Goal: Task Accomplishment & Management: Use online tool/utility

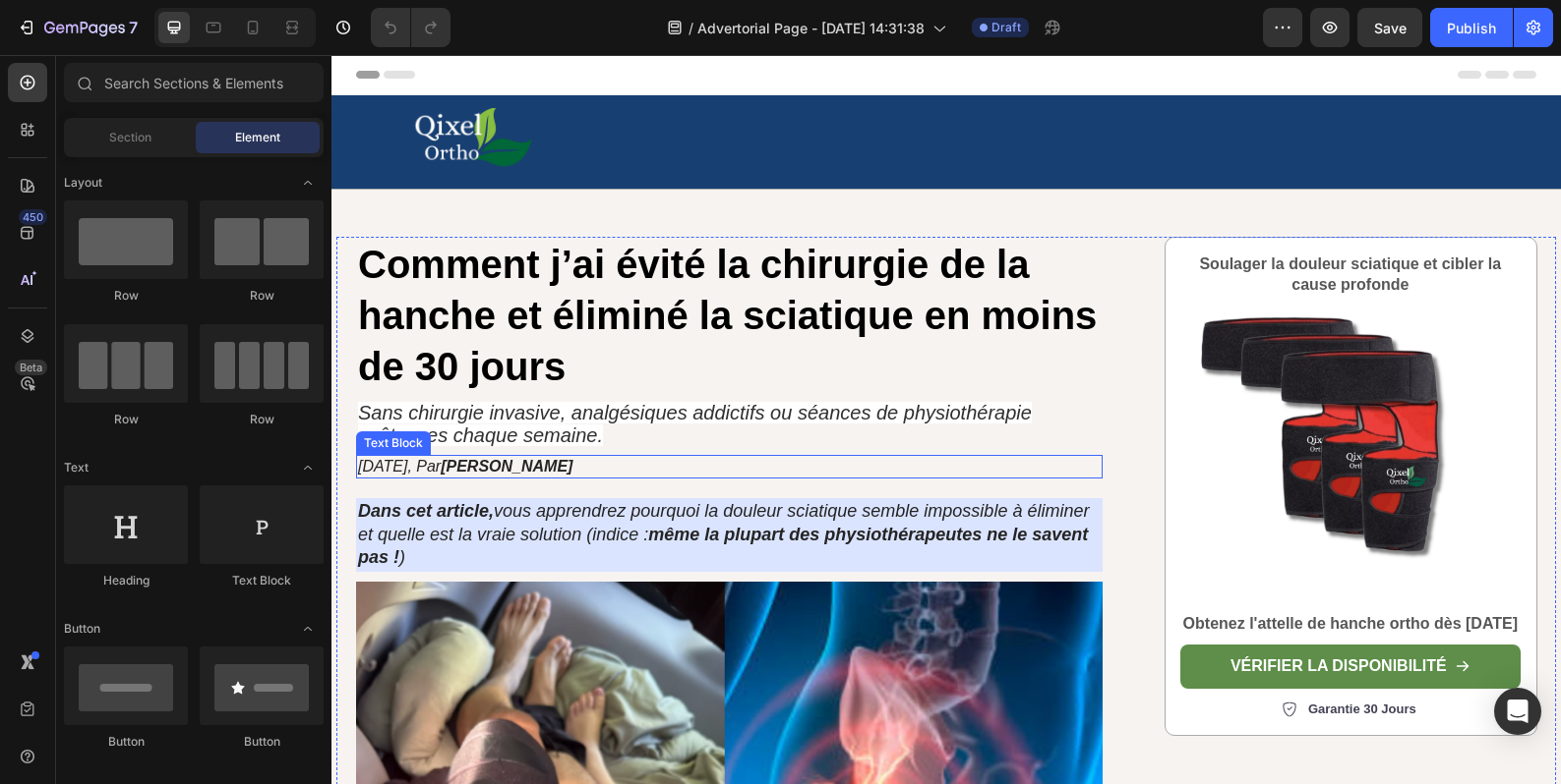
click at [554, 466] on strong "Mickael Akbiyik" at bounding box center [506, 466] width 132 height 17
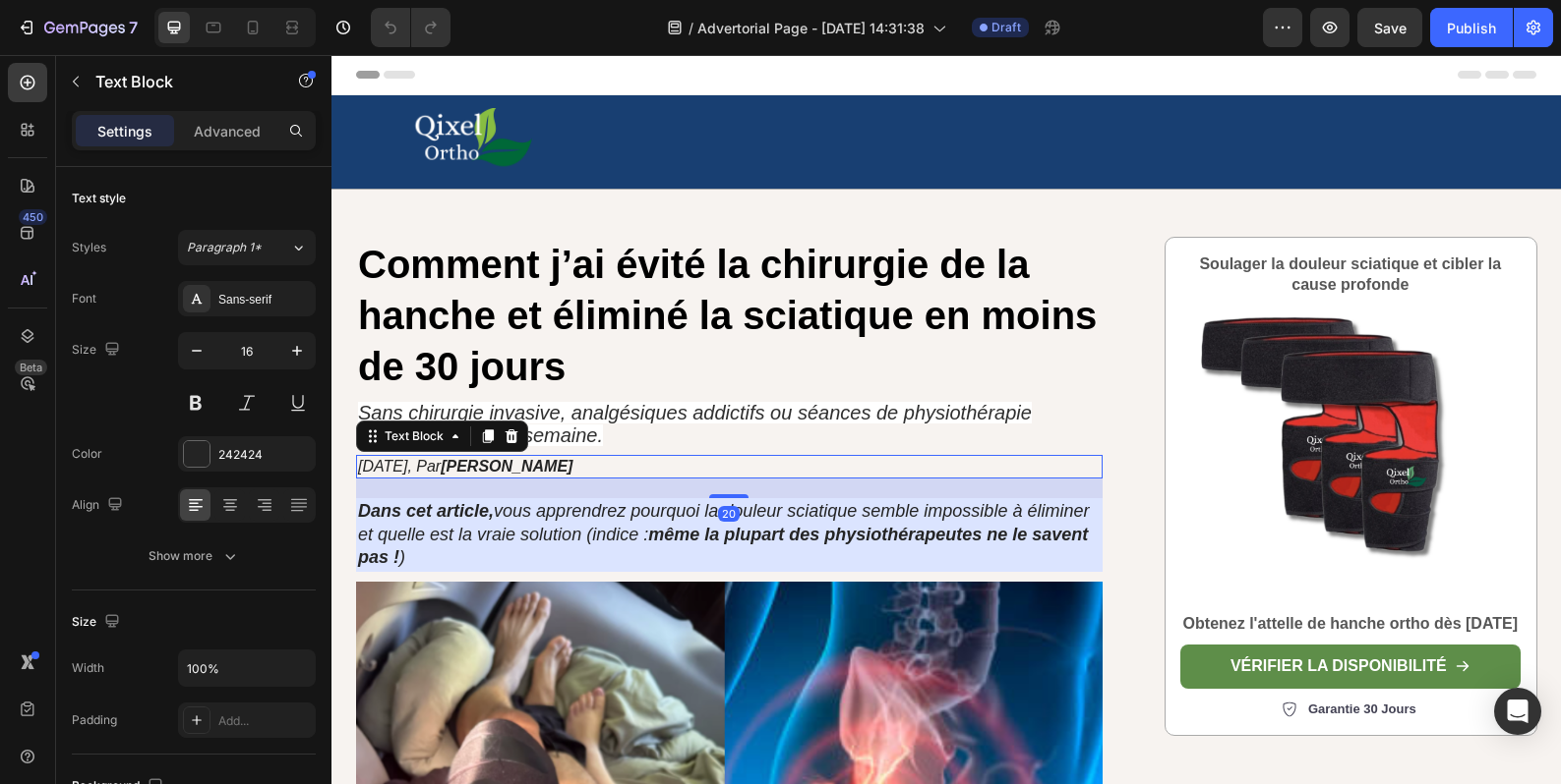
click at [587, 466] on p "01/02/2024, Par Mickael Akbiyik" at bounding box center [729, 467] width 743 height 21
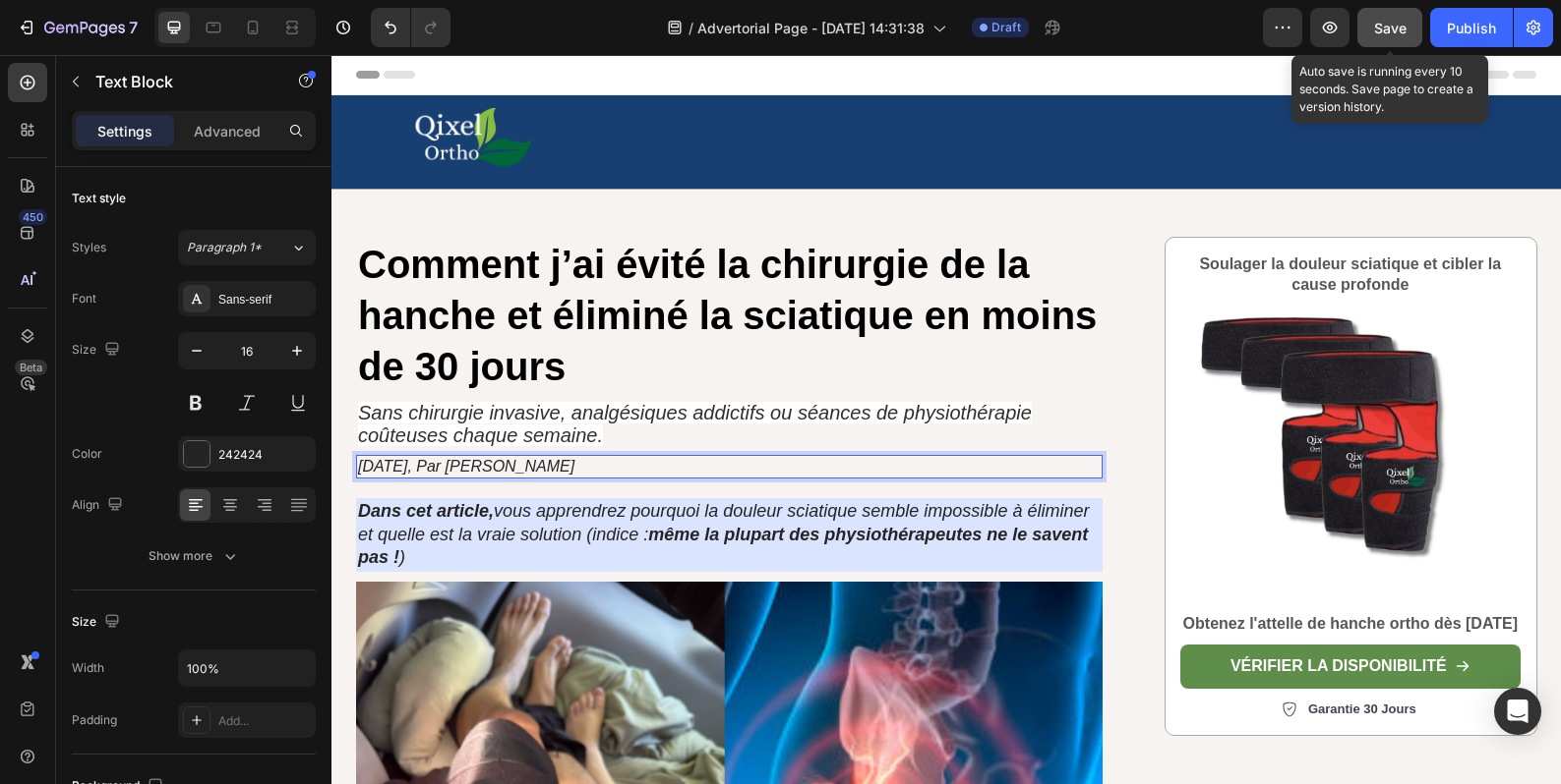
drag, startPoint x: 1394, startPoint y: 38, endPoint x: 621, endPoint y: 294, distance: 814.3
click at [1394, 38] on div "Save" at bounding box center [1390, 28] width 33 height 21
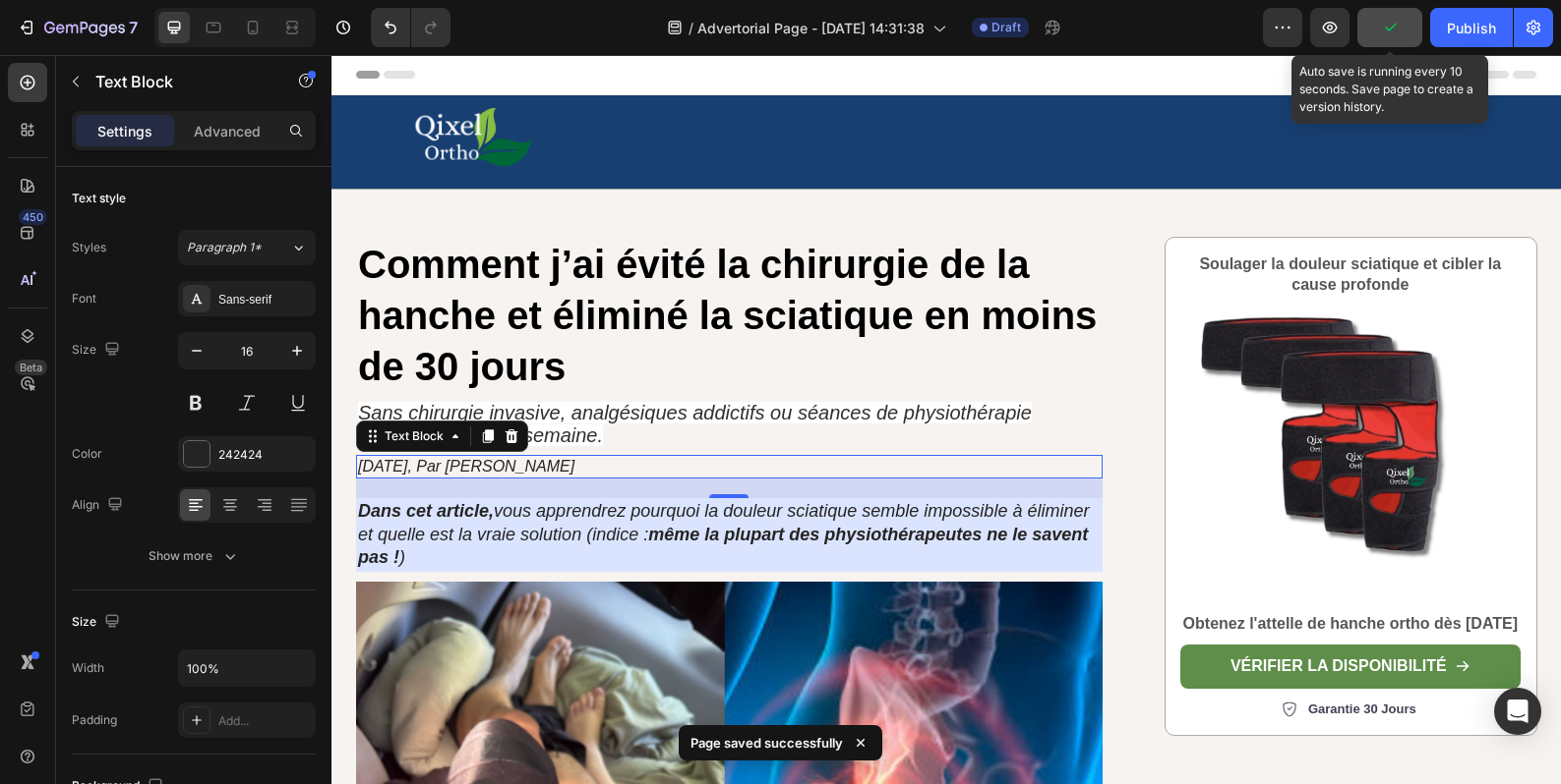
click at [568, 470] on p "01/02/2024, Par Thomas Ford" at bounding box center [729, 467] width 743 height 21
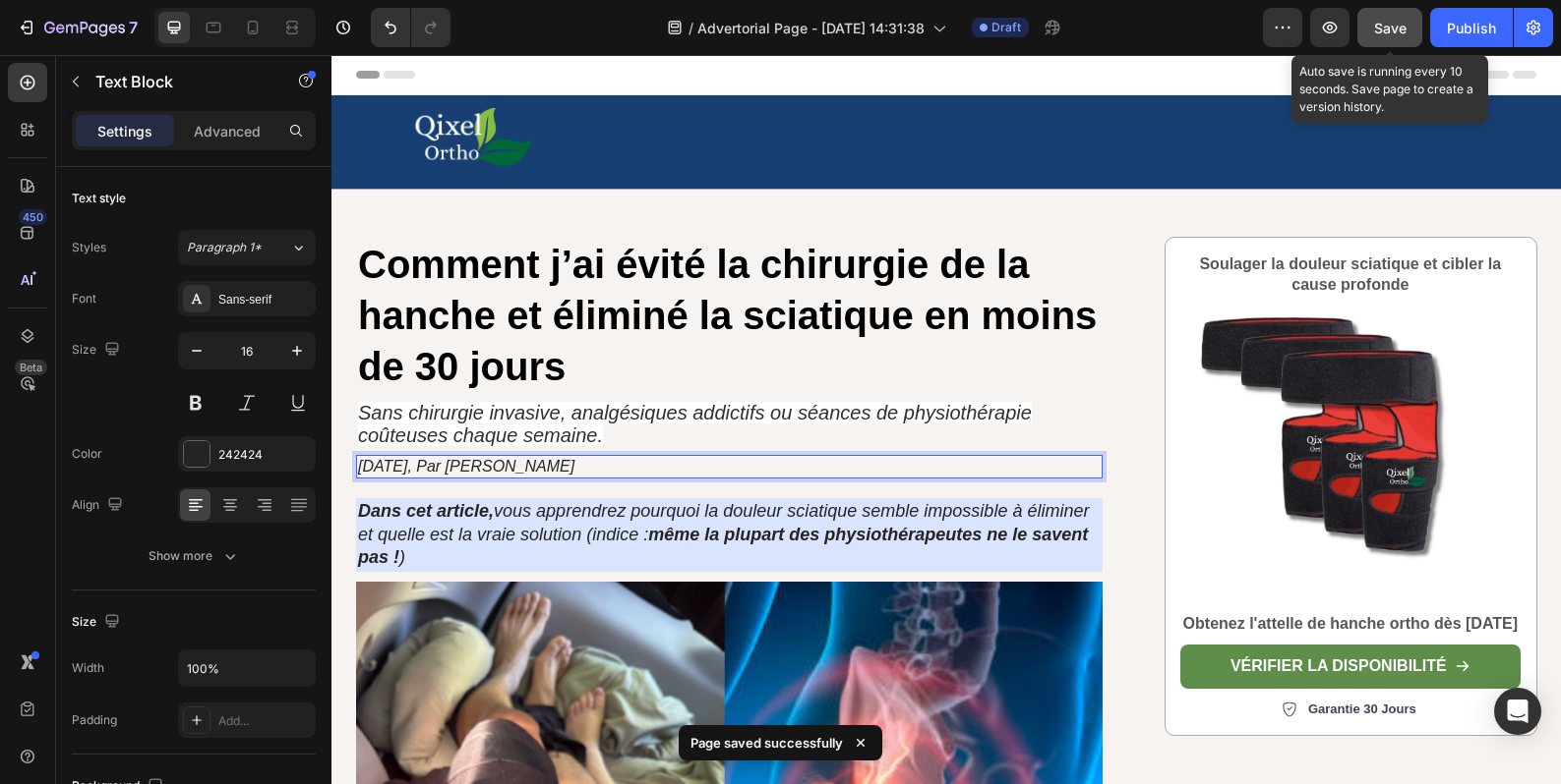
drag, startPoint x: 570, startPoint y: 468, endPoint x: 474, endPoint y: 466, distance: 96.0
click at [474, 466] on p "01/02/2024, Par Thomas Ford" at bounding box center [729, 467] width 743 height 21
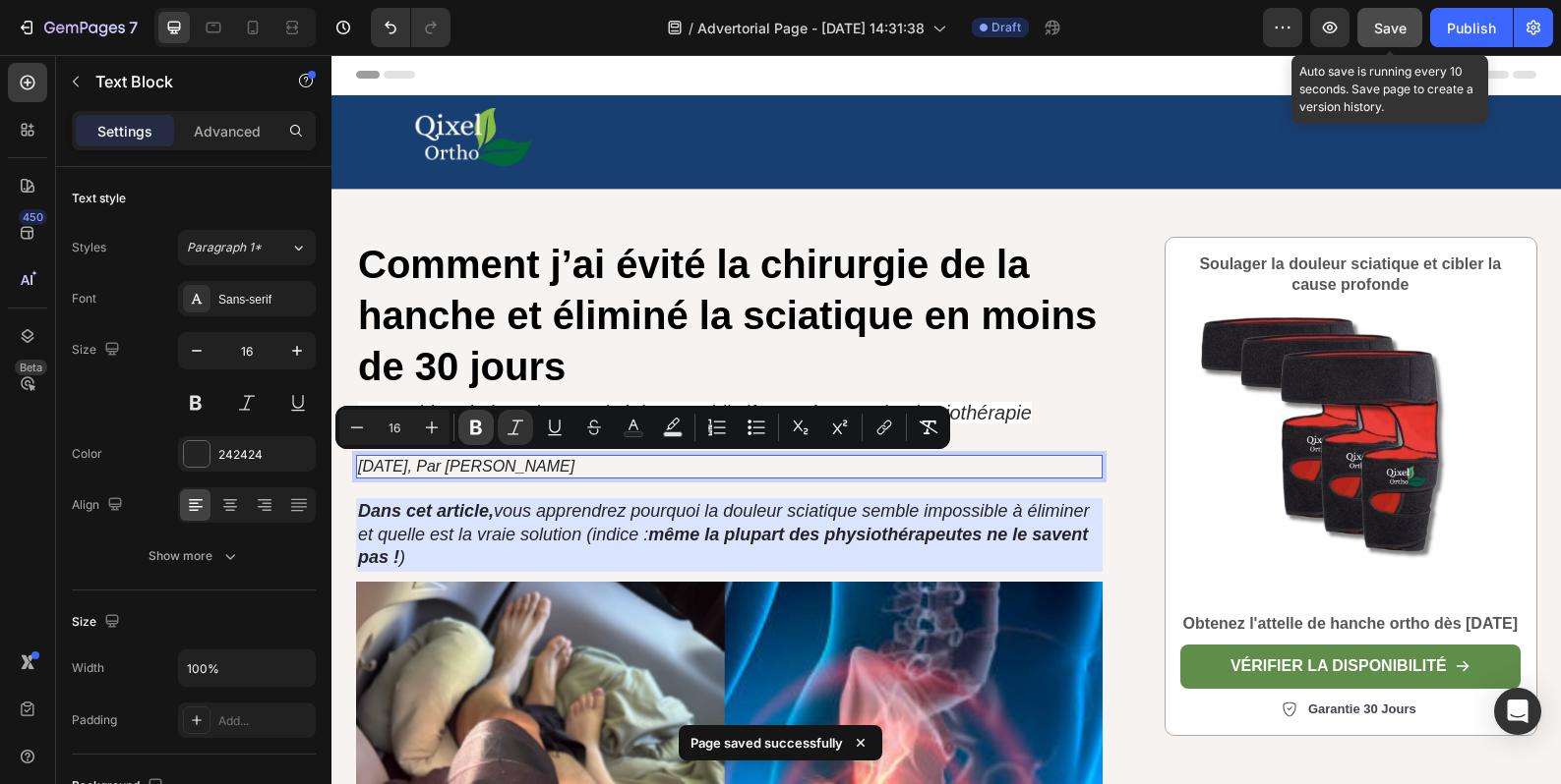
click at [477, 439] on button "Bold" at bounding box center [476, 428] width 36 height 36
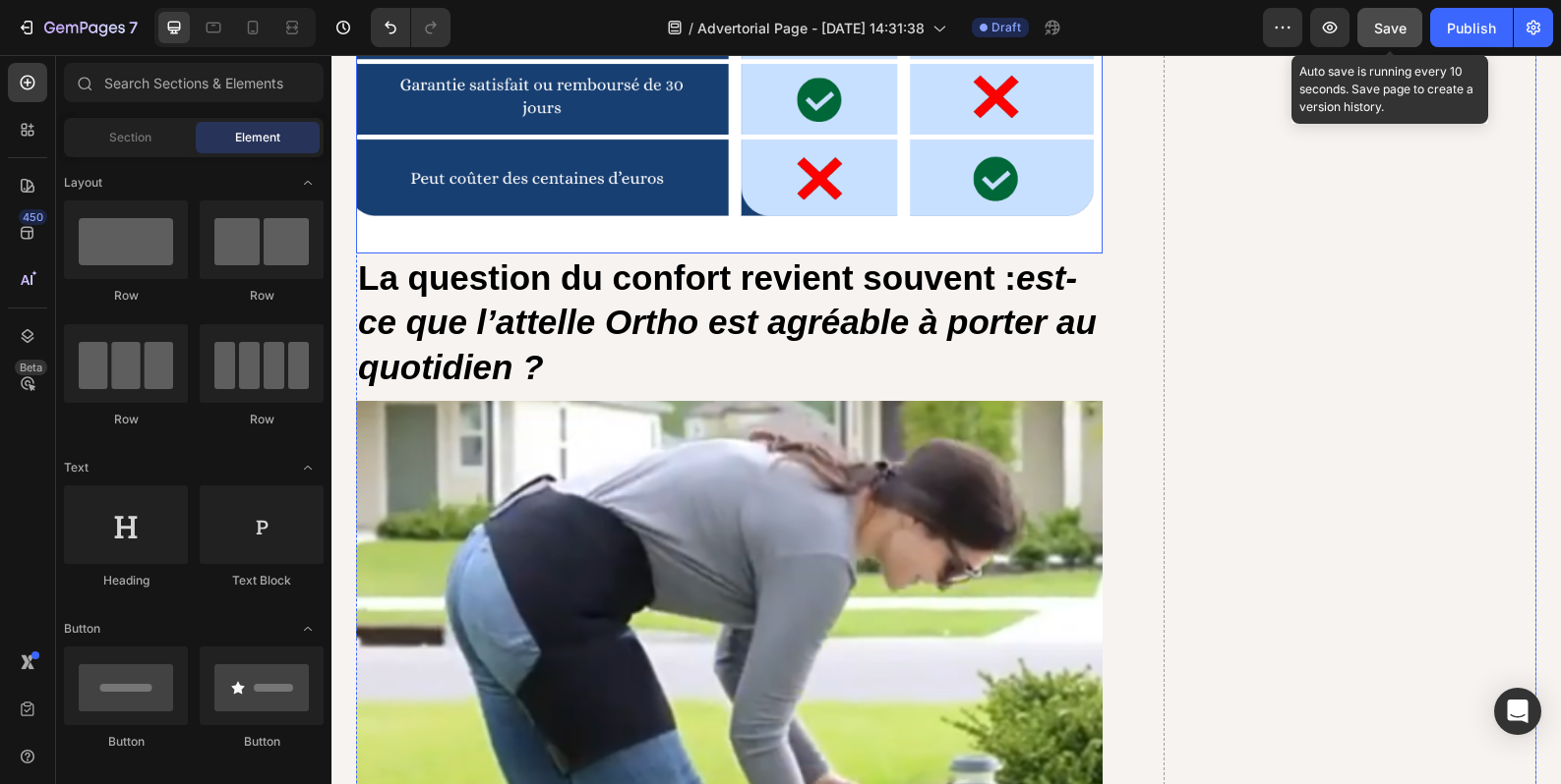
scroll to position [10715, 0]
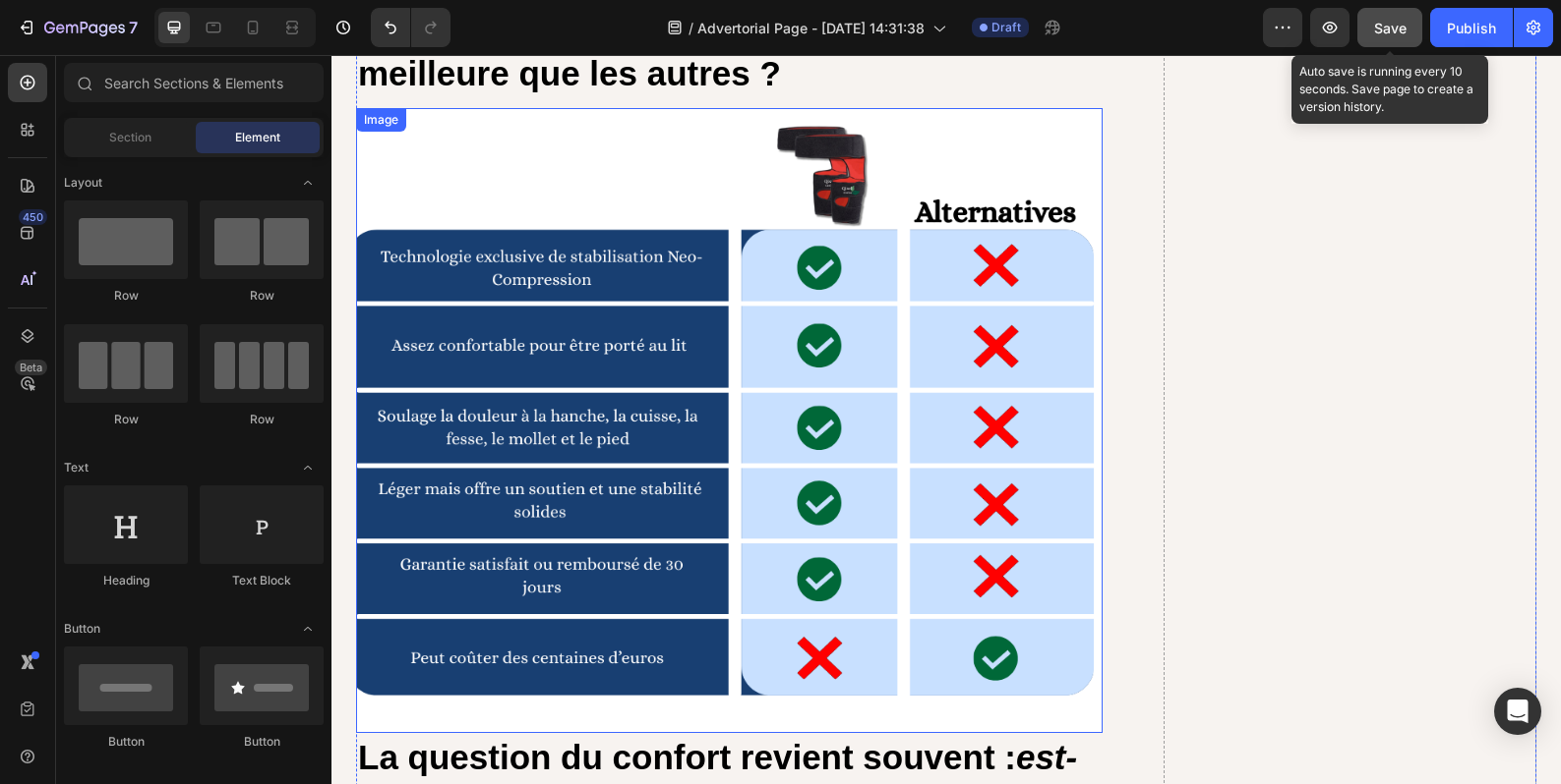
click at [679, 397] on img at bounding box center [729, 420] width 747 height 625
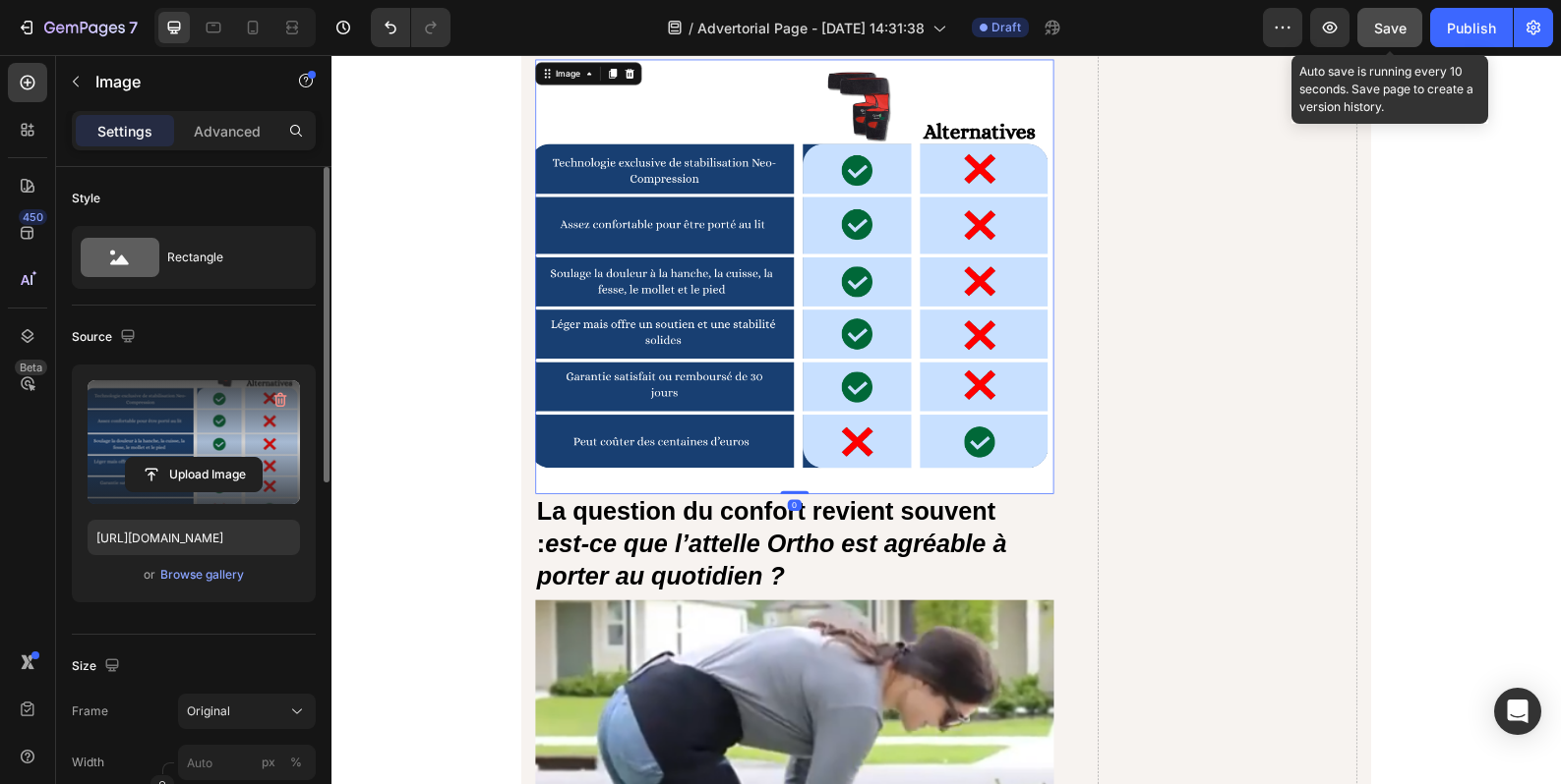
scroll to position [10720, 0]
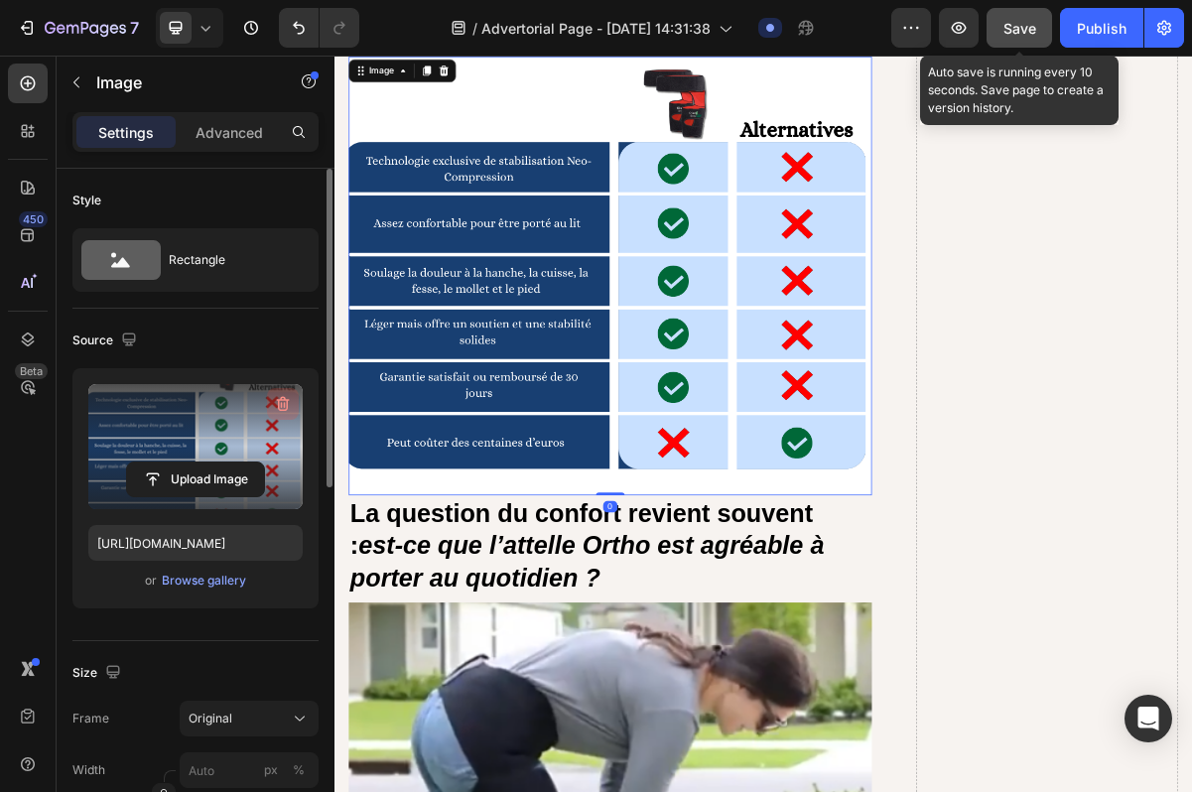
click at [278, 399] on icon "button" at bounding box center [283, 404] width 20 height 20
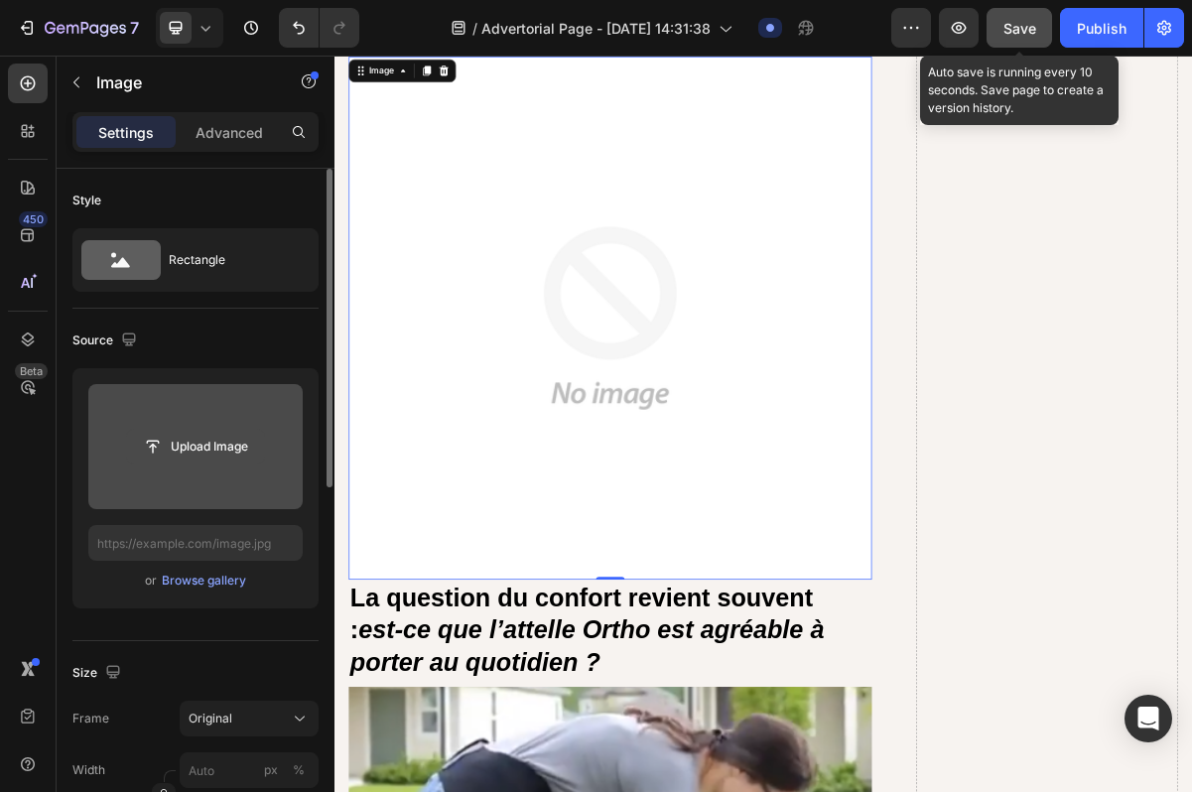
click at [227, 444] on input "file" at bounding box center [195, 447] width 137 height 34
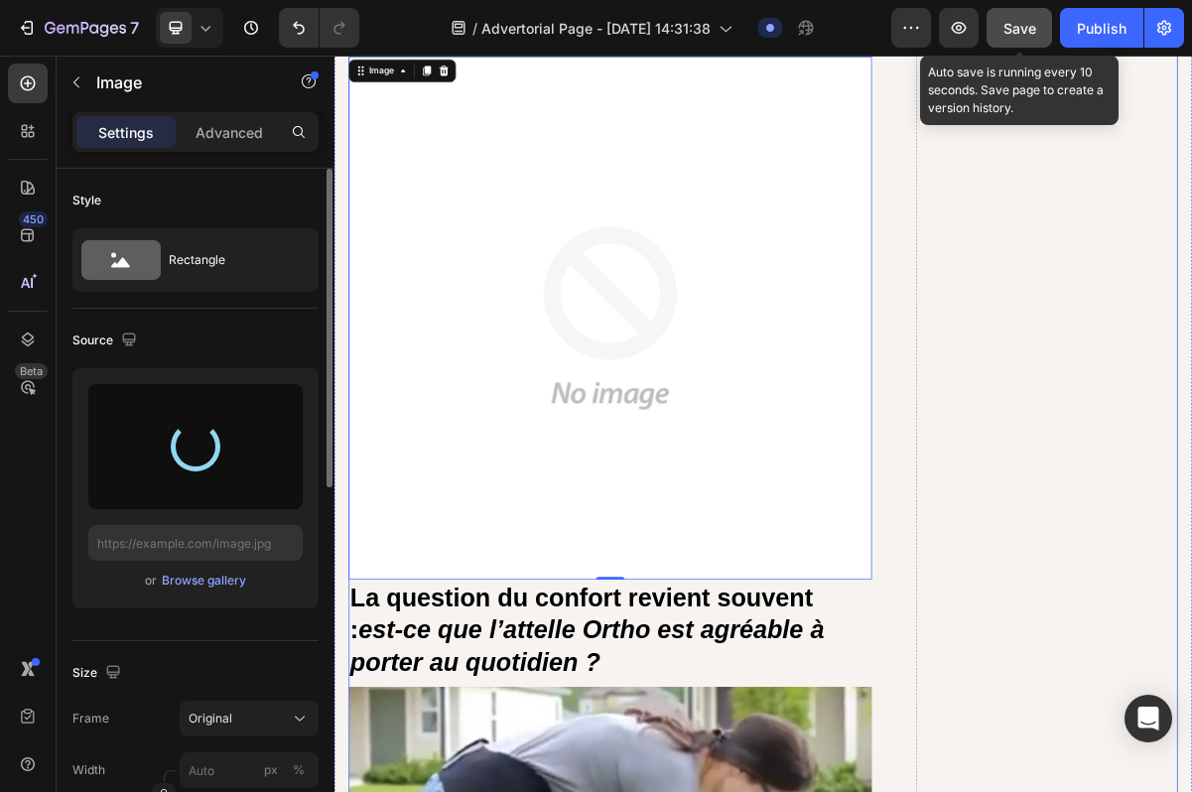
type input "https://cdn.shopify.com/s/files/1/0963/4994/6197/files/gempages_581778190033224…"
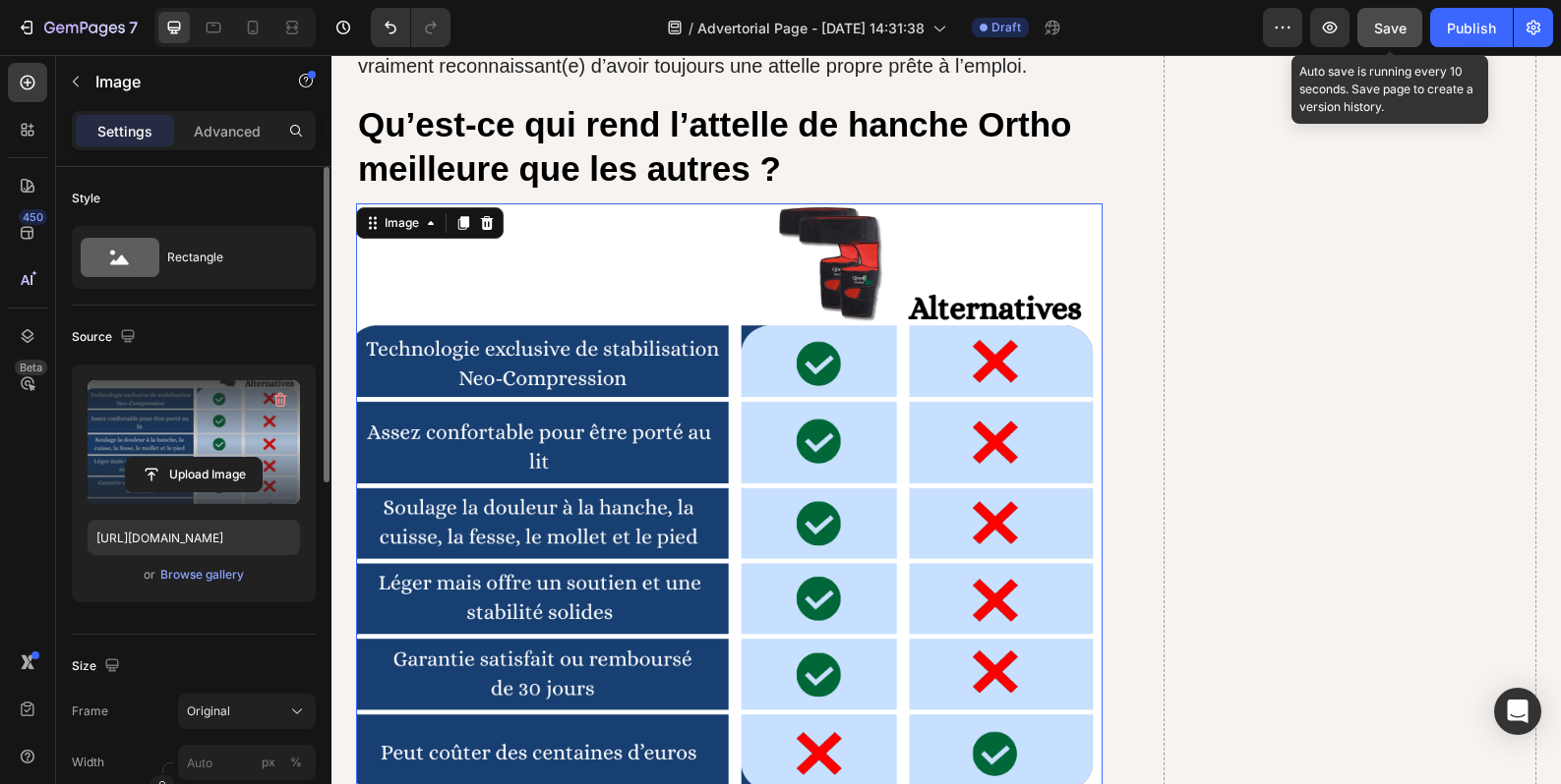
scroll to position [10551, 0]
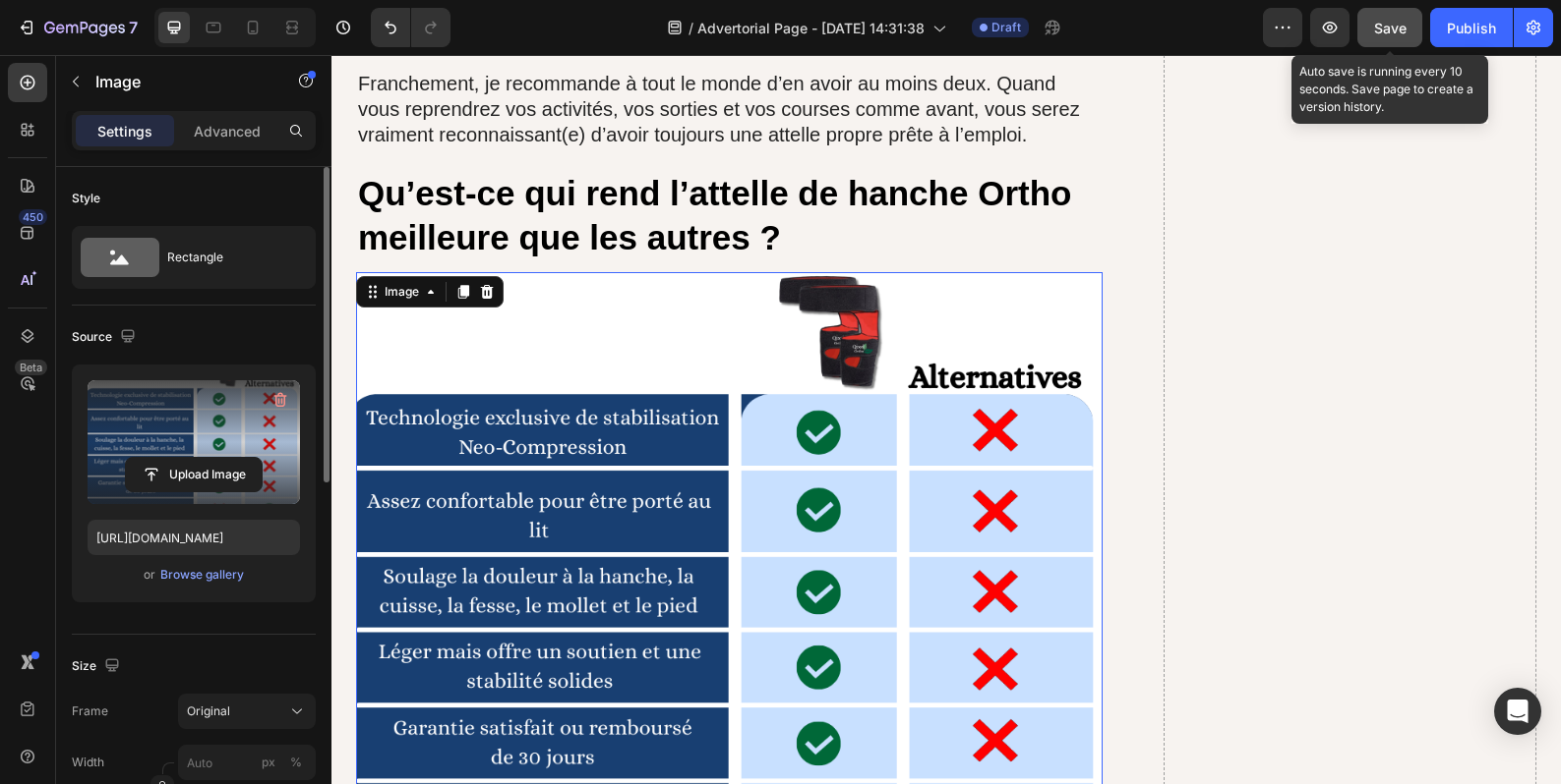
click at [1382, 30] on span "Save" at bounding box center [1390, 28] width 33 height 17
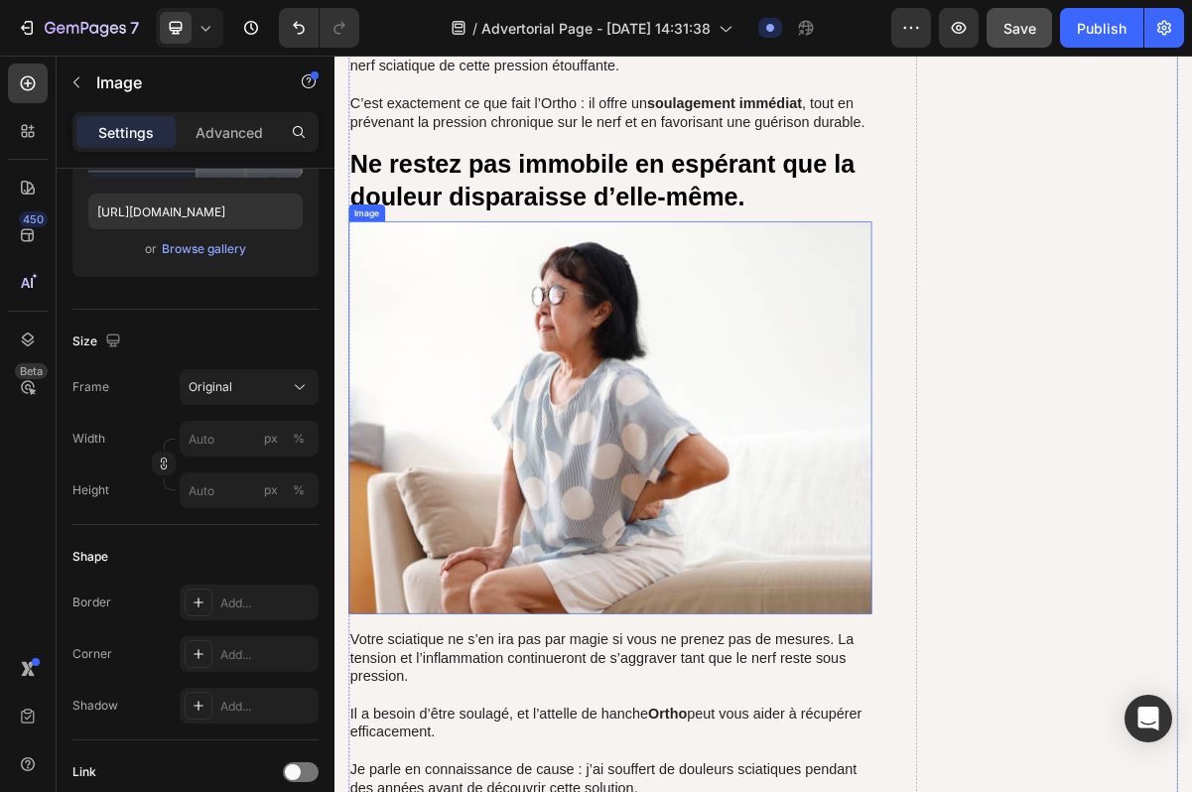
scroll to position [14118, 0]
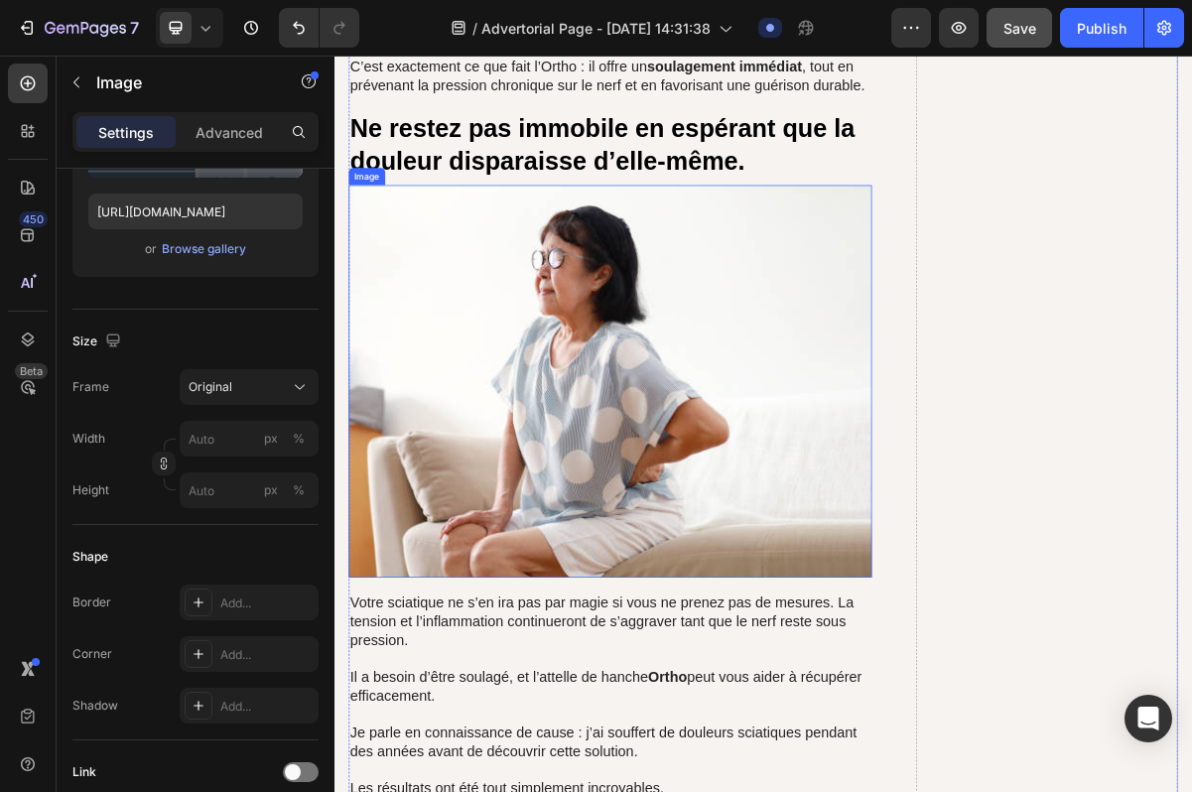
click at [676, 586] on img at bounding box center [717, 507] width 727 height 545
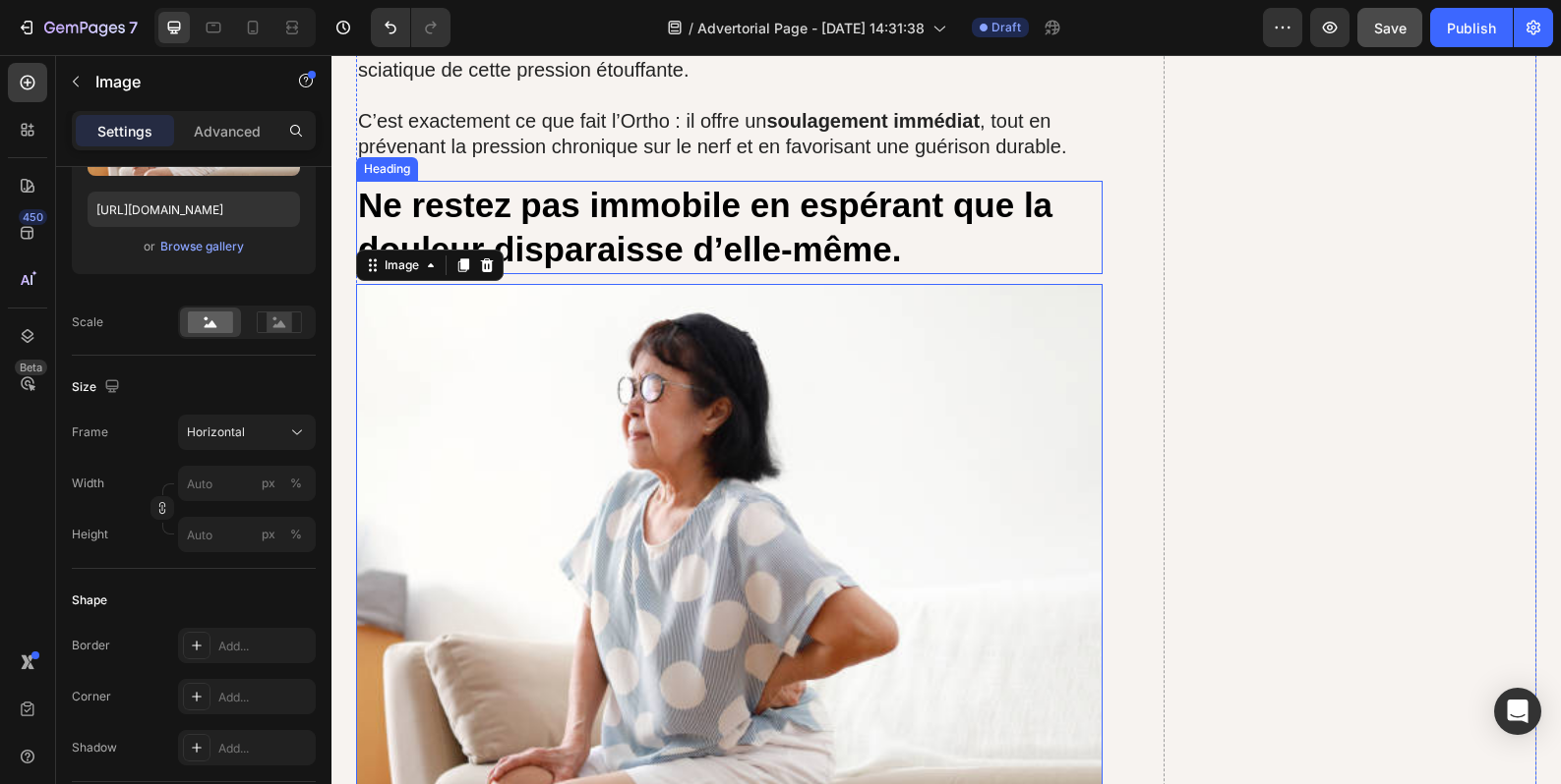
scroll to position [14050, 0]
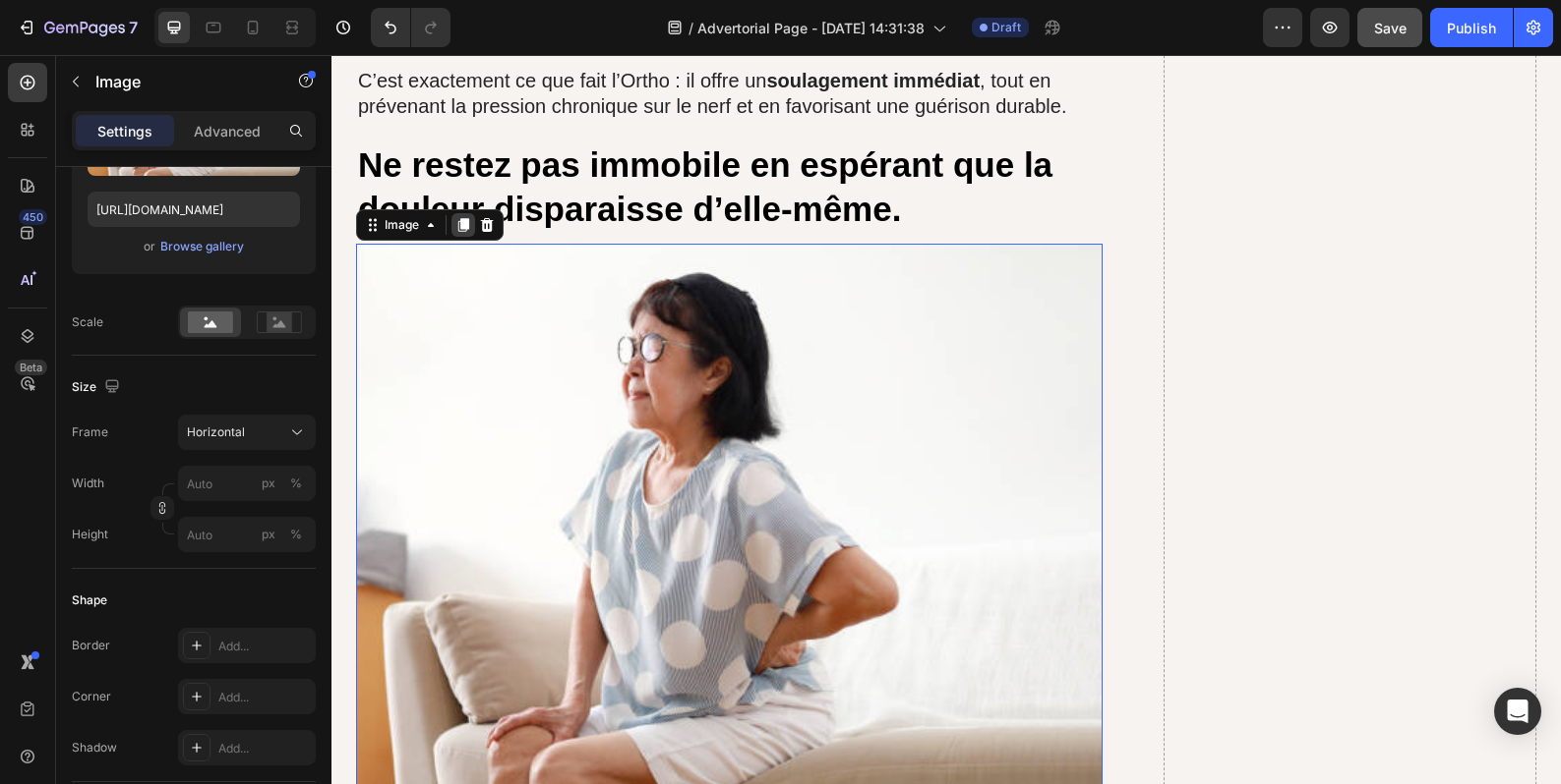
click at [452, 213] on div at bounding box center [464, 225] width 24 height 24
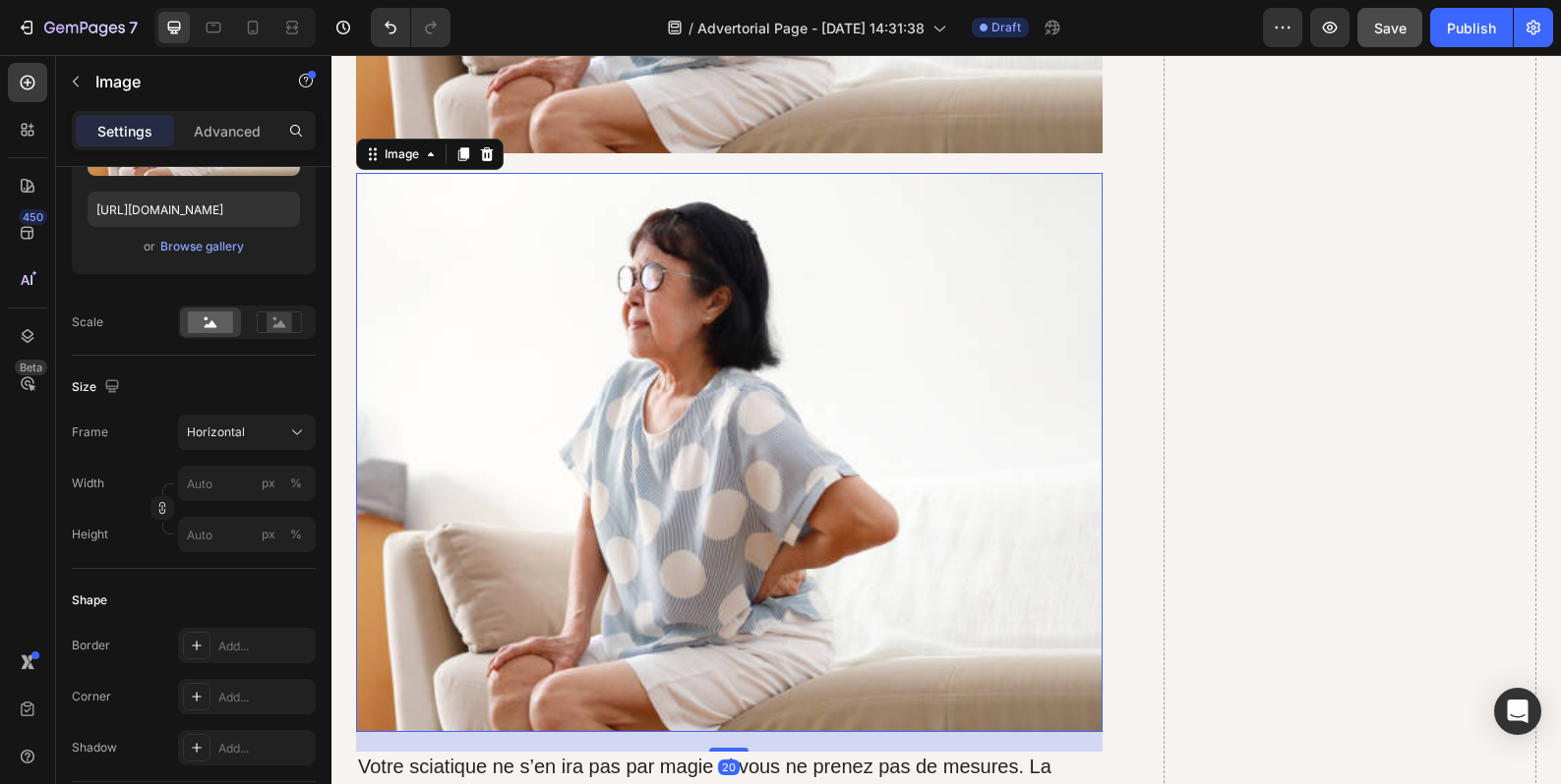
scroll to position [14700, 0]
click at [668, 312] on img at bounding box center [729, 451] width 747 height 559
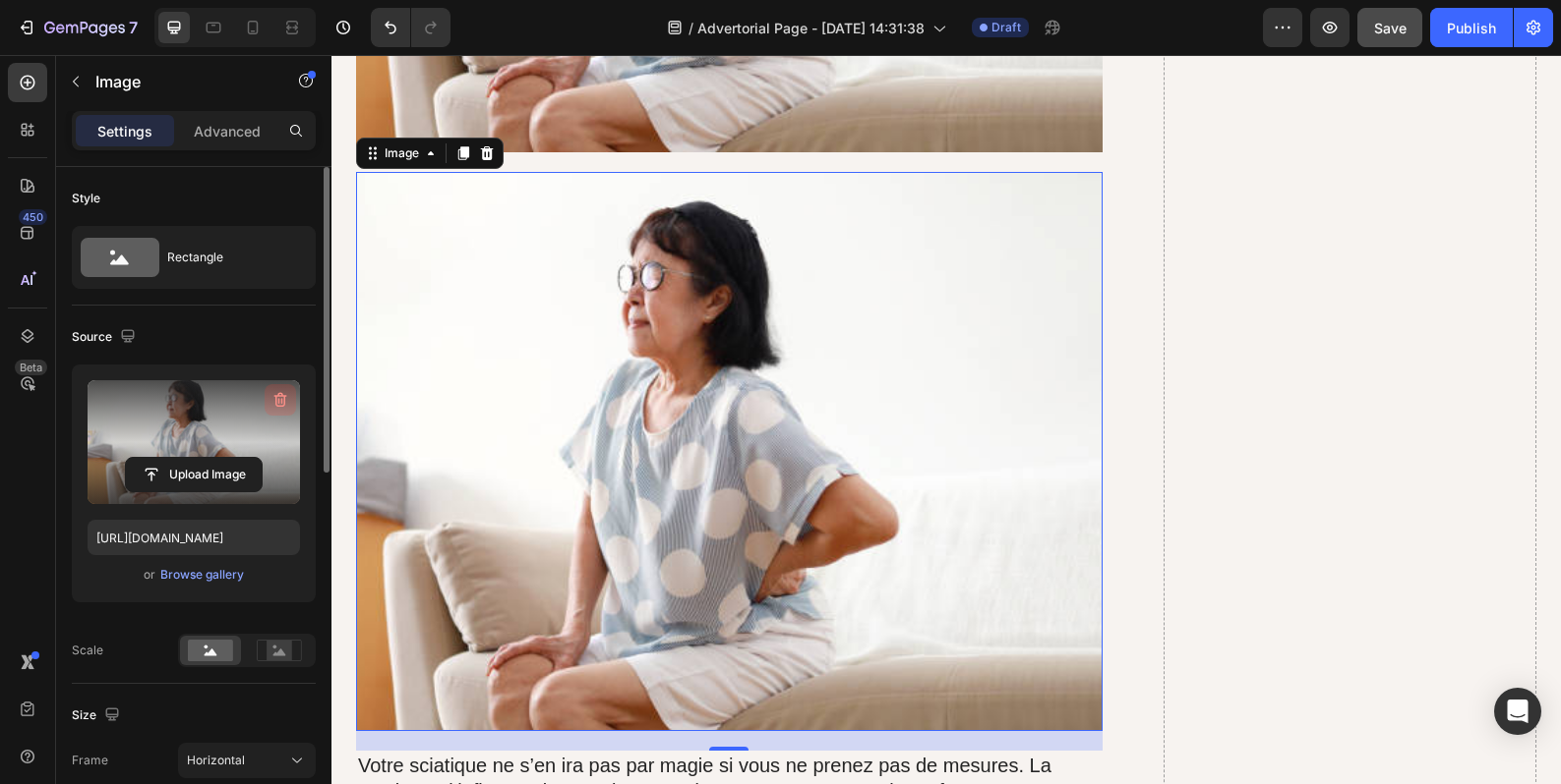
click at [283, 405] on icon "button" at bounding box center [280, 400] width 20 height 20
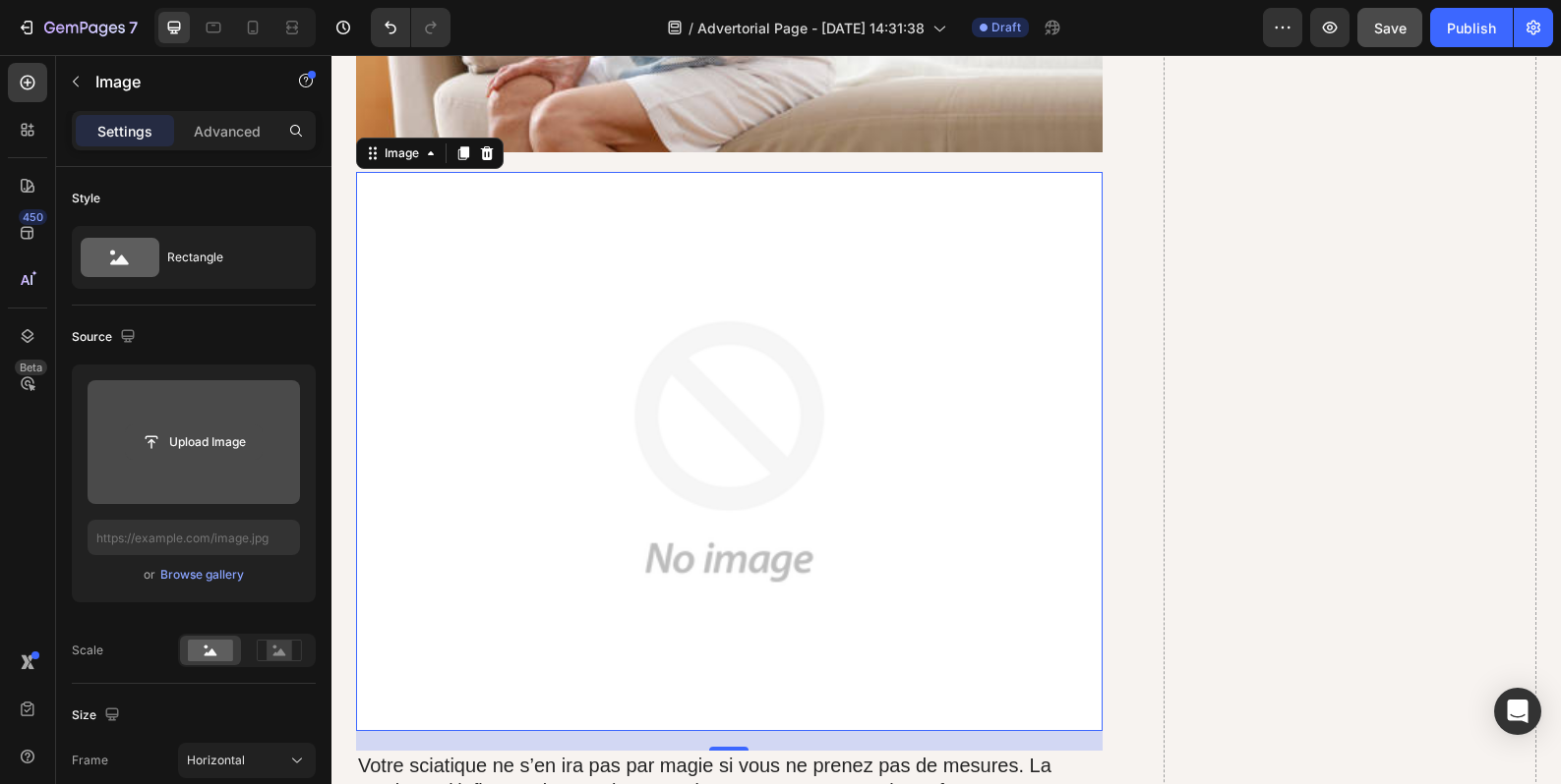
click at [205, 441] on input "file" at bounding box center [193, 442] width 136 height 34
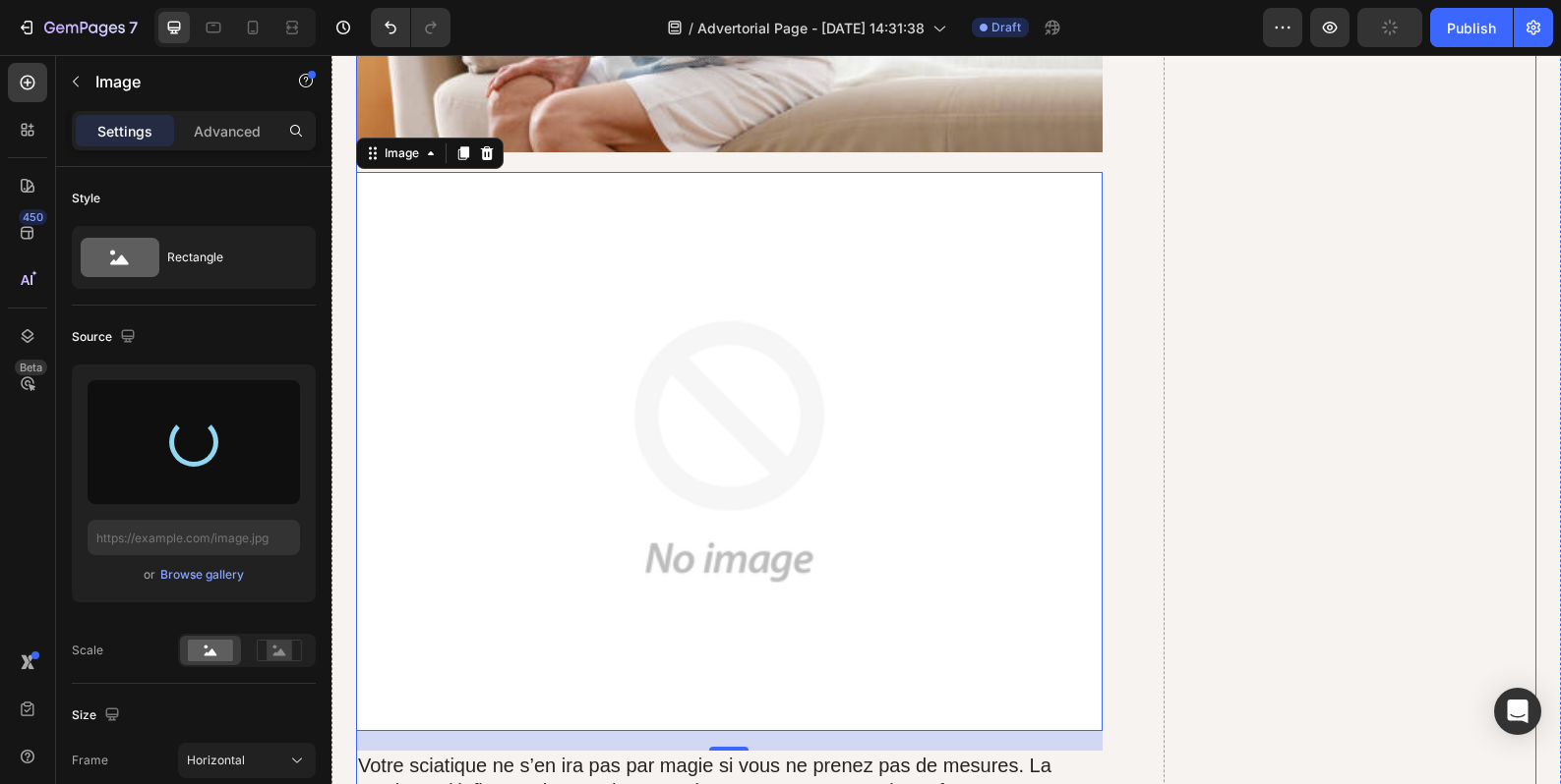
type input "https://cdn.shopify.com/s/files/1/0963/4994/6197/files/gempages_581778190033224…"
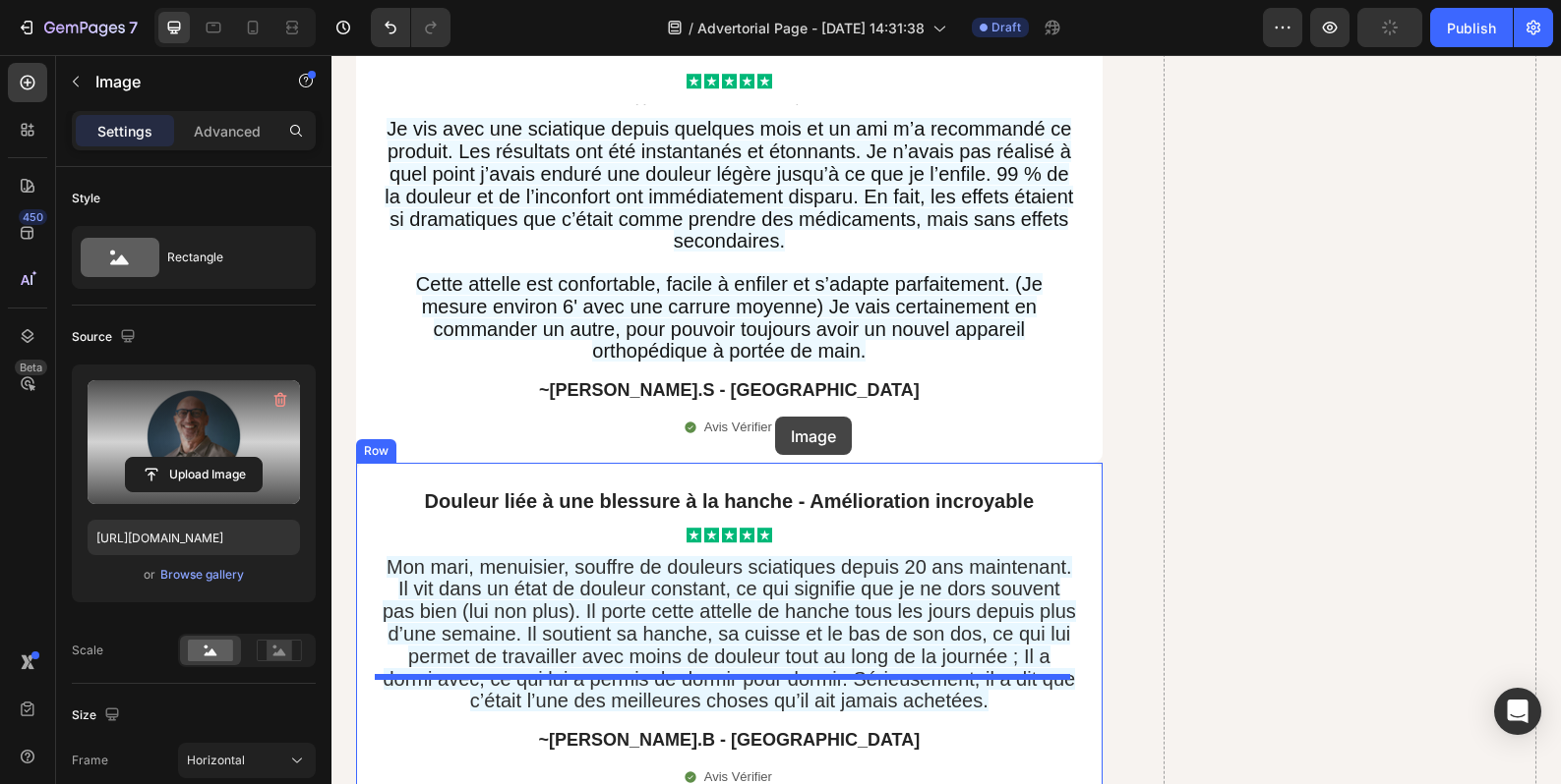
scroll to position [16756, 0]
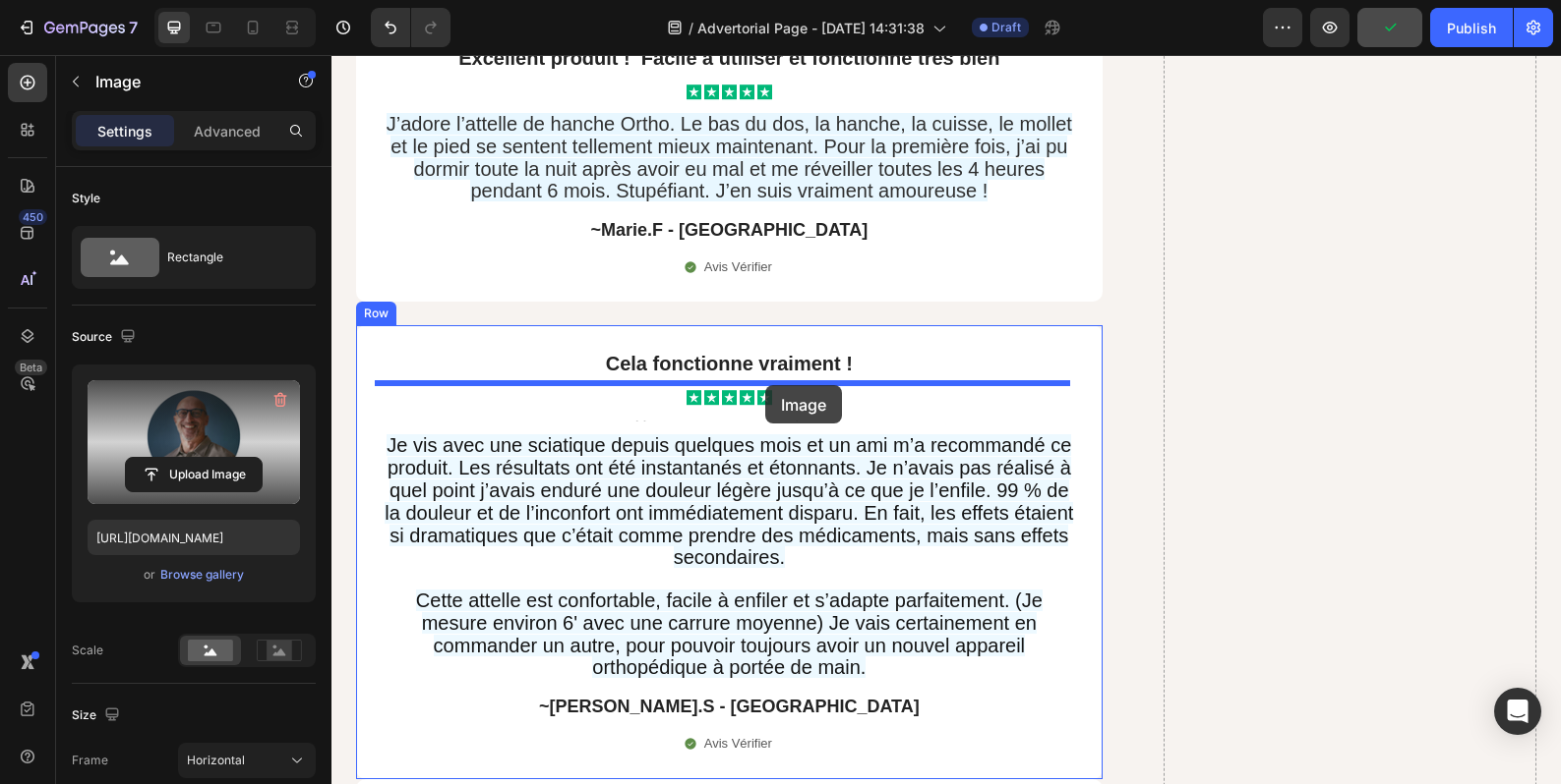
drag, startPoint x: 857, startPoint y: 420, endPoint x: 765, endPoint y: 385, distance: 98.4
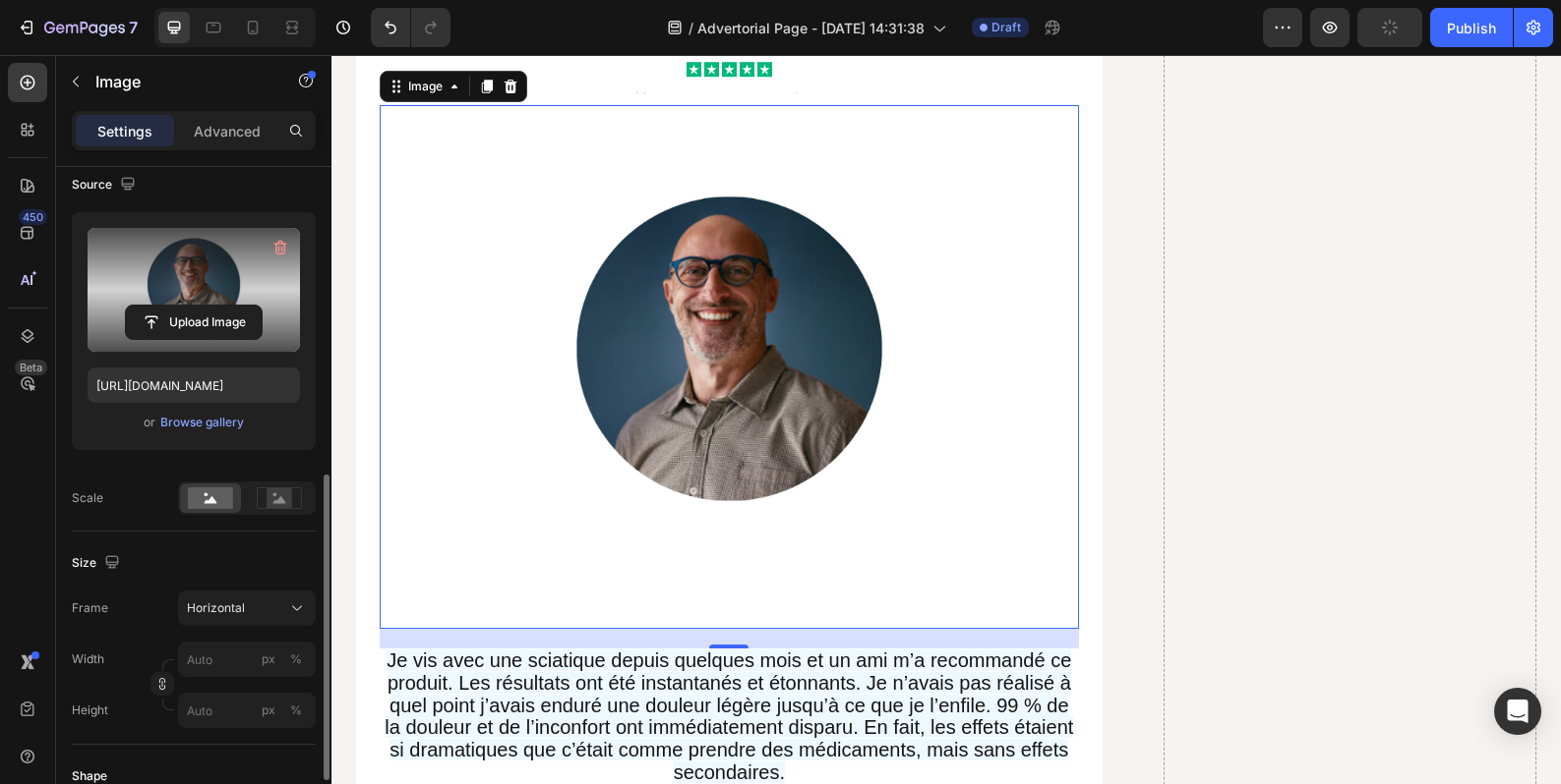
scroll to position [481, 0]
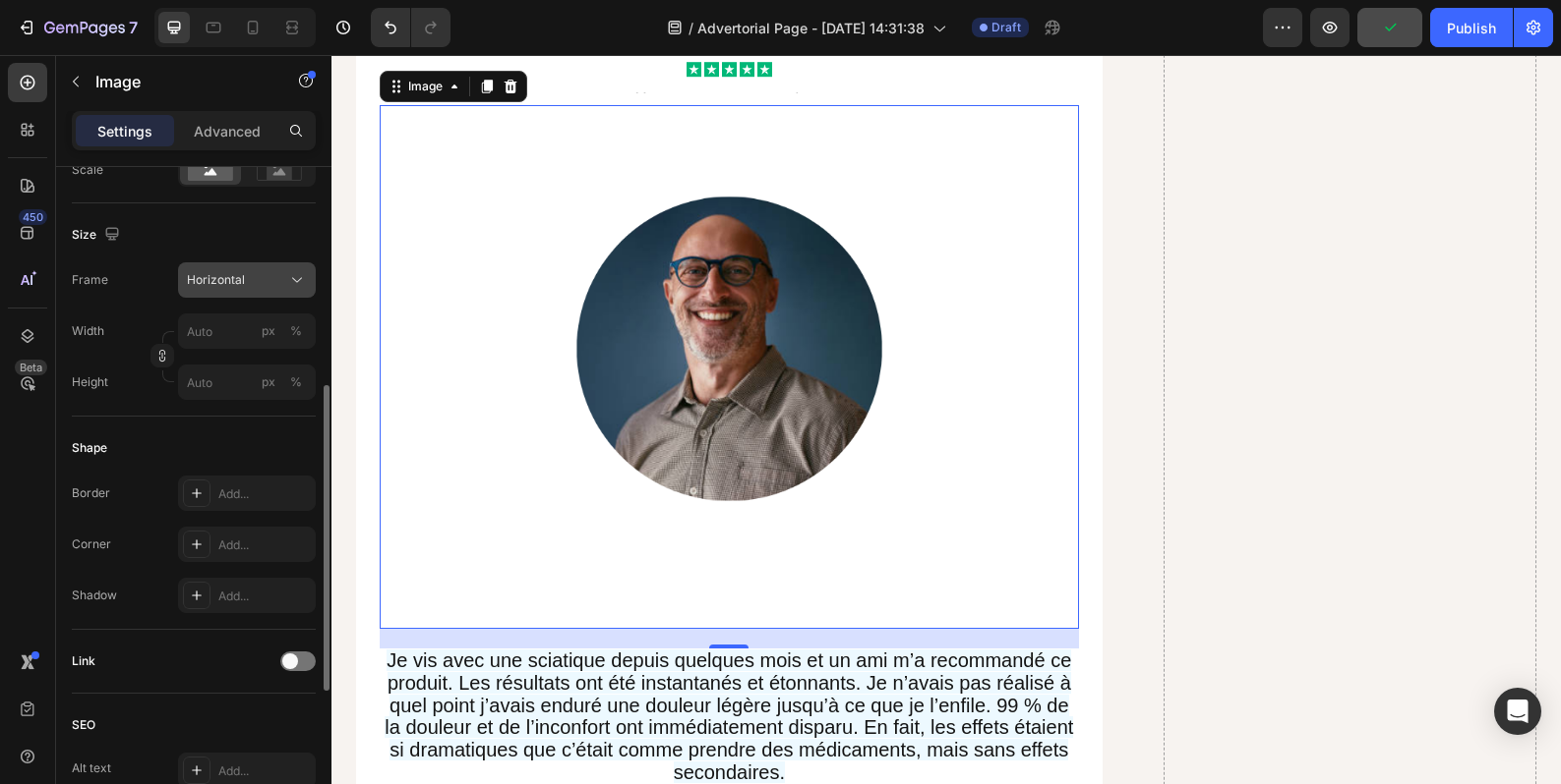
click at [284, 286] on div "Horizontal" at bounding box center [247, 280] width 120 height 20
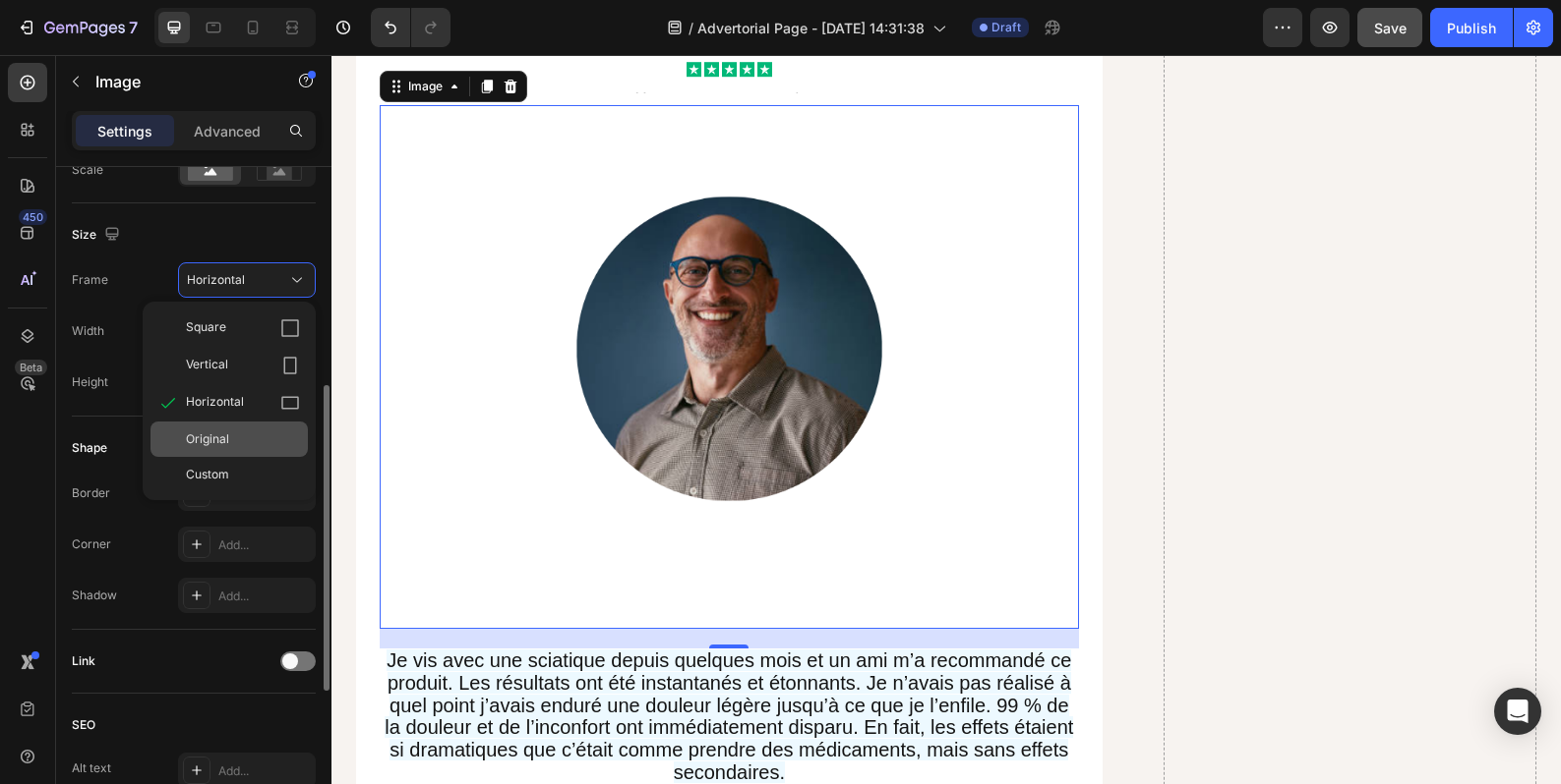
click at [230, 443] on div "Original" at bounding box center [243, 440] width 114 height 18
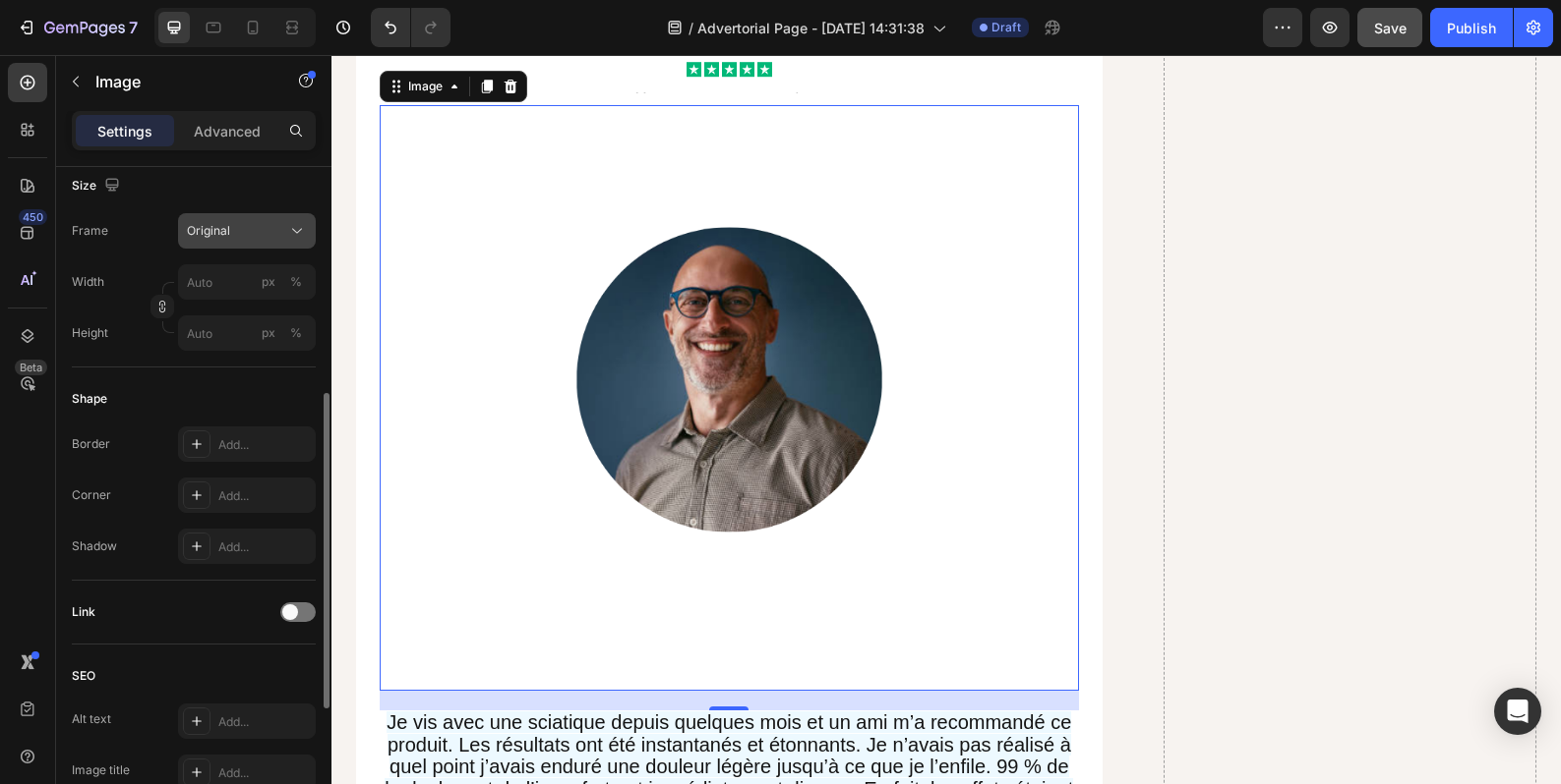
click at [270, 241] on button "Original" at bounding box center [247, 231] width 138 height 36
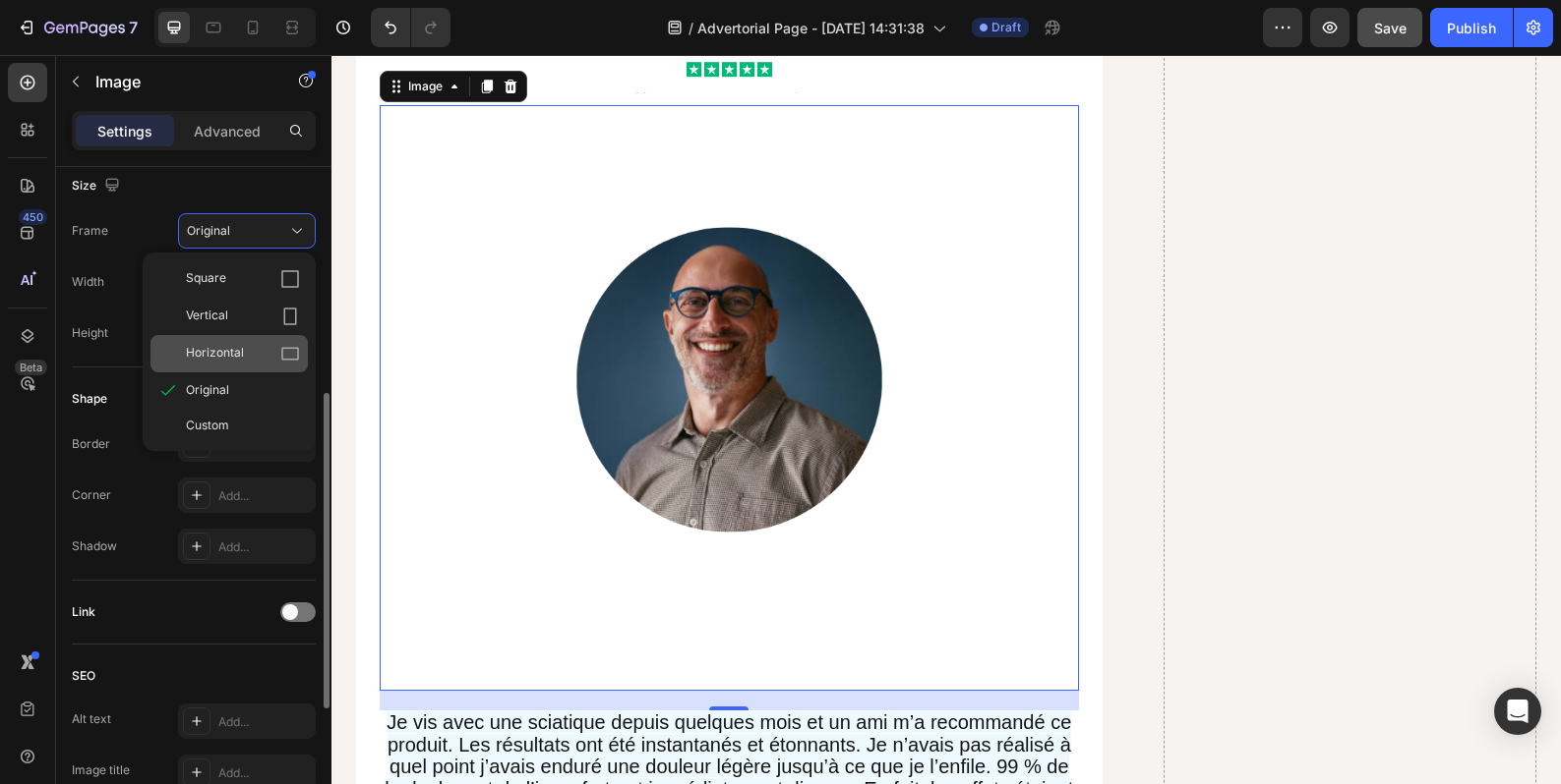
click at [249, 354] on div "Horizontal" at bounding box center [243, 354] width 114 height 20
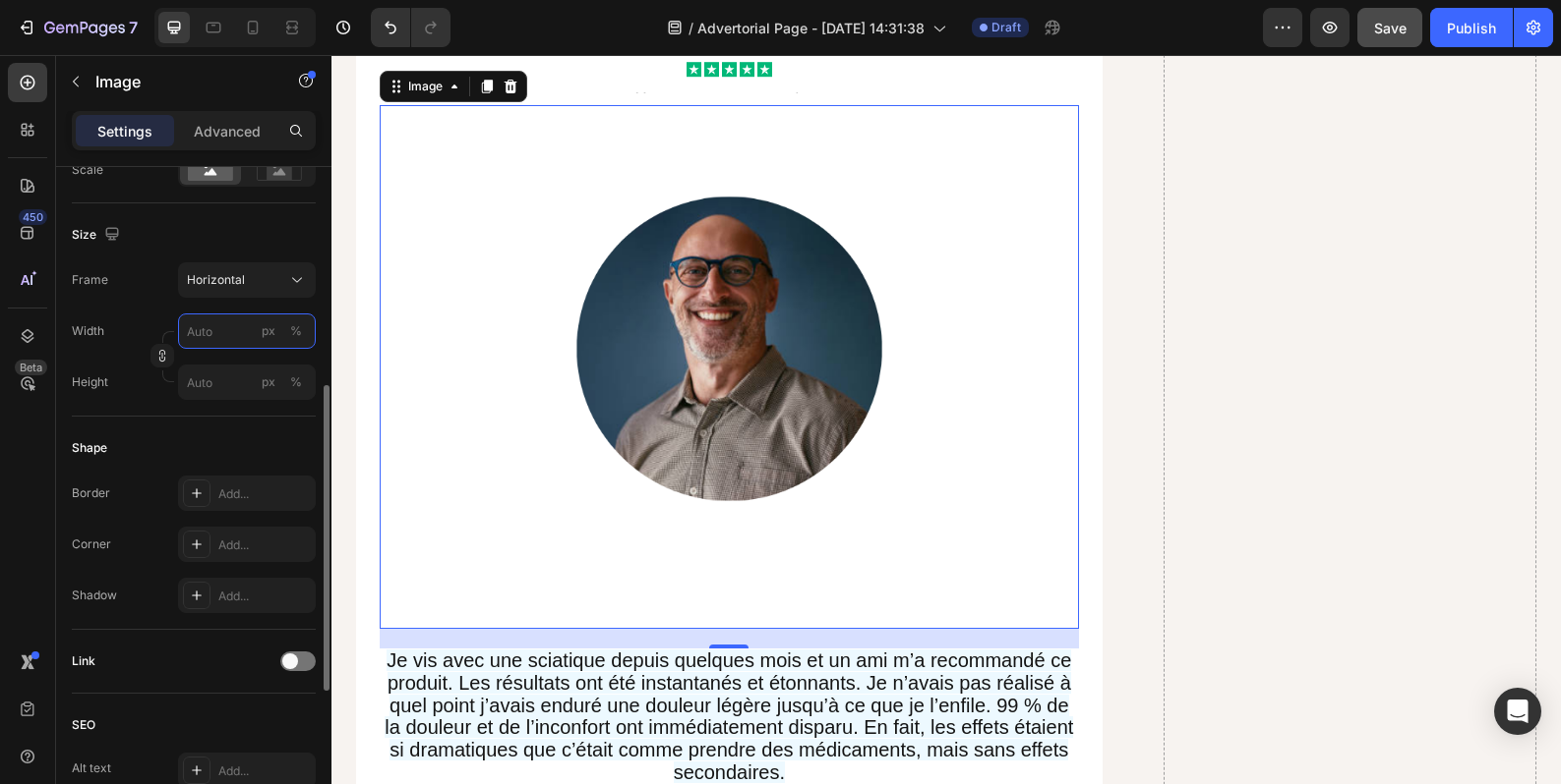
click at [254, 338] on input "px %" at bounding box center [247, 332] width 138 height 36
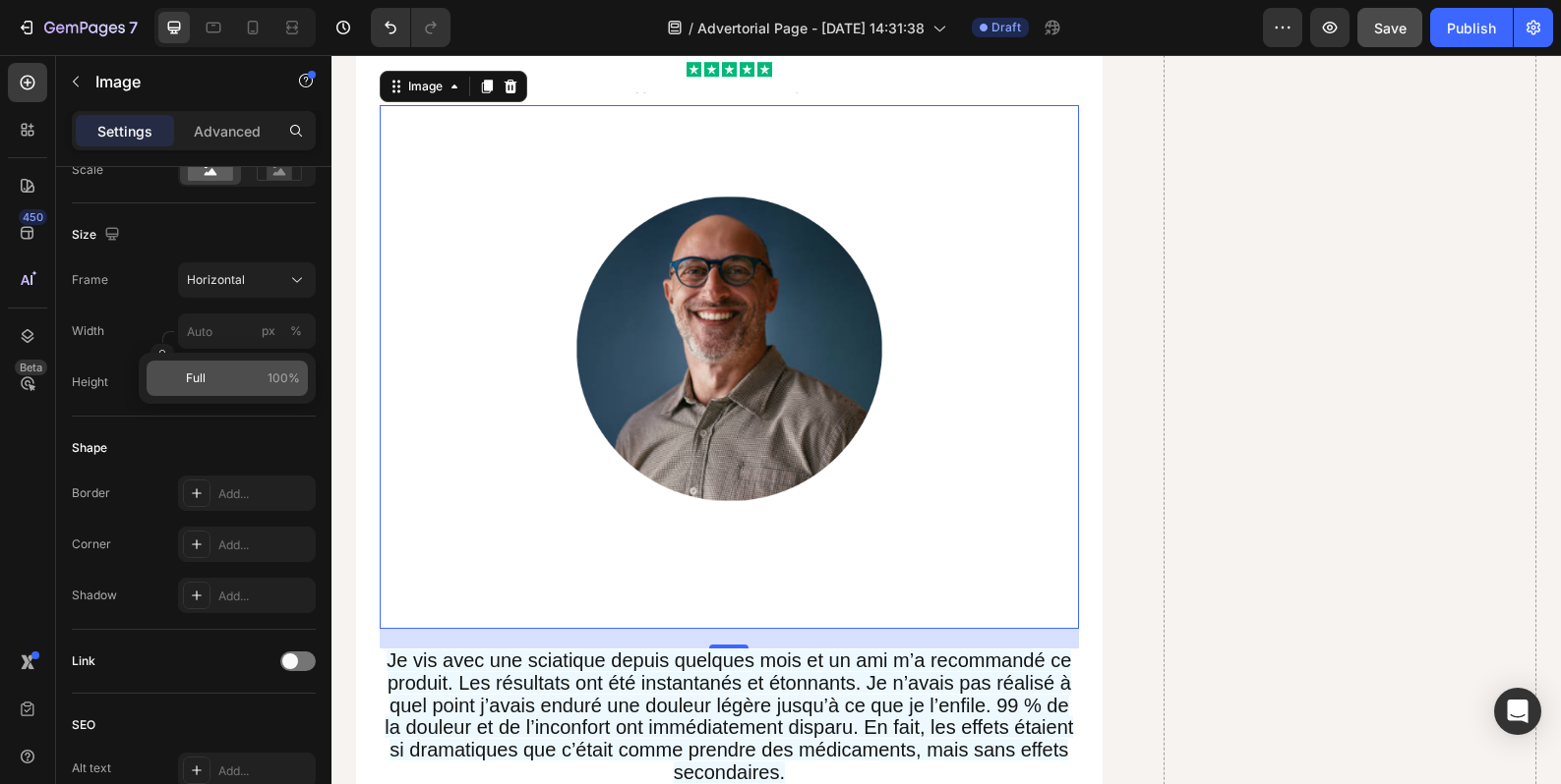
click at [238, 374] on p "Full 100%" at bounding box center [243, 378] width 114 height 18
type input "100"
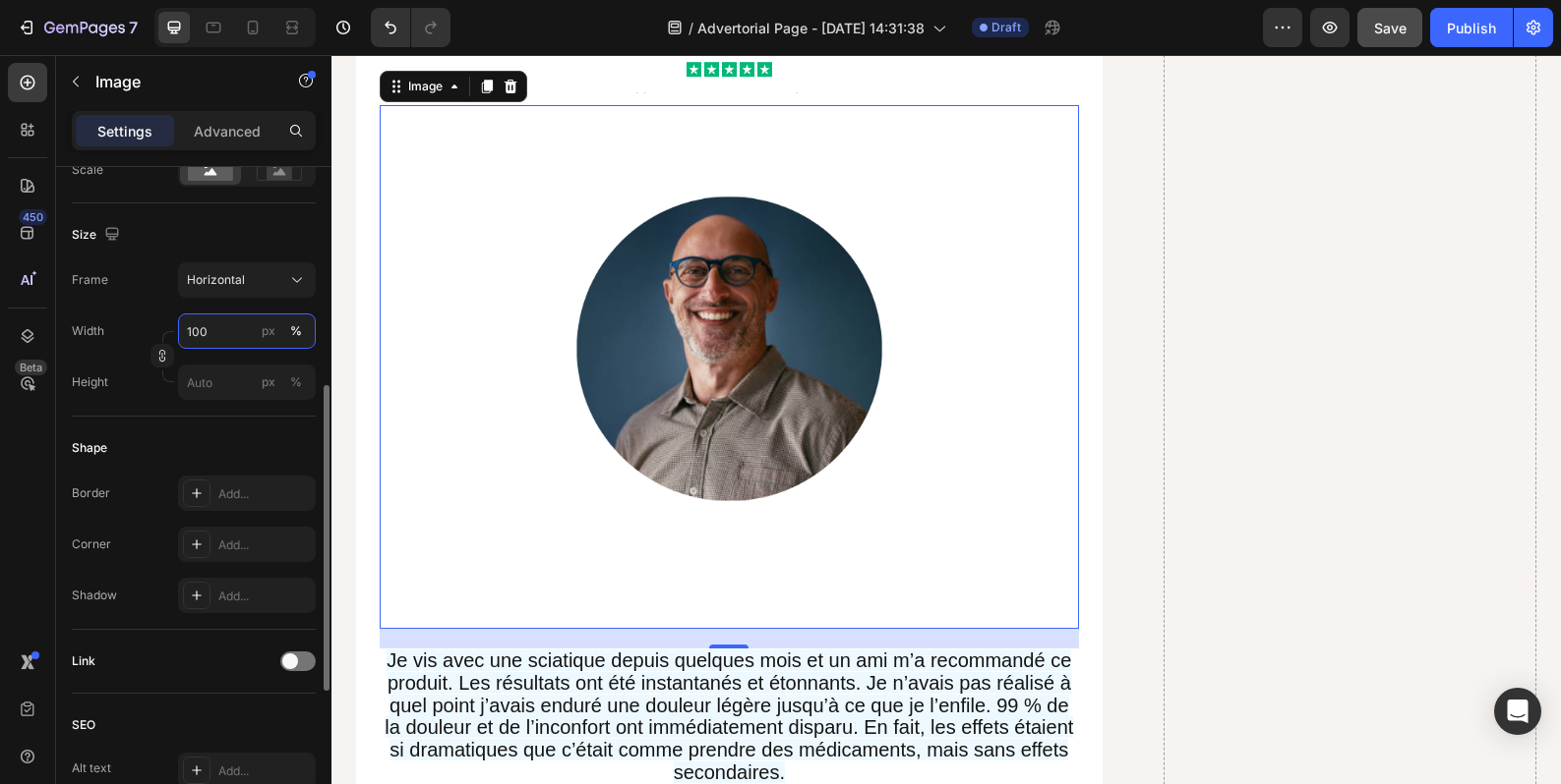
click at [235, 332] on input "100" at bounding box center [247, 332] width 138 height 36
type input "4"
type input "3"
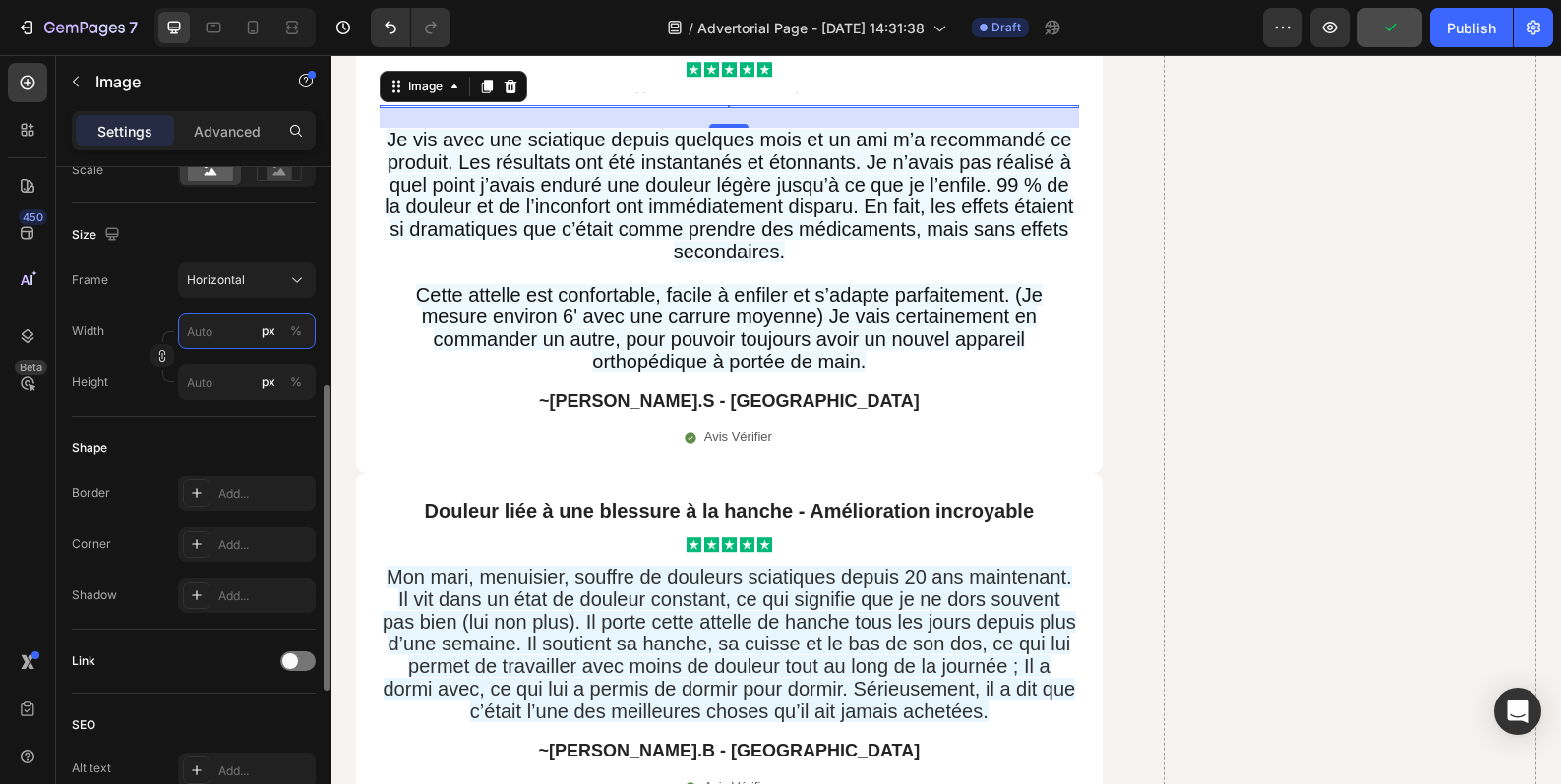
type input "4"
type input "3"
type input "45"
type input "34"
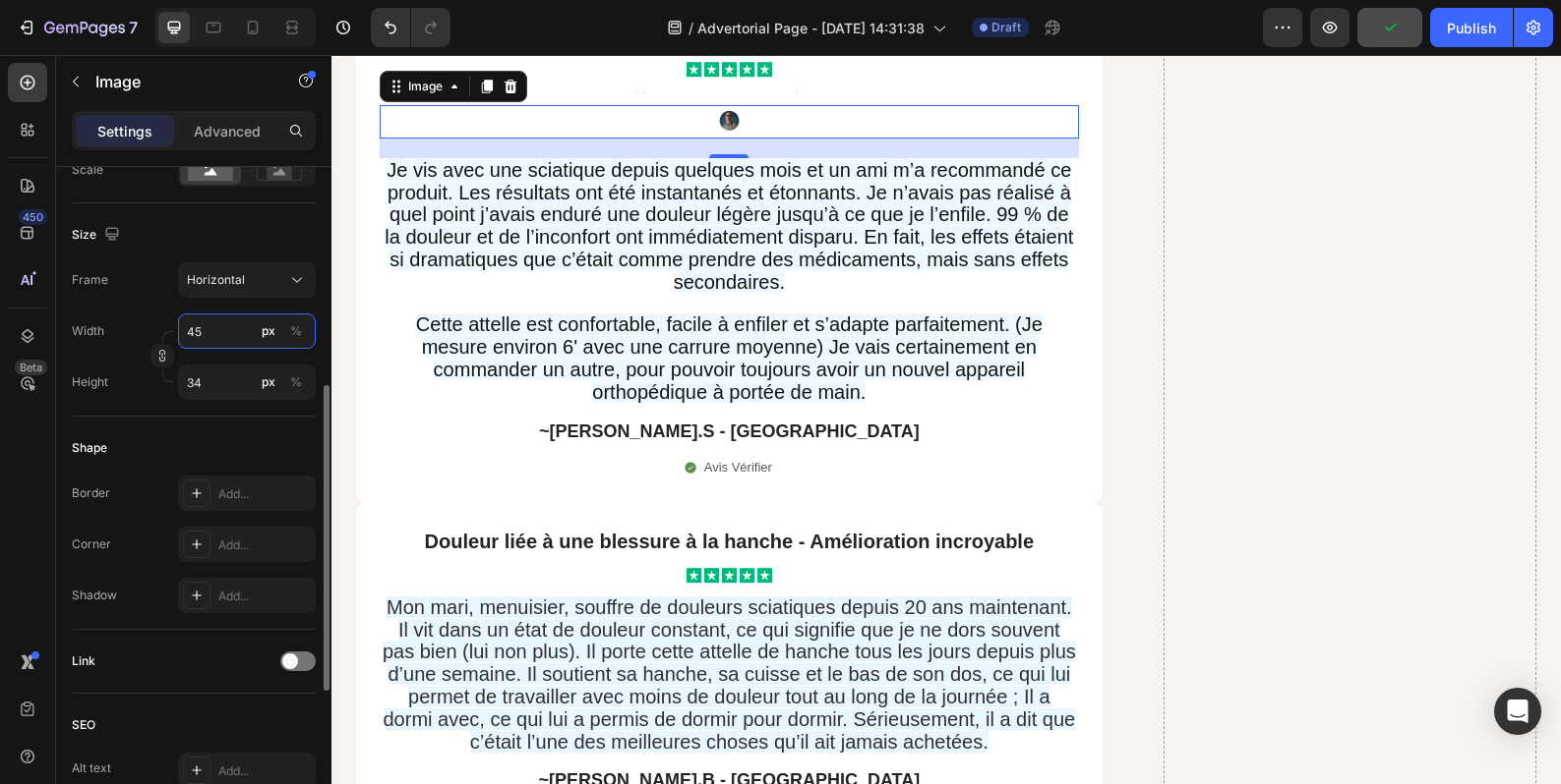
type input "4"
type input "3"
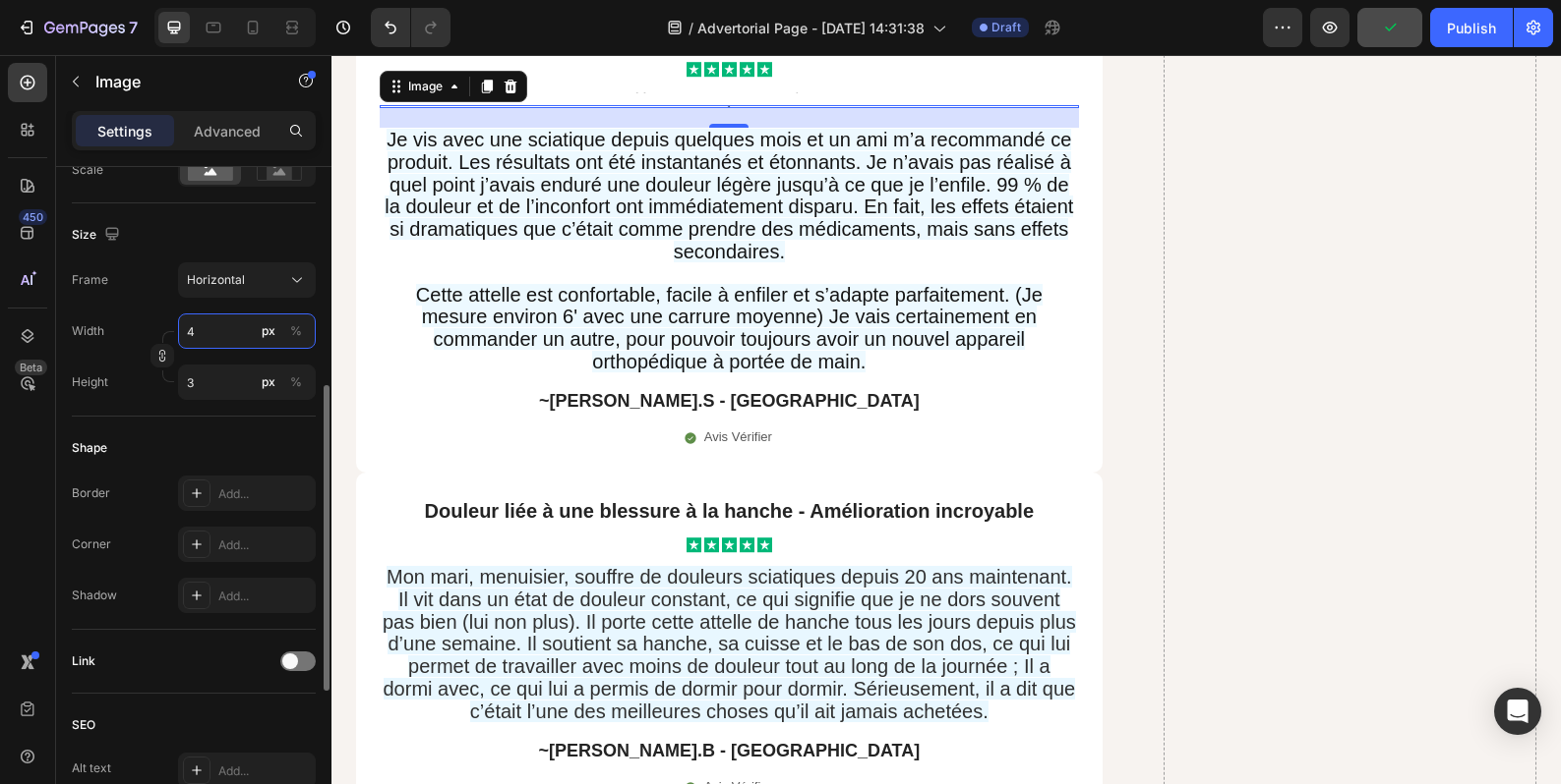
type input "46"
type input "35"
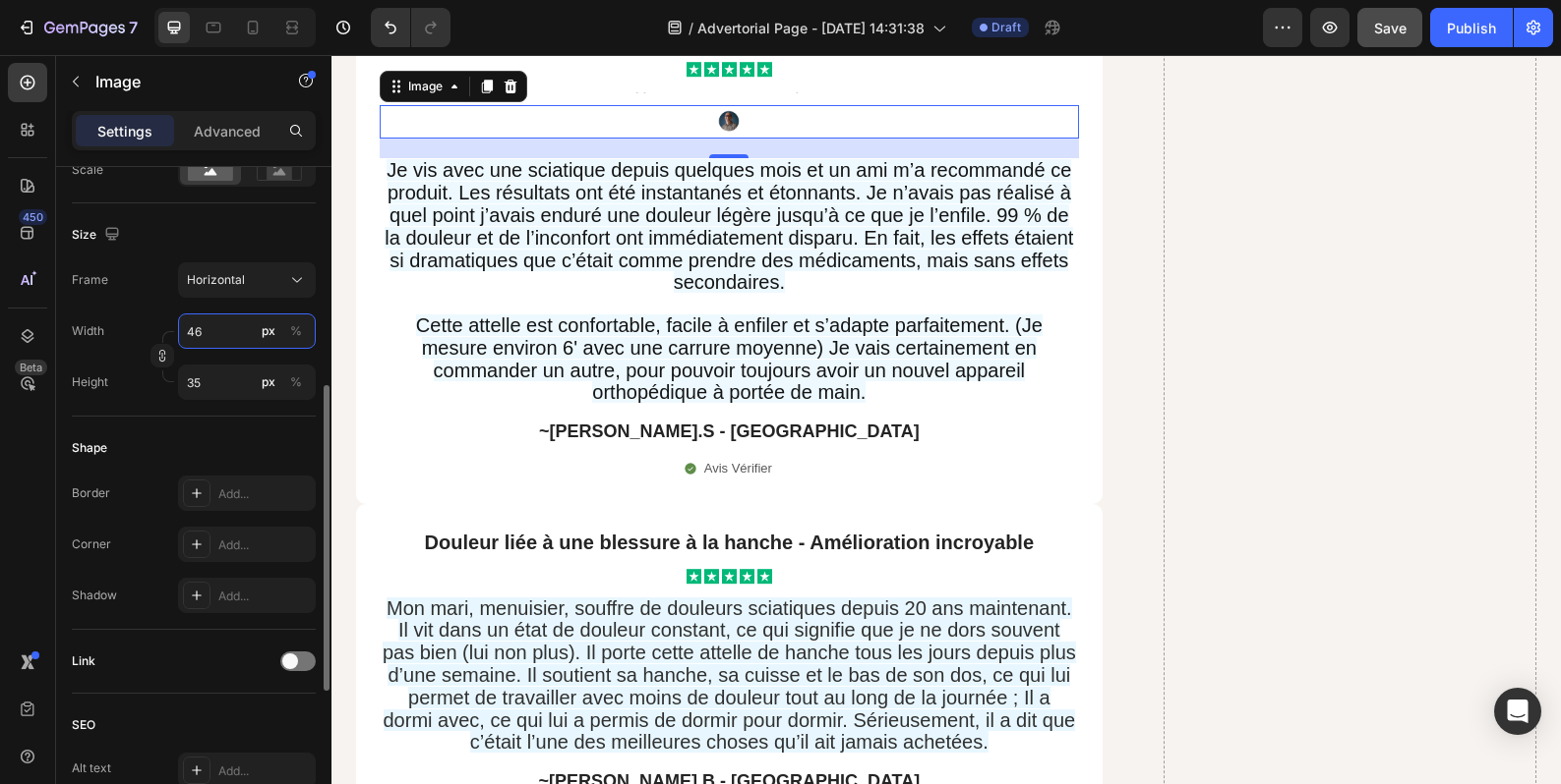
type input "4"
type input "3"
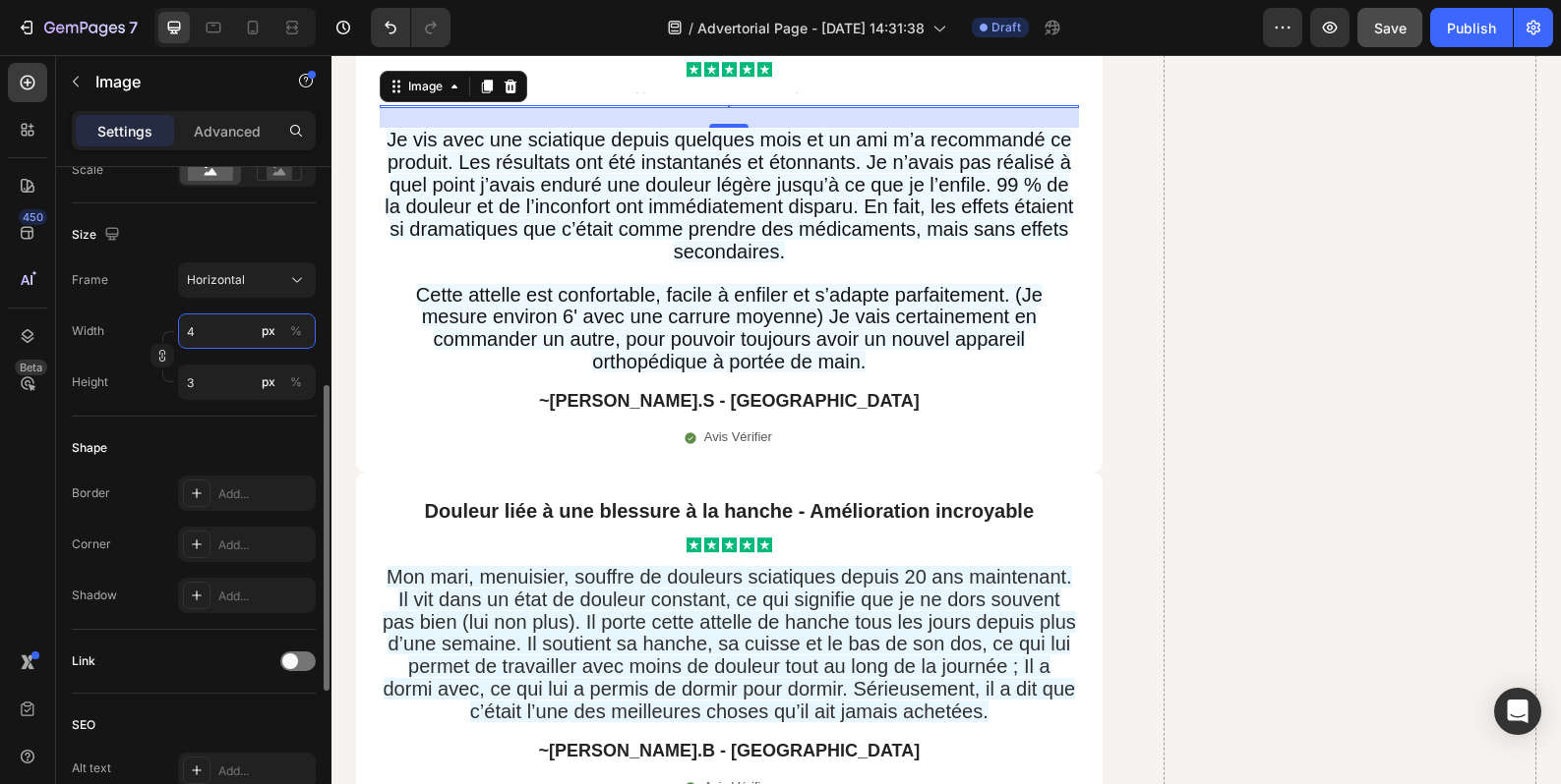
type input "47"
type input "35"
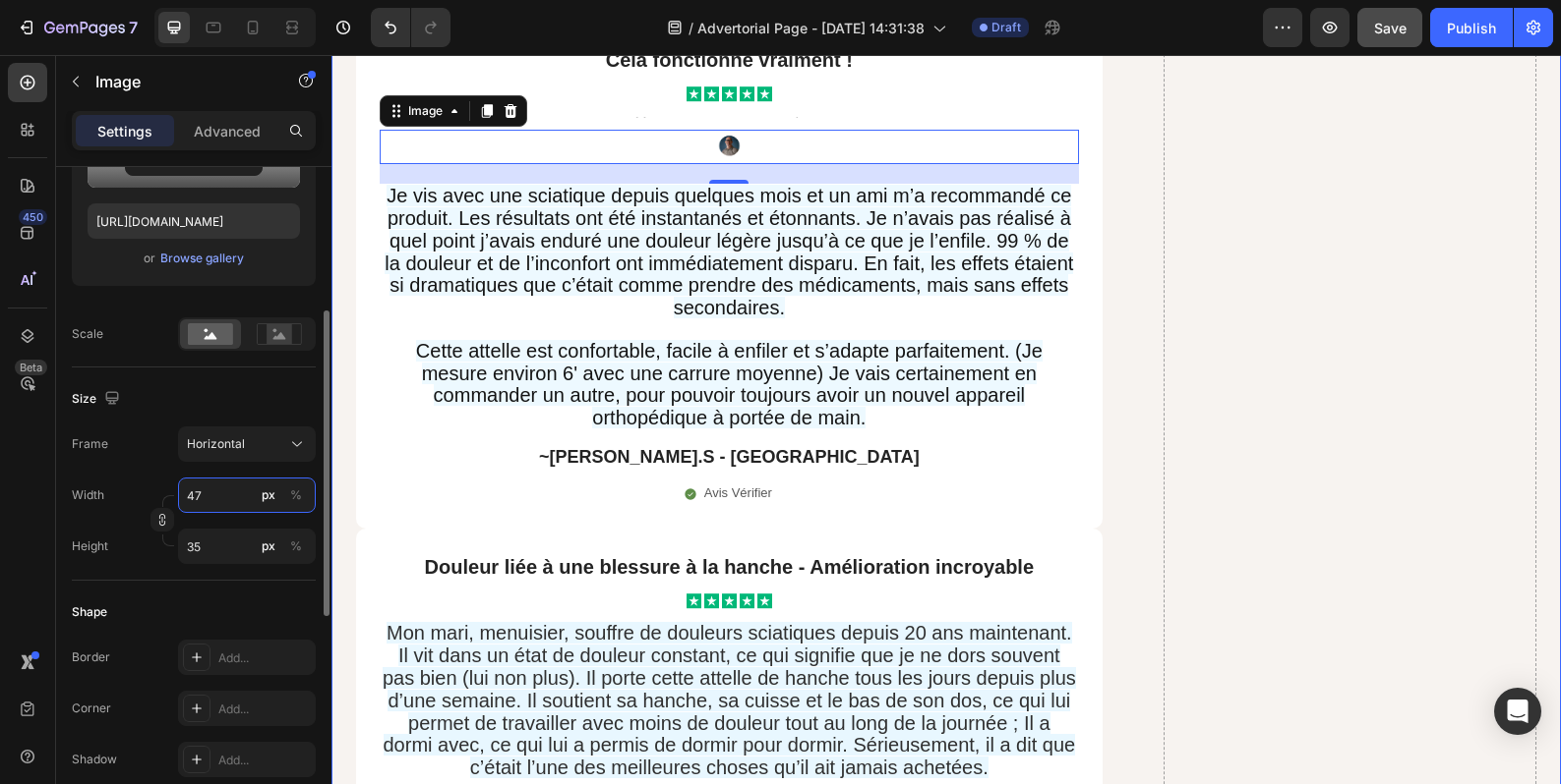
scroll to position [16344, 0]
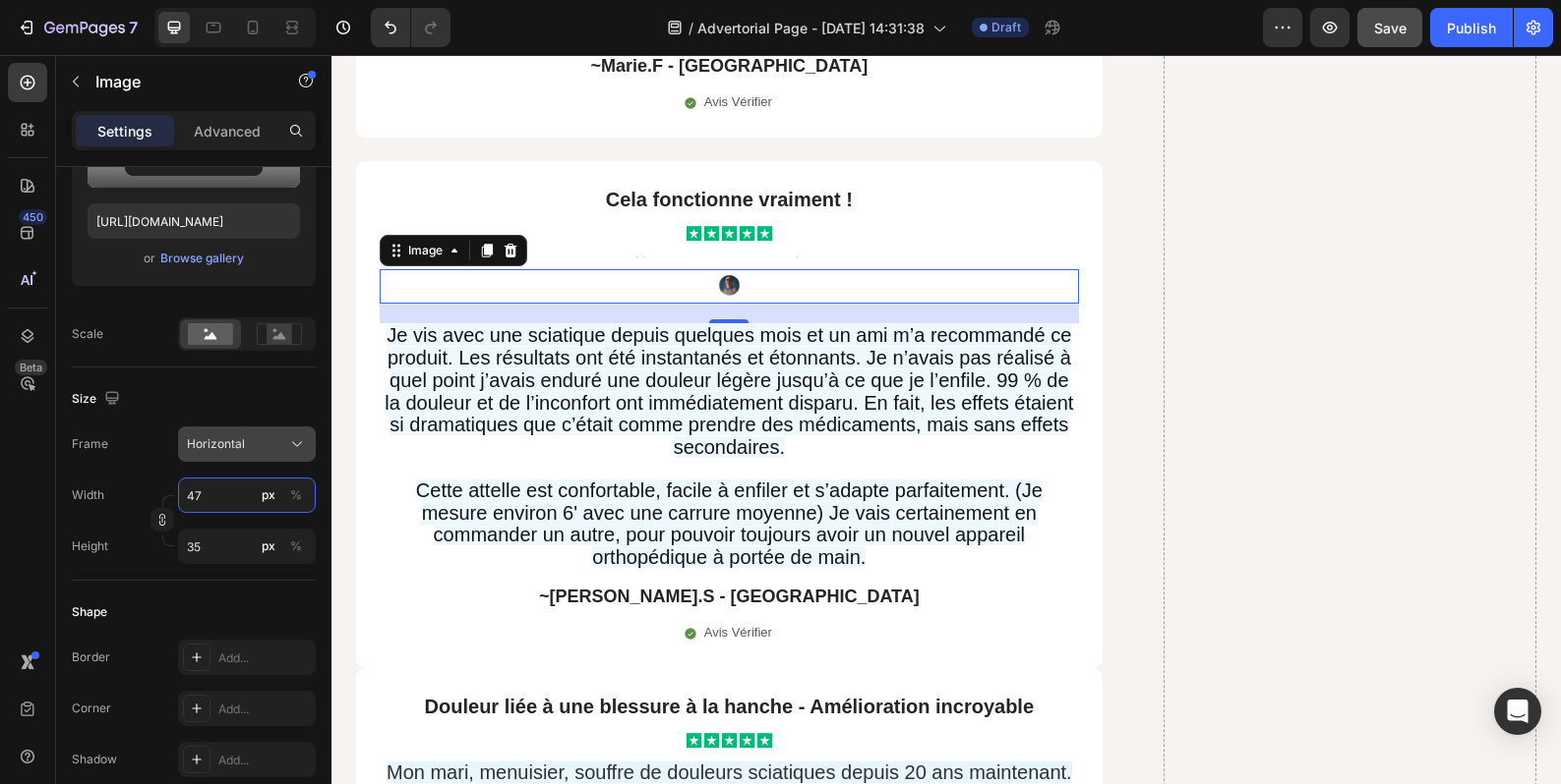
type input "4"
type input "3"
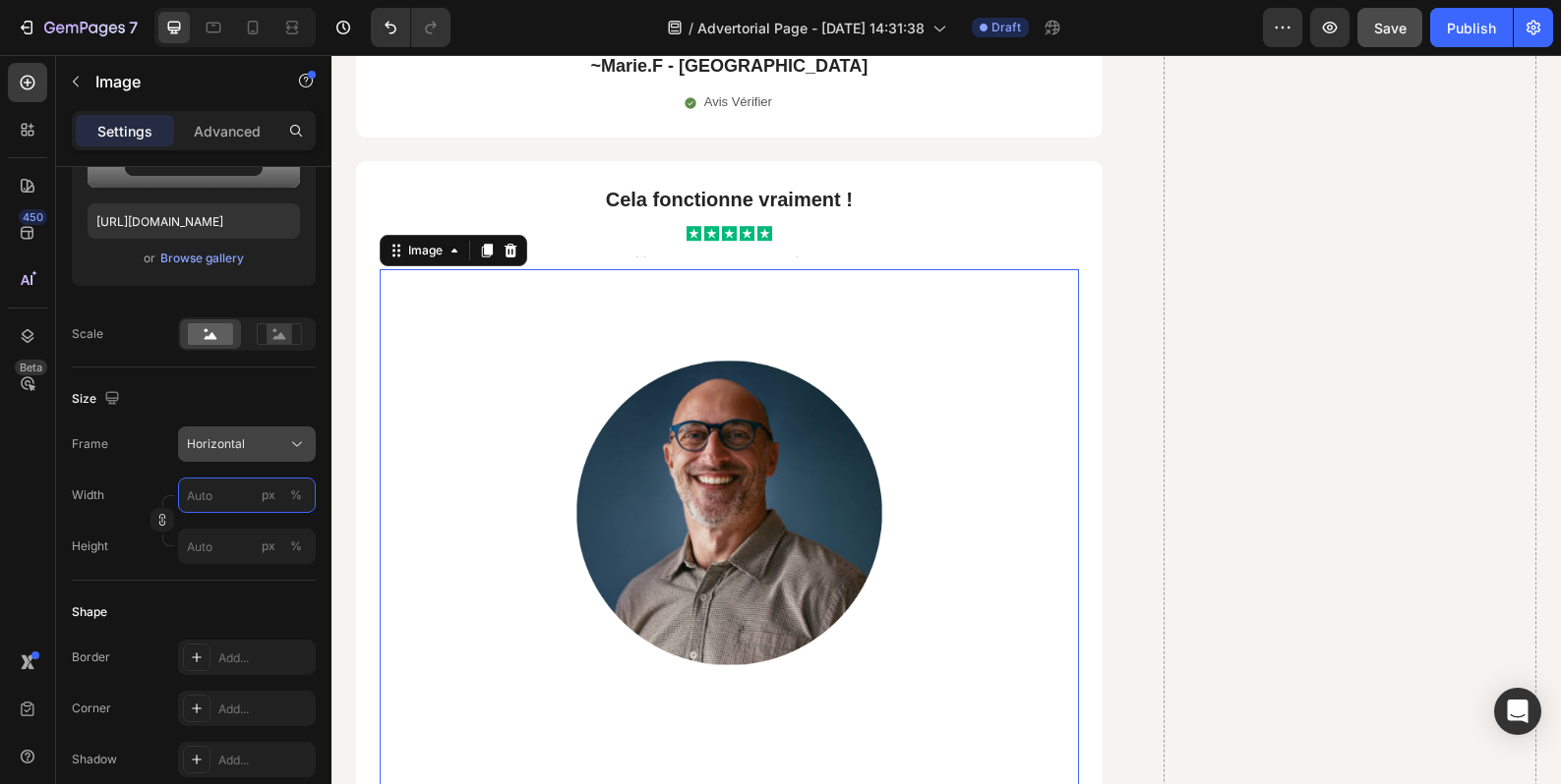
type input "4"
type input "3"
type input "8"
type input "6"
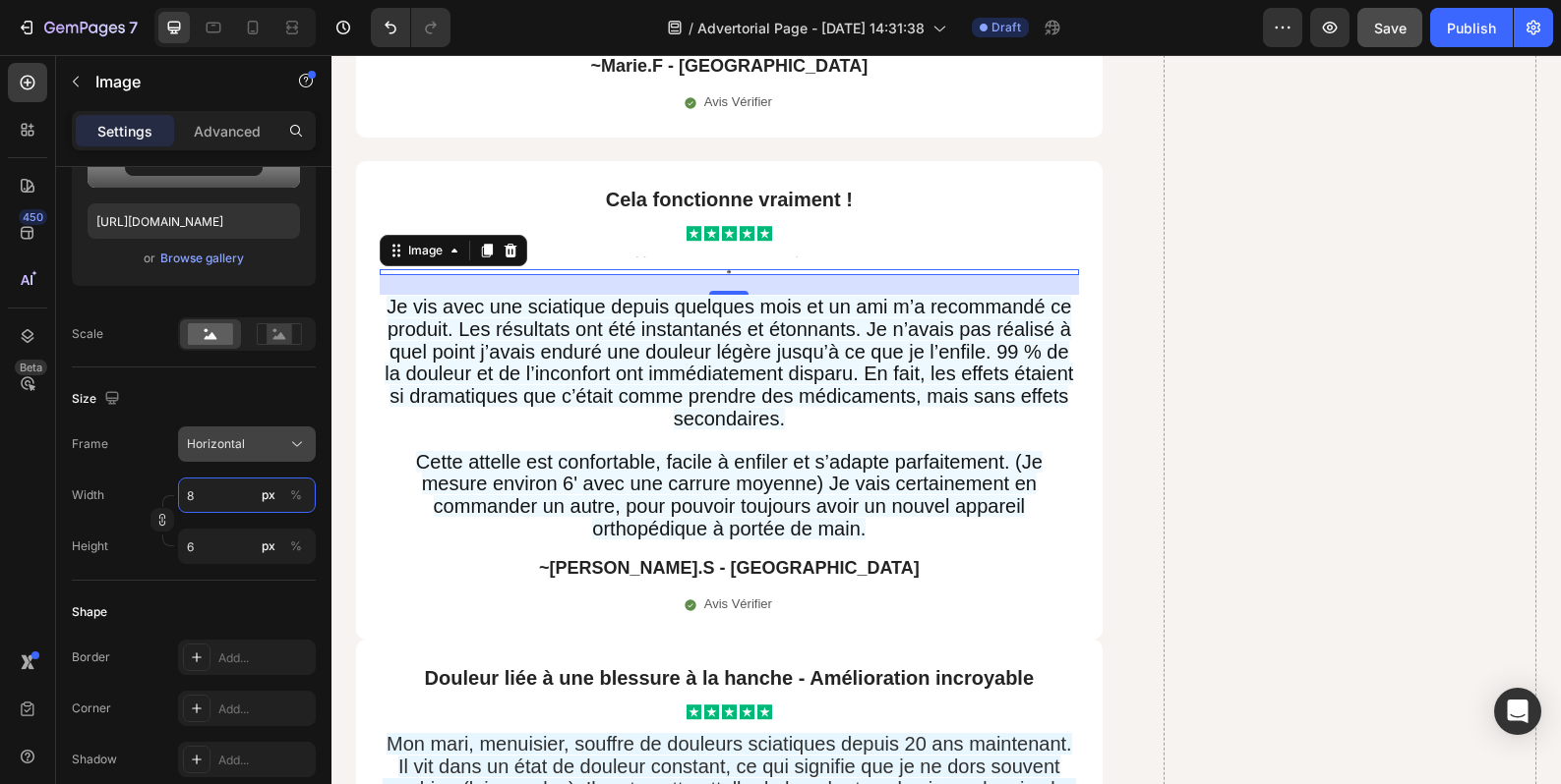
type input "89"
type input "67"
type input "8"
type input "6"
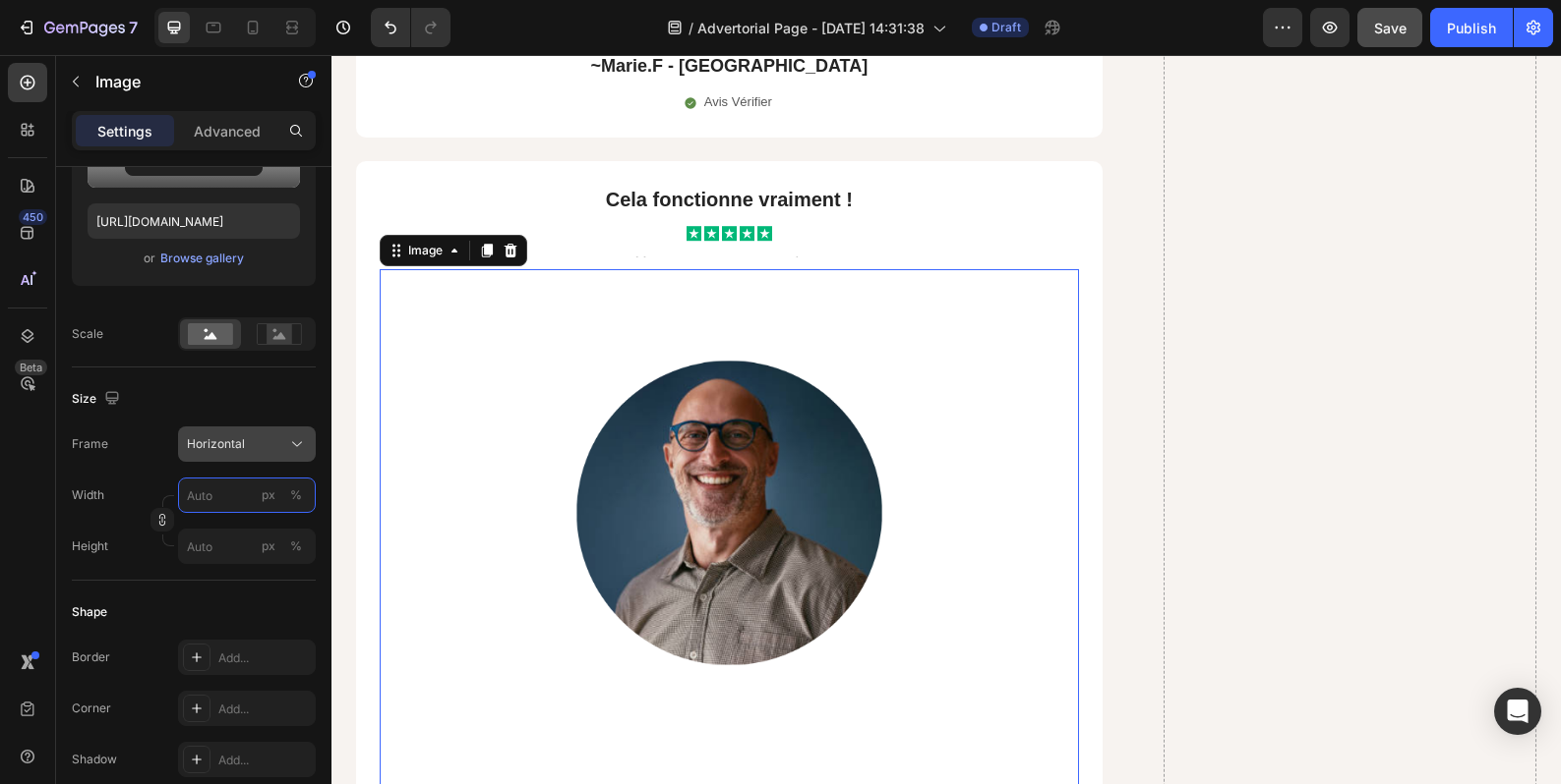
type input "8"
type input "6"
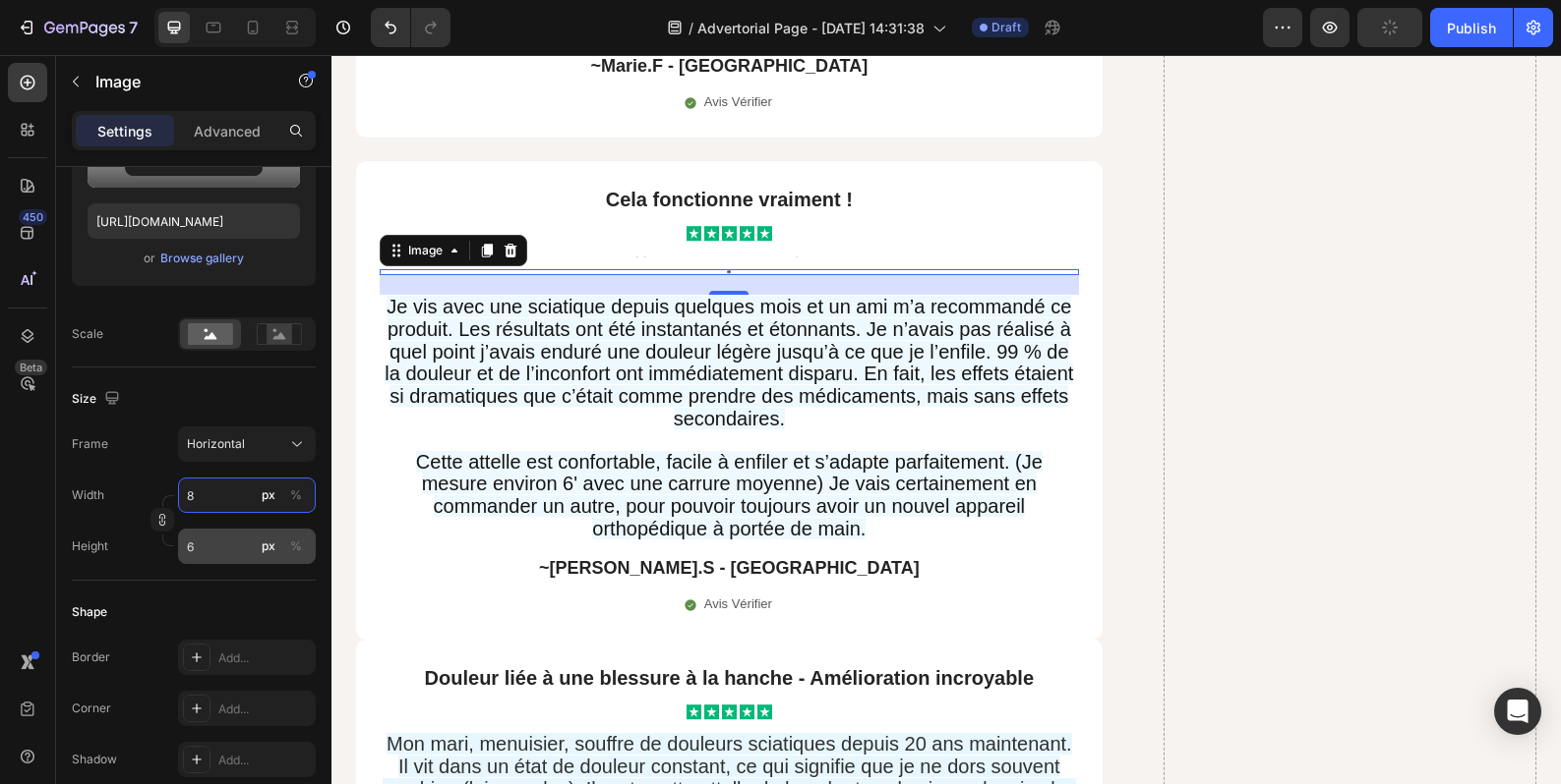
type input "8"
click at [214, 557] on input "6" at bounding box center [247, 546] width 138 height 36
type input "7"
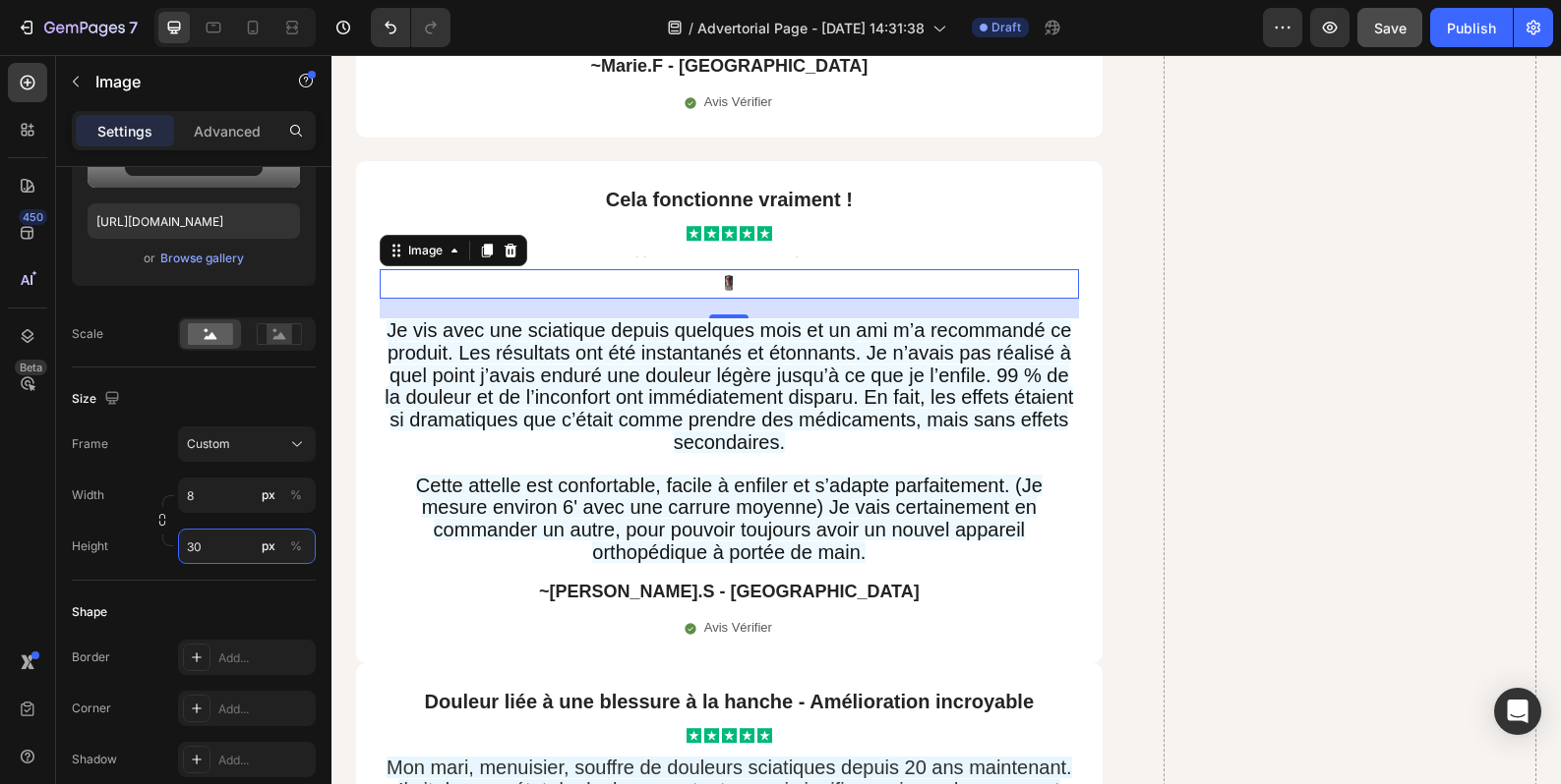
type input "3"
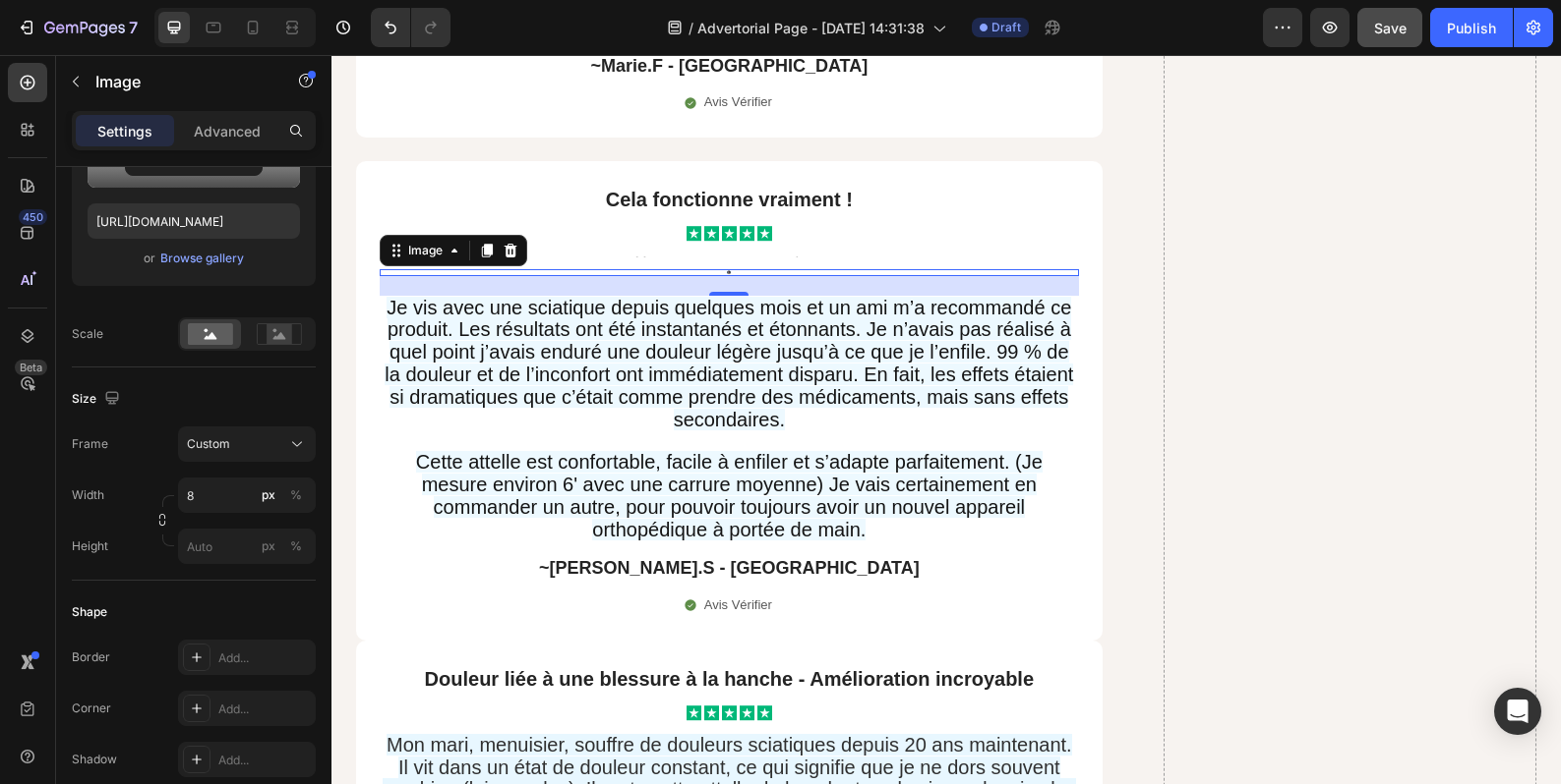
click at [218, 519] on div "Size Frame Custom Width 8 px % Height px %" at bounding box center [193, 473] width 244 height 213
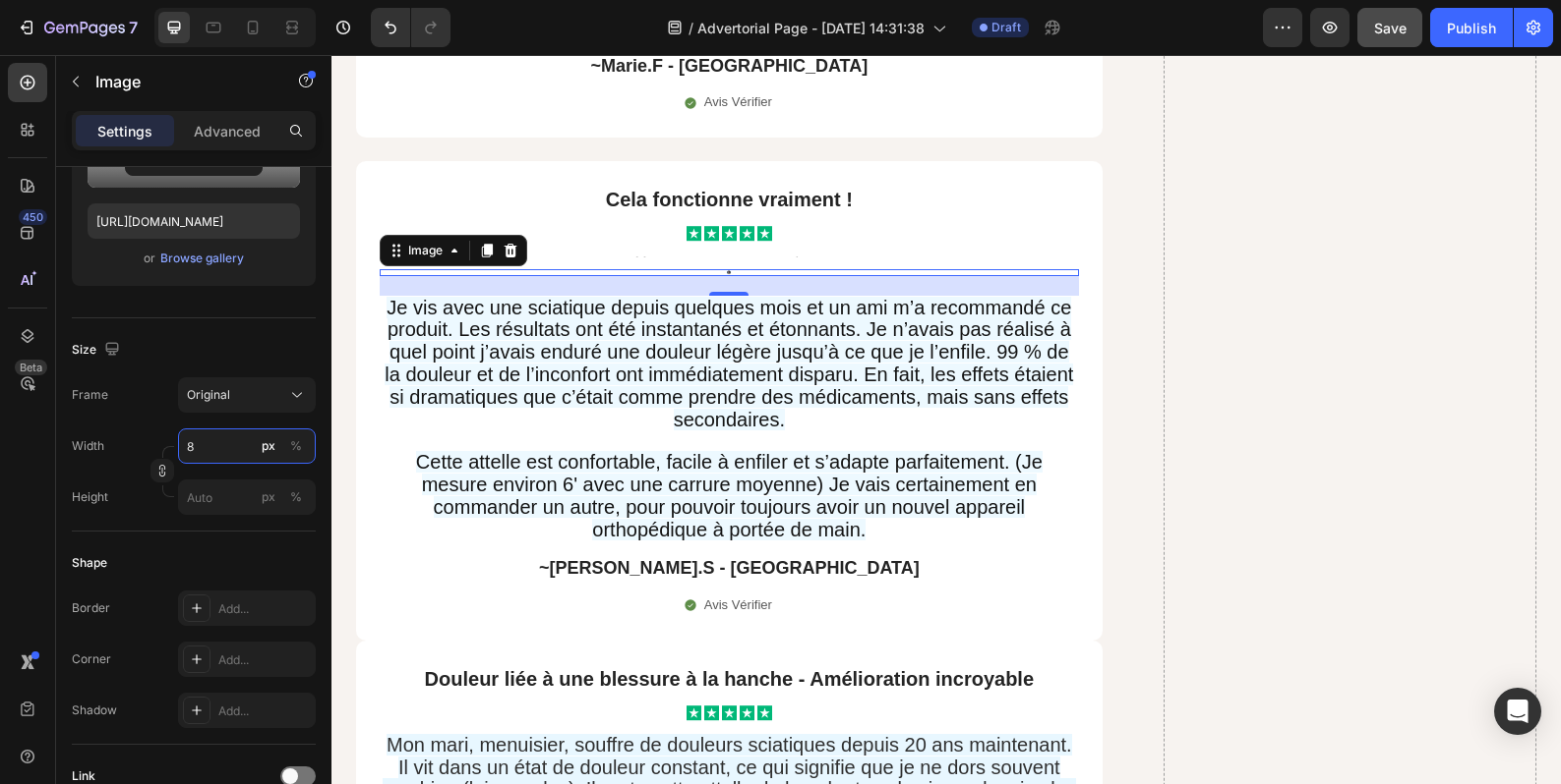
click at [224, 458] on input "8" at bounding box center [247, 446] width 138 height 36
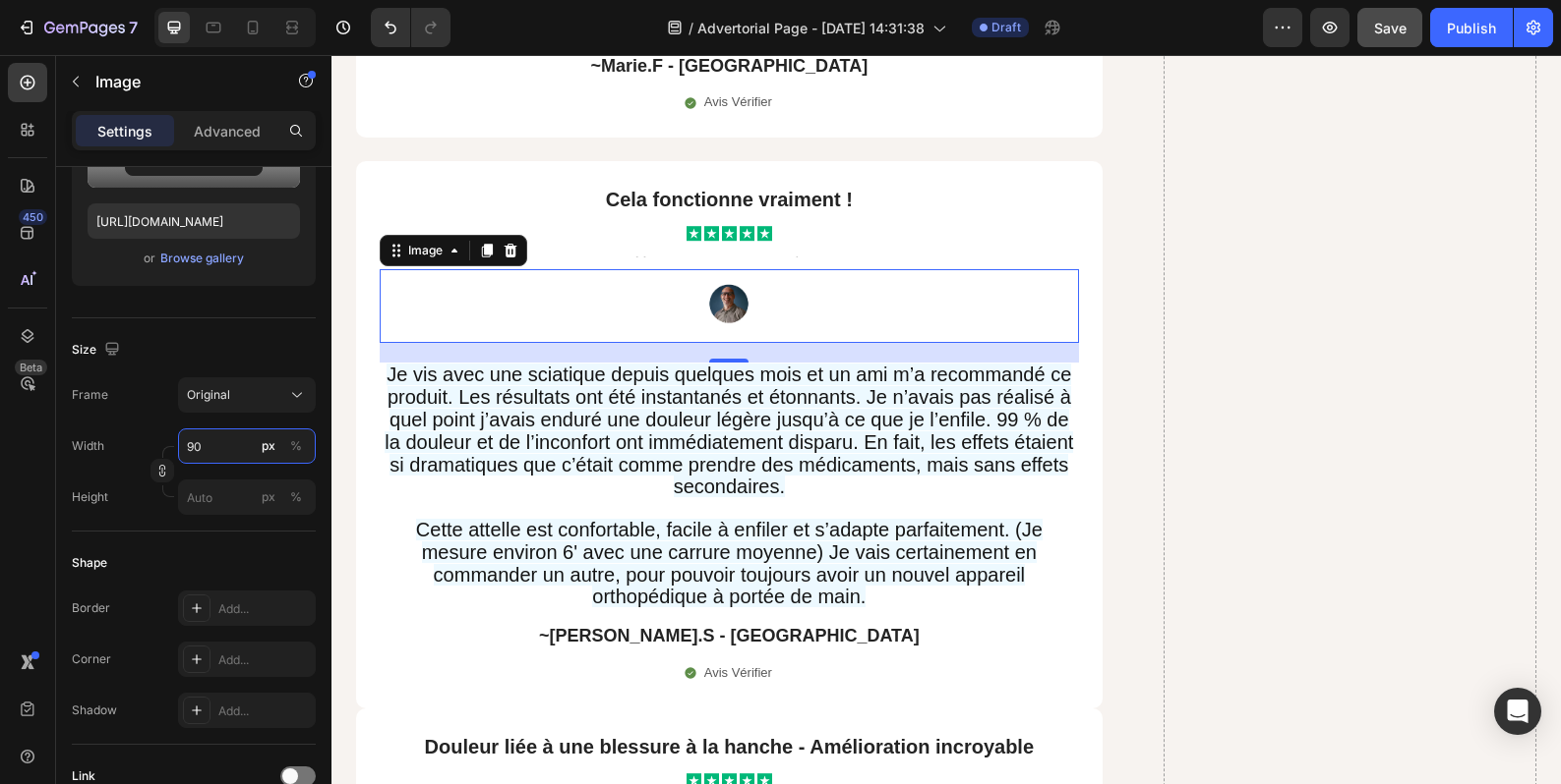
type input "9"
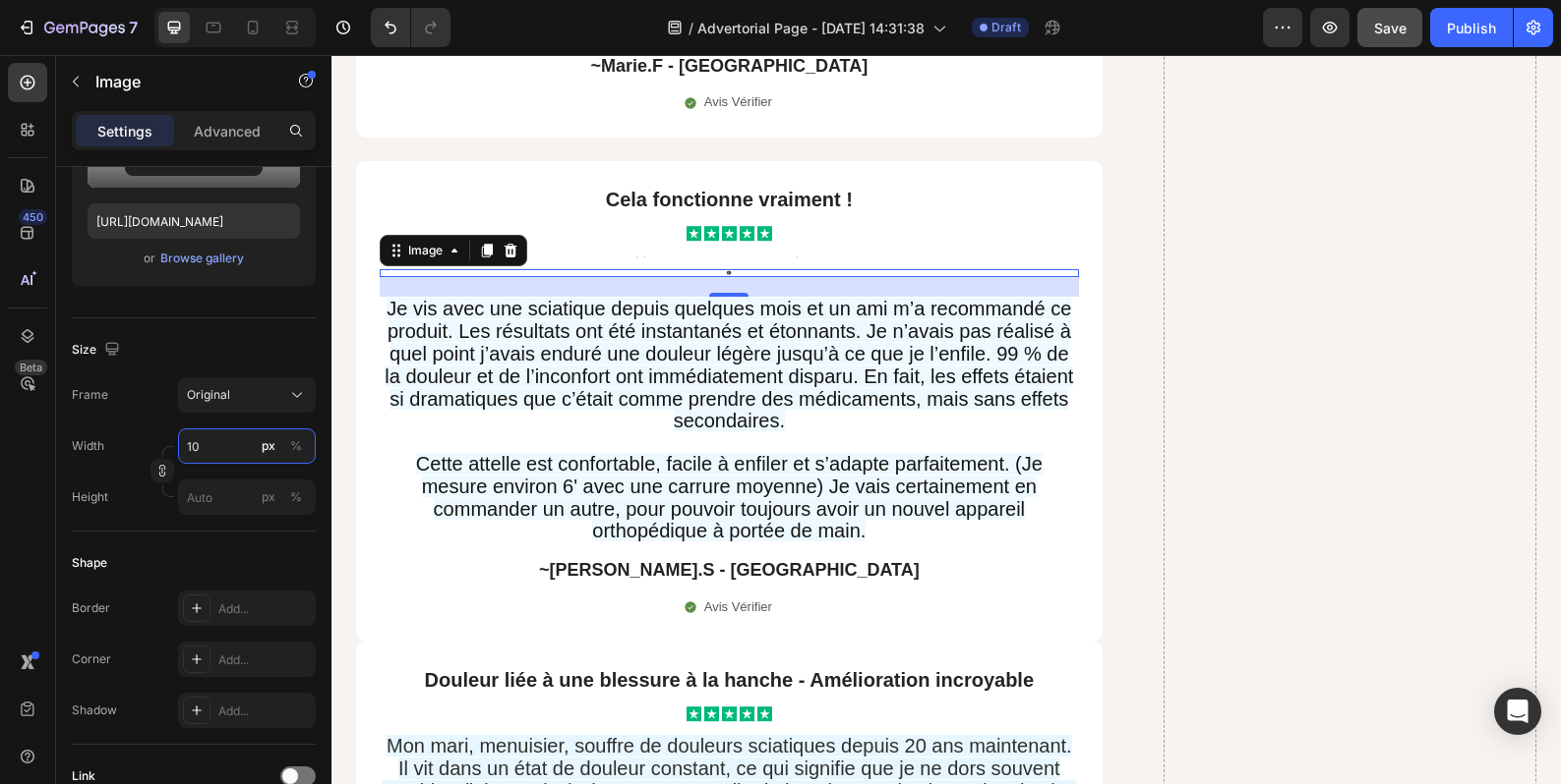
type input "1"
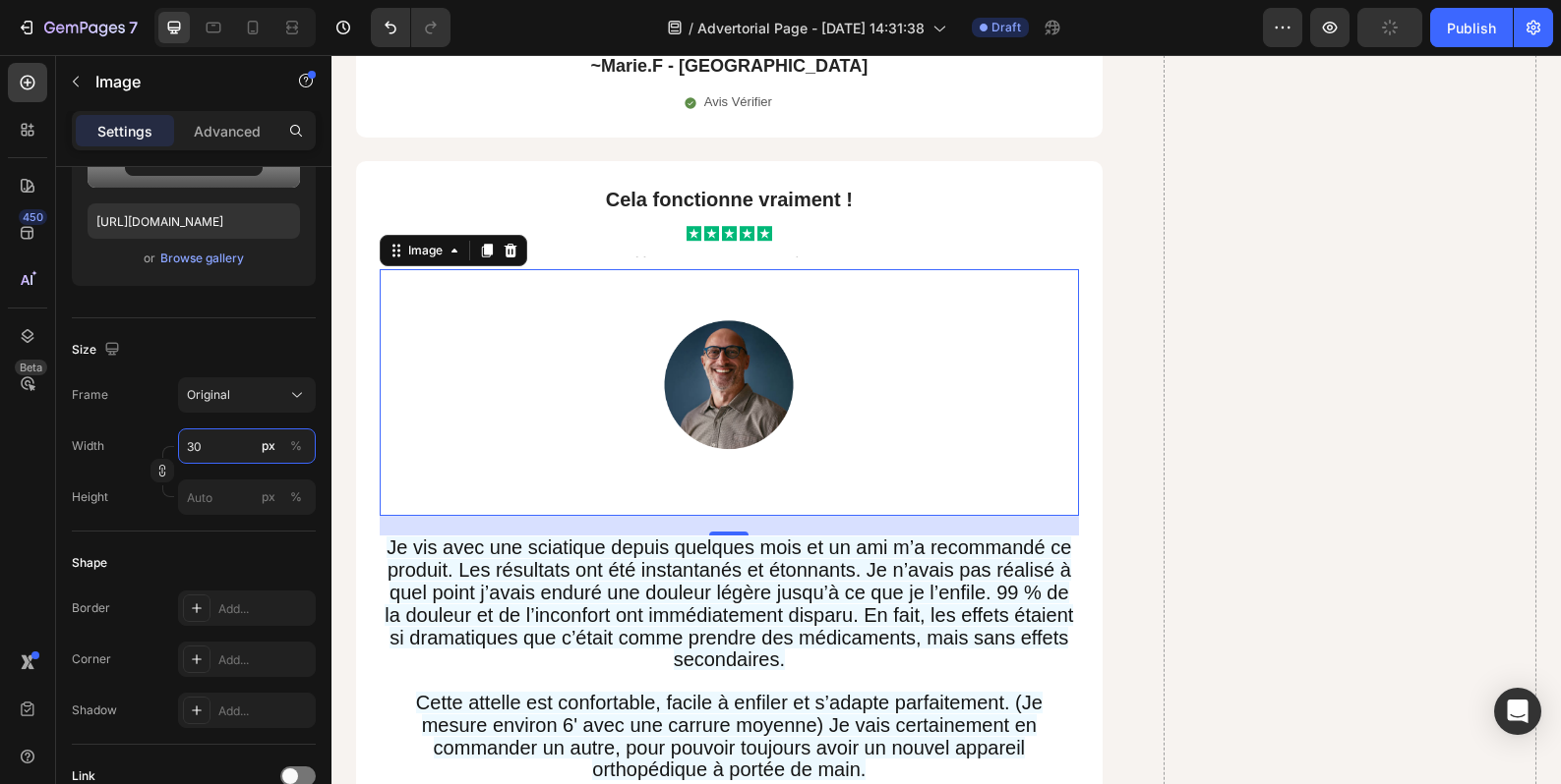
type input "3"
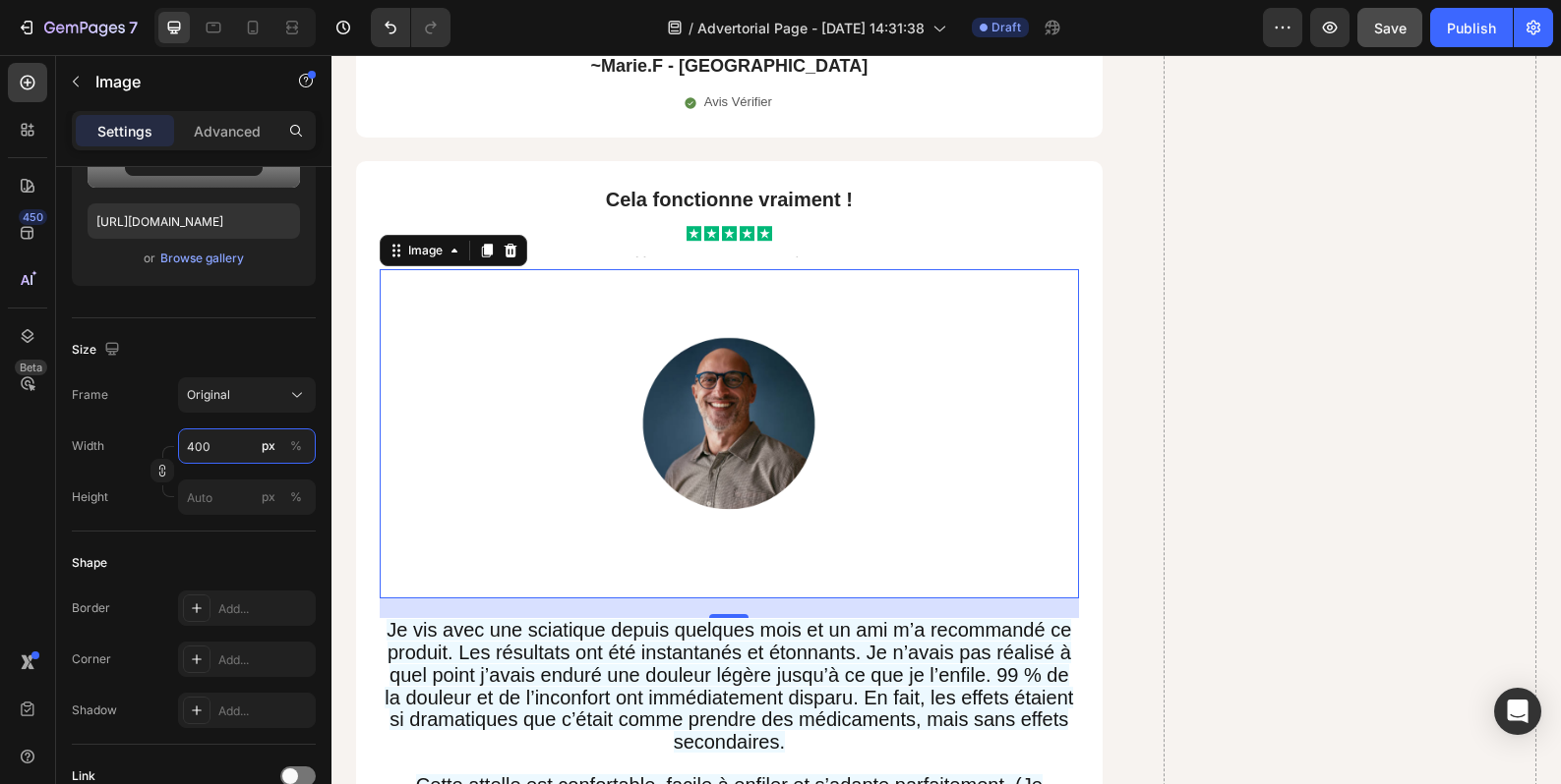
type input "400"
click at [735, 543] on img at bounding box center [728, 434] width 393 height 330
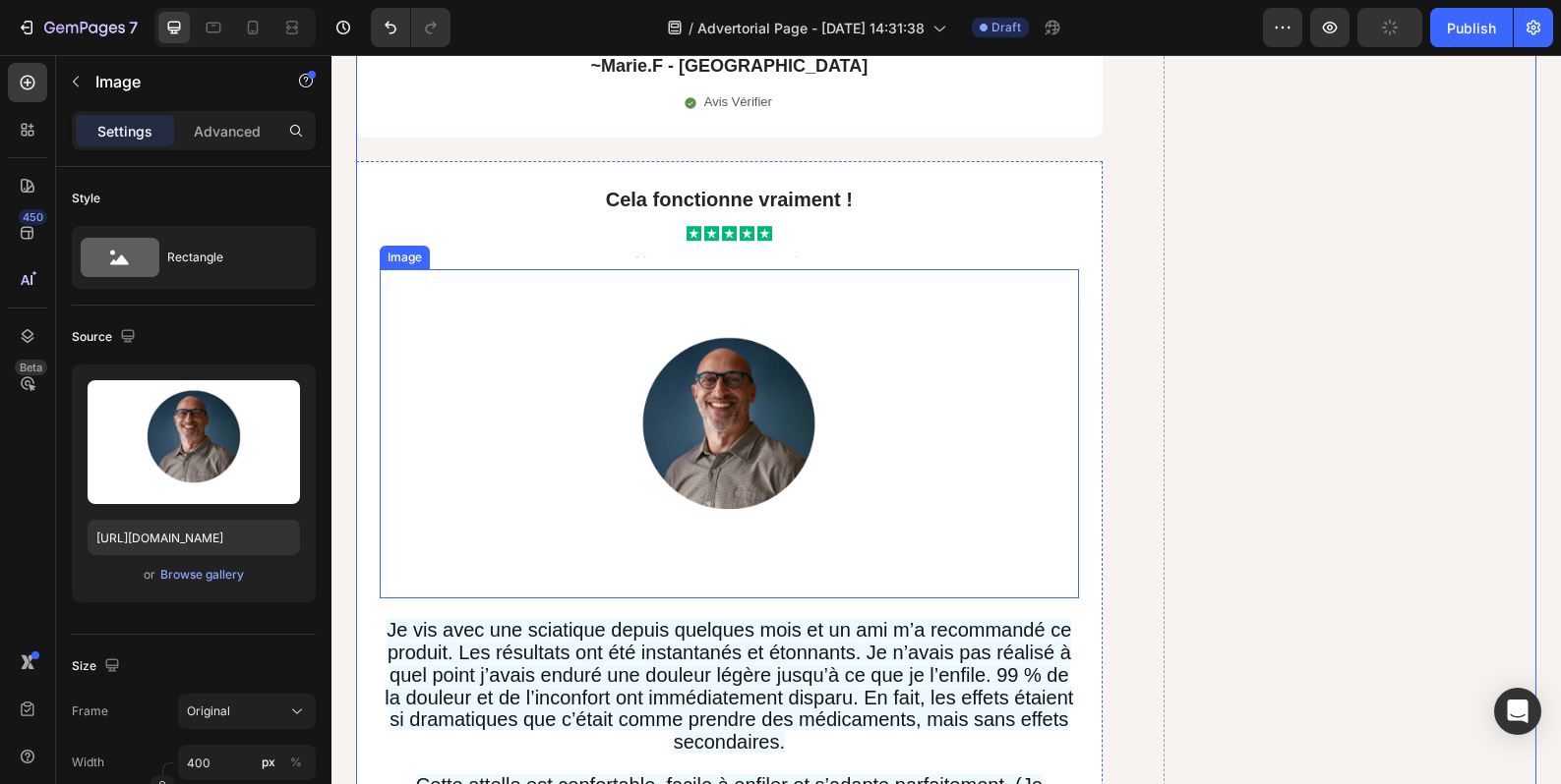
click at [813, 452] on img at bounding box center [728, 434] width 393 height 330
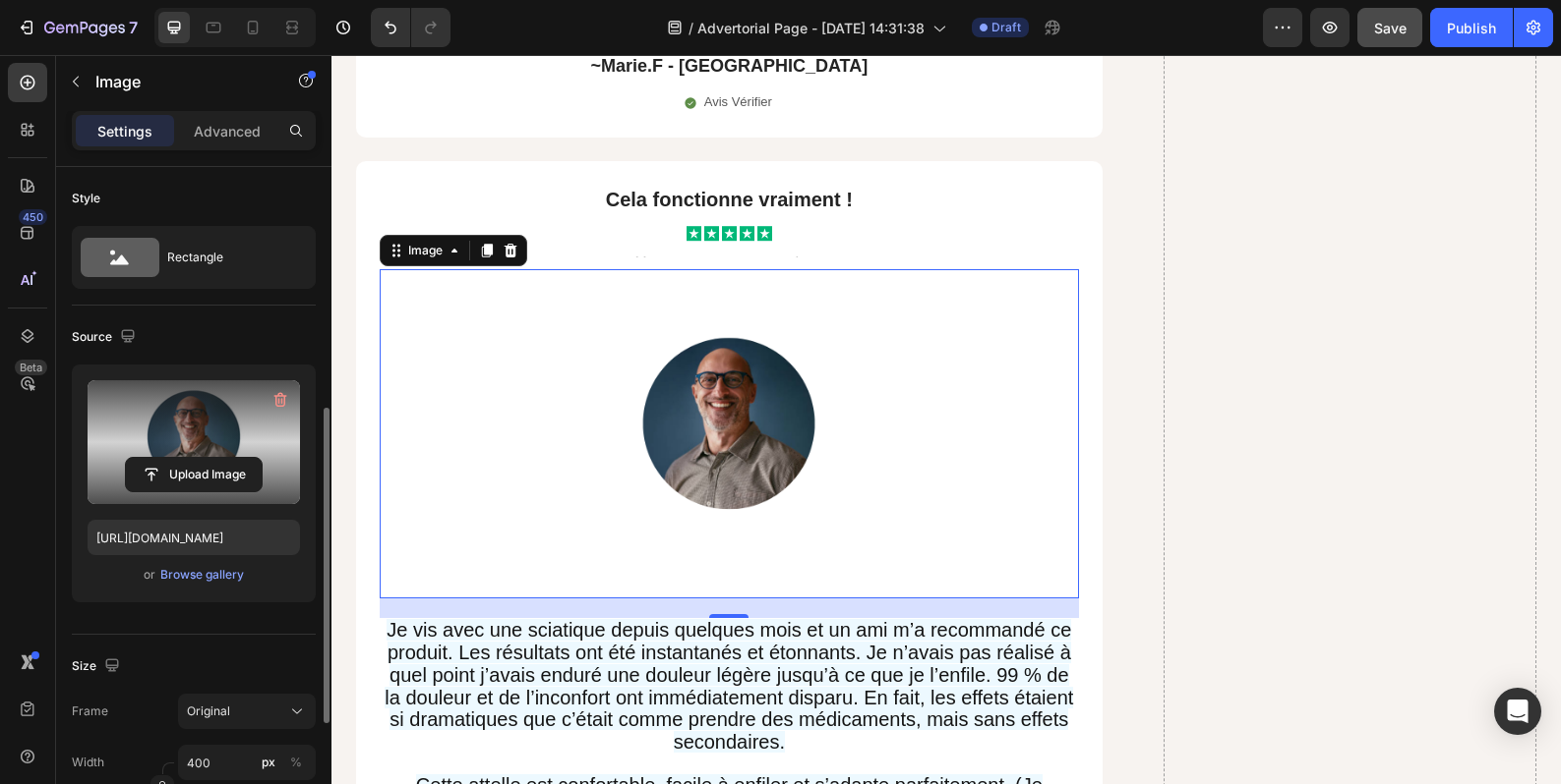
scroll to position [164, 0]
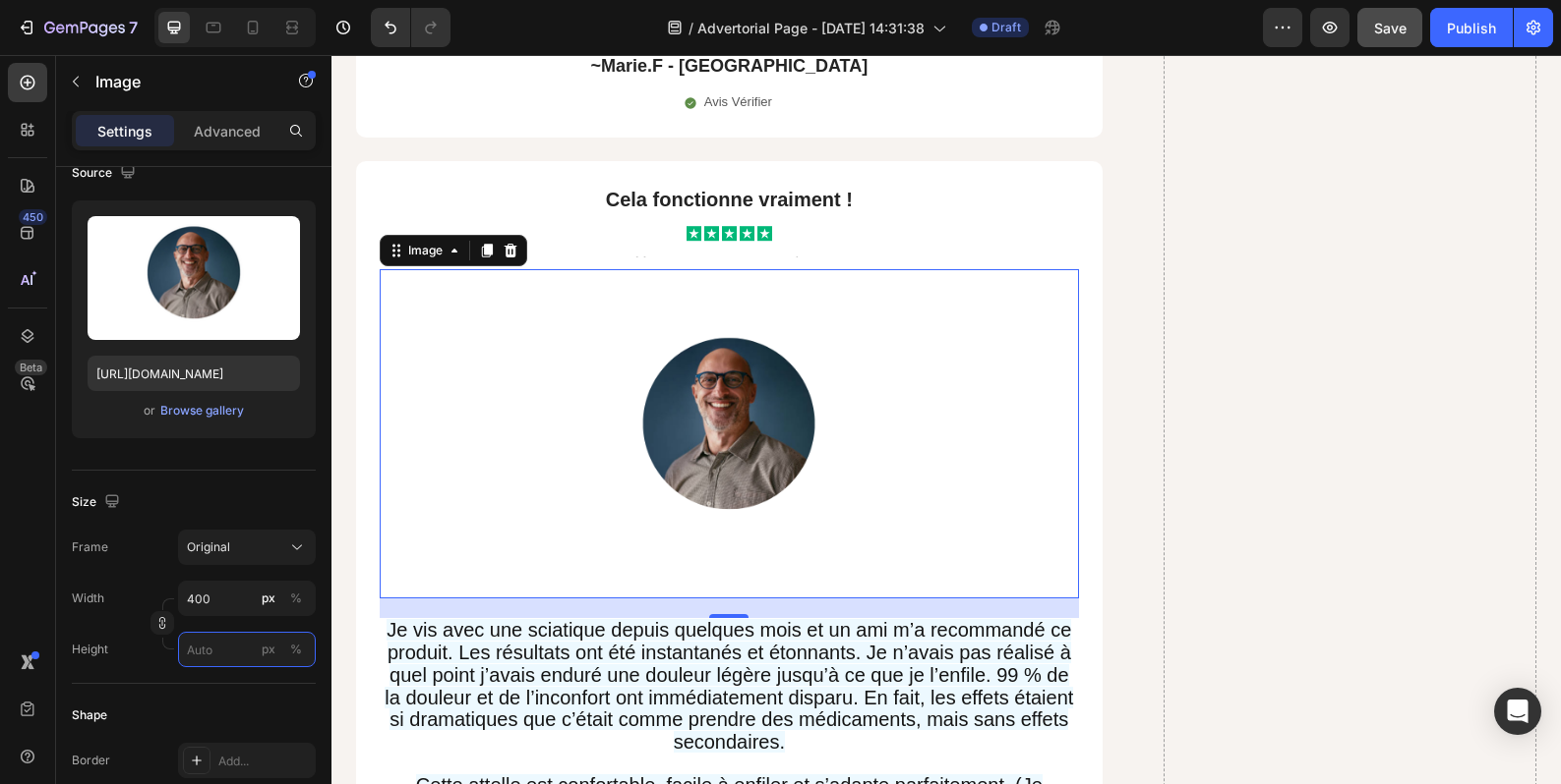
click at [230, 650] on input "px %" at bounding box center [247, 649] width 138 height 36
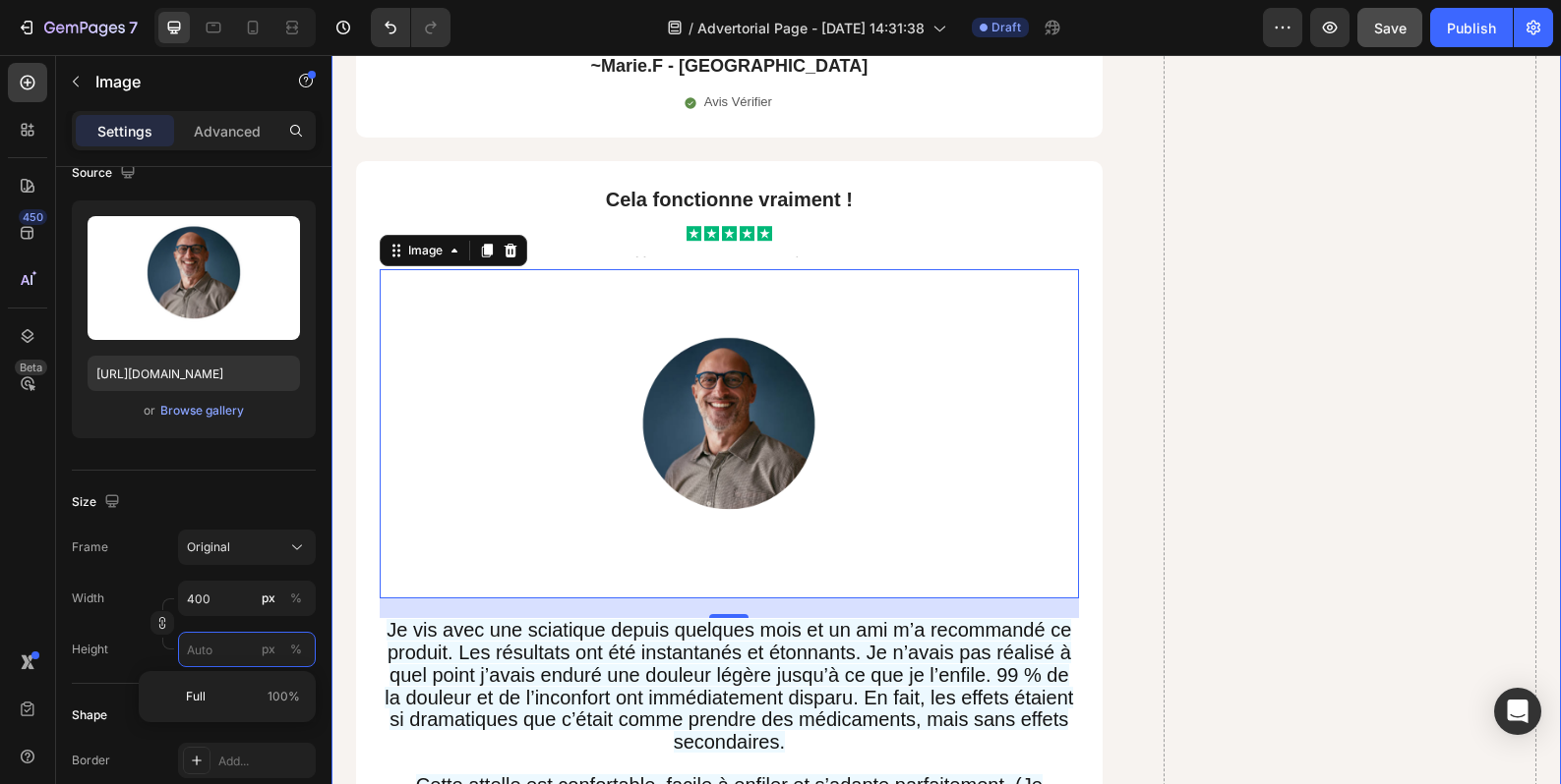
type input "3"
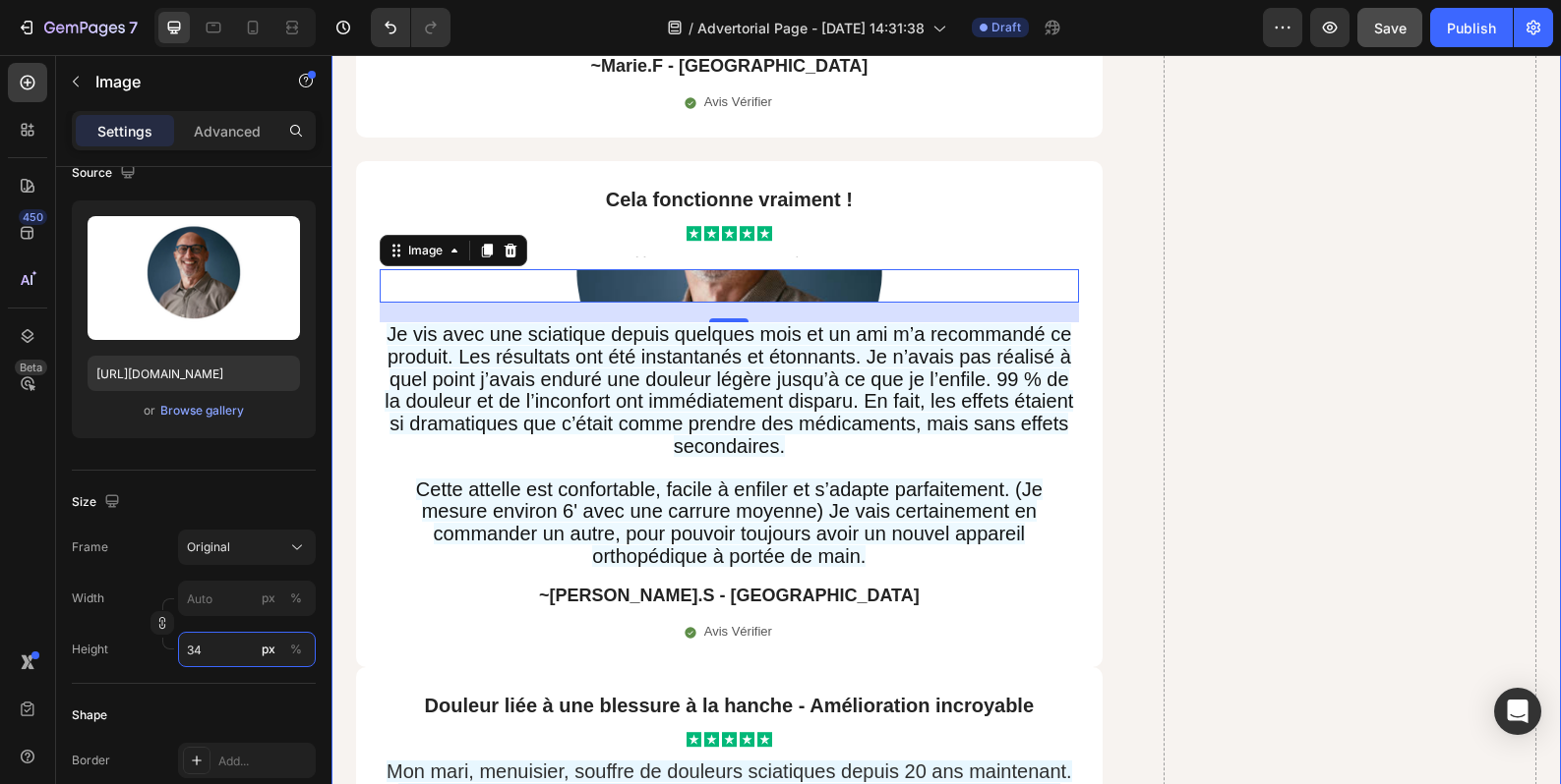
type input "3"
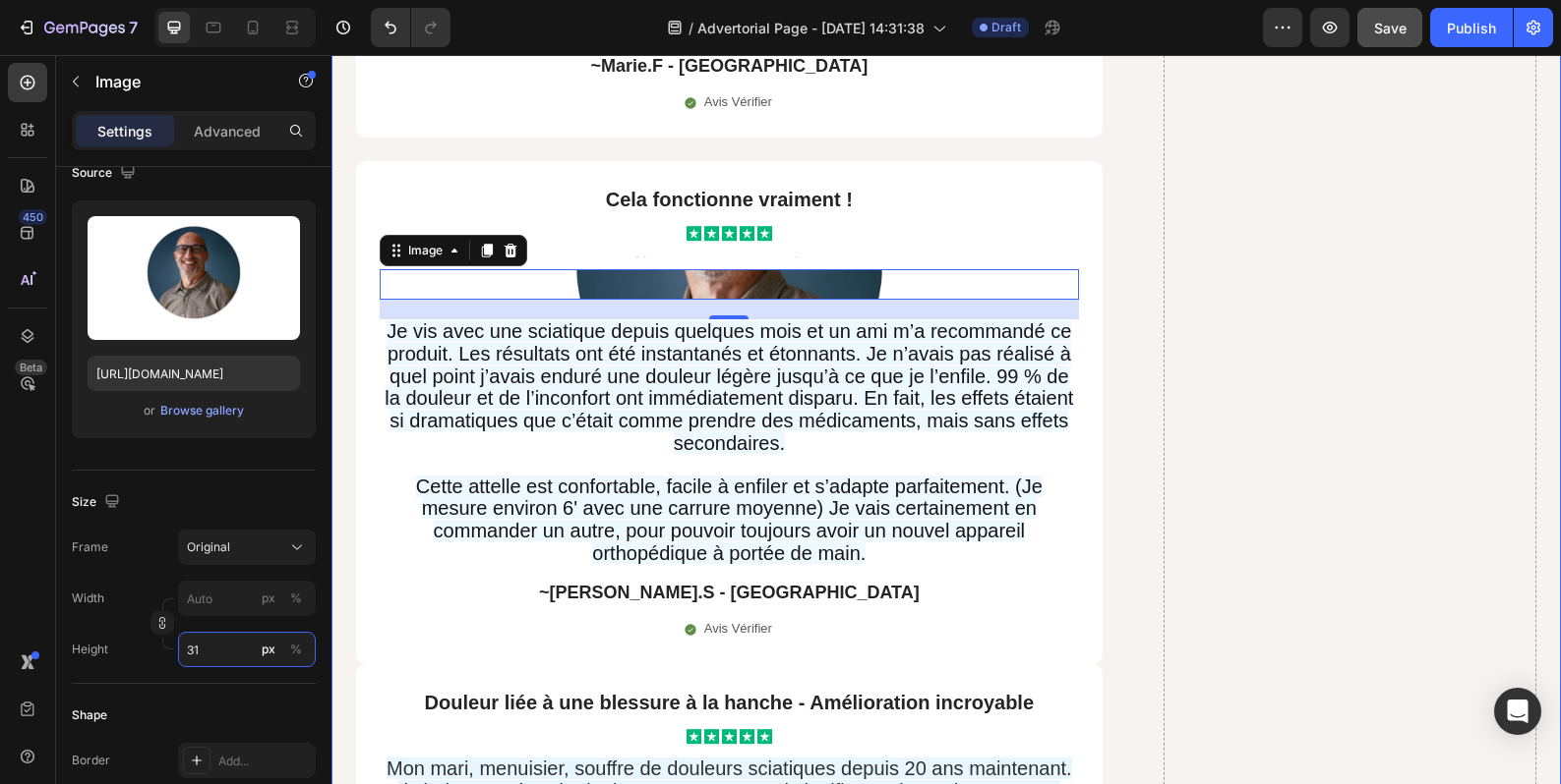
type input "3"
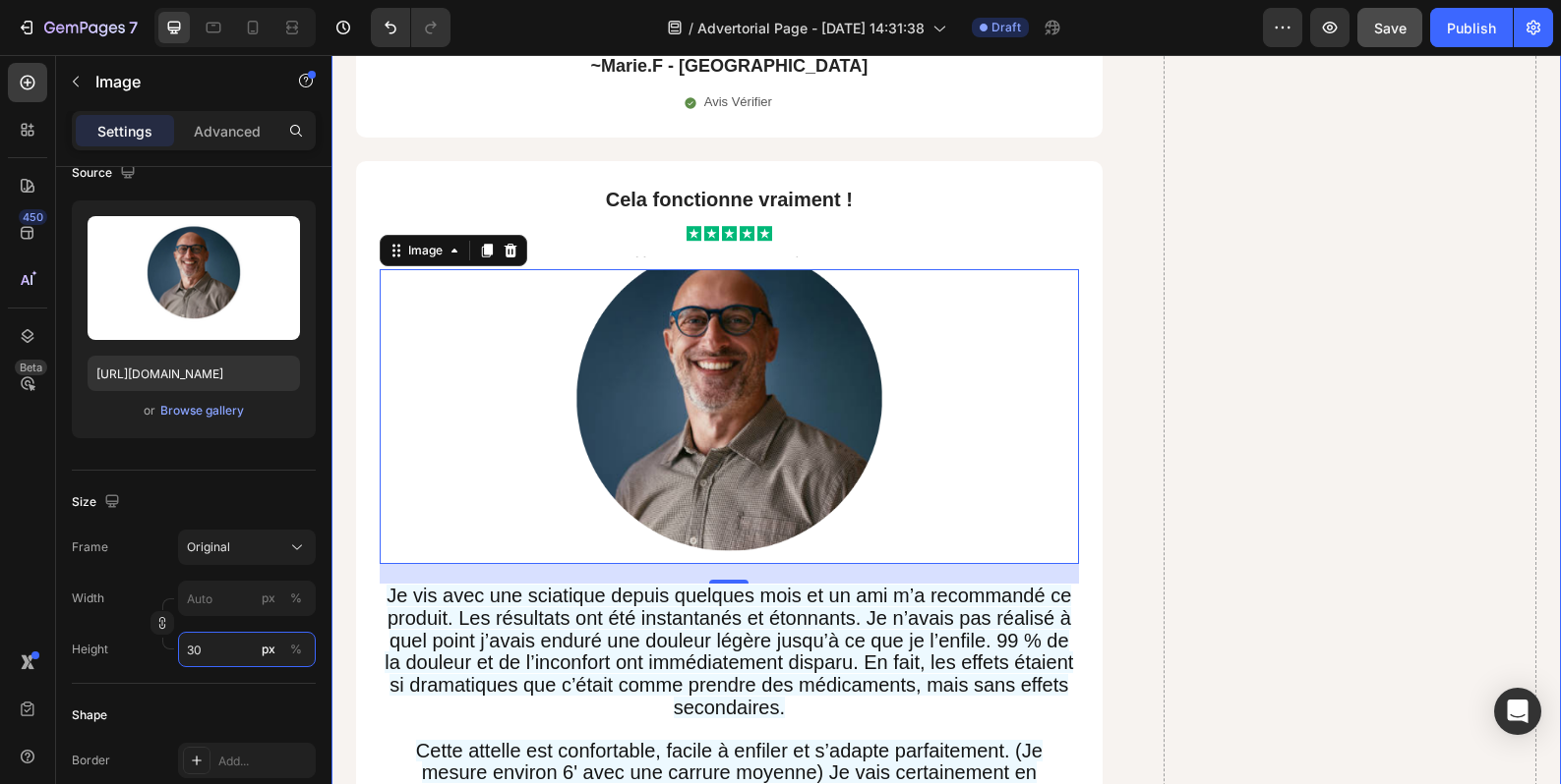
type input "3"
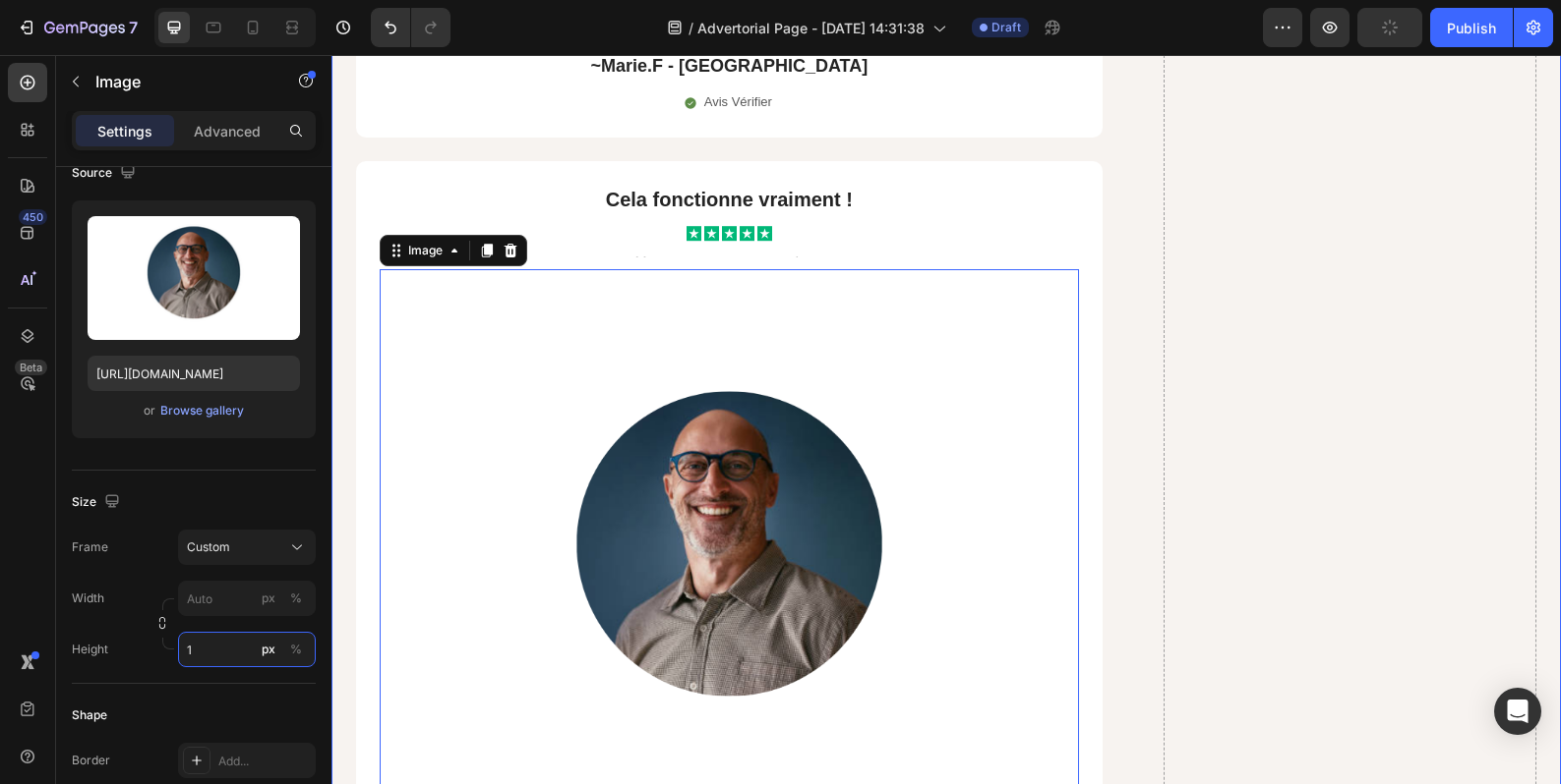
type input "3"
type input "2"
type input "3"
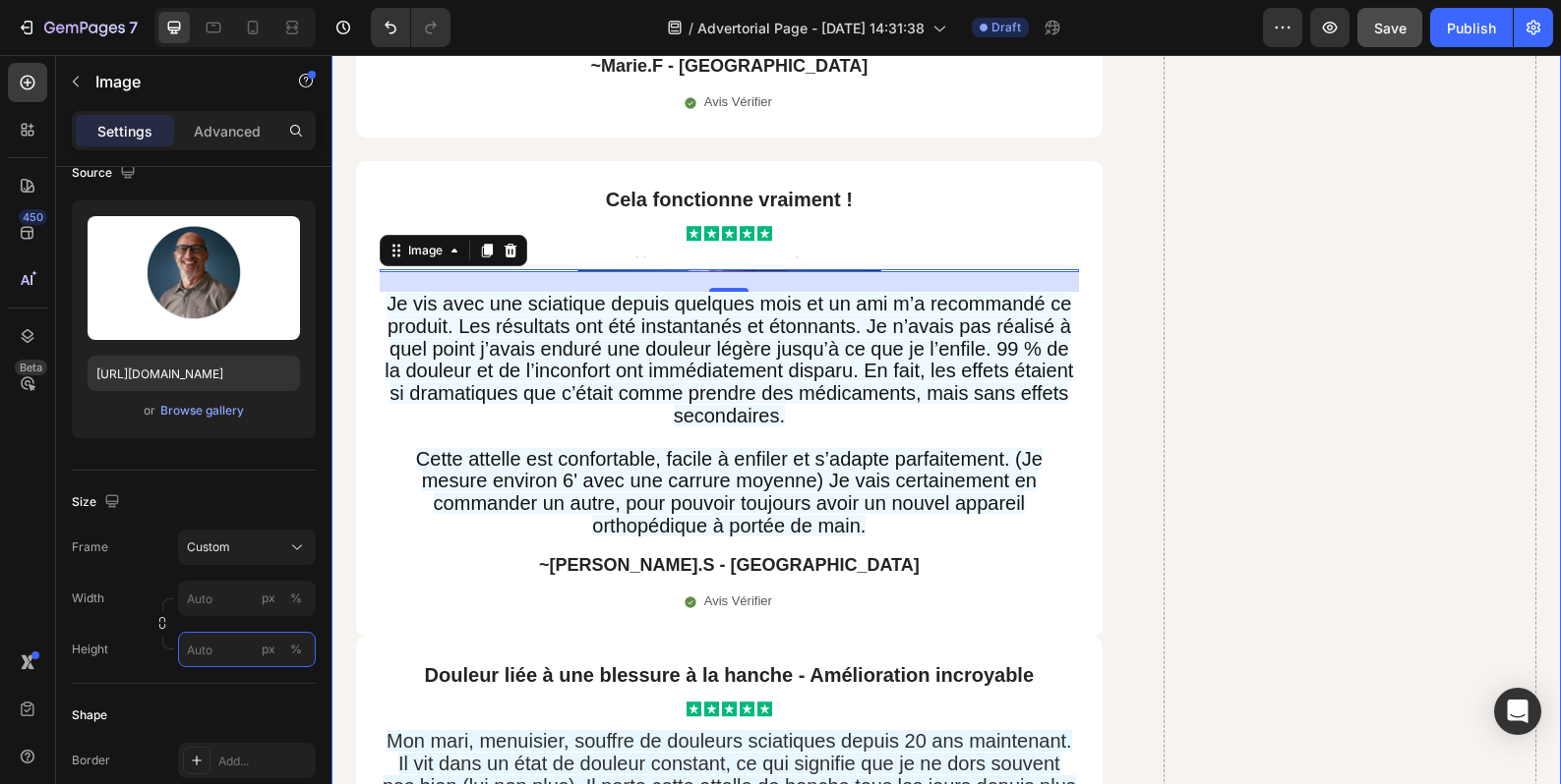
type input "4"
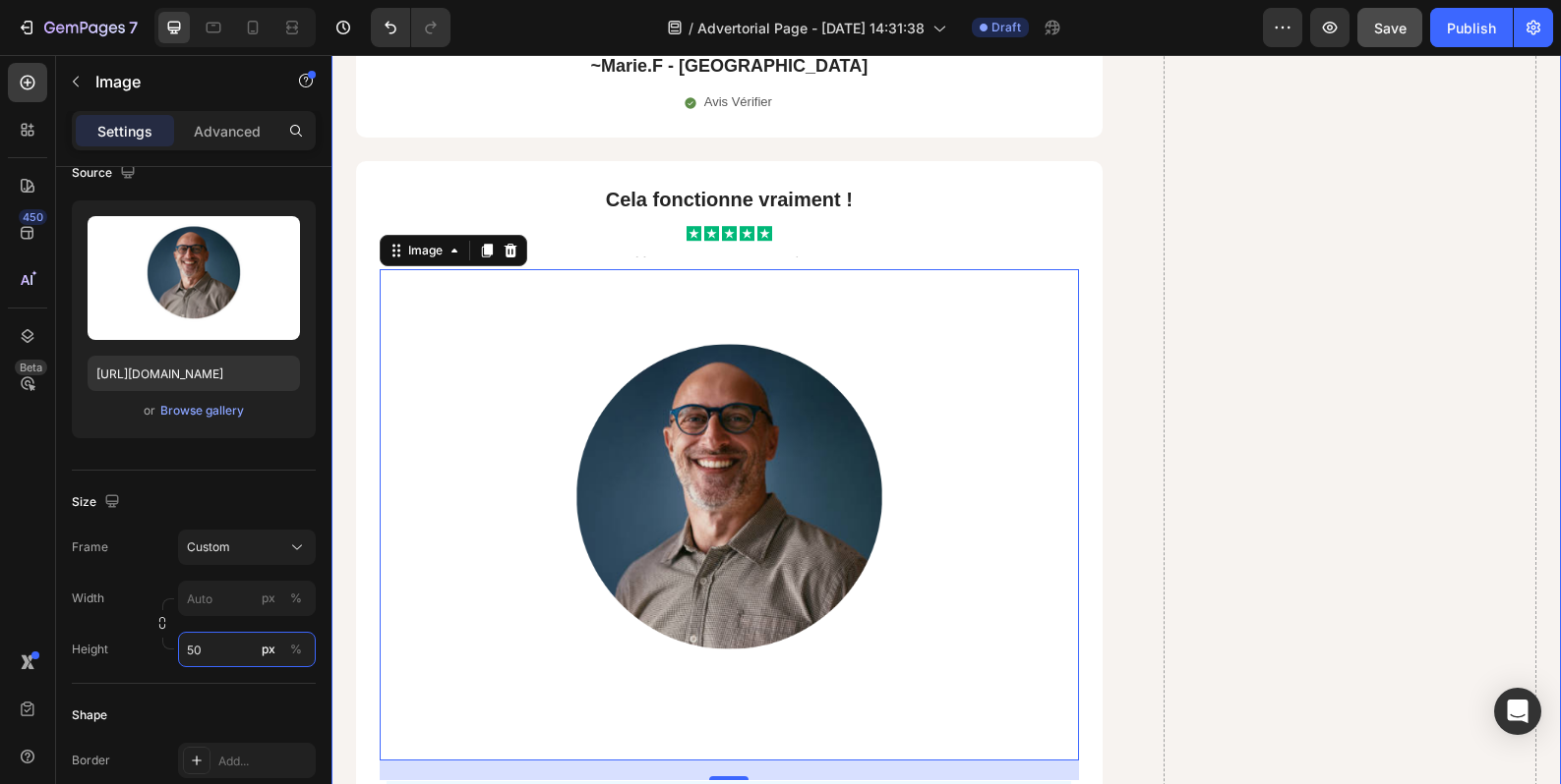
type input "5"
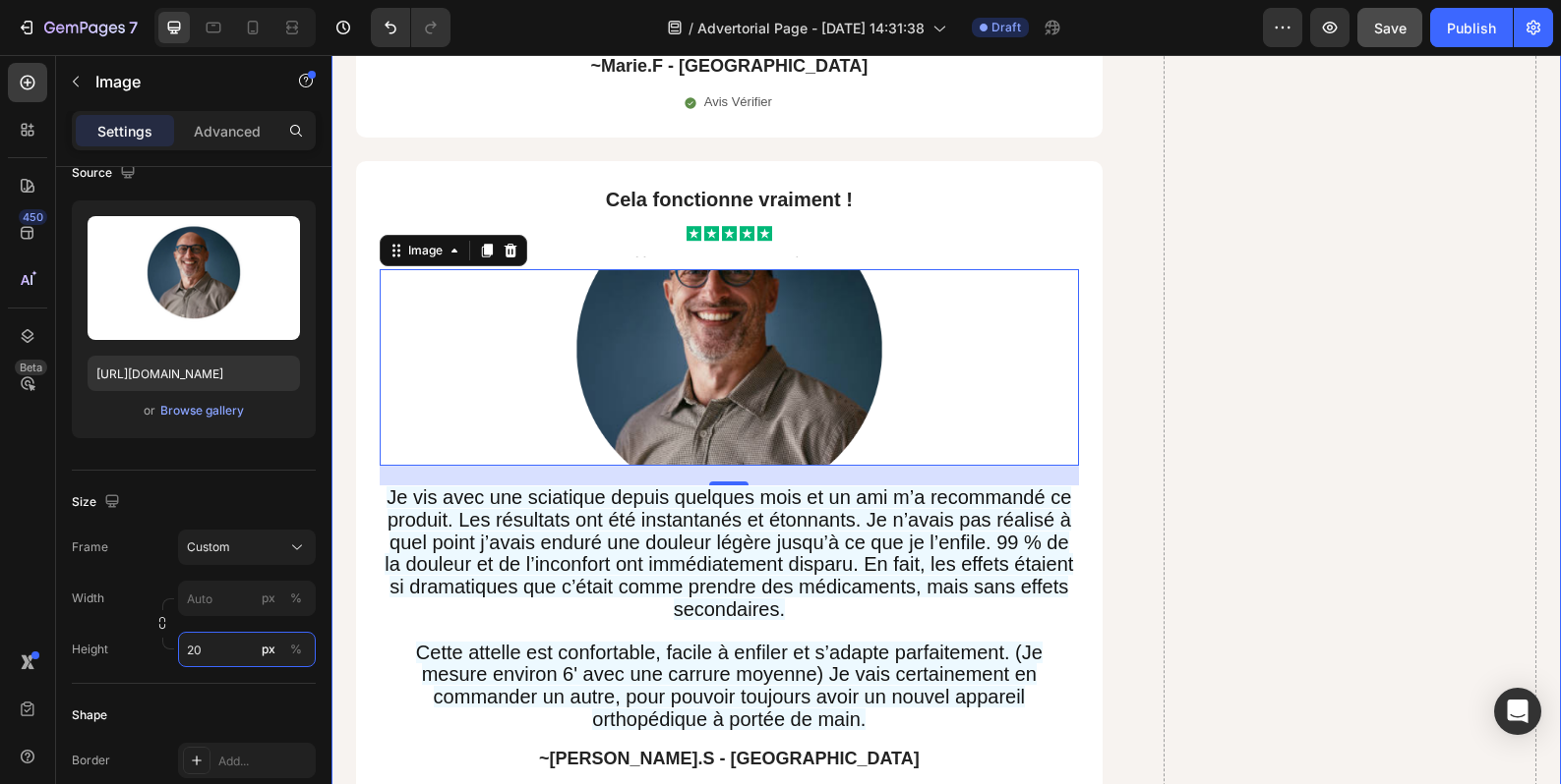
type input "2"
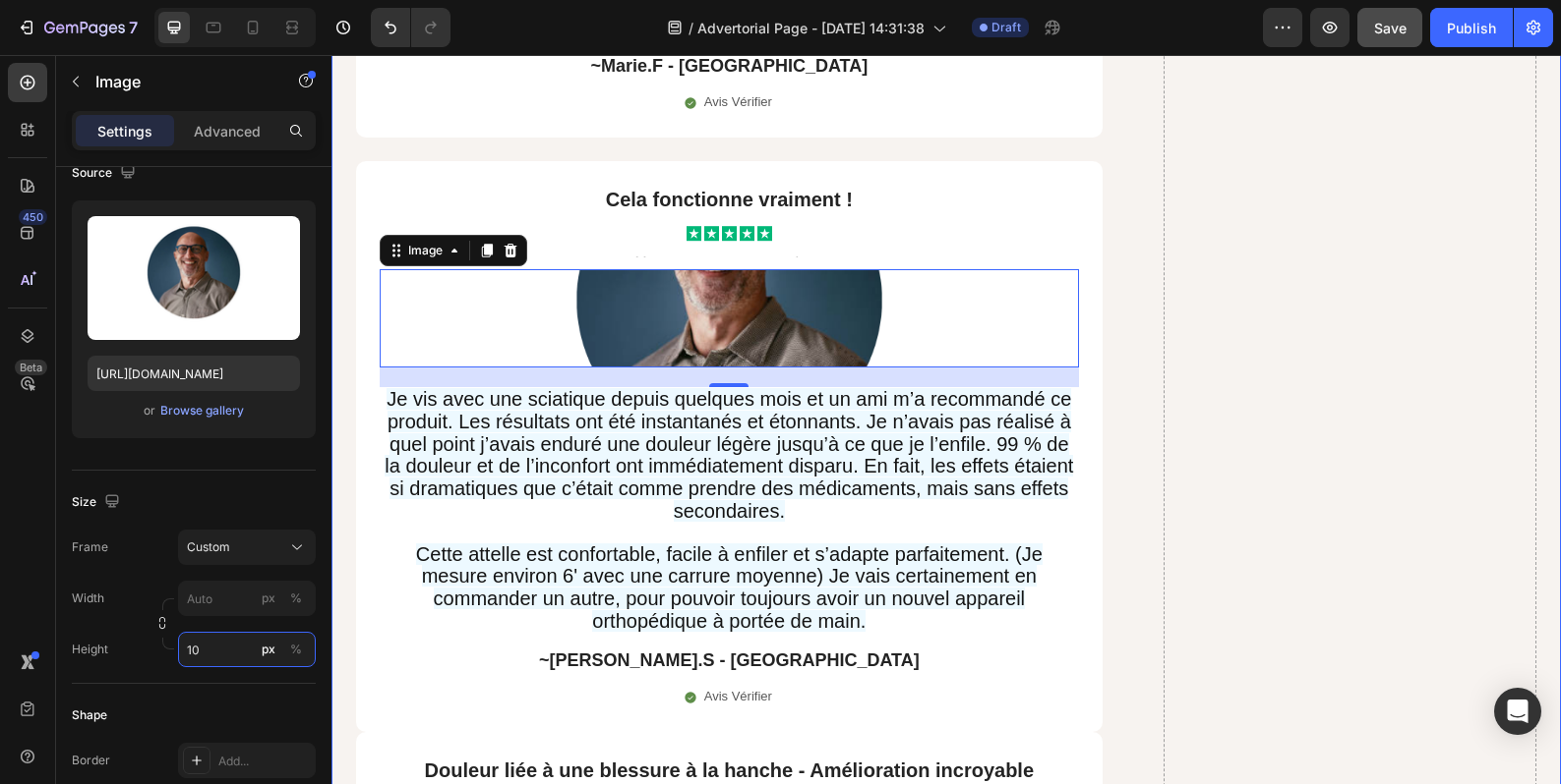
type input "1"
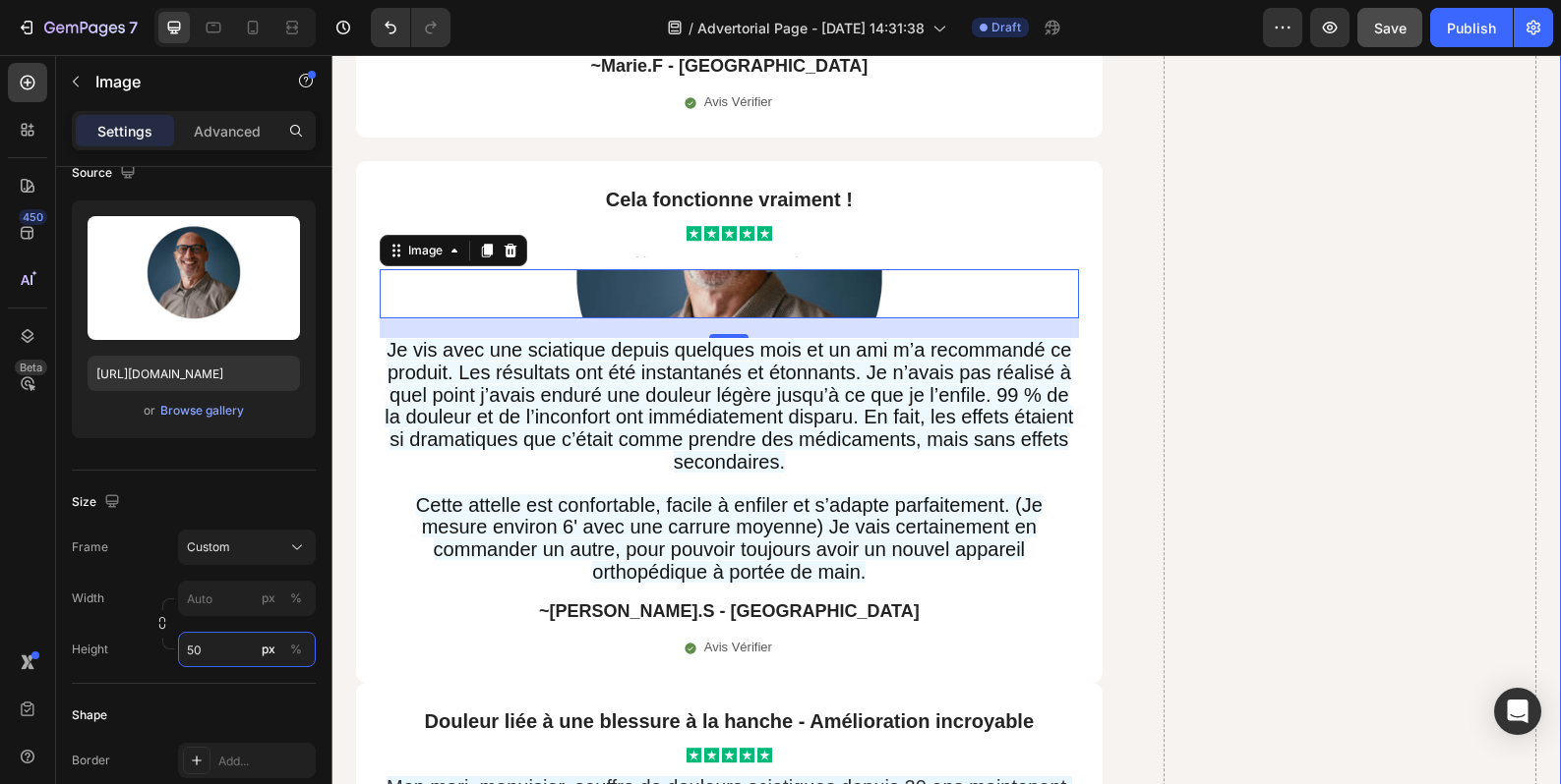
type input "5"
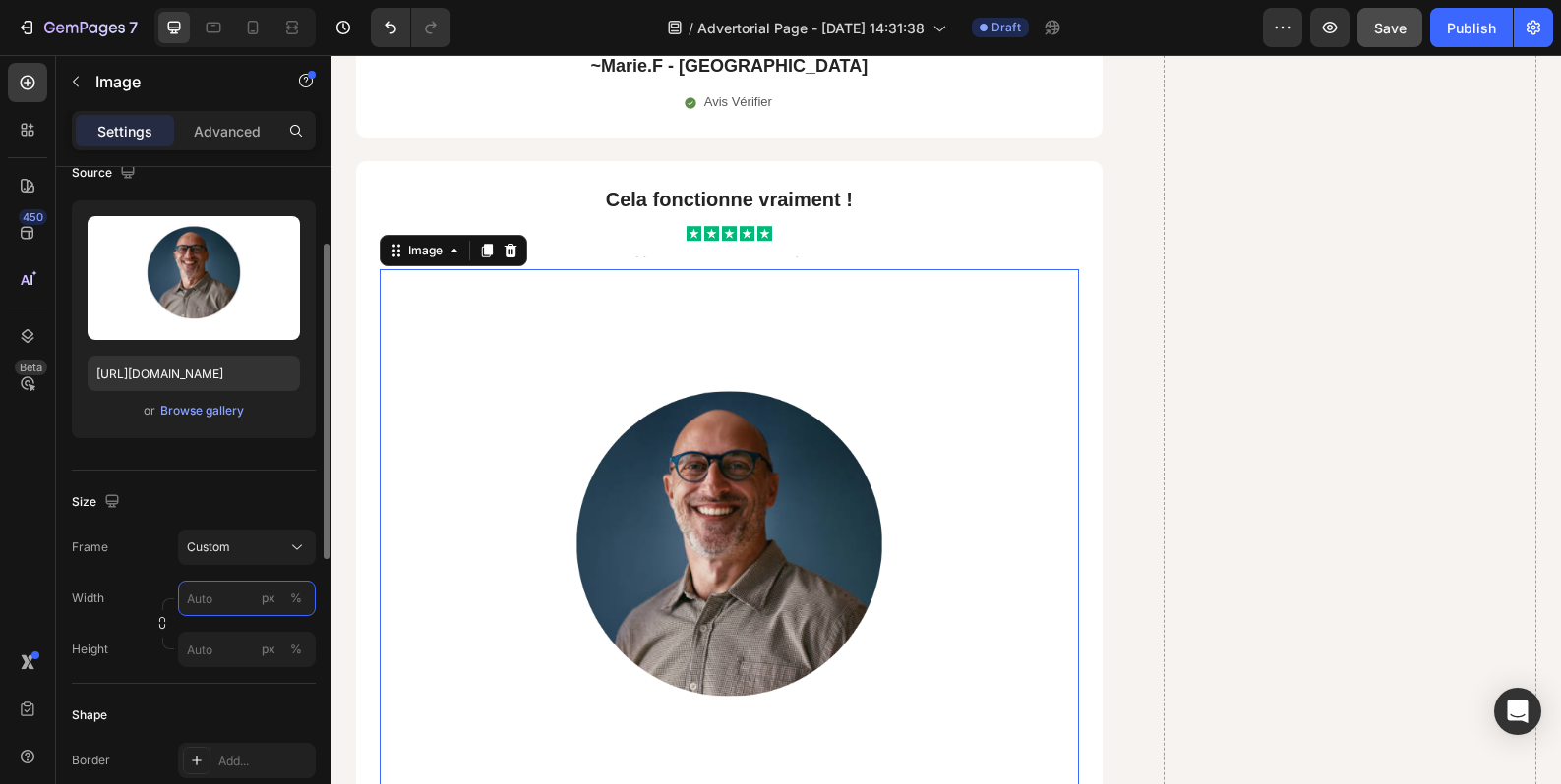
click at [215, 591] on input "px %" at bounding box center [247, 599] width 138 height 36
click at [222, 649] on p "Full 100%" at bounding box center [243, 645] width 114 height 18
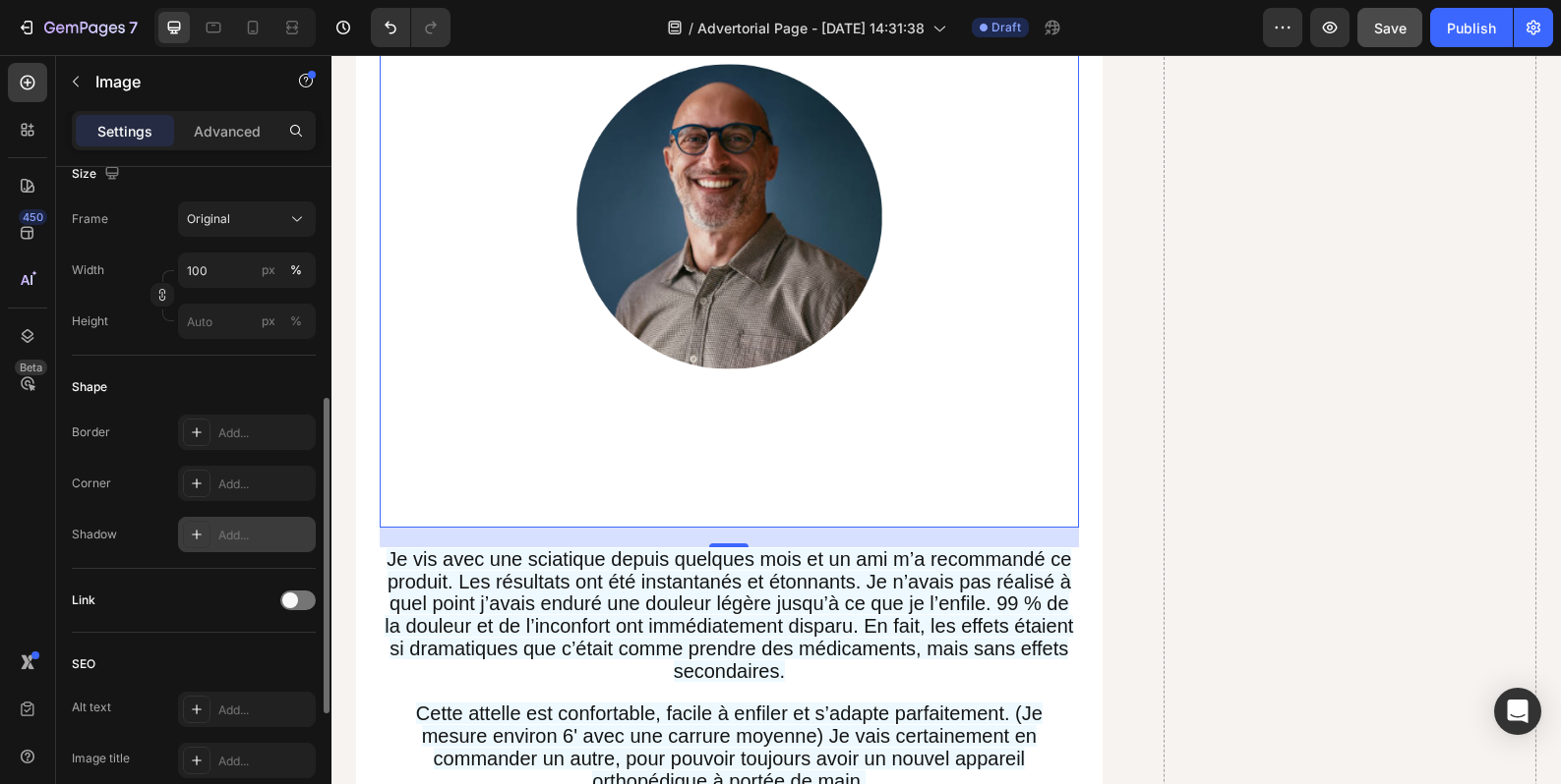
scroll to position [329, 0]
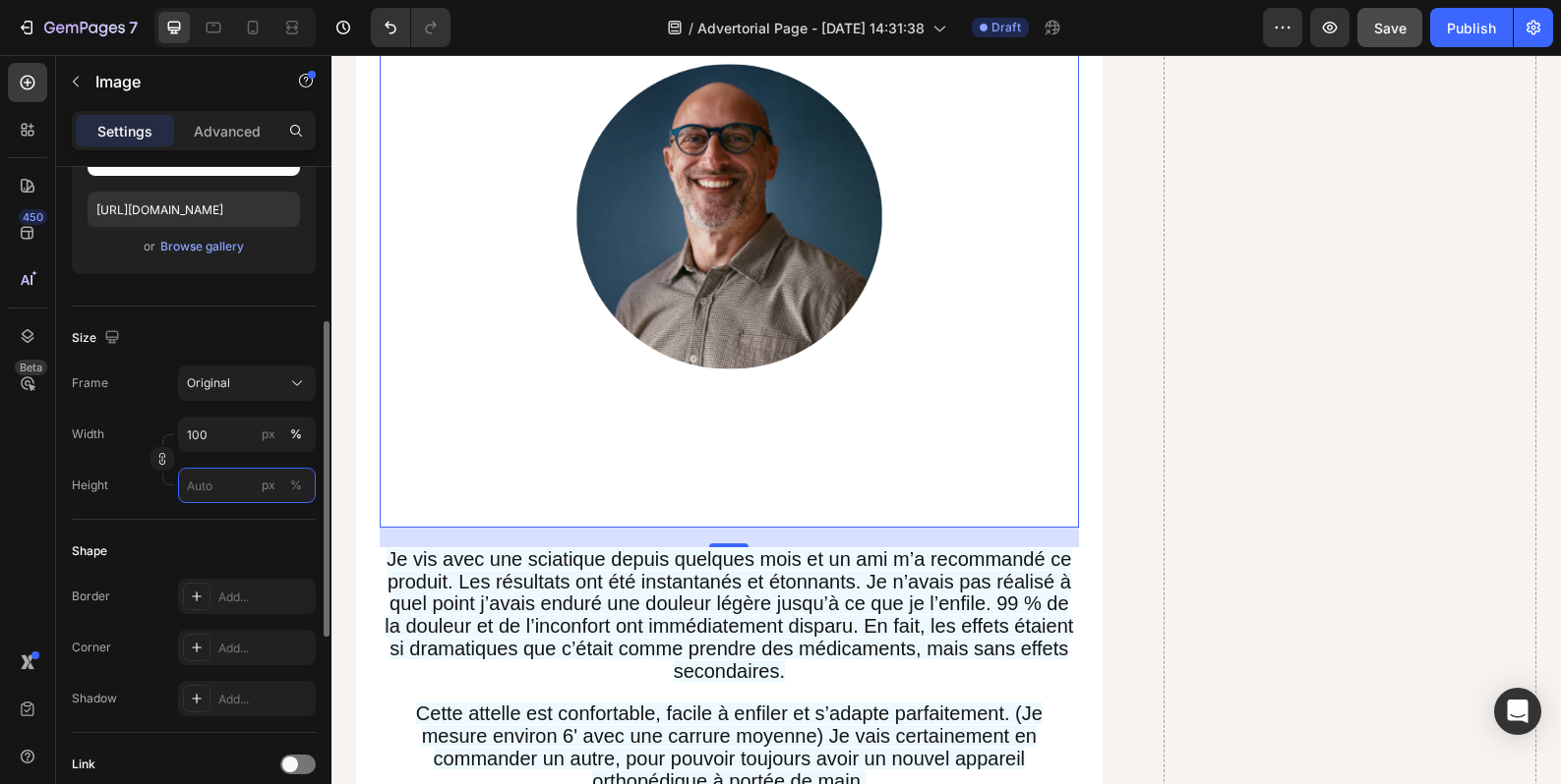
click at [215, 477] on input "px %" at bounding box center [247, 486] width 138 height 36
click at [219, 441] on input "100" at bounding box center [247, 435] width 138 height 36
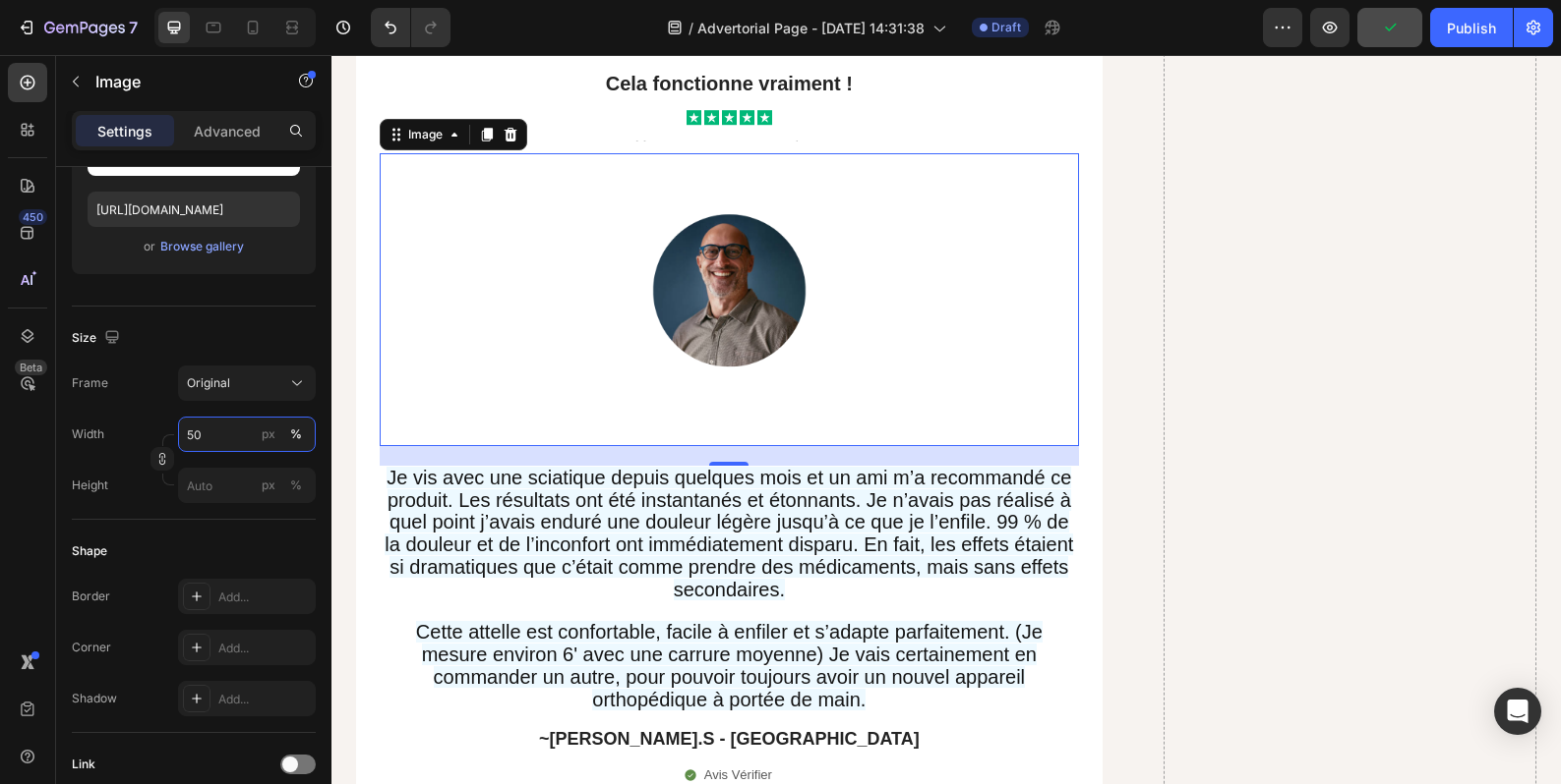
scroll to position [16508, 0]
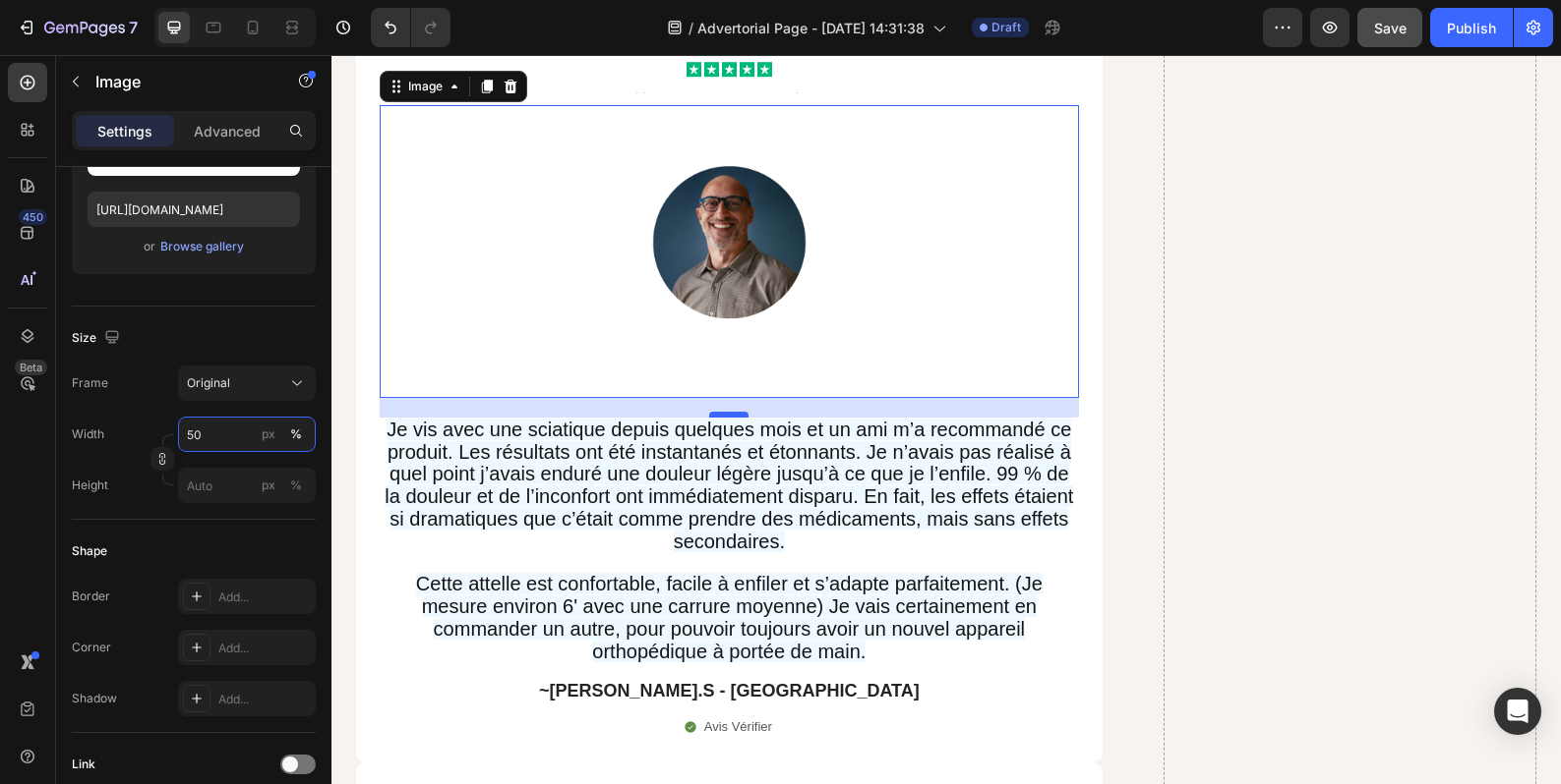
type input "50"
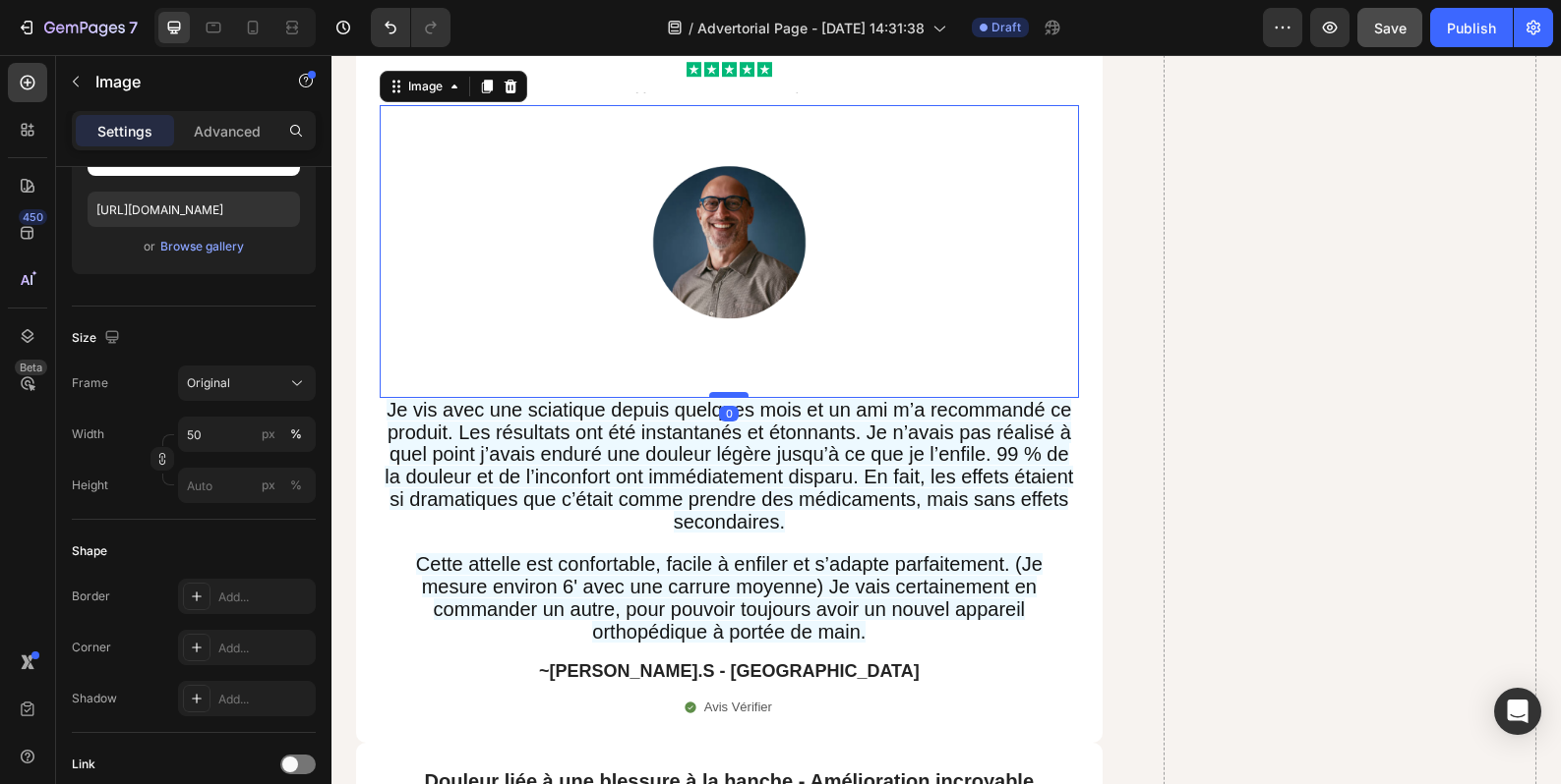
drag, startPoint x: 732, startPoint y: 364, endPoint x: 736, endPoint y: 342, distance: 22.4
click at [736, 392] on div at bounding box center [729, 395] width 40 height 6
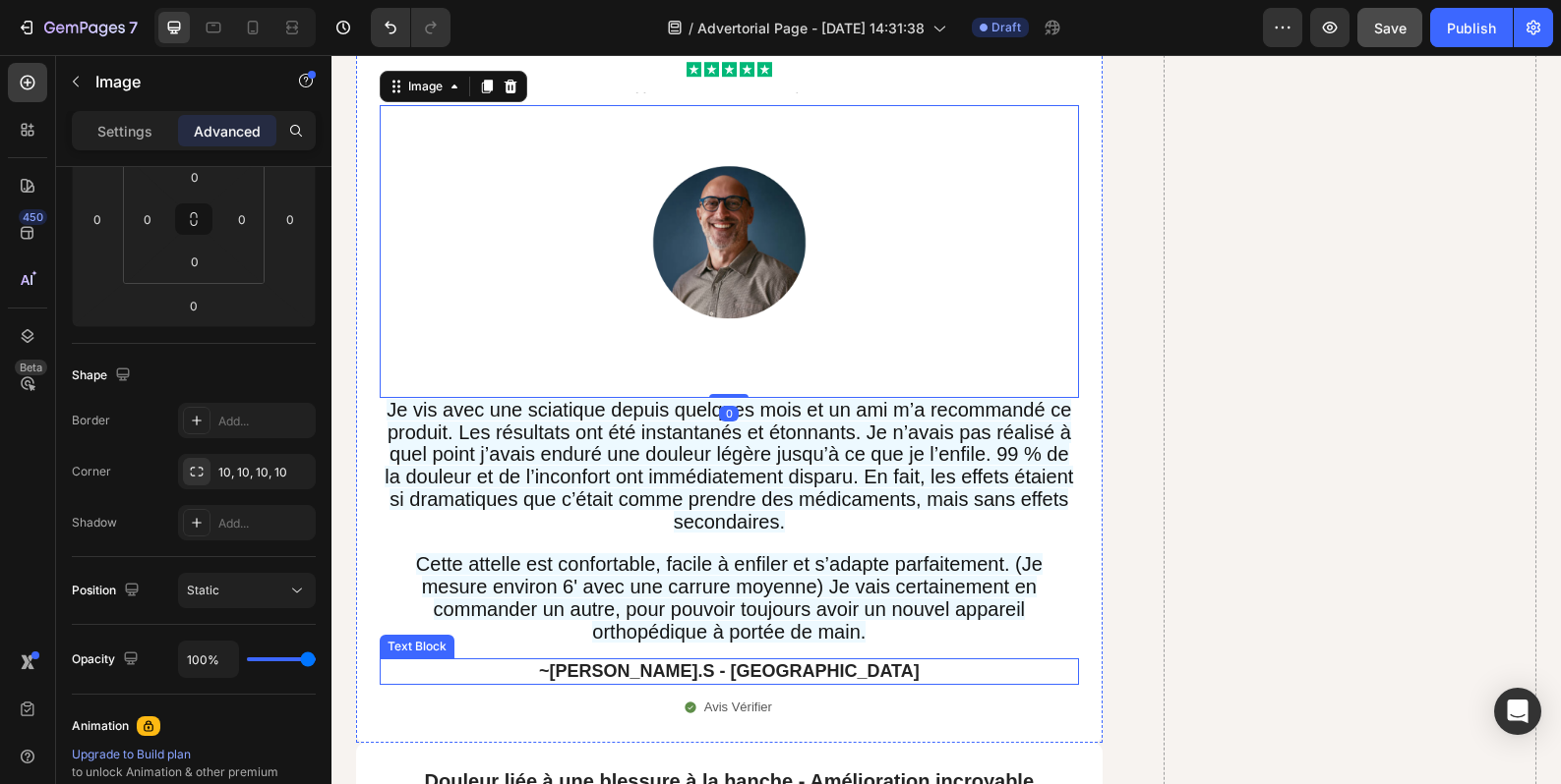
click at [760, 660] on p "~[PERSON_NAME].S - [GEOGRAPHIC_DATA]" at bounding box center [729, 671] width 695 height 23
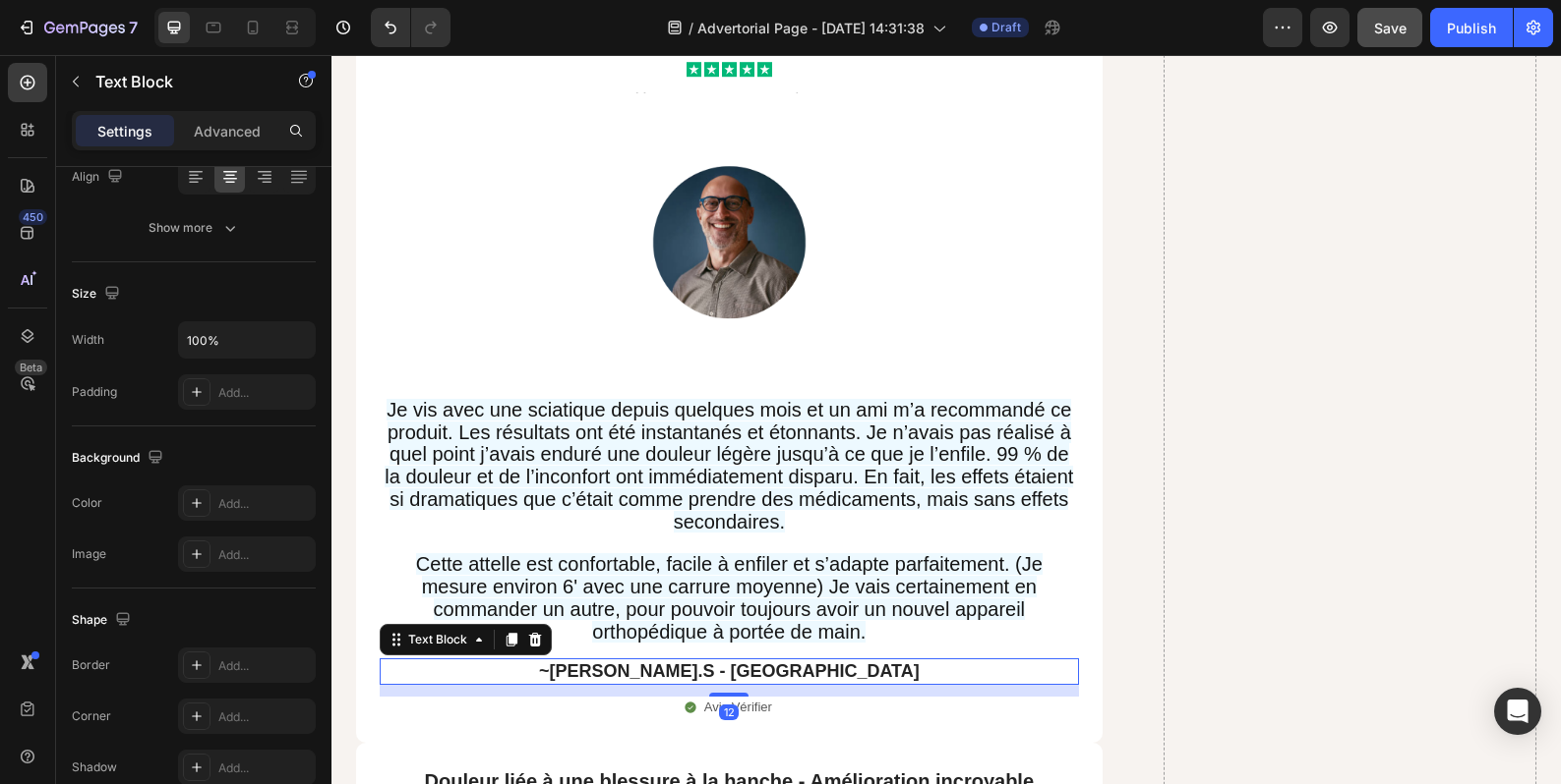
scroll to position [0, 0]
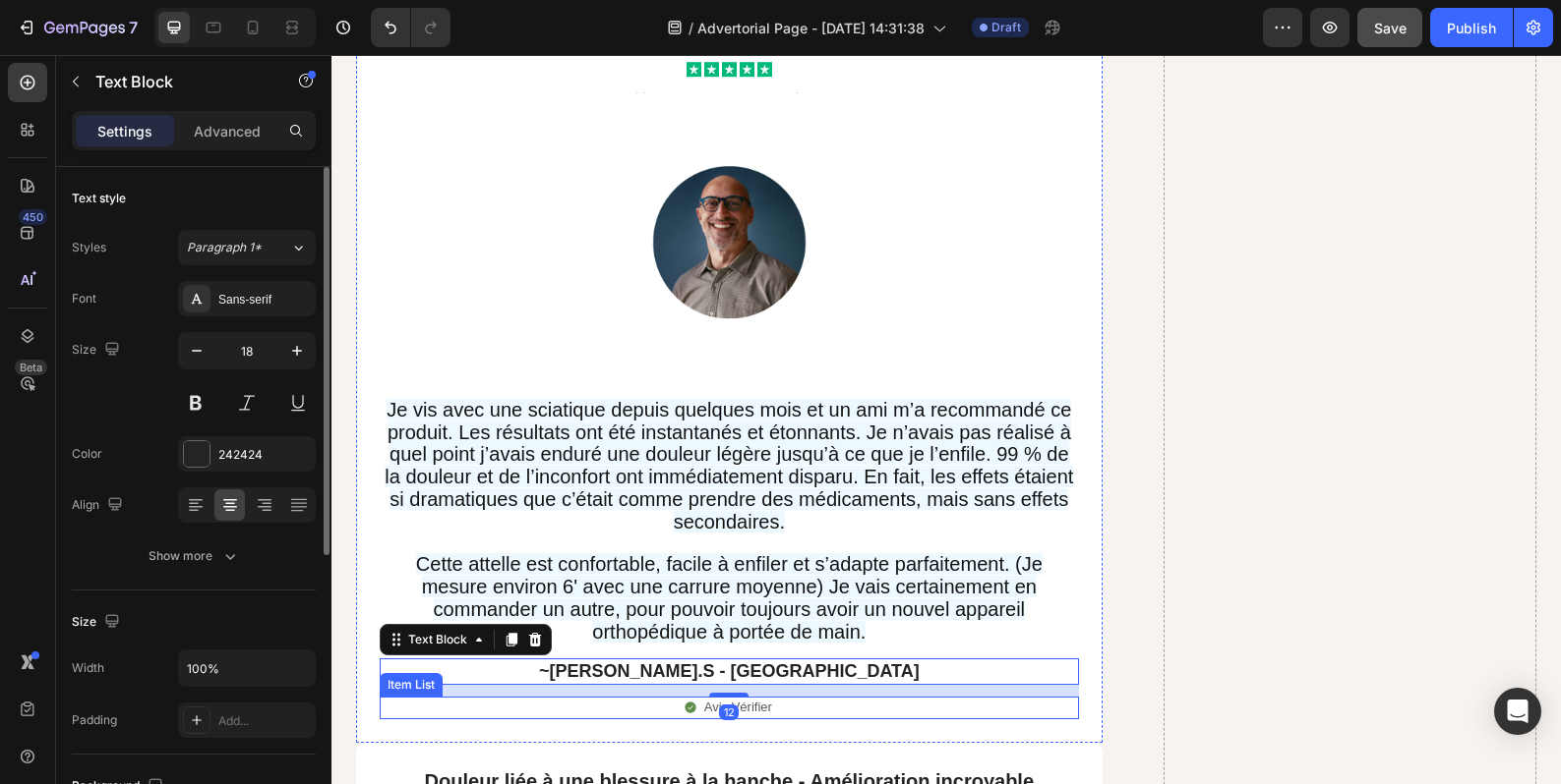
click at [814, 697] on div "Avis Vérifier" at bounding box center [729, 708] width 699 height 23
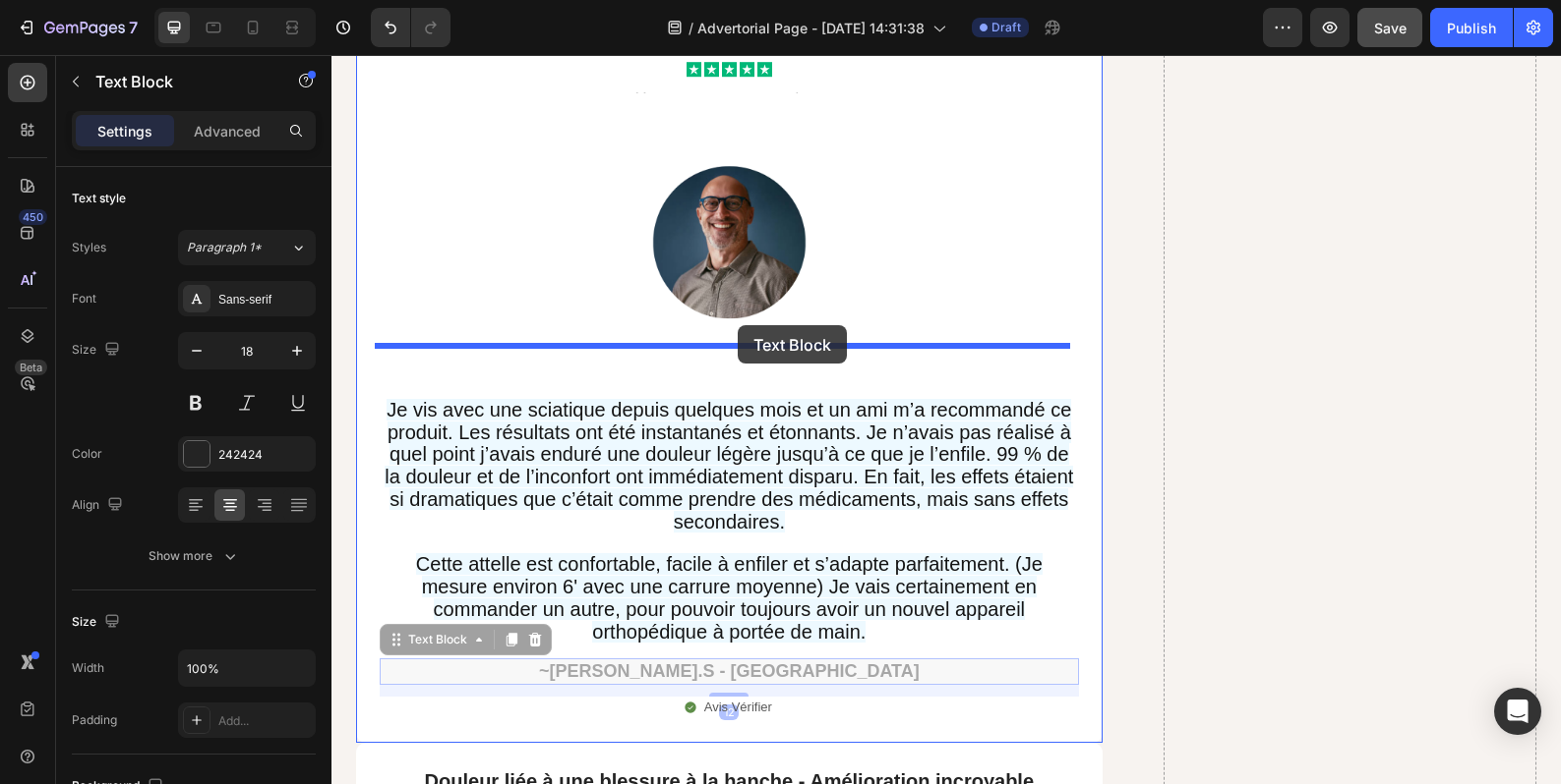
drag, startPoint x: 761, startPoint y: 620, endPoint x: 738, endPoint y: 326, distance: 294.9
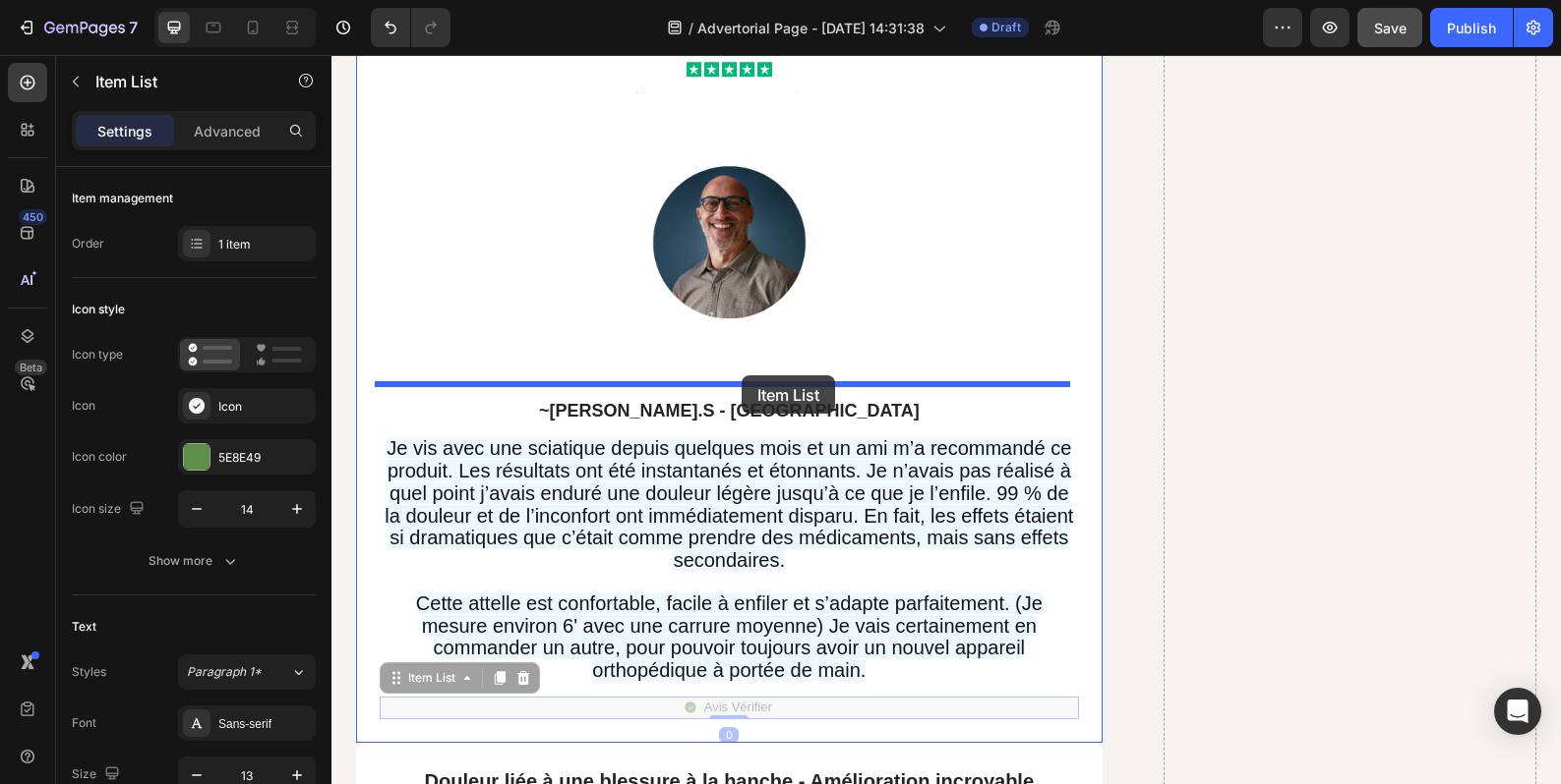
drag, startPoint x: 741, startPoint y: 649, endPoint x: 742, endPoint y: 375, distance: 274.0
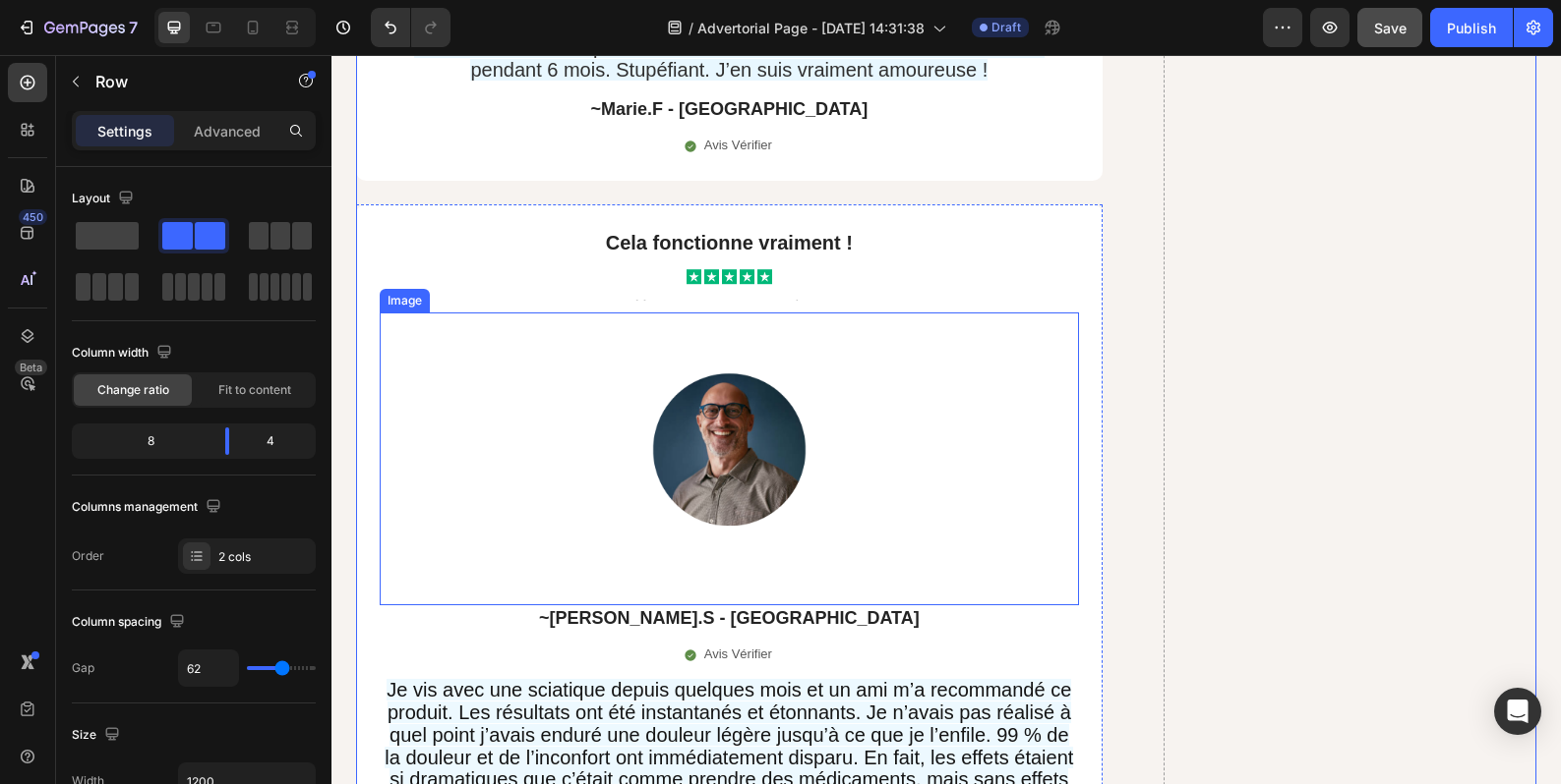
scroll to position [16180, 0]
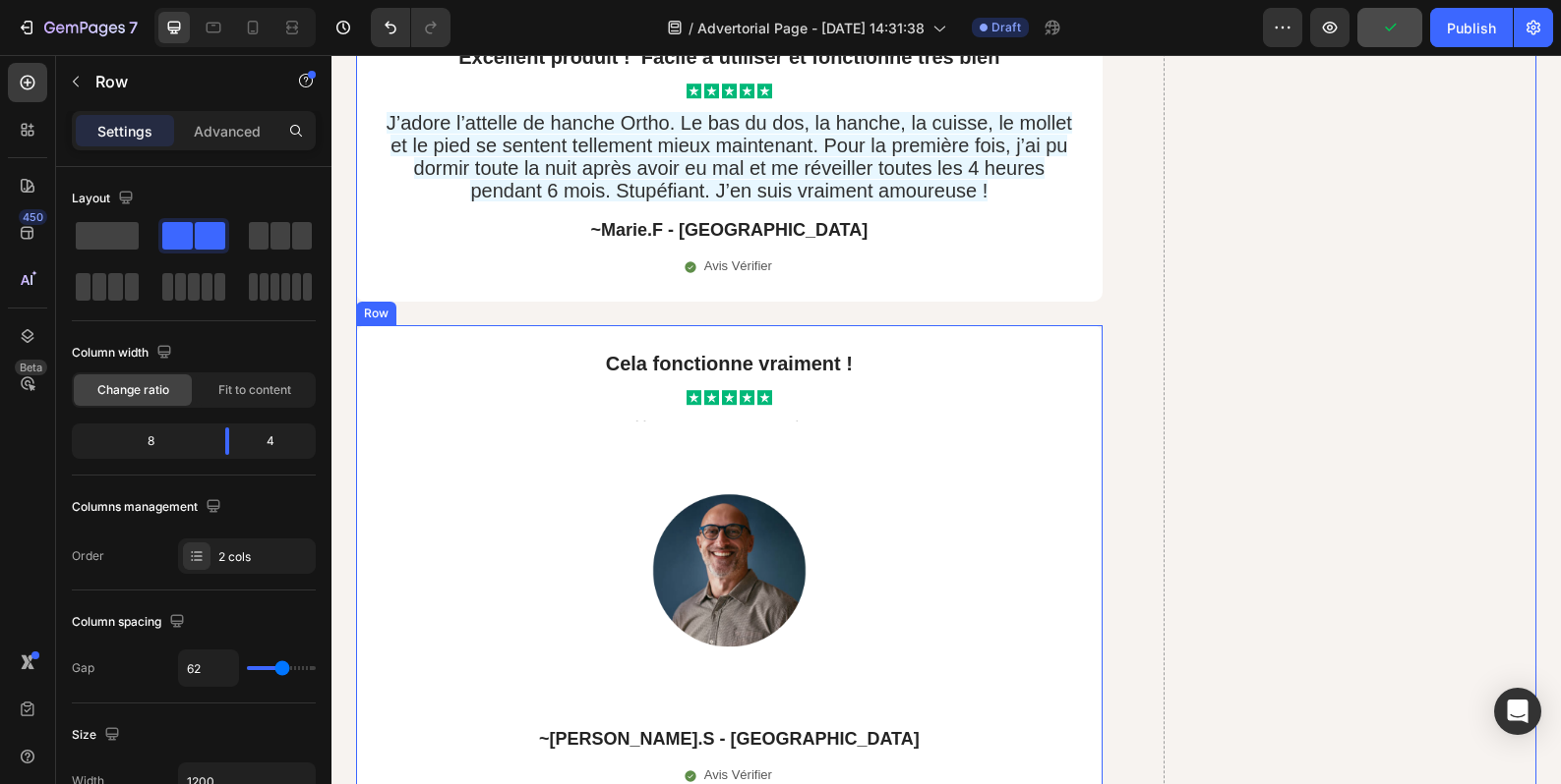
click at [774, 326] on div "Cela fonctionne vraiment ! Text Block Icon Icon Icon Icon Icon Icon List Text B…" at bounding box center [729, 705] width 747 height 758
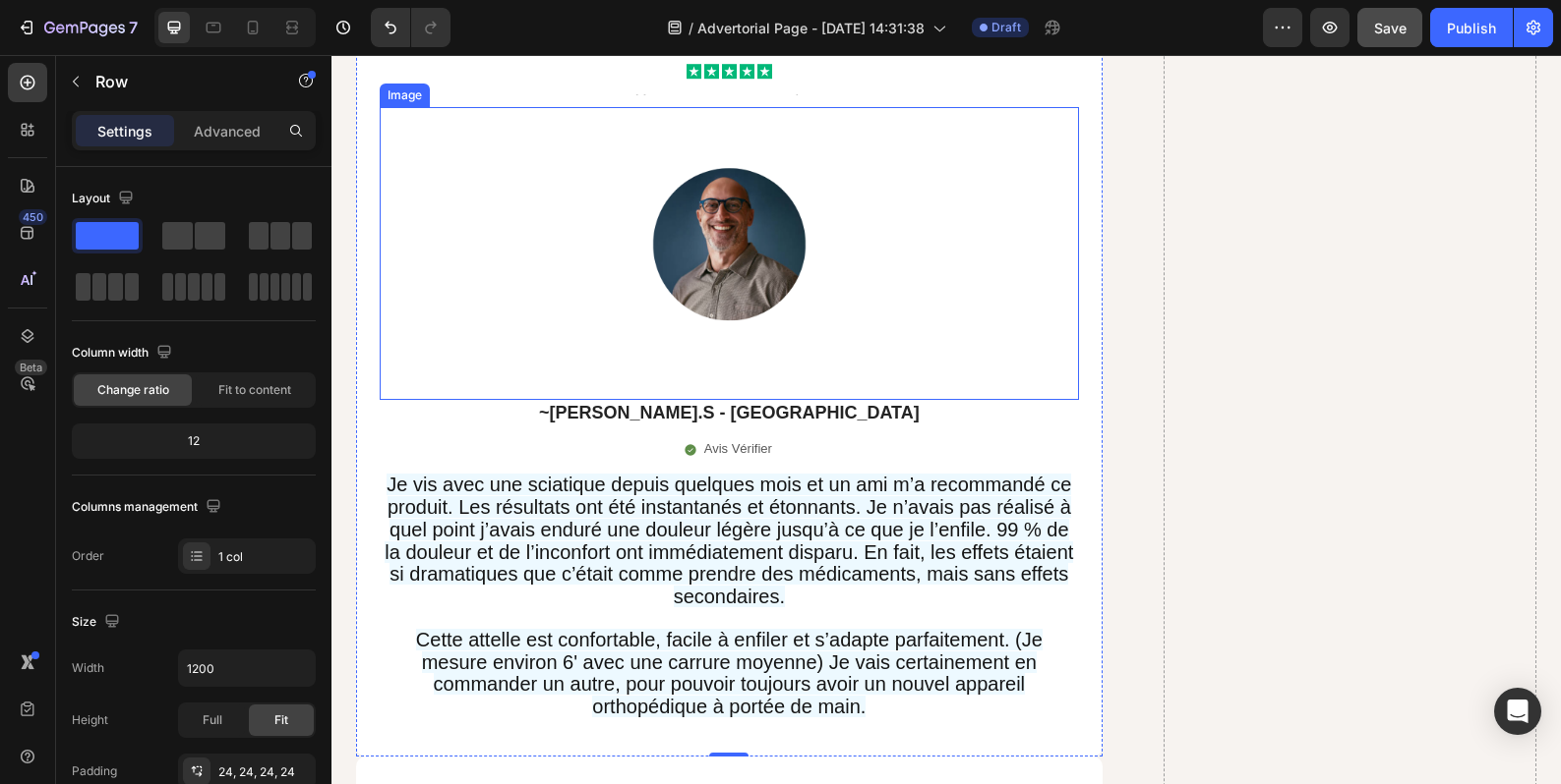
scroll to position [16344, 0]
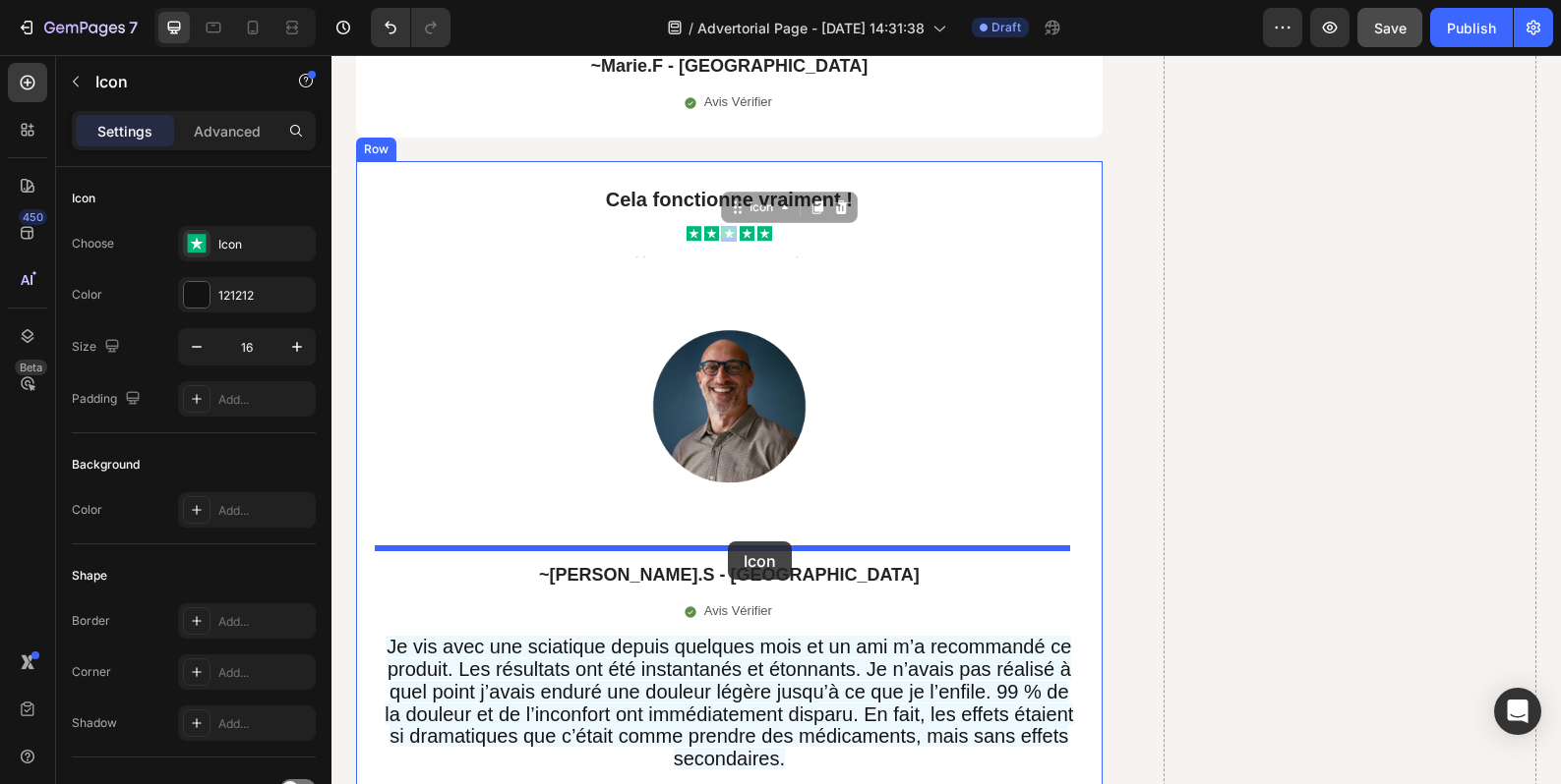
drag, startPoint x: 729, startPoint y: 184, endPoint x: 728, endPoint y: 541, distance: 357.0
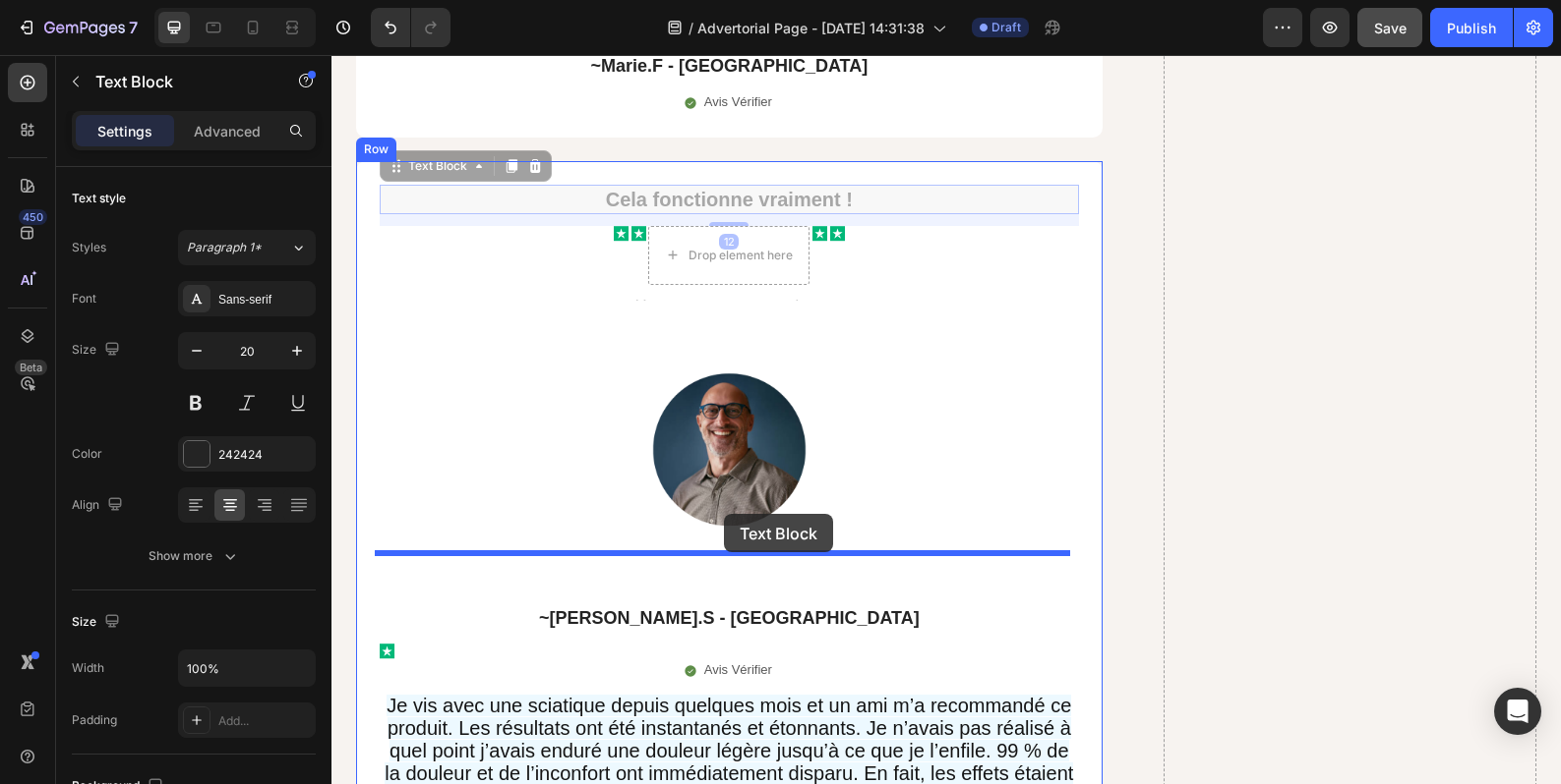
drag, startPoint x: 743, startPoint y: 148, endPoint x: 724, endPoint y: 516, distance: 368.5
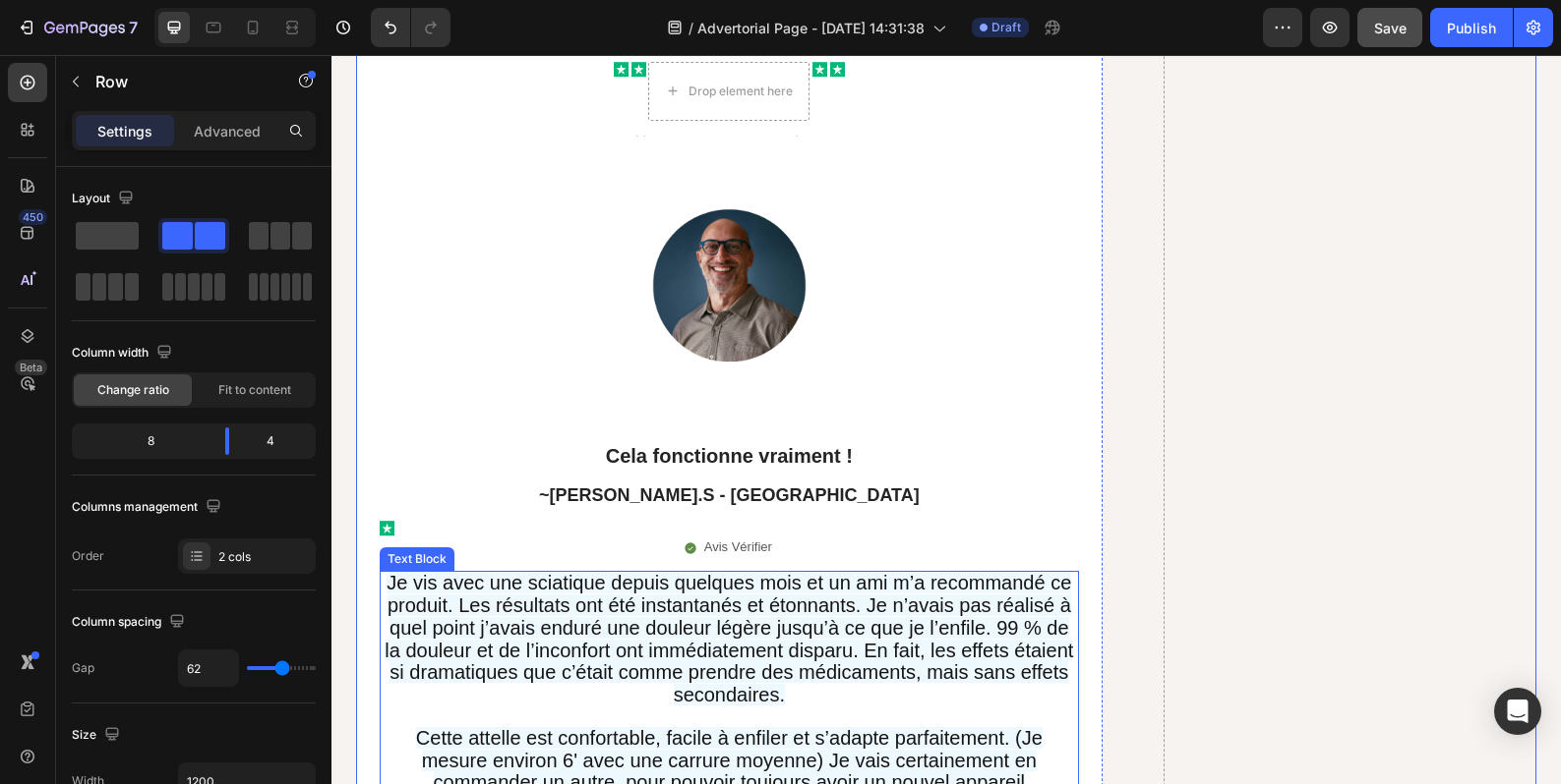
scroll to position [16508, 0]
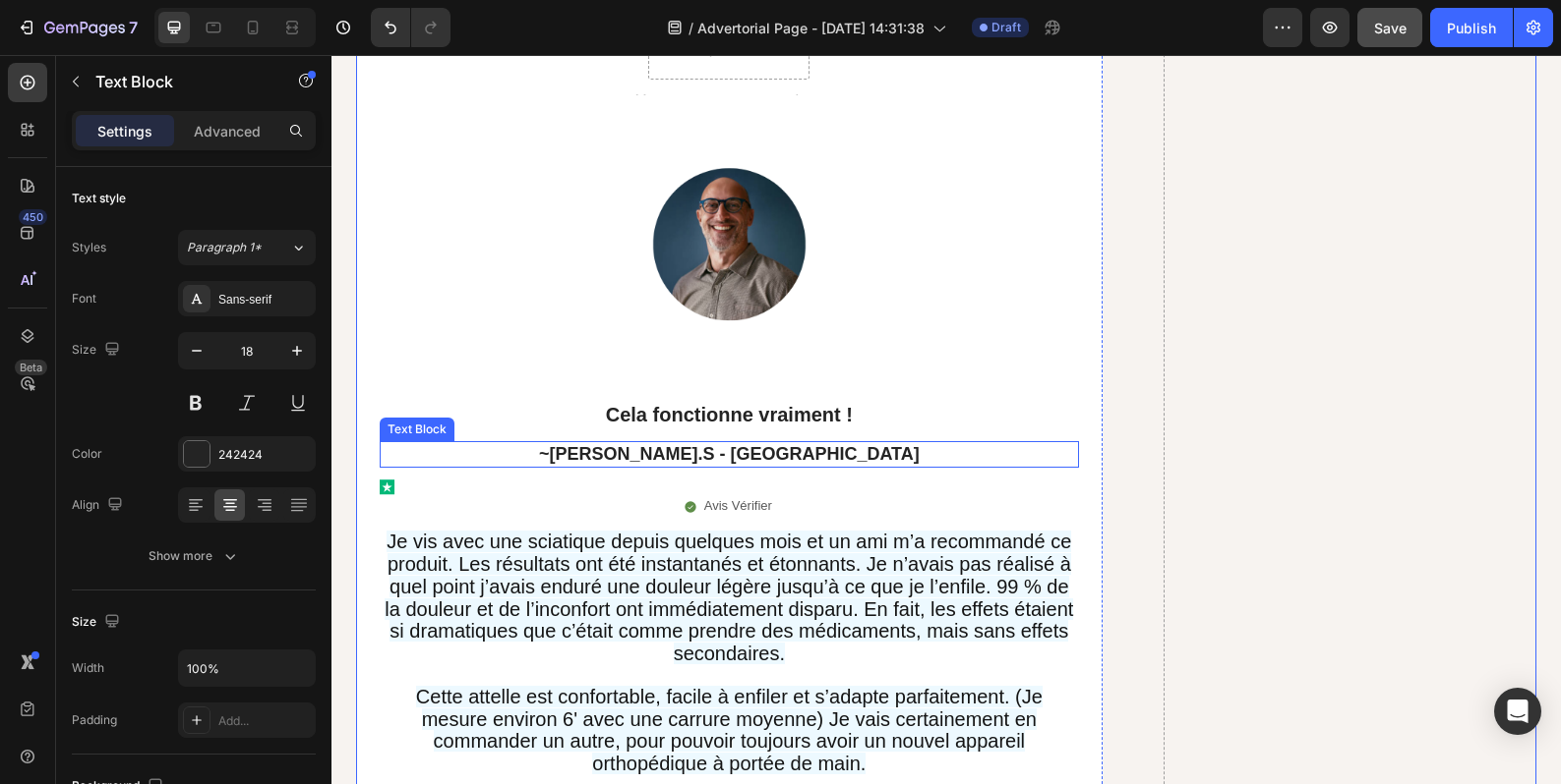
click at [735, 443] on p "~[PERSON_NAME].S - [GEOGRAPHIC_DATA]" at bounding box center [729, 454] width 695 height 23
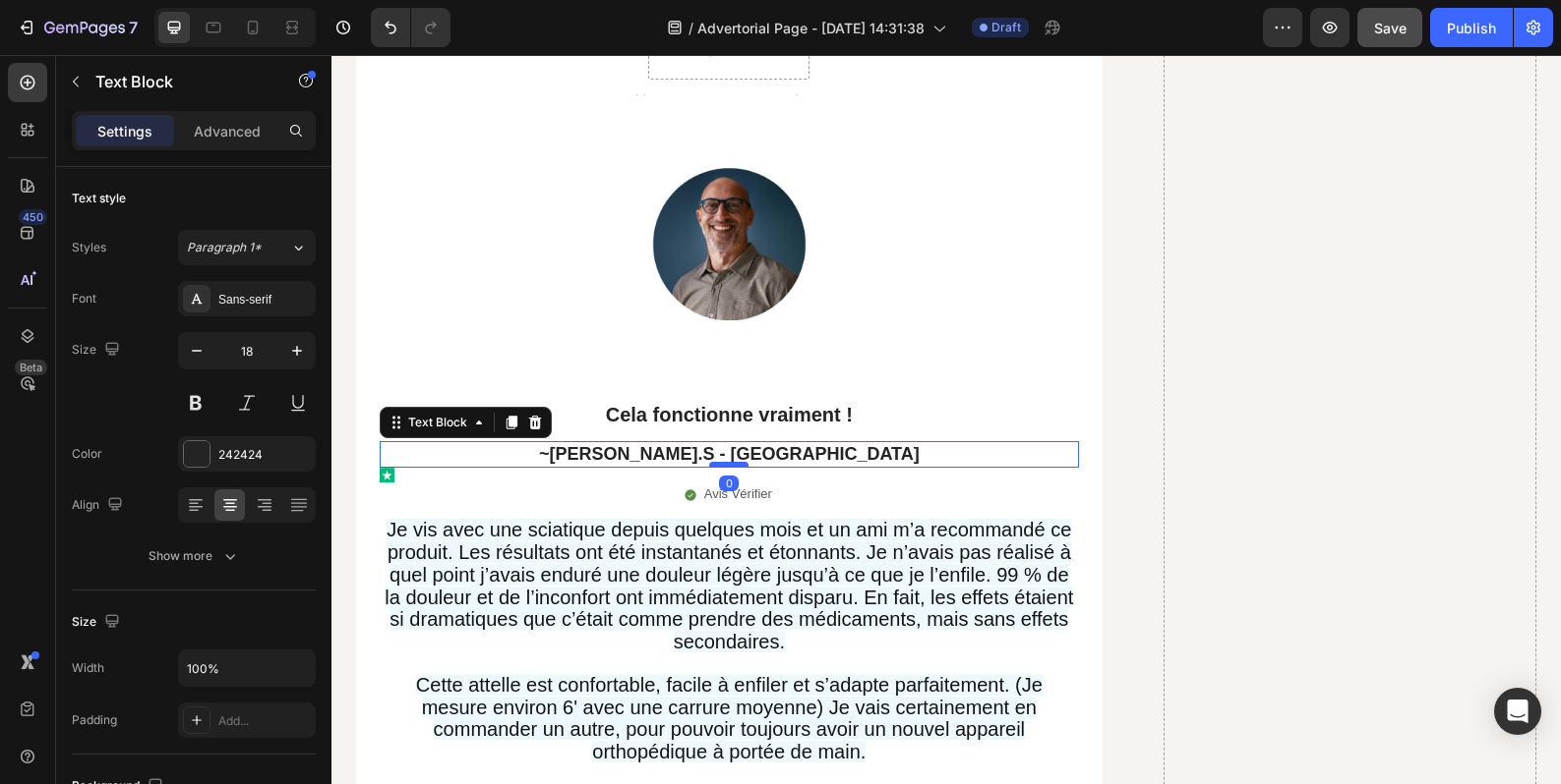
drag, startPoint x: 735, startPoint y: 426, endPoint x: 735, endPoint y: 413, distance: 13.0
click at [735, 462] on div at bounding box center [729, 465] width 40 height 6
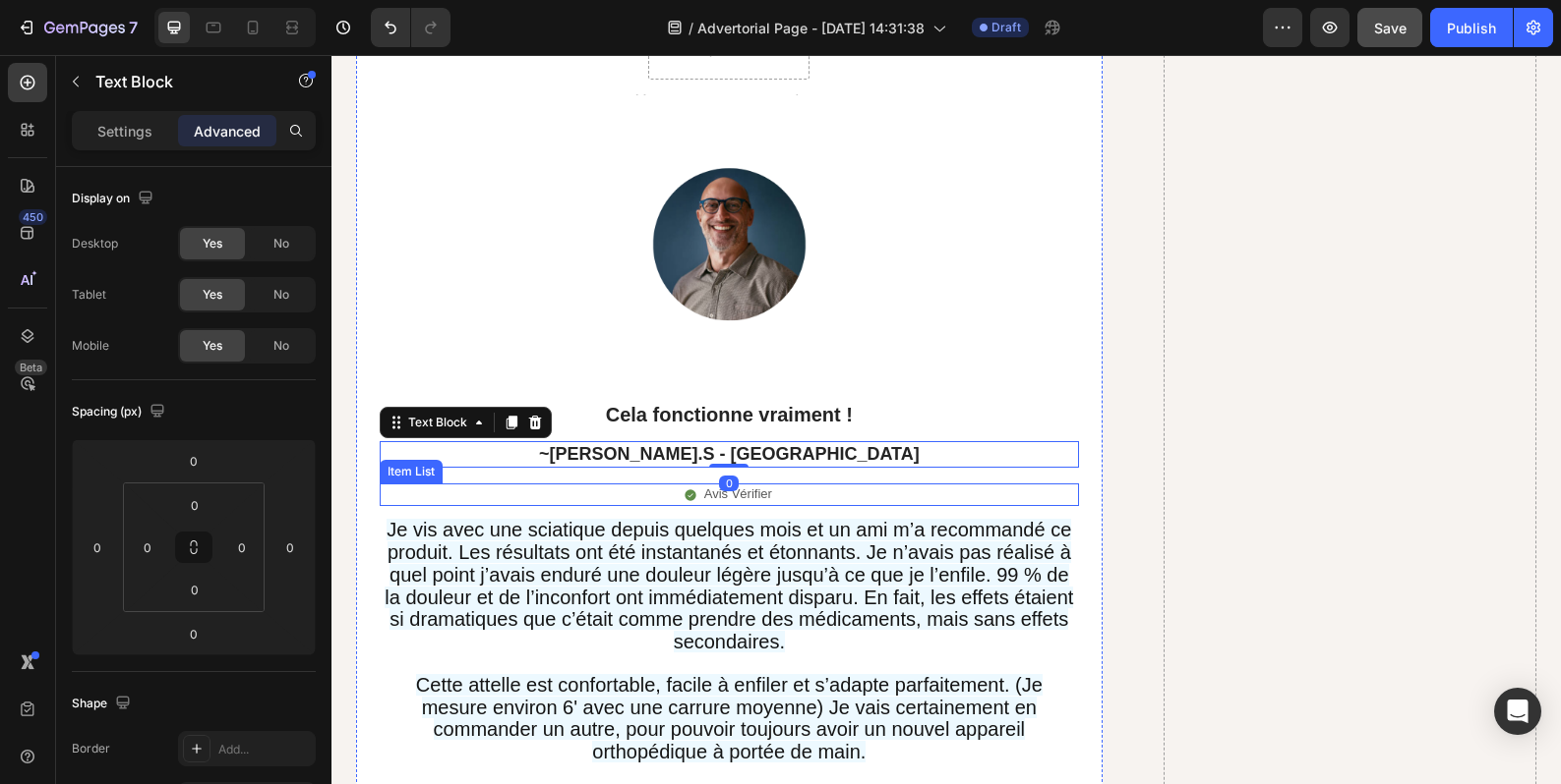
click at [764, 486] on p "Avis Vérifier" at bounding box center [738, 494] width 68 height 17
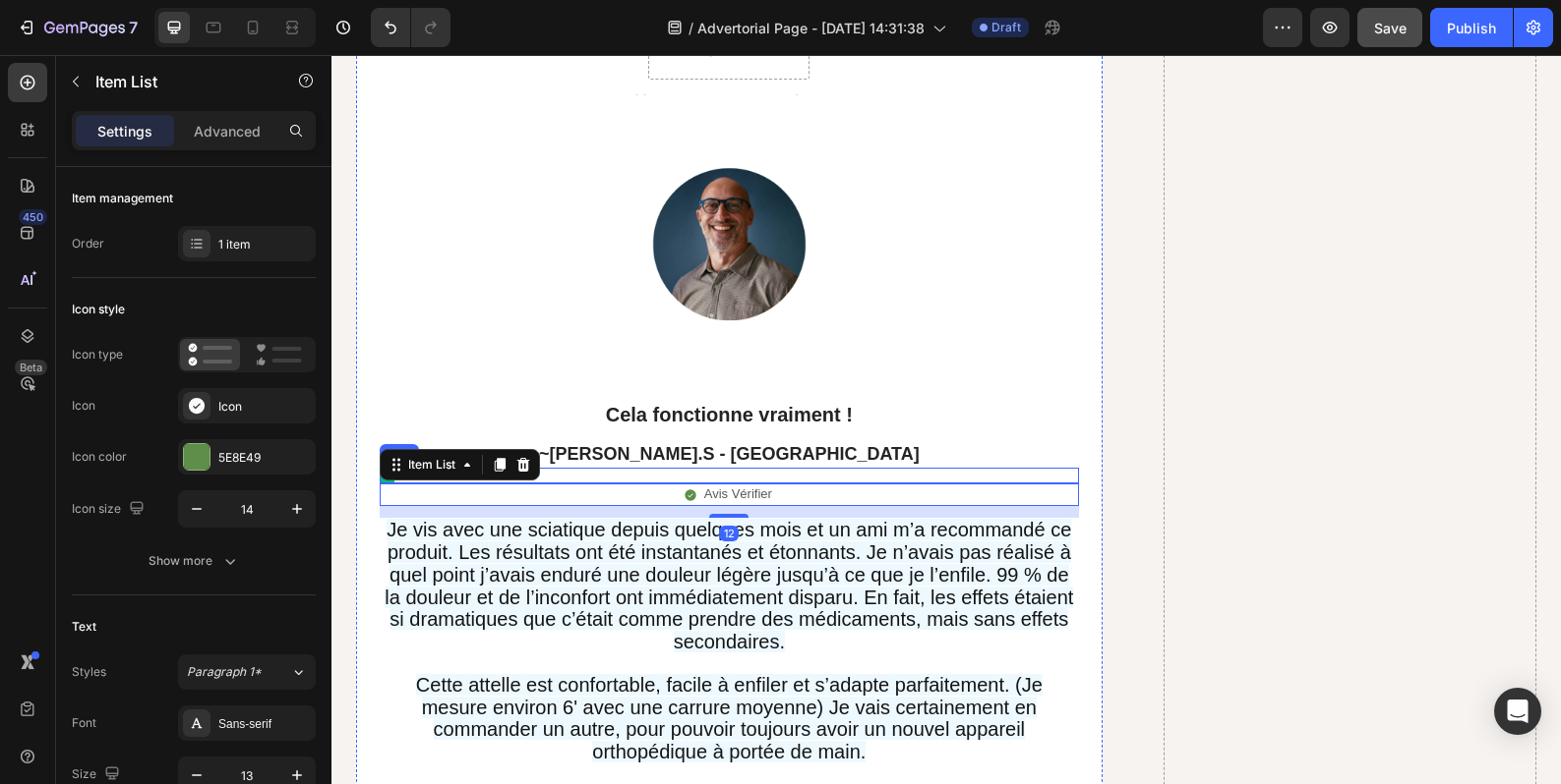
click at [771, 468] on div "Icon" at bounding box center [729, 476] width 699 height 16
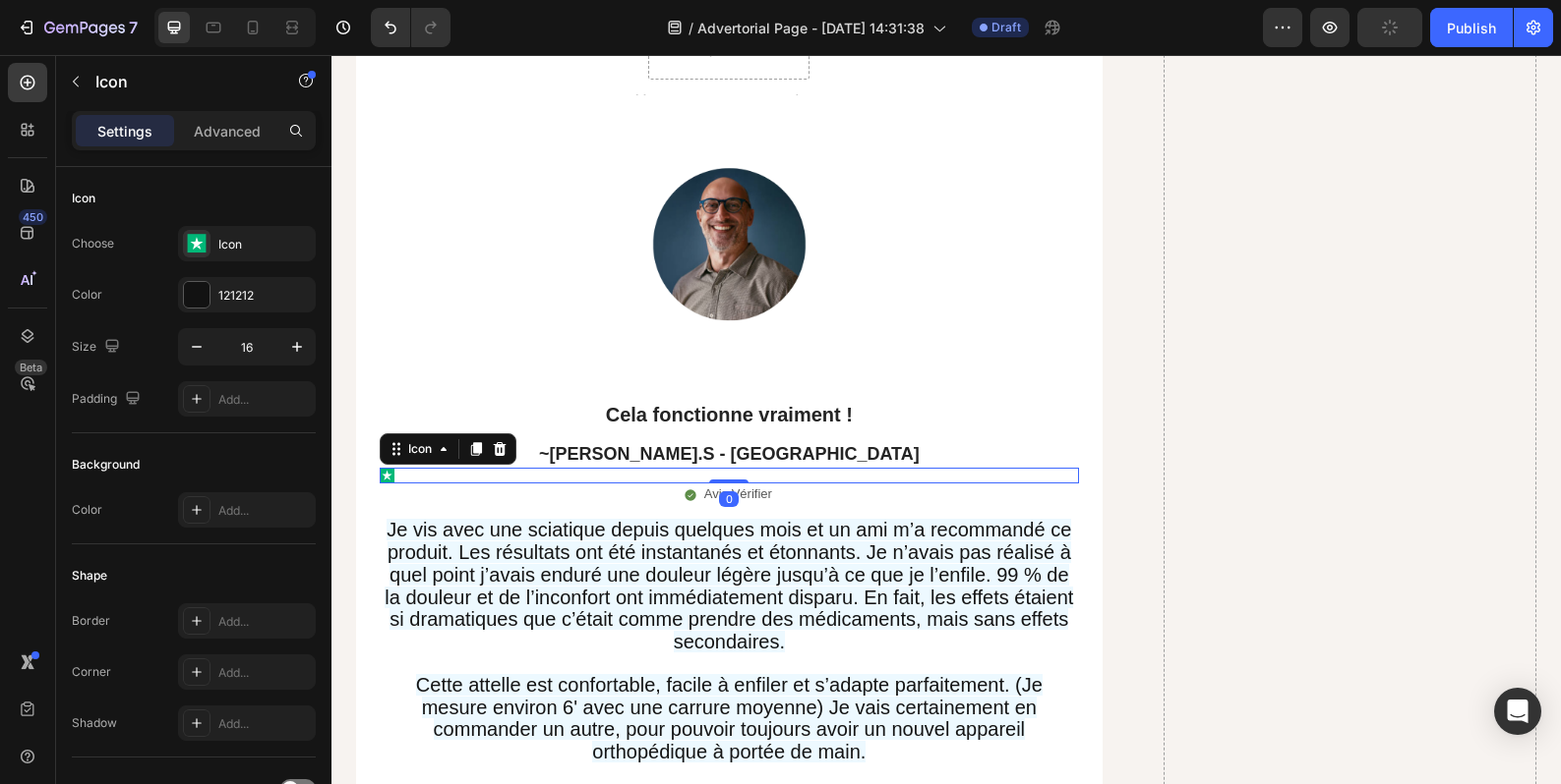
drag, startPoint x: 735, startPoint y: 432, endPoint x: 736, endPoint y: 420, distance: 12.0
click at [736, 468] on div "Icon 0" at bounding box center [729, 476] width 699 height 16
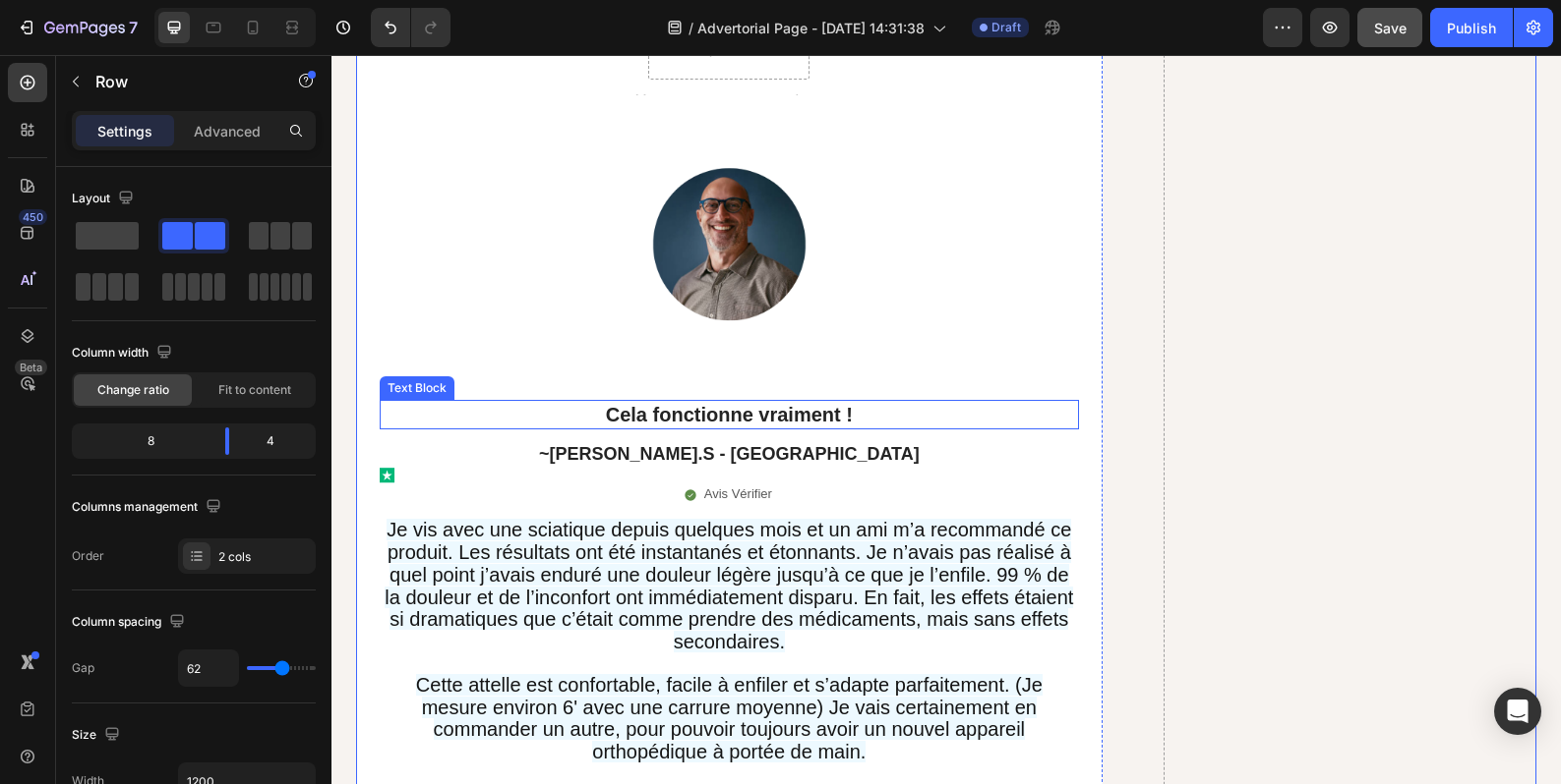
click at [757, 404] on strong "Cela fonctionne vraiment !" at bounding box center [729, 415] width 247 height 22
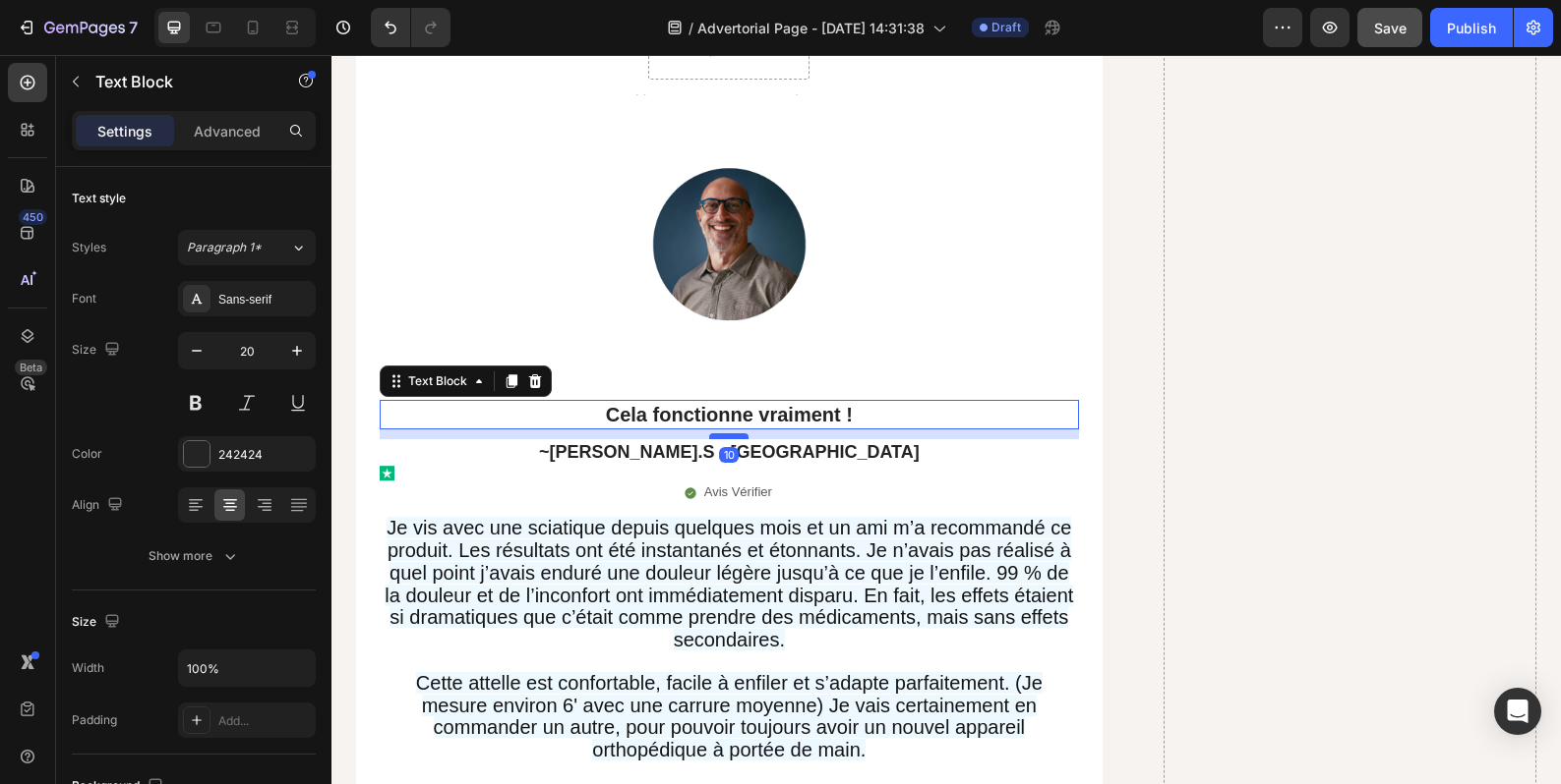
click at [731, 434] on div at bounding box center [729, 437] width 40 height 6
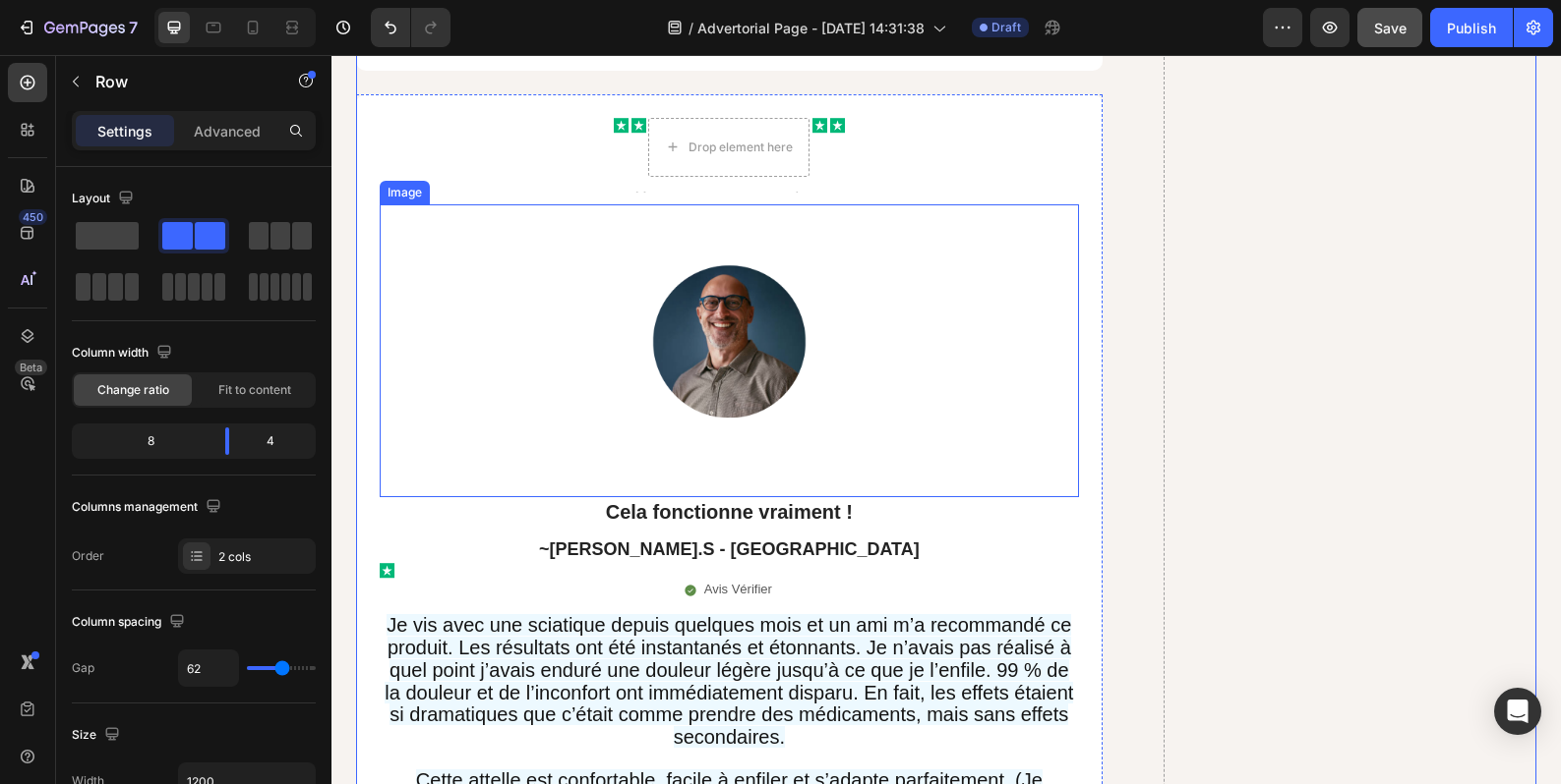
scroll to position [16344, 0]
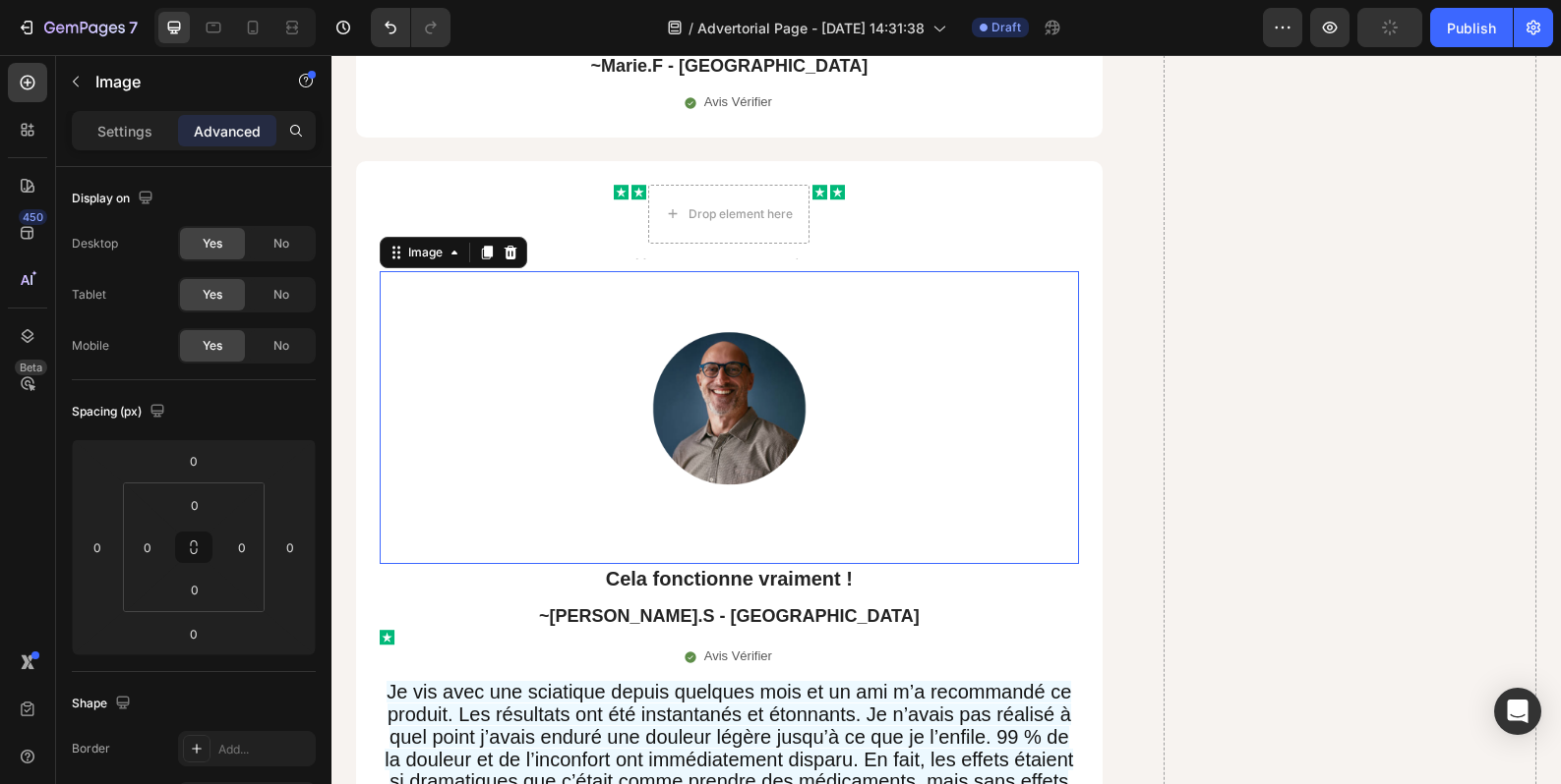
click at [885, 410] on img at bounding box center [729, 418] width 349 height 293
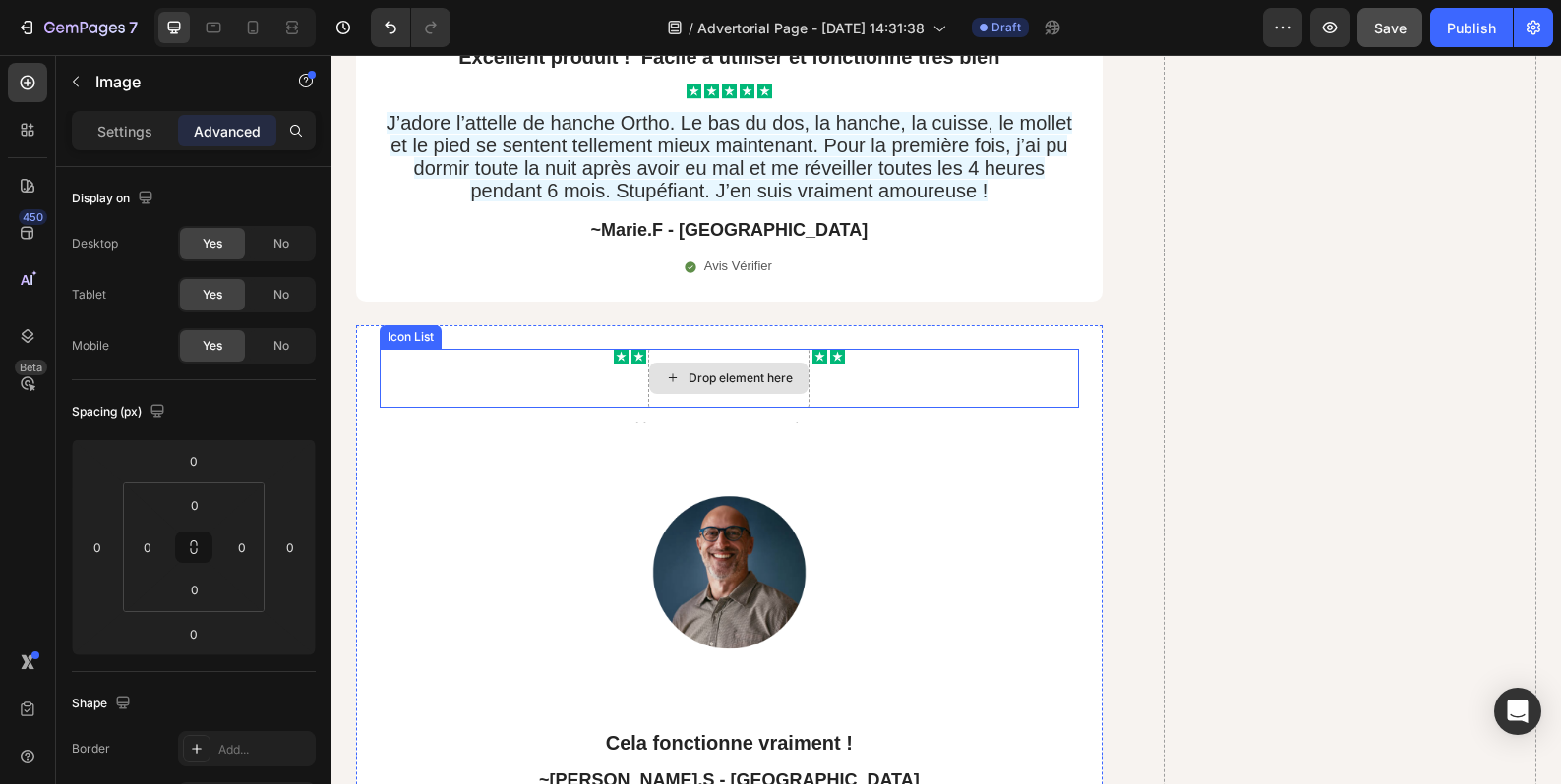
click at [769, 370] on div "Drop element here" at bounding box center [740, 378] width 104 height 16
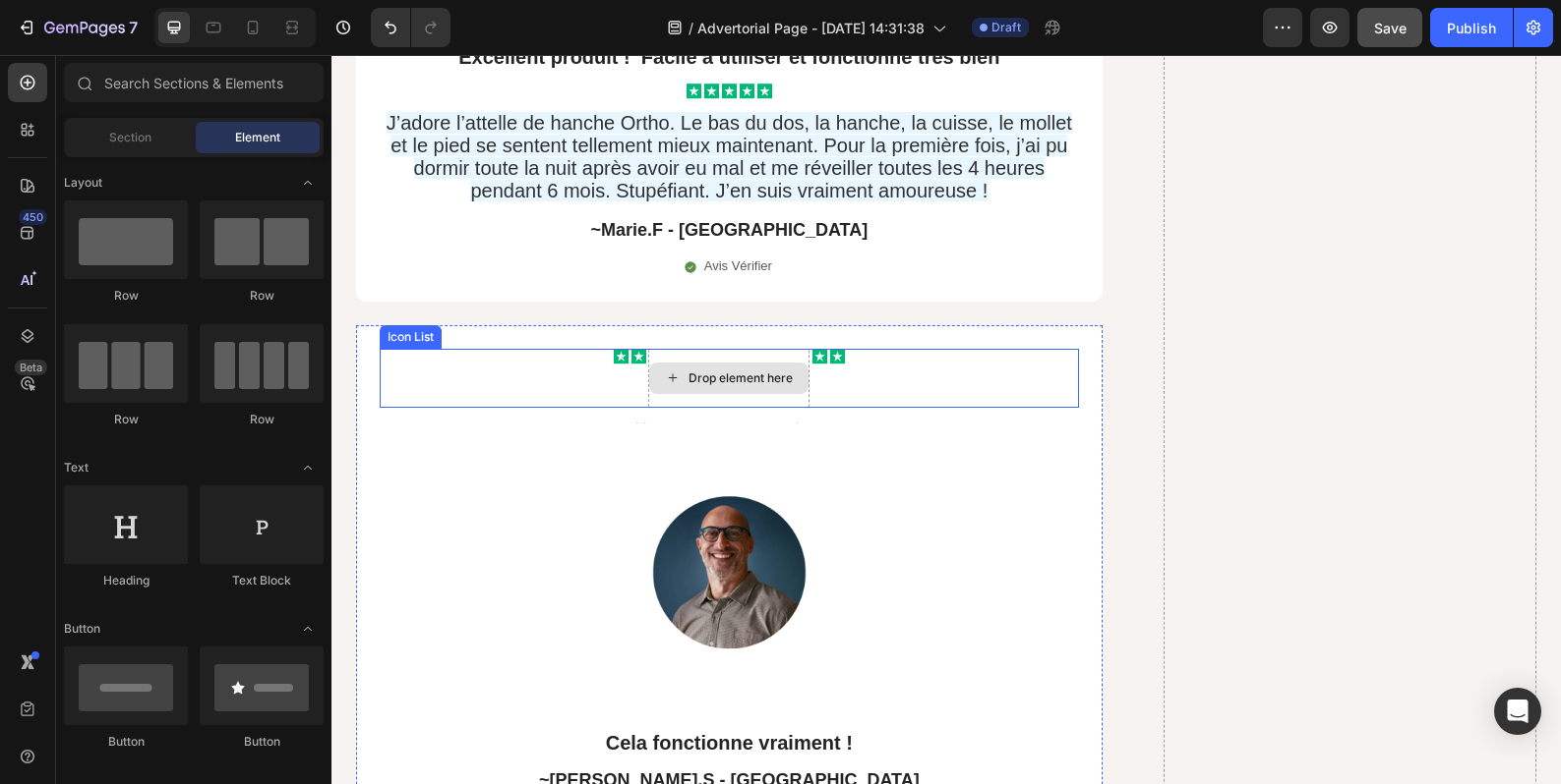
click at [769, 370] on div "Drop element here" at bounding box center [740, 378] width 104 height 16
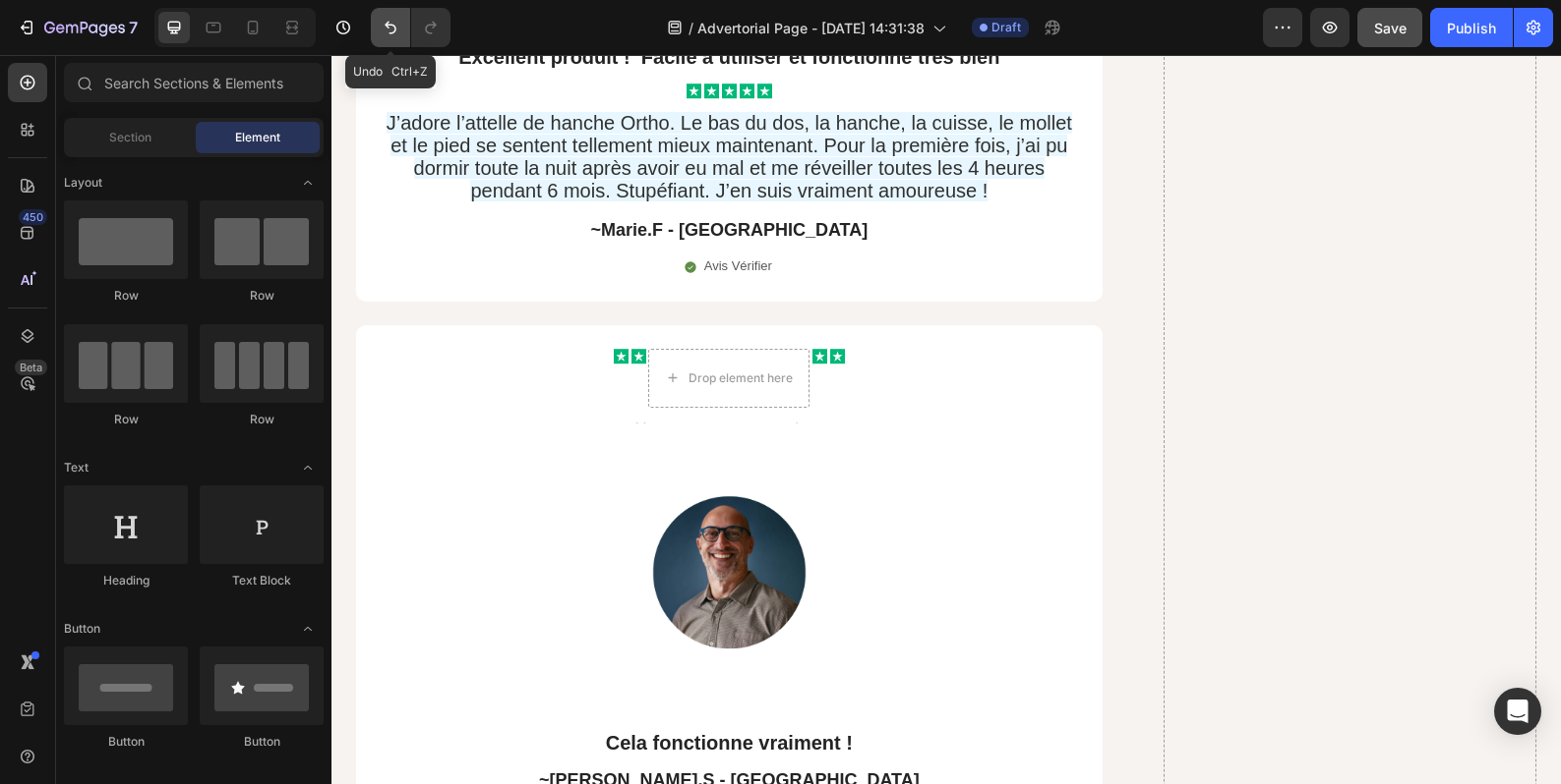
click at [407, 38] on button "Undo/Redo" at bounding box center [390, 28] width 40 height 40
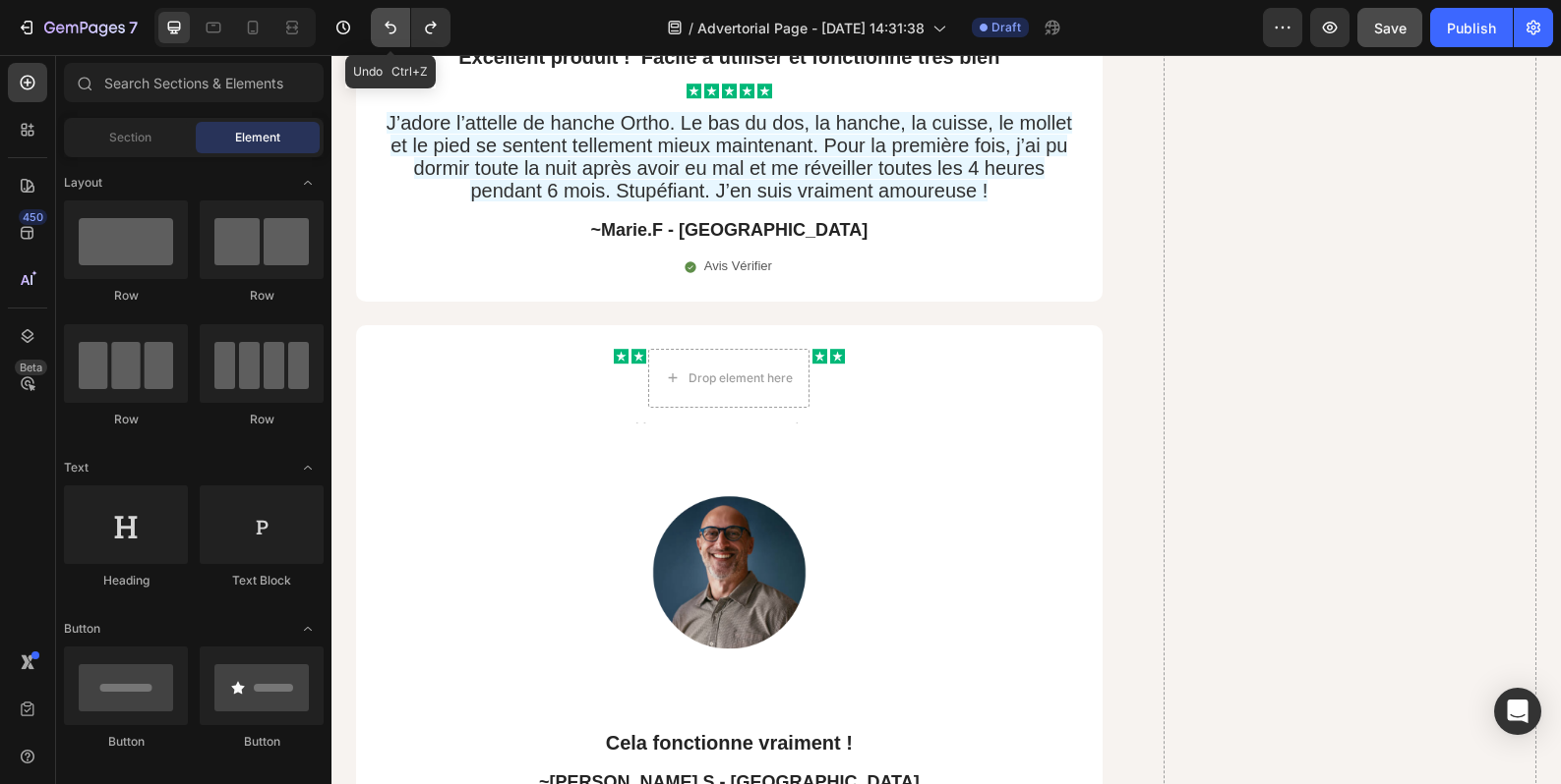
click at [407, 38] on button "Undo/Redo" at bounding box center [390, 28] width 40 height 40
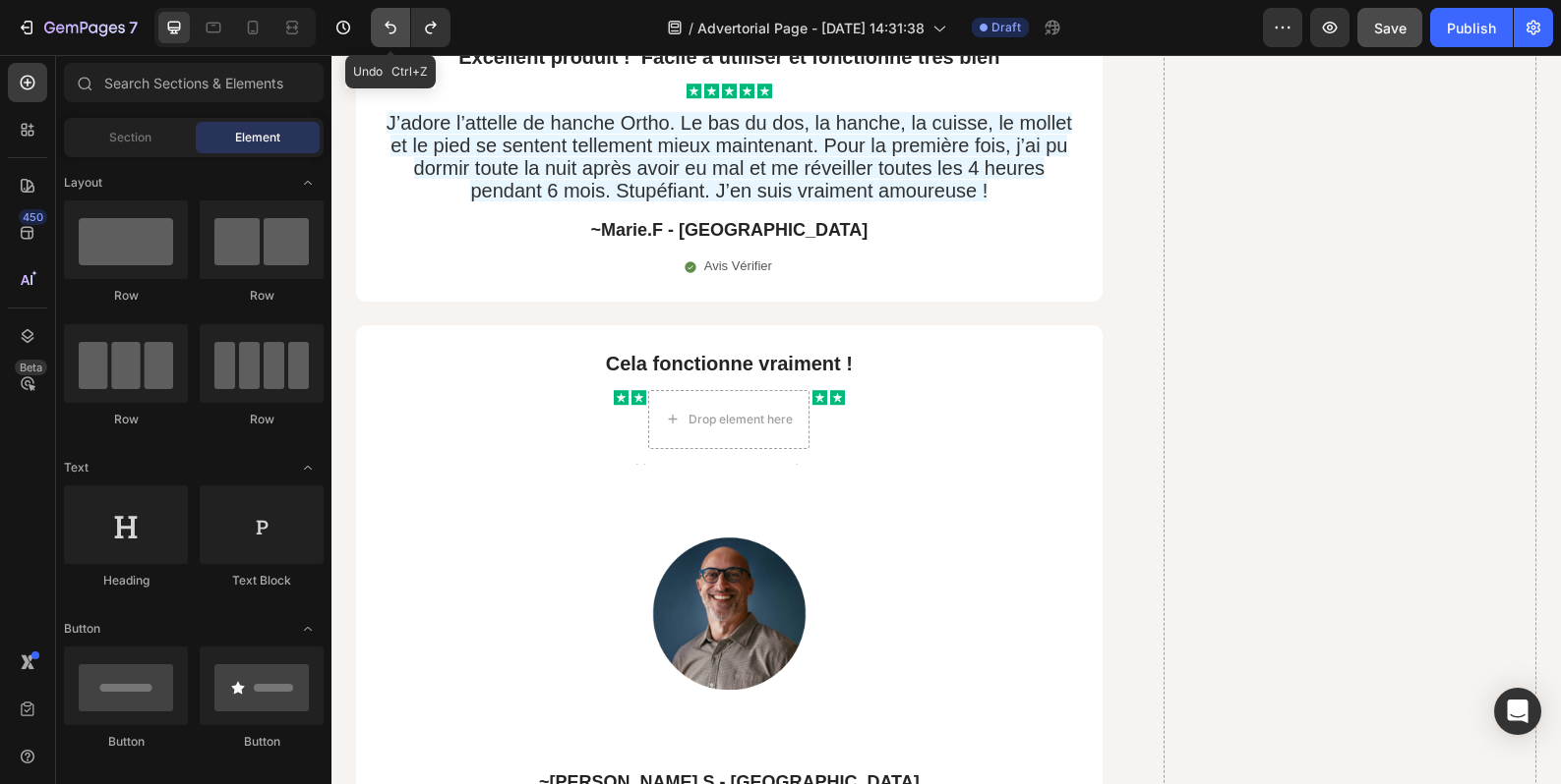
click at [399, 37] on icon "Undo/Redo" at bounding box center [390, 28] width 20 height 20
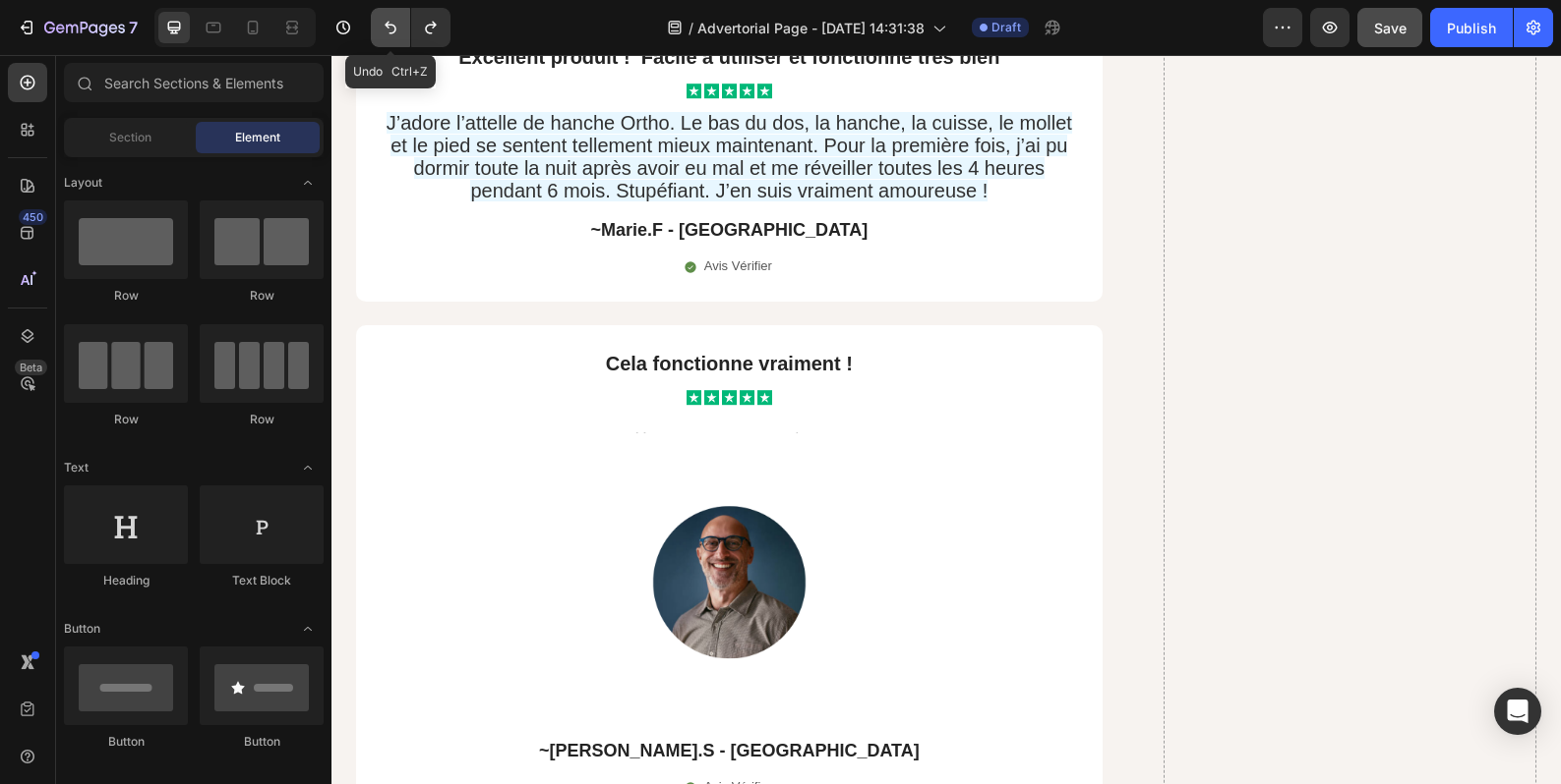
click at [399, 37] on icon "Undo/Redo" at bounding box center [390, 28] width 20 height 20
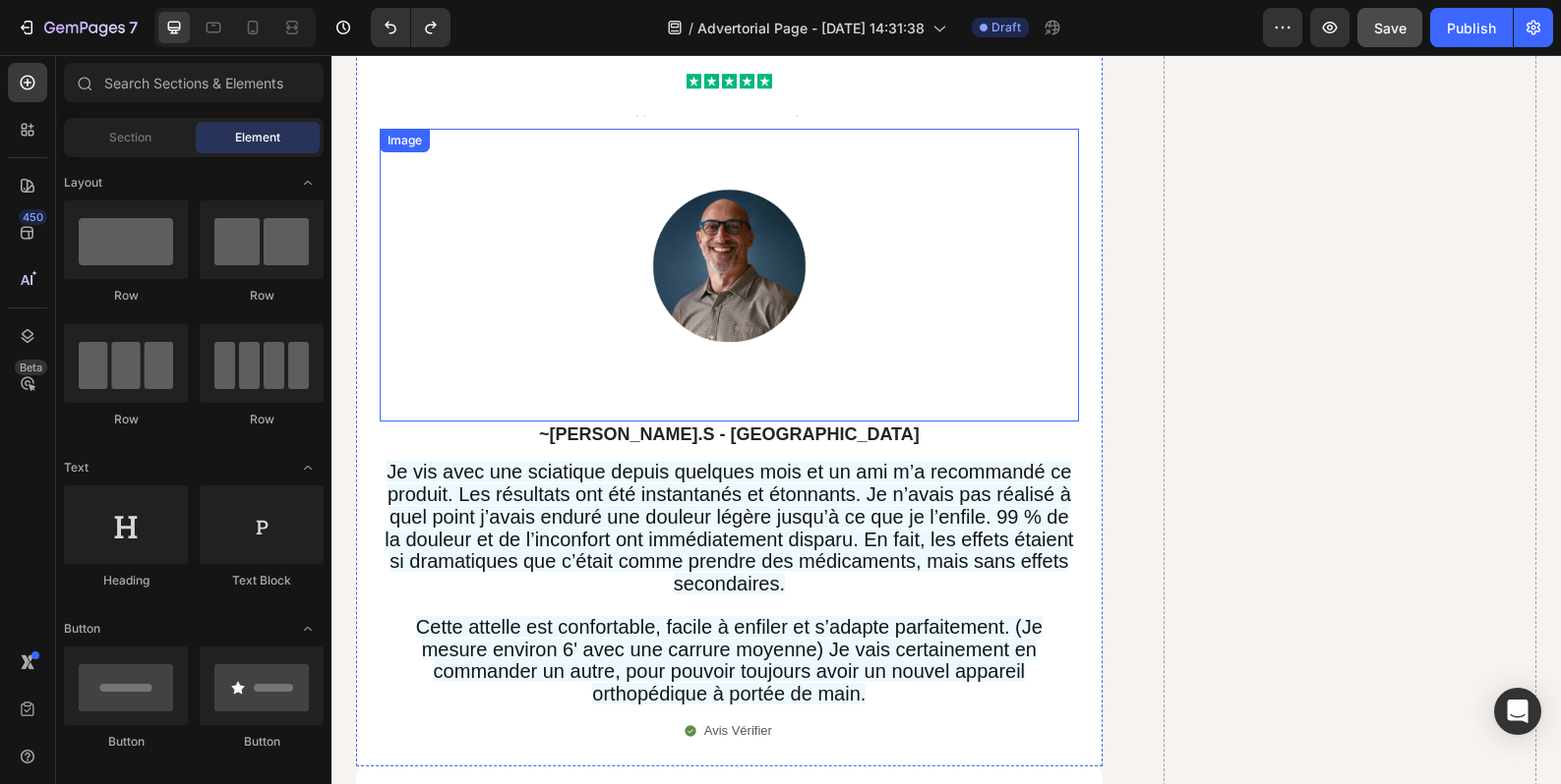
scroll to position [16344, 0]
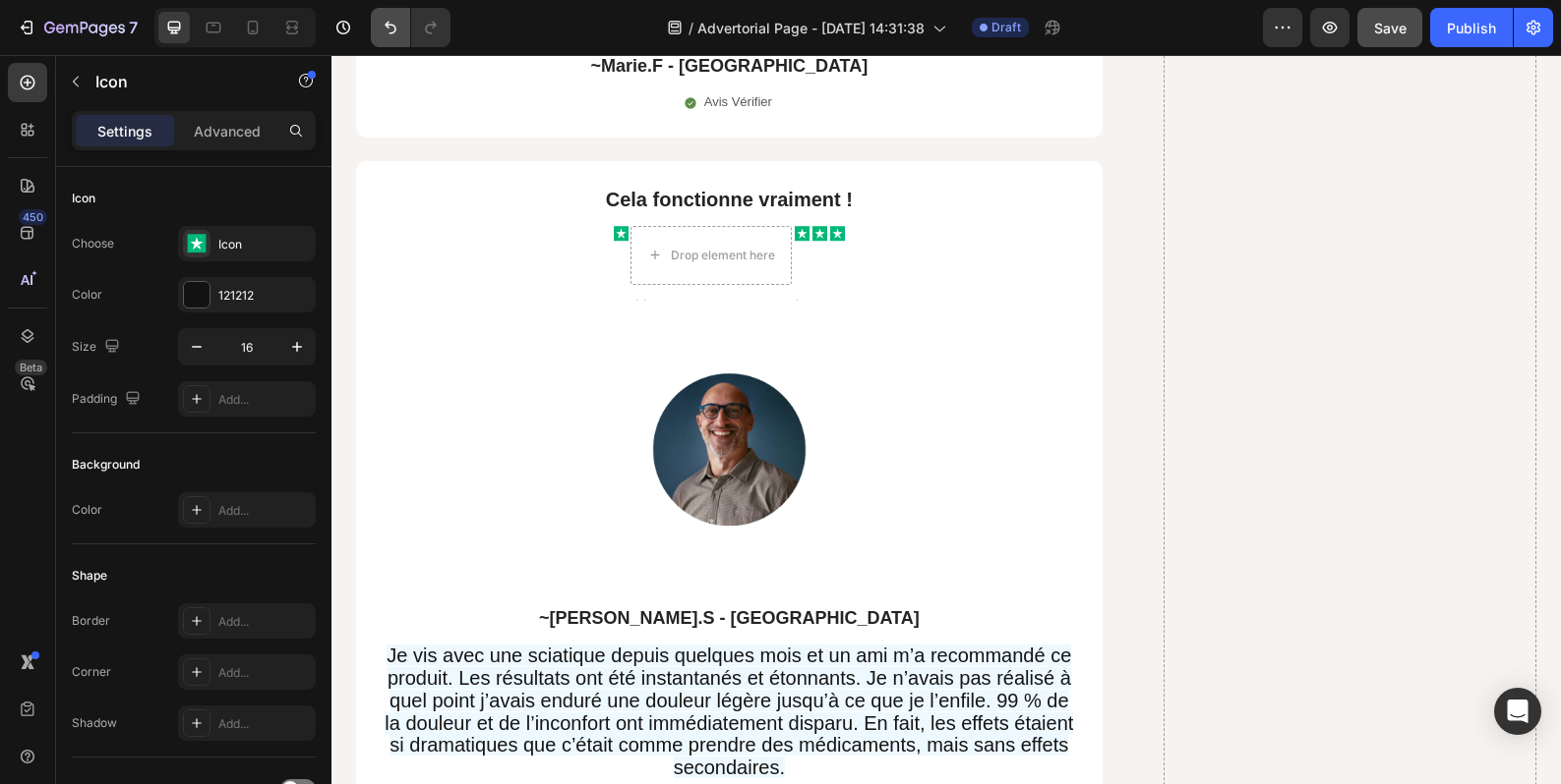
click at [388, 37] on icon "Undo/Redo" at bounding box center [390, 28] width 20 height 20
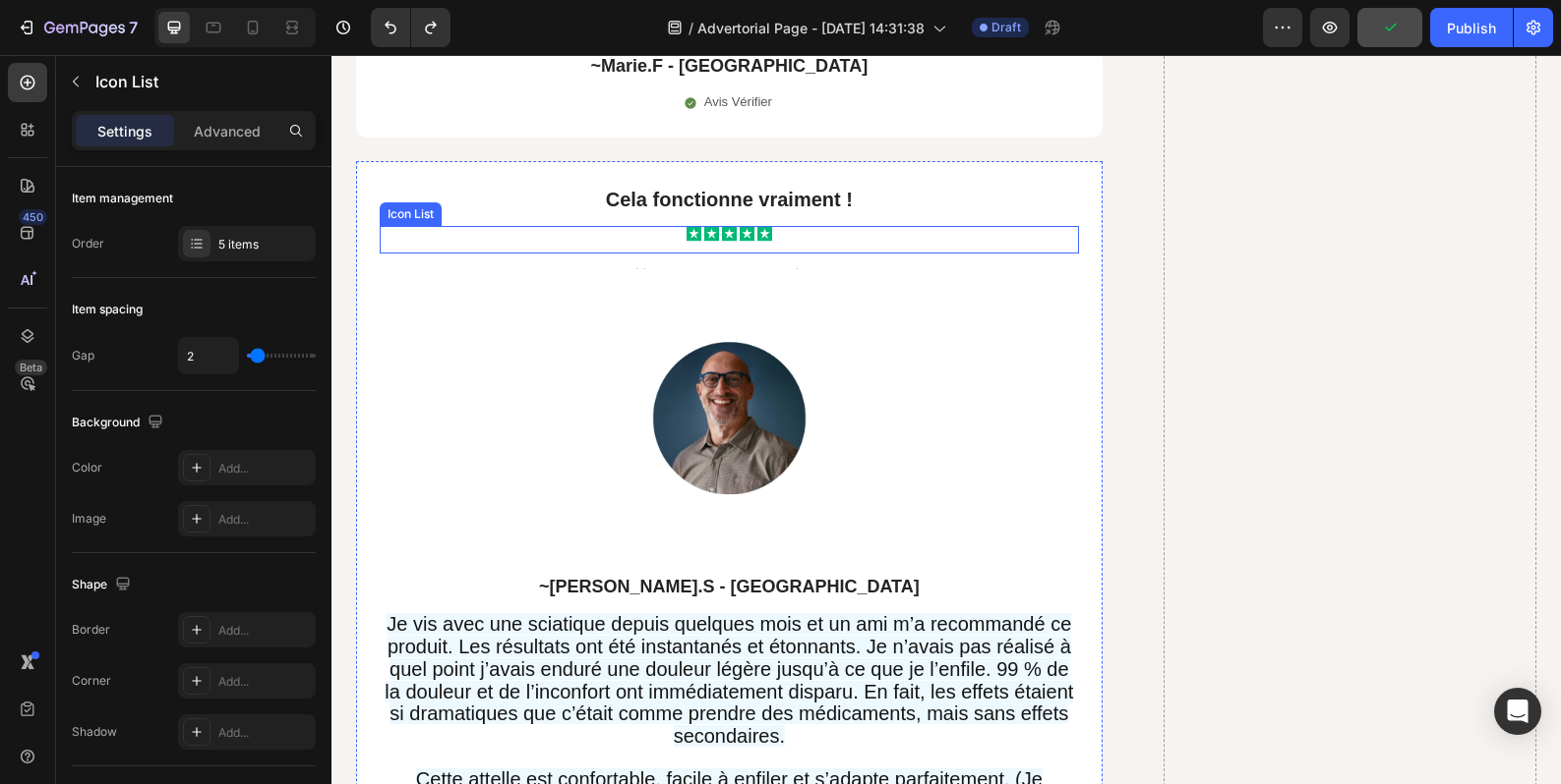
click at [668, 226] on div "Icon Icon Icon Icon Icon" at bounding box center [729, 240] width 699 height 28
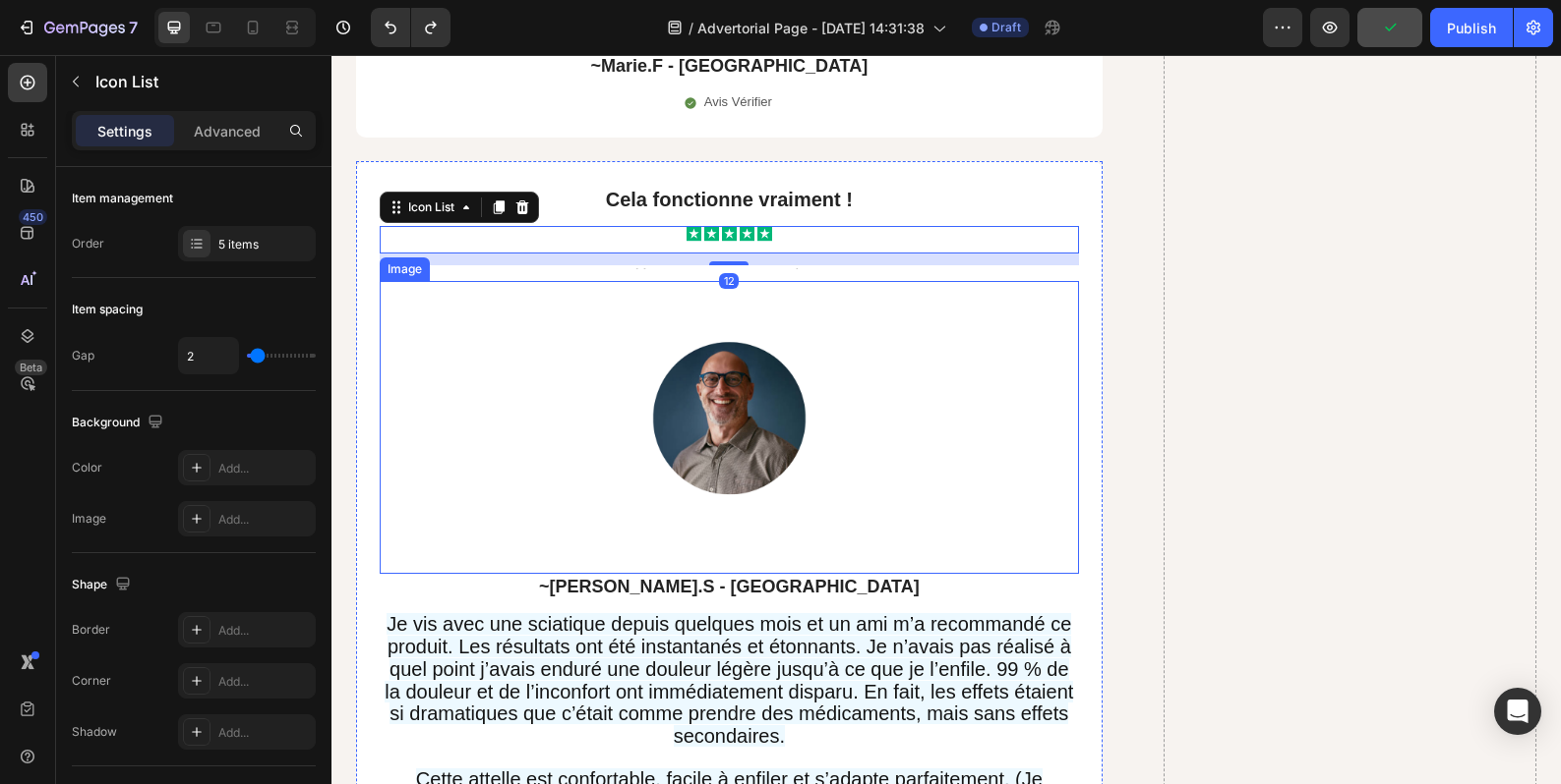
click at [654, 281] on img at bounding box center [729, 428] width 349 height 293
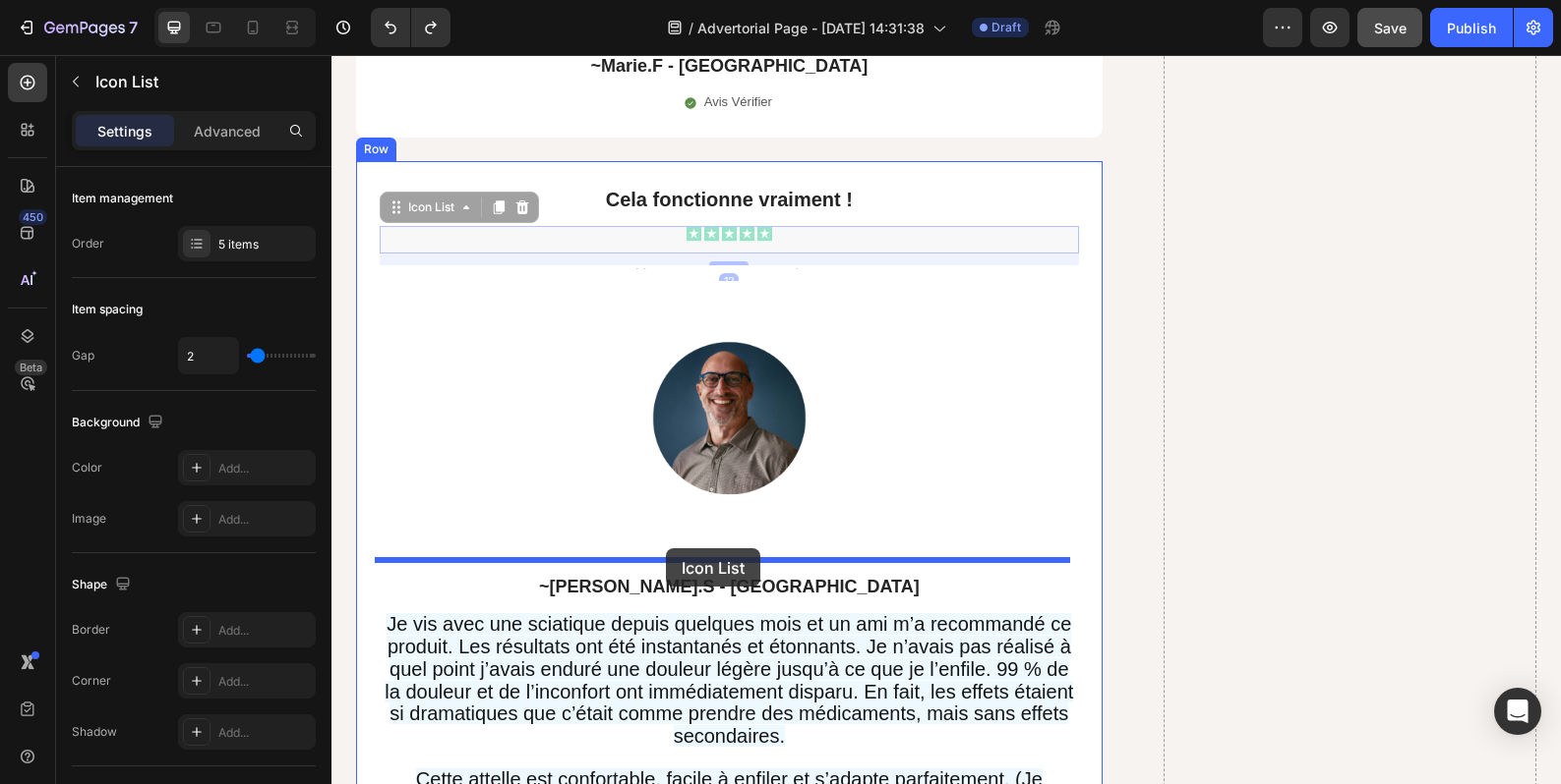
drag, startPoint x: 649, startPoint y: 192, endPoint x: 666, endPoint y: 548, distance: 356.4
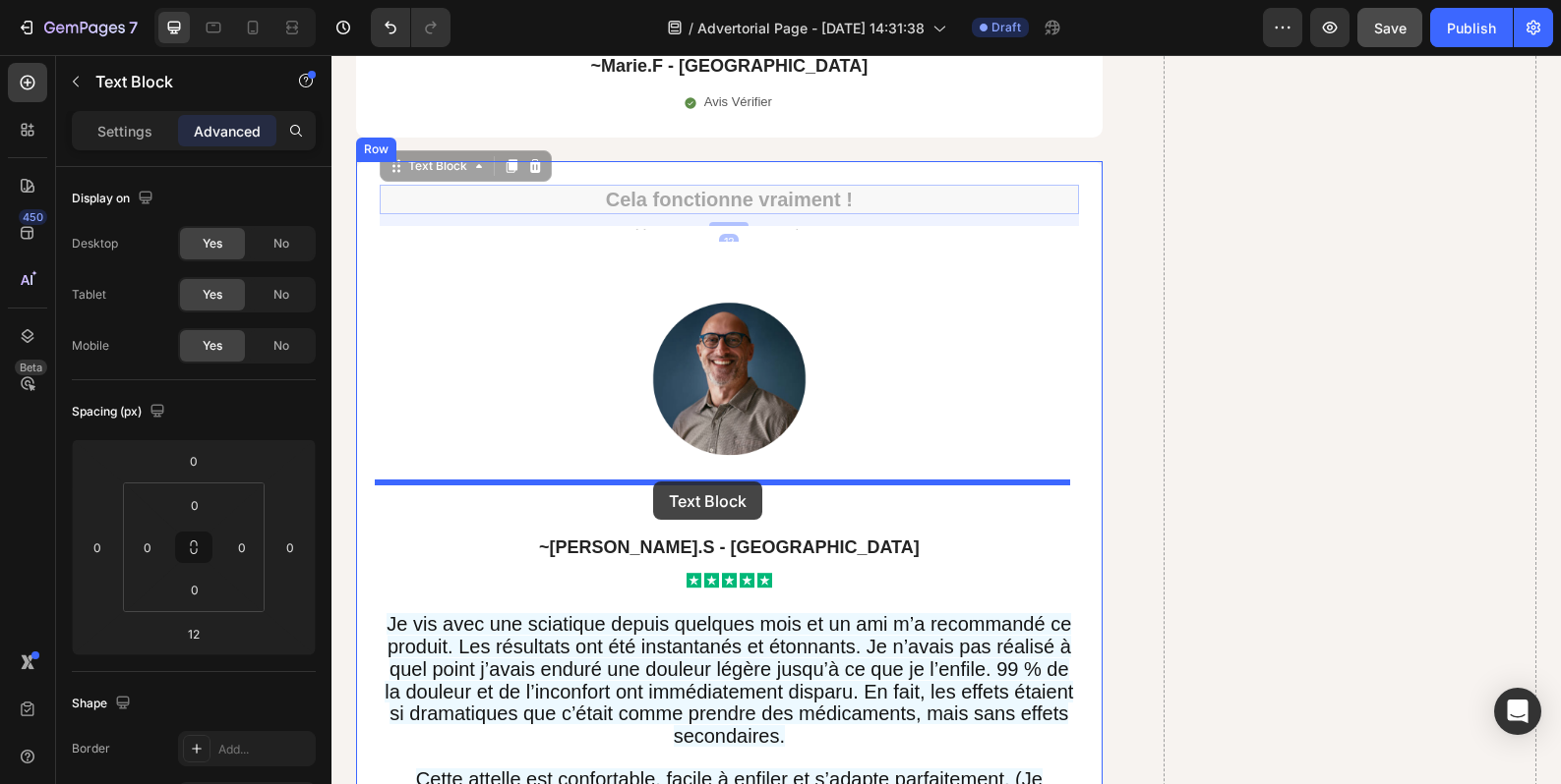
drag, startPoint x: 587, startPoint y: 145, endPoint x: 653, endPoint y: 482, distance: 343.4
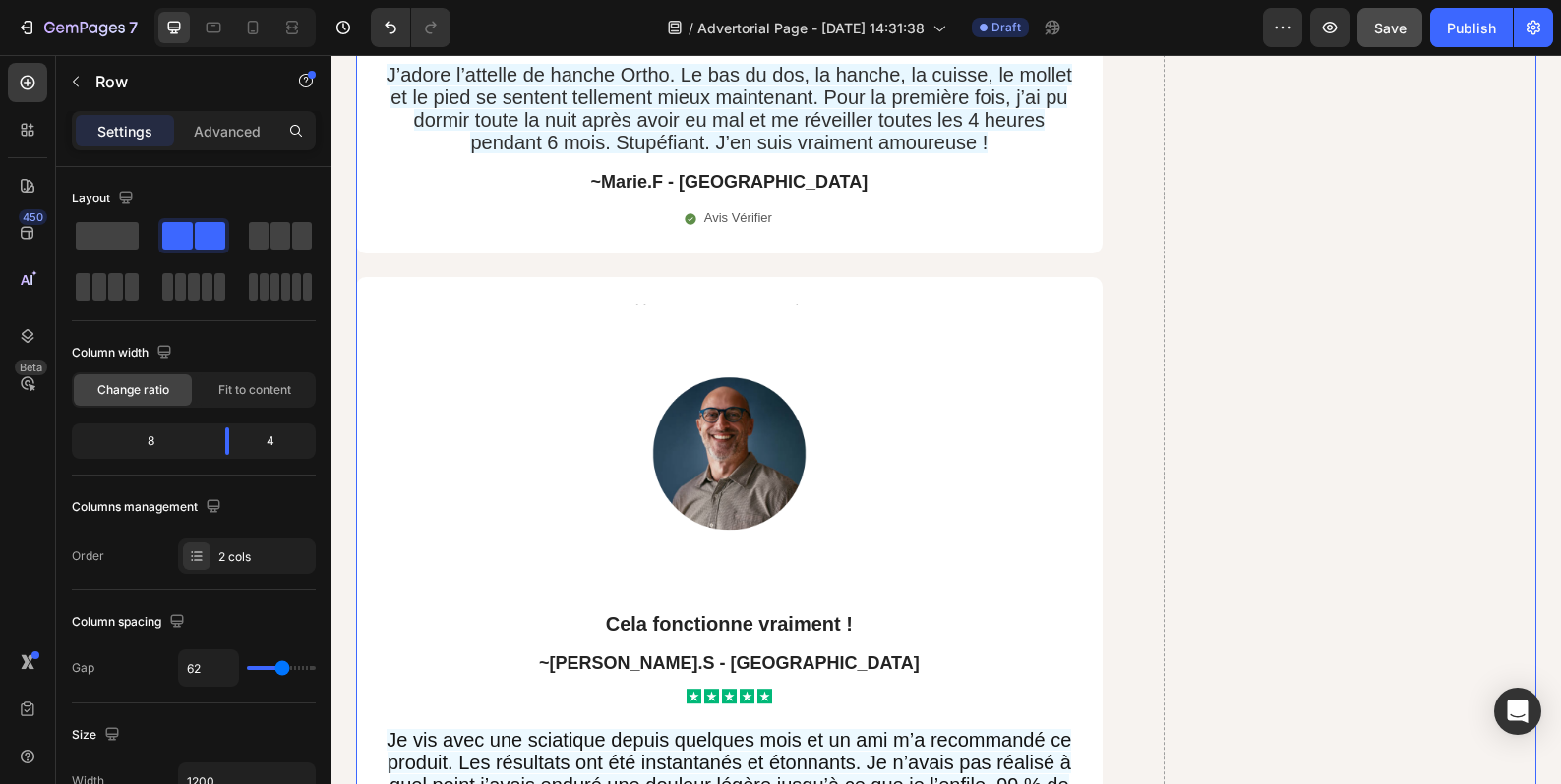
scroll to position [16180, 0]
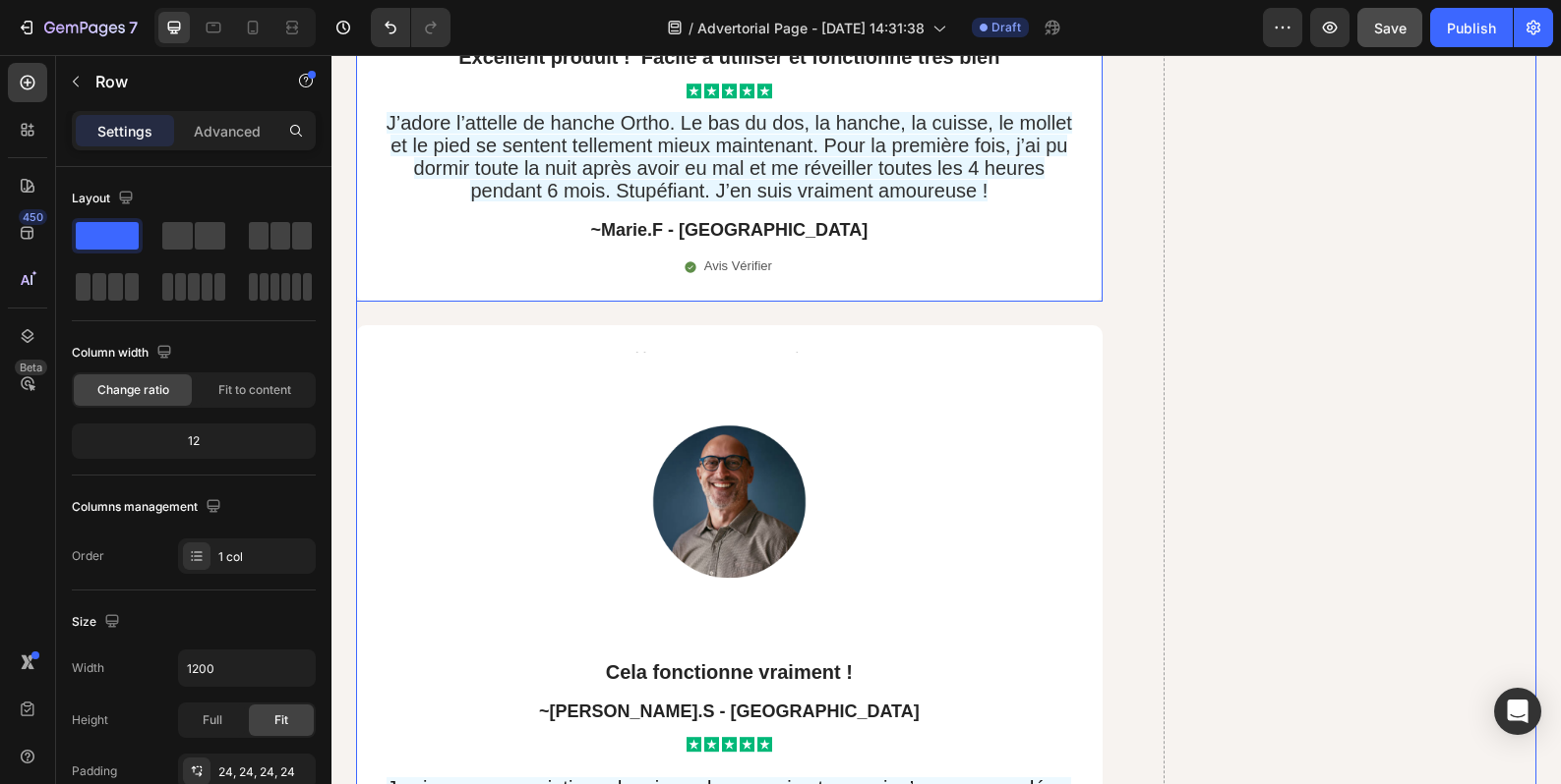
click at [590, 242] on div "Excellent produit ! Facile à utiliser et fonctionne très bien Text Block Icon I…" at bounding box center [729, 160] width 747 height 283
click at [727, 364] on img at bounding box center [729, 511] width 349 height 293
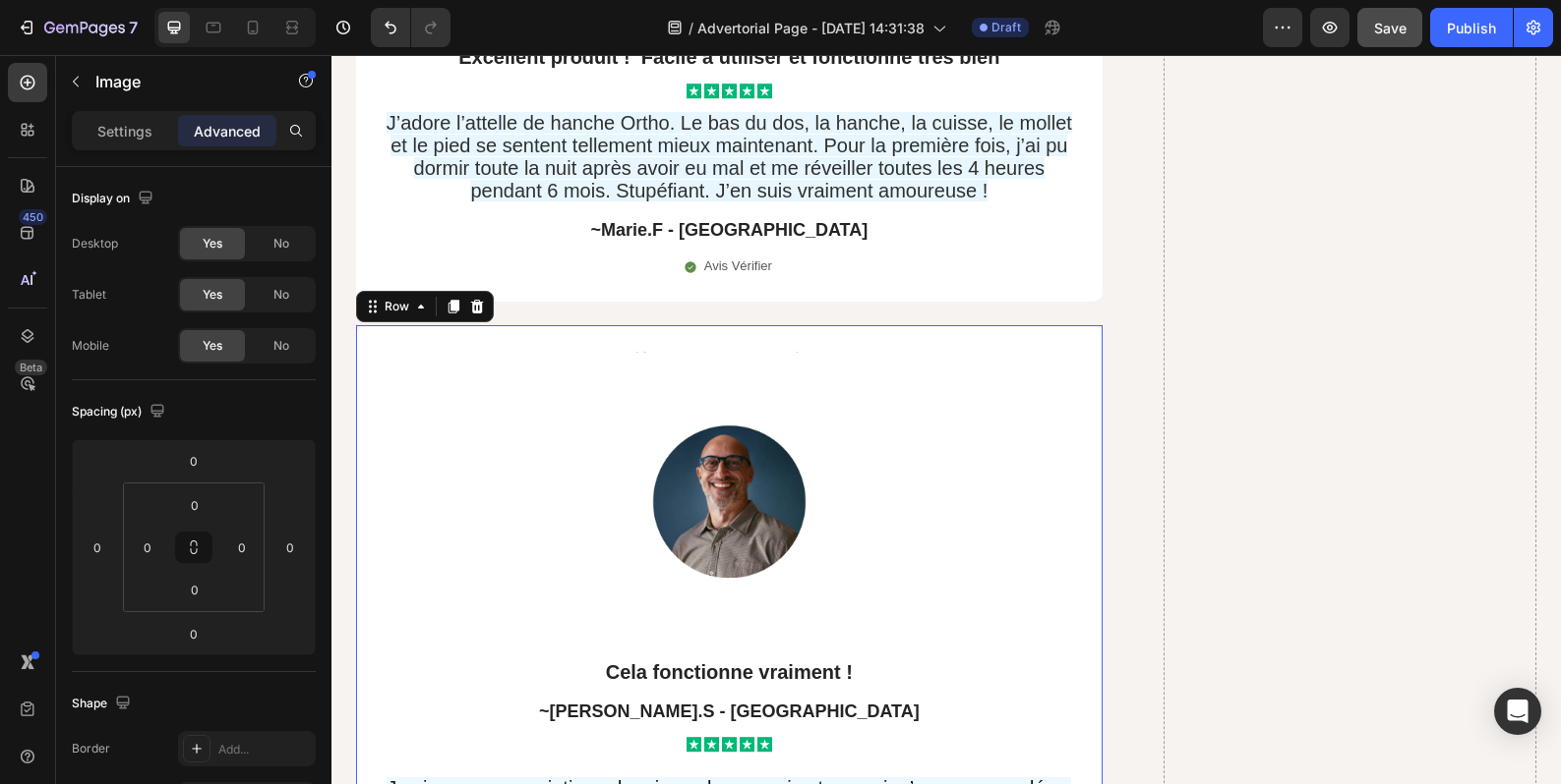
click at [729, 326] on div "Text Block Image Cela fonctionne vraiment ! Text Block ~Jérémie.S - Marseille T…" at bounding box center [729, 705] width 747 height 758
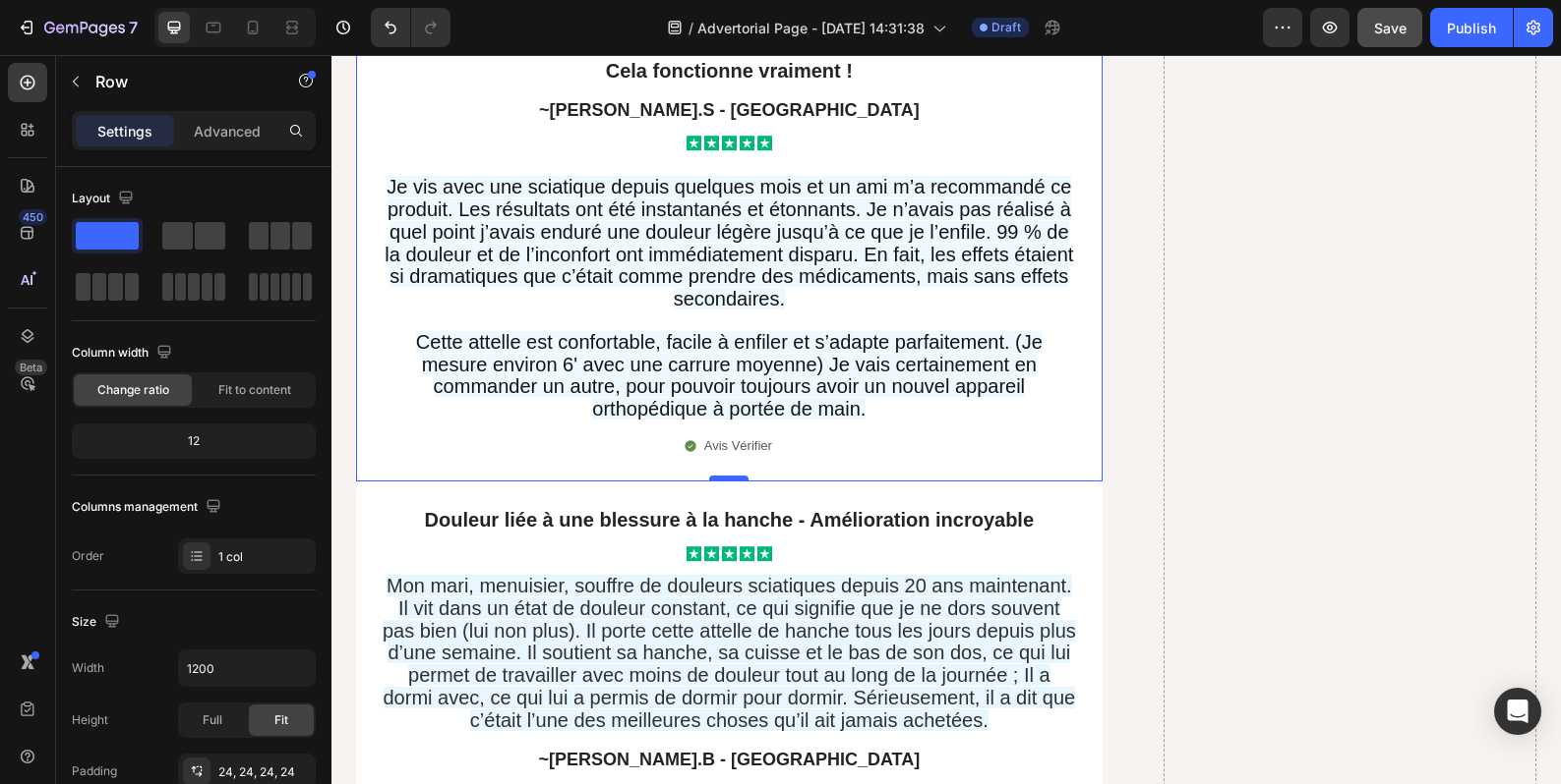
scroll to position [16017, 0]
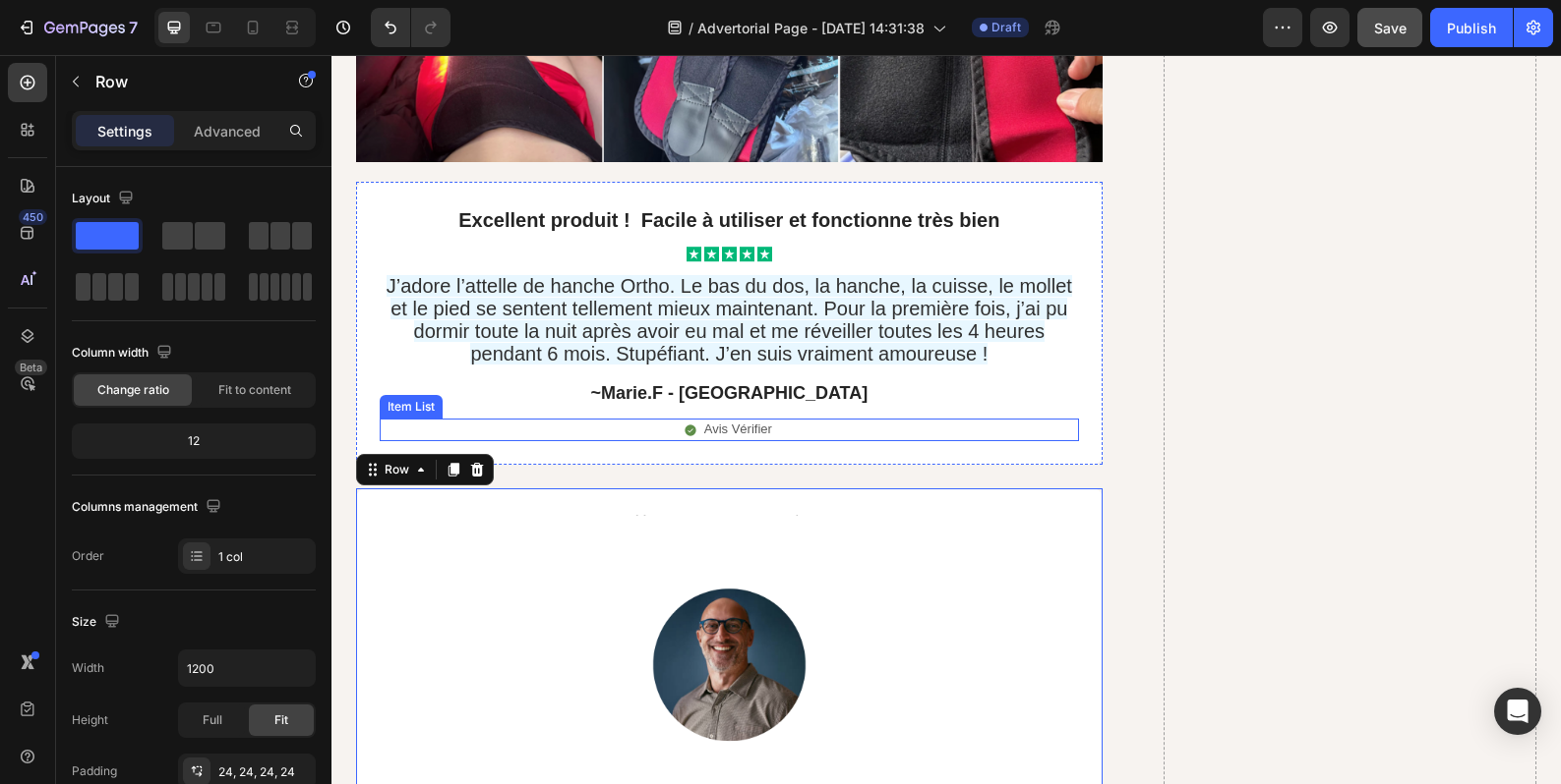
click at [906, 419] on div "Avis Vérifier" at bounding box center [729, 430] width 699 height 23
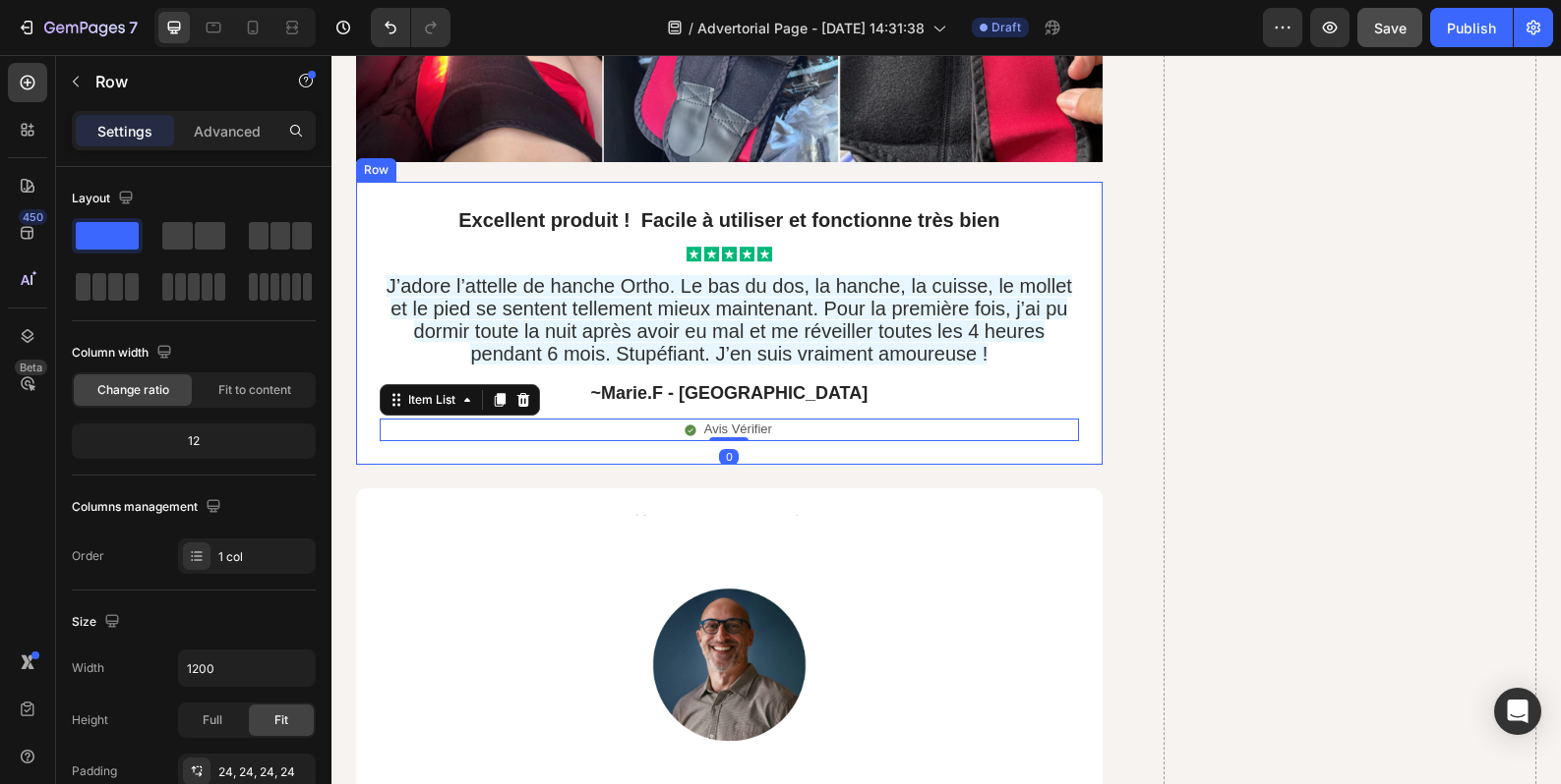
click at [910, 400] on div "Excellent produit ! Facile à utiliser et fonctionne très bien Text Block Icon I…" at bounding box center [729, 324] width 747 height 283
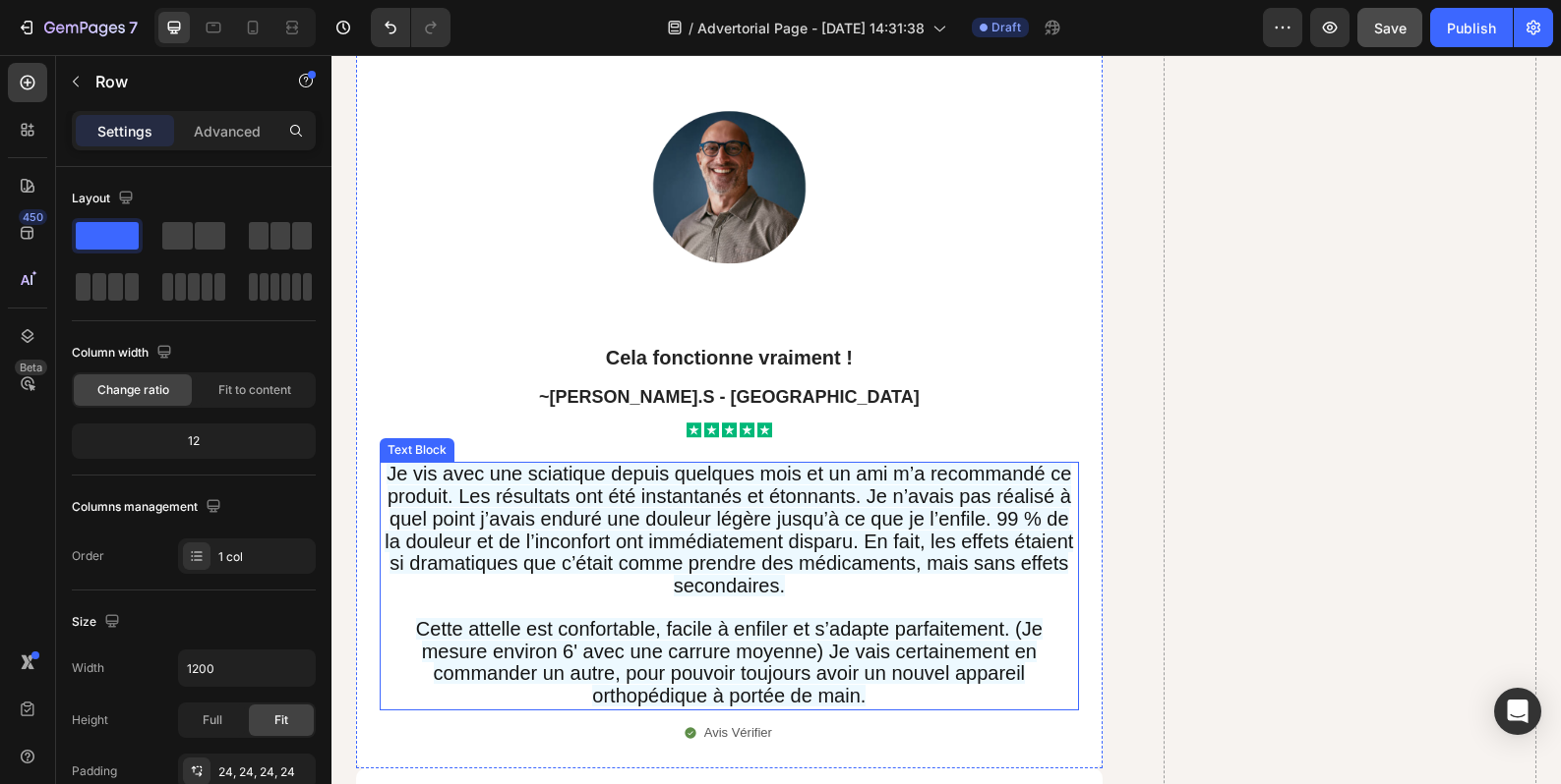
scroll to position [16344, 0]
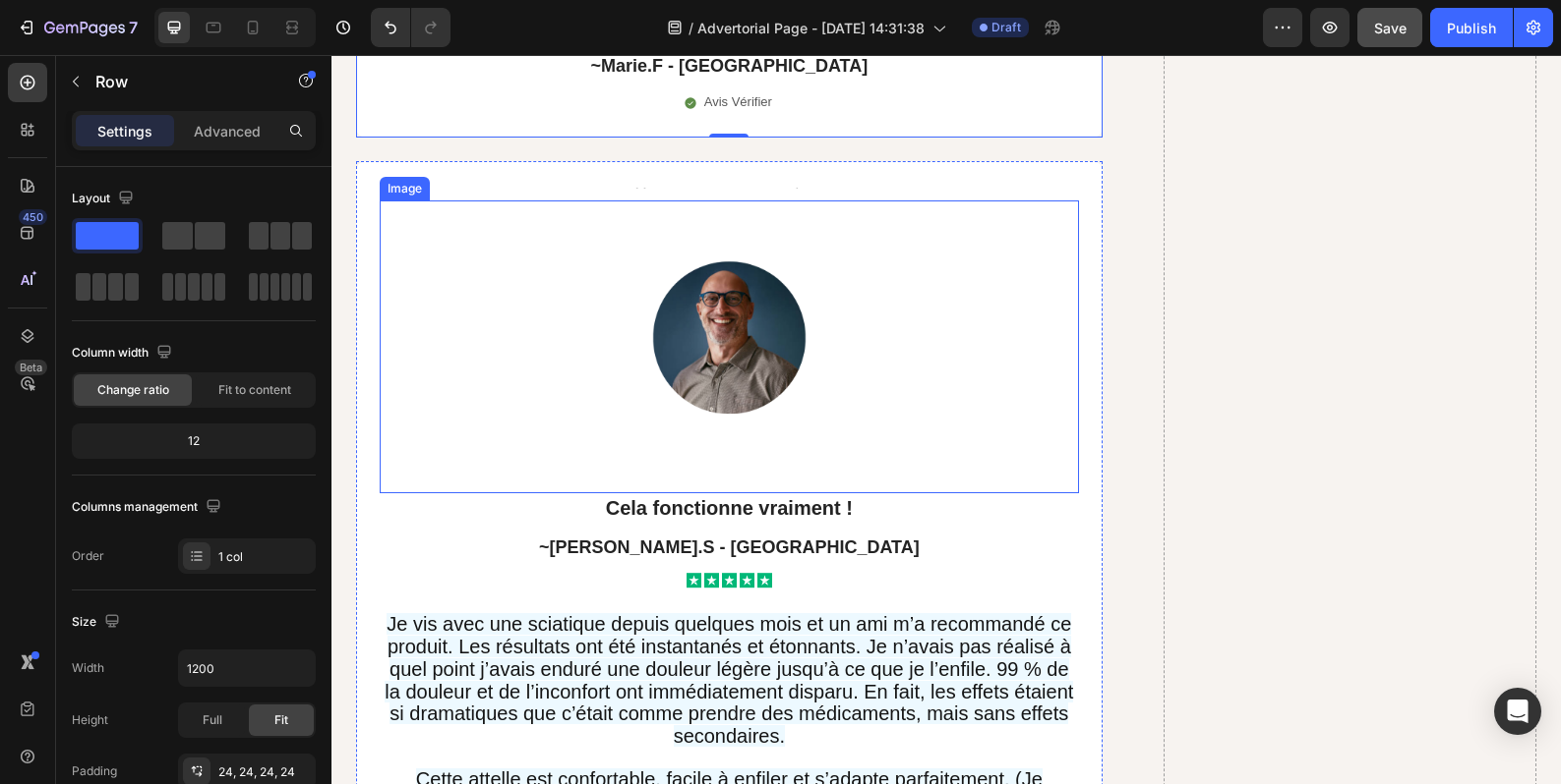
click at [770, 375] on img at bounding box center [729, 347] width 349 height 293
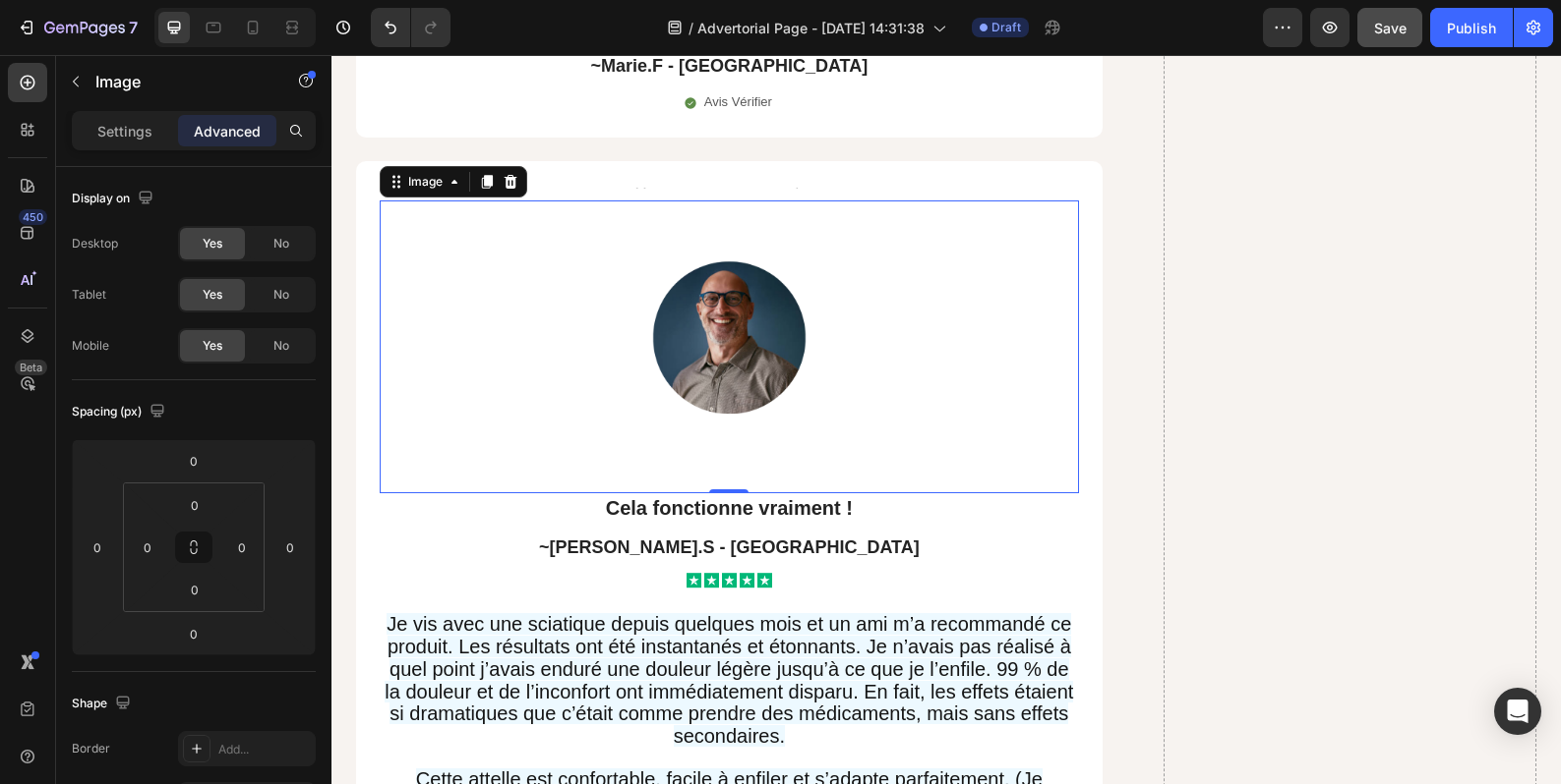
click at [422, 427] on div at bounding box center [729, 347] width 699 height 293
click at [207, 593] on input "0" at bounding box center [195, 590] width 40 height 30
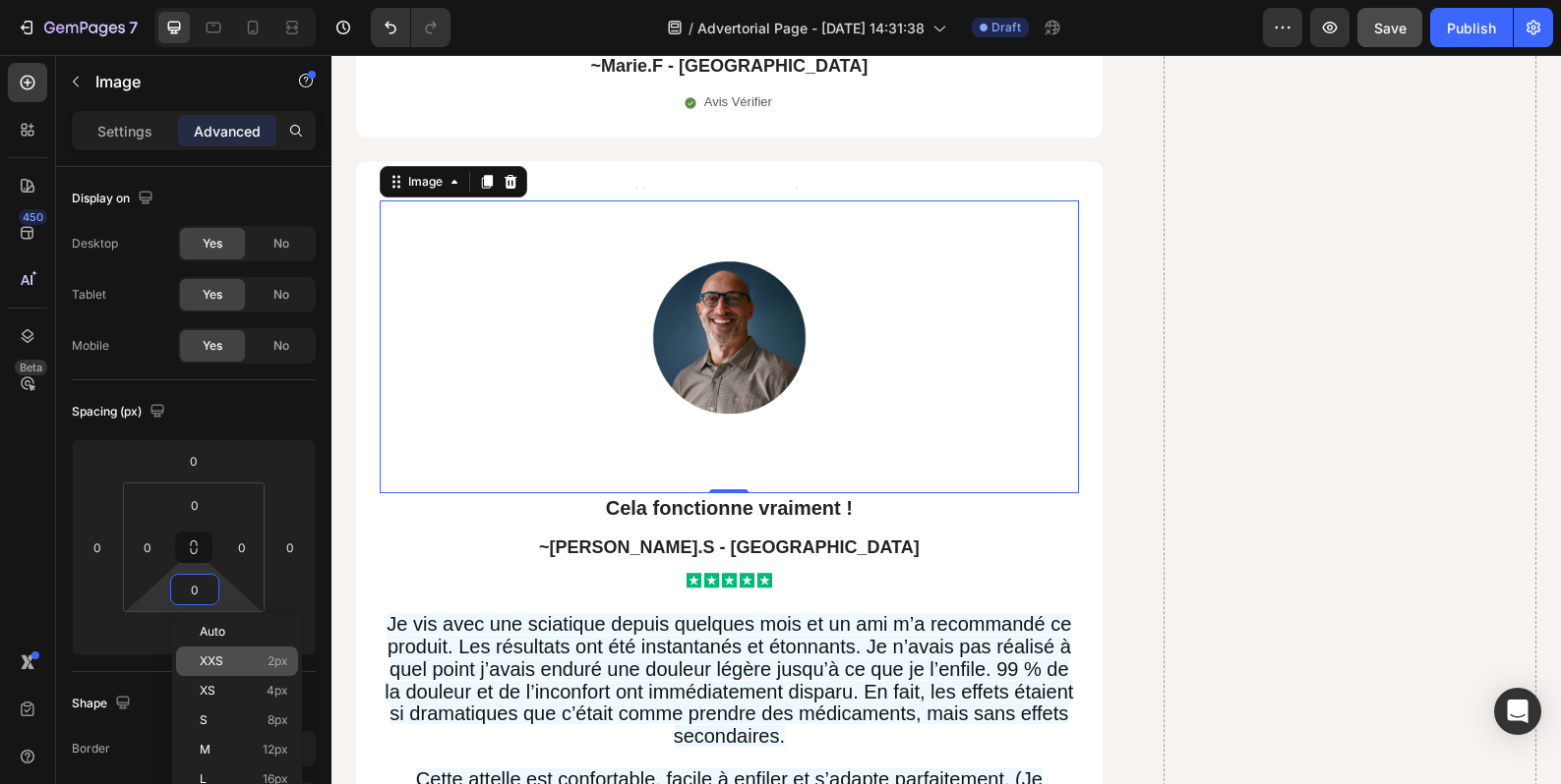
click at [220, 669] on div "XXS 2px" at bounding box center [237, 661] width 122 height 30
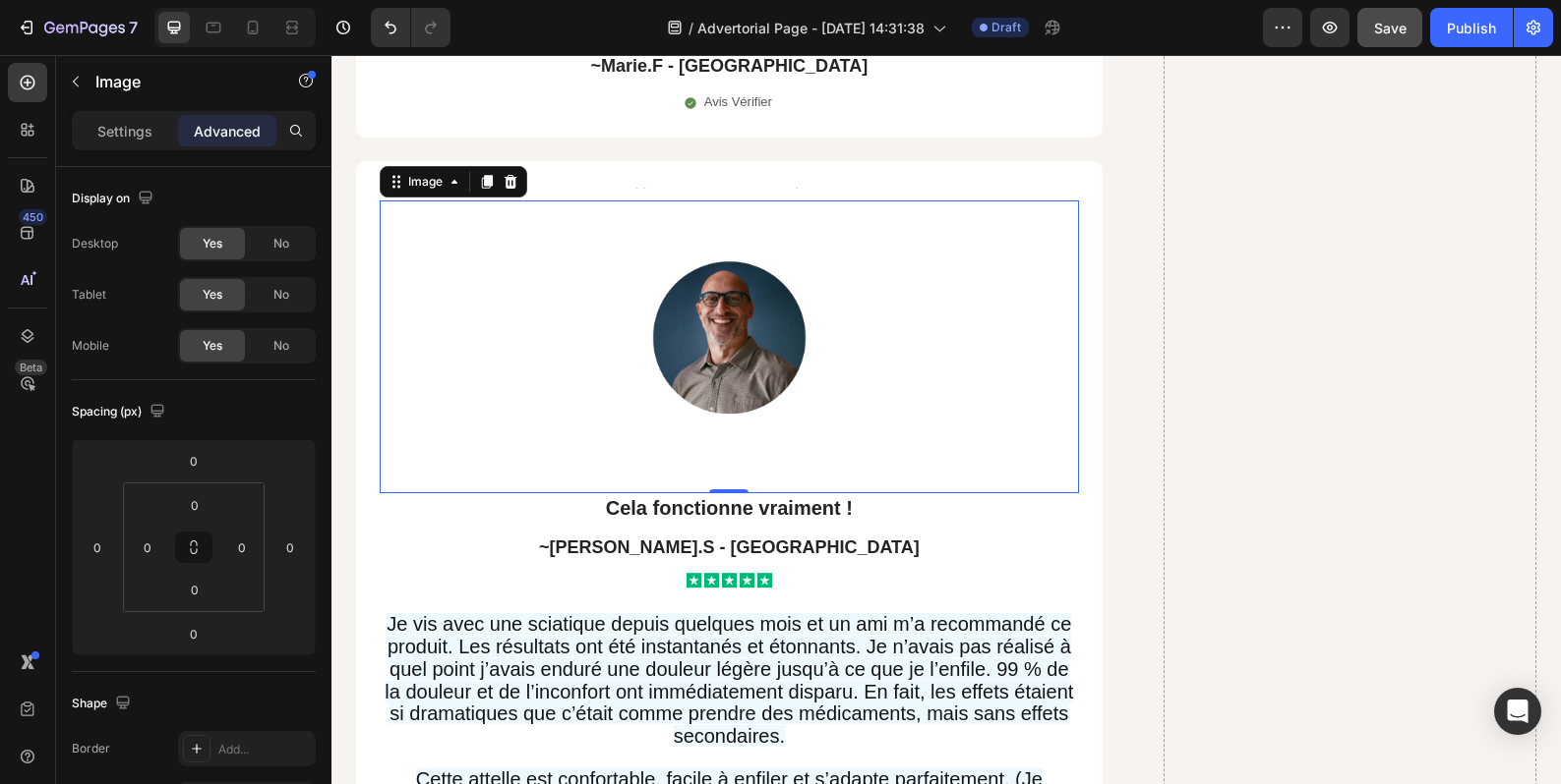
type input "2"
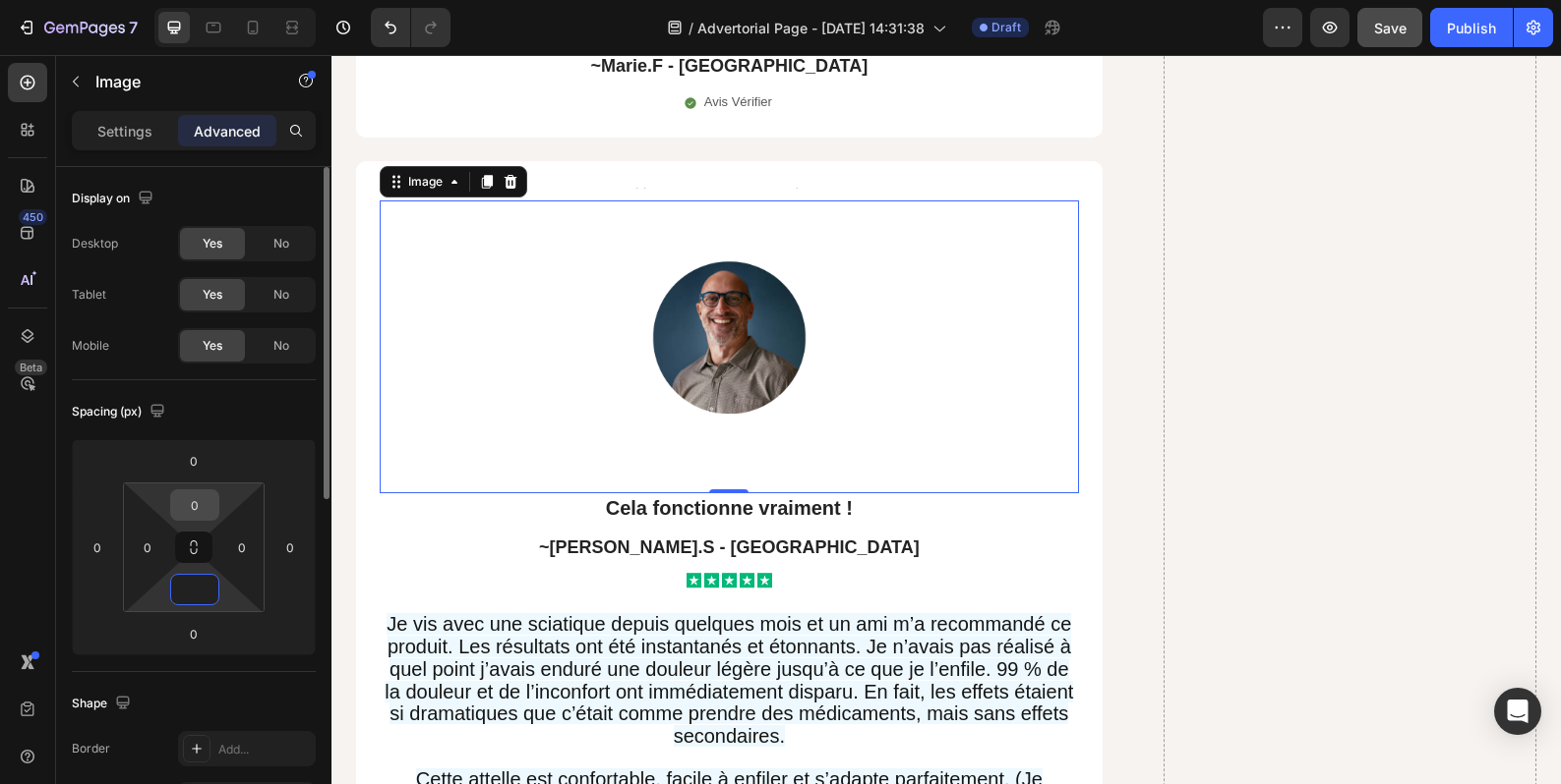
type input "0"
click at [212, 511] on input "0" at bounding box center [195, 505] width 40 height 30
type input "G"
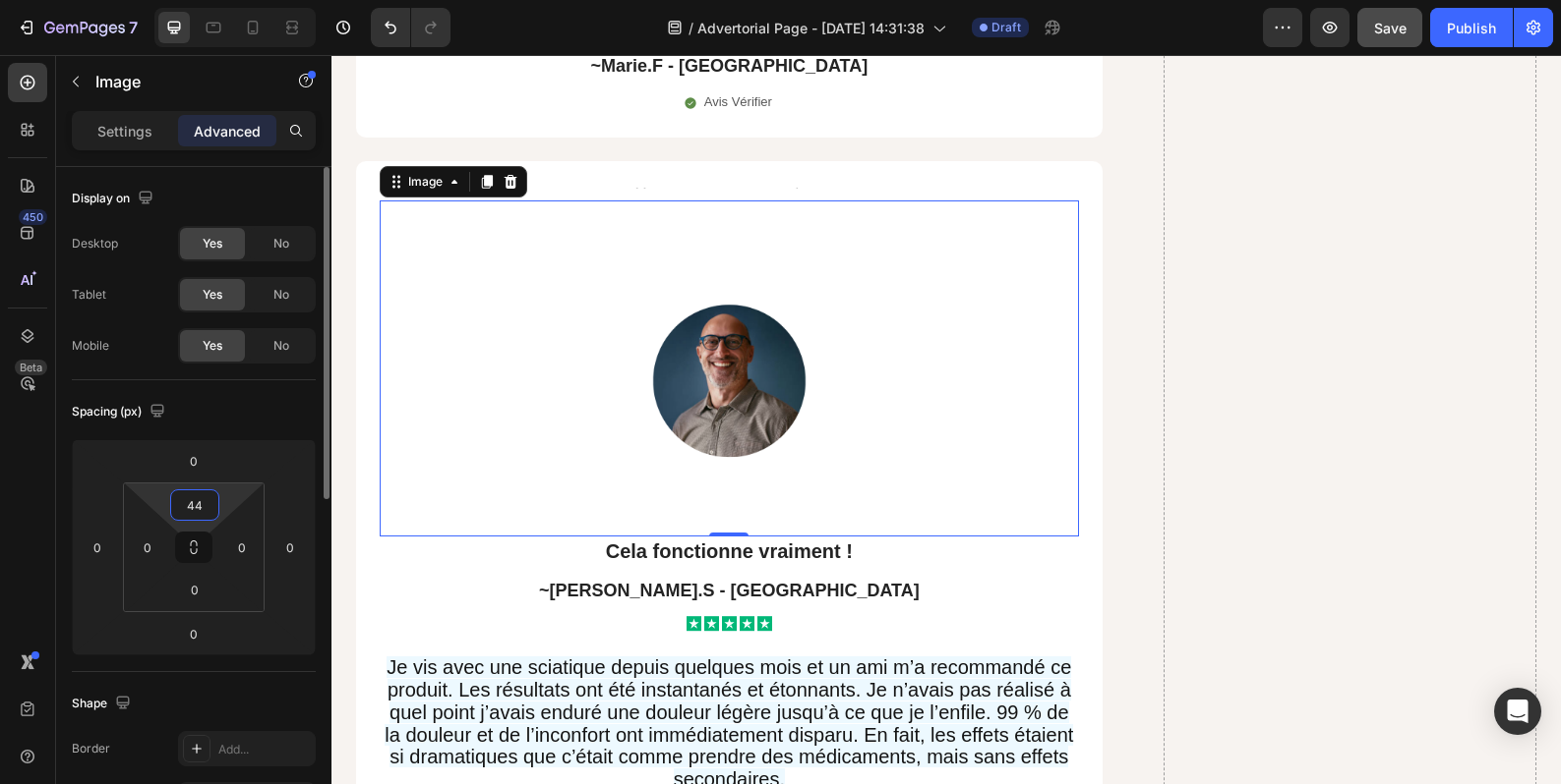
type input "4"
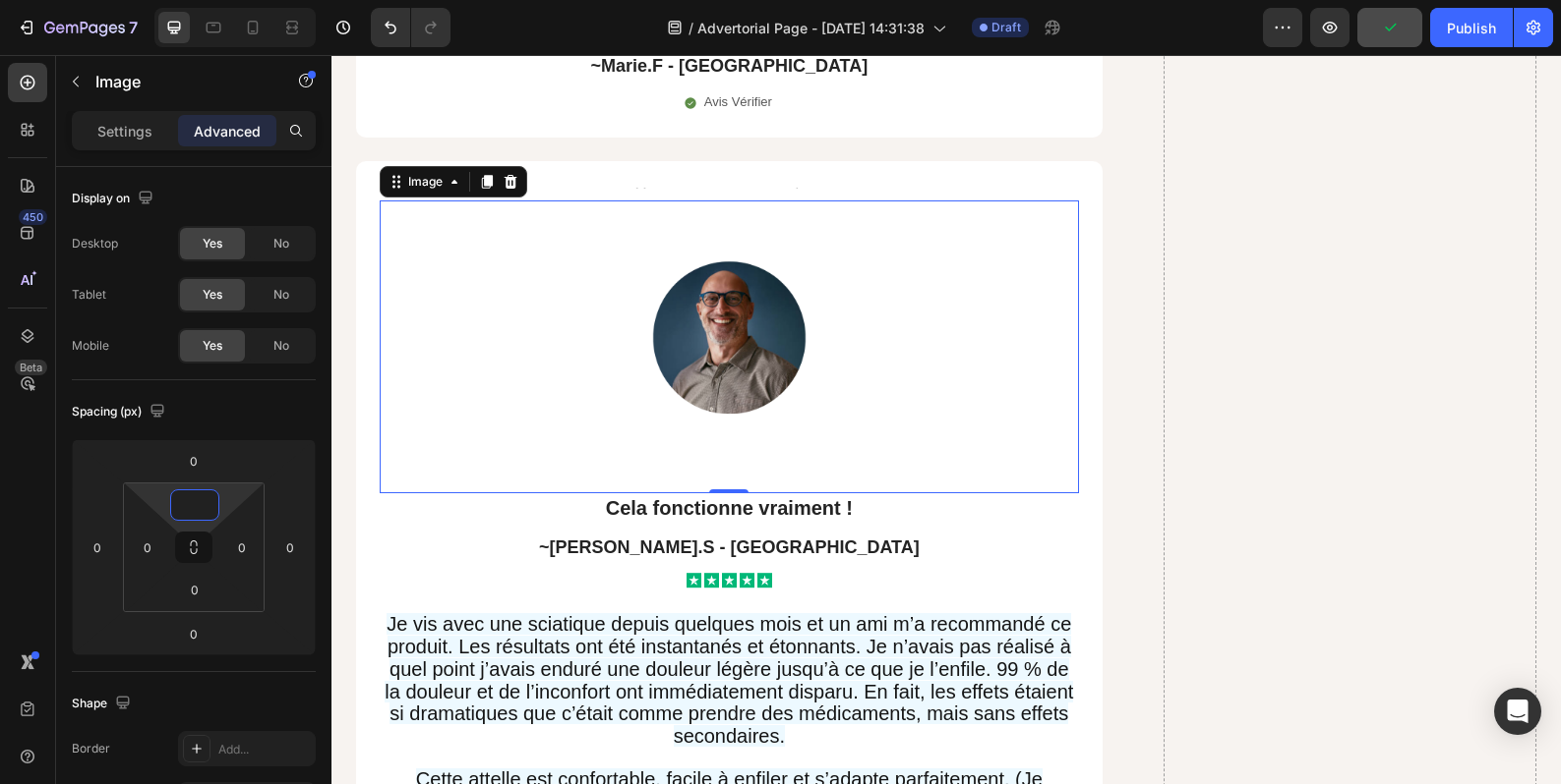
click at [648, 396] on img at bounding box center [729, 347] width 349 height 293
type input "0"
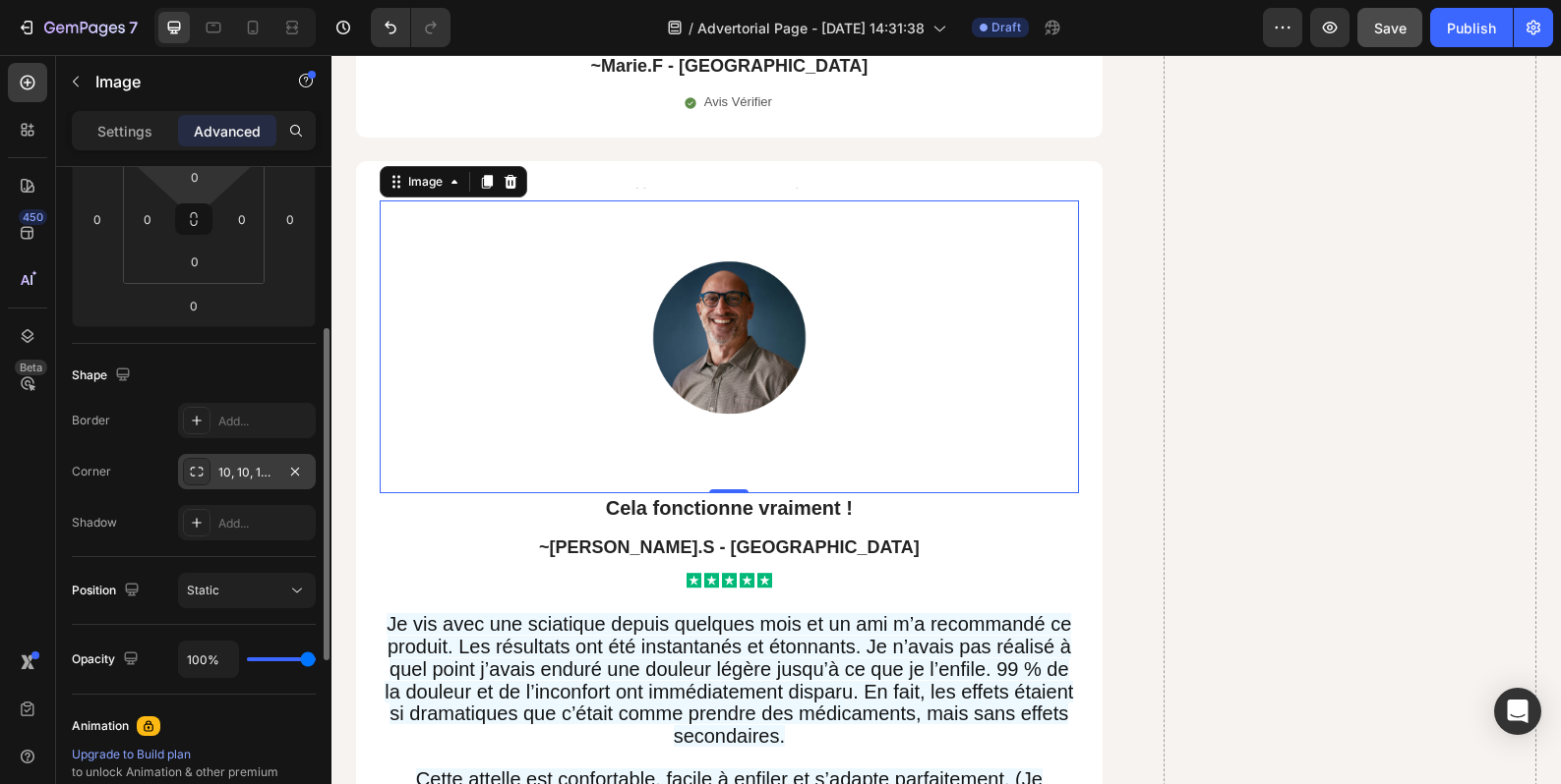
click at [249, 478] on div "10, 10, 10, 10" at bounding box center [247, 473] width 57 height 18
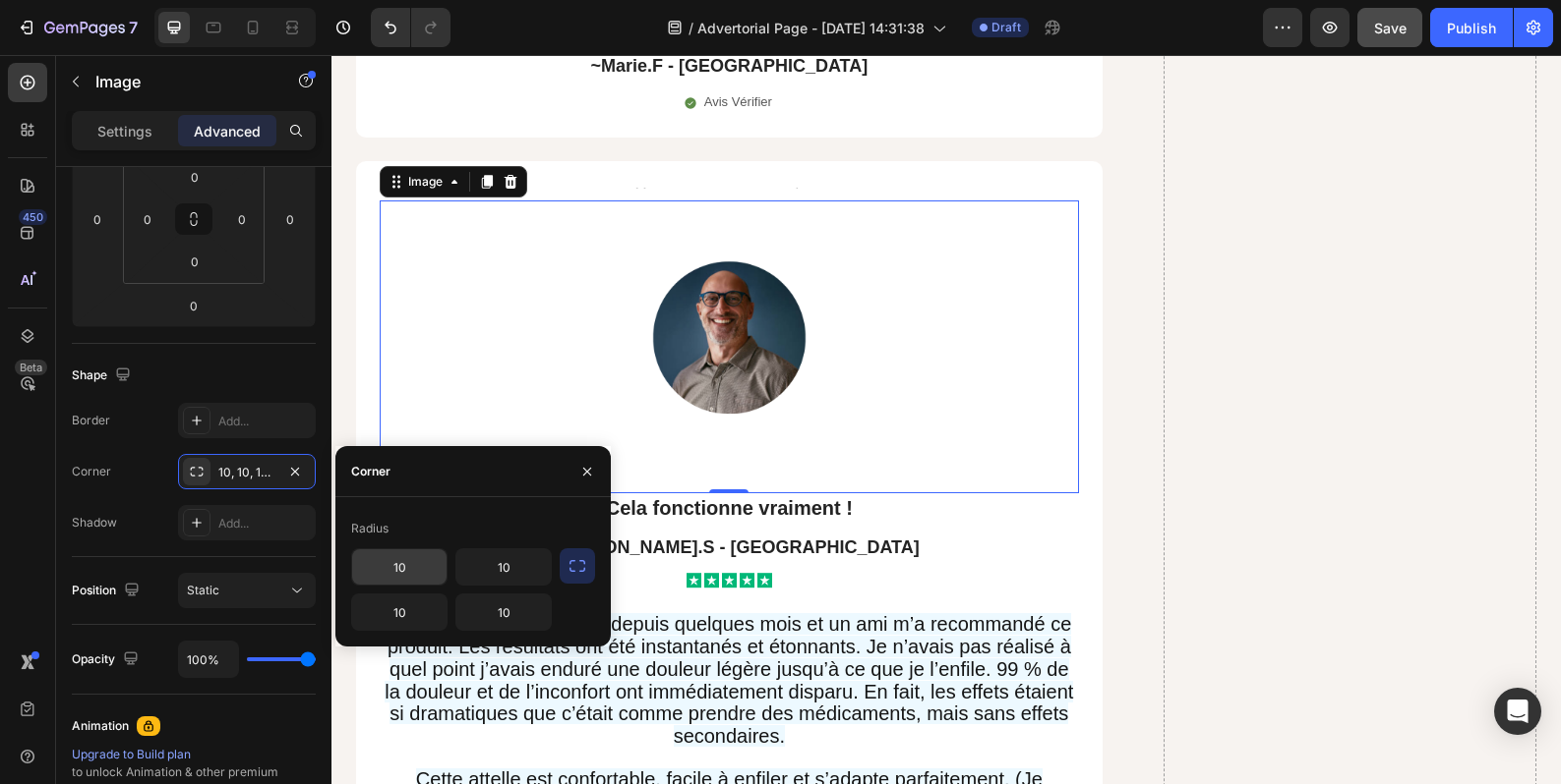
click at [424, 559] on input "10" at bounding box center [398, 567] width 94 height 36
click at [589, 474] on icon "button" at bounding box center [587, 471] width 8 height 8
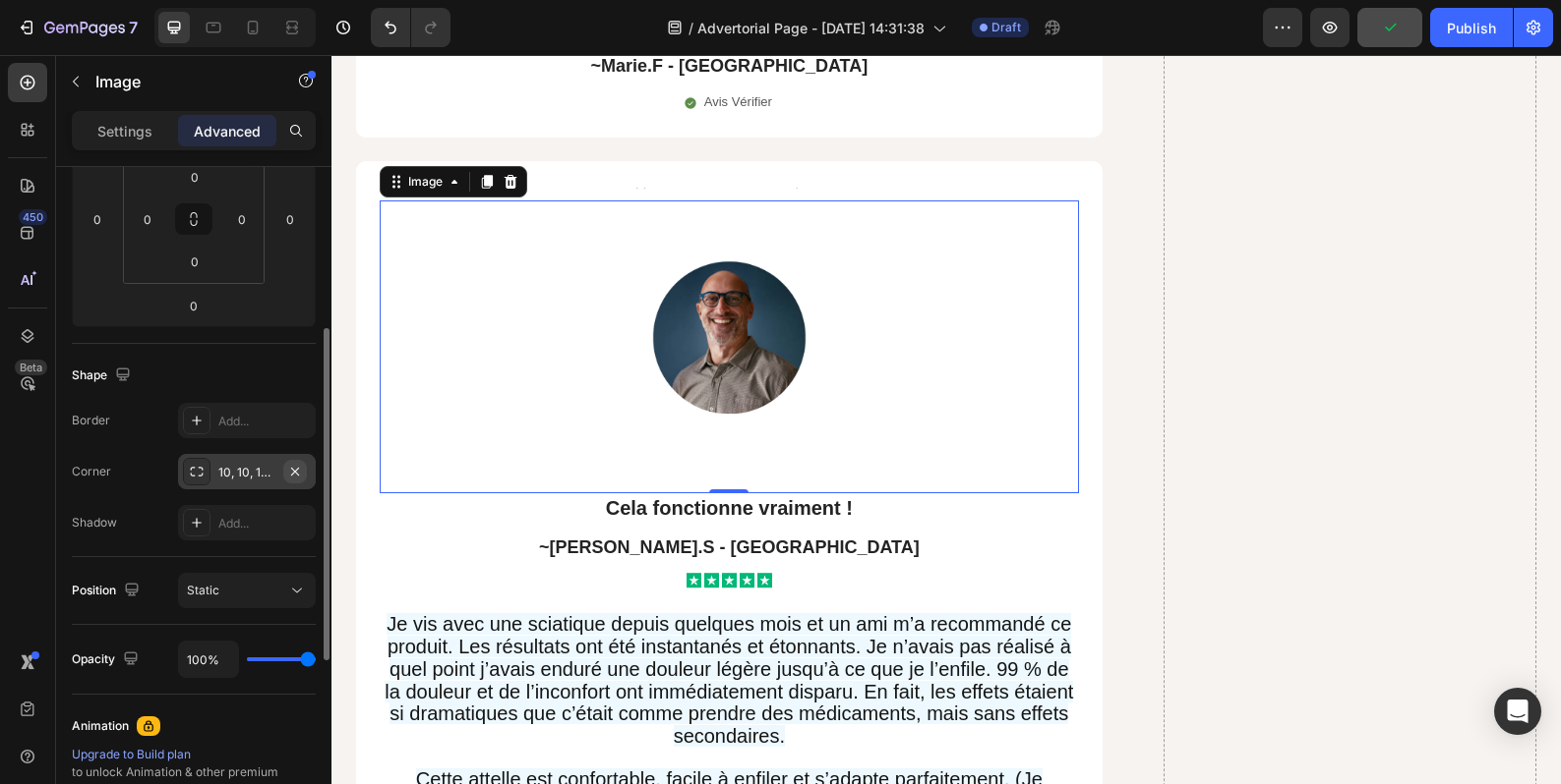
click at [302, 472] on icon "button" at bounding box center [295, 472] width 16 height 16
click at [420, 537] on p "~[PERSON_NAME].S - [GEOGRAPHIC_DATA]" at bounding box center [729, 547] width 695 height 23
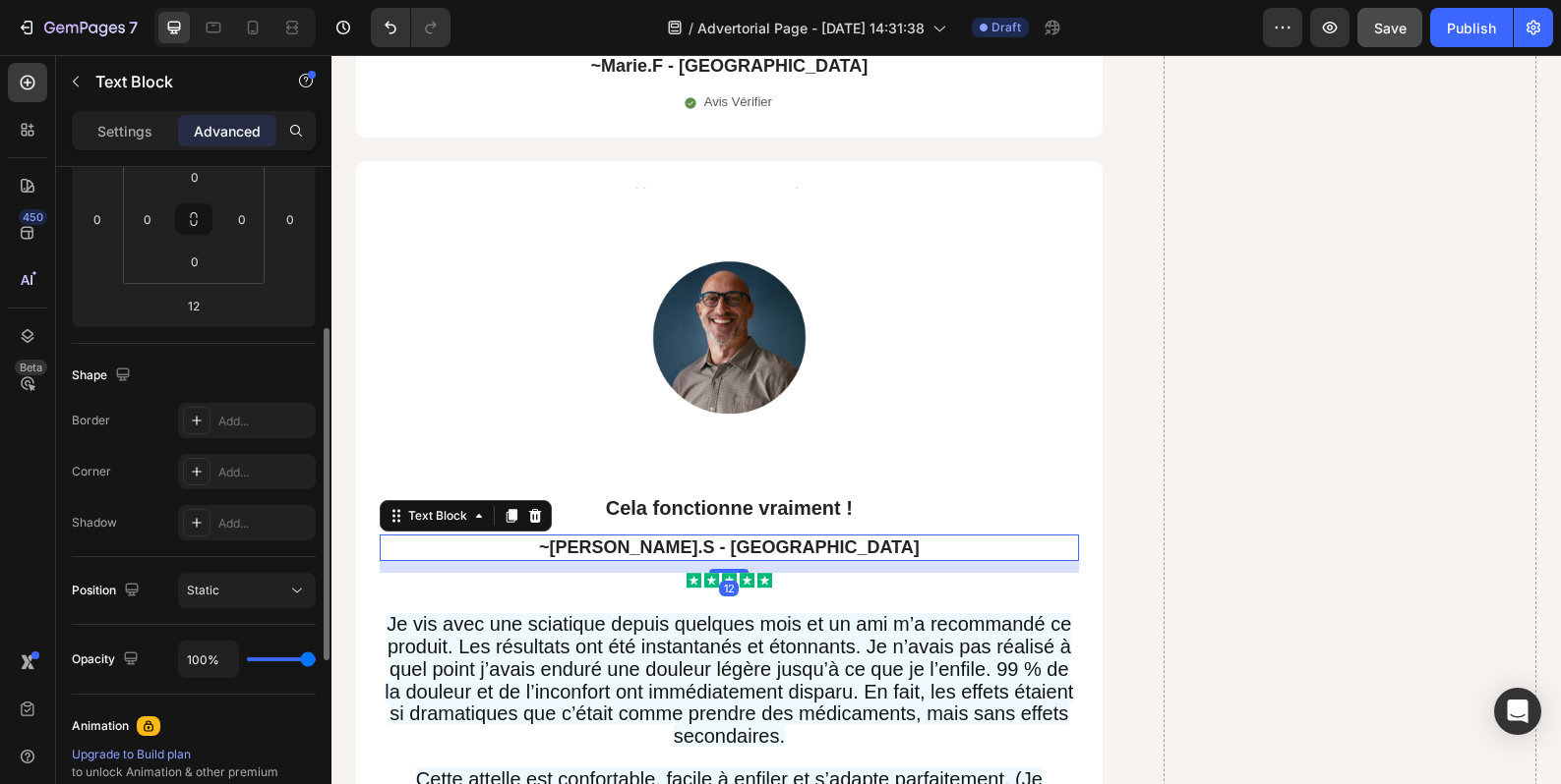
scroll to position [0, 0]
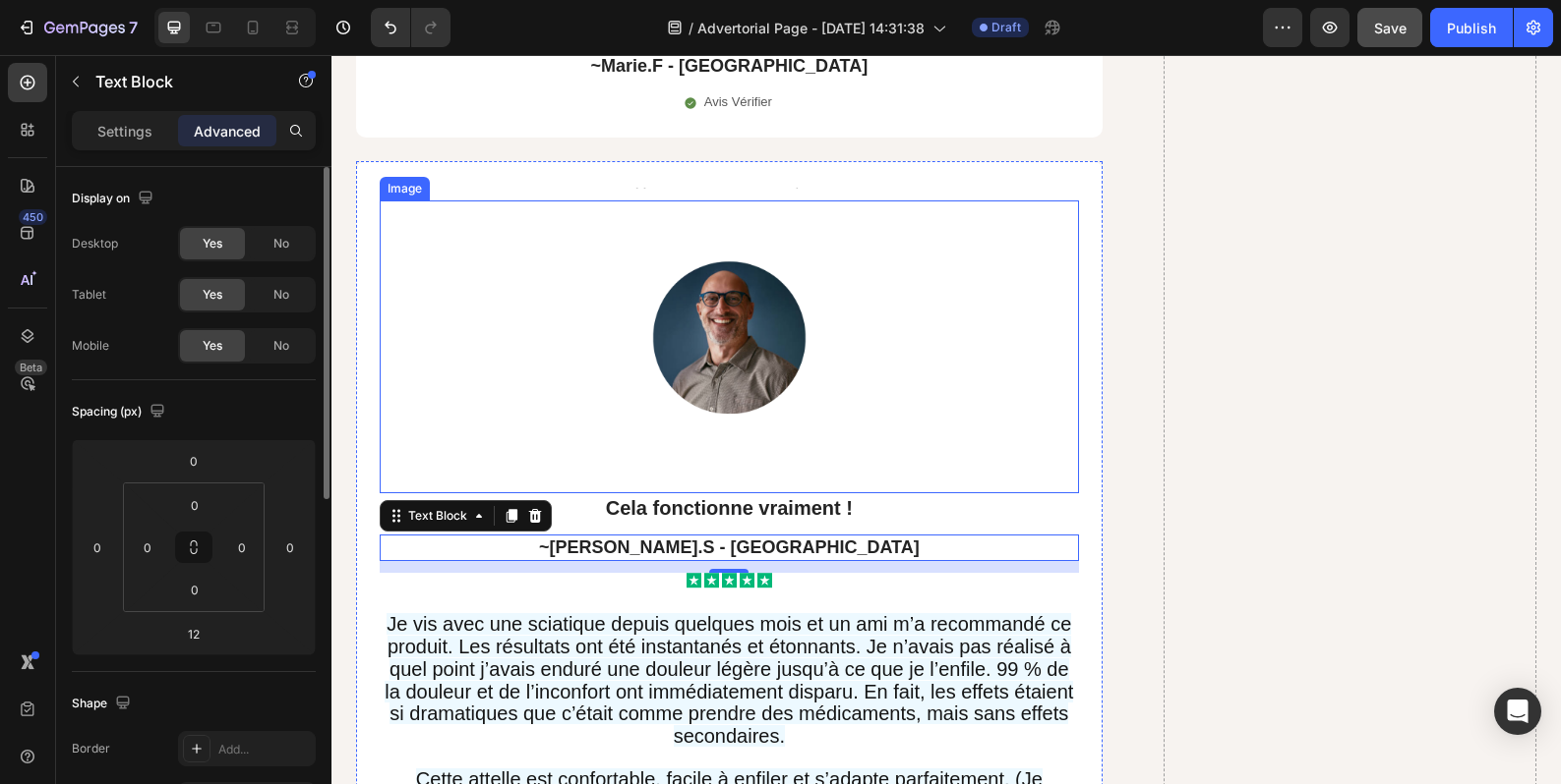
click at [597, 410] on img at bounding box center [729, 347] width 349 height 293
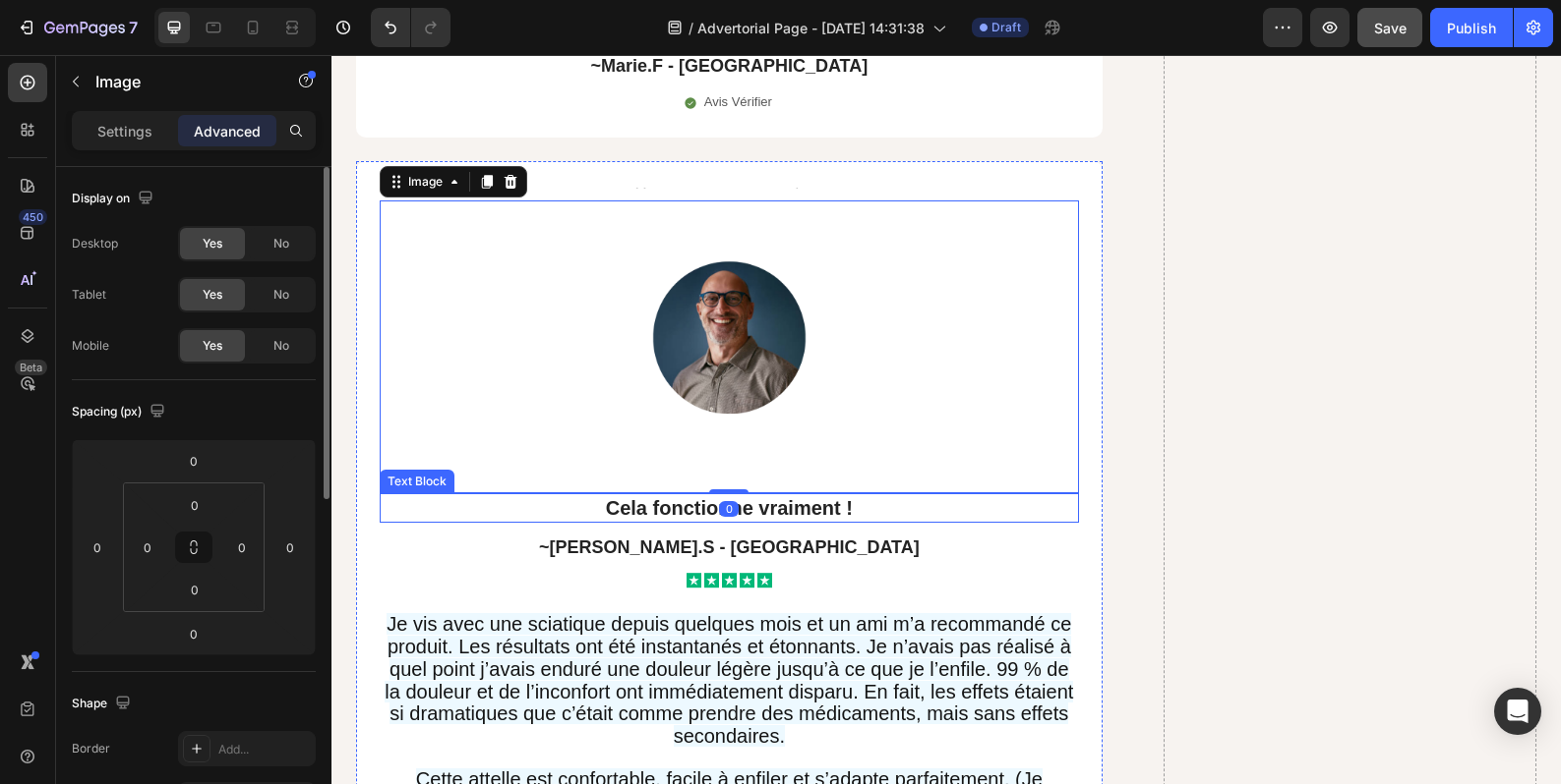
click at [676, 497] on strong "Cela fonctionne vraiment !" at bounding box center [729, 508] width 247 height 22
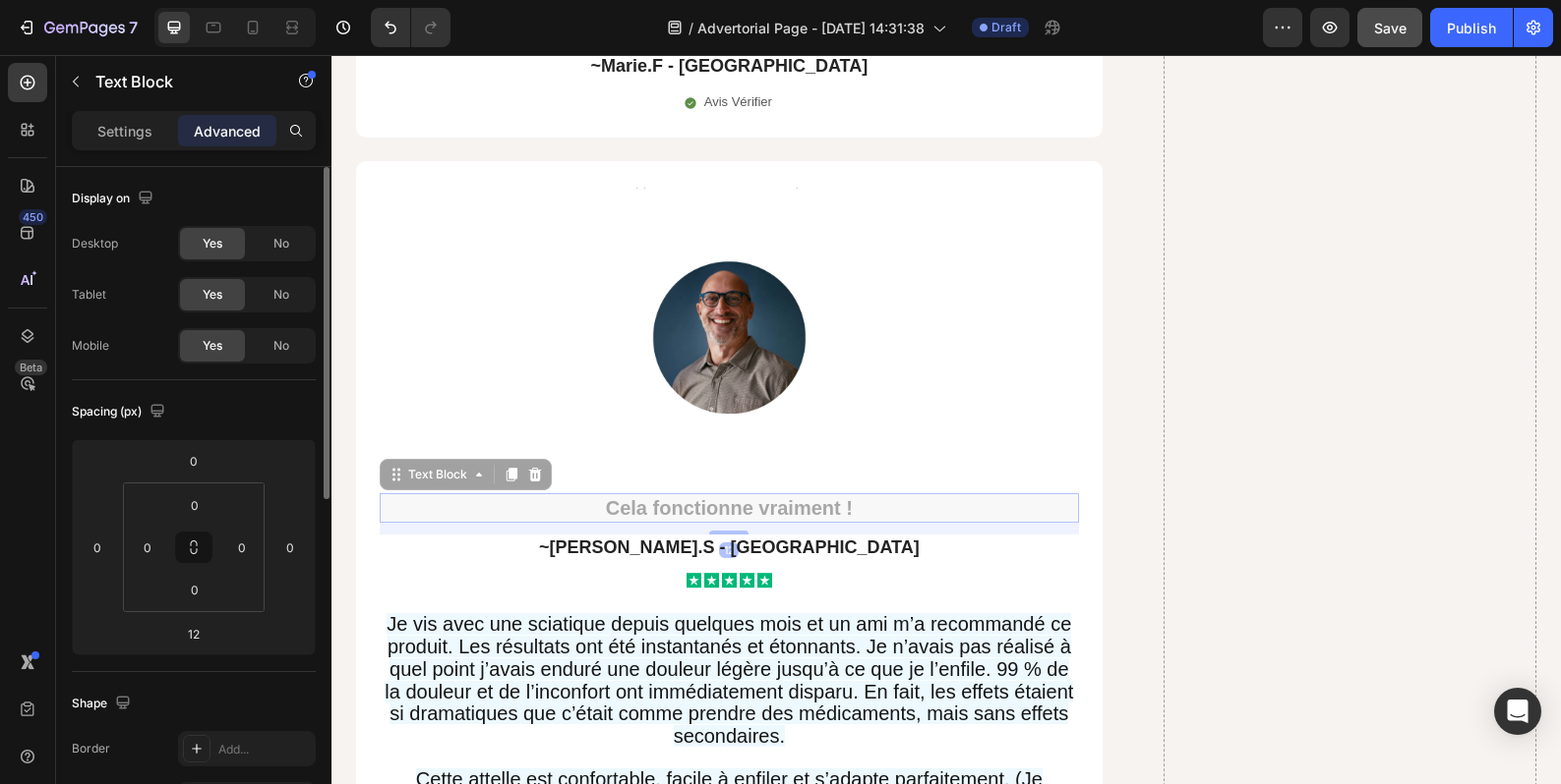
drag, startPoint x: 677, startPoint y: 452, endPoint x: 678, endPoint y: 437, distance: 15.0
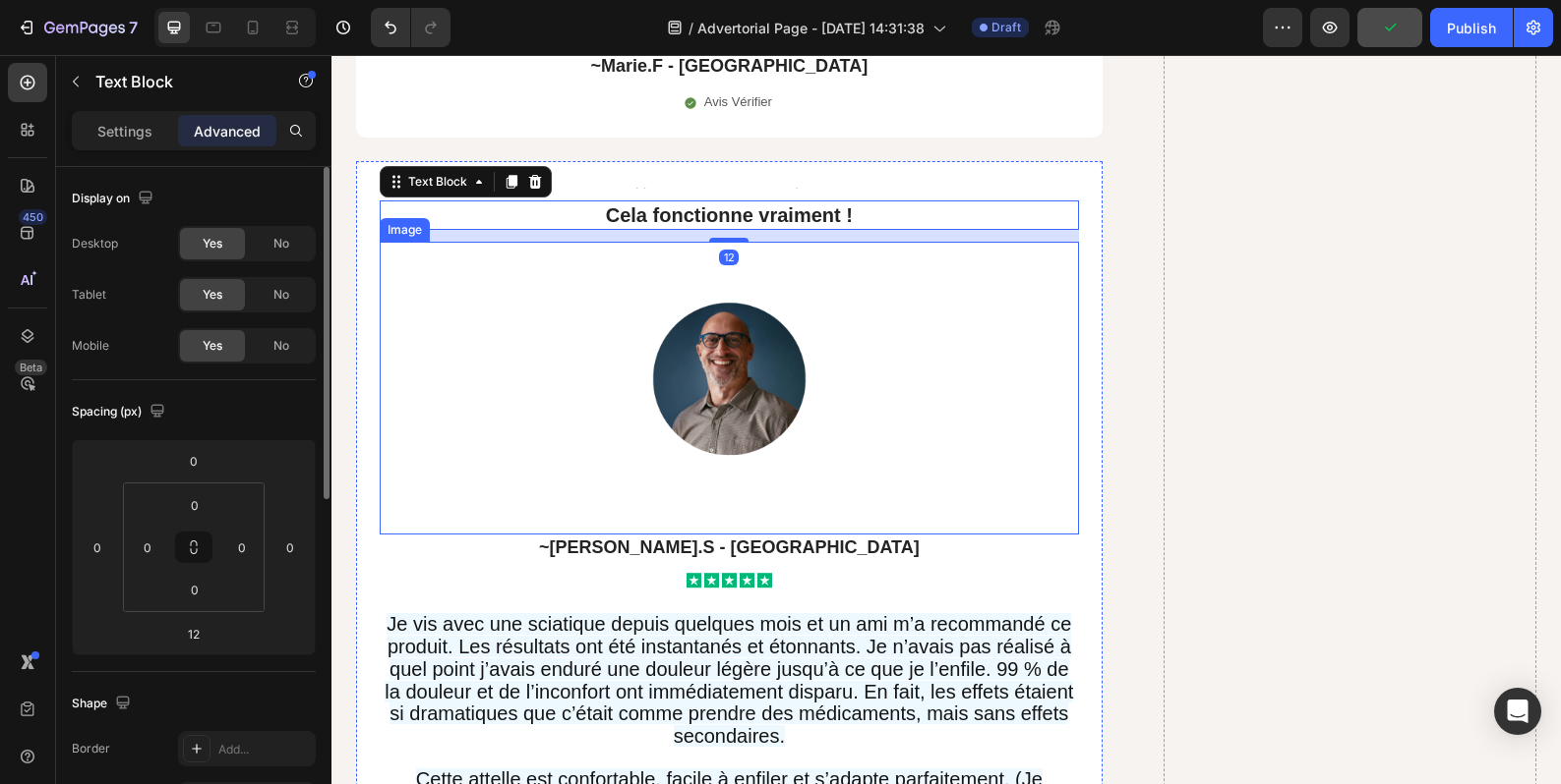
drag, startPoint x: 663, startPoint y: 159, endPoint x: 662, endPoint y: 457, distance: 298.0
drag, startPoint x: 567, startPoint y: 163, endPoint x: 578, endPoint y: 221, distance: 59.0
click at [581, 221] on div "Text Block Cela fonctionne vraiment ! Text Block 12 Image ~Jérémie.S - Marseill…" at bounding box center [729, 540] width 699 height 711
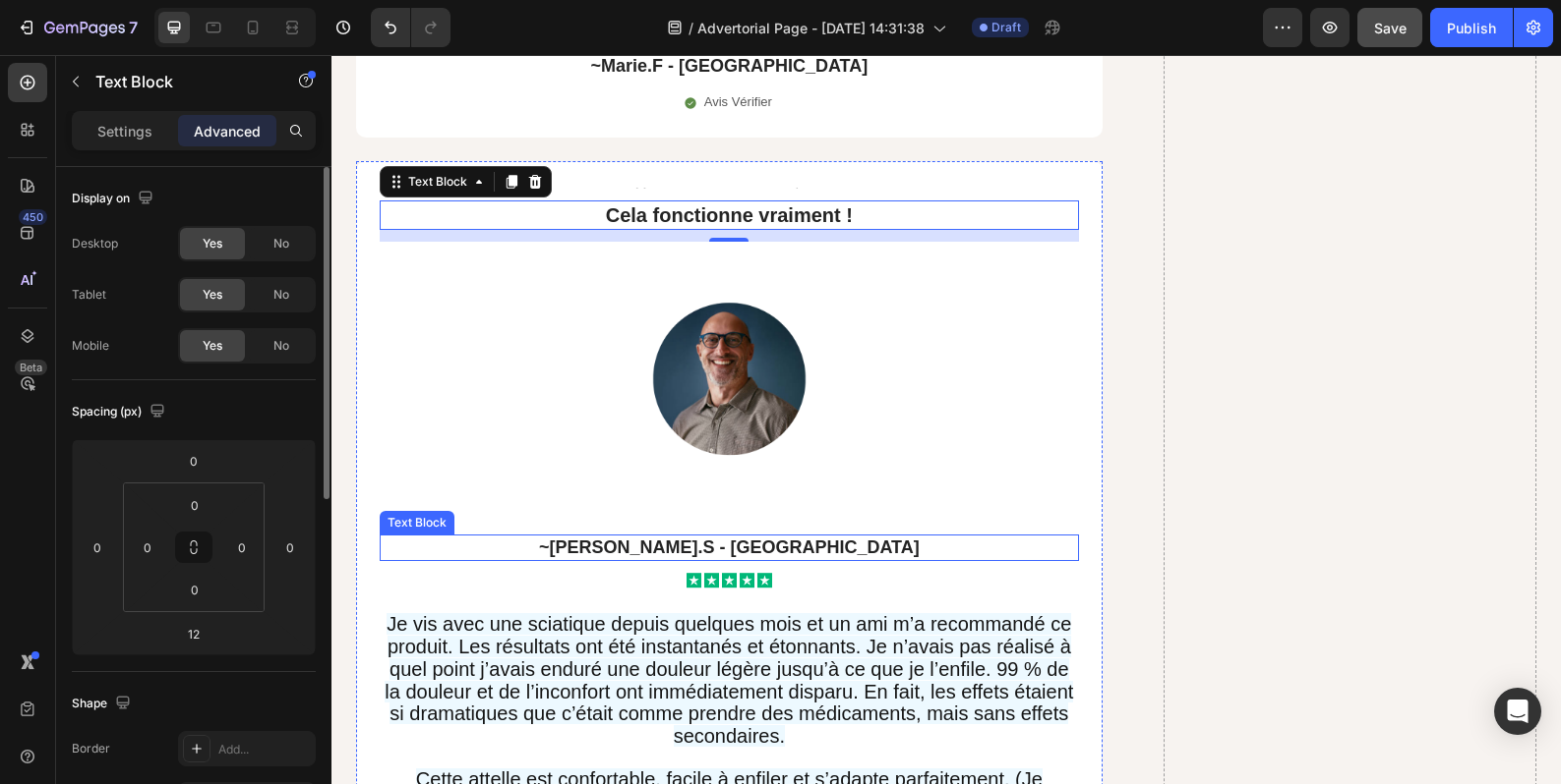
click at [480, 537] on p "~[PERSON_NAME].S - [GEOGRAPHIC_DATA]" at bounding box center [729, 547] width 695 height 23
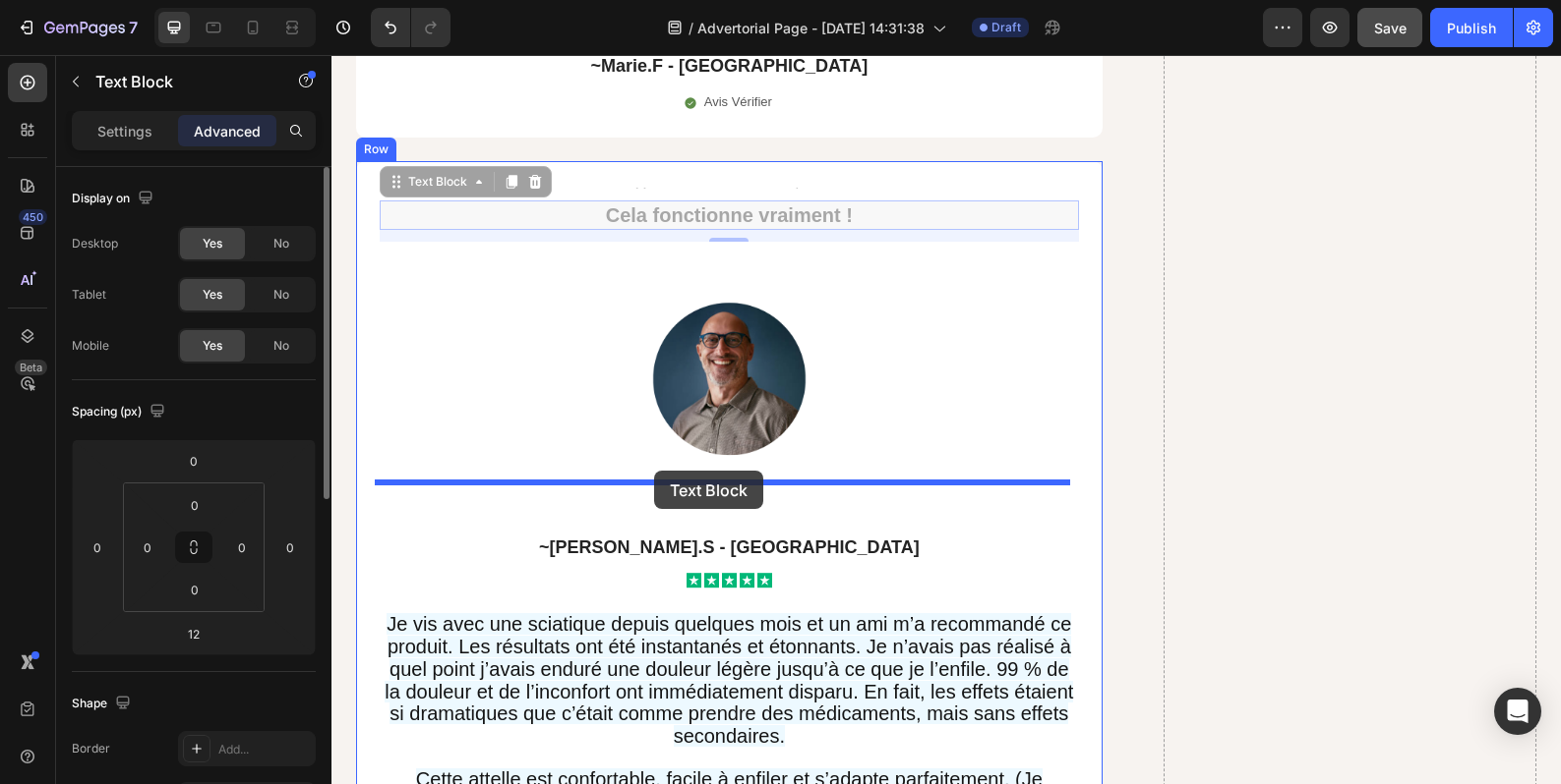
drag, startPoint x: 544, startPoint y: 166, endPoint x: 660, endPoint y: 481, distance: 335.7
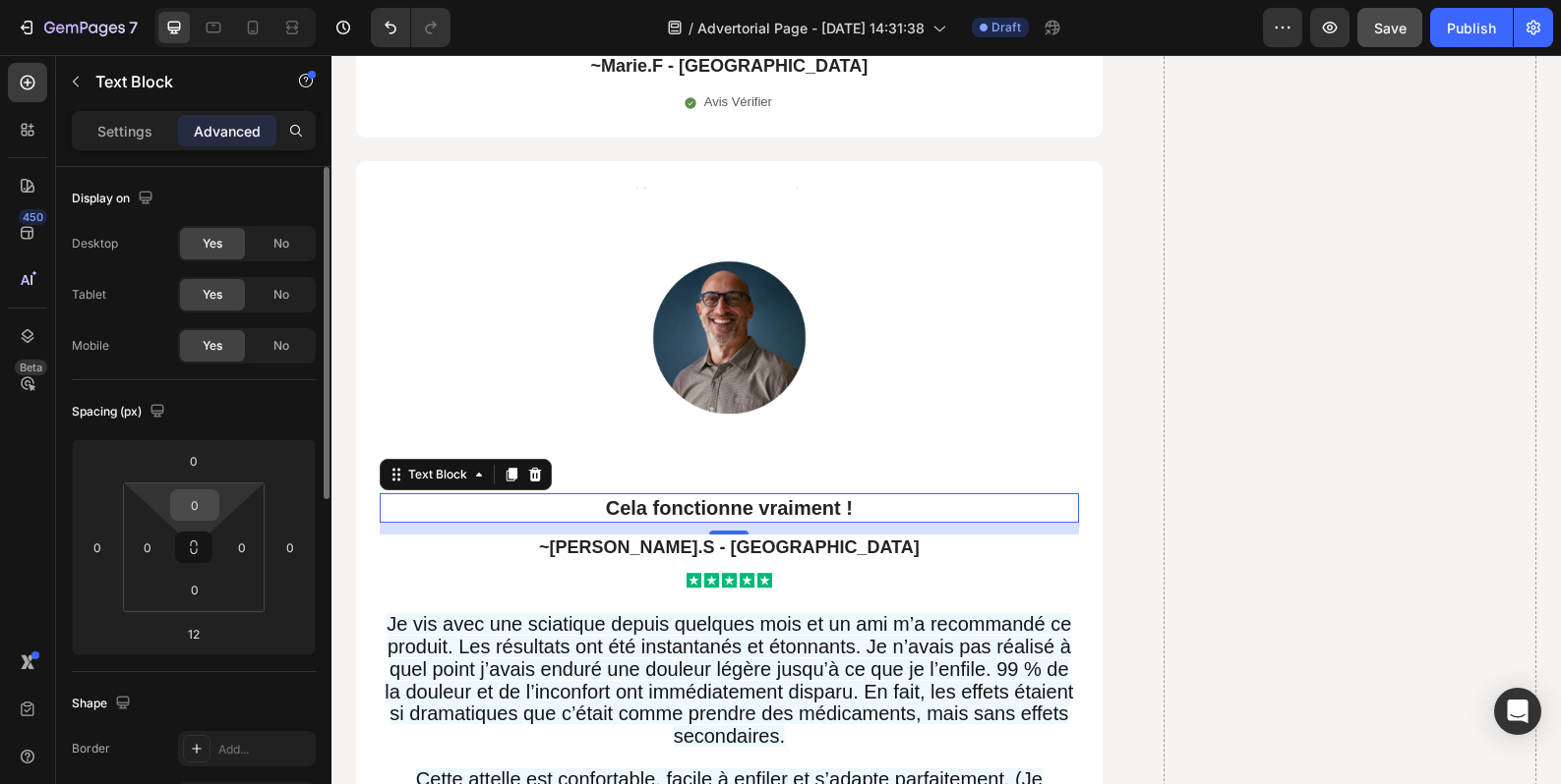
click at [218, 504] on div "0" at bounding box center [195, 505] width 50 height 32
click at [217, 501] on div "0" at bounding box center [195, 505] width 50 height 32
click at [215, 502] on div "0" at bounding box center [195, 505] width 50 height 32
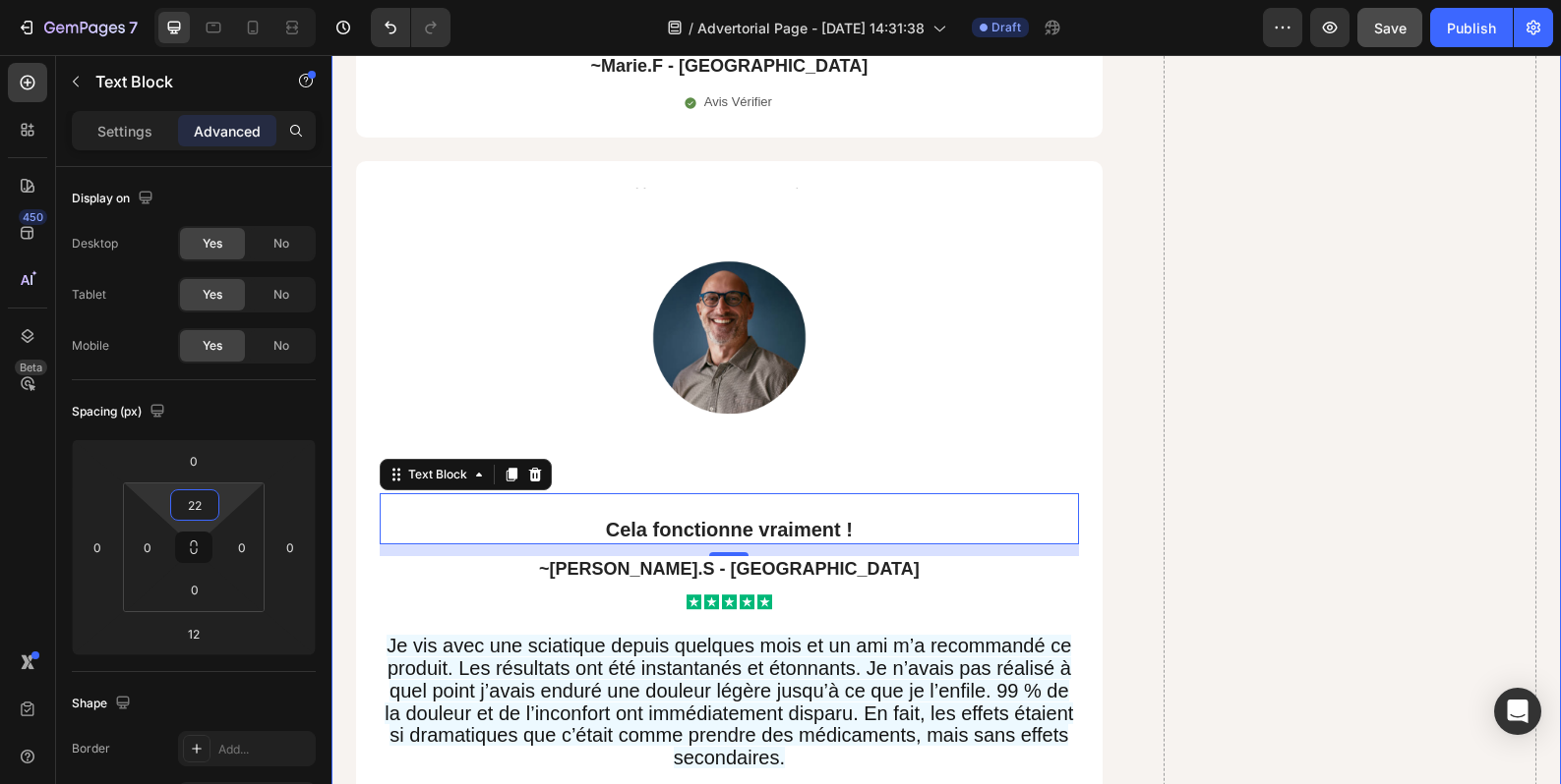
type input "2"
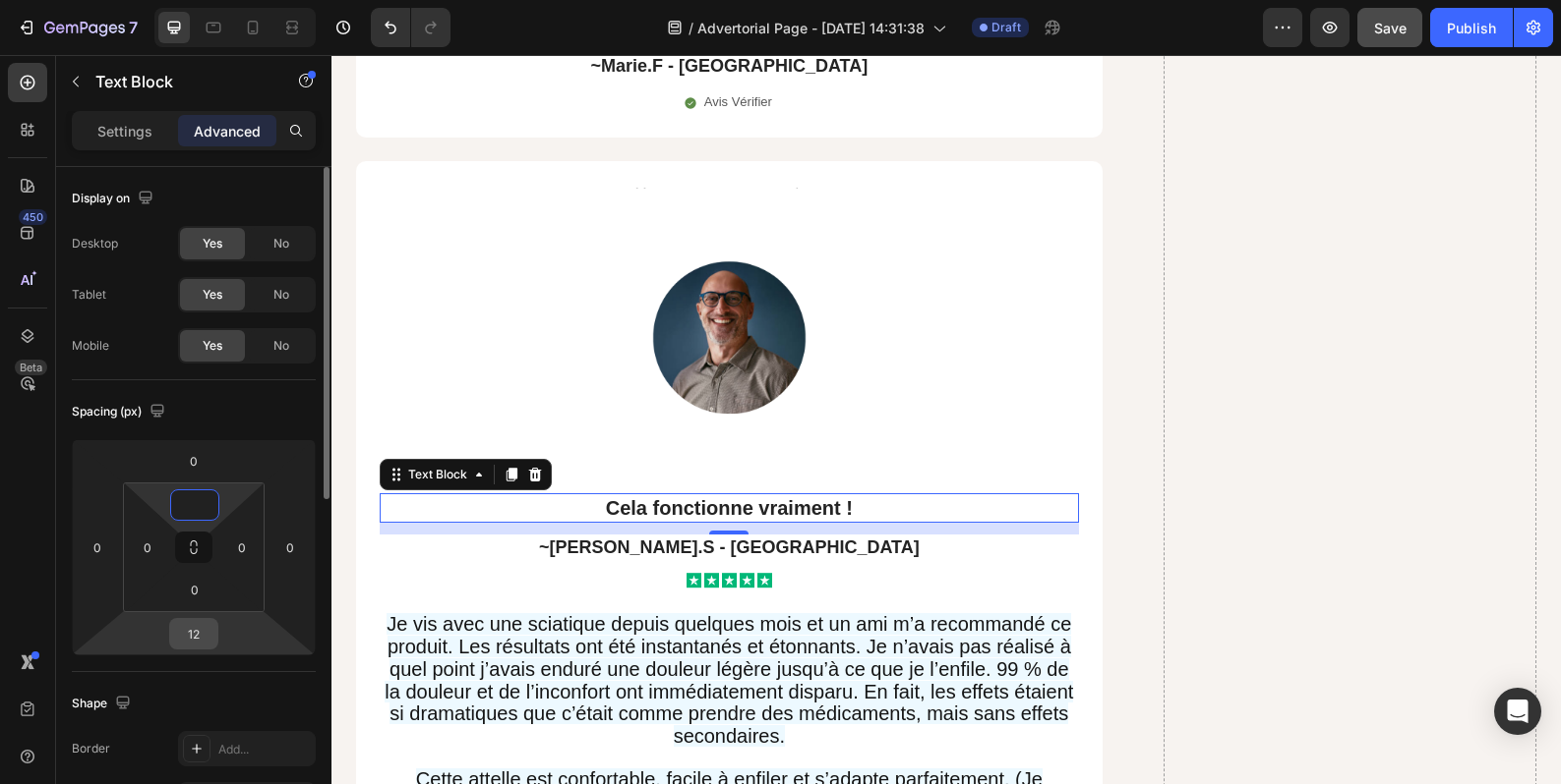
click at [217, 637] on div "12" at bounding box center [194, 635] width 50 height 32
type input "0"
click at [196, 637] on input "12" at bounding box center [194, 635] width 40 height 30
type input "2"
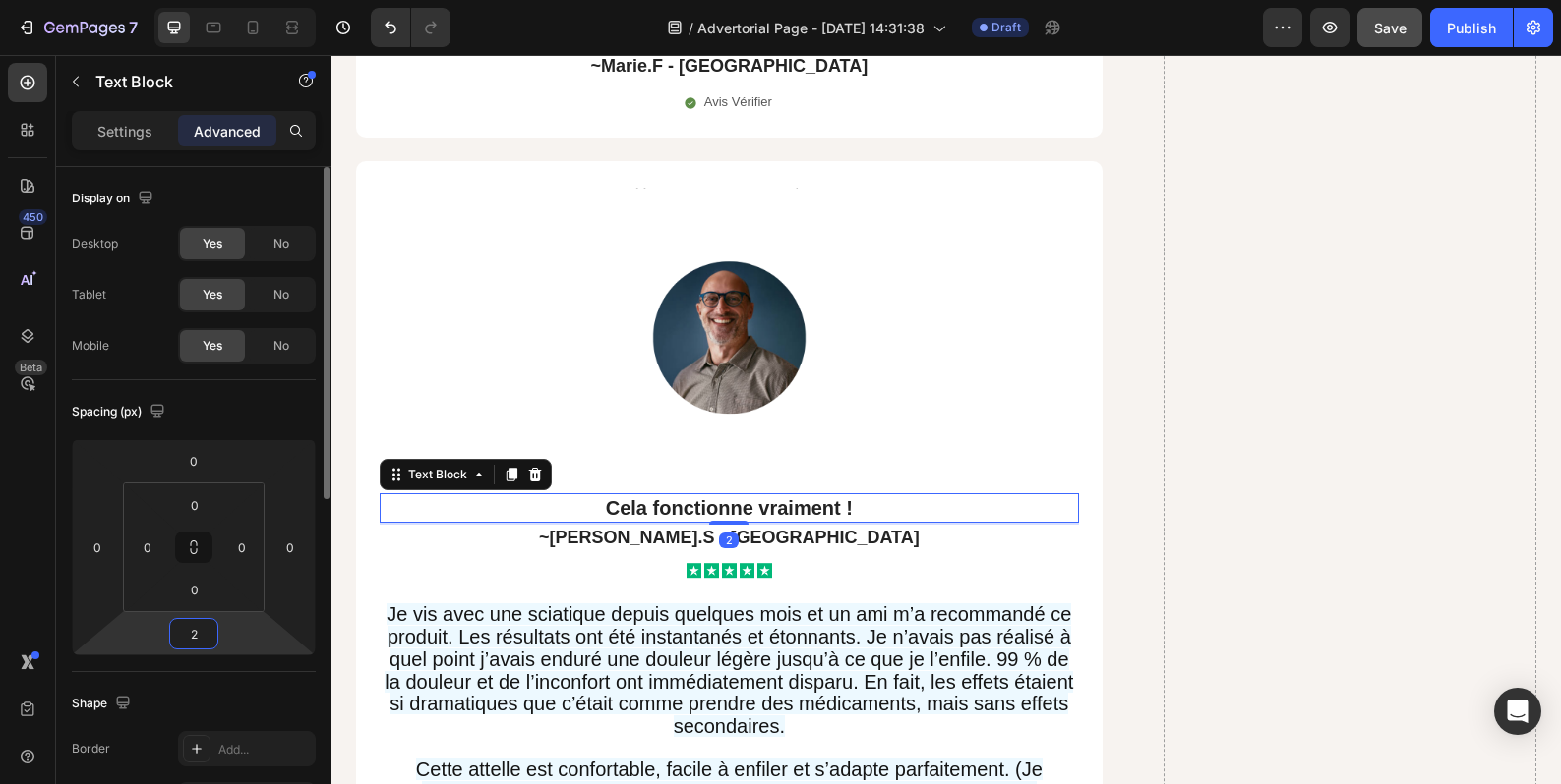
click at [207, 632] on input "2" at bounding box center [194, 635] width 40 height 30
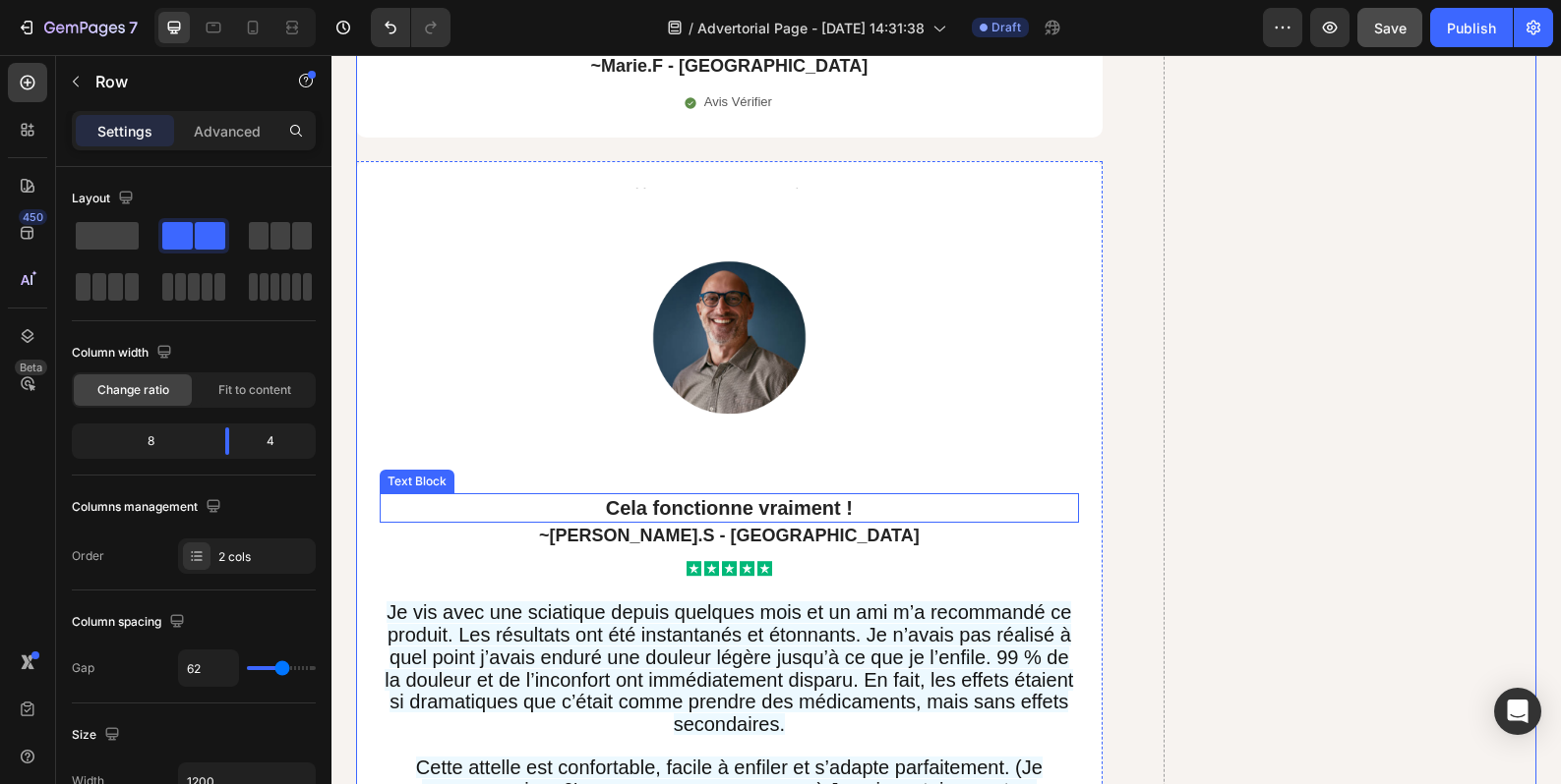
click at [865, 495] on p "Cela fonctionne vraiment !" at bounding box center [729, 508] width 695 height 26
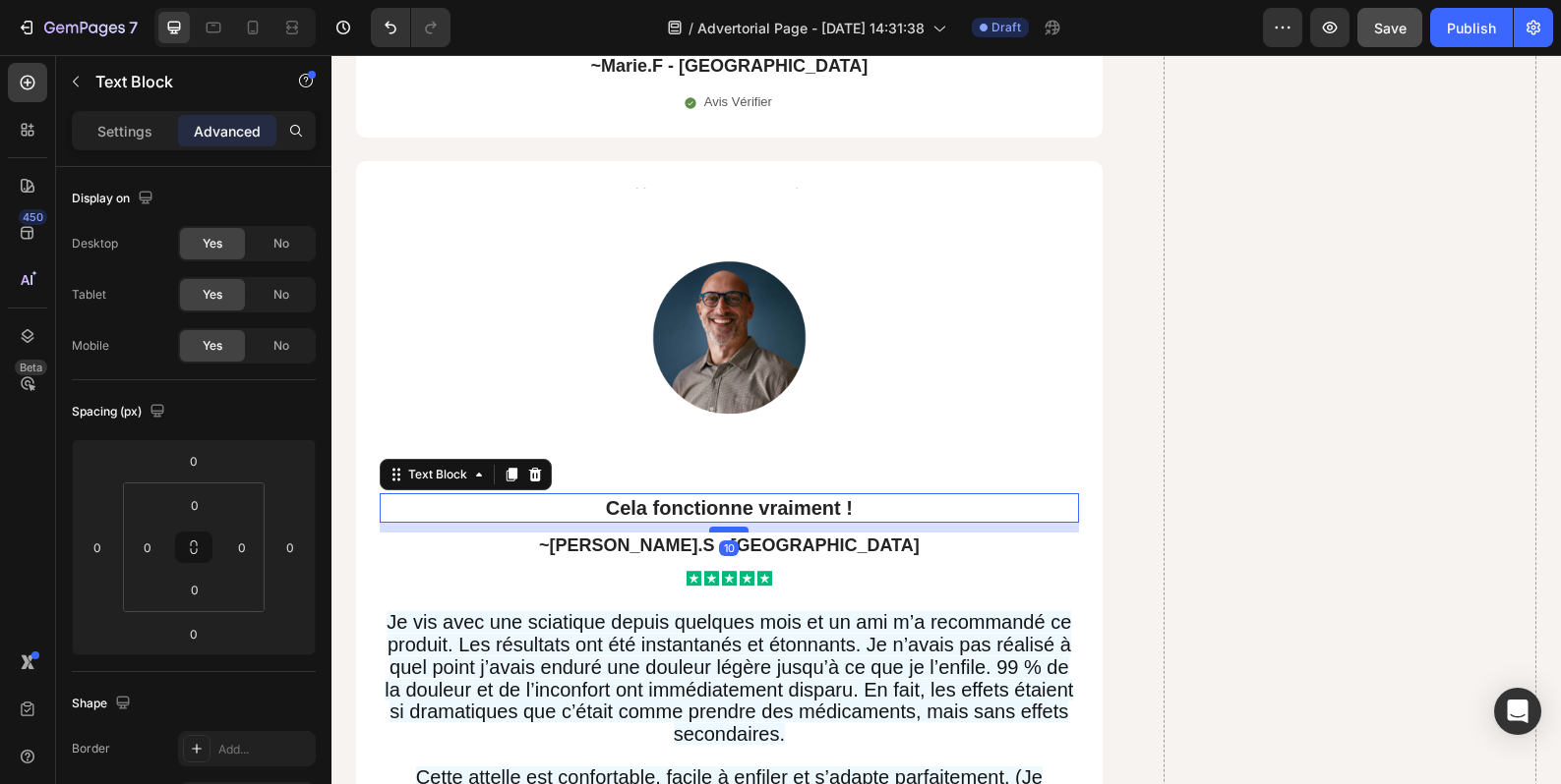
drag, startPoint x: 731, startPoint y: 469, endPoint x: 733, endPoint y: 479, distance: 10.2
click at [733, 527] on div at bounding box center [729, 530] width 40 height 6
type input "10"
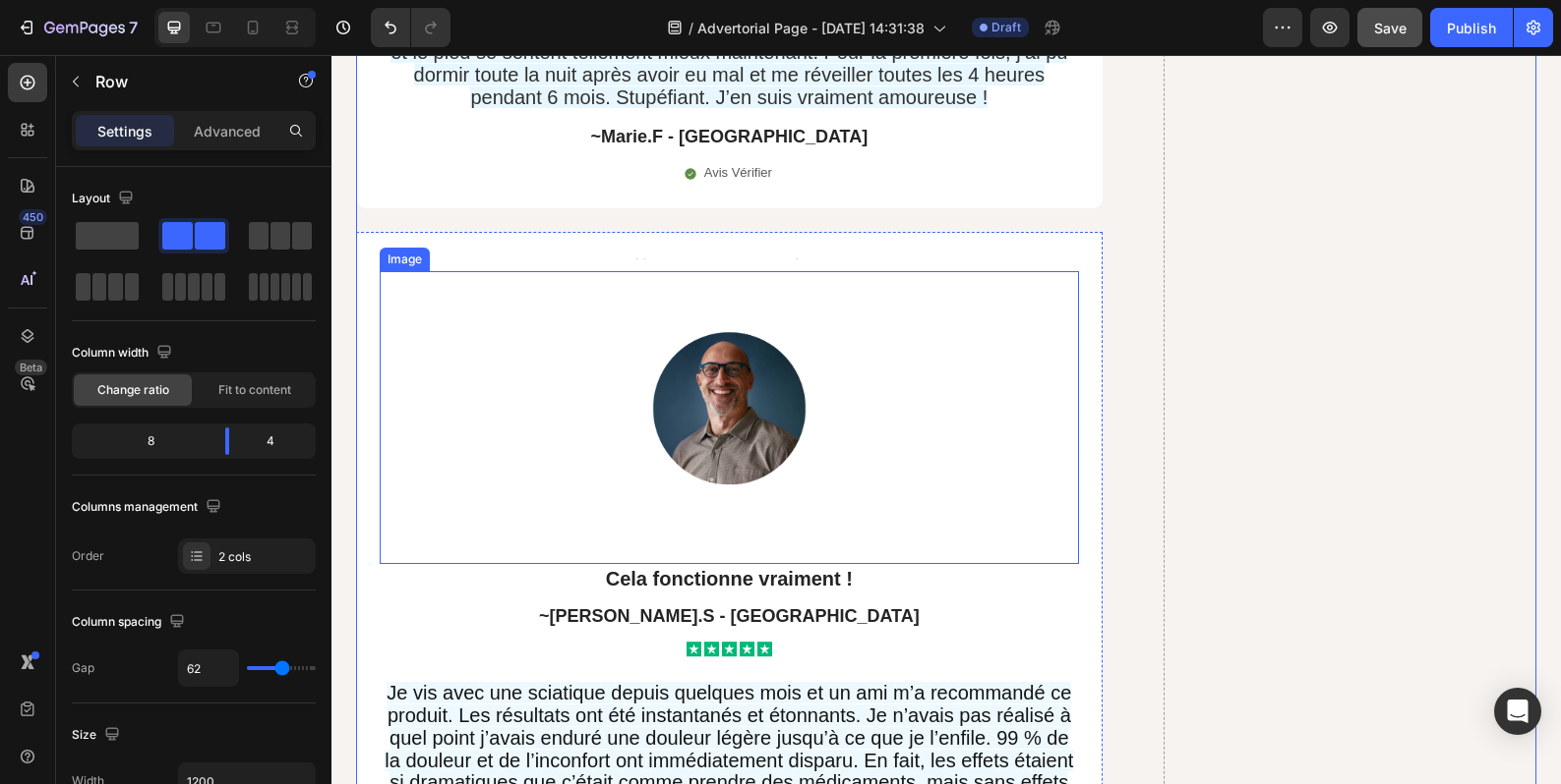
scroll to position [16344, 0]
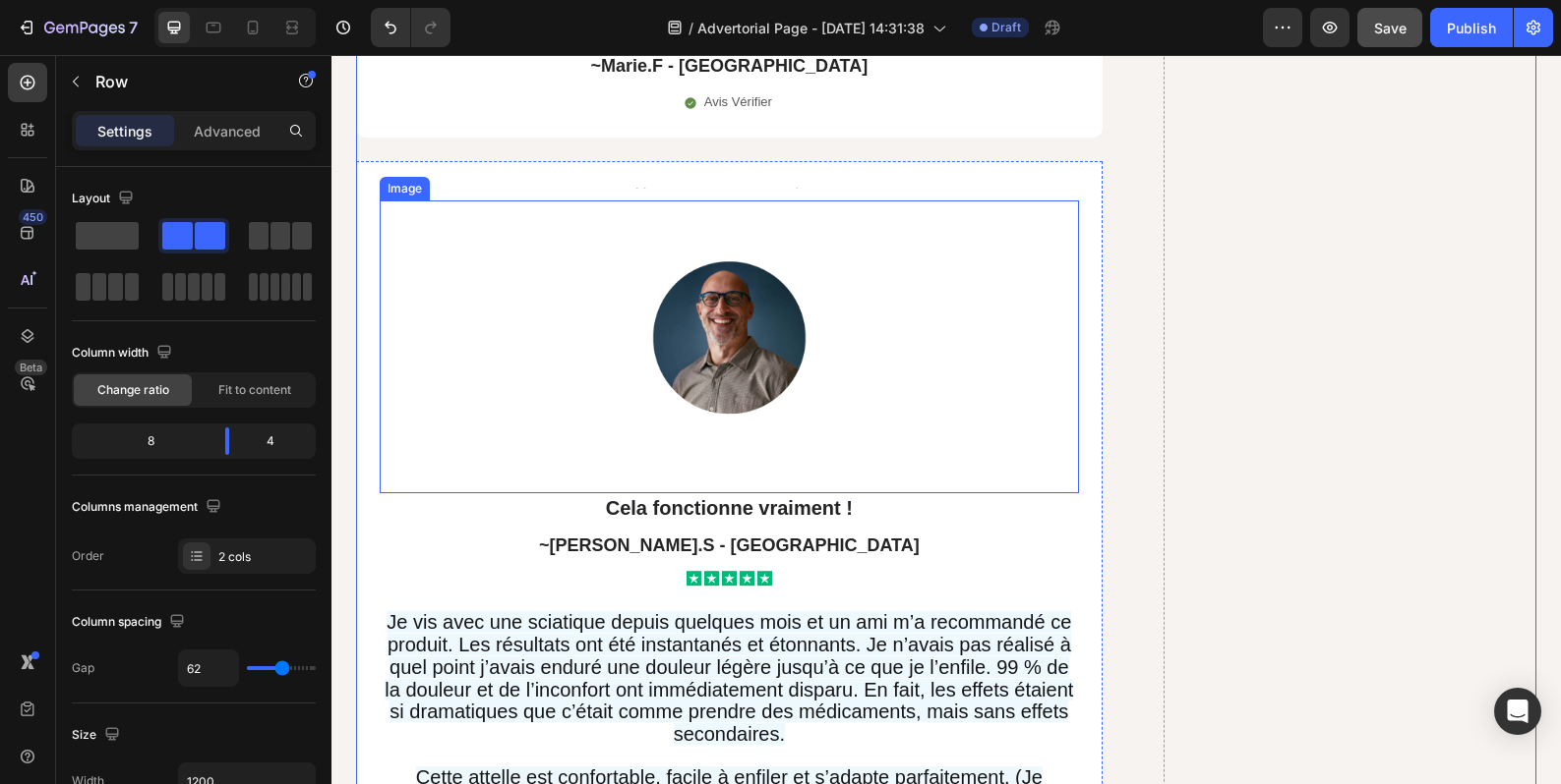
click at [725, 365] on img at bounding box center [729, 347] width 349 height 293
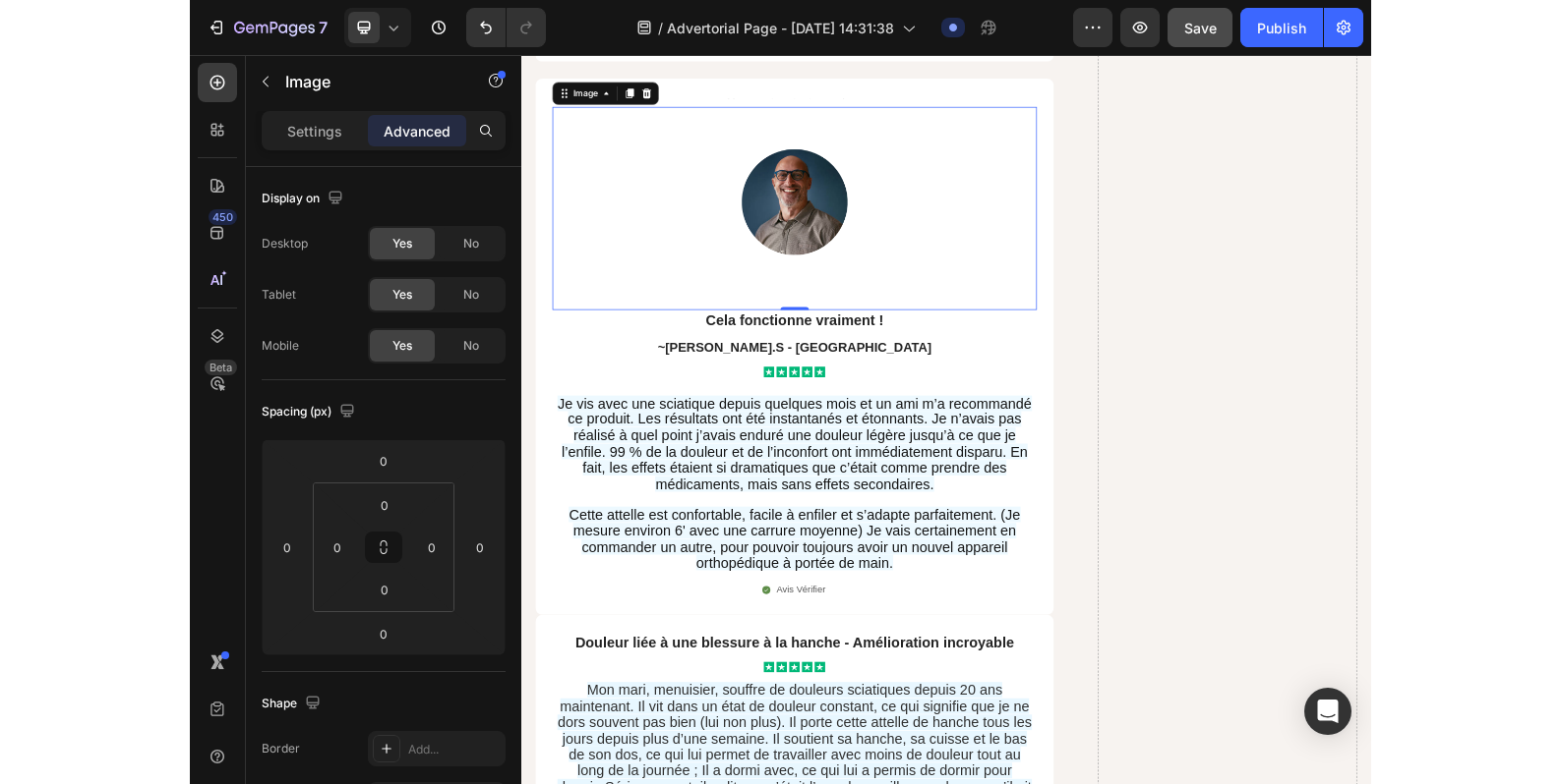
scroll to position [16271, 0]
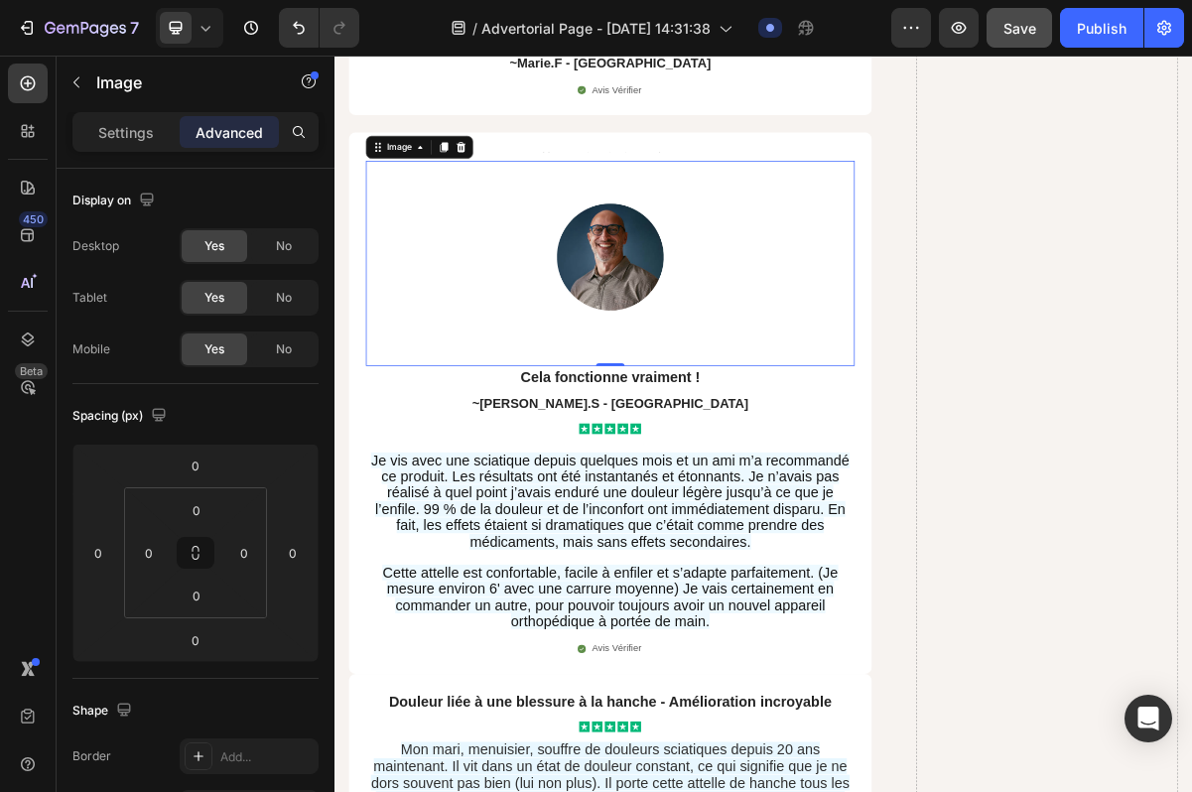
click at [156, 148] on div "Settings Advanced" at bounding box center [195, 132] width 246 height 40
click at [142, 136] on p "Settings" at bounding box center [126, 132] width 56 height 21
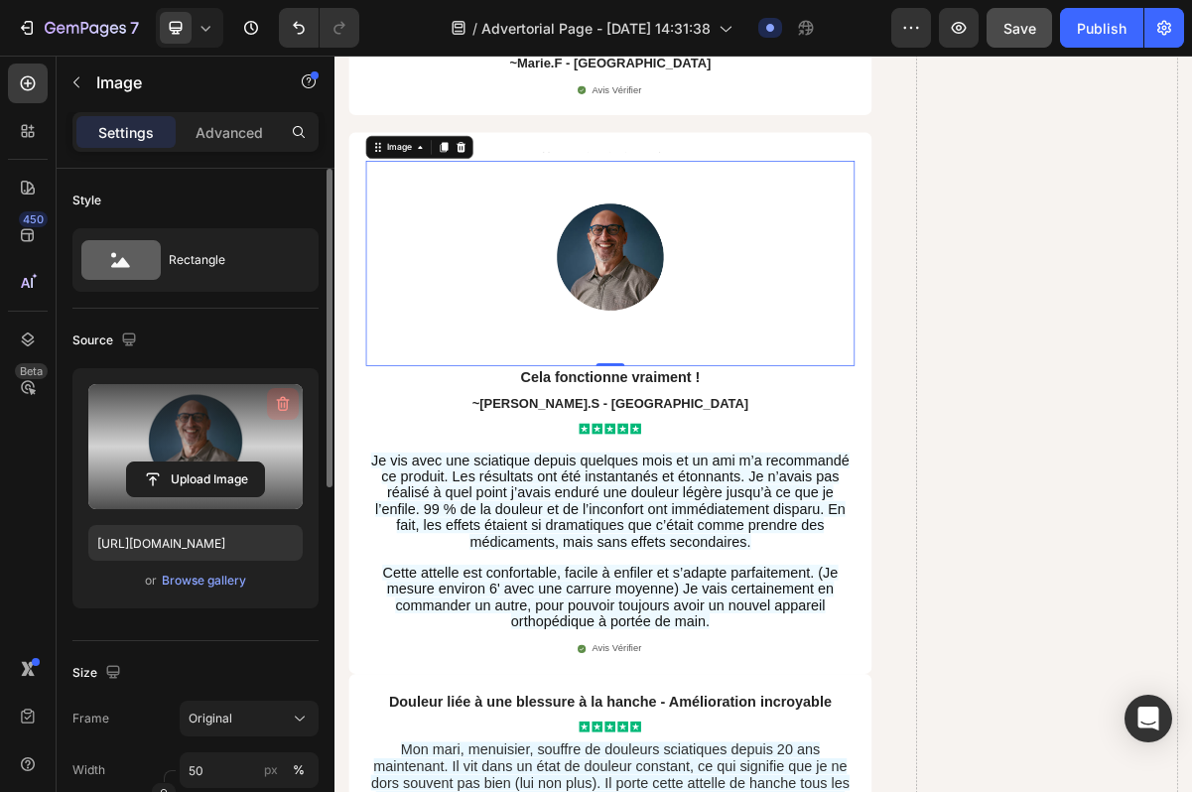
click at [278, 406] on icon "button" at bounding box center [283, 404] width 20 height 20
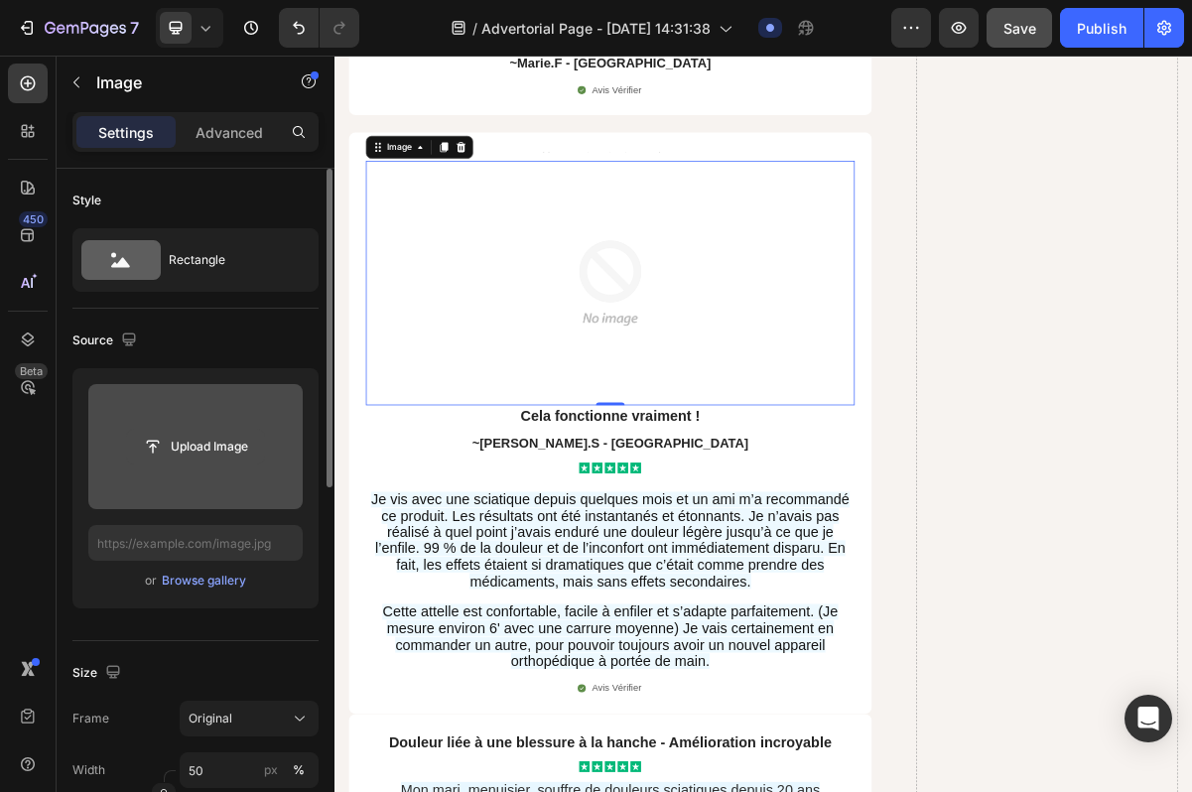
click at [216, 453] on input "file" at bounding box center [195, 447] width 137 height 34
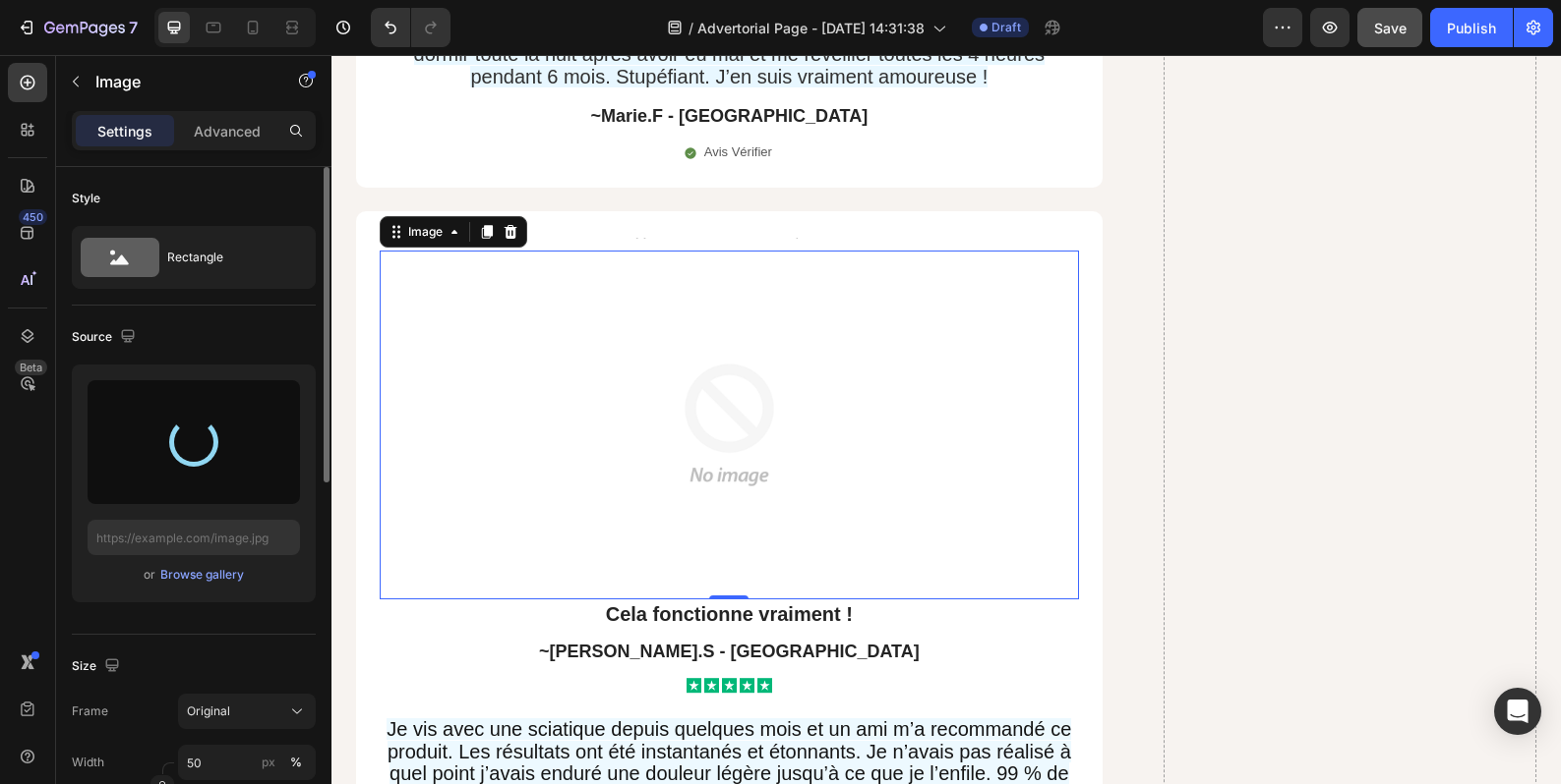
scroll to position [16344, 0]
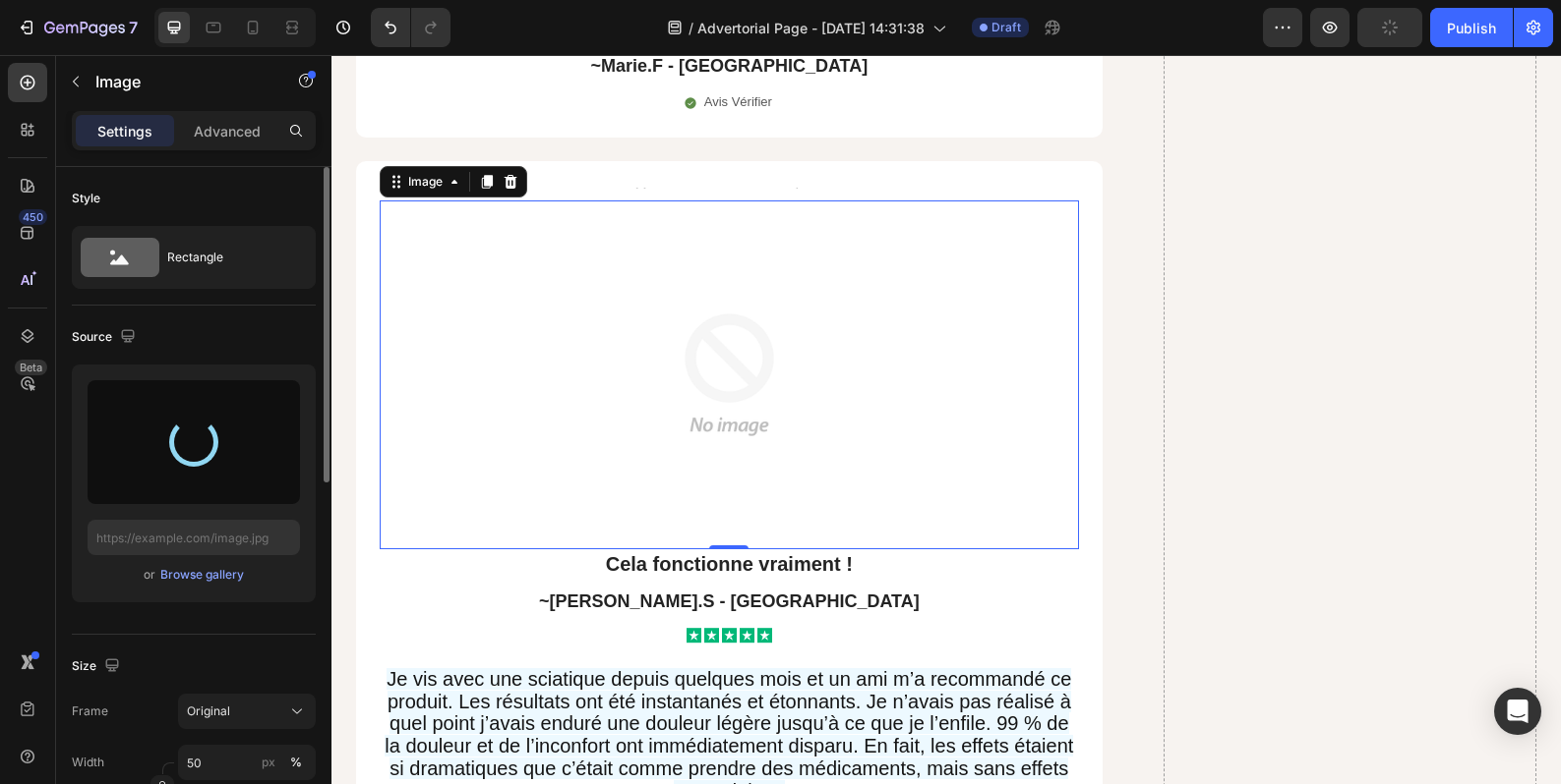
type input "https://cdn.shopify.com/s/files/1/0963/4994/6197/files/gempages_581778190033224…"
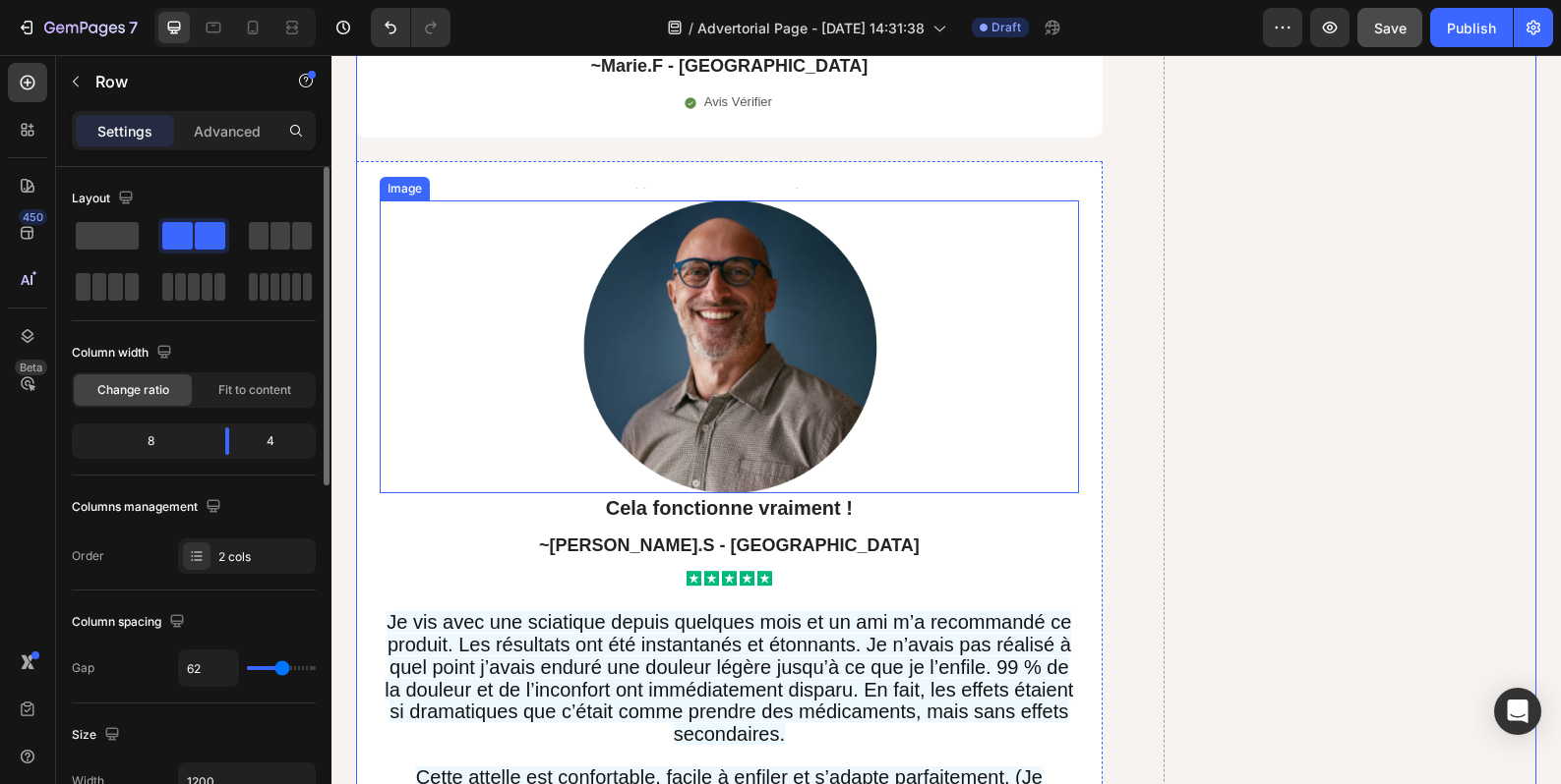
click at [915, 378] on div at bounding box center [729, 347] width 699 height 293
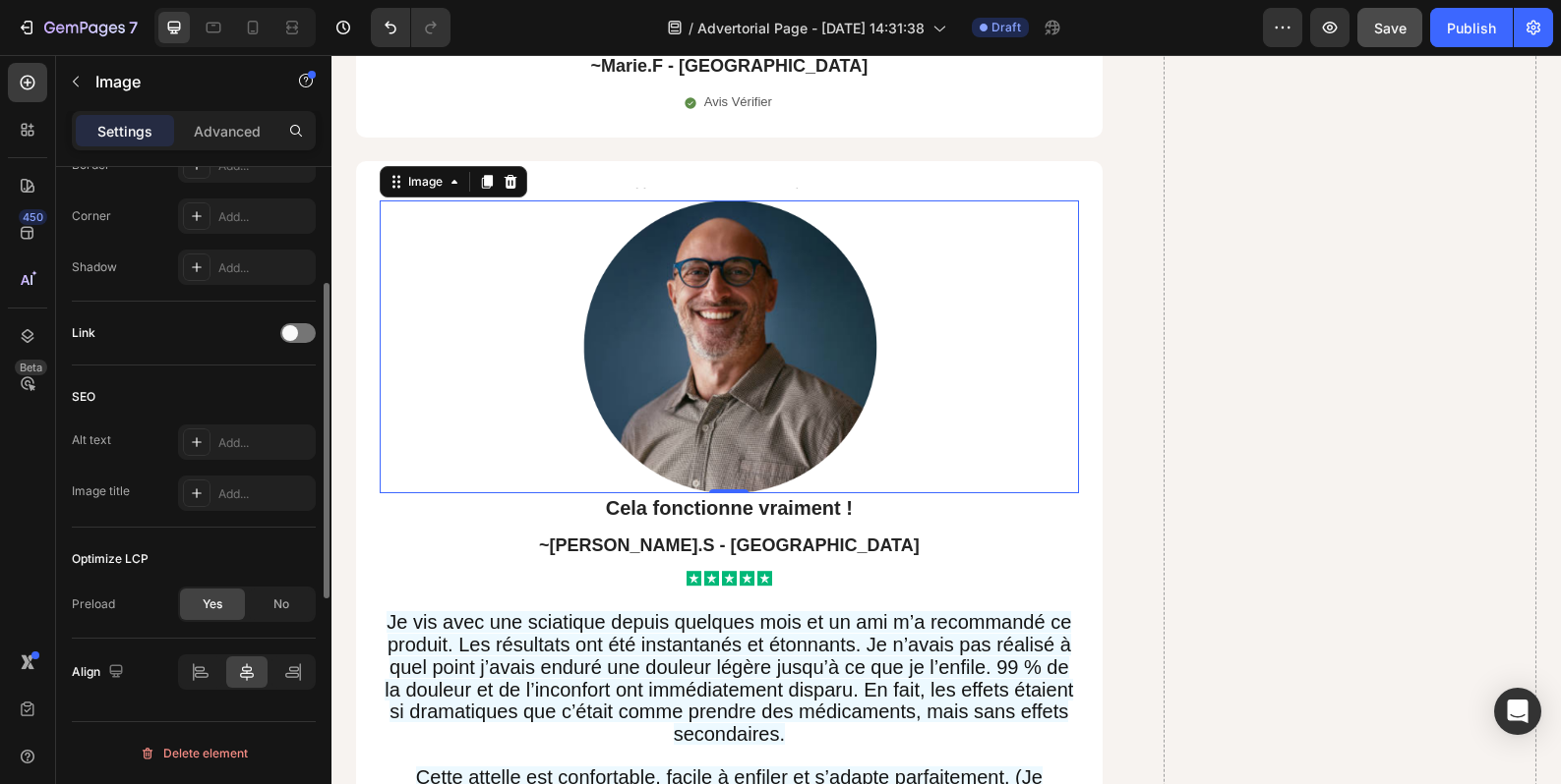
scroll to position [596, 0]
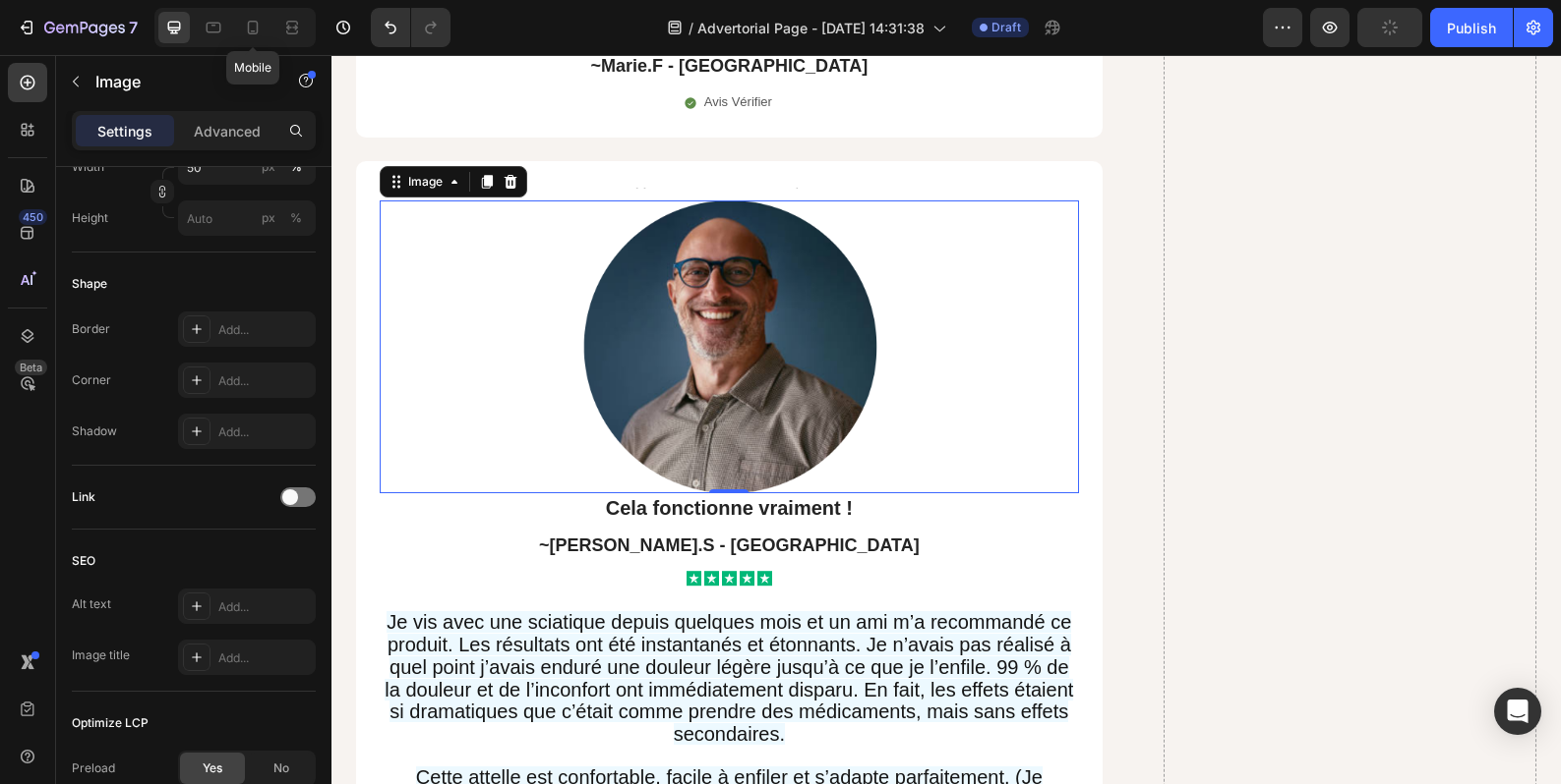
click at [258, 34] on icon at bounding box center [253, 28] width 20 height 20
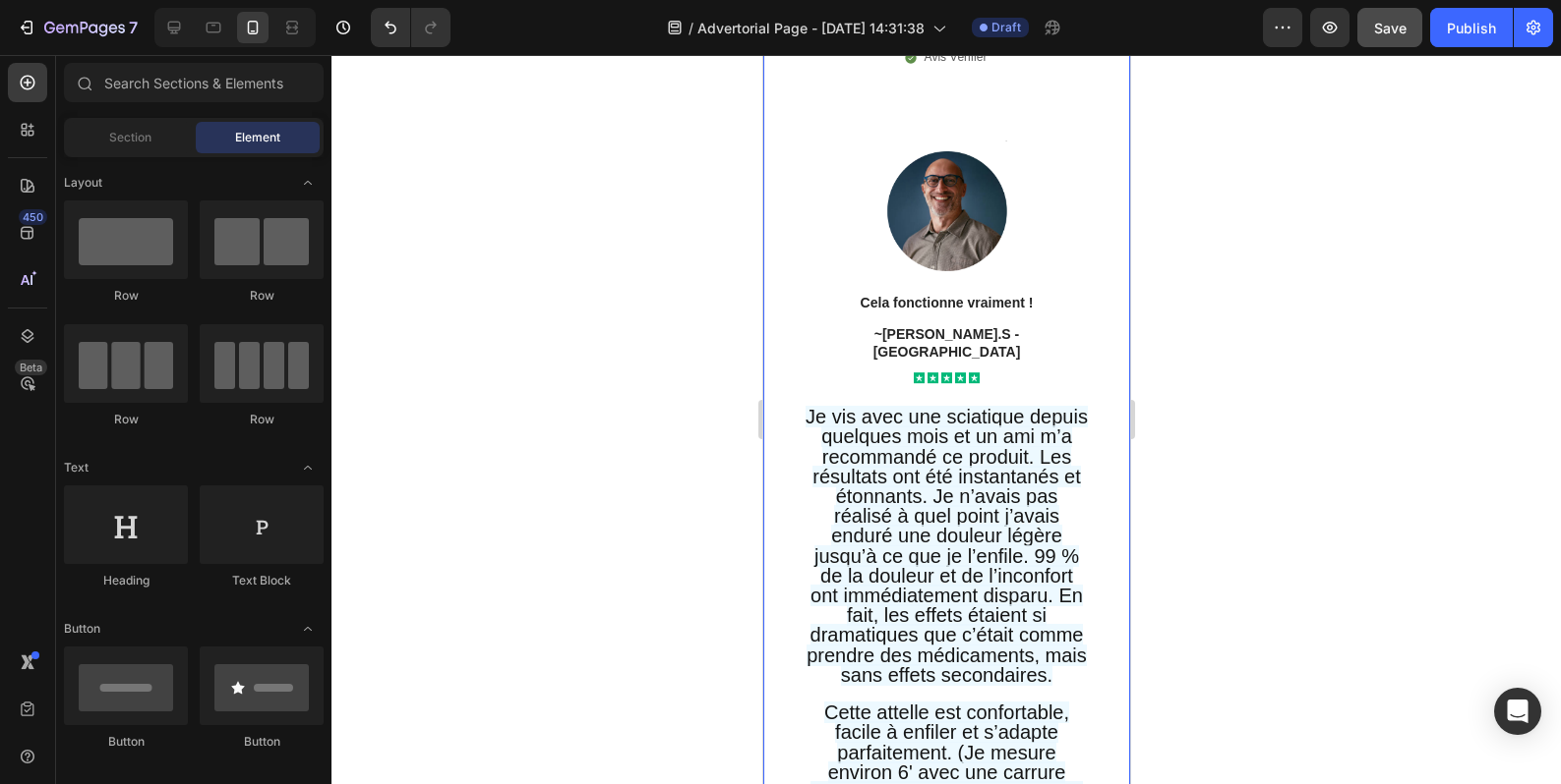
scroll to position [17975, 0]
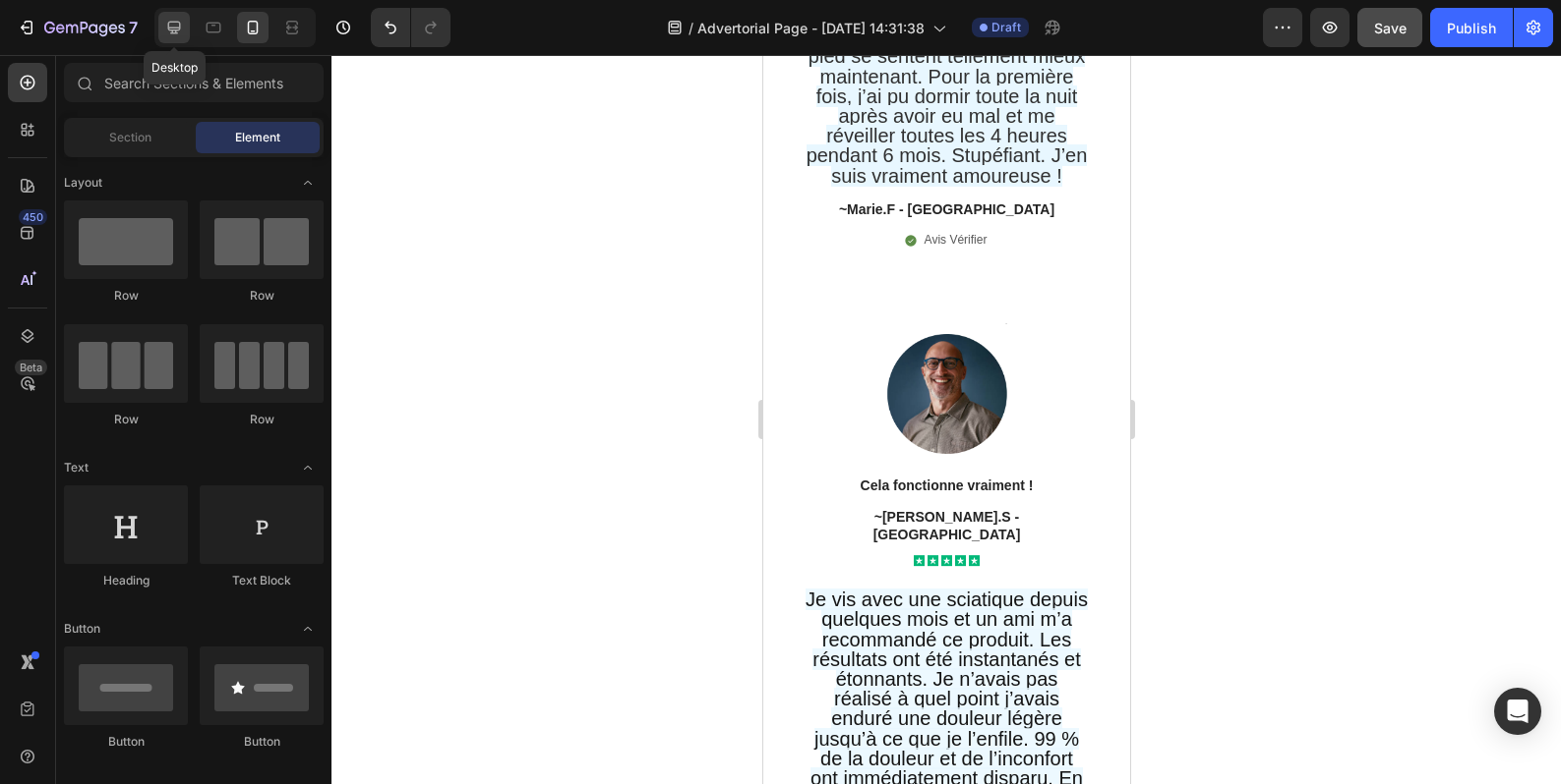
click at [181, 27] on icon at bounding box center [174, 28] width 20 height 20
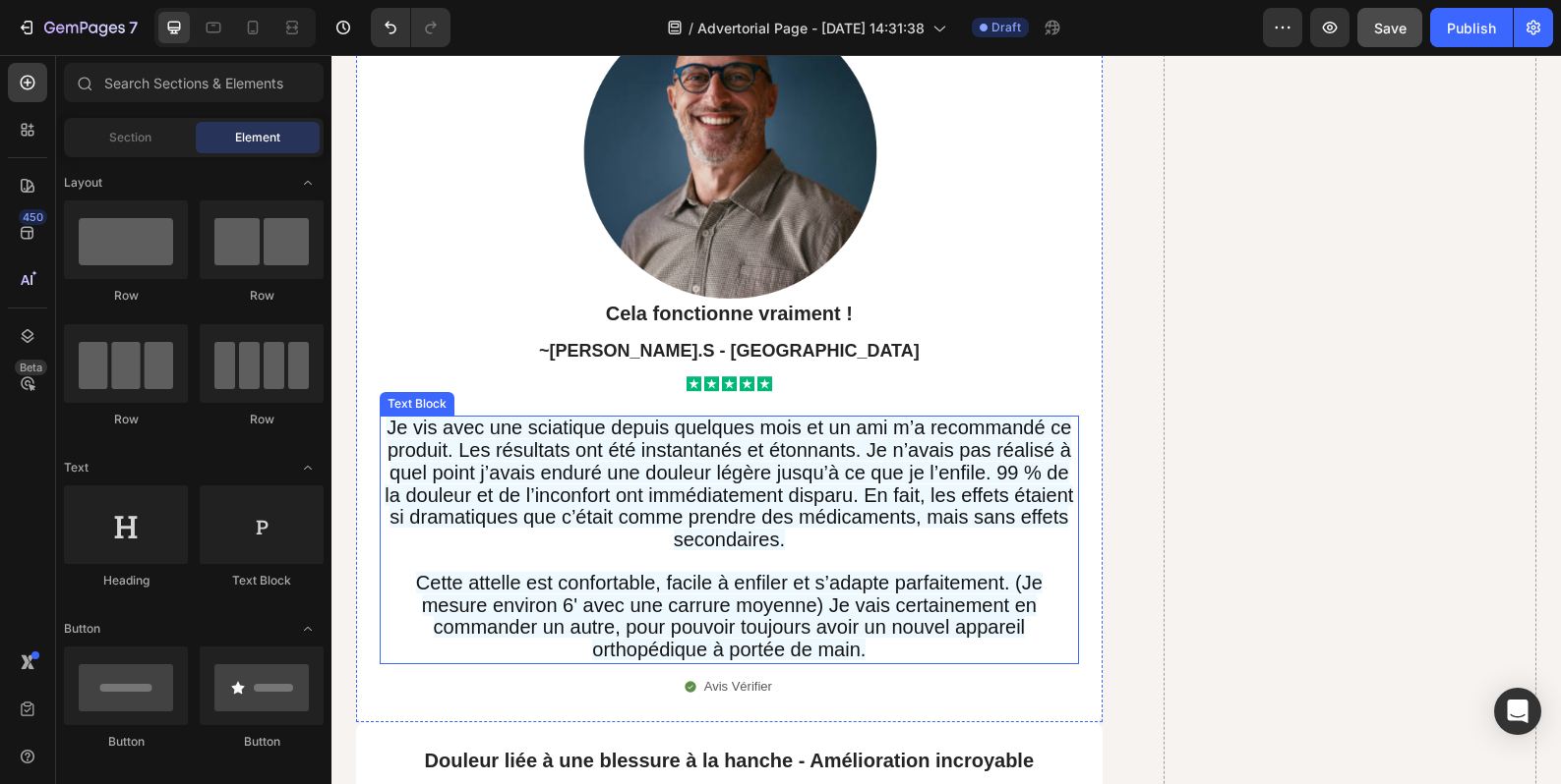
scroll to position [16513, 0]
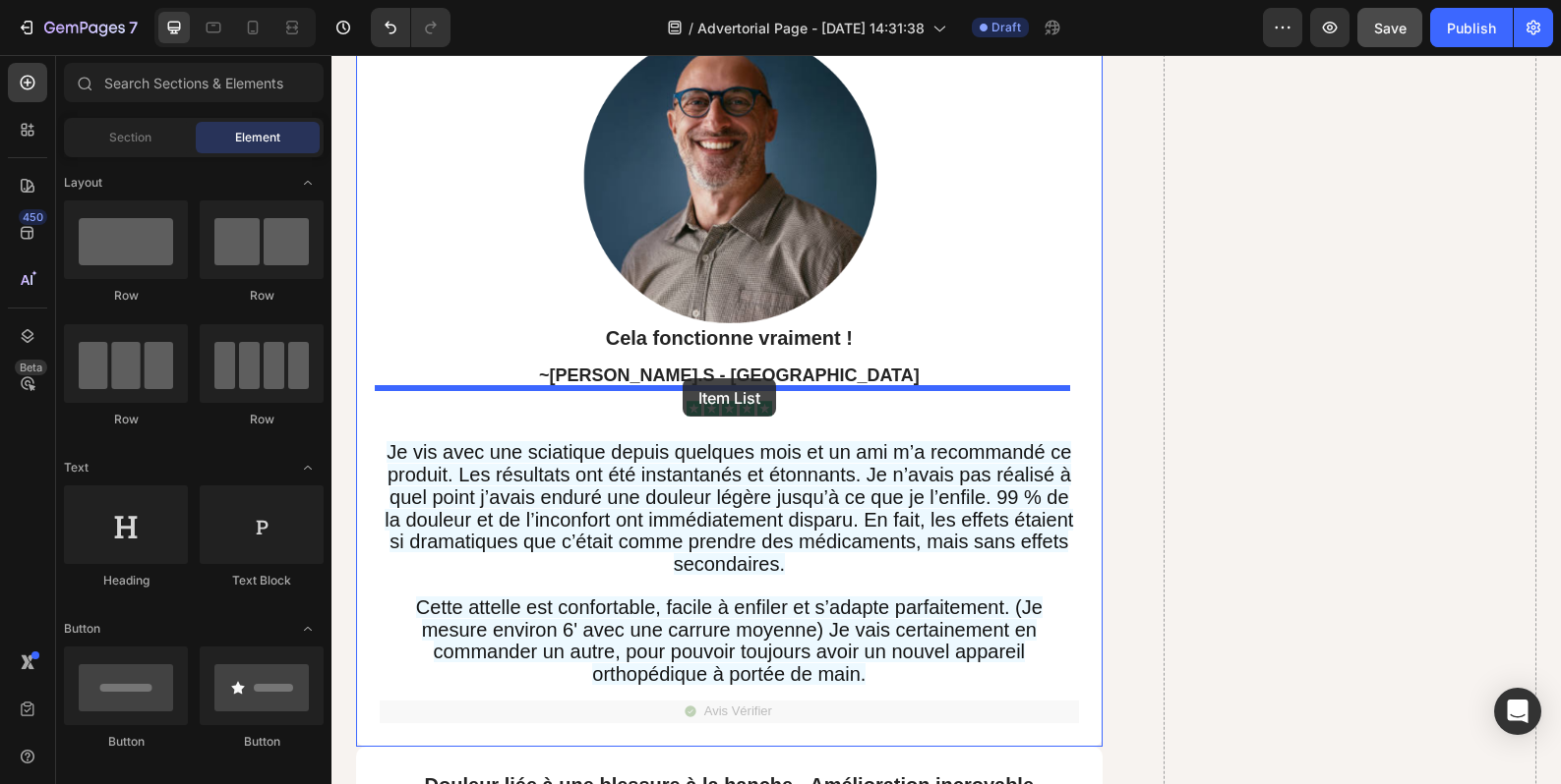
drag, startPoint x: 646, startPoint y: 663, endPoint x: 683, endPoint y: 378, distance: 287.4
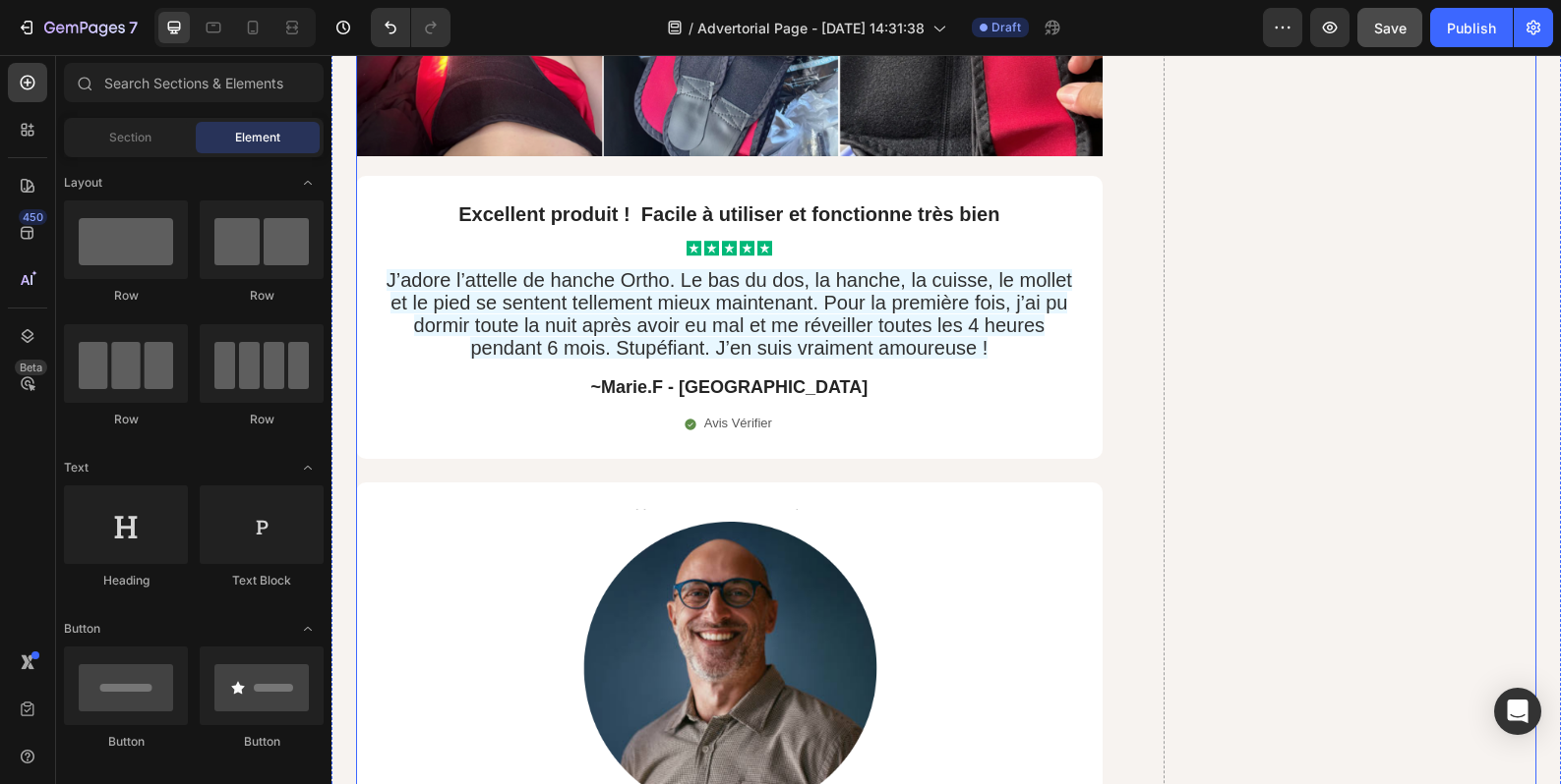
scroll to position [16186, 0]
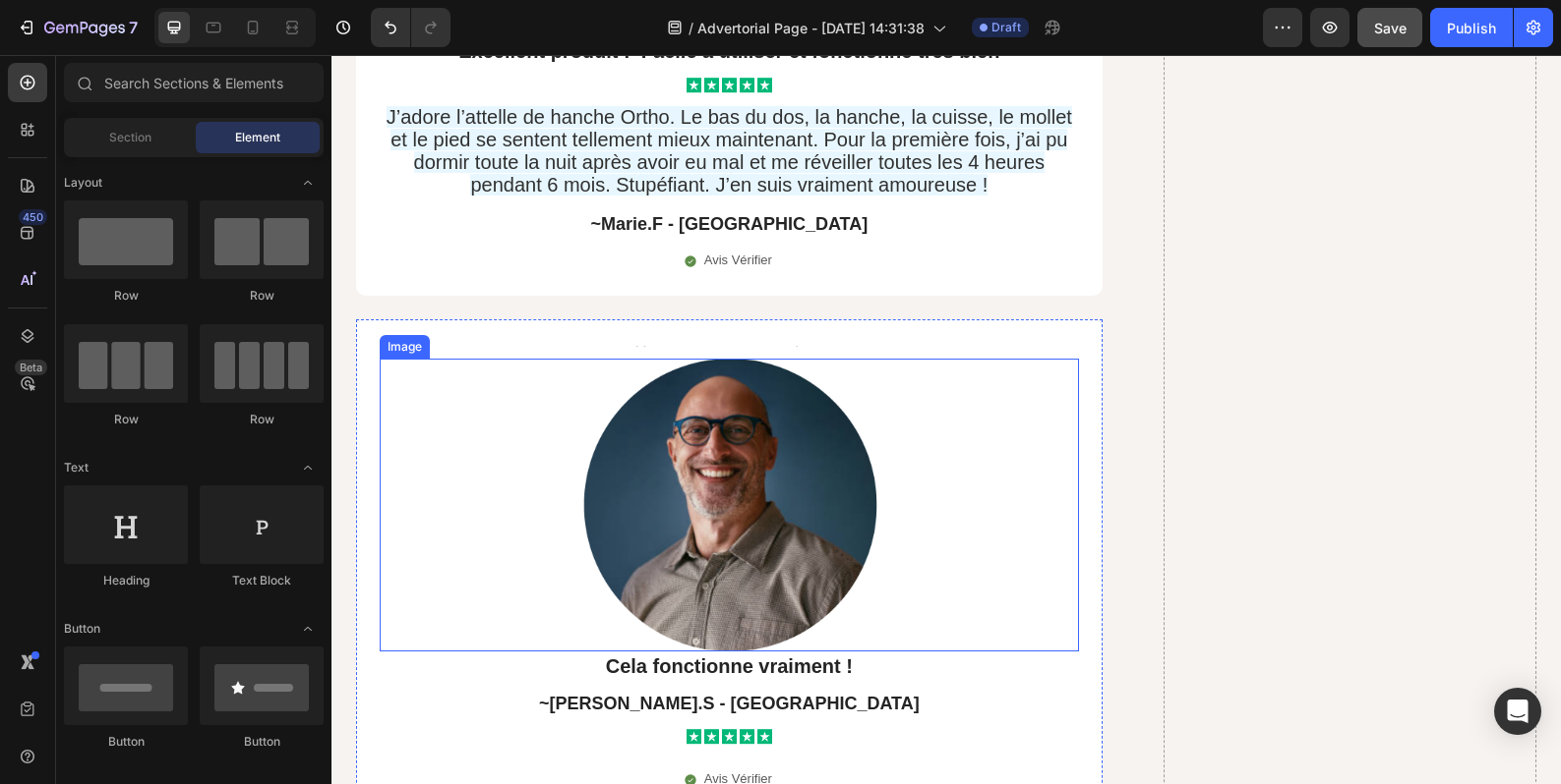
click at [958, 539] on div at bounding box center [729, 505] width 699 height 293
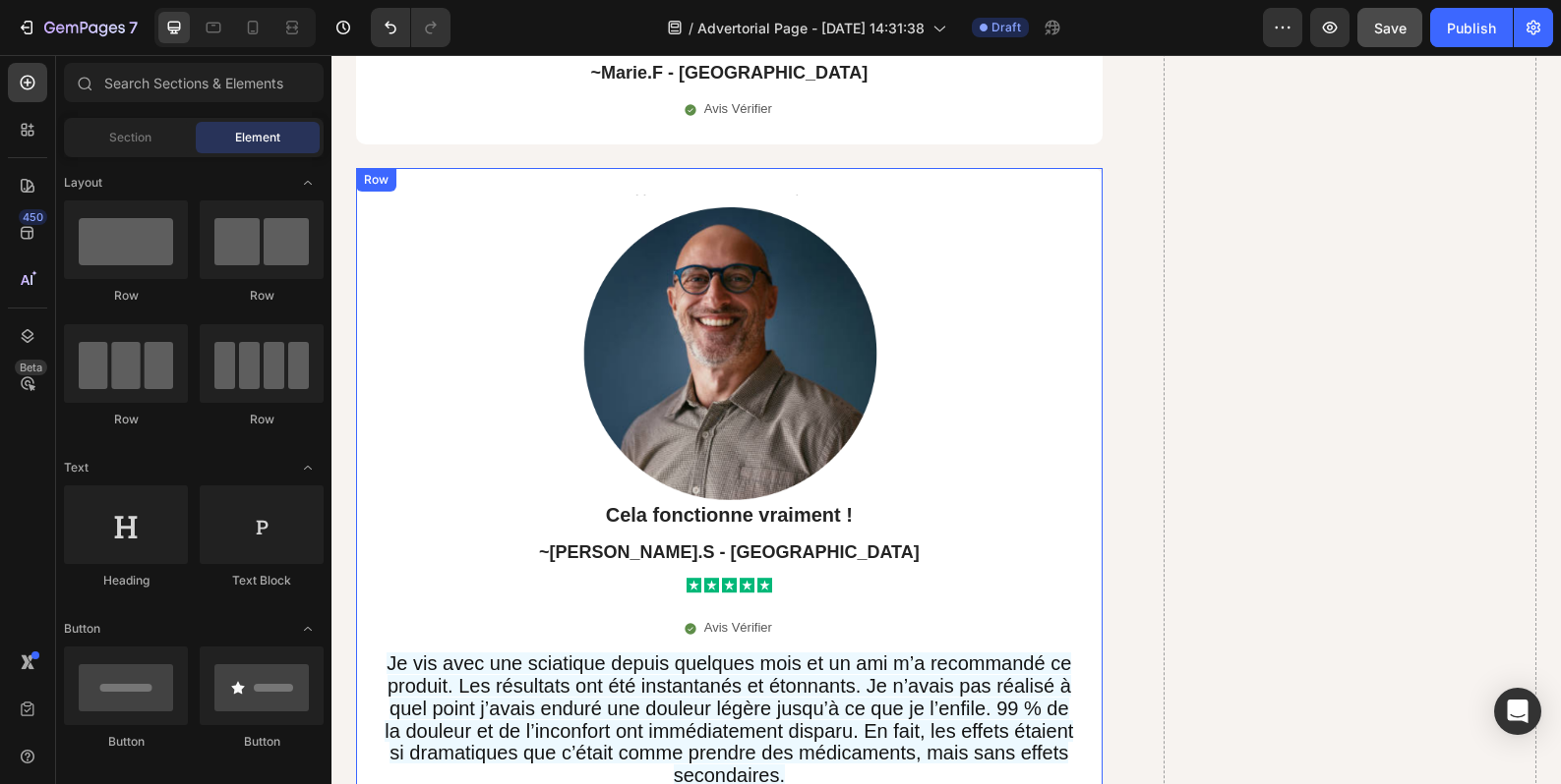
scroll to position [16350, 0]
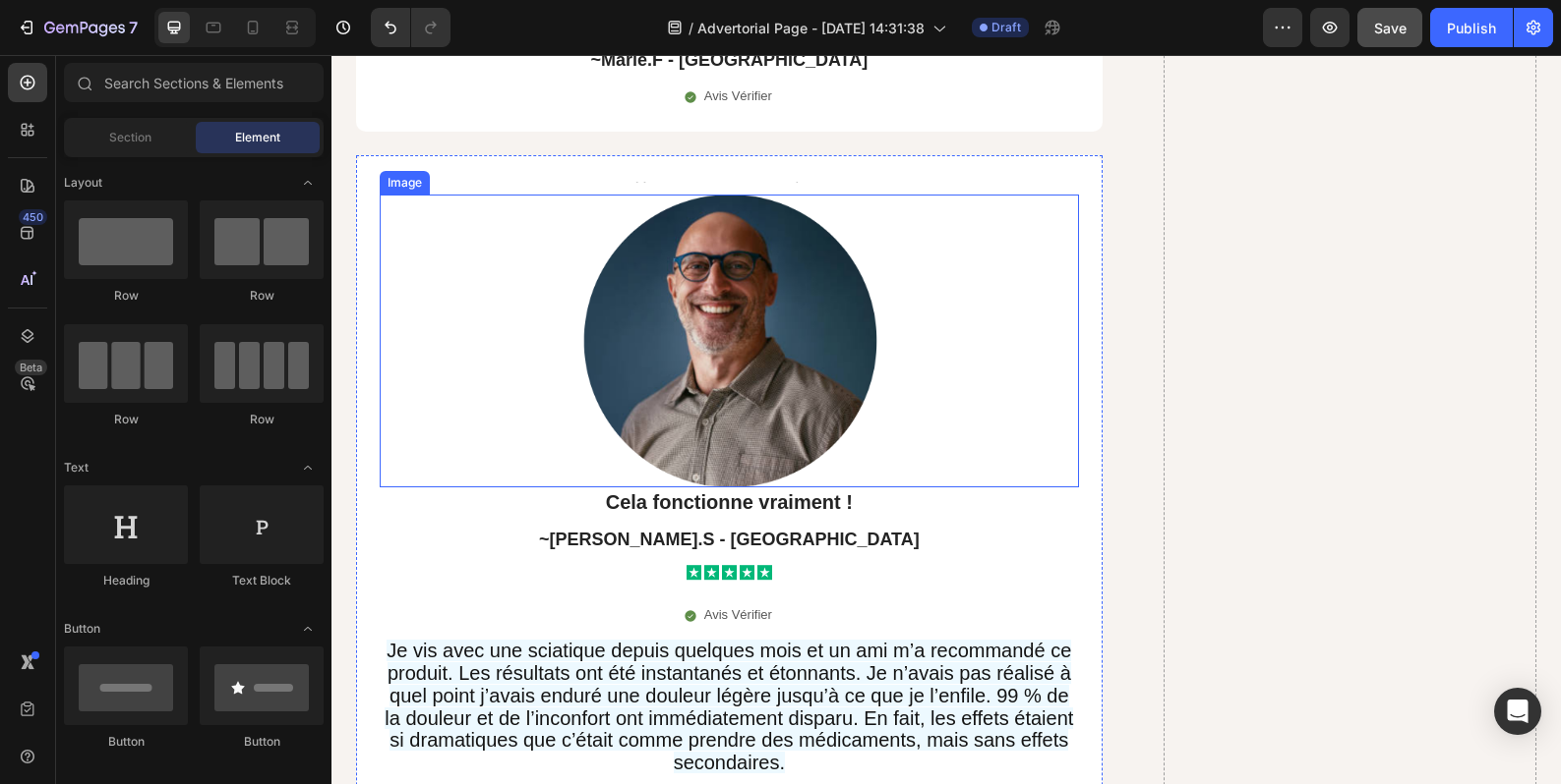
click at [921, 411] on div at bounding box center [729, 342] width 699 height 293
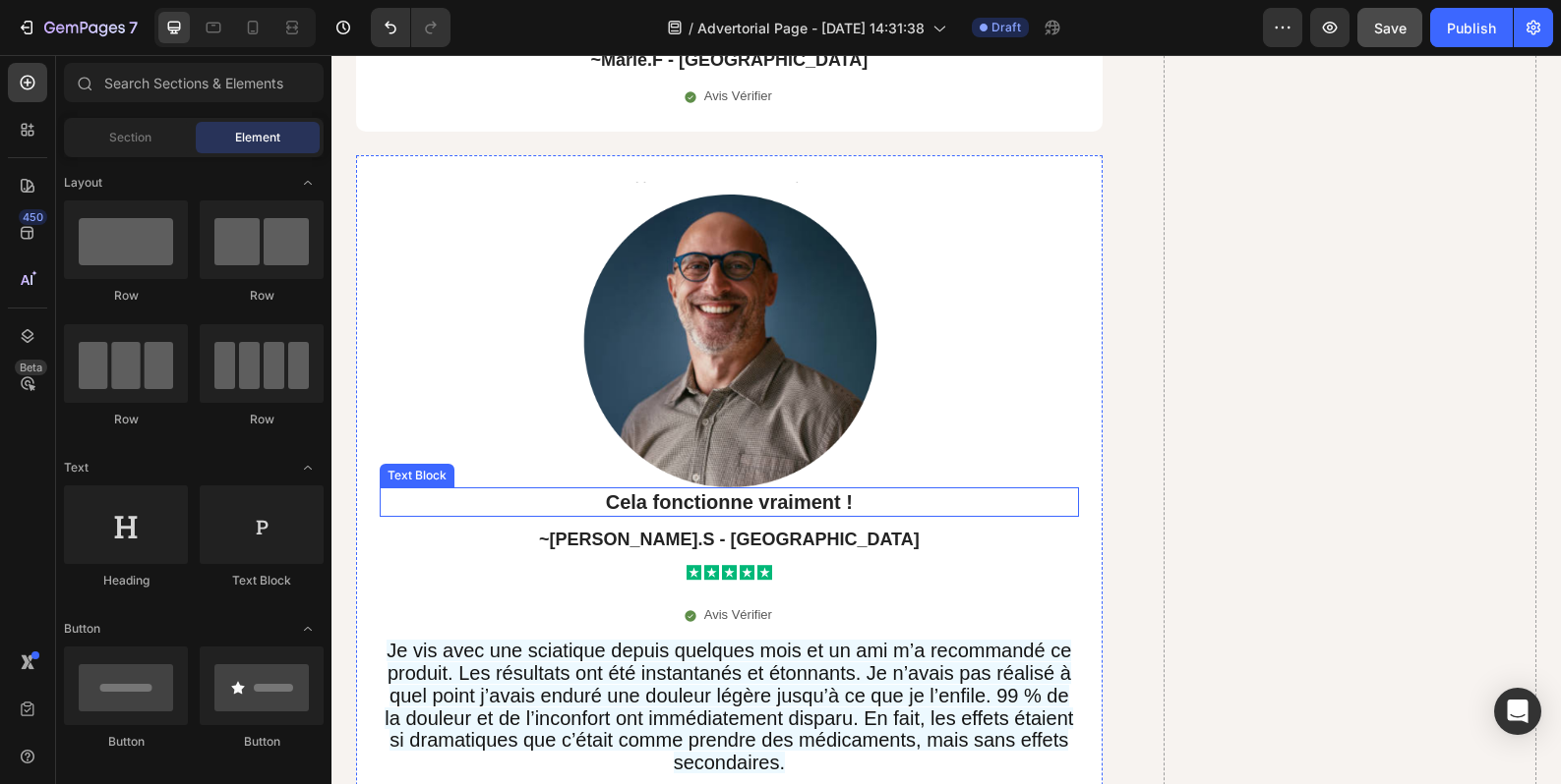
click at [897, 375] on div at bounding box center [729, 342] width 699 height 293
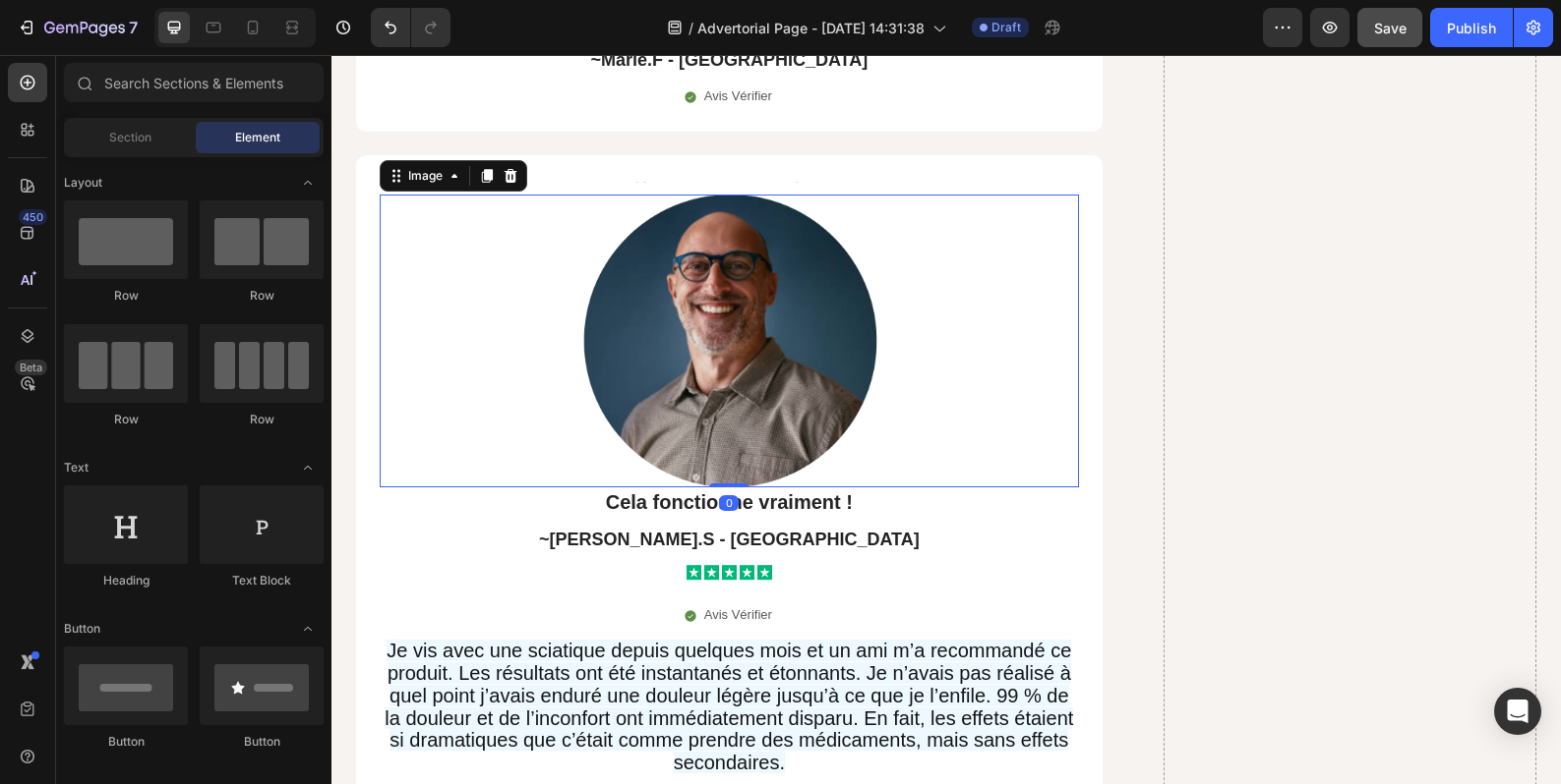
click at [885, 375] on img at bounding box center [729, 342] width 349 height 293
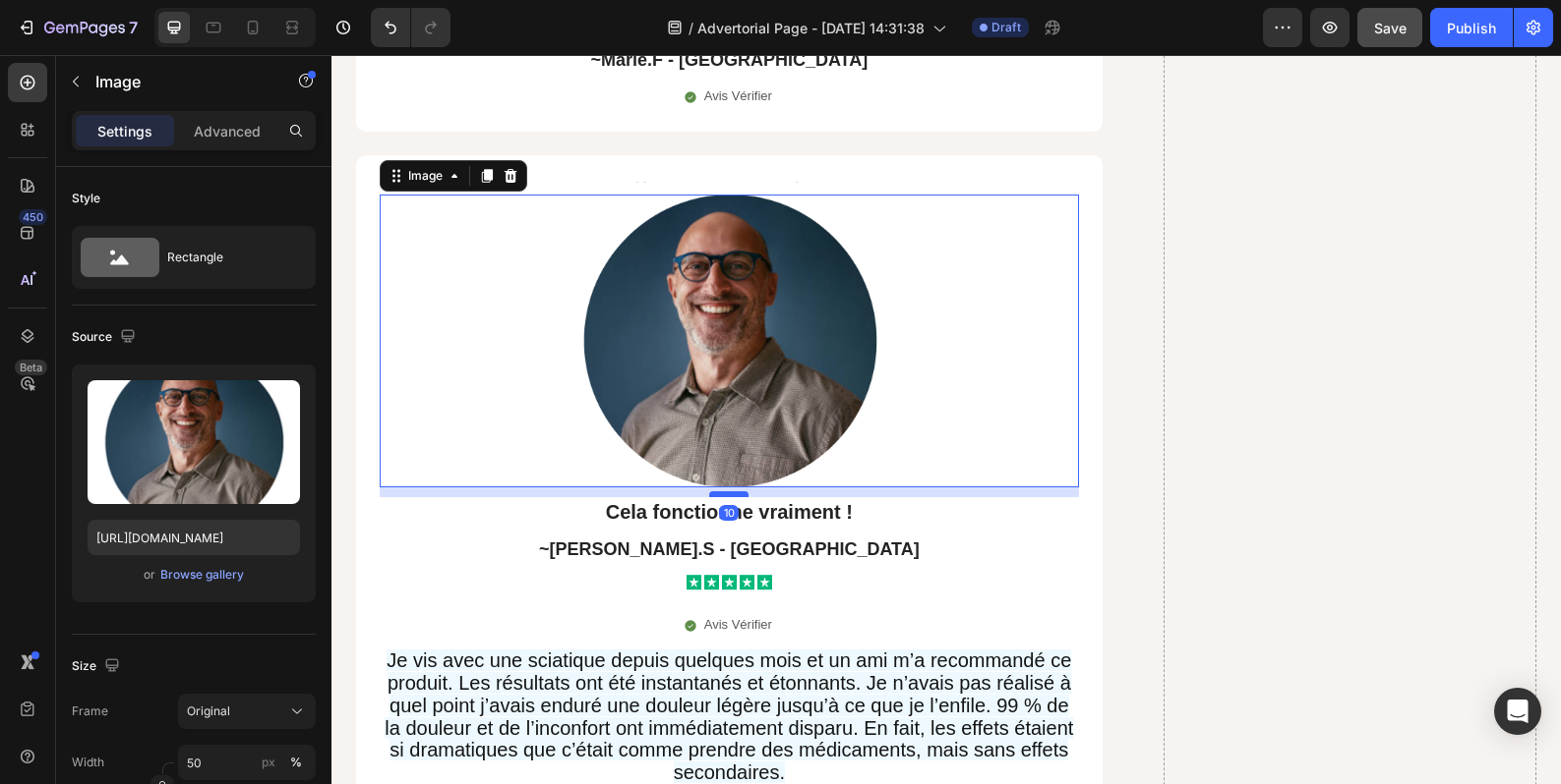
drag, startPoint x: 722, startPoint y: 434, endPoint x: 724, endPoint y: 443, distance: 9.2
click at [724, 491] on div at bounding box center [729, 494] width 40 height 6
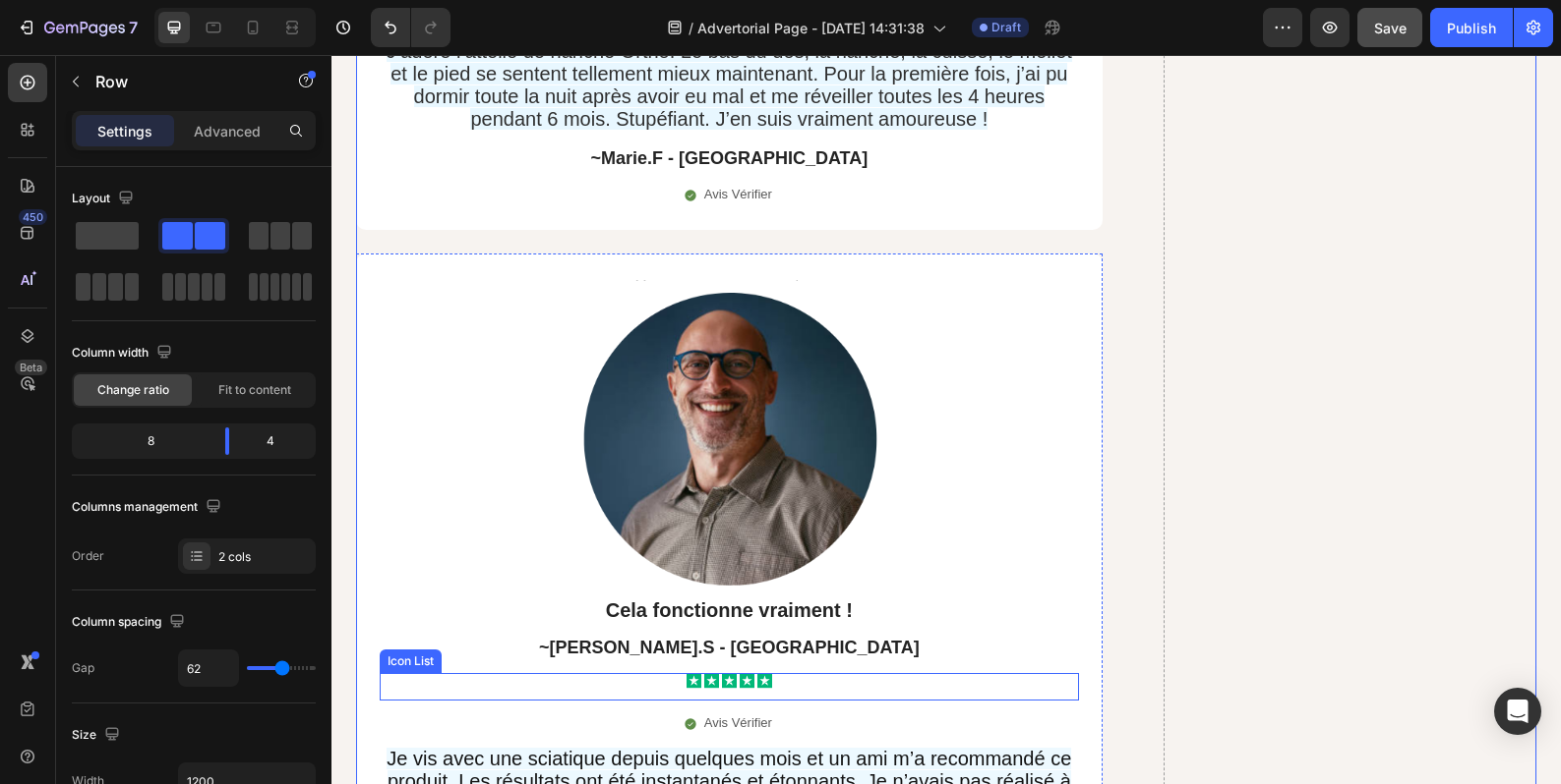
scroll to position [16186, 0]
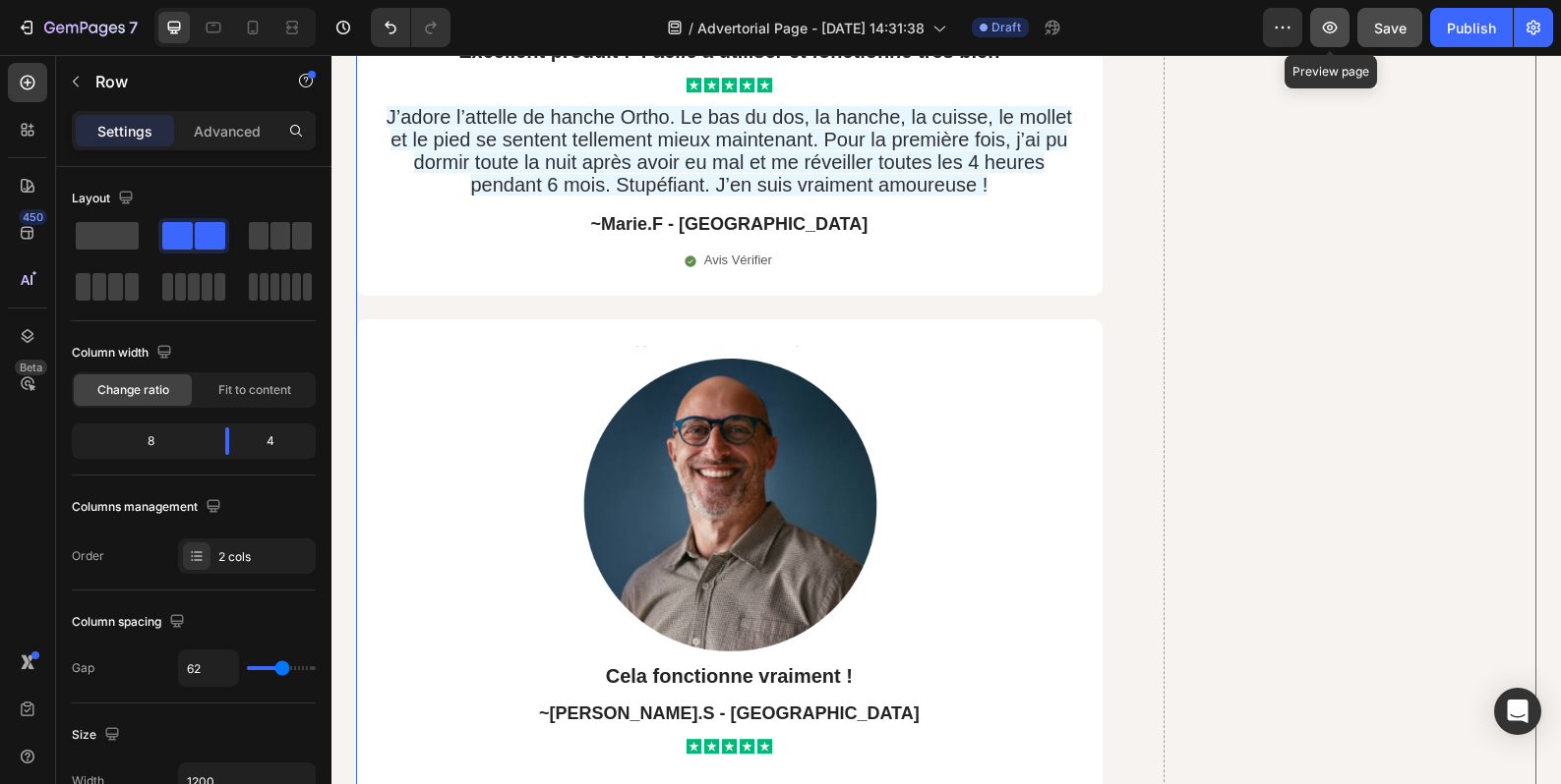
click at [1334, 37] on icon "button" at bounding box center [1329, 28] width 20 height 20
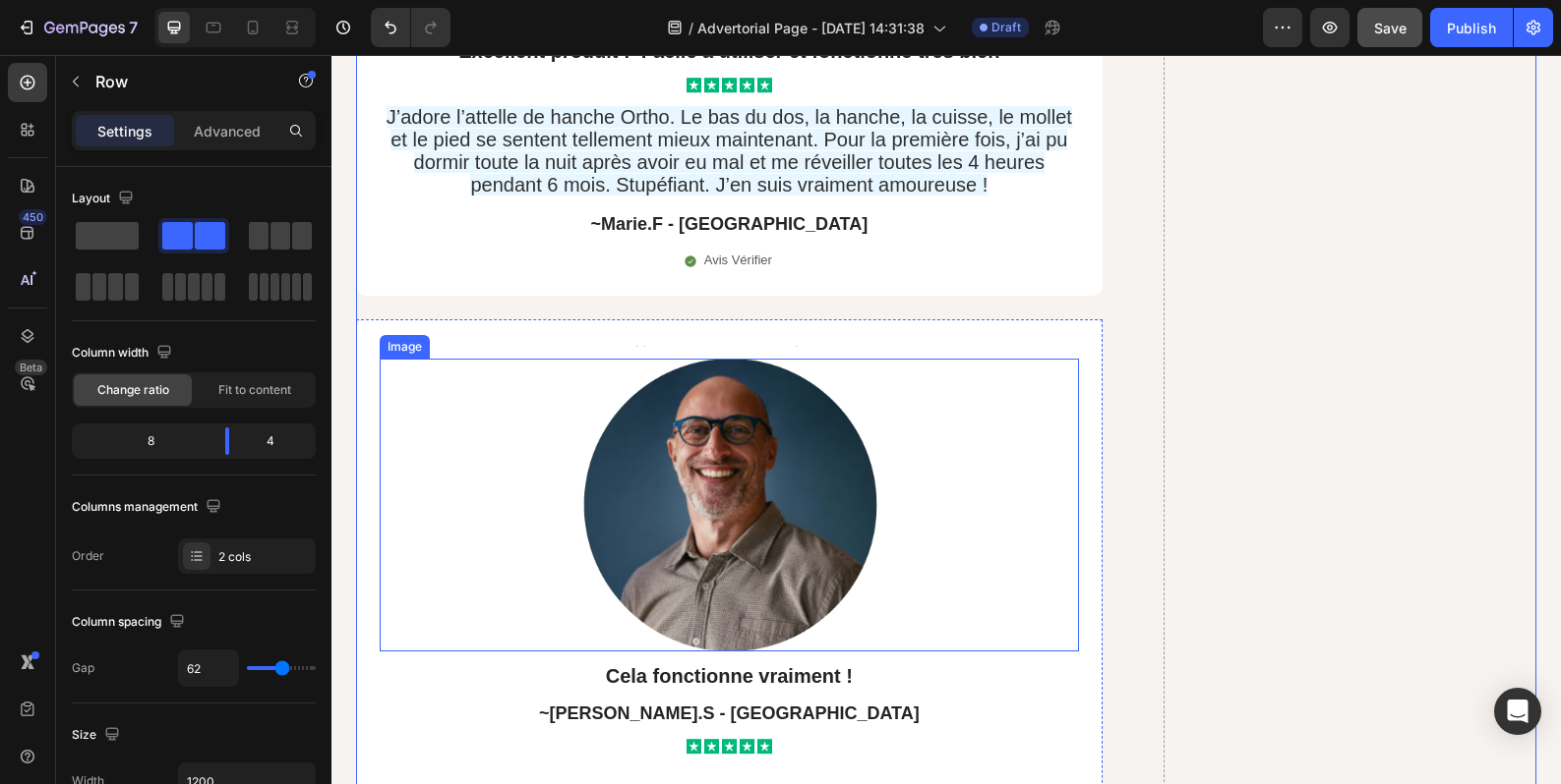
click at [534, 388] on div at bounding box center [729, 505] width 699 height 293
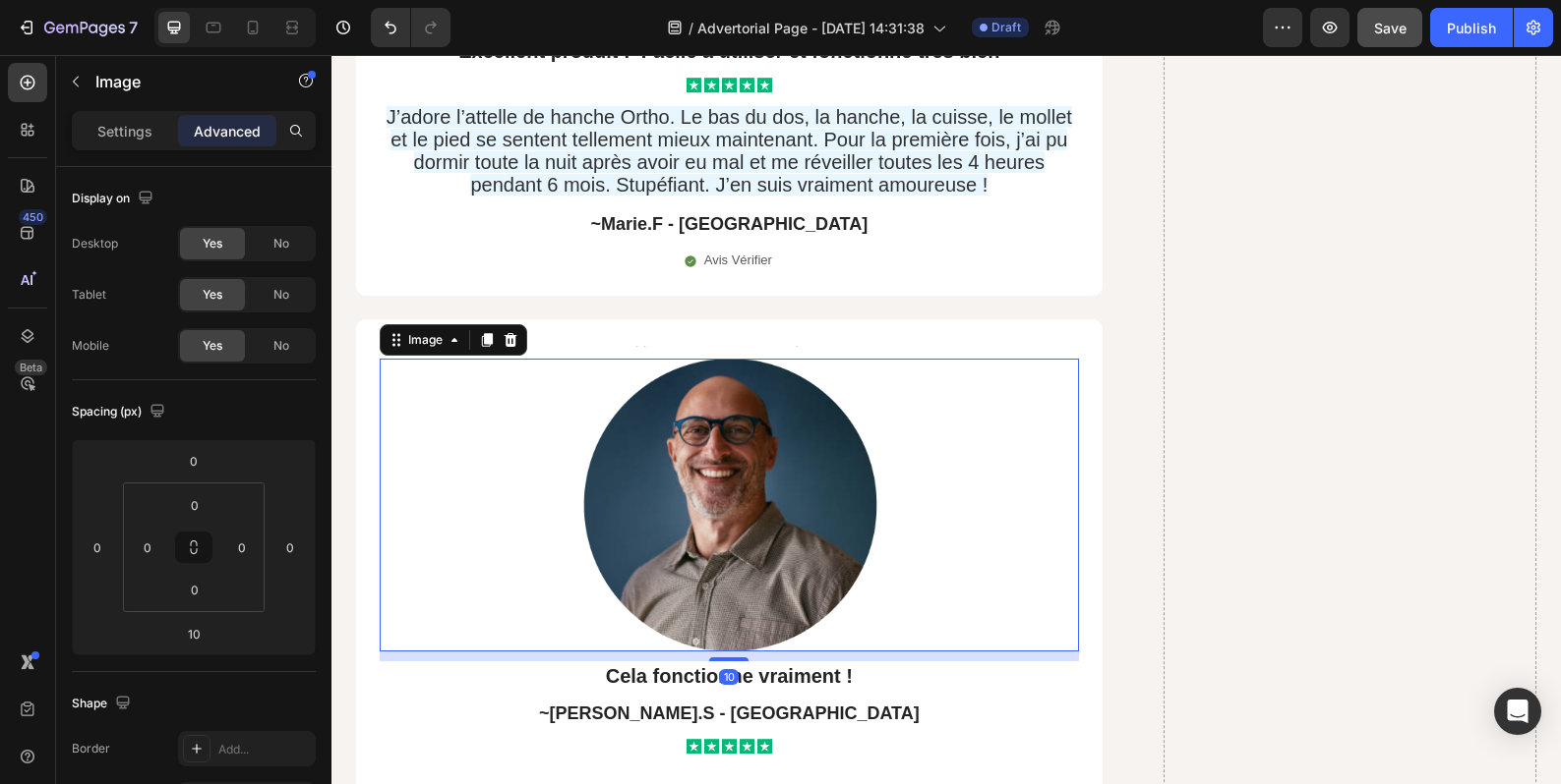
scroll to position [492, 0]
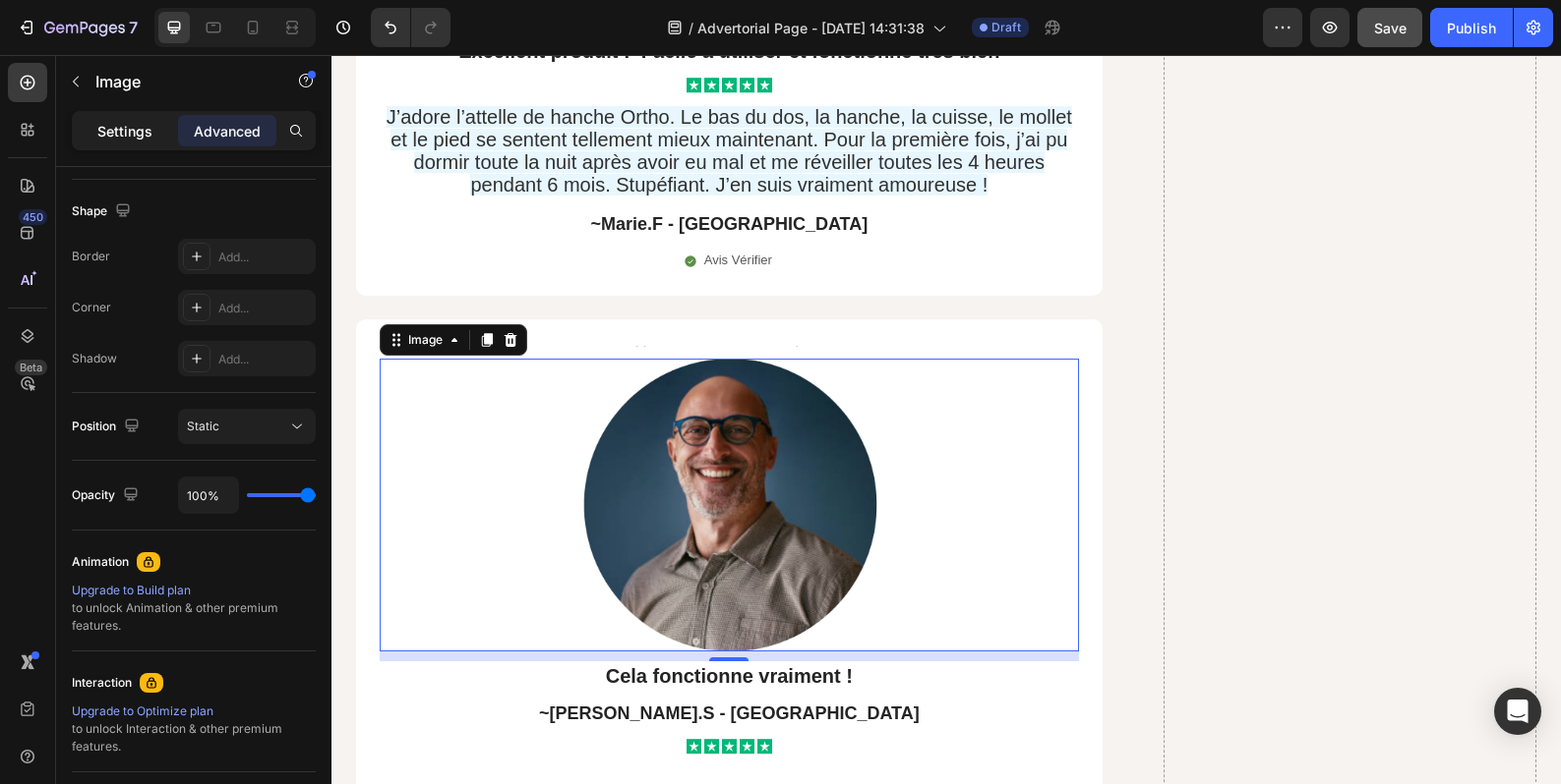
click at [105, 121] on p "Settings" at bounding box center [125, 131] width 55 height 21
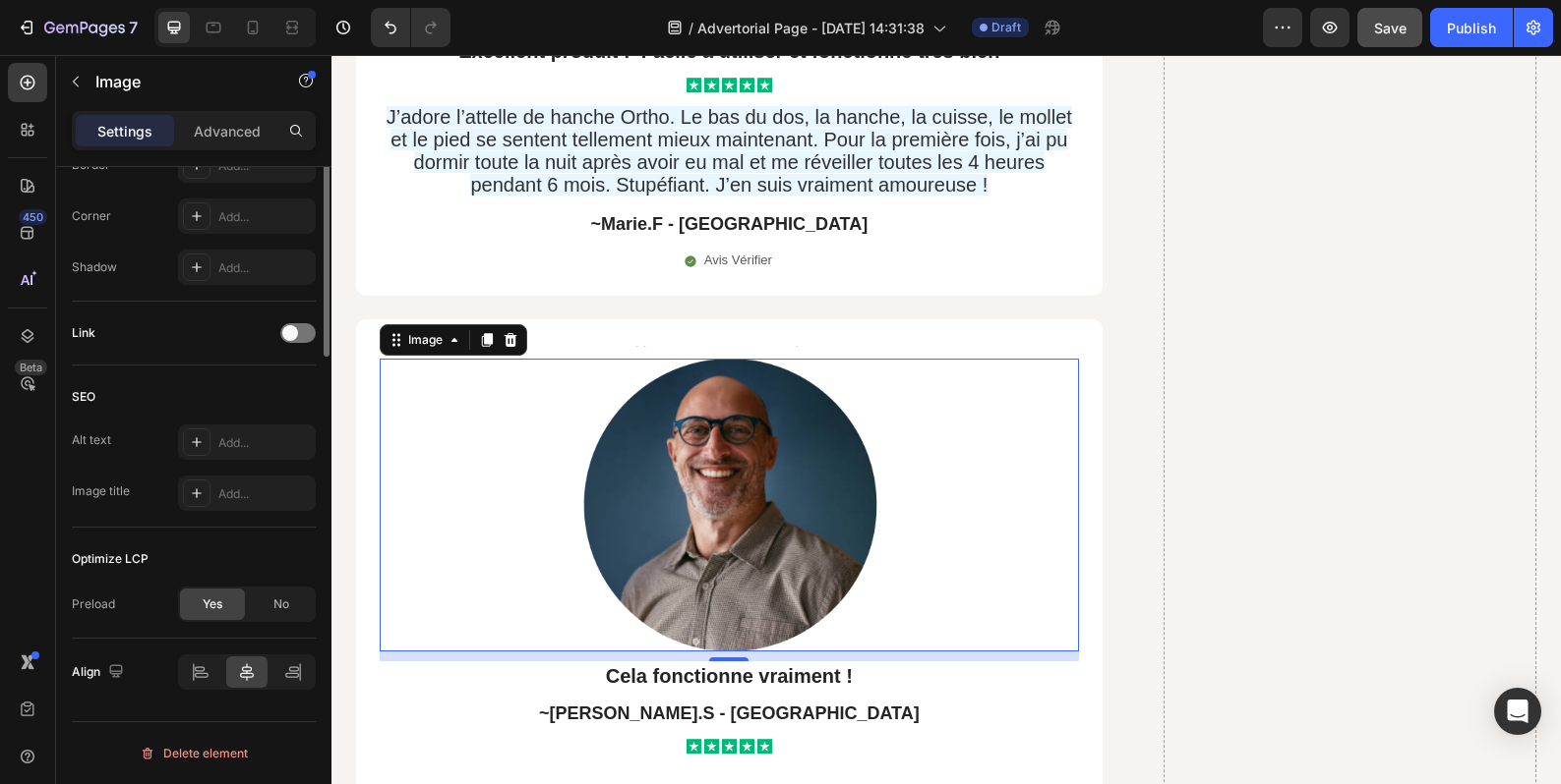
scroll to position [432, 0]
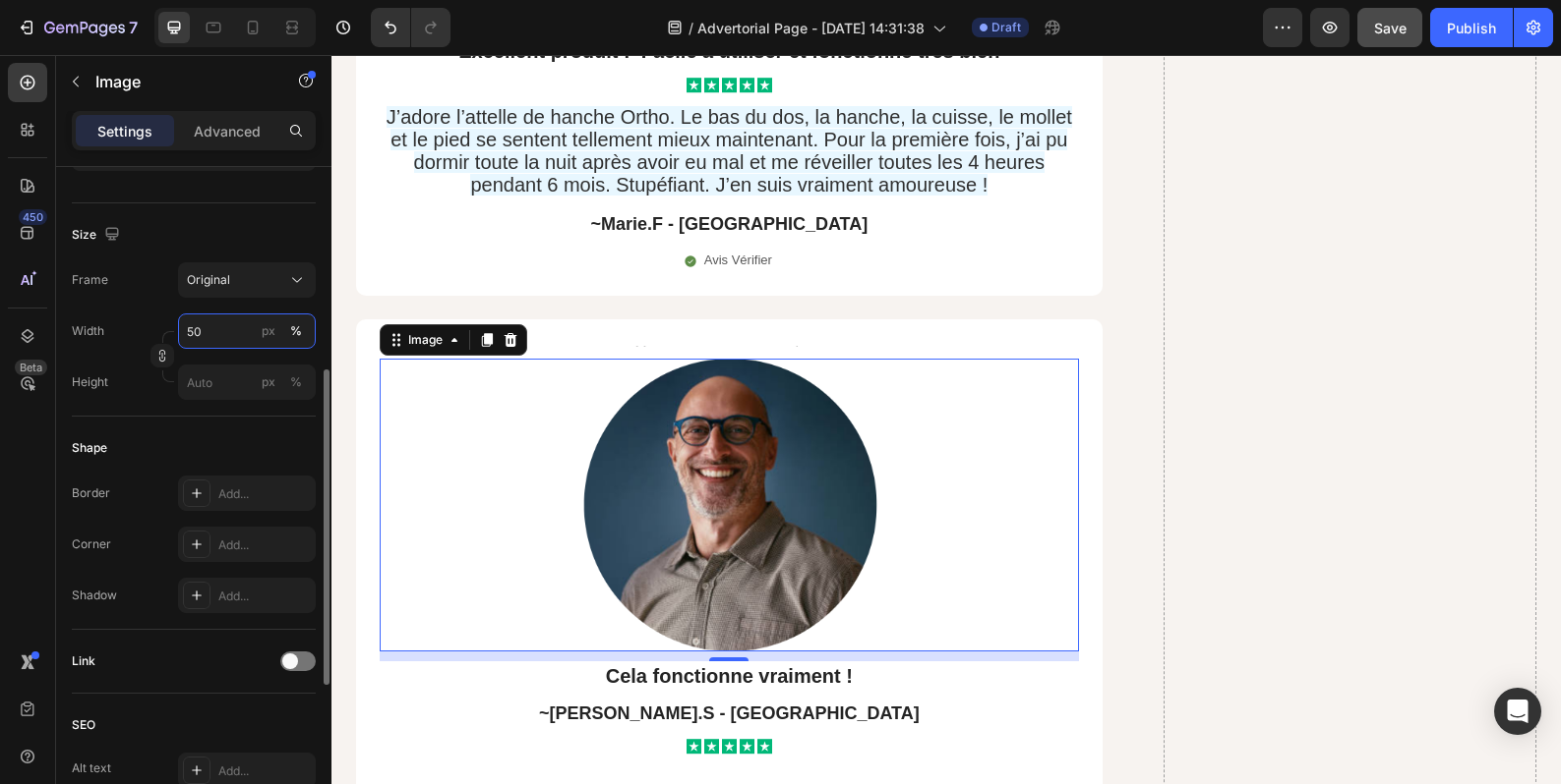
click at [227, 331] on input "50" at bounding box center [247, 332] width 138 height 36
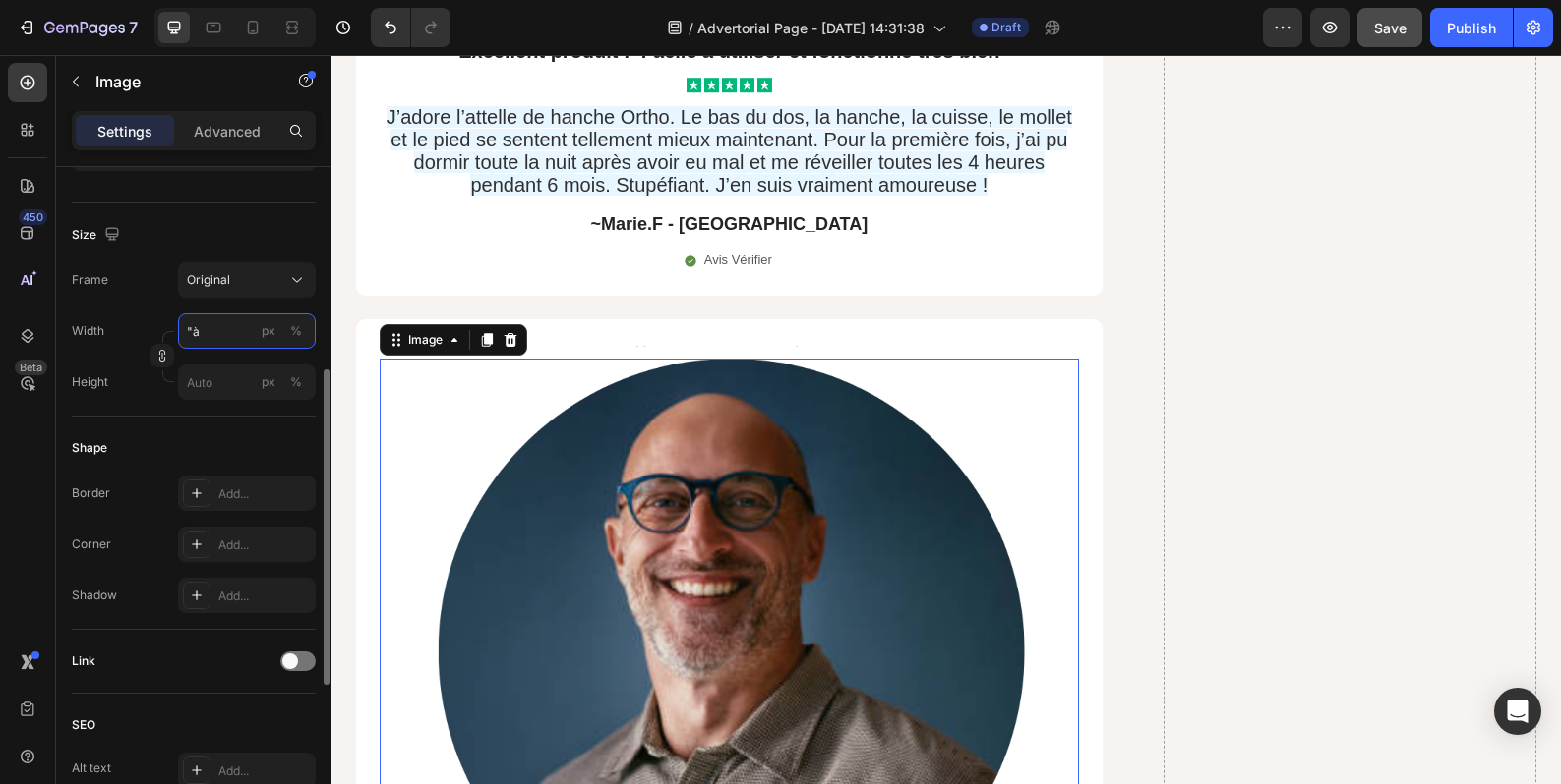
type input """
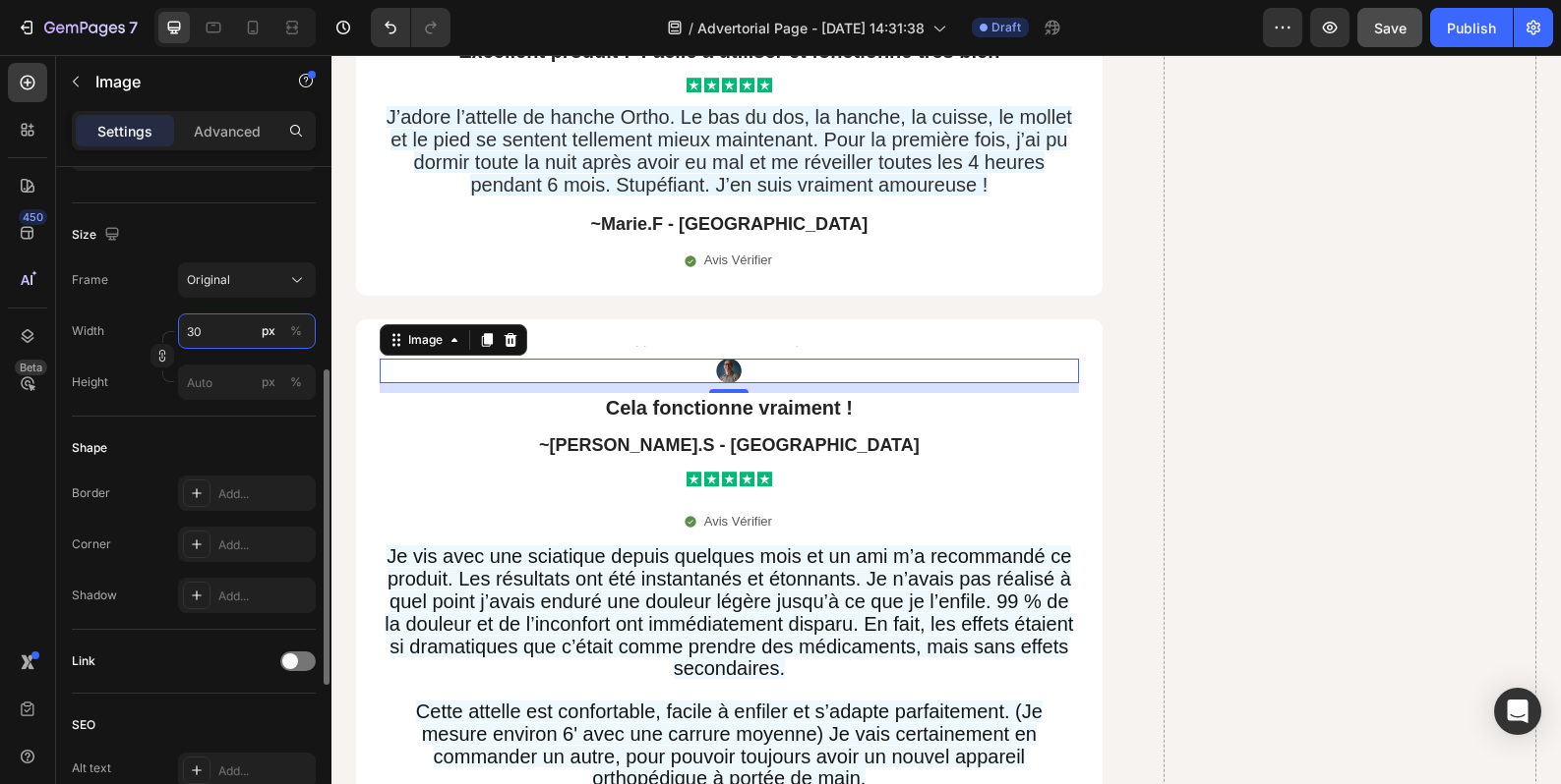
type input "3"
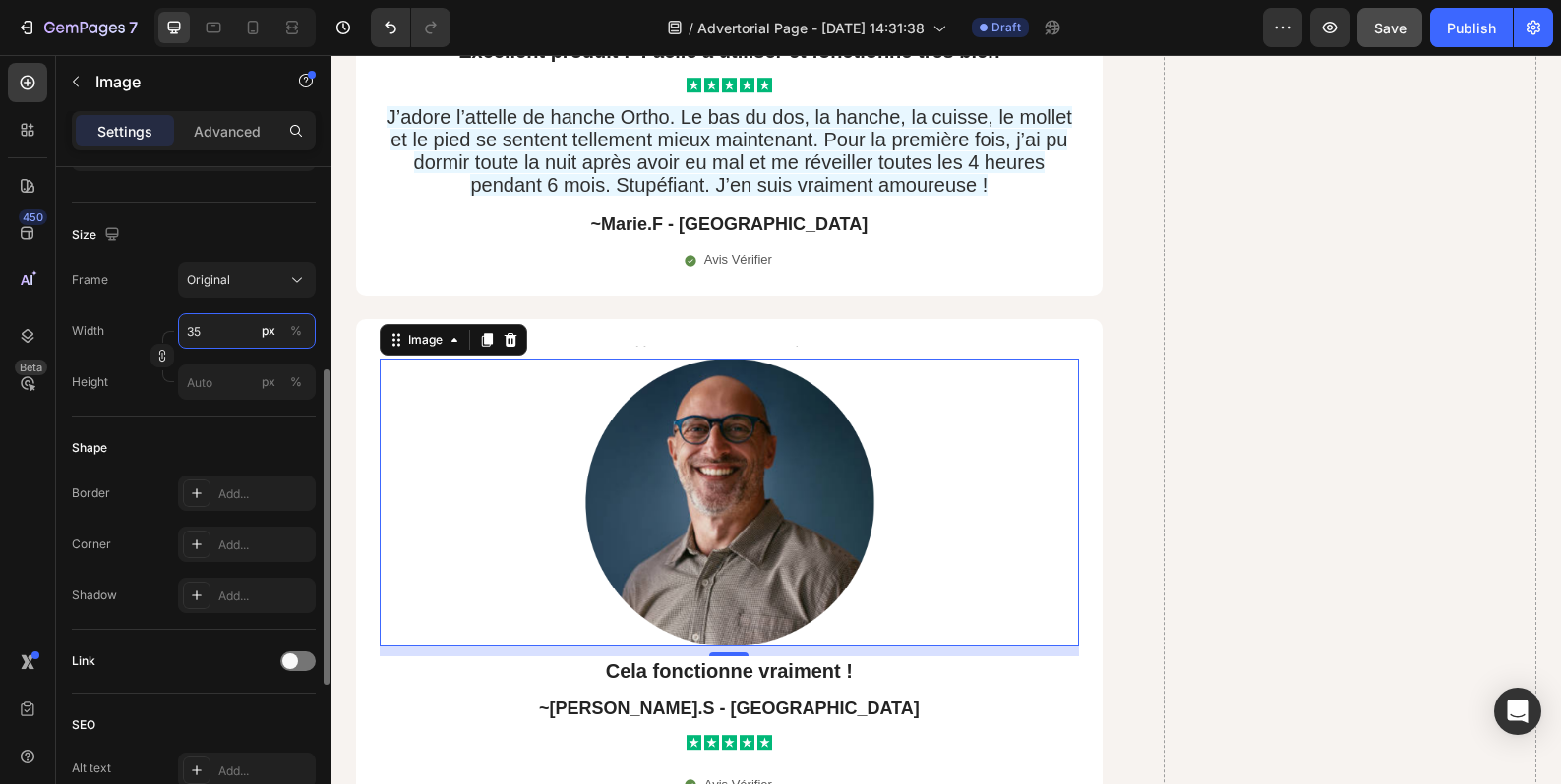
type input "3"
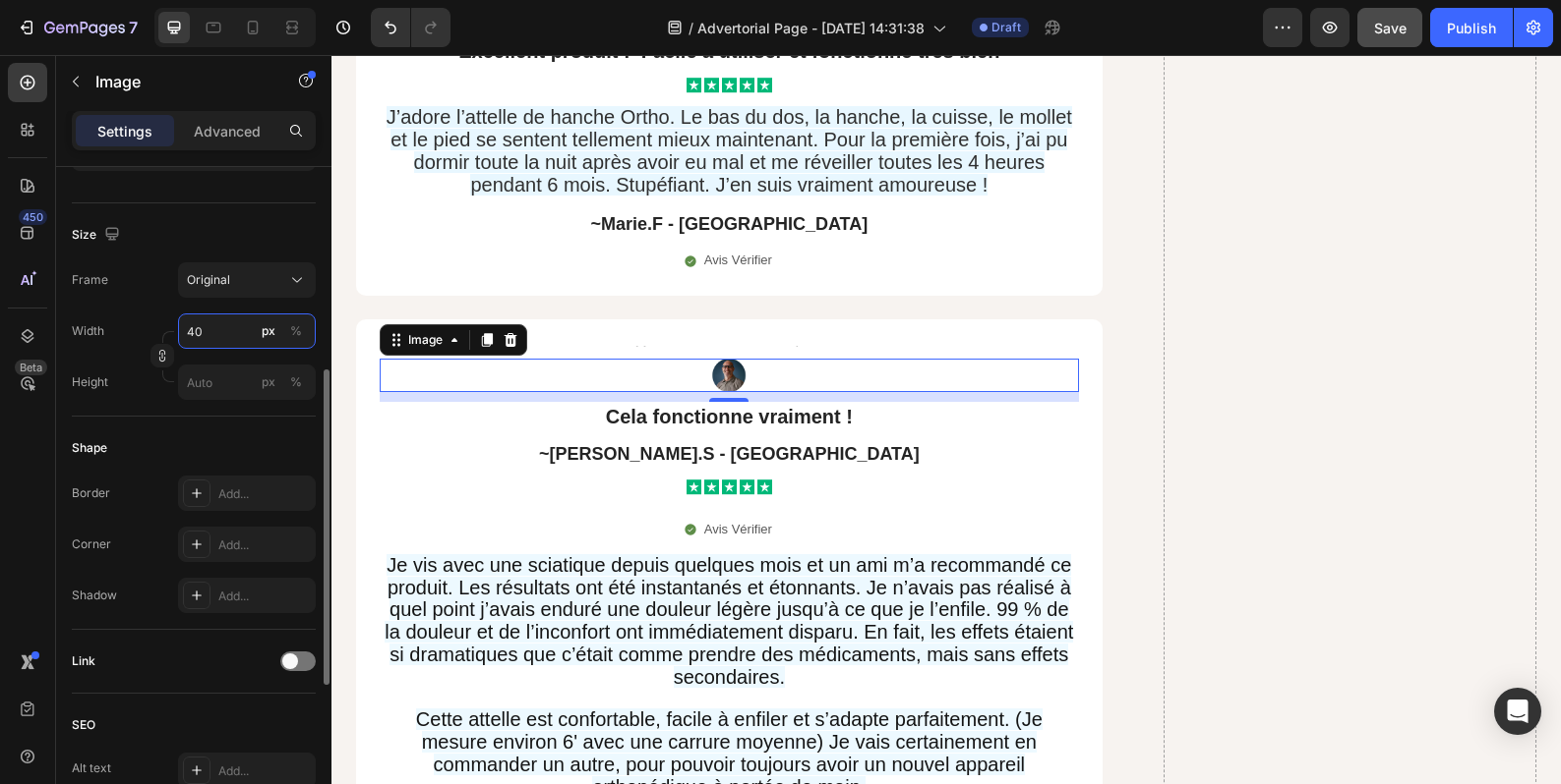
type input "4"
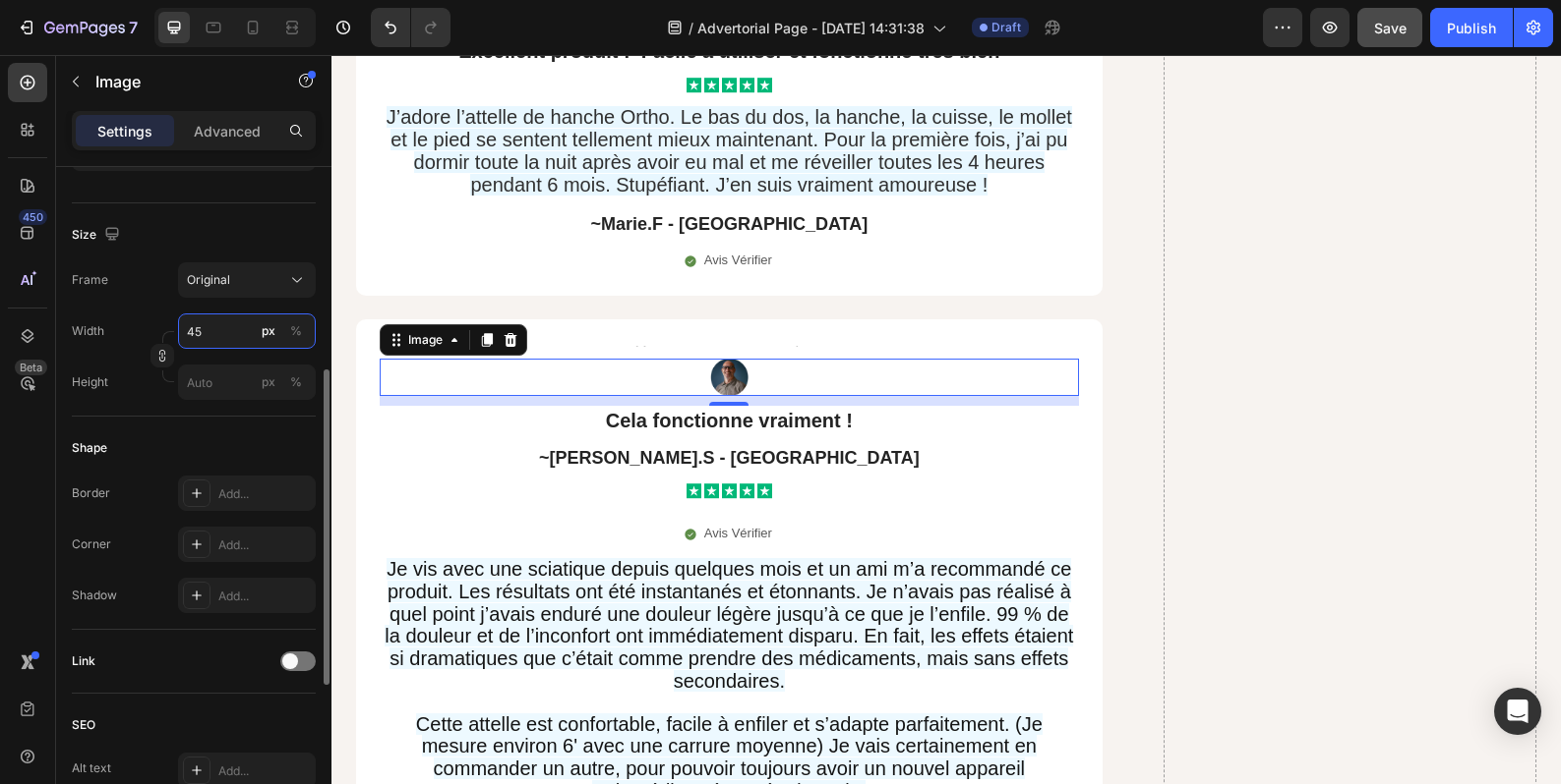
type input "4"
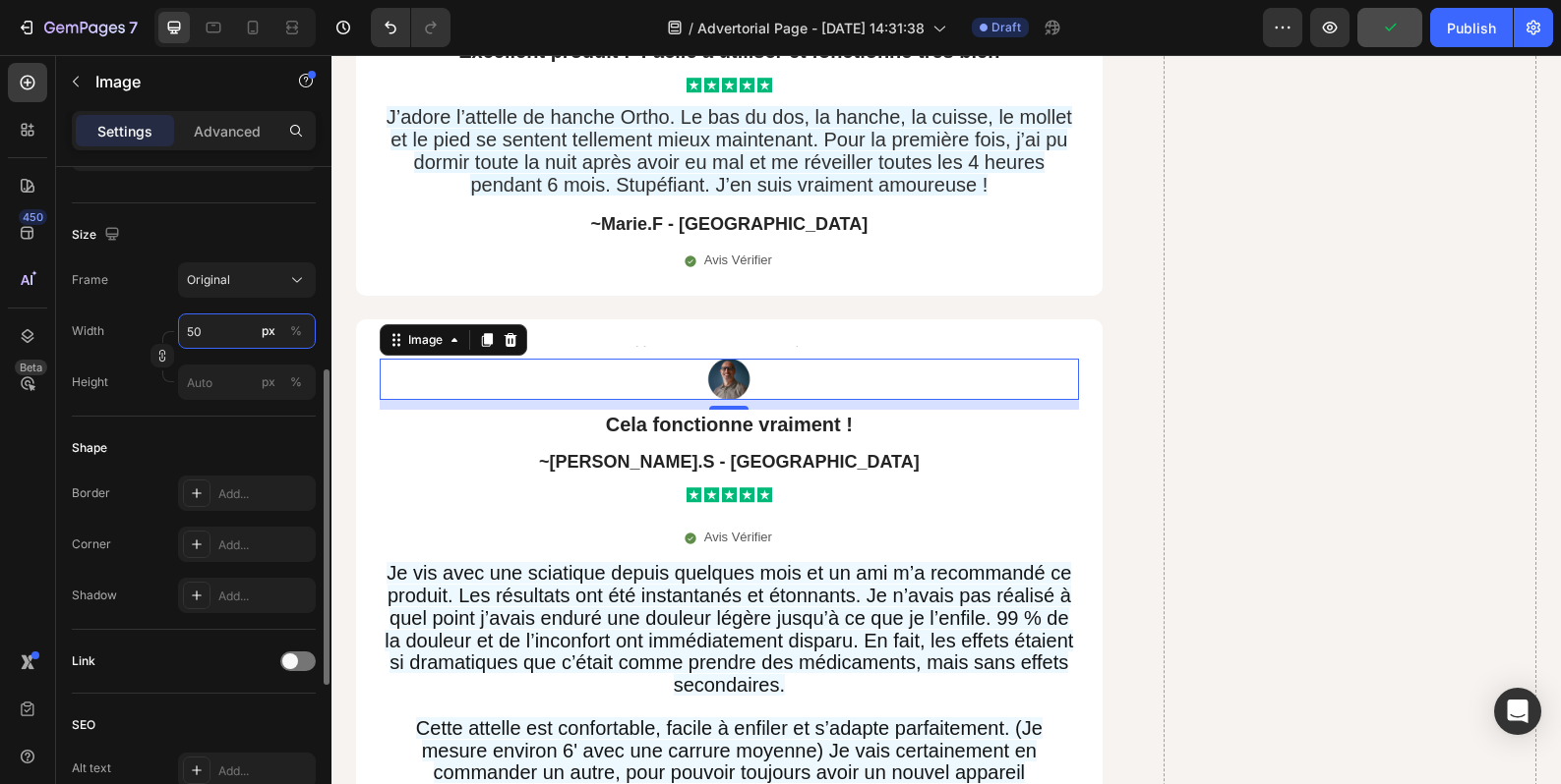
type input "5"
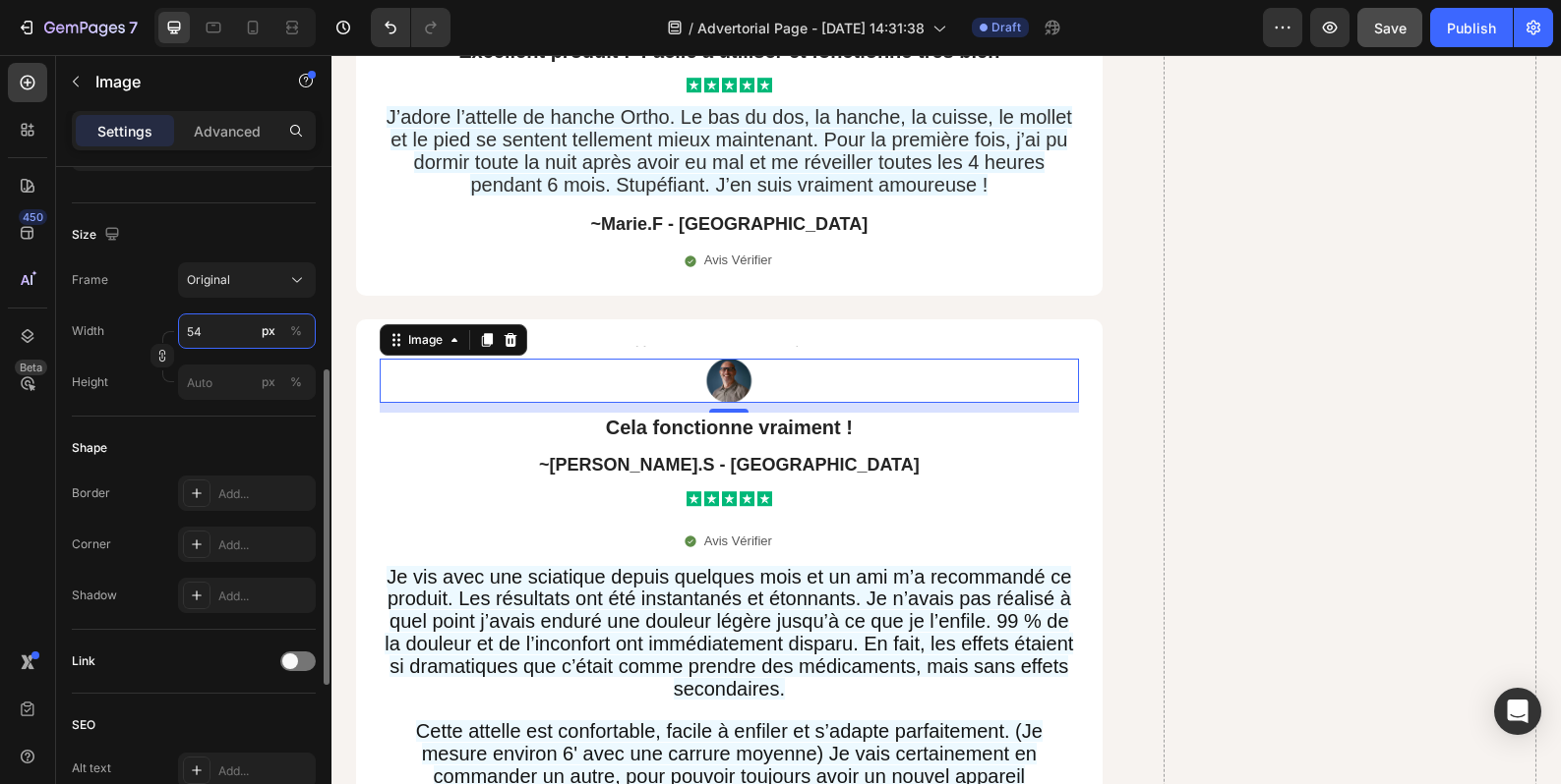
type input "5"
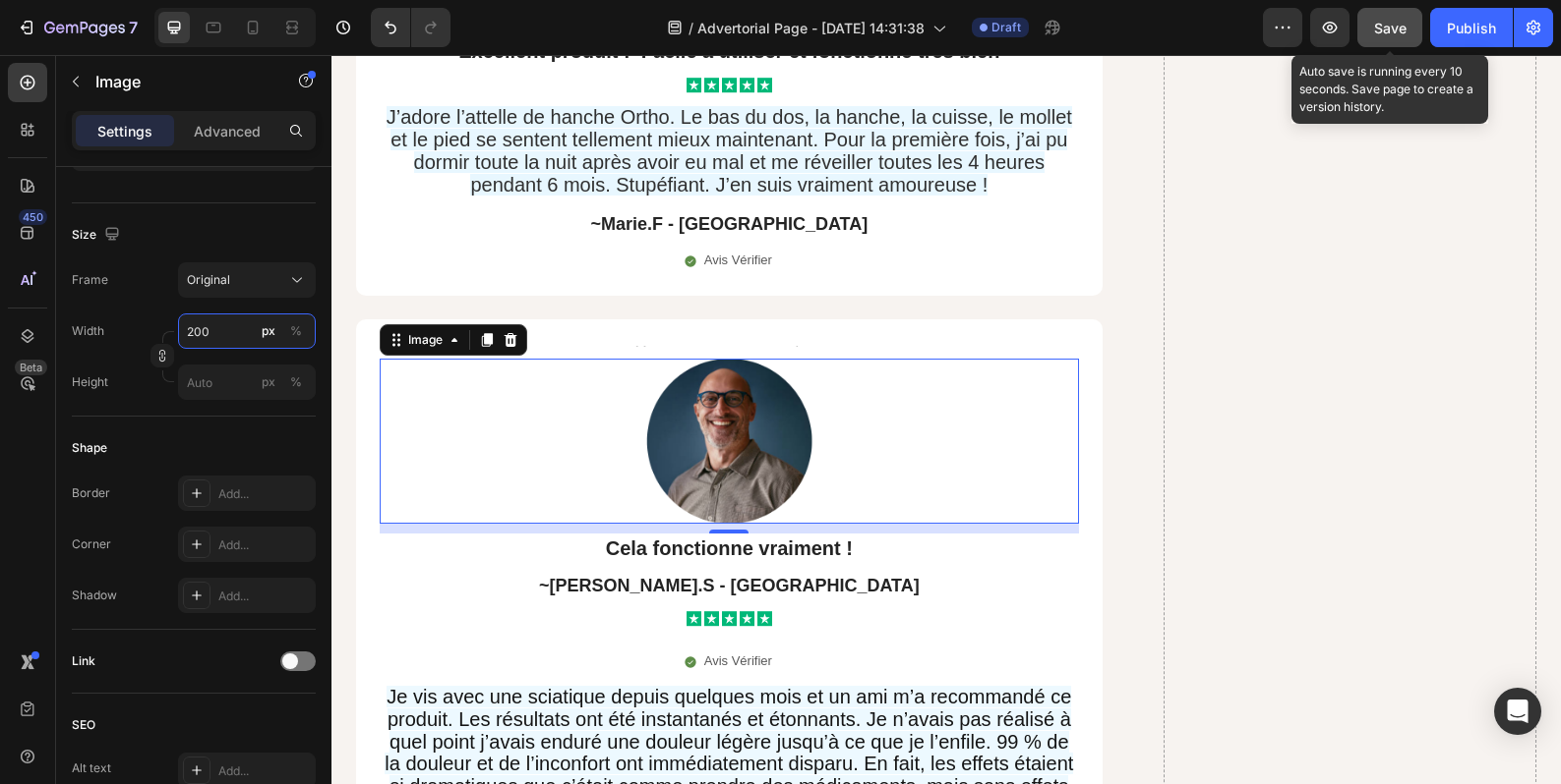
type input "200"
click at [1397, 39] on button "Save" at bounding box center [1390, 28] width 65 height 40
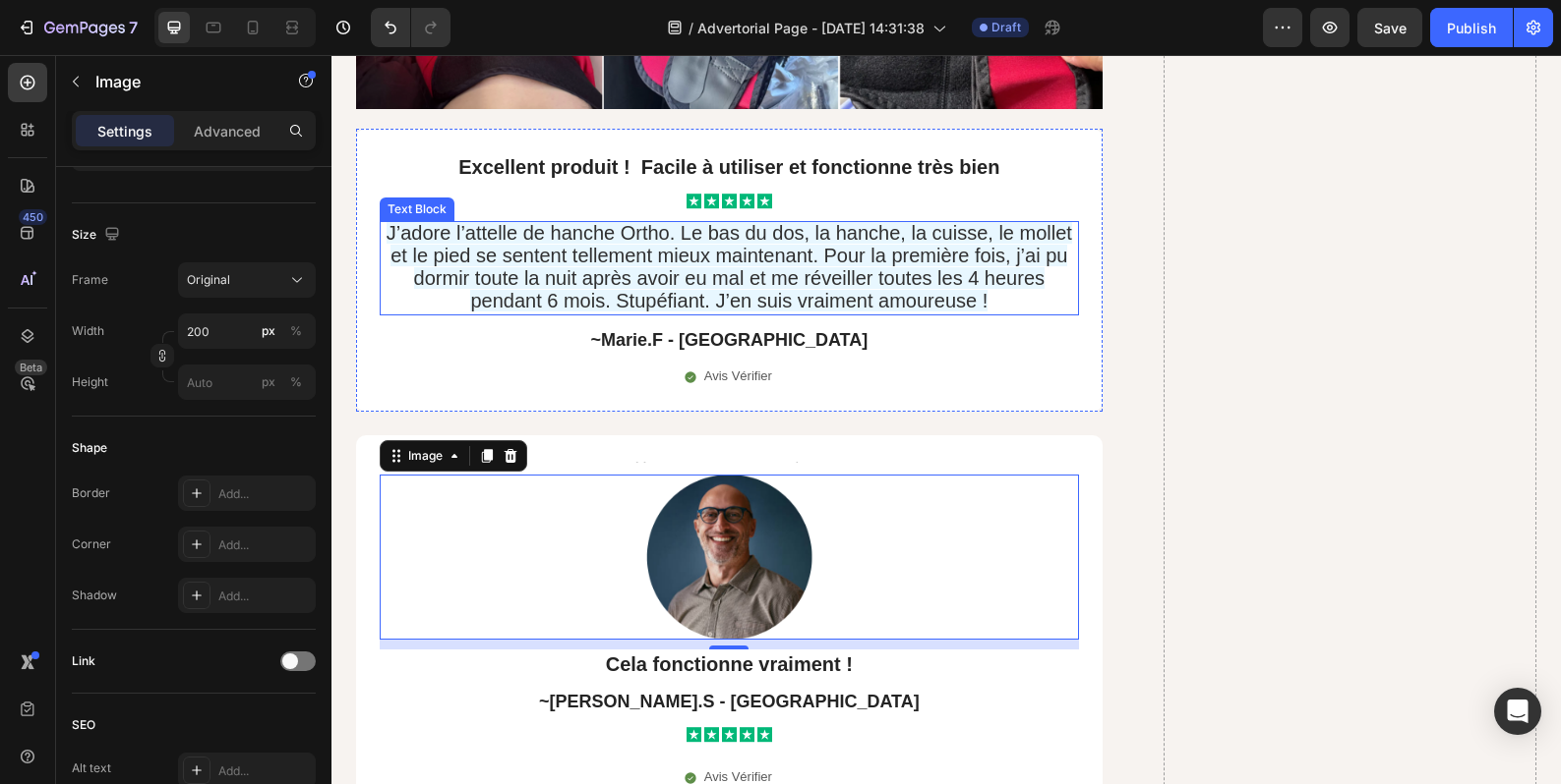
scroll to position [16023, 0]
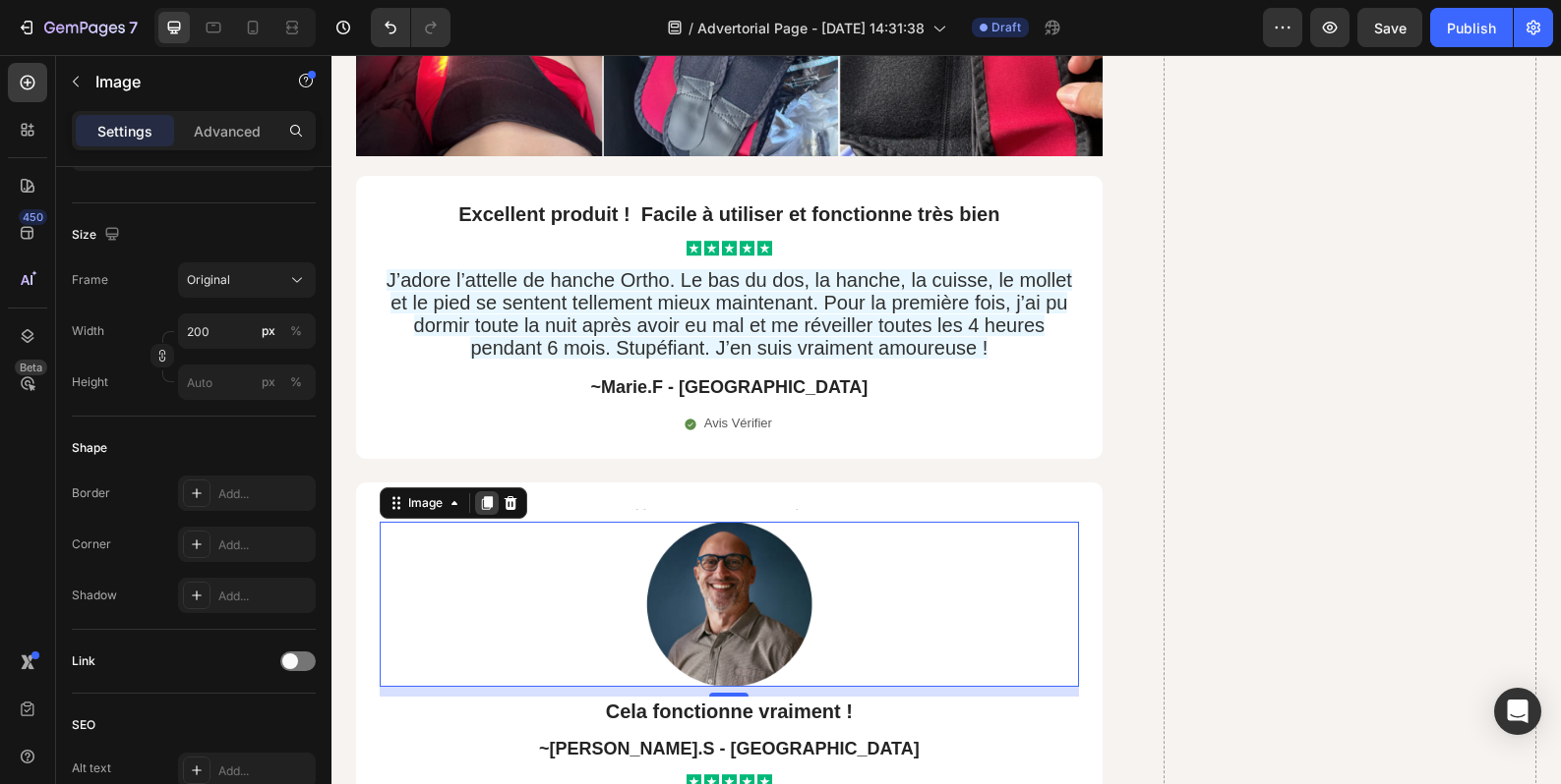
click at [482, 495] on icon at bounding box center [487, 503] width 16 height 16
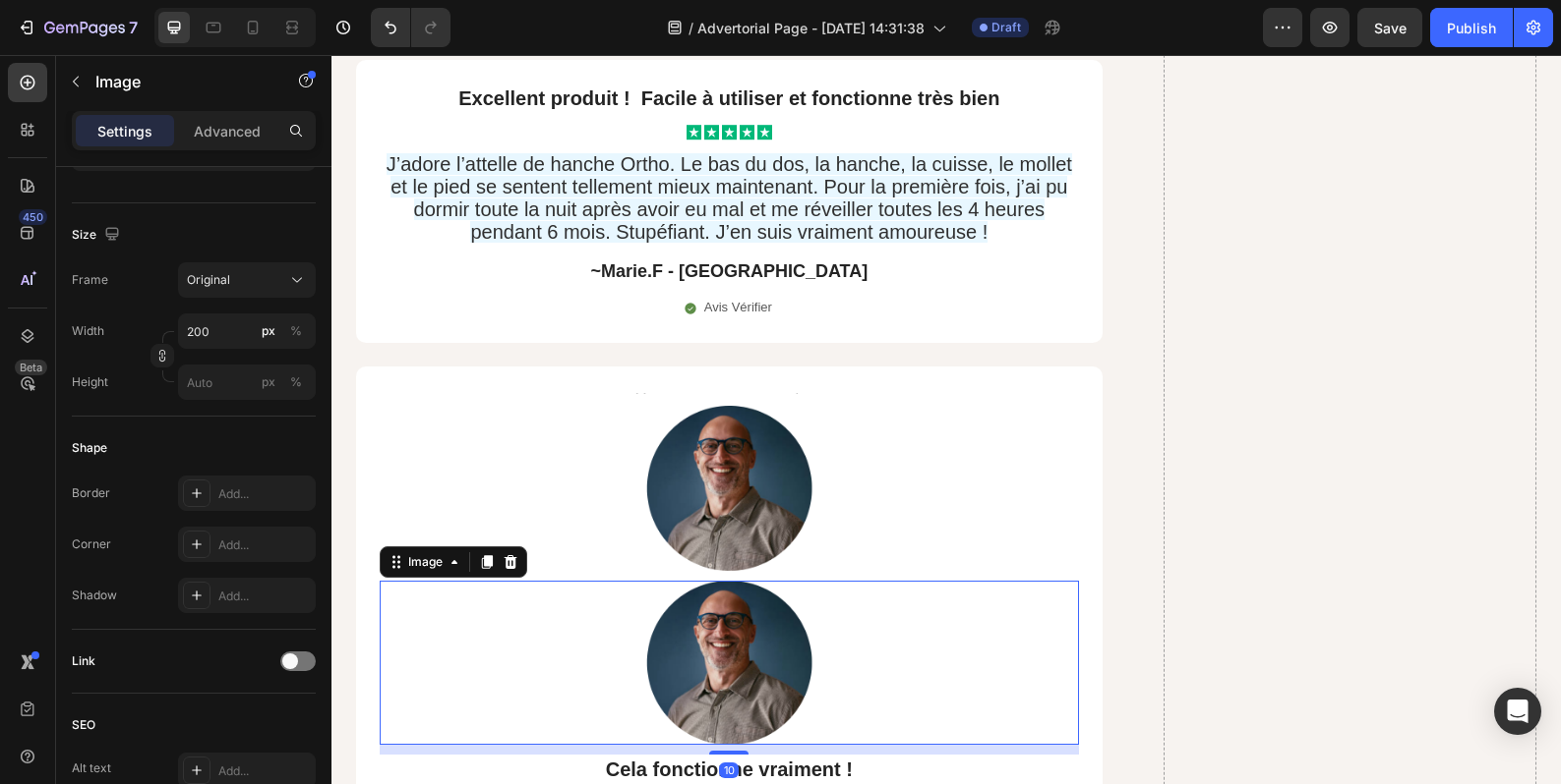
scroll to position [16186, 0]
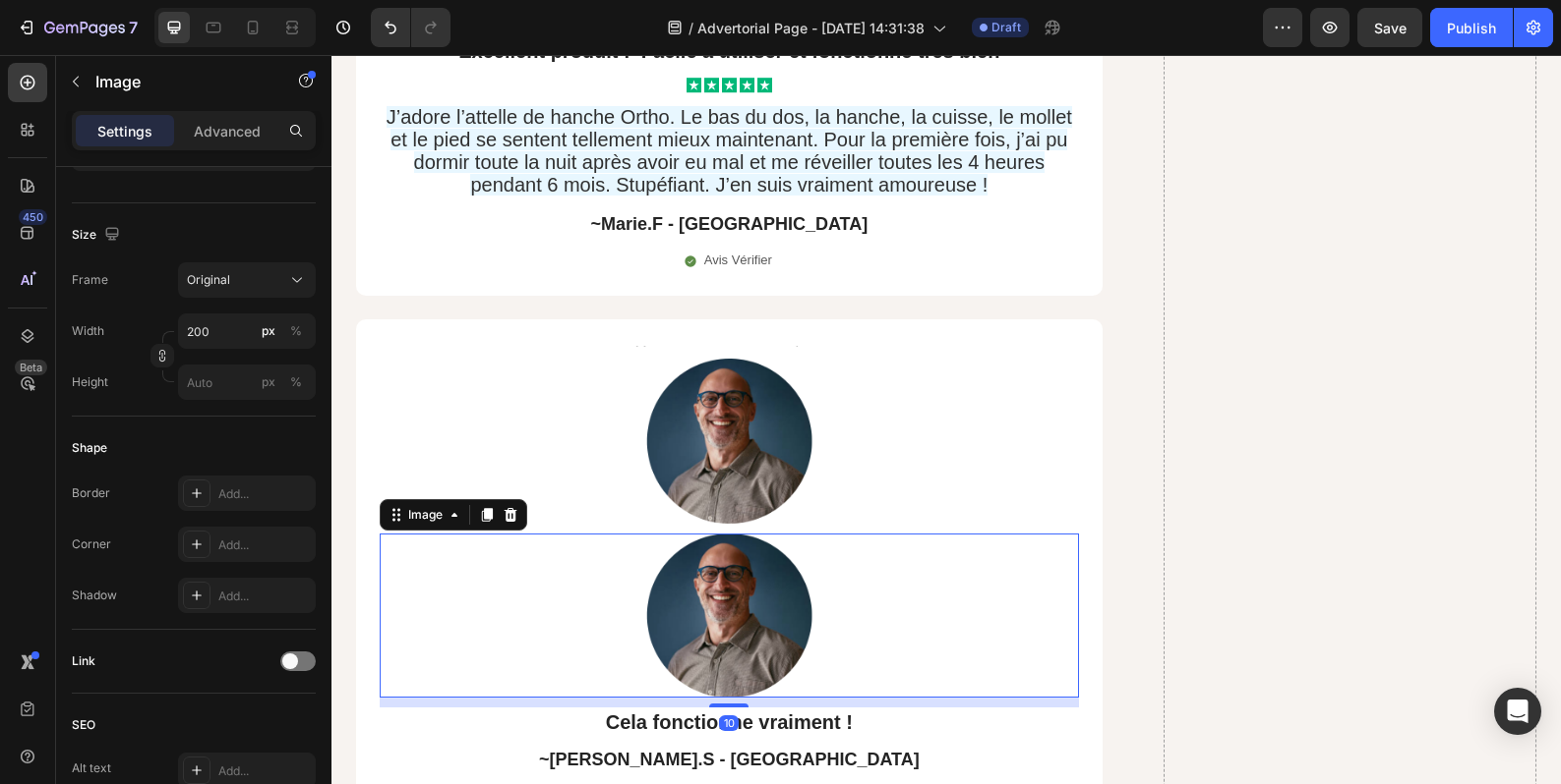
click at [636, 580] on img at bounding box center [728, 616] width 197 height 165
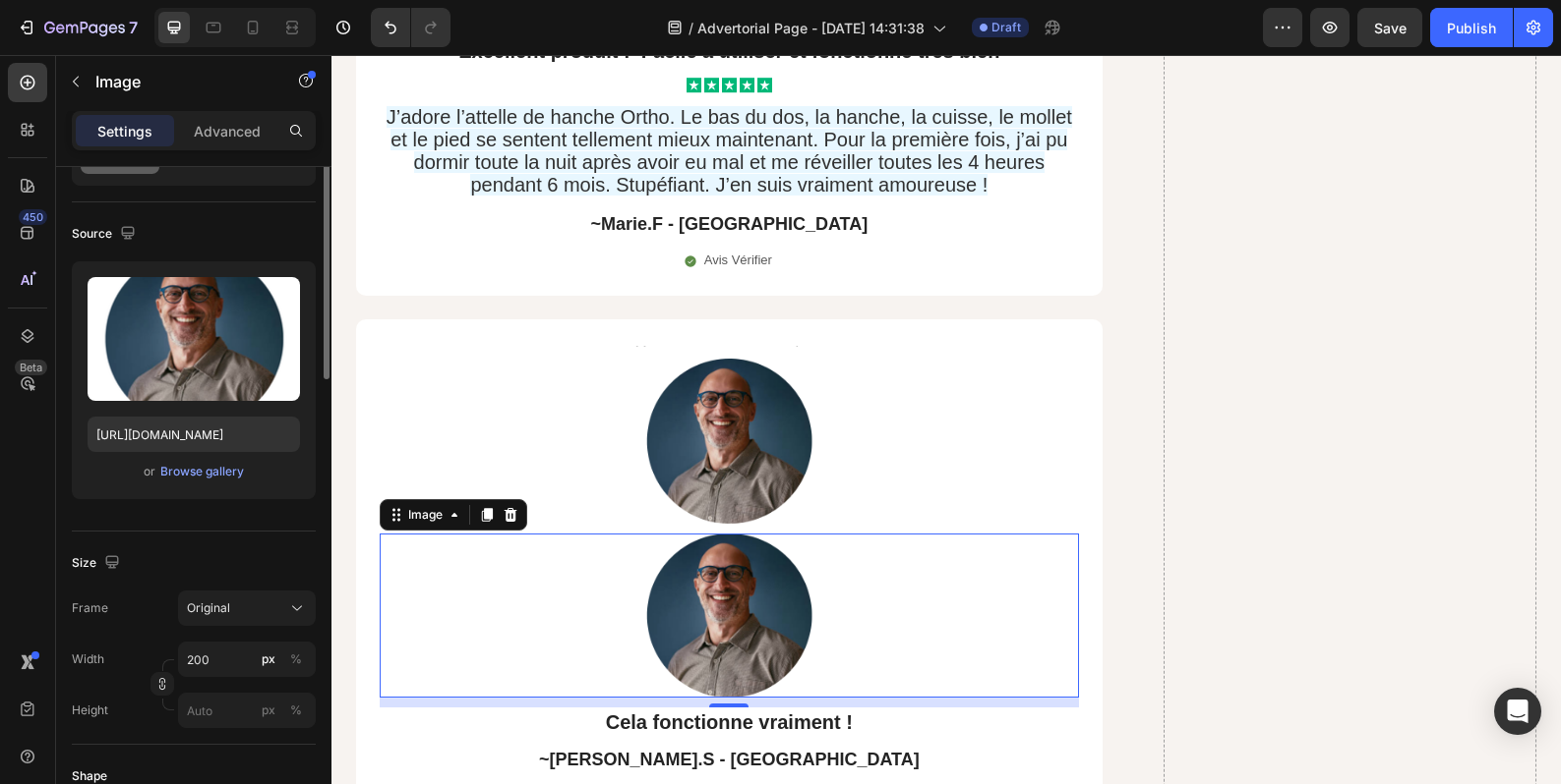
scroll to position [0, 0]
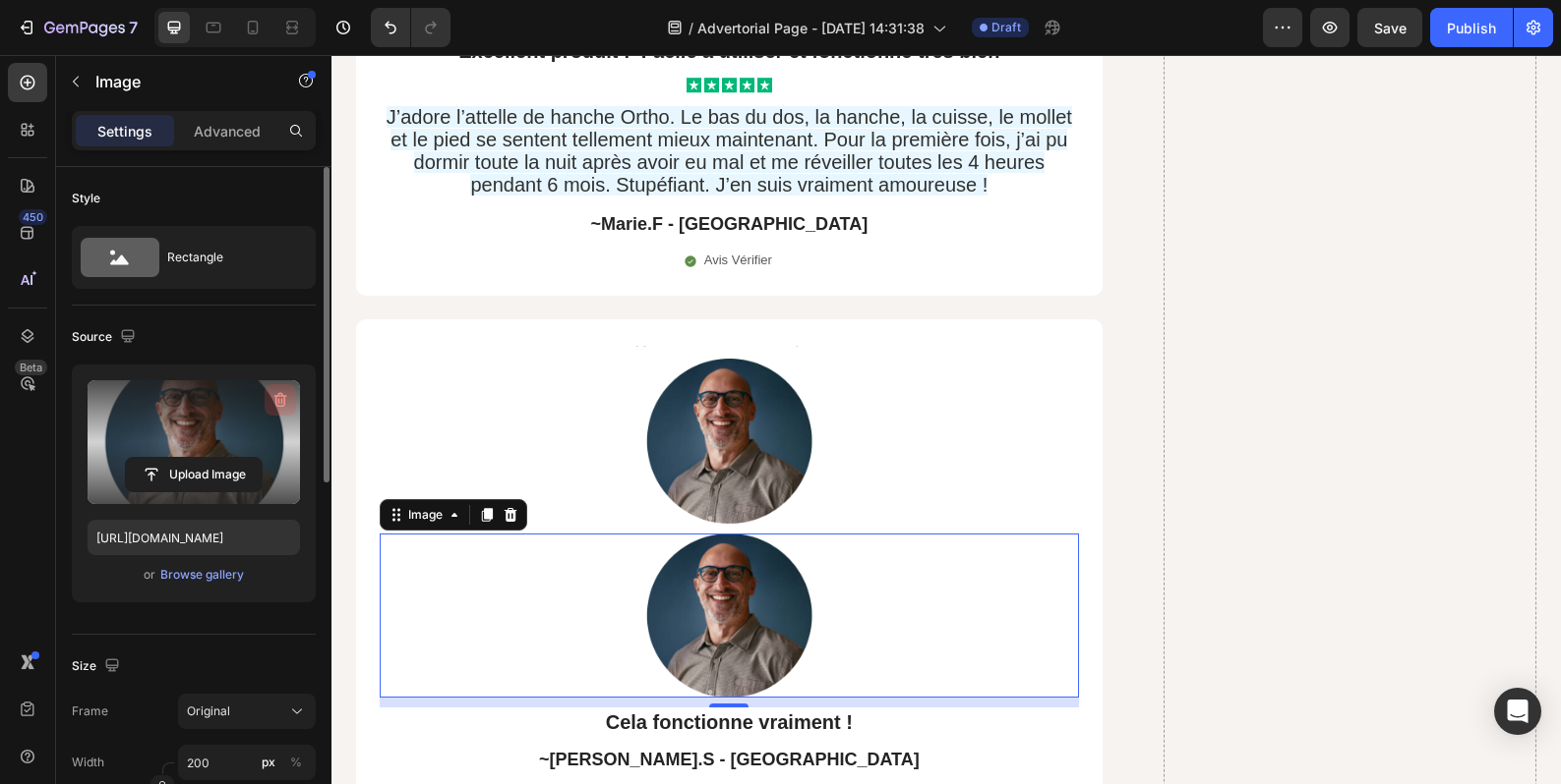
click at [283, 392] on icon "button" at bounding box center [280, 400] width 20 height 20
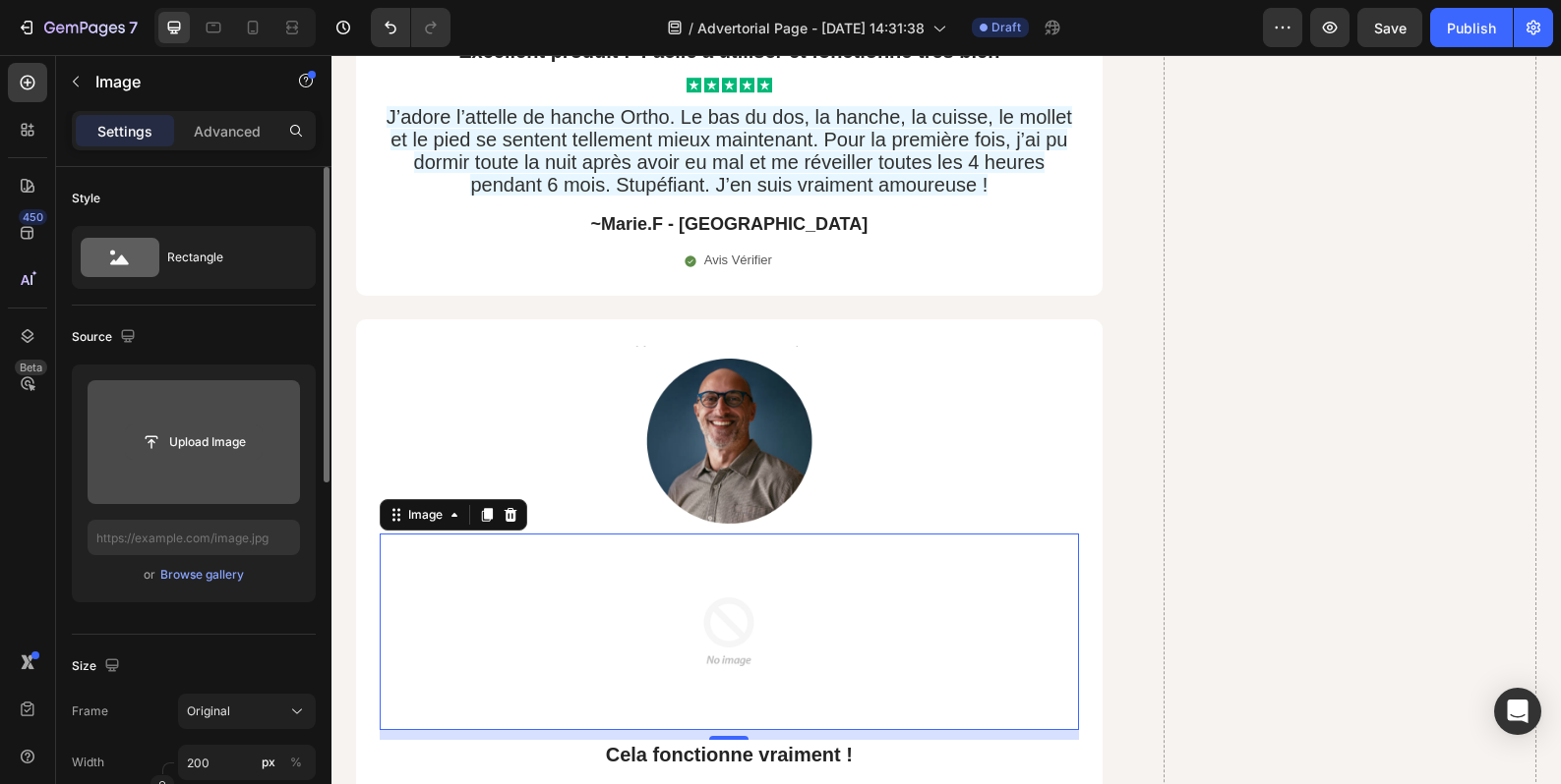
click at [225, 441] on input "file" at bounding box center [193, 442] width 136 height 34
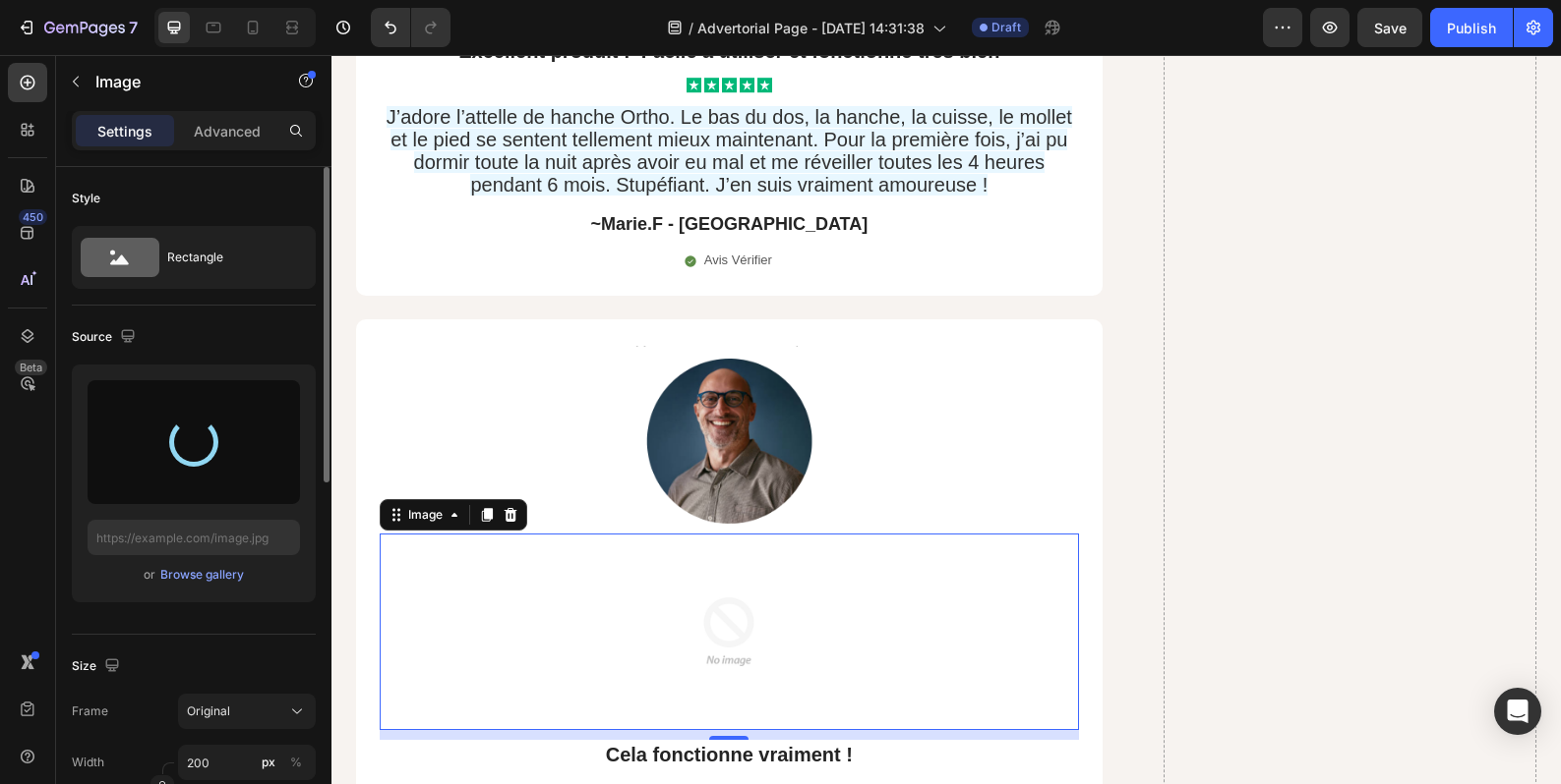
type input "https://cdn.shopify.com/s/files/1/0963/4994/6197/files/gempages_581778190033224…"
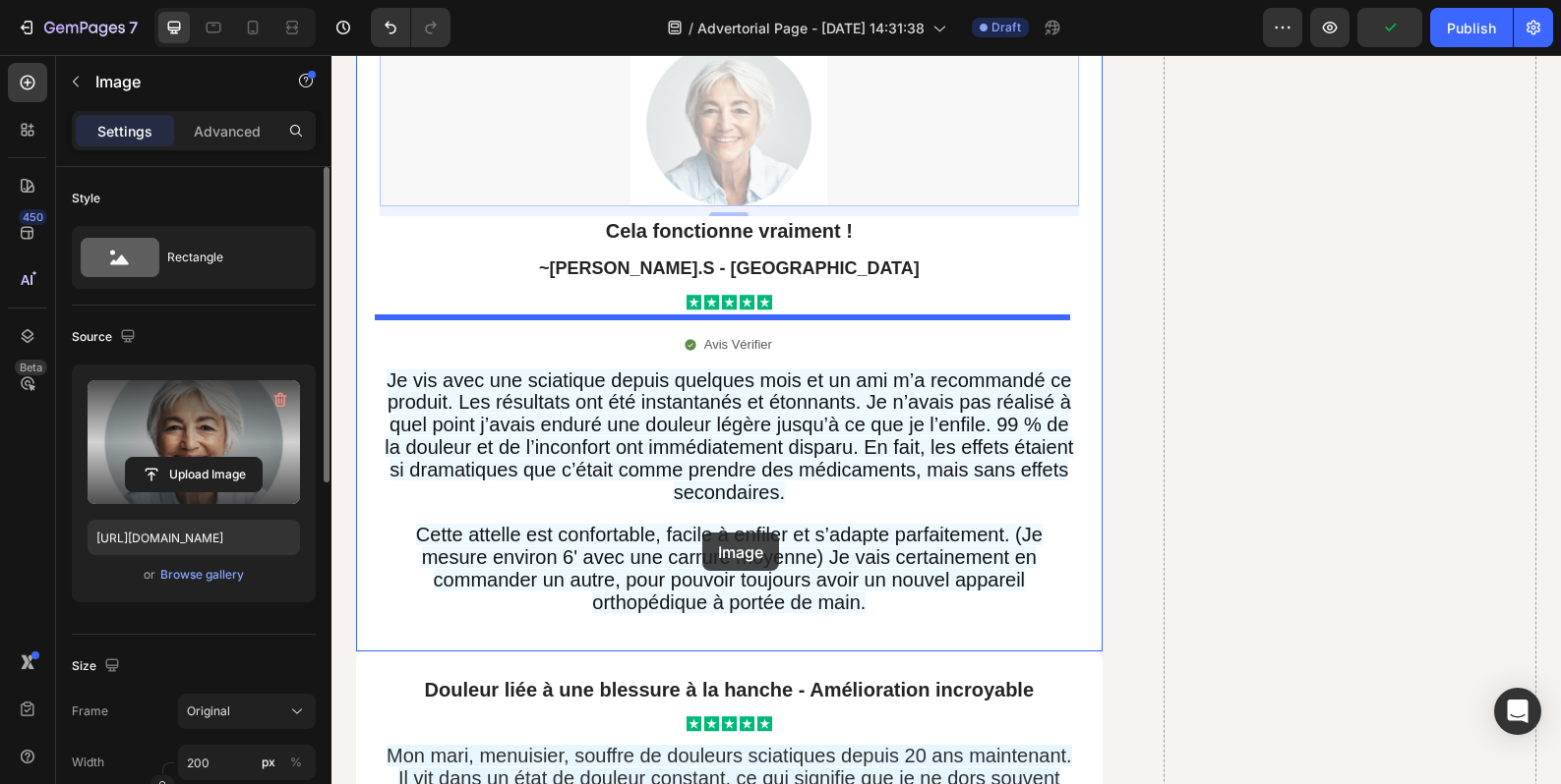
scroll to position [16841, 0]
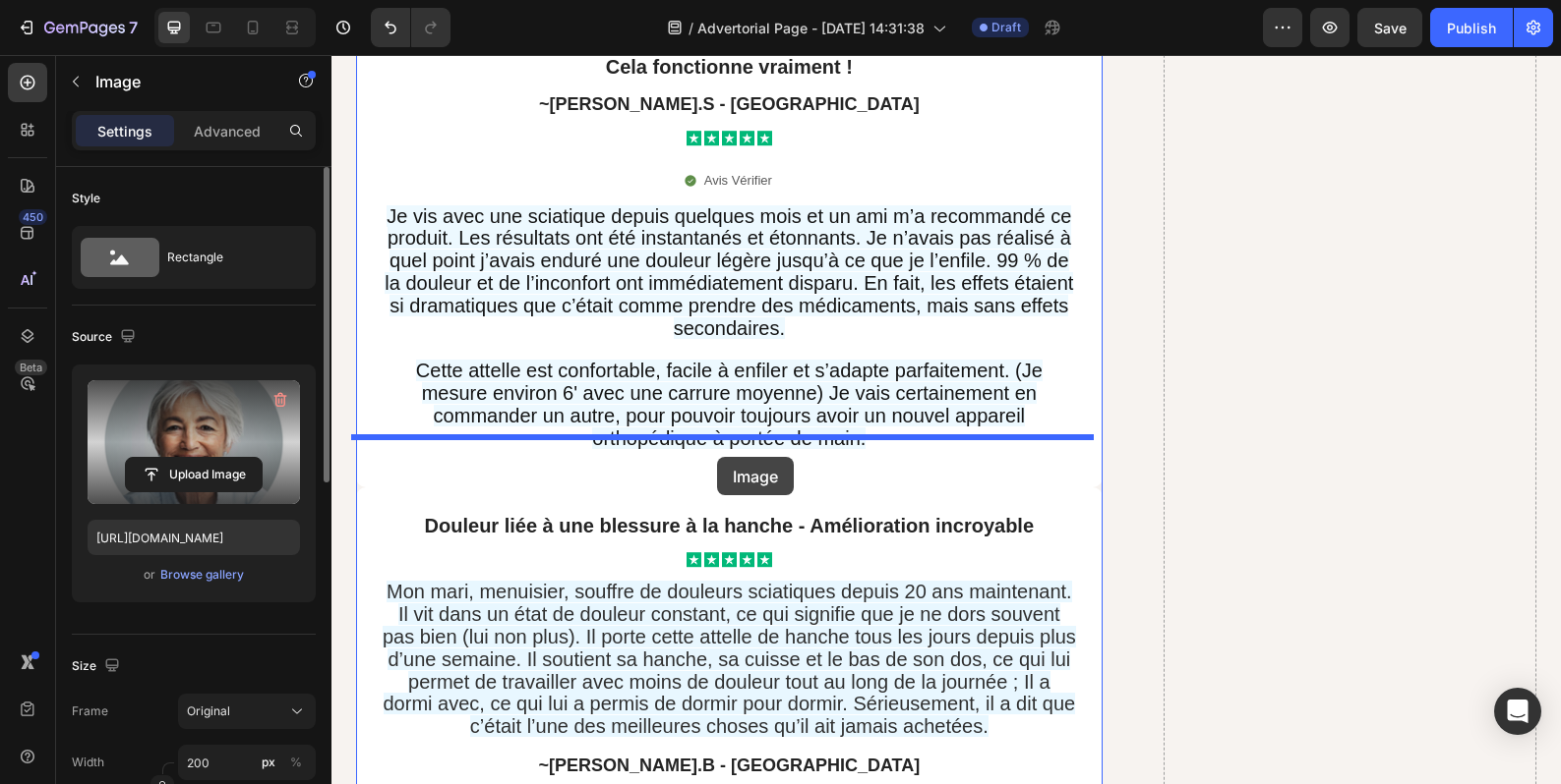
drag, startPoint x: 715, startPoint y: 275, endPoint x: 717, endPoint y: 457, distance: 182.0
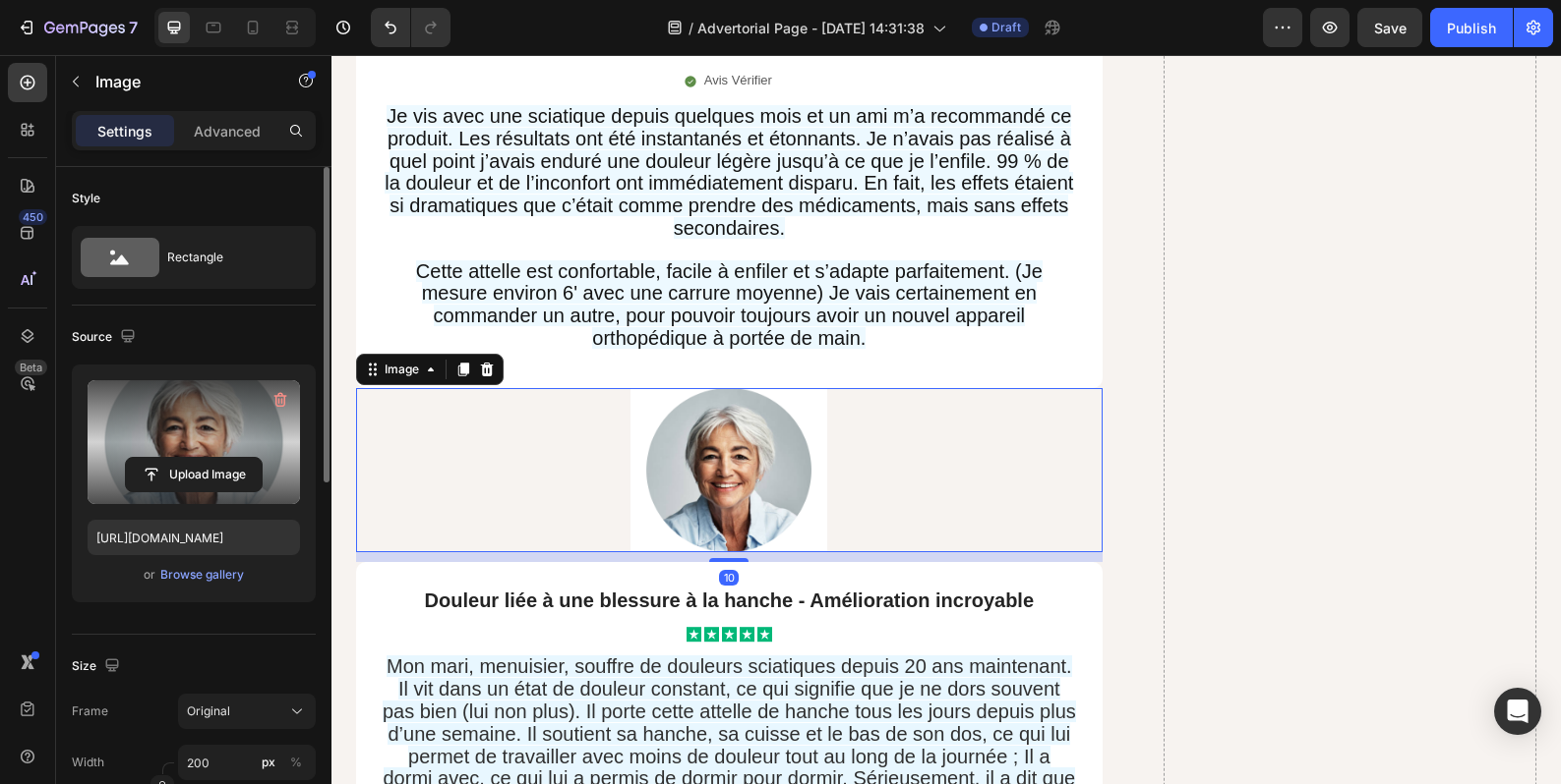
scroll to position [16994, 0]
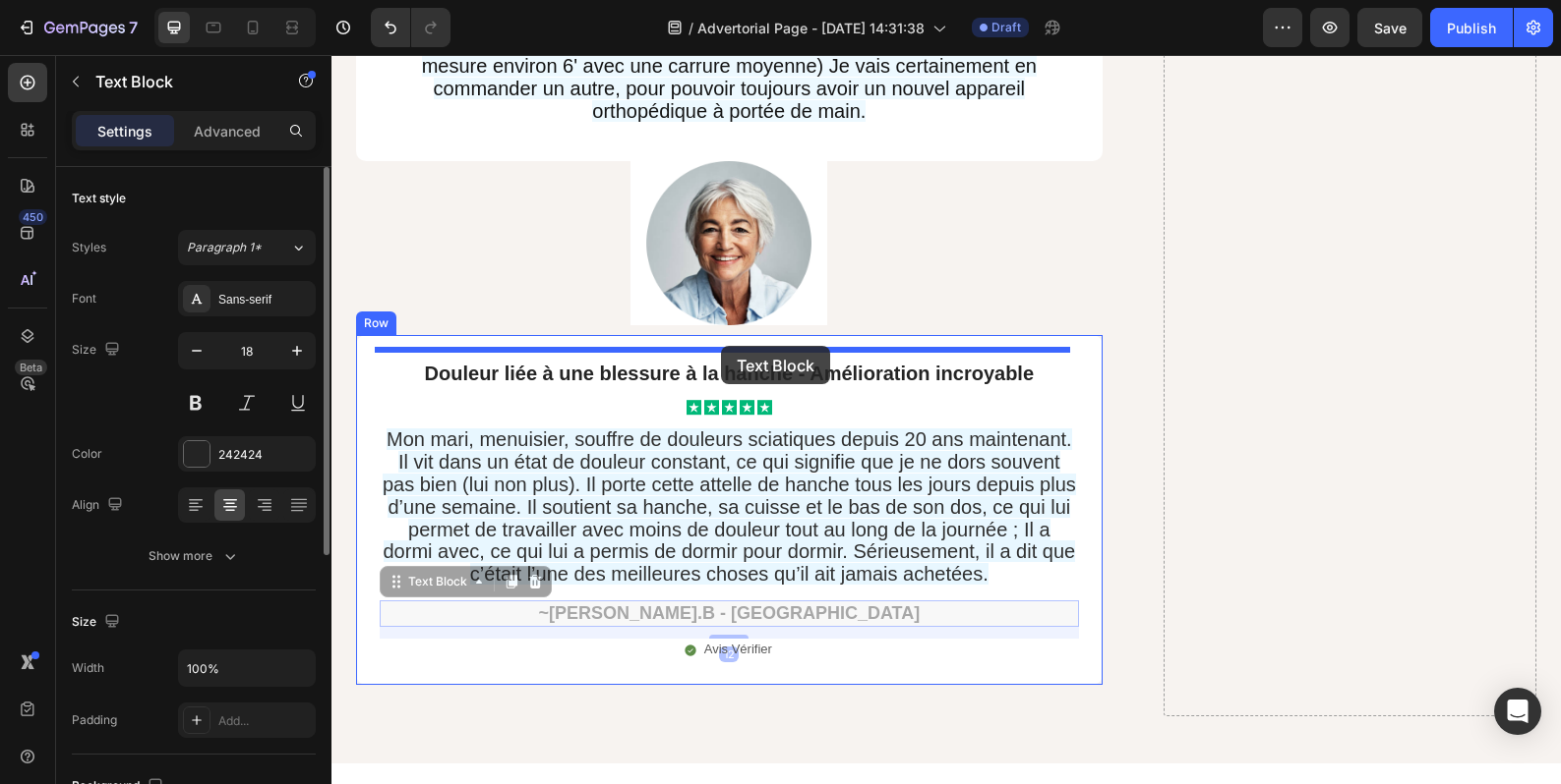
drag, startPoint x: 720, startPoint y: 487, endPoint x: 721, endPoint y: 345, distance: 142.0
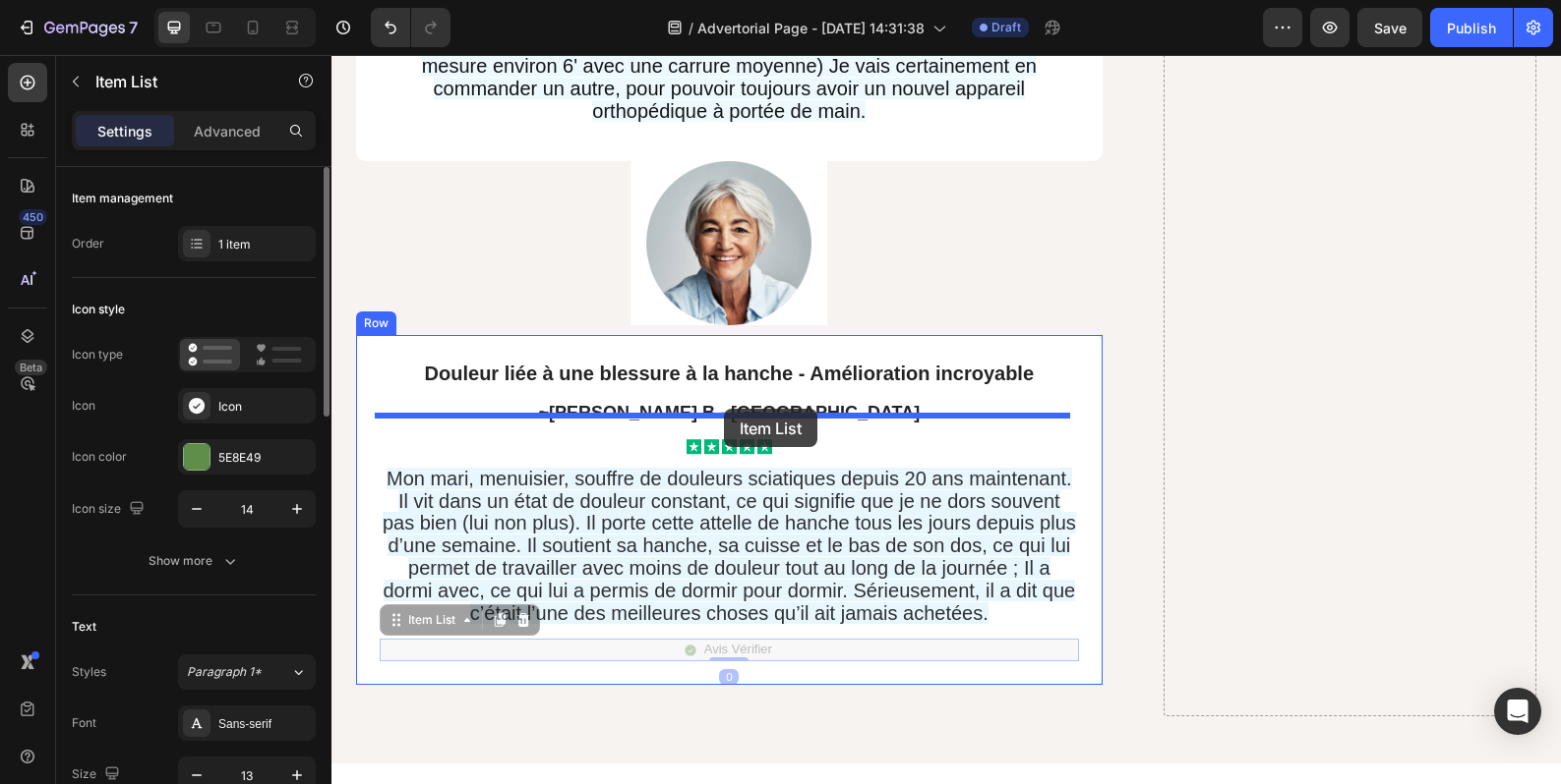
drag, startPoint x: 712, startPoint y: 603, endPoint x: 724, endPoint y: 409, distance: 194.4
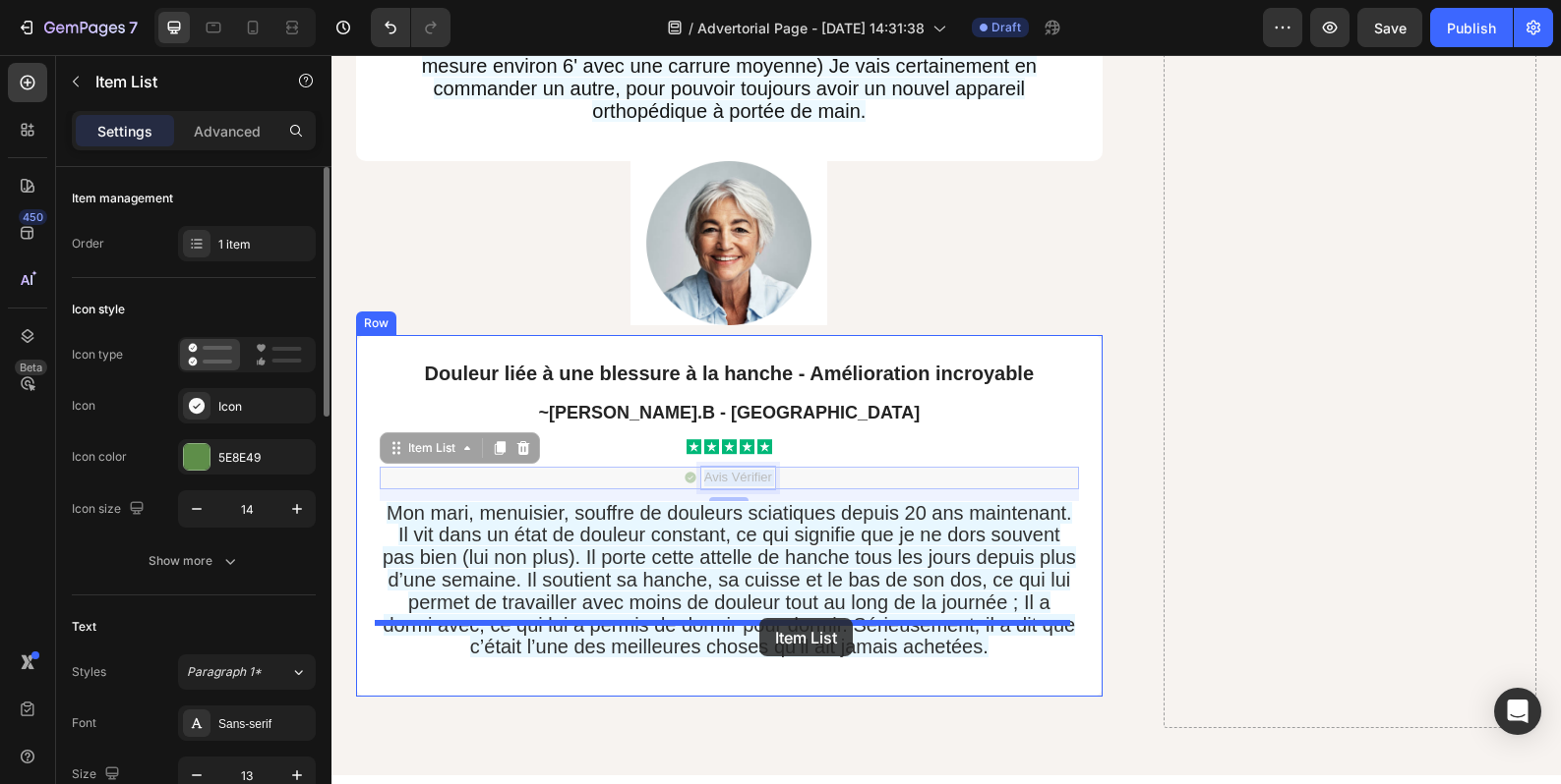
drag, startPoint x: 759, startPoint y: 423, endPoint x: 760, endPoint y: 619, distance: 196.0
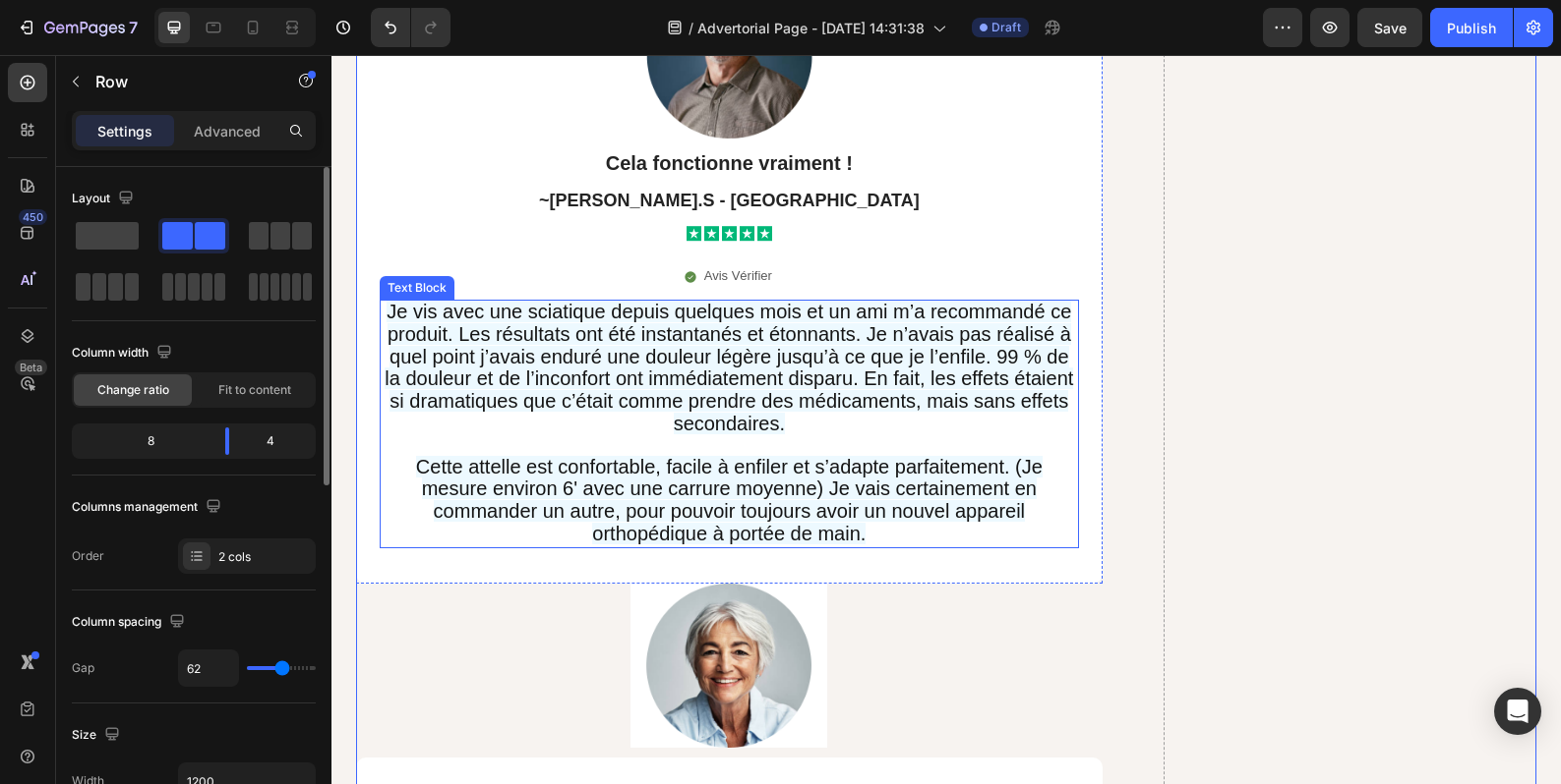
scroll to position [16502, 0]
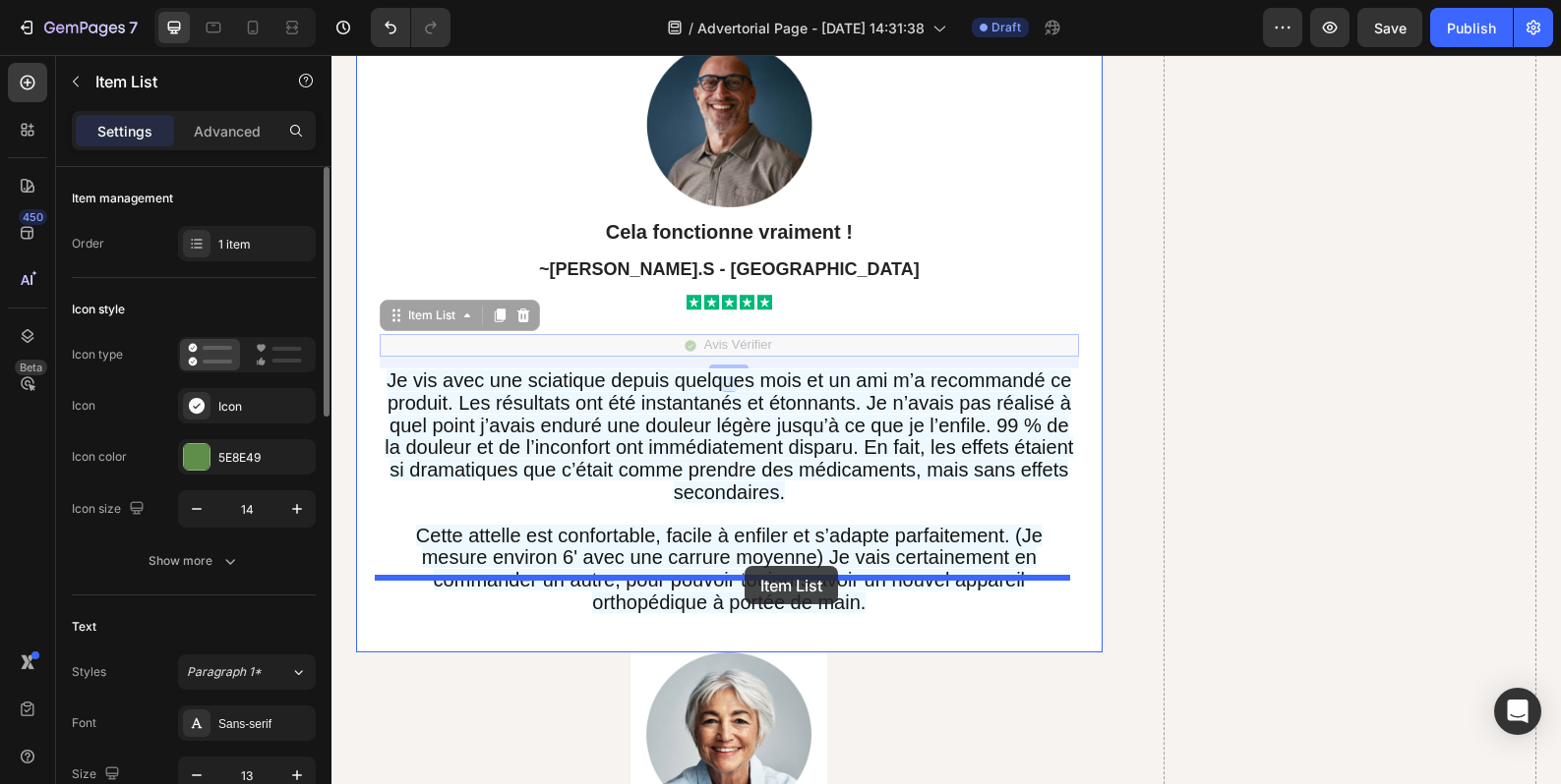
drag, startPoint x: 746, startPoint y: 374, endPoint x: 745, endPoint y: 566, distance: 192.0
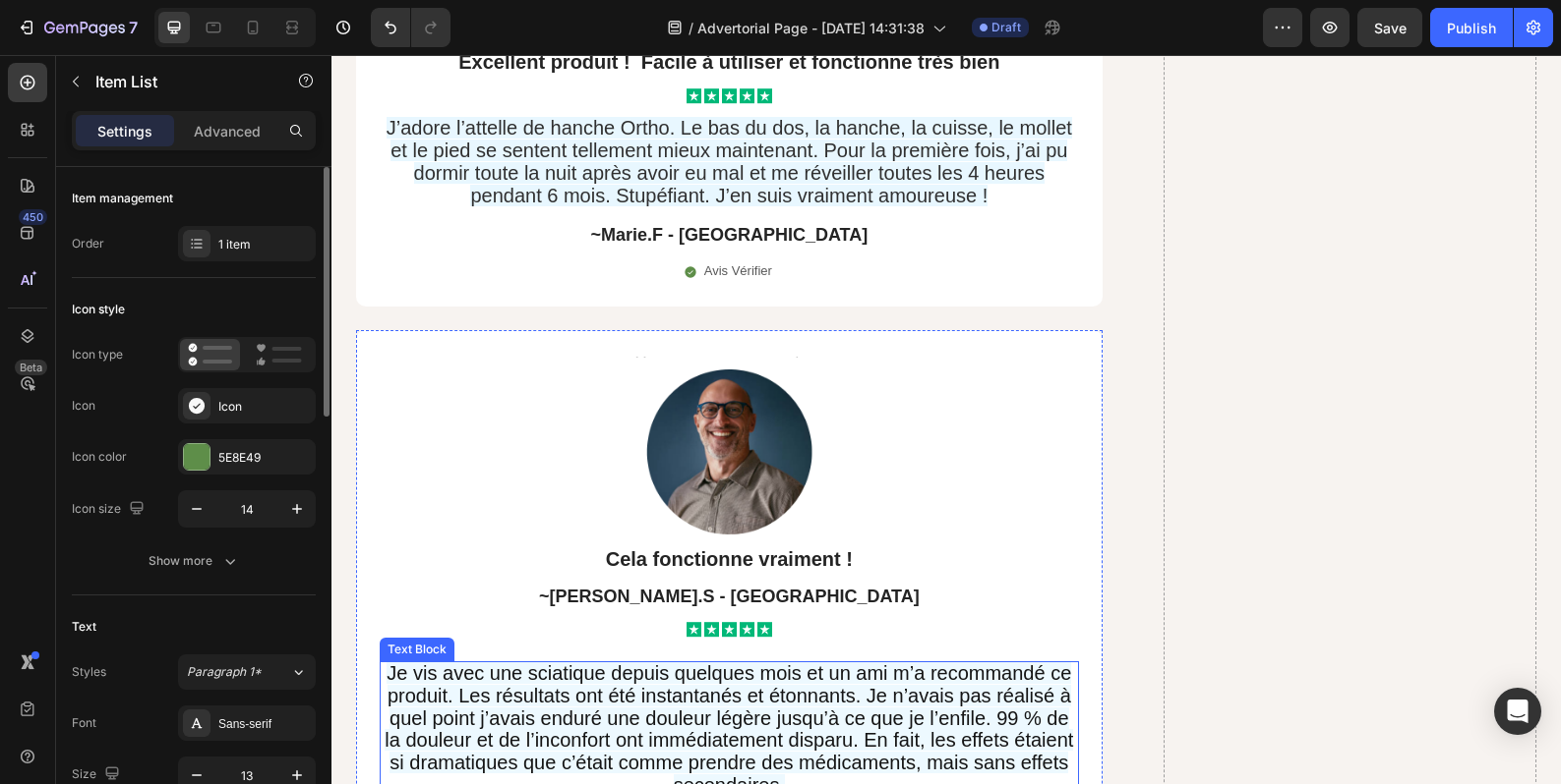
scroll to position [16666, 0]
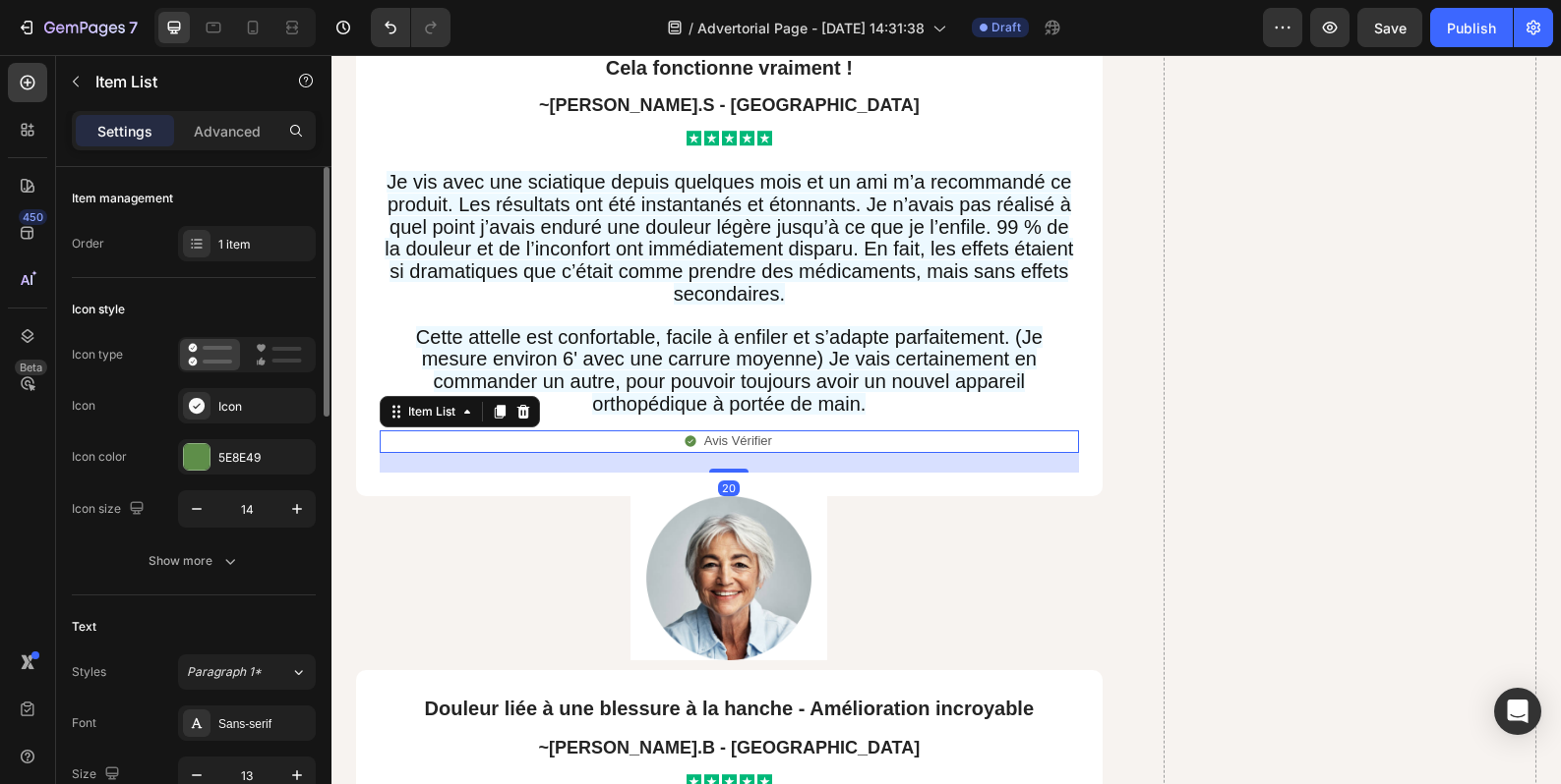
drag, startPoint x: 734, startPoint y: 413, endPoint x: 1072, endPoint y: 494, distance: 347.6
click at [735, 469] on div at bounding box center [729, 471] width 40 height 4
type input "100%"
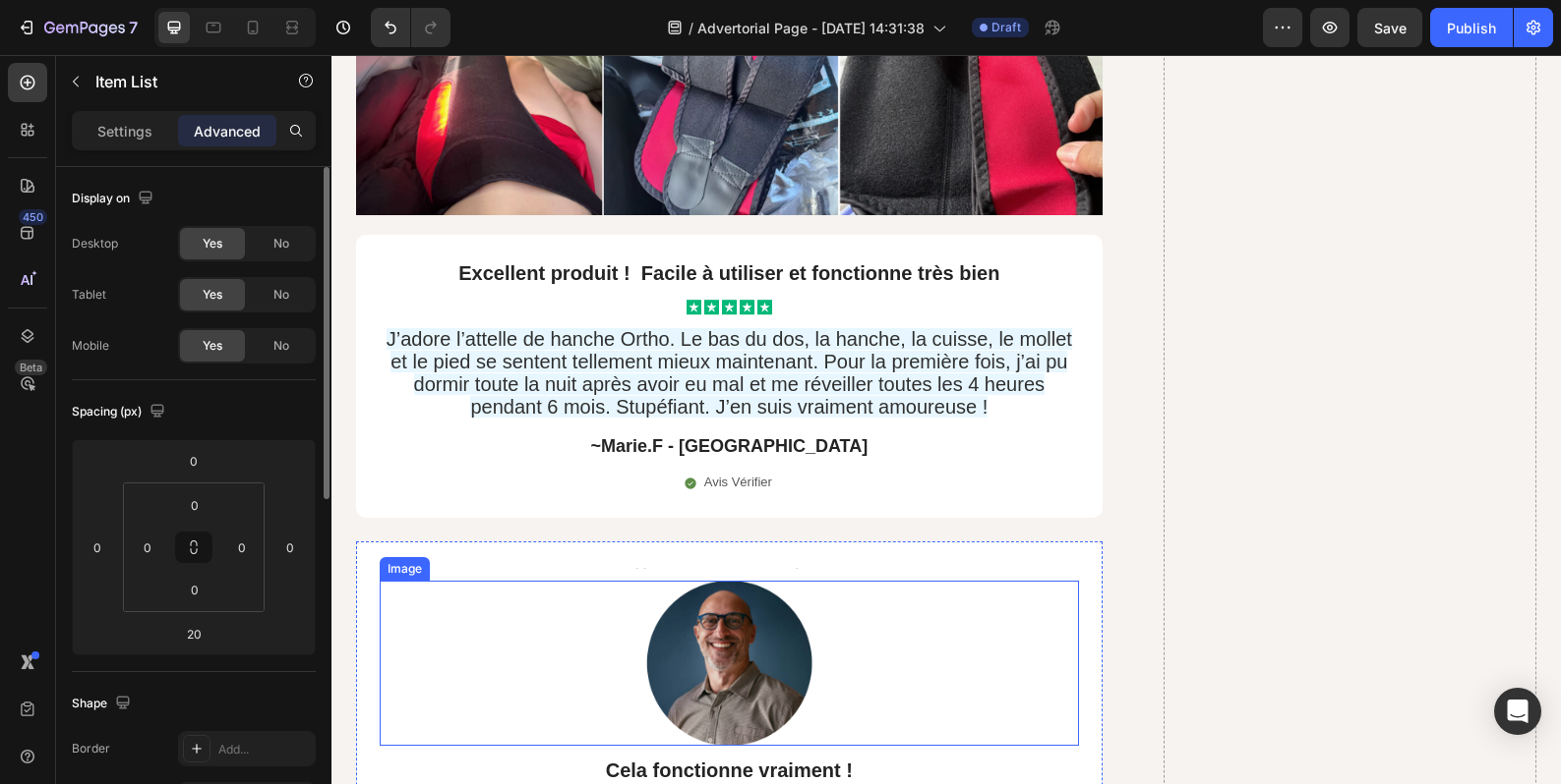
scroll to position [16011, 0]
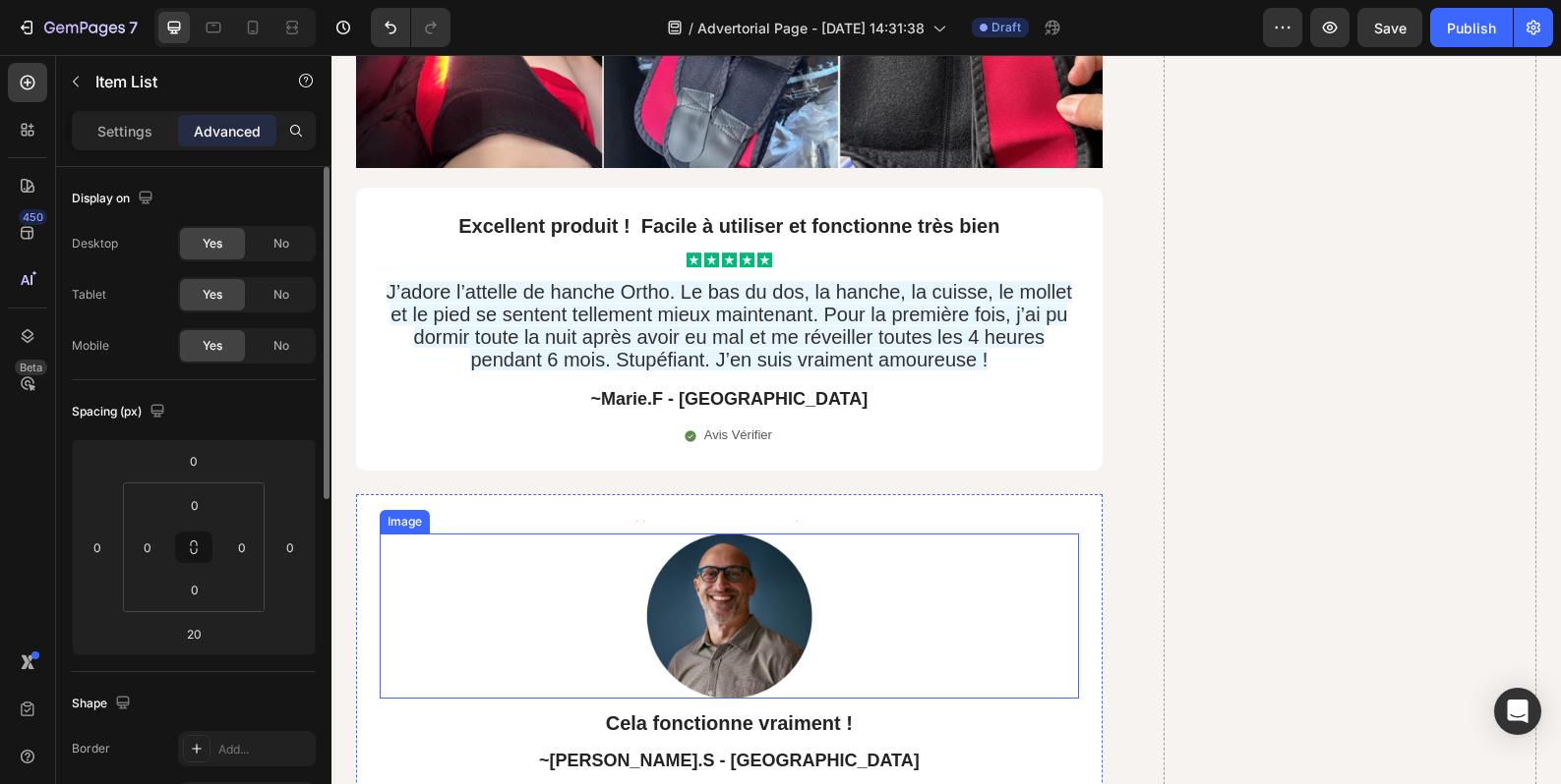
click at [805, 605] on img at bounding box center [728, 616] width 197 height 165
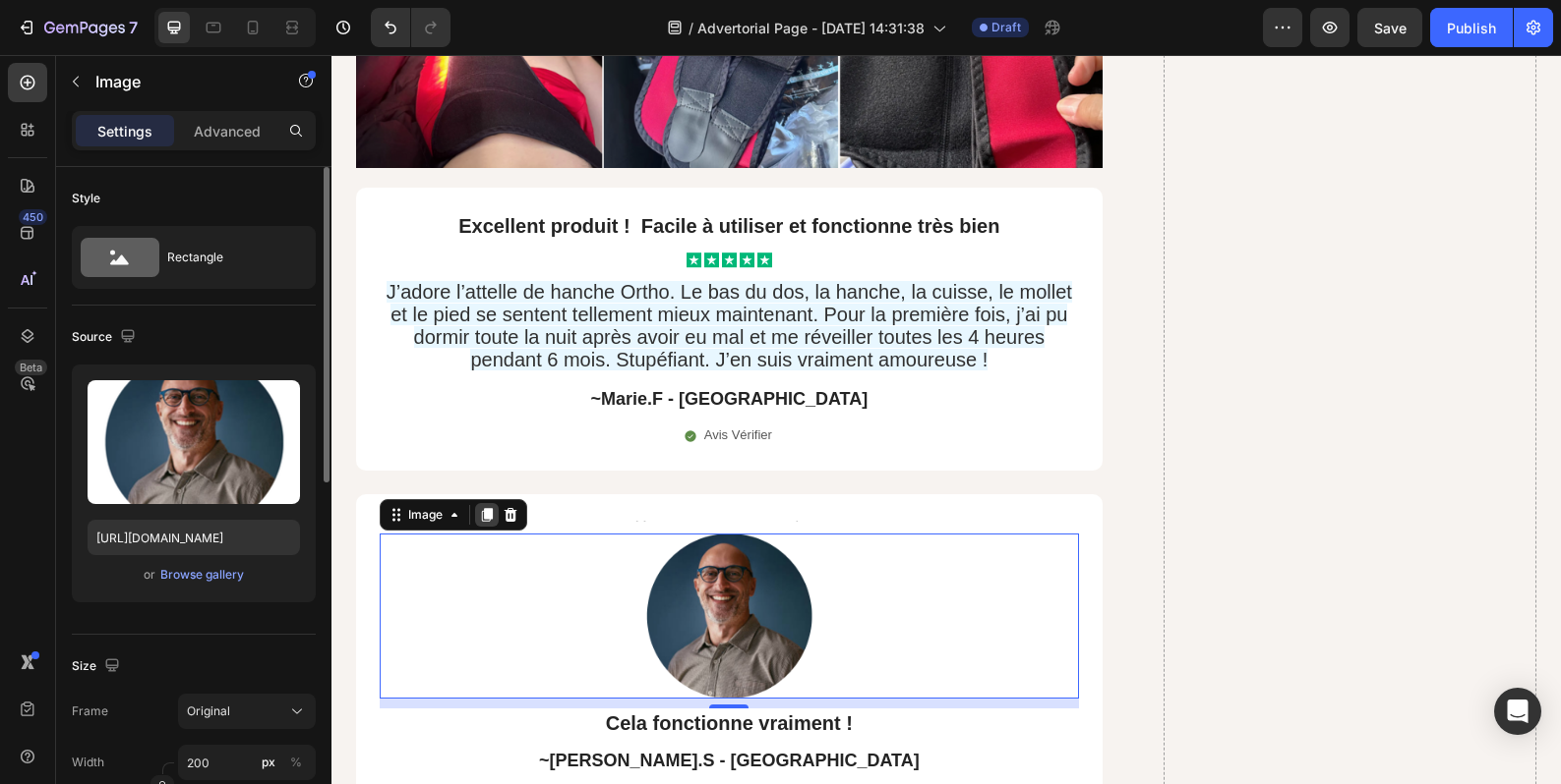
drag, startPoint x: 478, startPoint y: 477, endPoint x: 483, endPoint y: 463, distance: 14.9
click at [479, 499] on div "Image" at bounding box center [453, 515] width 148 height 32
click at [483, 508] on icon at bounding box center [487, 515] width 11 height 14
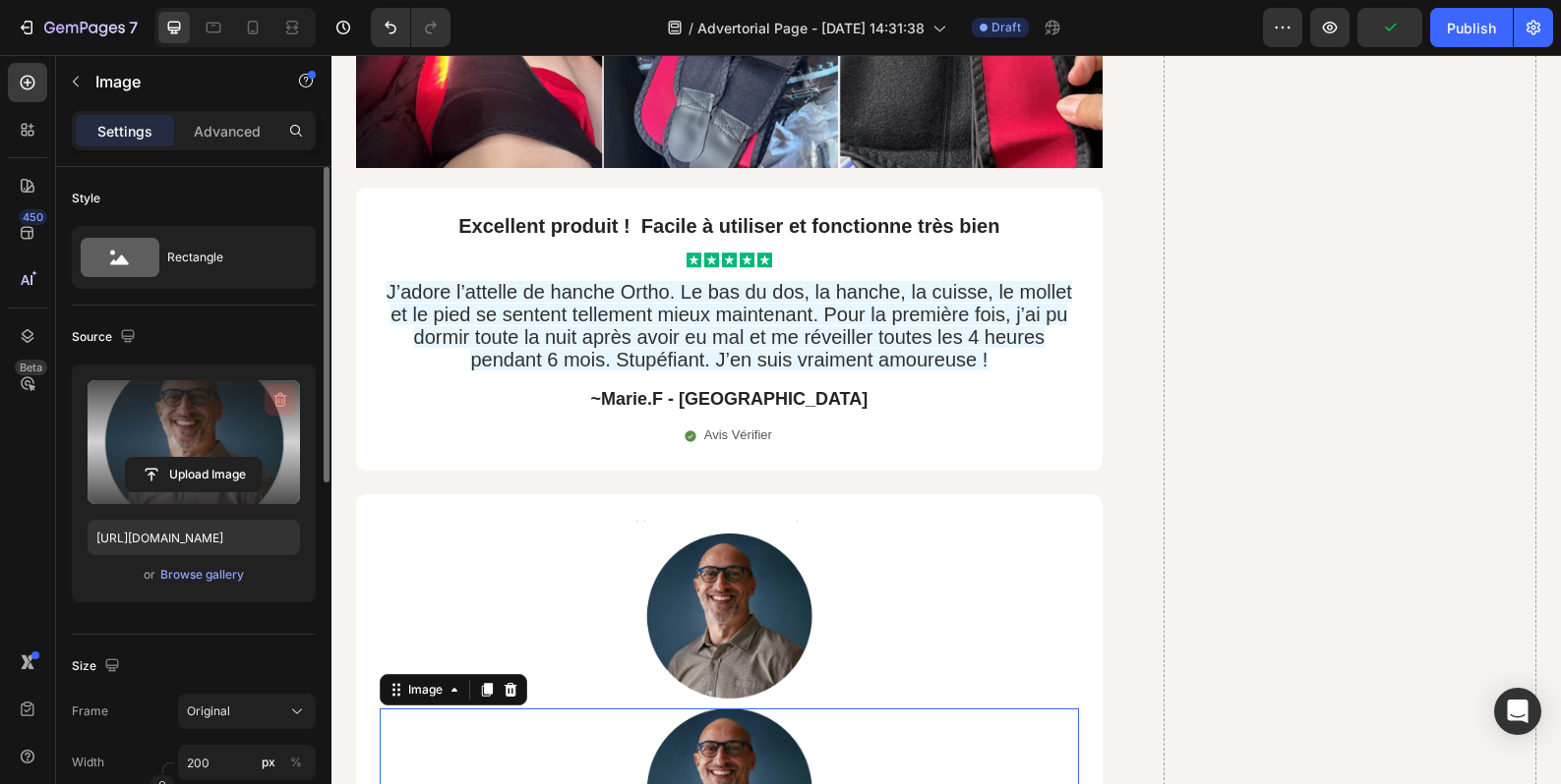
click at [281, 406] on icon "button" at bounding box center [280, 400] width 13 height 15
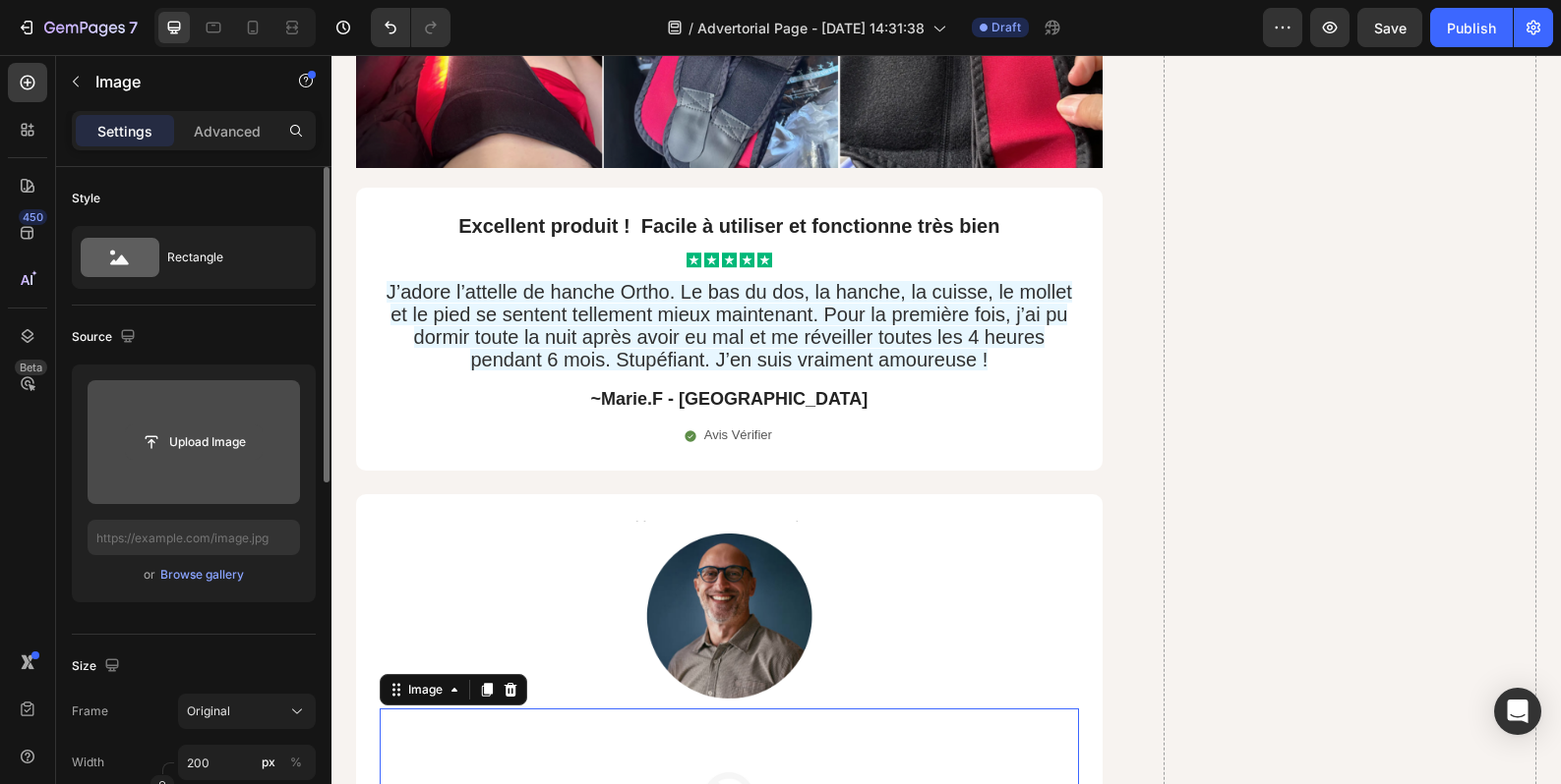
click at [236, 438] on input "file" at bounding box center [193, 442] width 136 height 34
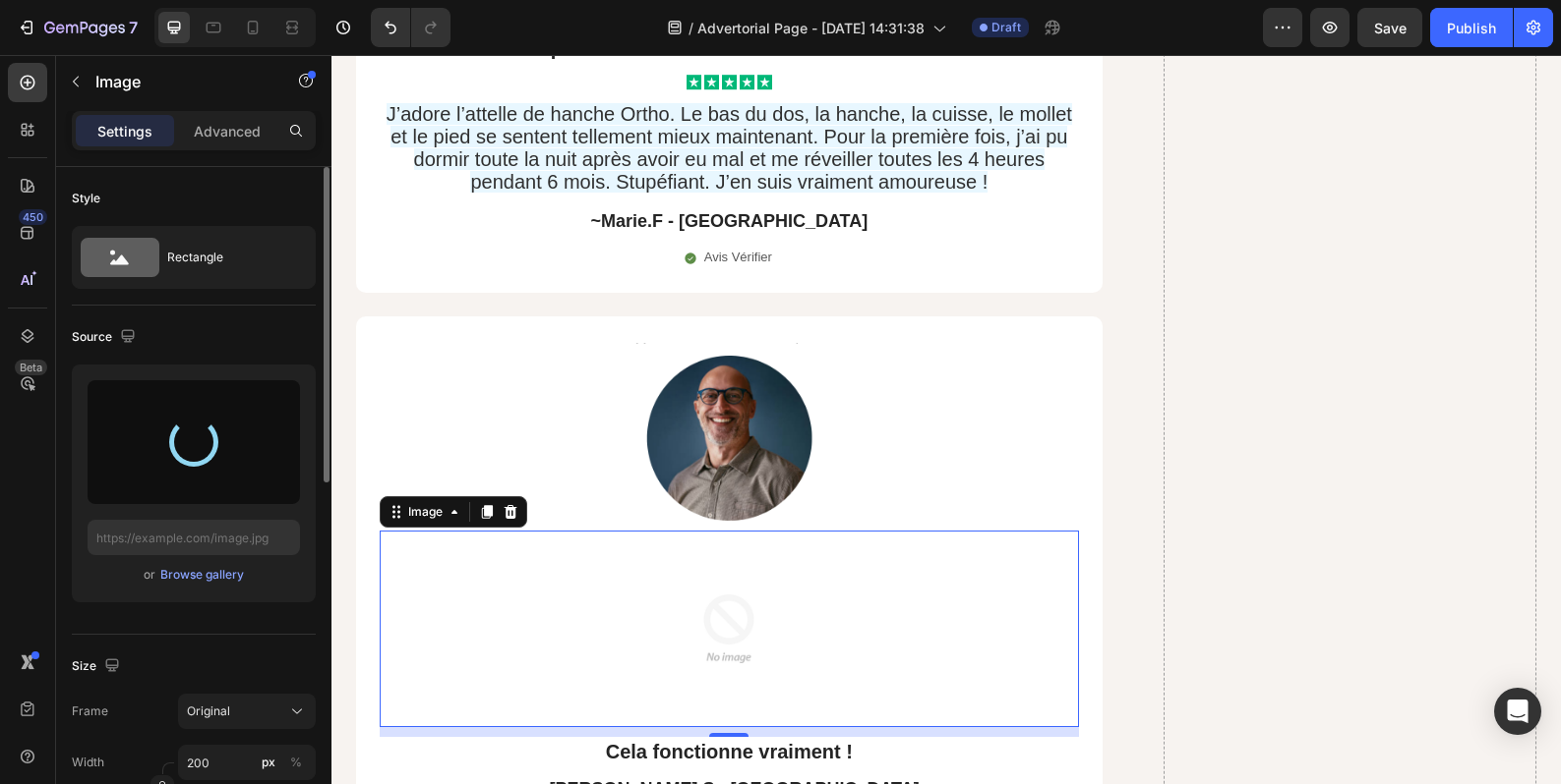
scroll to position [16339, 0]
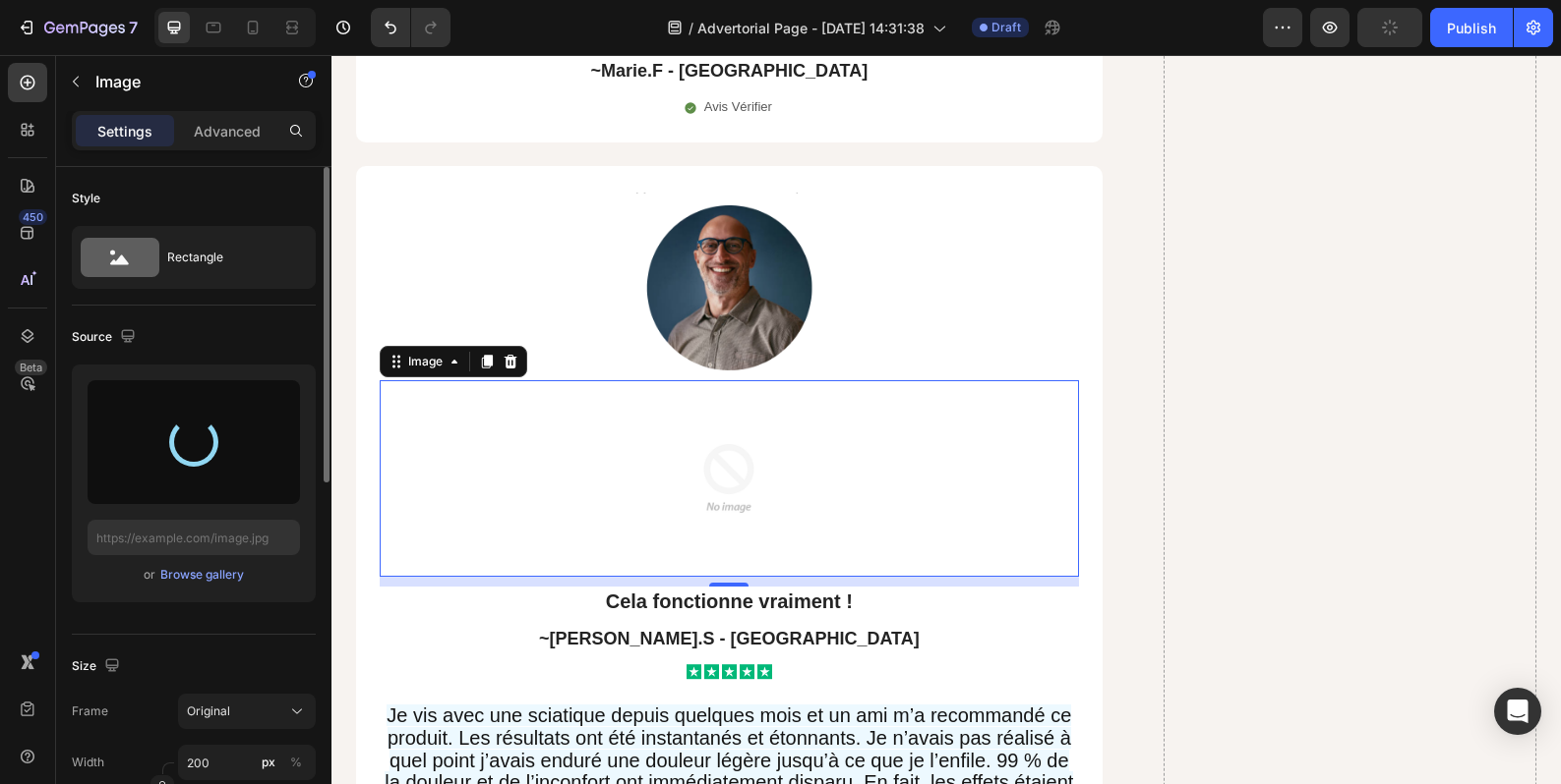
type input "https://cdn.shopify.com/s/files/1/0963/4994/6197/files/gempages_581778190033224…"
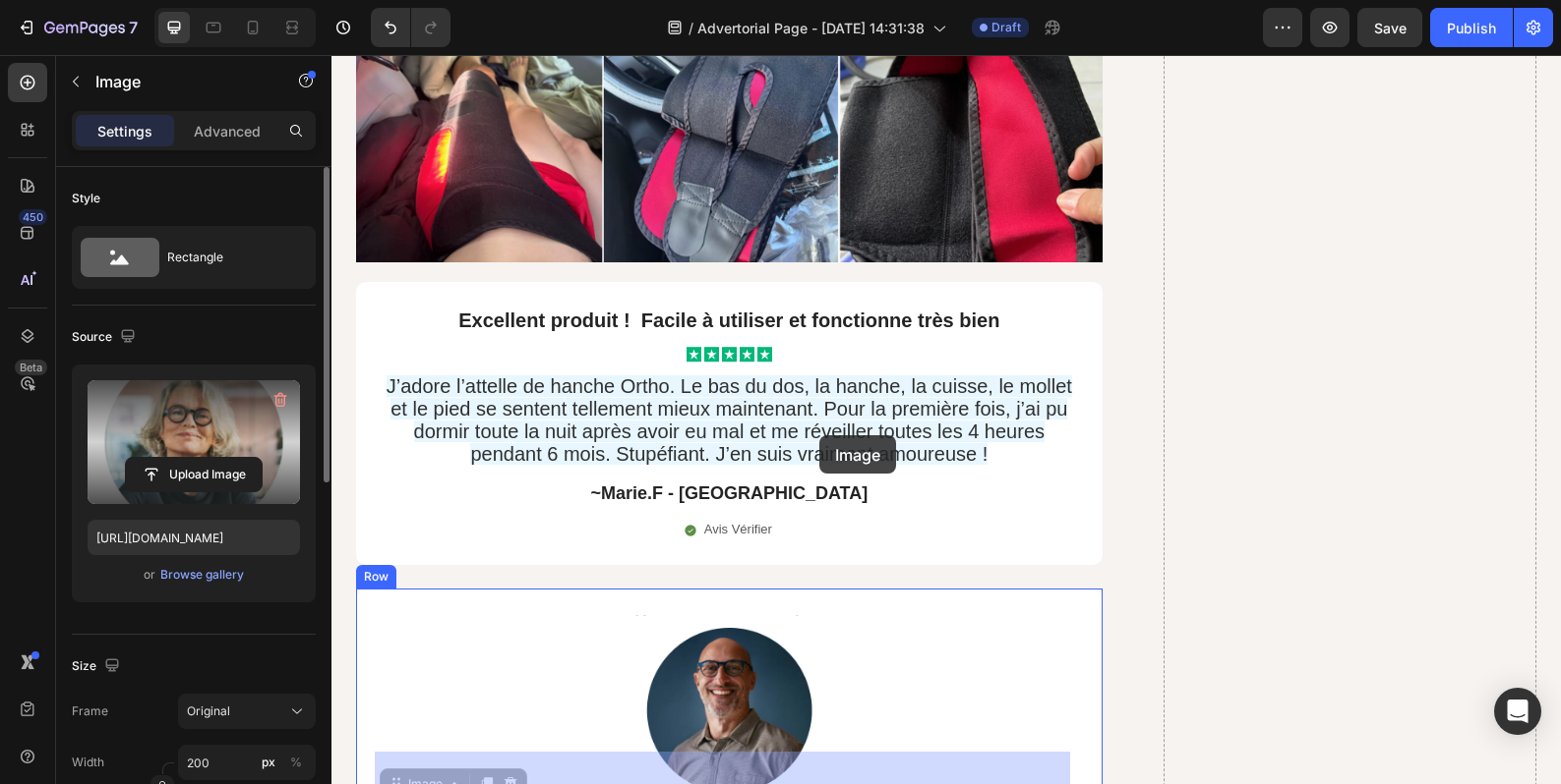
scroll to position [15847, 0]
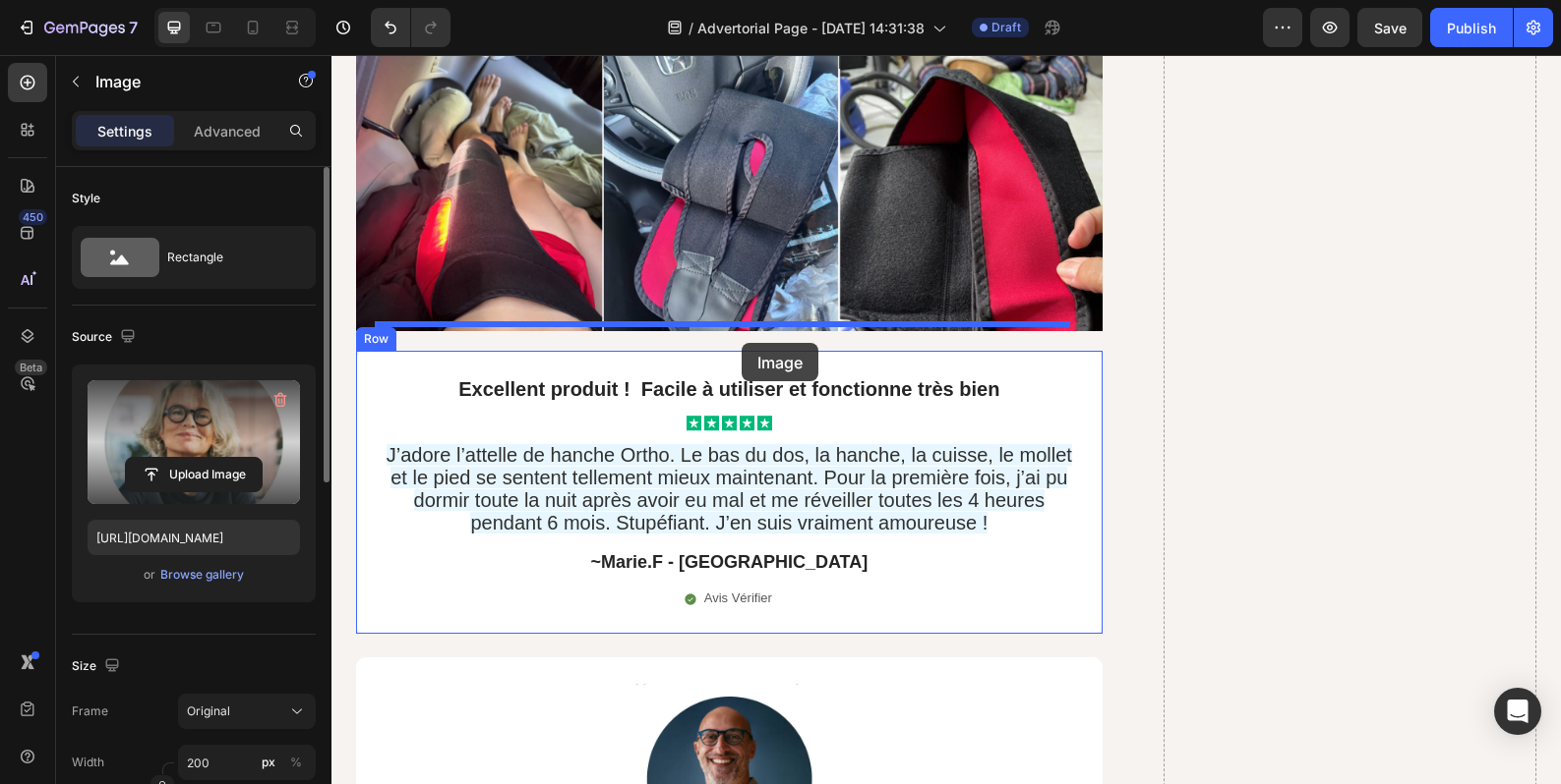
drag, startPoint x: 817, startPoint y: 447, endPoint x: 742, endPoint y: 343, distance: 128.2
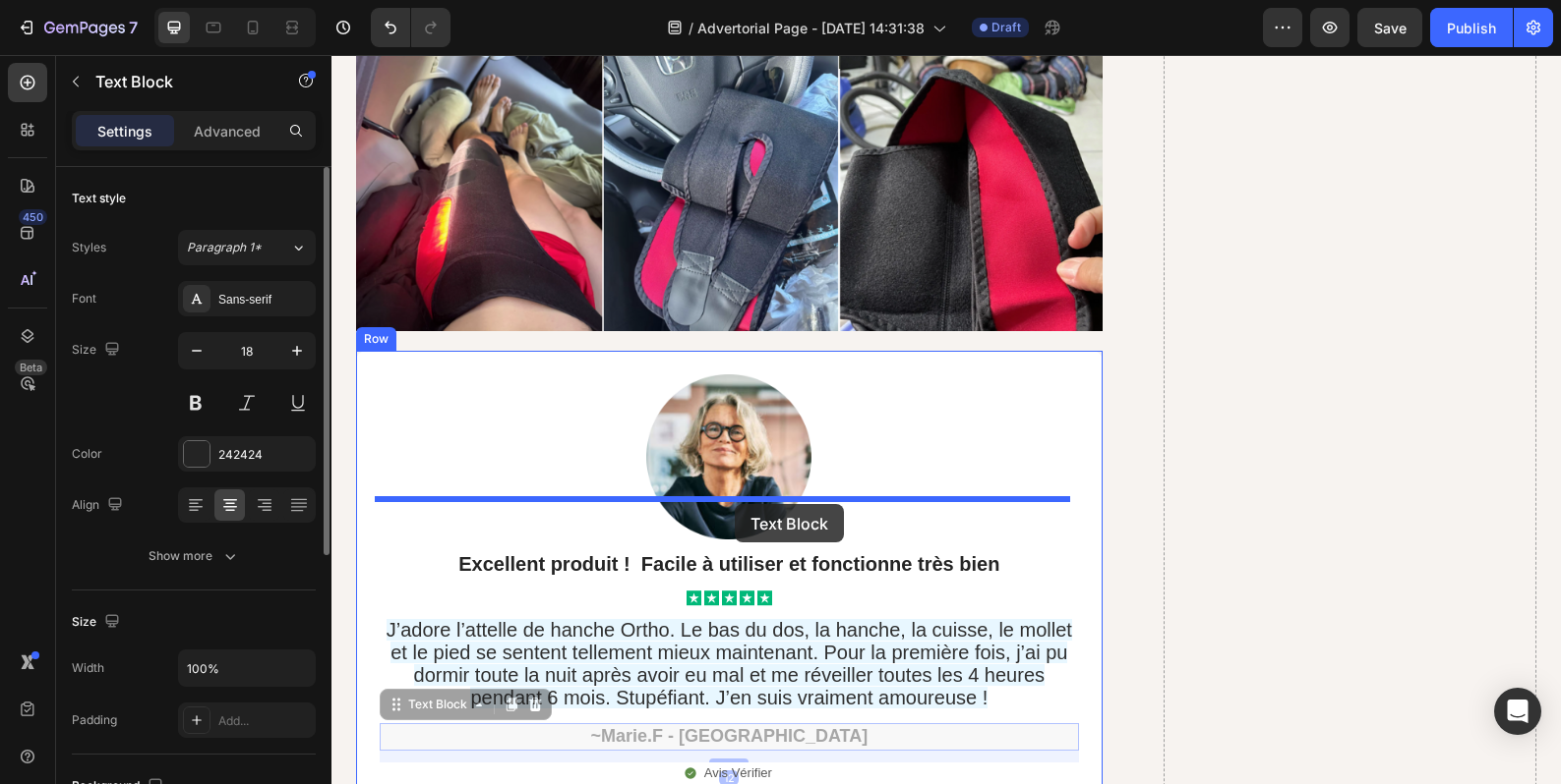
drag, startPoint x: 764, startPoint y: 685, endPoint x: 735, endPoint y: 504, distance: 183.3
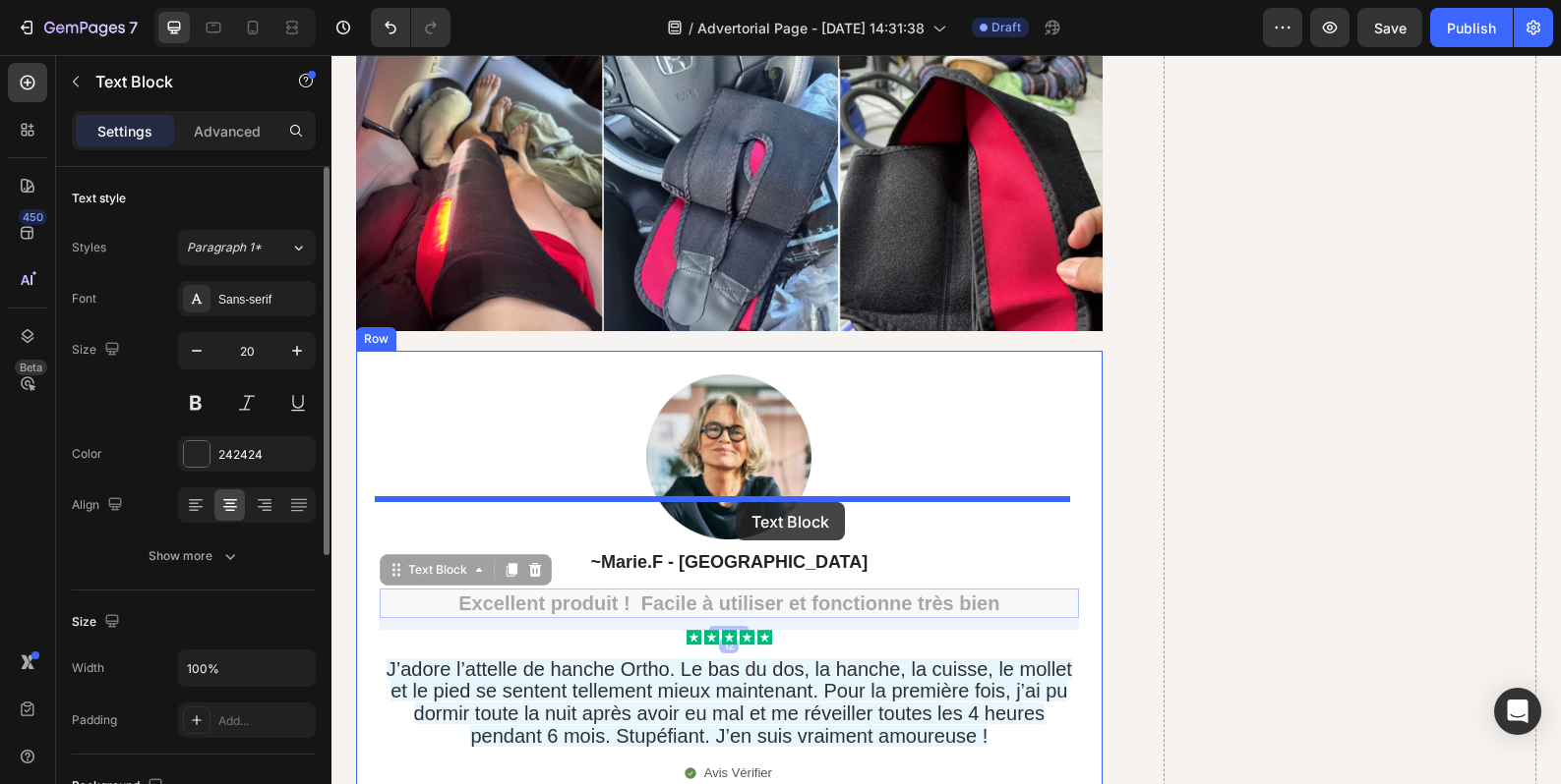
drag, startPoint x: 744, startPoint y: 557, endPoint x: 736, endPoint y: 502, distance: 55.6
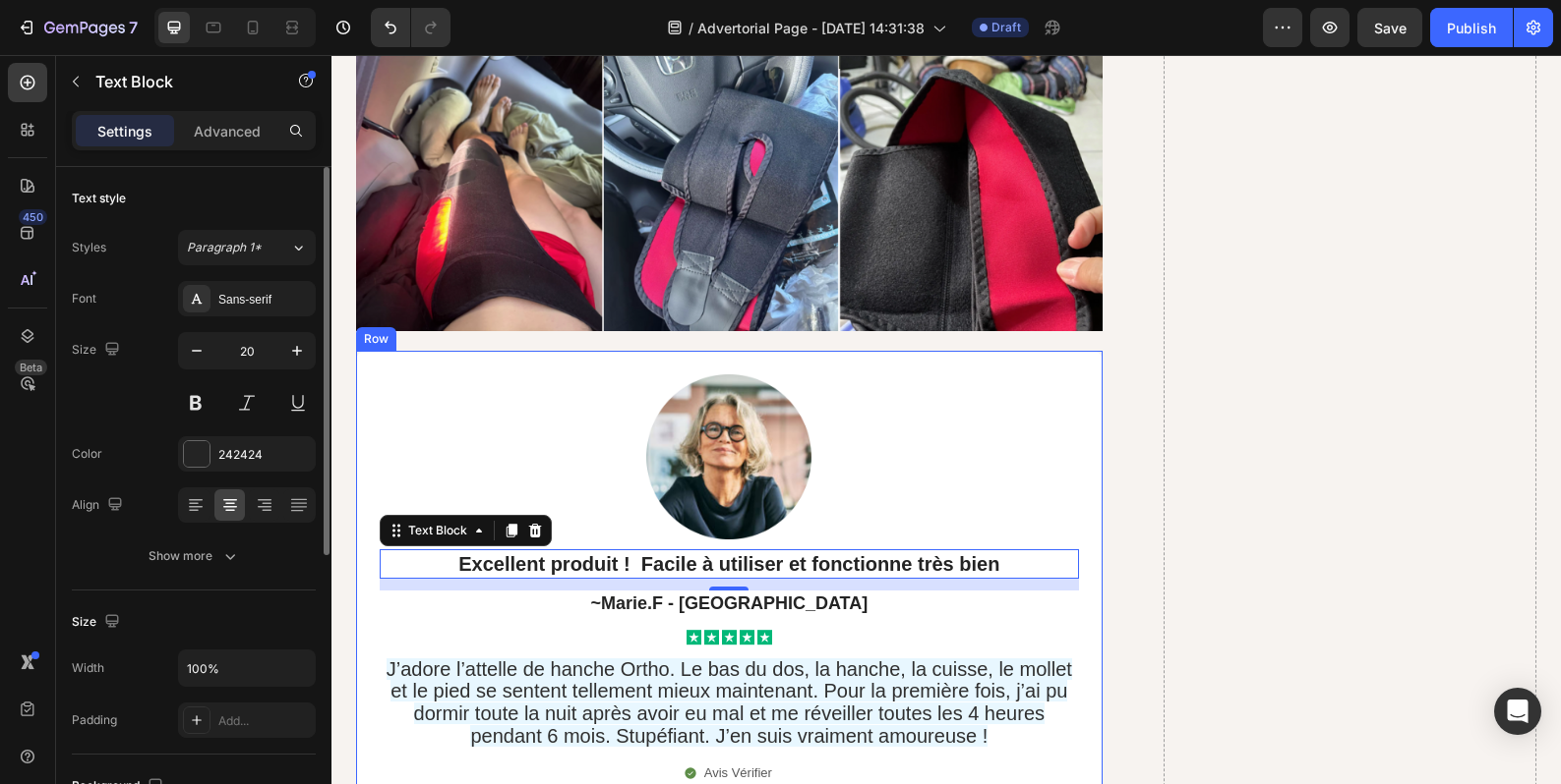
scroll to position [16011, 0]
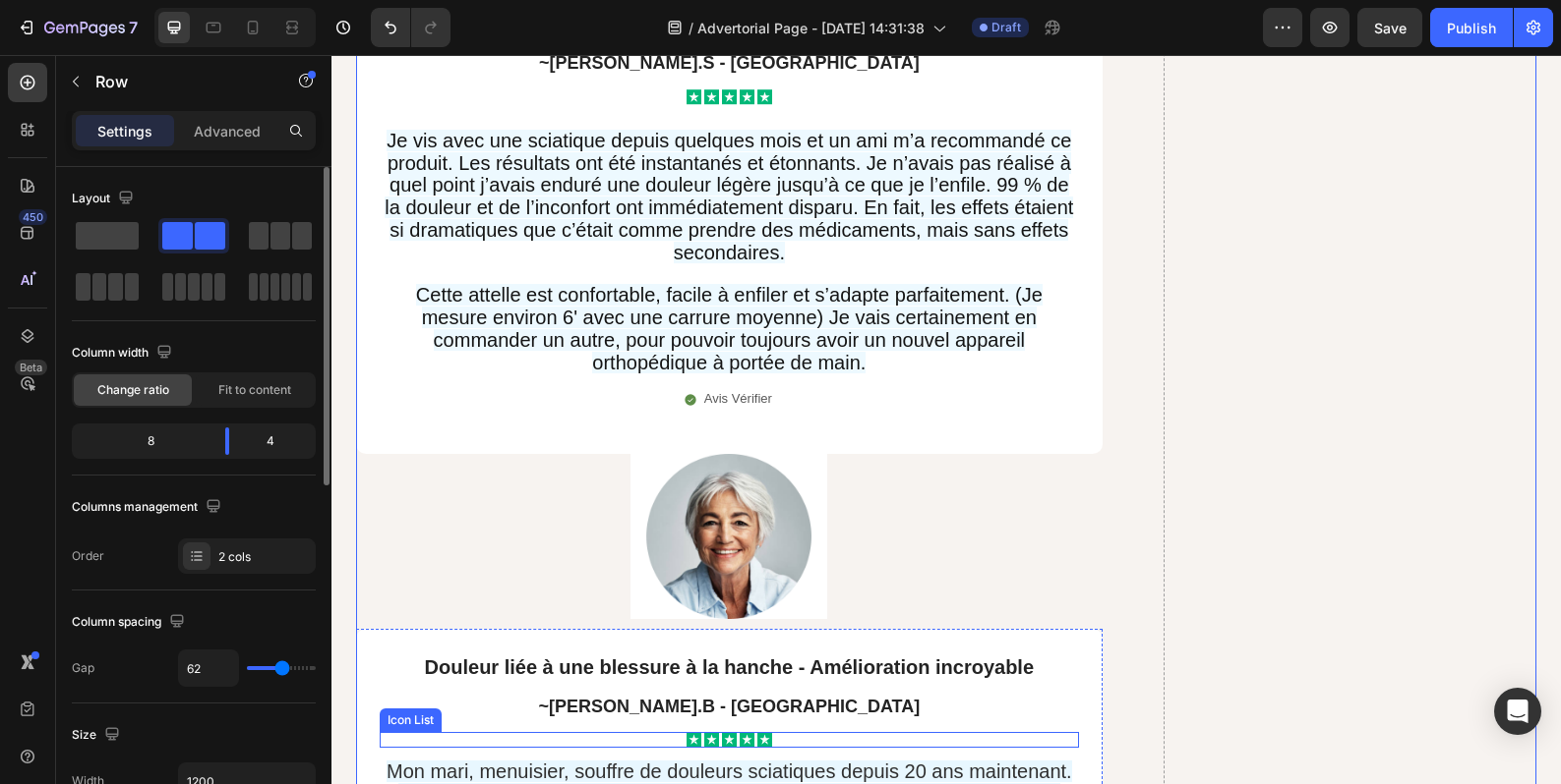
scroll to position [16830, 0]
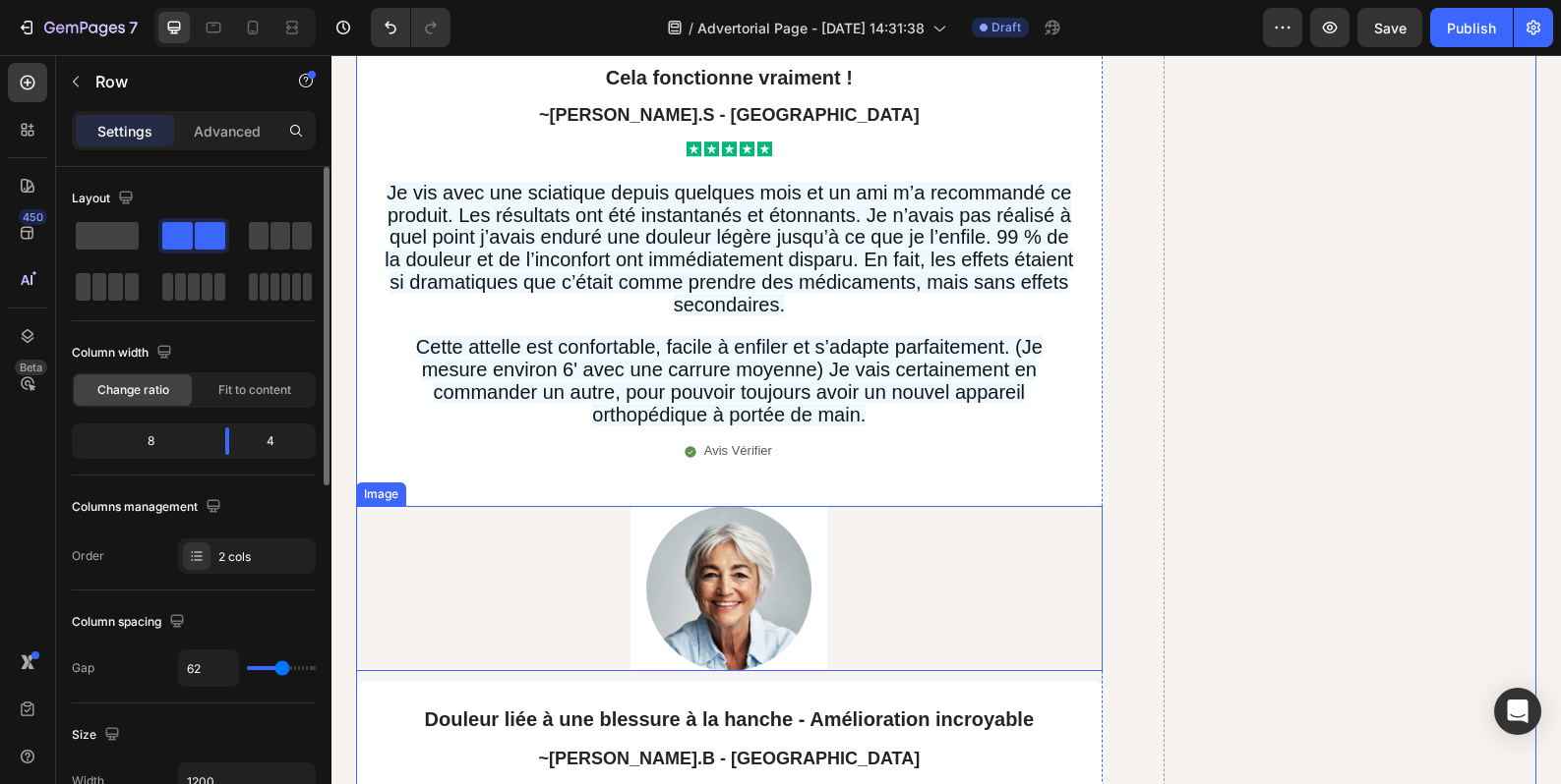
click at [893, 522] on div at bounding box center [729, 588] width 747 height 165
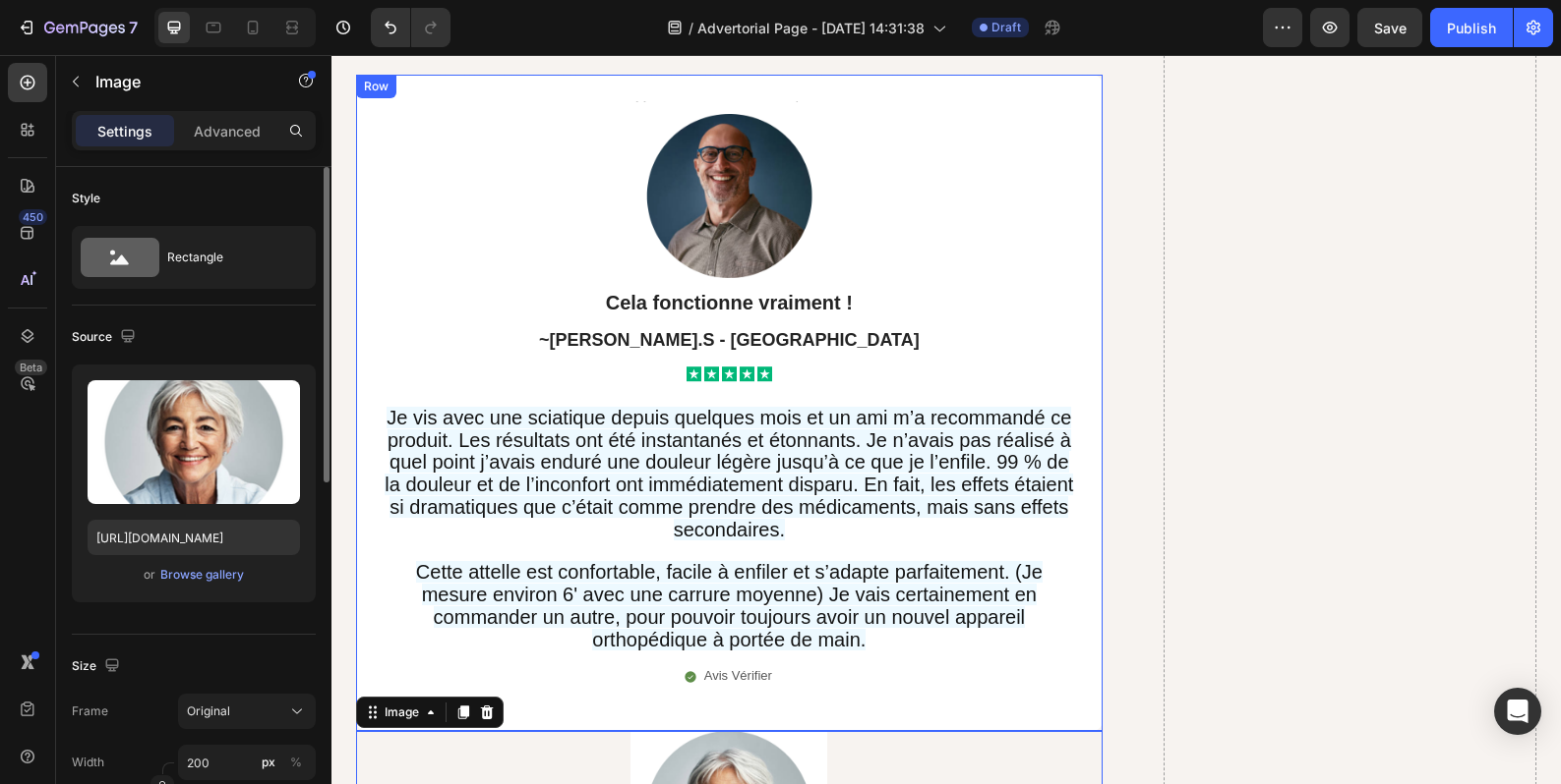
scroll to position [16502, 0]
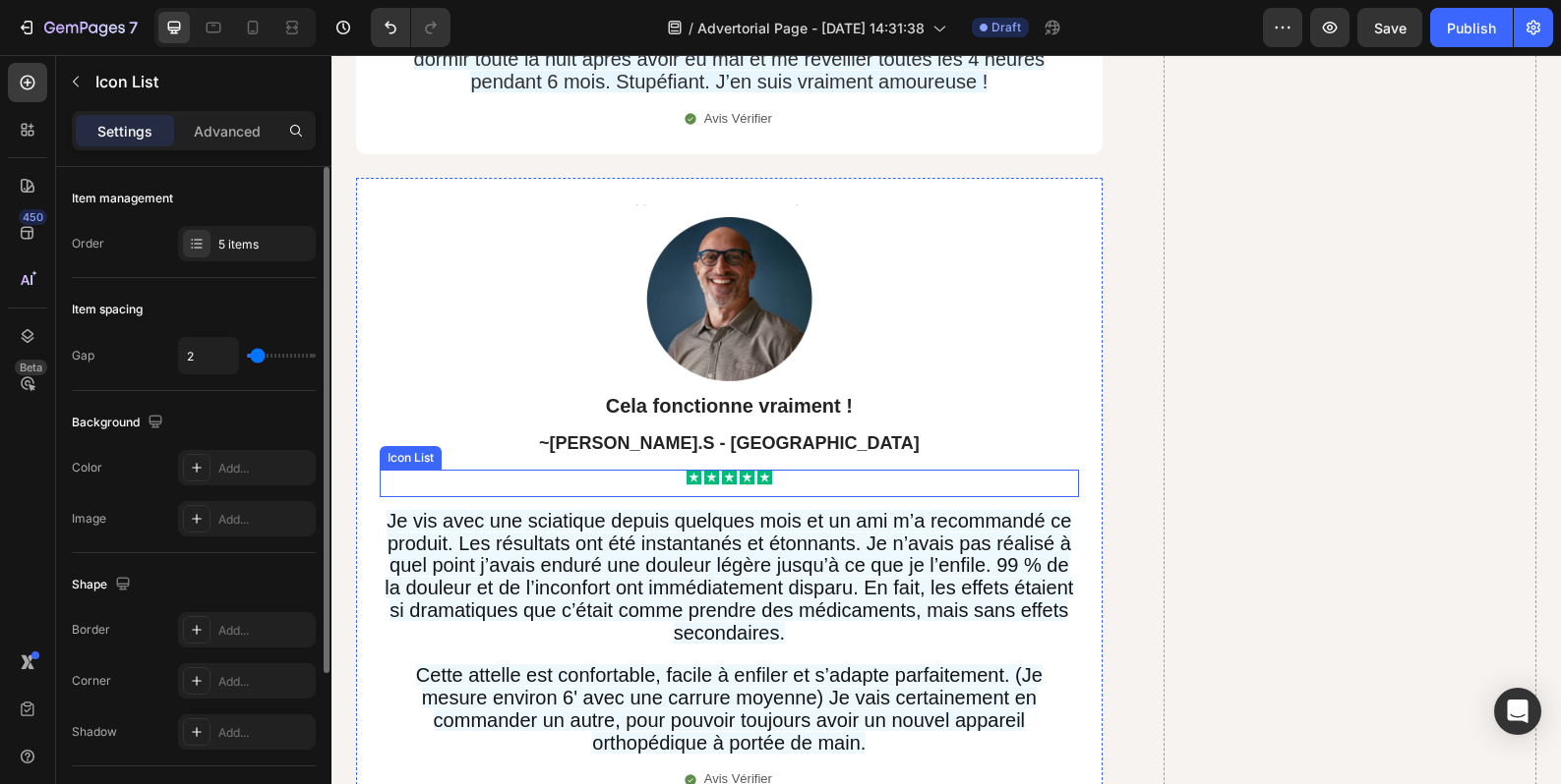
click at [897, 470] on div "Icon Icon Icon Icon Icon" at bounding box center [729, 484] width 699 height 28
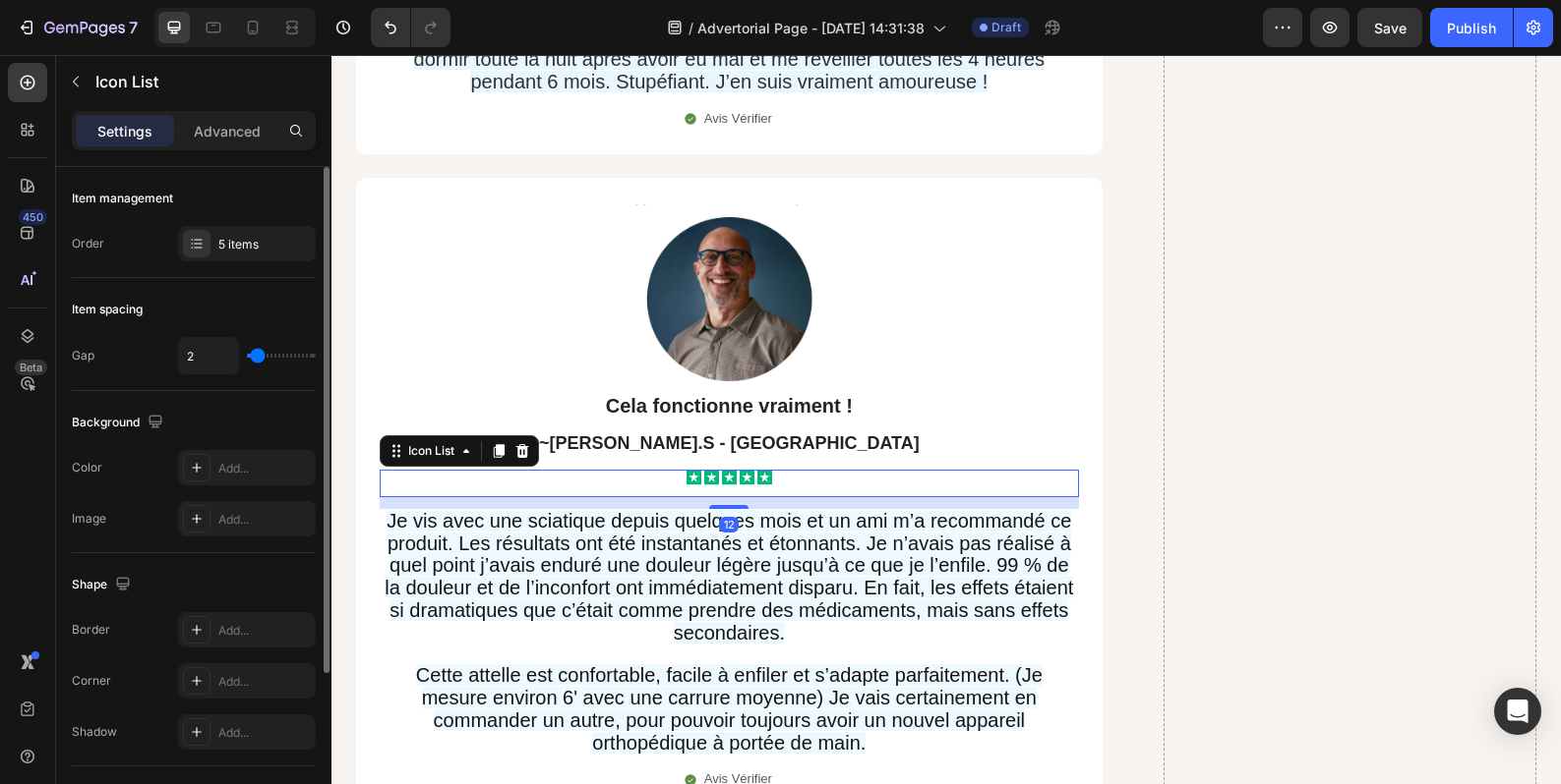
click at [911, 393] on p "Cela fonctionne vraiment !" at bounding box center [729, 406] width 695 height 26
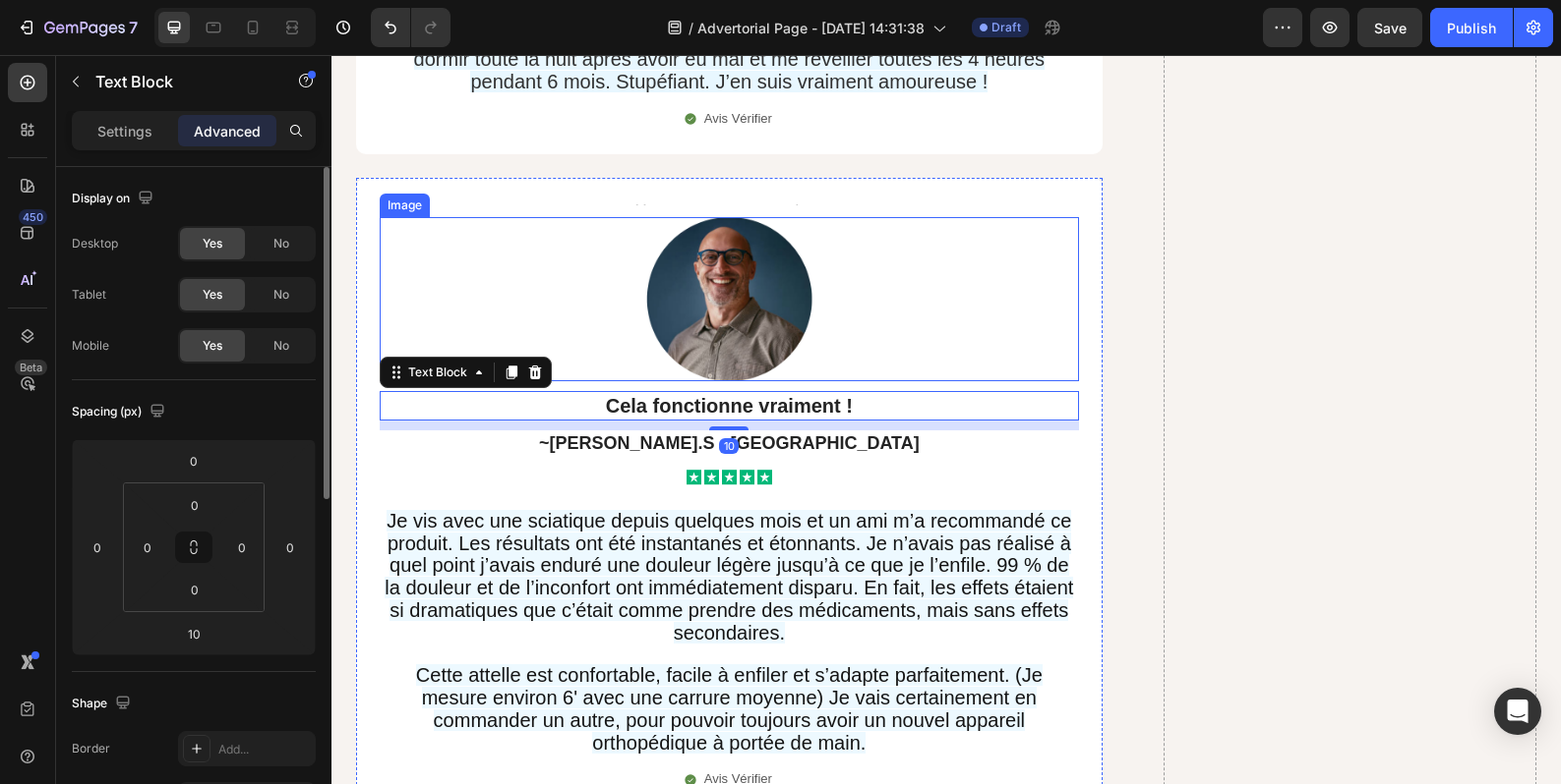
click at [939, 297] on div at bounding box center [729, 299] width 699 height 165
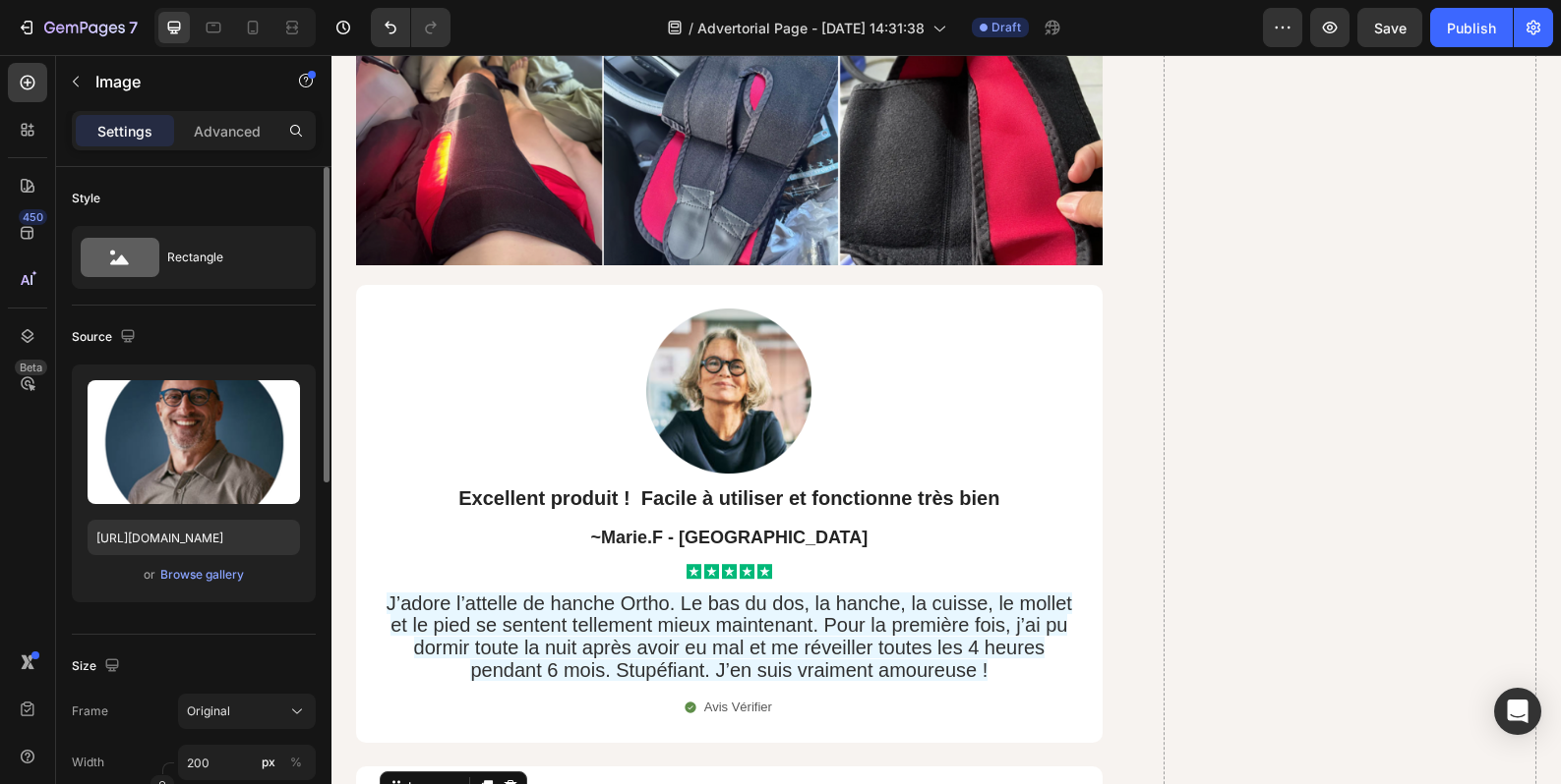
scroll to position [15847, 0]
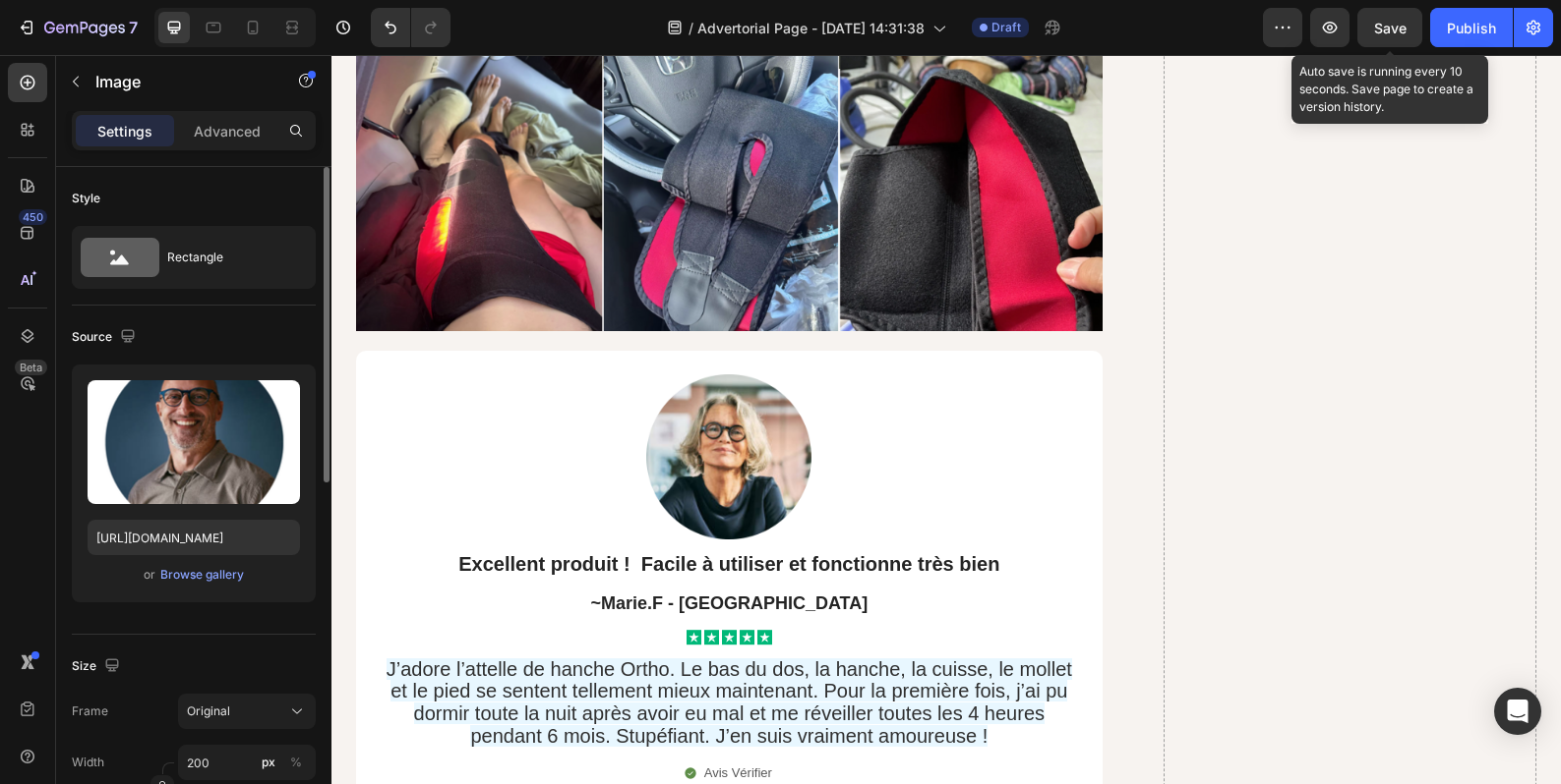
drag, startPoint x: 1374, startPoint y: 37, endPoint x: 1032, endPoint y: 69, distance: 343.5
click at [1374, 37] on div "Save" at bounding box center [1390, 28] width 33 height 21
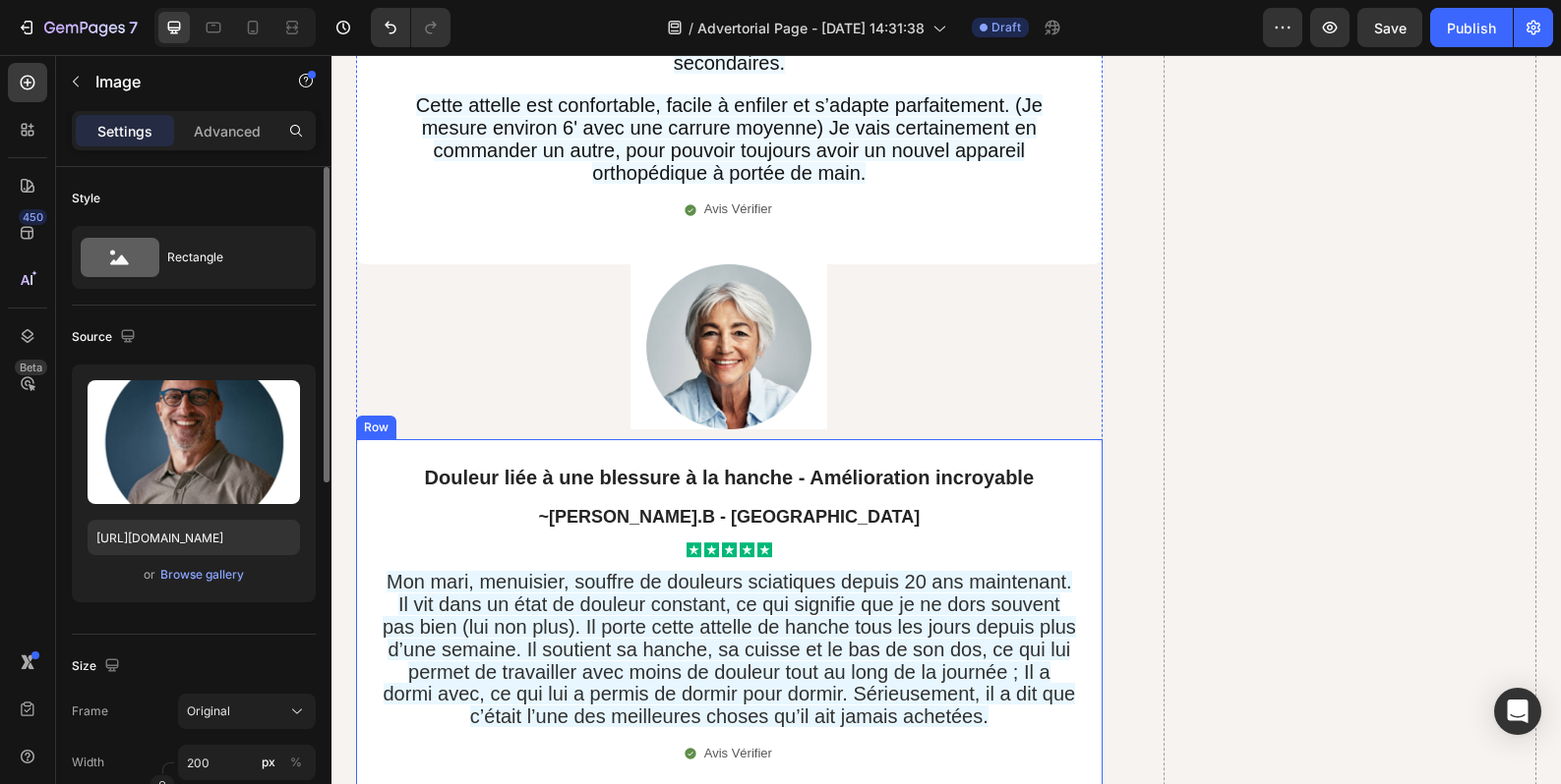
scroll to position [17399, 0]
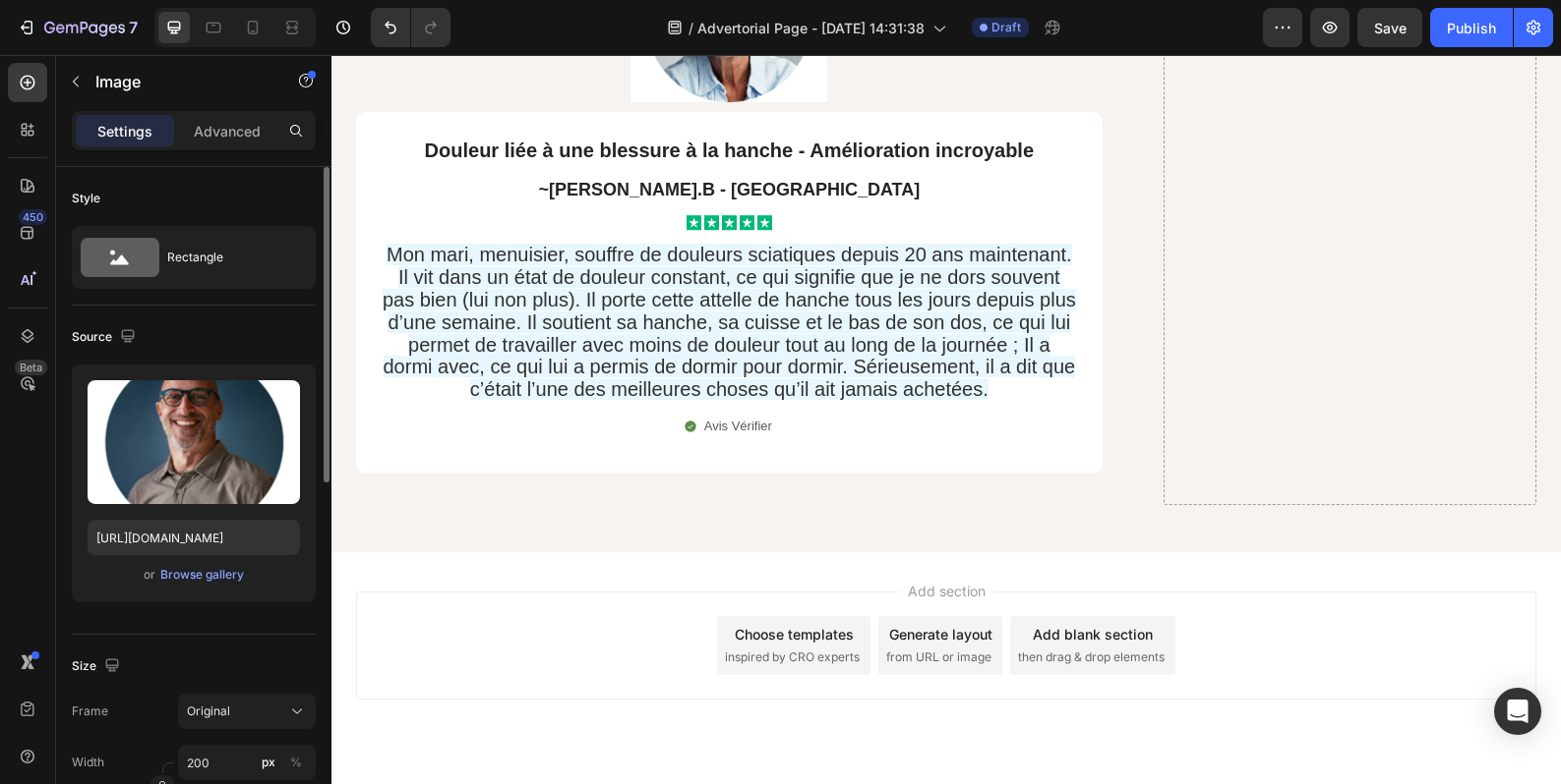
click at [934, 581] on span "Add section" at bounding box center [946, 591] width 93 height 21
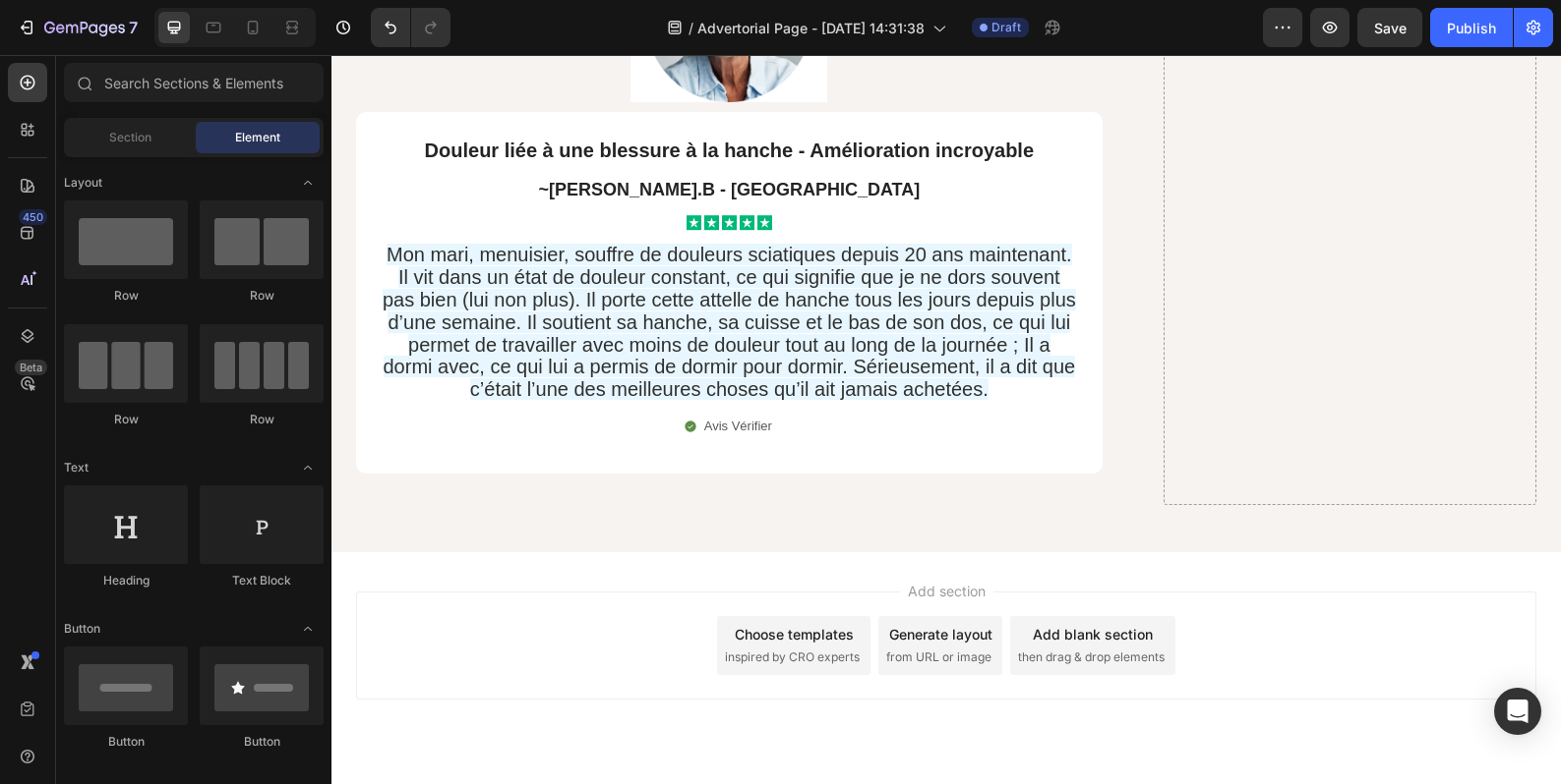
click at [819, 617] on div "Choose templates inspired by CRO experts" at bounding box center [793, 646] width 154 height 59
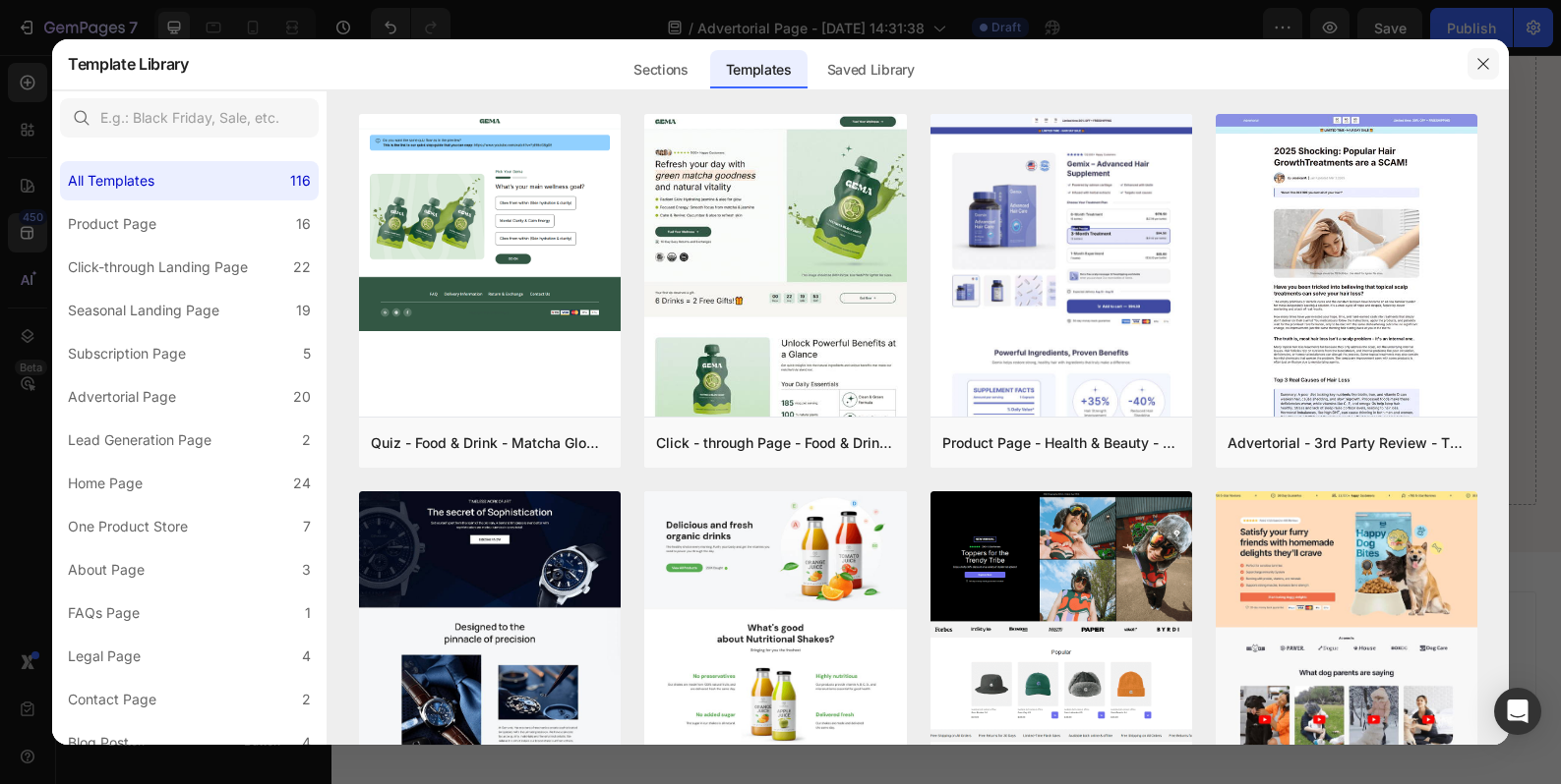
click at [1482, 65] on icon "button" at bounding box center [1482, 64] width 11 height 11
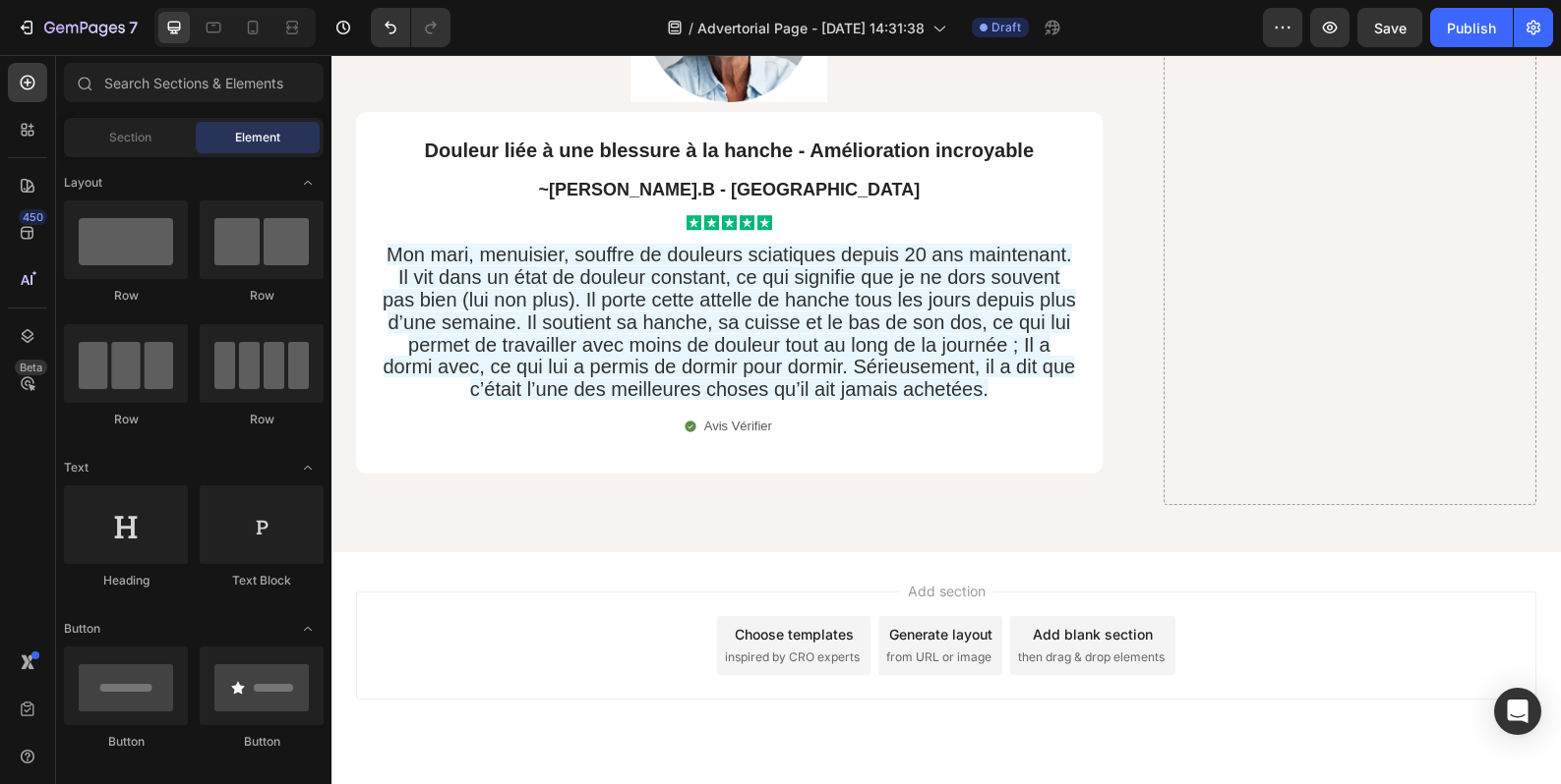
click at [1058, 648] on span "then drag & drop elements" at bounding box center [1092, 657] width 147 height 18
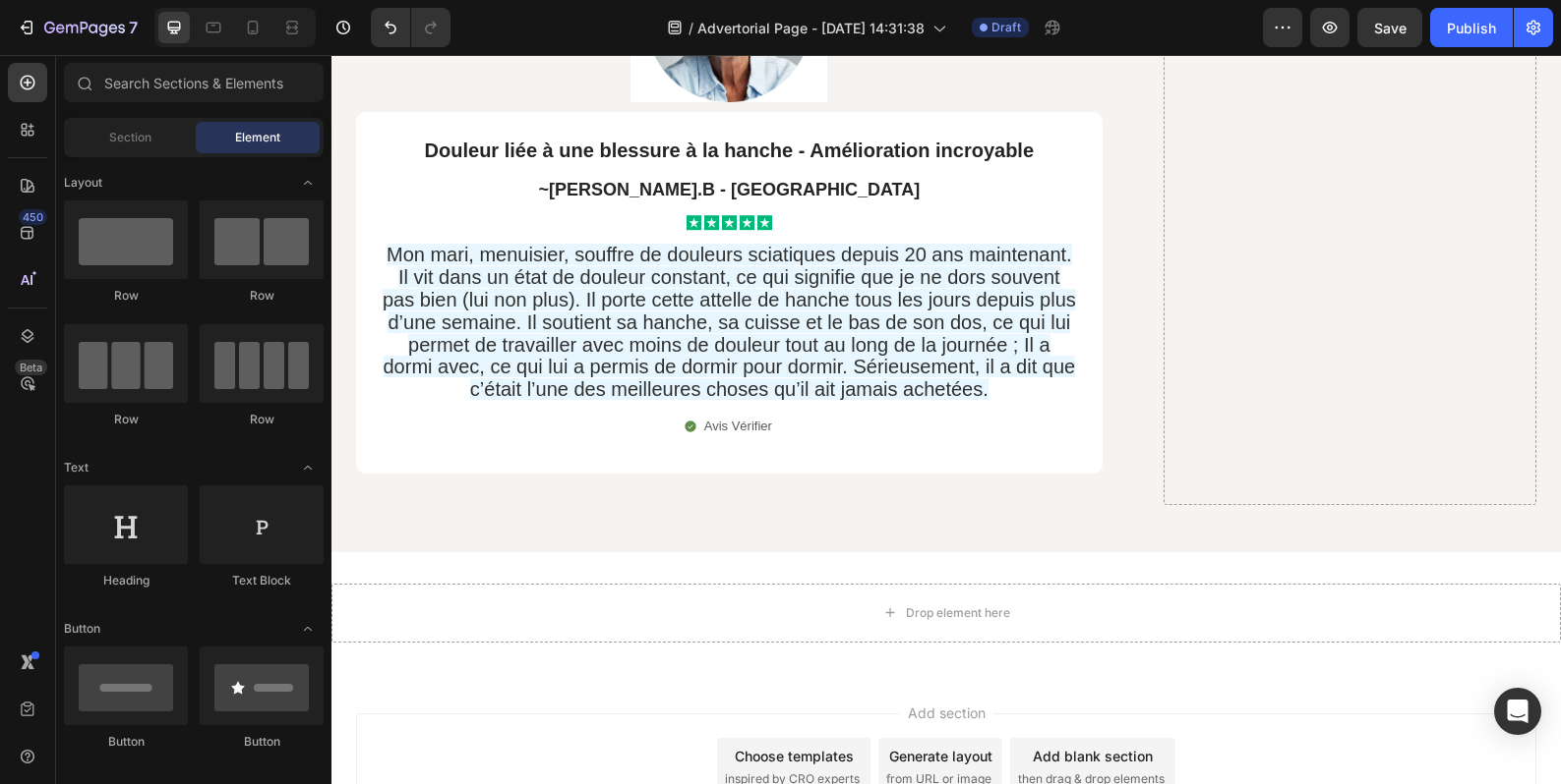
click at [954, 770] on span "from URL or image" at bounding box center [939, 779] width 105 height 18
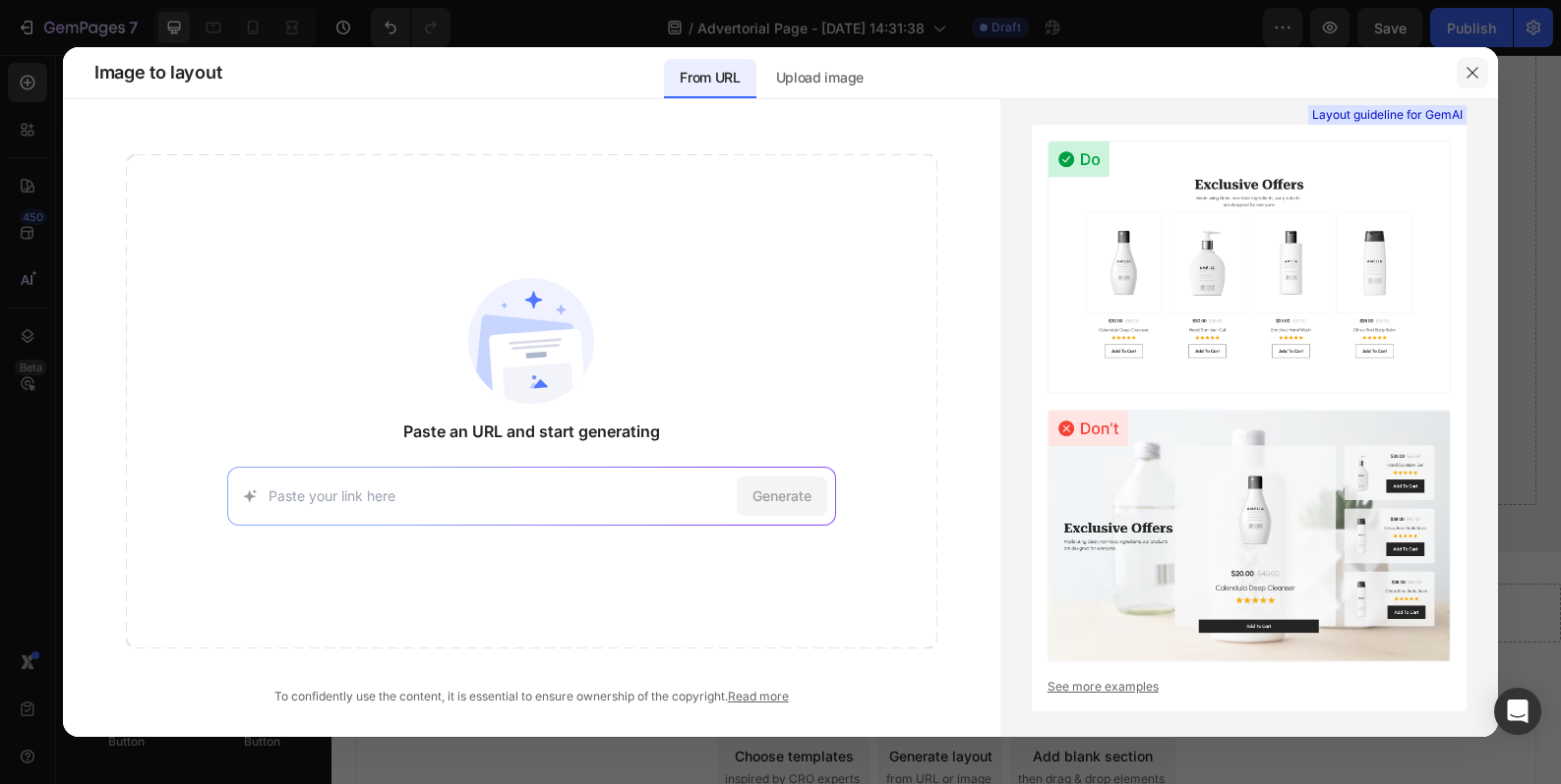
click at [1473, 65] on icon "button" at bounding box center [1472, 73] width 16 height 16
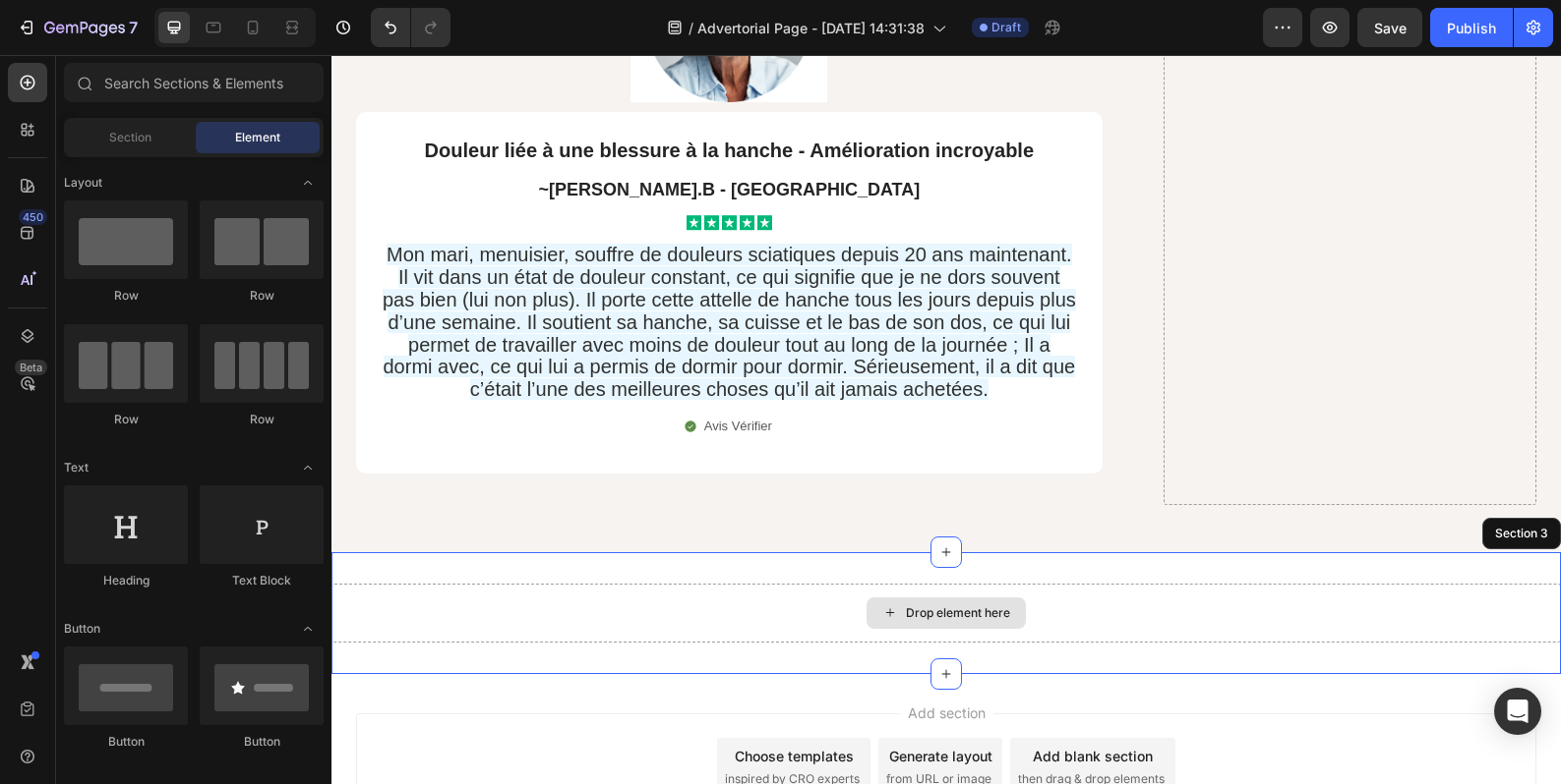
click at [858, 584] on div "Drop element here" at bounding box center [946, 614] width 1229 height 59
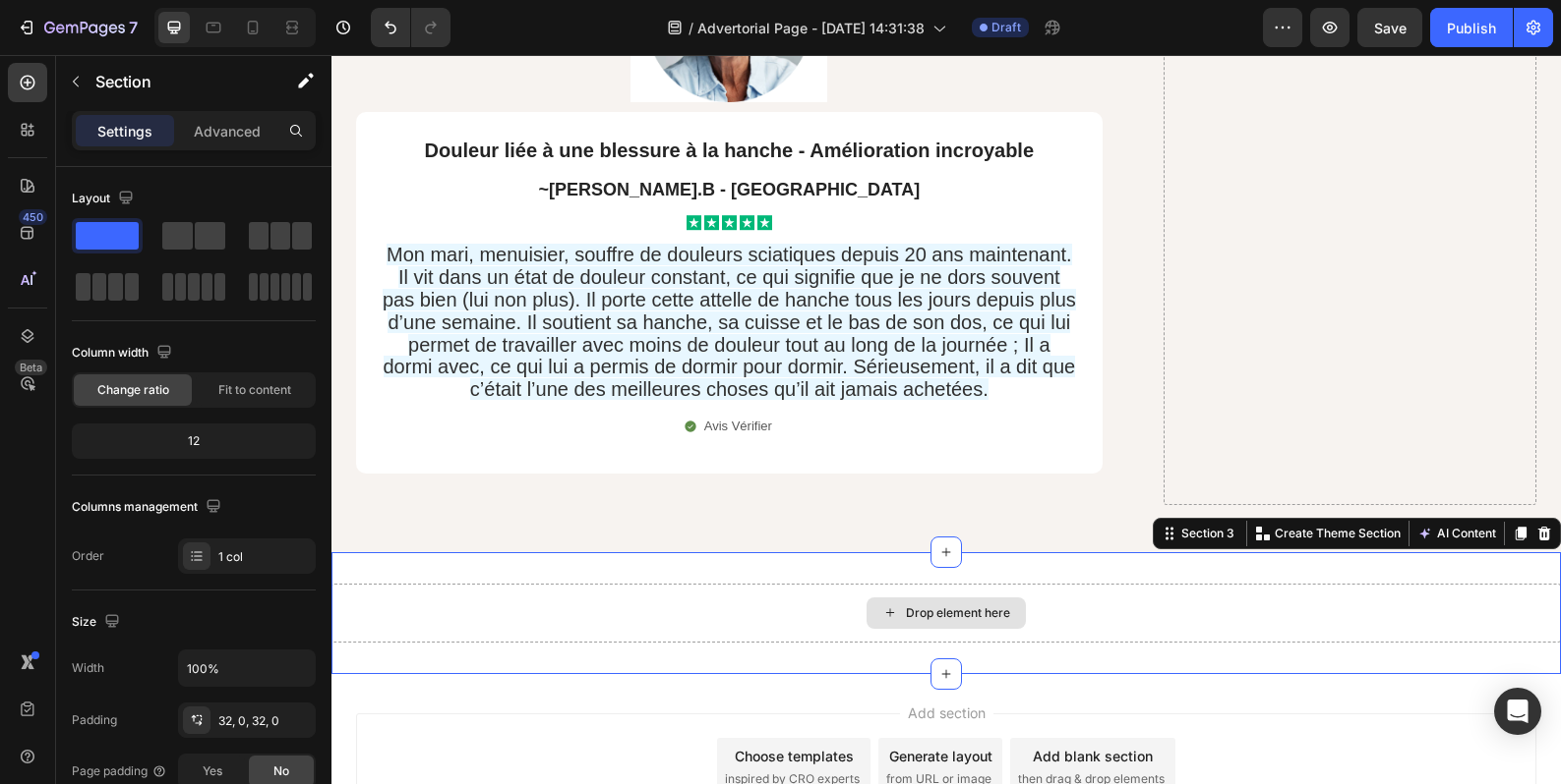
click at [883, 605] on icon at bounding box center [890, 613] width 16 height 17
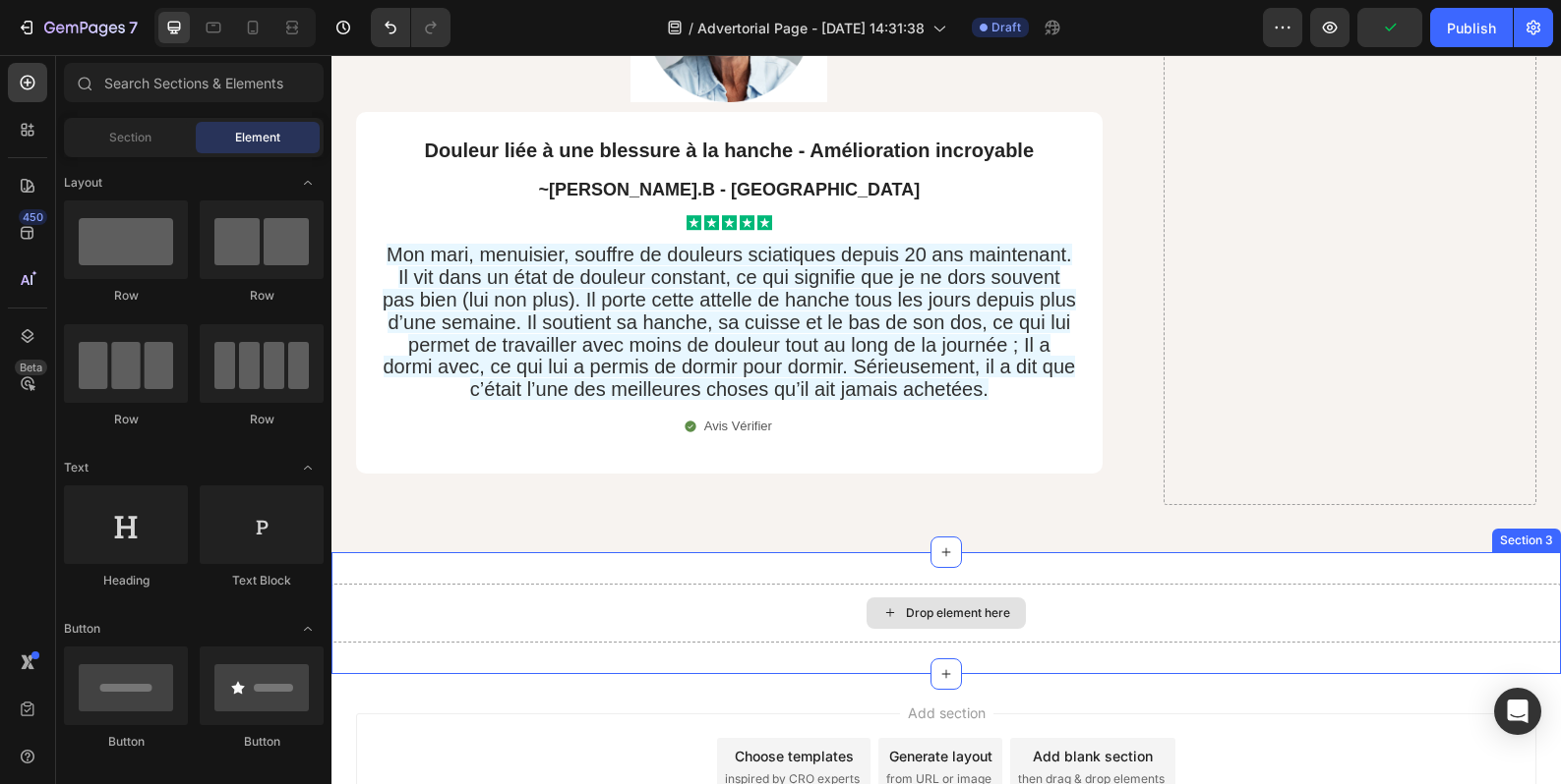
click at [712, 584] on div "Drop element here" at bounding box center [946, 614] width 1229 height 59
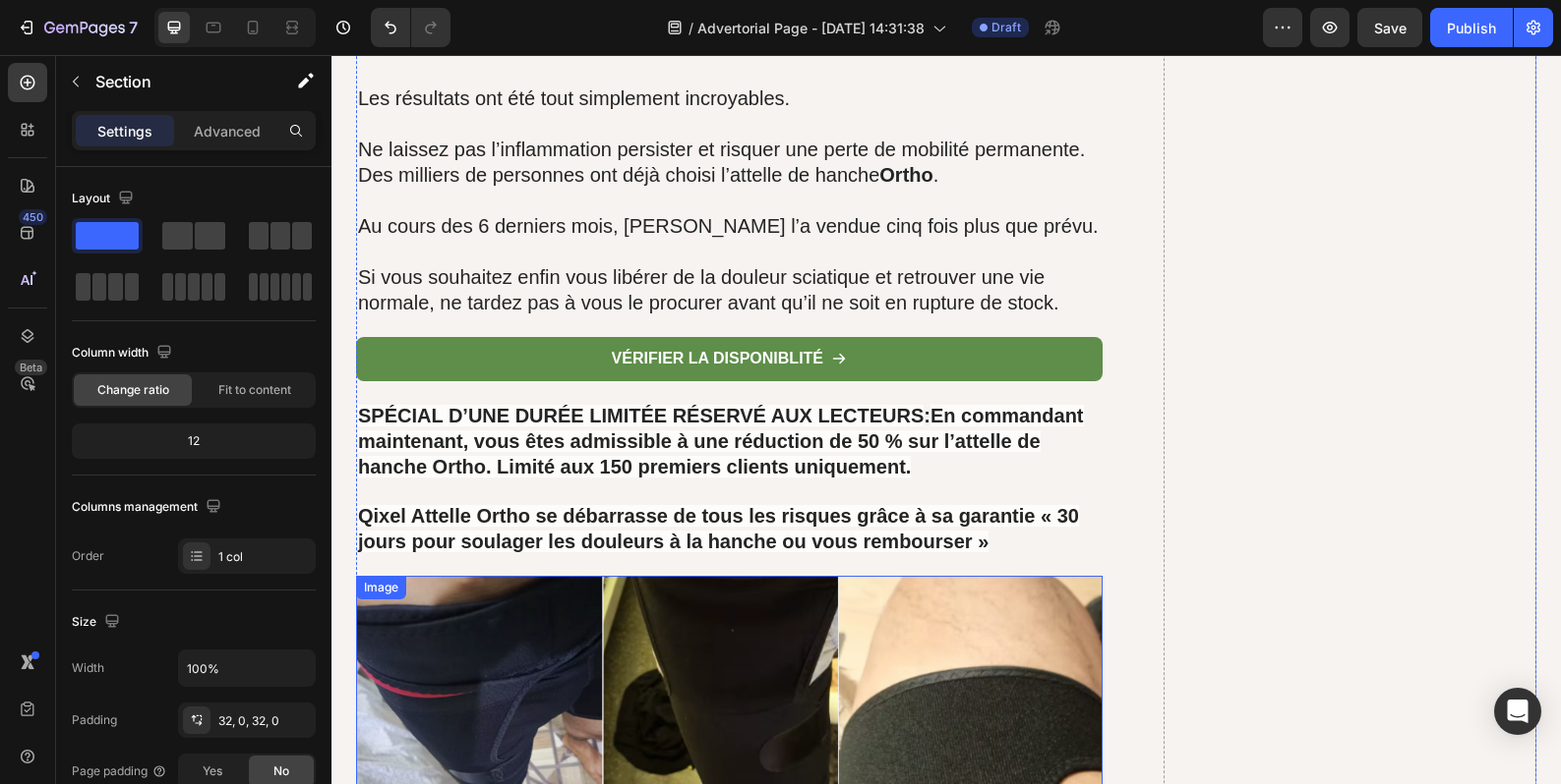
scroll to position [14778, 0]
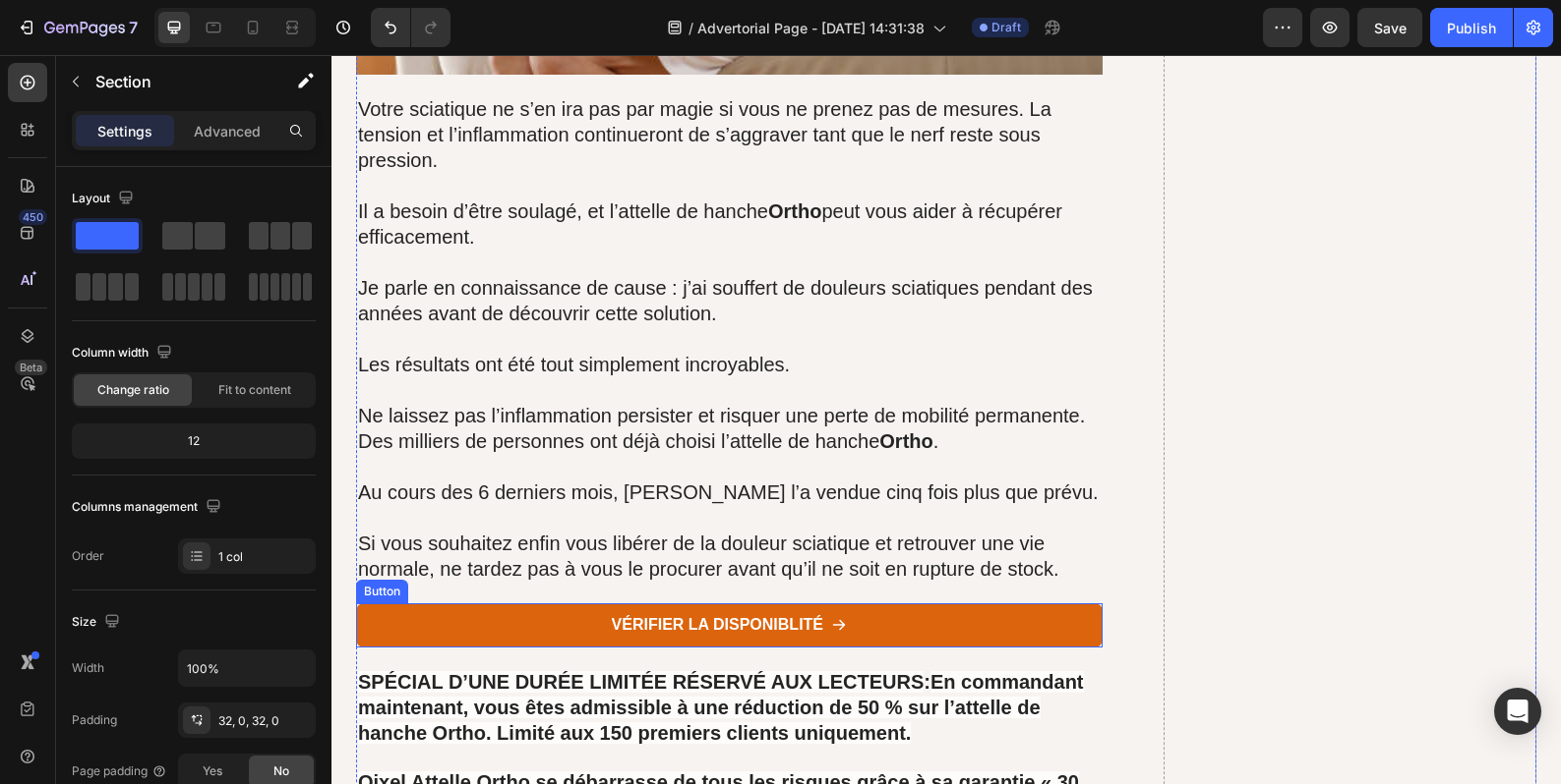
click at [572, 604] on link "vérifier la disponiblité" at bounding box center [729, 626] width 747 height 45
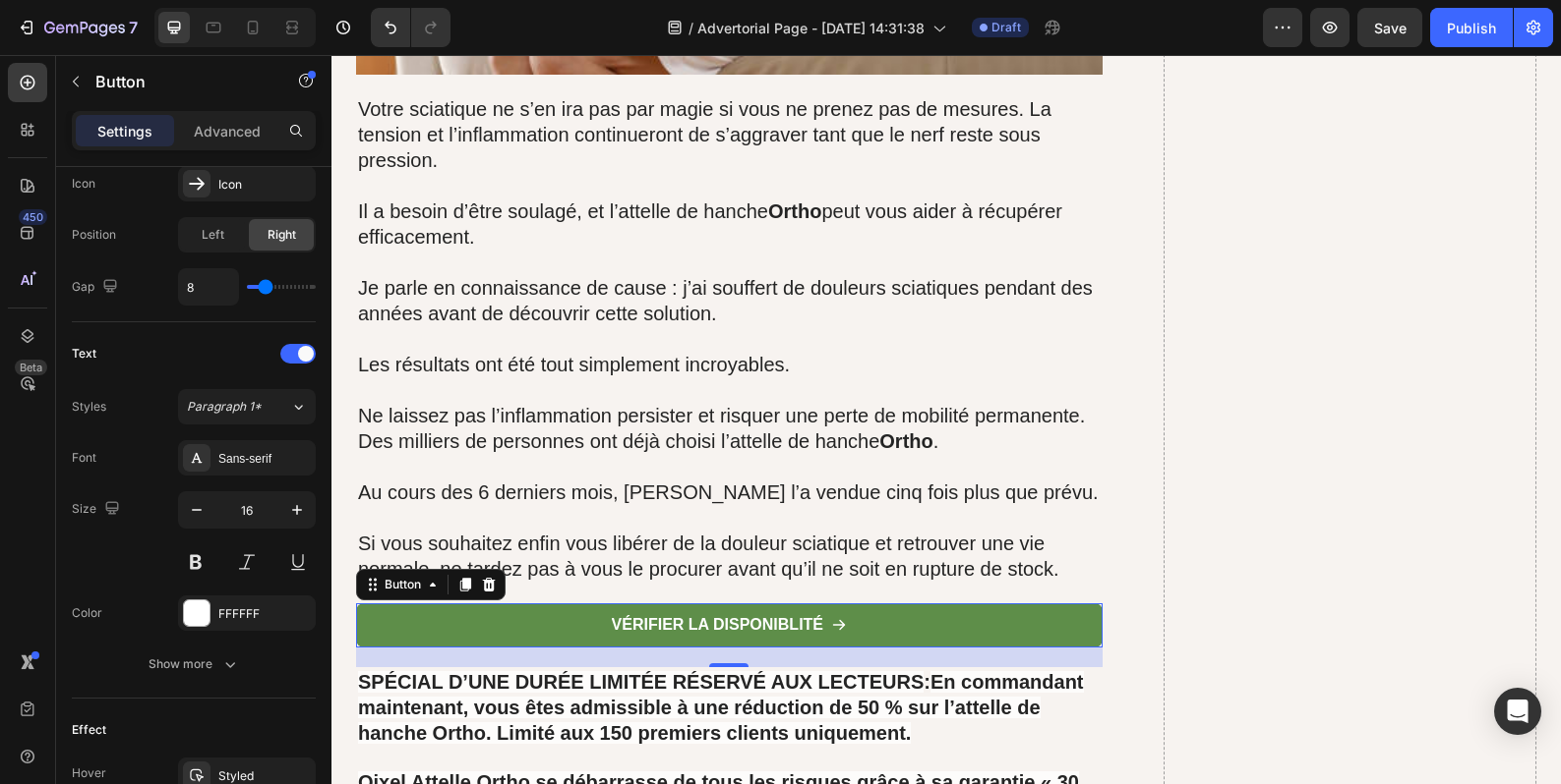
scroll to position [994, 0]
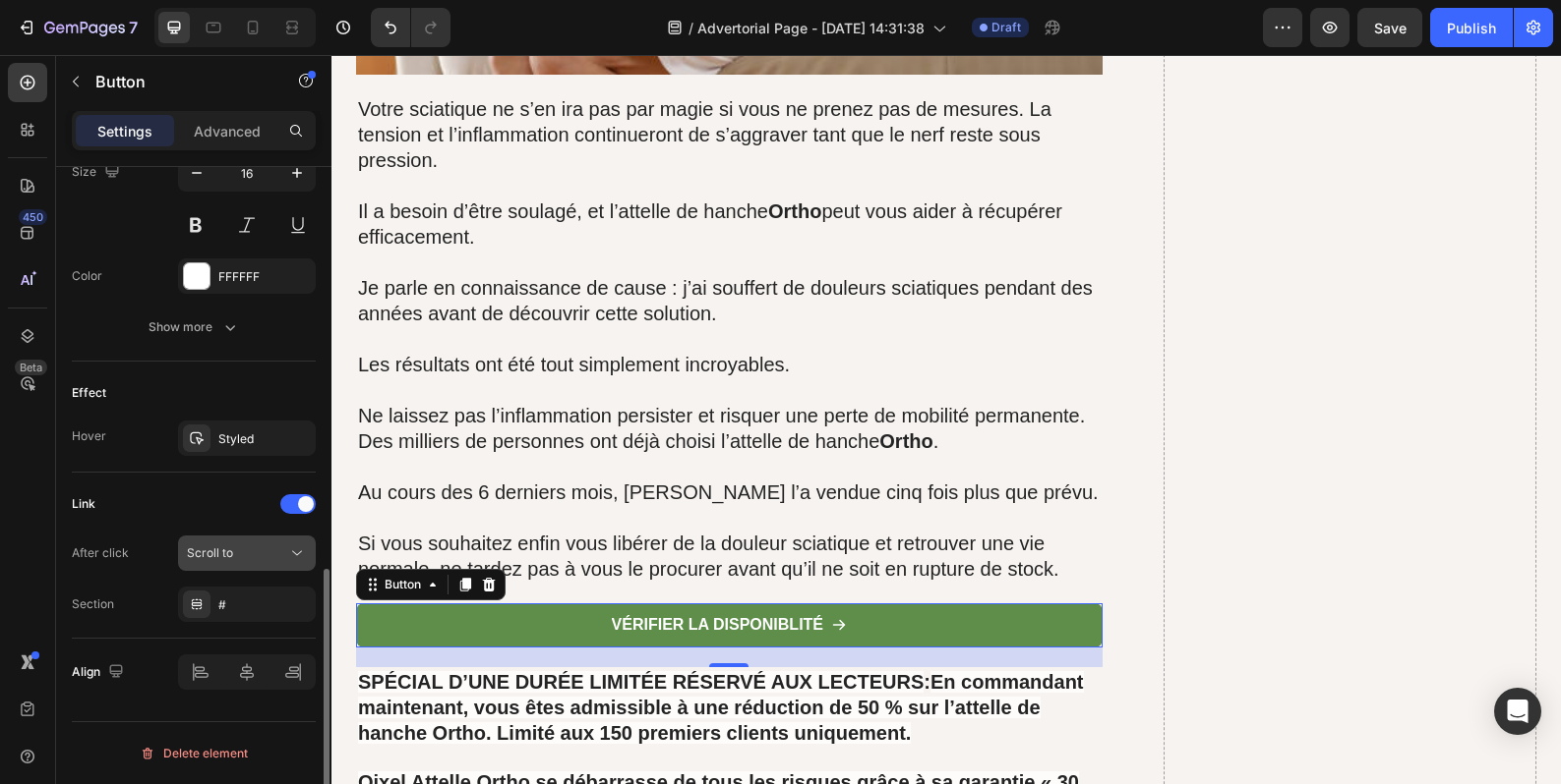
click at [298, 553] on icon at bounding box center [297, 553] width 20 height 20
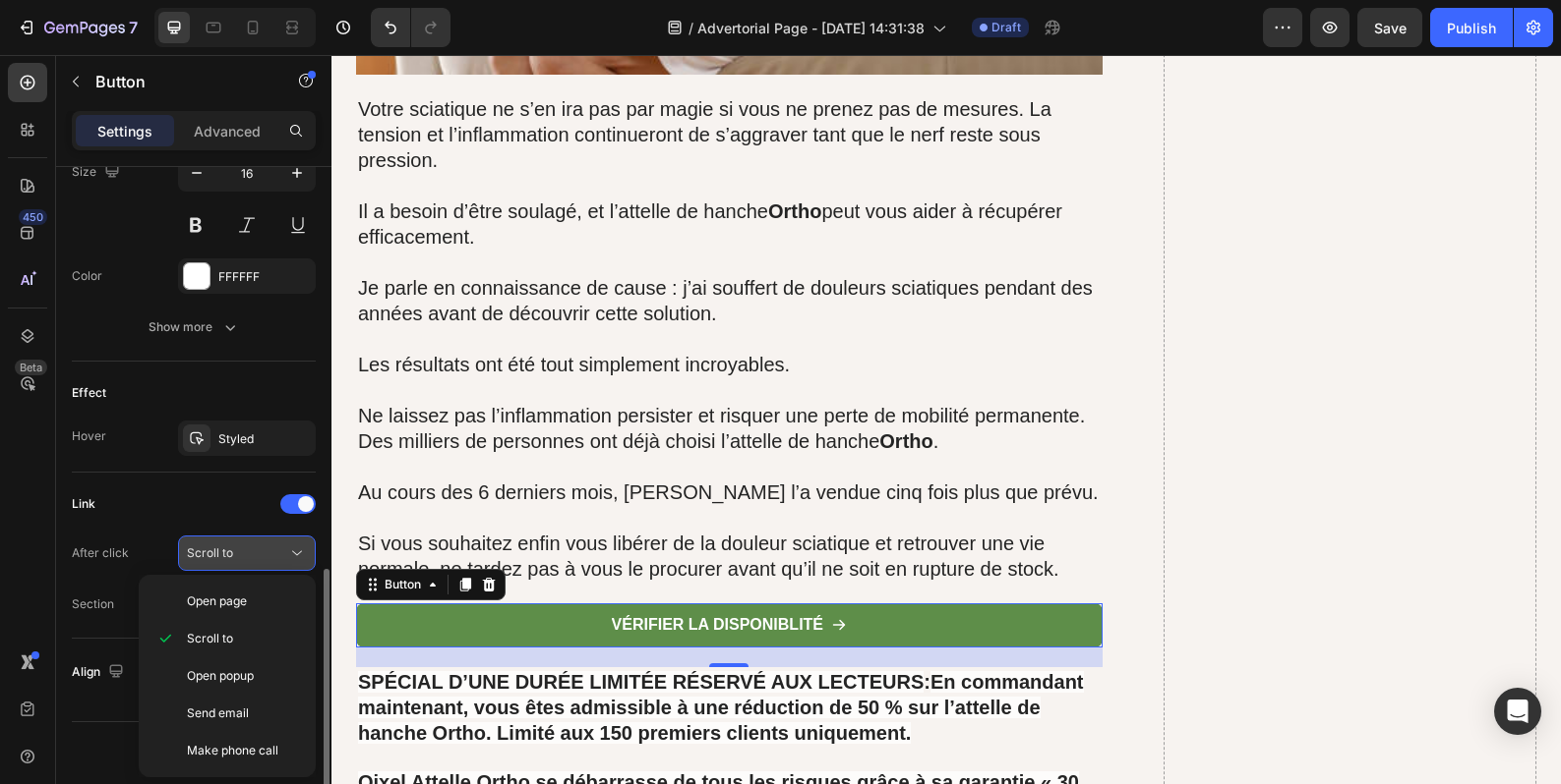
click at [298, 553] on icon at bounding box center [297, 553] width 20 height 20
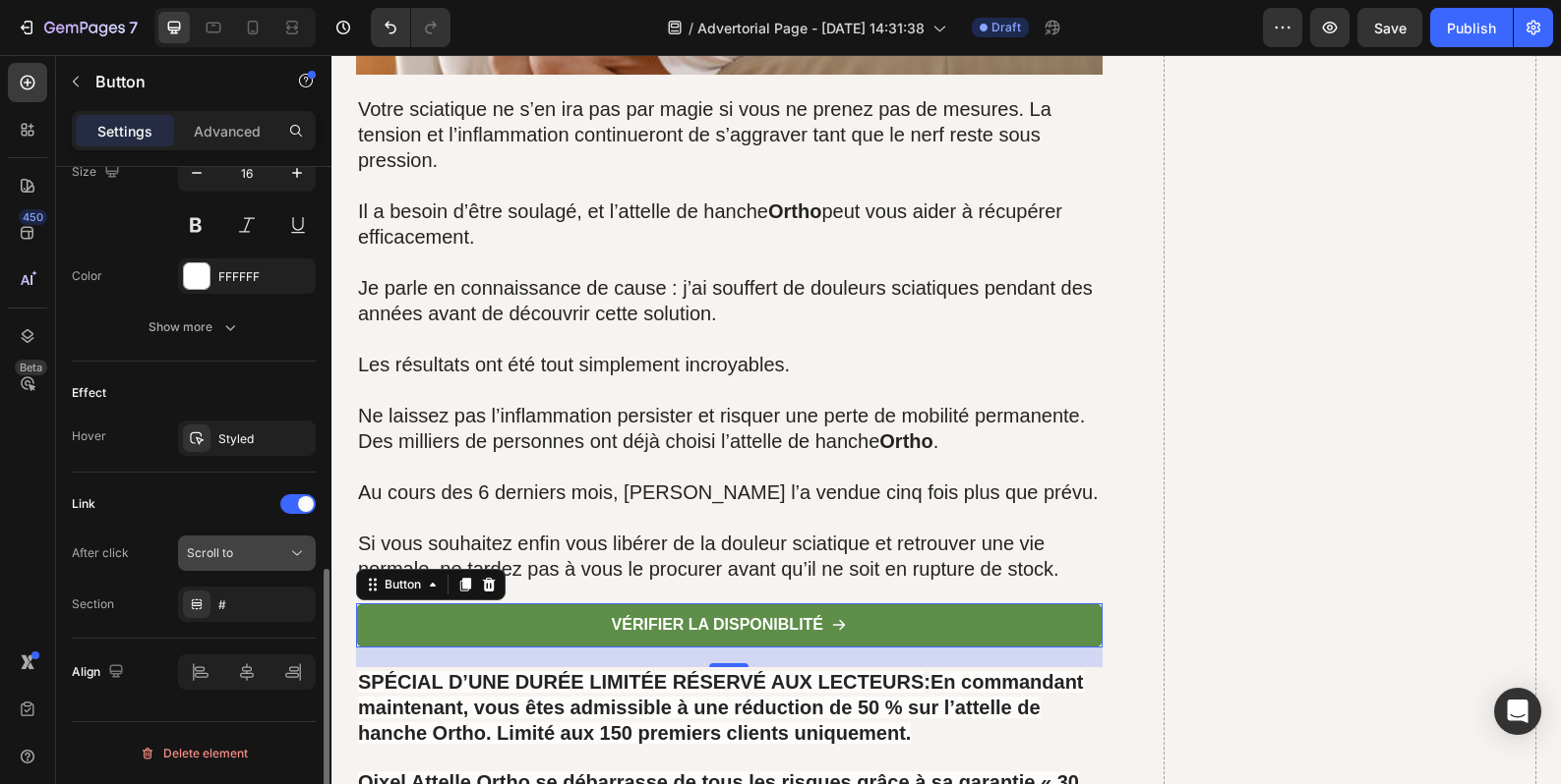
click at [298, 553] on icon at bounding box center [297, 553] width 20 height 20
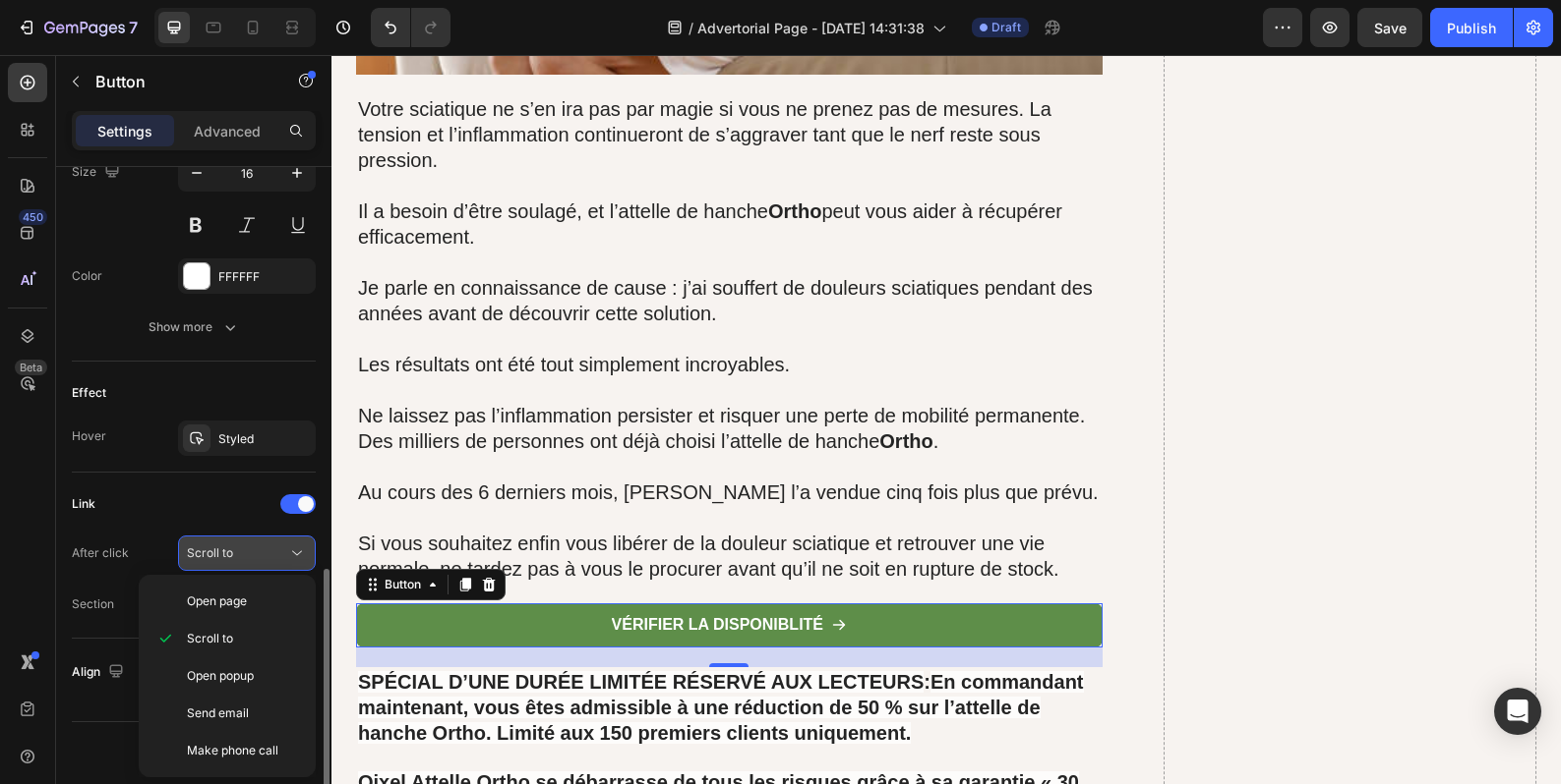
click at [298, 553] on icon at bounding box center [297, 553] width 20 height 20
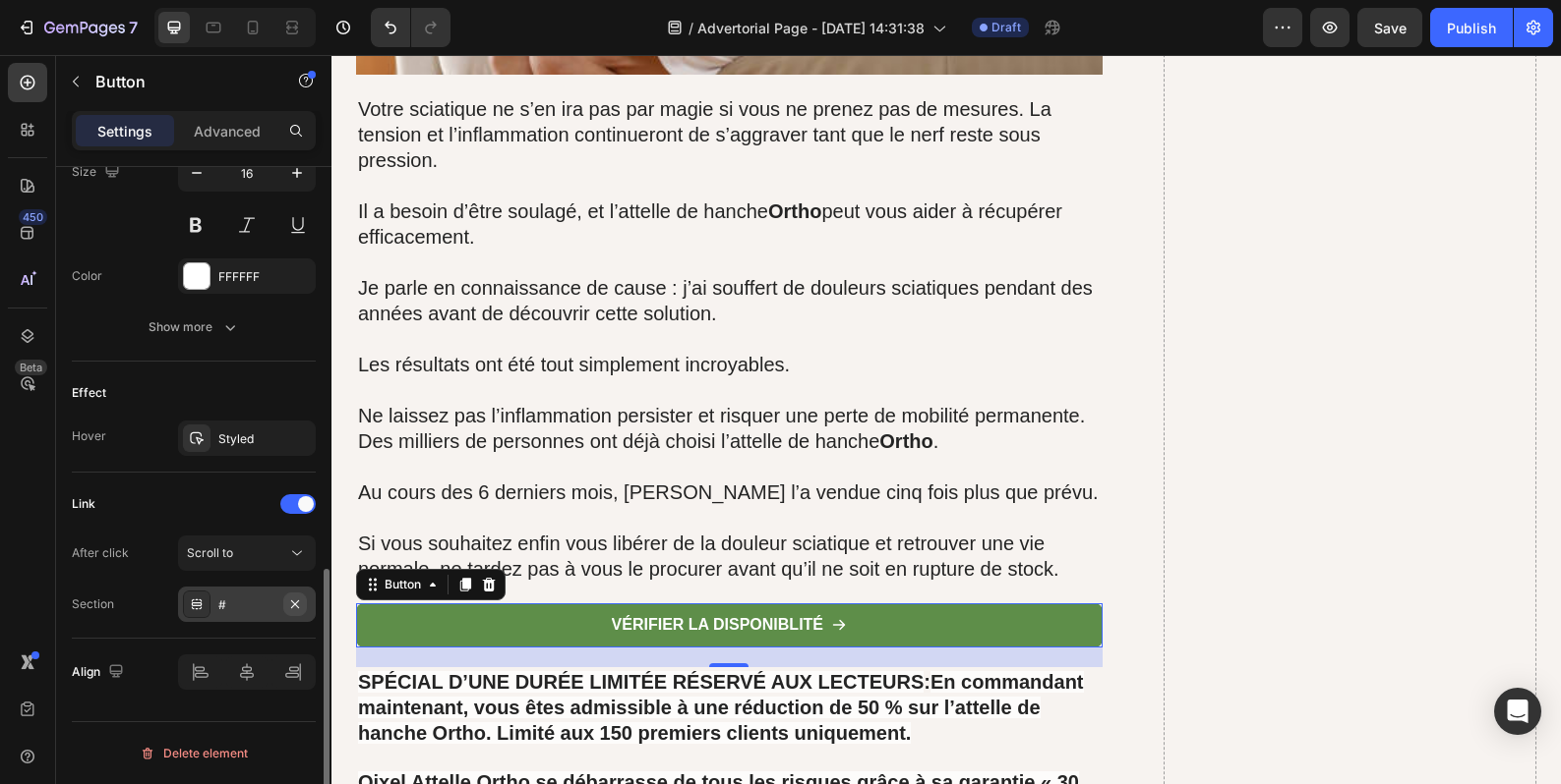
click at [285, 614] on button "button" at bounding box center [295, 605] width 24 height 24
click at [257, 609] on div "Add..." at bounding box center [263, 606] width 92 height 18
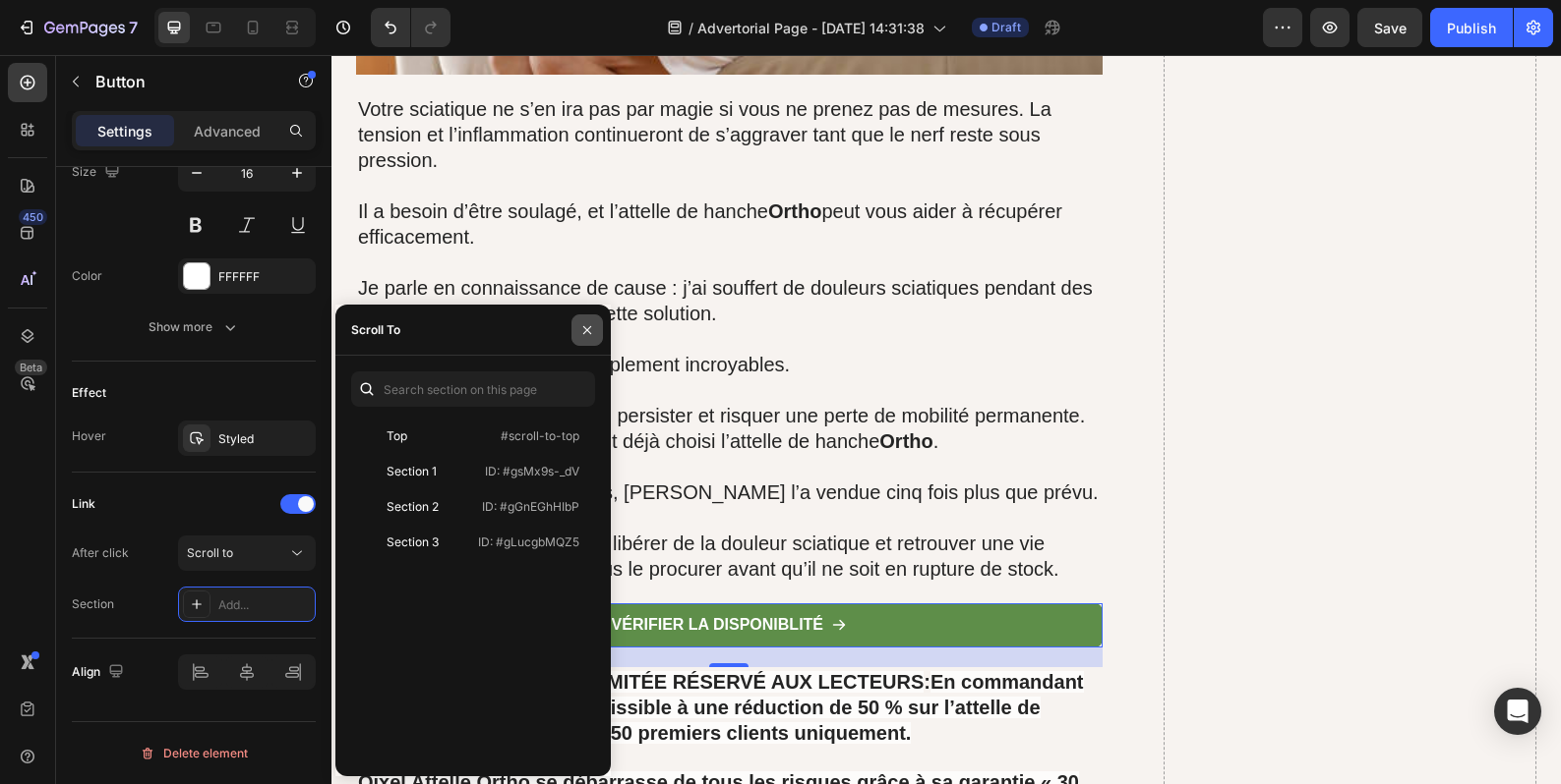
drag, startPoint x: 589, startPoint y: 325, endPoint x: 257, endPoint y: 253, distance: 339.7
click at [589, 325] on icon "button" at bounding box center [587, 331] width 16 height 16
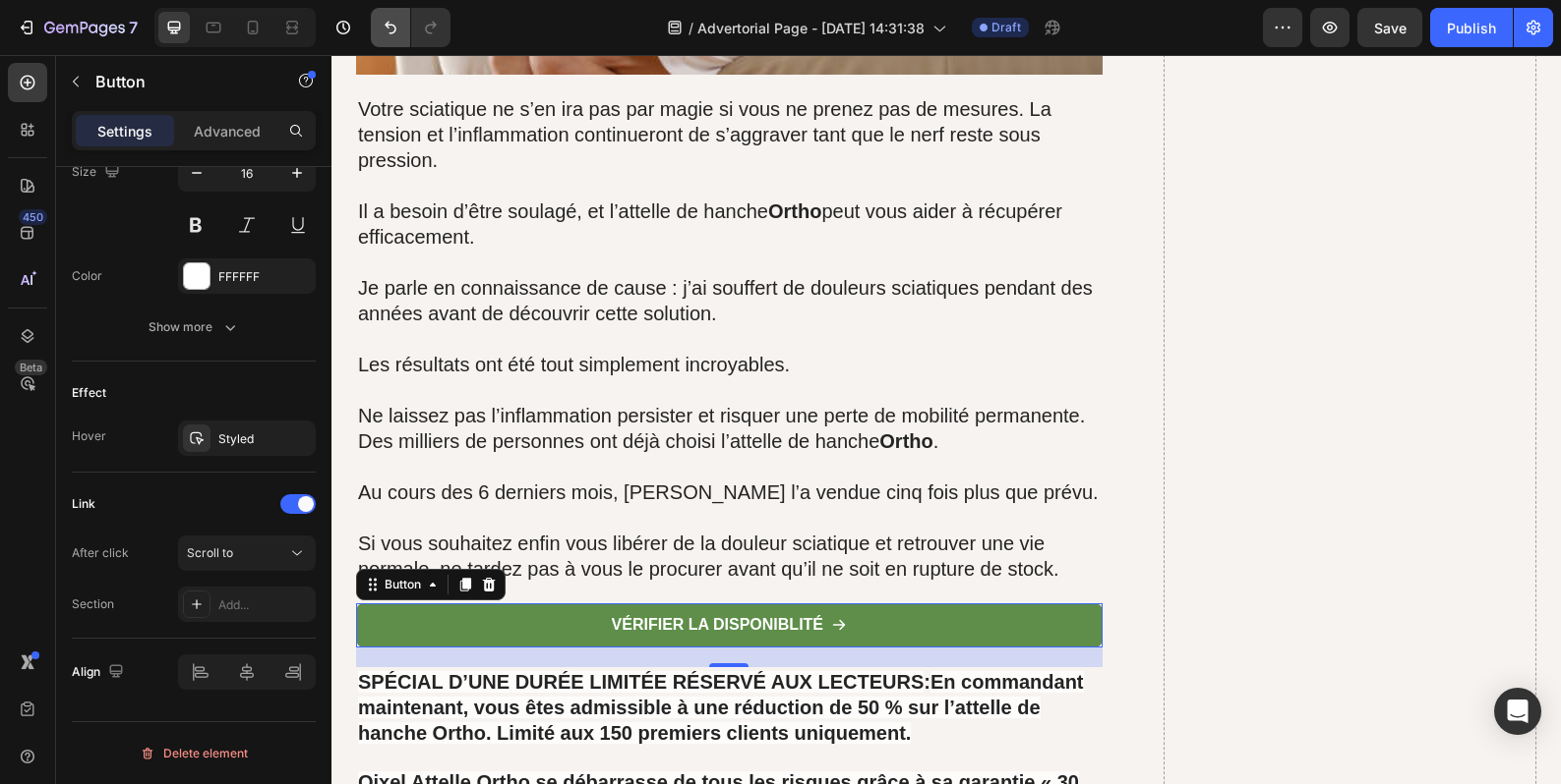
click at [395, 41] on button "Undo/Redo" at bounding box center [390, 28] width 40 height 40
click at [230, 426] on div "Styled" at bounding box center [247, 439] width 138 height 36
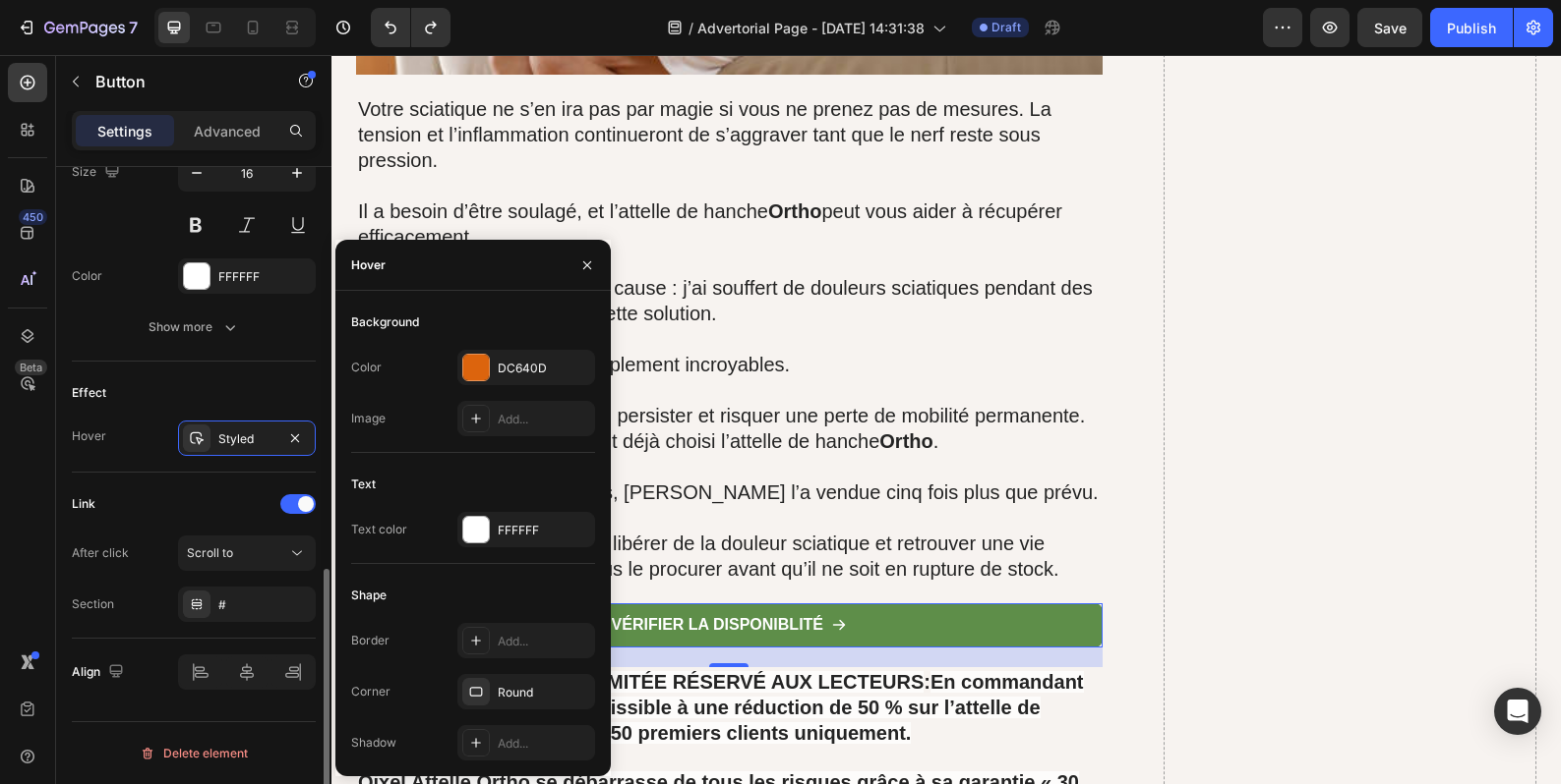
drag, startPoint x: 233, startPoint y: 392, endPoint x: 223, endPoint y: 378, distance: 17.2
click at [233, 393] on div "Effect" at bounding box center [193, 393] width 244 height 32
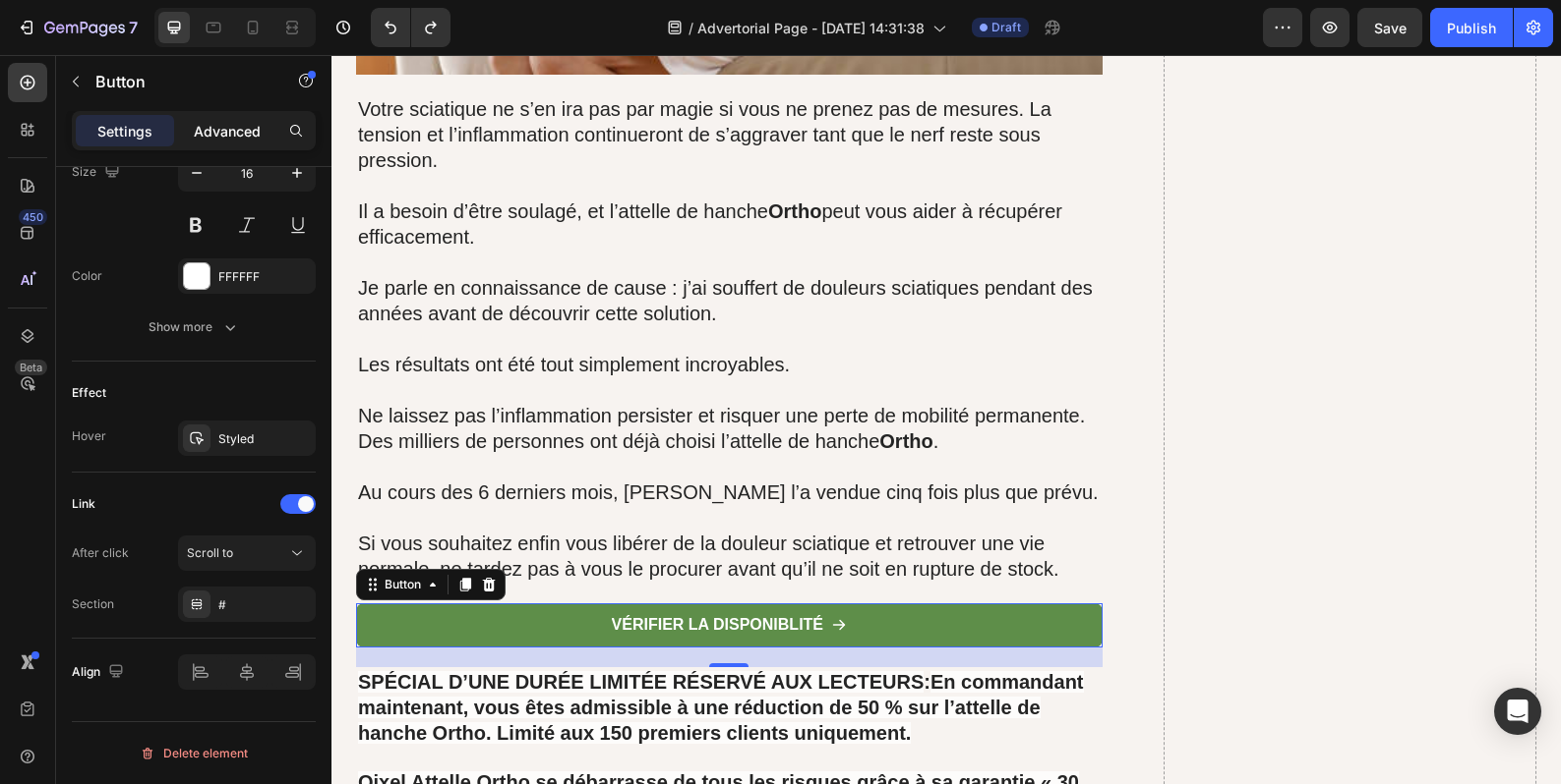
click at [243, 133] on p "Advanced" at bounding box center [228, 131] width 67 height 21
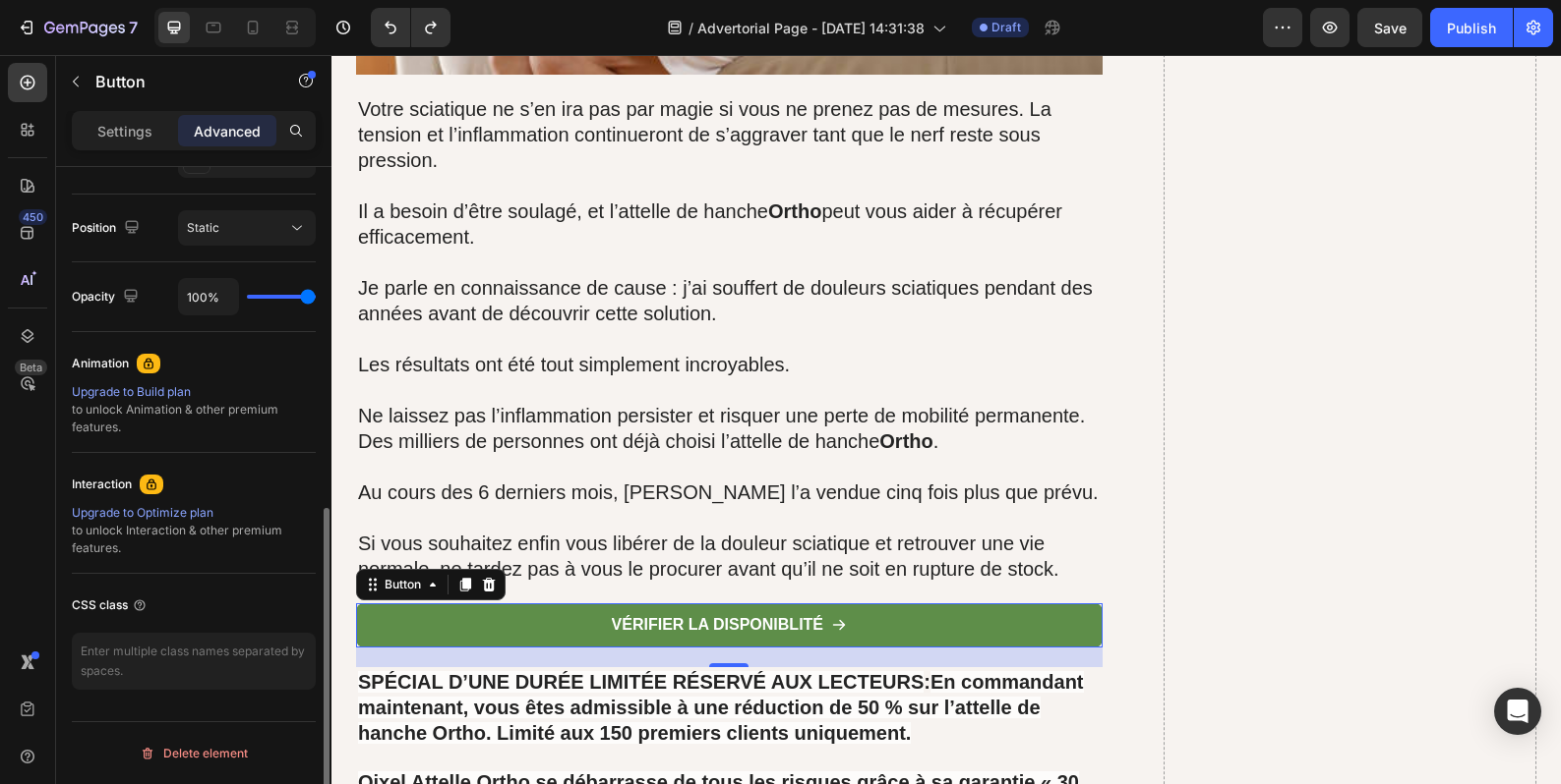
scroll to position [199, 0]
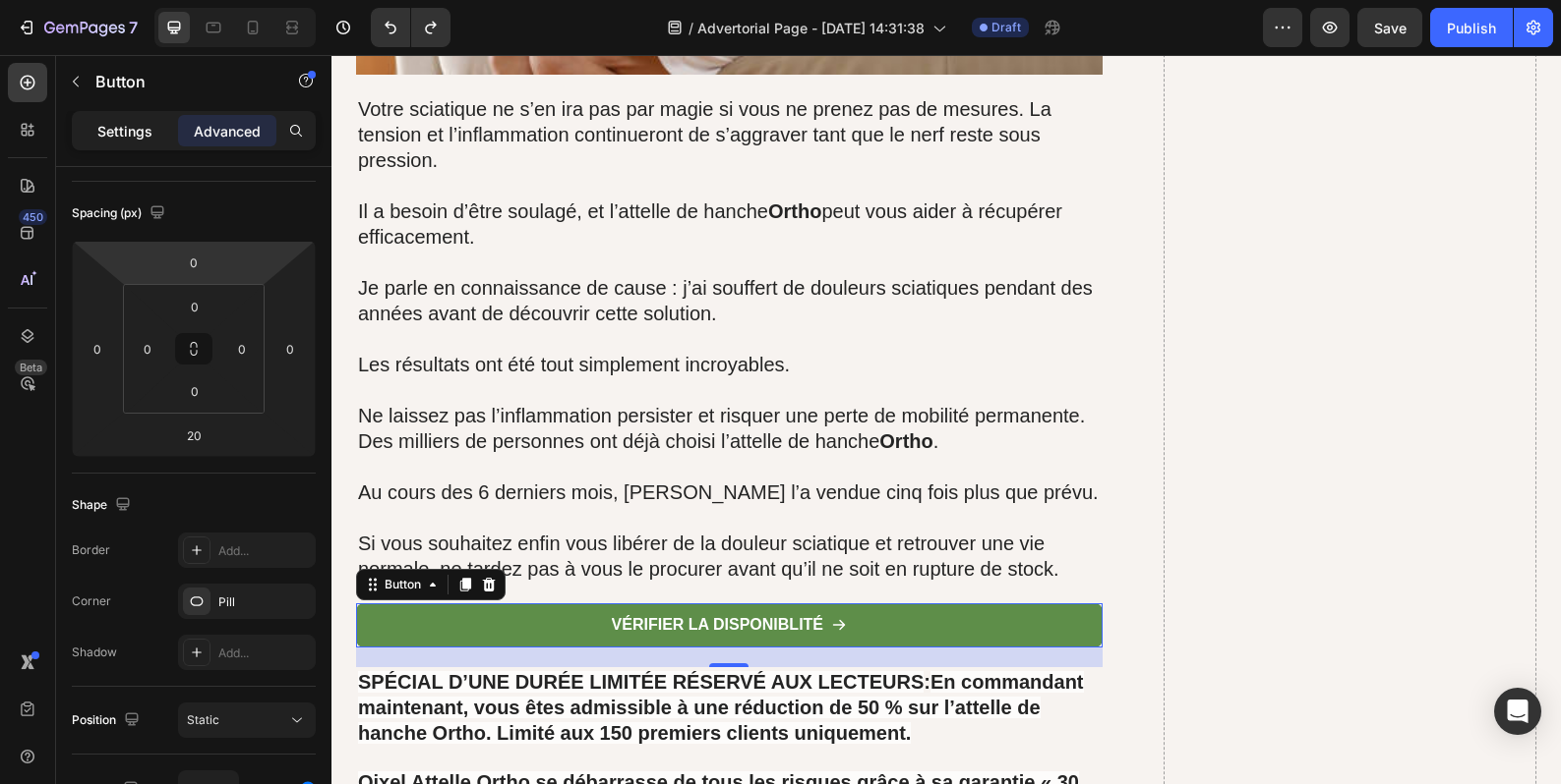
click at [143, 121] on p "Settings" at bounding box center [125, 131] width 55 height 21
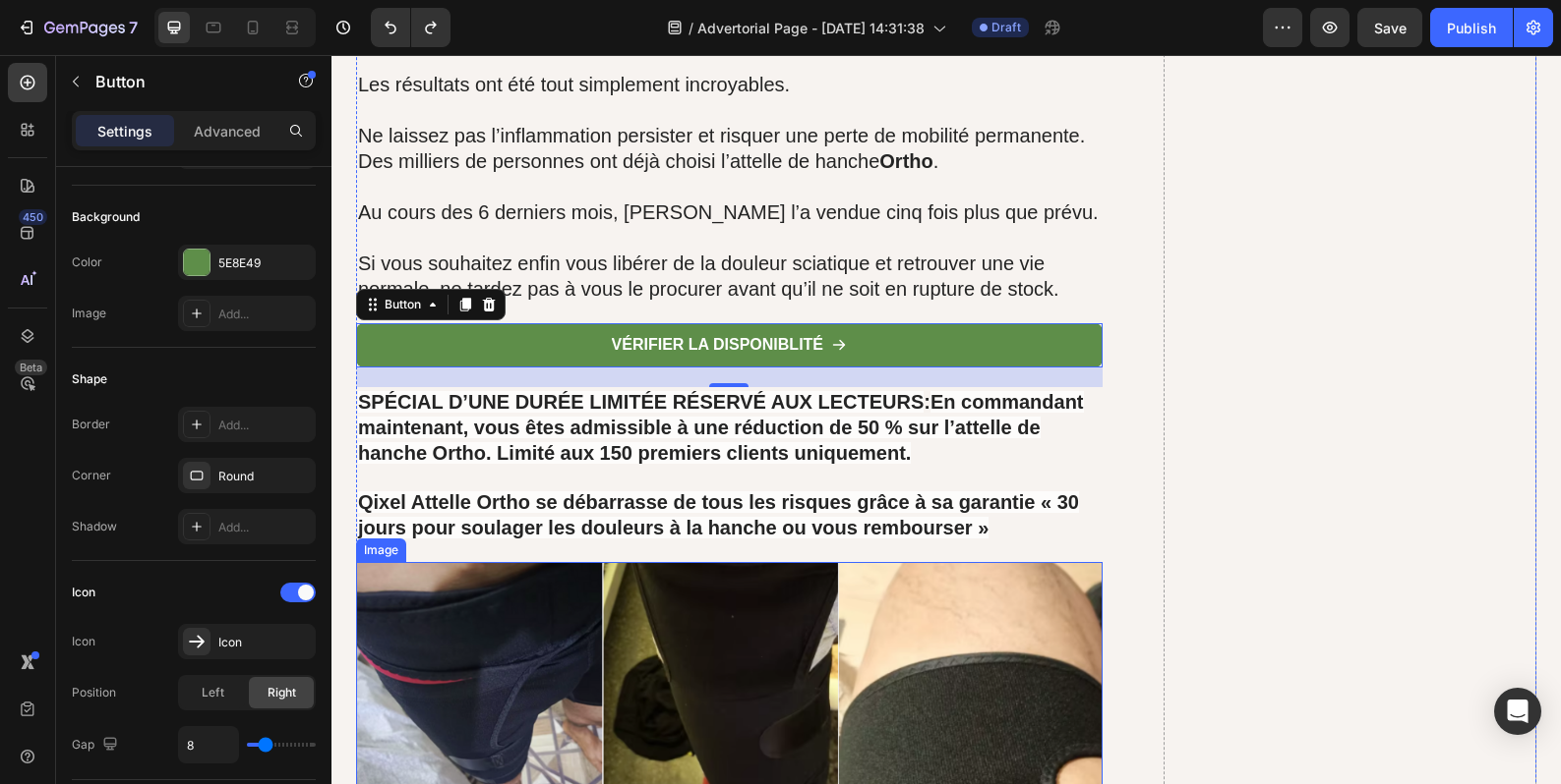
scroll to position [15107, 0]
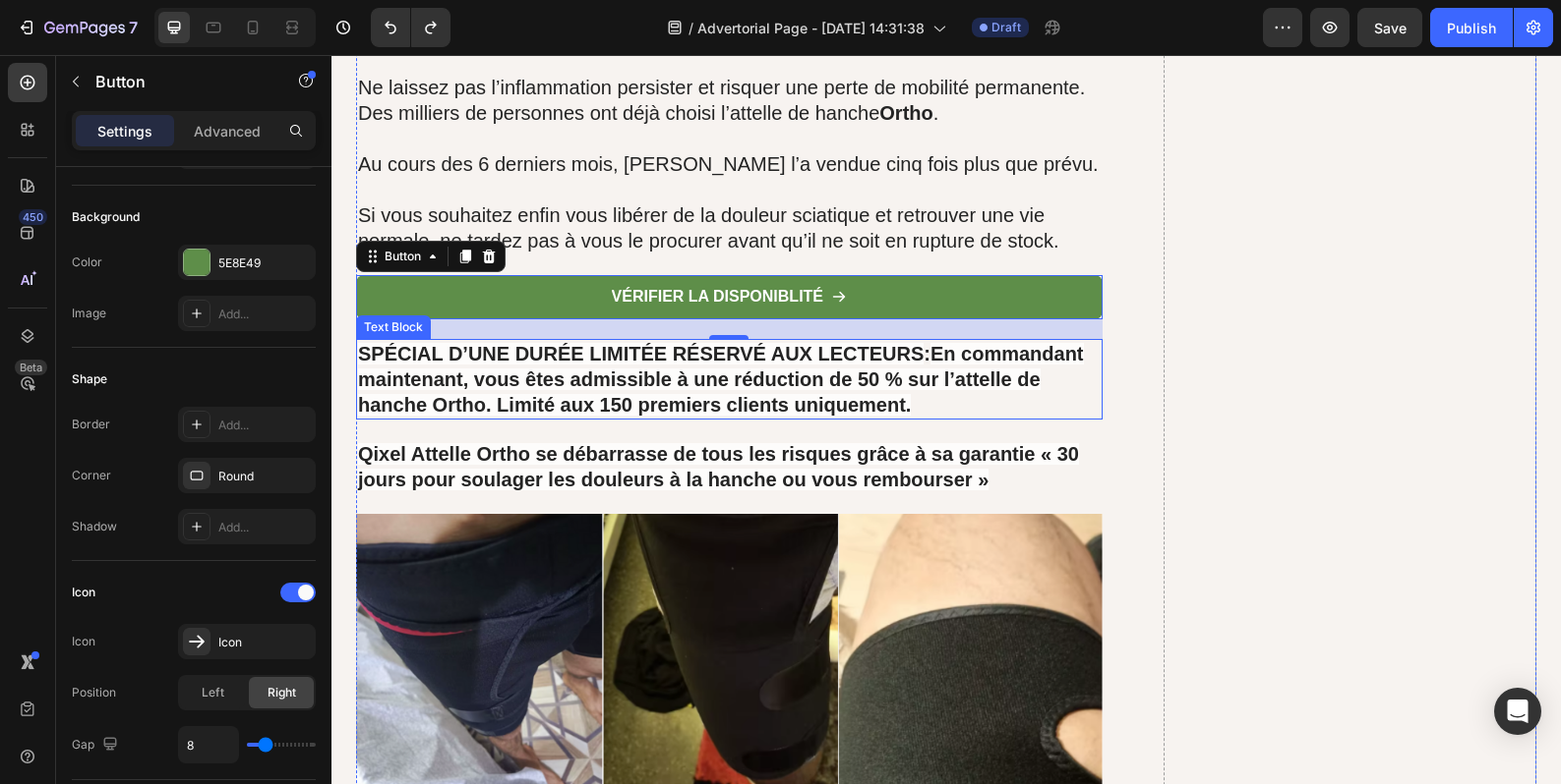
click at [810, 352] on strong "En commandant maintenant, vous êtes admissible à une réduction de 50 % sur l’at…" at bounding box center [720, 379] width 726 height 72
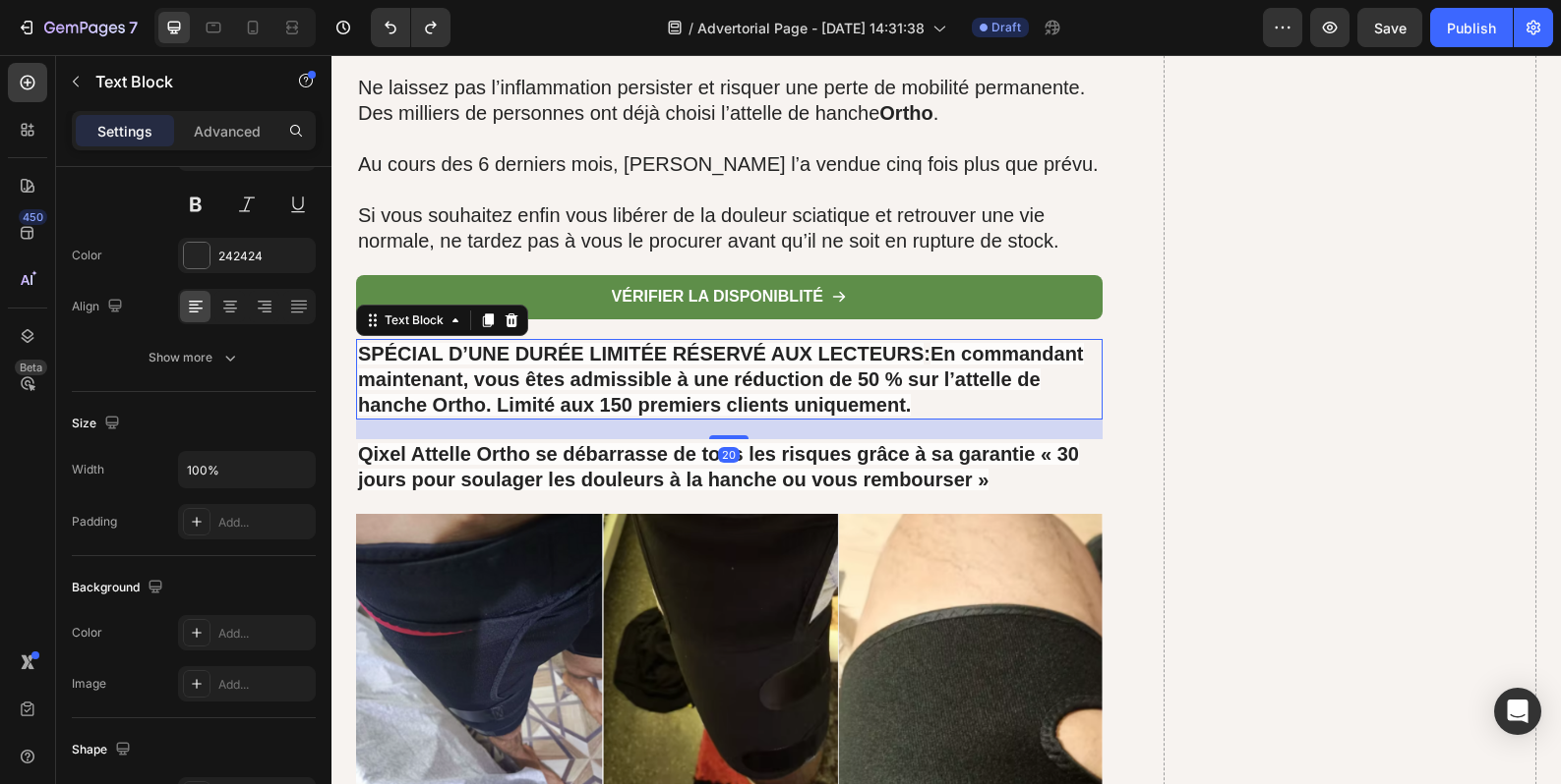
scroll to position [0, 0]
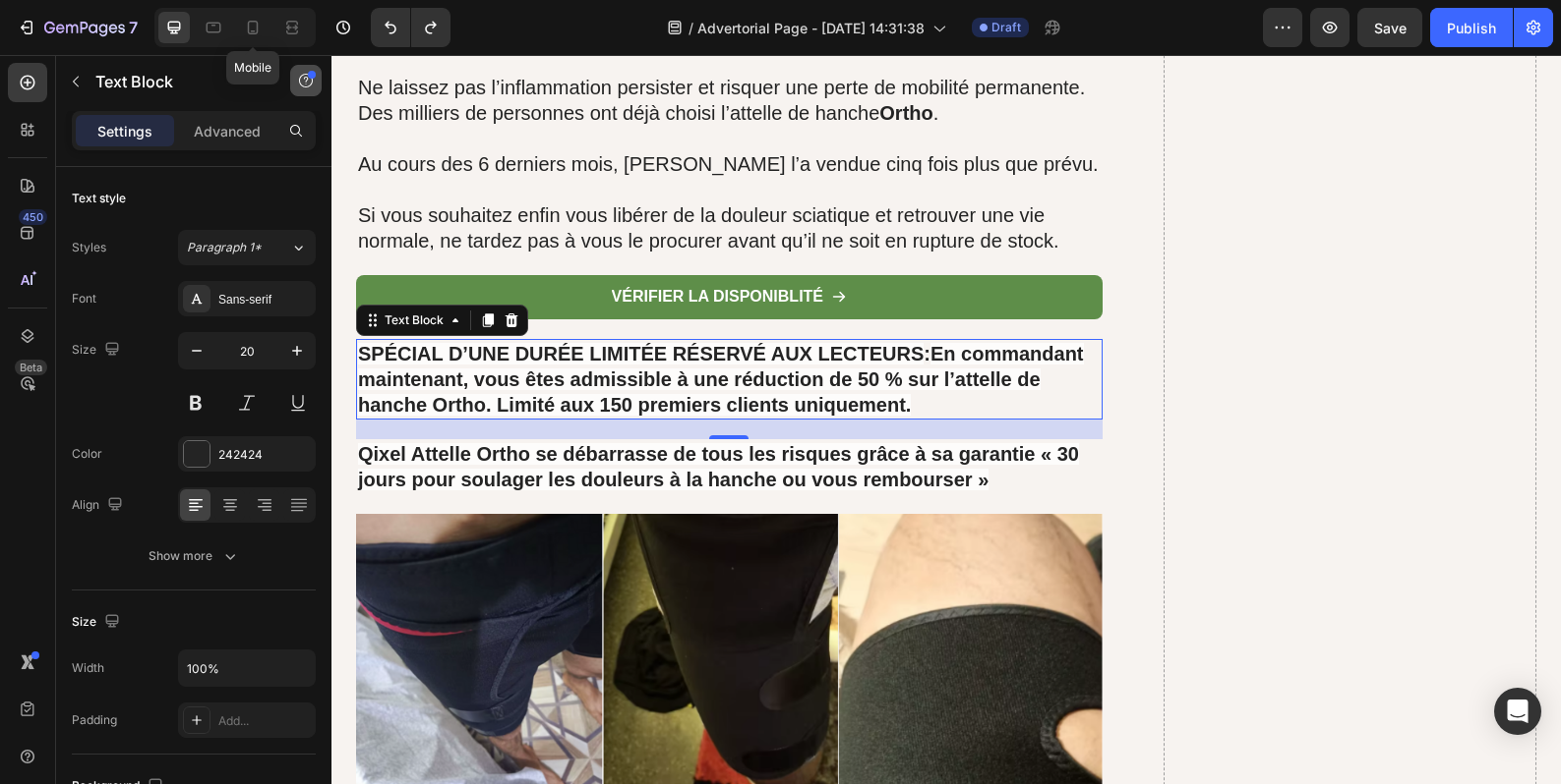
drag, startPoint x: 267, startPoint y: 31, endPoint x: 297, endPoint y: 72, distance: 50.8
click at [267, 31] on div at bounding box center [253, 28] width 32 height 32
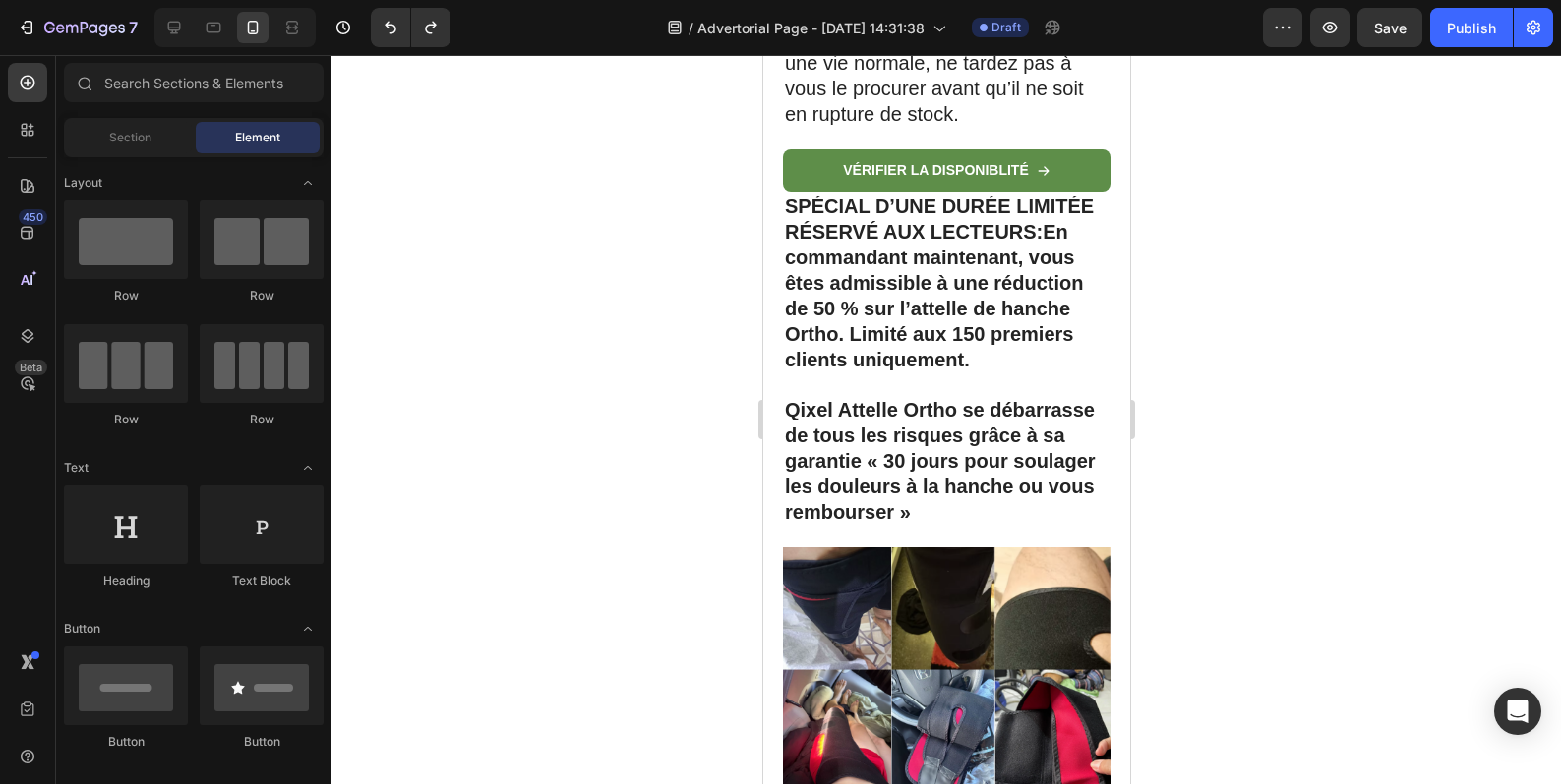
scroll to position [16994, 0]
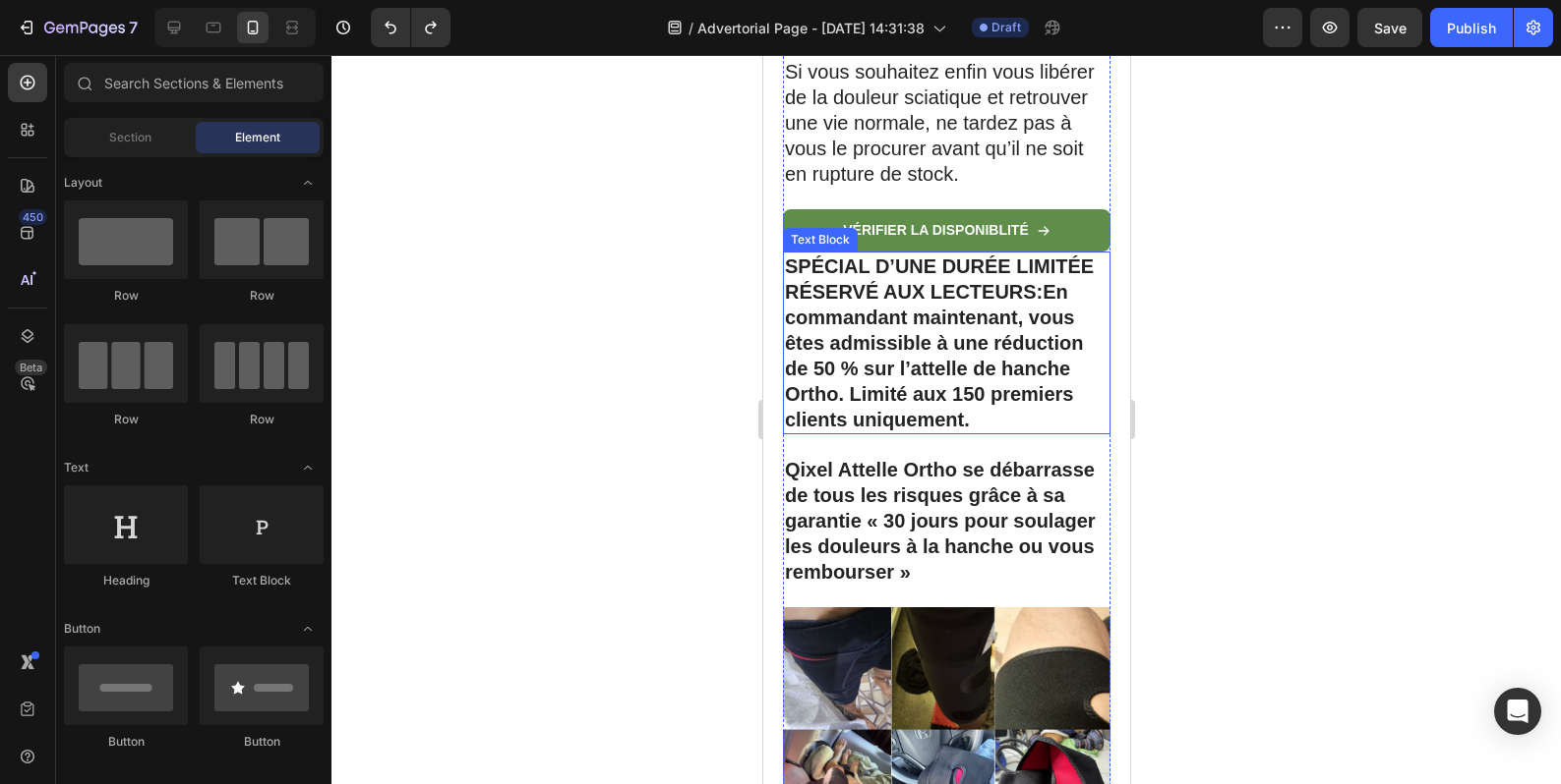
click at [926, 413] on p "SPÉCIAL D’UNE DURÉE LIMITÉE RÉSERVÉ AUX LECTEURS : En commandant maintenant, vo…" at bounding box center [945, 343] width 324 height 179
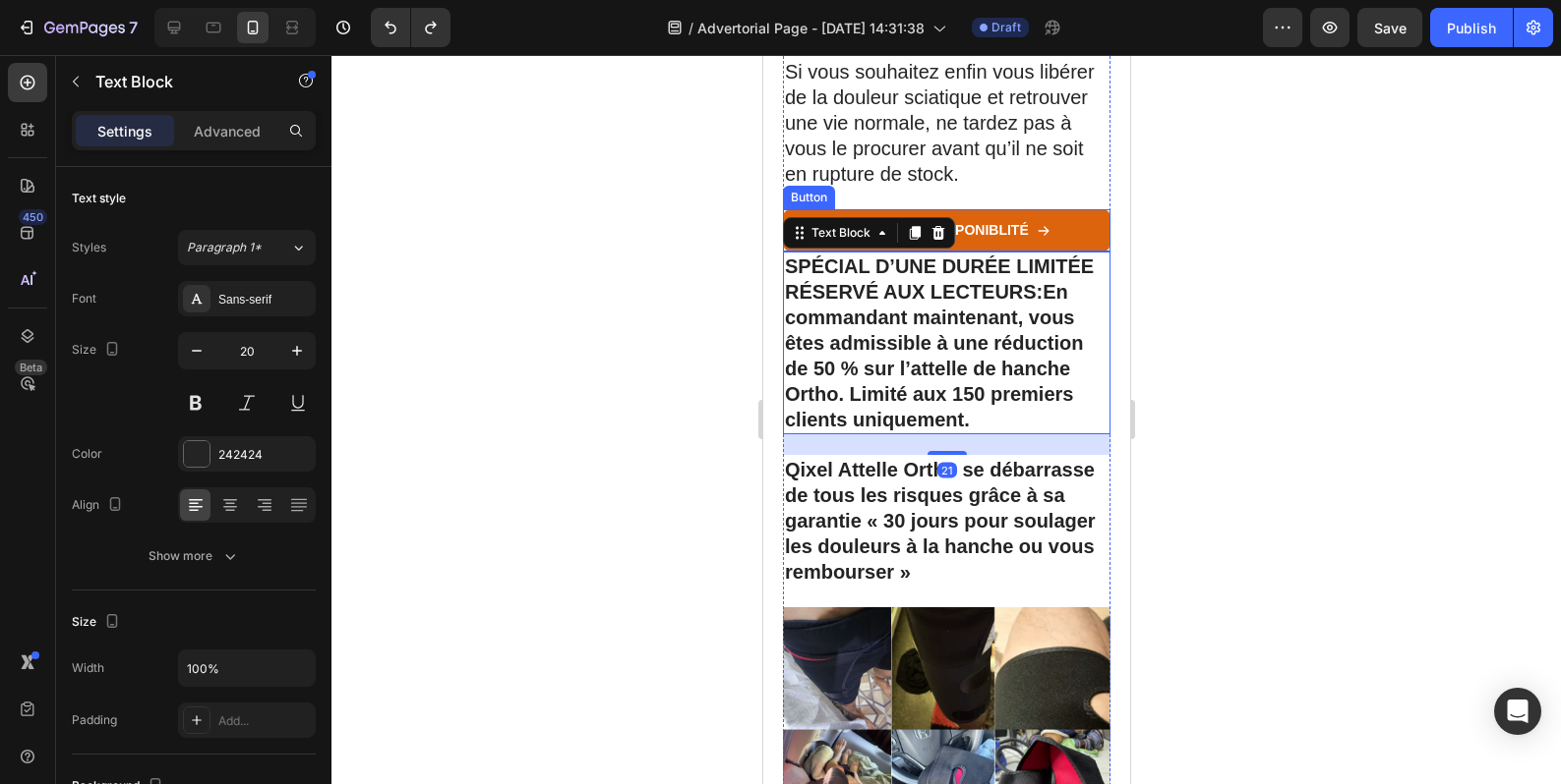
click at [1010, 250] on link "vérifier la disponiblité" at bounding box center [945, 230] width 328 height 42
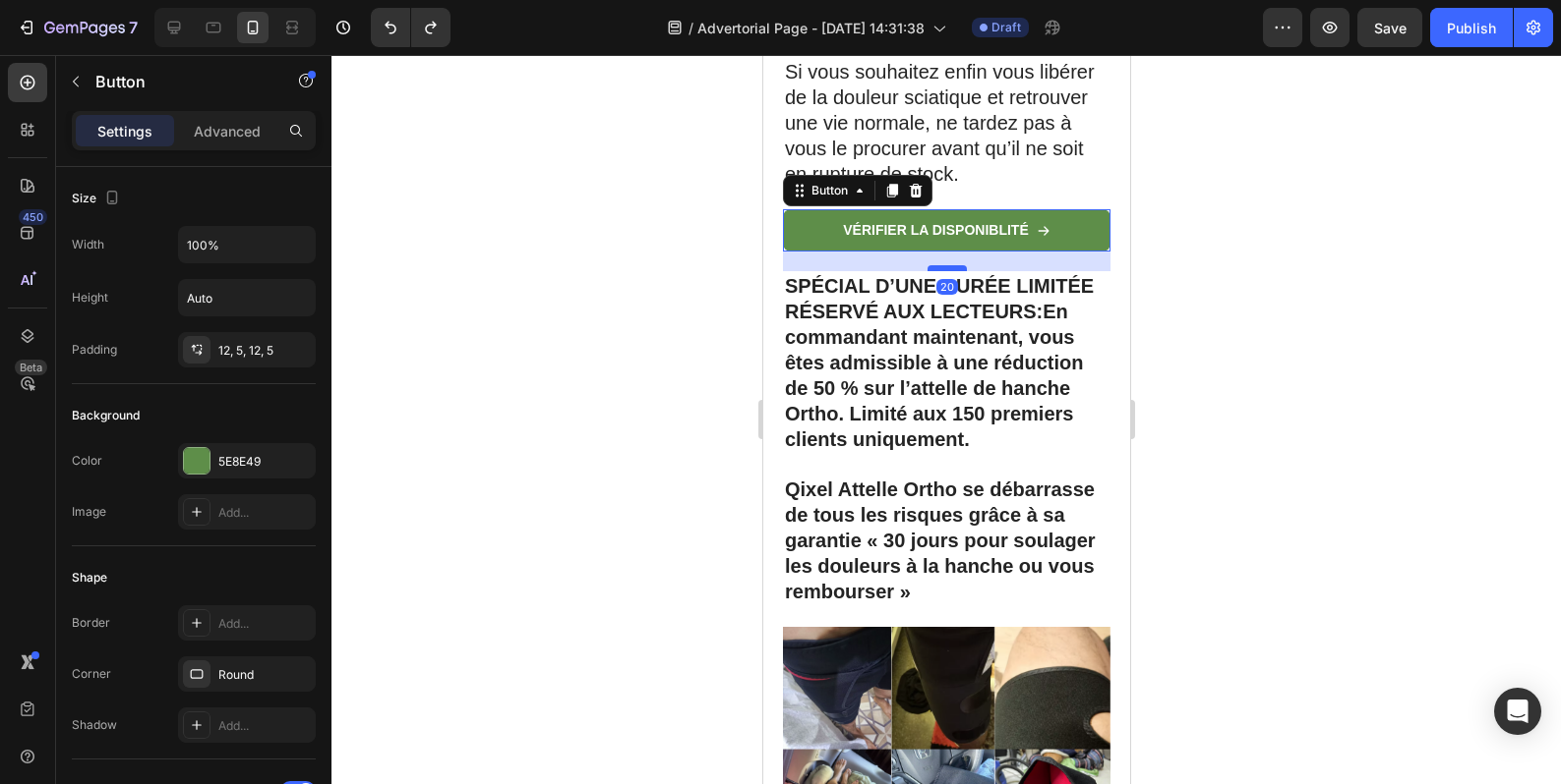
drag, startPoint x: 946, startPoint y: 333, endPoint x: 1926, endPoint y: 488, distance: 992.2
click at [947, 271] on div at bounding box center [946, 268] width 40 height 6
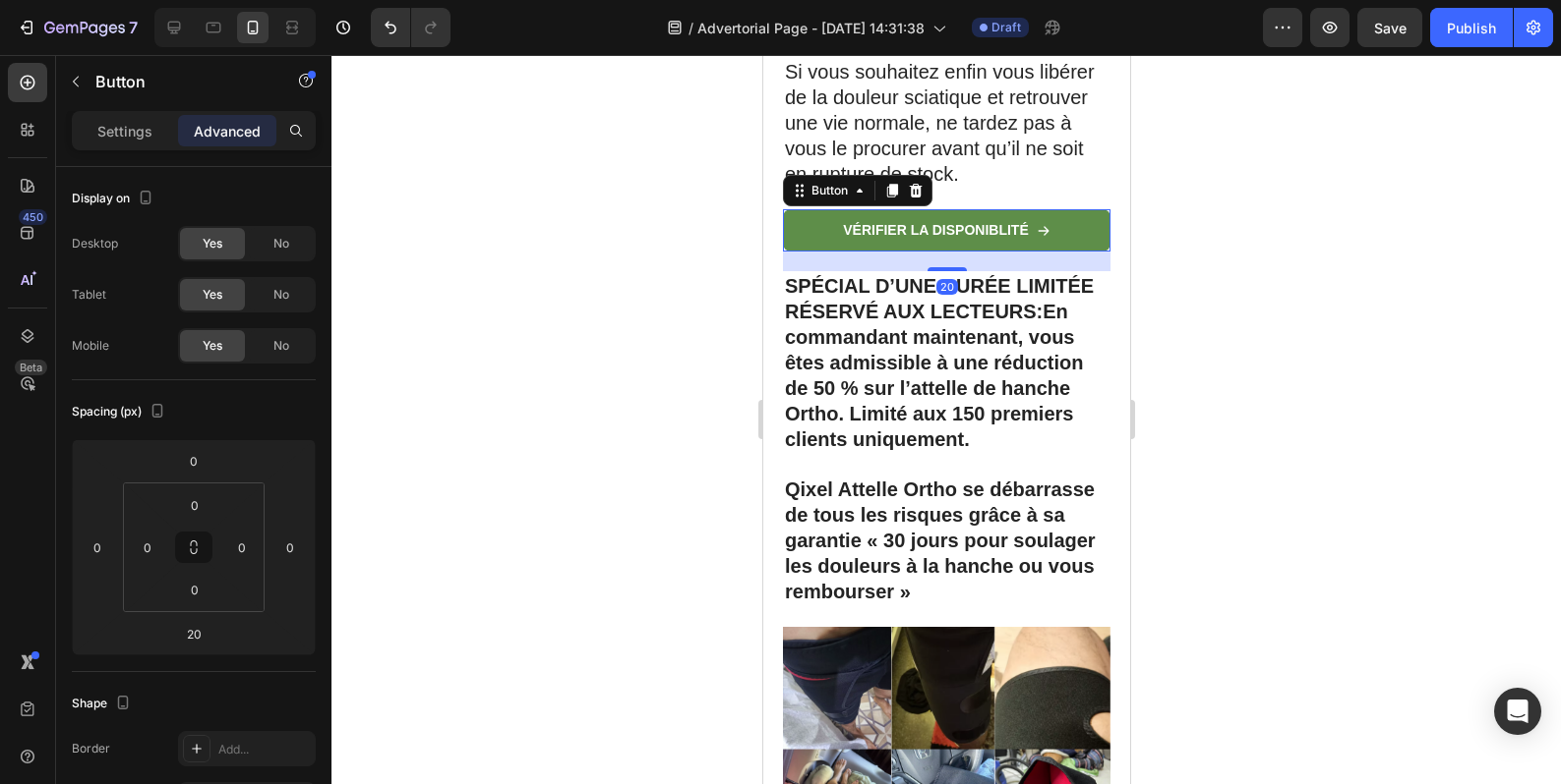
click at [1169, 441] on div at bounding box center [946, 420] width 1229 height 730
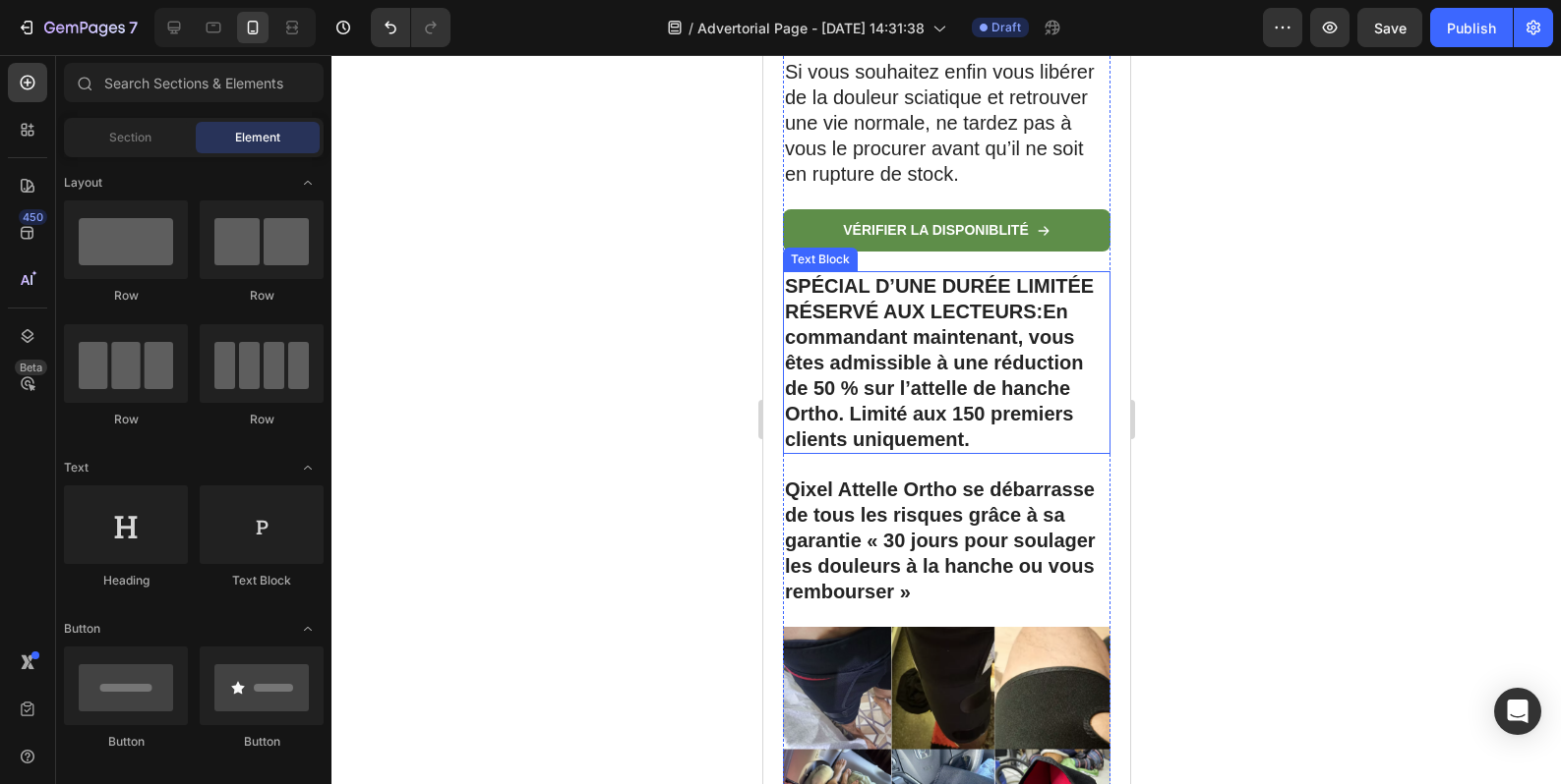
click at [997, 452] on p "SPÉCIAL D’UNE DURÉE LIMITÉE RÉSERVÉ AUX LECTEURS : En commandant maintenant, vo…" at bounding box center [945, 362] width 324 height 179
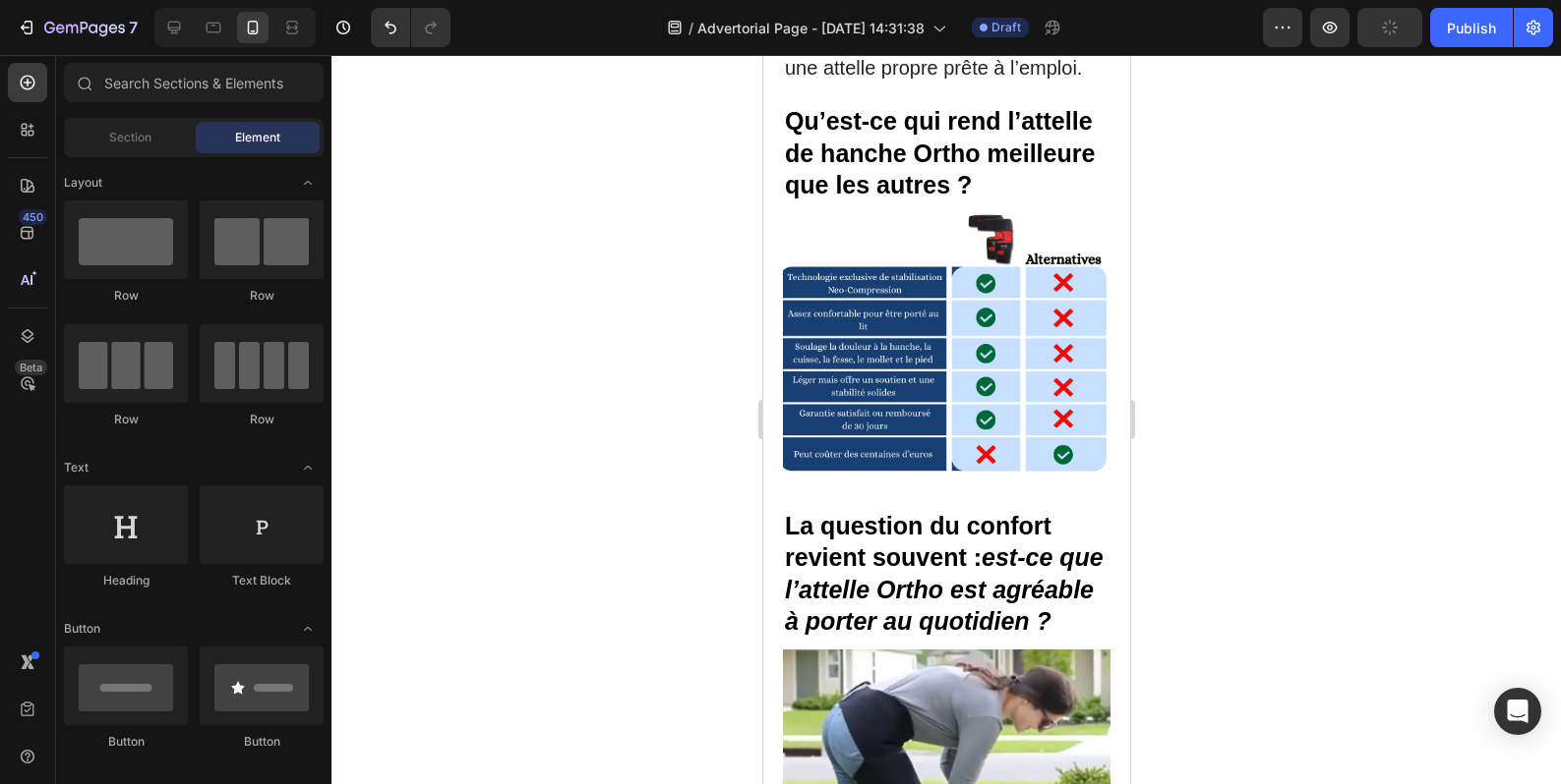
scroll to position [12334, 0]
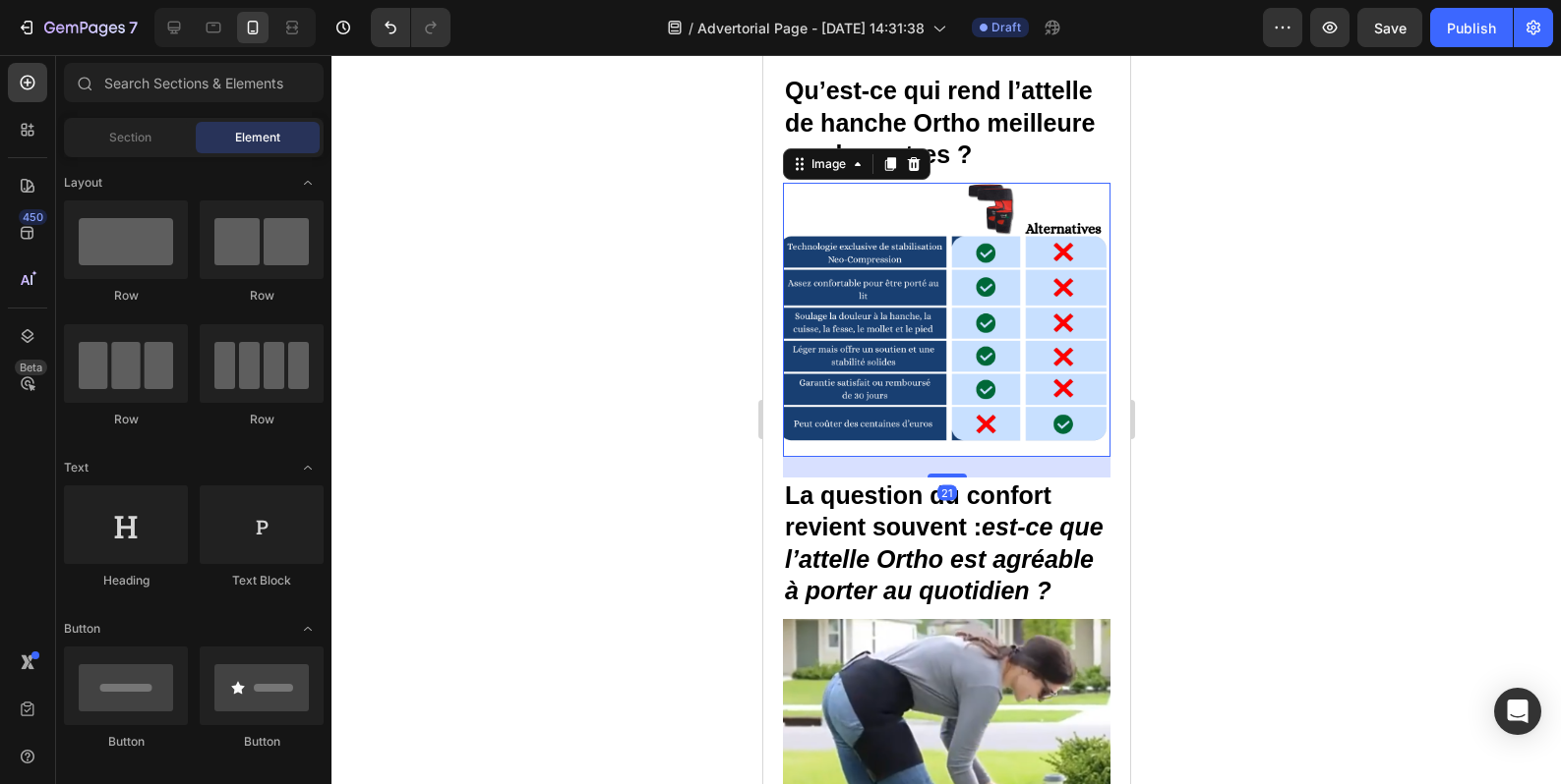
click at [1030, 455] on img at bounding box center [945, 320] width 328 height 274
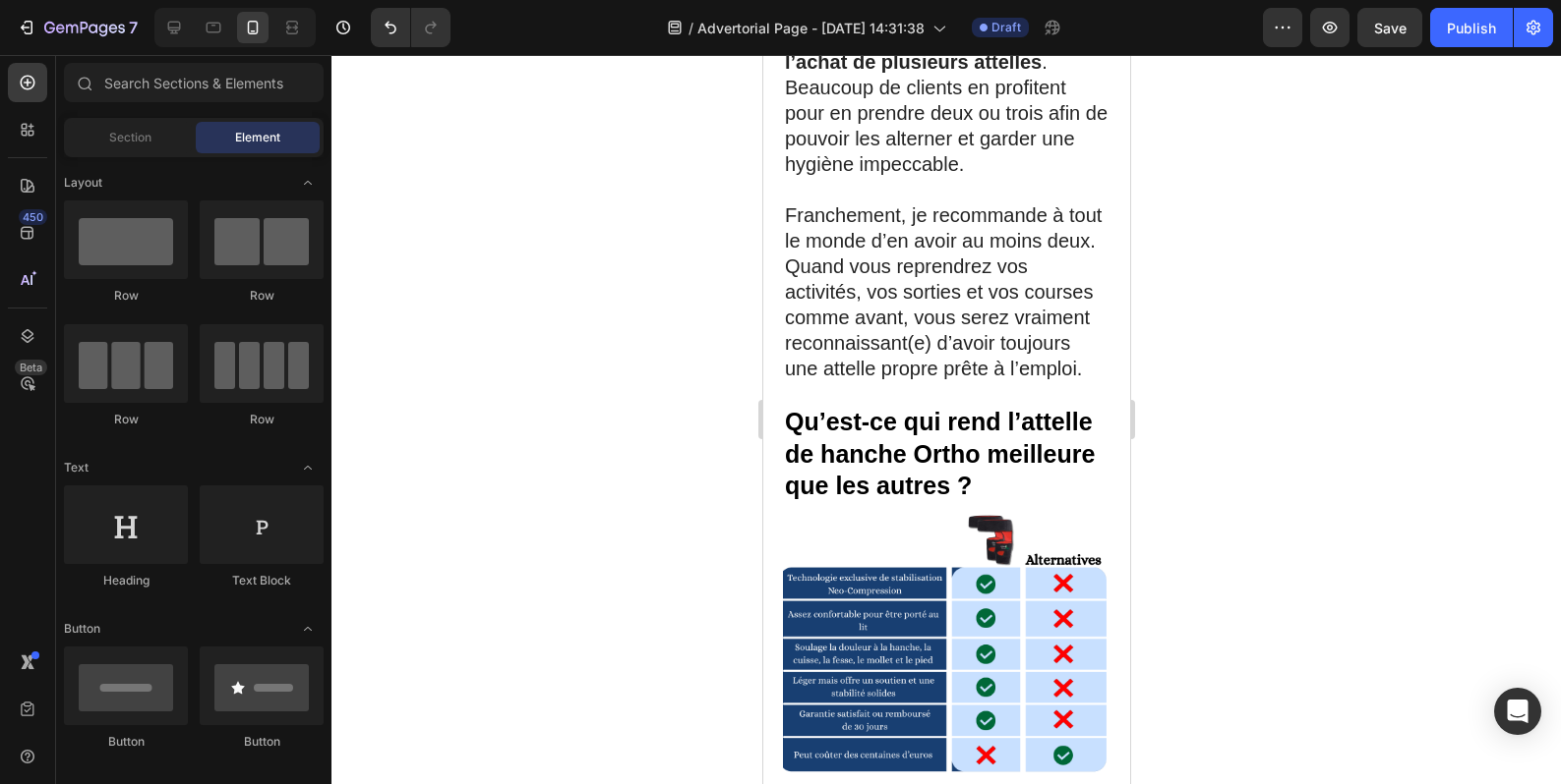
scroll to position [12454, 0]
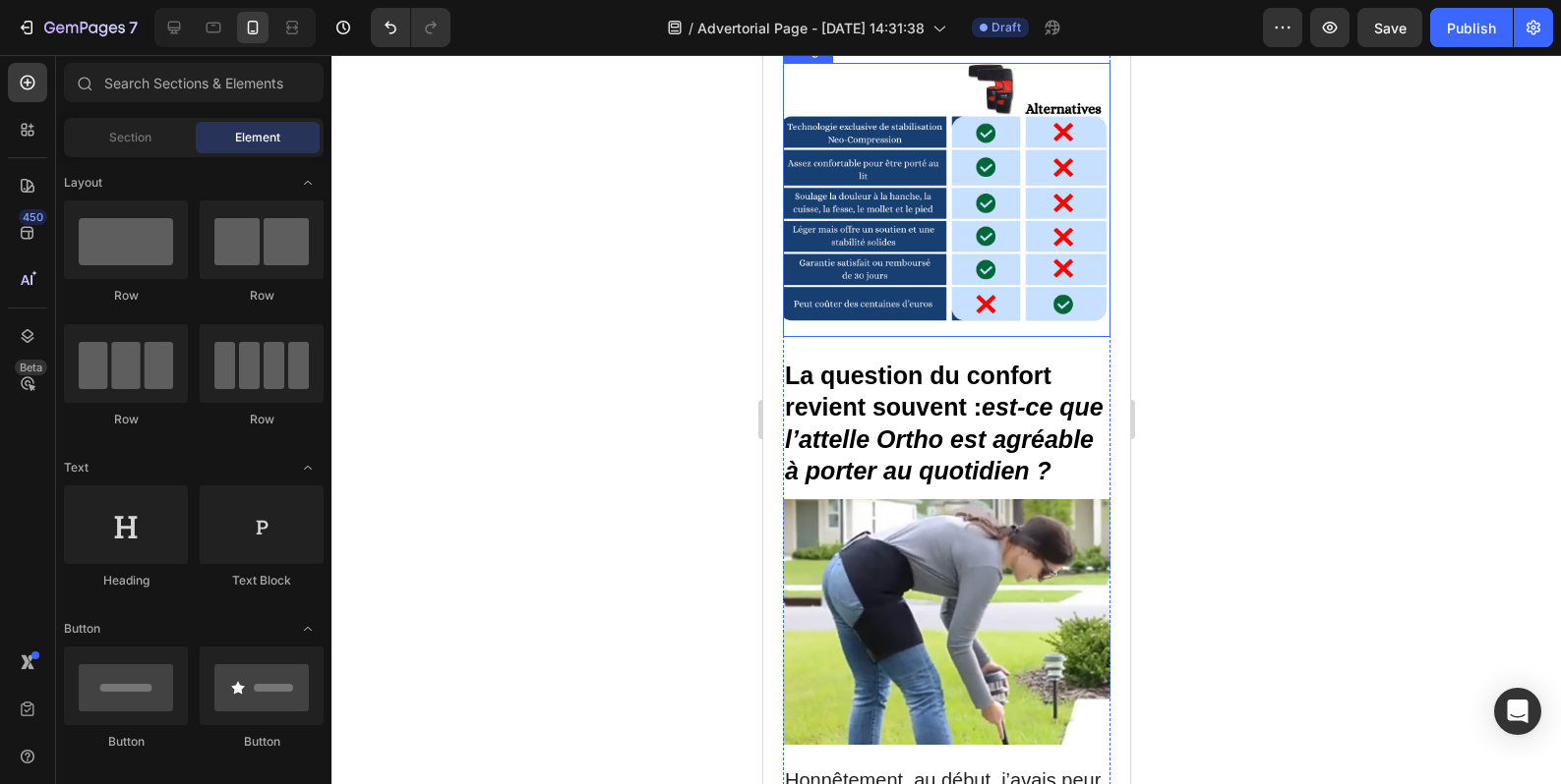
click at [977, 338] on img at bounding box center [945, 200] width 328 height 274
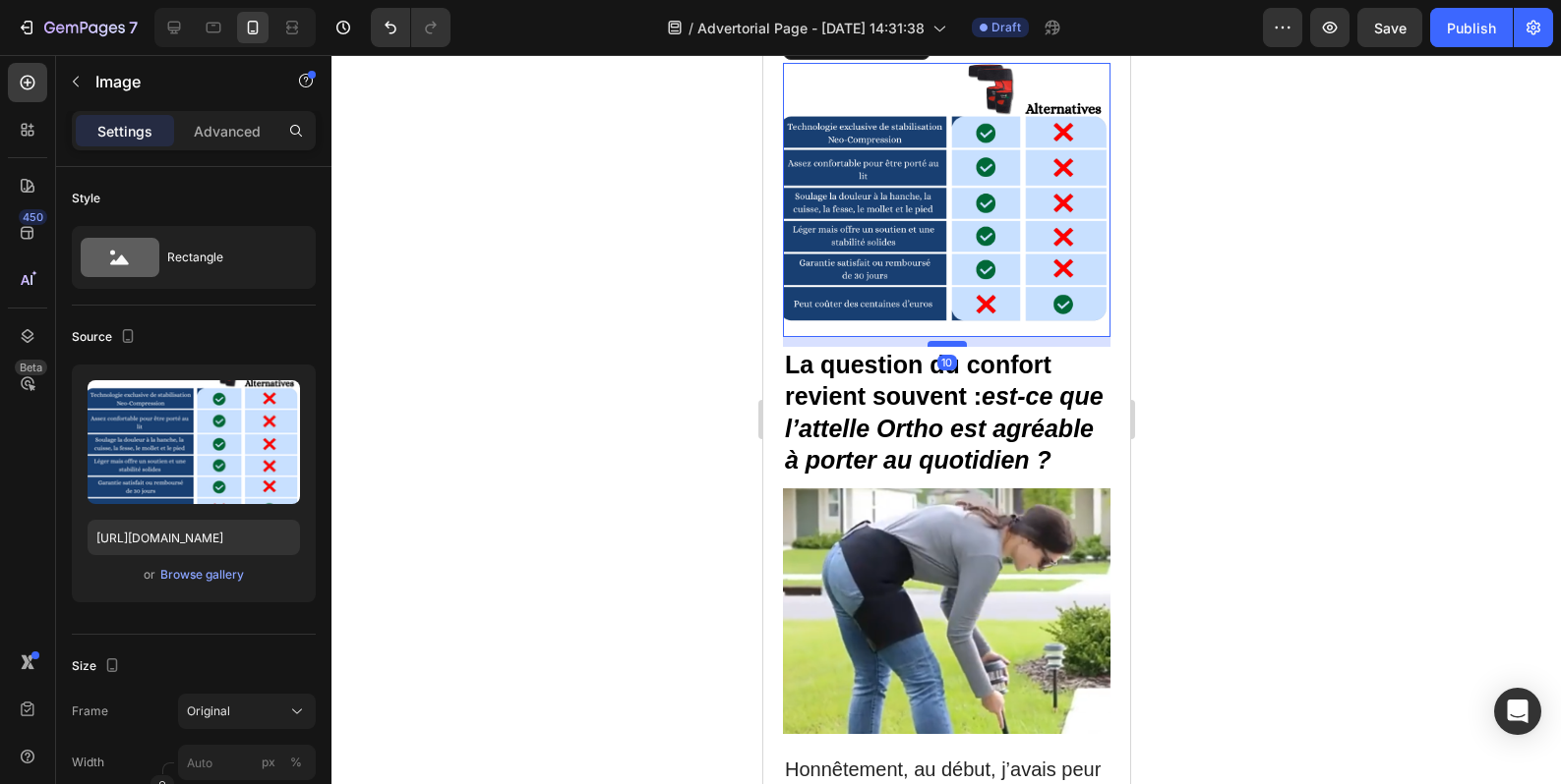
drag, startPoint x: 937, startPoint y: 414, endPoint x: 944, endPoint y: 403, distance: 13.0
click at [944, 346] on div at bounding box center [946, 344] width 40 height 6
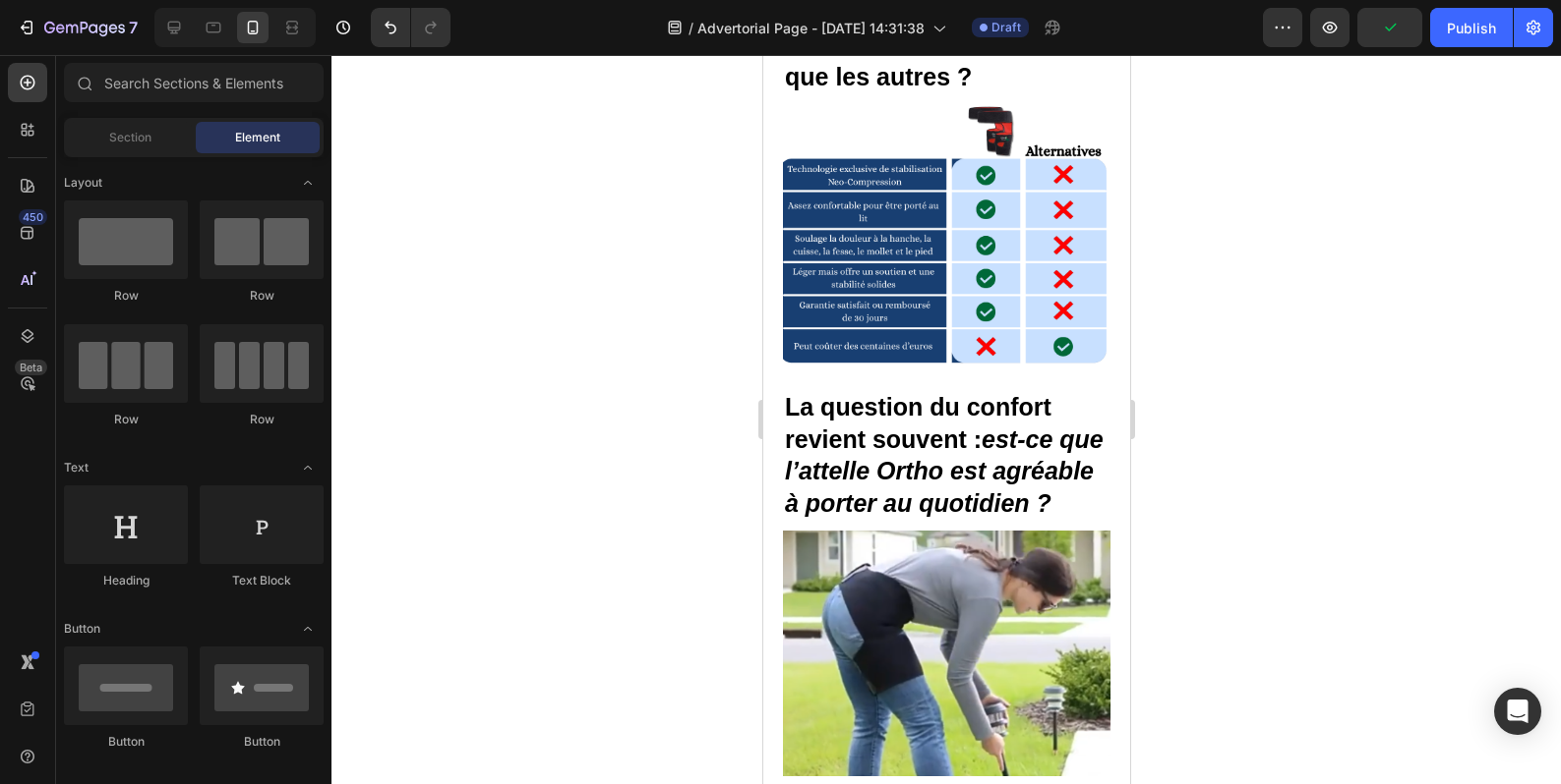
scroll to position [12500, 0]
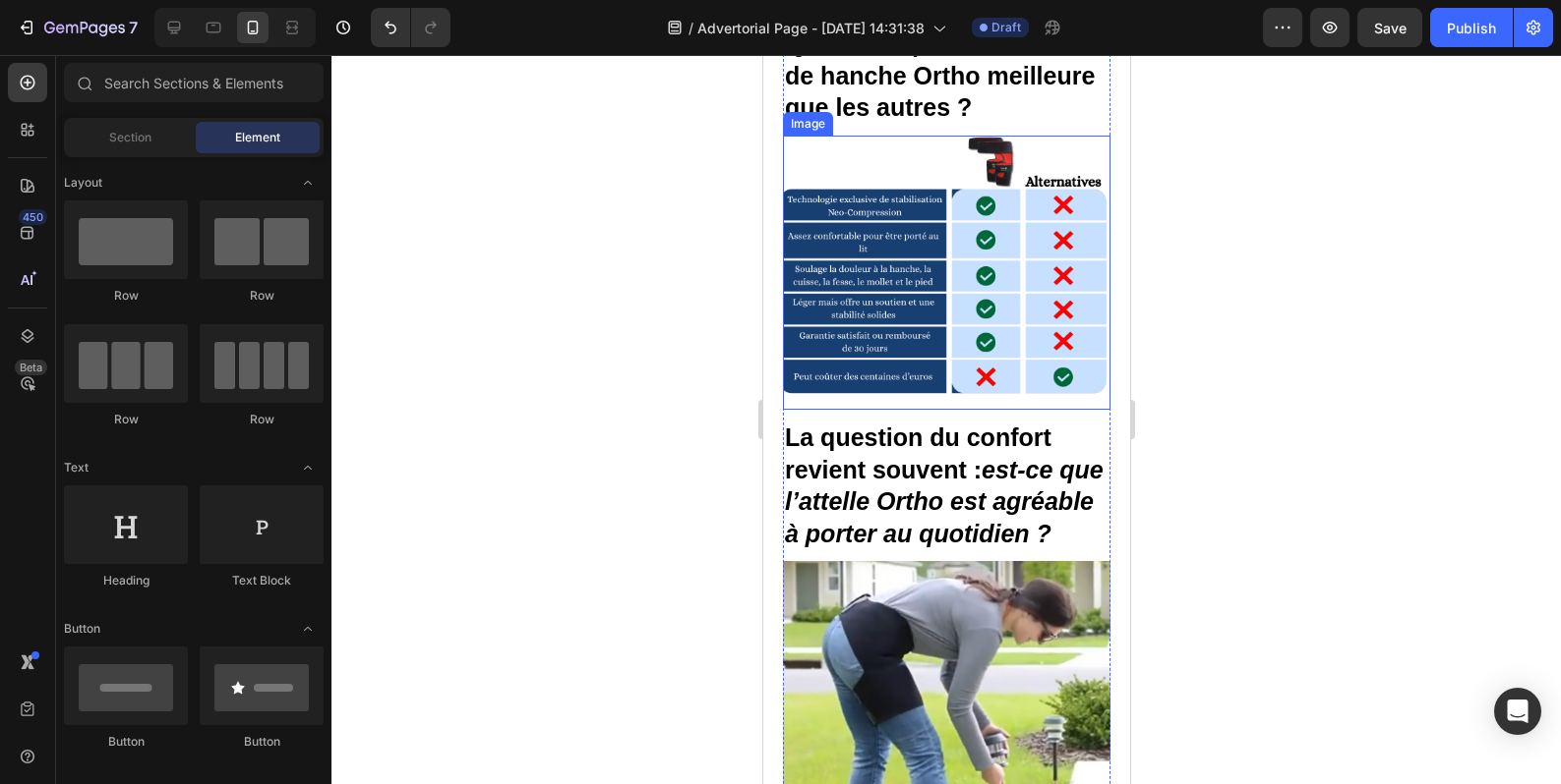
click at [1009, 410] on img at bounding box center [945, 272] width 328 height 274
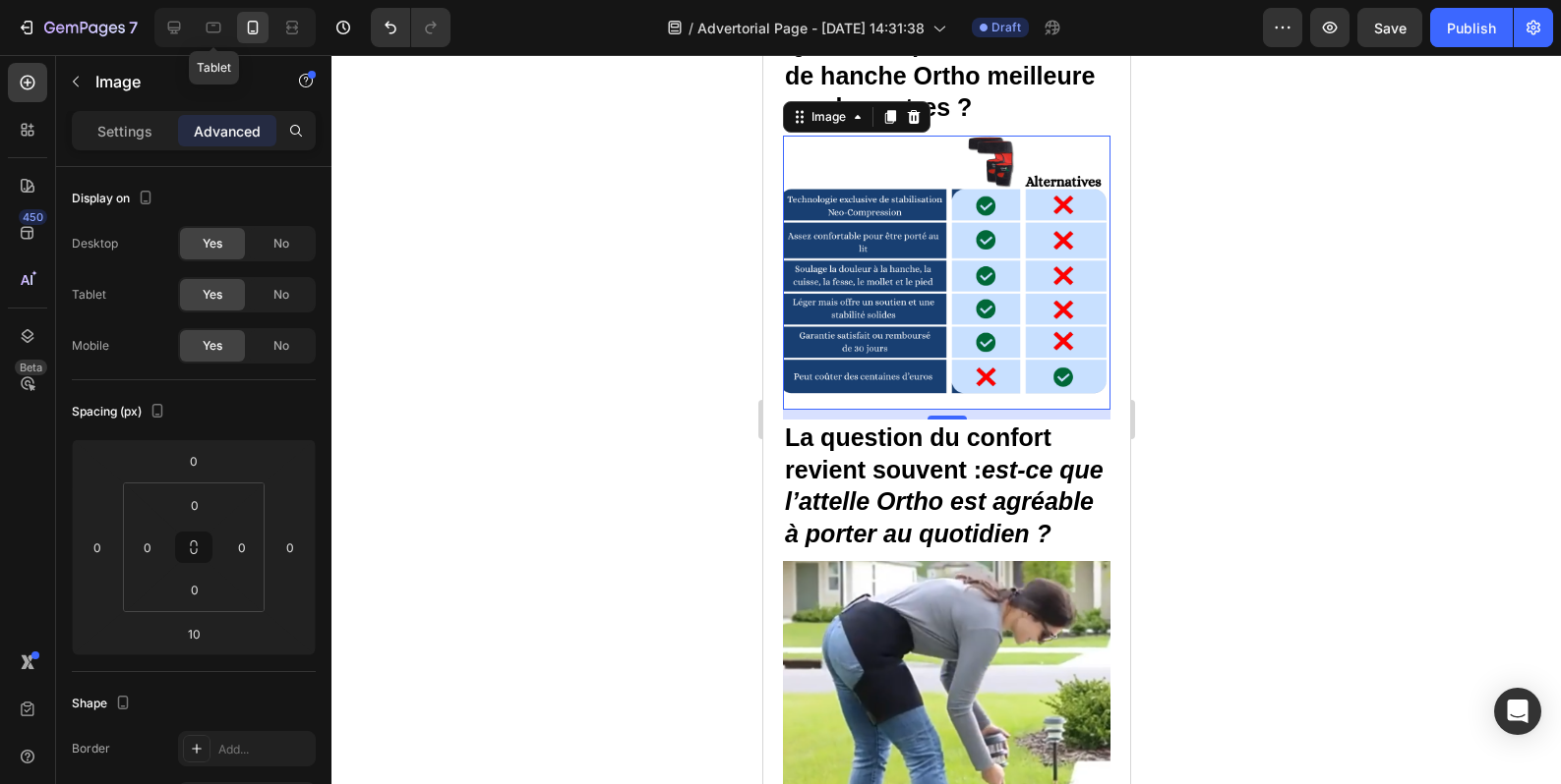
click at [181, 33] on icon at bounding box center [174, 28] width 20 height 20
type input "0"
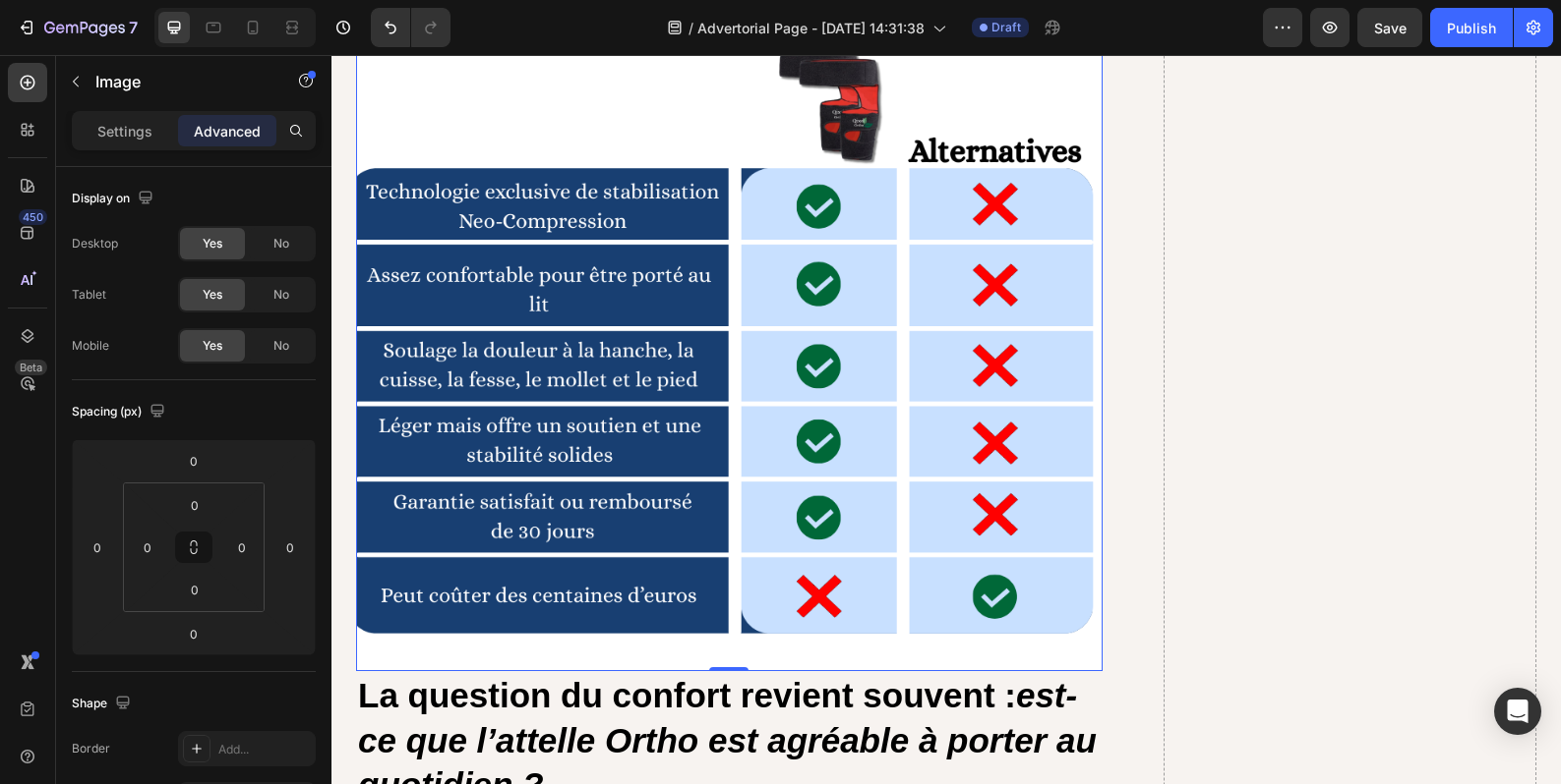
scroll to position [10756, 0]
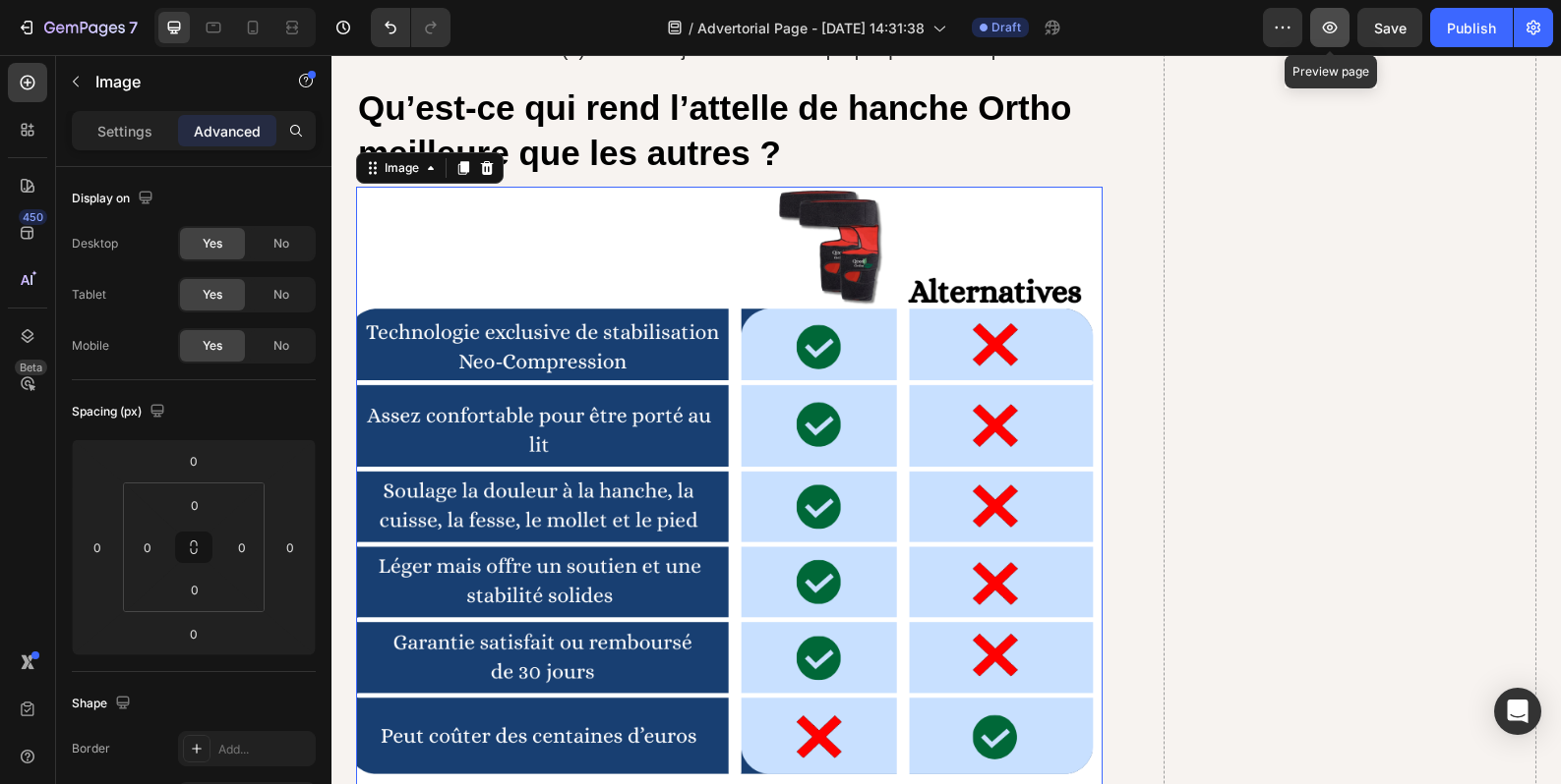
click at [1330, 41] on button "button" at bounding box center [1330, 28] width 40 height 40
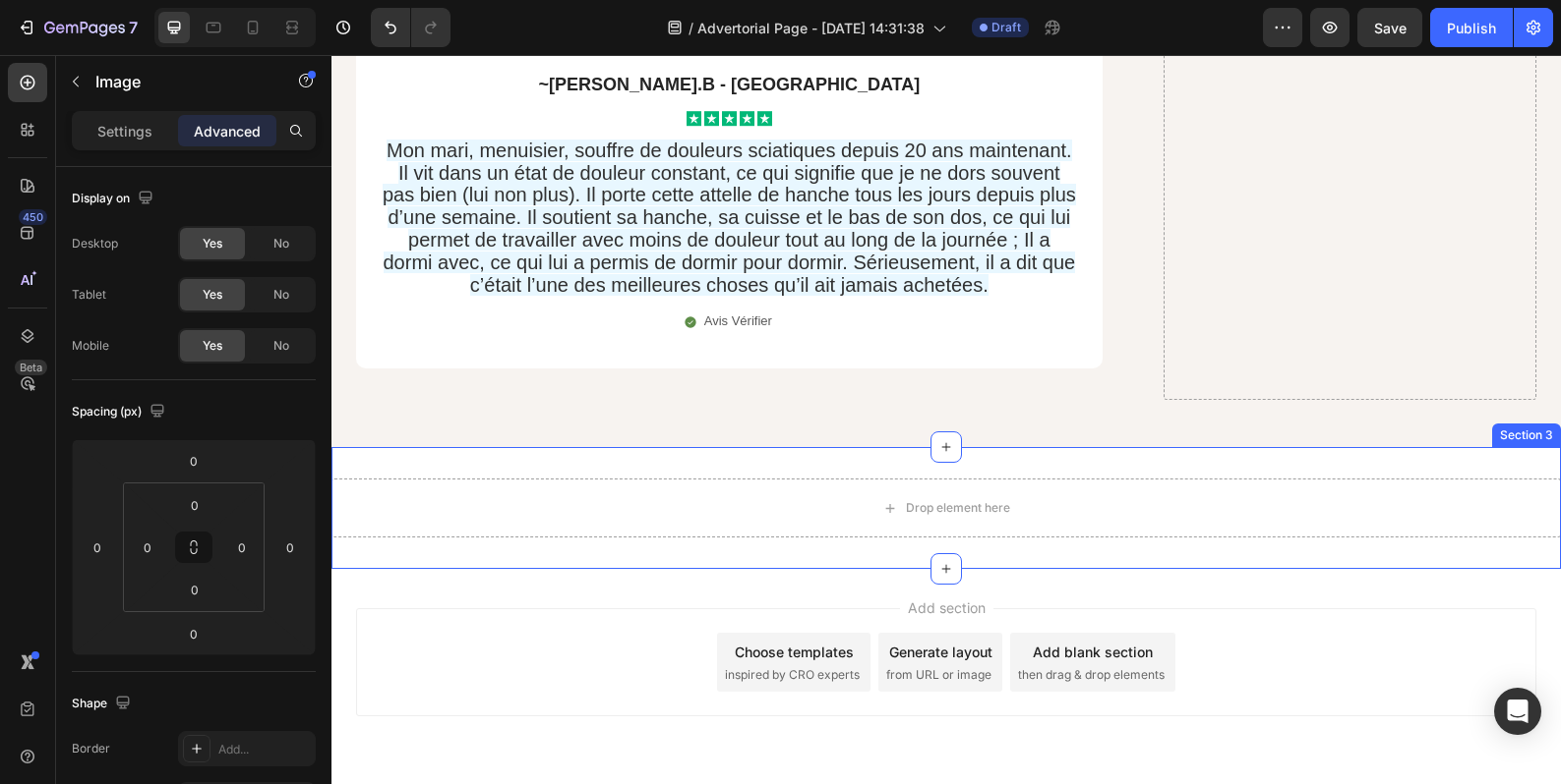
scroll to position [17642, 0]
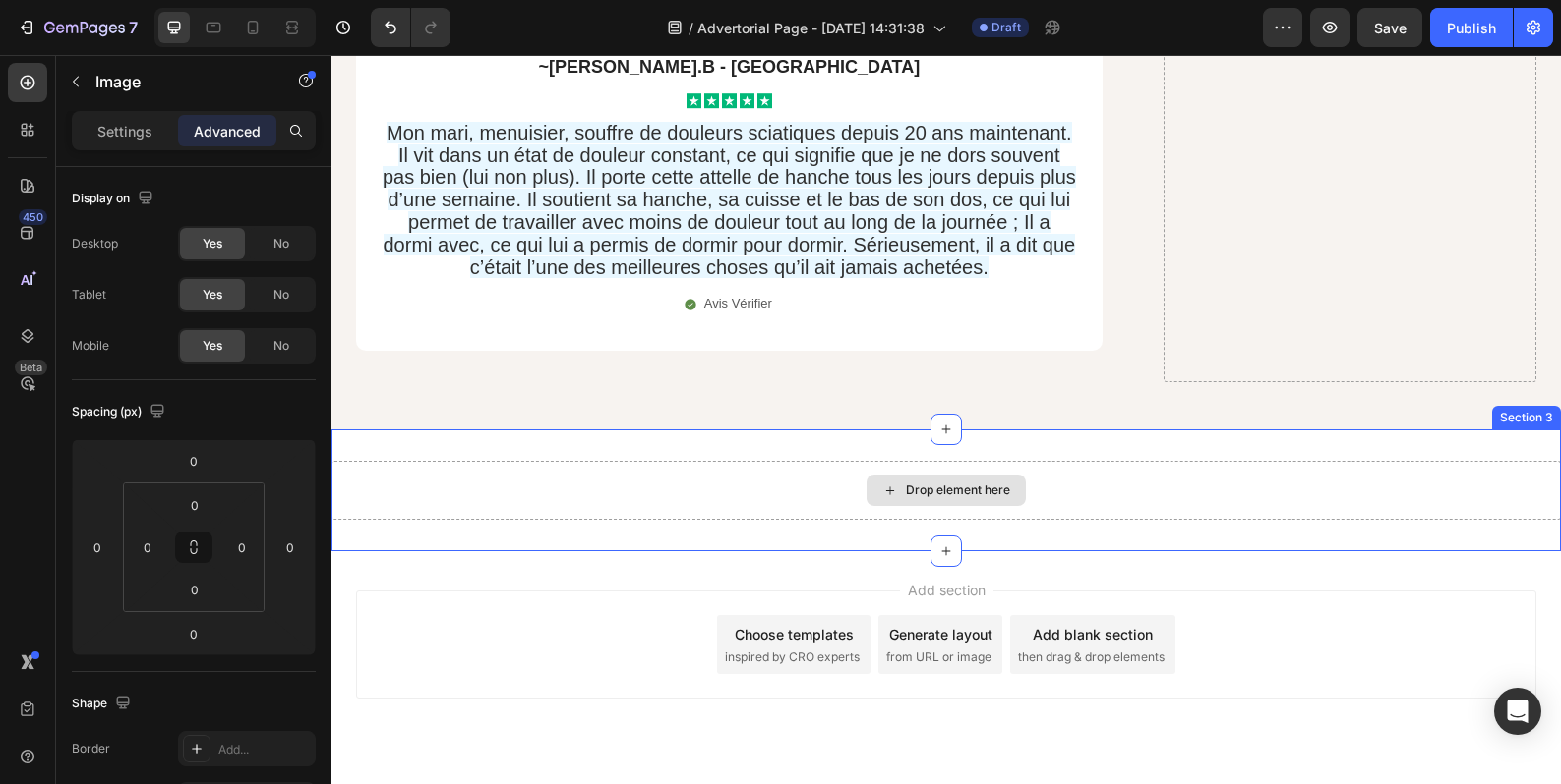
click at [798, 461] on div "Drop element here" at bounding box center [946, 491] width 1229 height 59
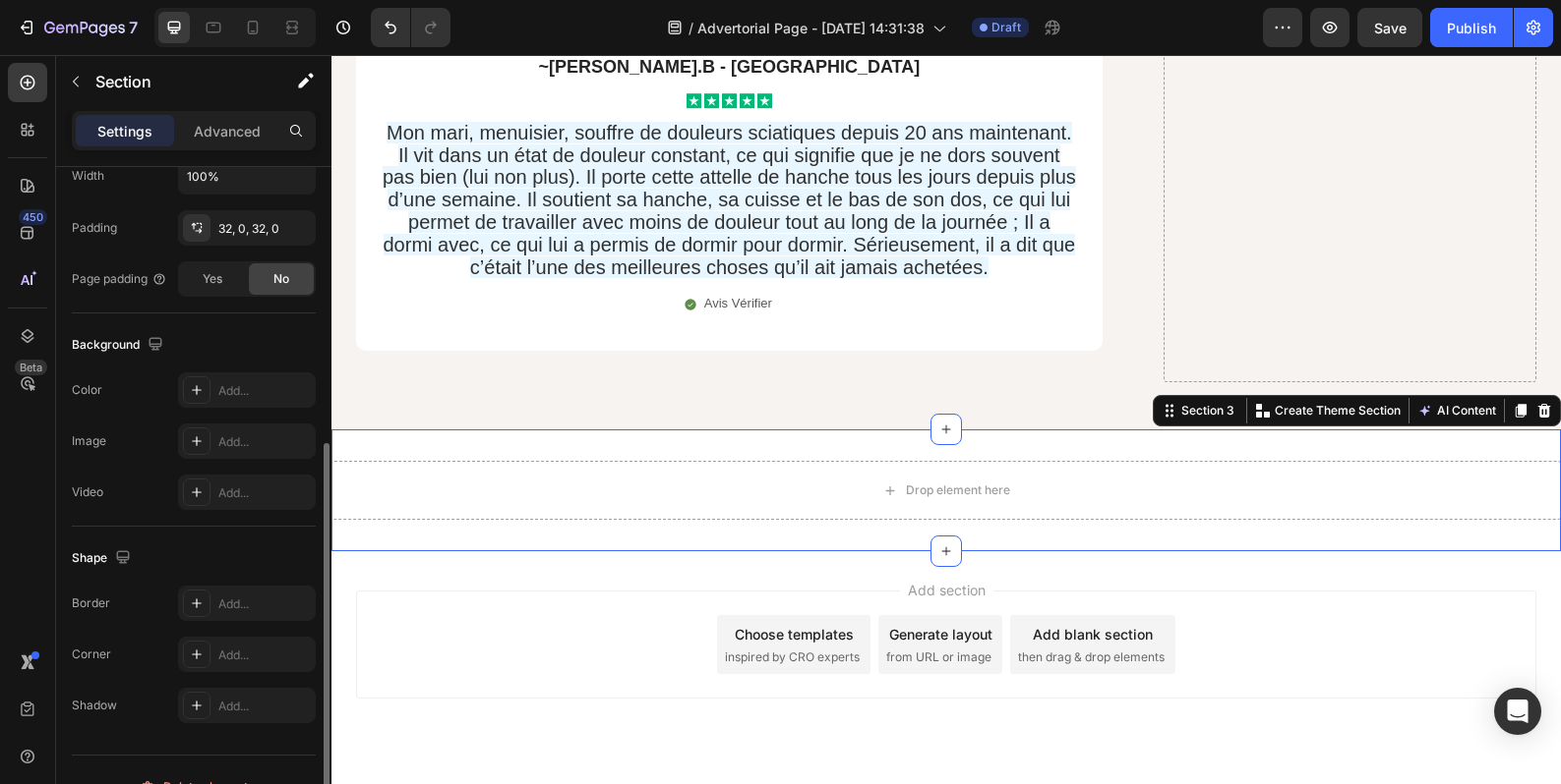
scroll to position [526, 0]
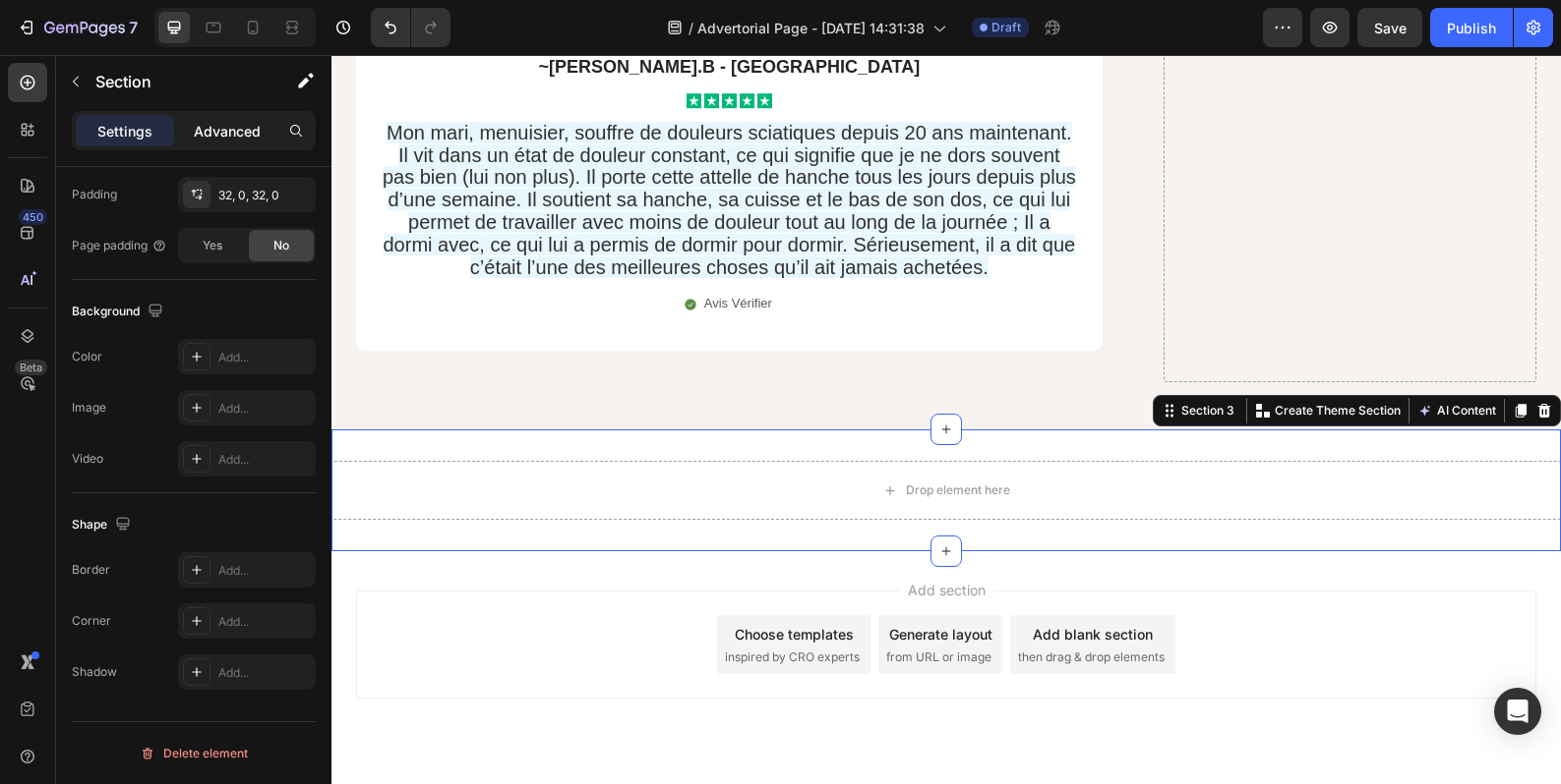
click at [229, 132] on p "Advanced" at bounding box center [228, 131] width 67 height 21
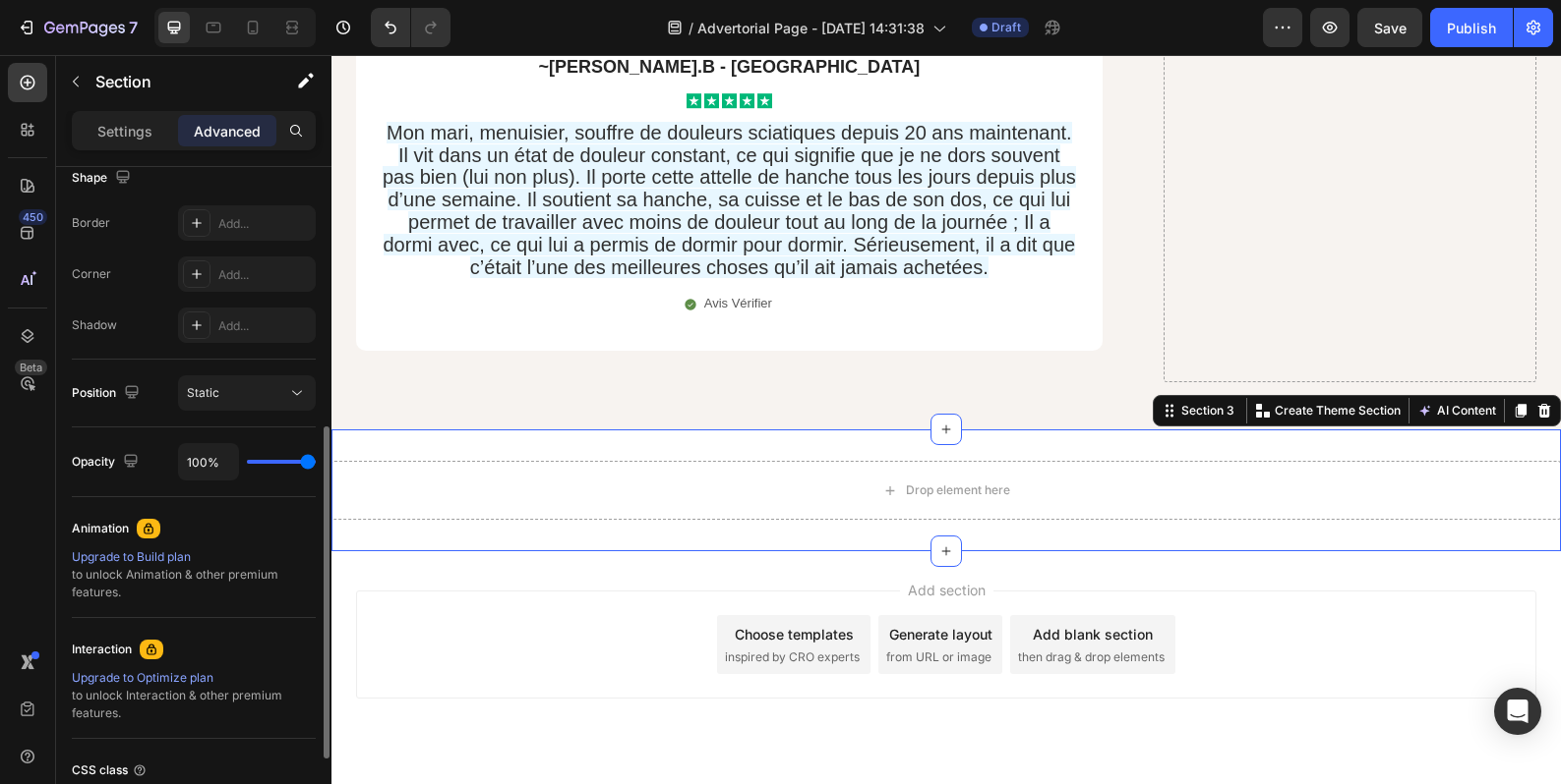
scroll to position [198, 0]
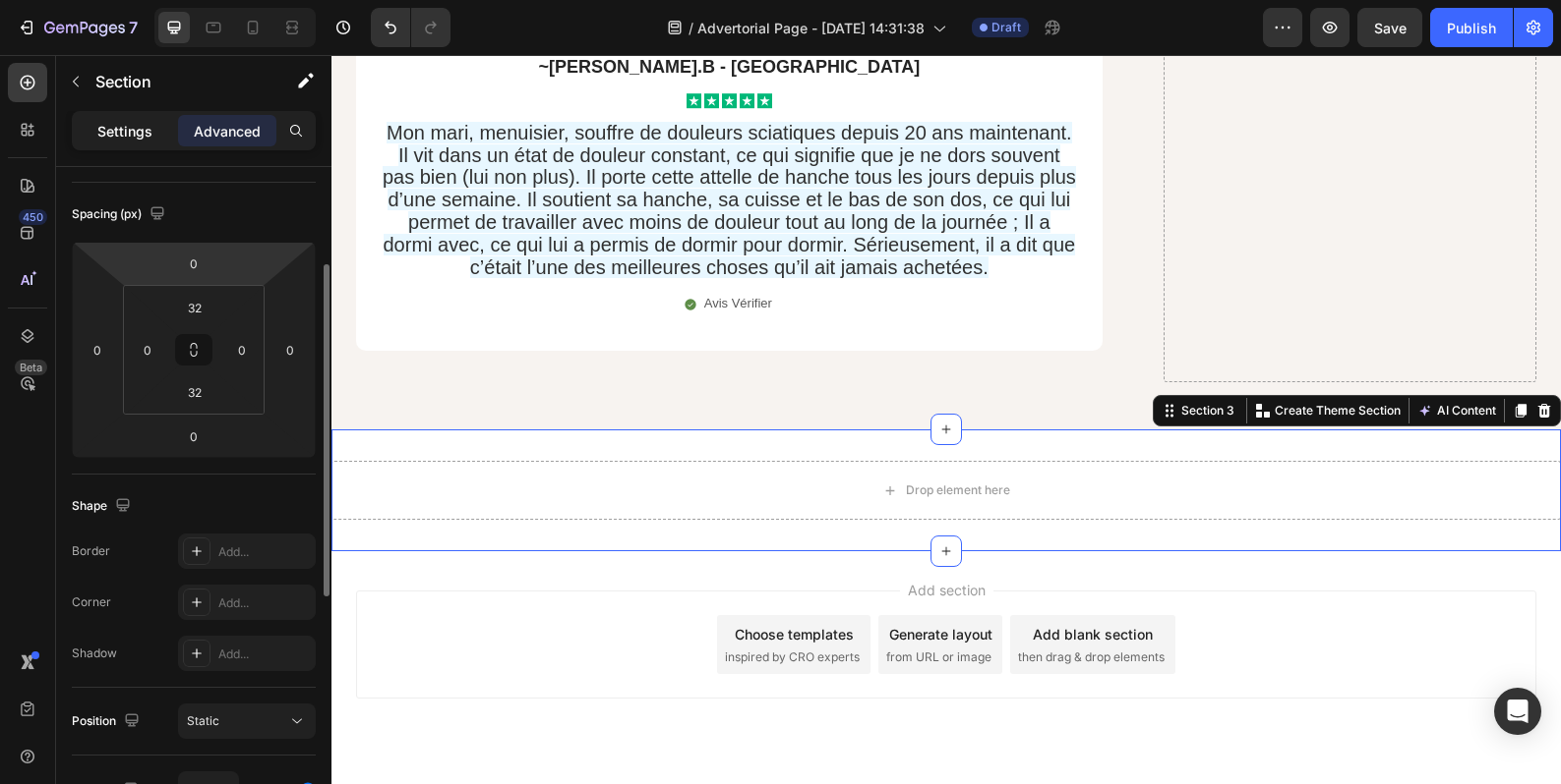
click at [135, 142] on div "Settings" at bounding box center [124, 131] width 98 height 32
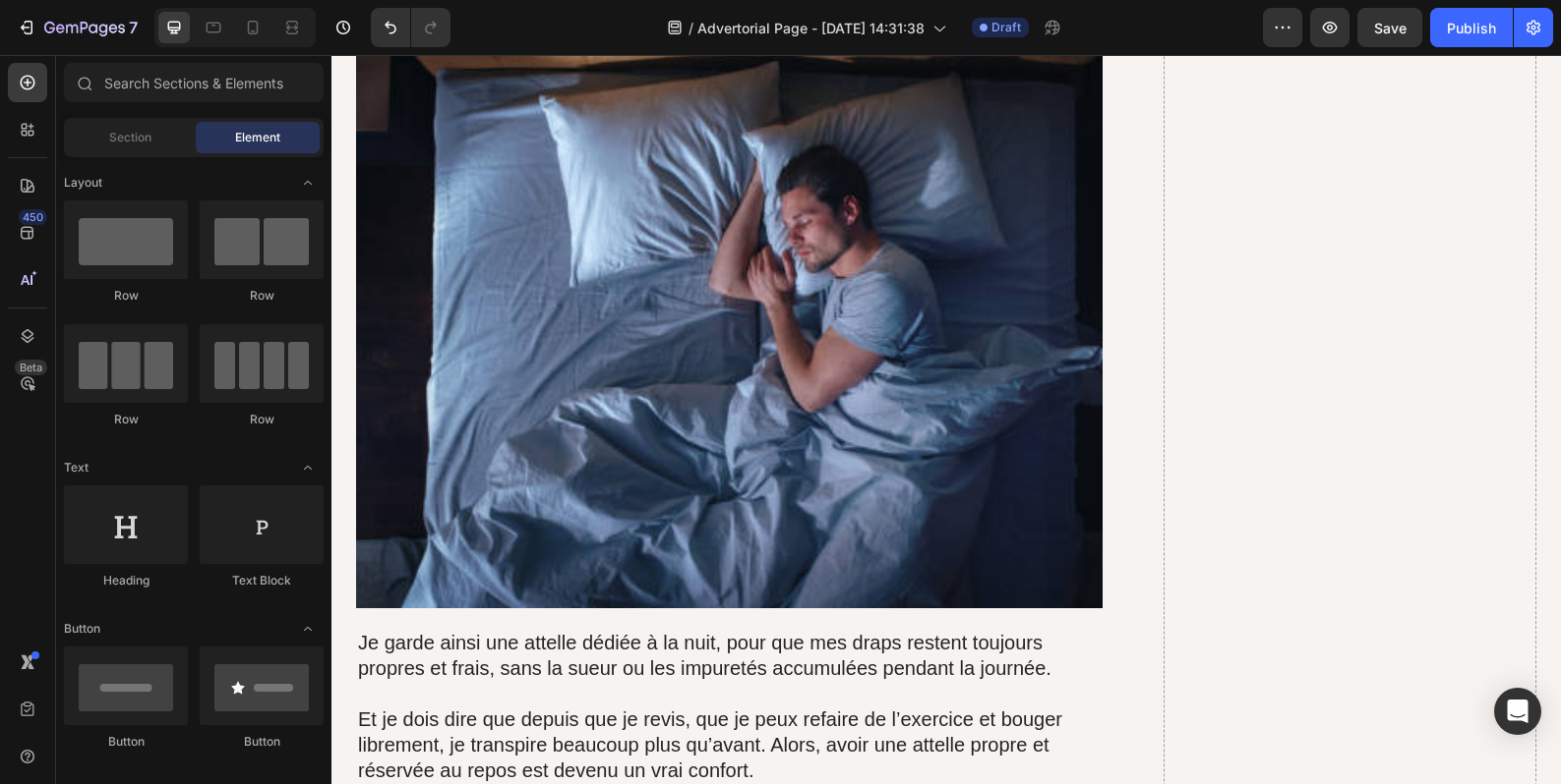
scroll to position [0, 0]
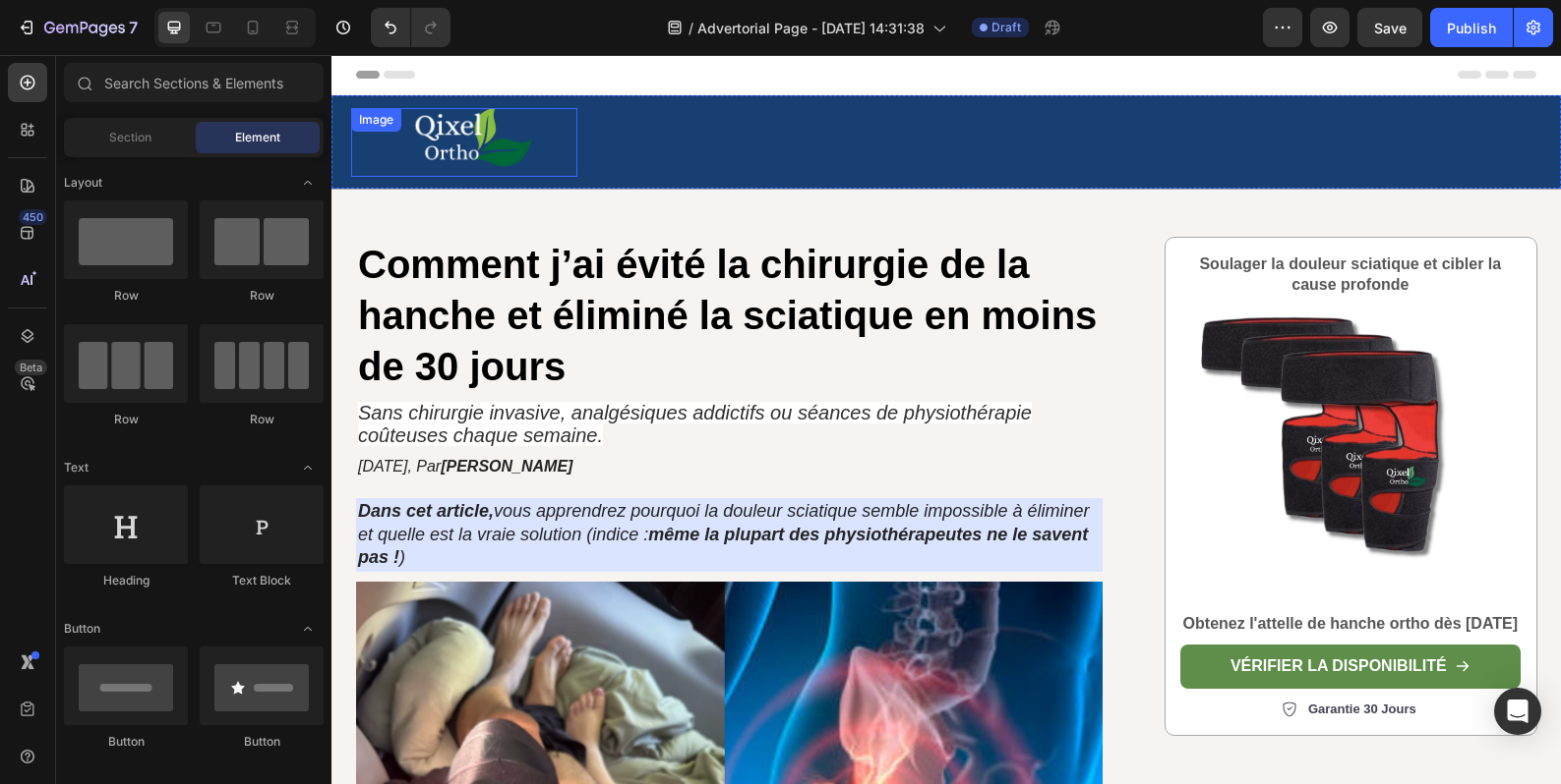
click at [467, 154] on img at bounding box center [464, 143] width 226 height 69
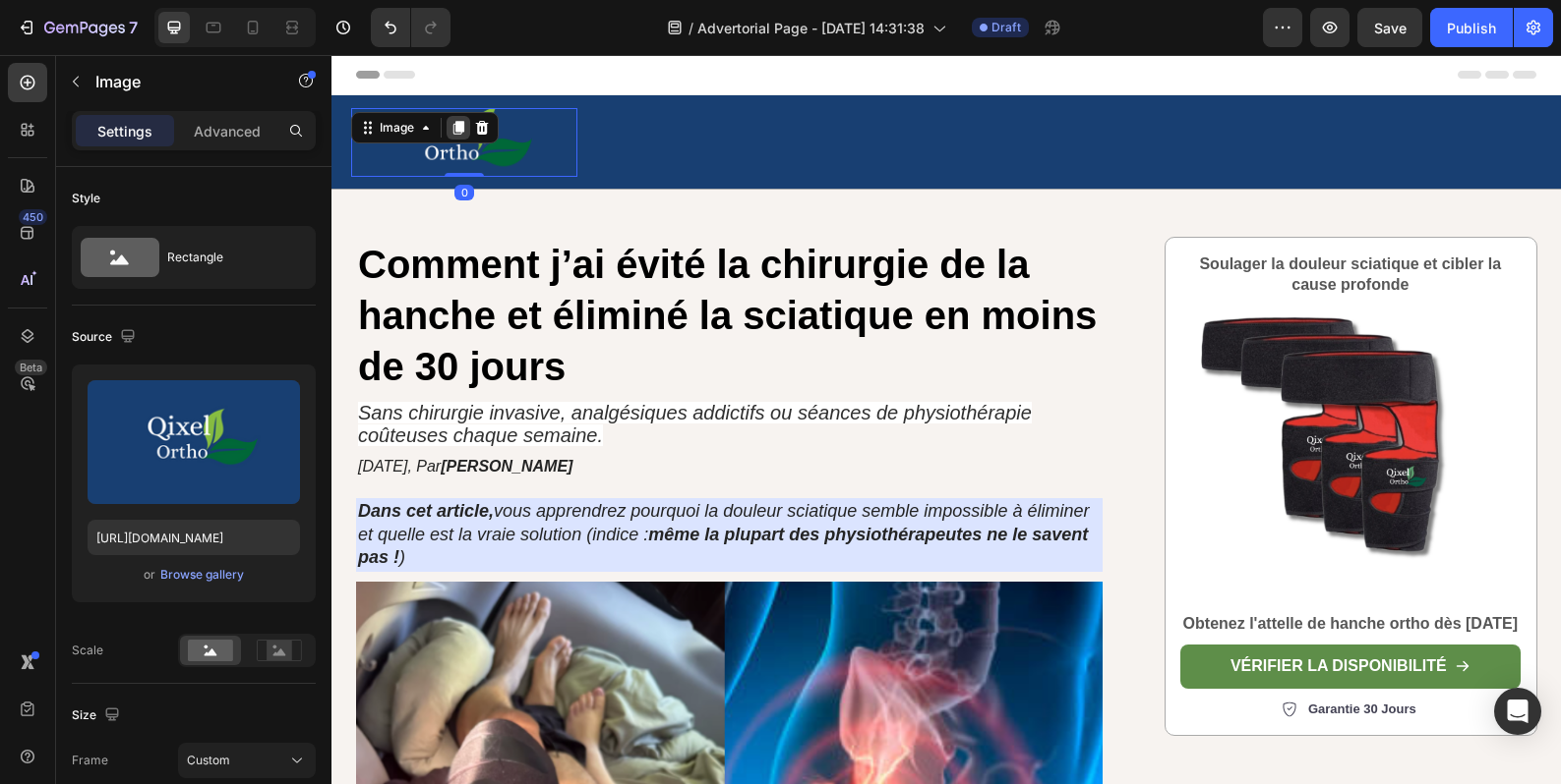
click at [459, 125] on icon at bounding box center [459, 128] width 11 height 14
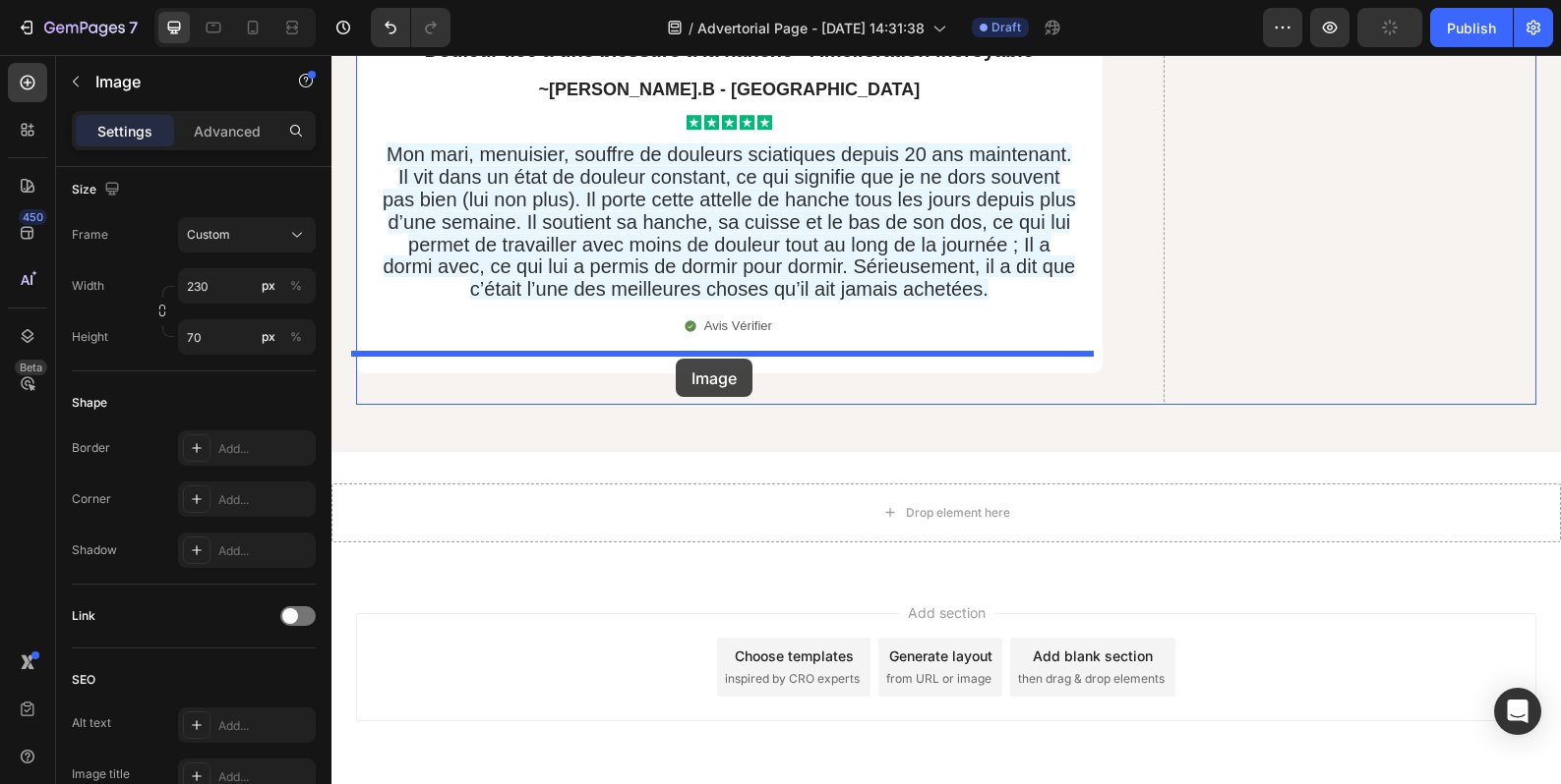
scroll to position [17591, 0]
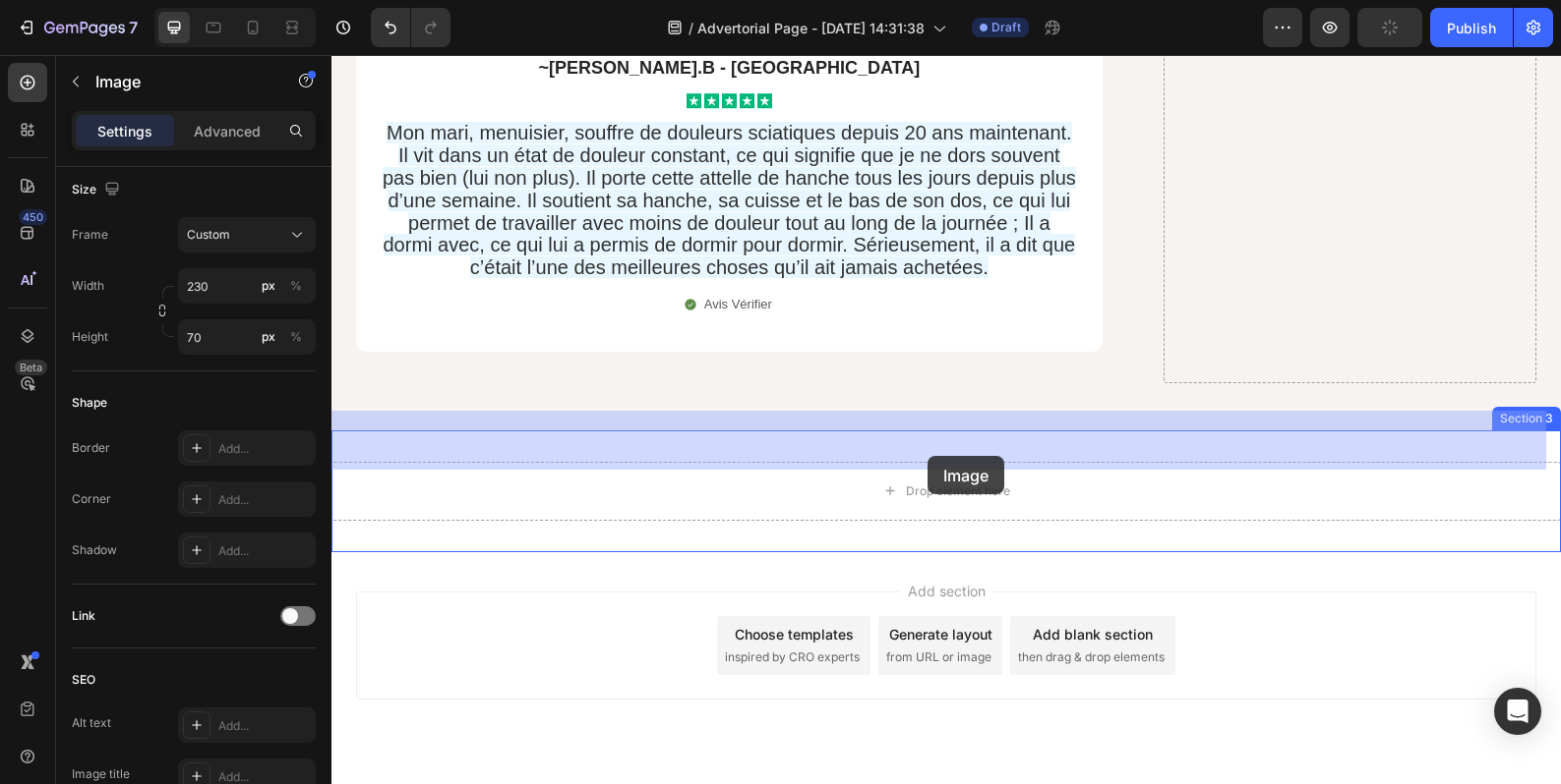
drag, startPoint x: 508, startPoint y: 209, endPoint x: 927, endPoint y: 456, distance: 486.4
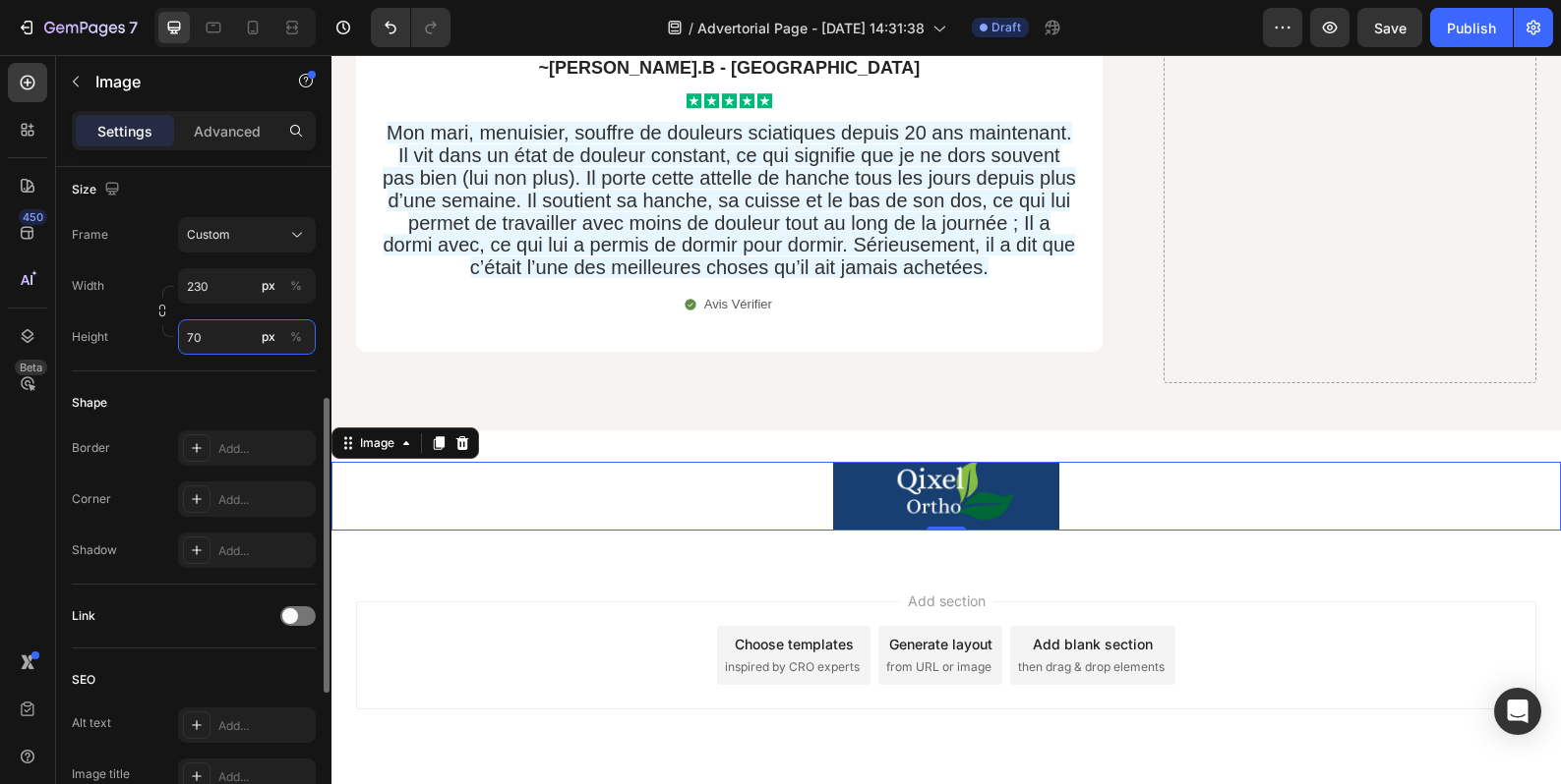
click at [219, 340] on input "70" at bounding box center [247, 338] width 138 height 36
click at [230, 332] on input "70" at bounding box center [247, 338] width 138 height 36
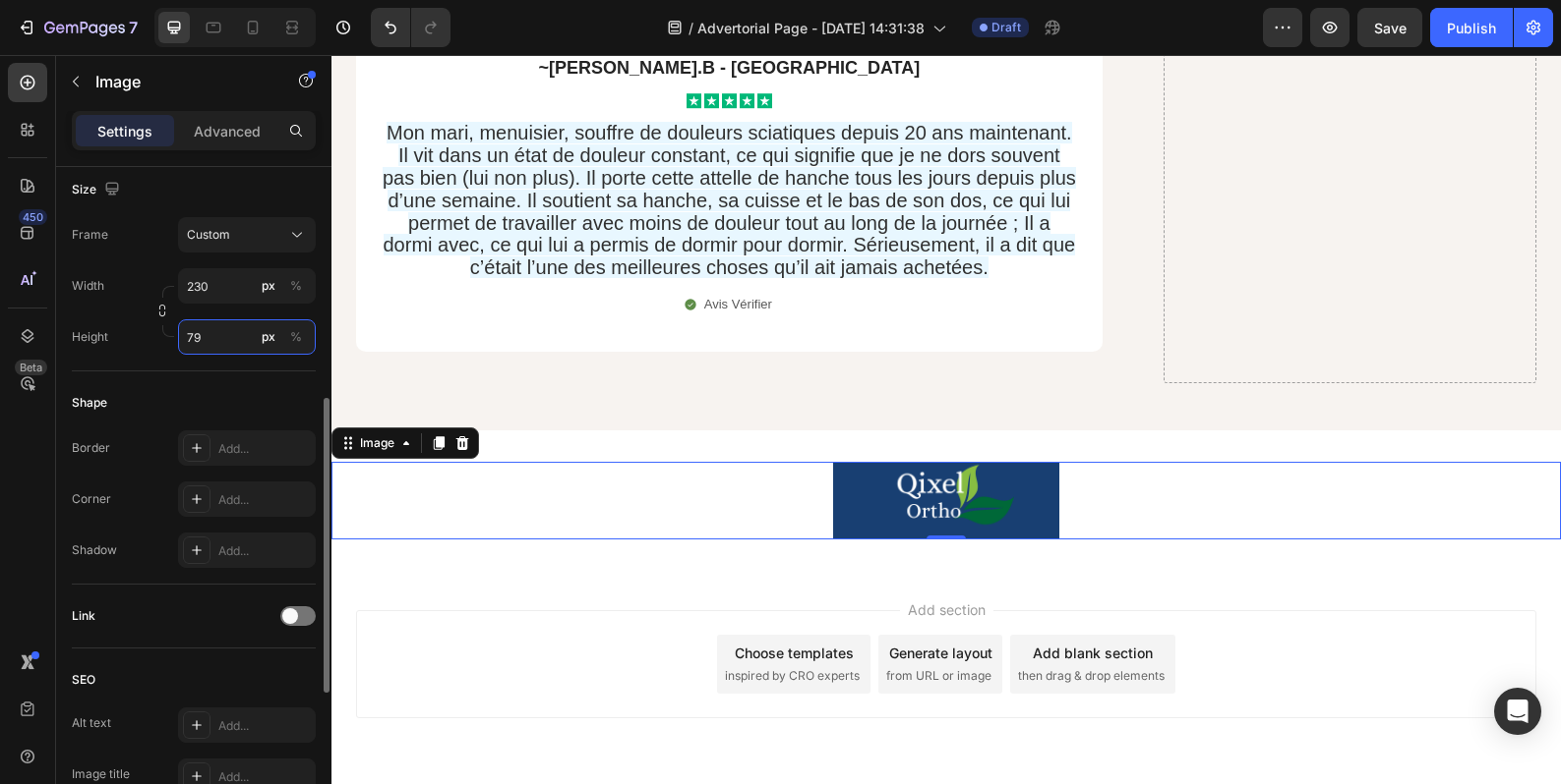
type input "7"
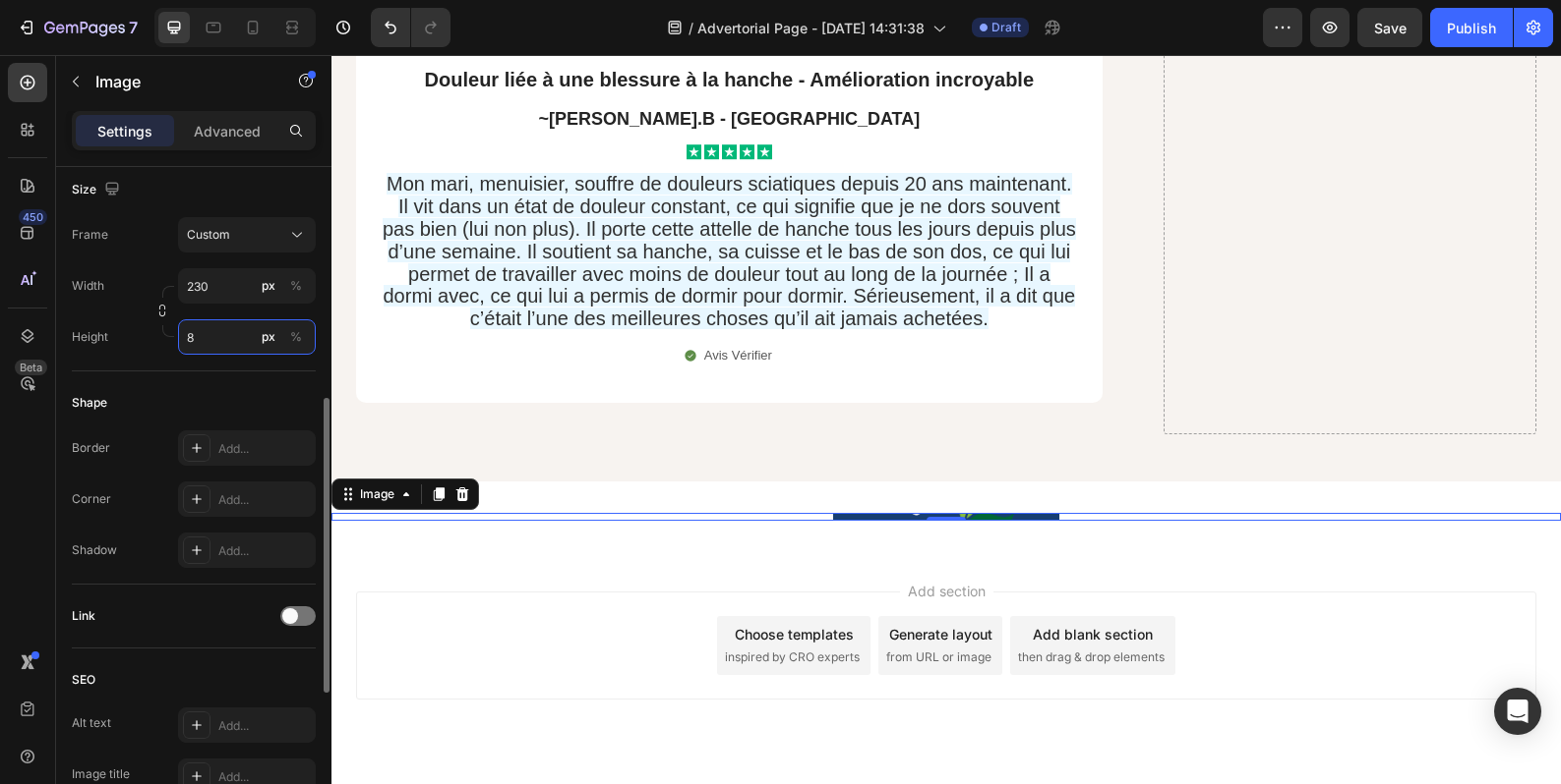
type input "80"
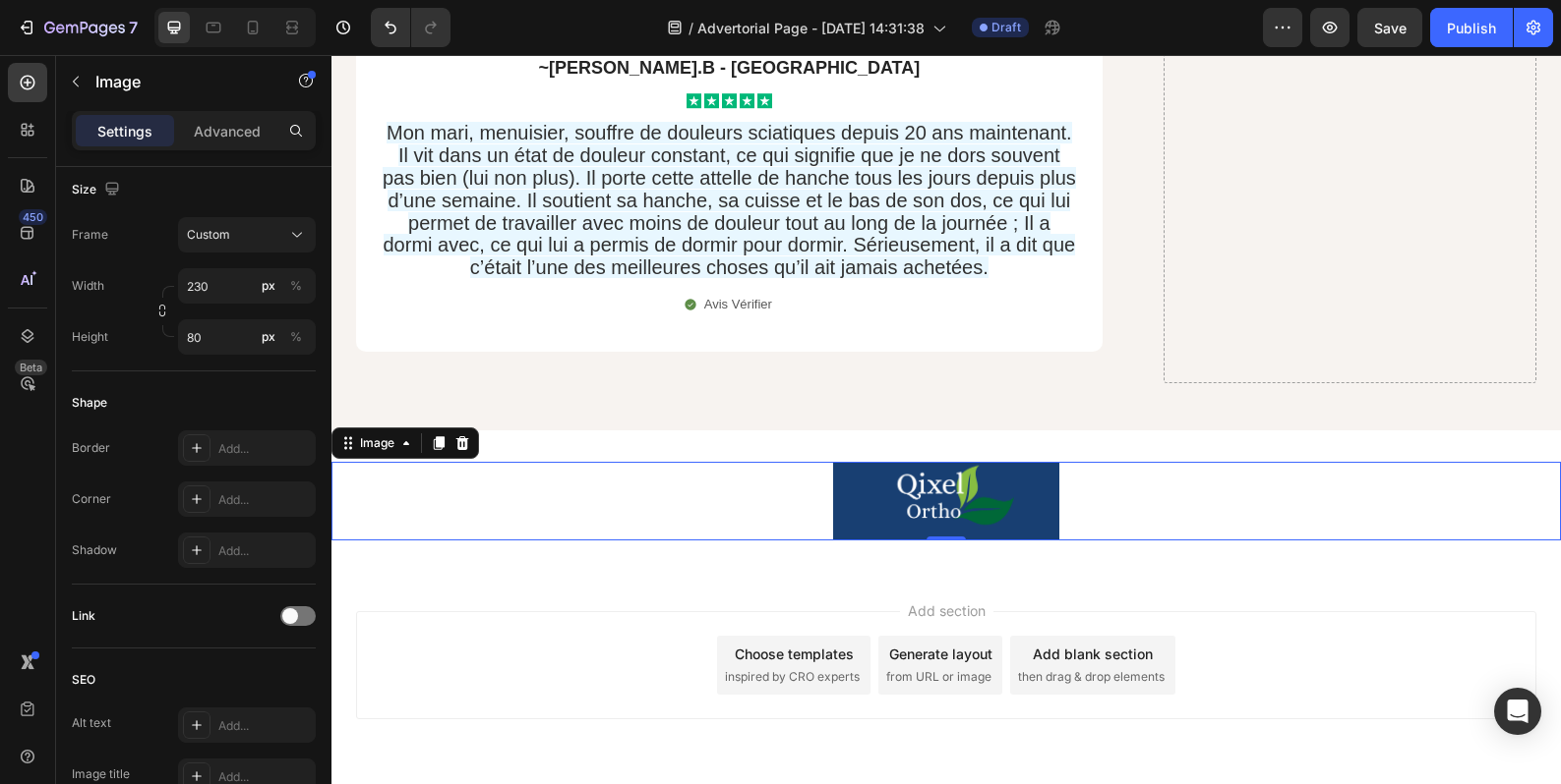
click at [598, 572] on div "Add section Choose templates inspired by CRO experts Generate layout from URL o…" at bounding box center [946, 693] width 1229 height 242
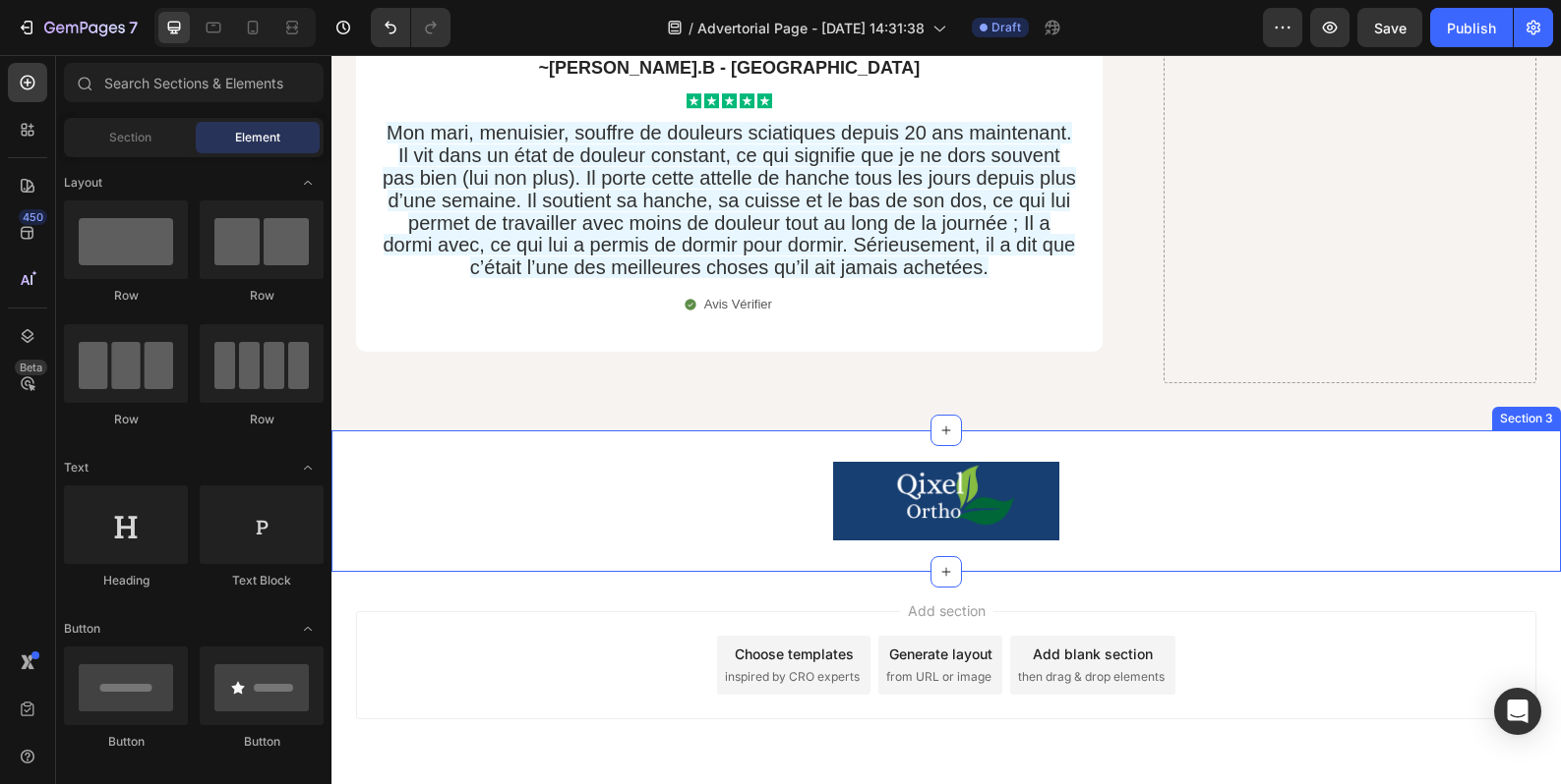
click at [587, 477] on div at bounding box center [946, 501] width 1229 height 78
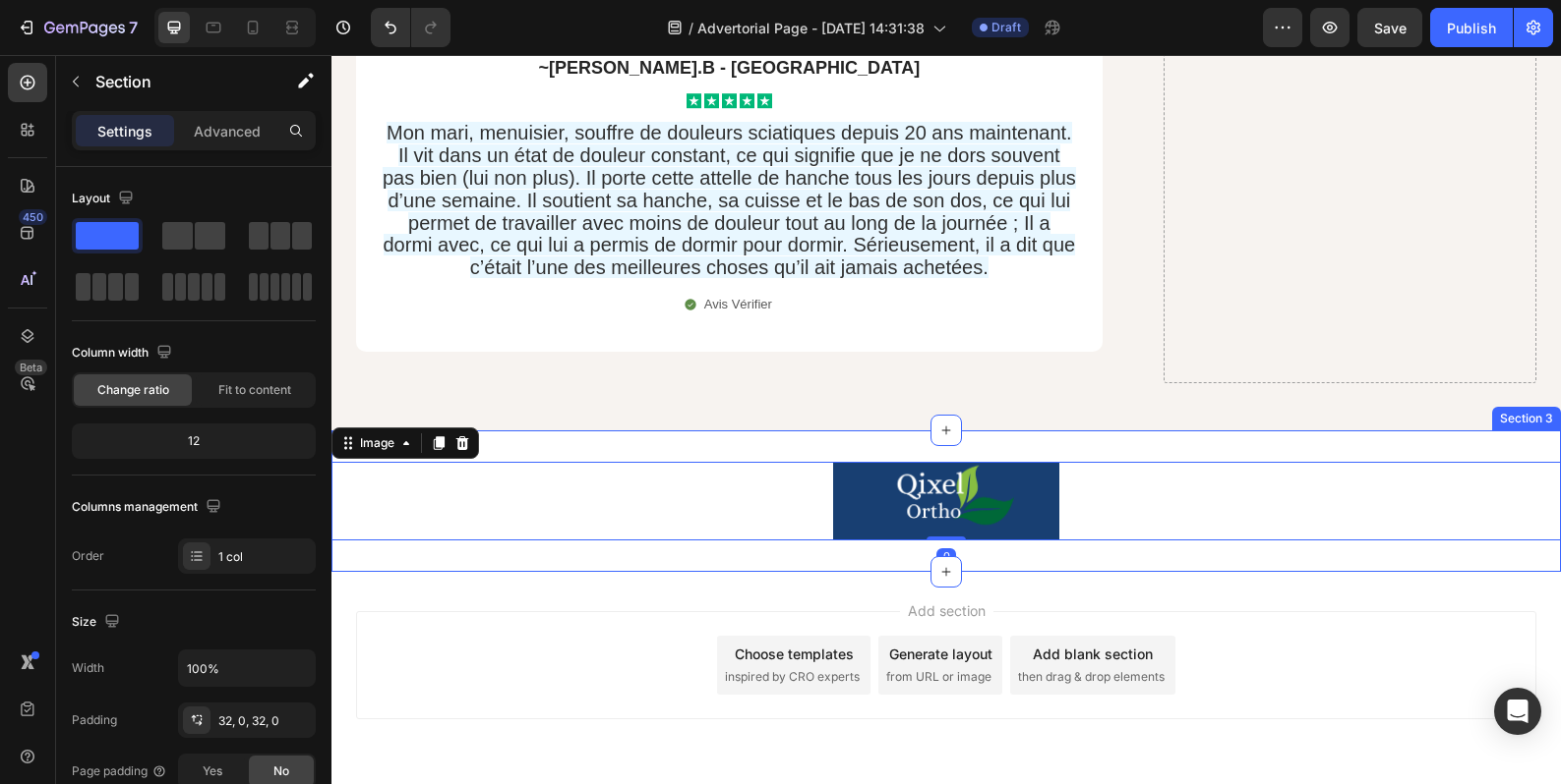
click at [543, 505] on div "Image 0 Section 3" at bounding box center [946, 501] width 1229 height 142
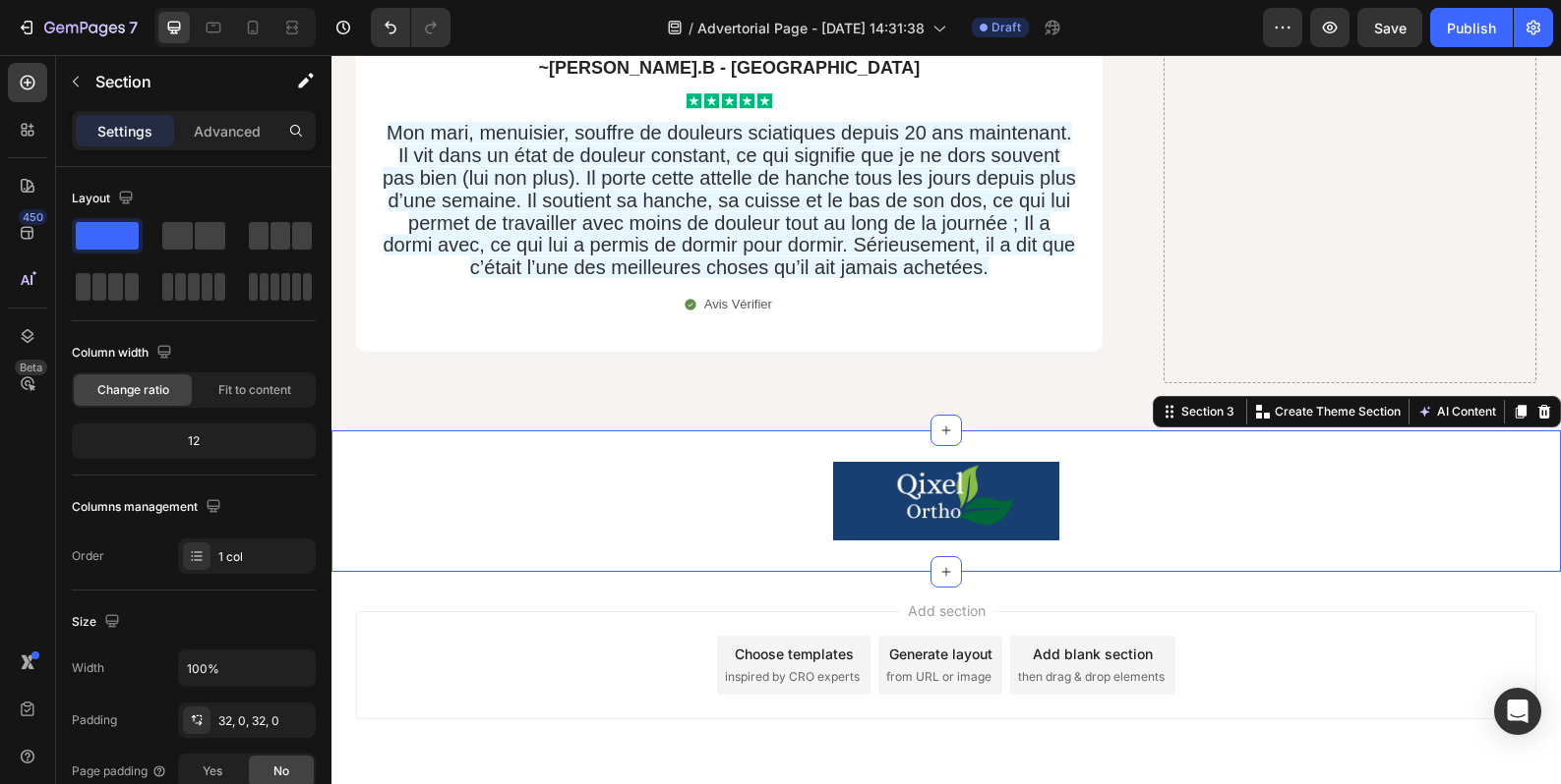
click at [444, 431] on div "Image Section 3 You can create reusable sections Create Theme Section AI Conten…" at bounding box center [946, 501] width 1229 height 142
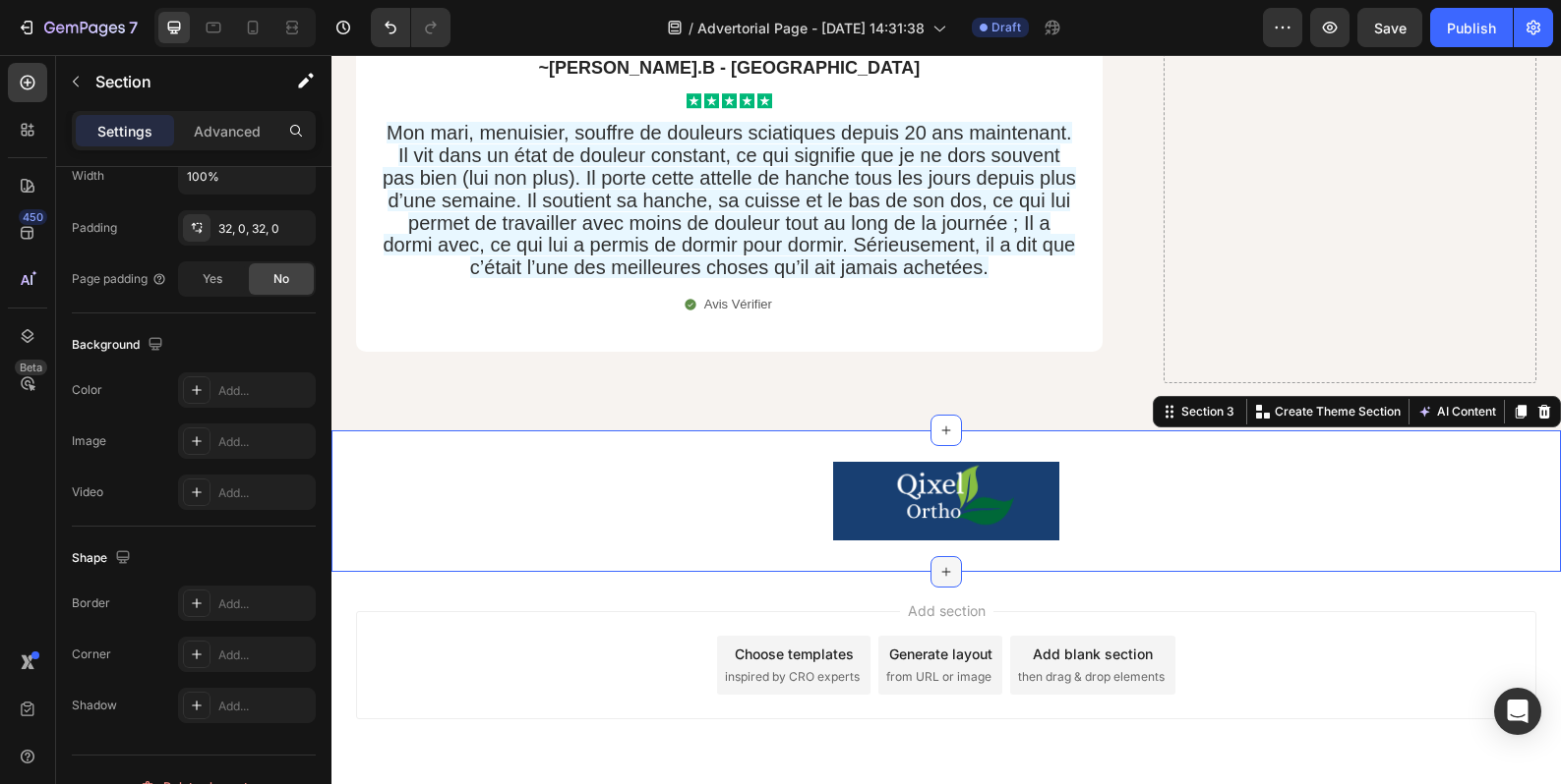
click at [938, 564] on icon at bounding box center [946, 572] width 16 height 16
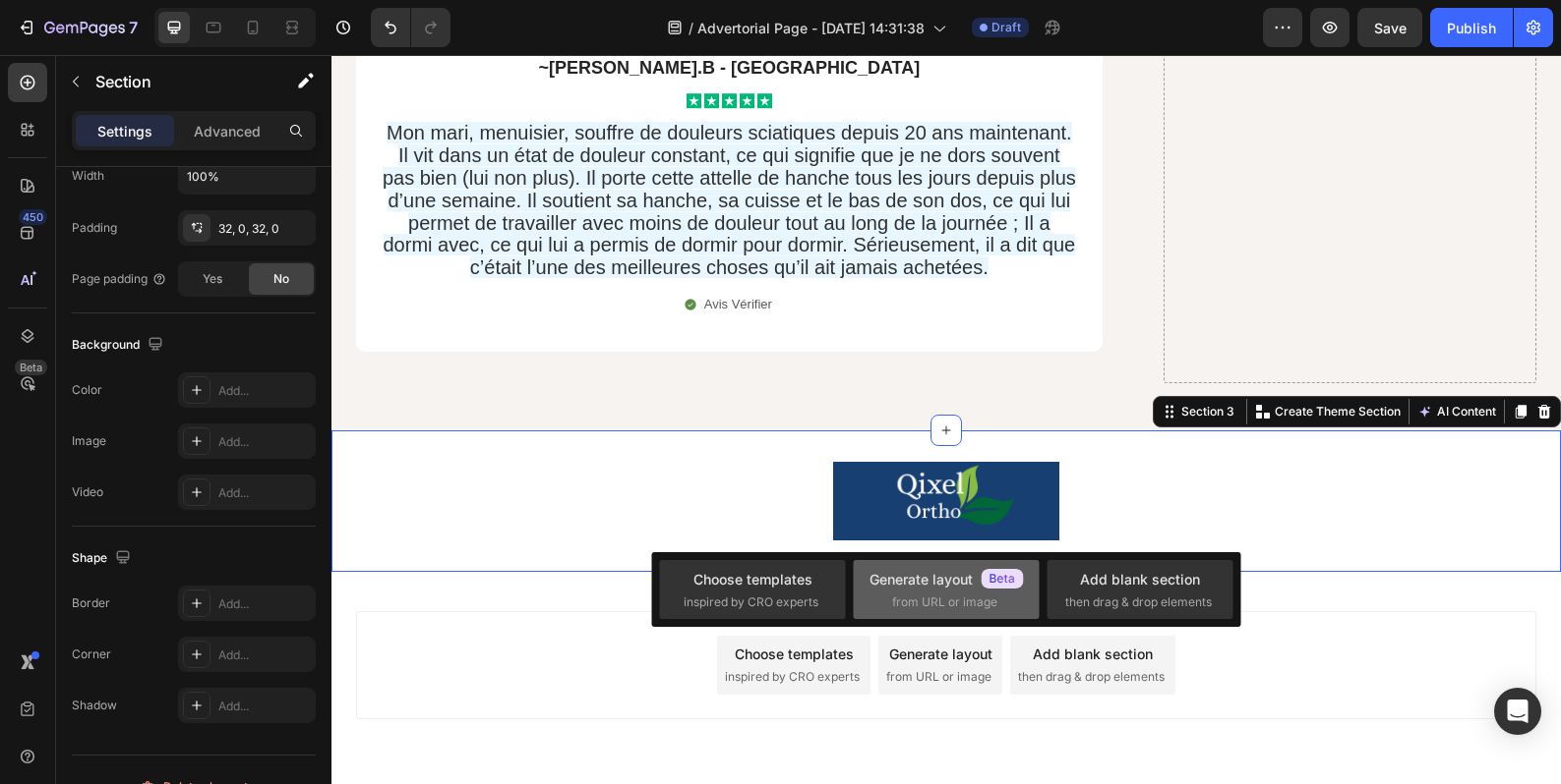
click at [893, 599] on span "from URL or image" at bounding box center [945, 603] width 105 height 18
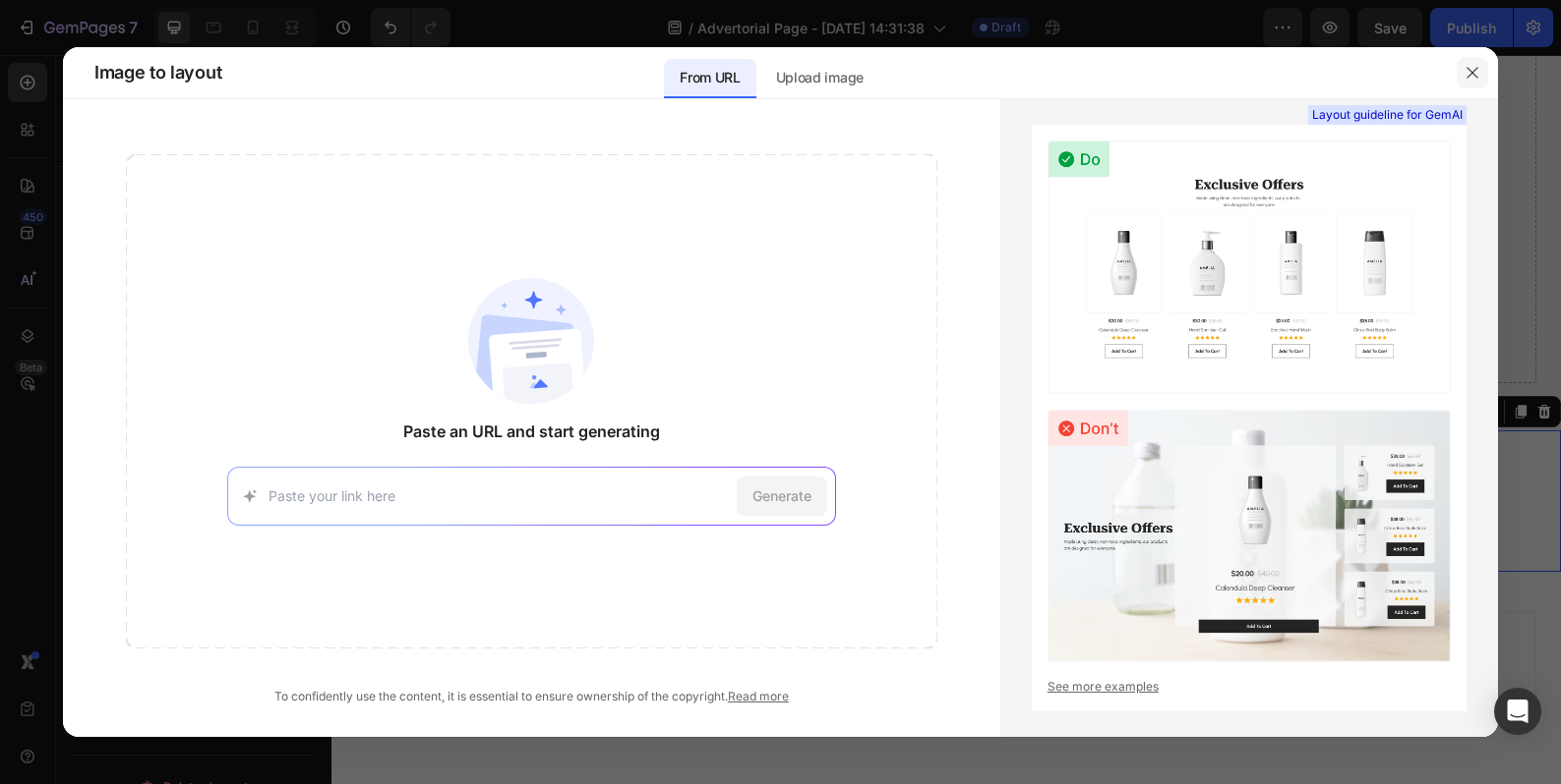
click at [1472, 77] on icon "button" at bounding box center [1472, 73] width 16 height 16
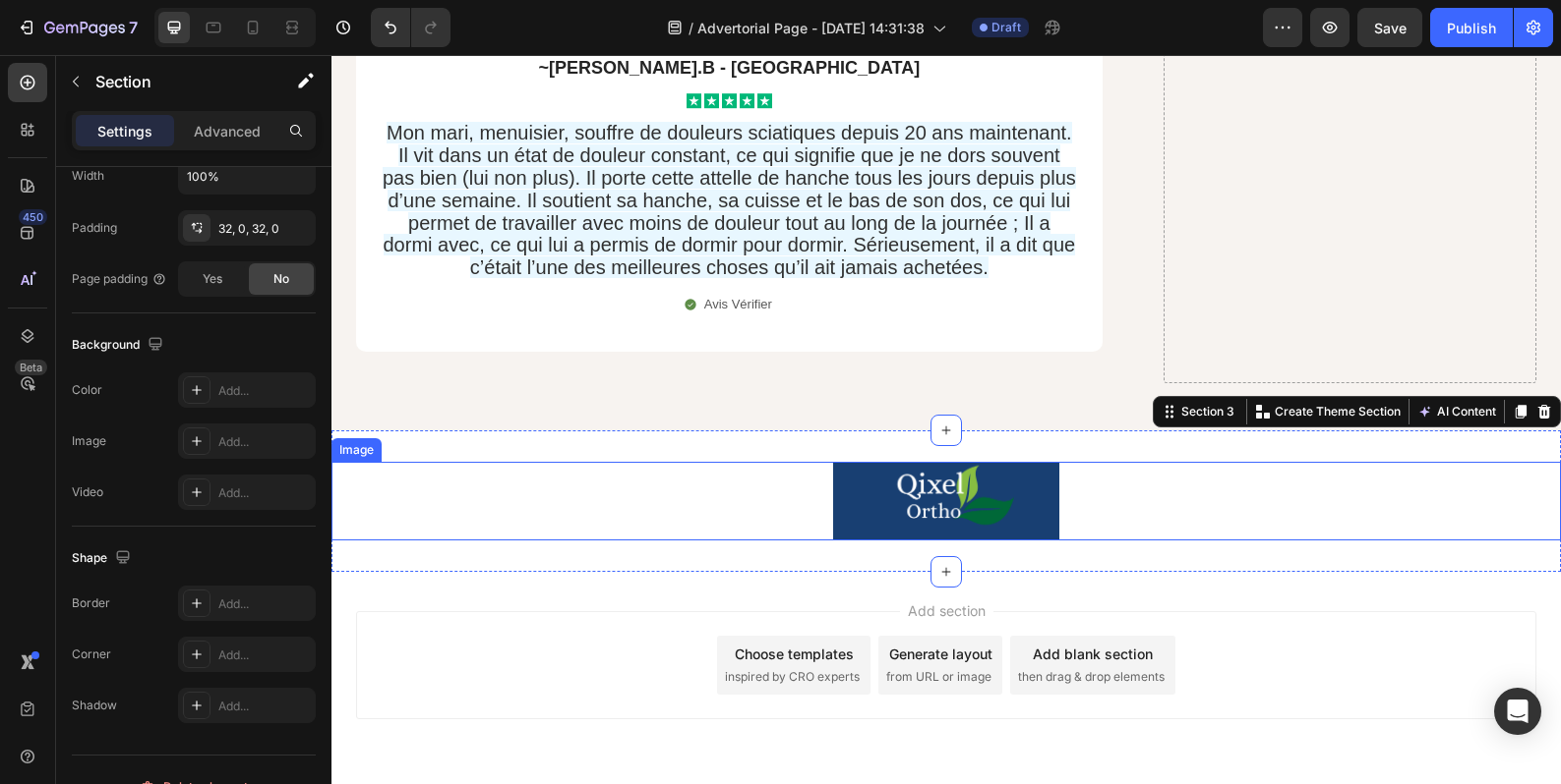
click at [699, 462] on div at bounding box center [946, 501] width 1229 height 78
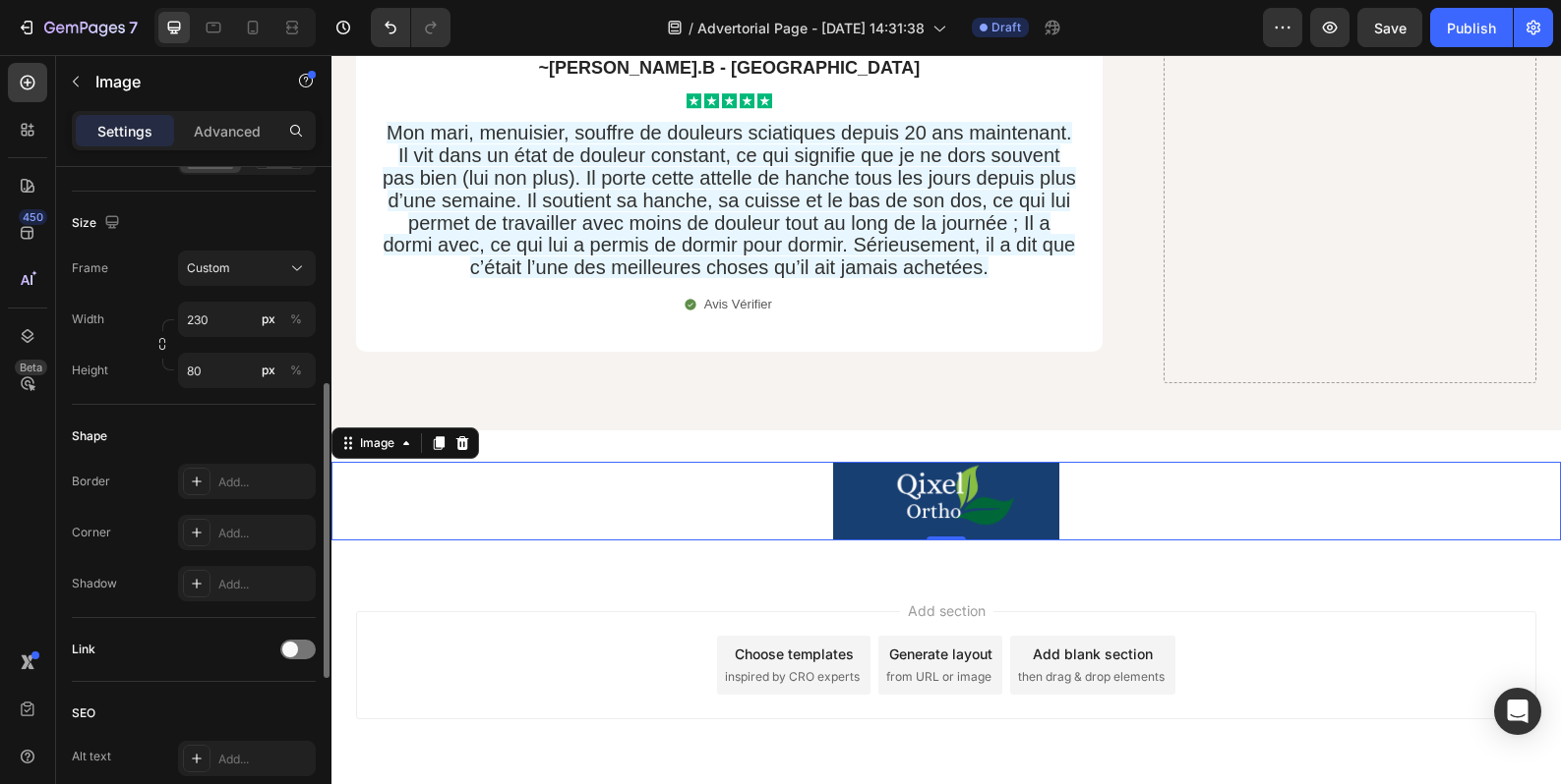
scroll to position [0, 0]
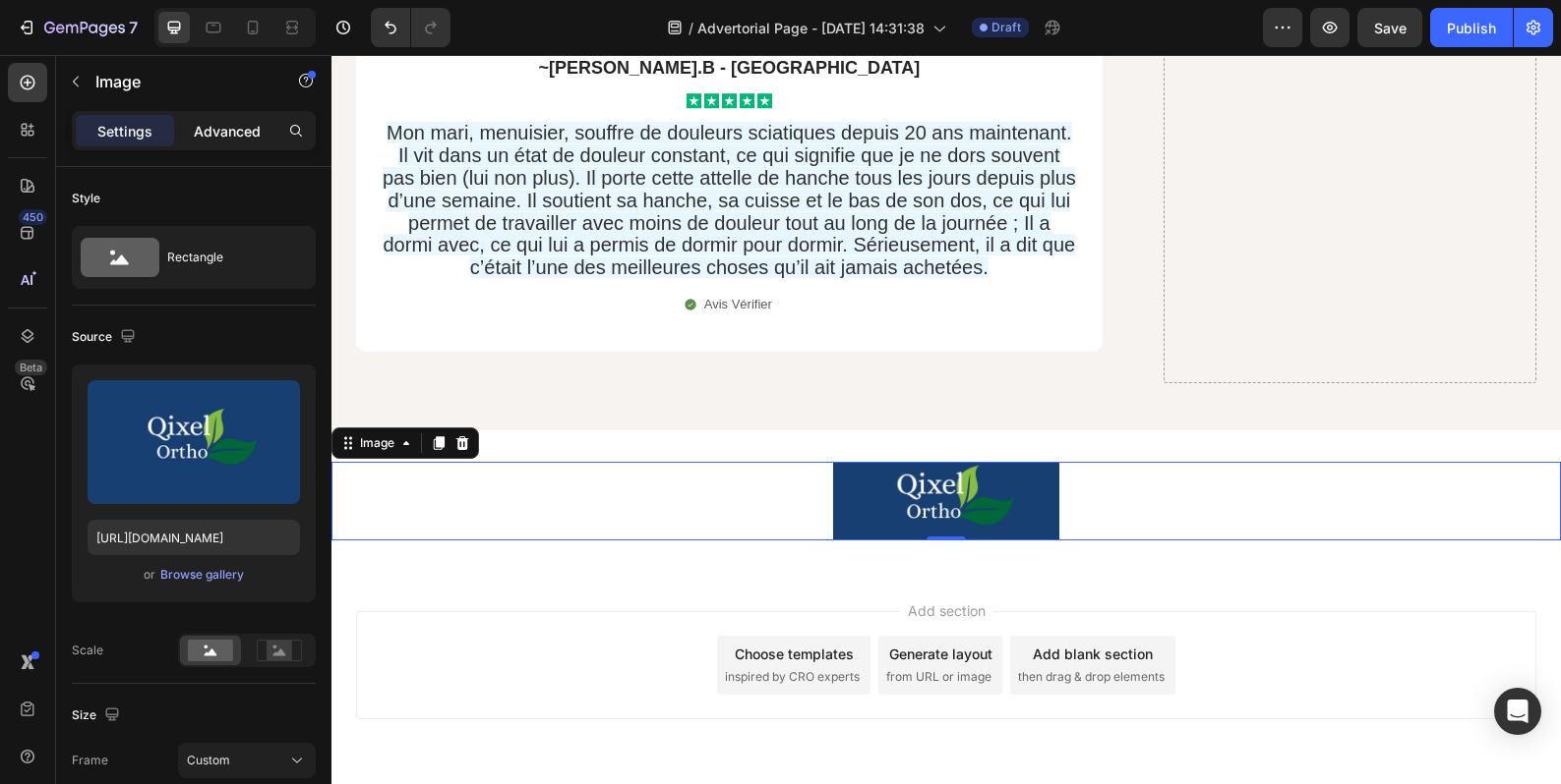
click at [220, 140] on p "Advanced" at bounding box center [228, 131] width 67 height 21
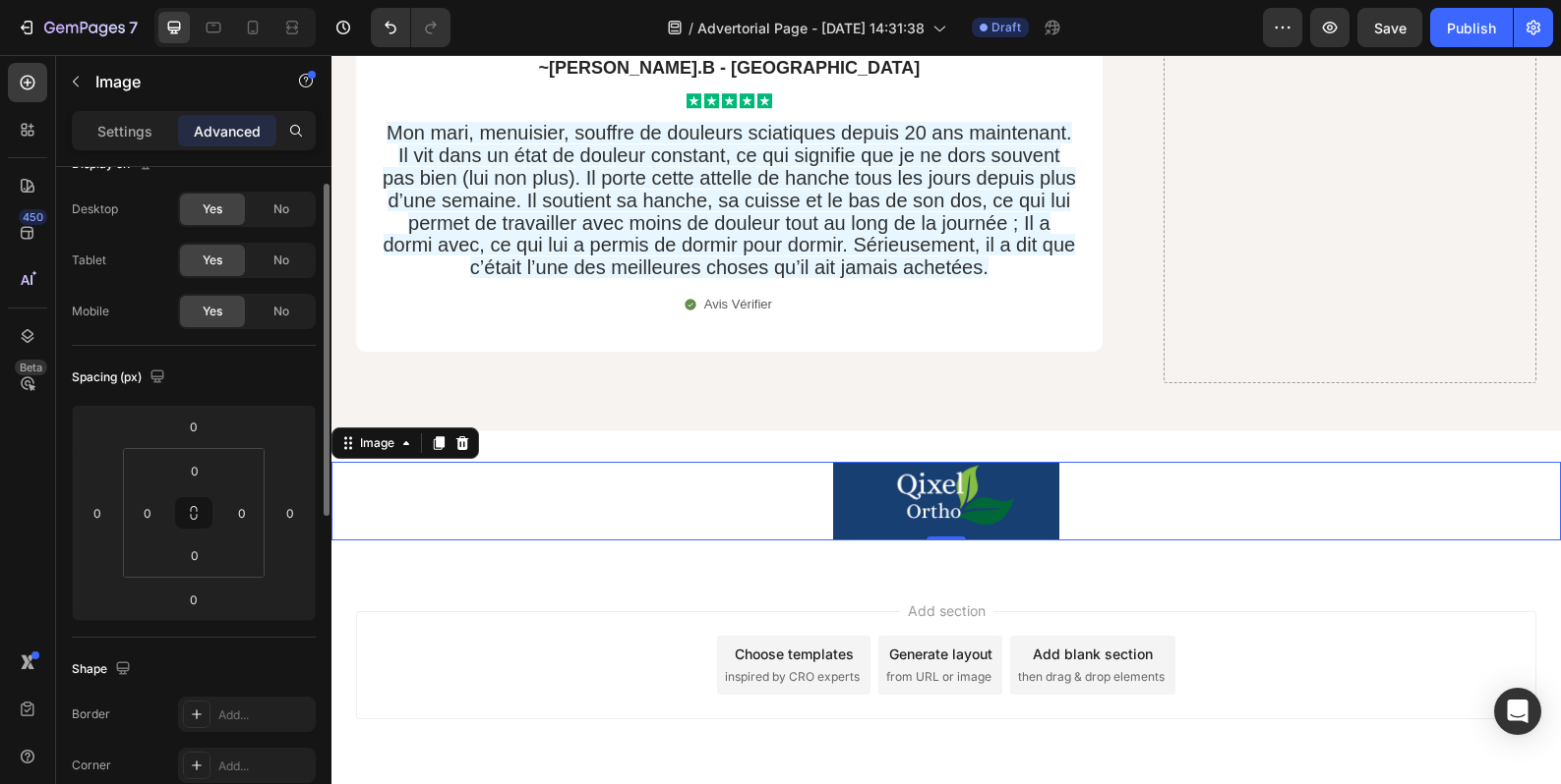
click at [150, 138] on p "Settings" at bounding box center [125, 131] width 55 height 21
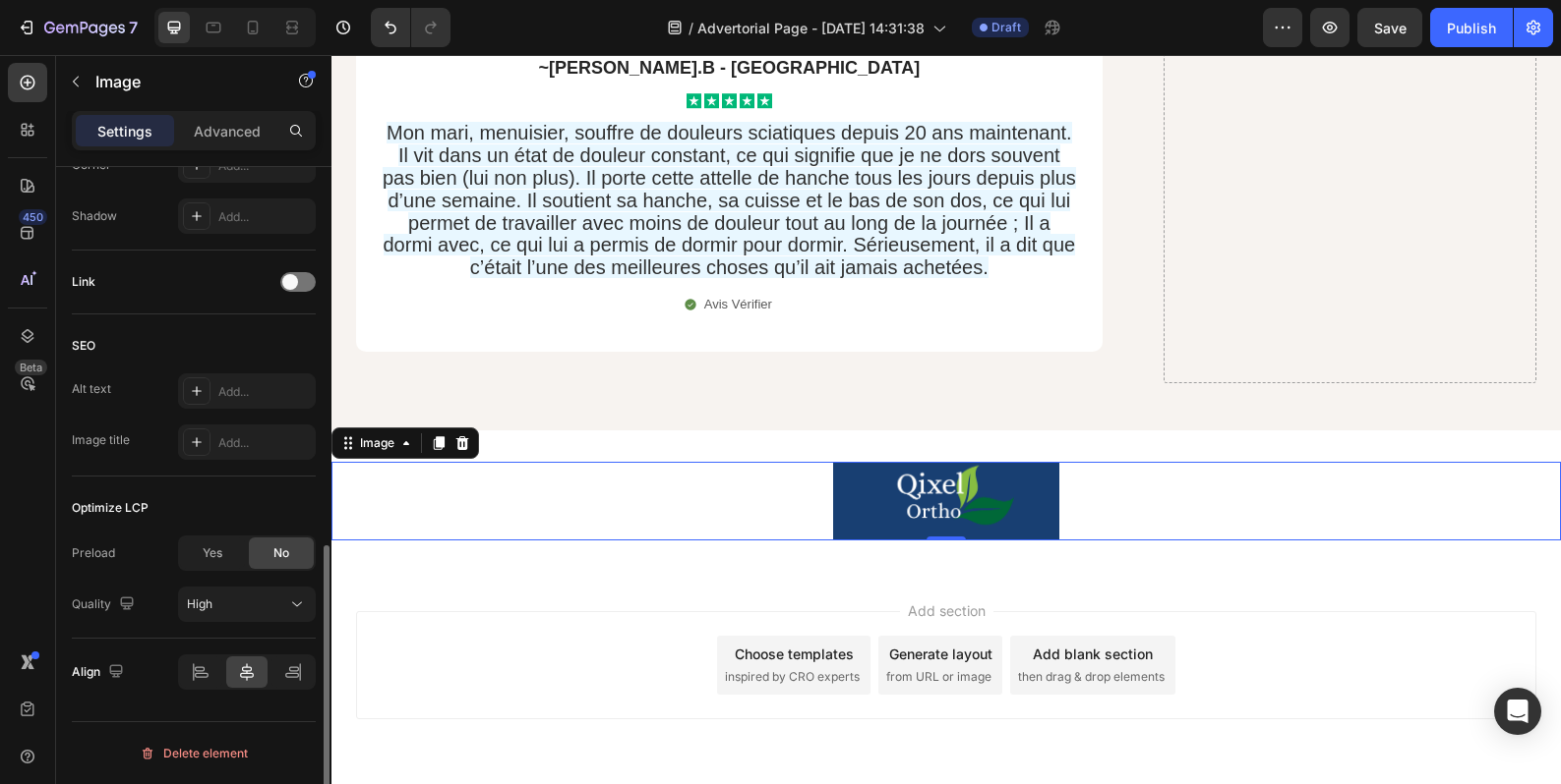
scroll to position [696, 0]
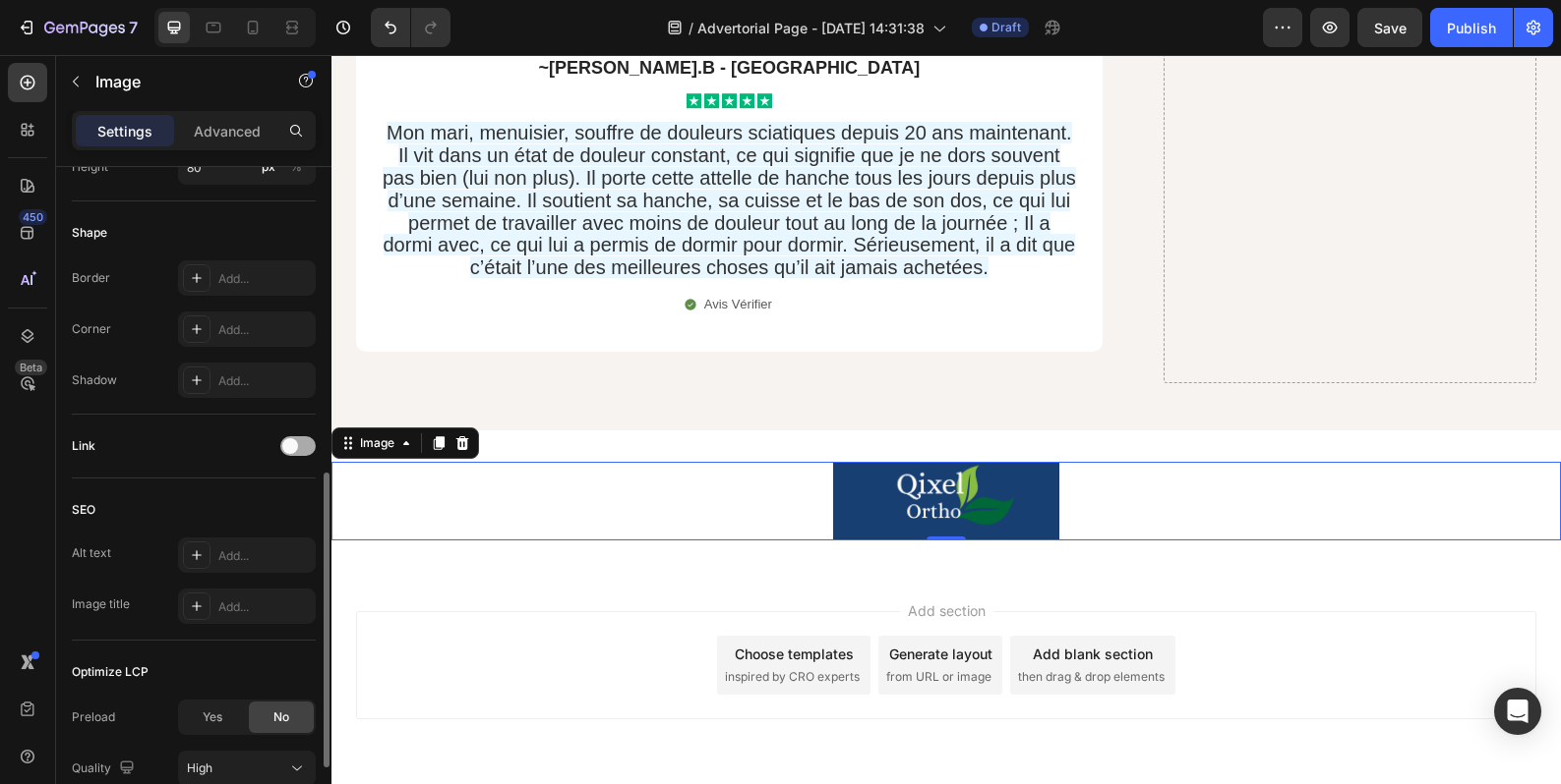
click at [299, 441] on div at bounding box center [298, 446] width 36 height 20
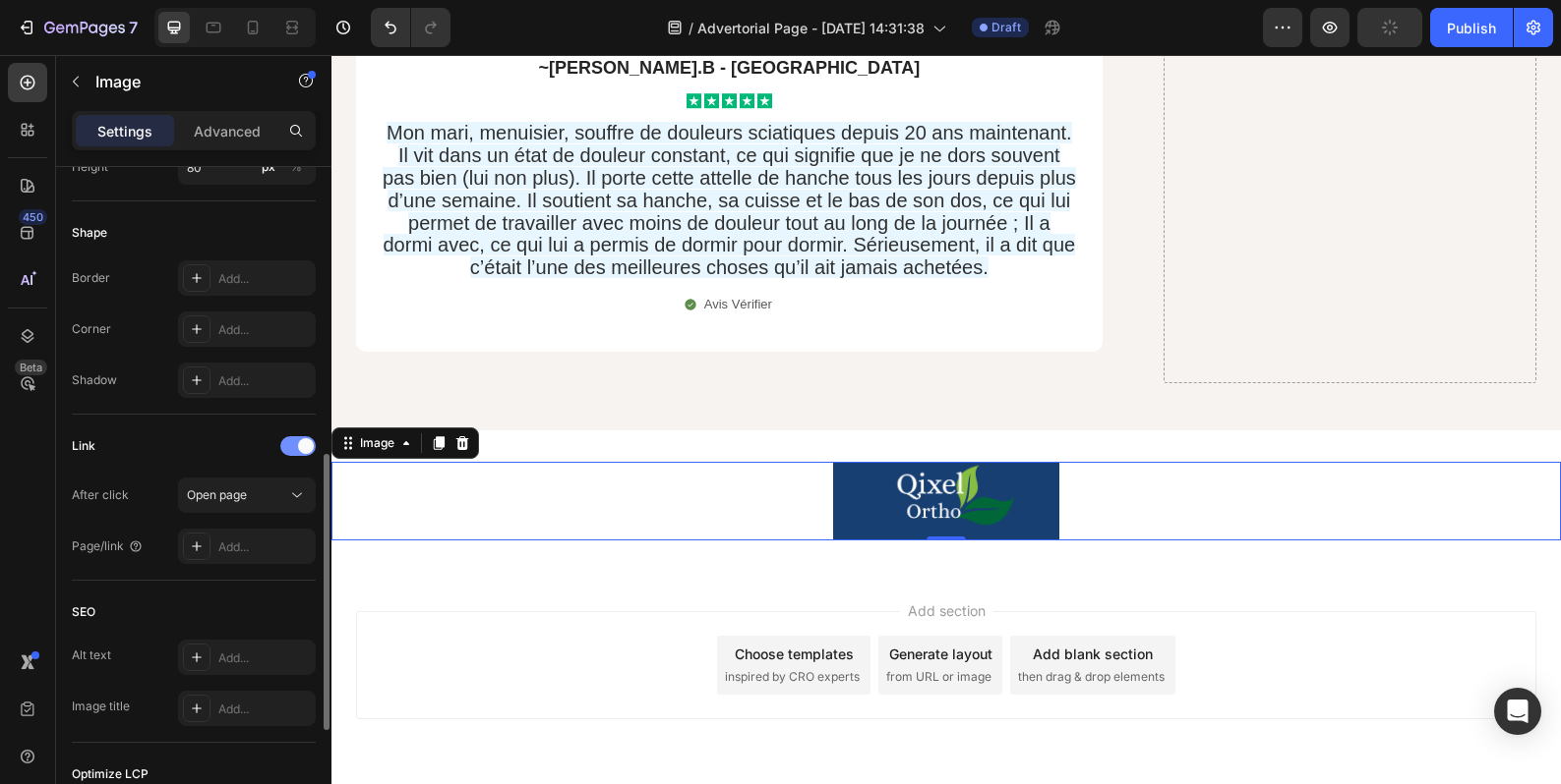
click at [304, 441] on span at bounding box center [306, 446] width 16 height 16
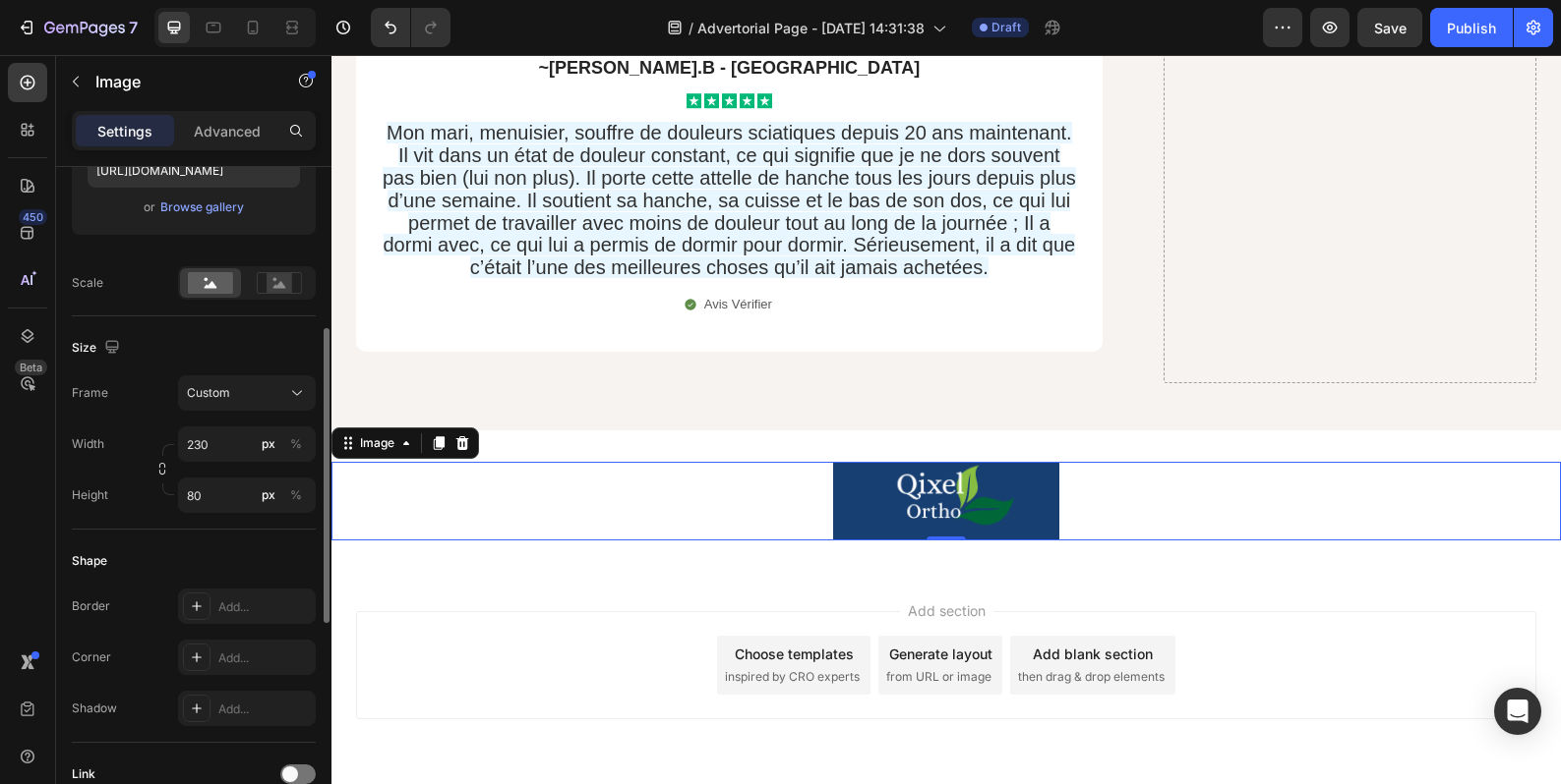
scroll to position [204, 0]
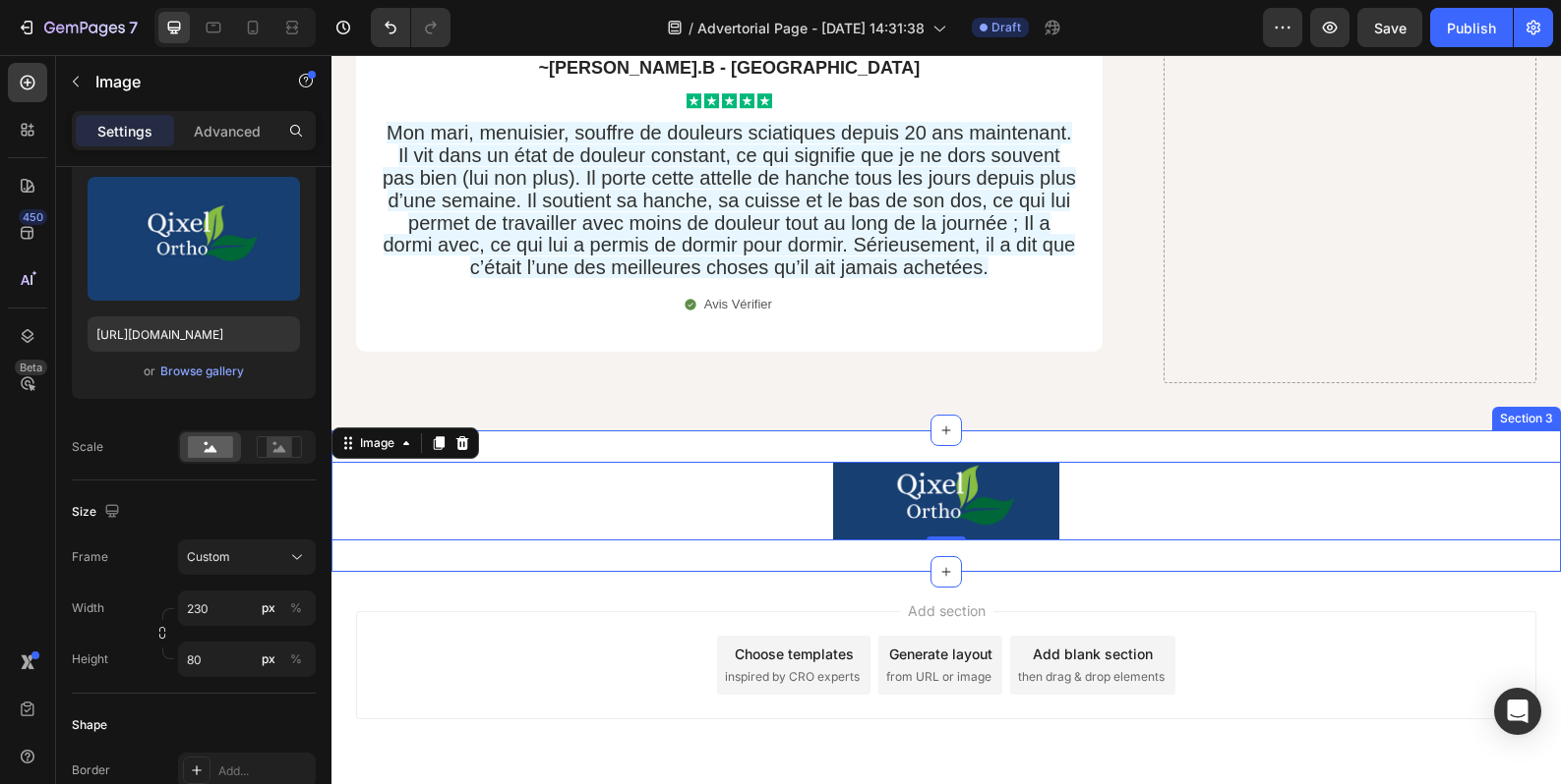
click at [574, 510] on div "Image 0 Section 3" at bounding box center [946, 501] width 1229 height 142
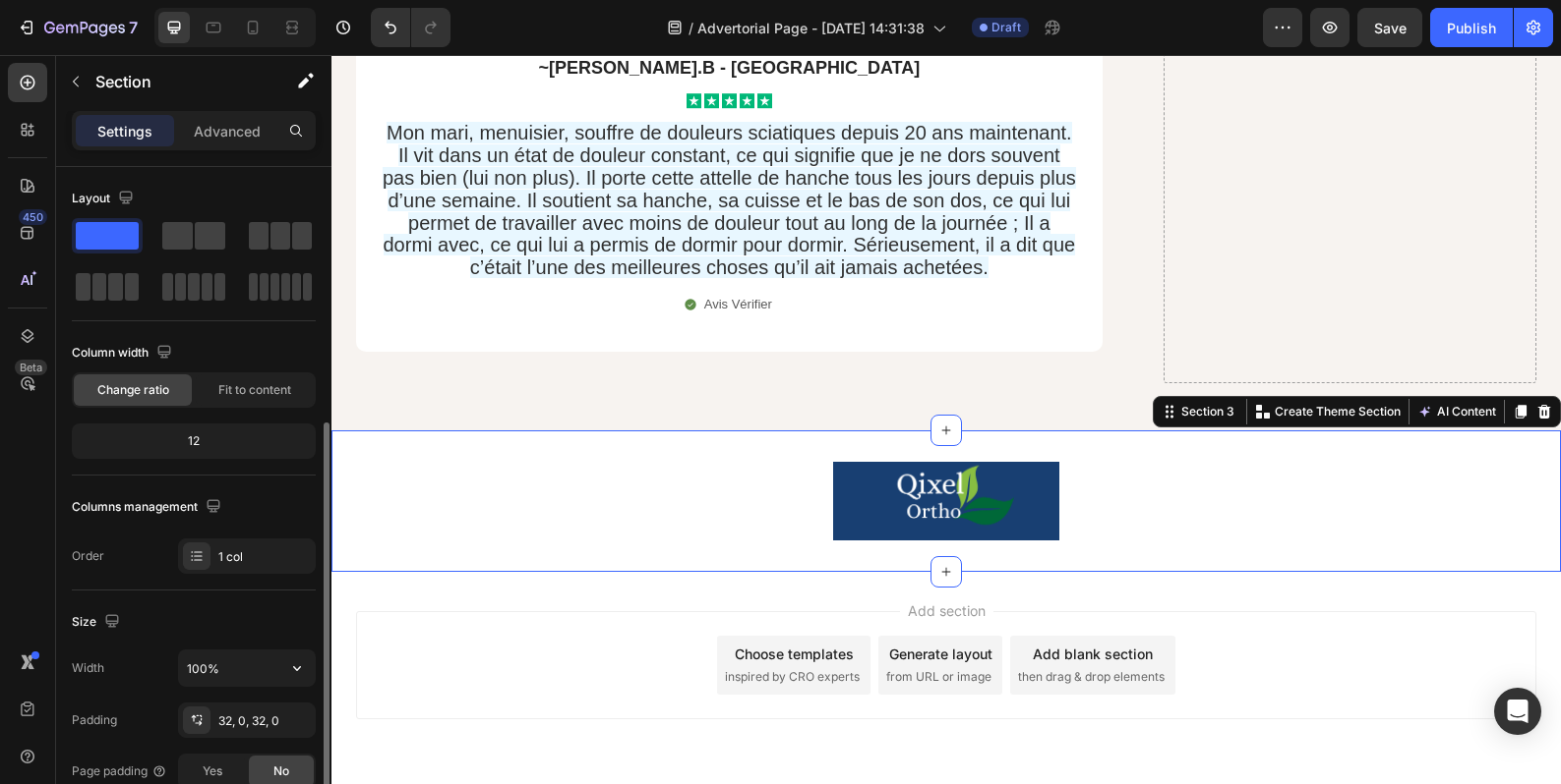
scroll to position [492, 0]
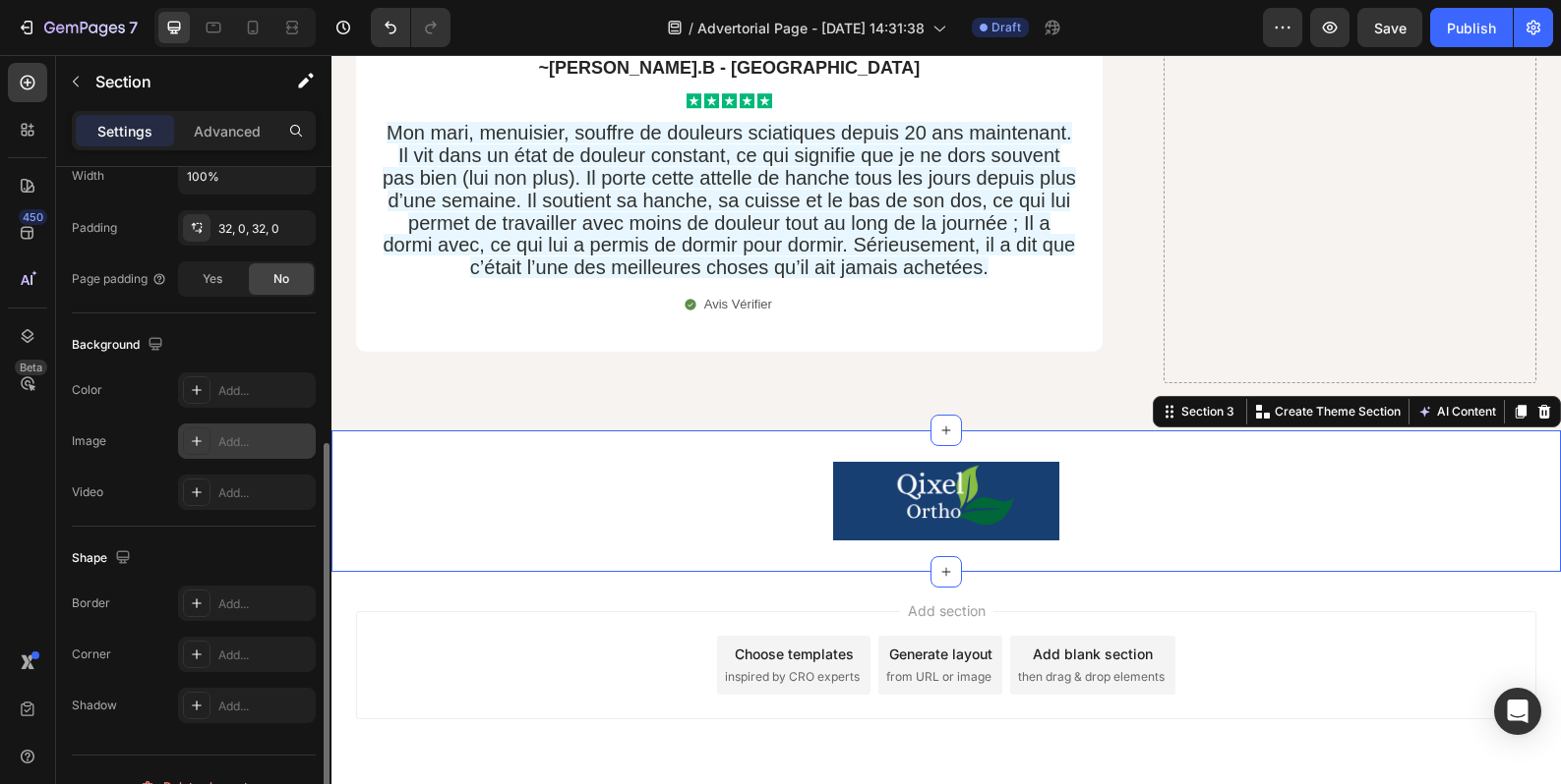
click at [225, 379] on div "Add..." at bounding box center [247, 390] width 138 height 36
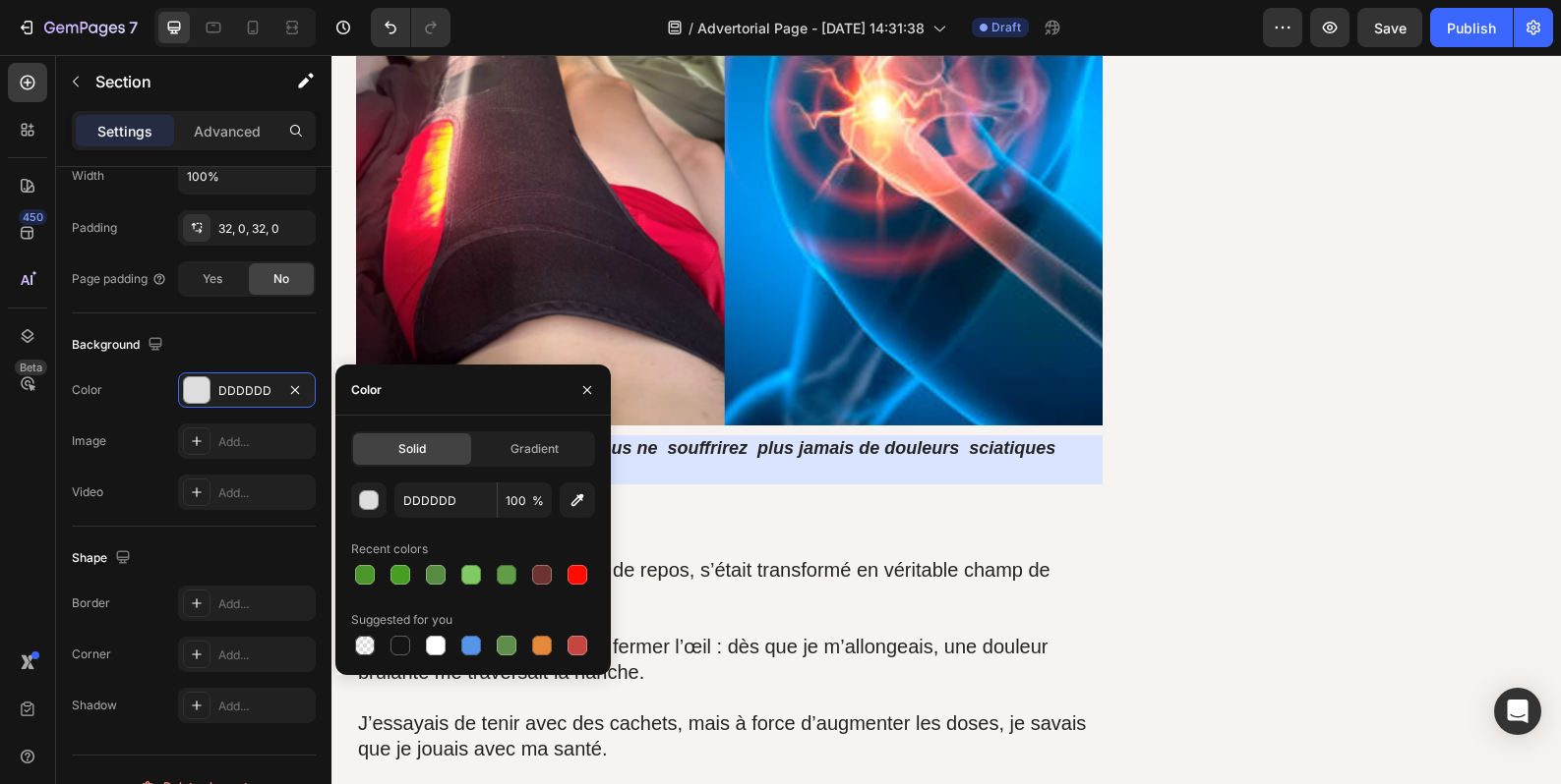
scroll to position [0, 0]
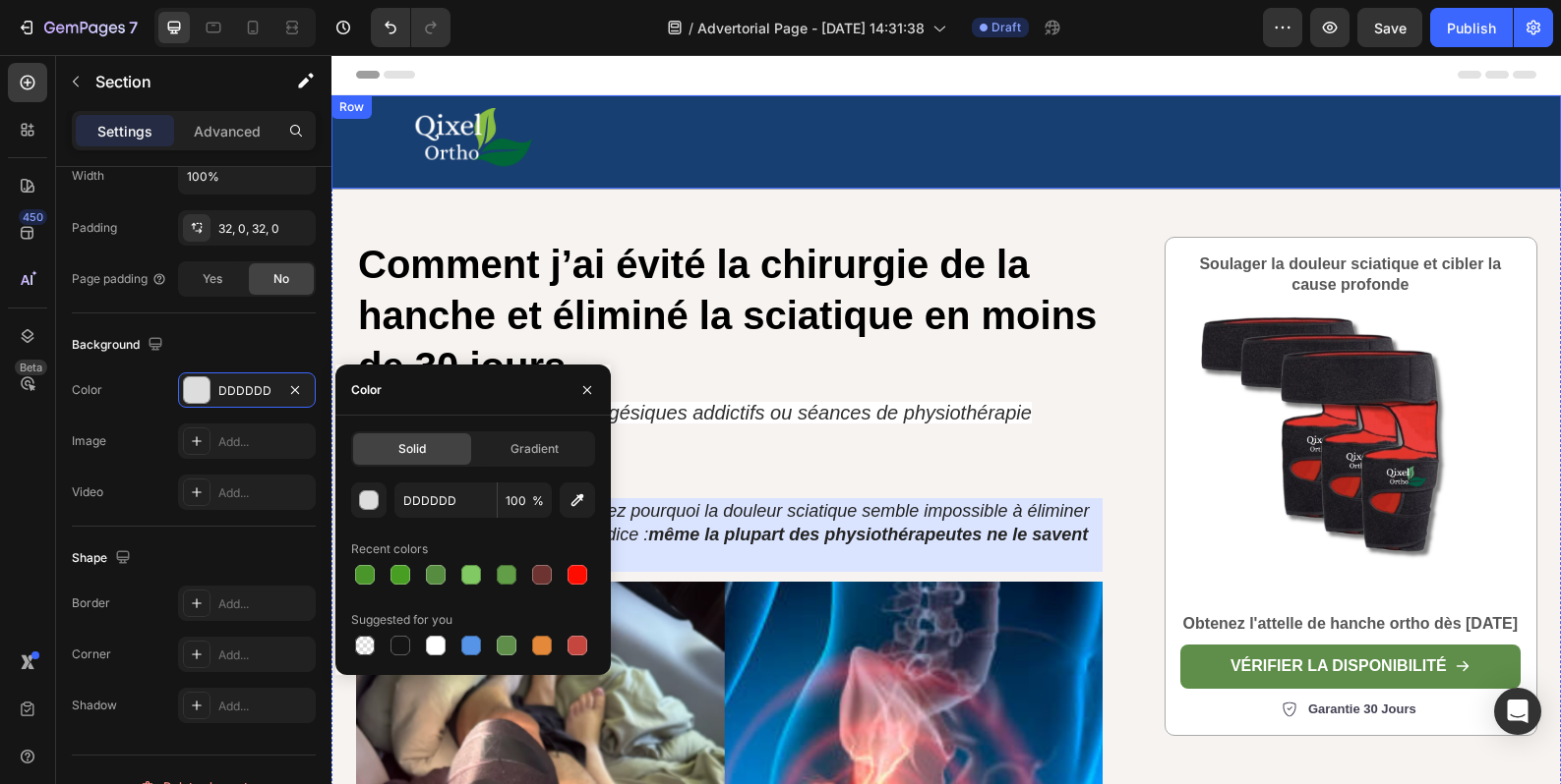
click at [603, 160] on div "Image Row" at bounding box center [946, 142] width 1229 height 94
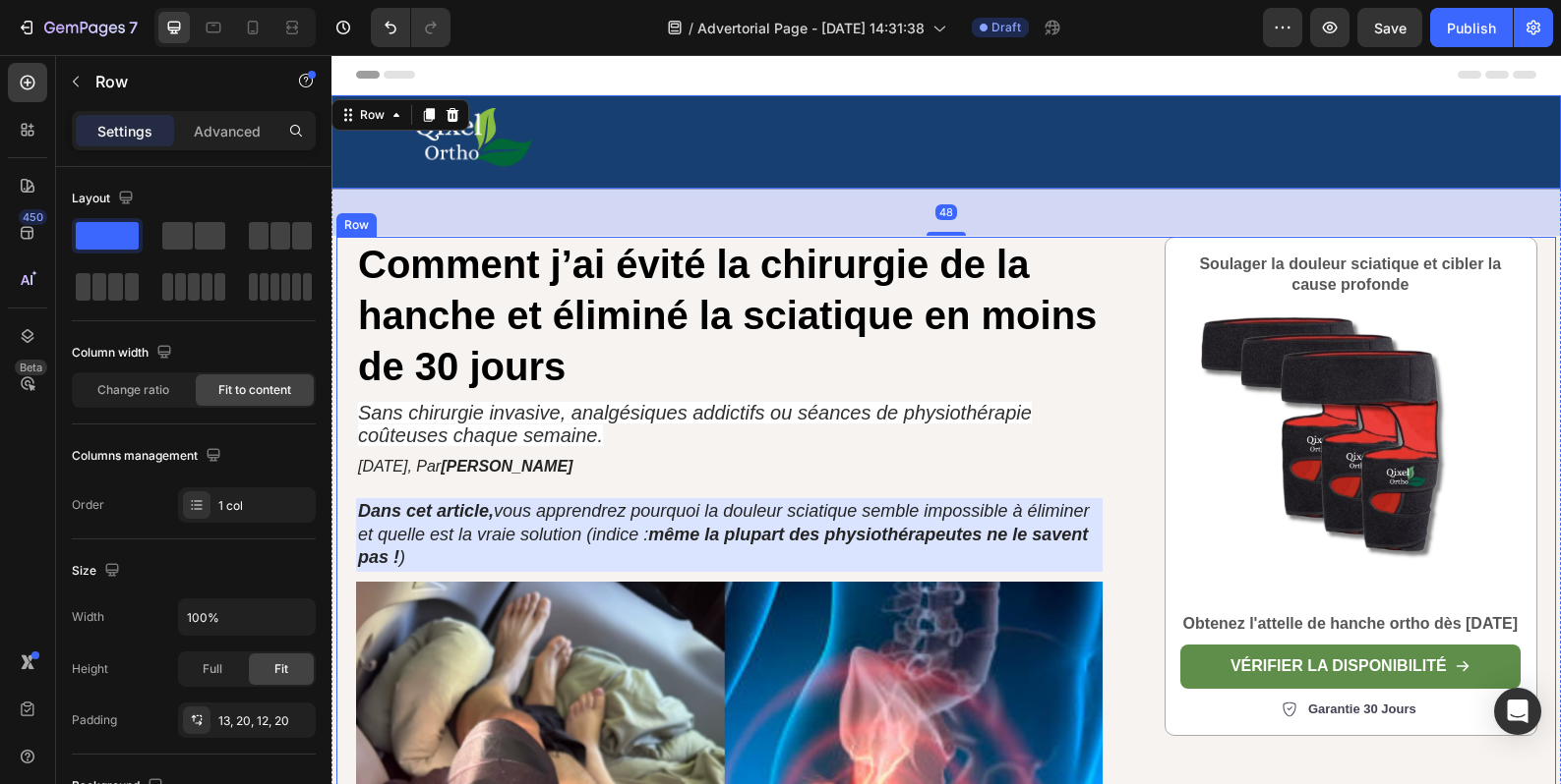
scroll to position [586, 0]
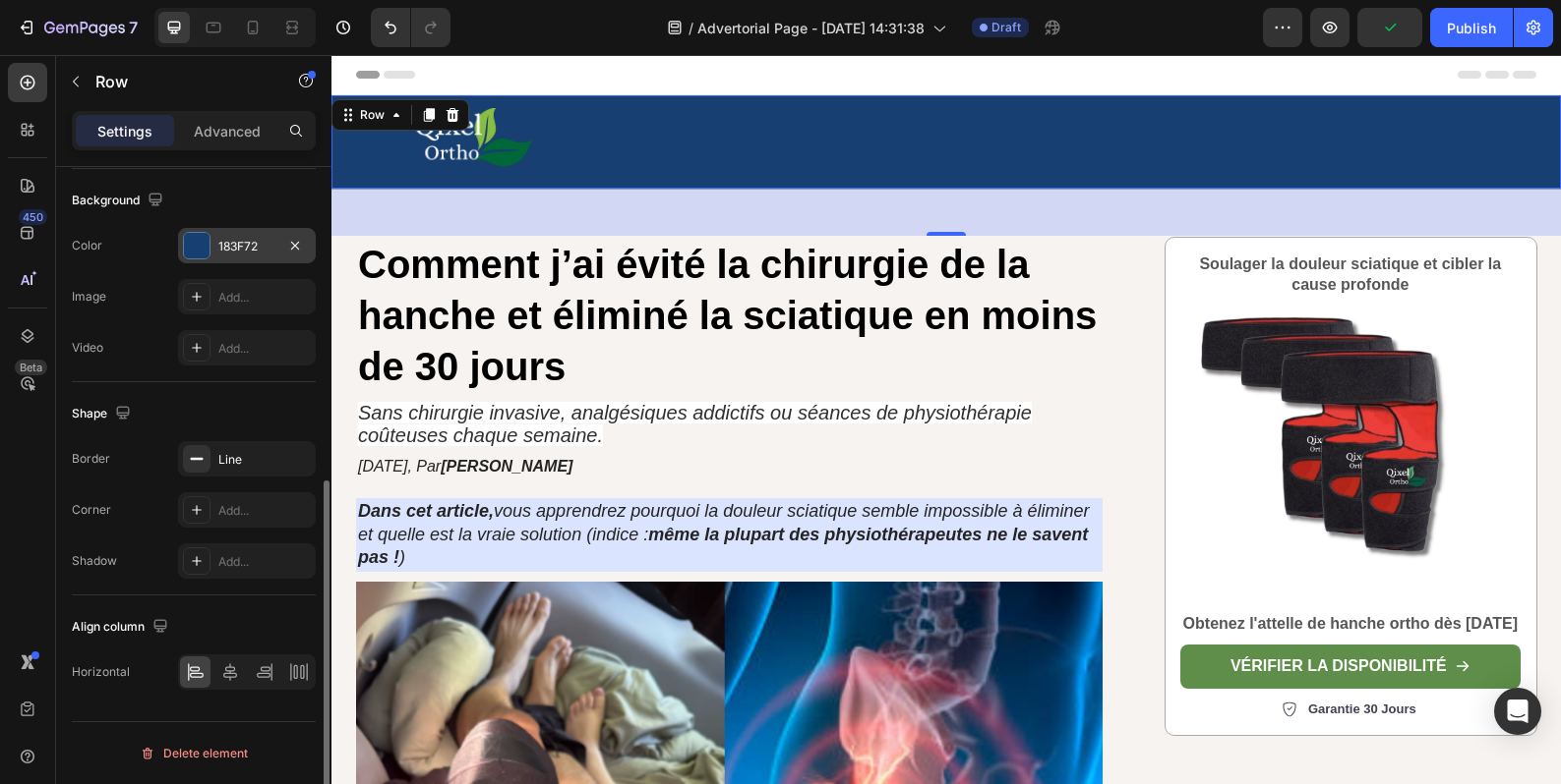
click at [250, 252] on div "183F72" at bounding box center [247, 246] width 57 height 18
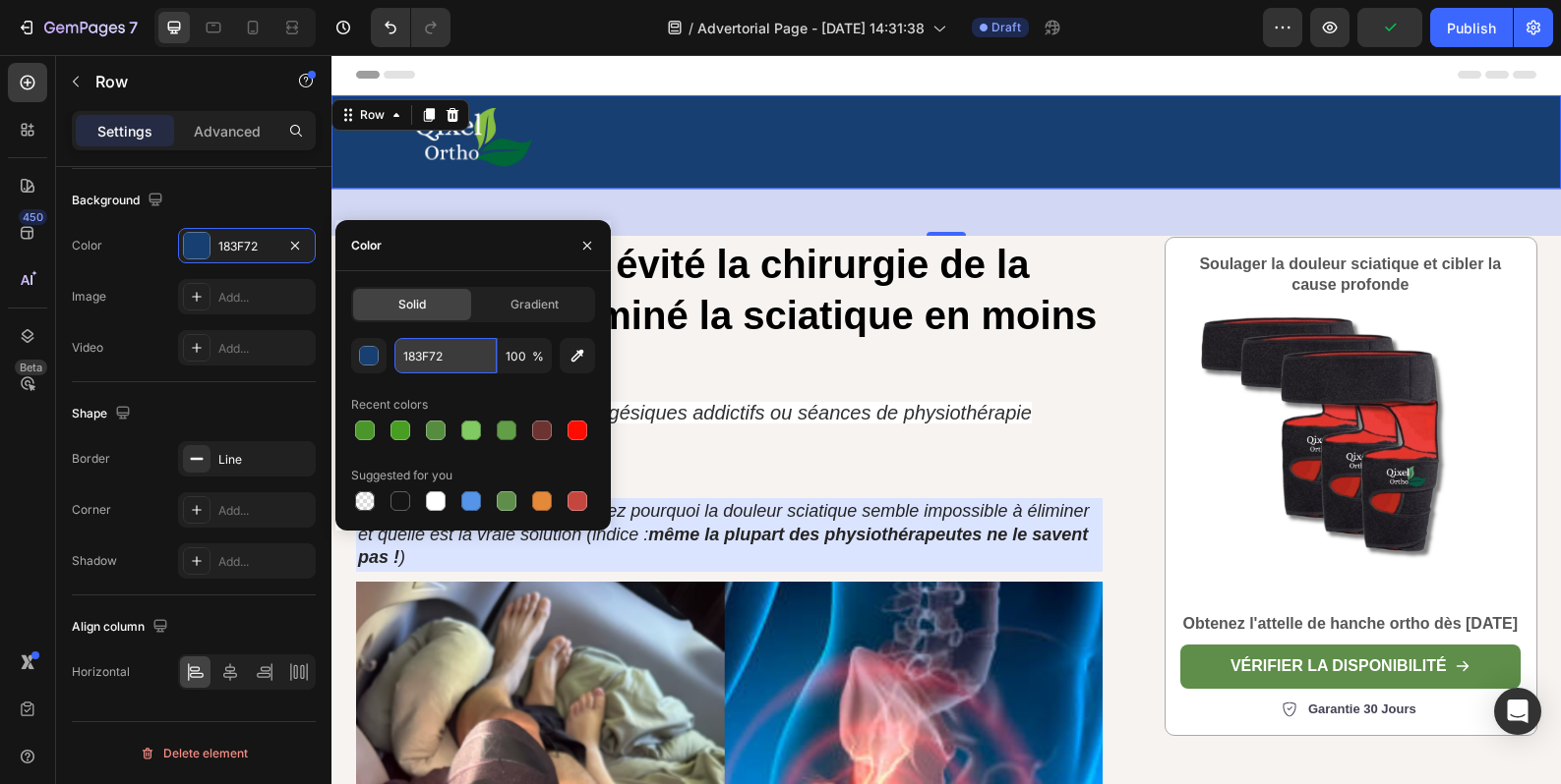
click at [448, 361] on input "183F72" at bounding box center [445, 356] width 102 height 36
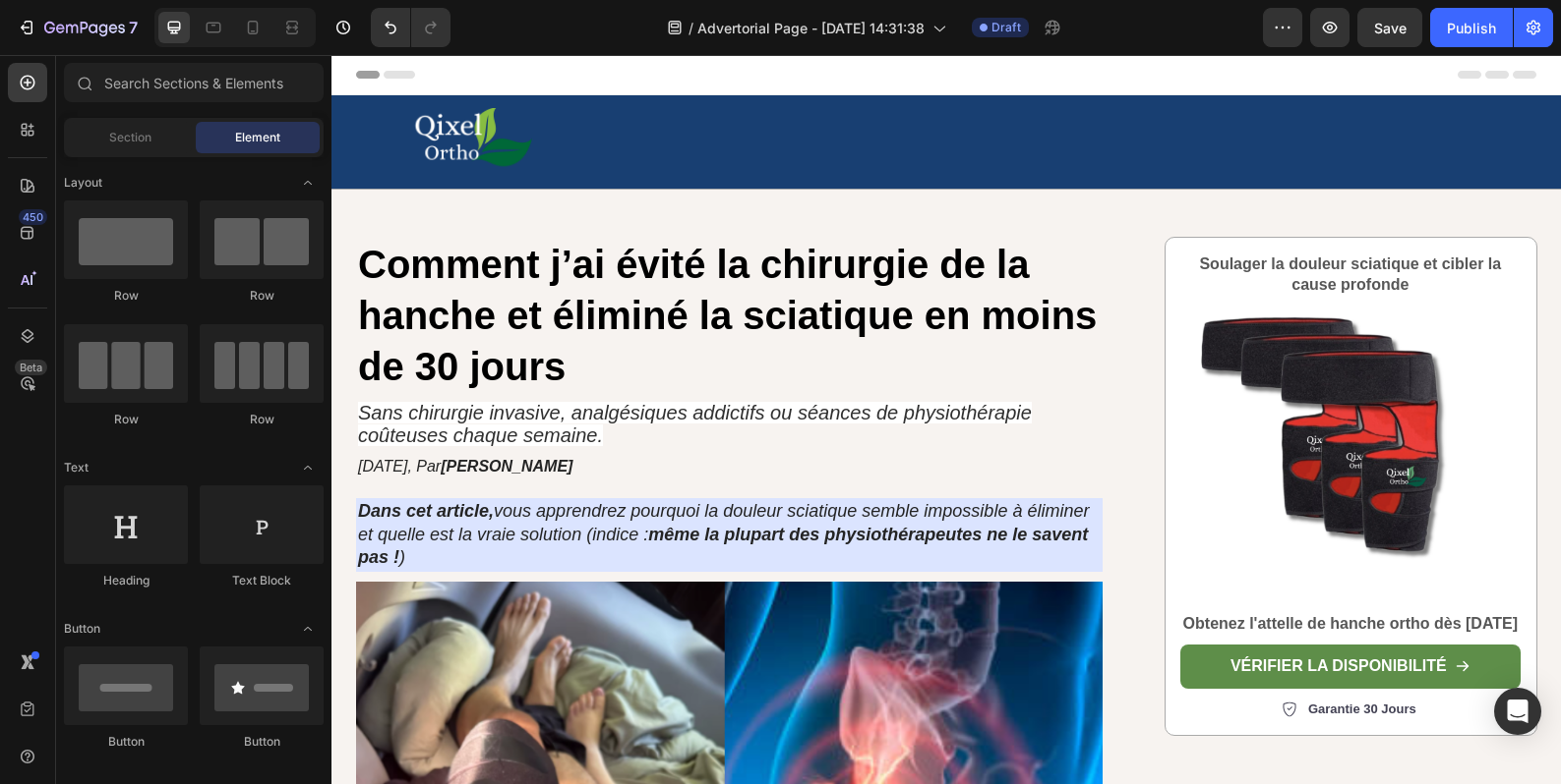
scroll to position [17541, 0]
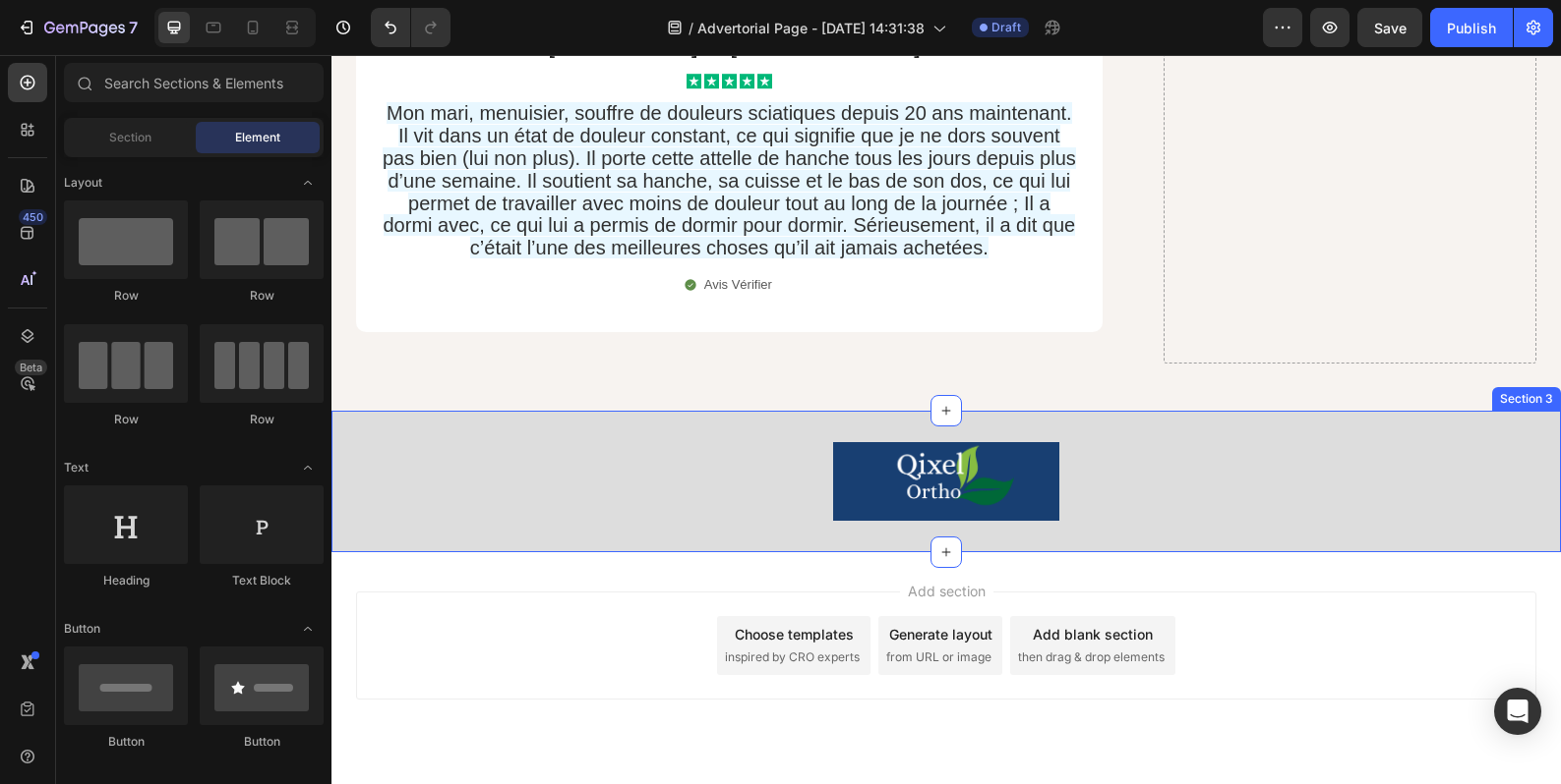
click at [684, 487] on div "Image Section 3" at bounding box center [946, 481] width 1229 height 142
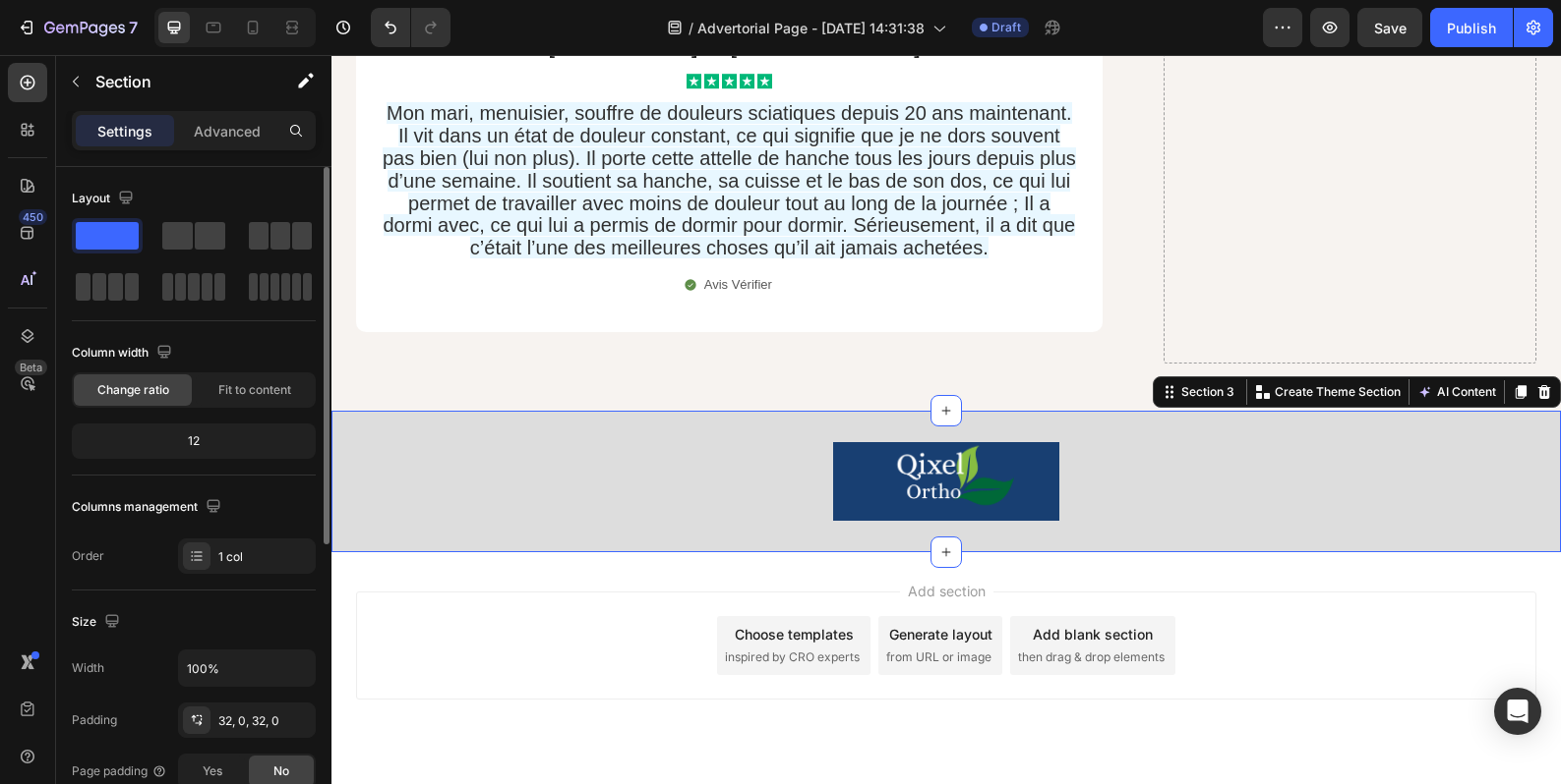
scroll to position [526, 0]
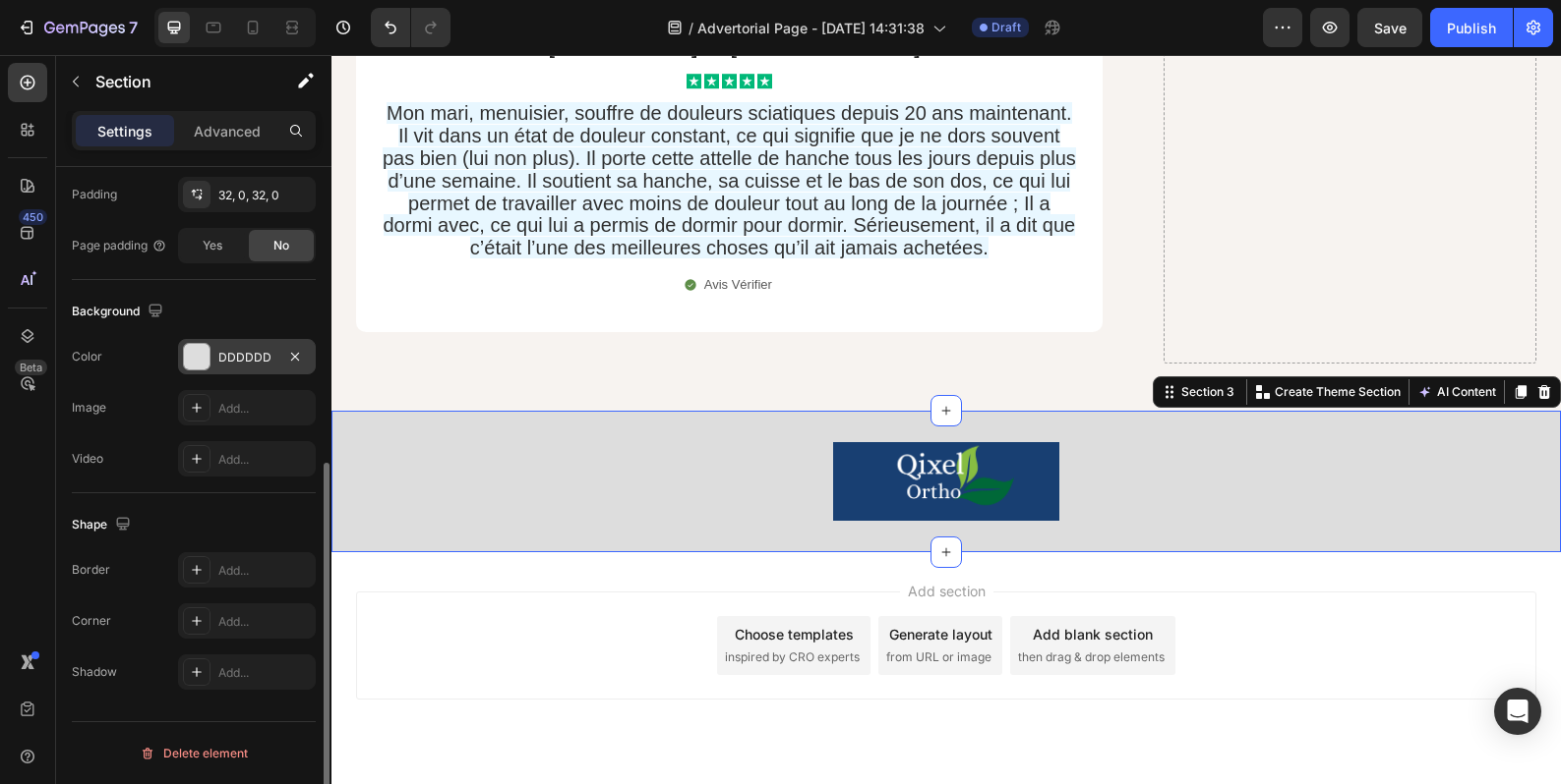
click at [242, 365] on div "DDDDDD" at bounding box center [247, 357] width 57 height 18
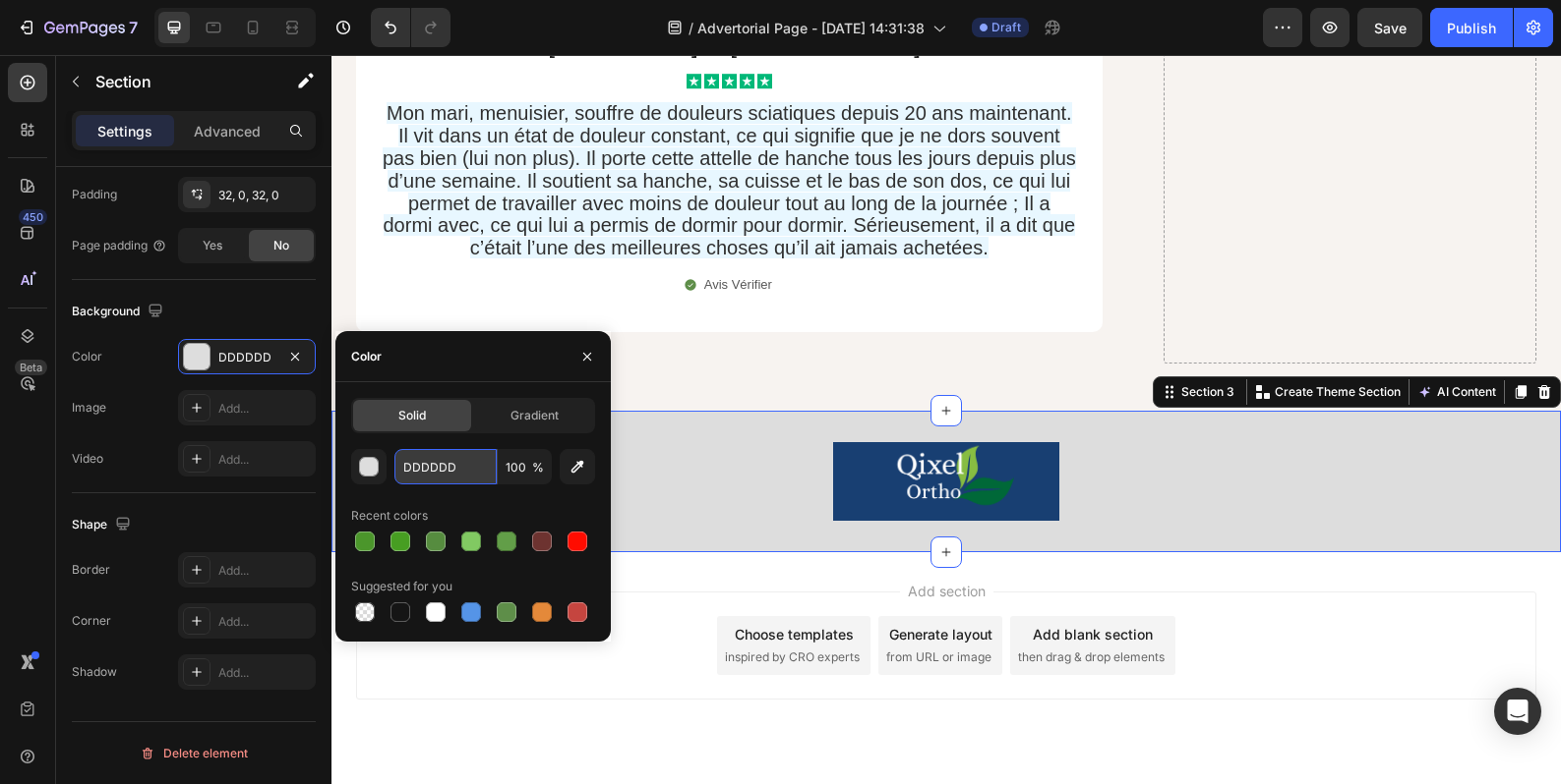
click at [428, 465] on input "DDDDDD" at bounding box center [445, 467] width 102 height 36
paste input "183F72"
type input "183F72"
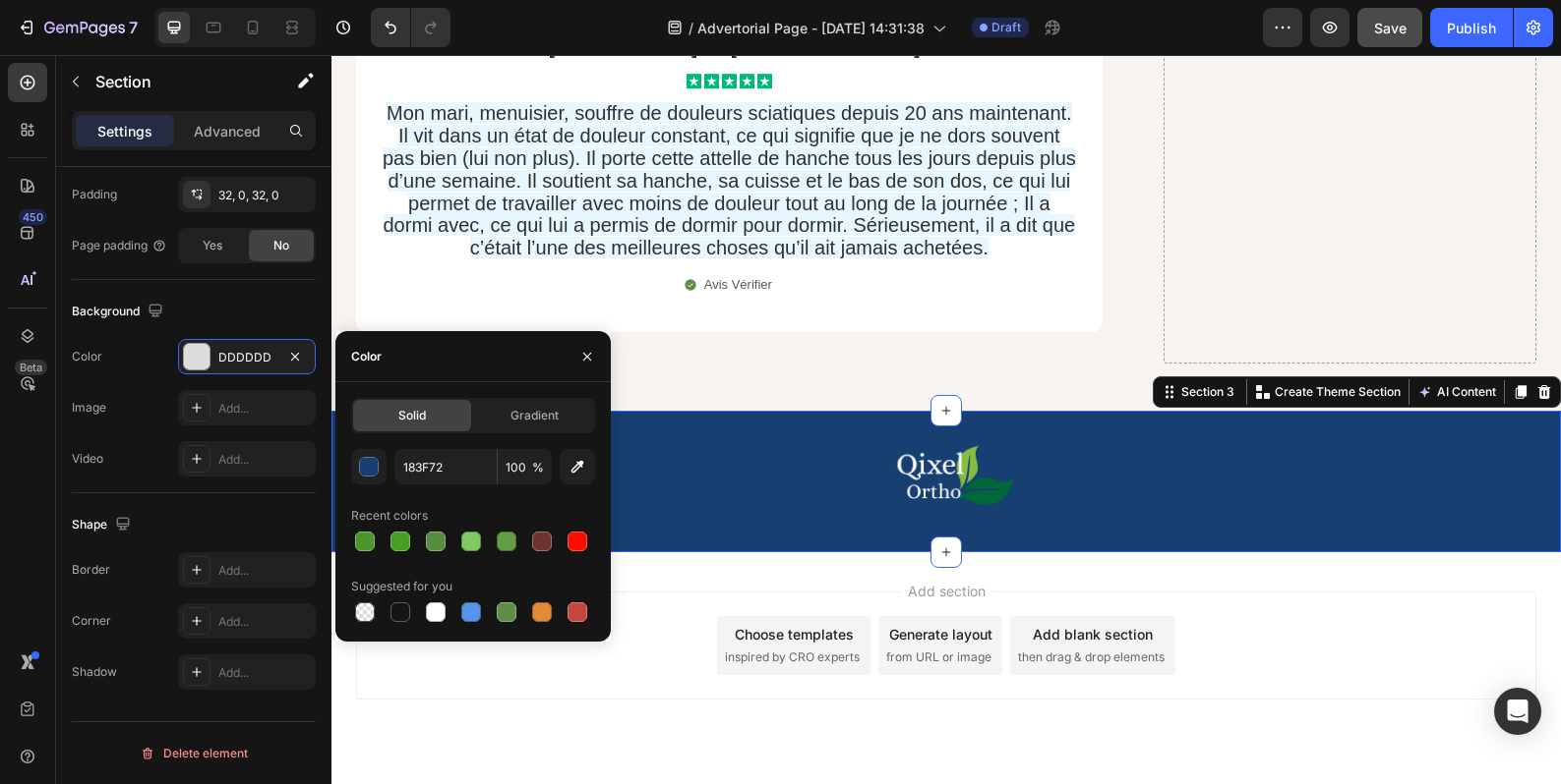
click at [1378, 39] on button "Save" at bounding box center [1390, 28] width 65 height 40
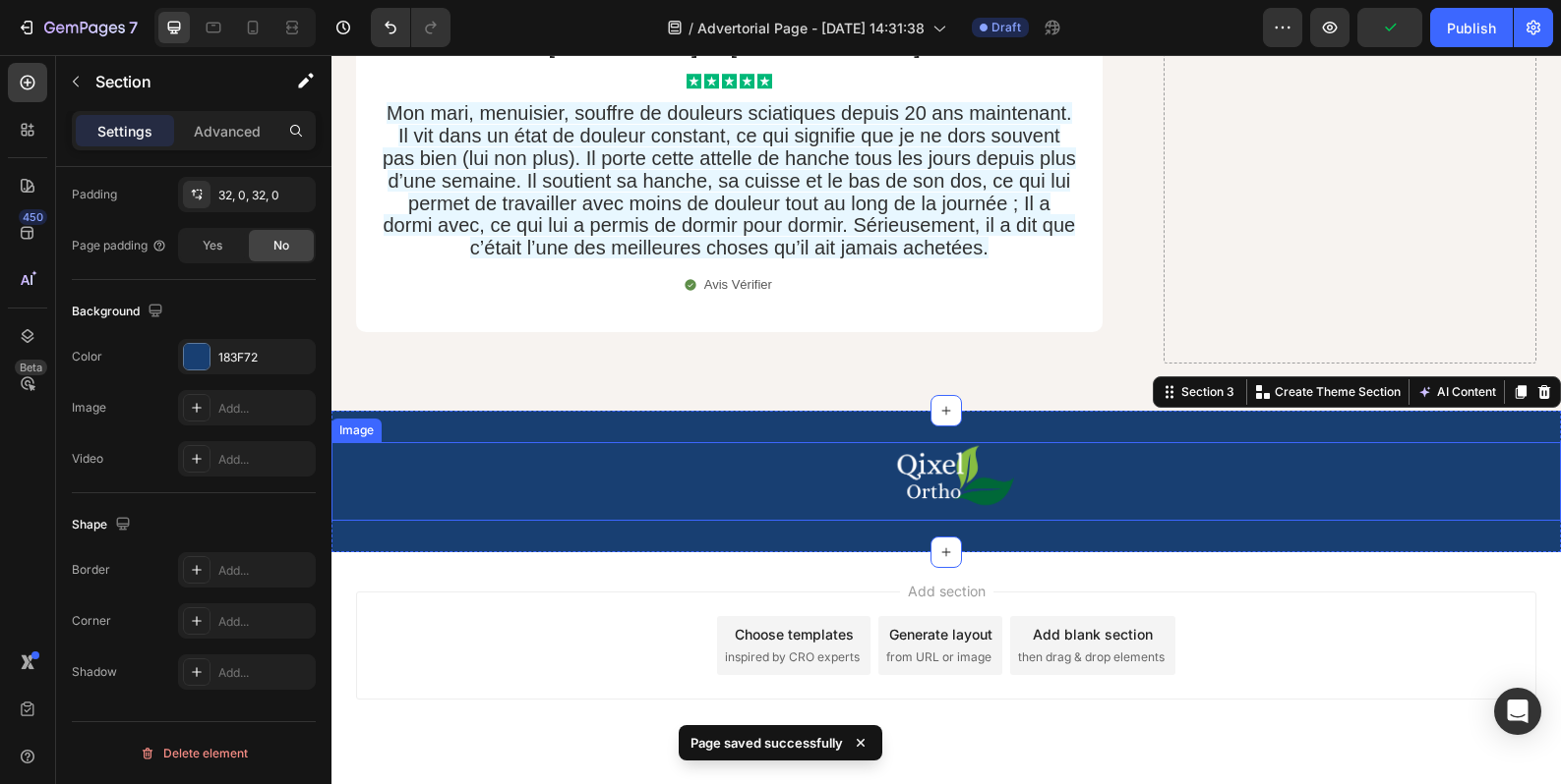
click at [942, 444] on img at bounding box center [946, 481] width 226 height 78
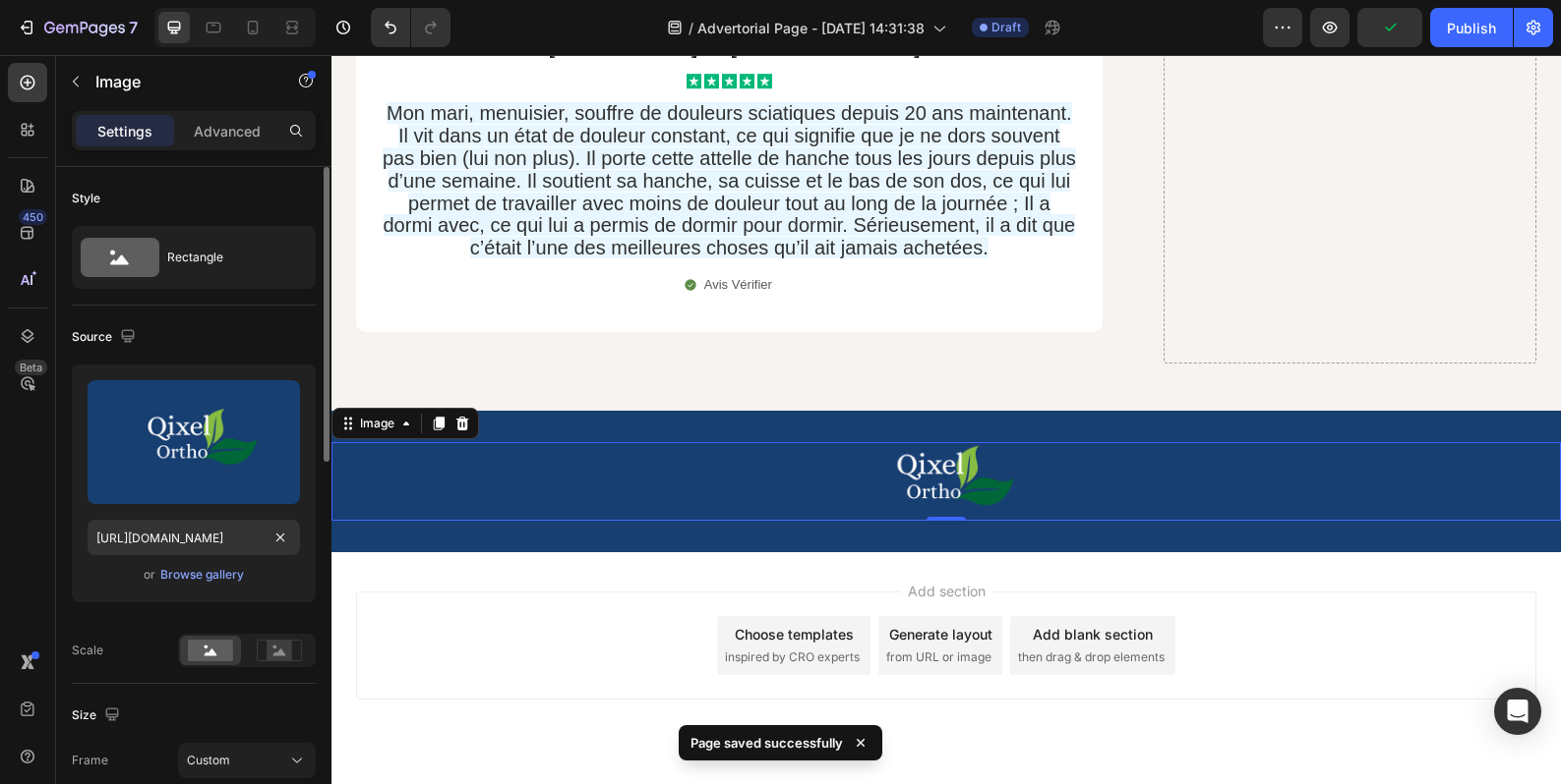
scroll to position [164, 0]
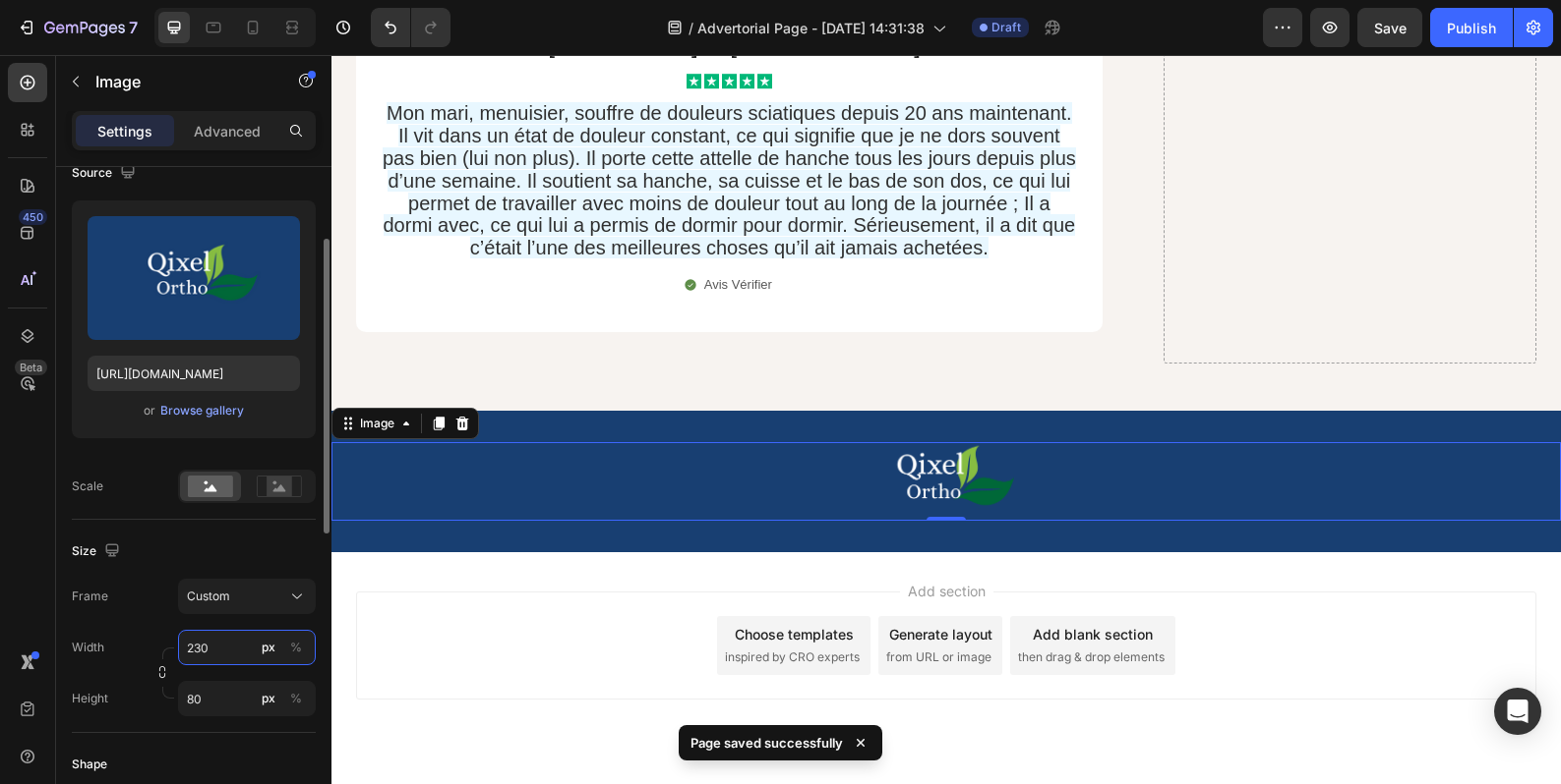
click at [231, 652] on input "230" at bounding box center [247, 647] width 138 height 36
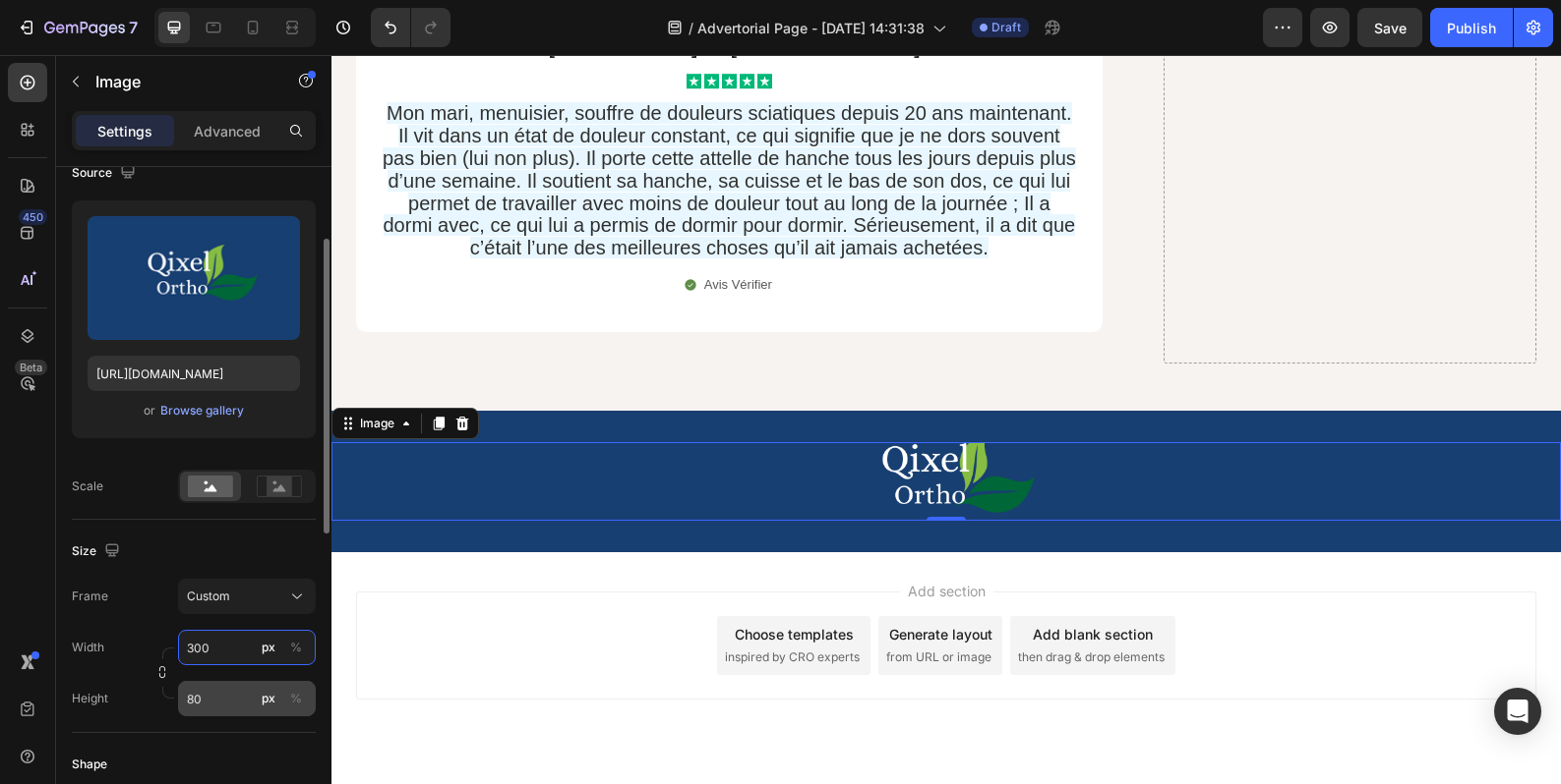
type input "300"
click at [219, 706] on input "80" at bounding box center [247, 699] width 138 height 36
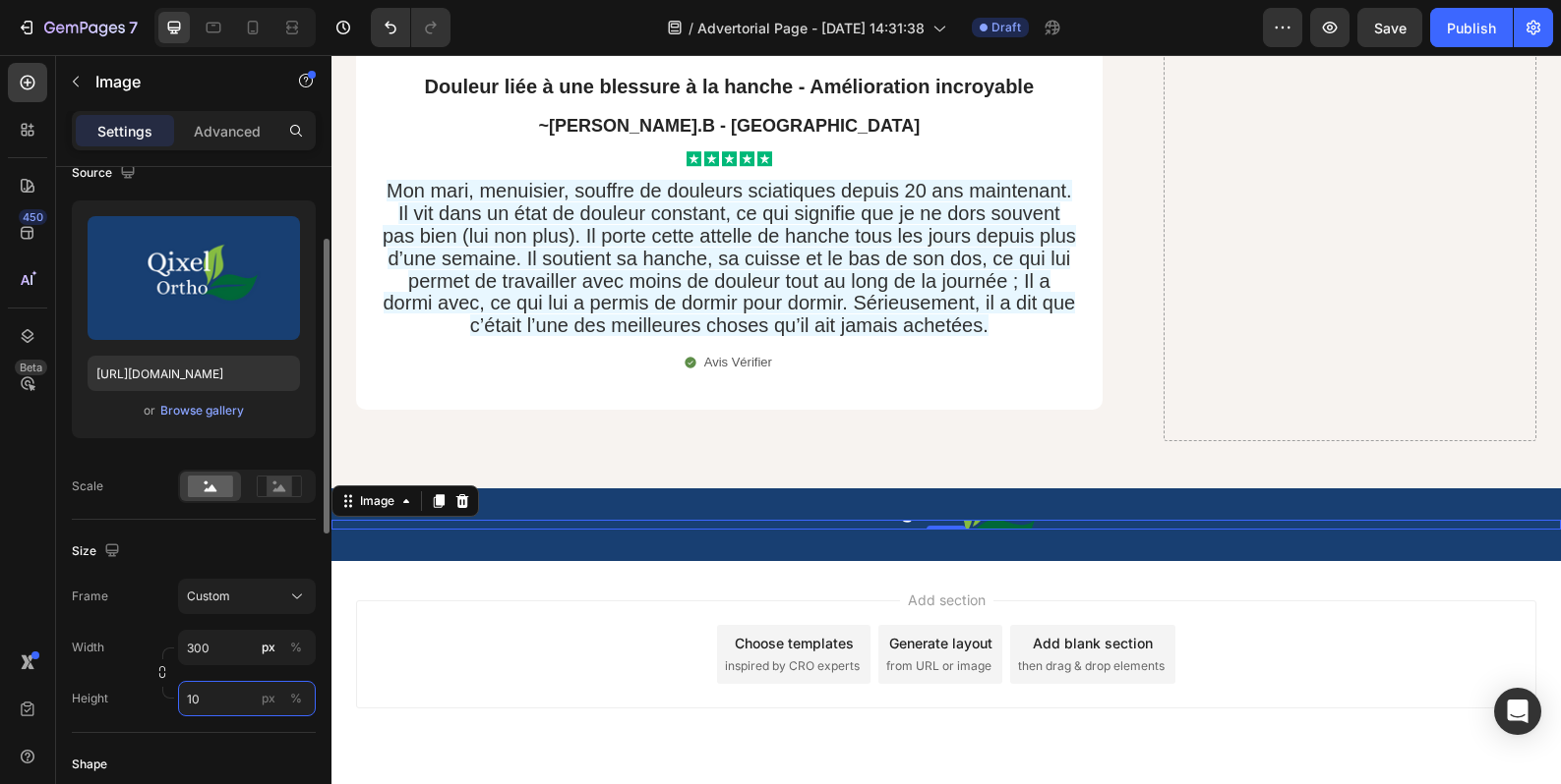
scroll to position [17541, 0]
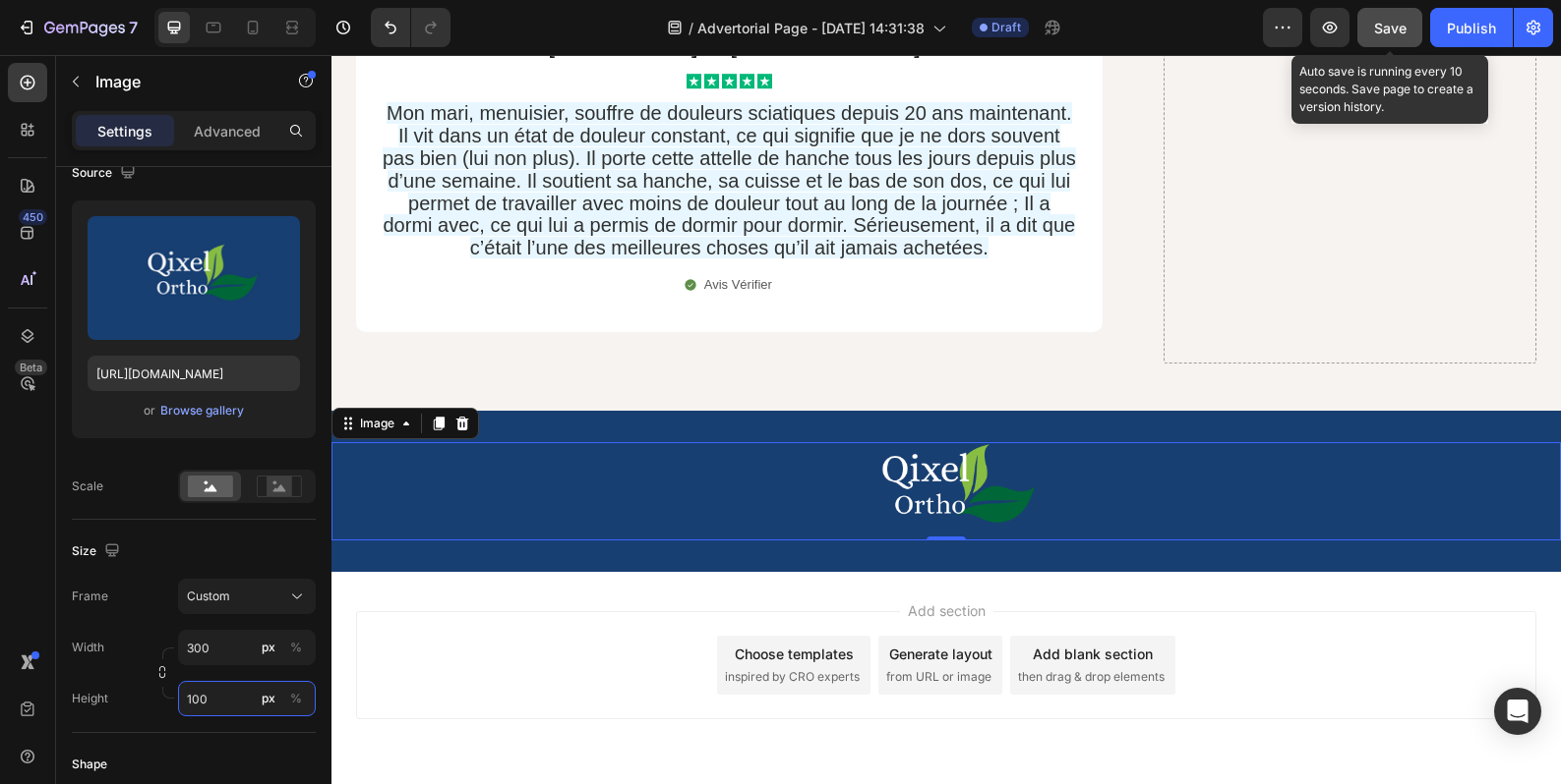
type input "100"
click at [1406, 31] on span "Save" at bounding box center [1390, 28] width 33 height 17
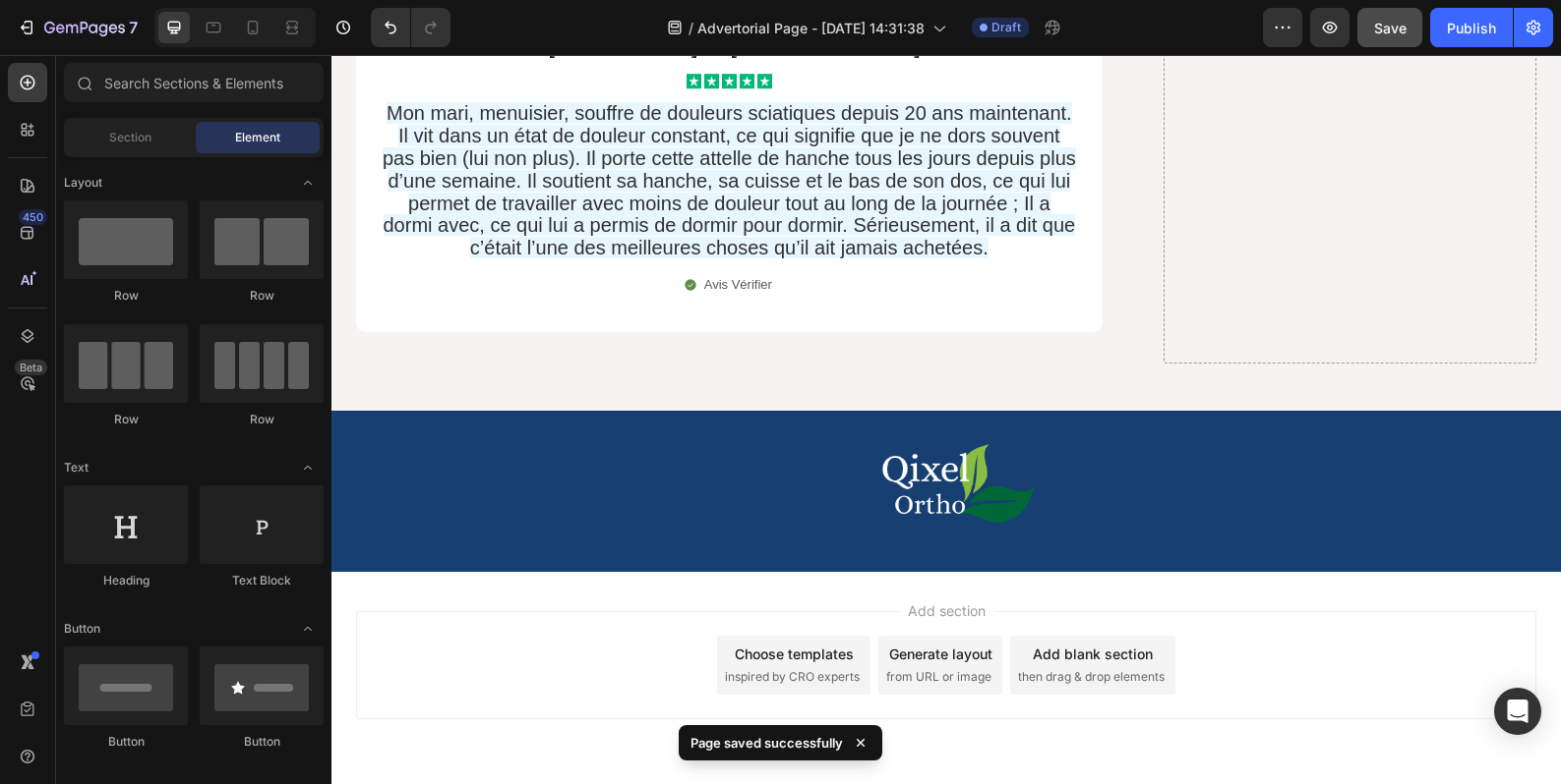
click at [909, 572] on div "Add section Choose templates inspired by CRO experts Generate layout from URL o…" at bounding box center [946, 693] width 1229 height 242
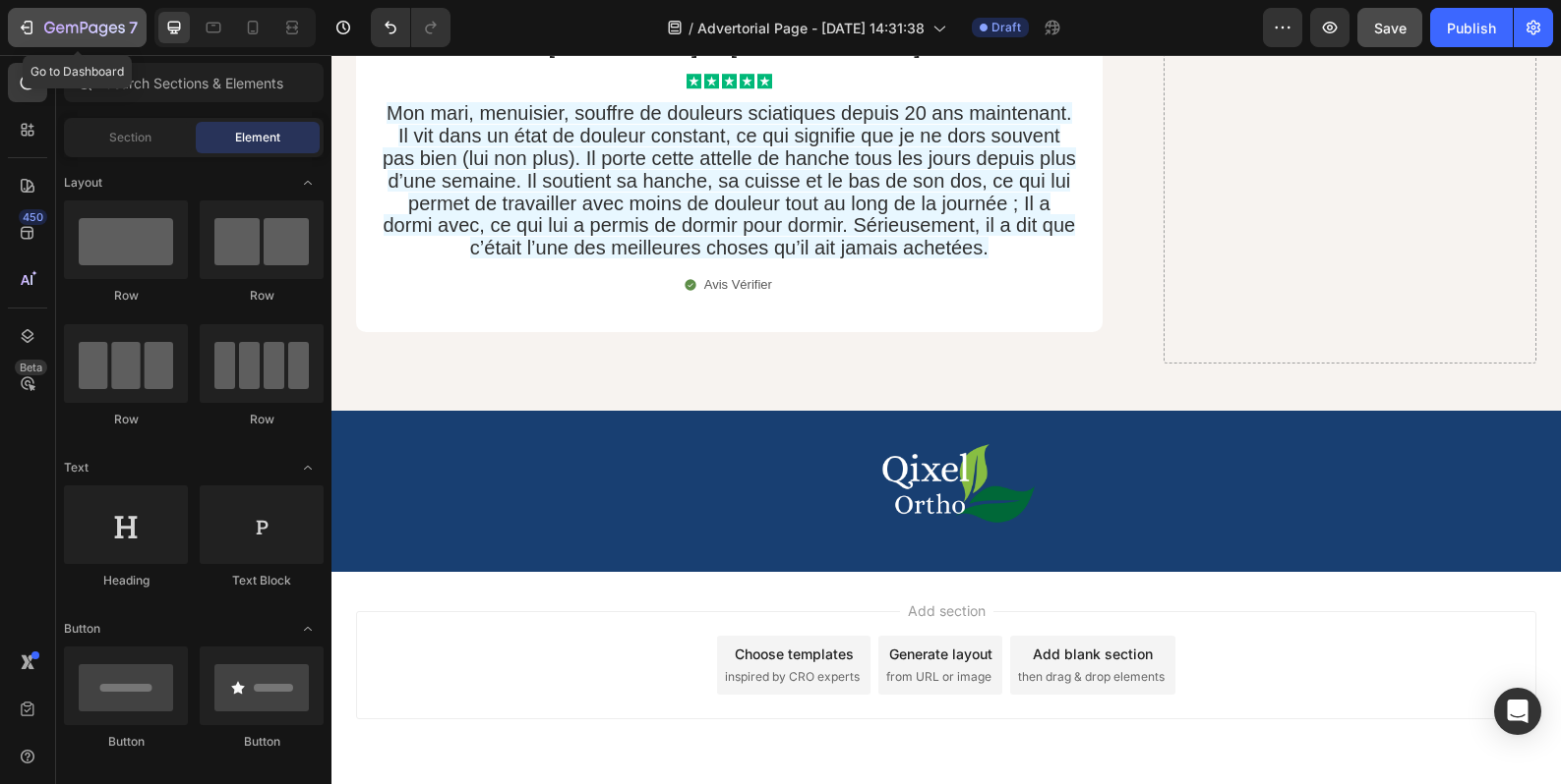
click at [42, 21] on div "7" at bounding box center [77, 28] width 121 height 24
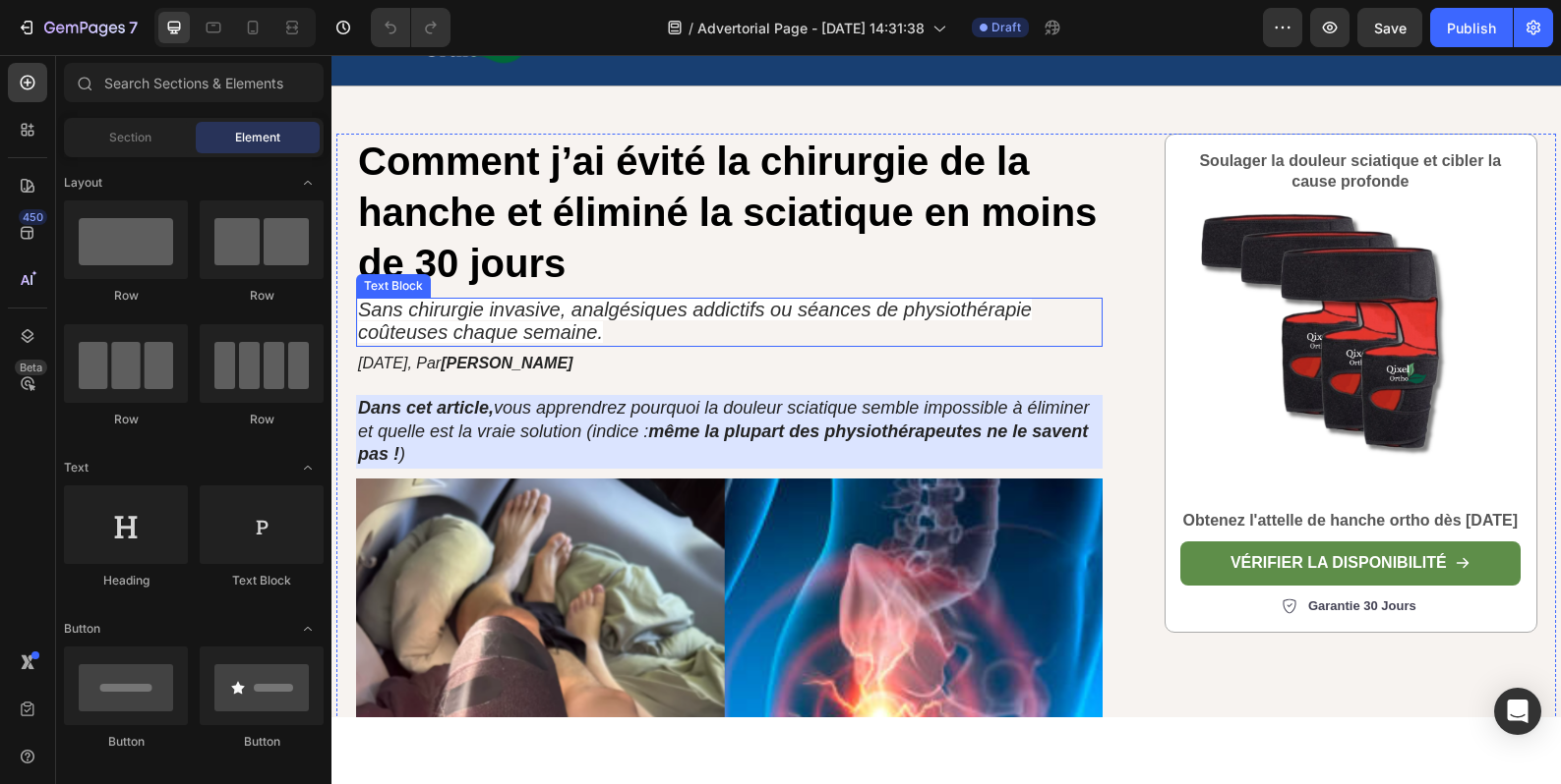
scroll to position [328, 0]
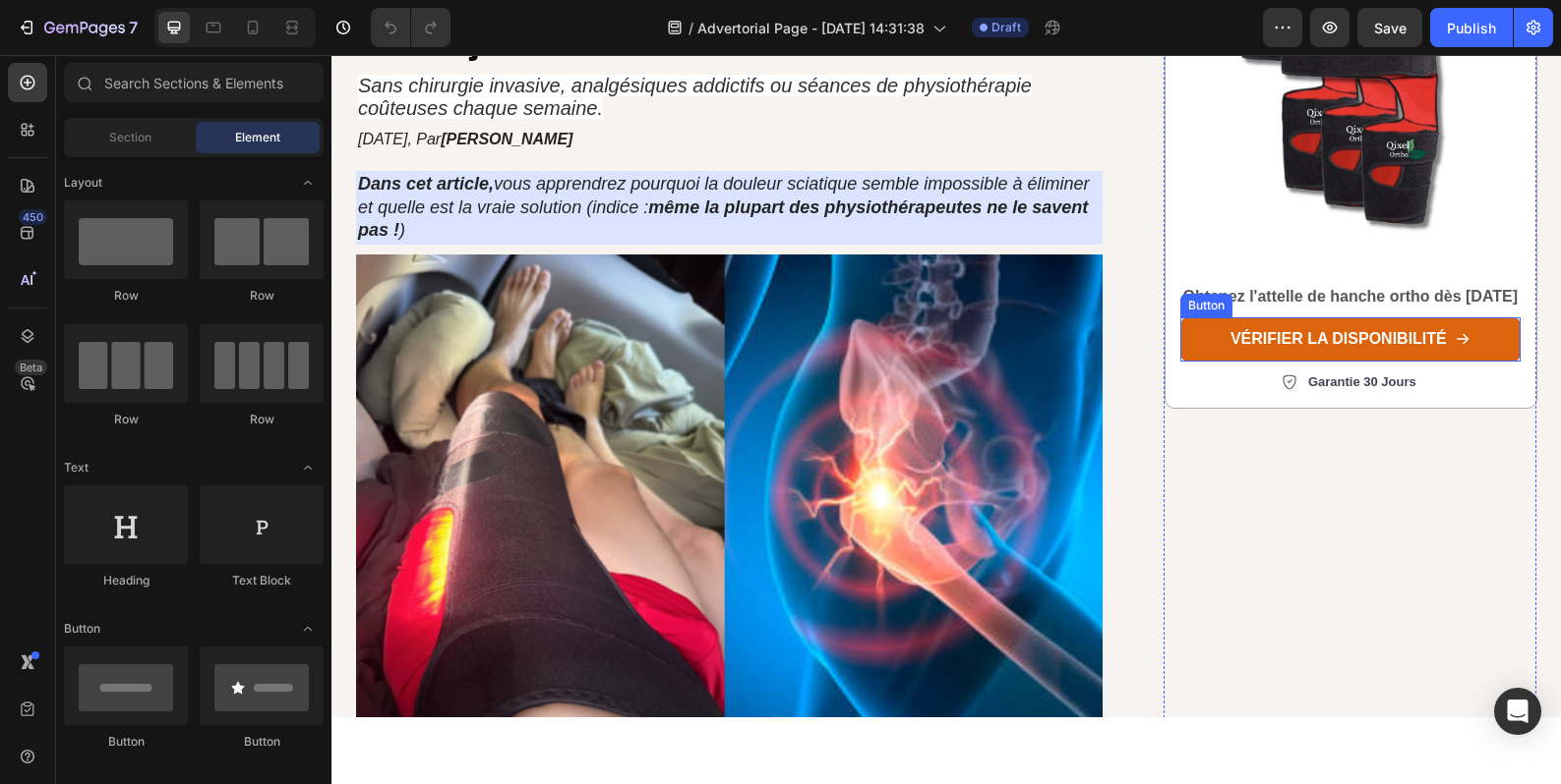
drag, startPoint x: 1209, startPoint y: 362, endPoint x: 1222, endPoint y: 343, distance: 23.0
click at [1209, 361] on link "vérifier la disponibilité" at bounding box center [1350, 340] width 341 height 45
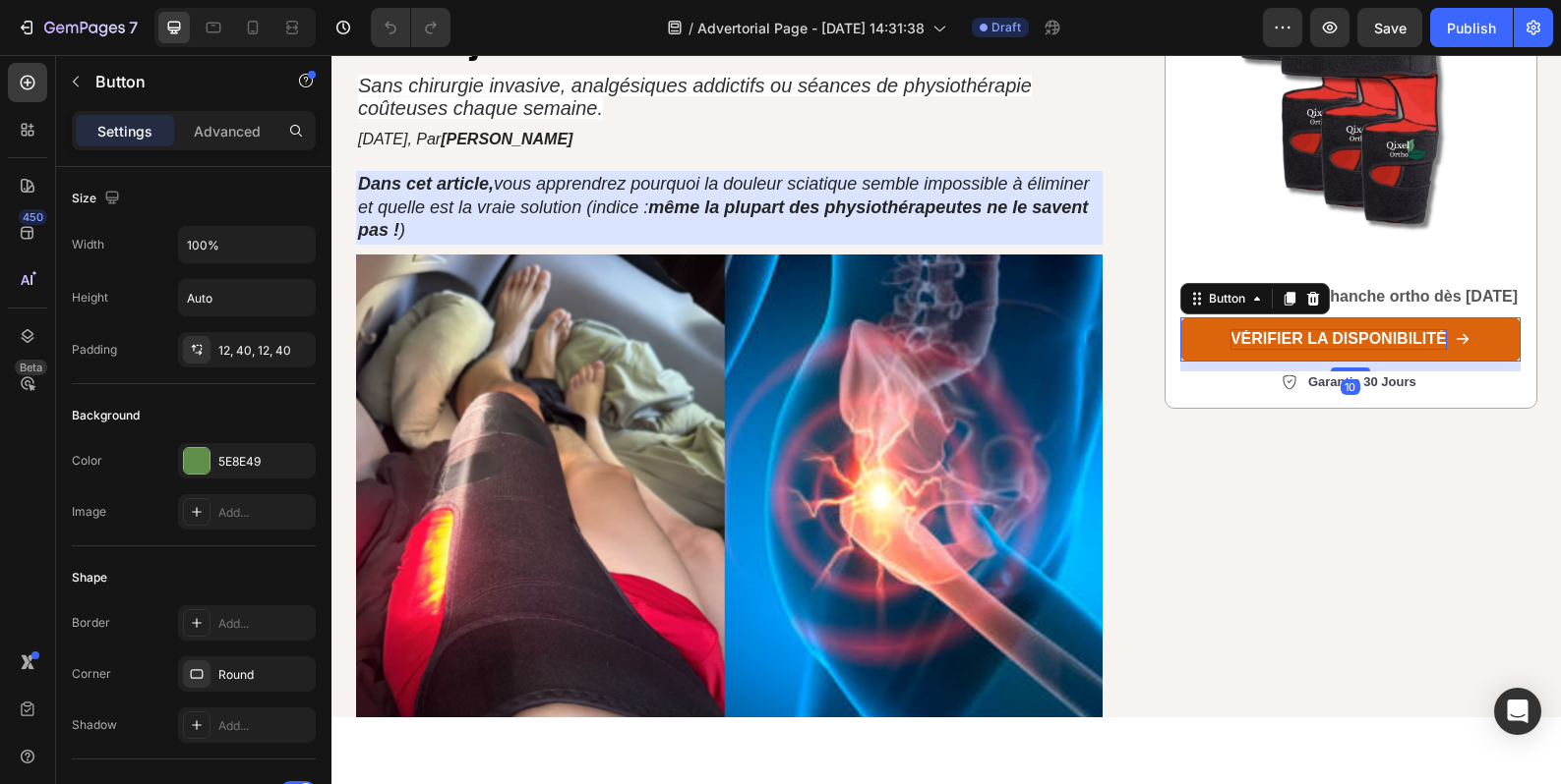
click at [1244, 349] on p "vérifier la disponibilité" at bounding box center [1338, 340] width 216 height 21
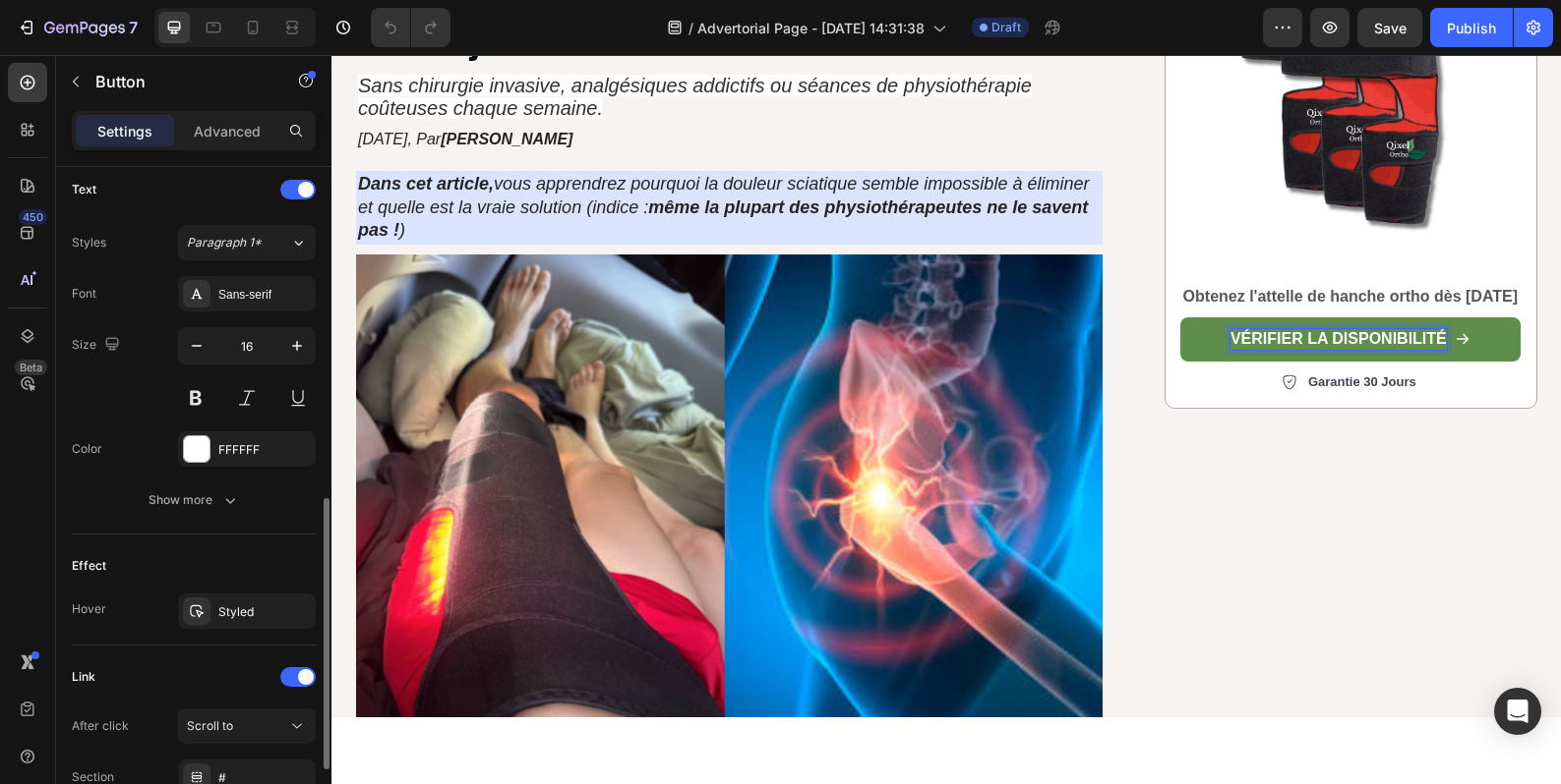
scroll to position [994, 0]
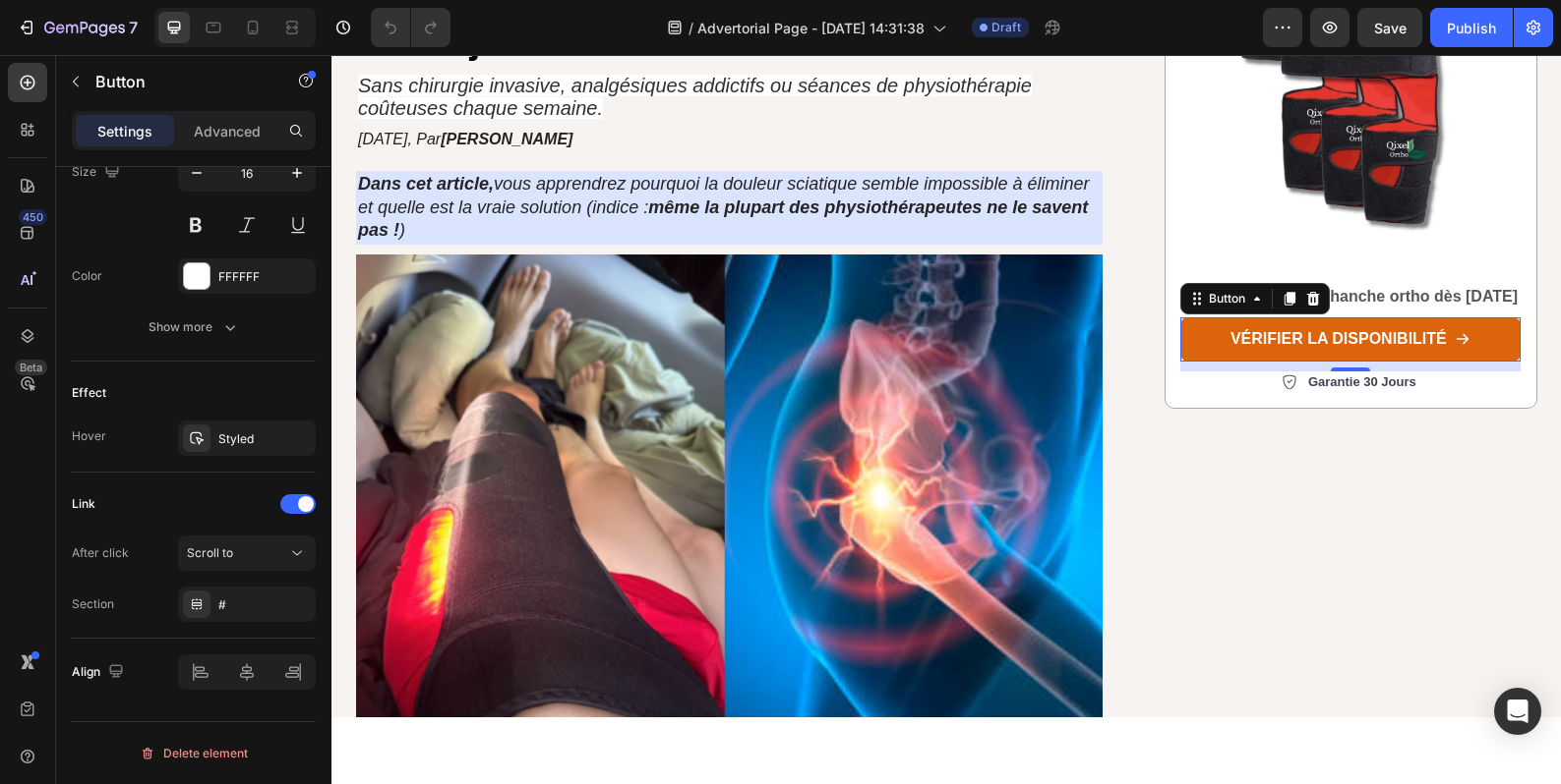
click at [1195, 361] on link "vérifier la disponibilité" at bounding box center [1350, 340] width 341 height 45
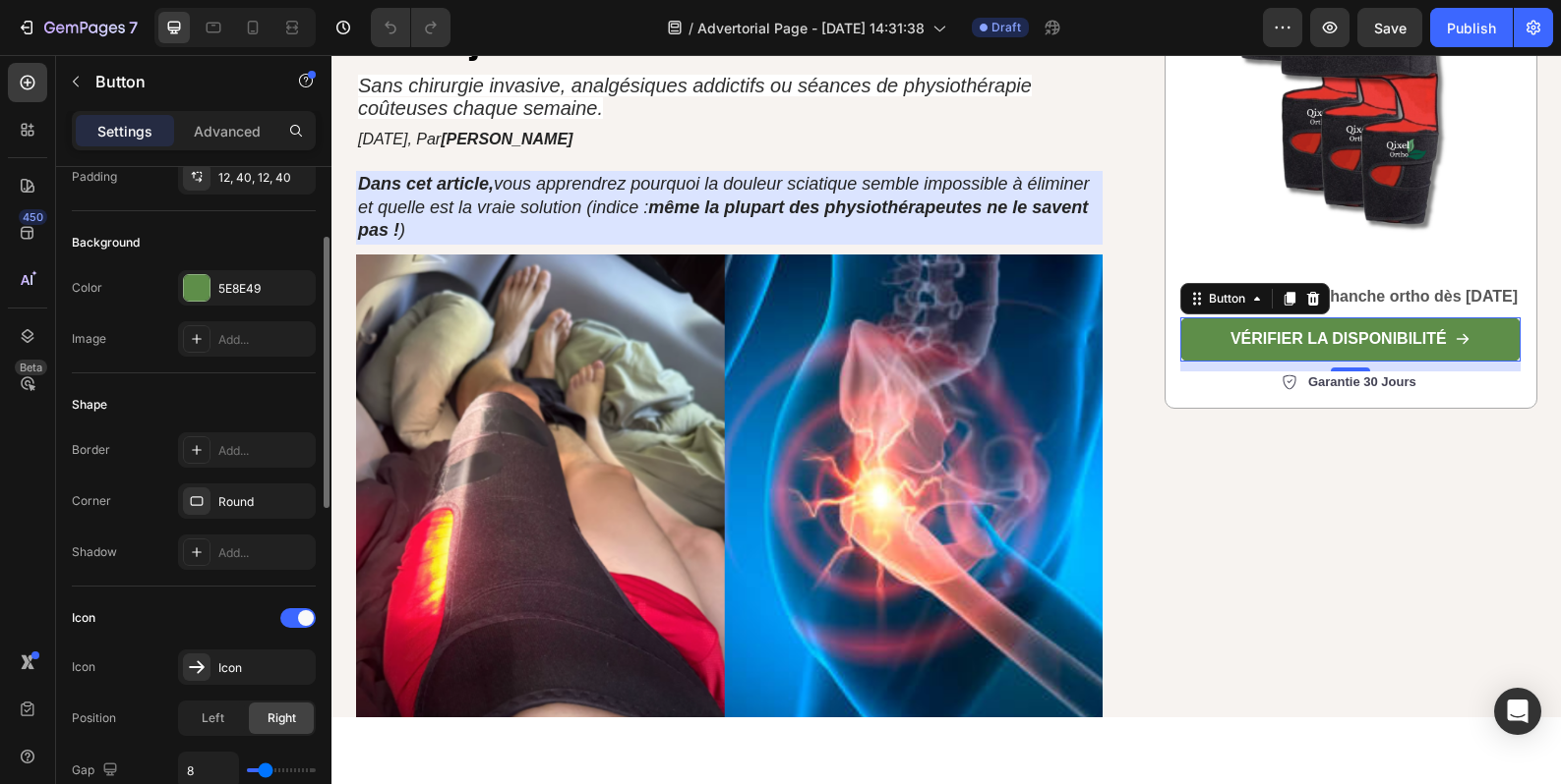
scroll to position [0, 0]
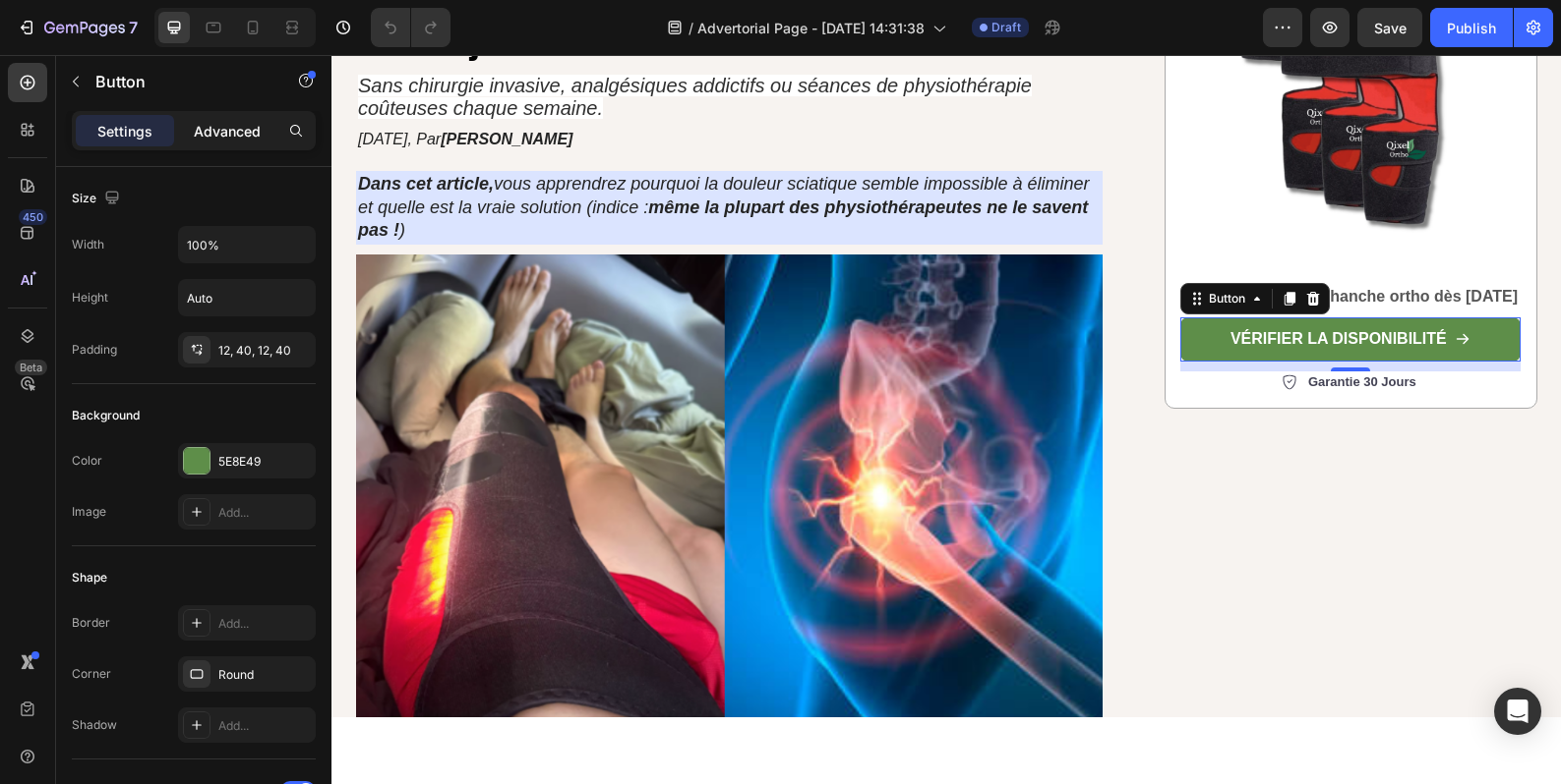
click at [218, 138] on p "Advanced" at bounding box center [228, 131] width 67 height 21
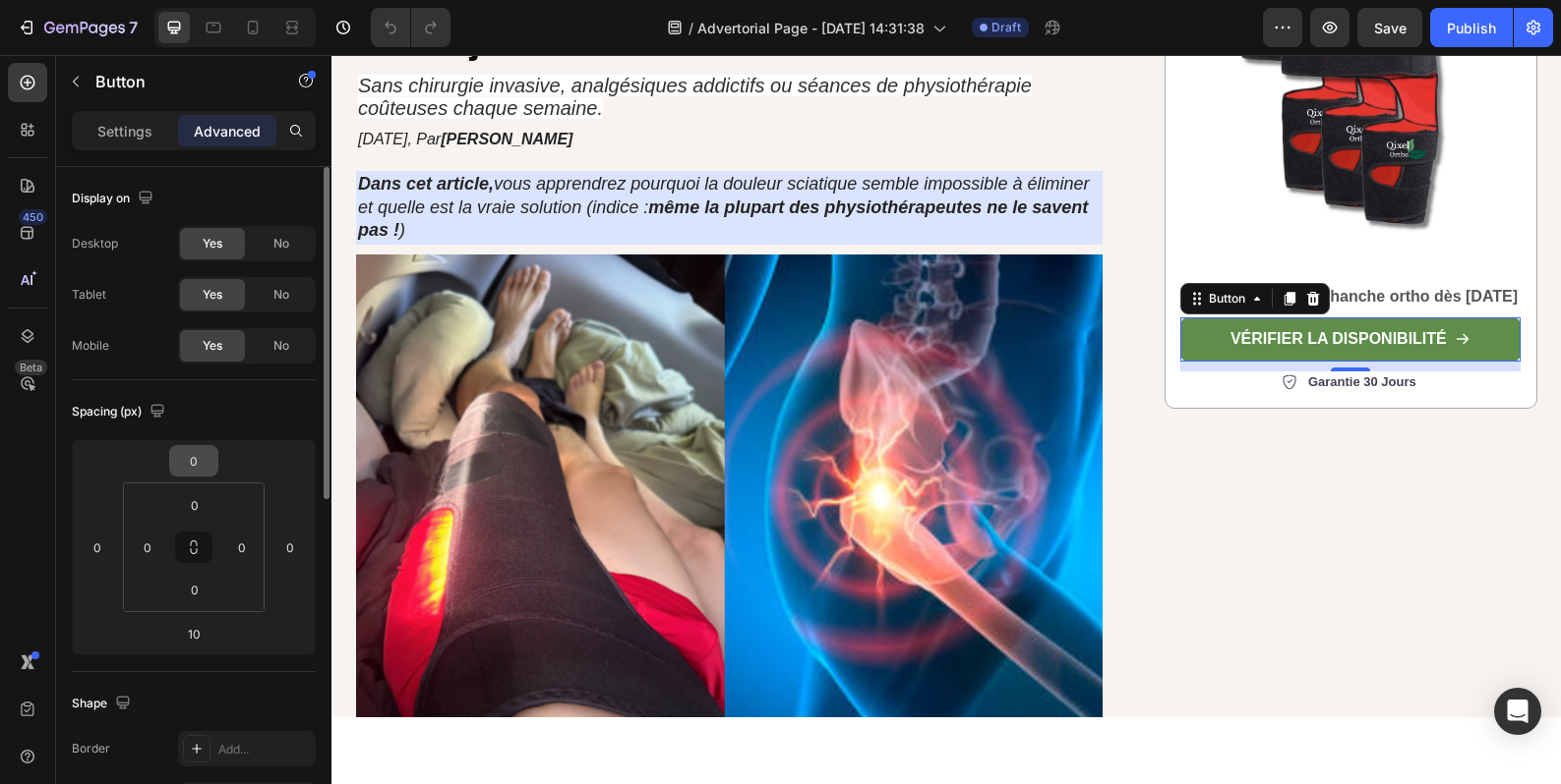
scroll to position [492, 0]
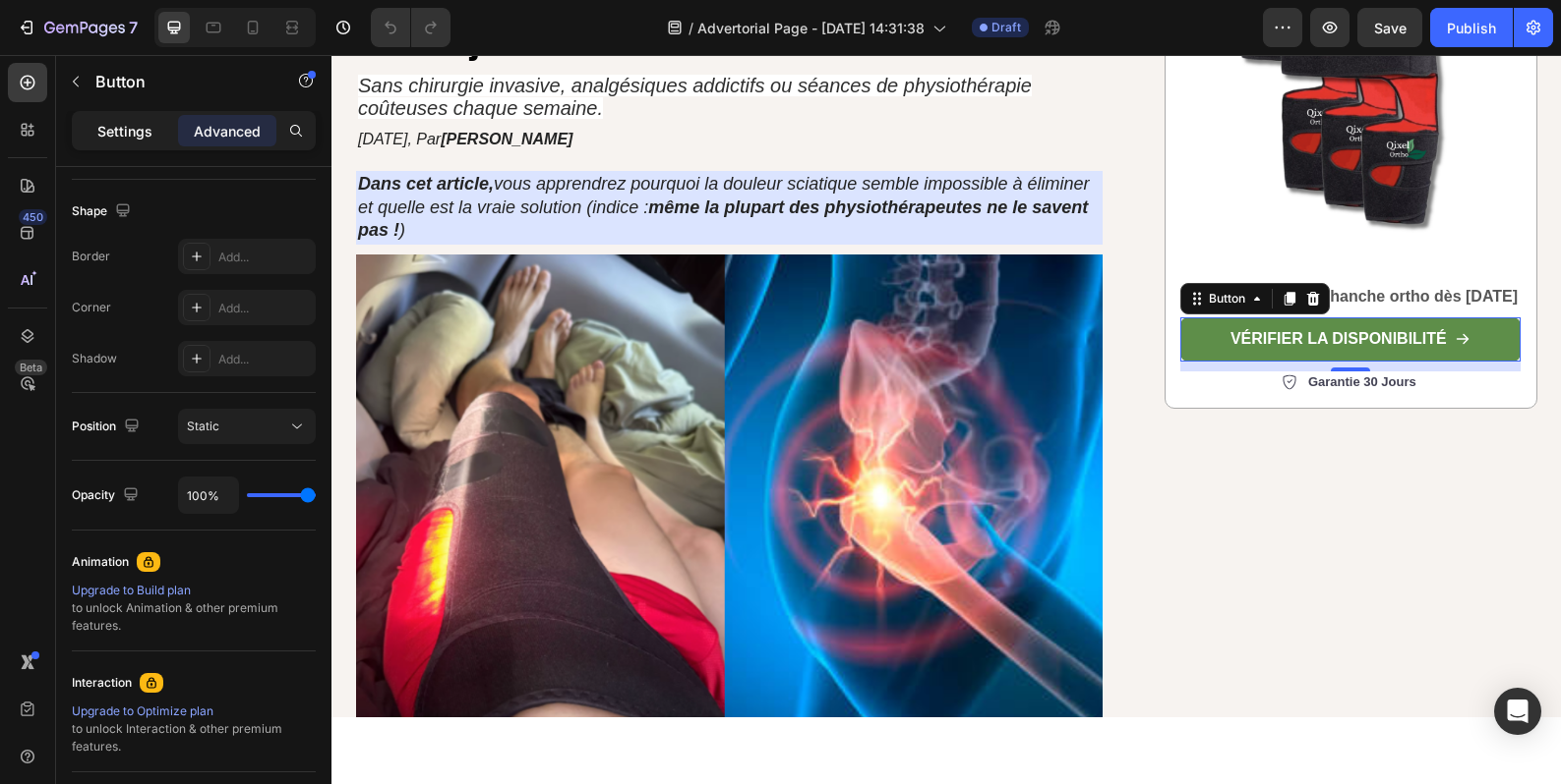
click at [132, 139] on p "Settings" at bounding box center [125, 131] width 55 height 21
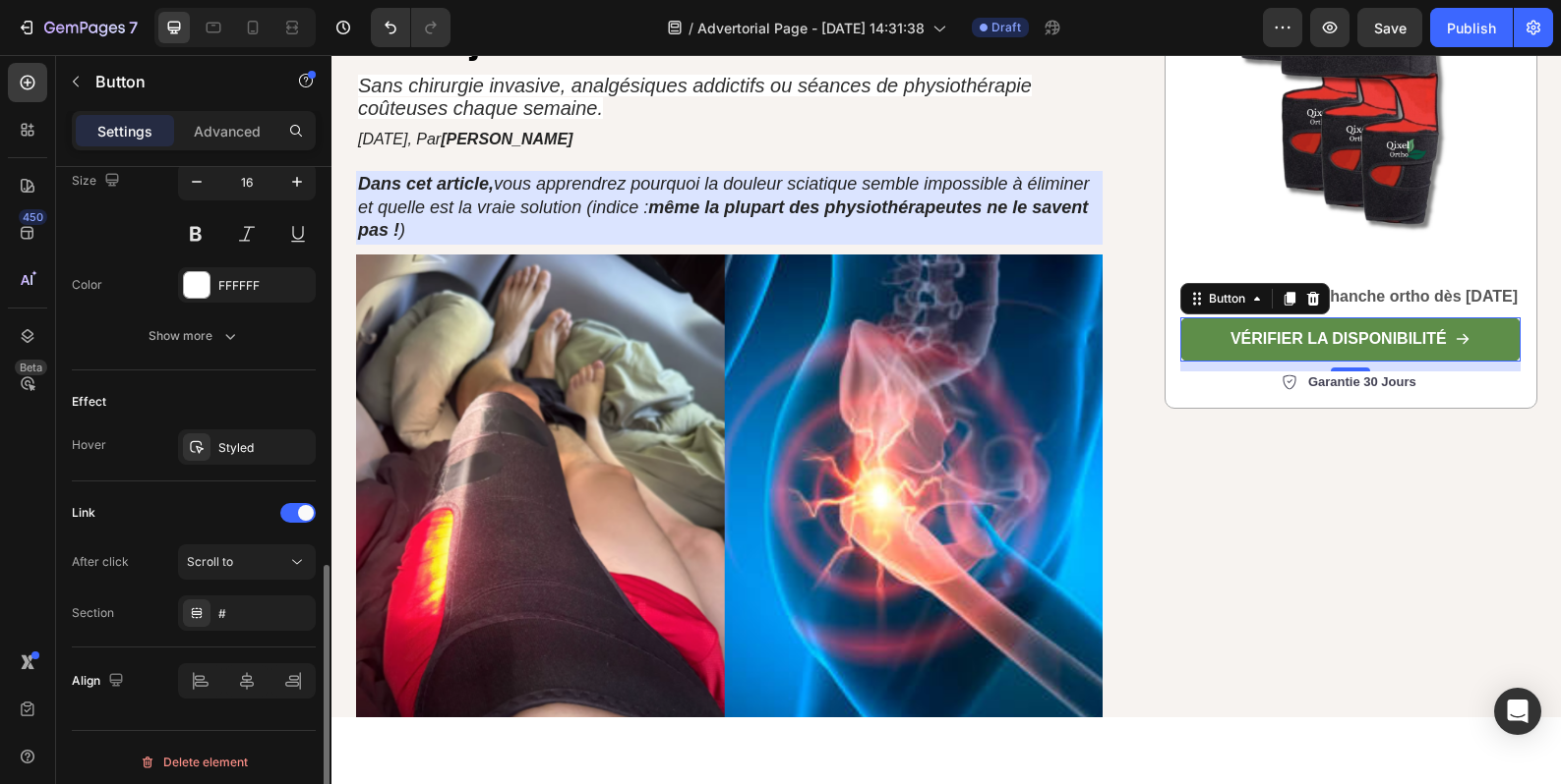
scroll to position [994, 0]
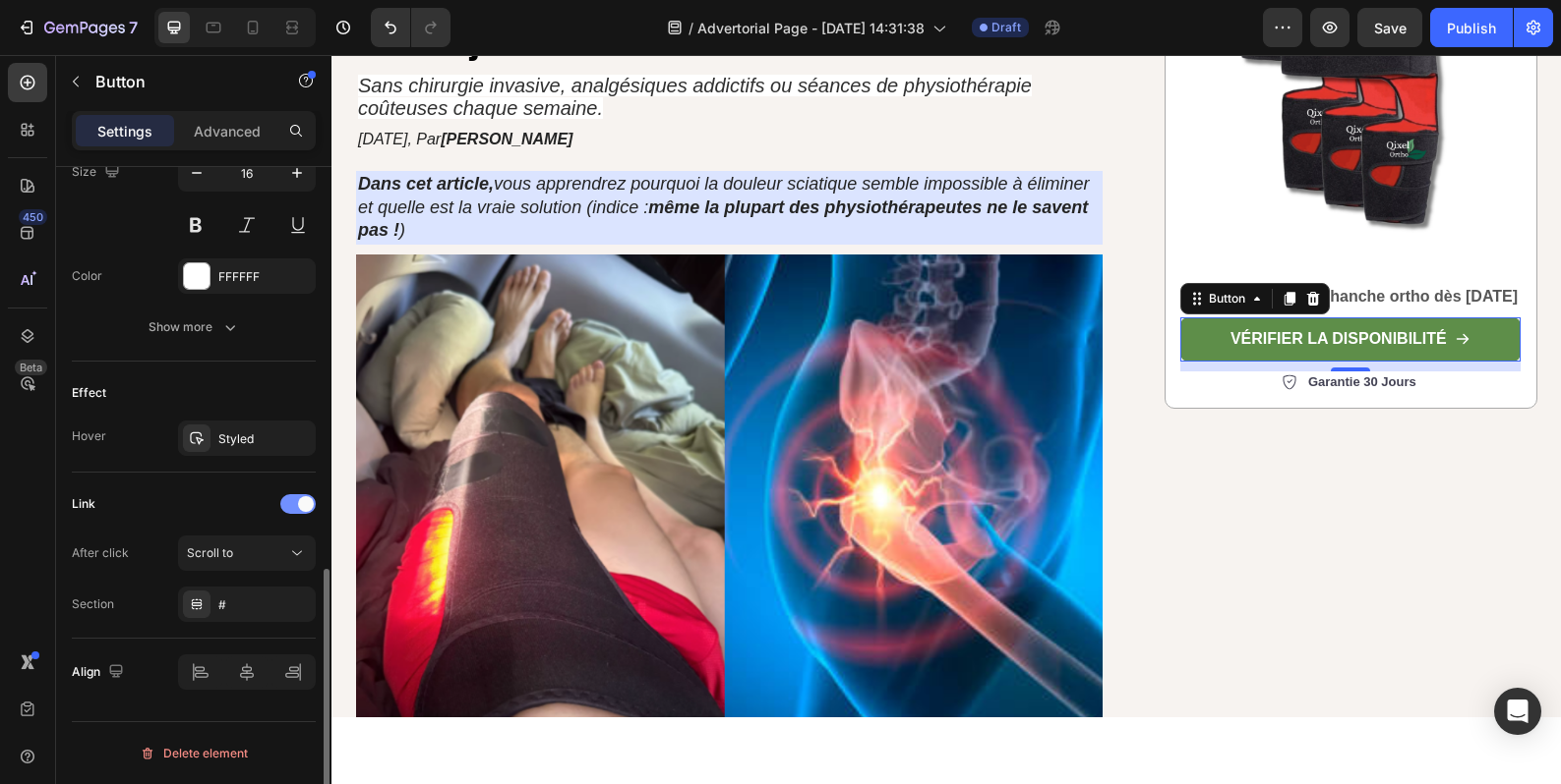
click at [295, 509] on div at bounding box center [298, 504] width 36 height 20
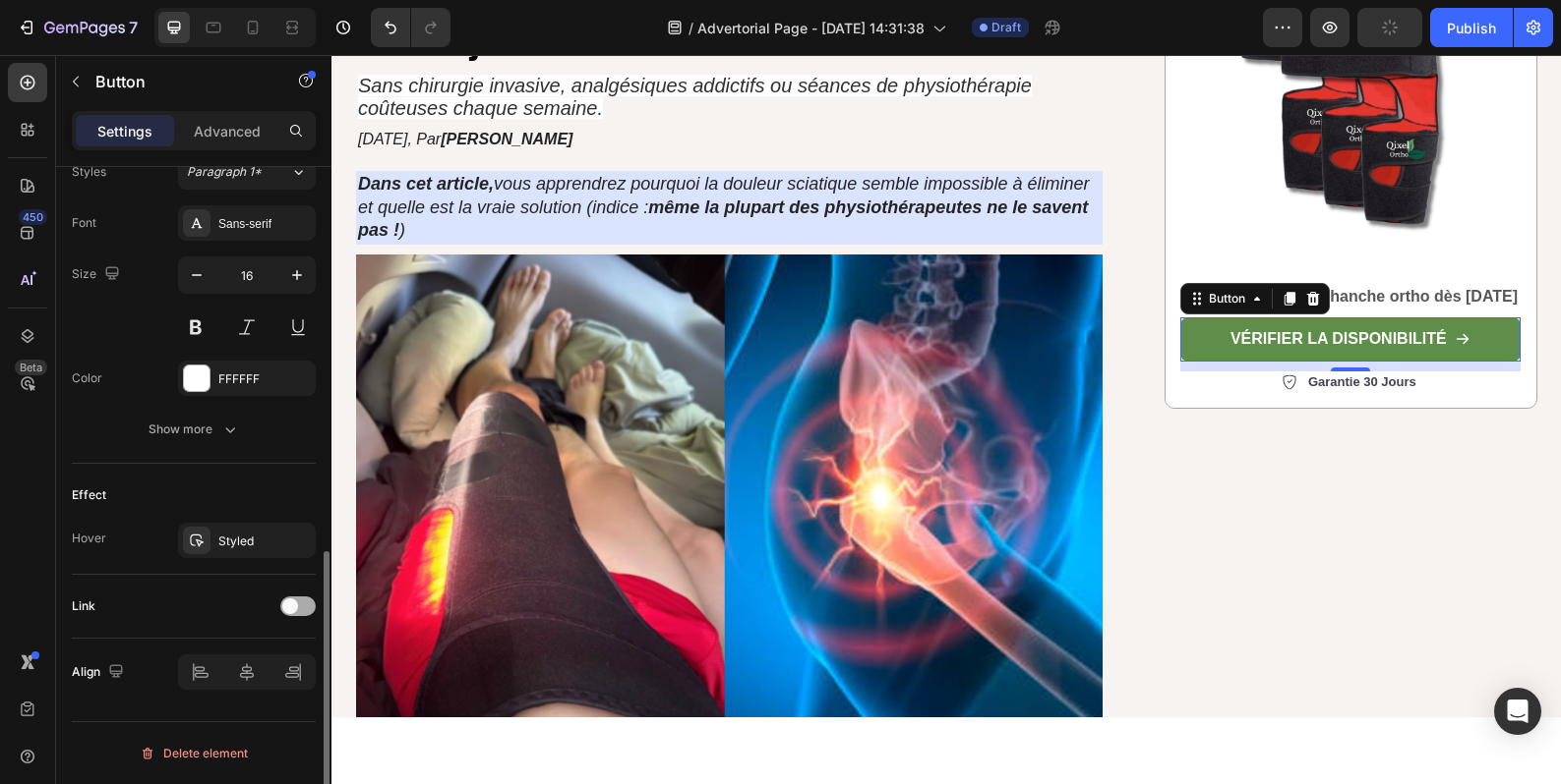
scroll to position [892, 0]
click at [303, 610] on div at bounding box center [298, 607] width 36 height 20
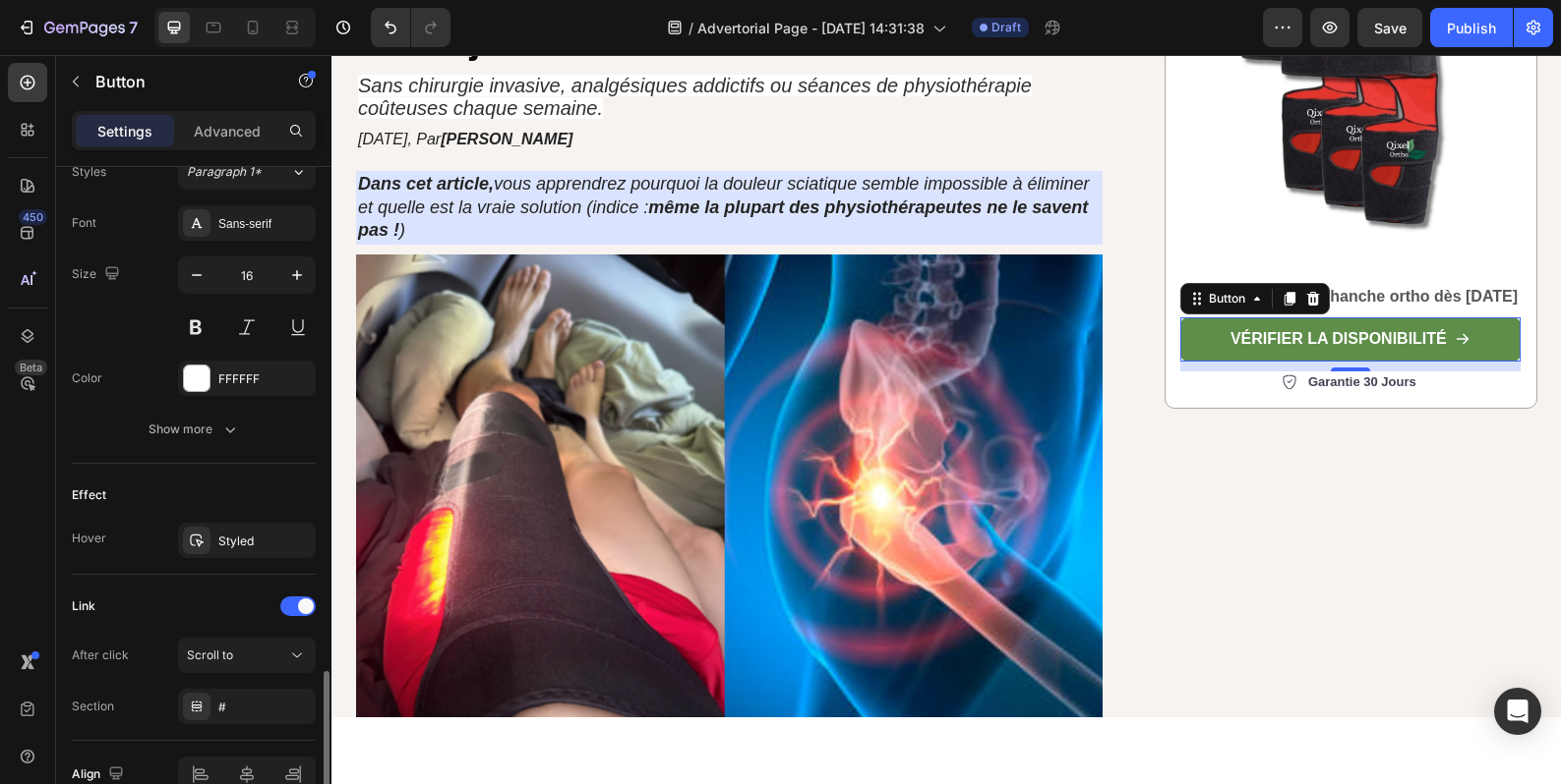
scroll to position [994, 0]
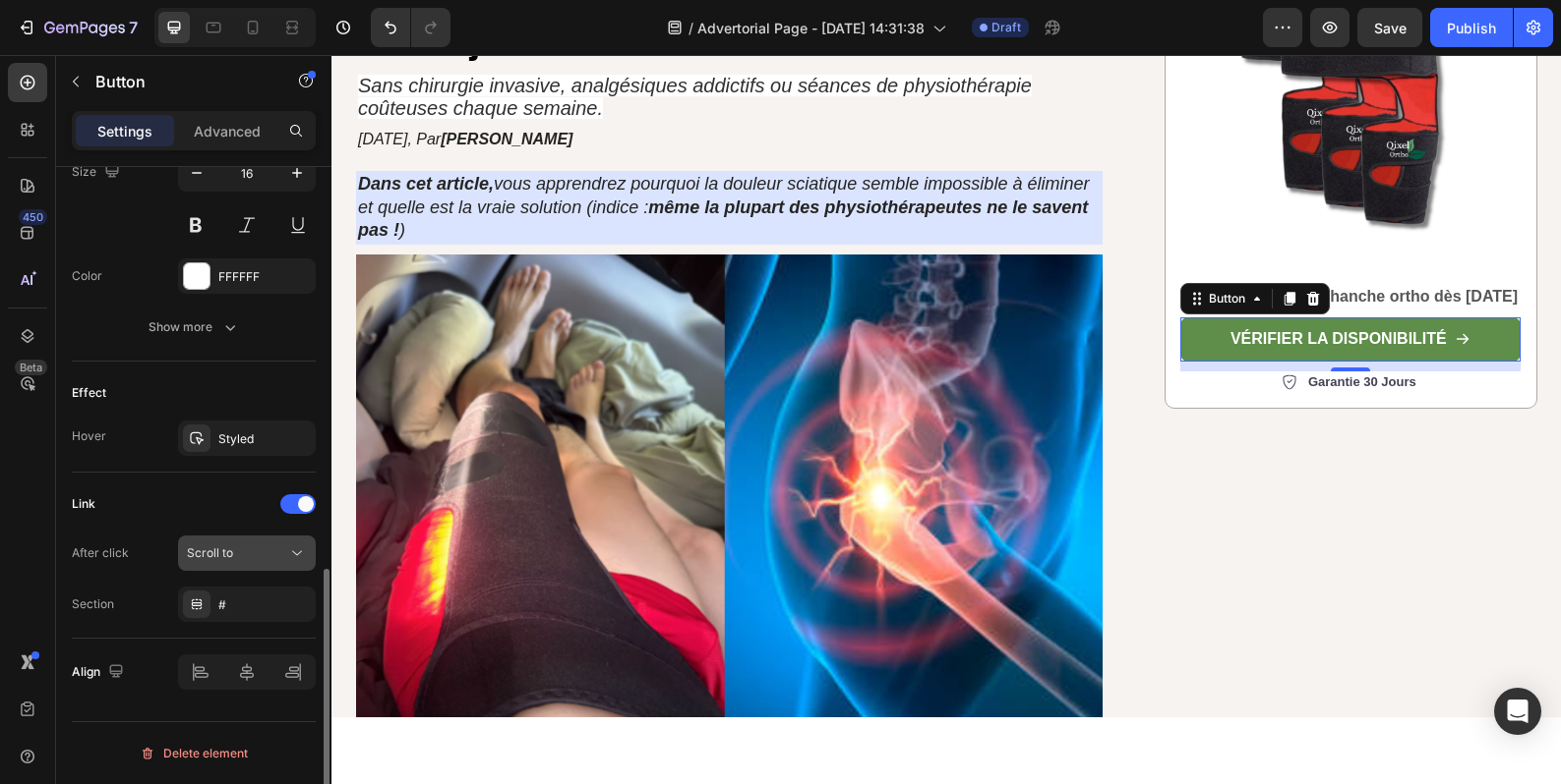
click at [260, 554] on div "Scroll to" at bounding box center [237, 553] width 100 height 18
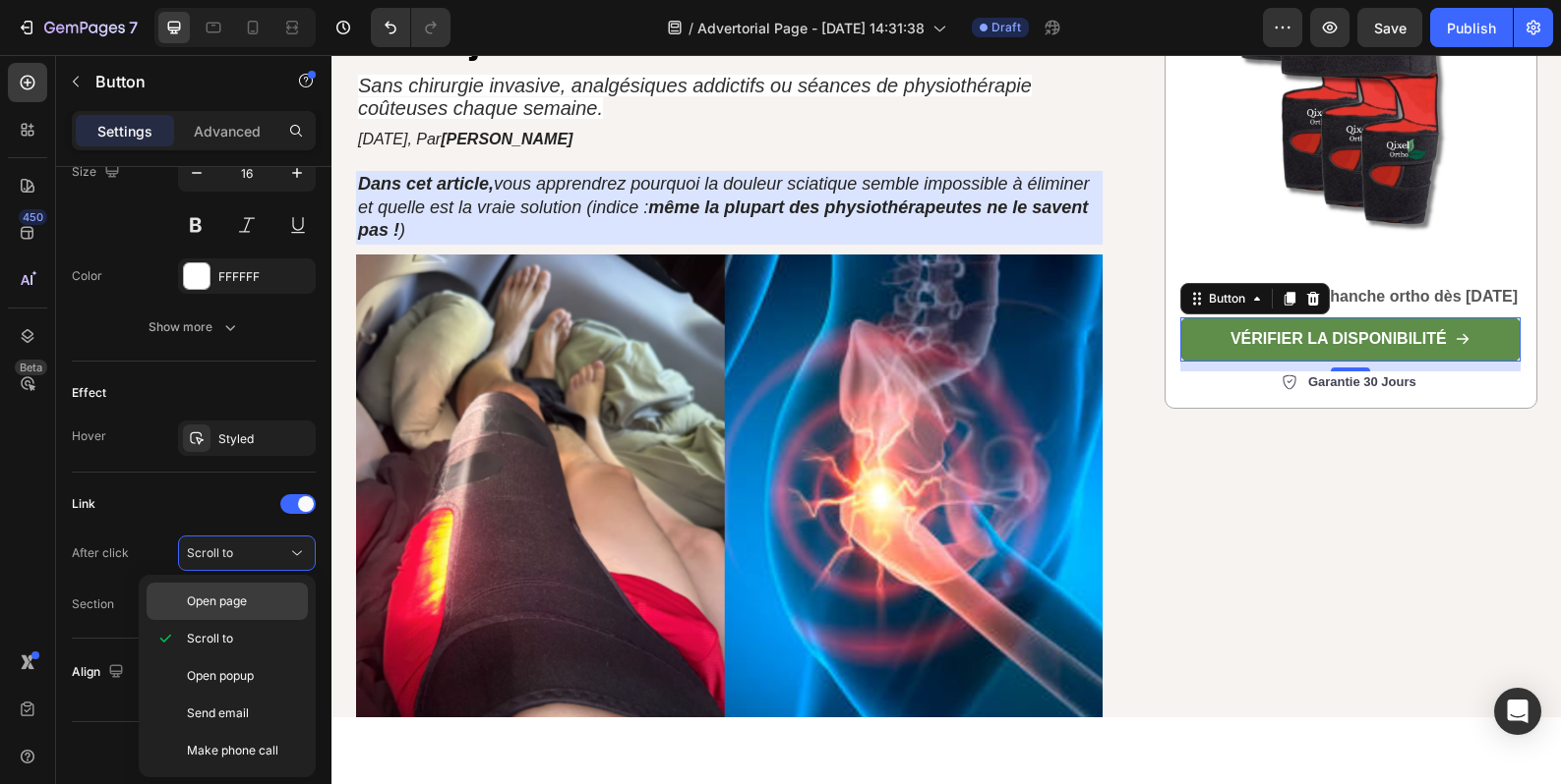
click at [255, 595] on p "Open page" at bounding box center [243, 602] width 112 height 18
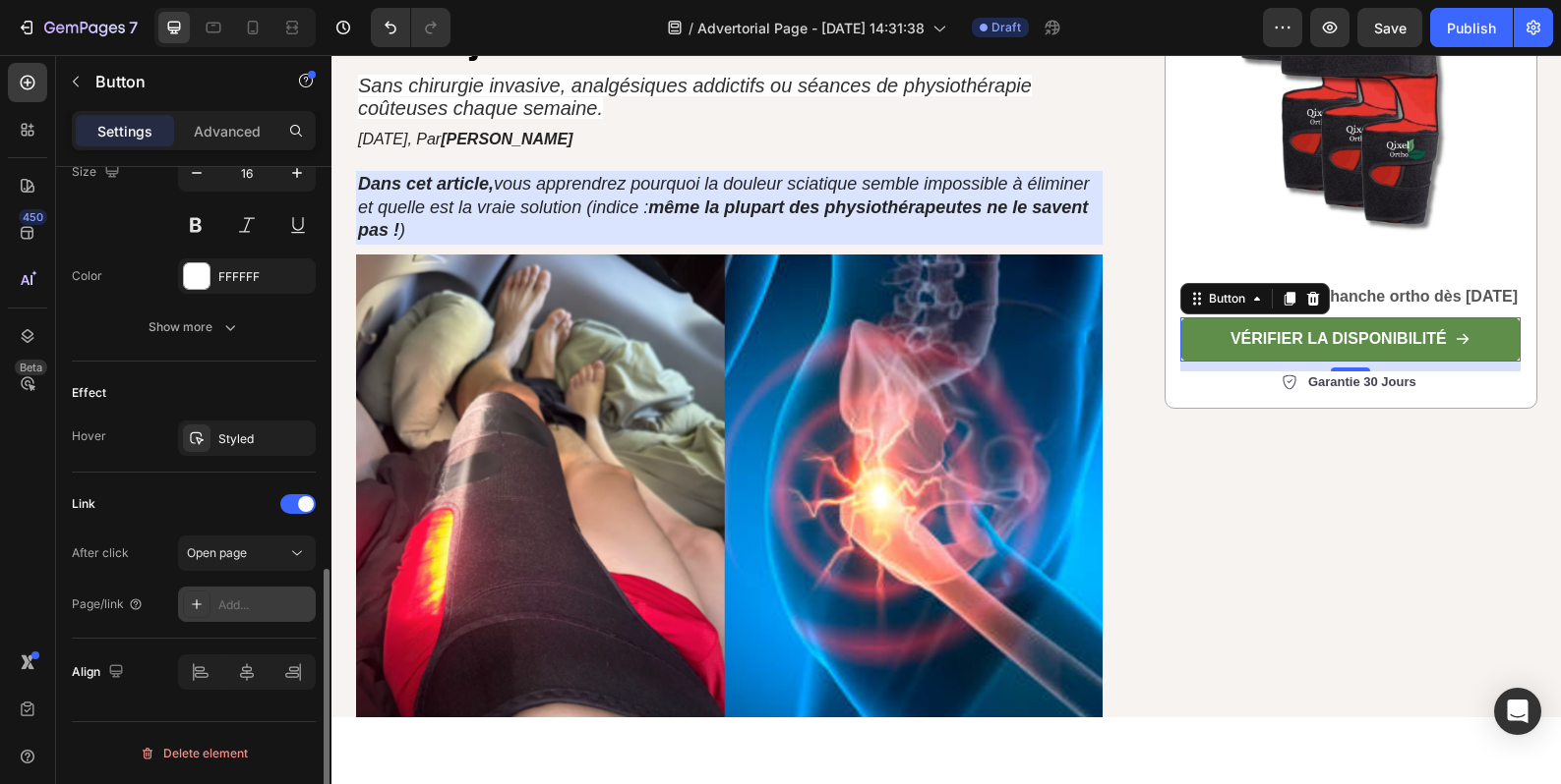
click at [265, 598] on div "Add..." at bounding box center [263, 606] width 92 height 18
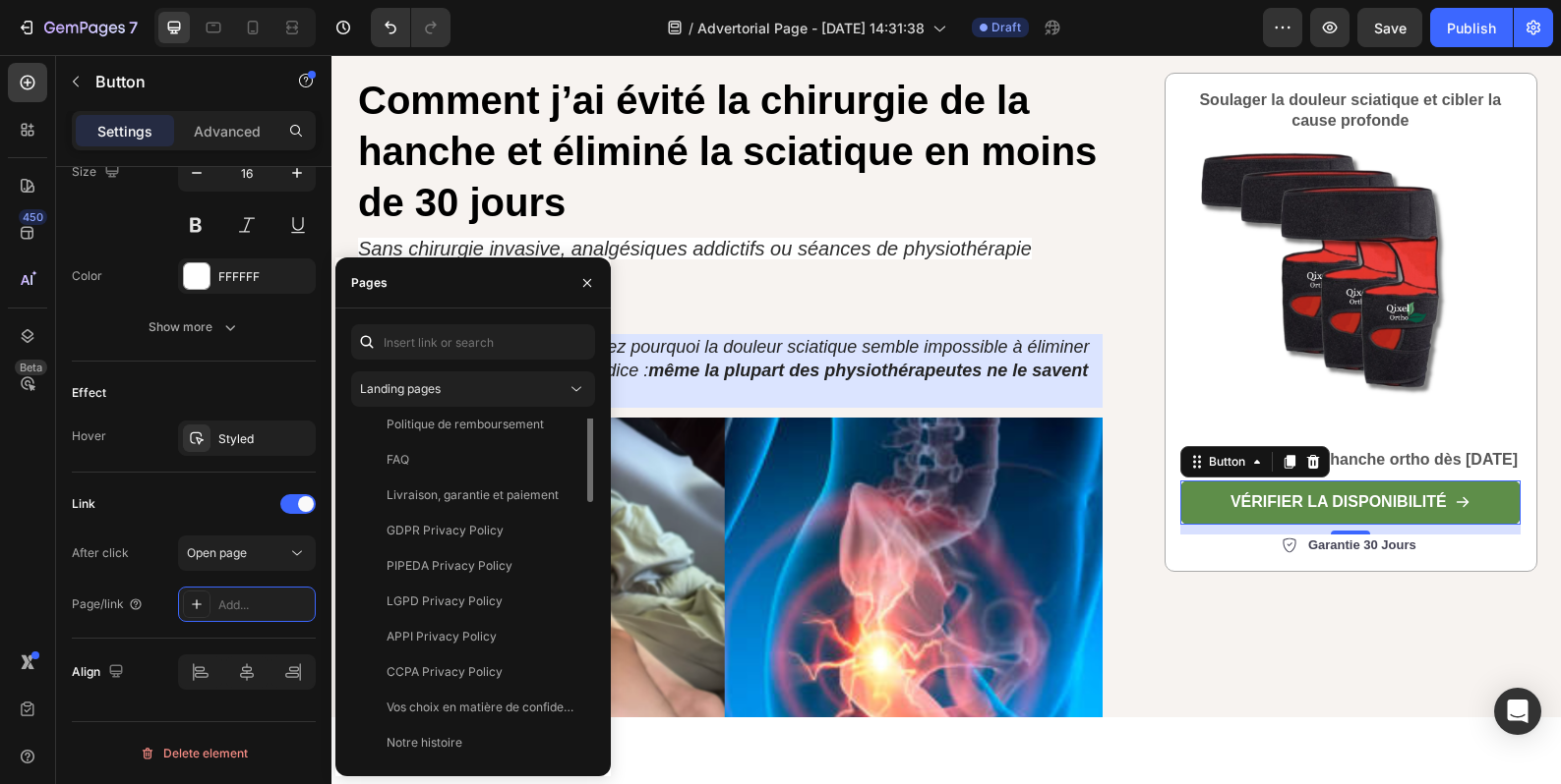
scroll to position [95, 0]
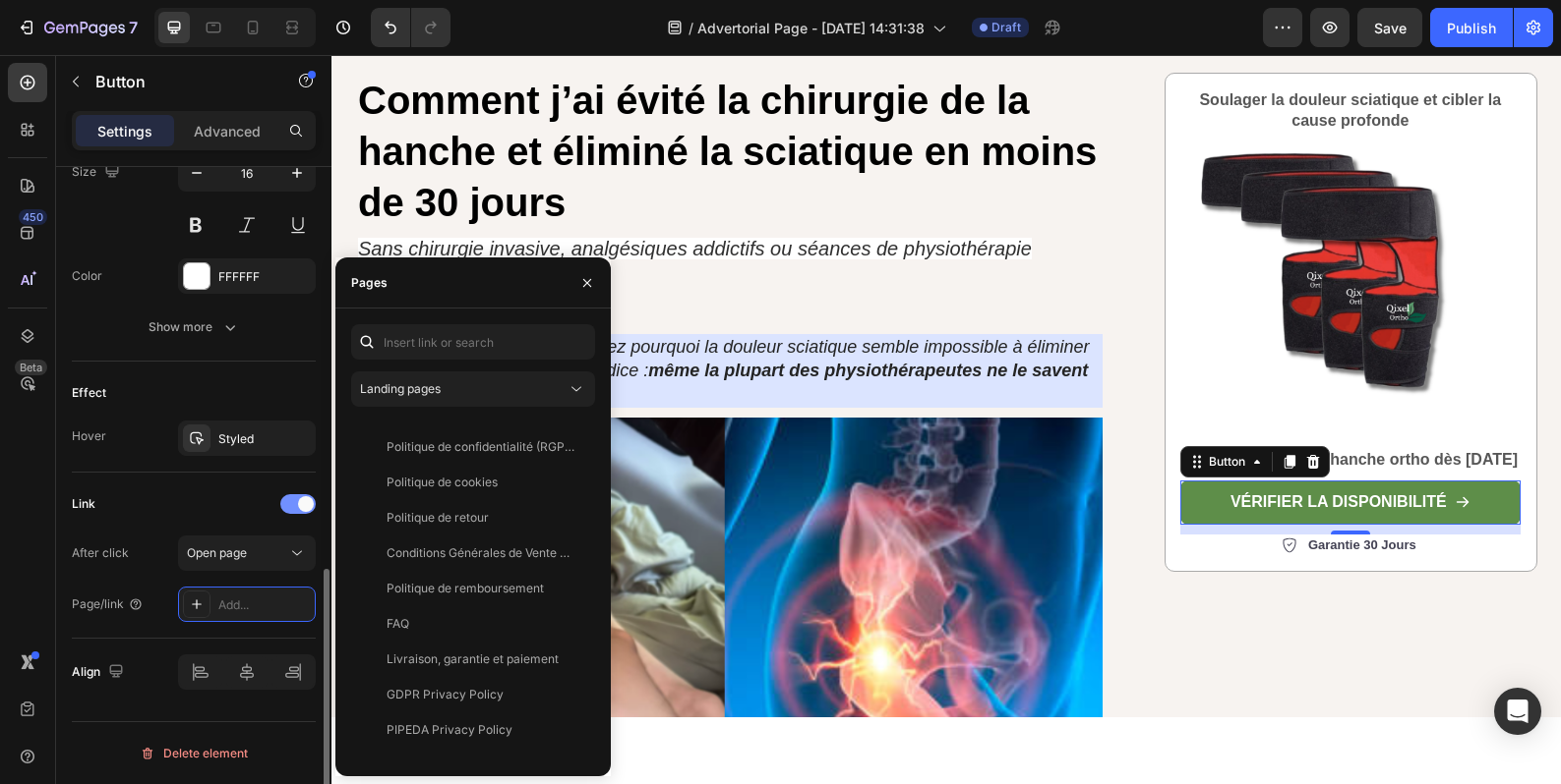
click at [307, 508] on span at bounding box center [306, 504] width 16 height 16
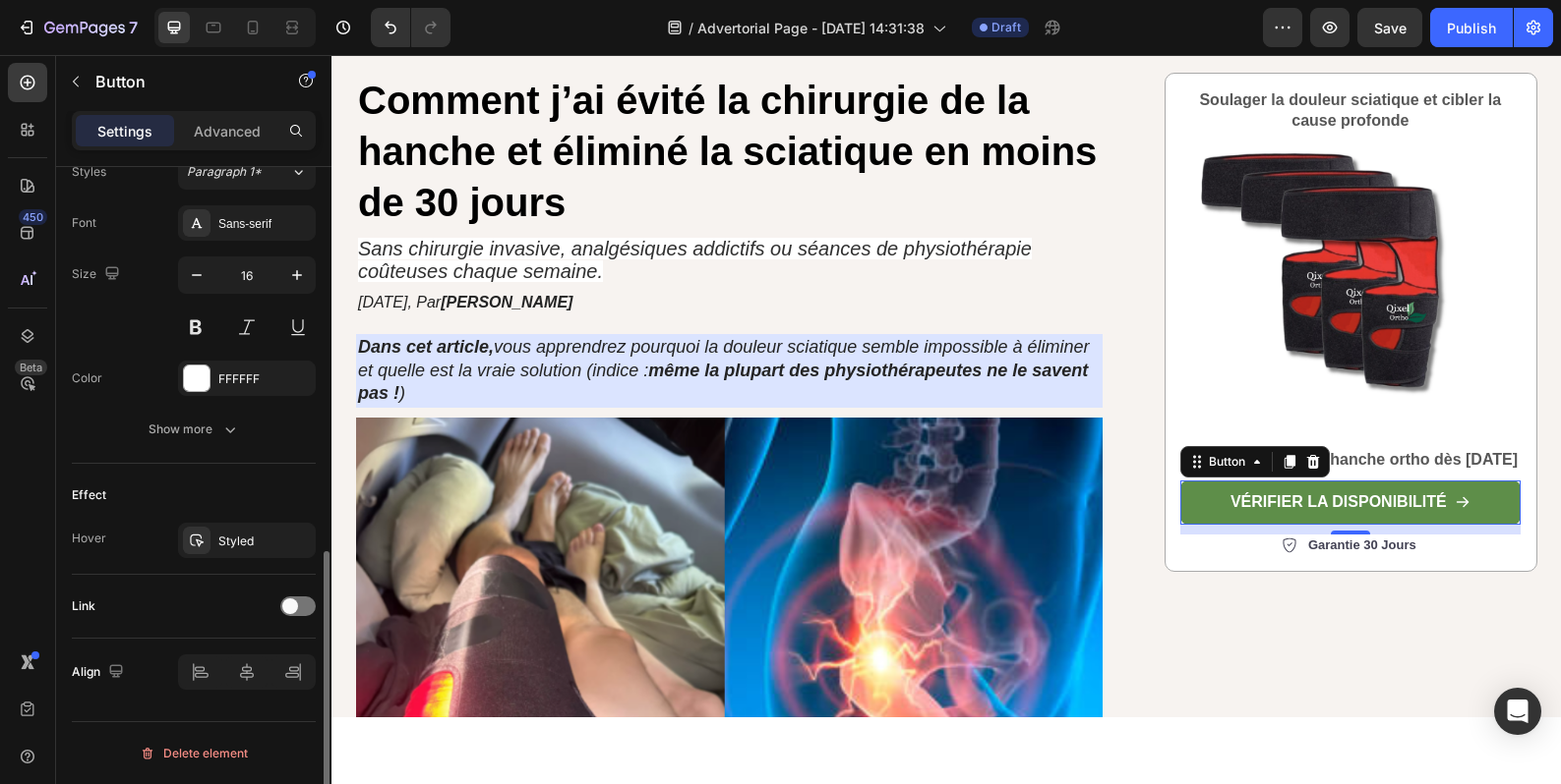
scroll to position [892, 0]
click at [296, 597] on div "Link" at bounding box center [193, 607] width 244 height 32
click at [296, 599] on div at bounding box center [298, 607] width 36 height 20
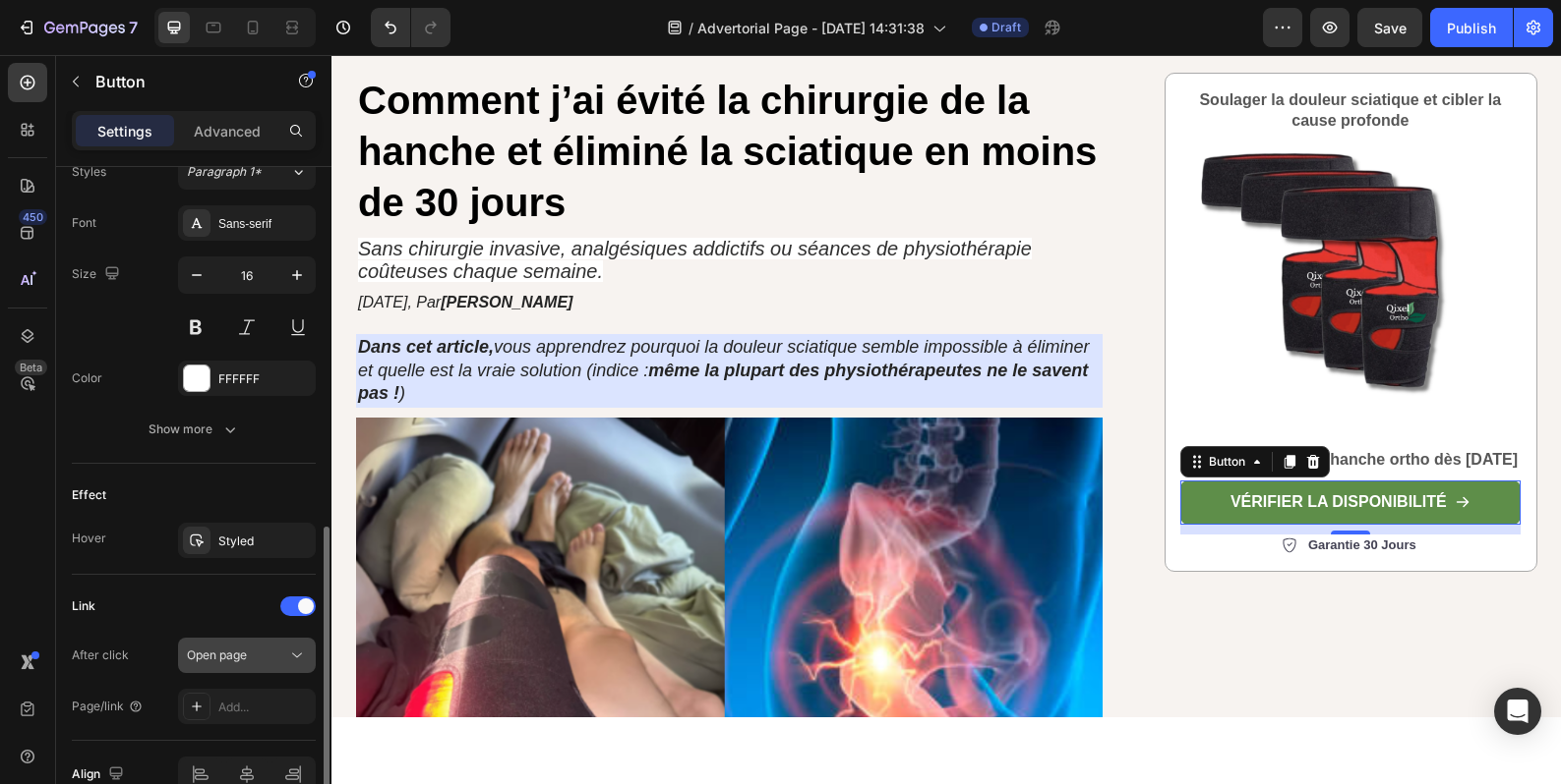
click at [287, 651] on icon at bounding box center [297, 655] width 20 height 20
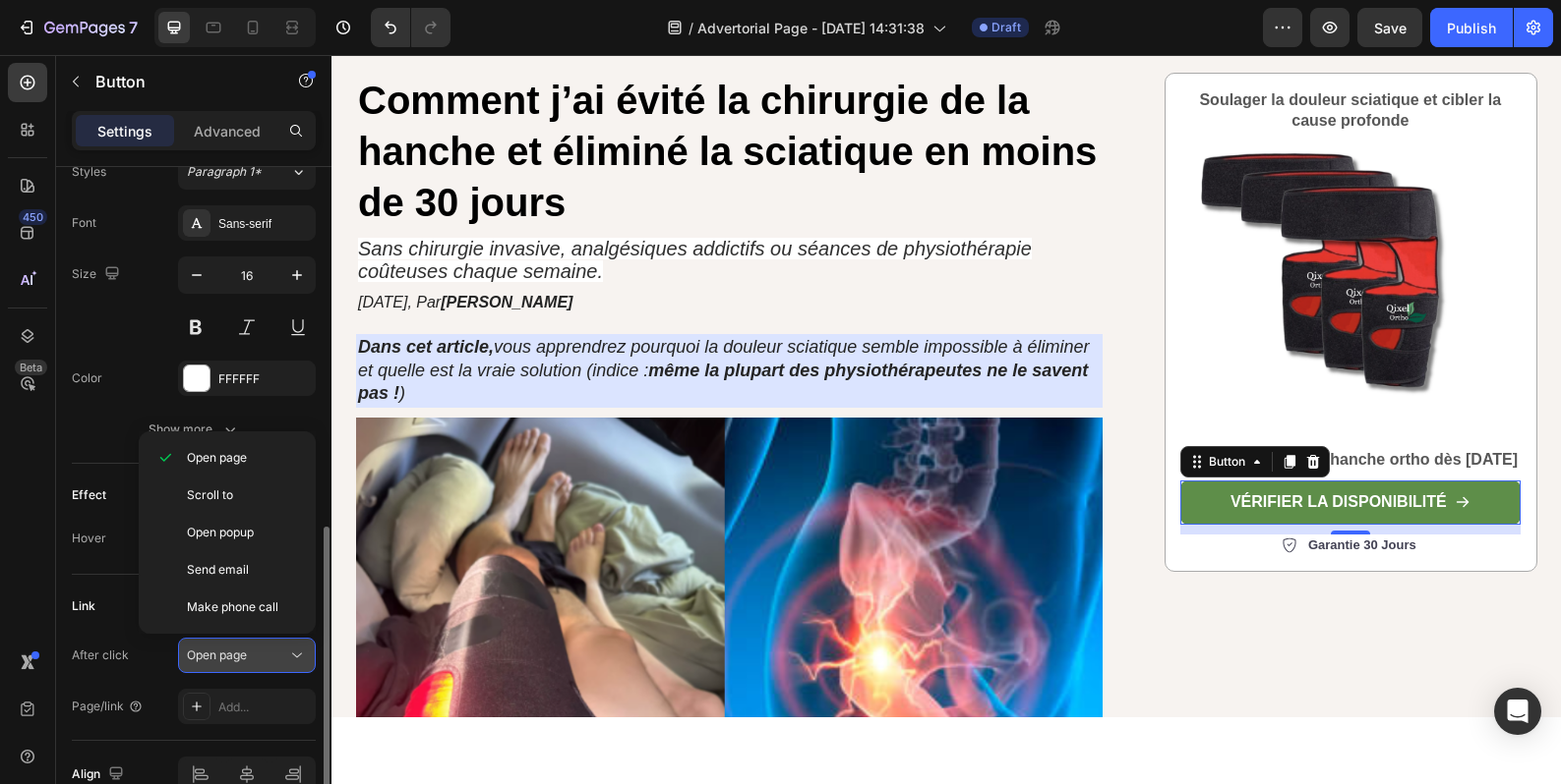
click at [287, 651] on icon at bounding box center [297, 655] width 20 height 20
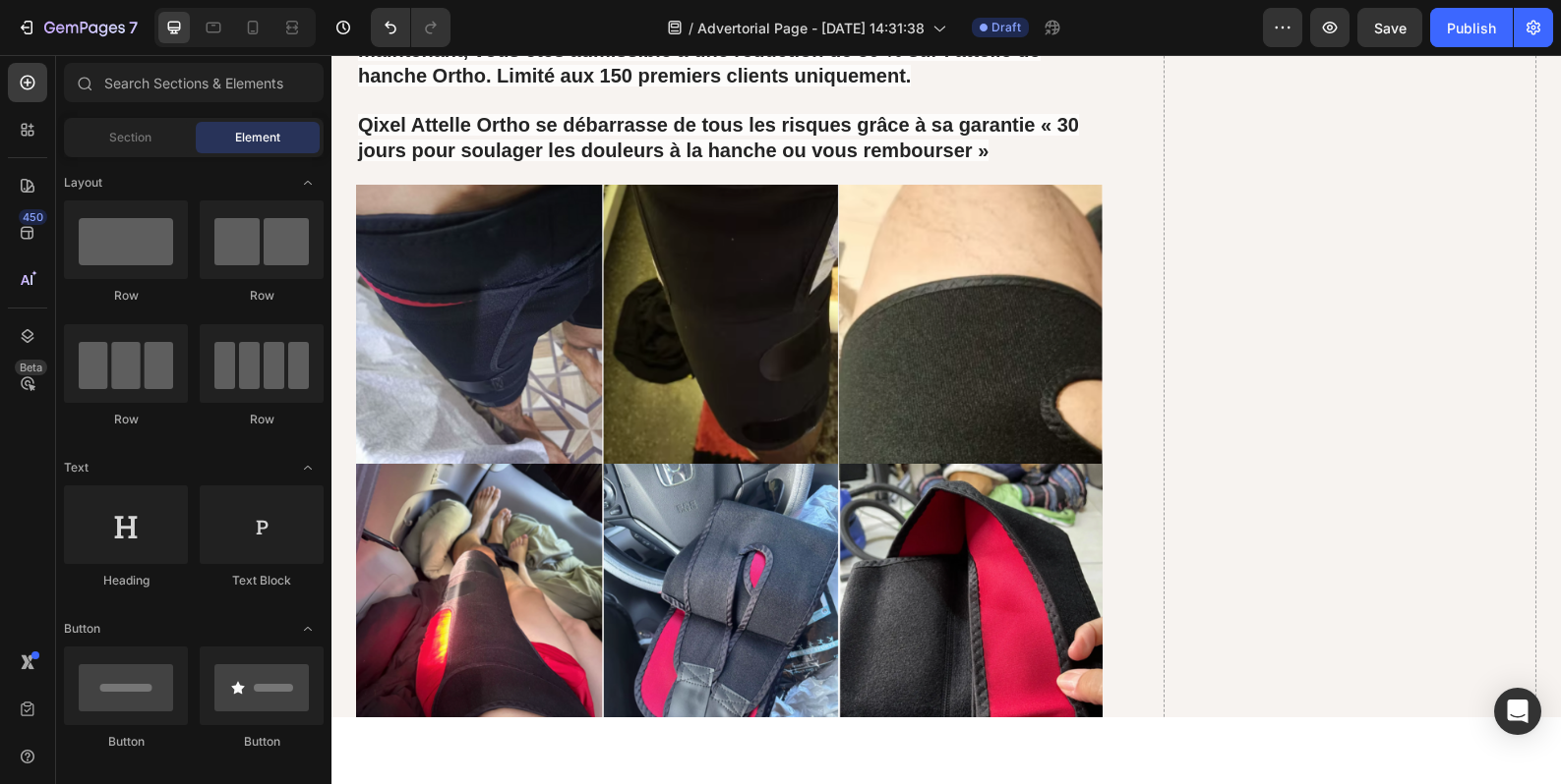
scroll to position [14945, 0]
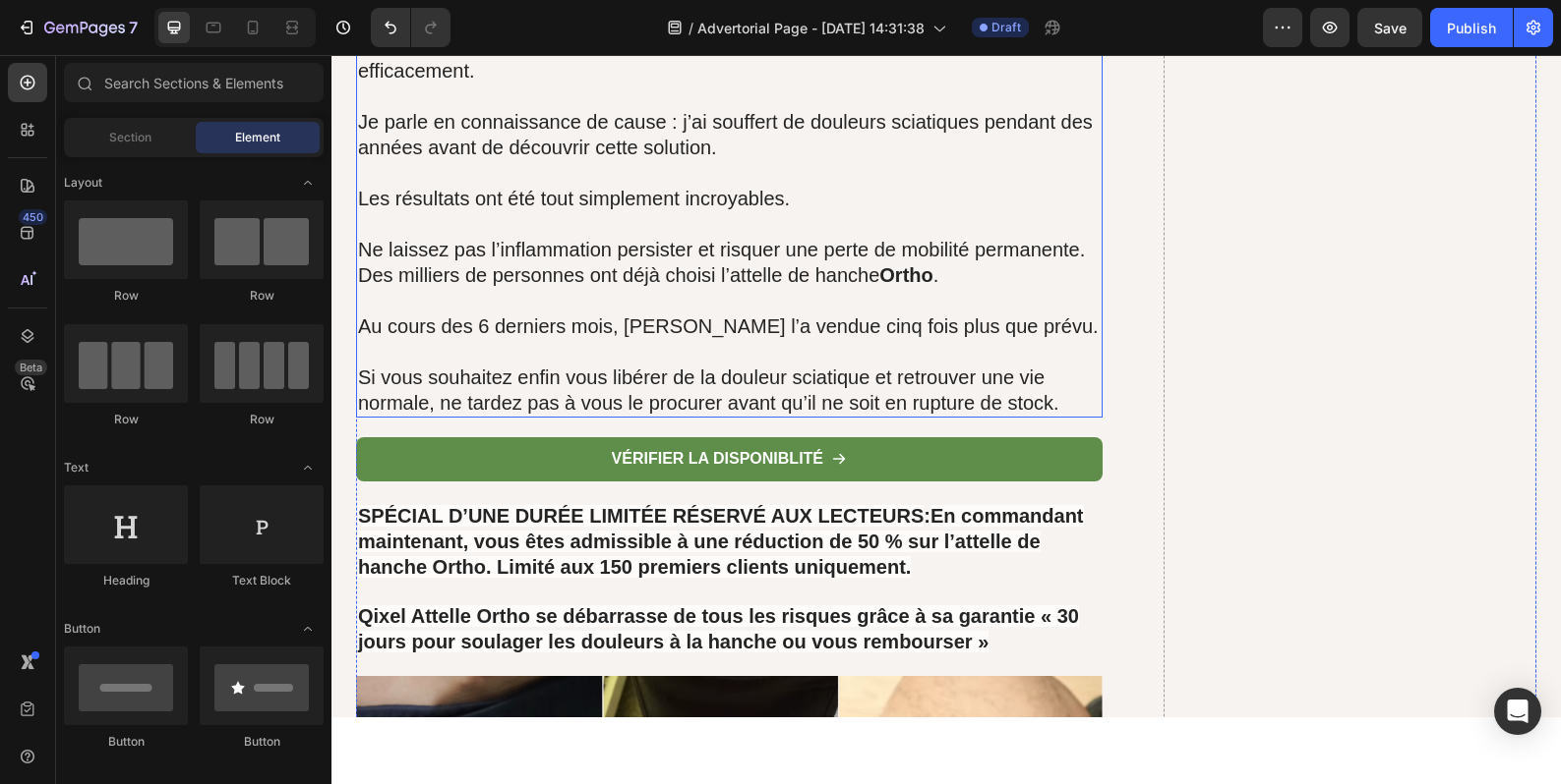
click at [708, 314] on p "Au cours des 6 derniers mois, [PERSON_NAME] l’a vendue cinq fois plus que prévu." at bounding box center [729, 327] width 743 height 26
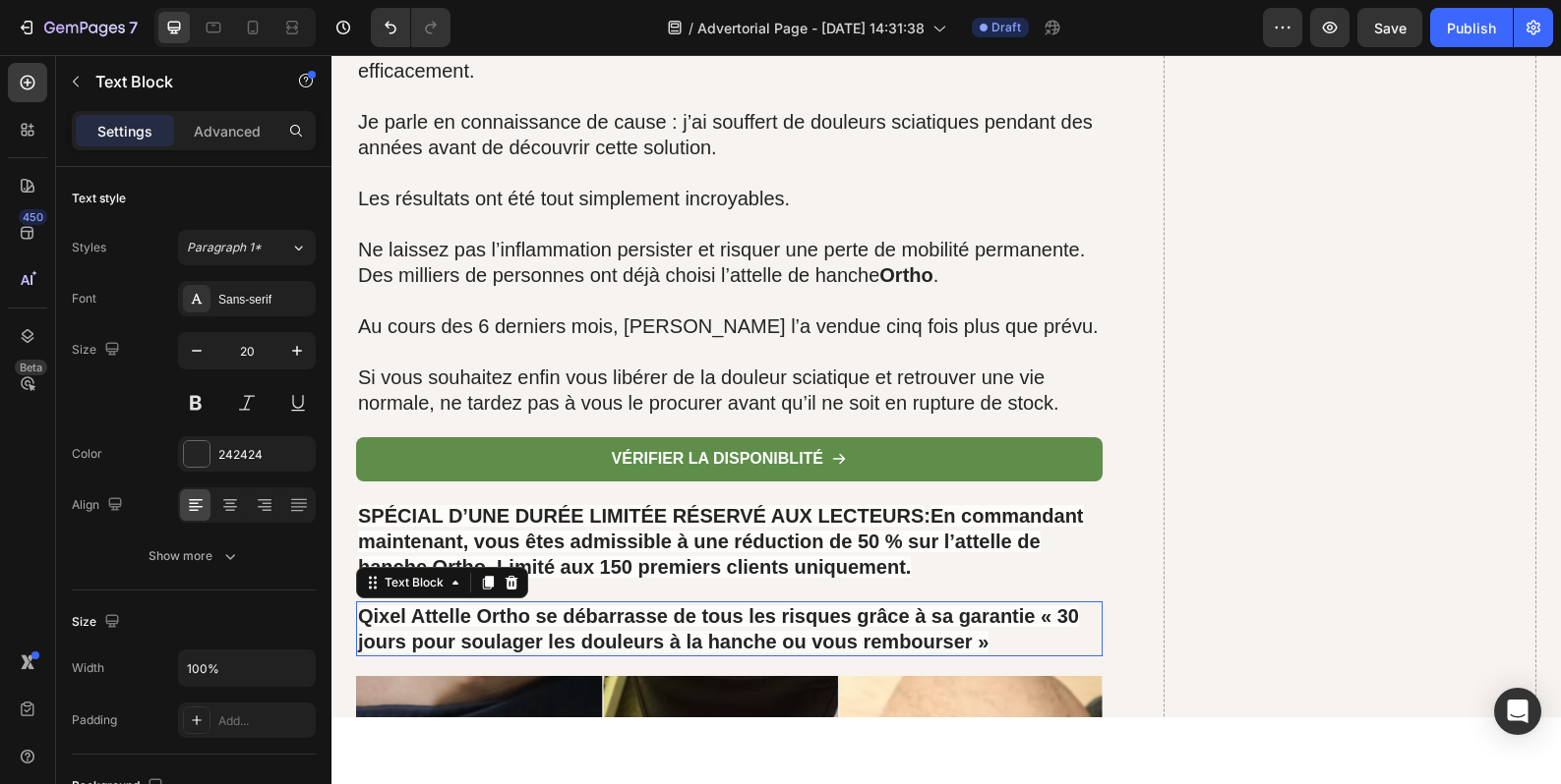
click at [717, 606] on strong "Qixel Attelle Ortho se débarrasse de tous les risques grâce à sa garantie « 30 …" at bounding box center [718, 630] width 721 height 48
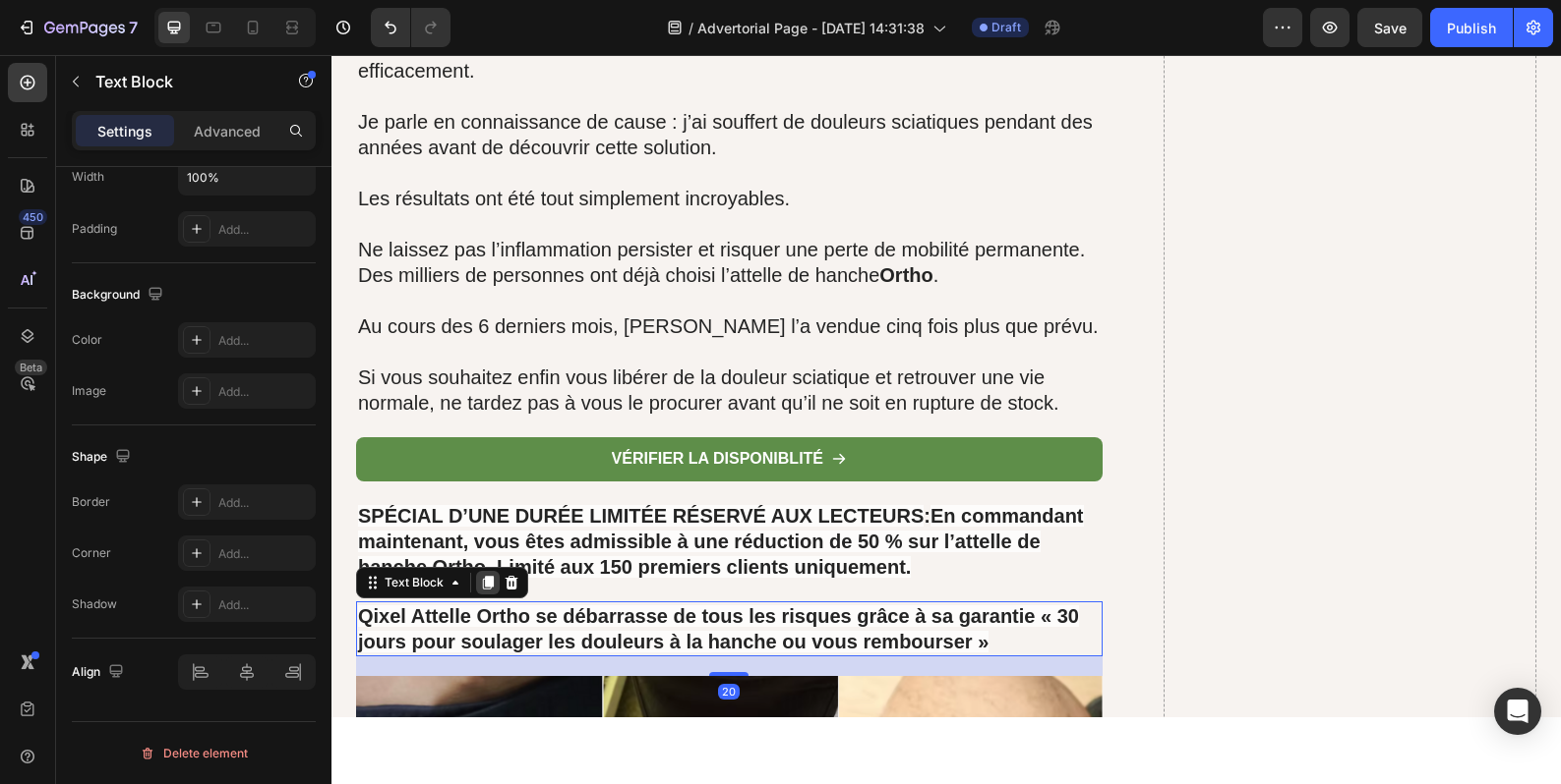
click at [480, 575] on icon at bounding box center [488, 583] width 16 height 16
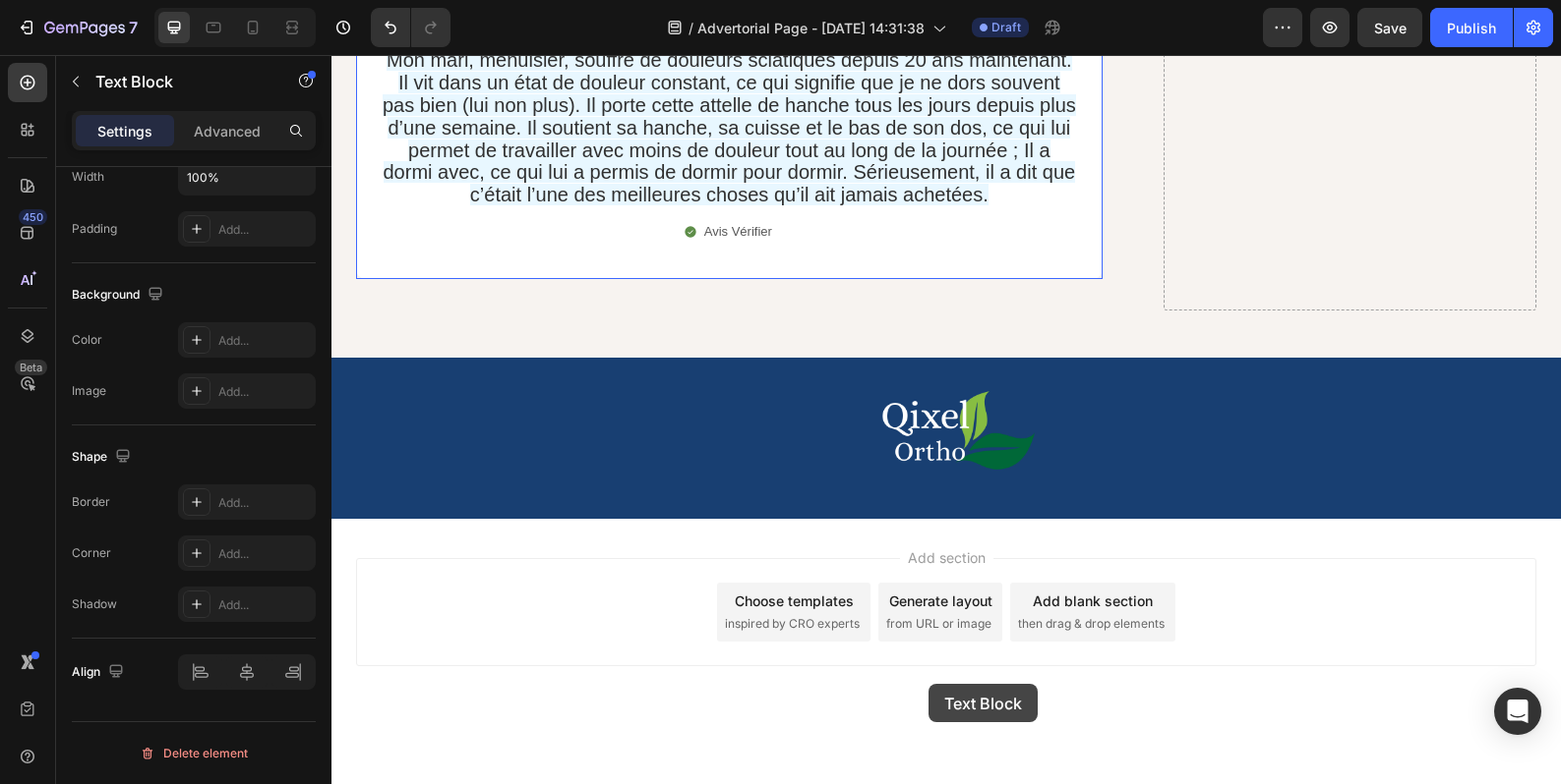
scroll to position [17690, 0]
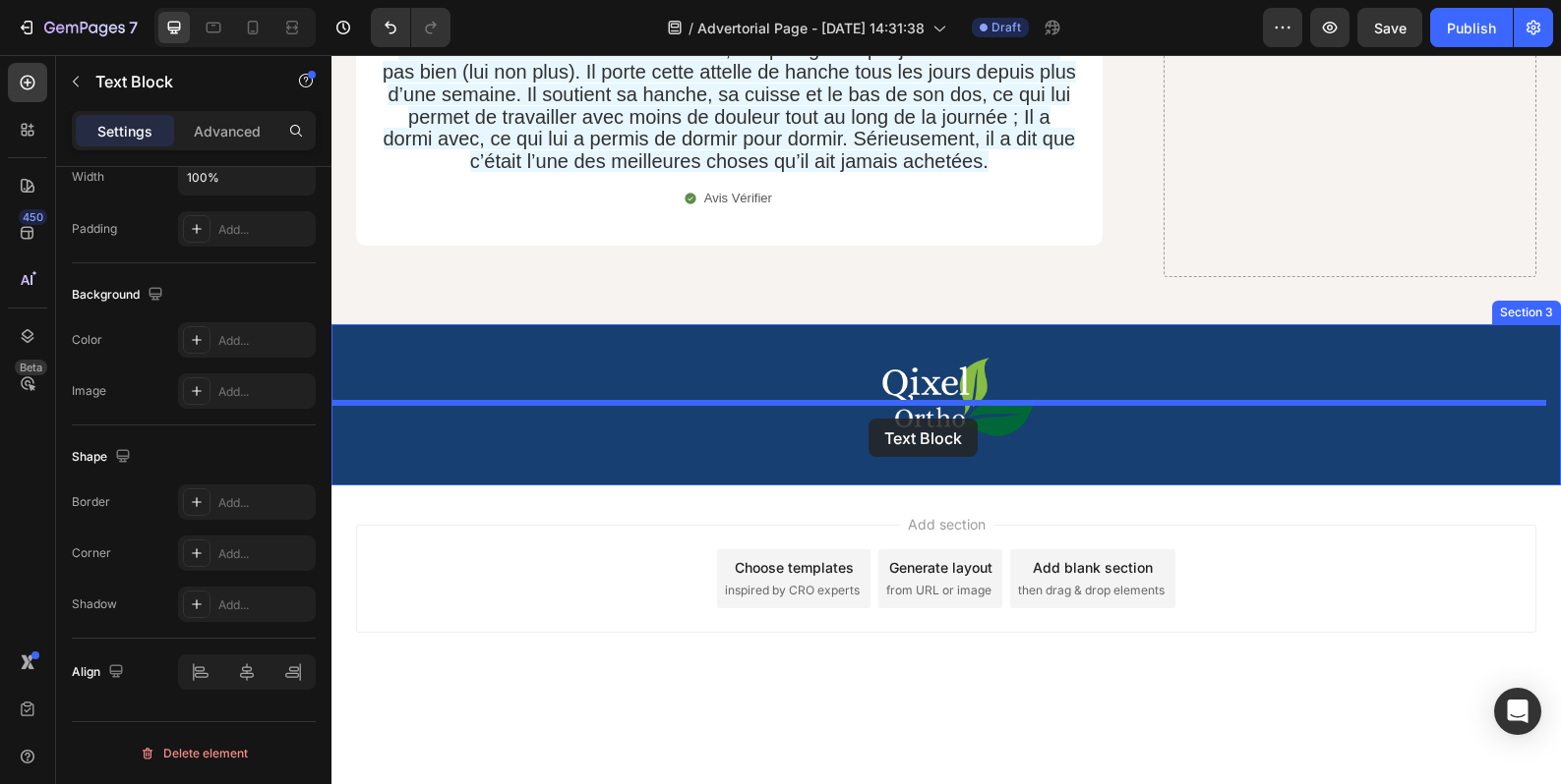
drag, startPoint x: 928, startPoint y: 656, endPoint x: 869, endPoint y: 419, distance: 244.2
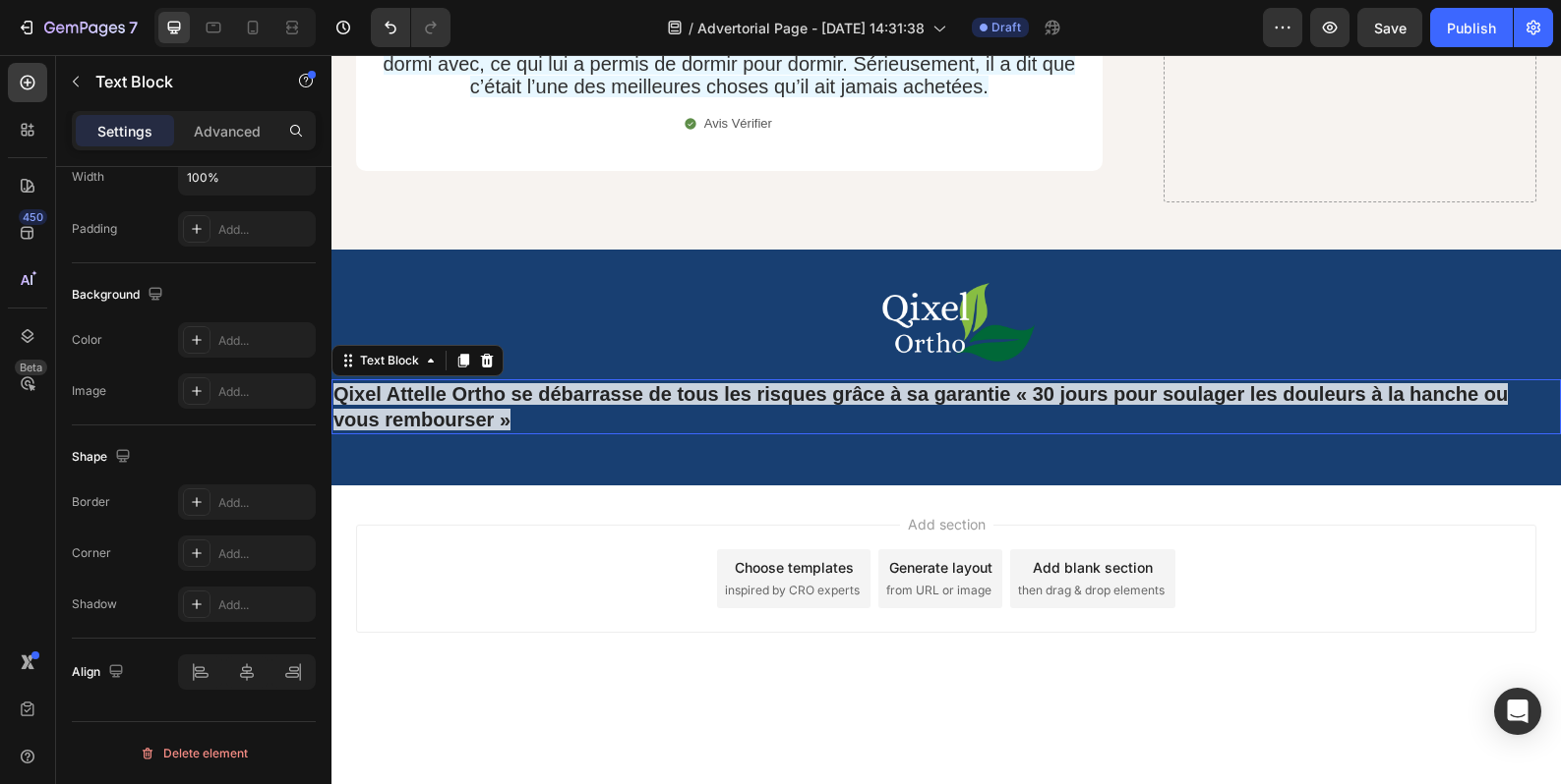
scroll to position [17615, 0]
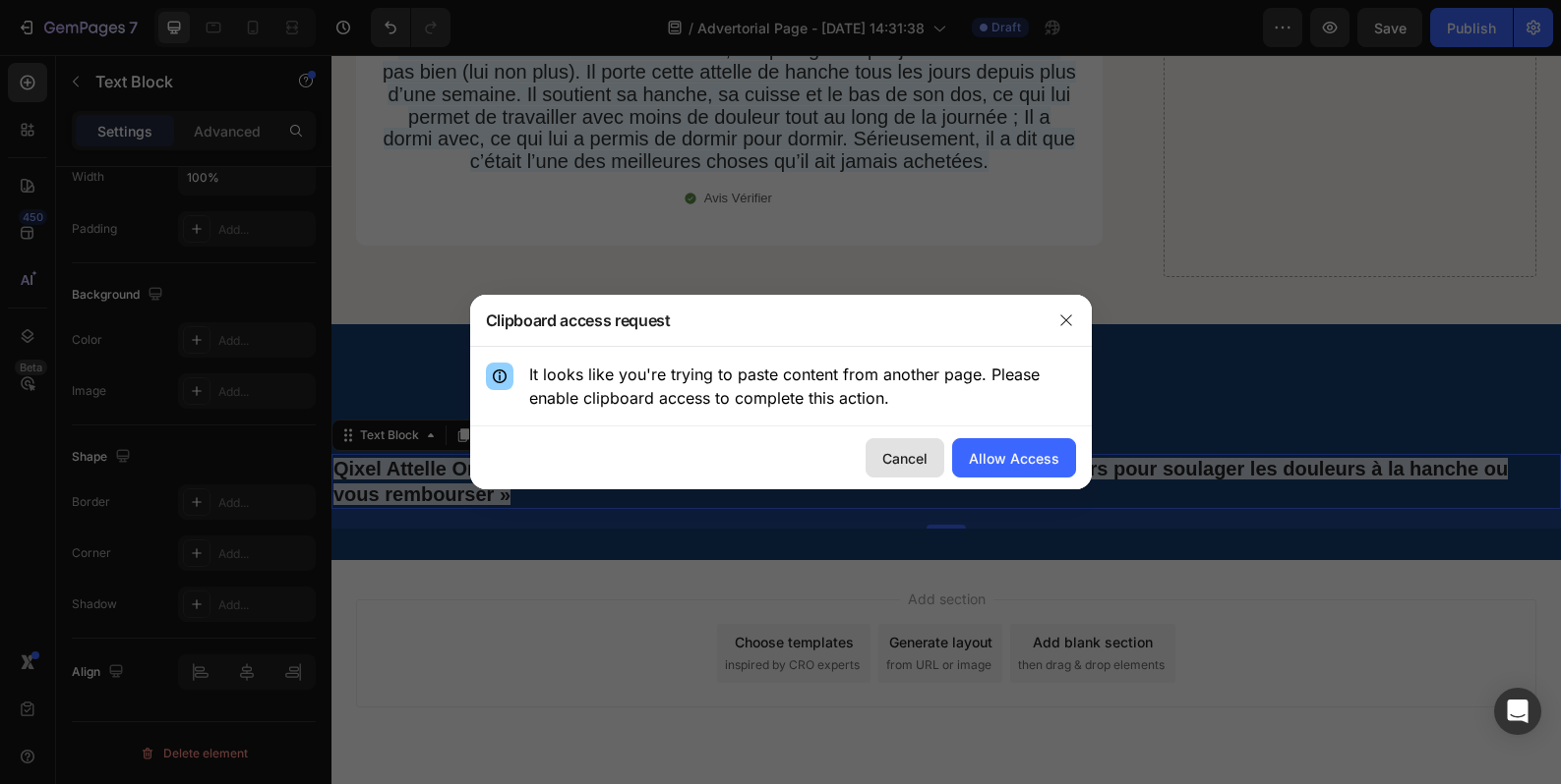
click at [925, 458] on div "Cancel" at bounding box center [905, 458] width 46 height 21
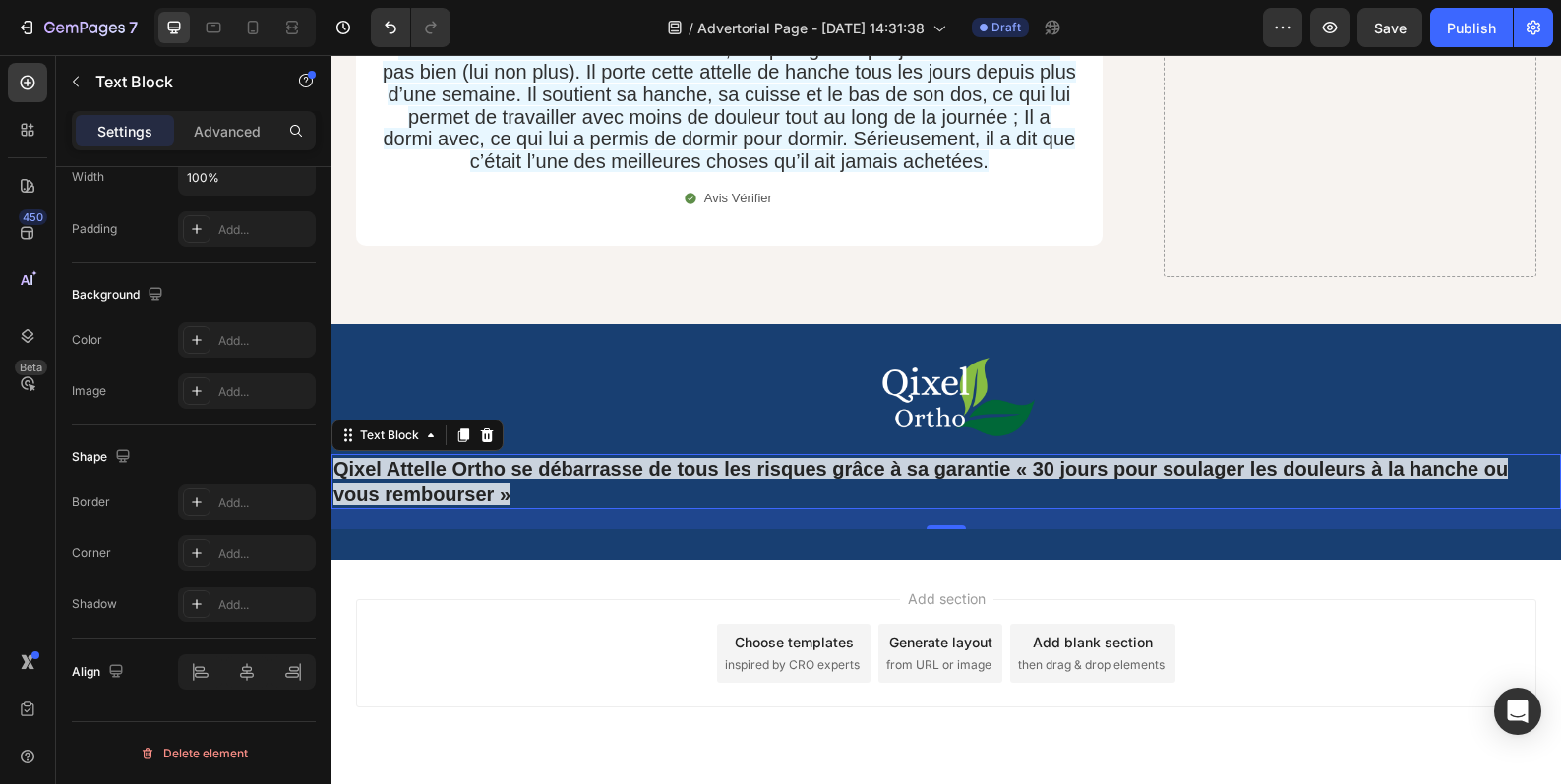
click at [564, 456] on p "Qixel Attelle Ortho se débarrasse de tous les risques grâce à sa garantie « 30 …" at bounding box center [946, 482] width 1225 height 51
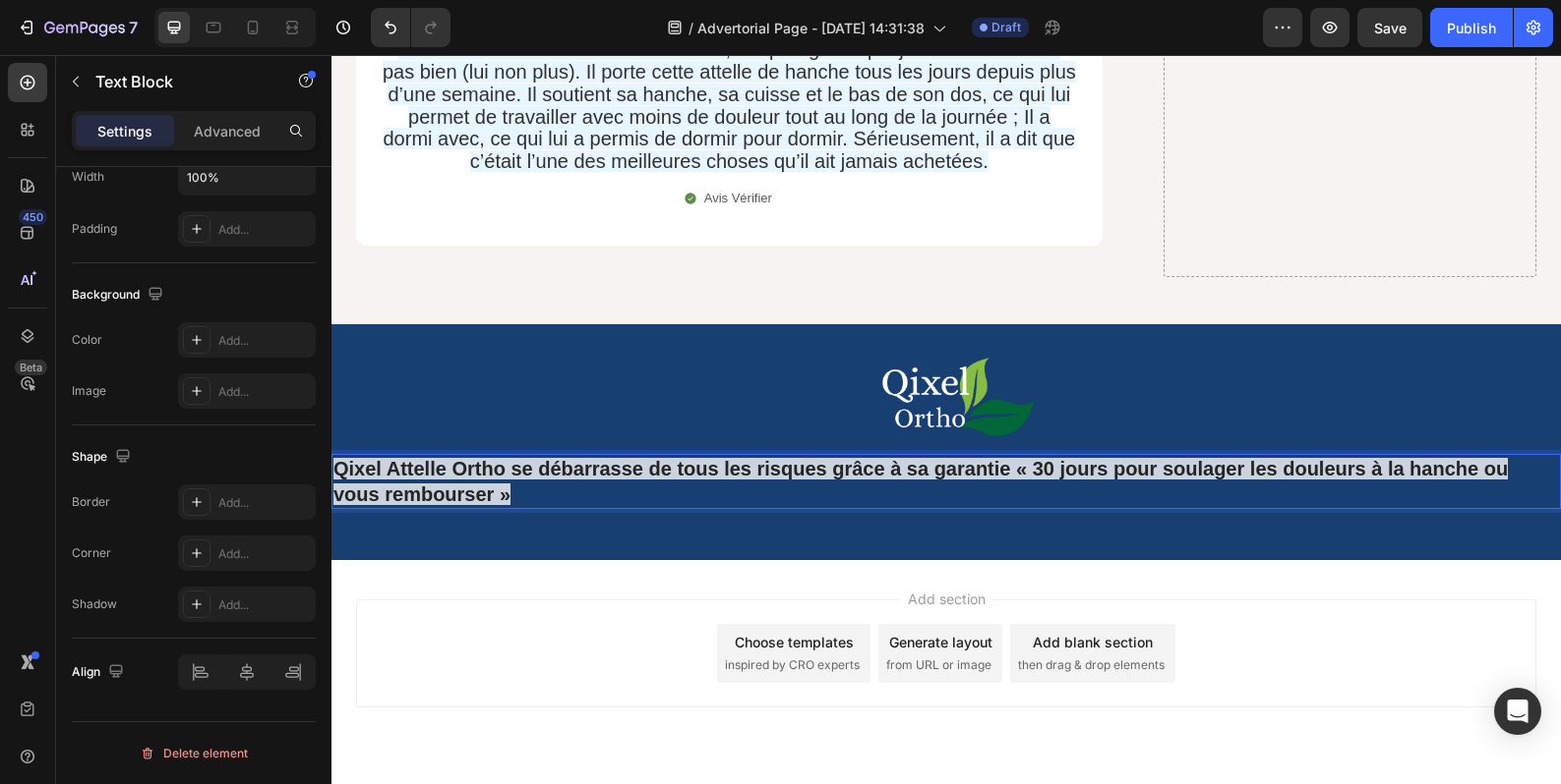
click at [513, 456] on p "Qixel Attelle Ortho se débarrasse de tous les risques grâce à sa garantie « 30 …" at bounding box center [946, 482] width 1225 height 51
click at [510, 458] on strong "Qixel Attelle Ortho se débarrasse de tous les risques grâce à sa garantie « 30 …" at bounding box center [920, 482] width 1174 height 48
click at [508, 458] on strong "Qixel Attelle Ortho se débarrasse de tous les risques grâce à sa garantie « 30 …" at bounding box center [920, 482] width 1174 height 48
click at [519, 476] on div "Image Qixel Attelle Ortho se débarrasse de tous les risques grâce à sa garantie…" at bounding box center [946, 441] width 1229 height 173
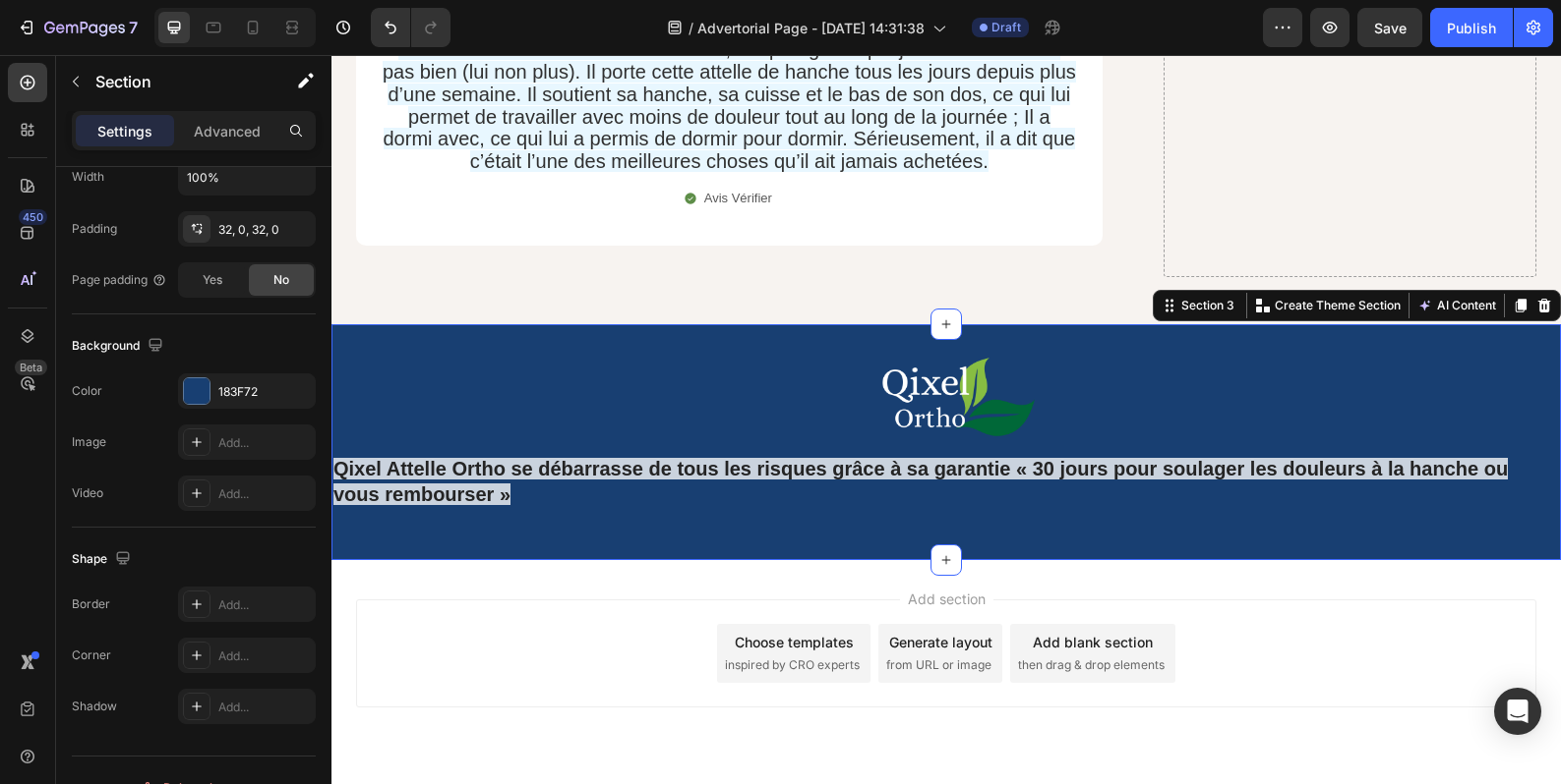
scroll to position [0, 0]
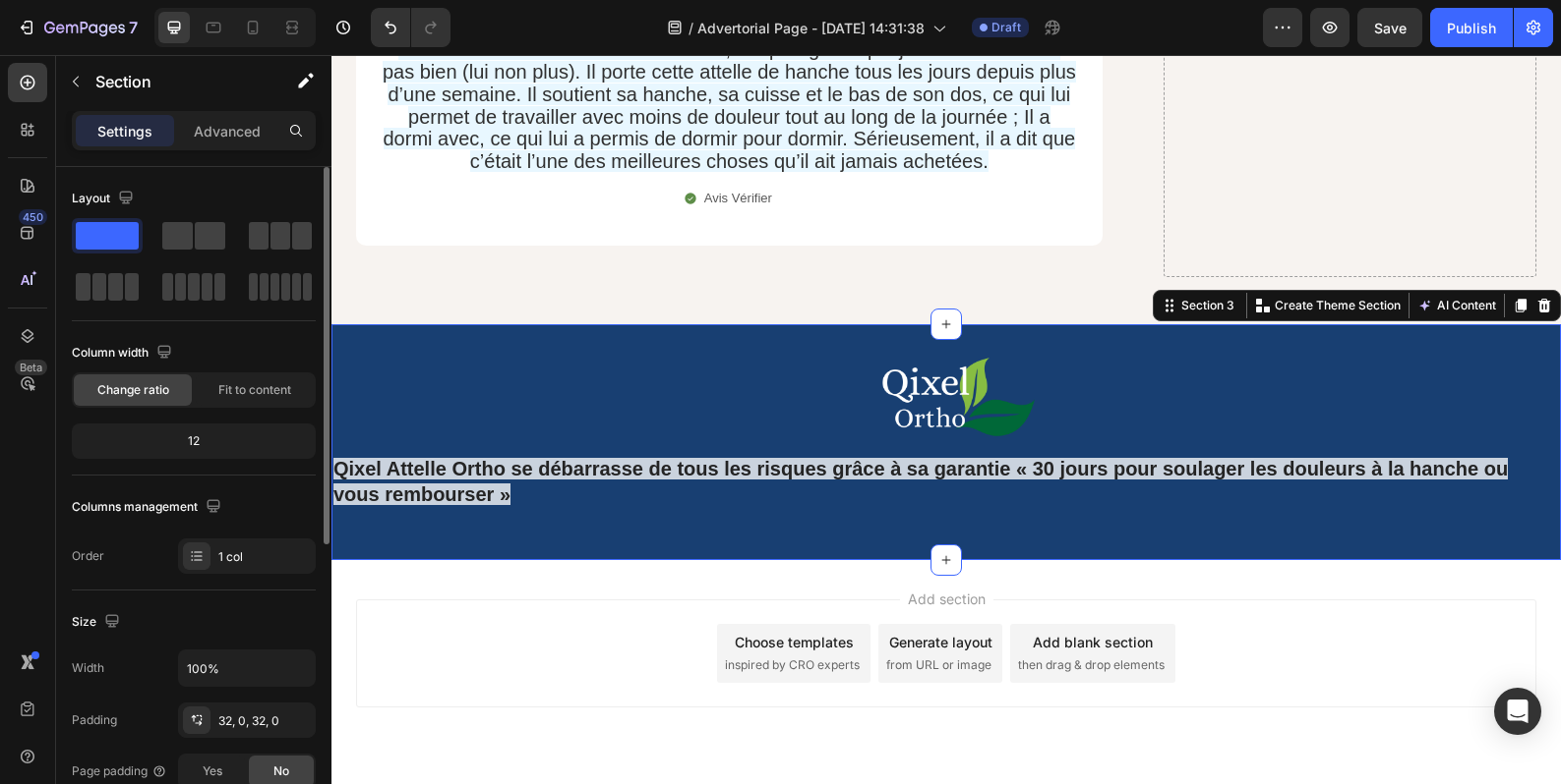
click at [521, 456] on p "Qixel Attelle Ortho se débarrasse de tous les risques grâce à sa garantie « 30 …" at bounding box center [946, 482] width 1225 height 51
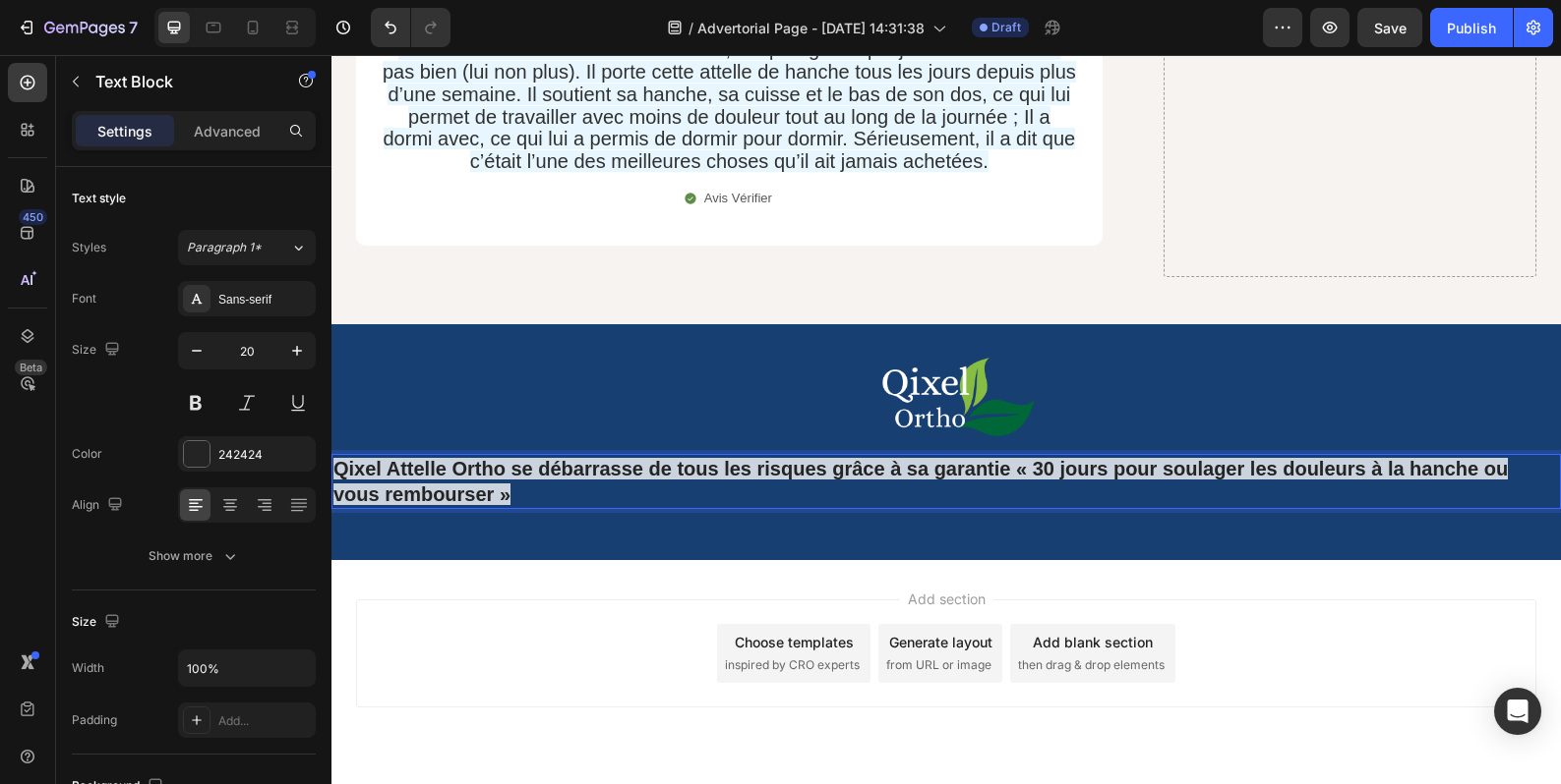
click at [512, 456] on p "Qixel Attelle Ortho se débarrasse de tous les risques grâce à sa garantie « 30 …" at bounding box center [946, 482] width 1225 height 51
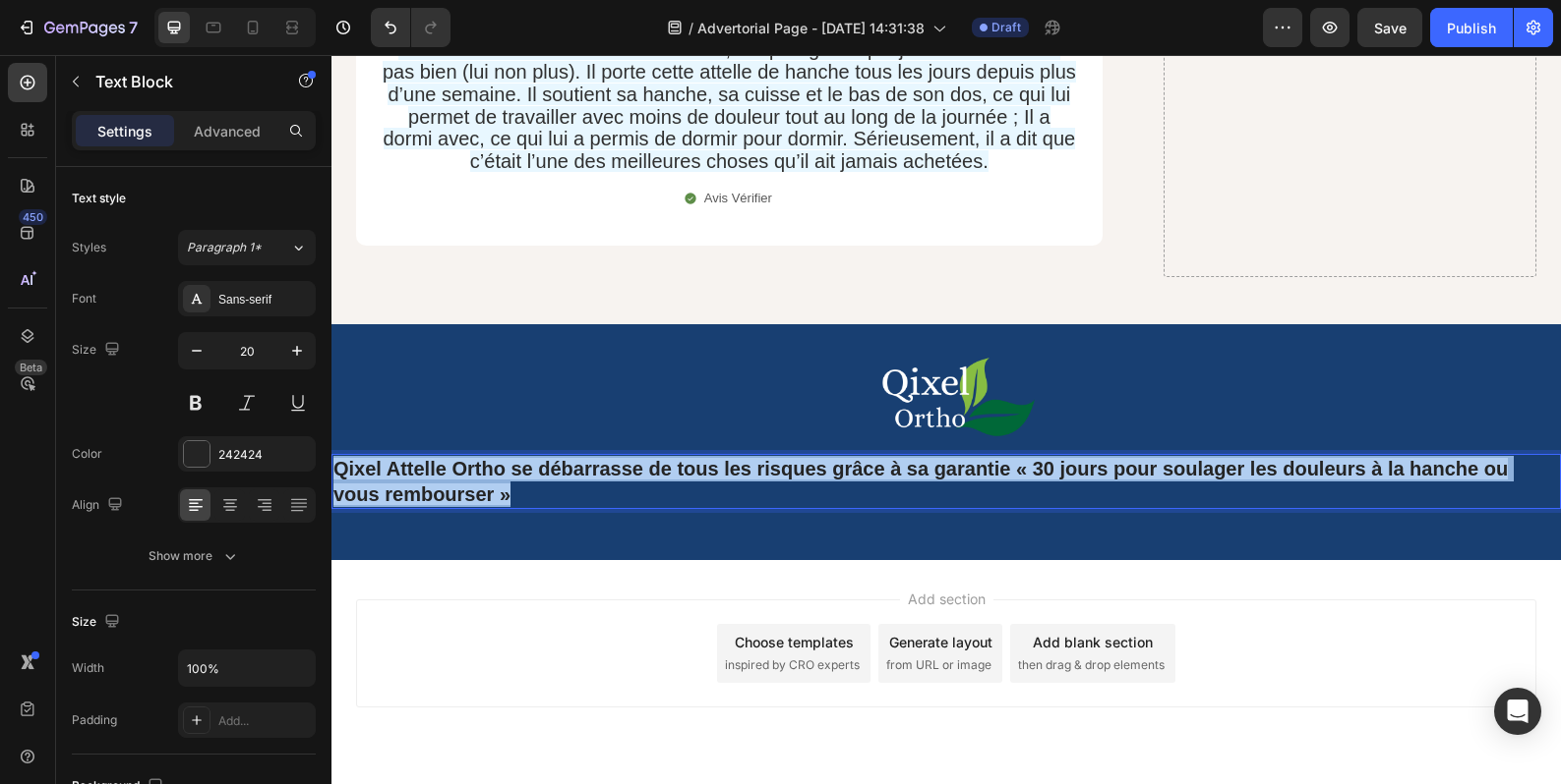
drag, startPoint x: 506, startPoint y: 442, endPoint x: 334, endPoint y: 419, distance: 173.5
click at [334, 458] on strong "Qixel Attelle Ortho se débarrasse de tous les risques grâce à sa garantie « 30 …" at bounding box center [920, 482] width 1174 height 48
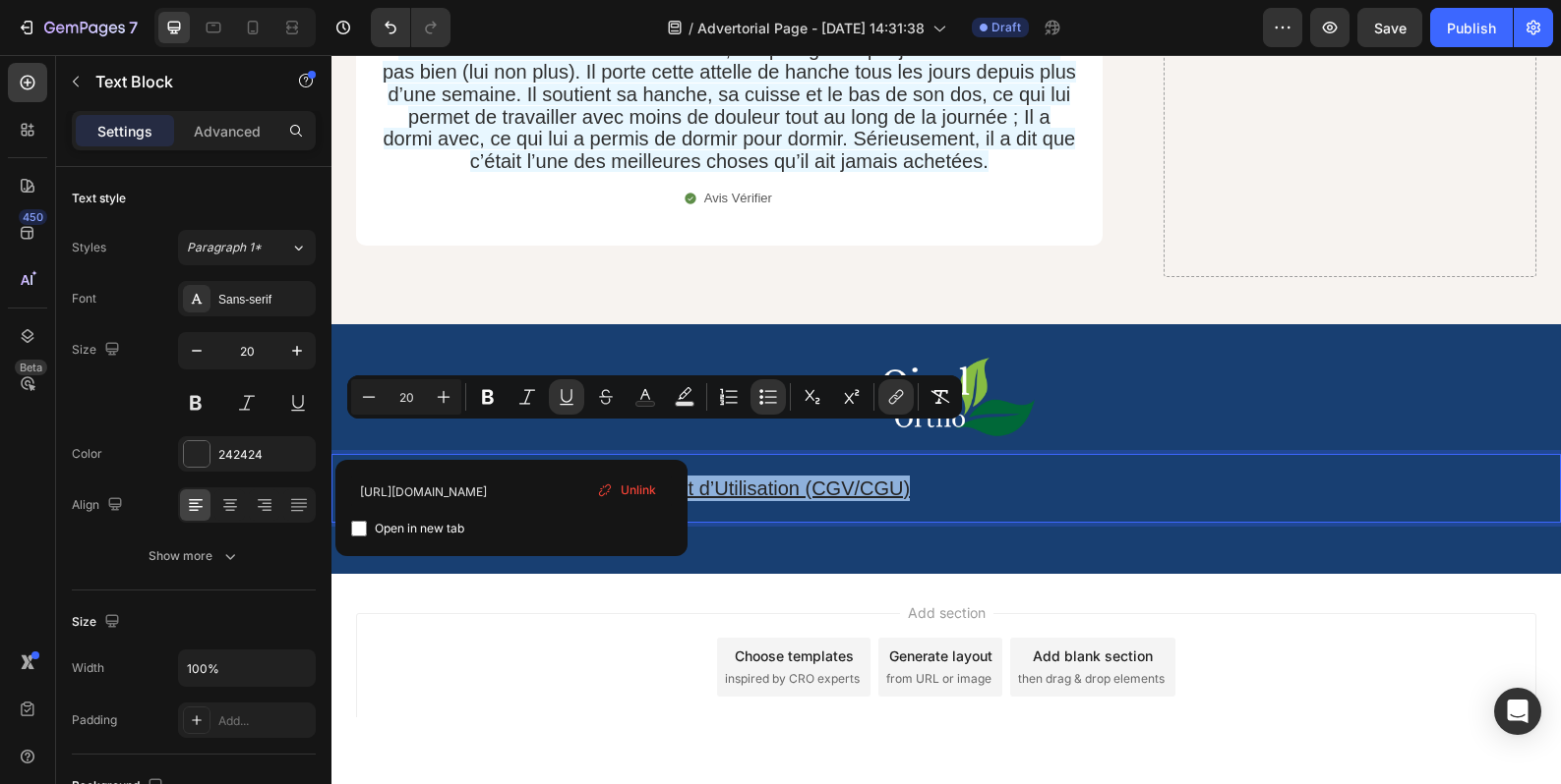
drag, startPoint x: 399, startPoint y: 440, endPoint x: 908, endPoint y: 440, distance: 509.0
click at [650, 403] on rect "Editor contextual toolbar" at bounding box center [645, 404] width 19 height 5
type input "242424"
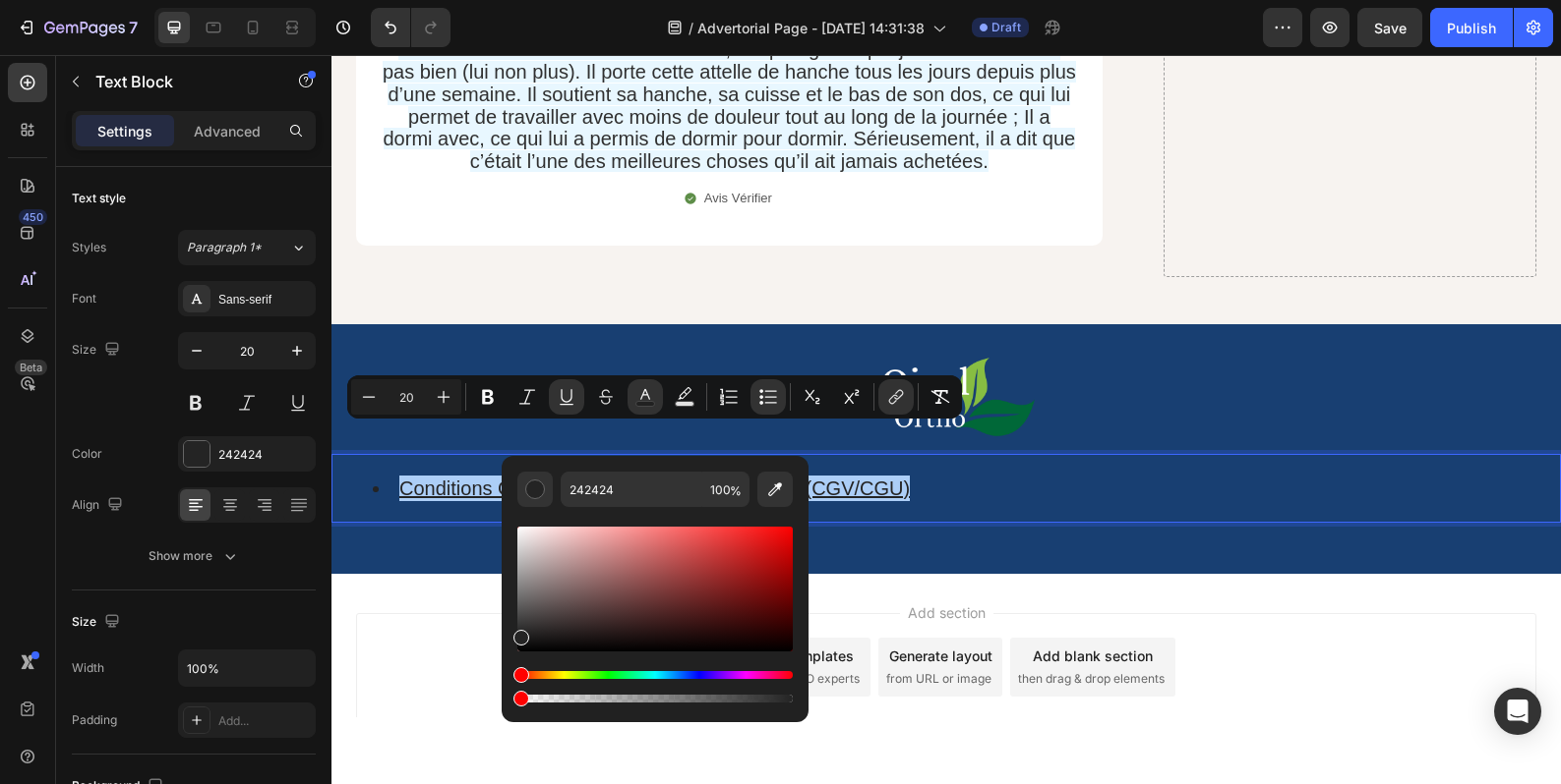
drag, startPoint x: 525, startPoint y: 698, endPoint x: 507, endPoint y: 695, distance: 18.2
click at [507, 695] on div "242424 100 %" at bounding box center [655, 581] width 307 height 250
type input "0"
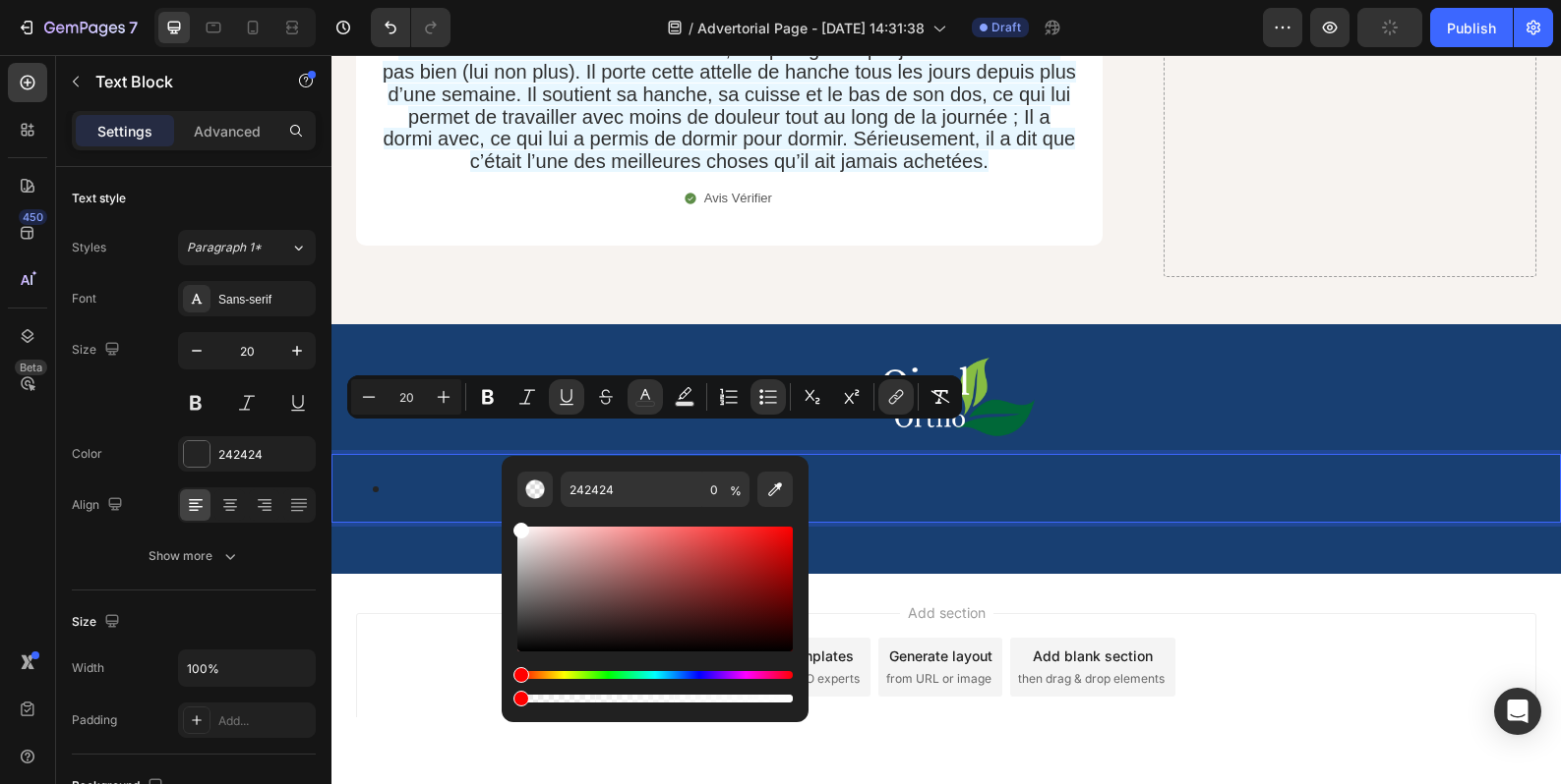
type input "FFFFFF"
drag, startPoint x: 521, startPoint y: 637, endPoint x: 513, endPoint y: 486, distance: 151.2
click at [513, 486] on div "FFFFFF 0 %" at bounding box center [655, 581] width 307 height 250
click at [865, 478] on u "Conditions Générales de Vente et d’Utilisation (CGV/CGU)" at bounding box center [654, 489] width 510 height 22
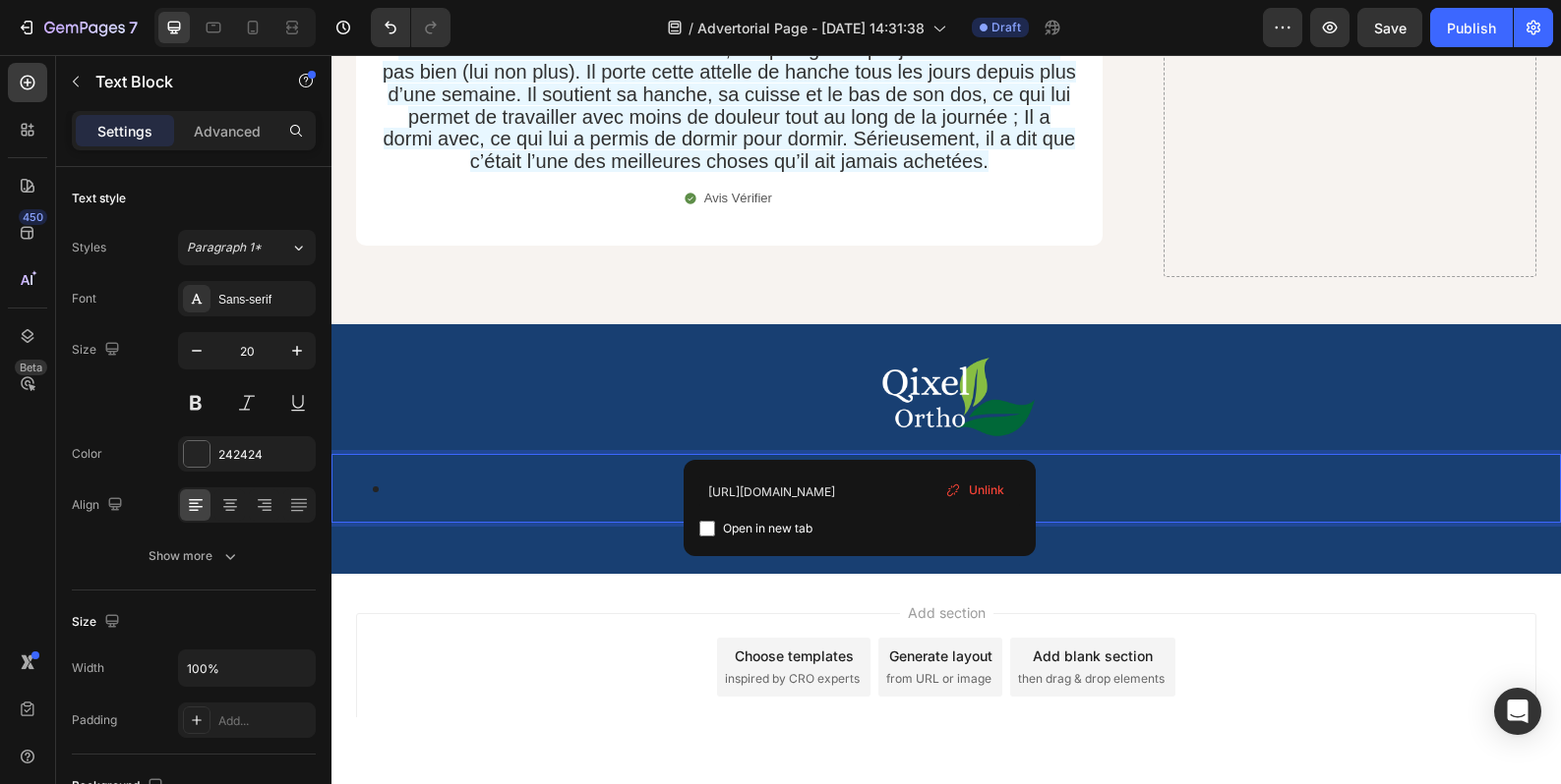
click at [846, 478] on u "Conditions Générales de Vente et d’Utilisation (CGV/CGU)" at bounding box center [654, 489] width 510 height 22
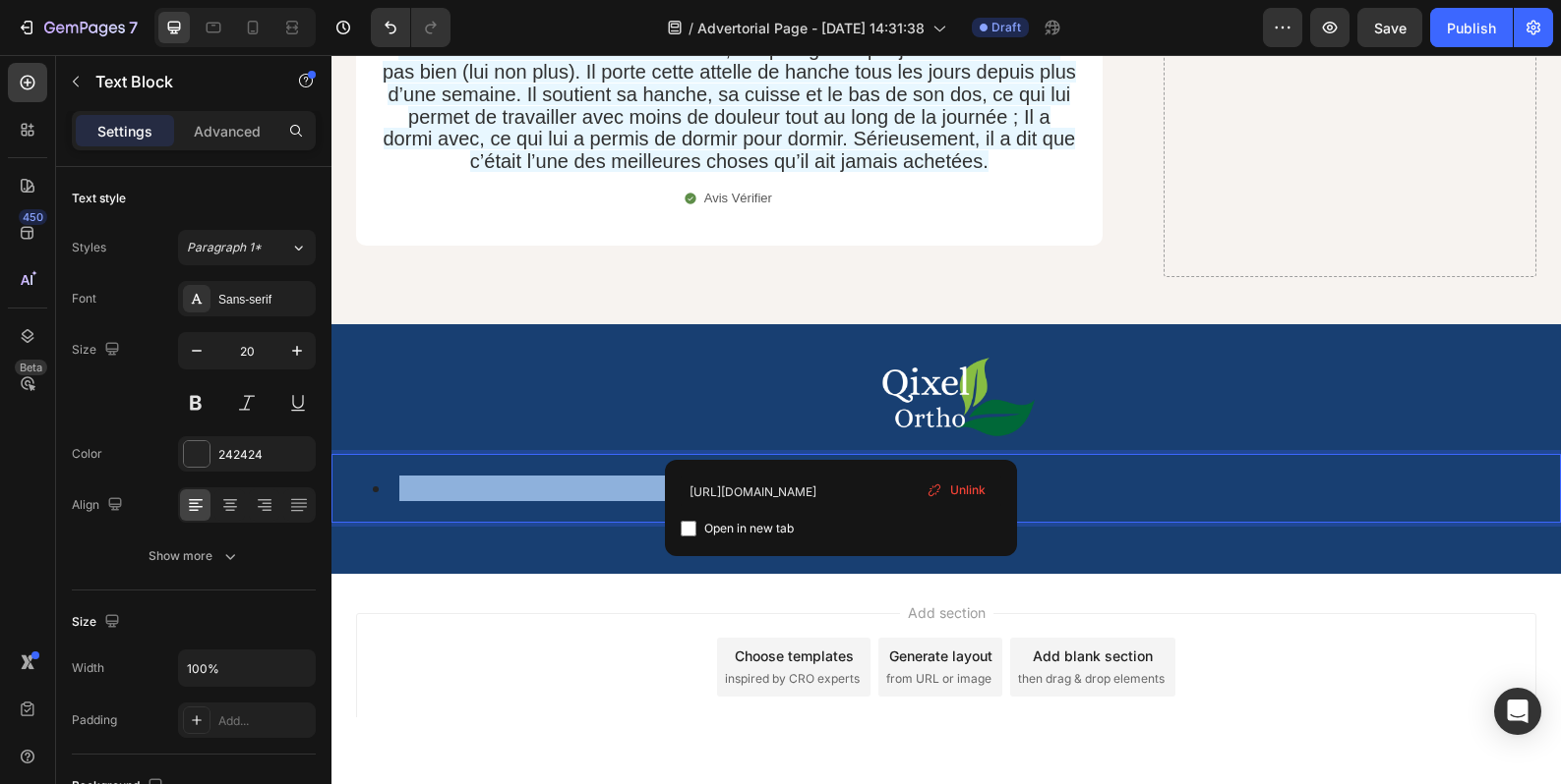
drag, startPoint x: 844, startPoint y: 441, endPoint x: 389, endPoint y: 437, distance: 455.0
click at [389, 476] on li "Conditions Générales de Vente et d’Utilisation (CGV/CGU)" at bounding box center [965, 489] width 1186 height 26
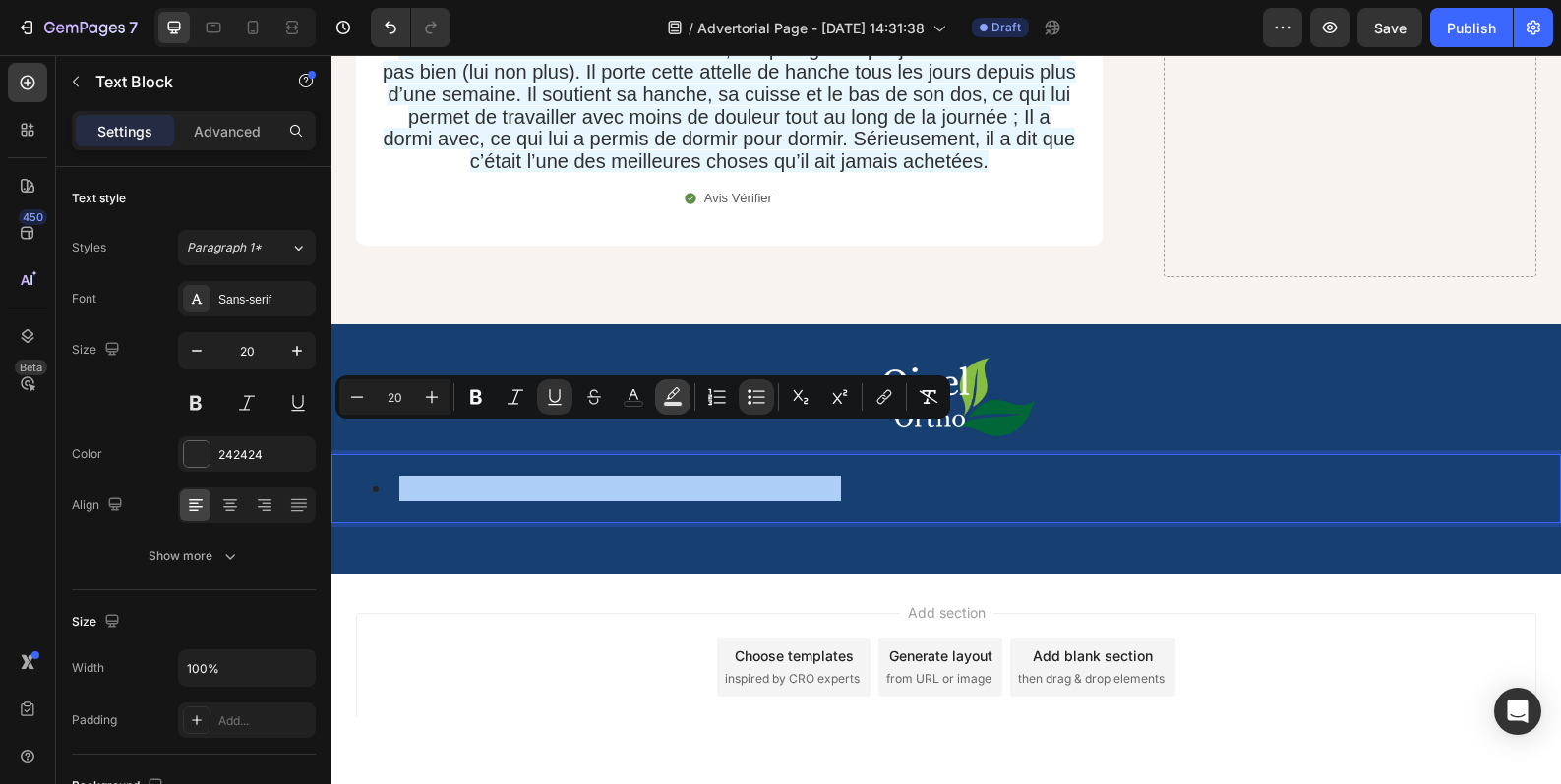
click at [676, 405] on rect "Editor contextual toolbar" at bounding box center [673, 404] width 19 height 5
type input "000000"
type input "77"
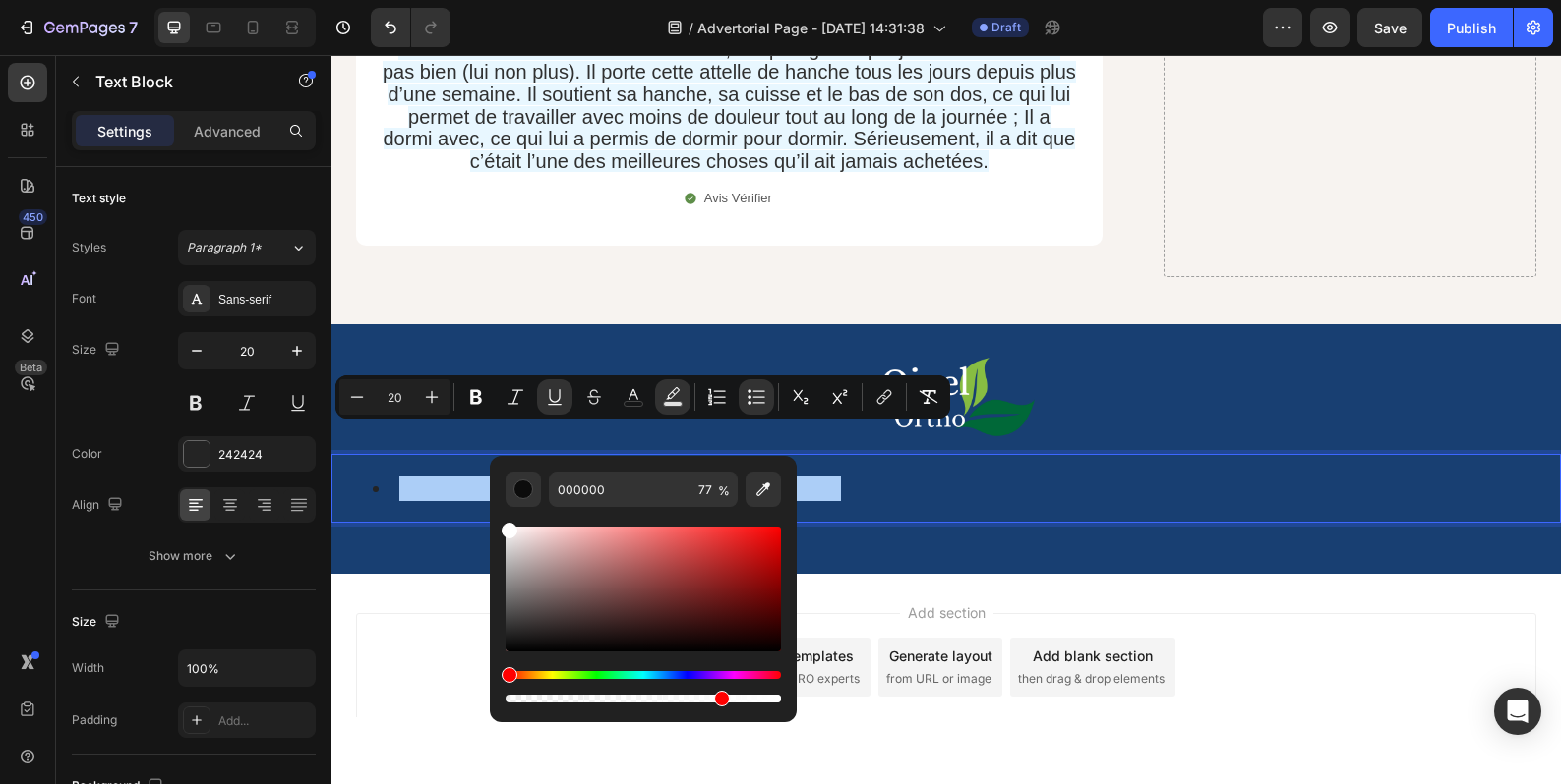
drag, startPoint x: 512, startPoint y: 643, endPoint x: 550, endPoint y: 492, distance: 155.7
click at [495, 517] on div "000000 77 %" at bounding box center [643, 581] width 307 height 250
type input "FFFFFF"
click at [826, 476] on li "Conditions Générales de Vente et d’Utilisation (CG V/CGU)" at bounding box center [965, 489] width 1186 height 26
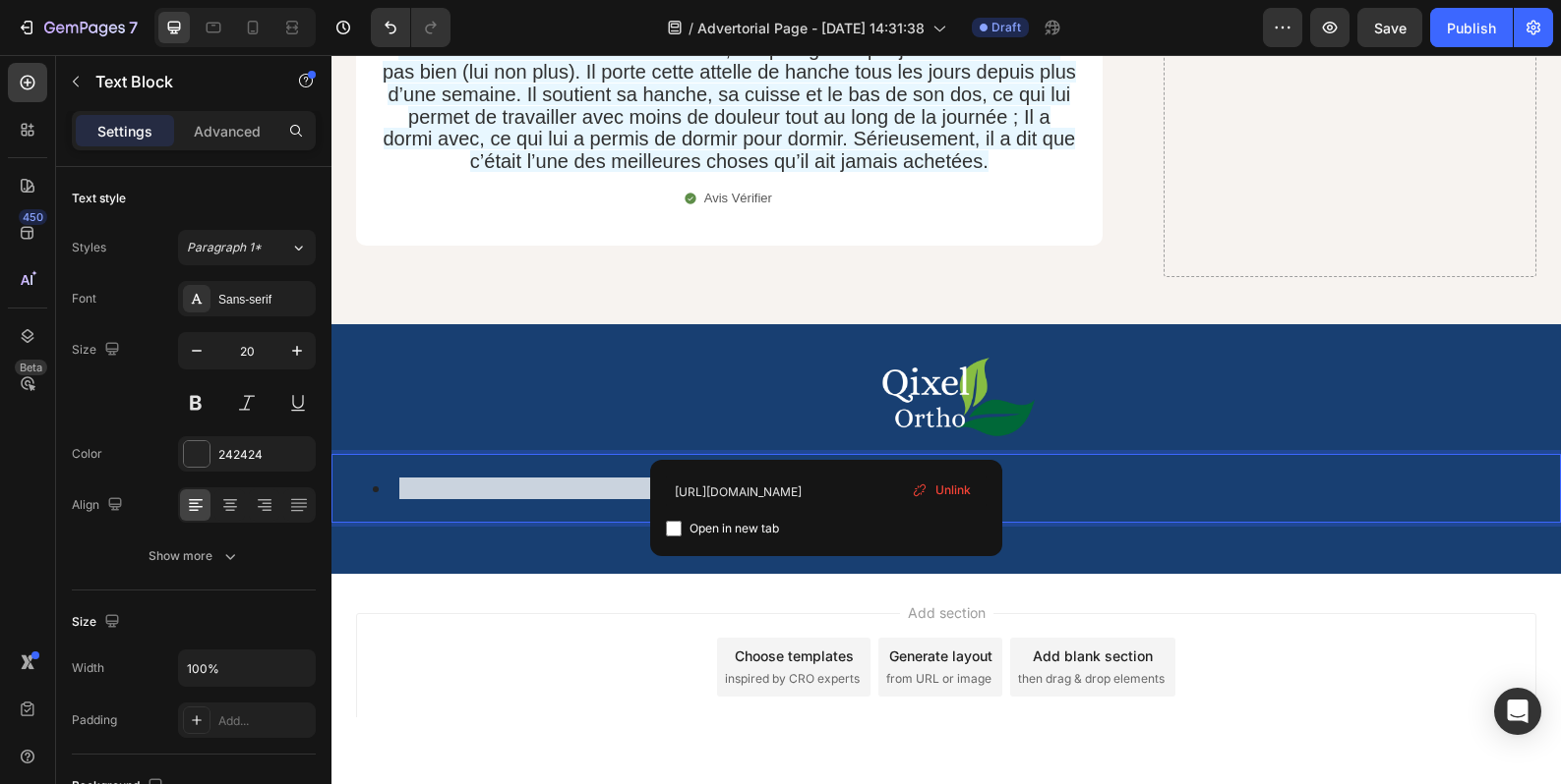
click at [830, 478] on u "Conditions Générales de Vente et d’Utilisation (CG" at bounding box center [620, 489] width 442 height 22
click at [869, 478] on u "V/CGU)" at bounding box center [876, 489] width 69 height 22
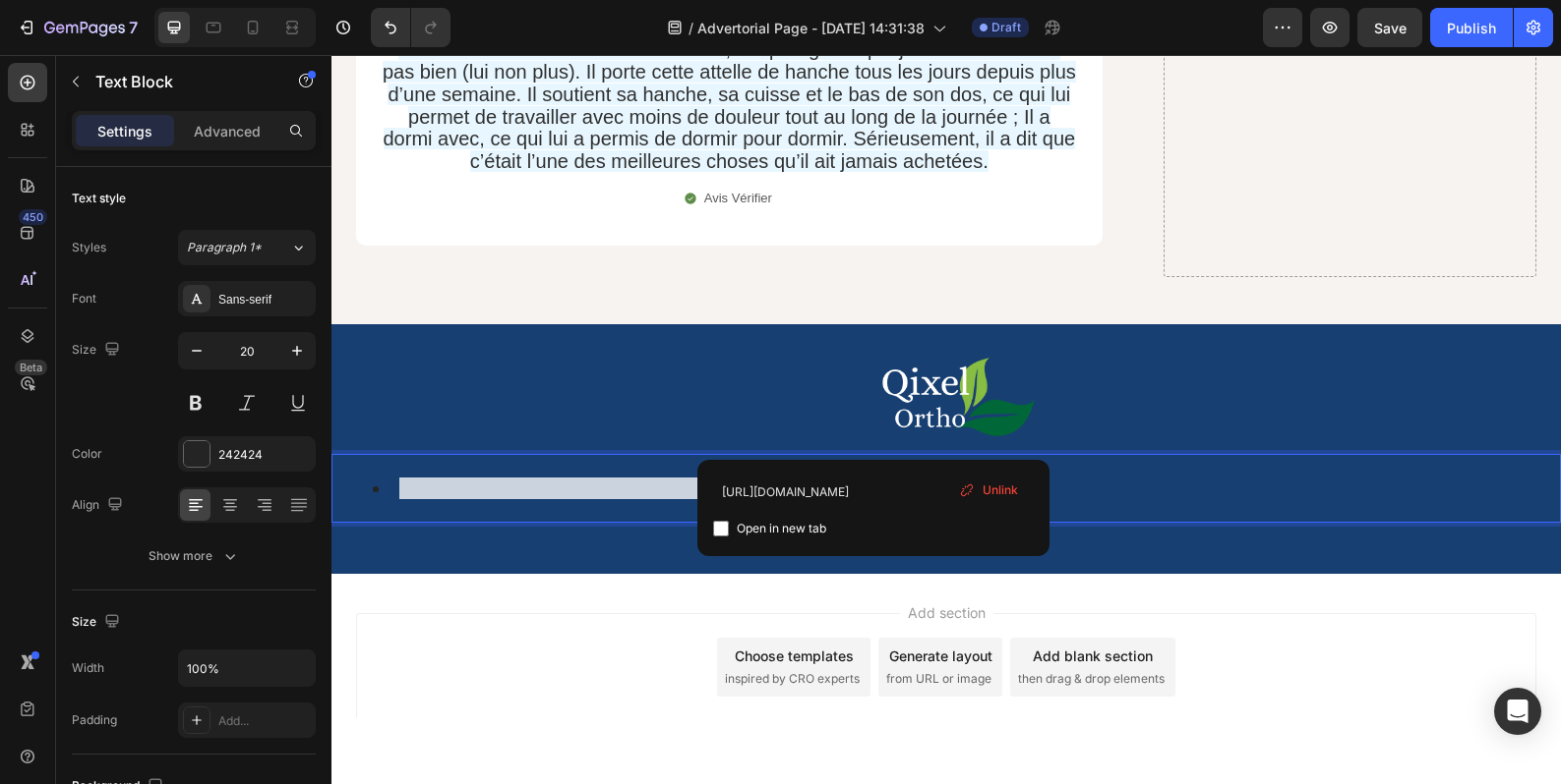
click at [521, 478] on u "Conditions Générales de Vente et d’Utilisation (CG" at bounding box center [620, 489] width 442 height 22
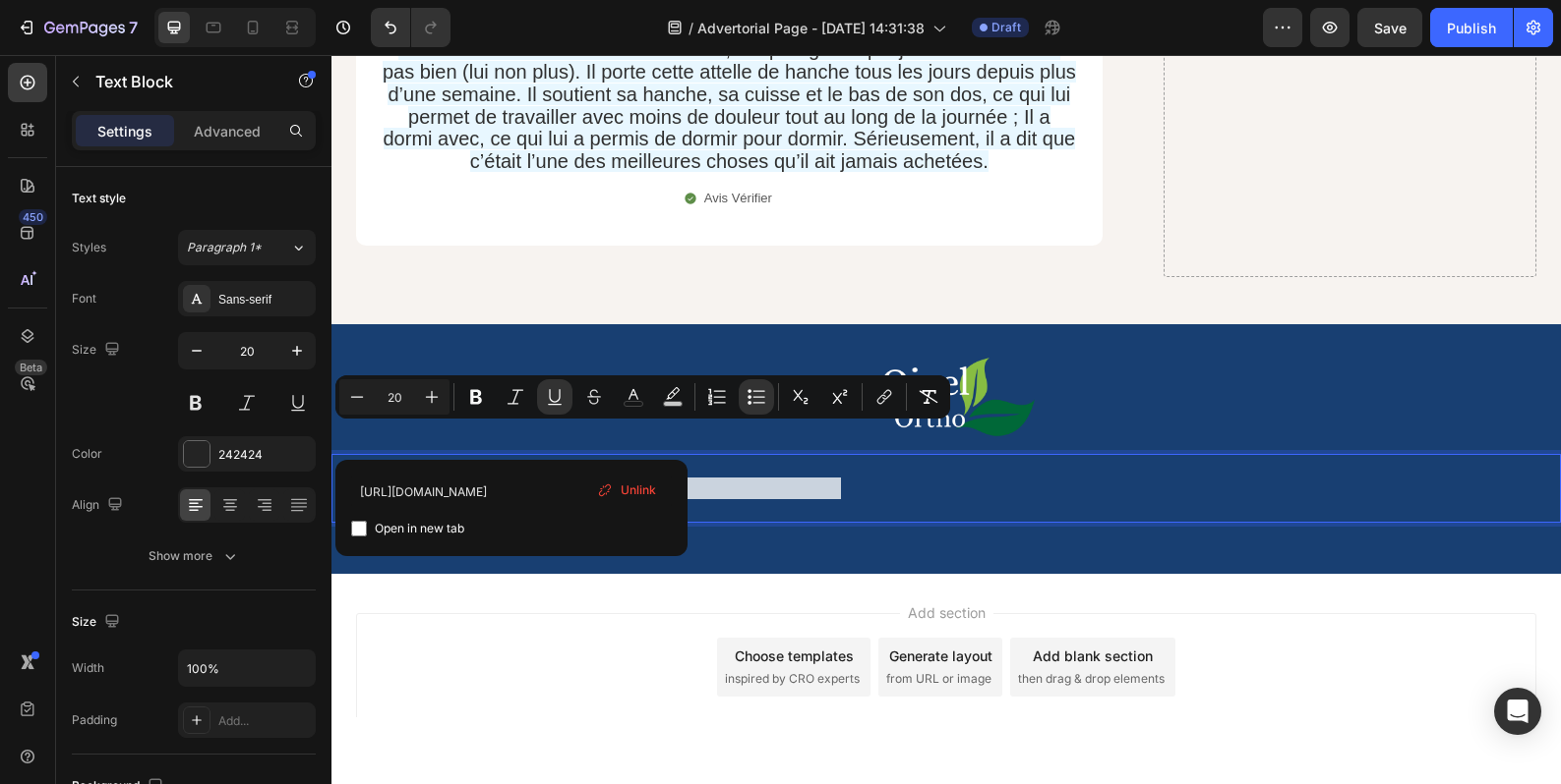
drag, startPoint x: 504, startPoint y: 437, endPoint x: 585, endPoint y: 439, distance: 81.0
click at [585, 478] on u "Conditions Générales de Vente et d’Utilisation (CG" at bounding box center [620, 489] width 442 height 22
click at [394, 35] on icon "Undo/Redo" at bounding box center [390, 28] width 20 height 20
type input "16"
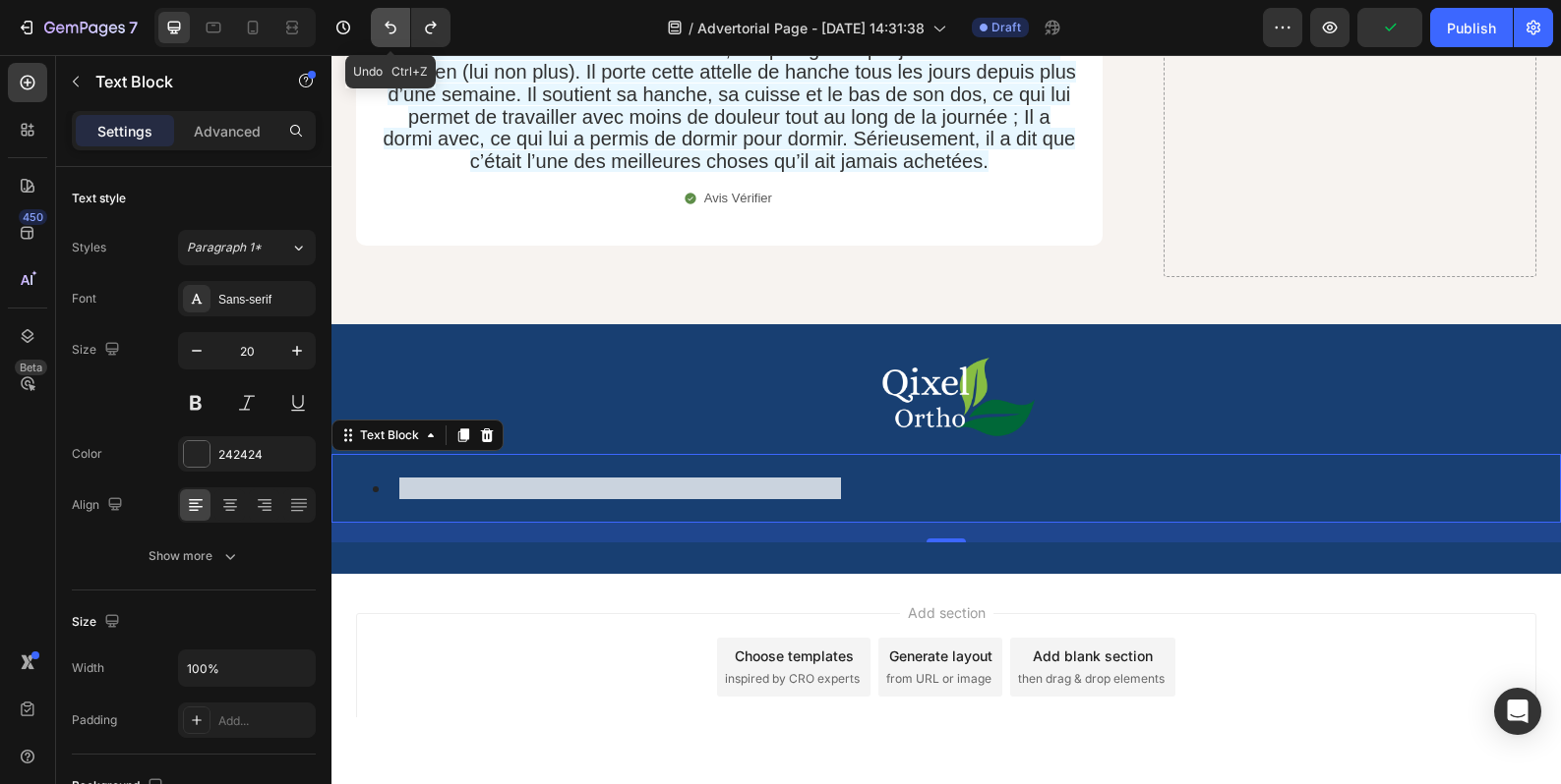
click at [394, 35] on icon "Undo/Redo" at bounding box center [390, 28] width 20 height 20
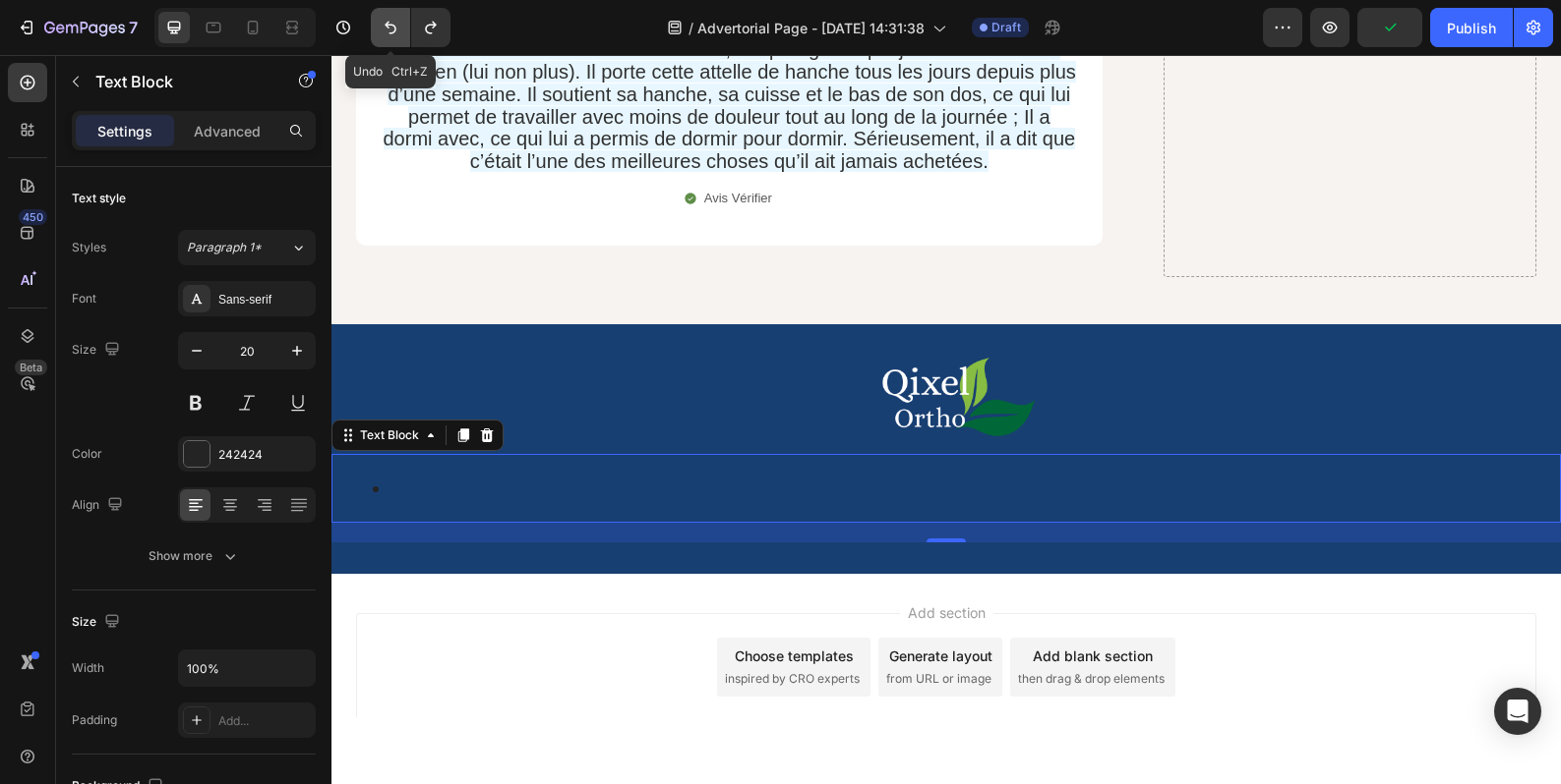
click at [394, 35] on icon "Undo/Redo" at bounding box center [390, 28] width 20 height 20
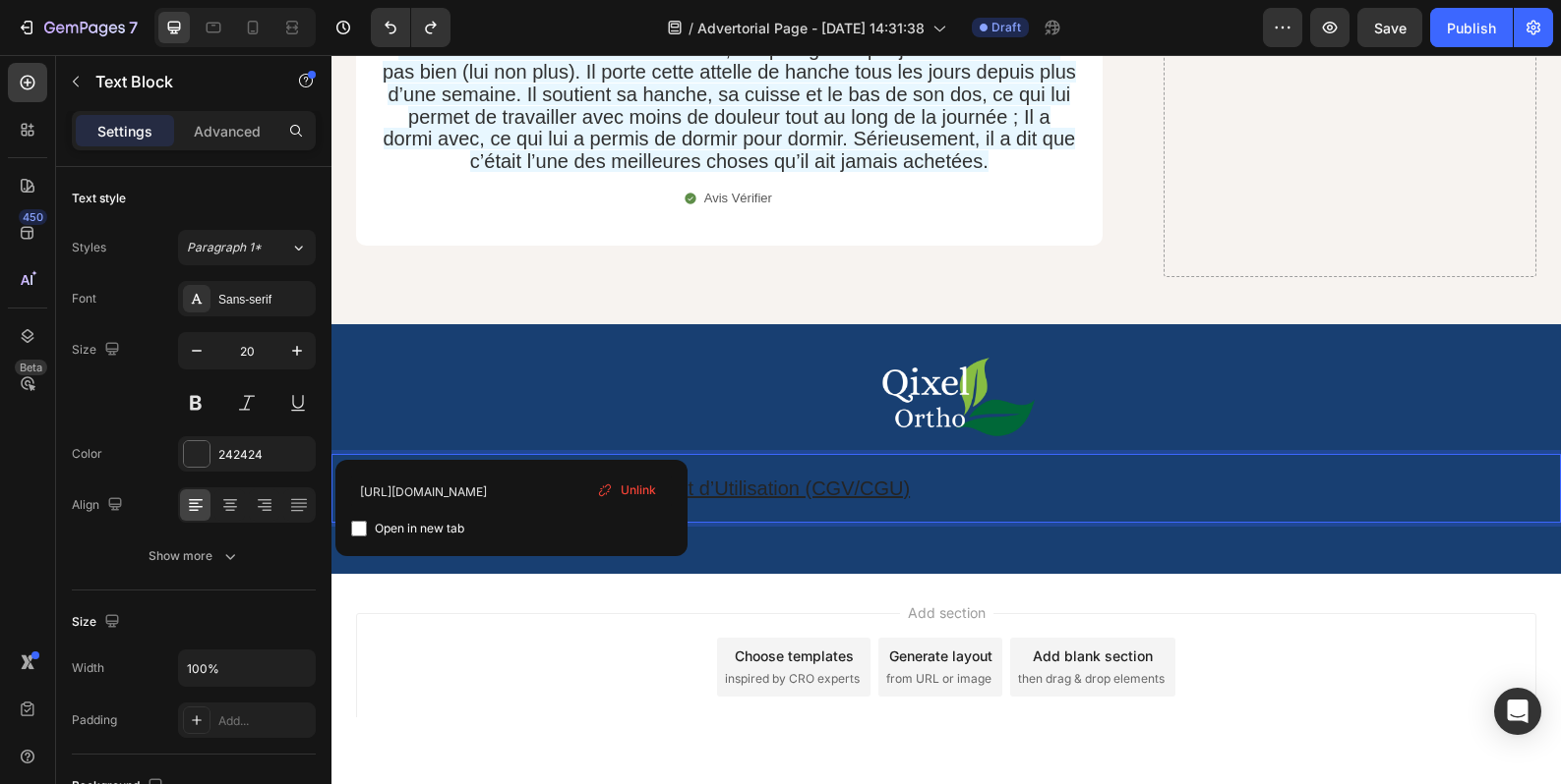
click at [456, 526] on span "Open in new tab" at bounding box center [419, 529] width 89 height 24
checkbox input "true"
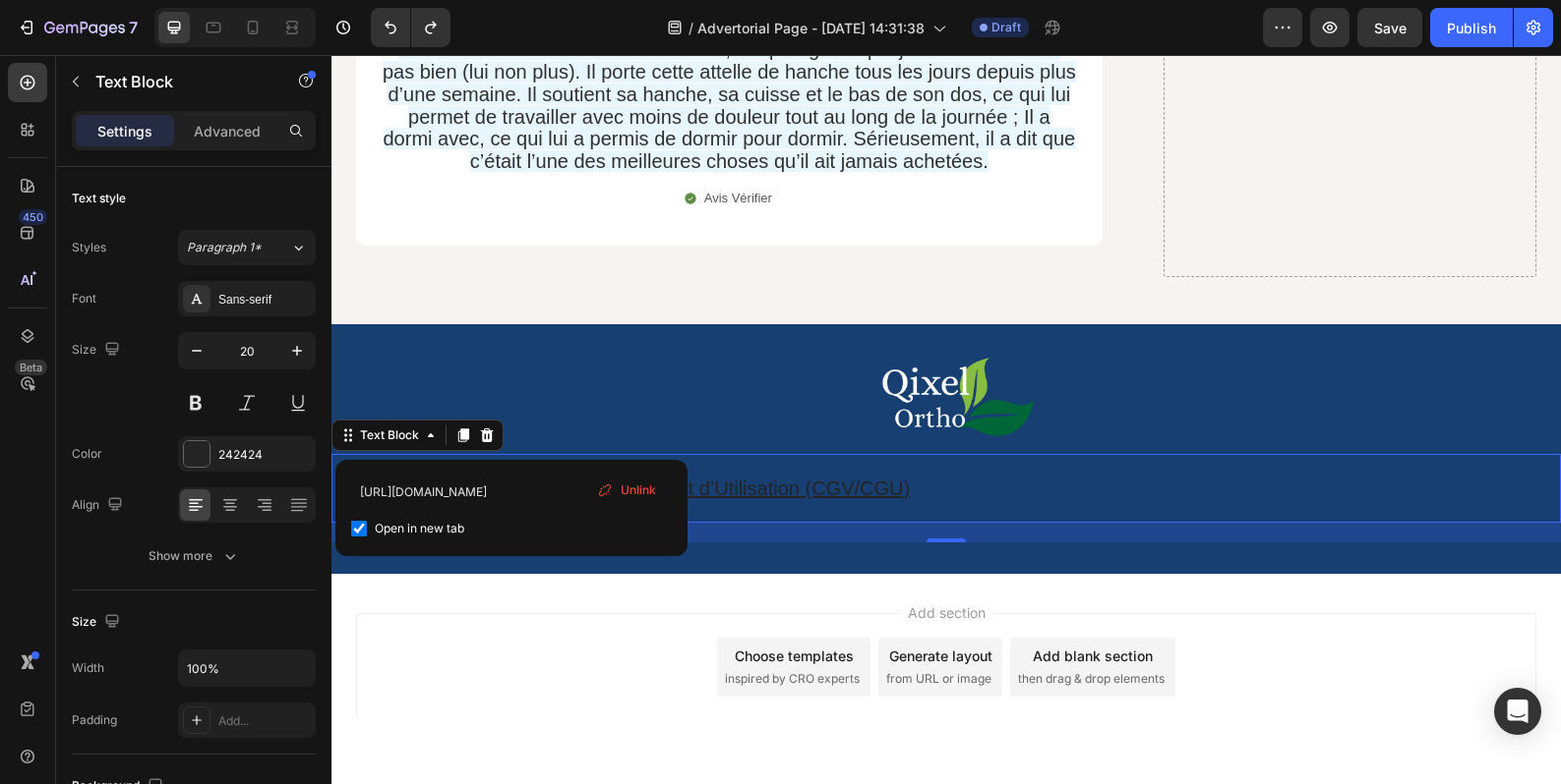
click at [735, 478] on u "Conditions Générales de Vente et d’Utilisation (CGV/CGU)" at bounding box center [654, 489] width 510 height 22
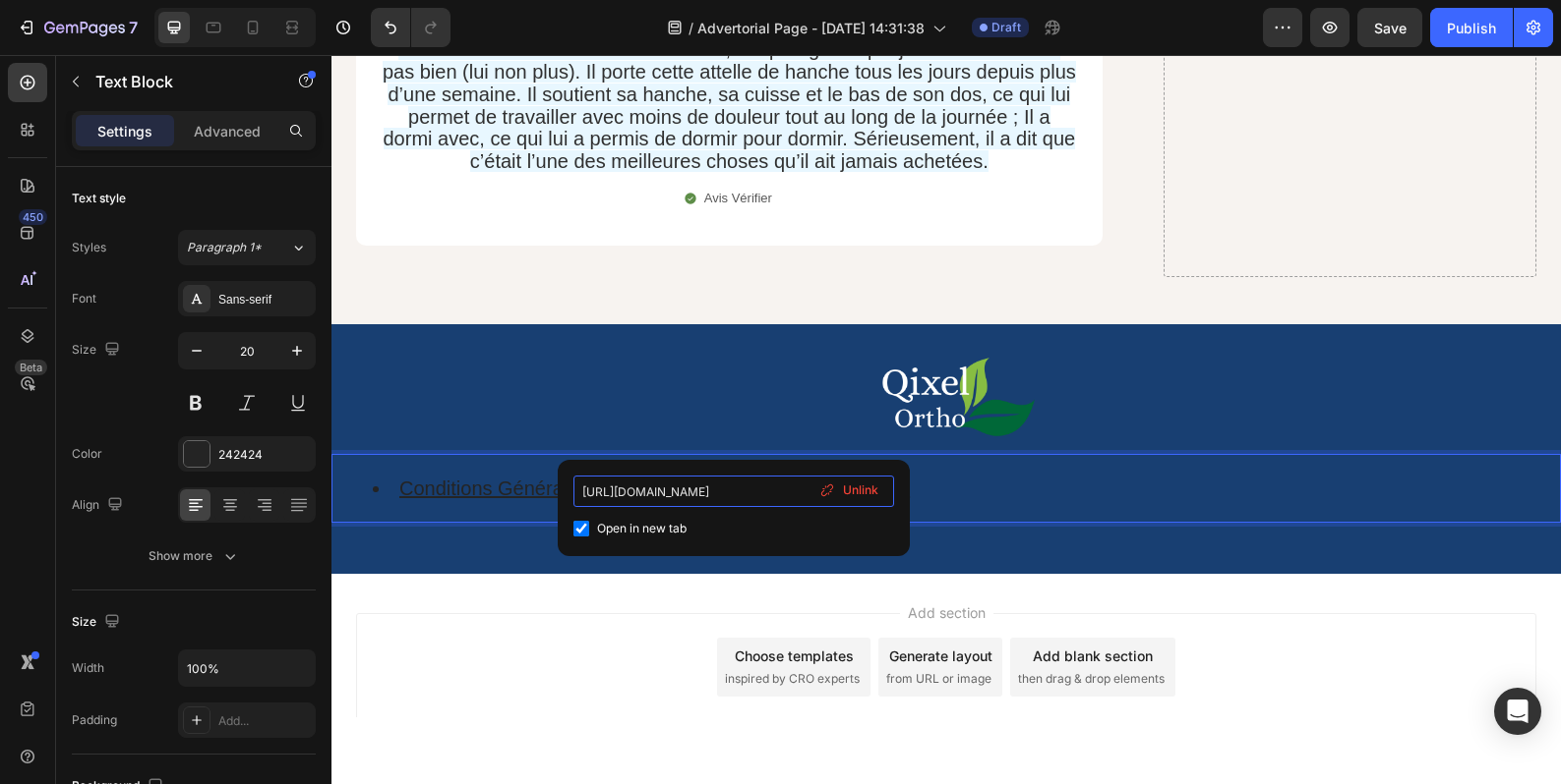
click at [736, 484] on input "https://qixel.fr/pages/conditions-generales-de-vente-et-d-utilisation-cgv-cgu" at bounding box center [734, 492] width 321 height 32
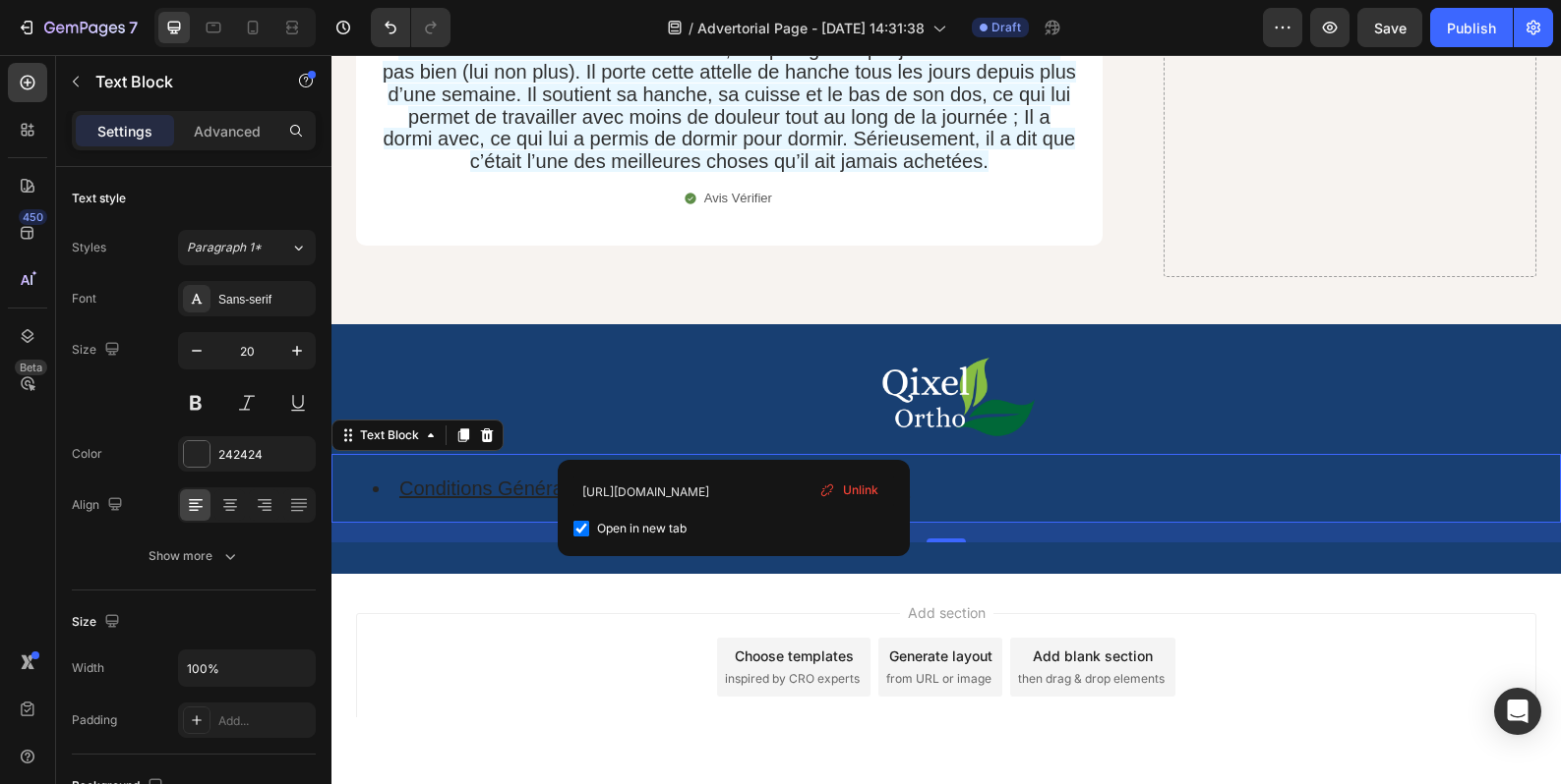
click at [586, 532] on input "checkbox" at bounding box center [581, 529] width 16 height 16
click at [587, 536] on input "checkbox" at bounding box center [581, 529] width 16 height 16
checkbox input "true"
click at [951, 476] on li "Conditions Générales de Vente et d’Utilisation (CGV/CGU)" at bounding box center [965, 489] width 1186 height 26
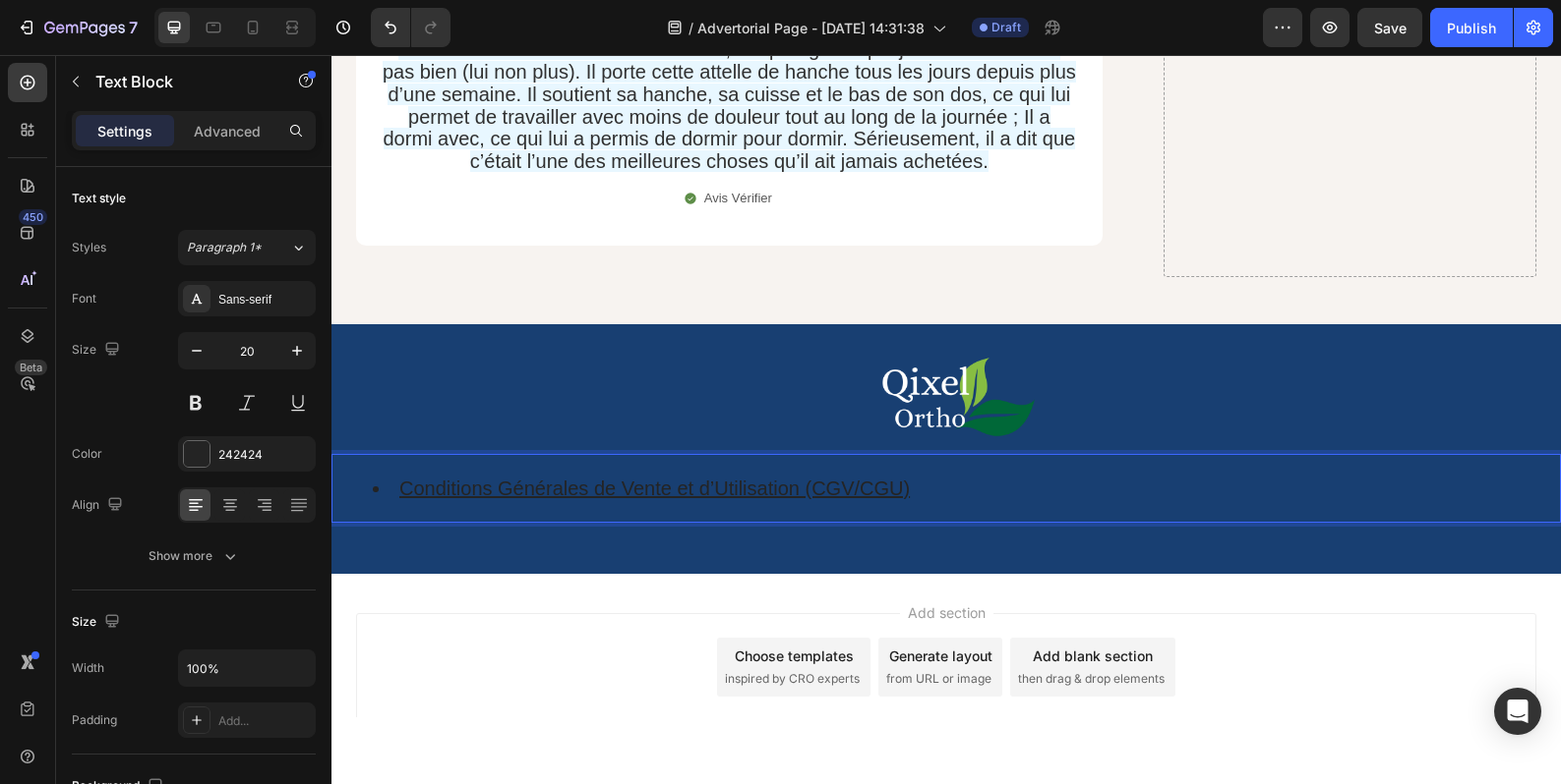
click at [823, 487] on div "Image Conditions Générales de Vente et d’Utilisation (CGV/CGU) ⁠⁠⁠⁠⁠⁠⁠ Text Blo…" at bounding box center [946, 448] width 1229 height 187
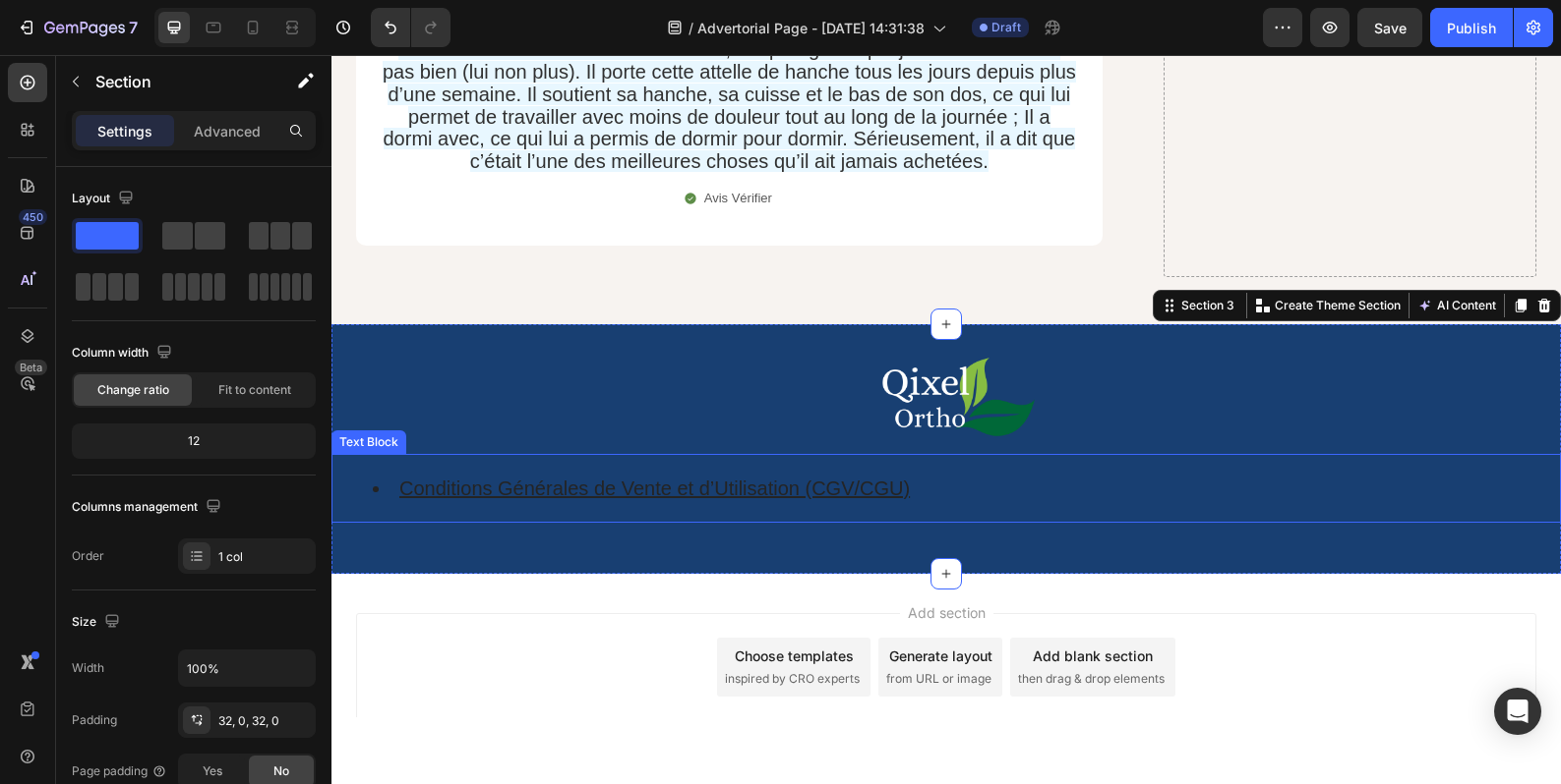
click at [809, 478] on u "Conditions Générales de Vente et d’Utilisation (CGV/CGU)" at bounding box center [654, 489] width 510 height 22
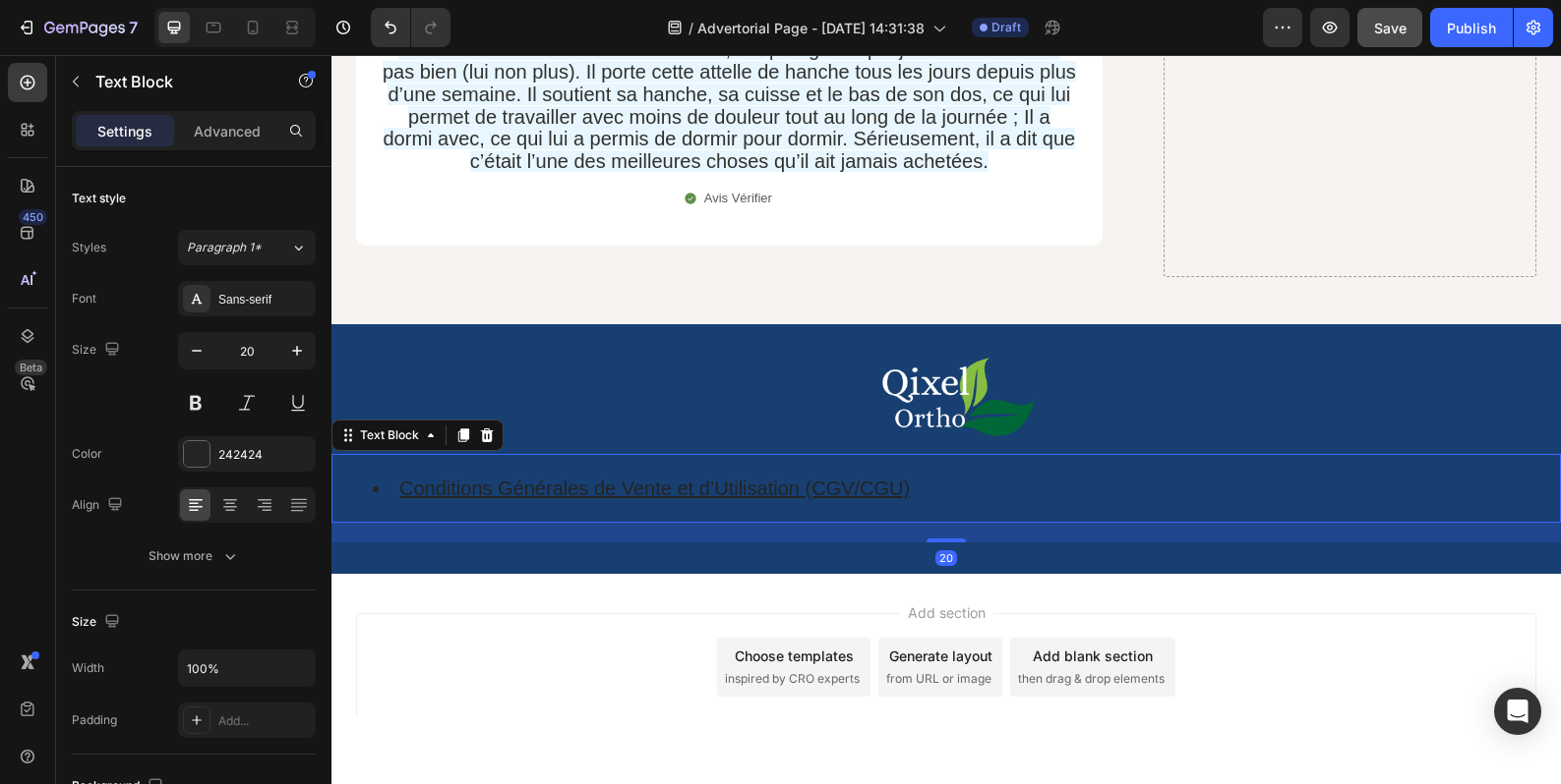
click at [1388, 42] on button "Save" at bounding box center [1390, 28] width 65 height 40
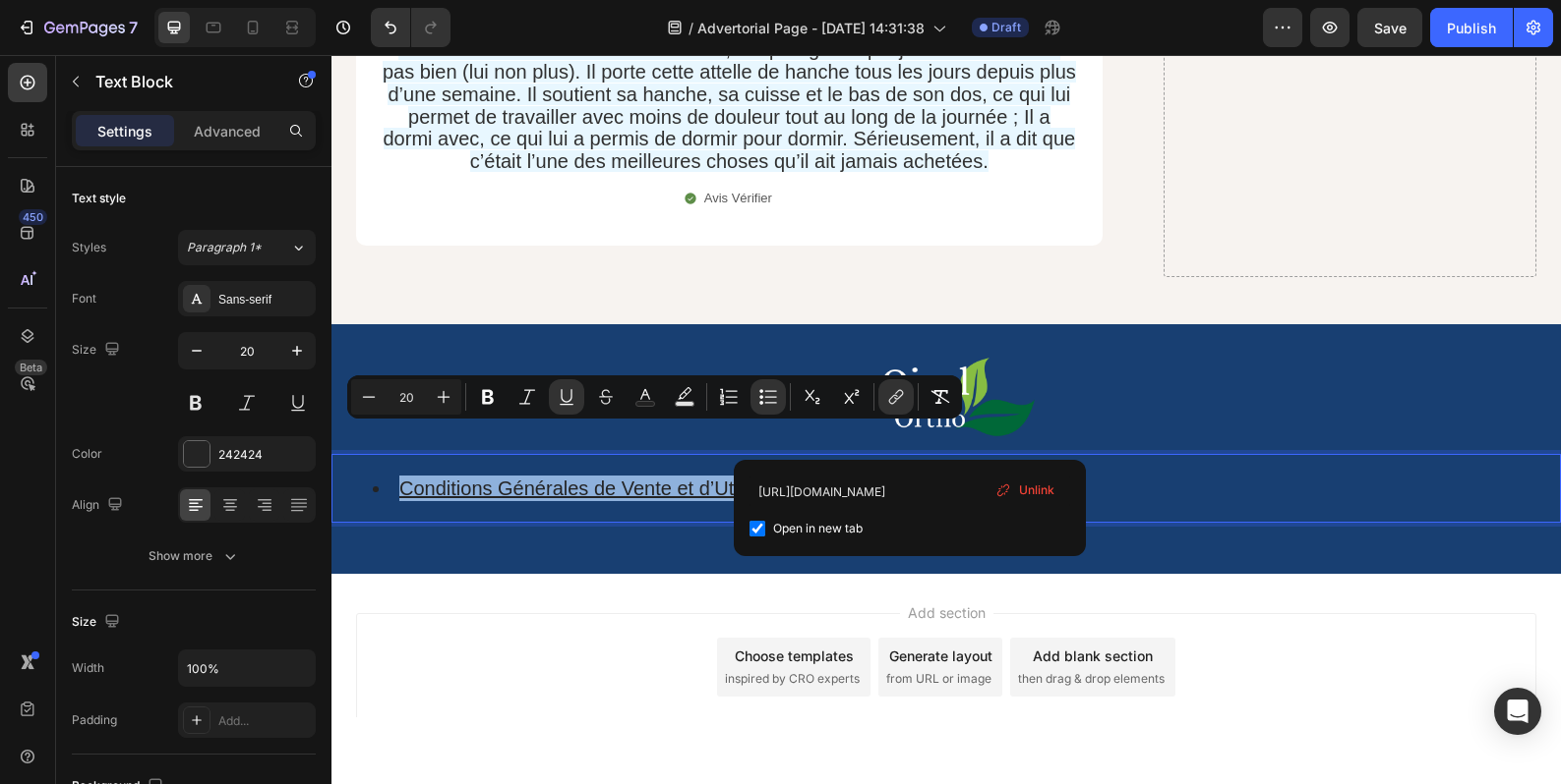
drag, startPoint x: 918, startPoint y: 439, endPoint x: 367, endPoint y: 446, distance: 551.0
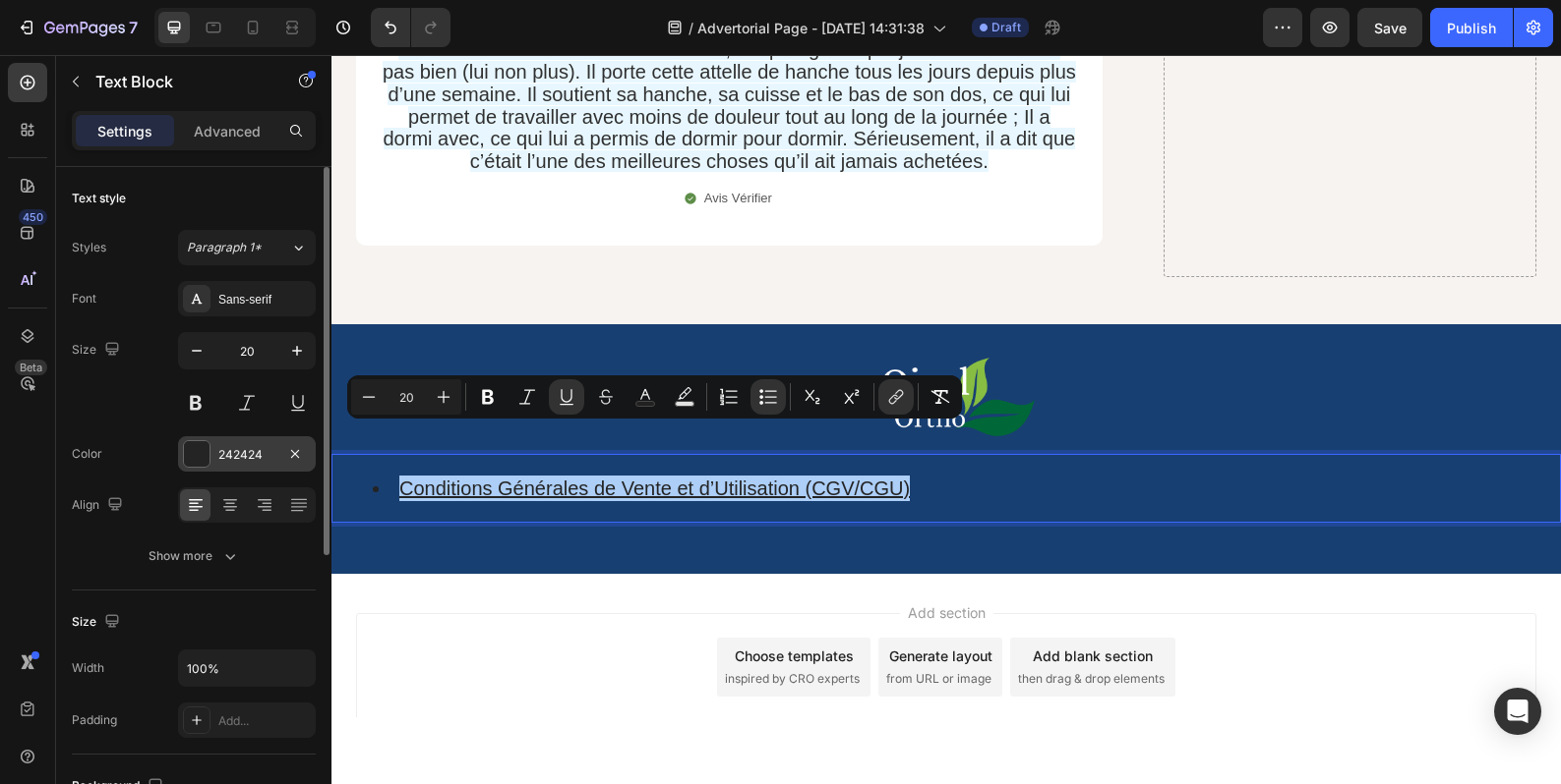
click at [192, 462] on div at bounding box center [197, 454] width 26 height 26
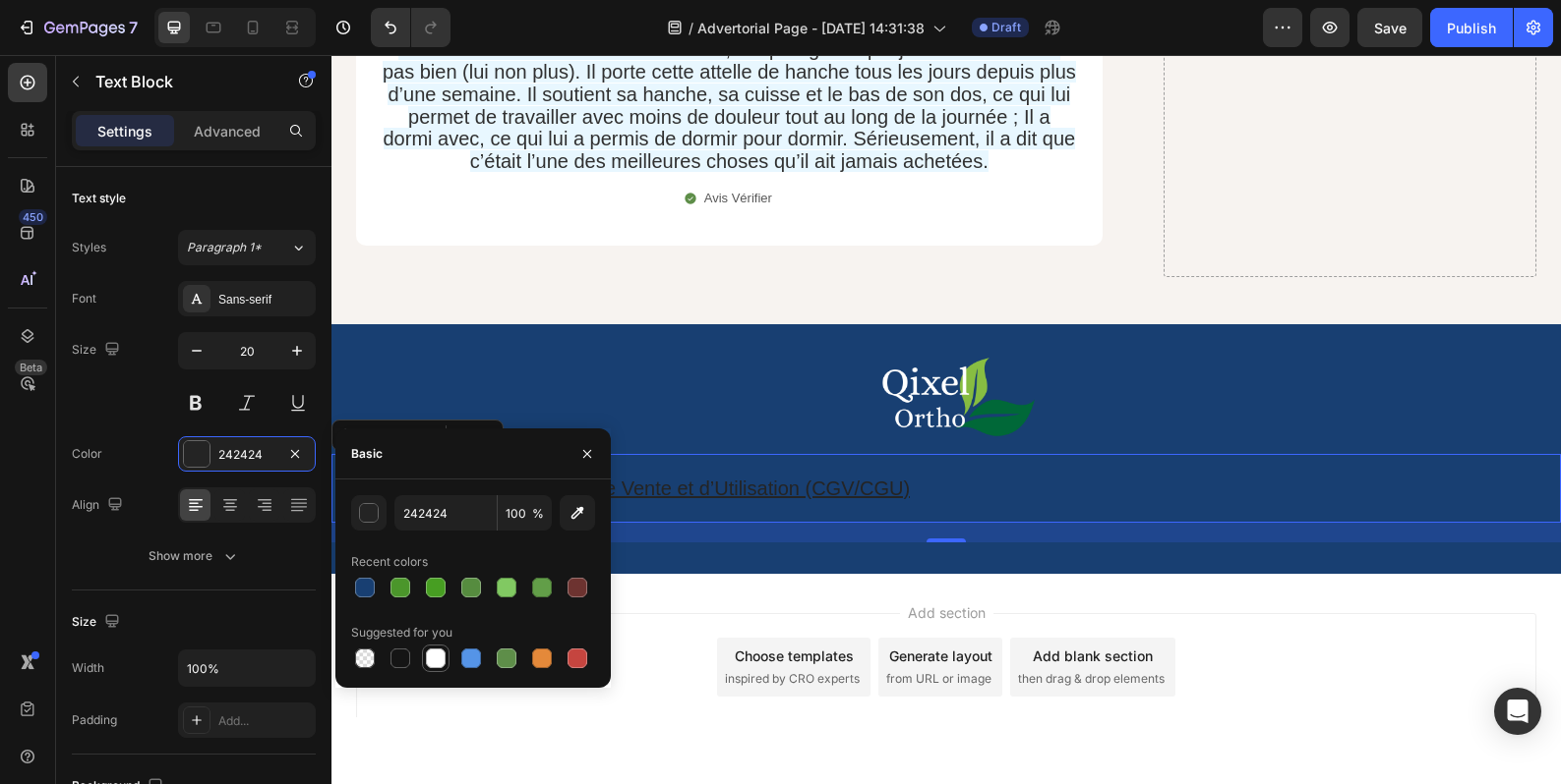
click at [433, 658] on div at bounding box center [436, 658] width 20 height 20
type input "FFFFFF"
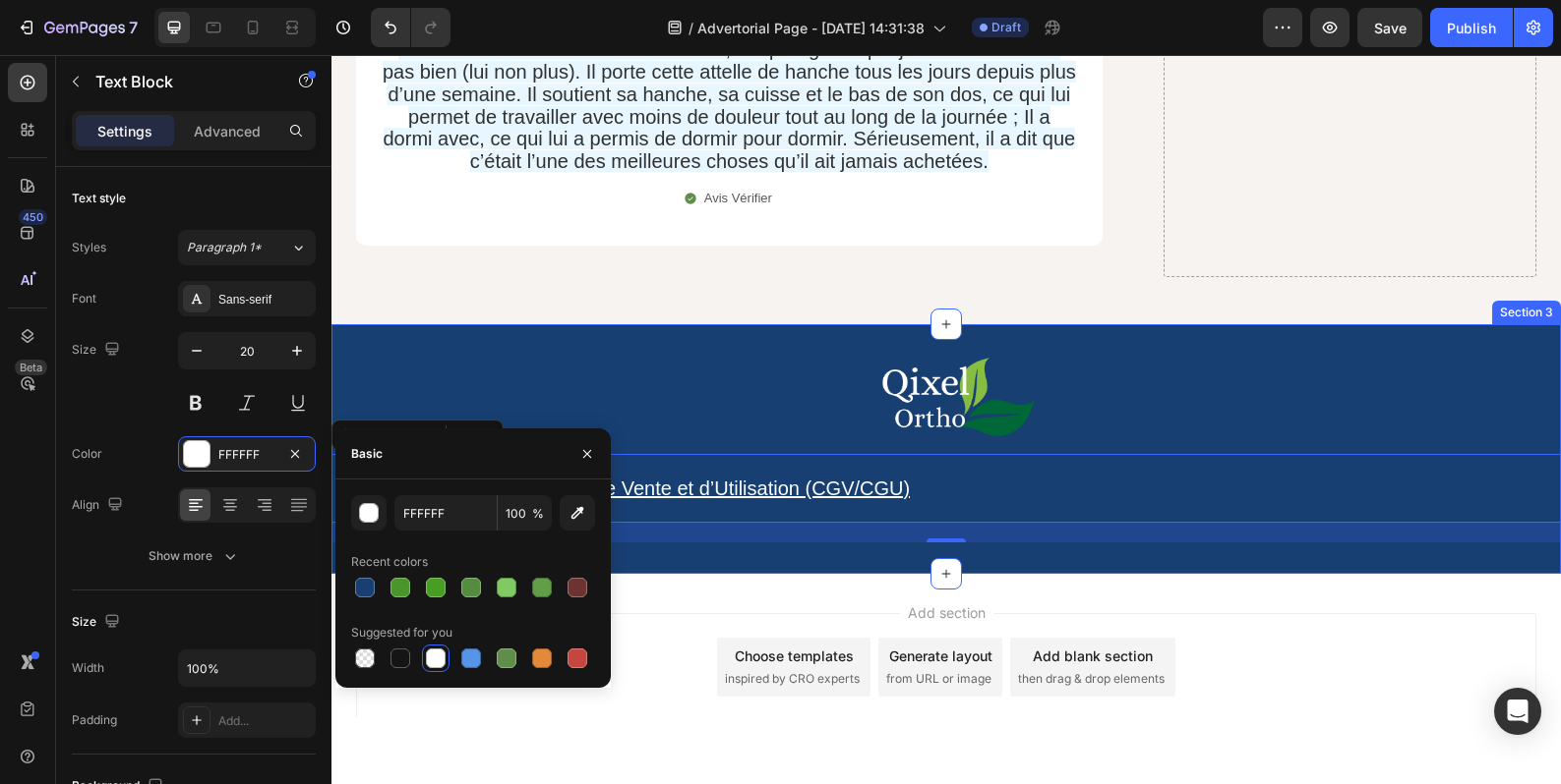
click at [1044, 521] on div "Image Conditions Générales de Vente et d’Utilisation (CGV/CGU) Text Block 20 Se…" at bounding box center [946, 449] width 1229 height 249
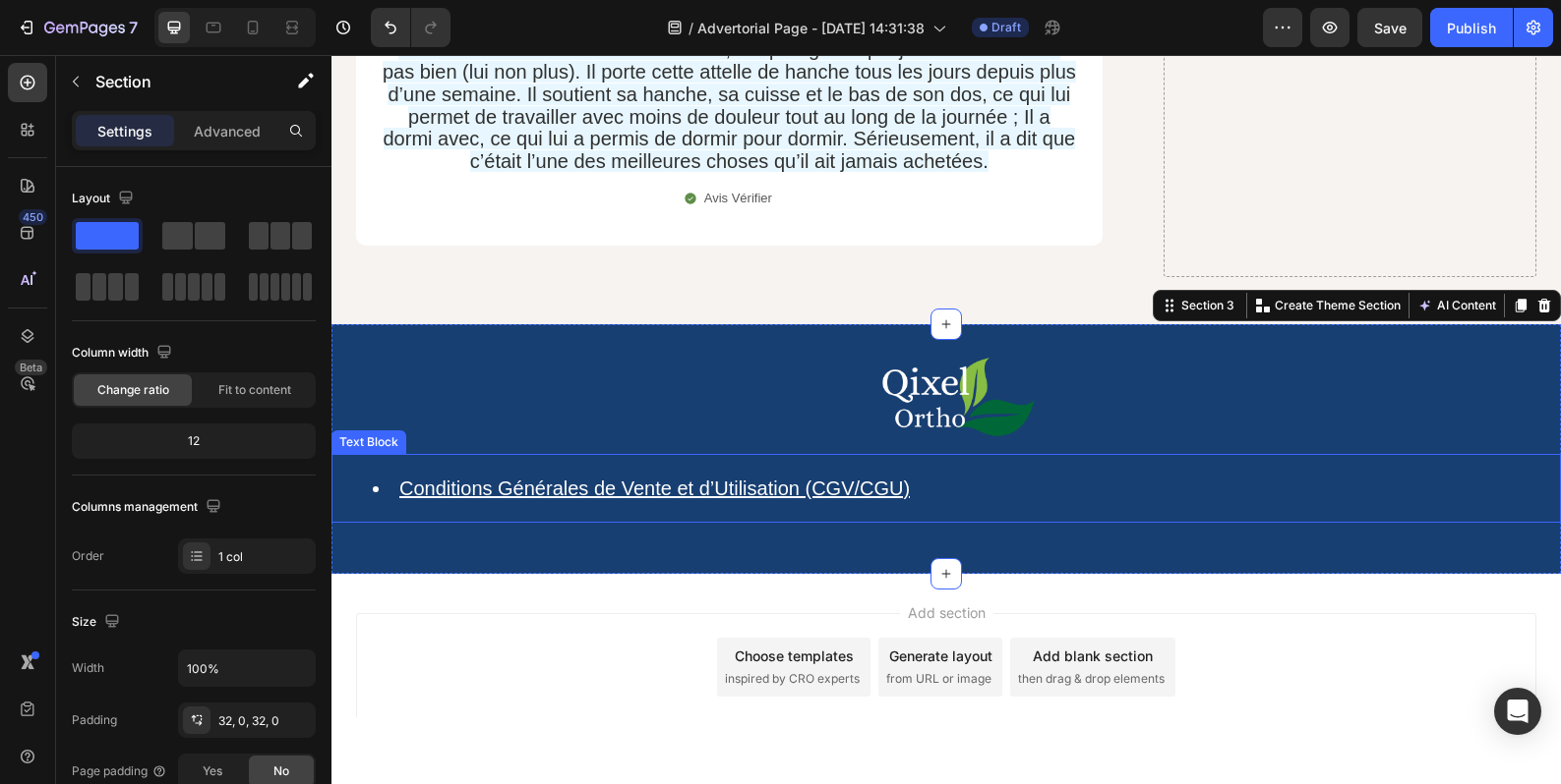
click at [676, 454] on div "Conditions Générales de Vente et d’Utilisation (CGV/CGU)" at bounding box center [946, 489] width 1229 height 69
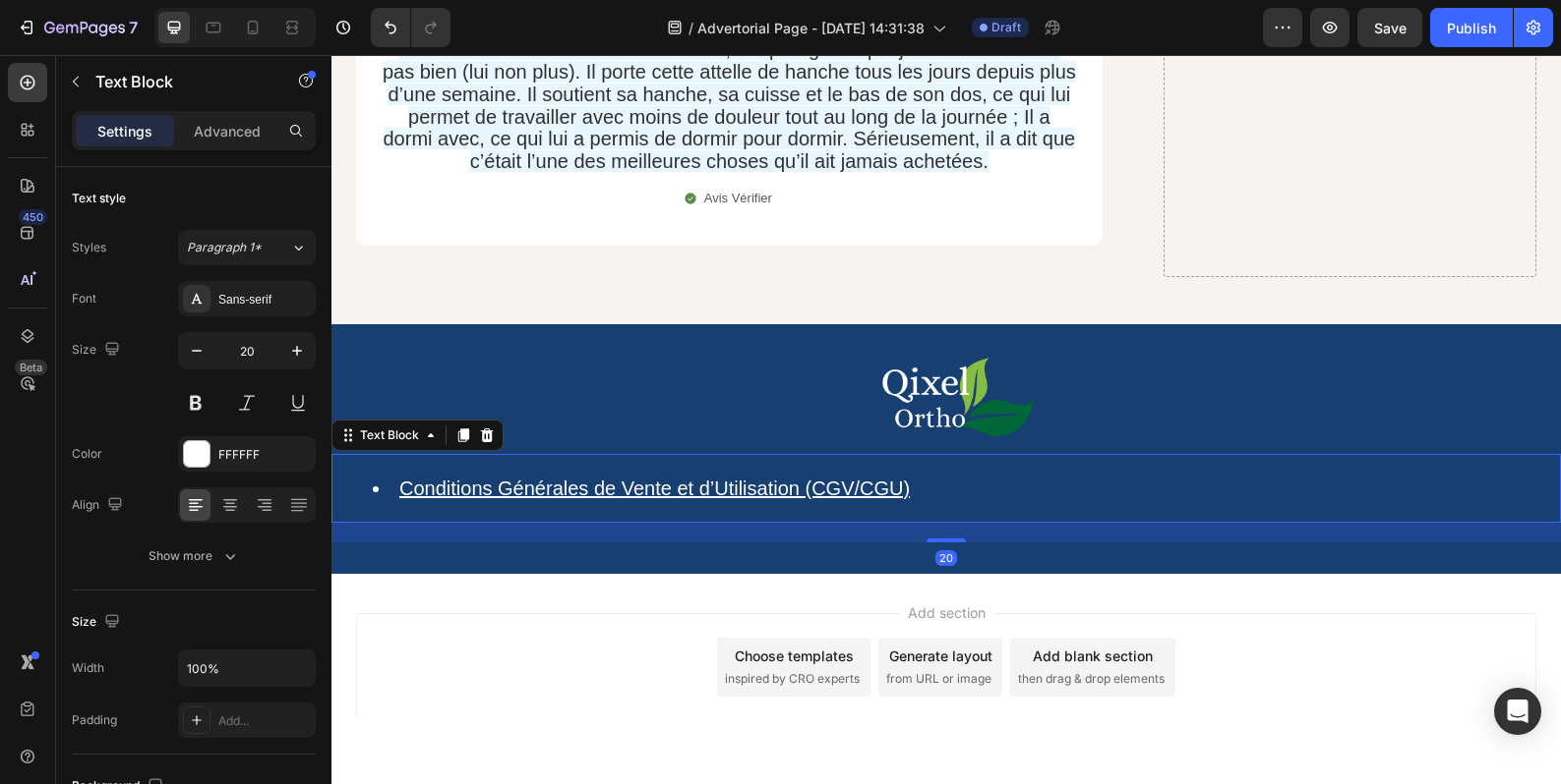
drag, startPoint x: 473, startPoint y: 378, endPoint x: 461, endPoint y: 399, distance: 24.2
click at [473, 424] on div at bounding box center [464, 436] width 24 height 24
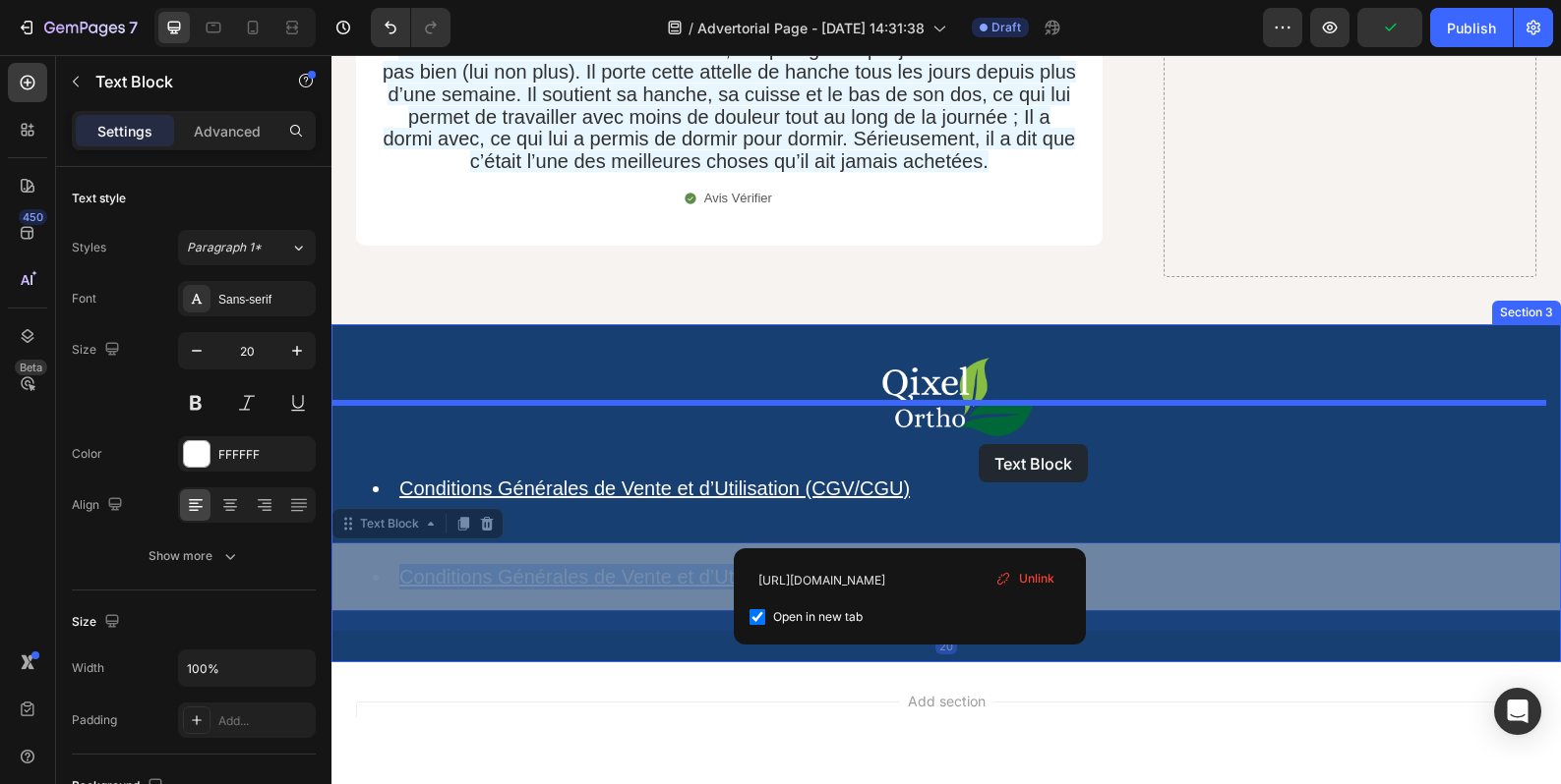
drag, startPoint x: 977, startPoint y: 490, endPoint x: 979, endPoint y: 444, distance: 46.0
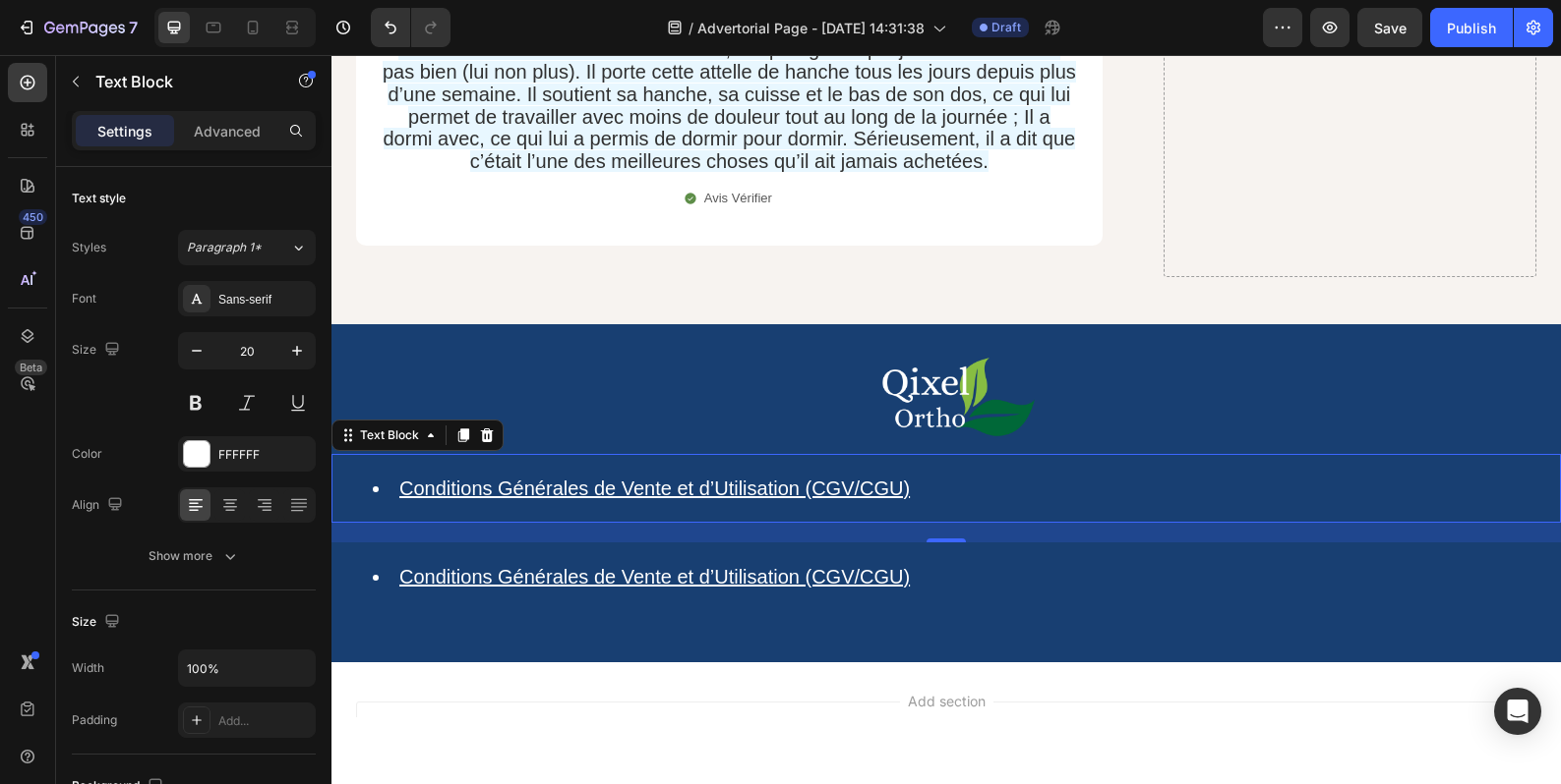
drag, startPoint x: 944, startPoint y: 513, endPoint x: 936, endPoint y: 443, distance: 70.5
click at [933, 454] on div "Conditions Générales de Vente et d’Utilisation (CGV/CGU) ⁠⁠⁠⁠⁠⁠⁠ Text Block 20" at bounding box center [946, 489] width 1229 height 69
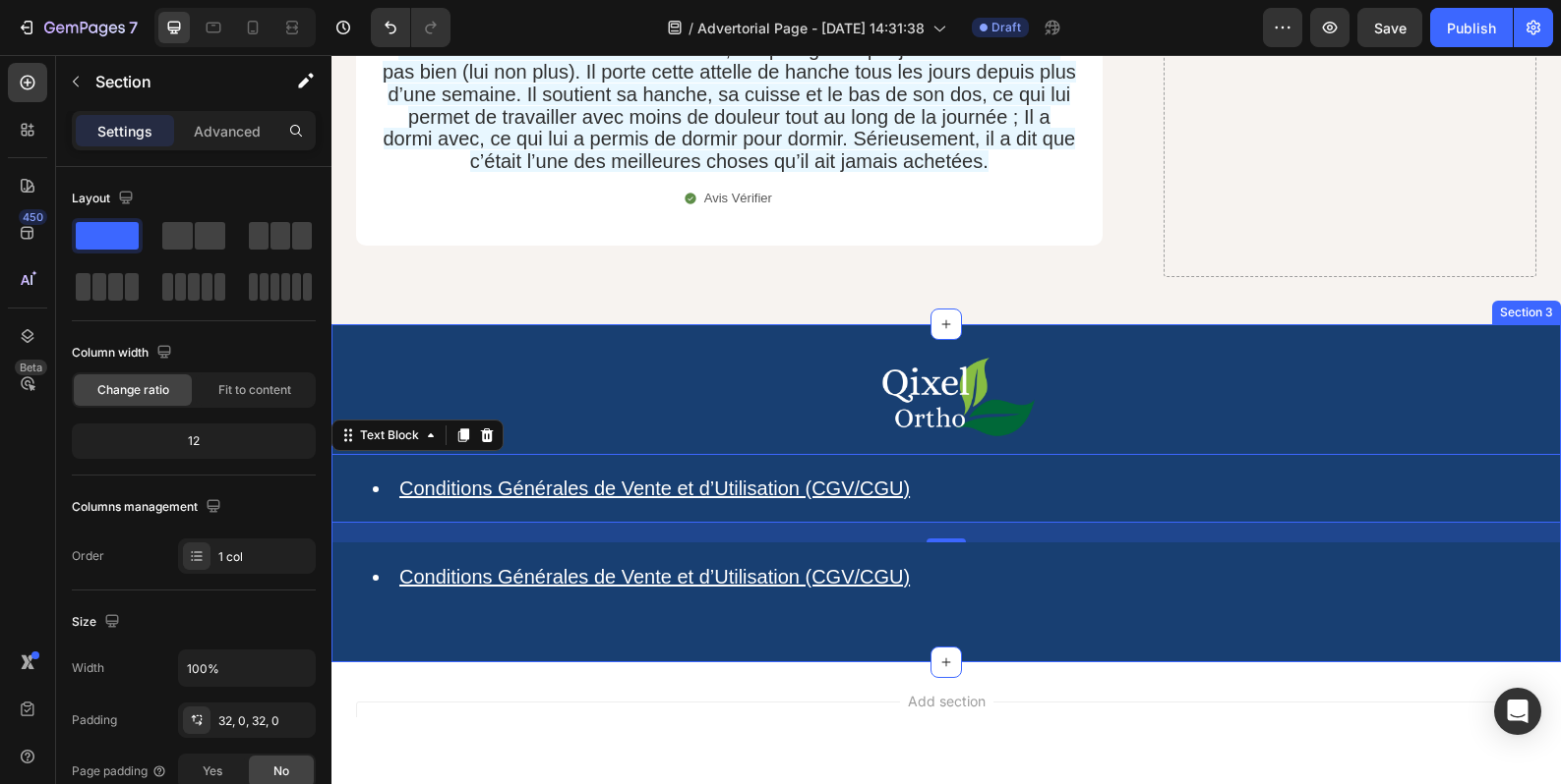
click at [945, 570] on div "Image Conditions Générales de Vente et d’Utilisation (CGV/CGU) ⁠⁠⁠⁠⁠⁠⁠ Text Blo…" at bounding box center [946, 493] width 1229 height 275
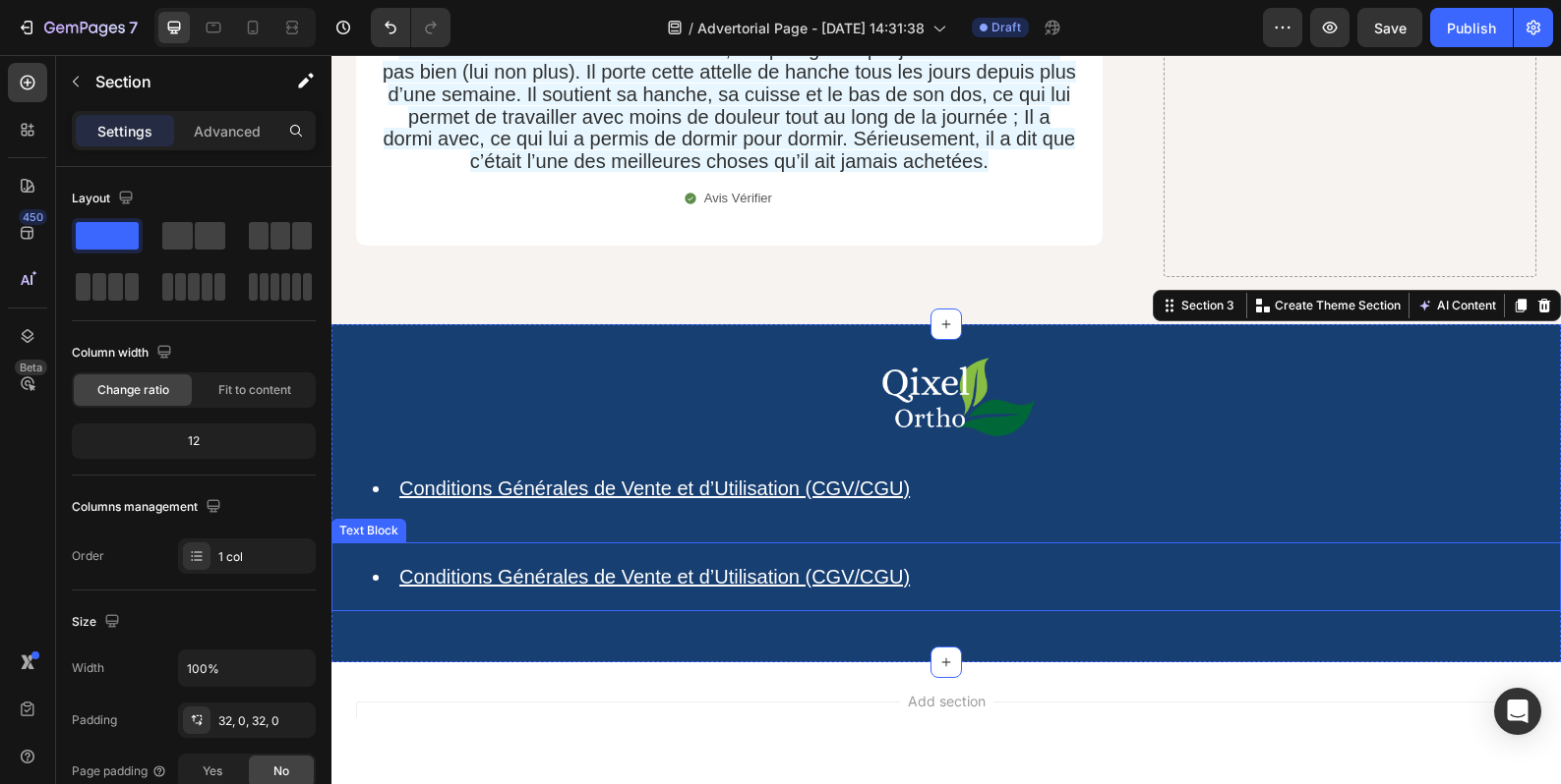
click at [936, 564] on li "Conditions Générales de Vente et d’Utilisation (CGV/CGU)" at bounding box center [965, 577] width 1186 height 26
click at [839, 603] on div "Image Conditions Générales de Vente et d’Utilisation (CGV/CGU) ⁠⁠⁠⁠⁠⁠⁠ Text Blo…" at bounding box center [946, 494] width 1229 height 339
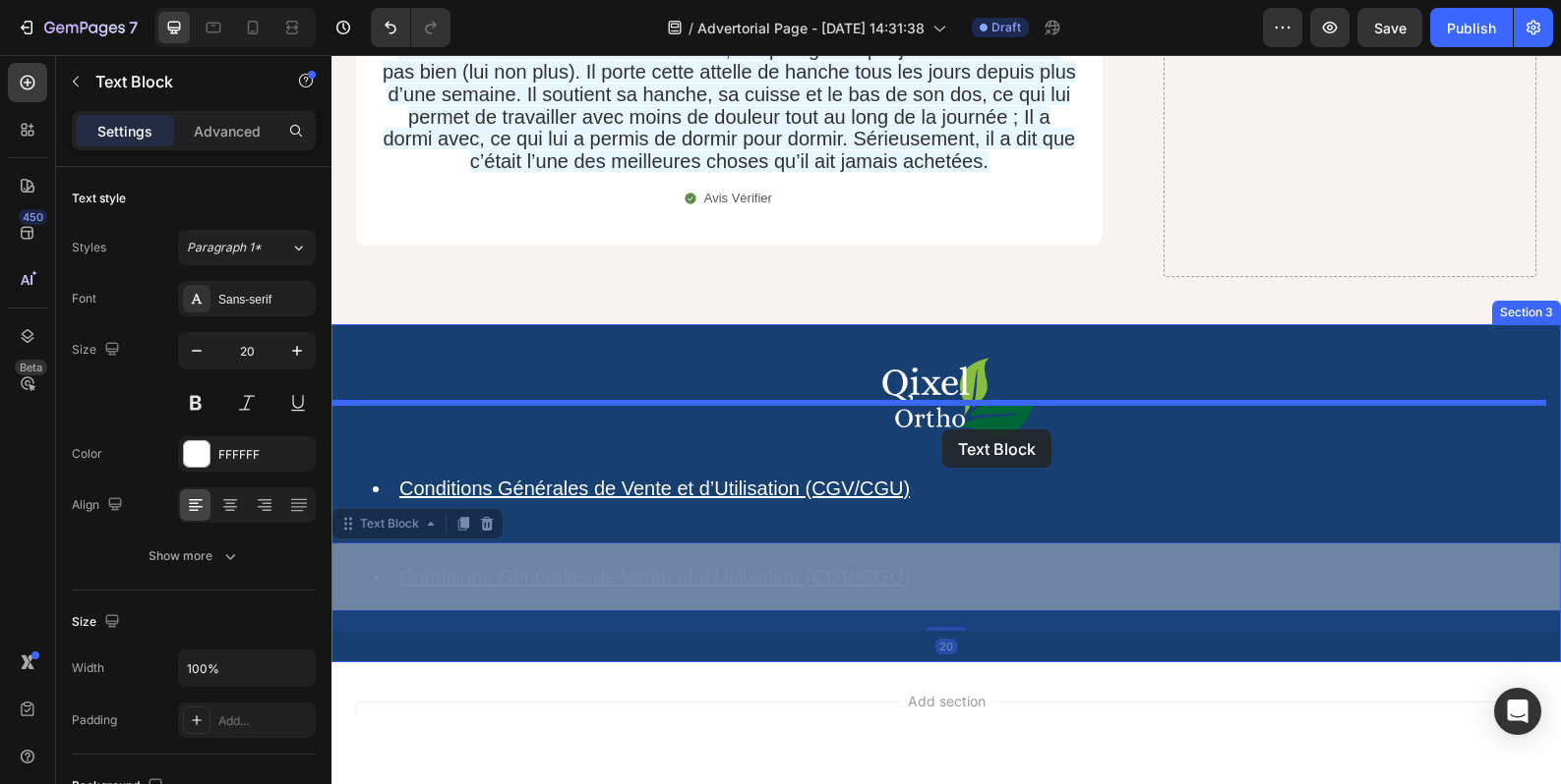
drag, startPoint x: 919, startPoint y: 530, endPoint x: 942, endPoint y: 430, distance: 102.6
drag, startPoint x: 956, startPoint y: 520, endPoint x: 977, endPoint y: 409, distance: 113.0
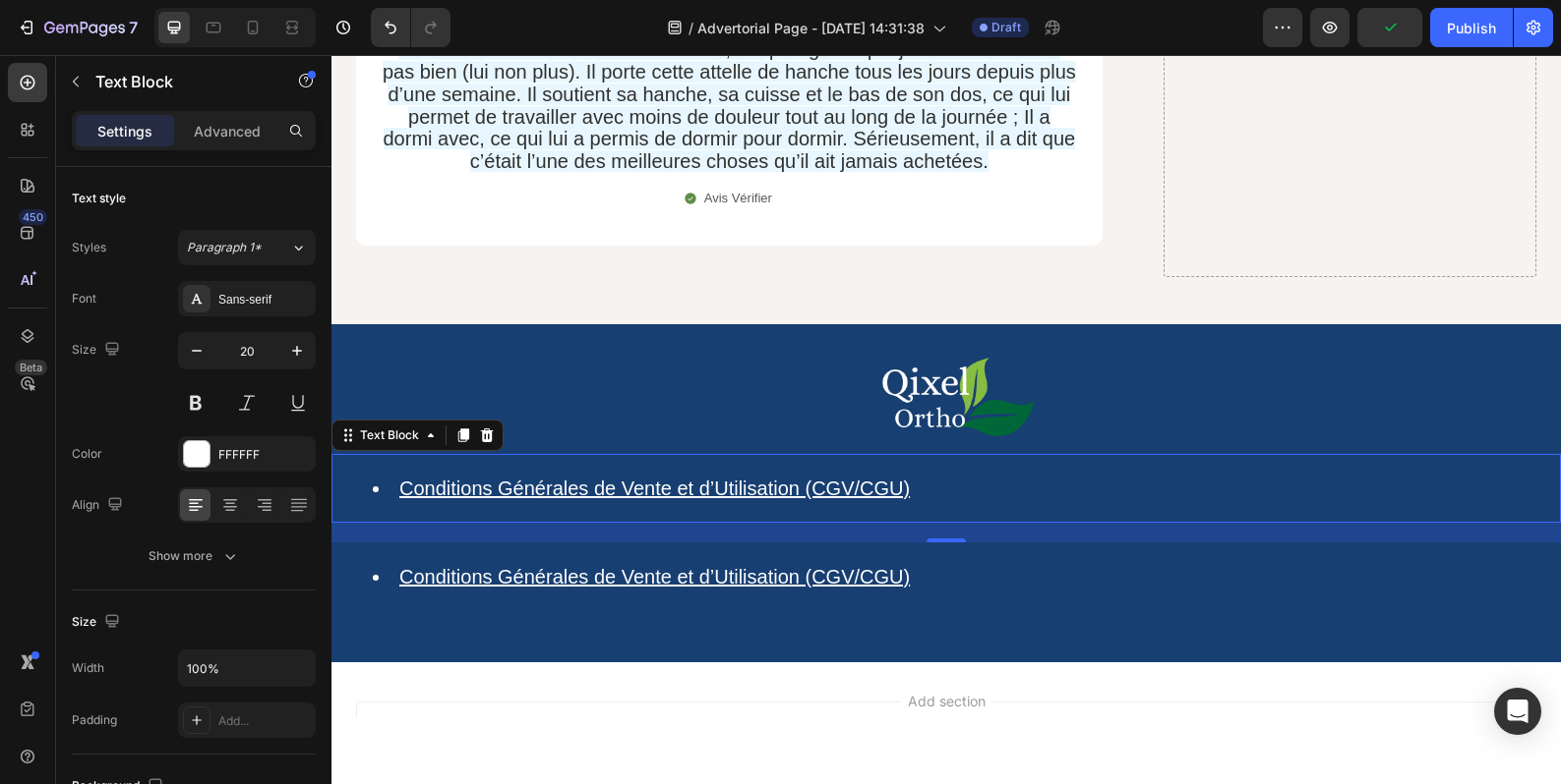
click at [934, 454] on div "Conditions Générales de Vente et d’Utilisation (CGV/CGU) ⁠⁠⁠⁠⁠⁠⁠" at bounding box center [946, 489] width 1229 height 69
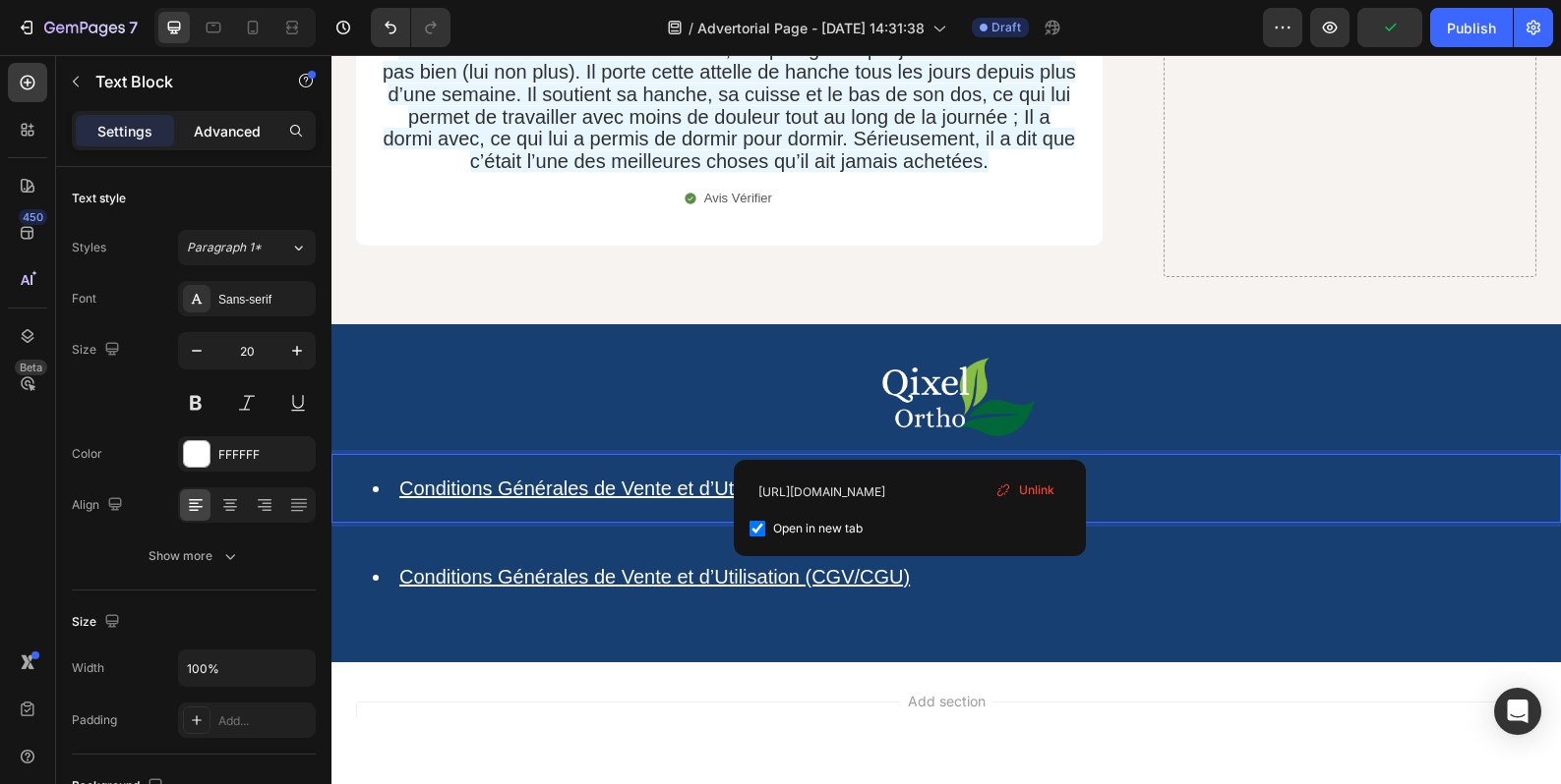
click at [214, 135] on p "Advanced" at bounding box center [228, 131] width 67 height 21
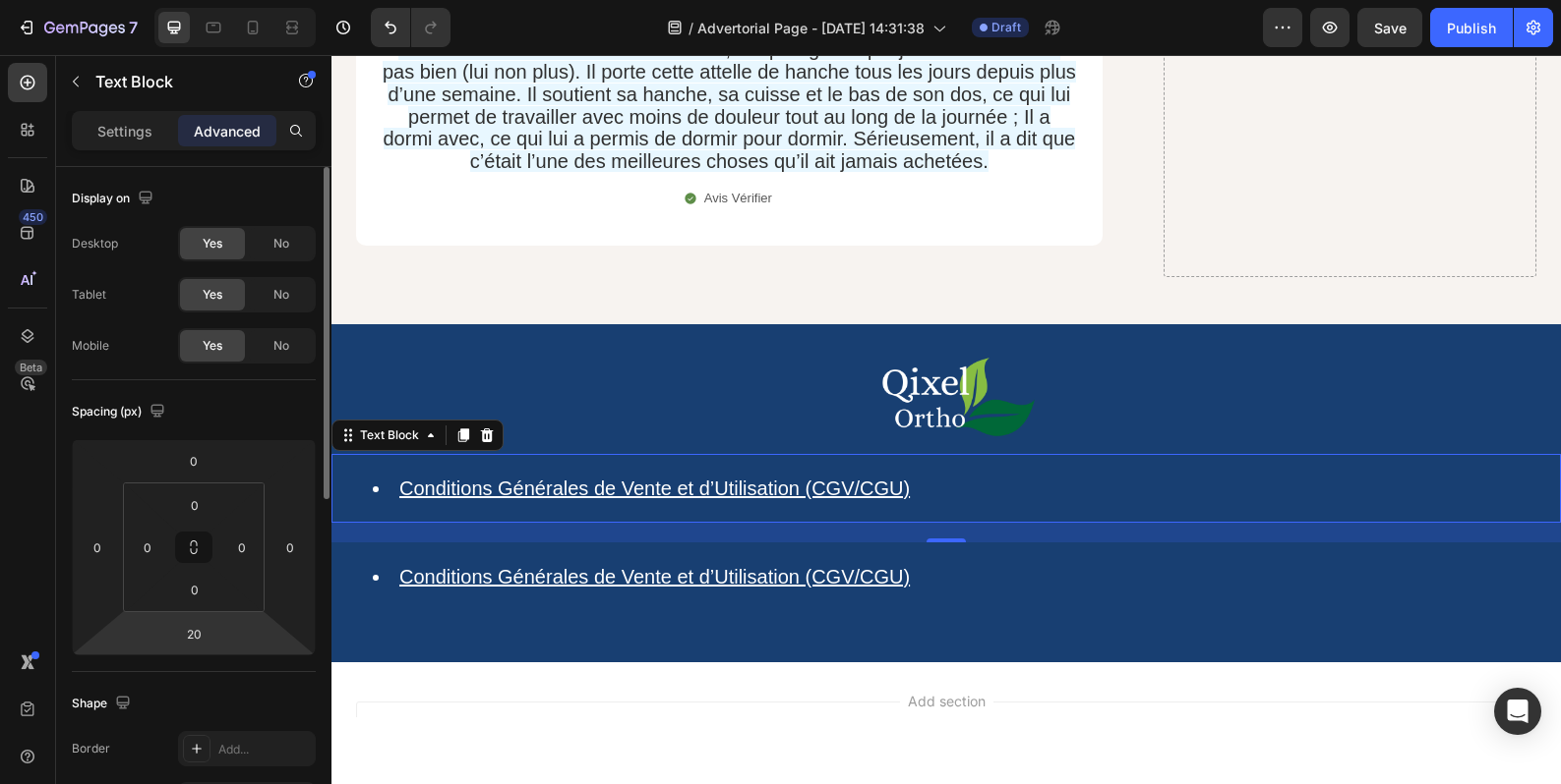
click at [224, 0] on html "7 / Advertorial Page - Aug 27, 14:31:38 Draft Preview Save Publish 450 Beta Sec…" at bounding box center [780, 0] width 1561 height 0
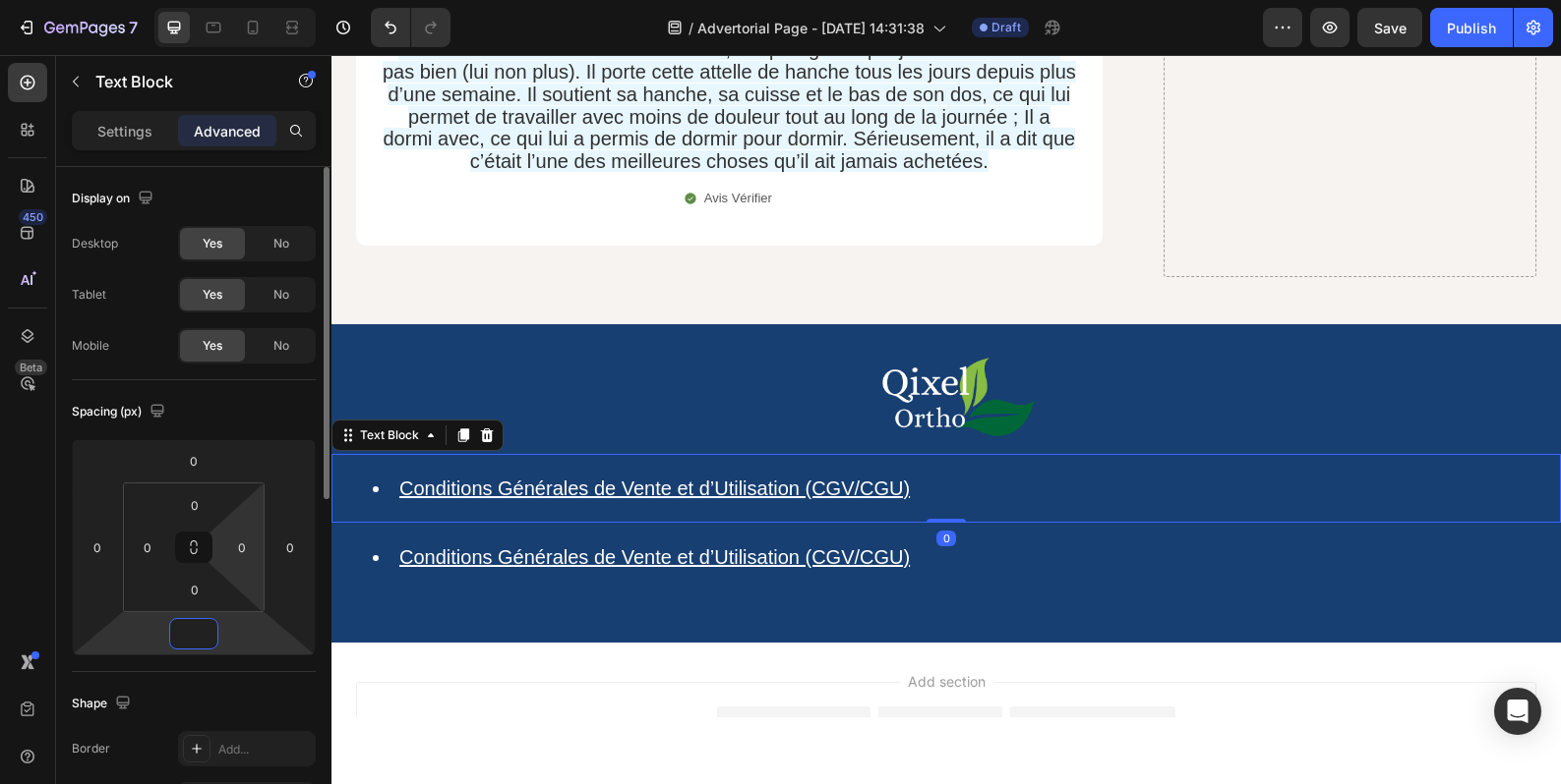
click at [247, 0] on html "7 / Advertorial Page - Aug 27, 14:31:38 Draft Preview Save Publish 450 Beta Sec…" at bounding box center [780, 0] width 1561 height 0
type input "0"
type input """
type input "33"
click at [212, 587] on input "0" at bounding box center [195, 590] width 40 height 30
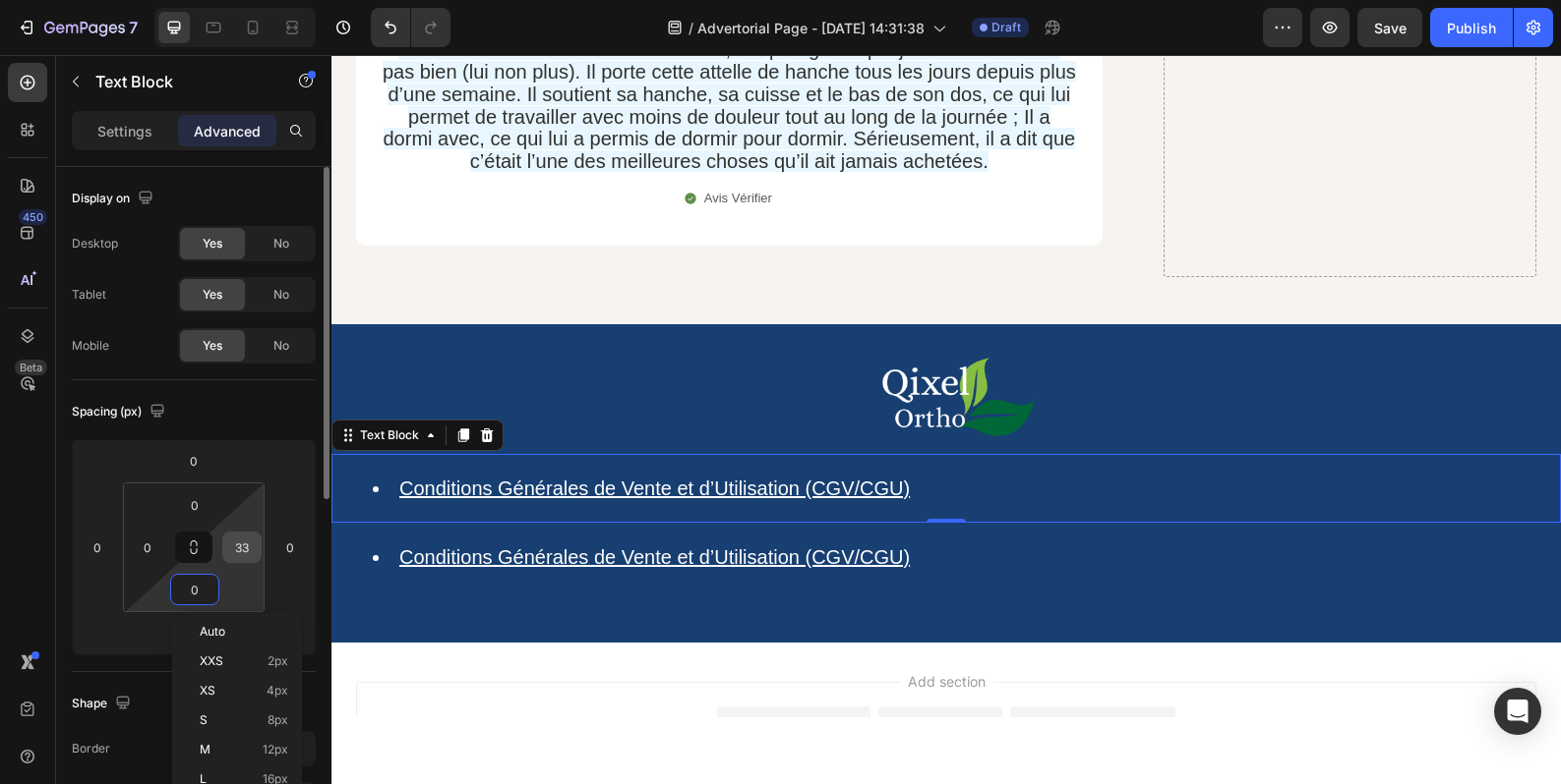
click at [230, 555] on input "33" at bounding box center [242, 547] width 30 height 30
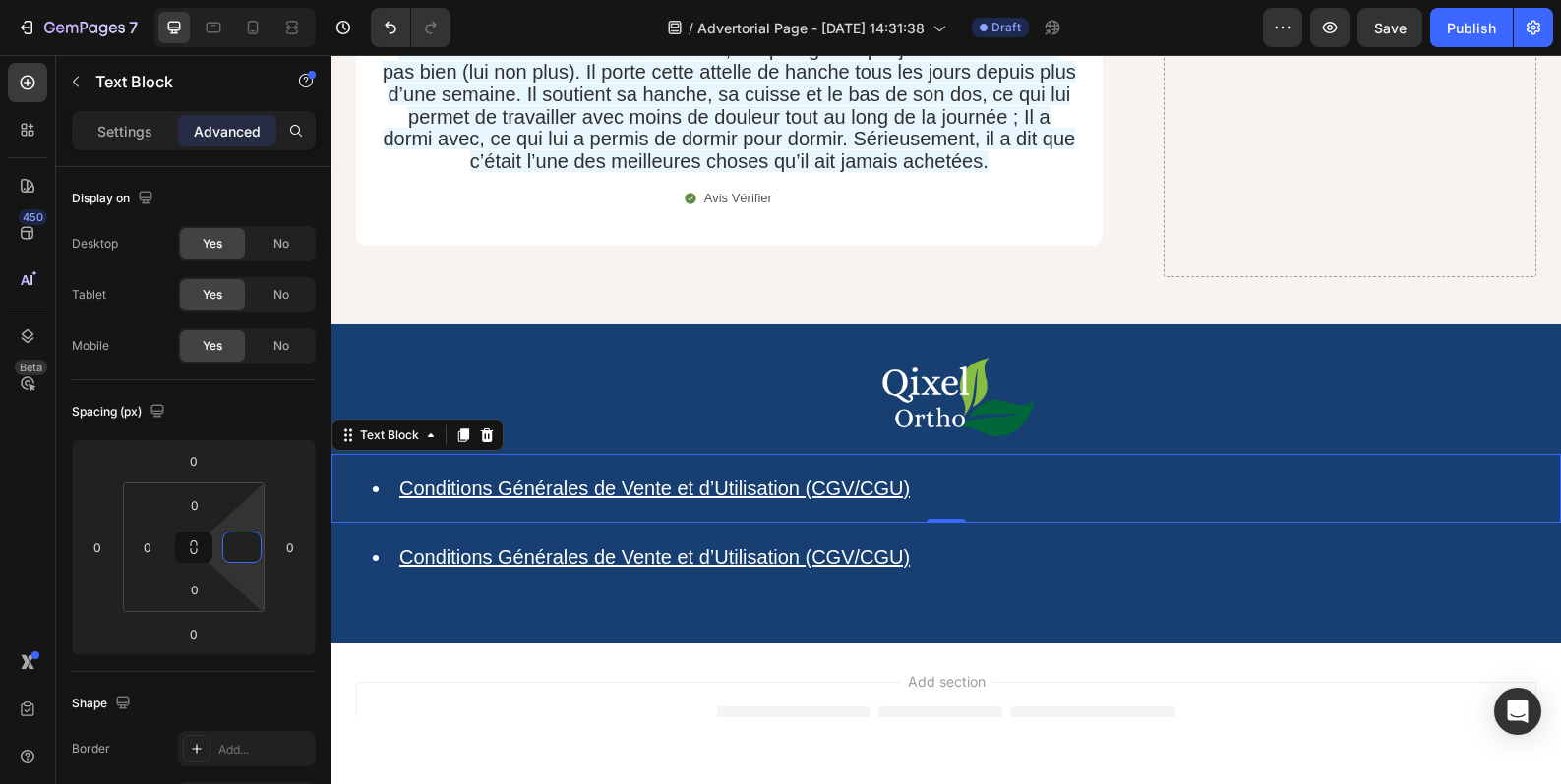
type input "0"
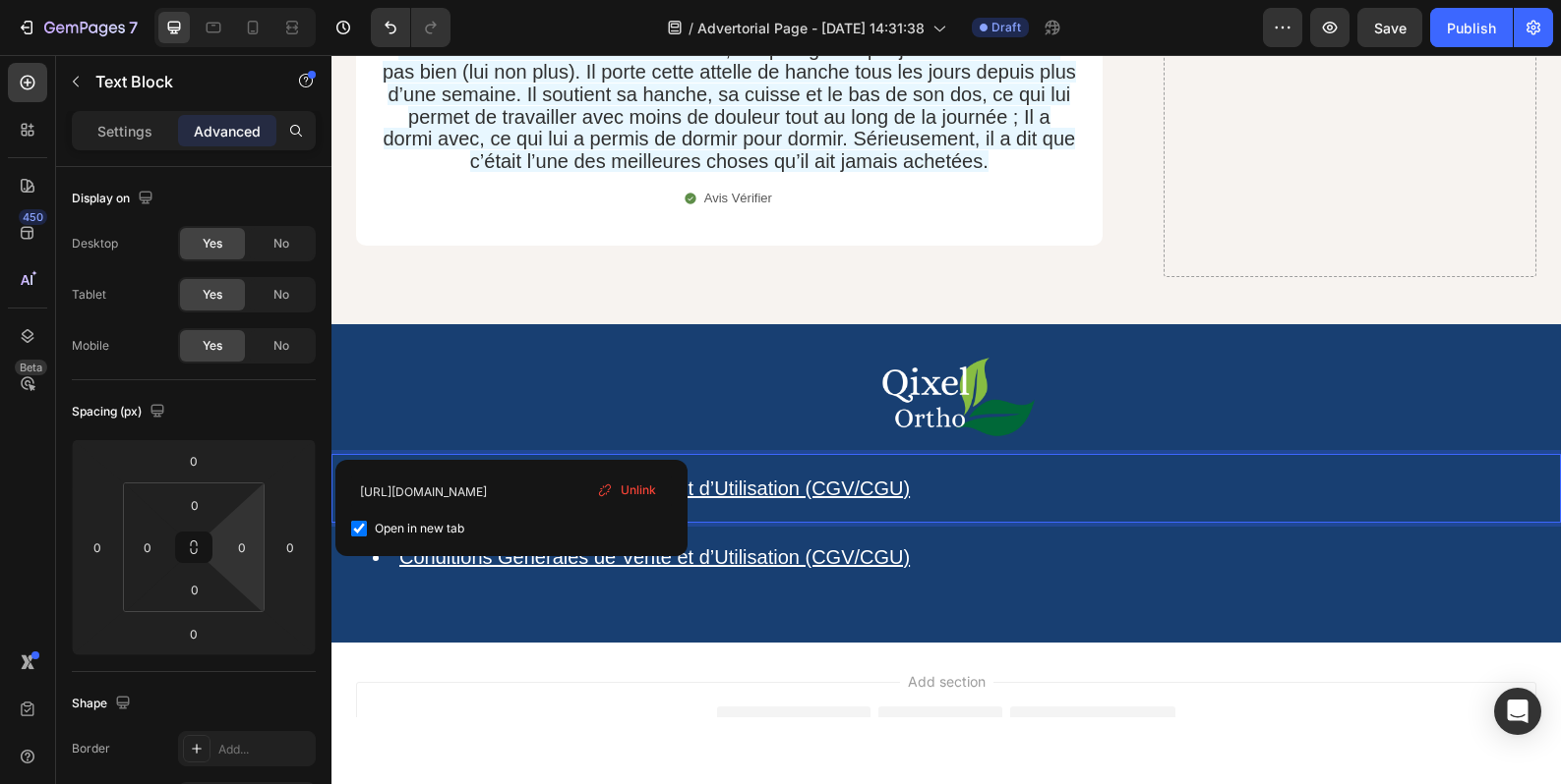
click at [950, 476] on li "Conditions Générales de Vente et d’Utilisation (CGV/CGU)" at bounding box center [965, 489] width 1186 height 26
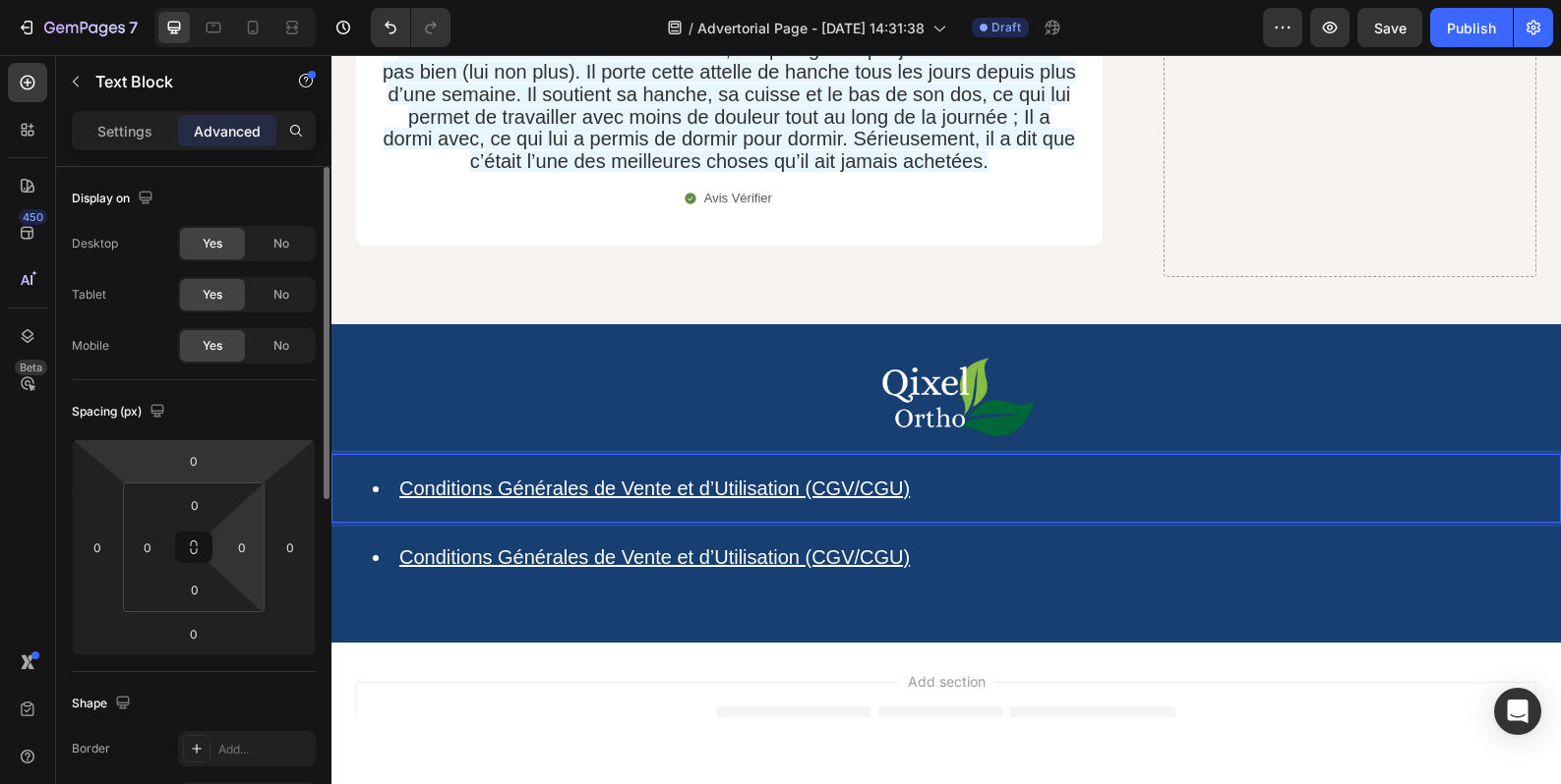
scroll to position [329, 0]
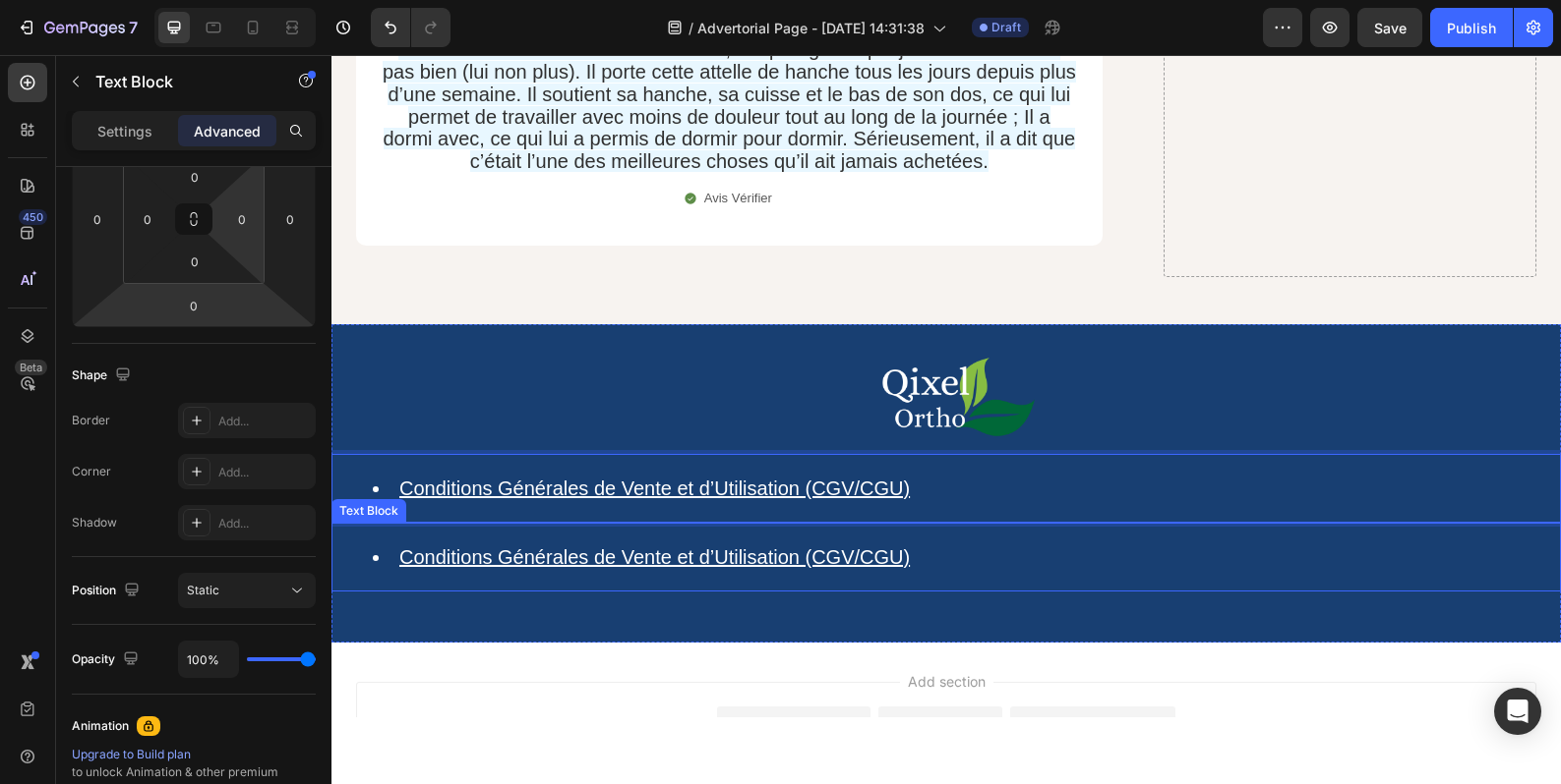
click at [886, 546] on u "Conditions Générales de Vente et d’Utilisation (CGV/CGU)" at bounding box center [654, 557] width 510 height 22
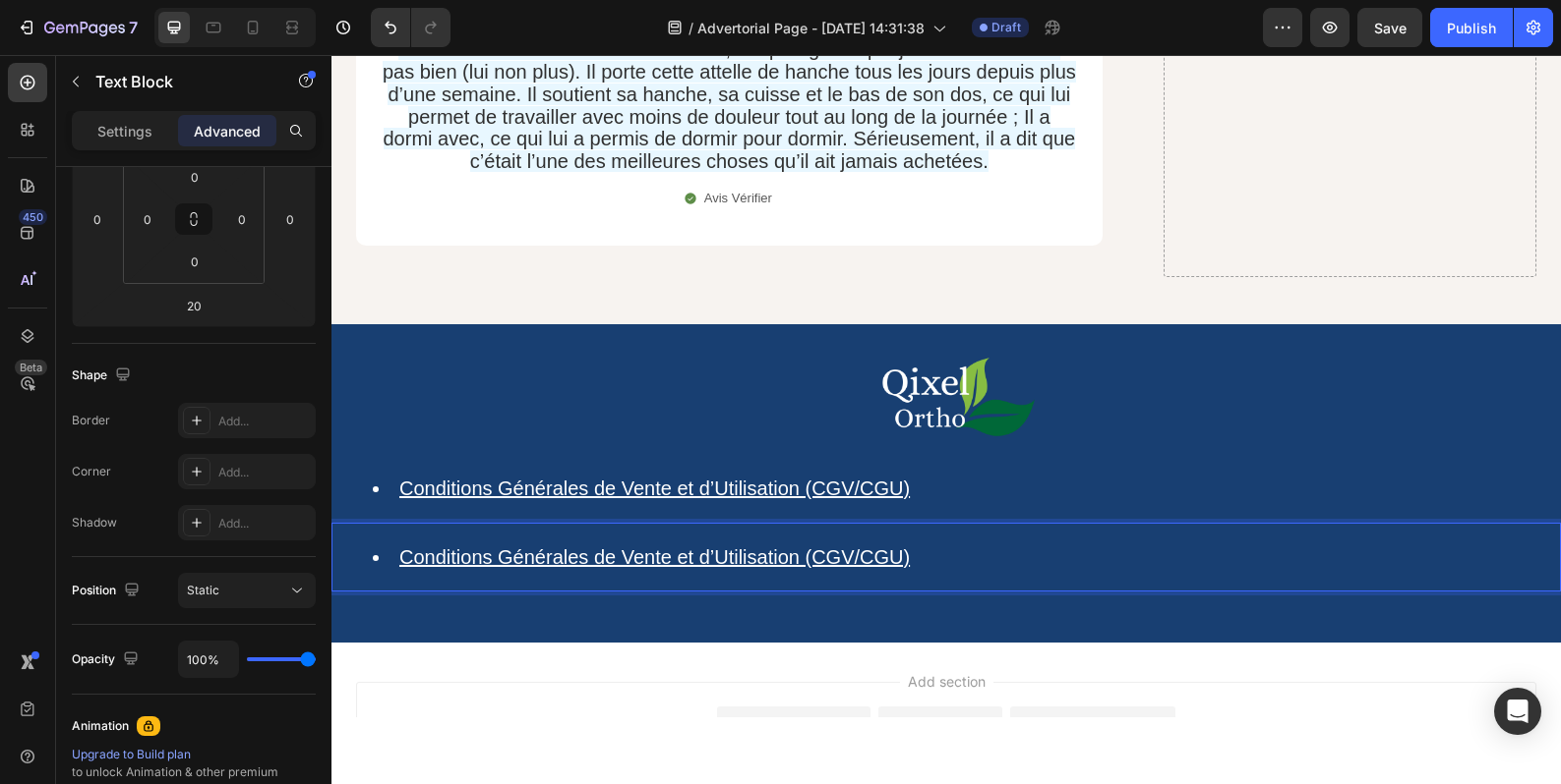
click at [910, 544] on li "Conditions Générales de Vente et d’Utilisation (CGV/CGU) ⁠⁠⁠⁠⁠⁠⁠" at bounding box center [965, 557] width 1186 height 26
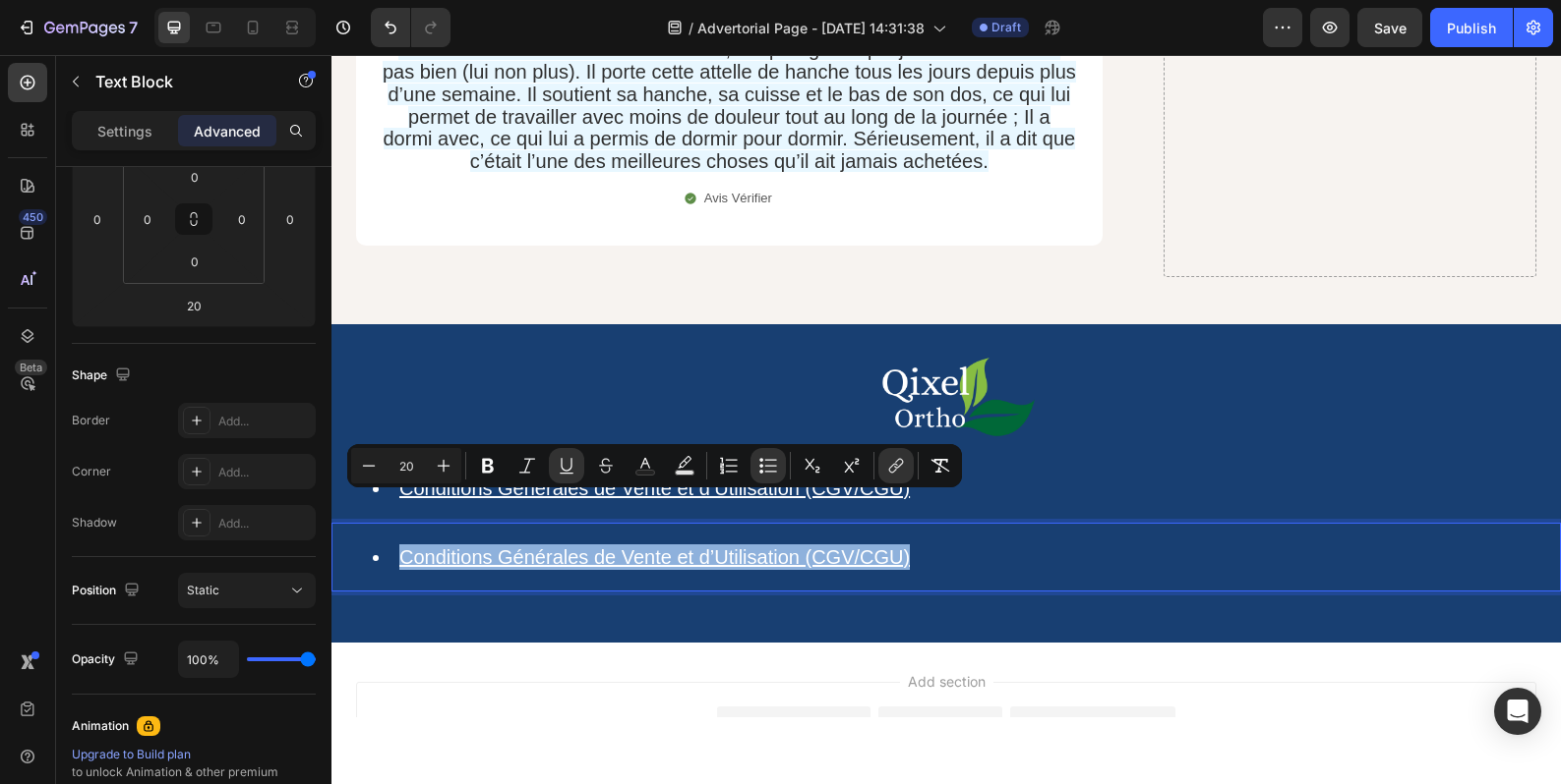
drag, startPoint x: 909, startPoint y: 507, endPoint x: 402, endPoint y: 496, distance: 507.1
click at [402, 546] on u "Conditions Générales de Vente et d’Utilisation (CGV/CGU)" at bounding box center [654, 557] width 510 height 22
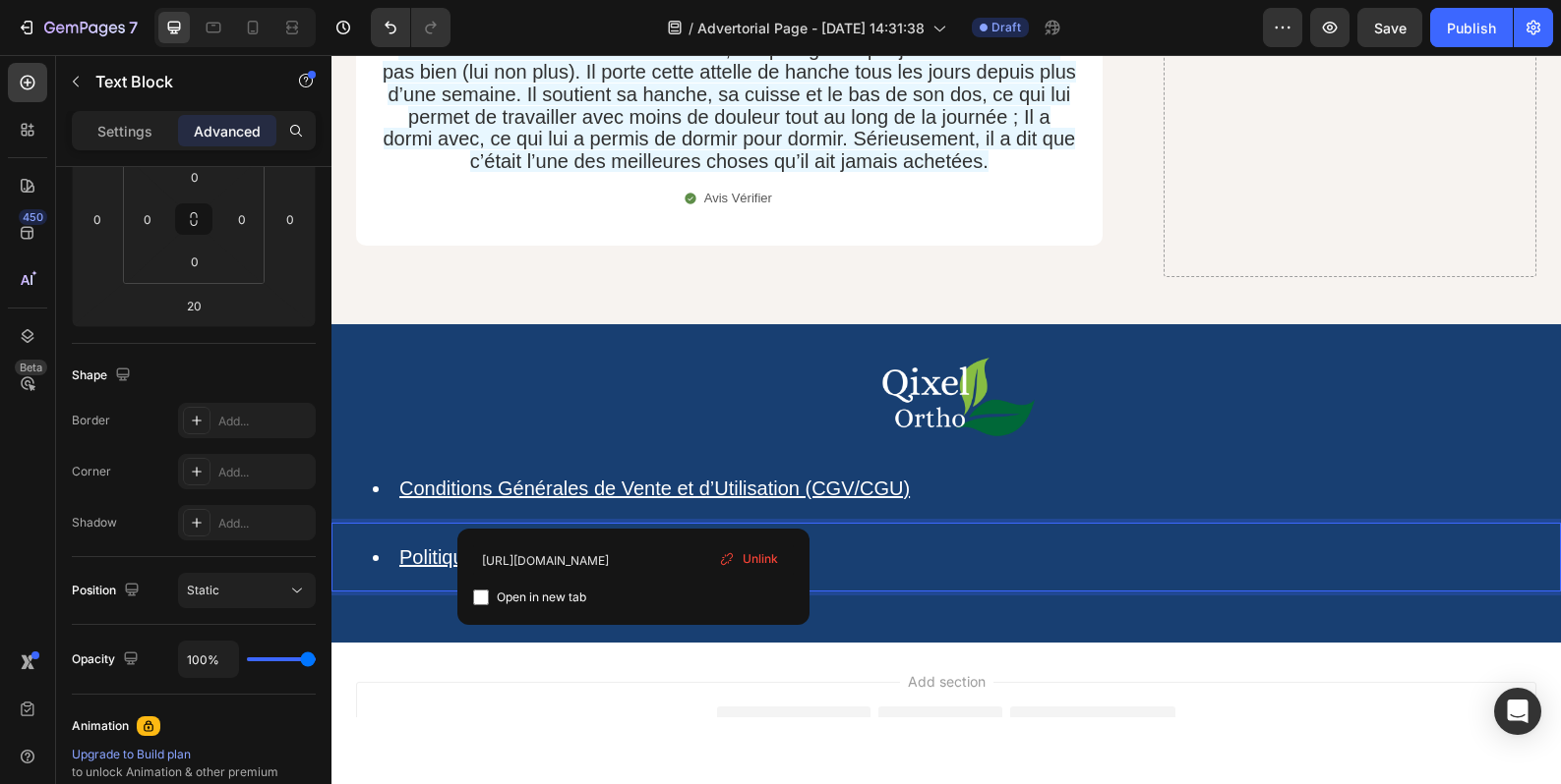
click at [632, 546] on u "Politique de confidentialité (RGPD)" at bounding box center [551, 557] width 304 height 22
click at [532, 598] on span "Open in new tab" at bounding box center [541, 598] width 89 height 24
checkbox input "true"
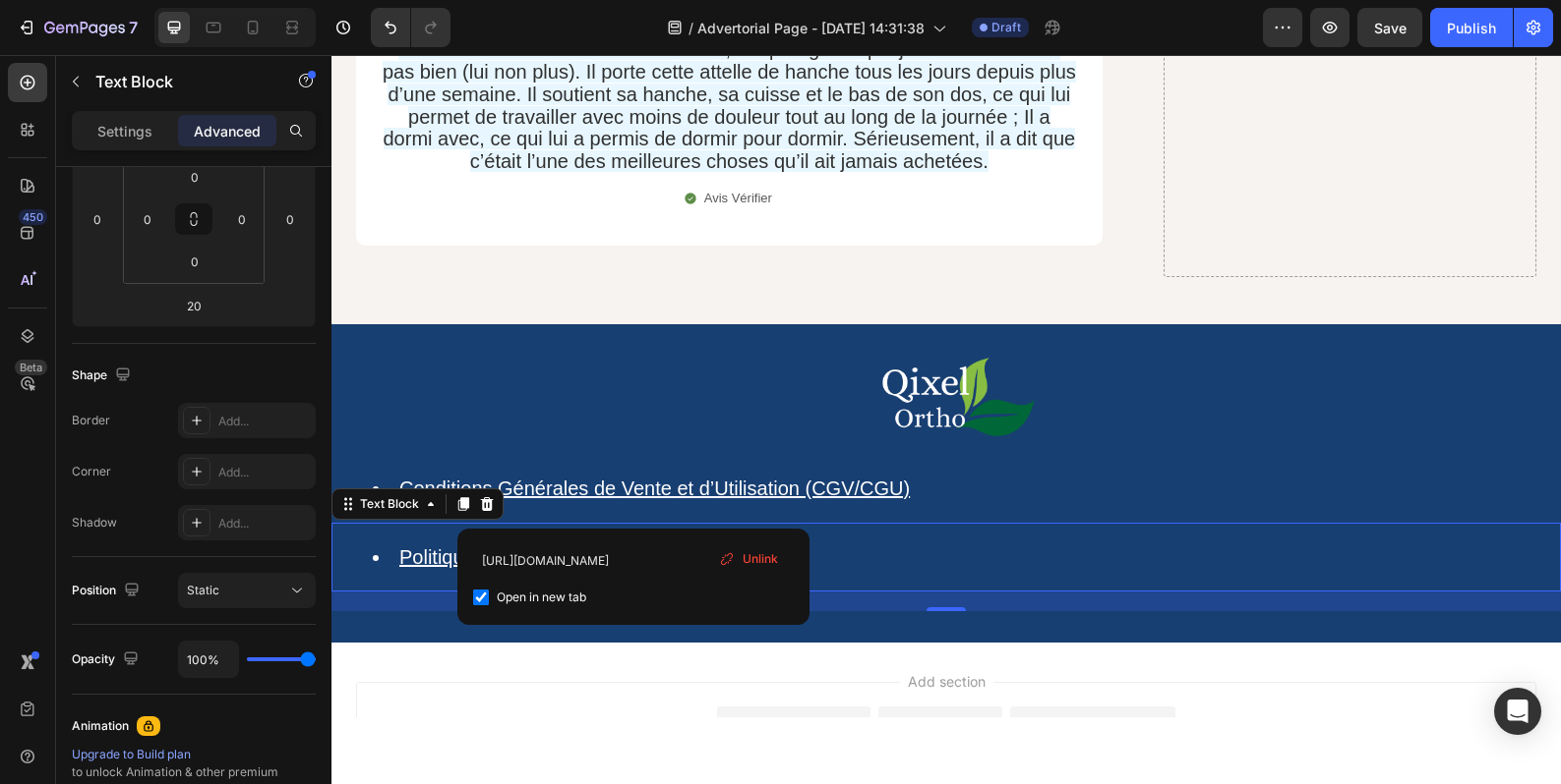
click at [717, 544] on li "Politique de confidentialité (RGPD)" at bounding box center [965, 557] width 1186 height 26
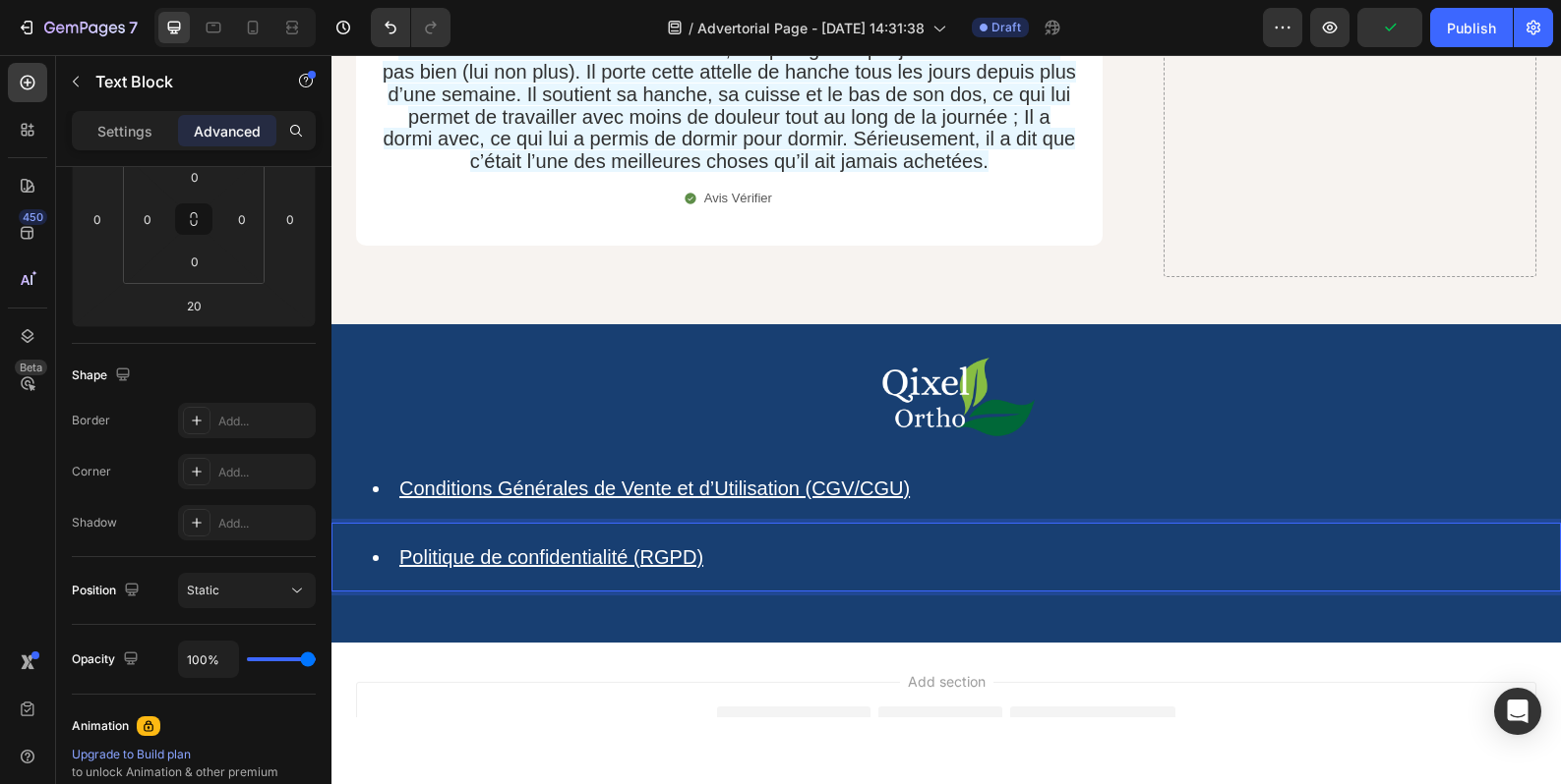
click at [725, 544] on li "Politique de confidentialité (RGPD) ⁠⁠⁠⁠⁠⁠⁠" at bounding box center [965, 557] width 1186 height 26
drag, startPoint x: 717, startPoint y: 526, endPoint x: 735, endPoint y: 522, distance: 18.4
click at [723, 523] on div "Politique de confidentialité (RGPD) ⁠⁠⁠⁠⁠⁠⁠" at bounding box center [946, 557] width 1229 height 69
click at [705, 642] on div "Add section Choose templates inspired by CRO experts Generate layout from URL o…" at bounding box center [946, 763] width 1229 height 242
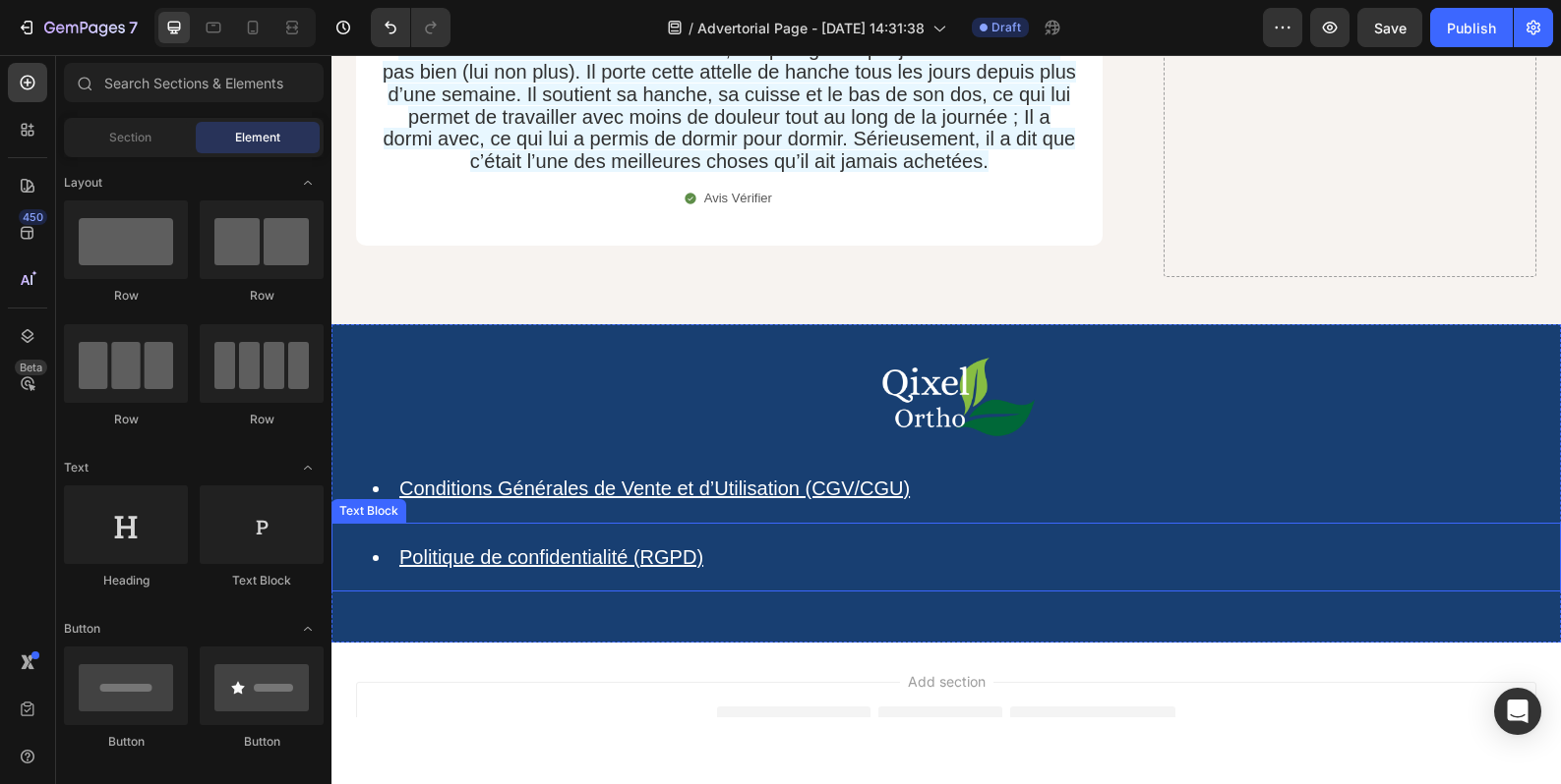
click at [728, 544] on li "Politique de confidentialité (RGPD) ⁠⁠⁠⁠⁠⁠⁠" at bounding box center [965, 557] width 1186 height 26
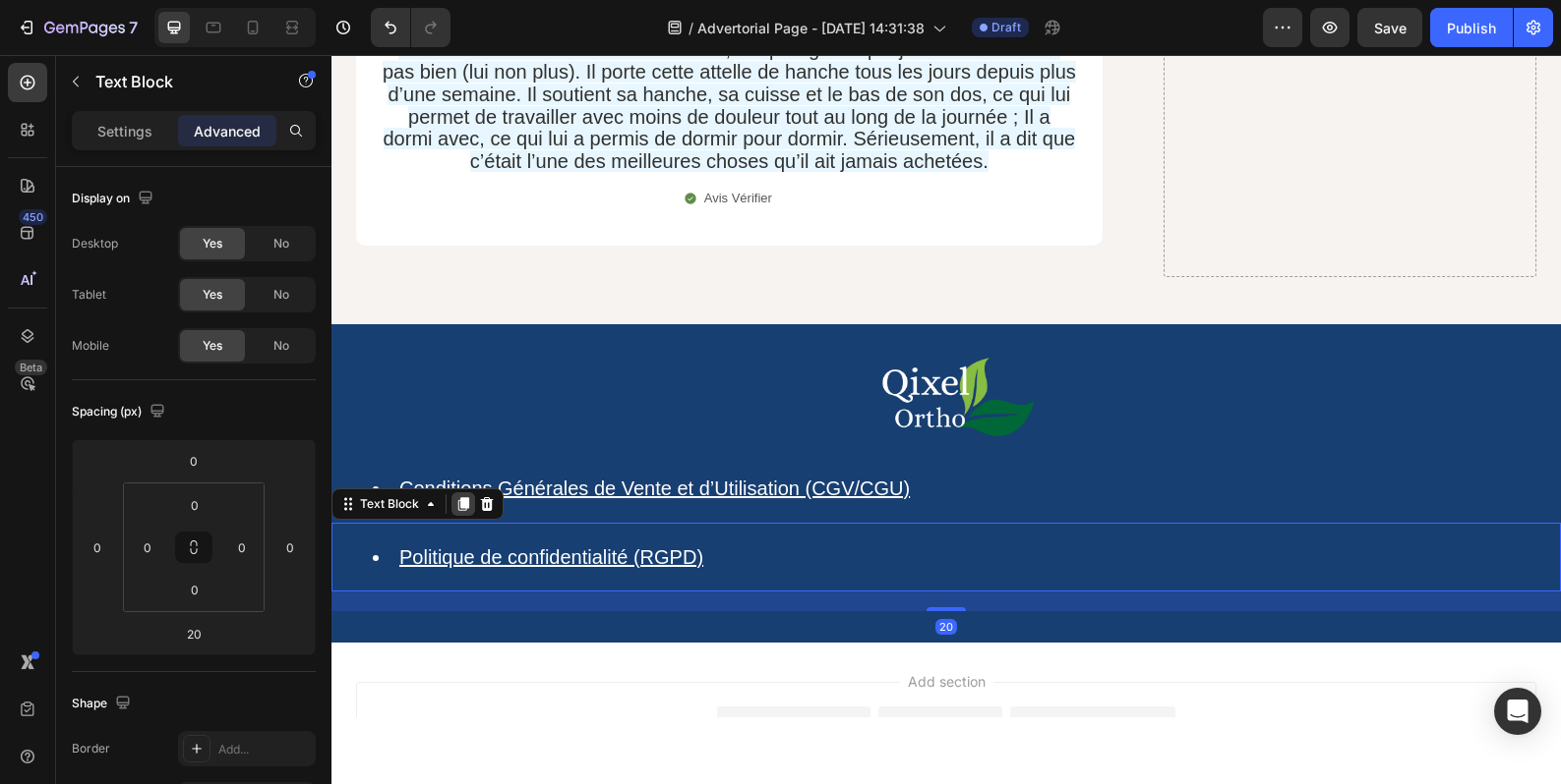
click at [469, 496] on icon at bounding box center [464, 504] width 16 height 16
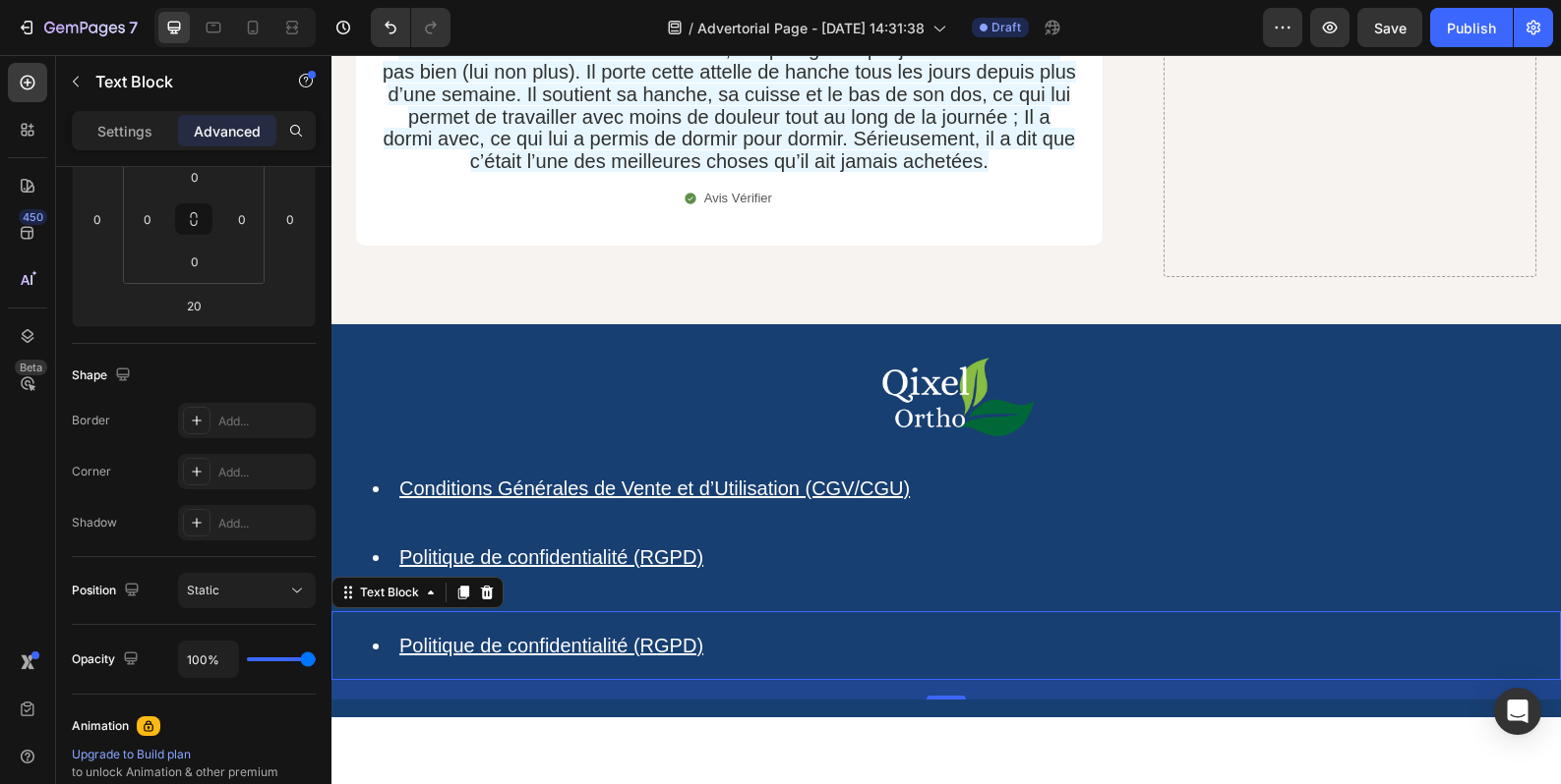
click at [722, 633] on li "Politique de confidentialité (RGPD)" at bounding box center [965, 645] width 1186 height 26
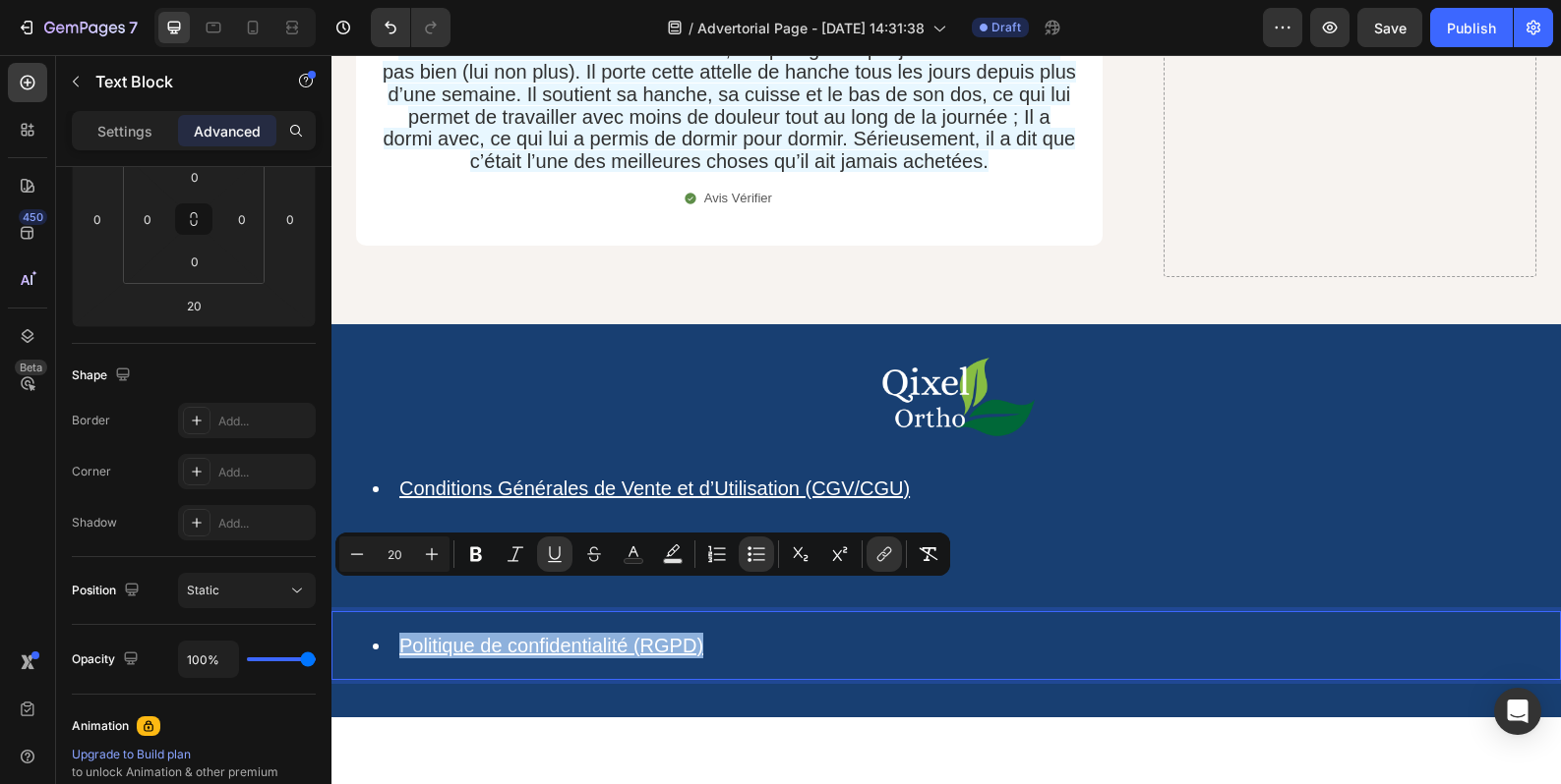
drag, startPoint x: 717, startPoint y: 597, endPoint x: 374, endPoint y: 595, distance: 343.0
click at [374, 633] on li "Politique de confidentialité (RGPD)" at bounding box center [965, 645] width 1186 height 26
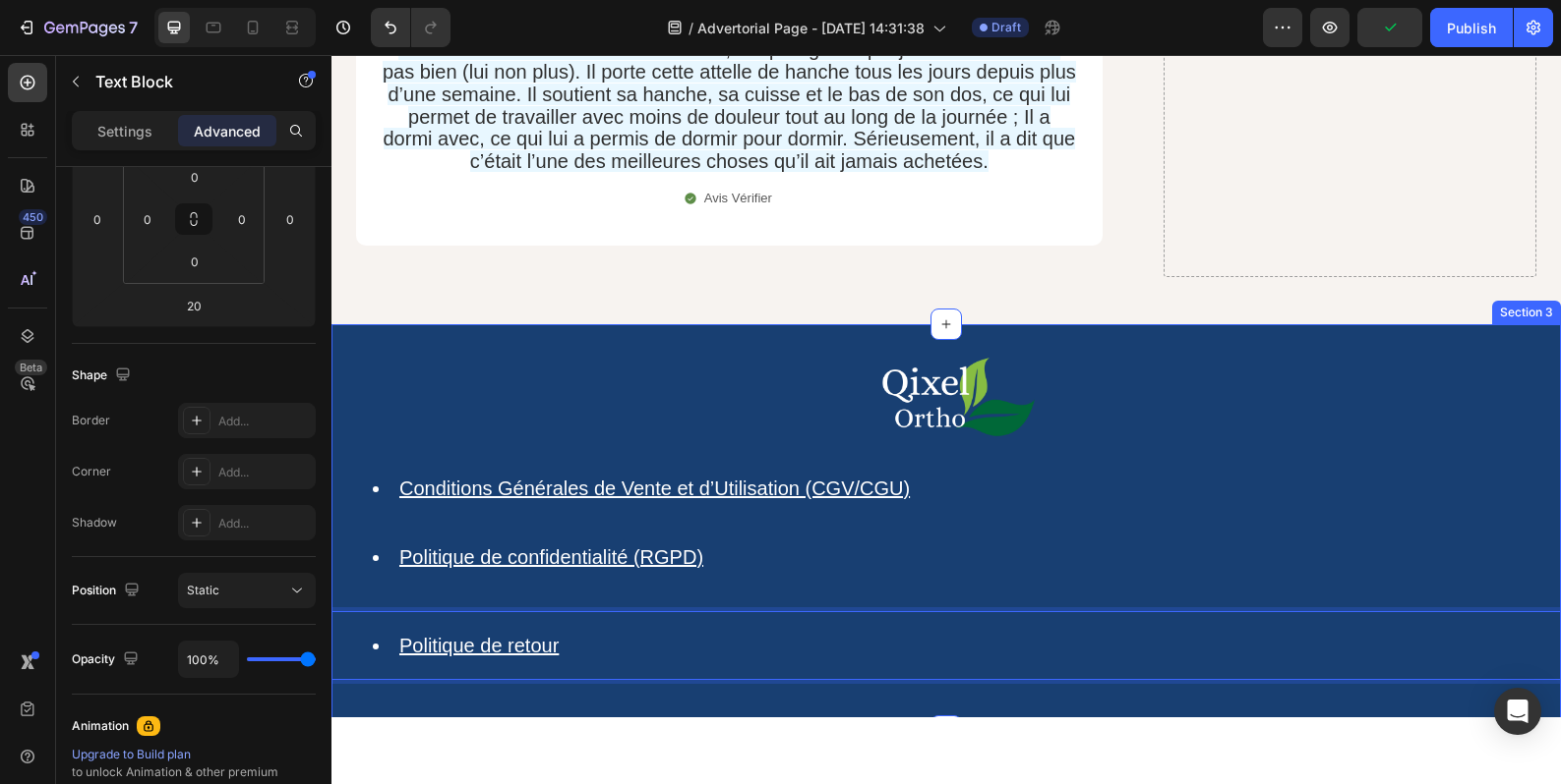
click at [613, 656] on div "Image Conditions Générales de Vente et d’Utilisation (CGV/CGU) ⁠⁠⁠⁠⁠⁠⁠ Text Blo…" at bounding box center [946, 528] width 1229 height 407
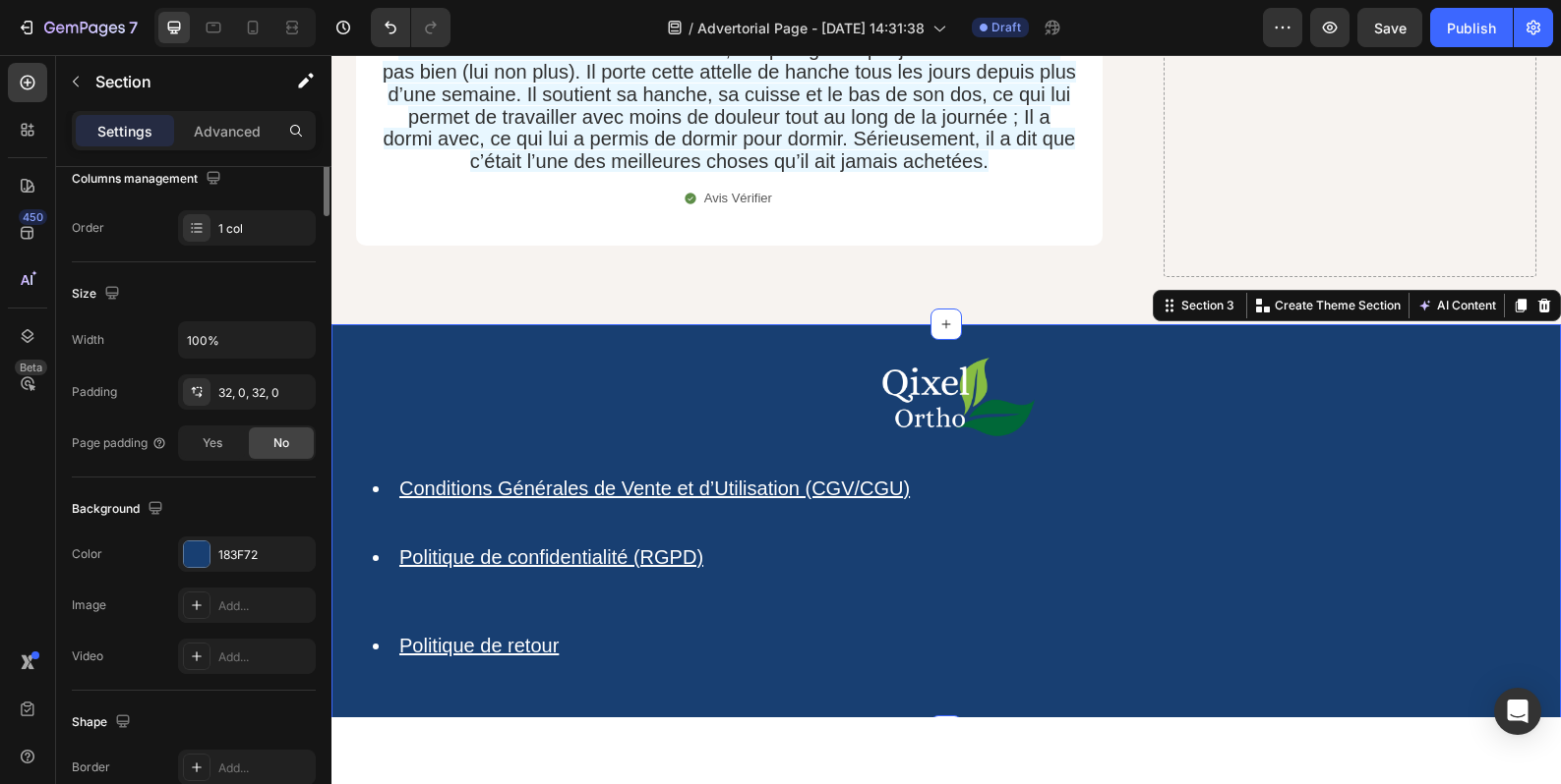
scroll to position [0, 0]
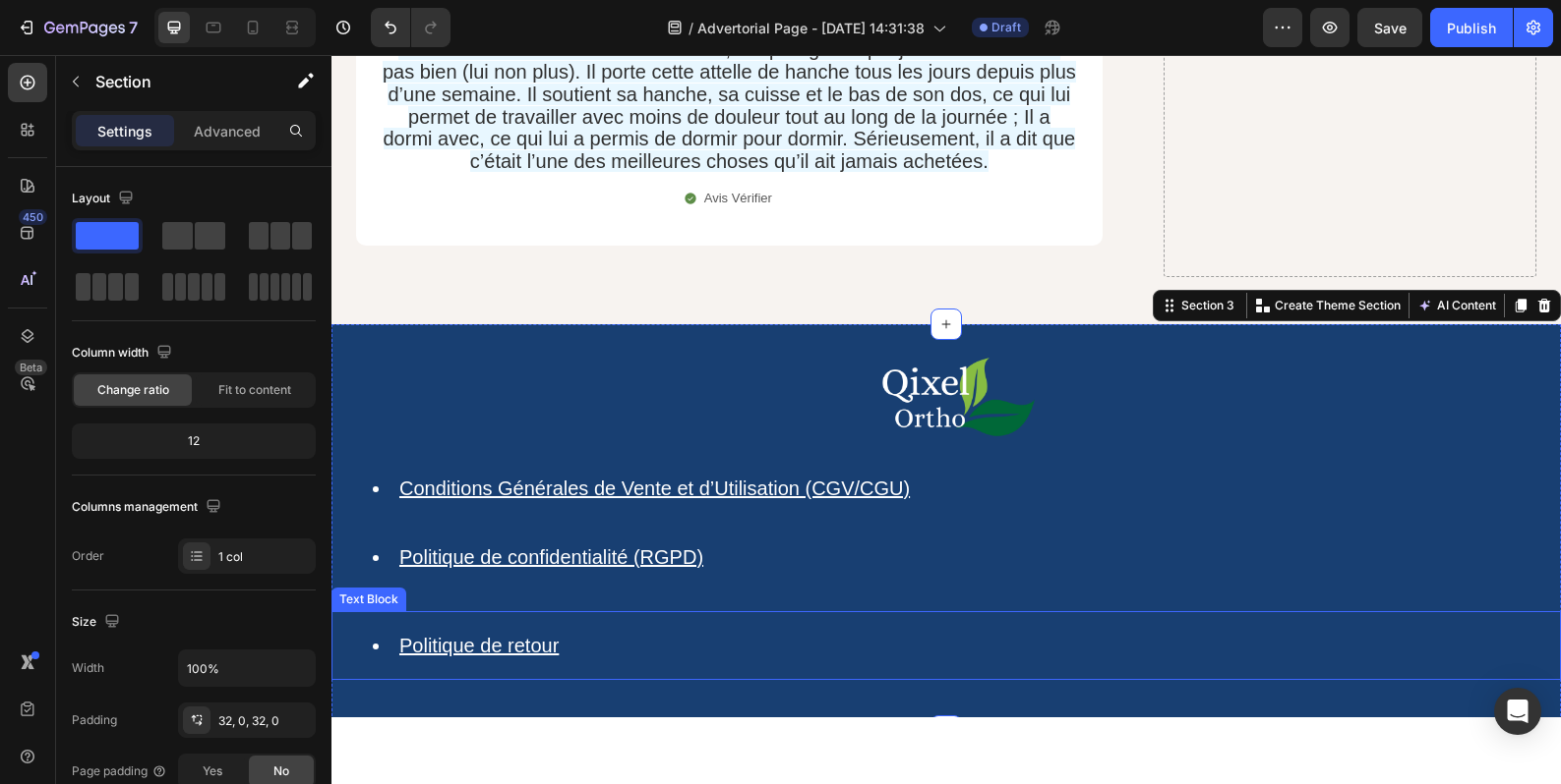
click at [559, 635] on u "Politique de retour" at bounding box center [478, 645] width 159 height 22
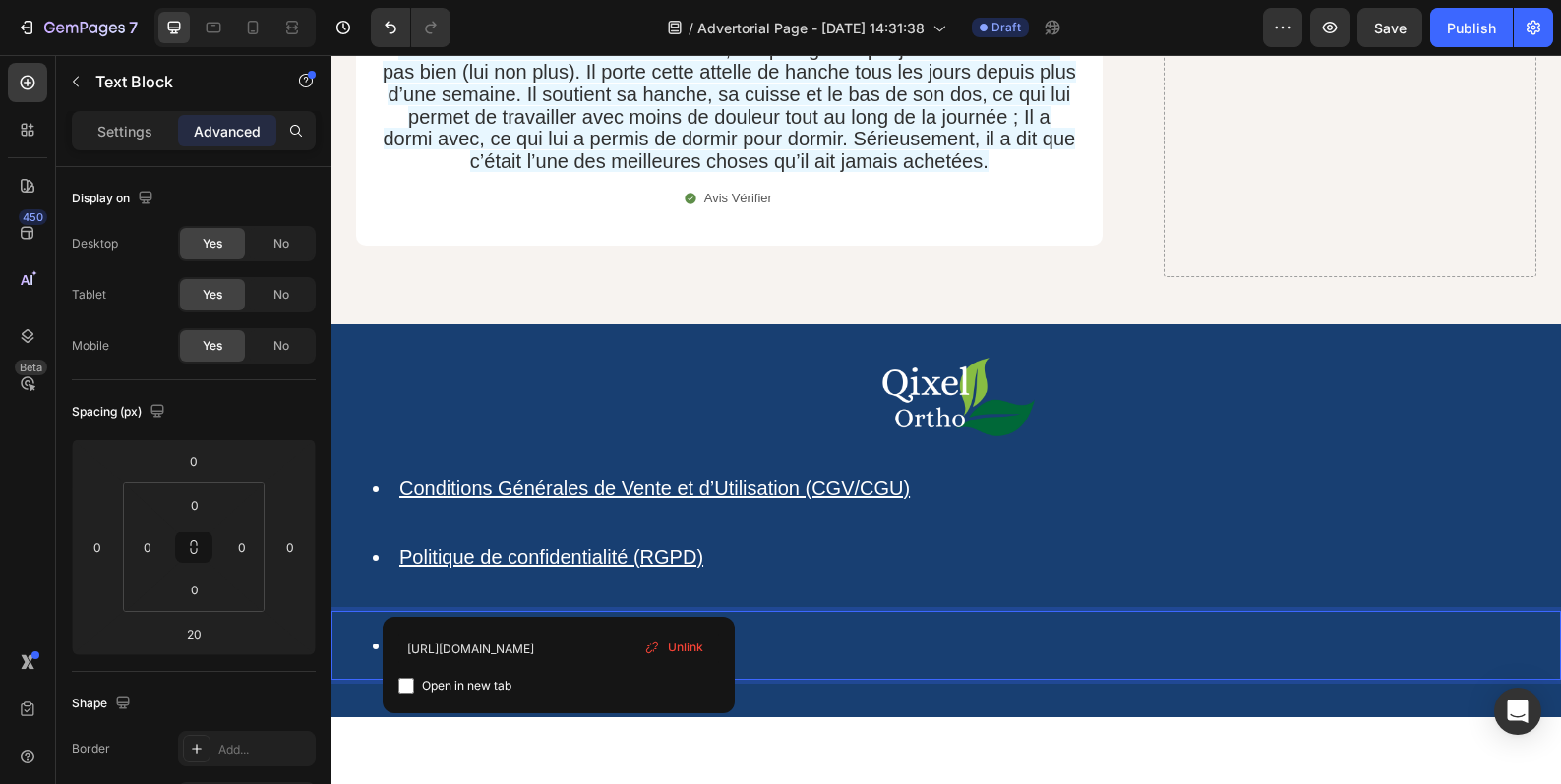
drag, startPoint x: 569, startPoint y: 597, endPoint x: 392, endPoint y: 595, distance: 177.0
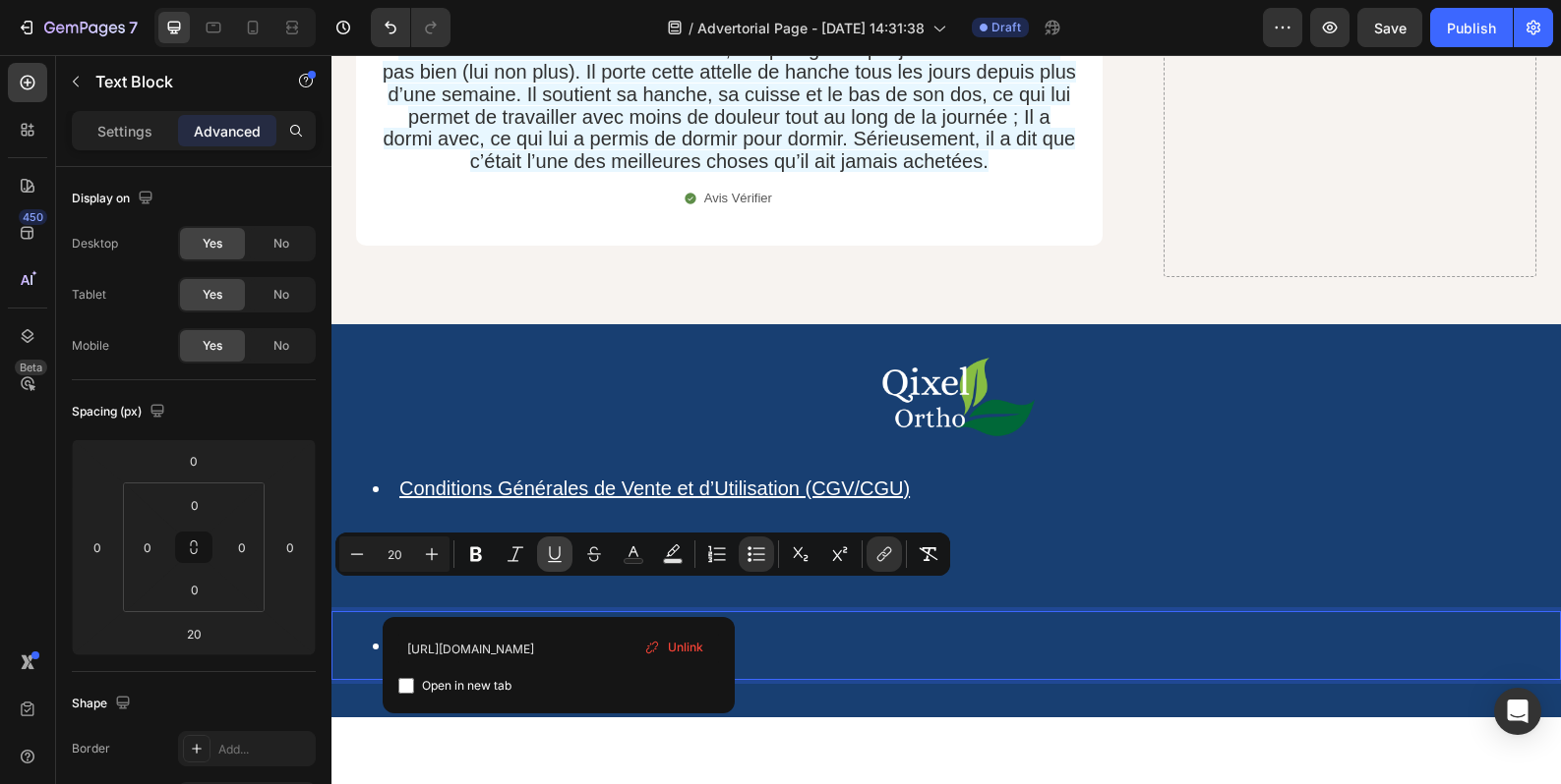
click at [550, 564] on button "Underline" at bounding box center [555, 554] width 36 height 36
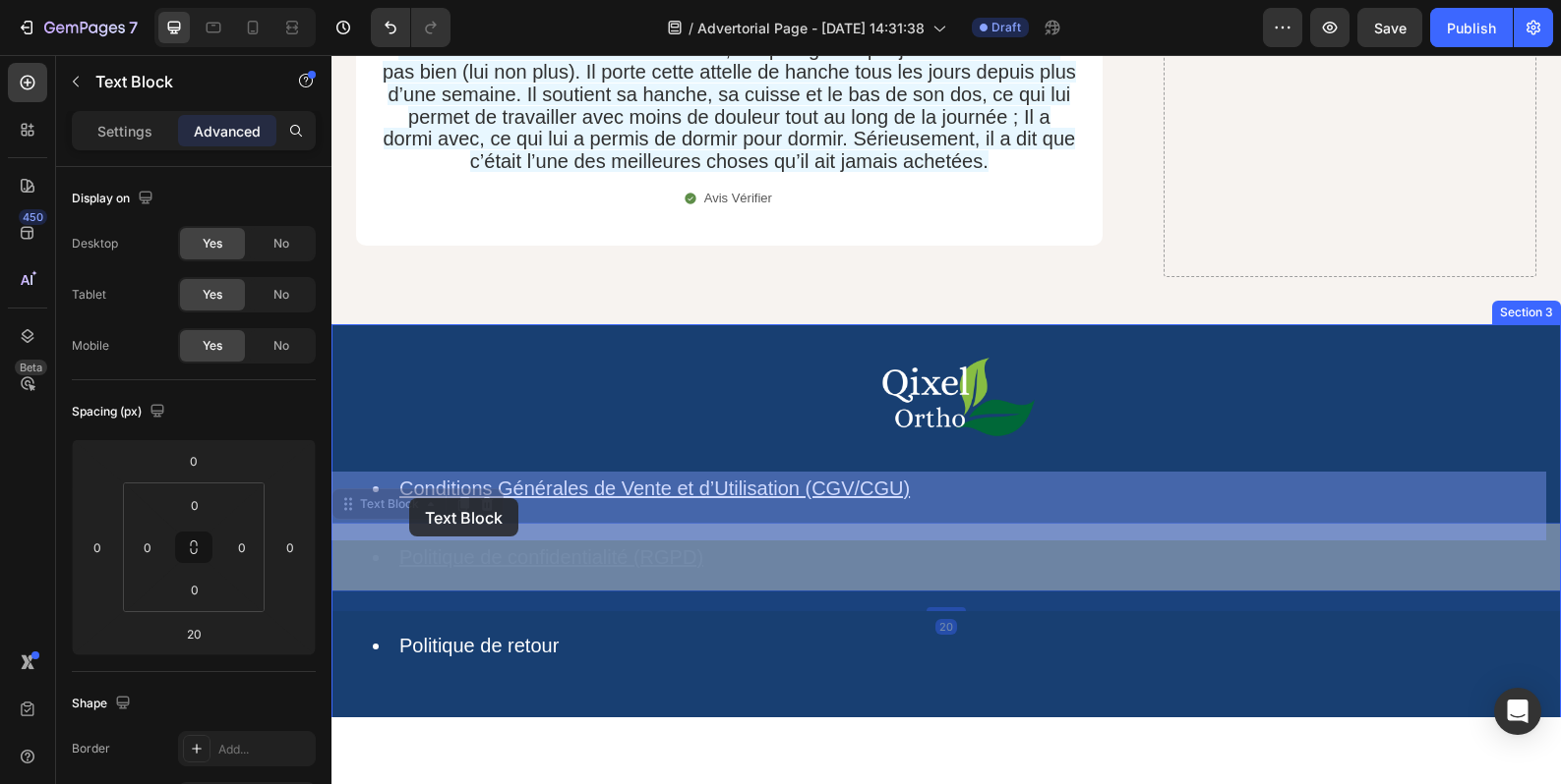
drag, startPoint x: 708, startPoint y: 506, endPoint x: 558, endPoint y: 523, distance: 151.0
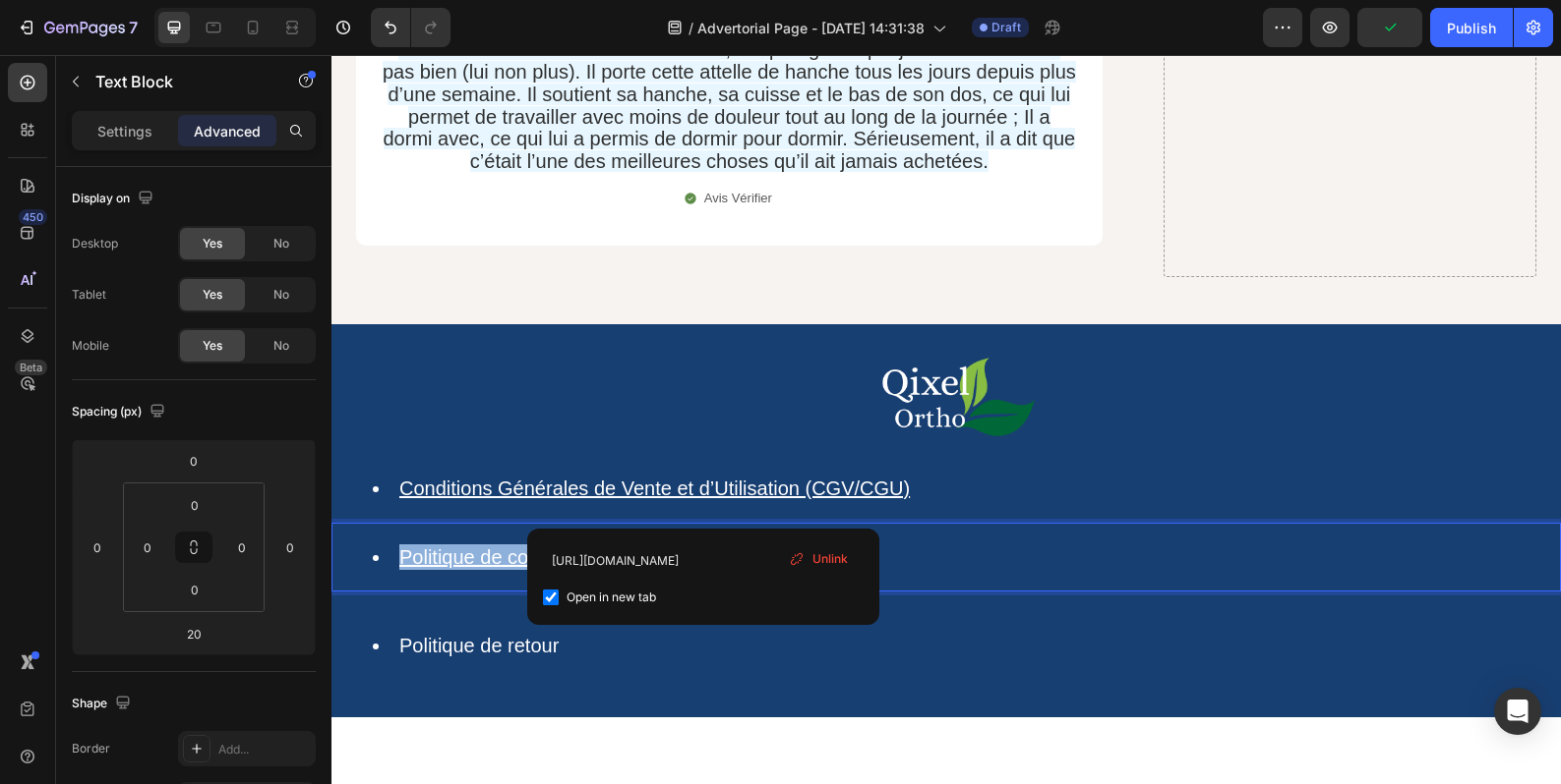
drag, startPoint x: 709, startPoint y: 504, endPoint x: 397, endPoint y: 488, distance: 312.4
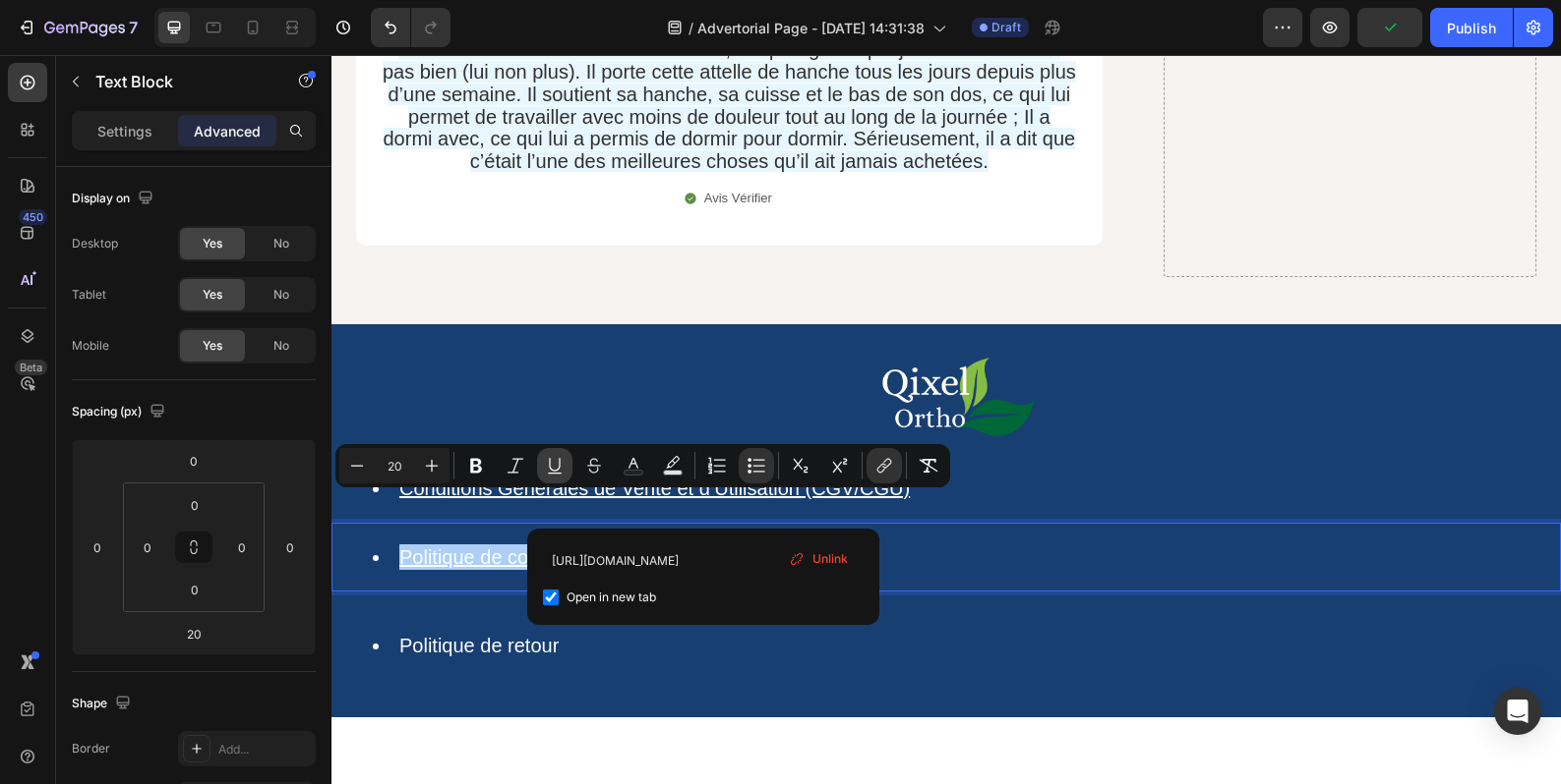
click at [562, 475] on icon "Editor contextual toolbar" at bounding box center [555, 466] width 20 height 20
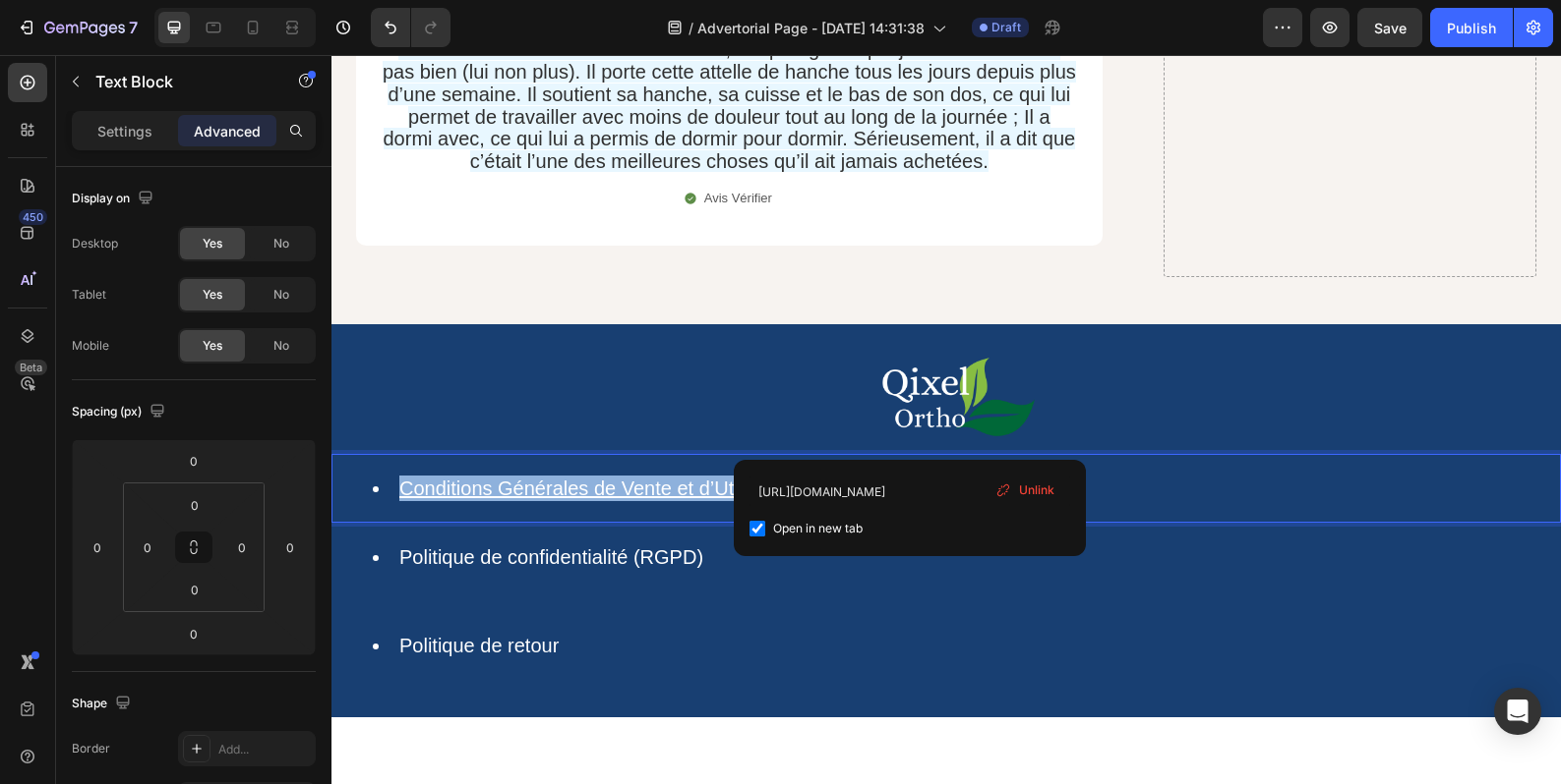
drag, startPoint x: 913, startPoint y: 434, endPoint x: 392, endPoint y: 439, distance: 521.0
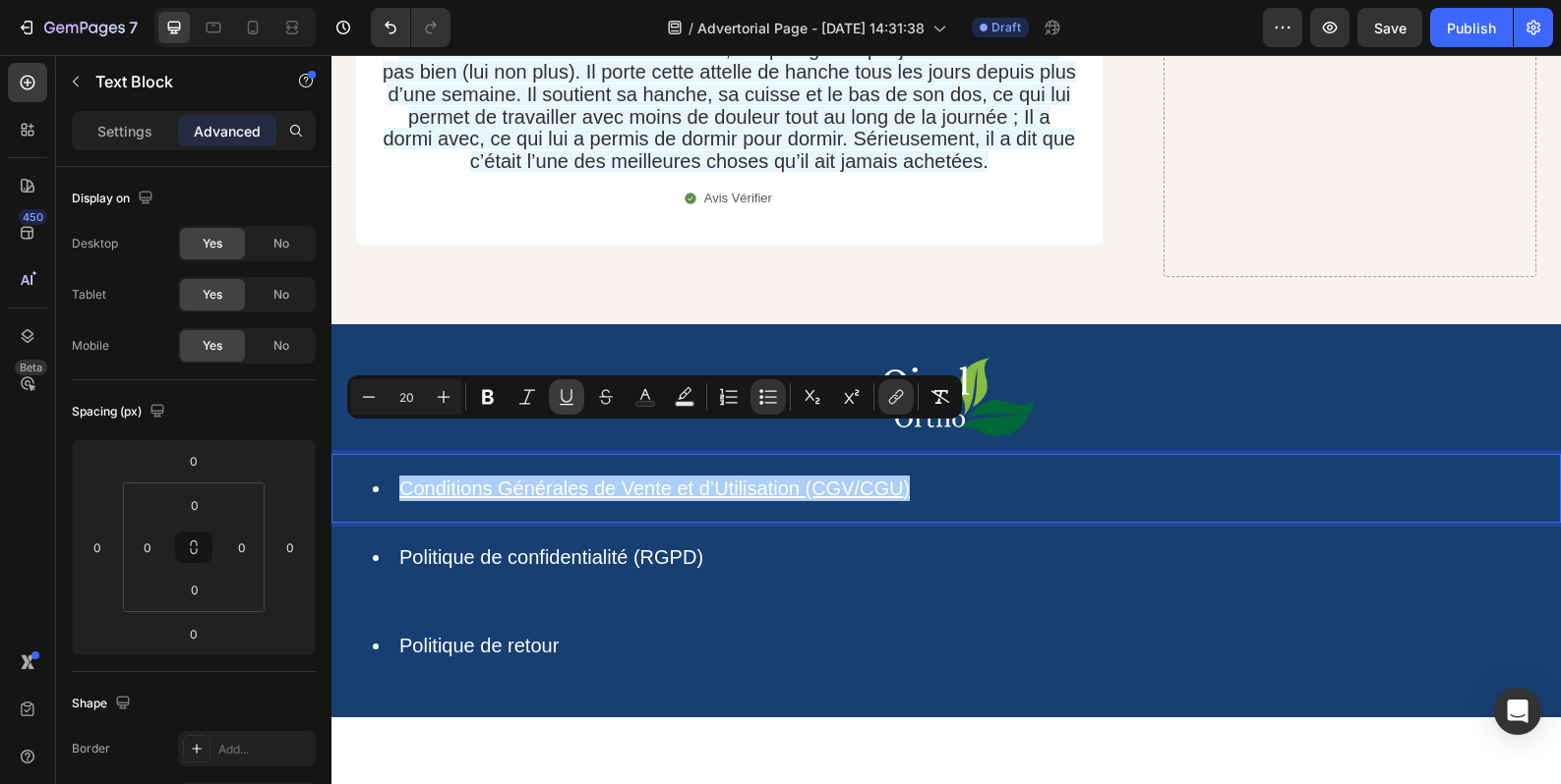
drag, startPoint x: 567, startPoint y: 403, endPoint x: 237, endPoint y: 472, distance: 337.1
click at [567, 403] on icon "Editor contextual toolbar" at bounding box center [567, 397] width 20 height 20
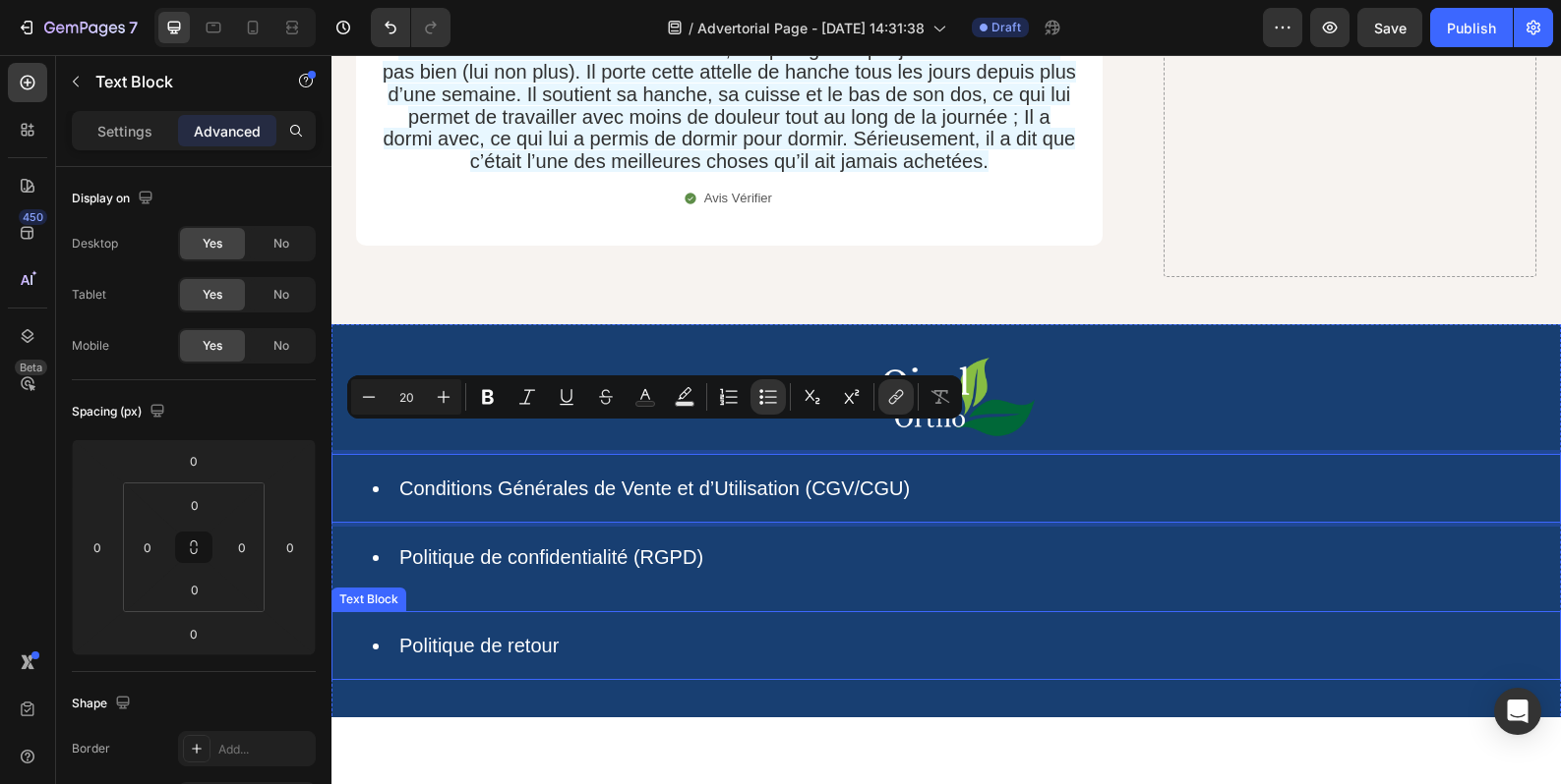
drag, startPoint x: 580, startPoint y: 593, endPoint x: 604, endPoint y: 593, distance: 24.0
click at [581, 633] on li "Politique de retour" at bounding box center [965, 645] width 1186 height 26
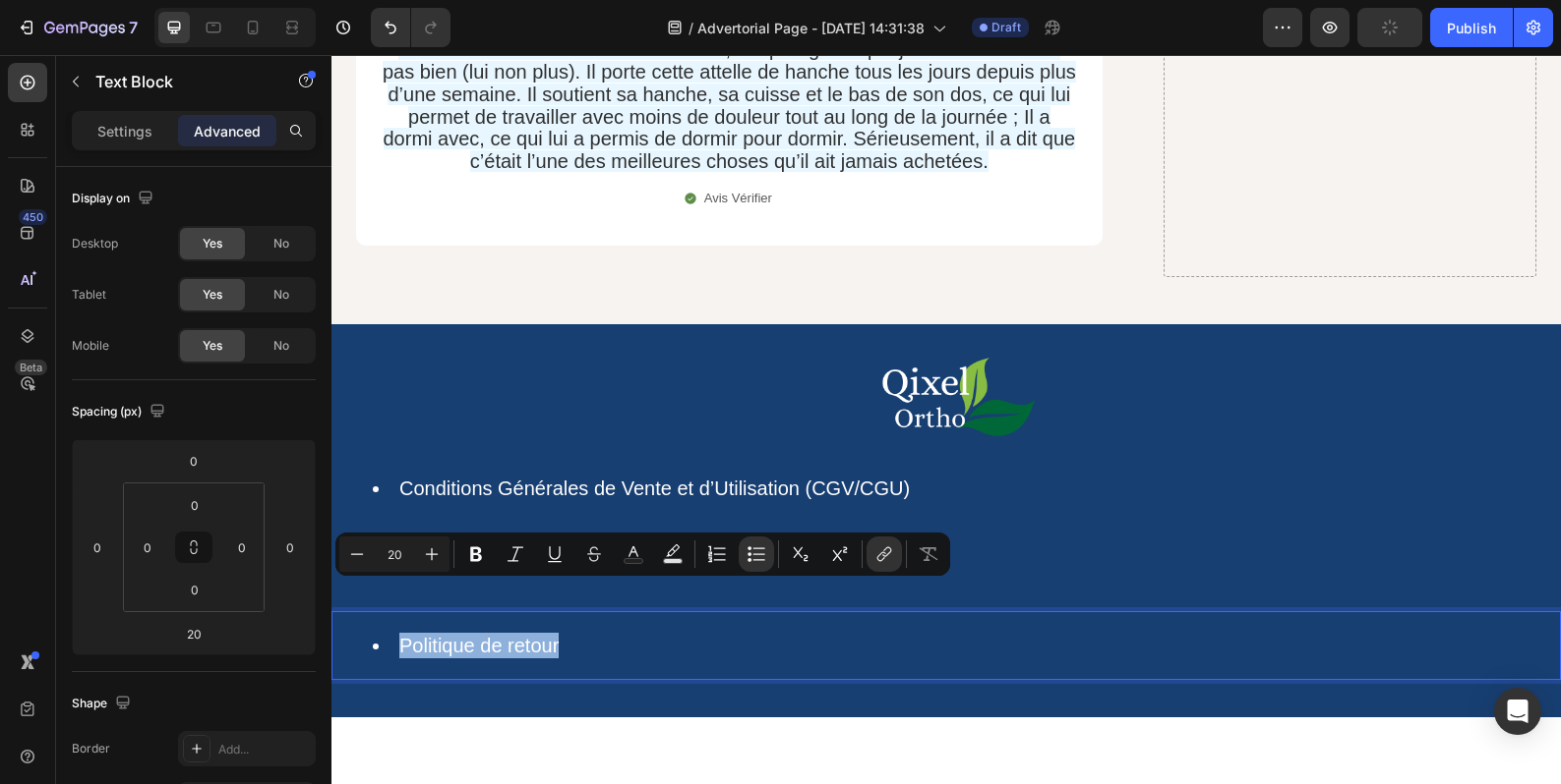
drag, startPoint x: 562, startPoint y: 602, endPoint x: 388, endPoint y: 596, distance: 174.1
click at [939, 476] on li "Conditions Générales de Vente et d’Utilisation (CGV/CGU)" at bounding box center [965, 489] width 1186 height 26
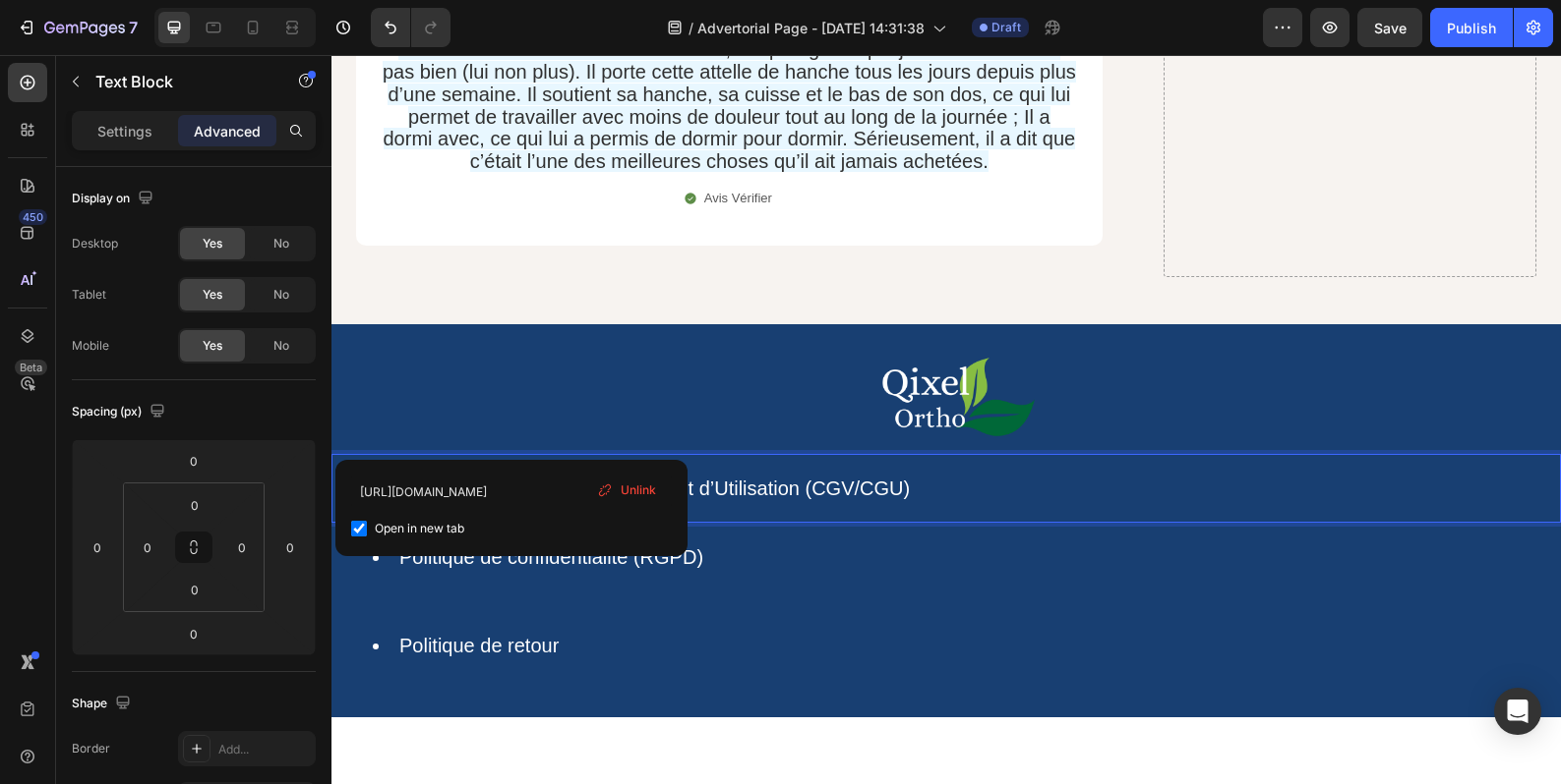
click at [949, 476] on li "Conditions Générales de Vente et d’Utilisation (CGV/CGU)" at bounding box center [965, 489] width 1186 height 26
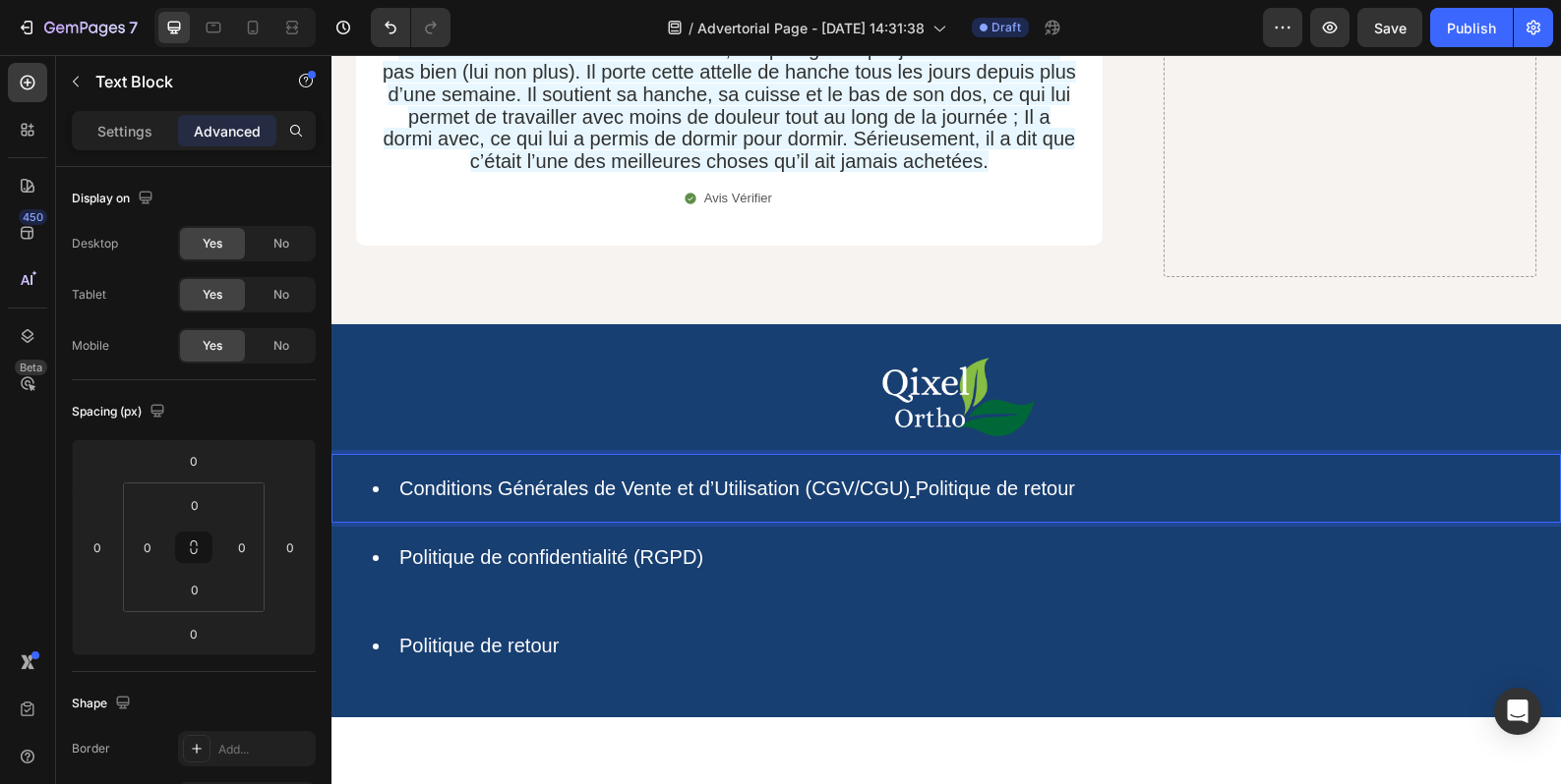
click at [915, 478] on link "Politique de retour" at bounding box center [994, 489] width 159 height 22
click at [1089, 476] on li "Conditions Générales de Vente et d’Utilisation (CGV/CGU) ⁠⁠⁠⁠⁠⁠⁠ Politique de r…" at bounding box center [965, 489] width 1186 height 26
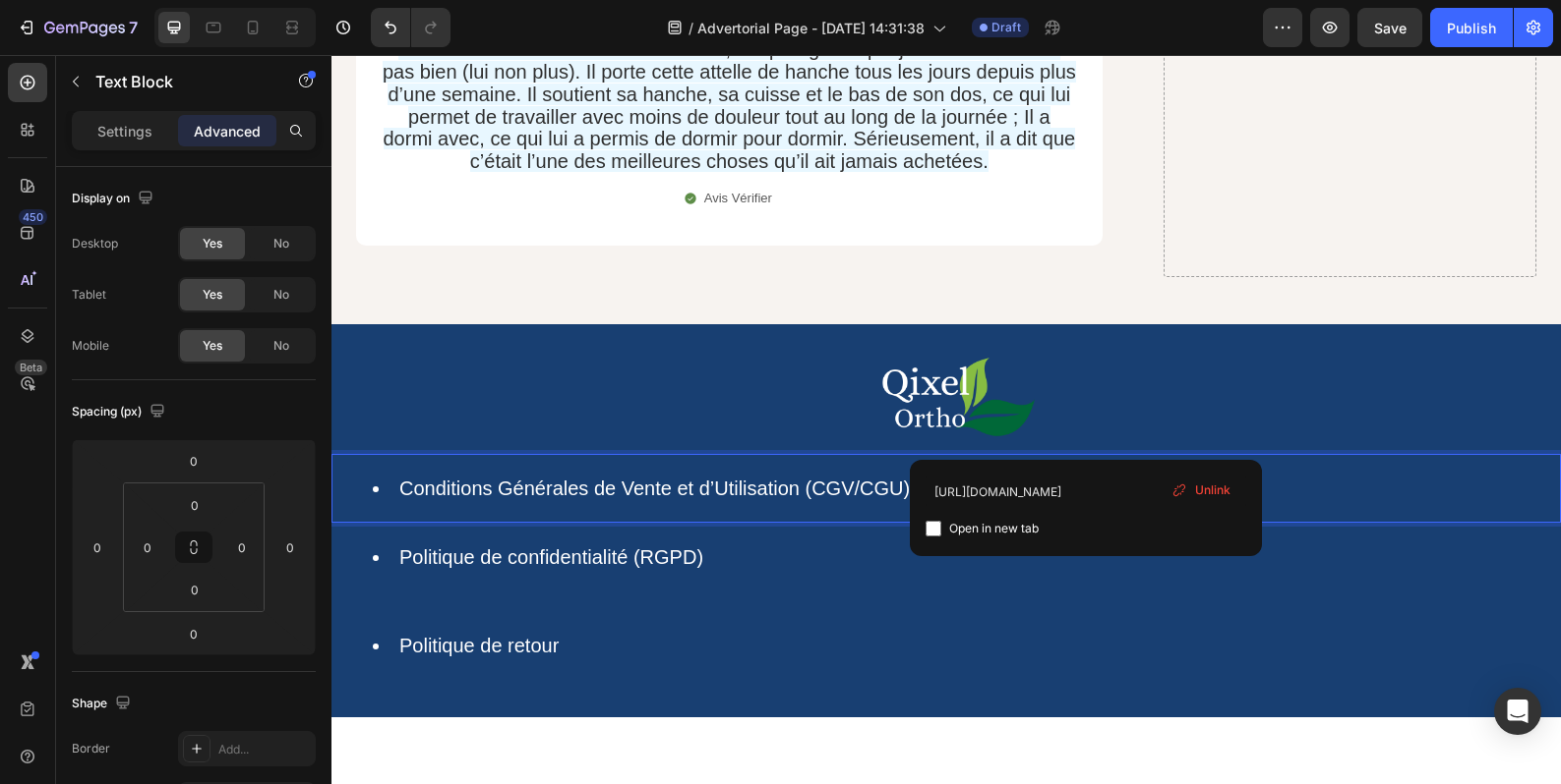
click at [820, 544] on li "Politique de confidentialité (RGPD)" at bounding box center [965, 557] width 1186 height 26
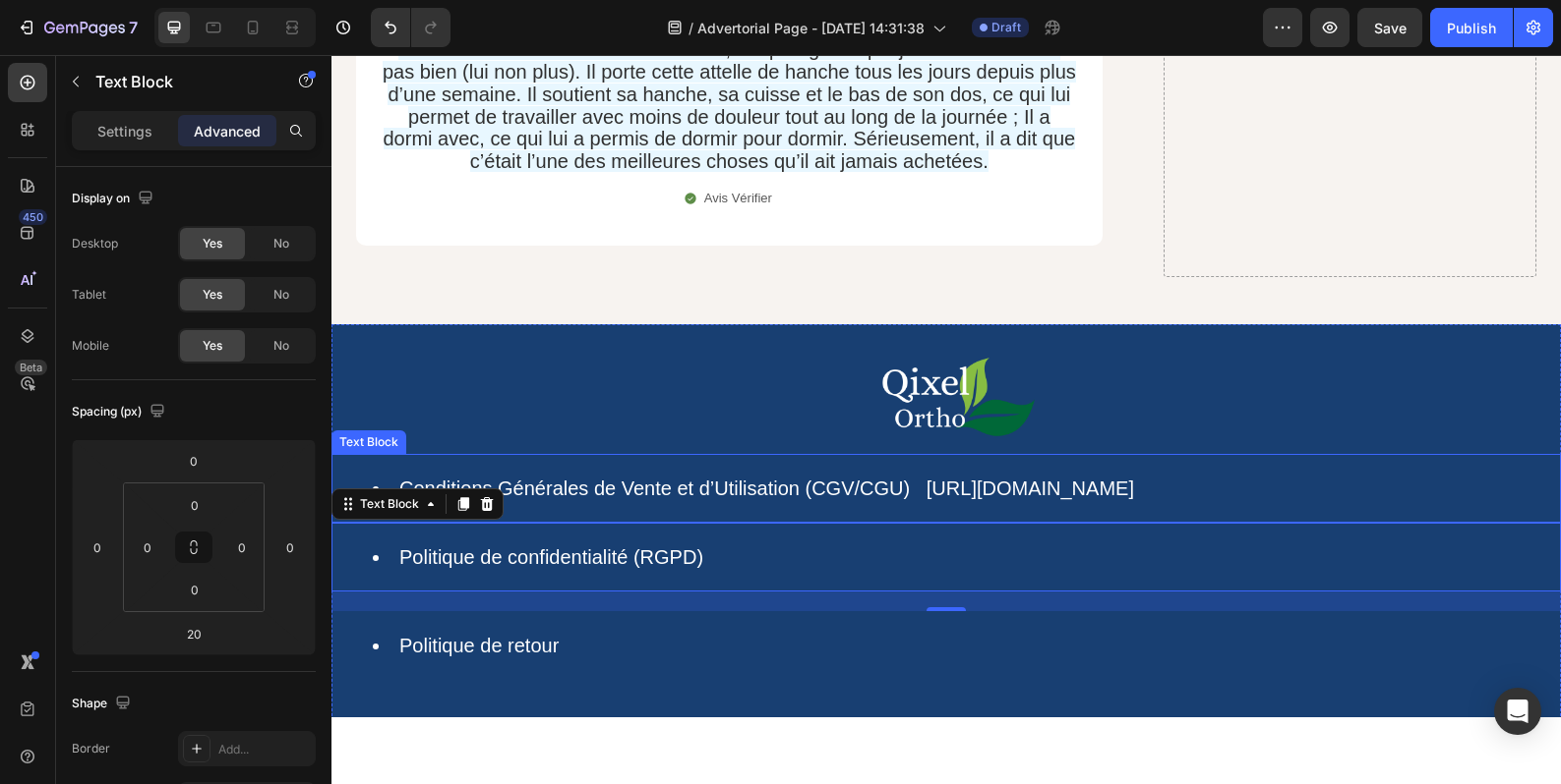
click at [923, 476] on li "Conditions Générales de Vente et d’Utilisation (CGV/CGU) https://qixel.fr/pages…" at bounding box center [965, 489] width 1186 height 26
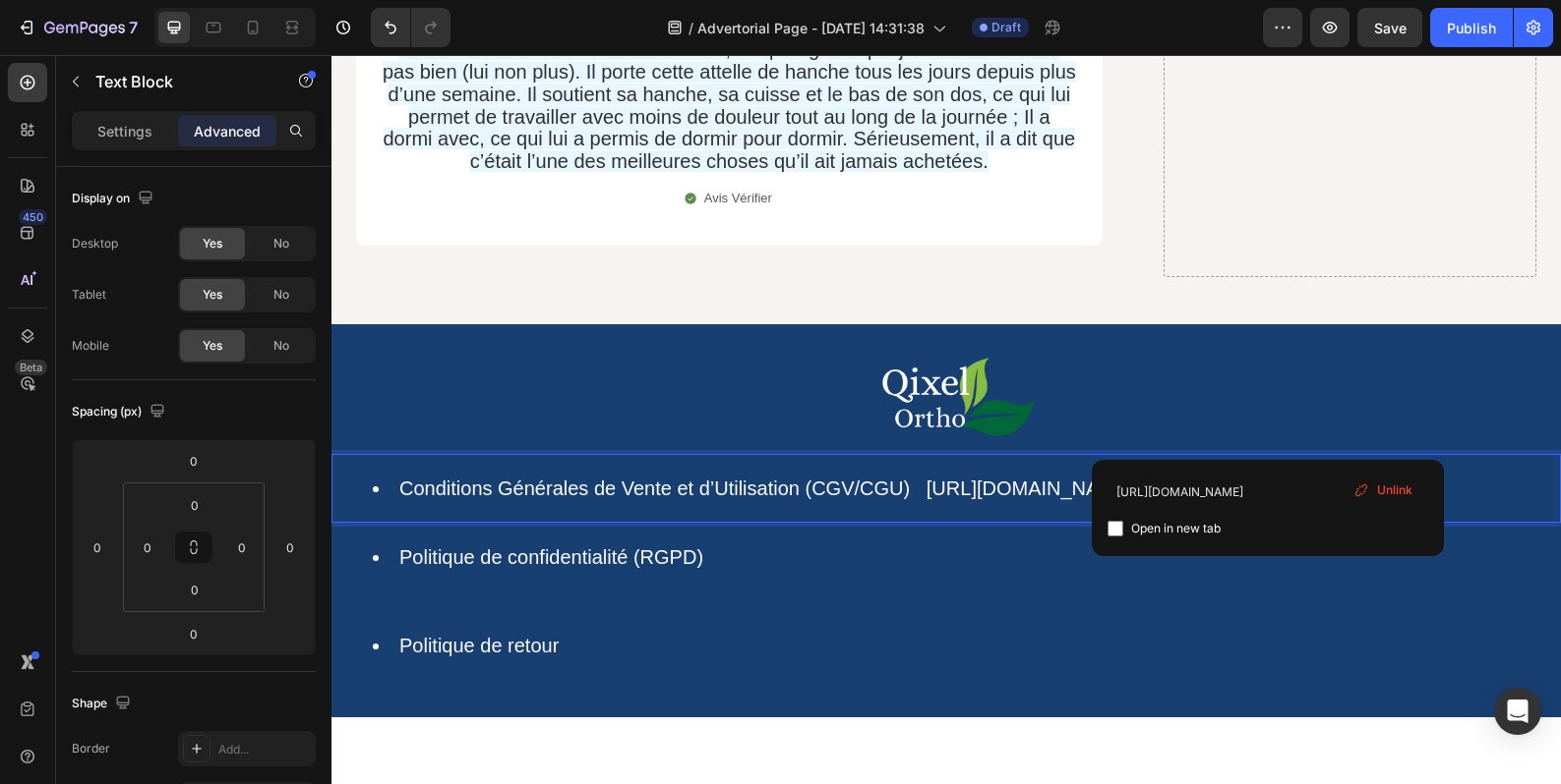
drag, startPoint x: 1271, startPoint y: 438, endPoint x: 920, endPoint y: 439, distance: 351.0
click at [920, 476] on li "Conditions Générales de Vente et d’Utilisation (CGV/CGU) https://qixel.fr/pages…" at bounding box center [965, 489] width 1186 height 26
click at [716, 478] on link "Conditions Générales de Vente et d’Utilisation (CGV/CGU)" at bounding box center [654, 489] width 510 height 22
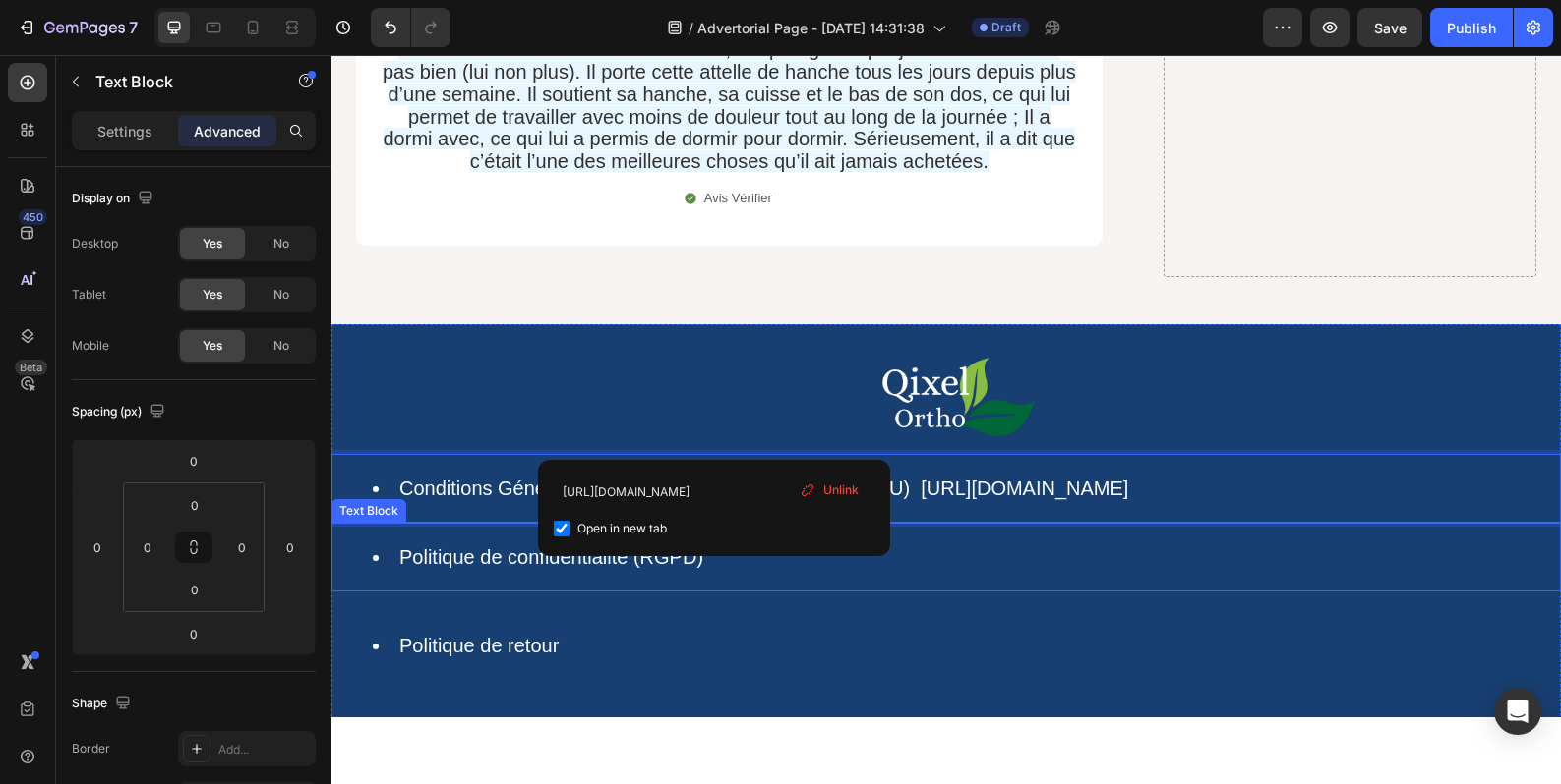
click at [923, 529] on div "Politique de confidentialité (RGPD)" at bounding box center [946, 557] width 1229 height 69
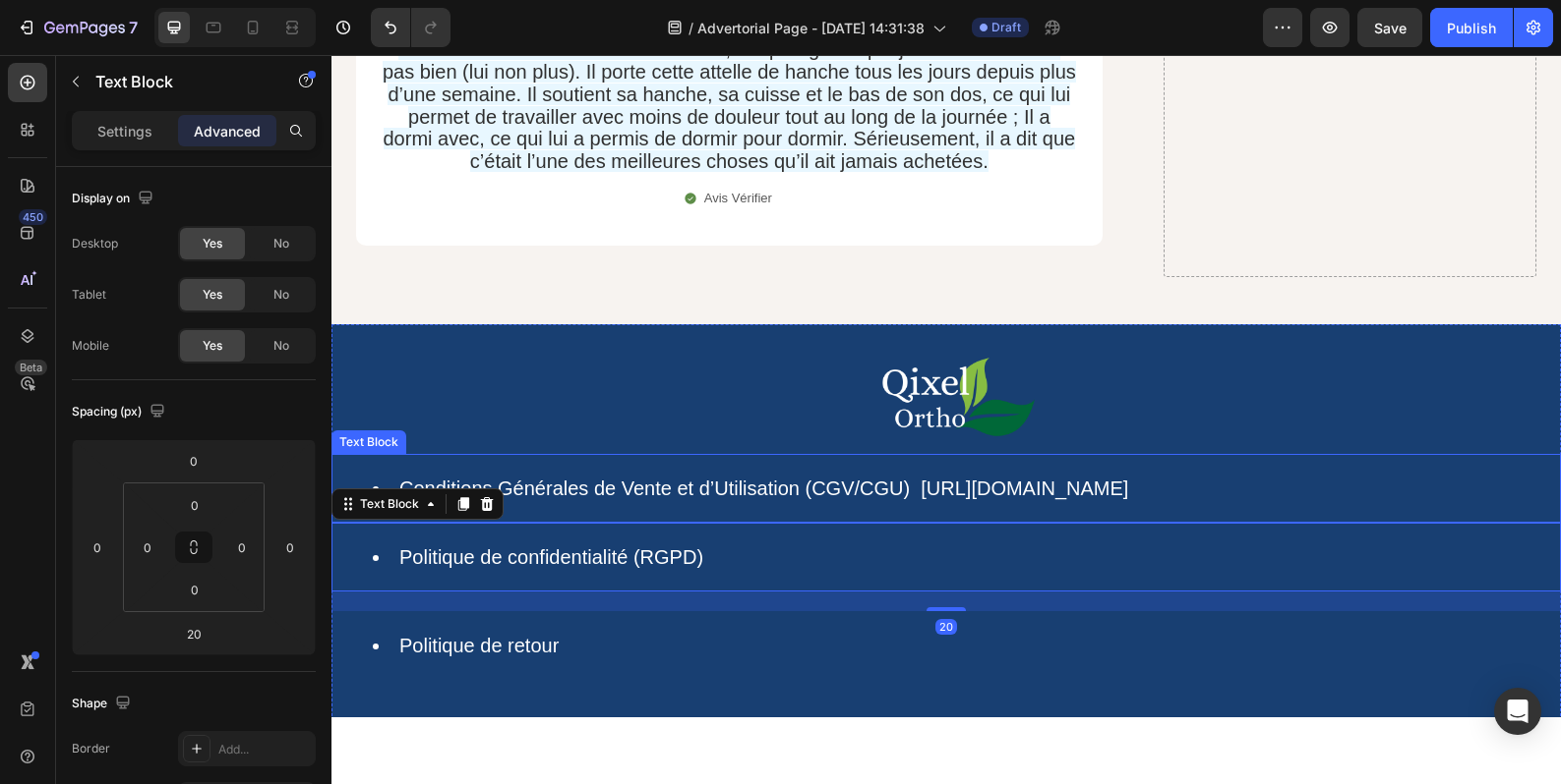
click at [833, 478] on link "Conditions Générales de Vente et d’Utilisation (CGV/CGU)" at bounding box center [654, 489] width 510 height 22
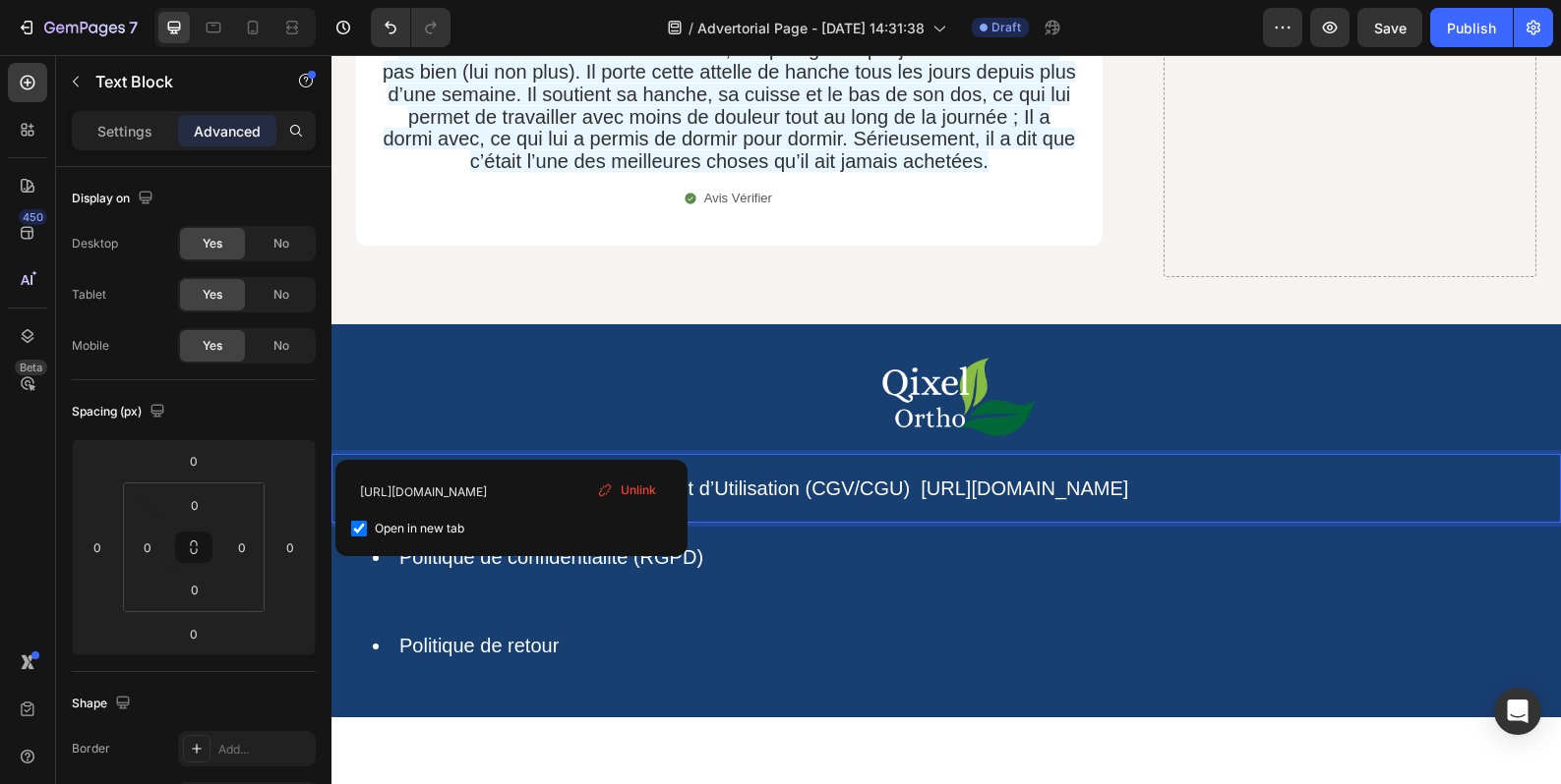
click at [1267, 476] on li "Conditions Générales de Vente et d’Utilisation (CGV/CGU) https://qixel.fr/pages…" at bounding box center [965, 489] width 1186 height 26
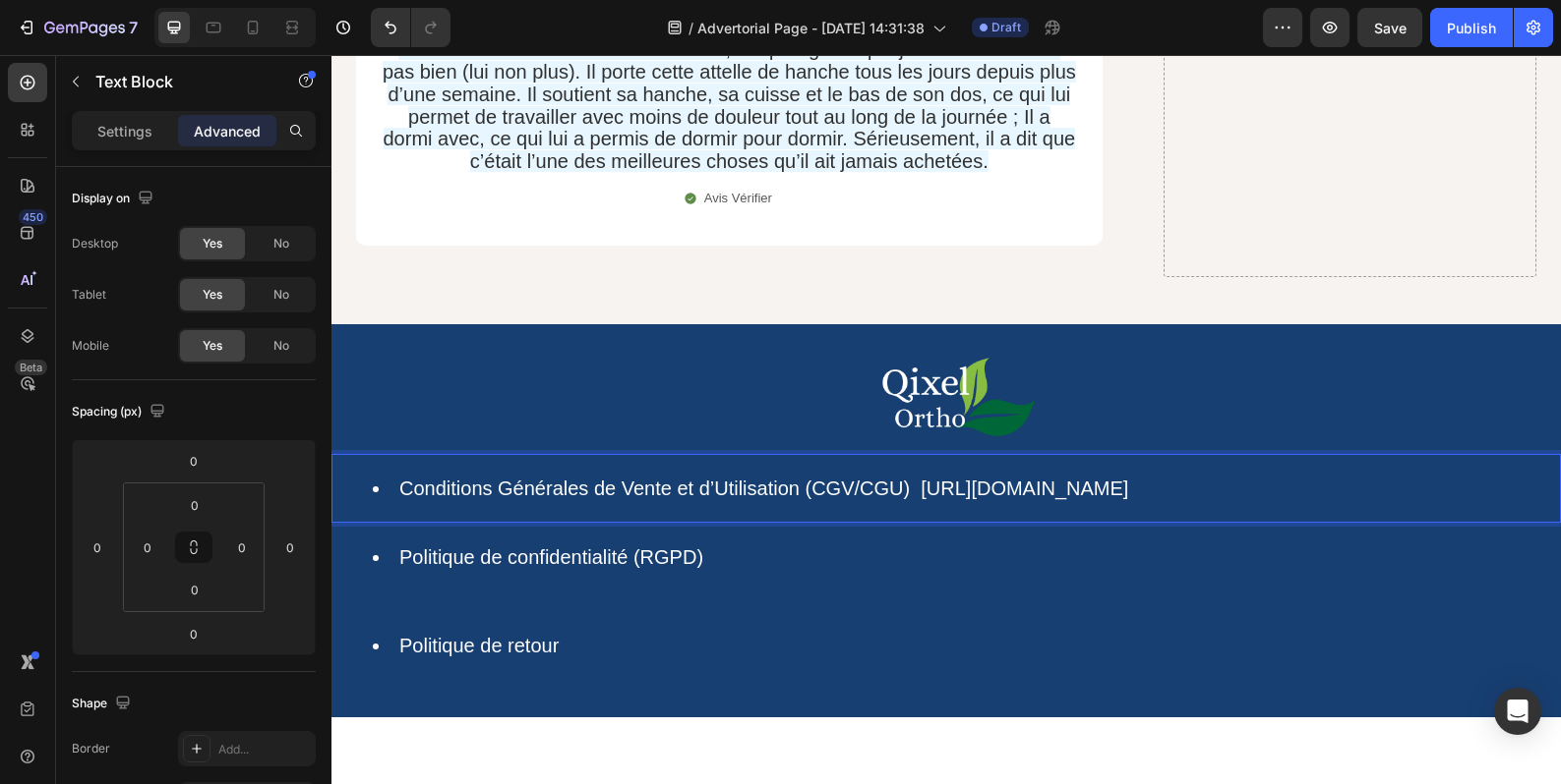
click at [1267, 476] on li "Conditions Générales de Vente et d’Utilisation (CGV/CGU) https://qixel.fr/pages…" at bounding box center [965, 489] width 1186 height 26
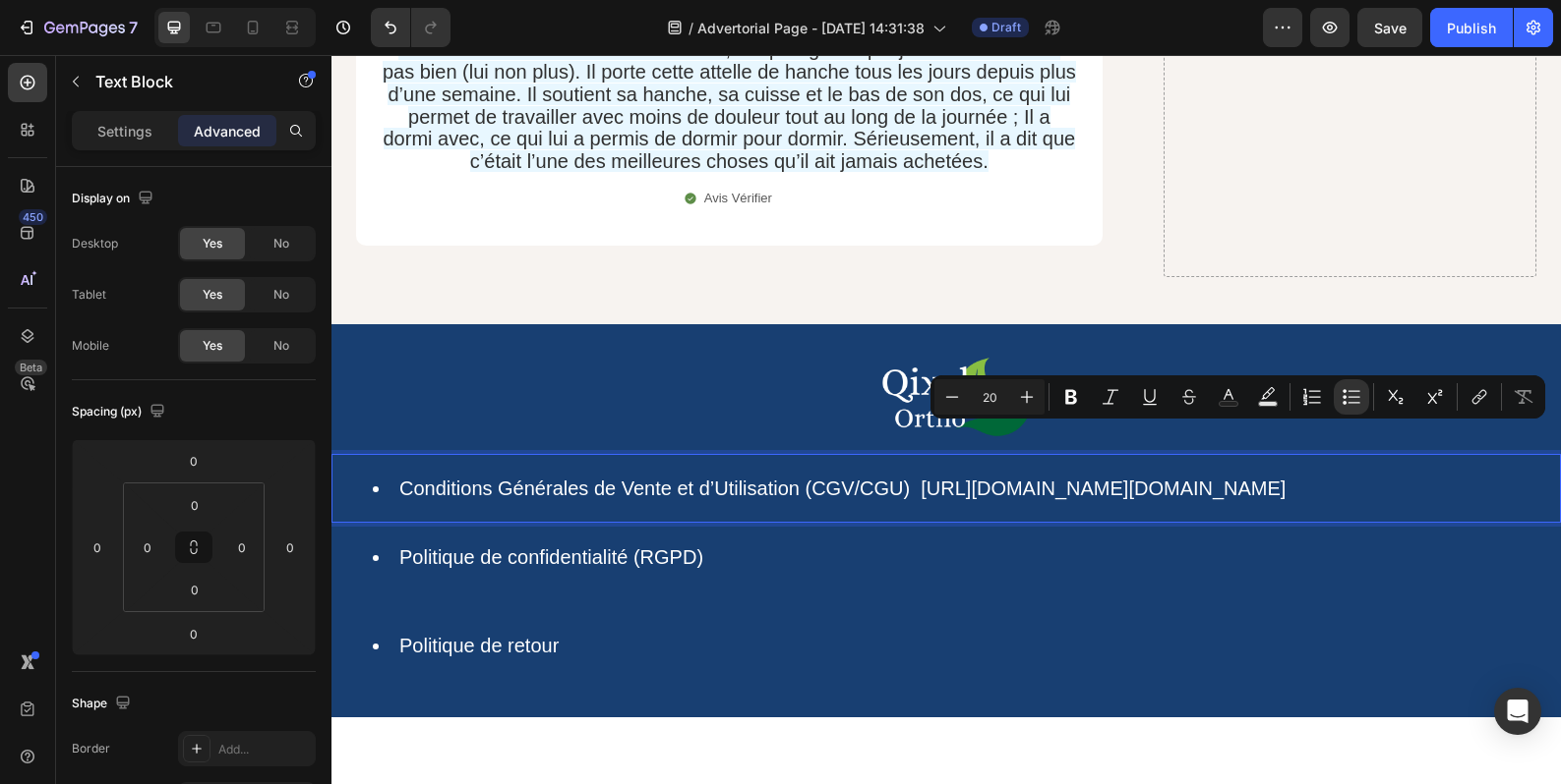
click at [1247, 476] on li "Conditions Générales de Vente et d’Utilisation (CGV/CGU) https://qixel.fr/pages…" at bounding box center [965, 489] width 1186 height 26
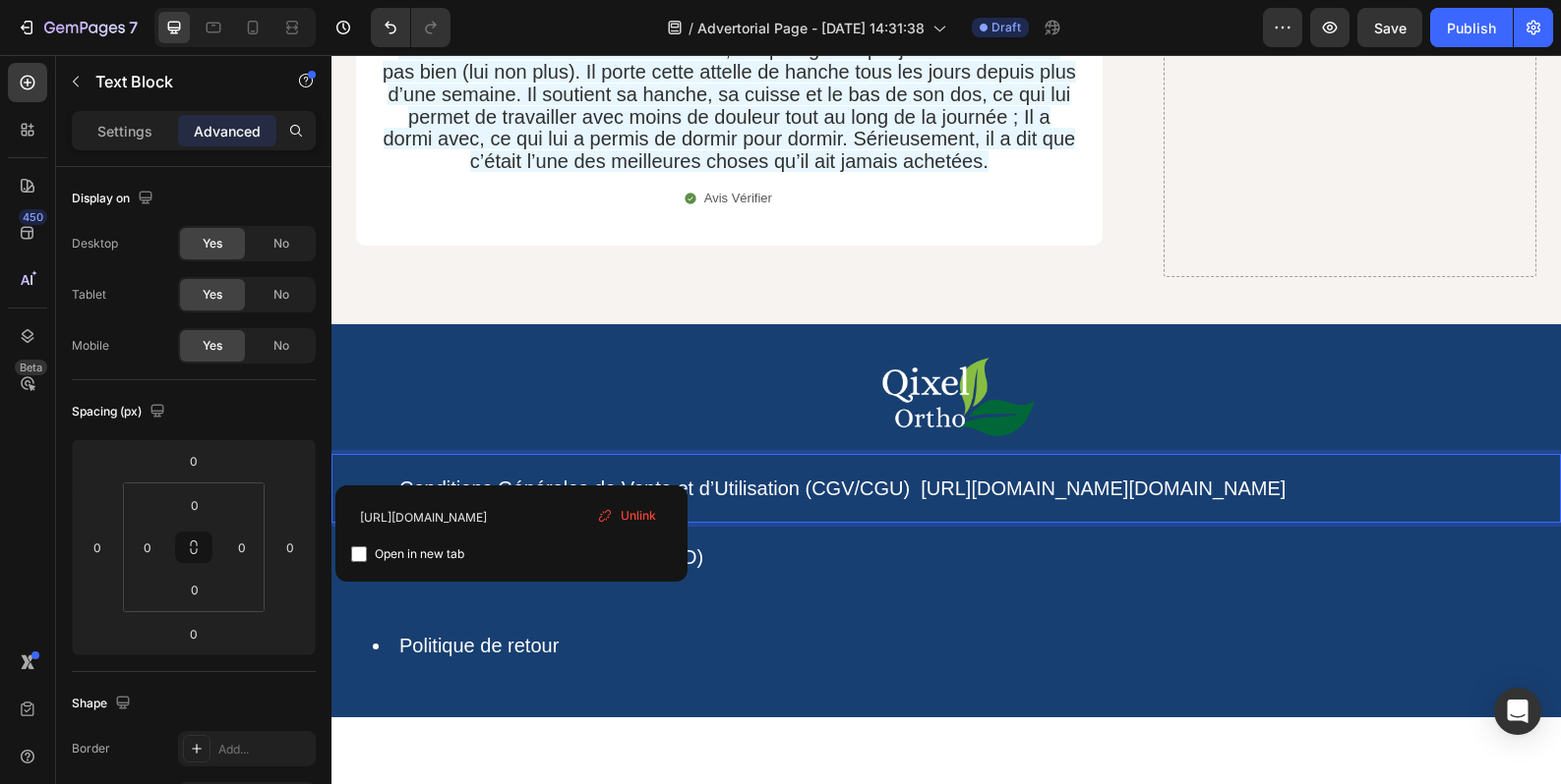
click at [1247, 476] on li "Conditions Générales de Vente et d’Utilisation (CGV/CGU) https://qixel.fr/pages…" at bounding box center [965, 489] width 1186 height 26
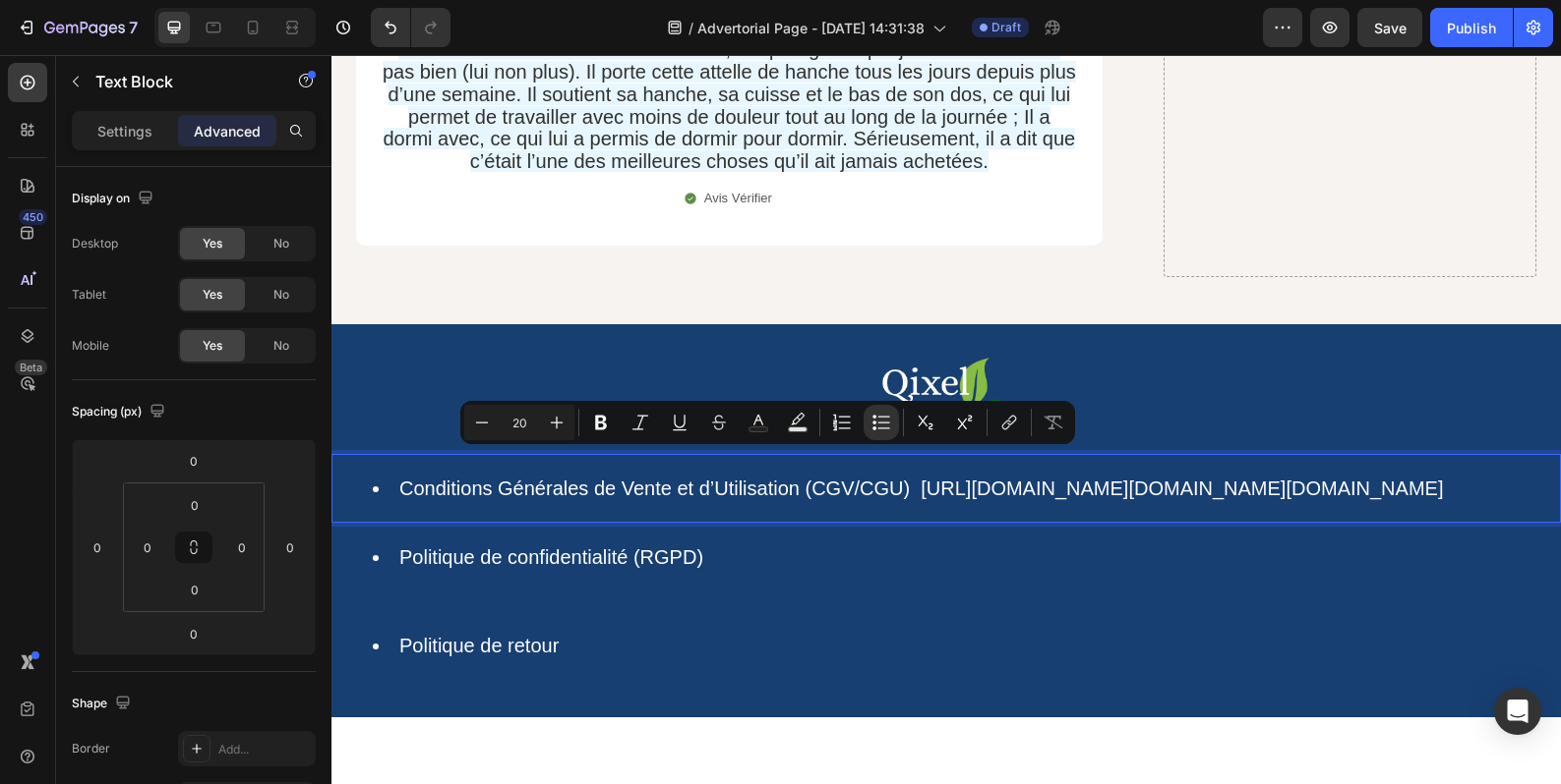
click at [1053, 492] on div "Conditions Générales de Vente et d’Utilisation (CGV/CGU) https://qixel.fr/pages…" at bounding box center [946, 489] width 1229 height 69
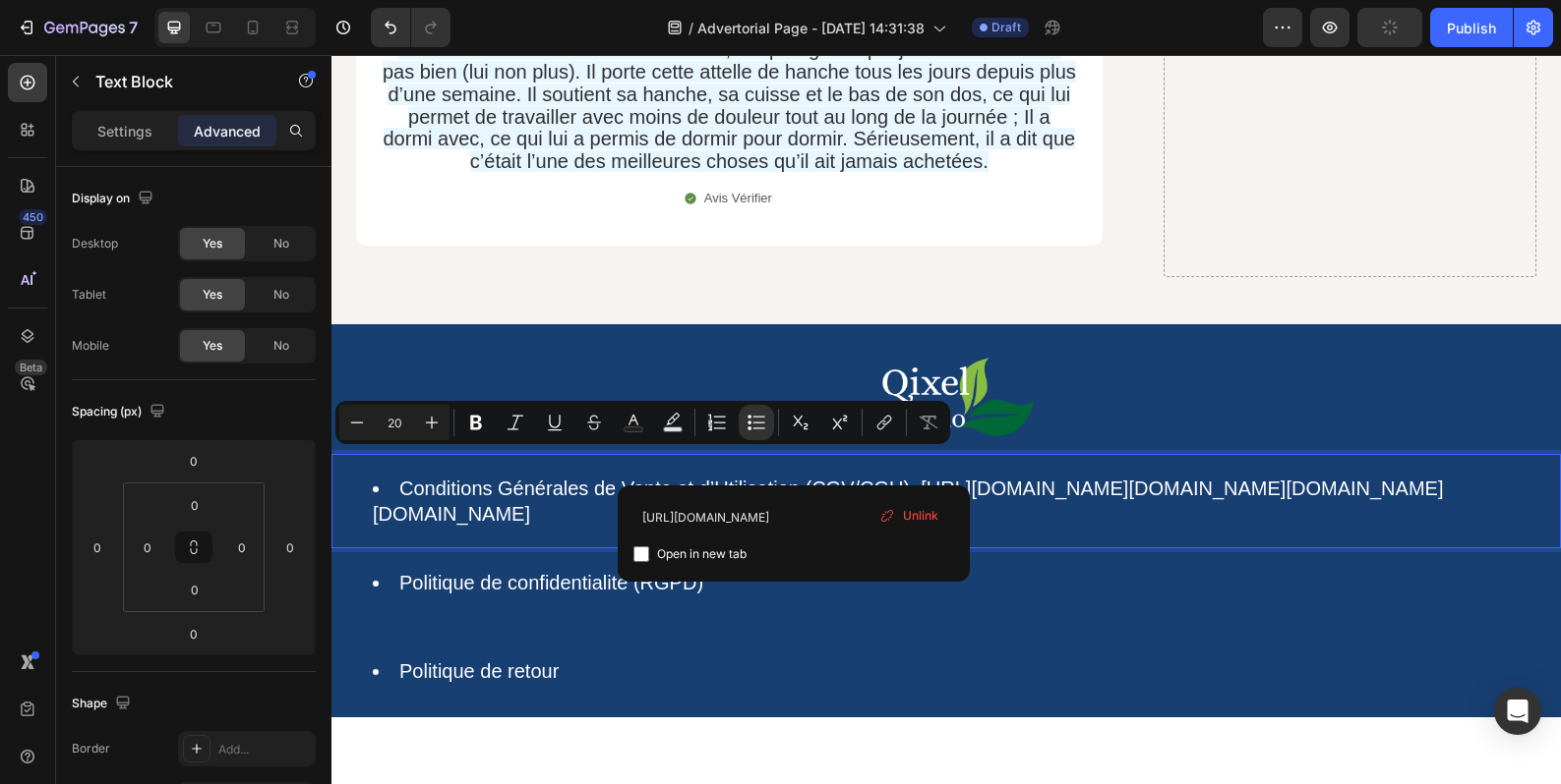
drag, startPoint x: 793, startPoint y: 463, endPoint x: 356, endPoint y: 465, distance: 437.0
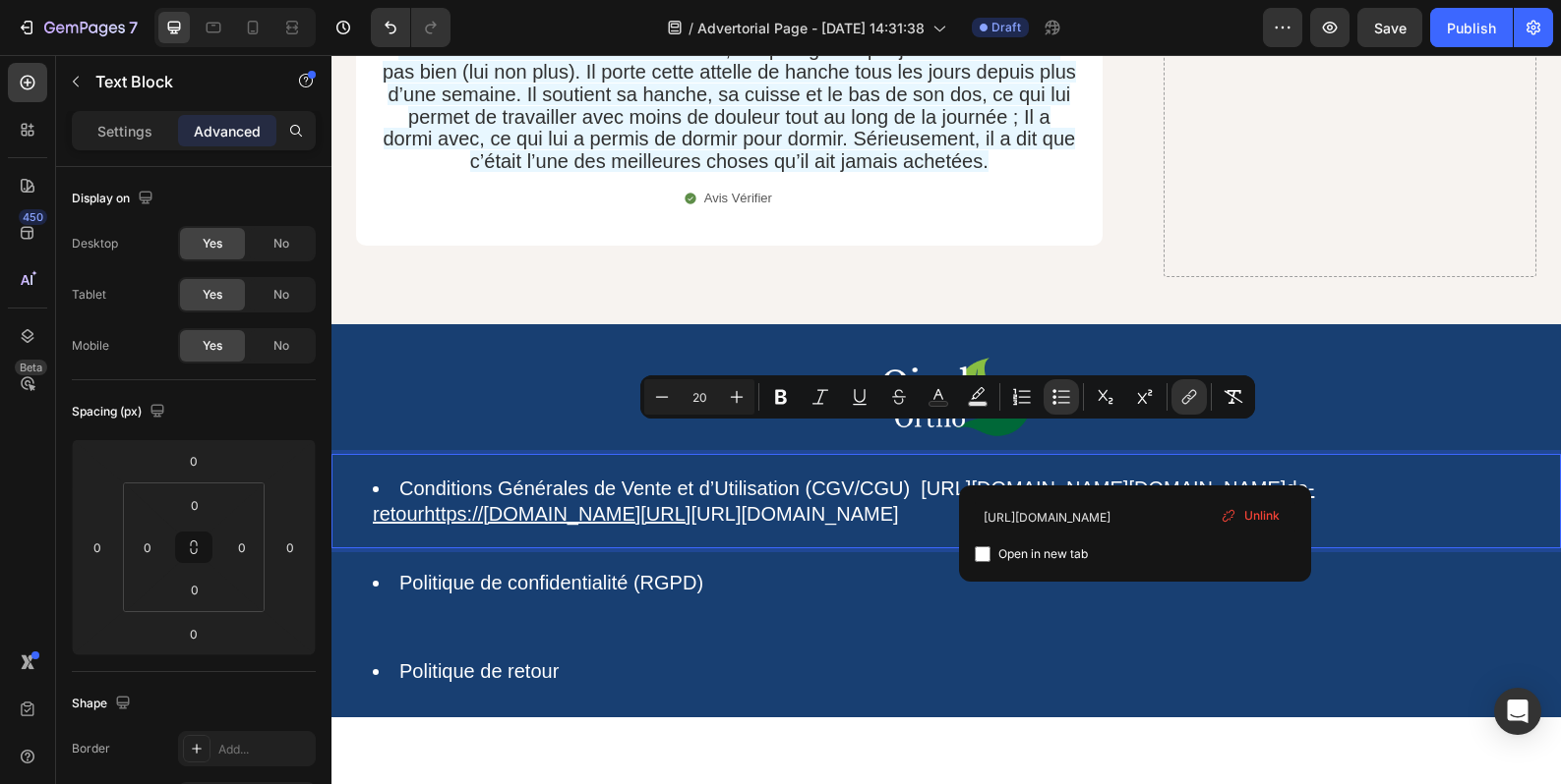
drag, startPoint x: 1145, startPoint y: 464, endPoint x: 924, endPoint y: 434, distance: 223.0
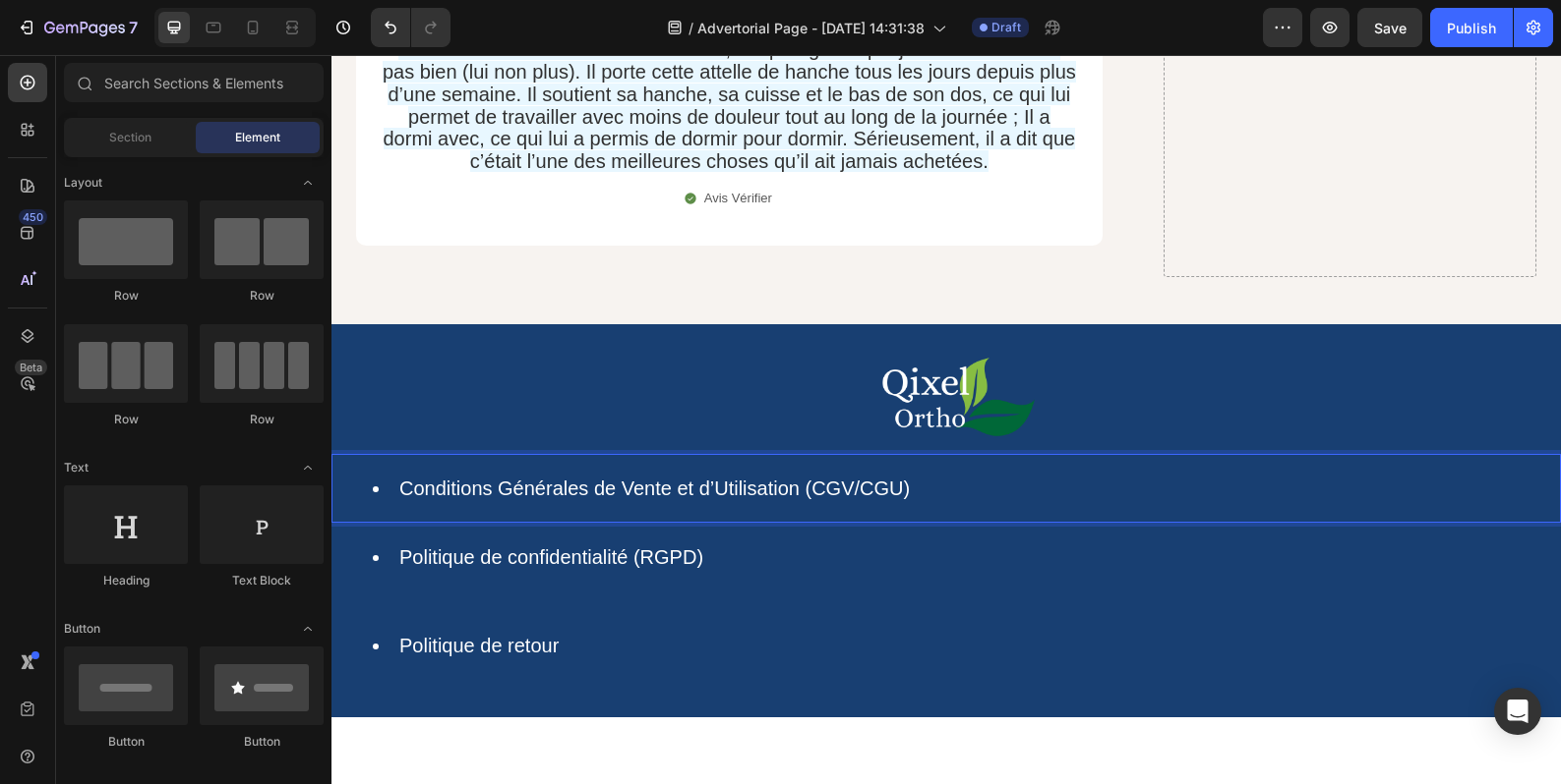
drag, startPoint x: 684, startPoint y: 687, endPoint x: 689, endPoint y: 639, distance: 48.3
click at [1278, 476] on li "Conditions Générales de Vente et d’Utilisation (CGV/CGU) https://qixel.fr/pages…" at bounding box center [965, 489] width 1186 height 26
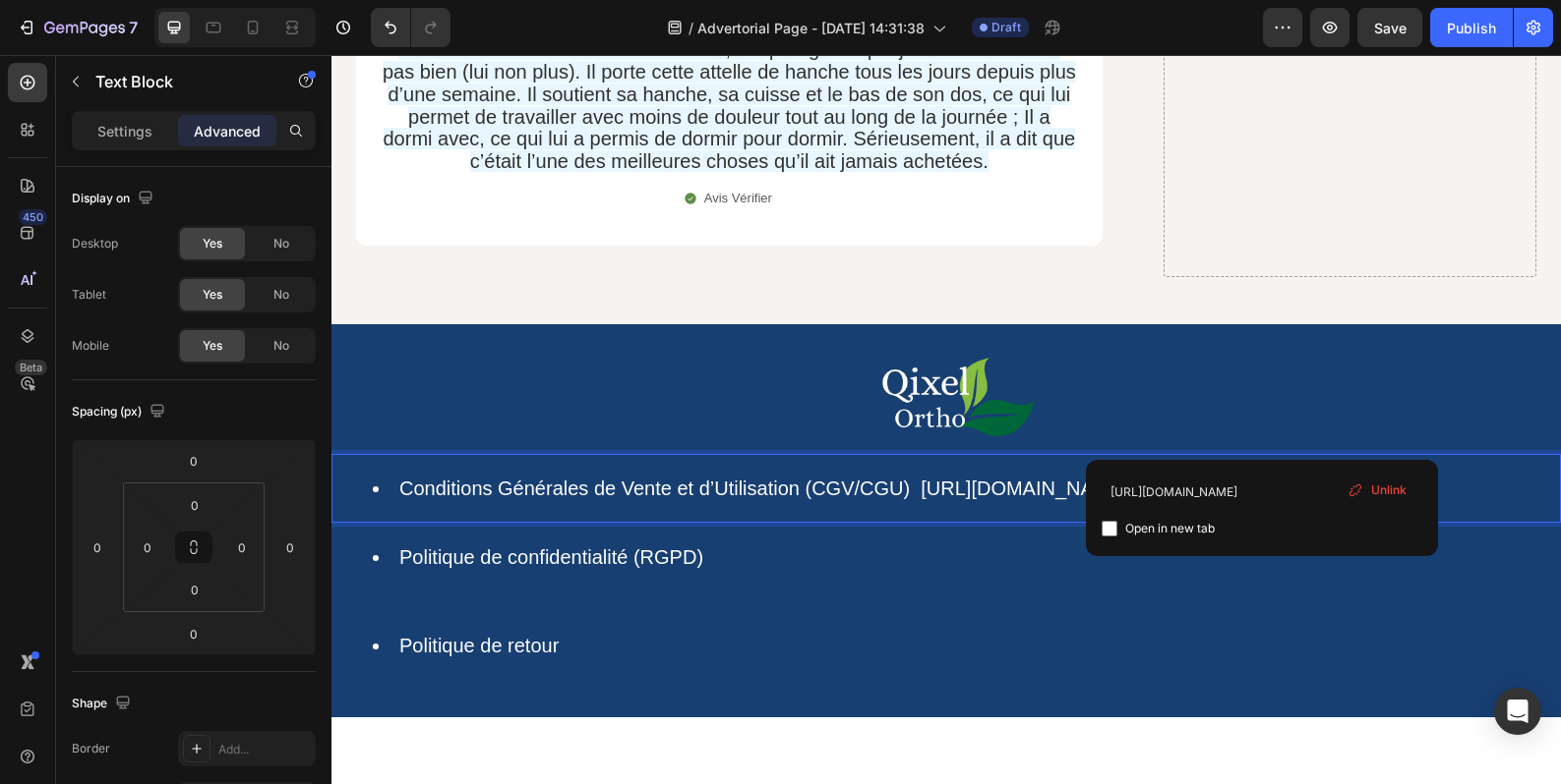
drag, startPoint x: 1267, startPoint y: 436, endPoint x: 924, endPoint y: 441, distance: 343.0
click at [924, 476] on li "Conditions Générales de Vente et d’Utilisation (CGV/CGU) https://qixel.fr/pages…" at bounding box center [965, 489] width 1186 height 26
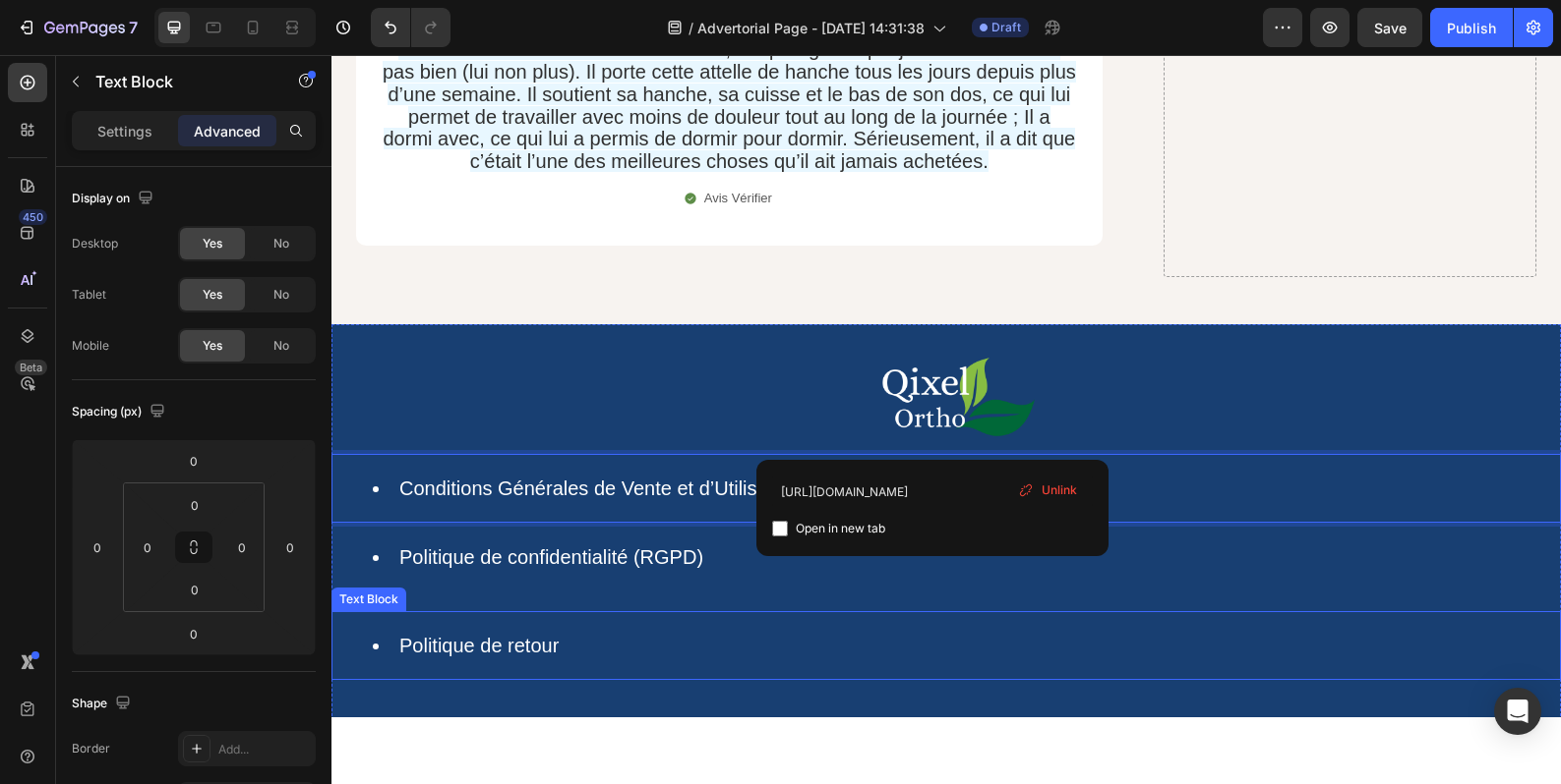
click at [890, 633] on li "Politique de retour" at bounding box center [965, 645] width 1186 height 26
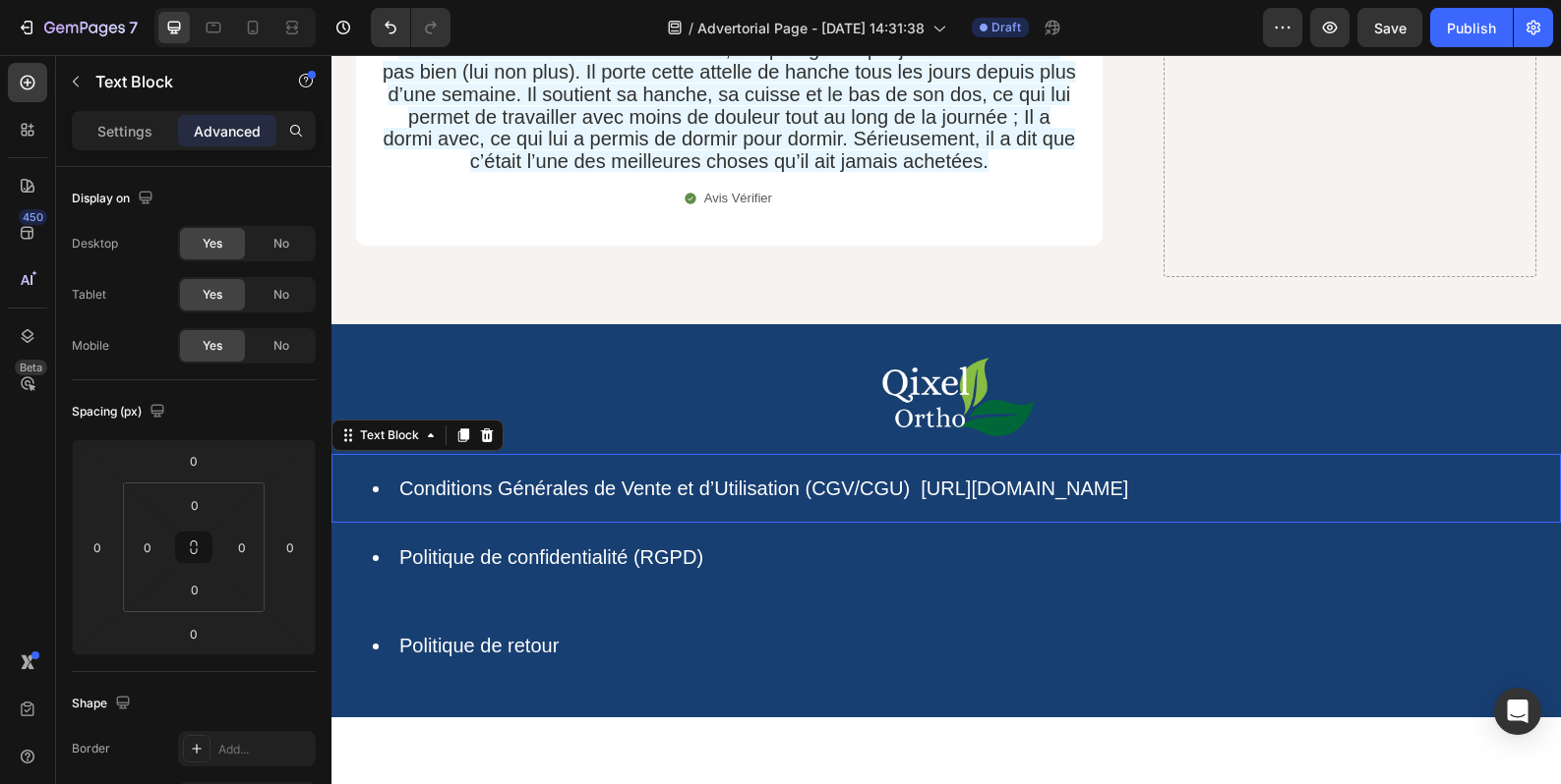
click at [1029, 478] on link "https://qixel.fr/pages/politique-de-retour" at bounding box center [1023, 489] width 207 height 22
click at [381, 36] on icon "Undo/Redo" at bounding box center [390, 28] width 20 height 20
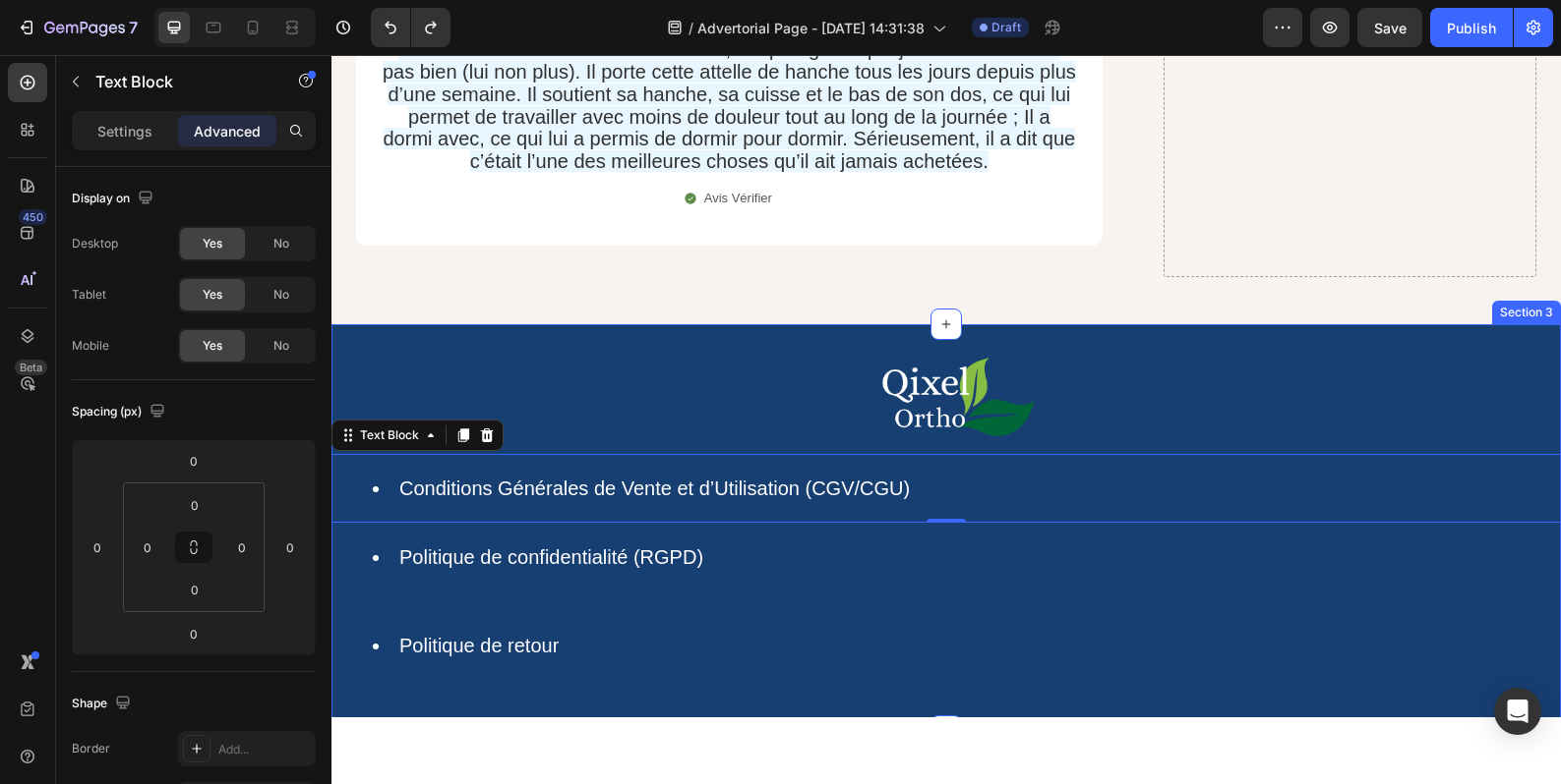
click at [589, 633] on li "Politique de retour" at bounding box center [965, 645] width 1186 height 26
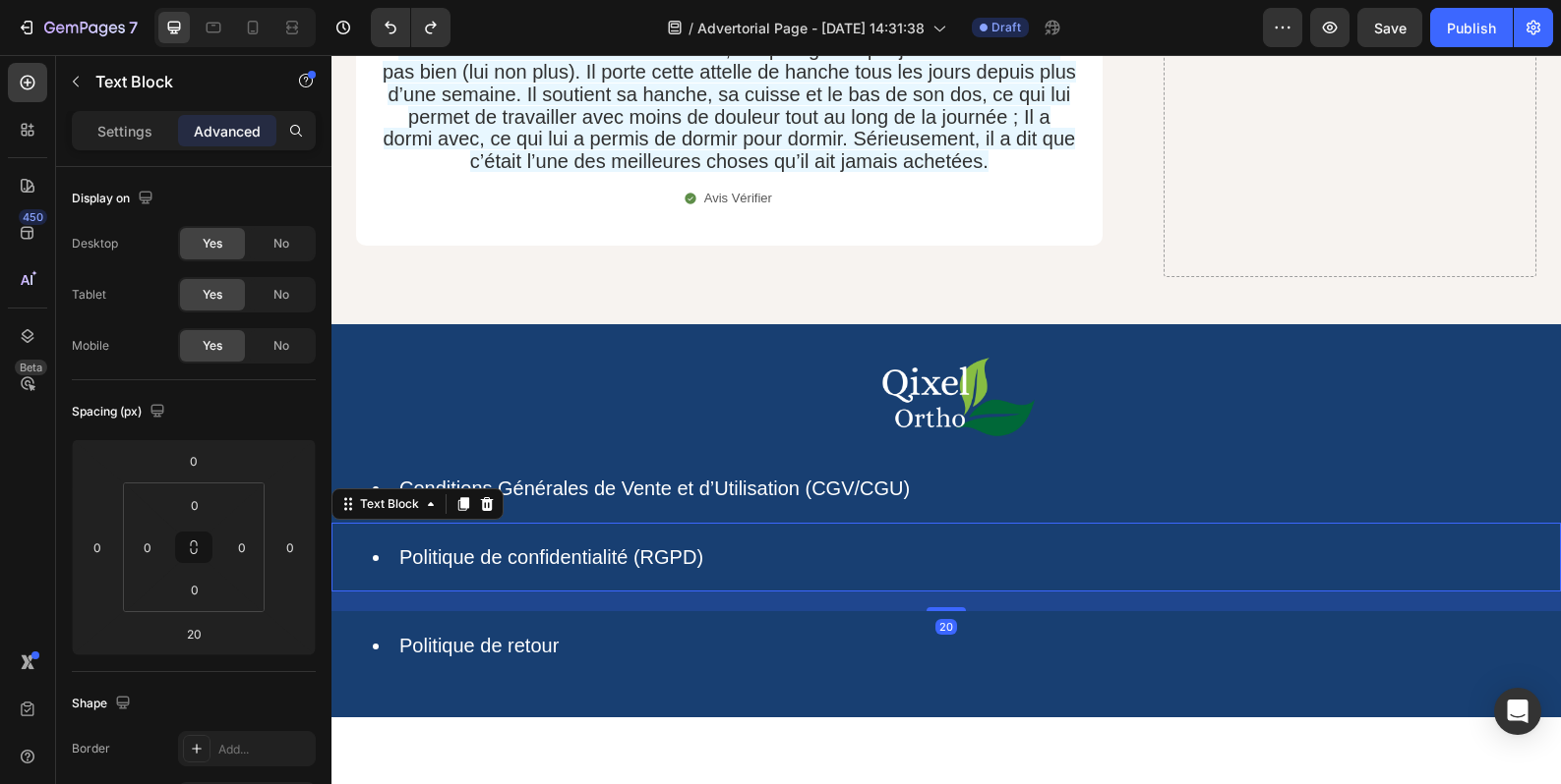
click at [632, 544] on li "Politique de confidentialité (RGPD)" at bounding box center [965, 557] width 1186 height 26
click at [666, 478] on link "Conditions Générales de Vente et d’Utilisation (CGV/CGU)" at bounding box center [654, 489] width 510 height 22
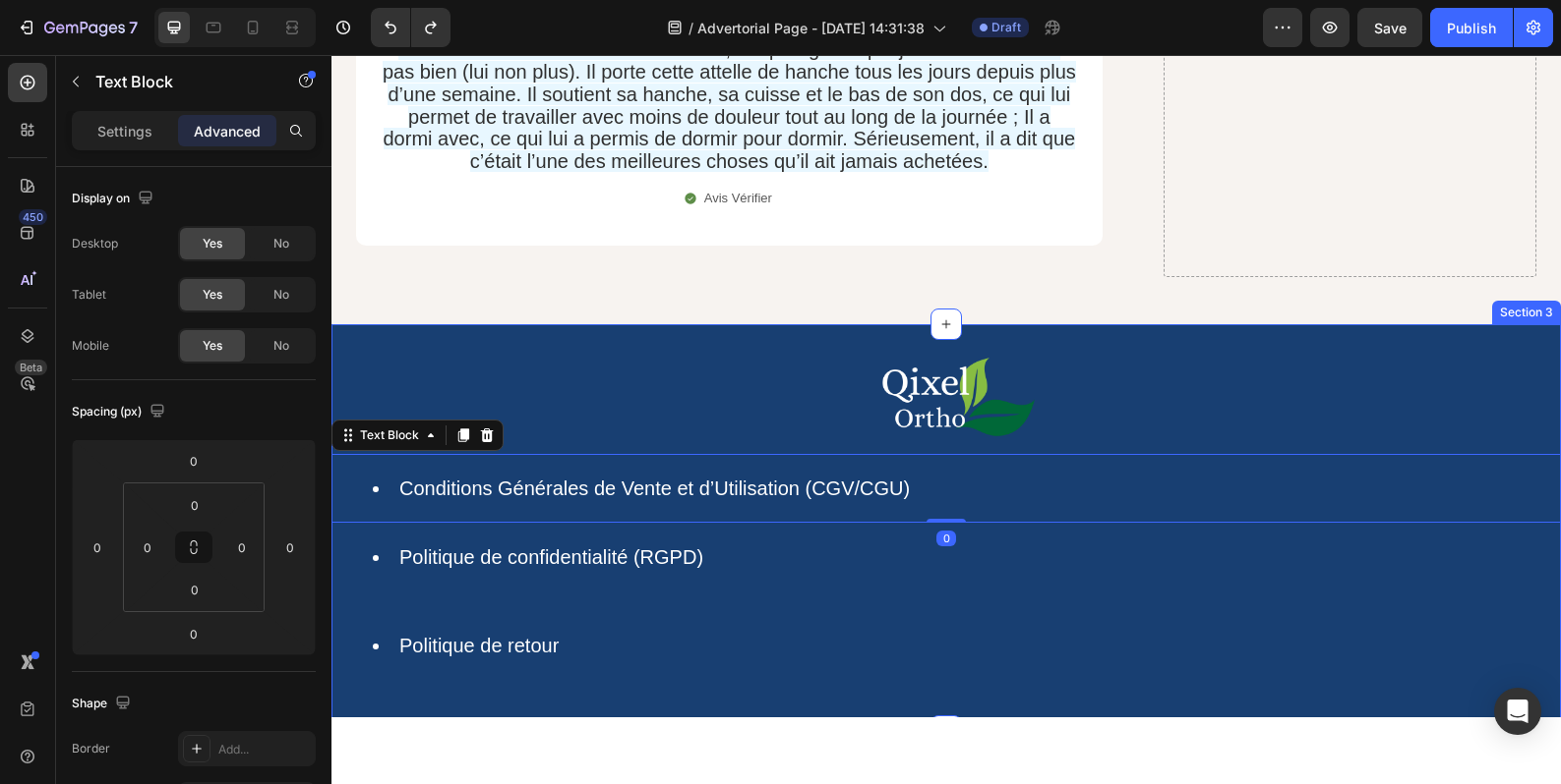
click at [642, 650] on div "Image Conditions Générales de Vente et d’Utilisation (CGV/CGU) Text Block 0 Pol…" at bounding box center [946, 528] width 1229 height 407
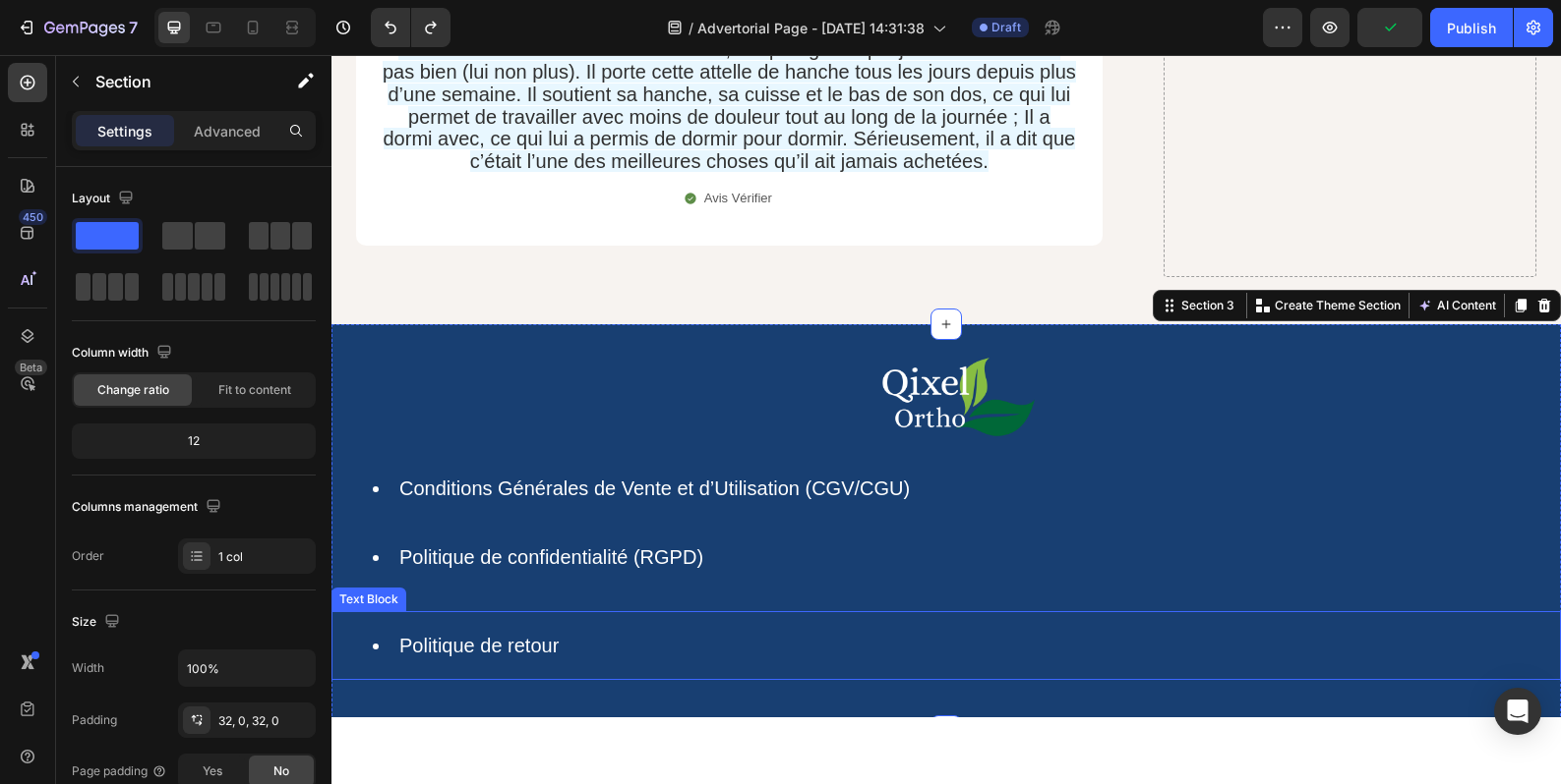
click at [648, 621] on div "Politique de retour" at bounding box center [946, 646] width 1229 height 69
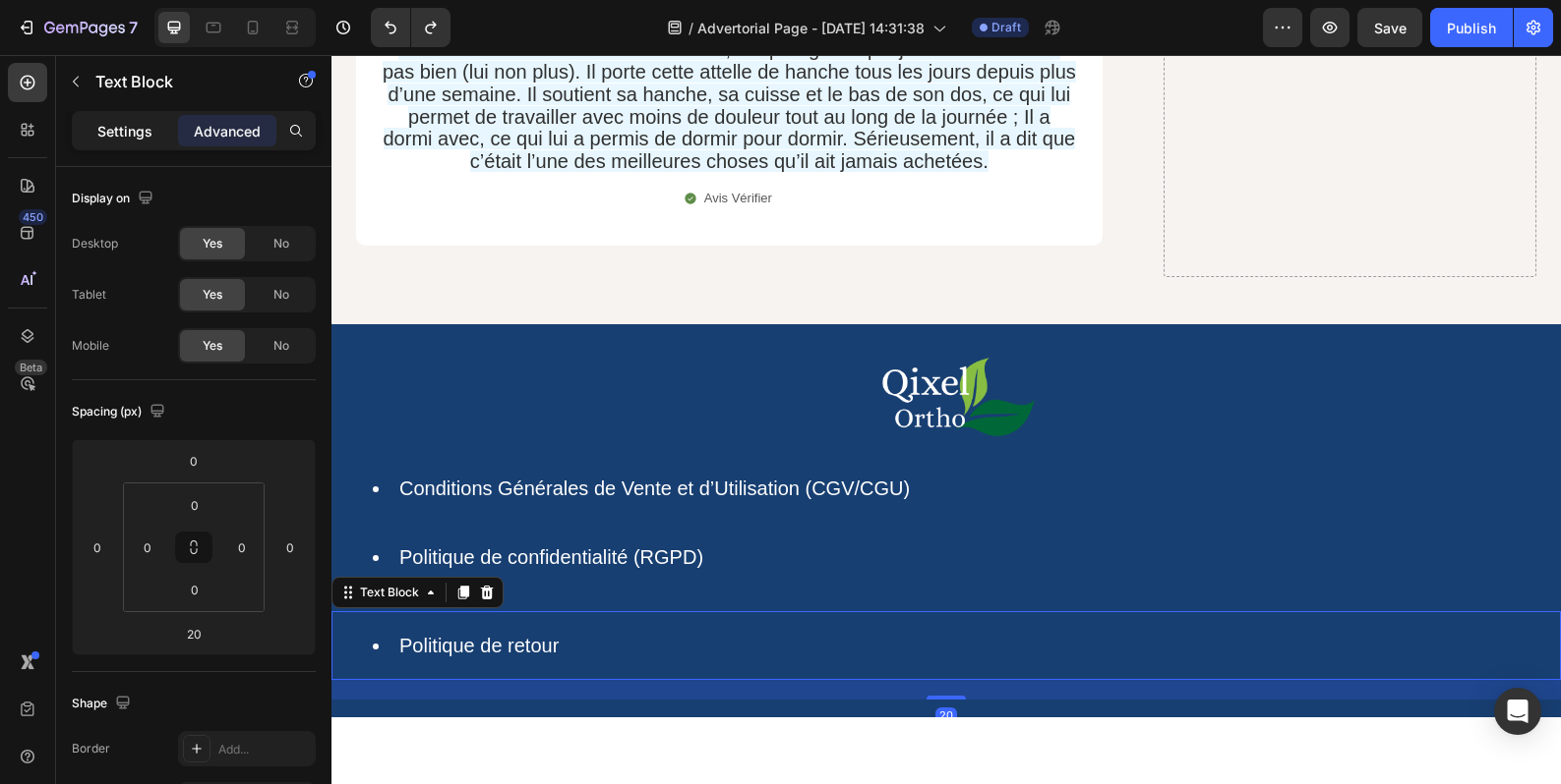
click at [138, 133] on p "Settings" at bounding box center [125, 131] width 55 height 21
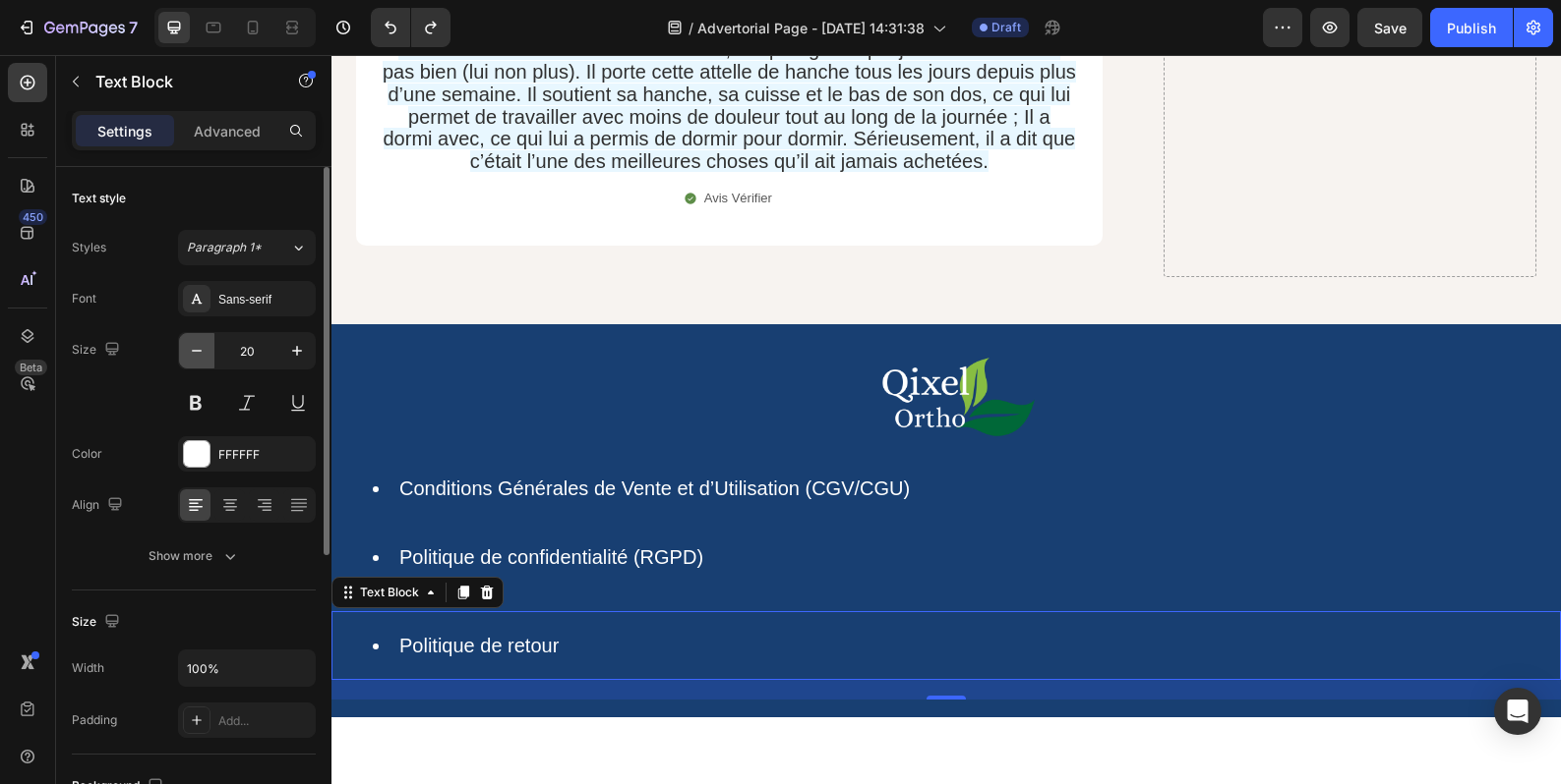
click at [195, 355] on icon "button" at bounding box center [197, 351] width 20 height 20
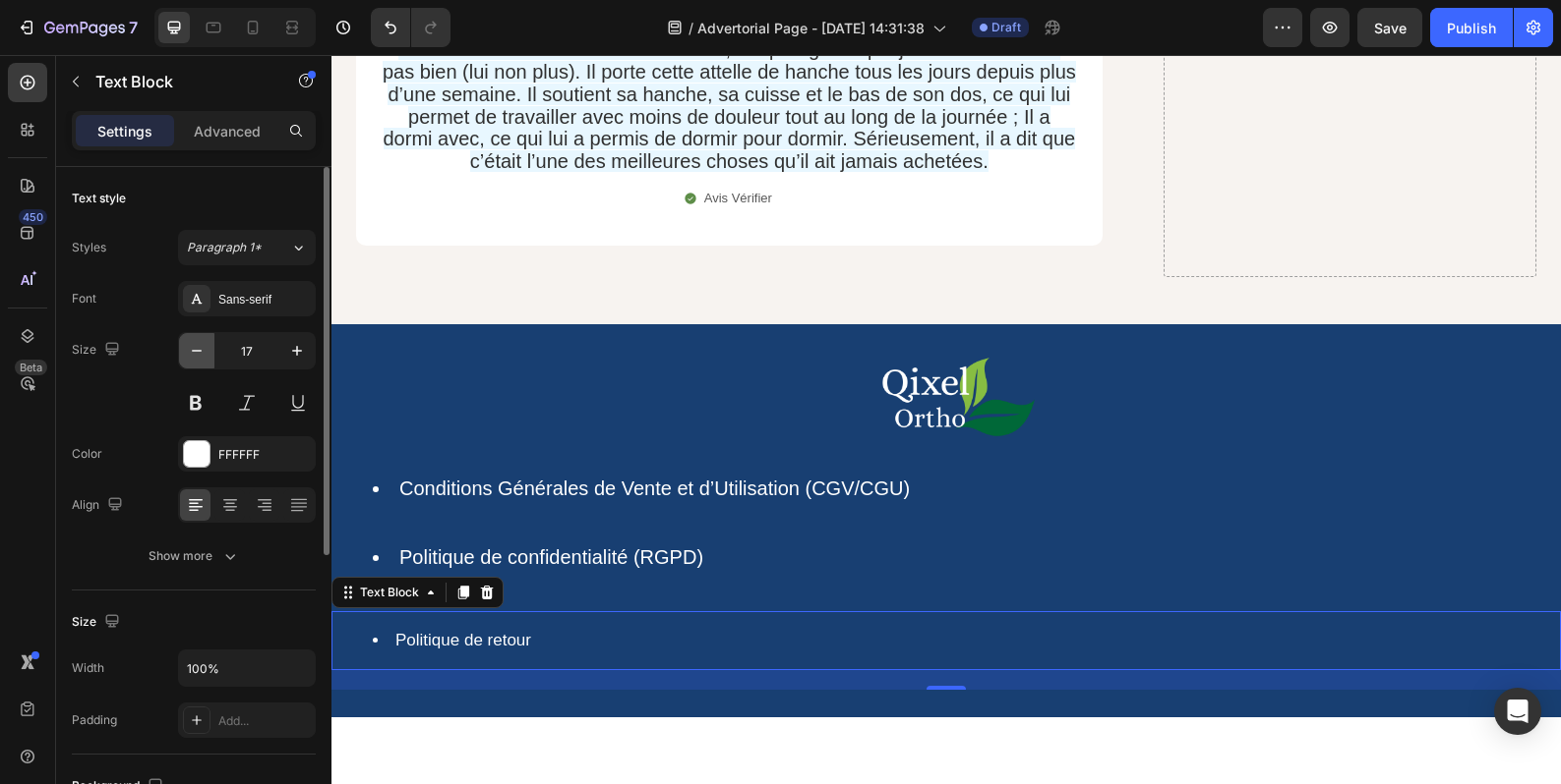
click at [196, 355] on icon "button" at bounding box center [197, 351] width 20 height 20
click at [311, 354] on button "button" at bounding box center [297, 351] width 36 height 36
type input "17"
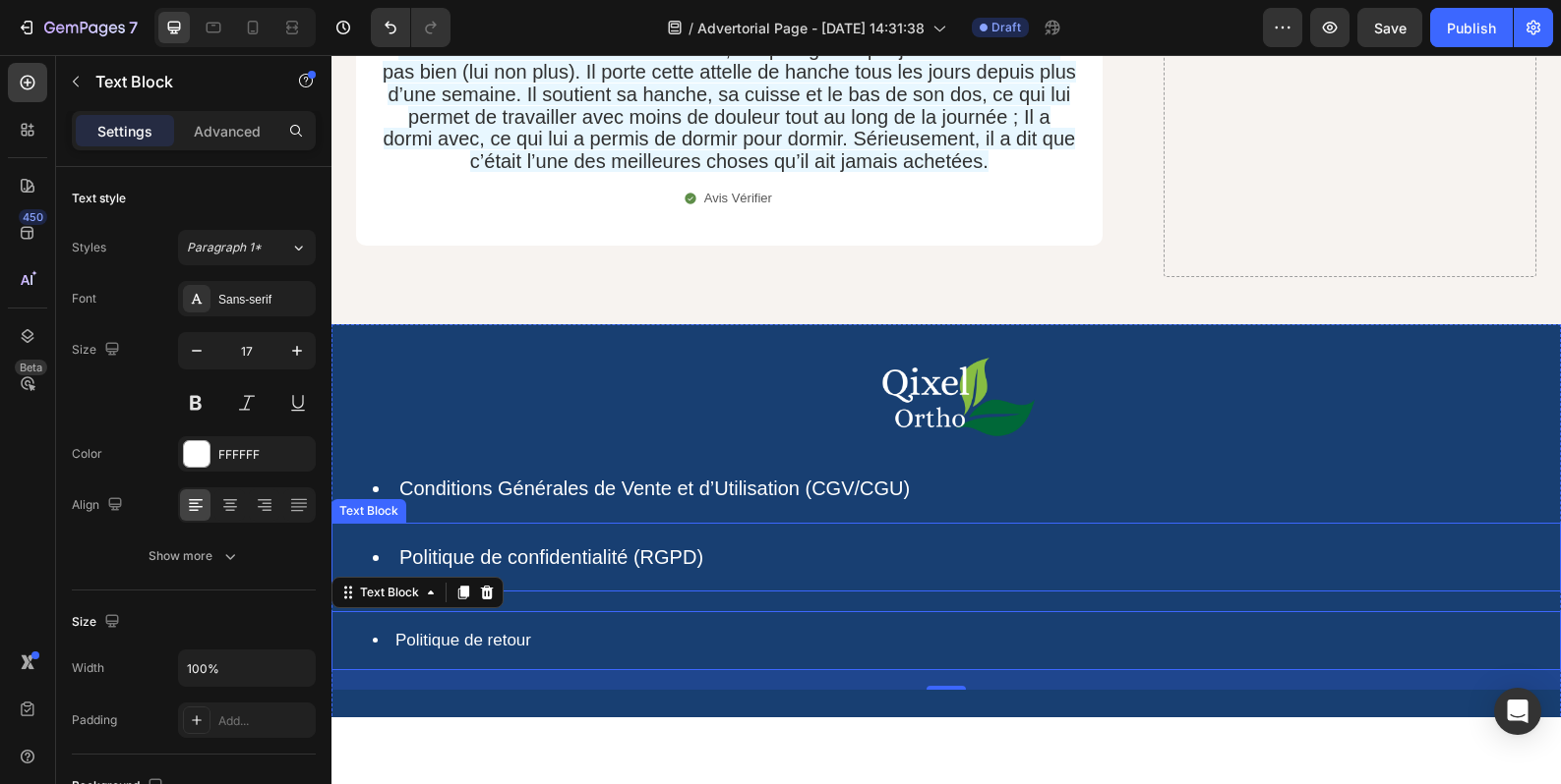
click at [399, 523] on div "Politique de confidentialité (RGPD)" at bounding box center [946, 557] width 1229 height 69
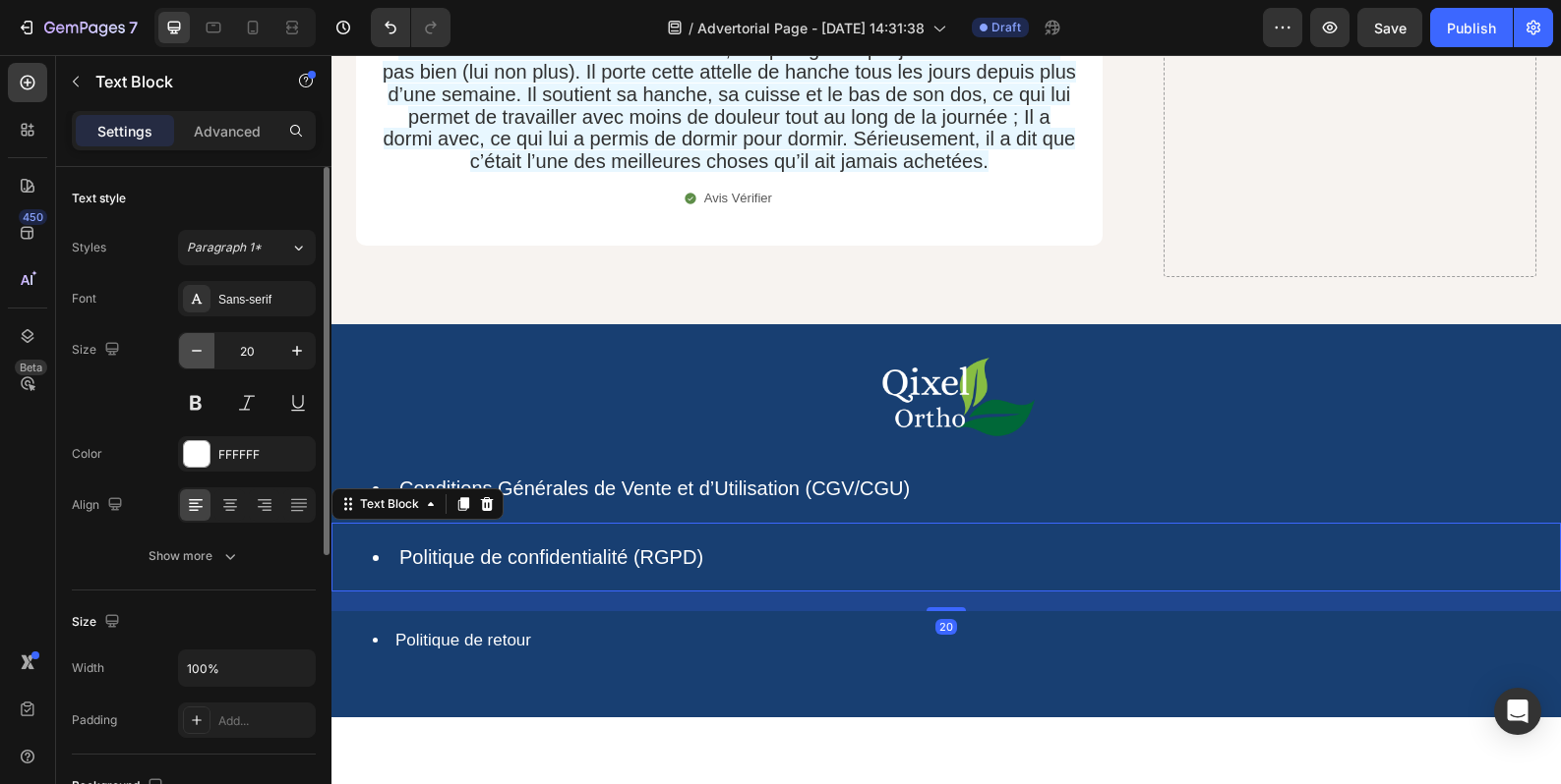
click at [205, 349] on icon "button" at bounding box center [197, 351] width 20 height 20
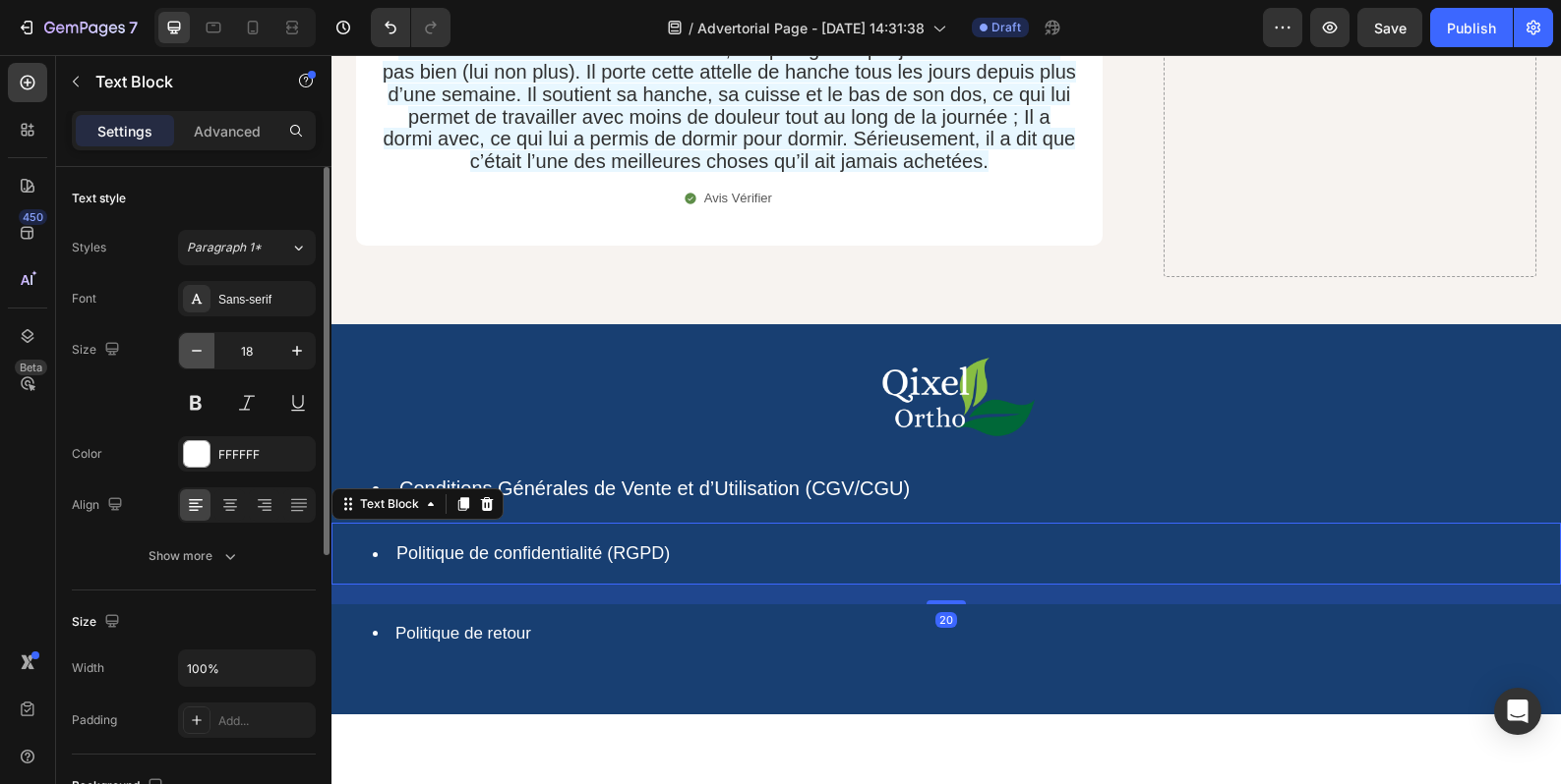
click at [205, 349] on icon "button" at bounding box center [197, 351] width 20 height 20
type input "17"
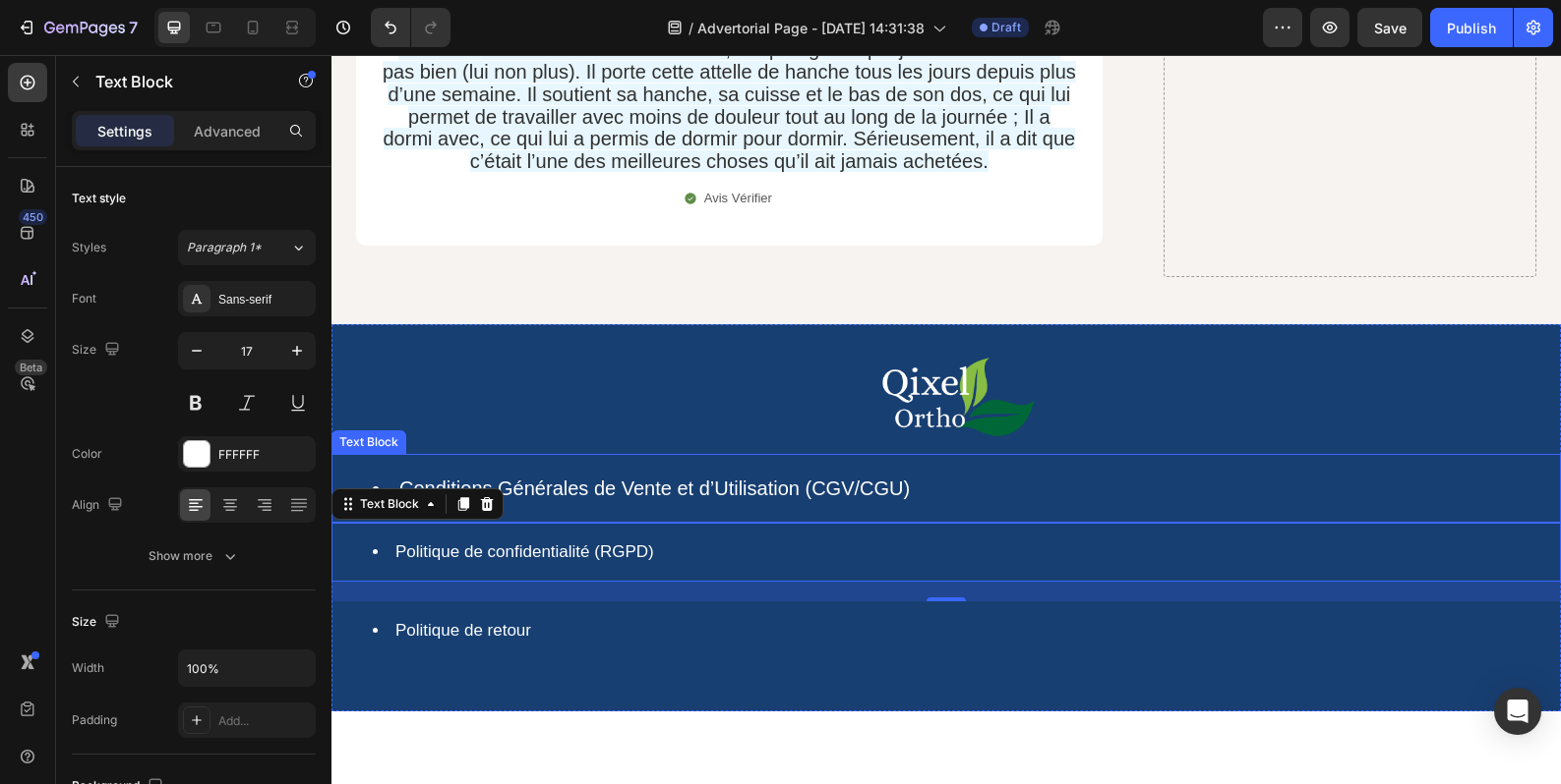
click at [434, 478] on link "Conditions Générales de Vente et d’Utilisation (CGV/CGU)" at bounding box center [654, 489] width 510 height 22
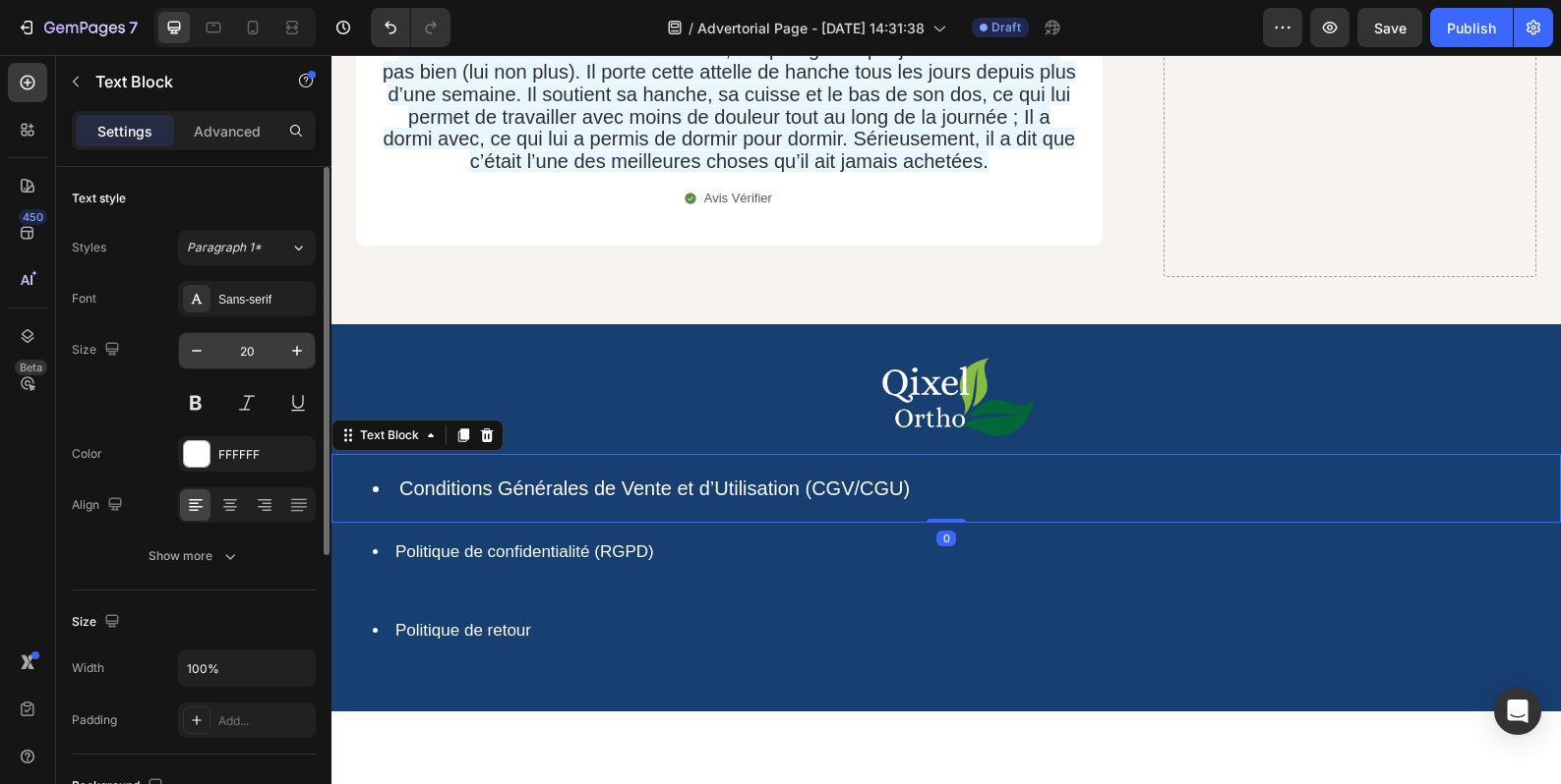
click at [221, 361] on input "20" at bounding box center [247, 351] width 65 height 36
click at [210, 361] on button "button" at bounding box center [197, 351] width 36 height 36
click at [209, 361] on button "button" at bounding box center [197, 351] width 36 height 36
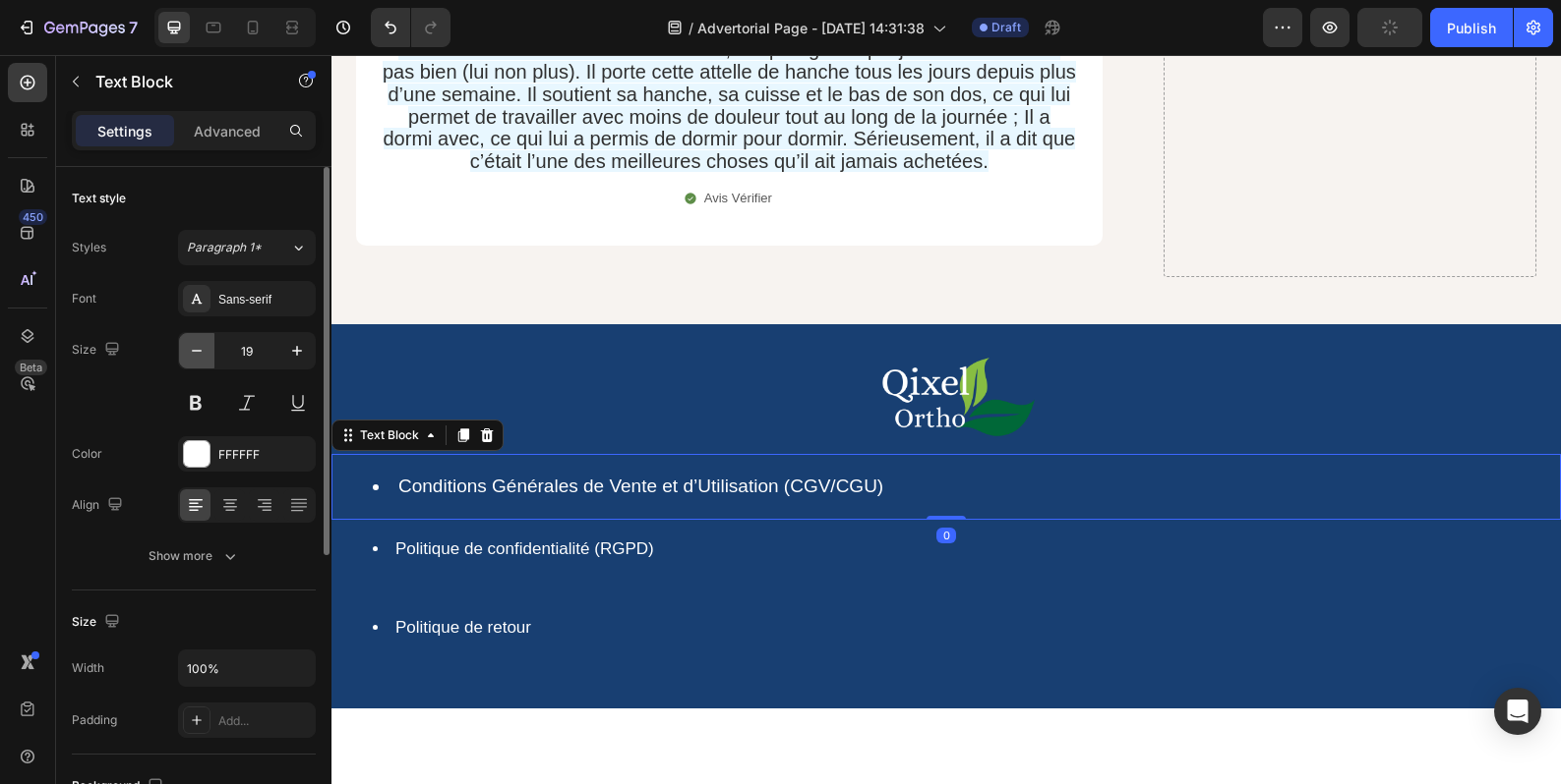
click at [209, 361] on button "button" at bounding box center [197, 351] width 36 height 36
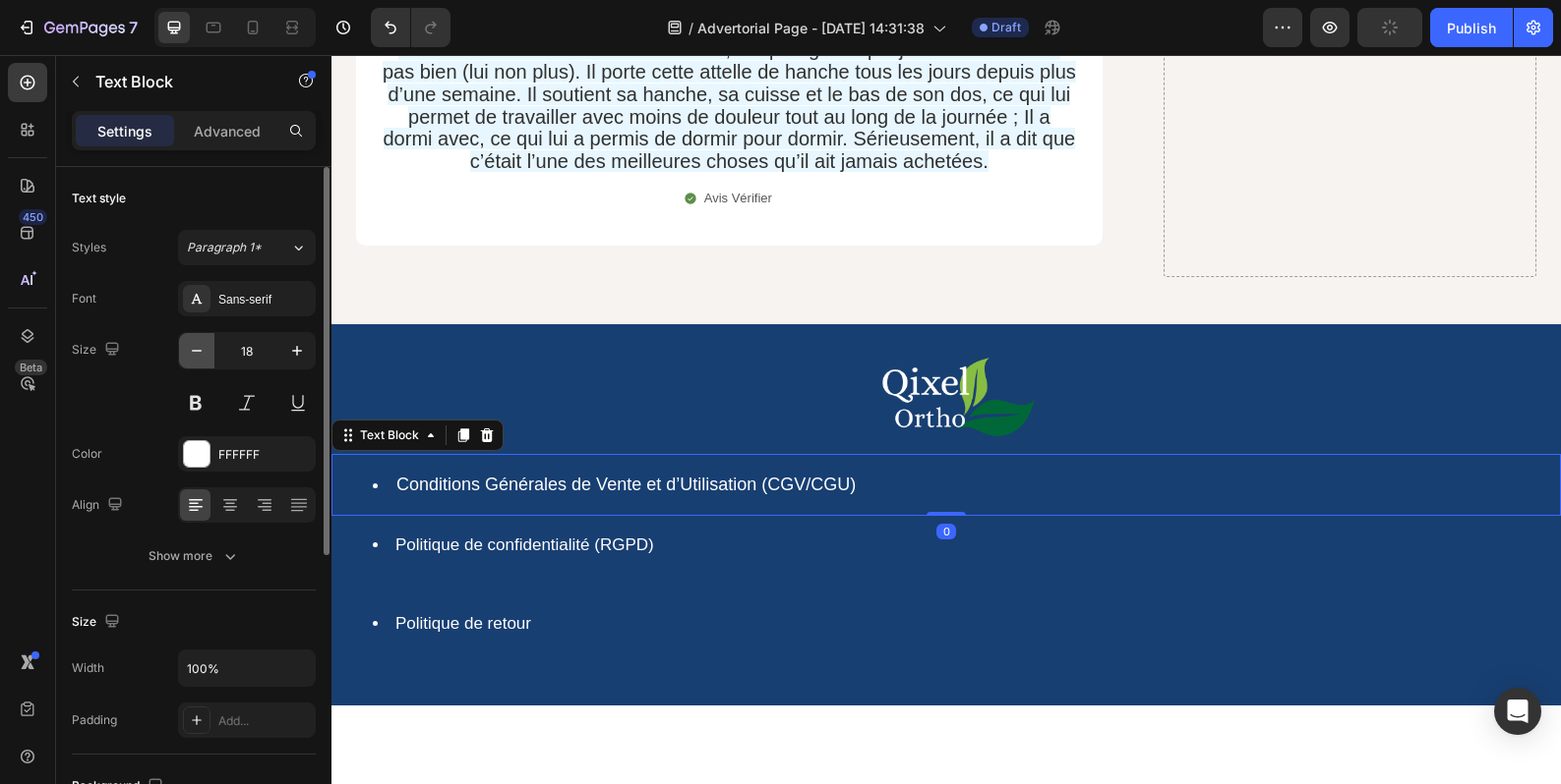
type input "17"
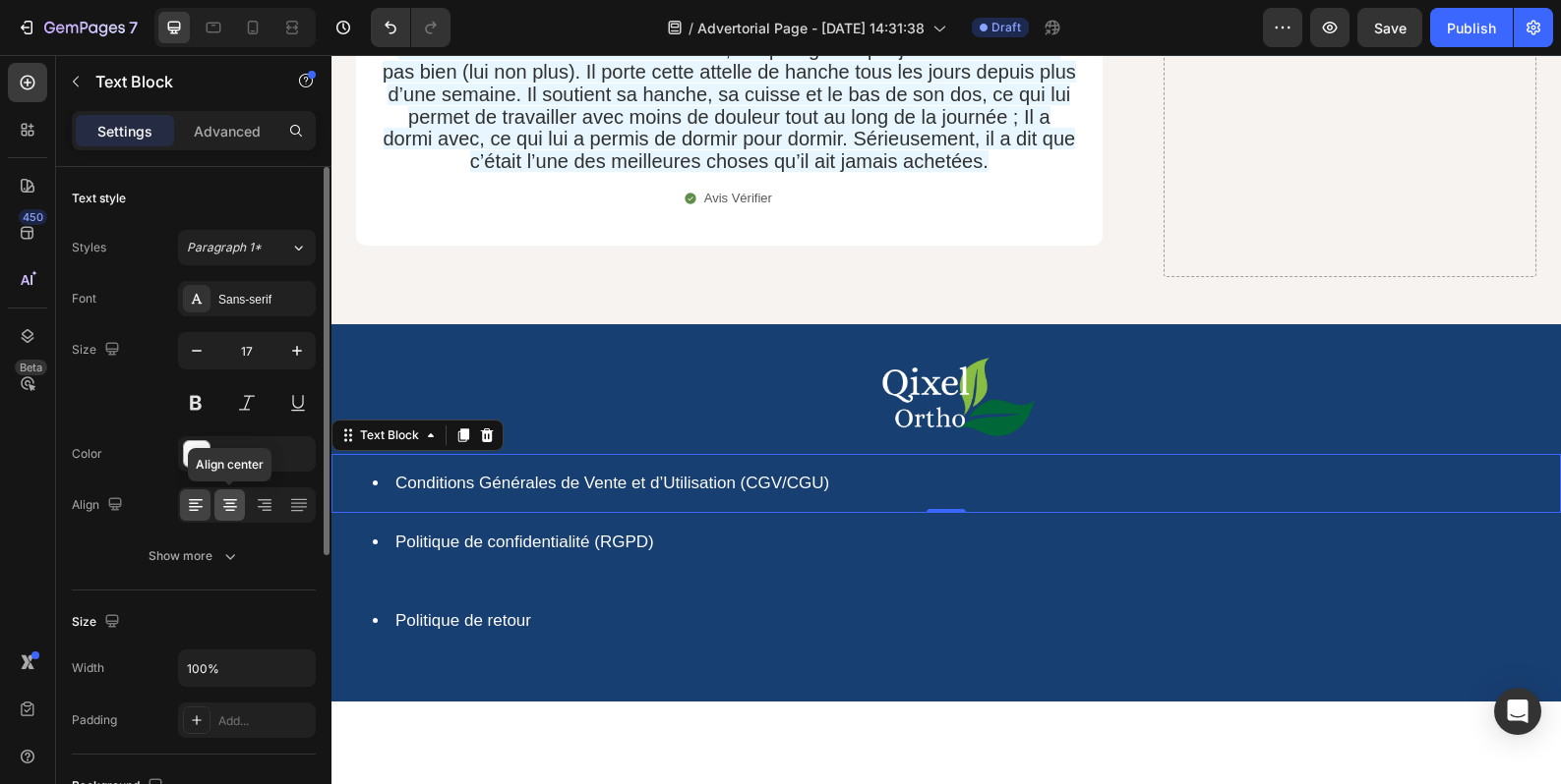
click at [234, 502] on icon at bounding box center [230, 505] width 20 height 20
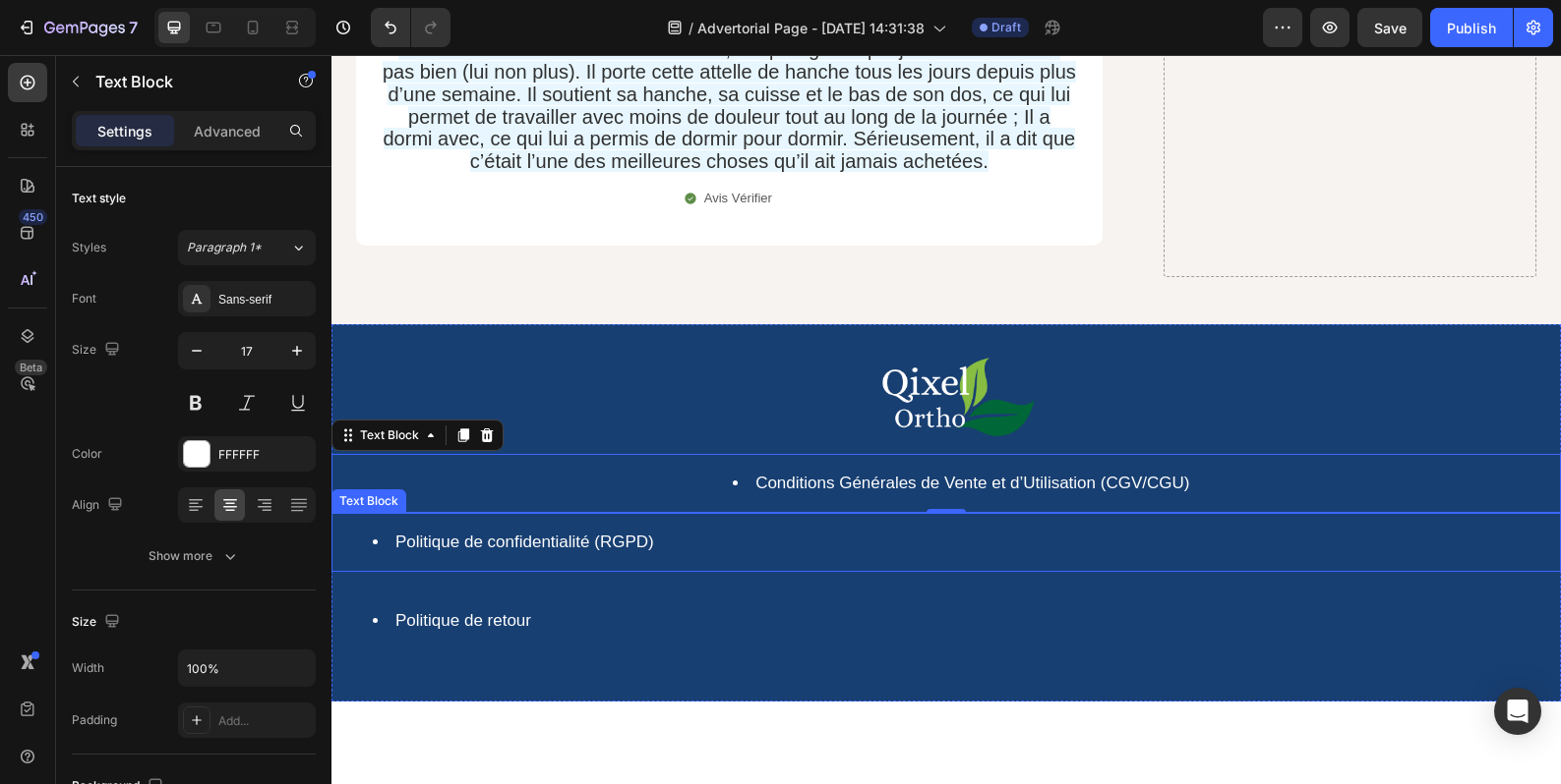
click at [378, 513] on div "Politique de confidentialité (RGPD)" at bounding box center [946, 542] width 1229 height 59
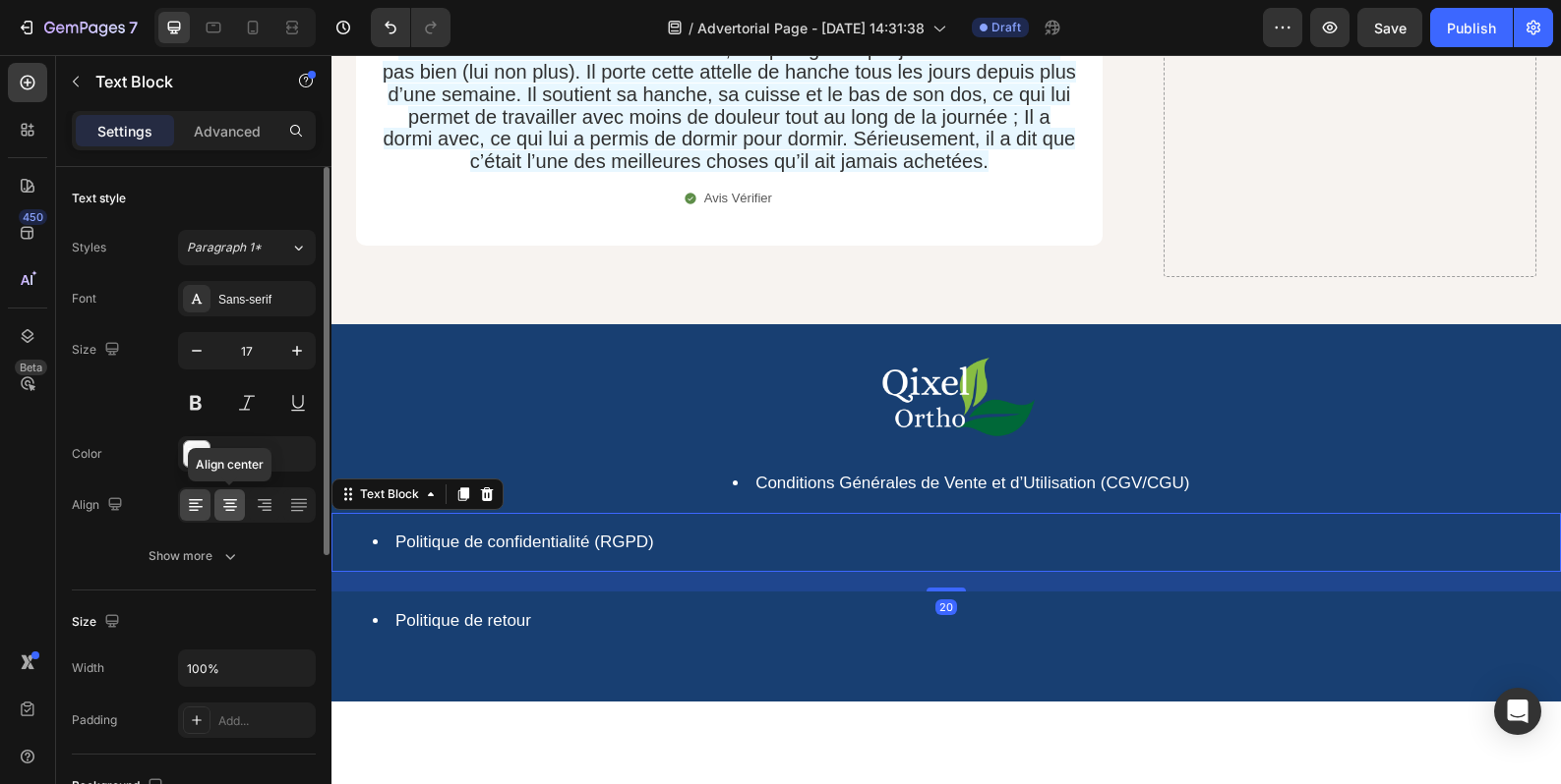
click at [241, 501] on div at bounding box center [229, 505] width 31 height 32
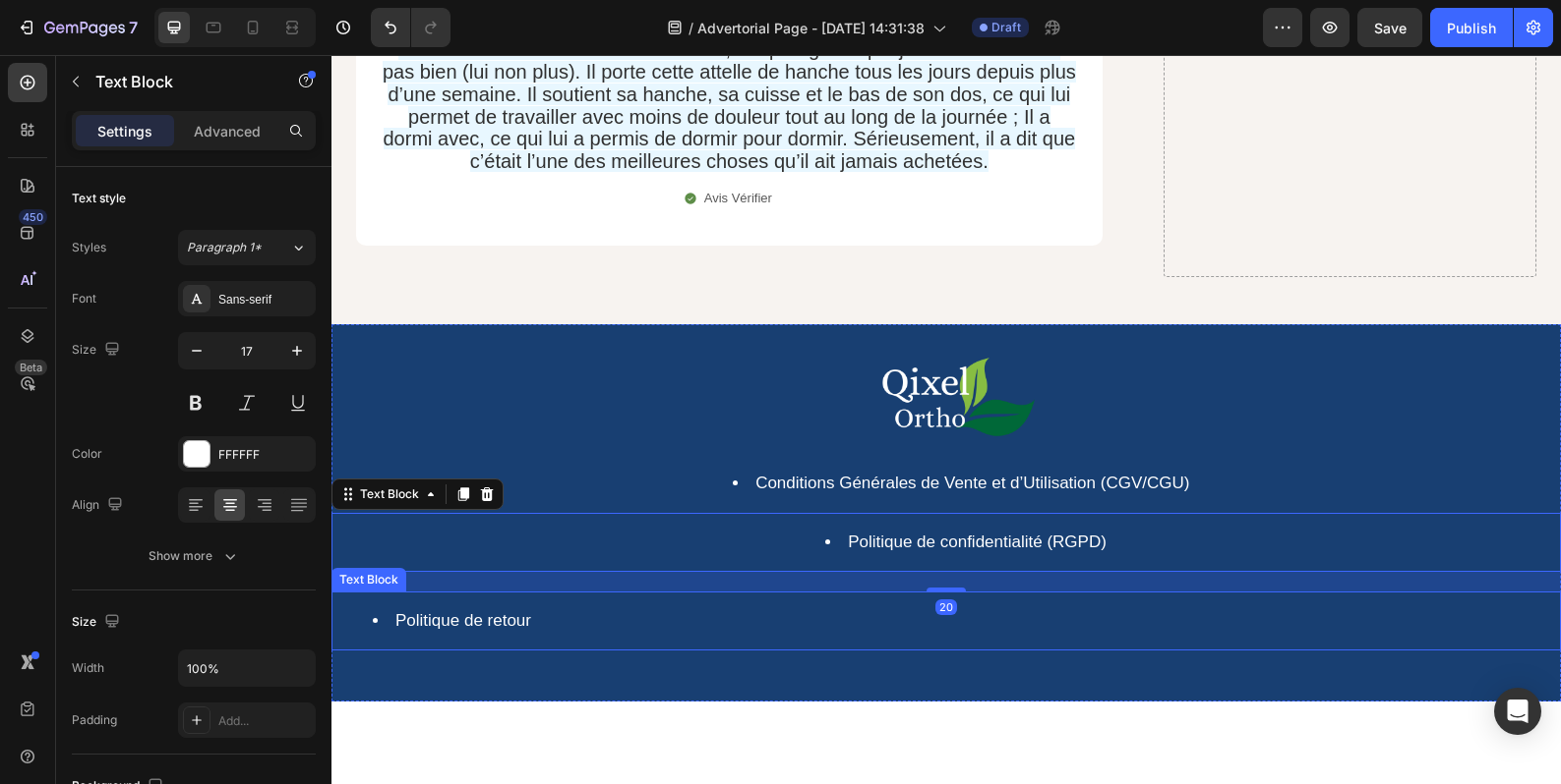
click at [453, 592] on div "Politique de retour" at bounding box center [946, 622] width 1229 height 59
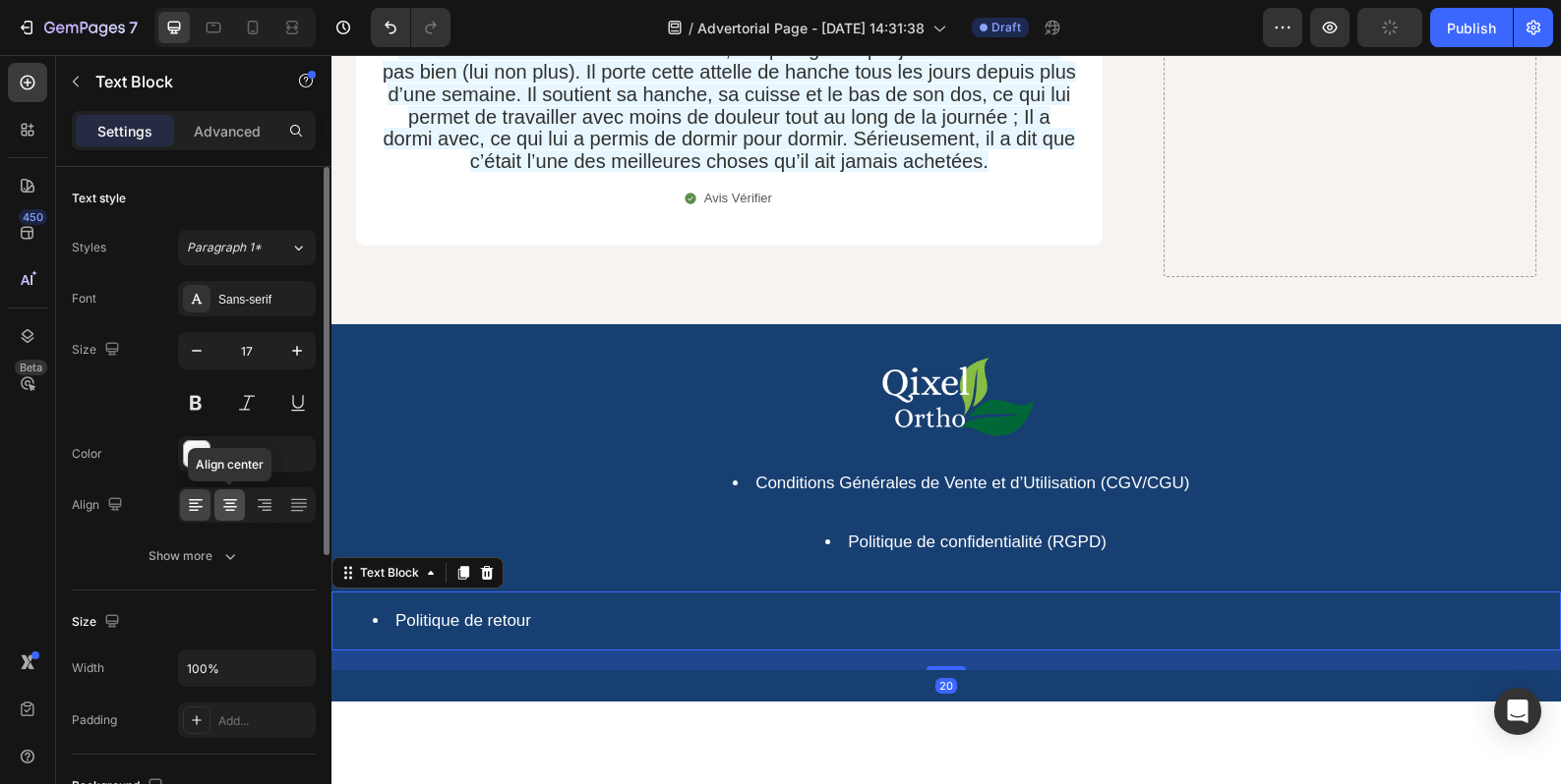
click at [233, 517] on div at bounding box center [229, 505] width 31 height 32
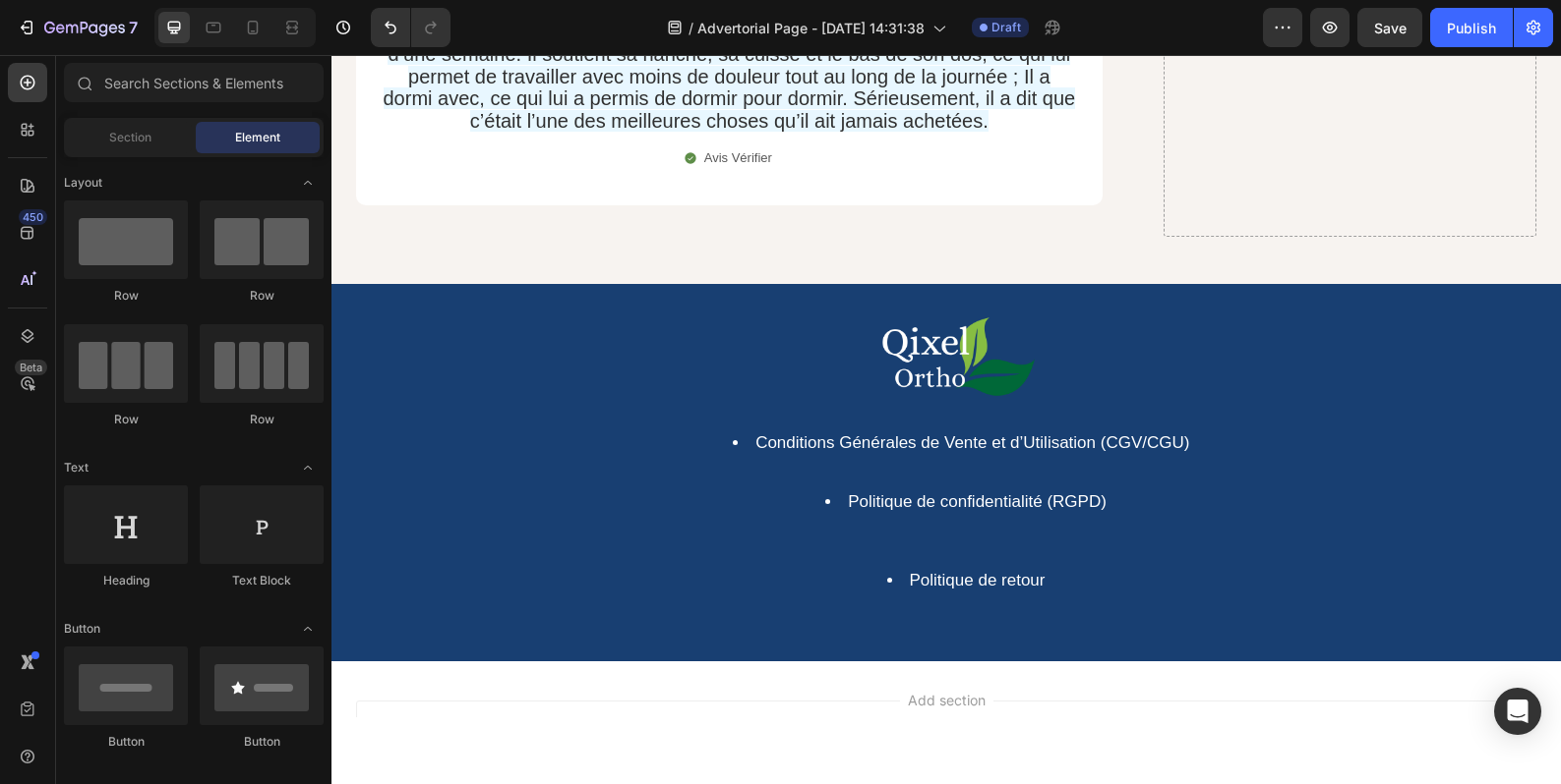
scroll to position [17686, 0]
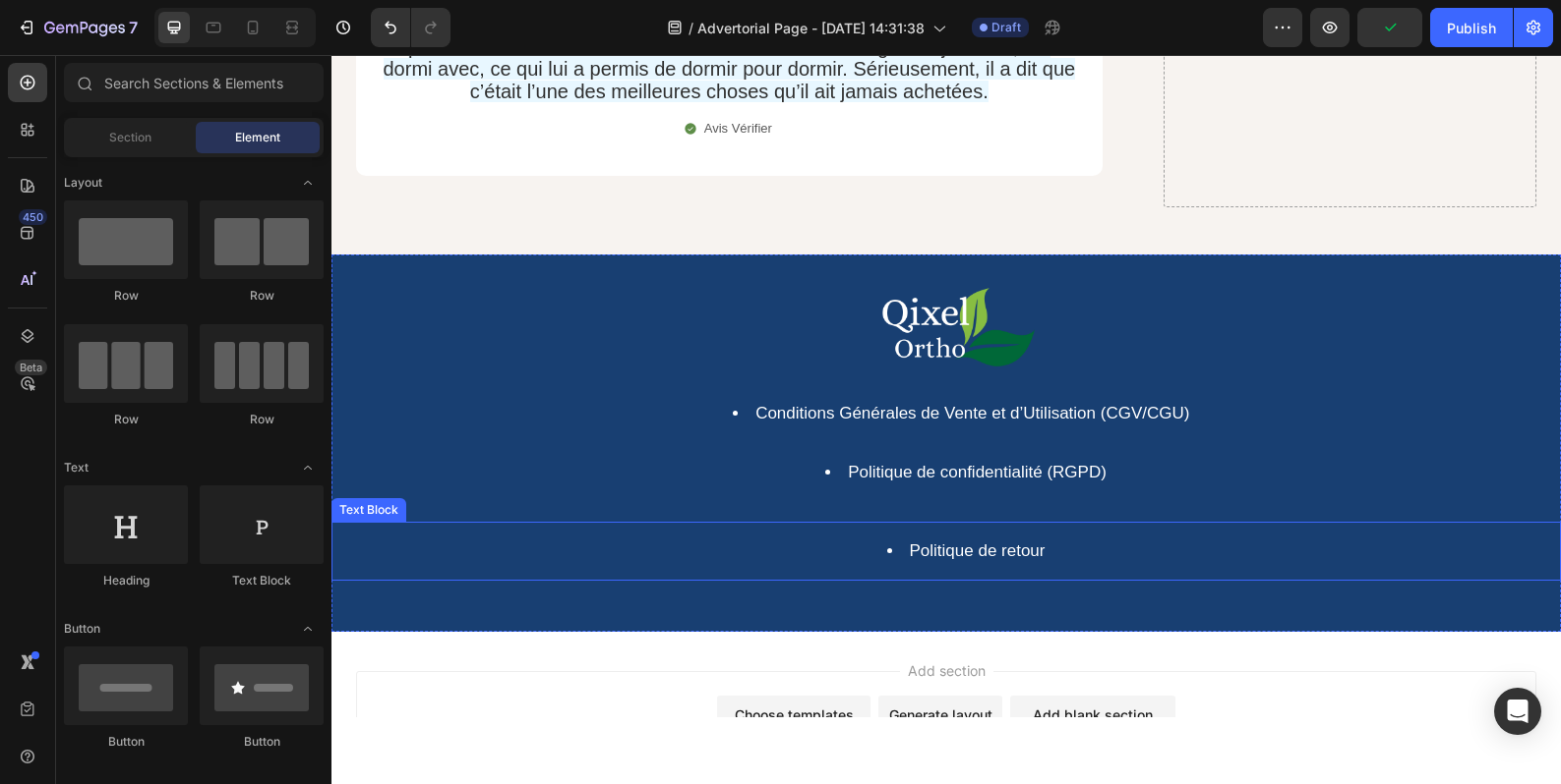
click at [737, 522] on div "Politique de retour" at bounding box center [946, 551] width 1229 height 59
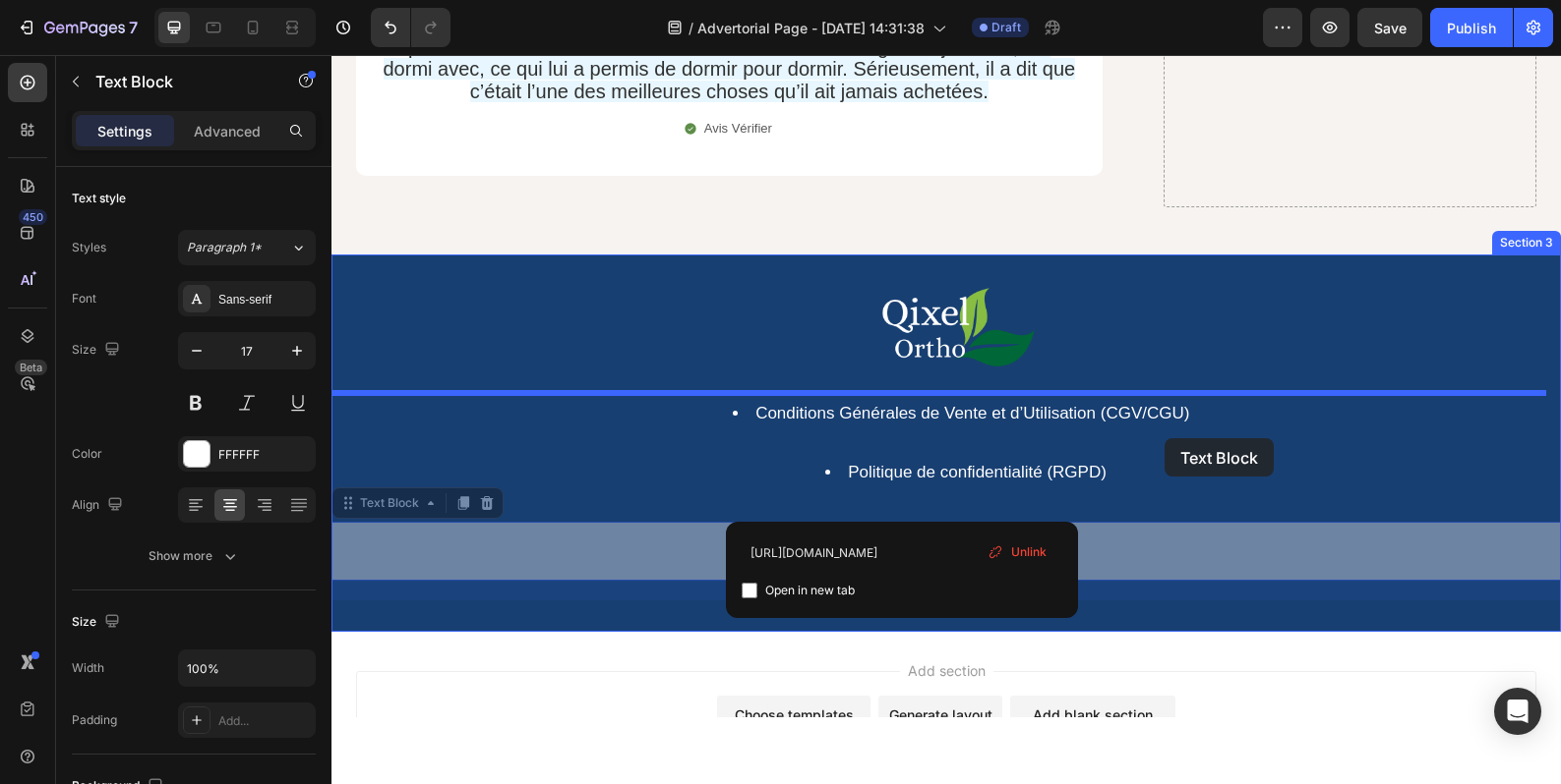
drag, startPoint x: 896, startPoint y: 482, endPoint x: 1165, endPoint y: 439, distance: 272.4
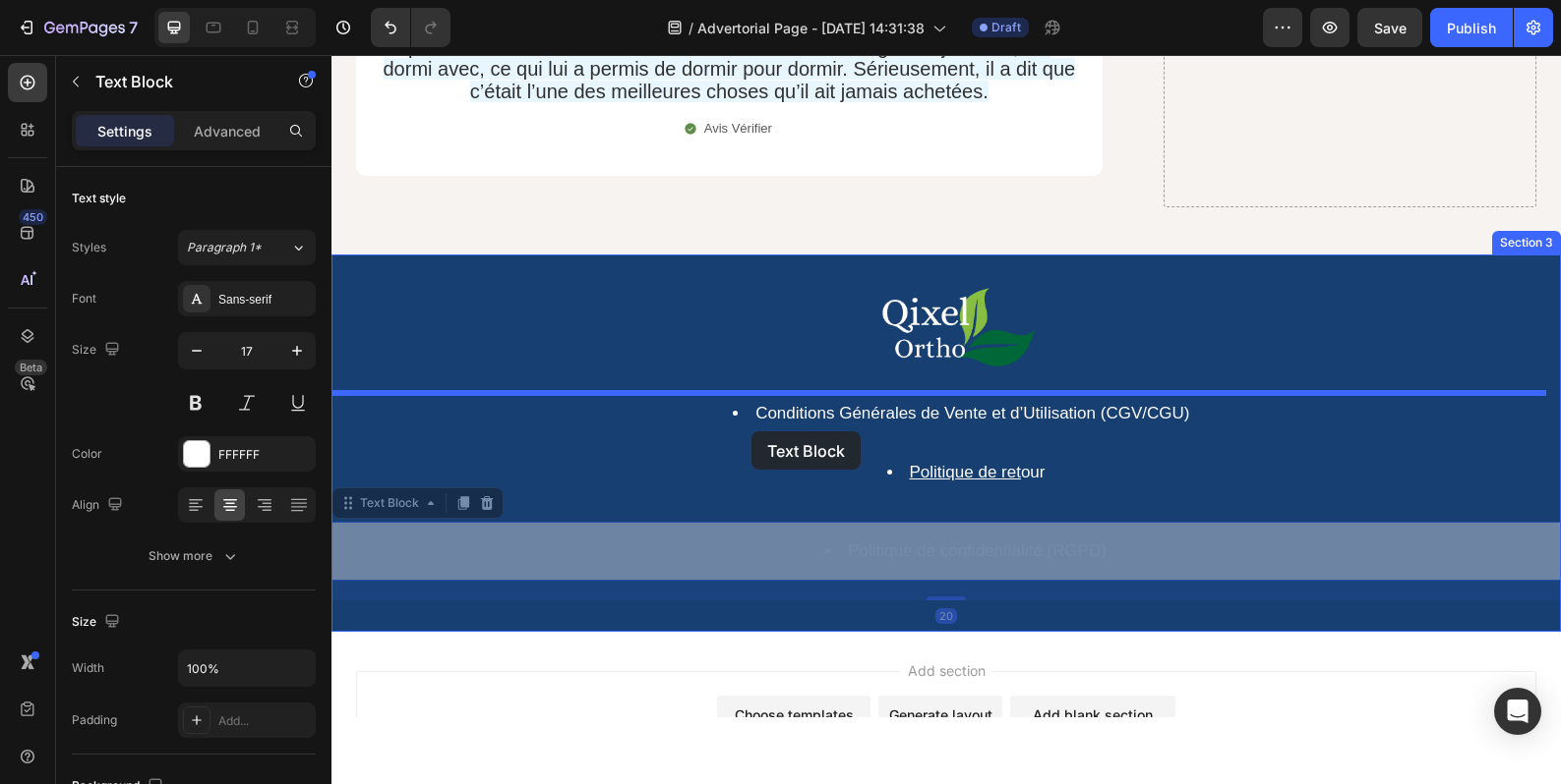
drag, startPoint x: 750, startPoint y: 480, endPoint x: 752, endPoint y: 433, distance: 47.0
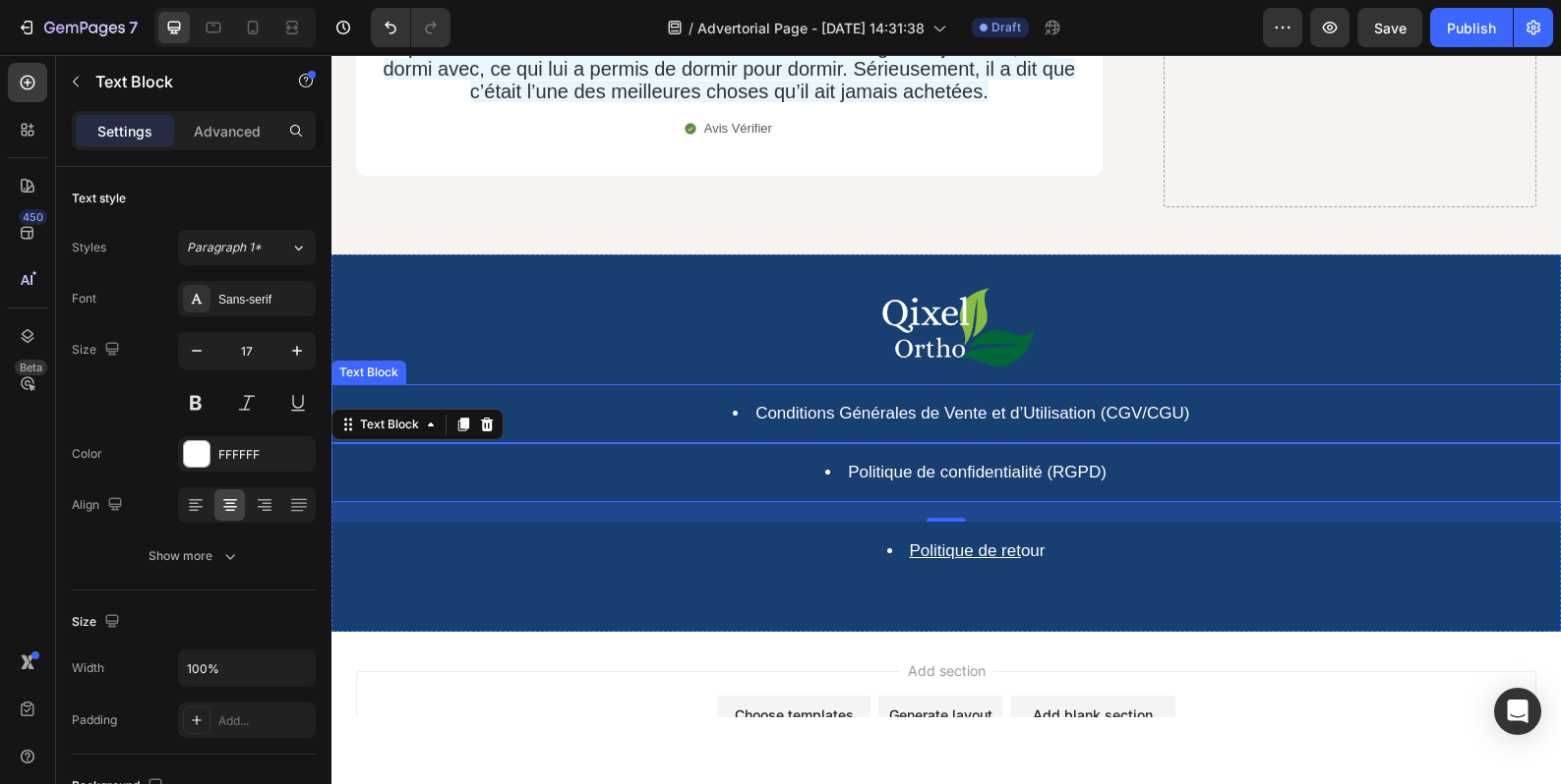
click at [1204, 403] on li "Conditions Générales de Vente et d’Utilisation (CGV/CGU)" at bounding box center [965, 414] width 1186 height 22
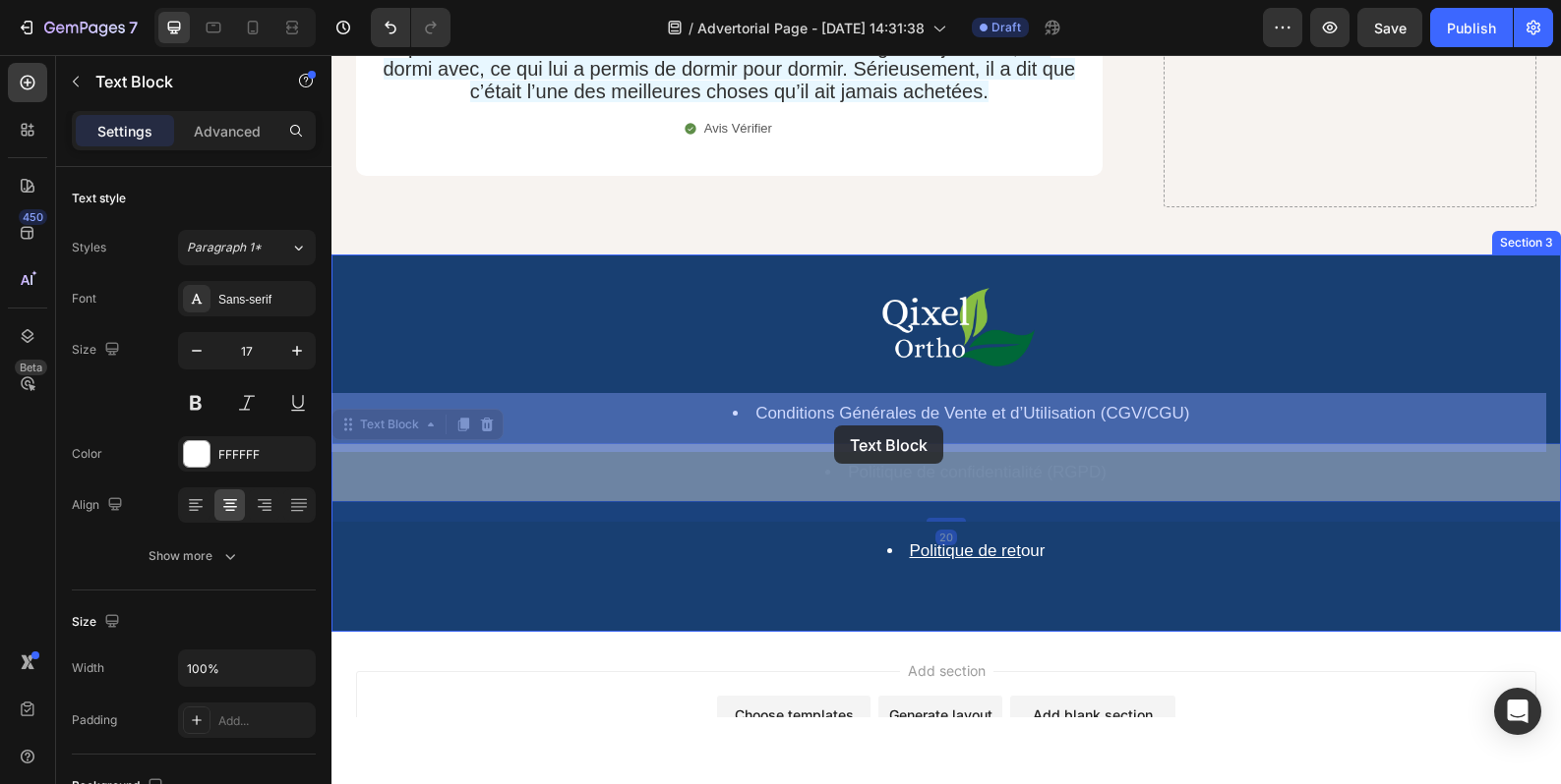
drag, startPoint x: 1106, startPoint y: 425, endPoint x: 853, endPoint y: 426, distance: 253.0
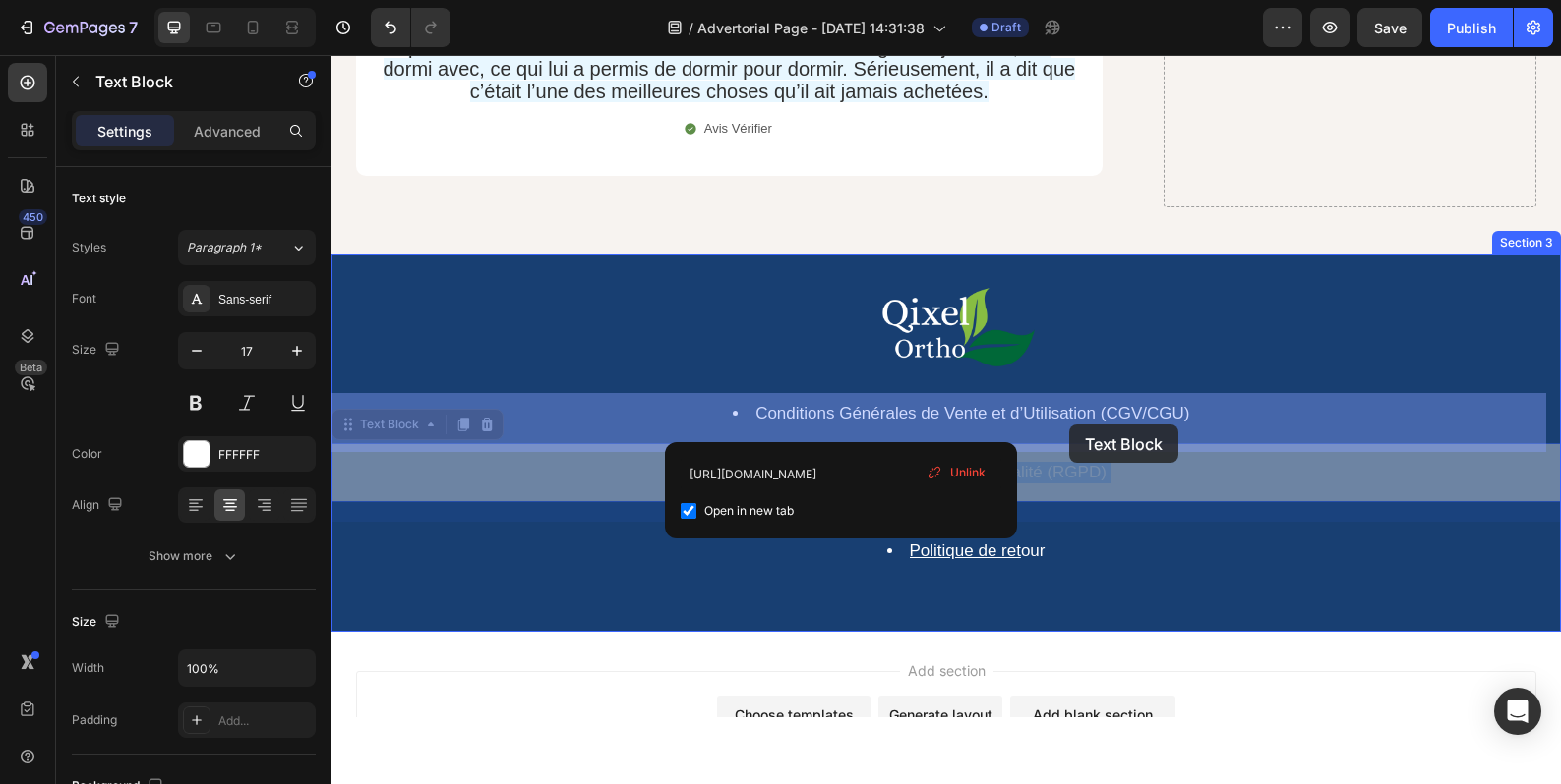
drag, startPoint x: 837, startPoint y: 423, endPoint x: 1069, endPoint y: 425, distance: 232.0
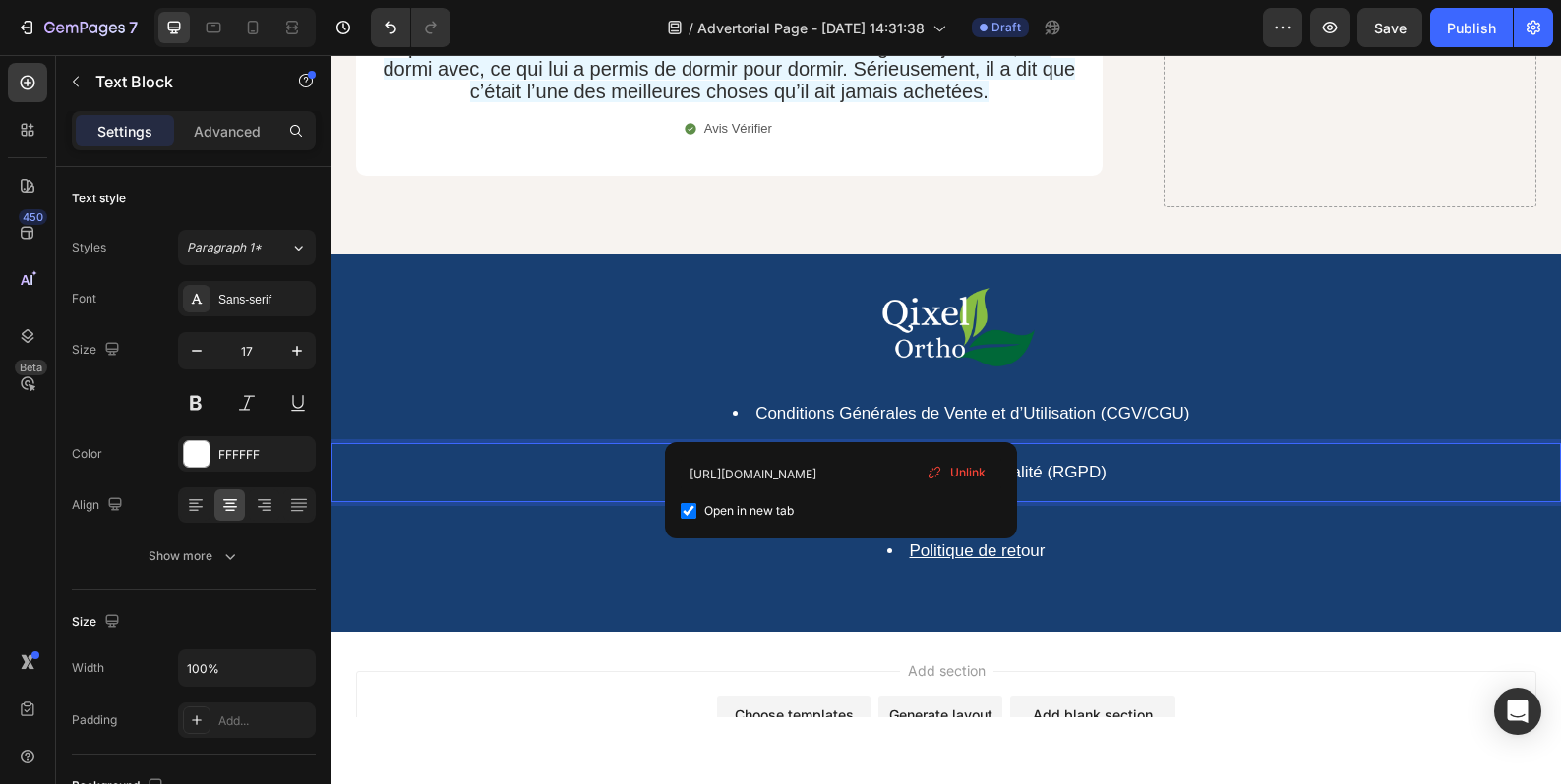
click at [1102, 462] on li "Politique de confidentialité (RGPD) ⁠⁠⁠⁠⁠⁠⁠" at bounding box center [965, 473] width 1186 height 22
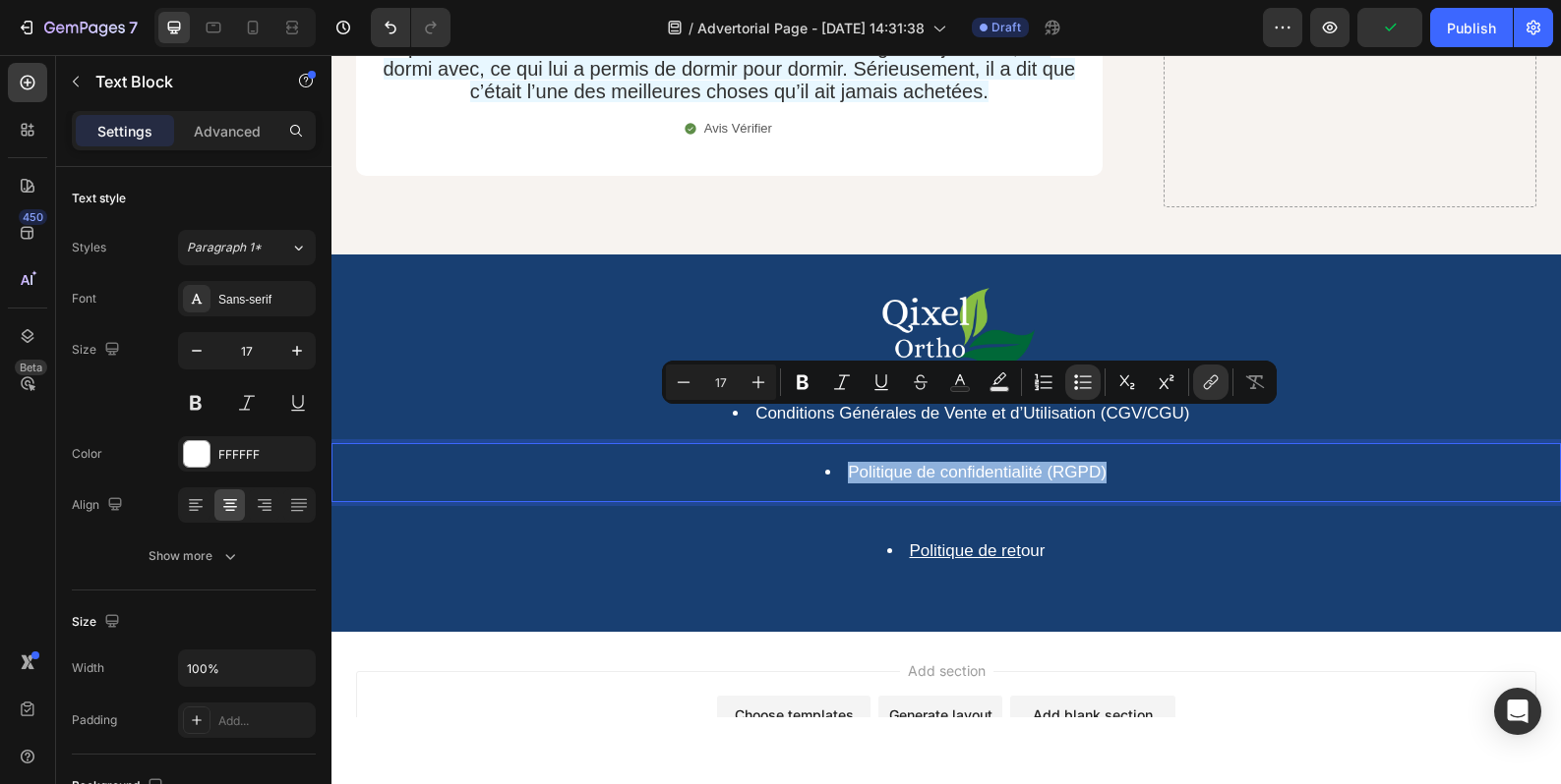
drag, startPoint x: 1100, startPoint y: 421, endPoint x: 840, endPoint y: 424, distance: 260.0
click at [840, 462] on li "Politique de confidentialité (RGPD)" at bounding box center [965, 473] width 1186 height 22
copy link "Politique de confidentialité (RGPD)"
click at [1199, 384] on div "Conditions Générales de Vente et d’Utilisation (CGV/CGU)" at bounding box center [946, 414] width 1229 height 59
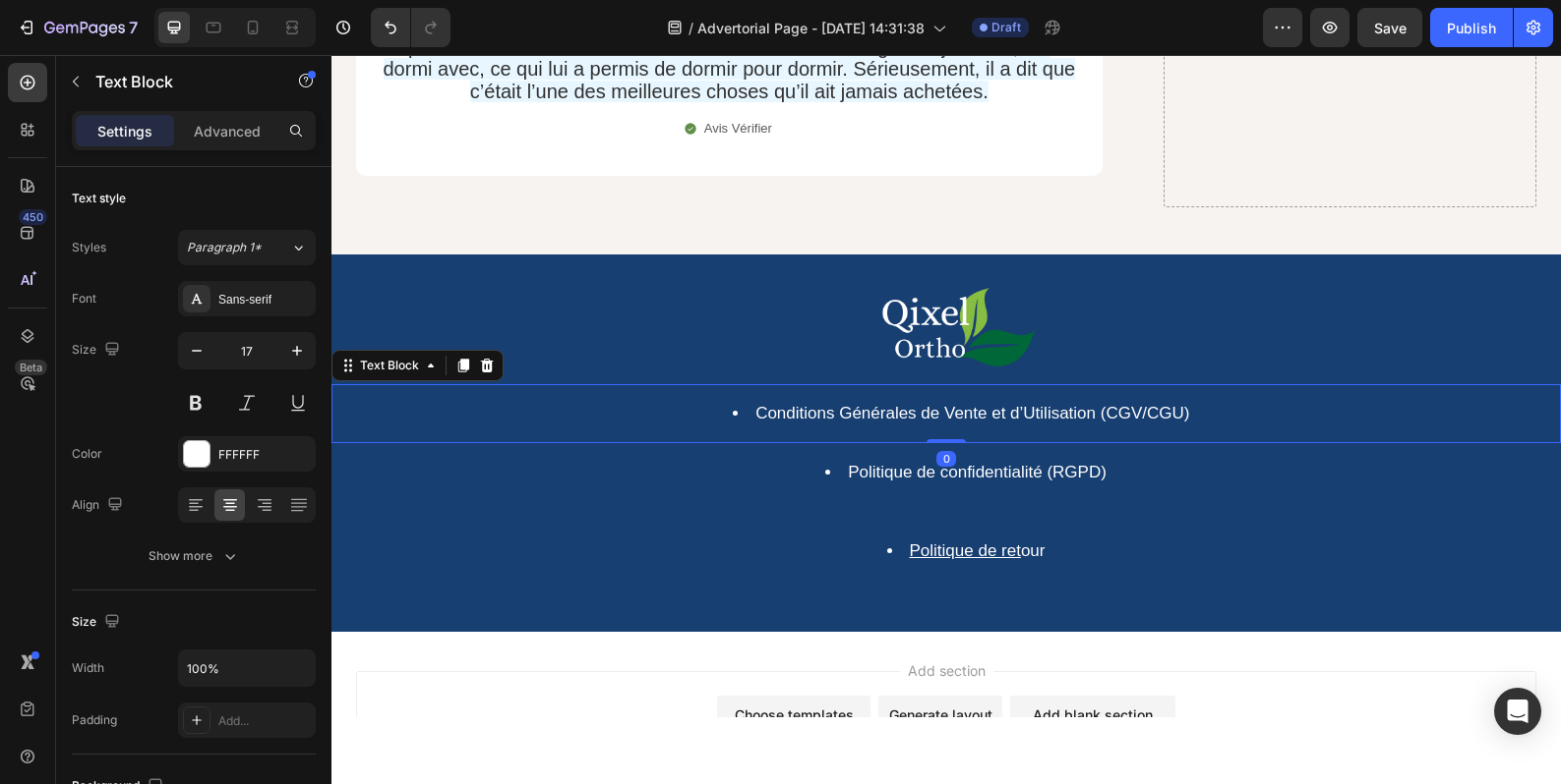
click at [1206, 384] on div "Conditions Générales de Vente et d’Utilisation (CGV/CGU)" at bounding box center [946, 414] width 1229 height 59
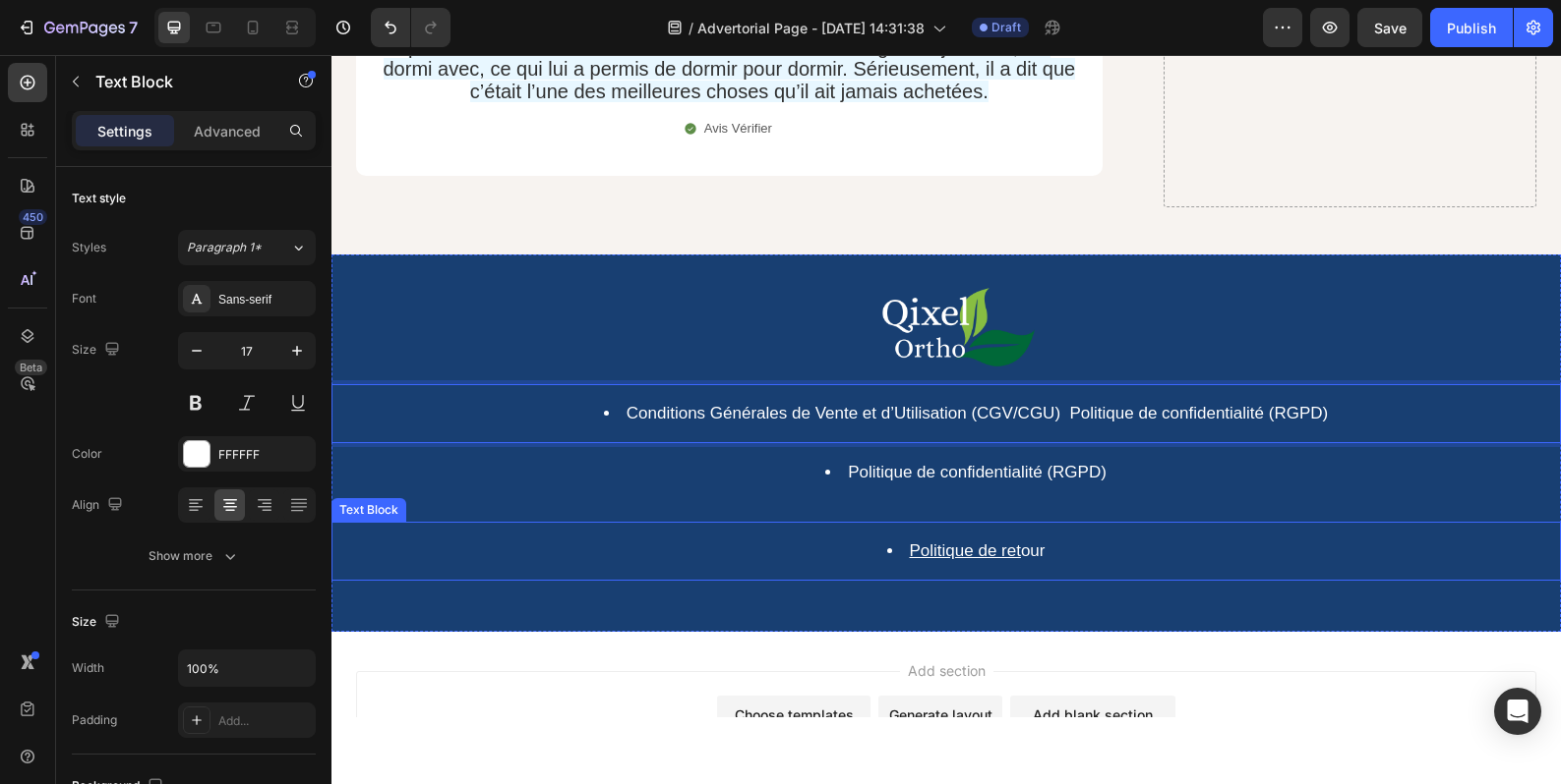
click at [1061, 540] on li "Politique de ret our" at bounding box center [965, 551] width 1186 height 22
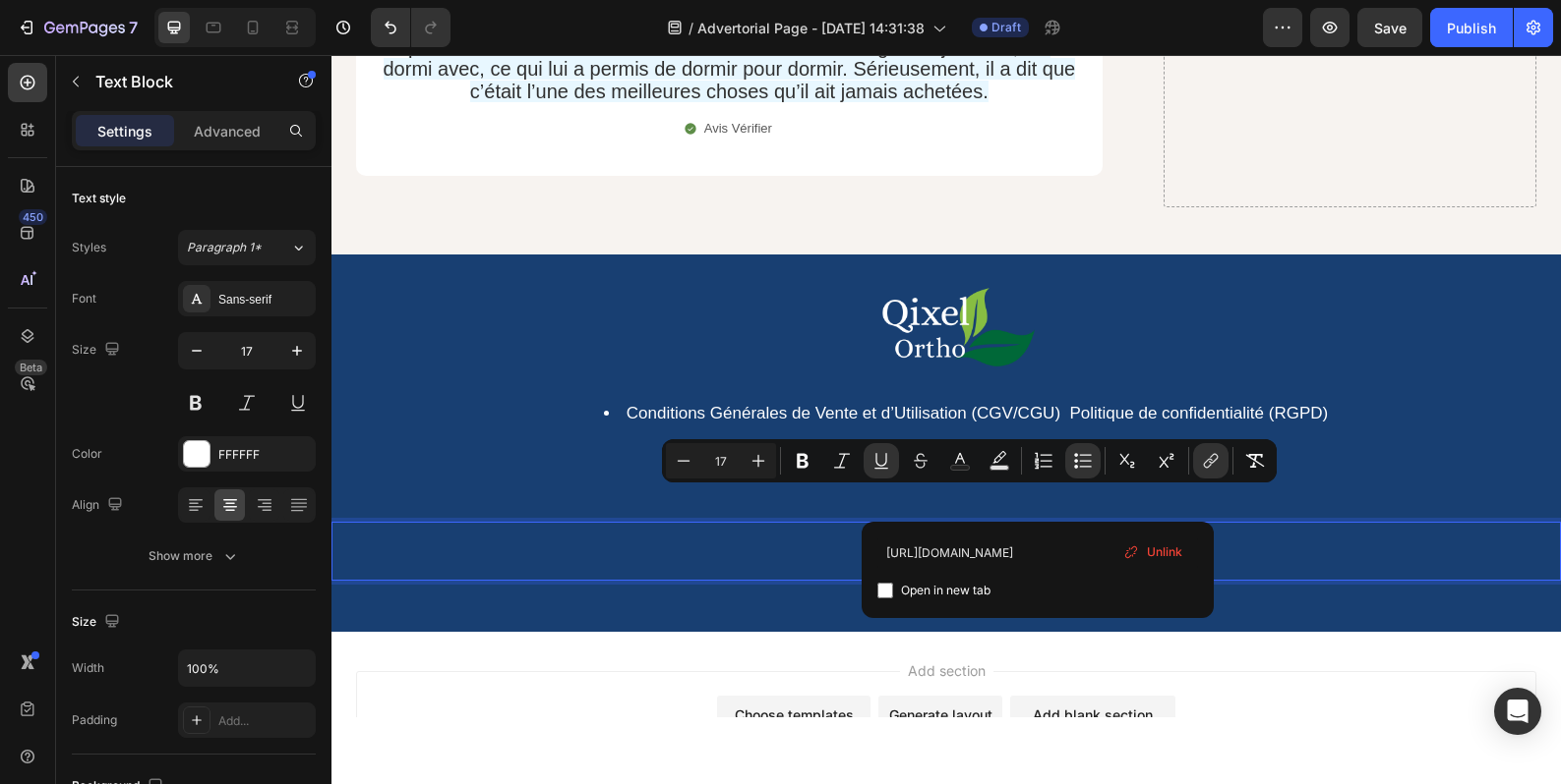
drag, startPoint x: 1041, startPoint y: 498, endPoint x: 899, endPoint y: 494, distance: 142.1
click at [1347, 384] on div "Conditions Générales de Vente et d’Utilisation (CGV/CGU) Politique de confident…" at bounding box center [946, 414] width 1229 height 59
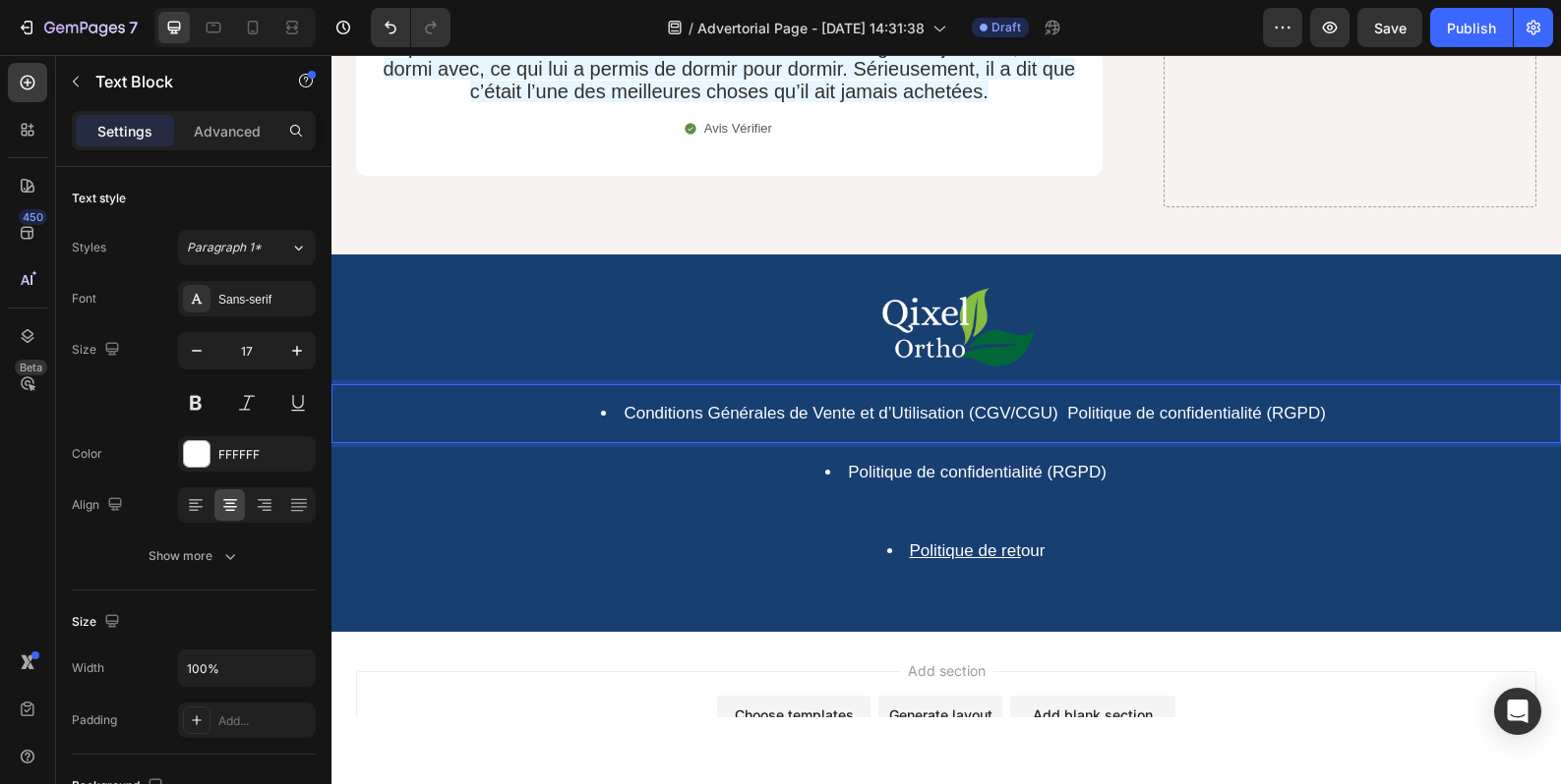
click at [1333, 403] on li "Conditions Générales de Vente et d’Utilisation (CGV/CGU) Politique de confident…" at bounding box center [965, 414] width 1186 height 22
drag, startPoint x: 1395, startPoint y: 364, endPoint x: 1256, endPoint y: 356, distance: 139.2
click at [1256, 403] on li "Conditions Générales de Vente et d’Utilisation (CGV/CGU) Politique de confident…" at bounding box center [965, 414] width 1186 height 22
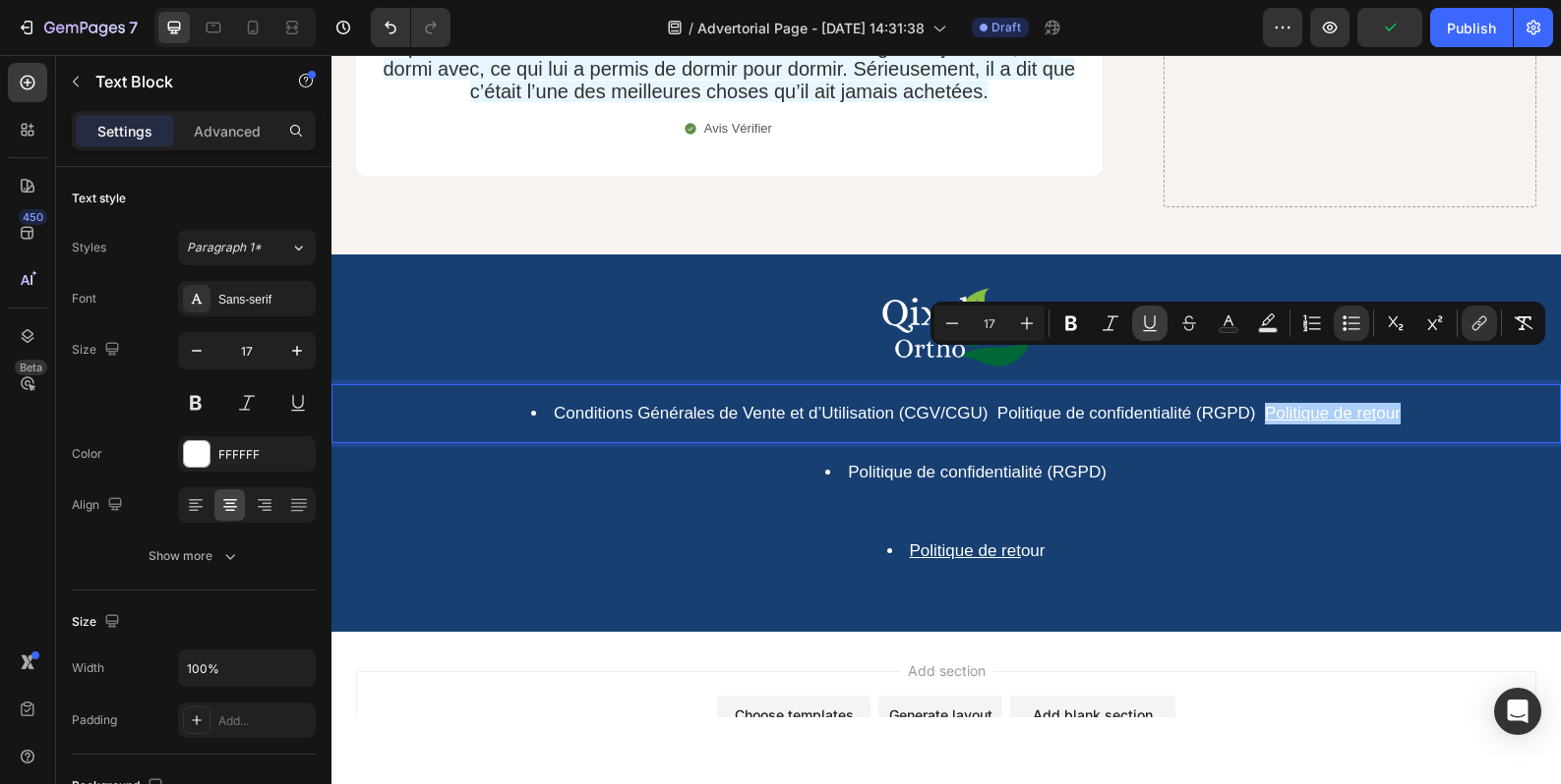
click at [1157, 328] on icon "Editor contextual toolbar" at bounding box center [1150, 324] width 20 height 20
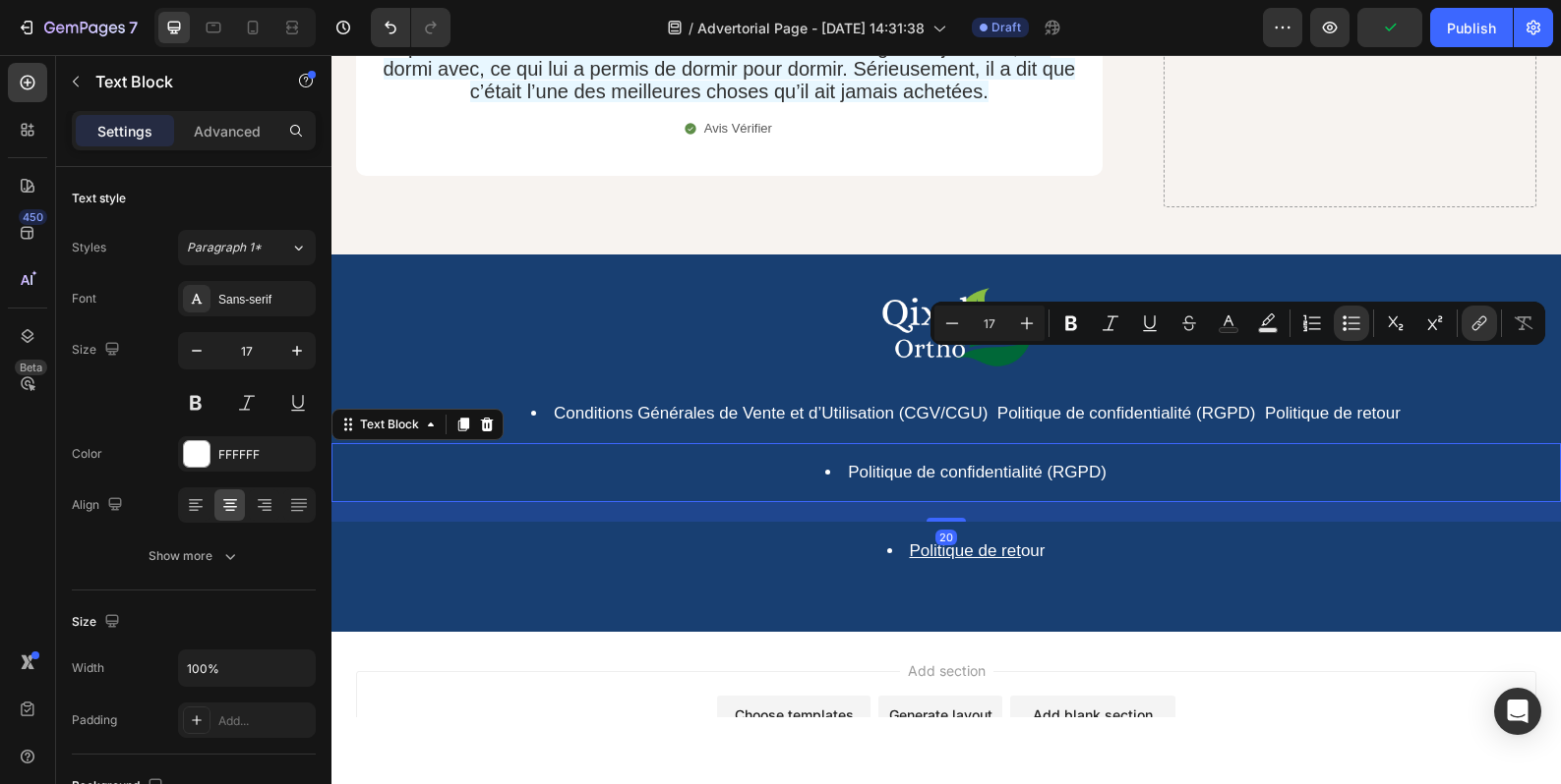
click at [1180, 462] on li "Politique de confidentialité (RGPD)" at bounding box center [965, 473] width 1186 height 22
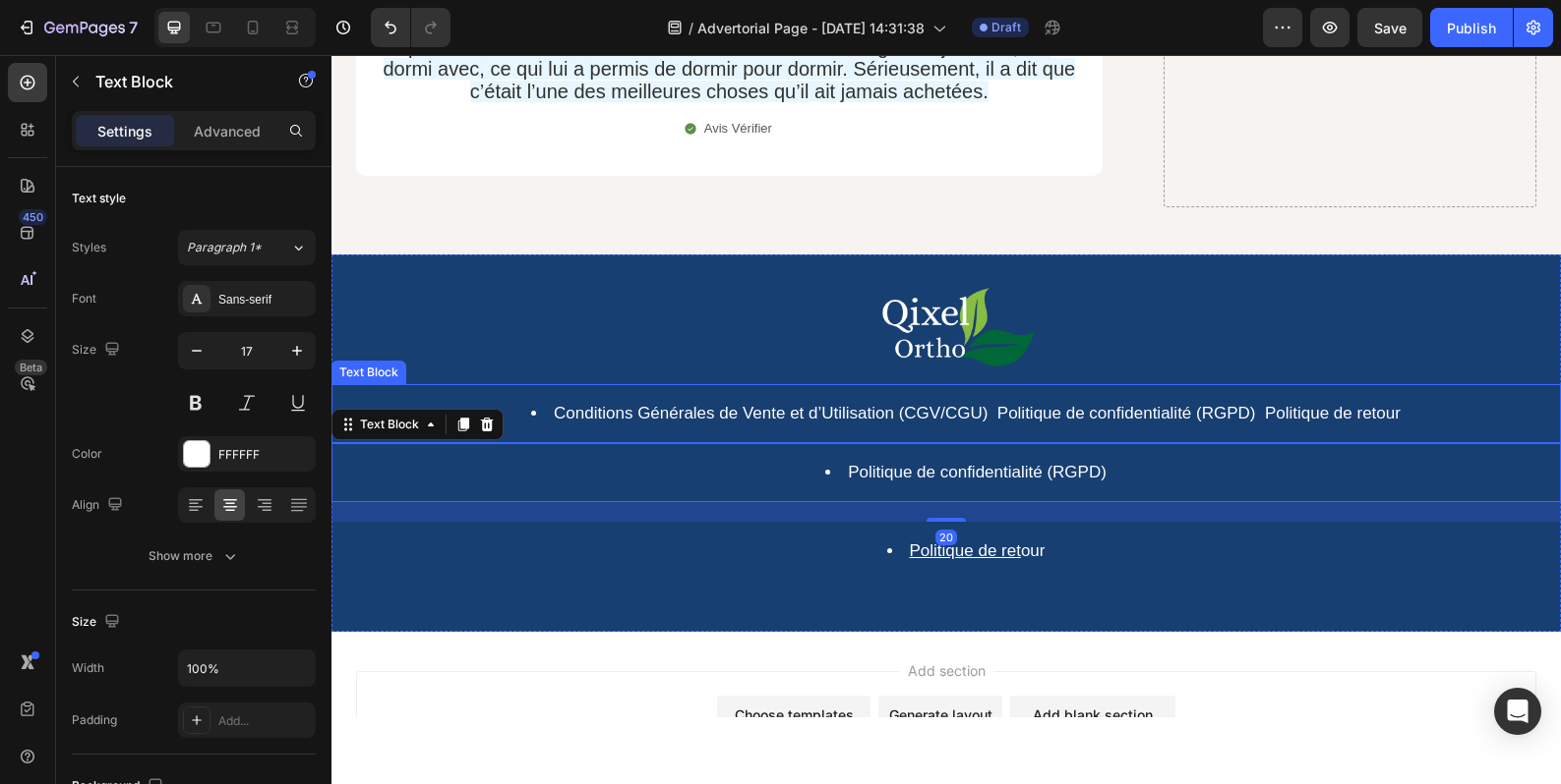
click at [1287, 404] on link "Politique de retour" at bounding box center [1332, 413] width 136 height 19
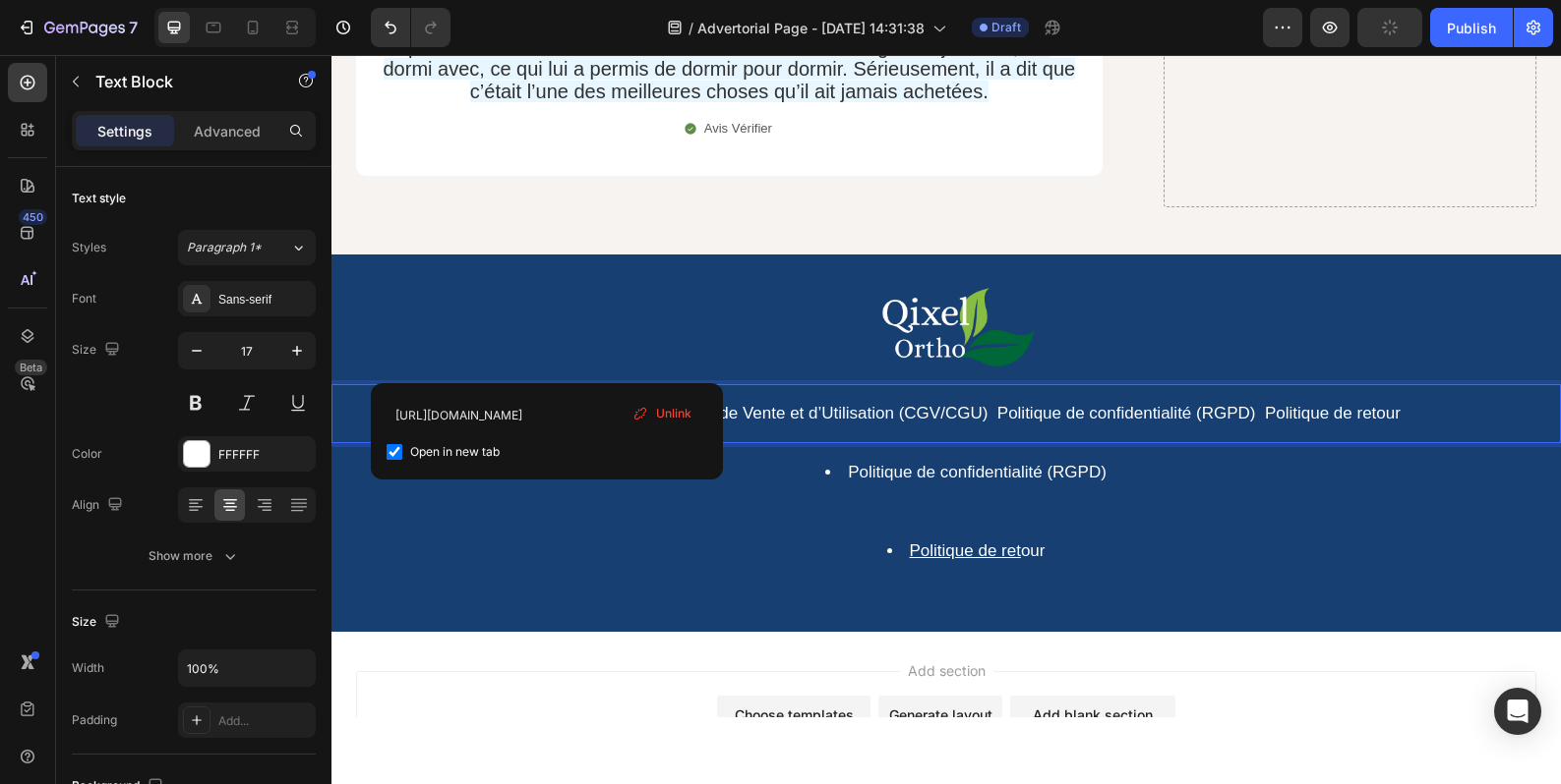
click at [1011, 404] on link "Politique de confidentialité (RGPD)" at bounding box center [1126, 413] width 259 height 19
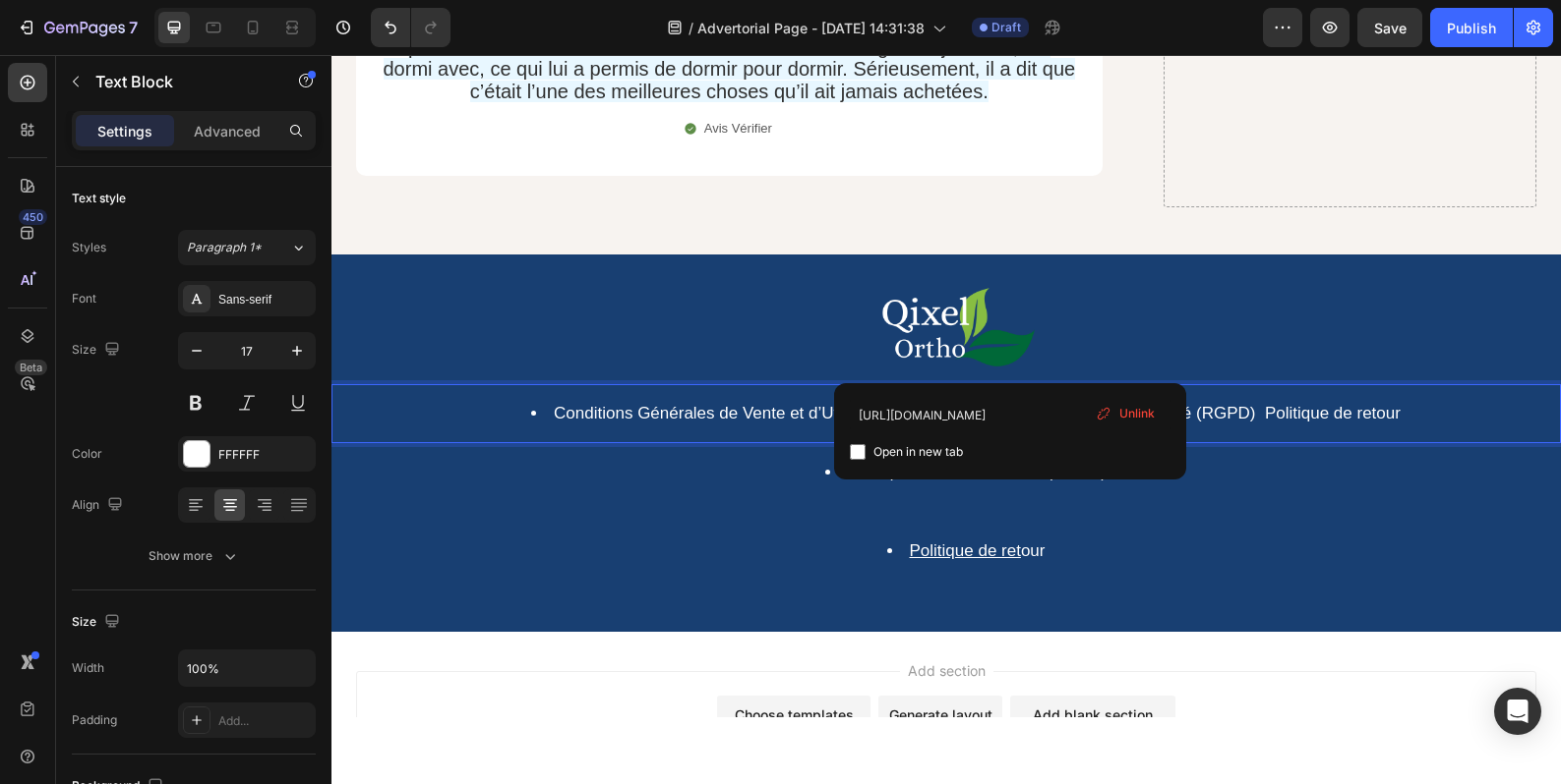
click at [1274, 404] on link "Politique de retour" at bounding box center [1332, 413] width 136 height 19
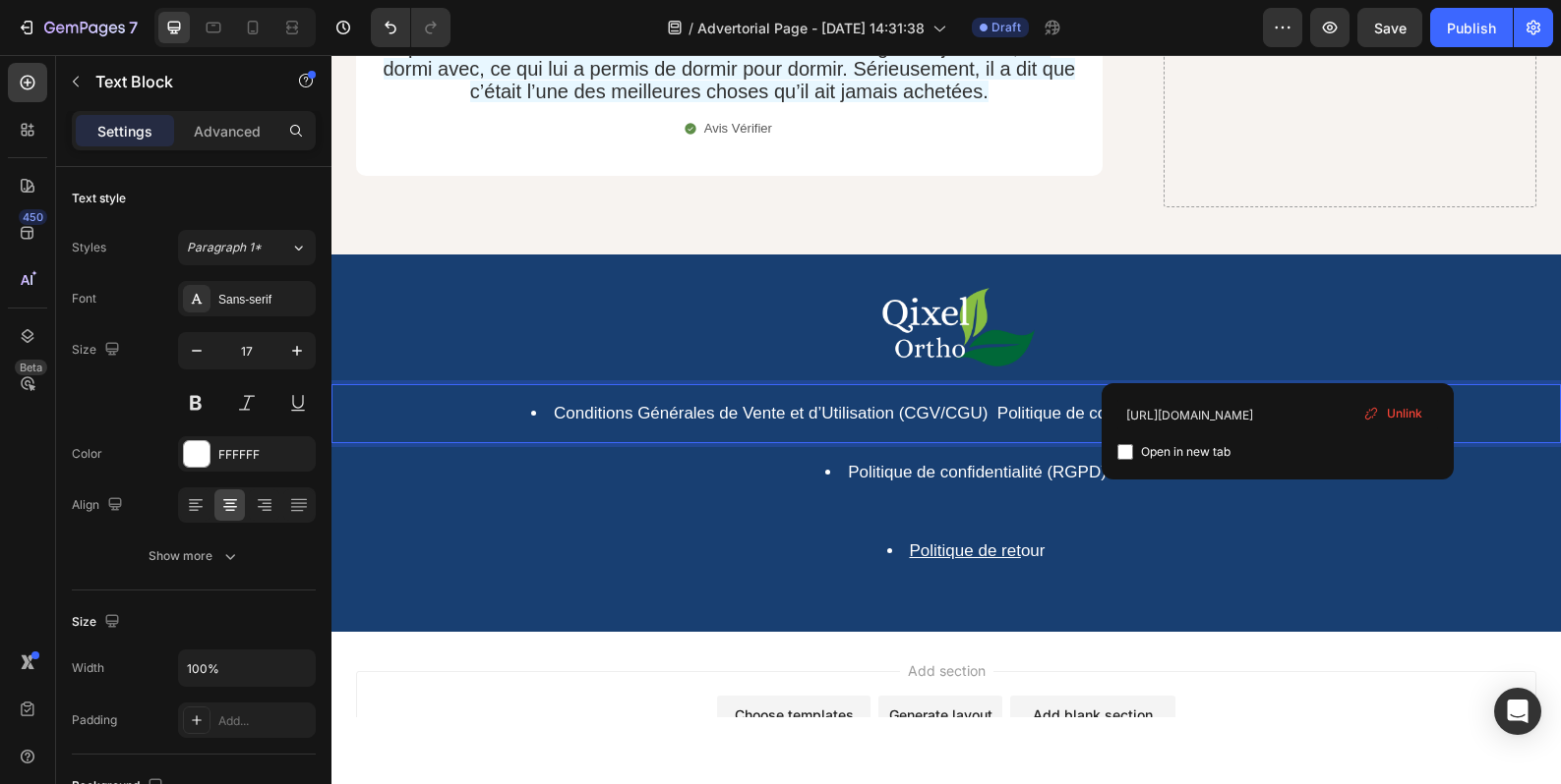
click at [1177, 404] on link "Politique de confidentialité (RGPD)" at bounding box center [1126, 413] width 259 height 19
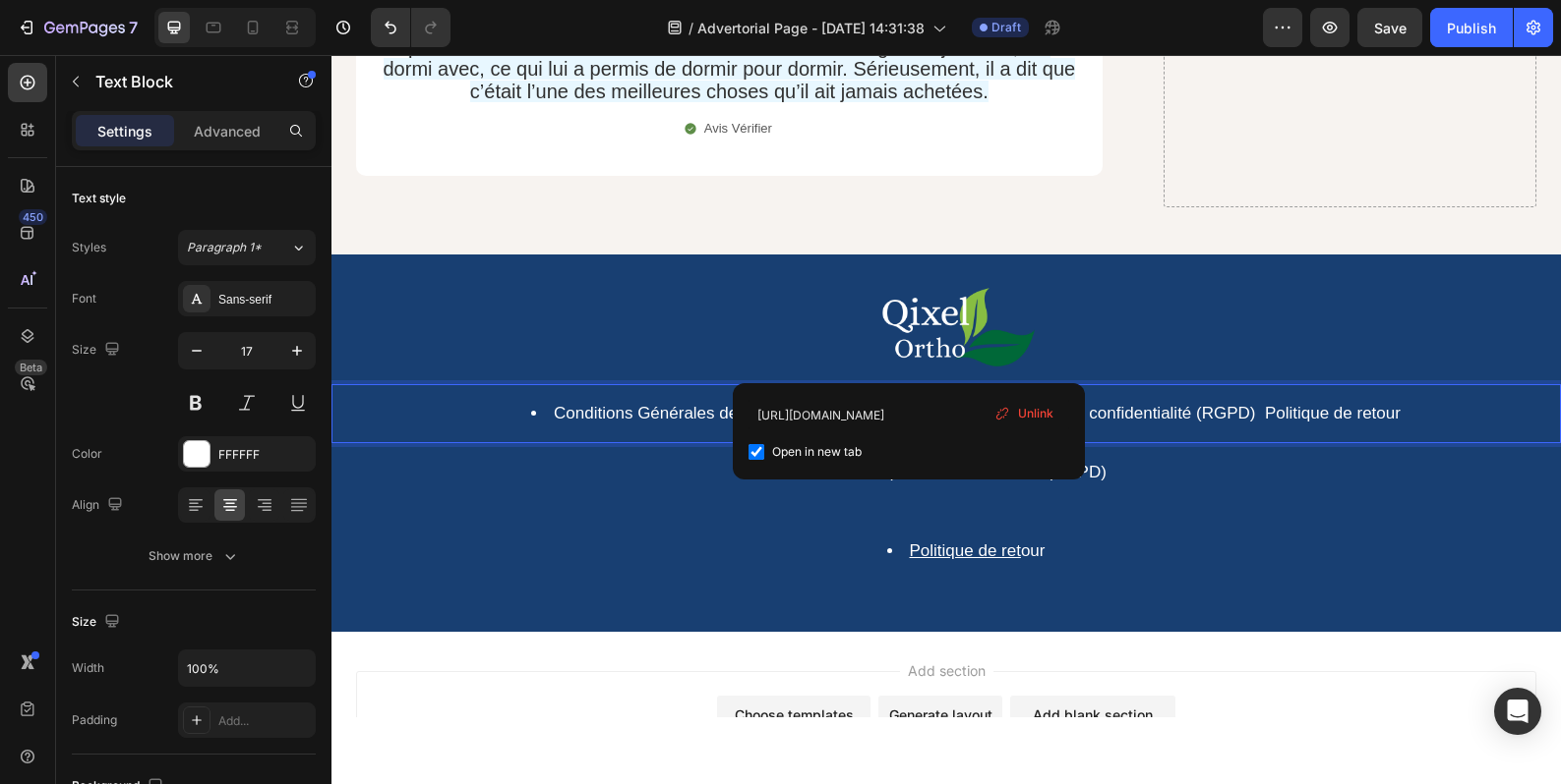
click at [907, 404] on link "Conditions Générales de Vente et d’Utilisation (CGV/CGU)" at bounding box center [771, 413] width 434 height 19
click at [1050, 404] on link "Politique de confidentialité (RGPD)" at bounding box center [1126, 413] width 259 height 19
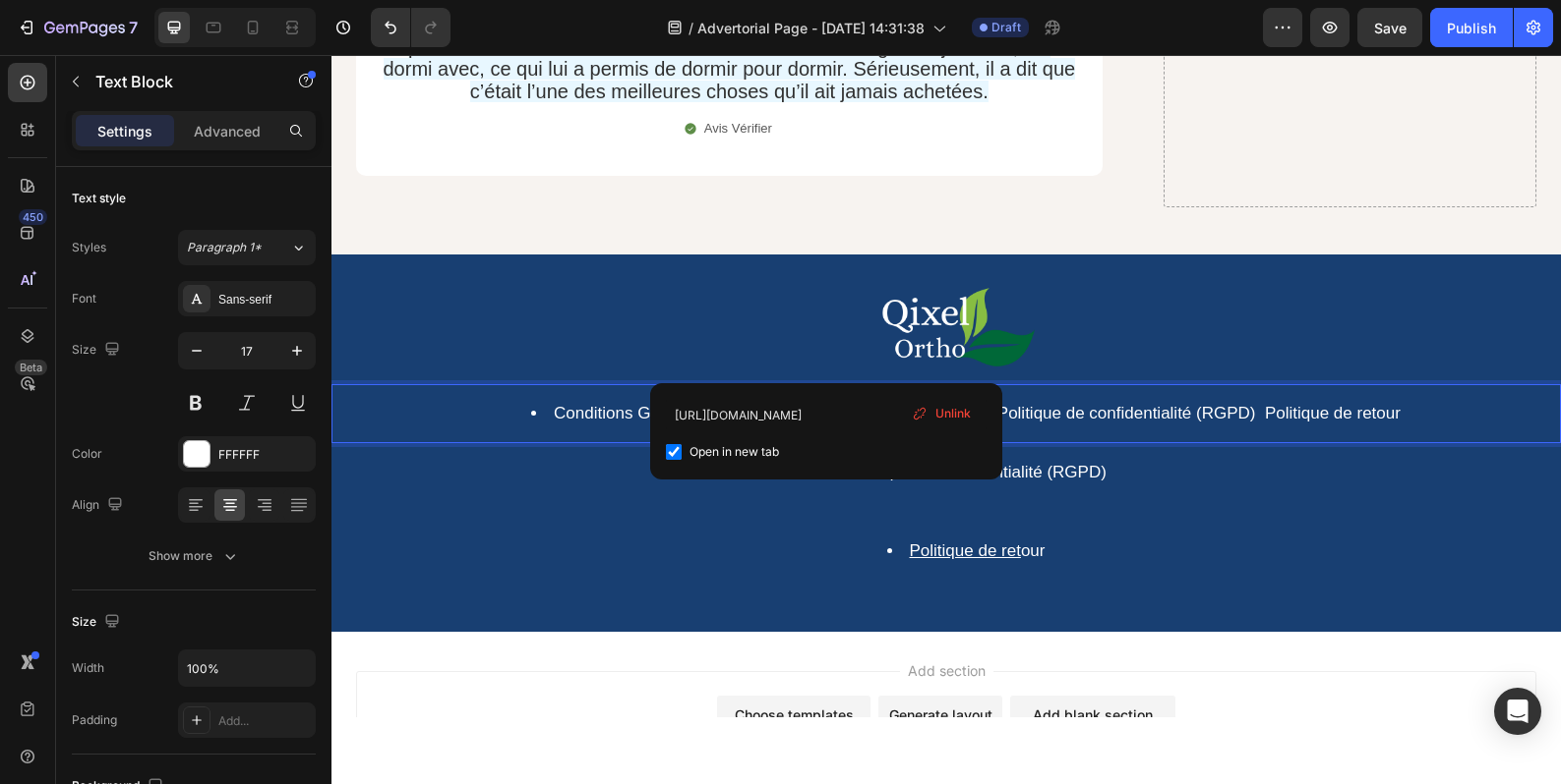
click at [822, 404] on link "Conditions Générales de Vente et d’Utilisation (CGV/CGU)" at bounding box center [771, 413] width 434 height 19
click at [1074, 404] on link "Politique de confidentialité (RGPD)" at bounding box center [1126, 413] width 259 height 19
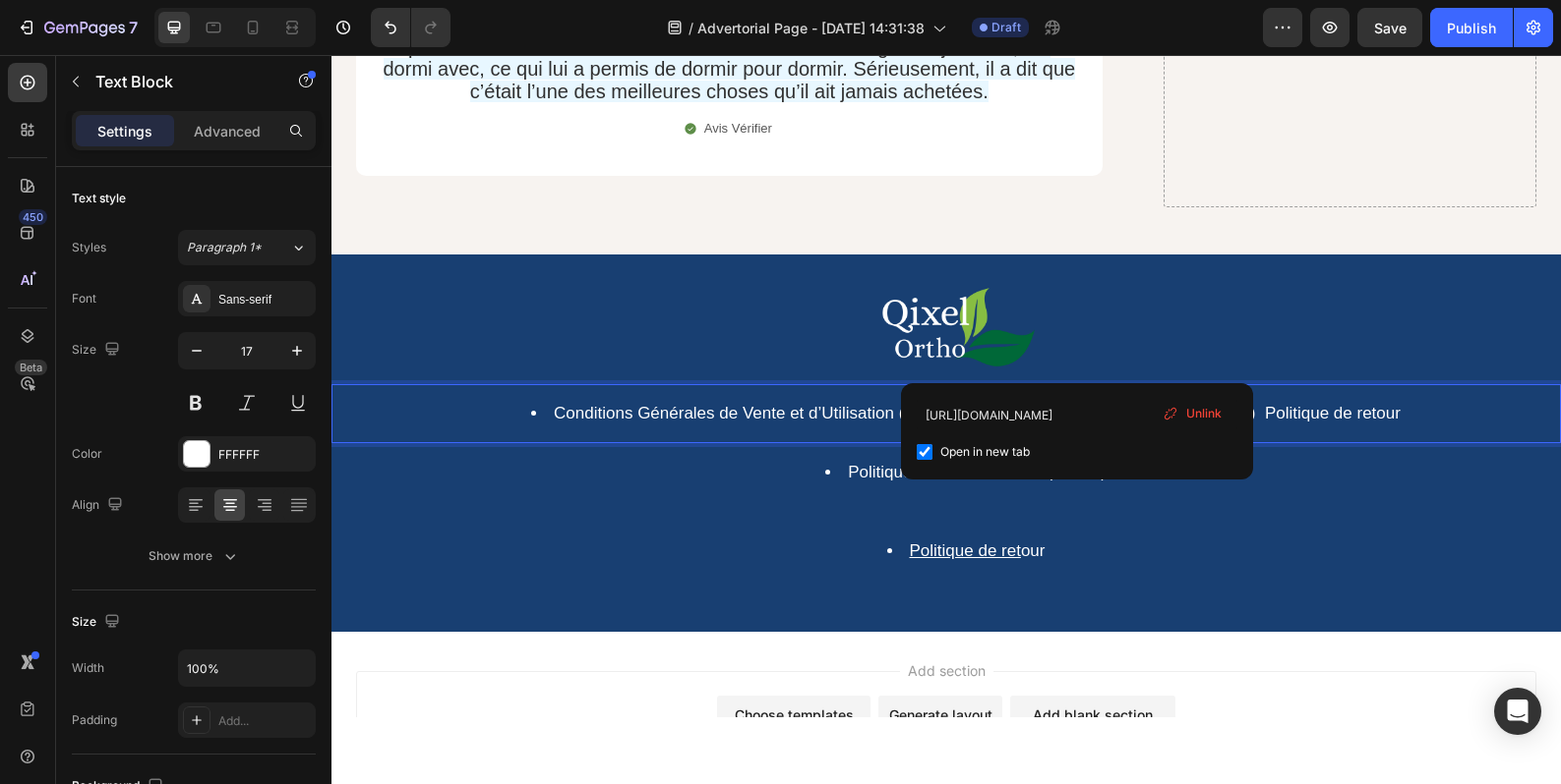
click at [1276, 404] on link "Politique de retour" at bounding box center [1332, 413] width 136 height 19
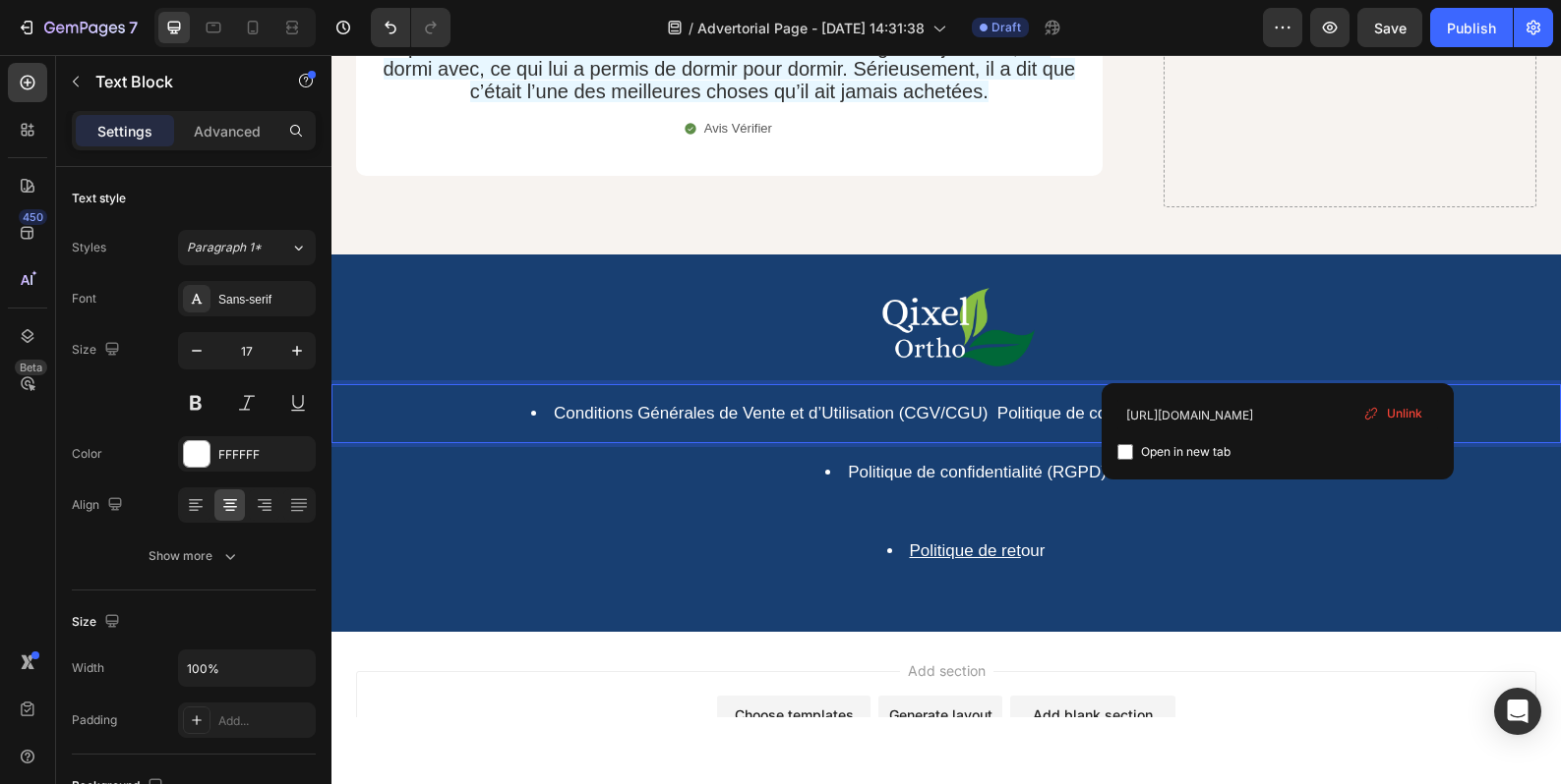
click at [1188, 448] on span "Open in new tab" at bounding box center [1186, 452] width 89 height 24
checkbox input "true"
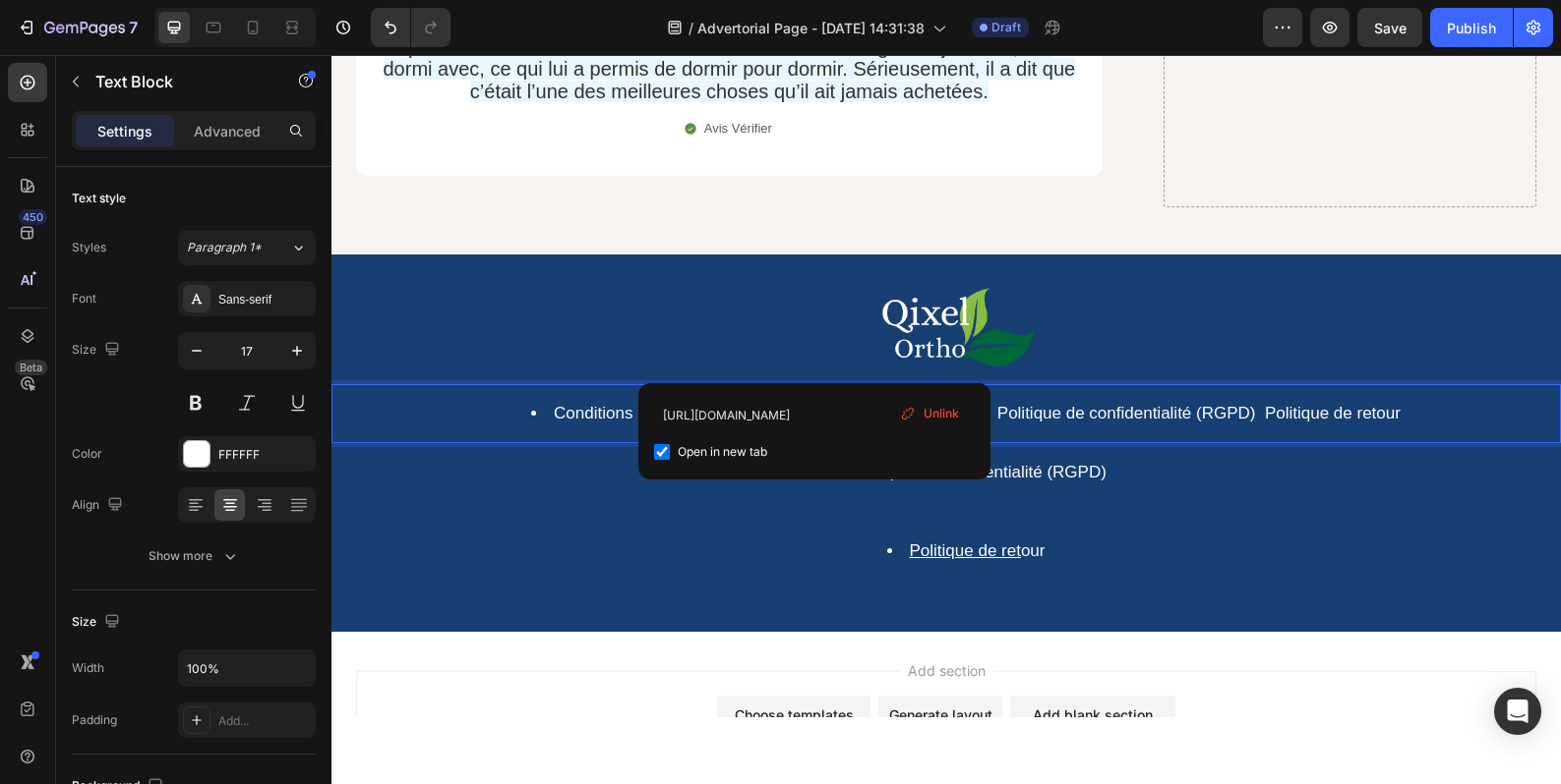
click at [814, 404] on link "Conditions Générales de Vente et d’Utilisation (CGV/CGU)" at bounding box center [771, 413] width 434 height 19
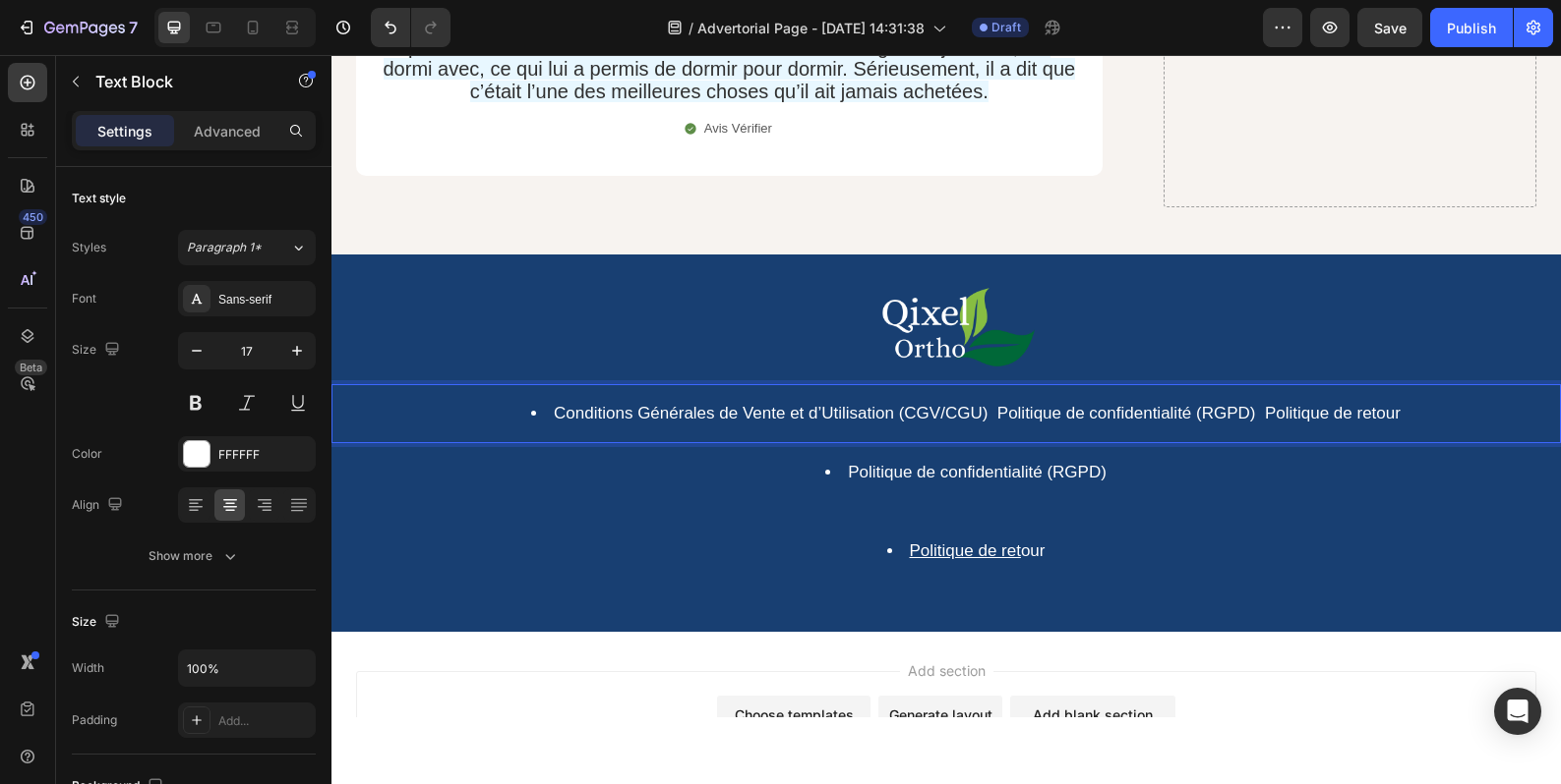
click at [1251, 403] on li "Conditions Générales de Vente et d’Utilisation (CGV/CGU) Politique de confident…" at bounding box center [965, 414] width 1186 height 22
click at [1248, 403] on li "Conditions Générales de Vente et d’Utilisation (CGV/CGU) Politique de confident…" at bounding box center [965, 414] width 1186 height 22
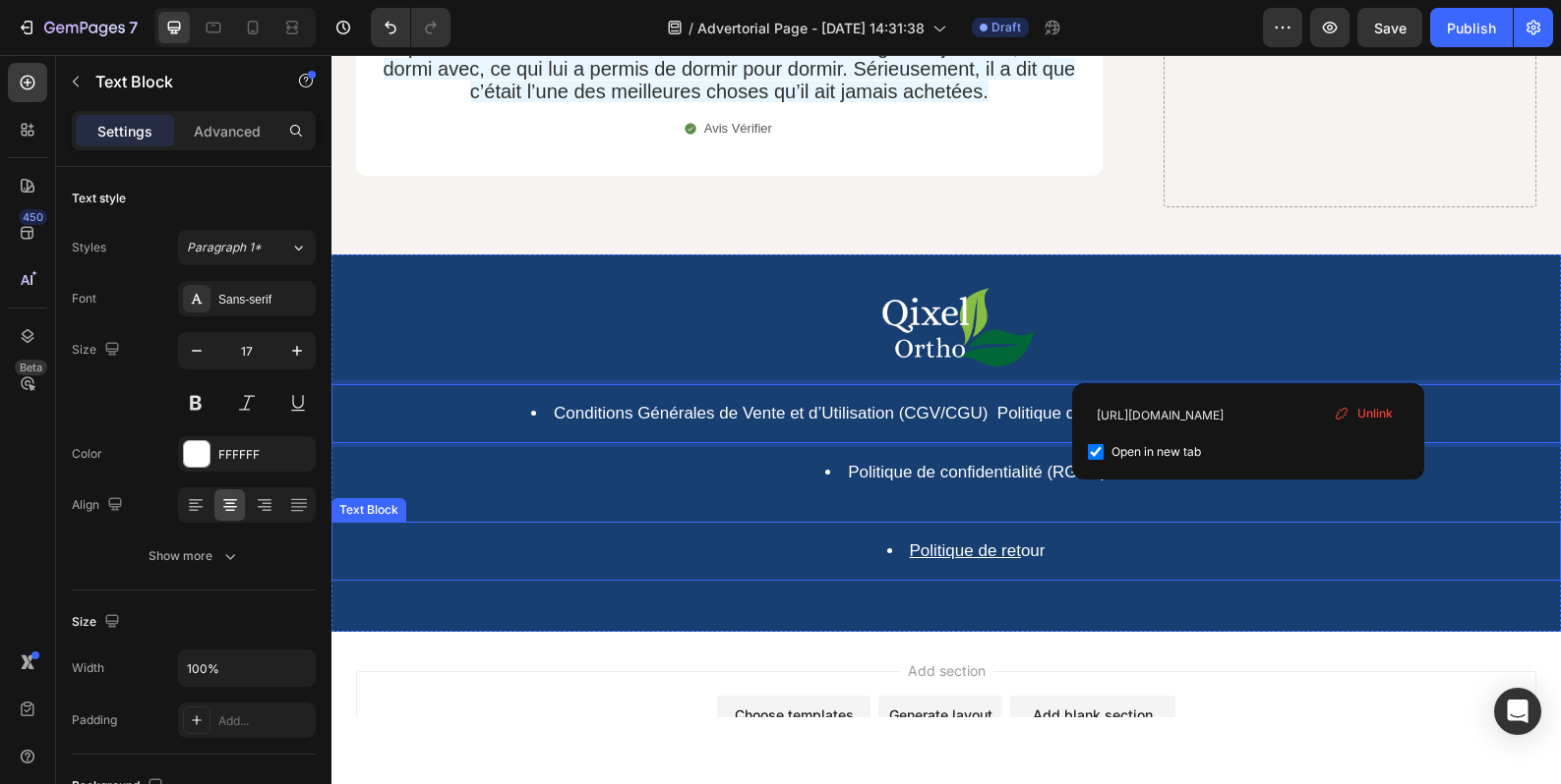
click at [1050, 540] on li "Politique de ret our" at bounding box center [965, 551] width 1186 height 22
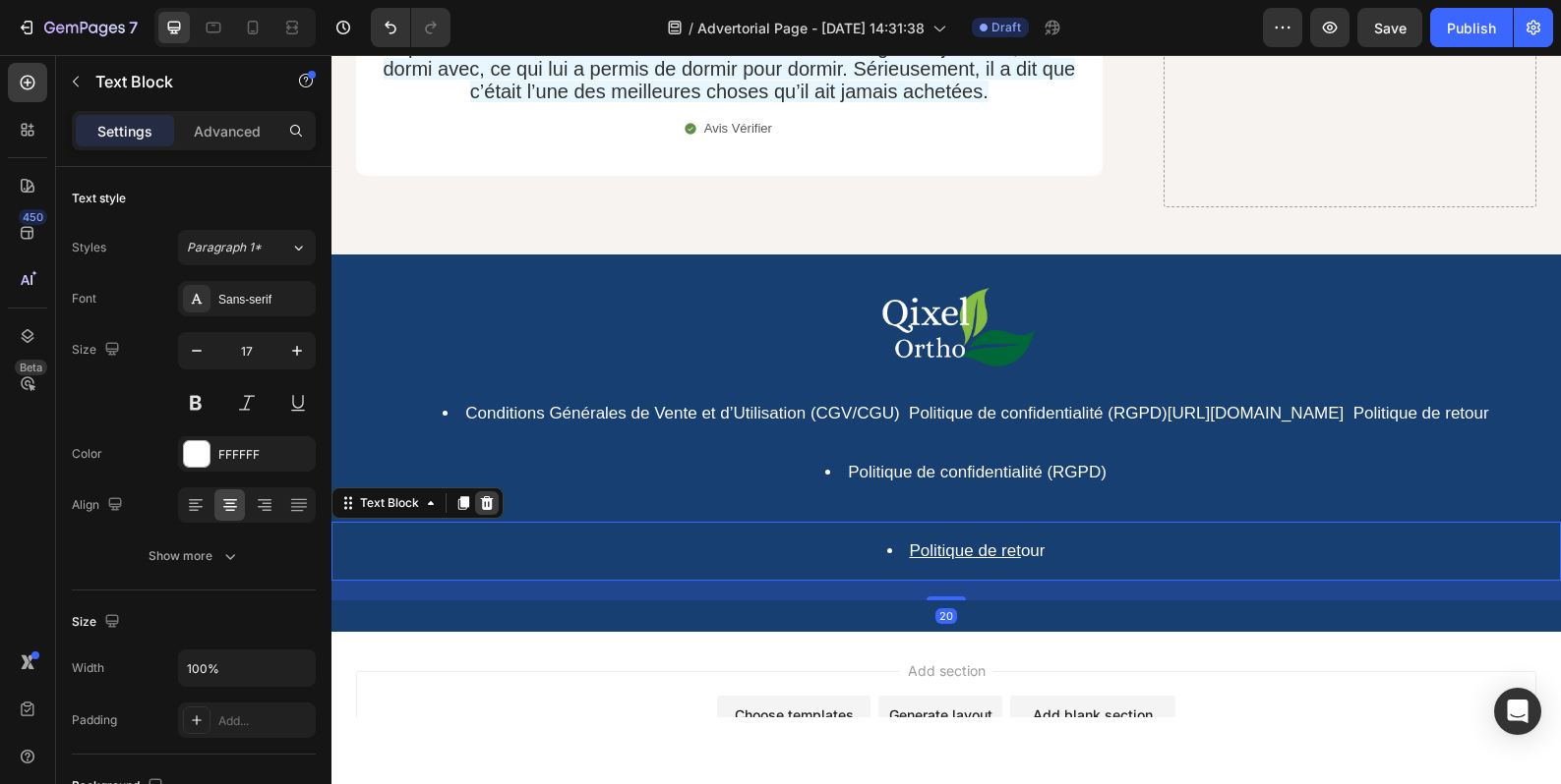
click at [486, 496] on icon at bounding box center [487, 503] width 13 height 14
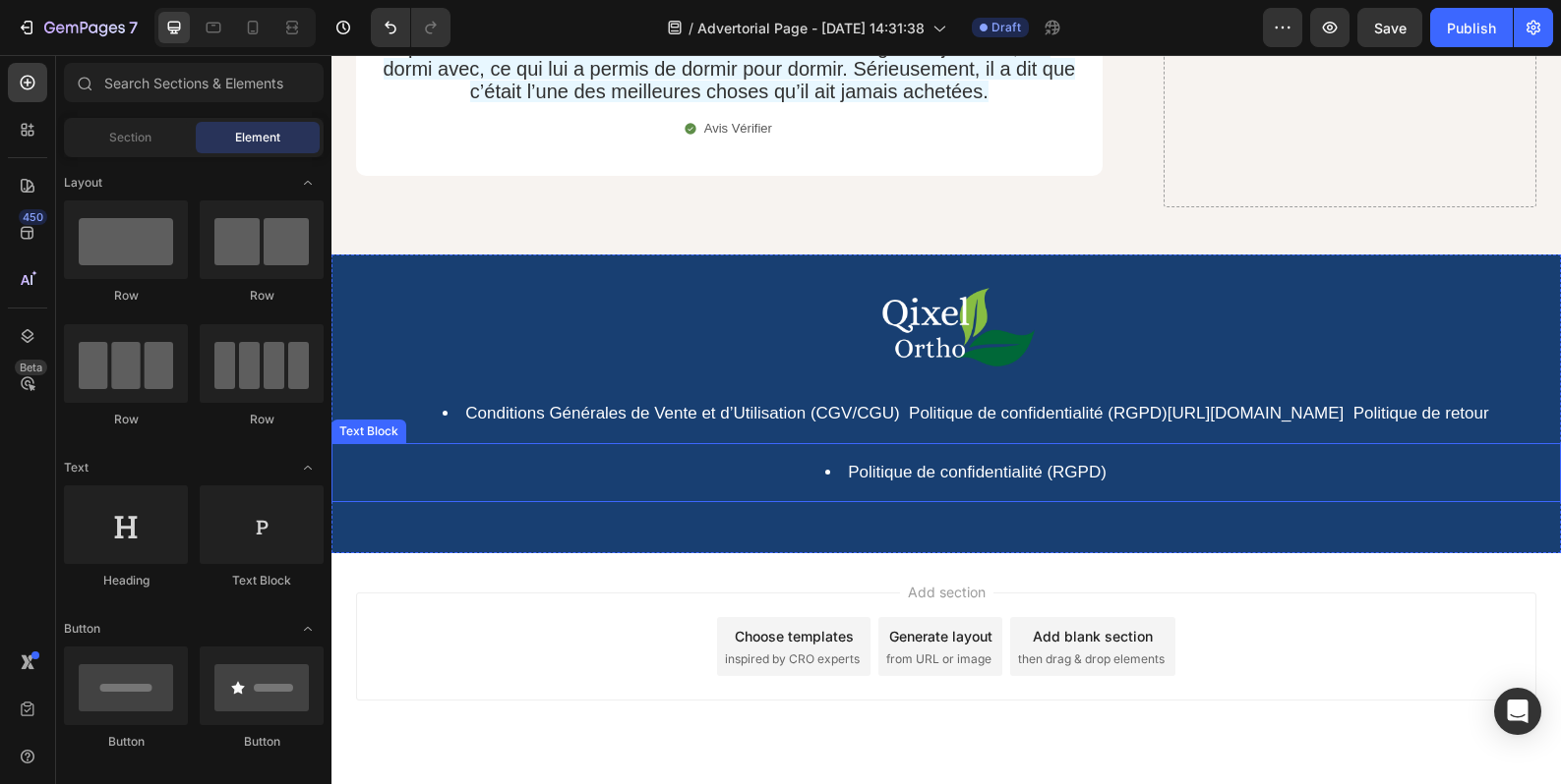
click at [621, 462] on li "Politique de confidentialité (RGPD)" at bounding box center [965, 473] width 1186 height 22
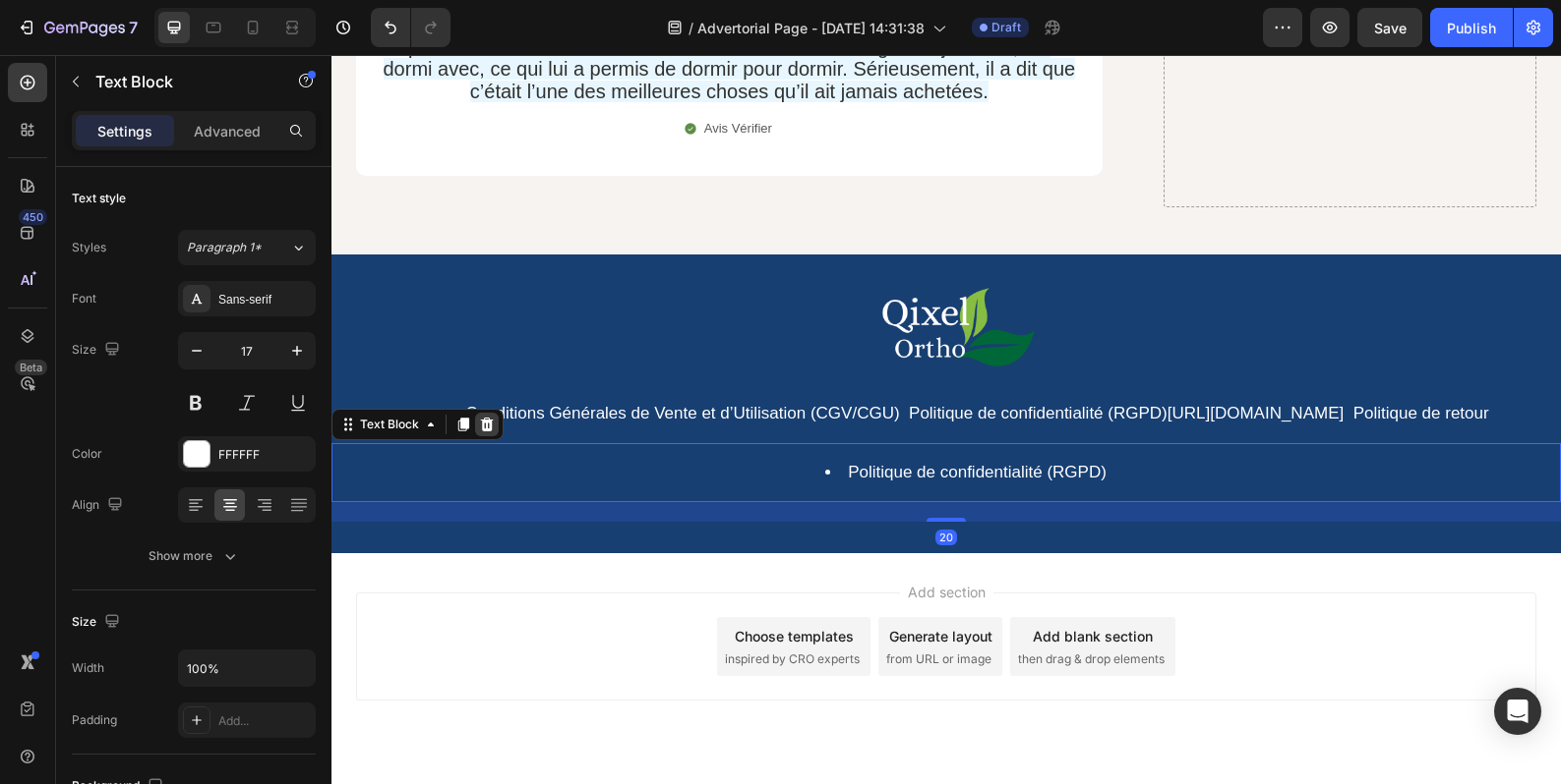
click at [483, 413] on div at bounding box center [487, 425] width 24 height 24
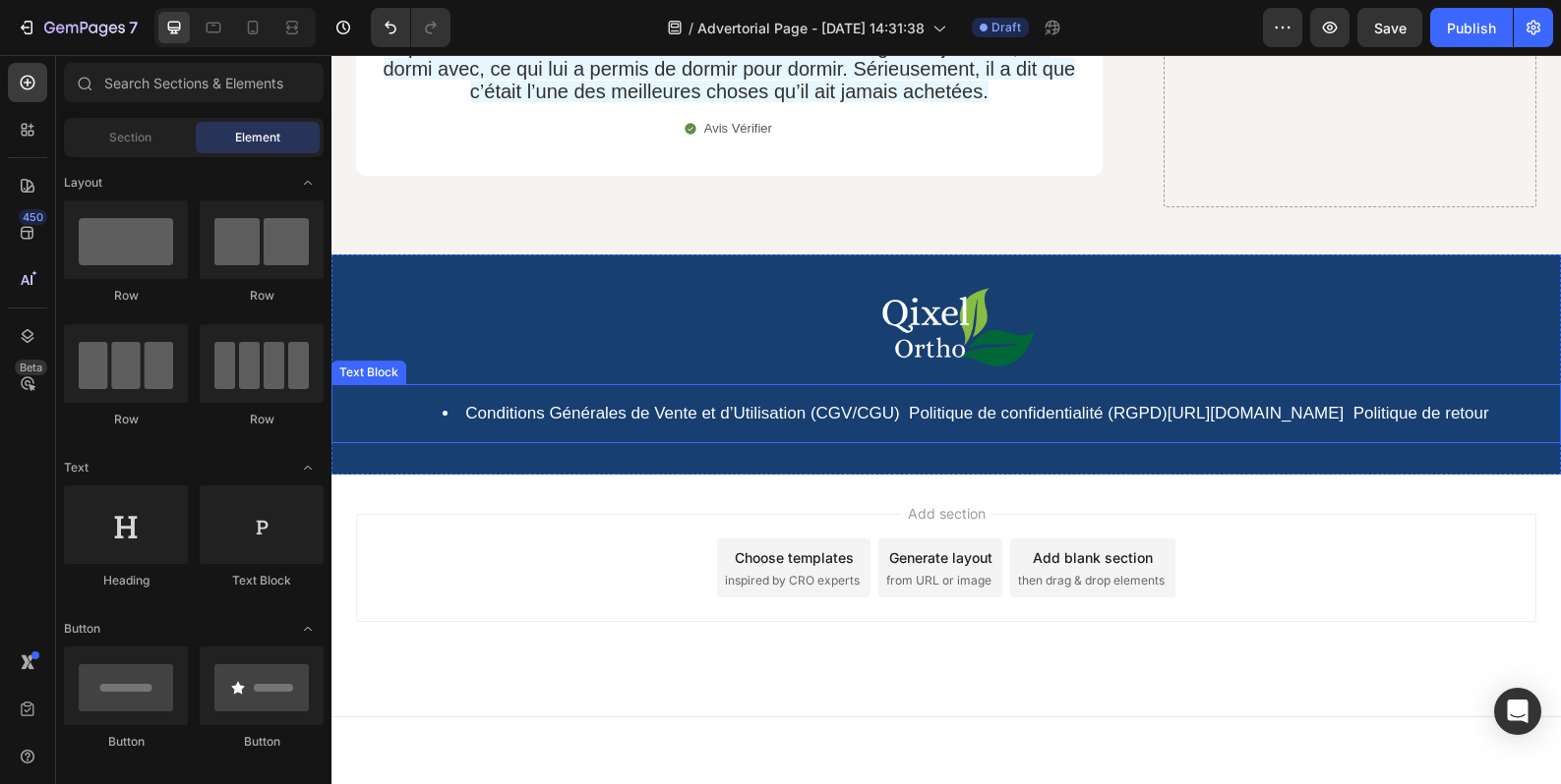
click at [1133, 403] on li "Conditions Générales de Vente et d’Utilisation (CGV/CGU) Politique de confident…" at bounding box center [965, 414] width 1186 height 22
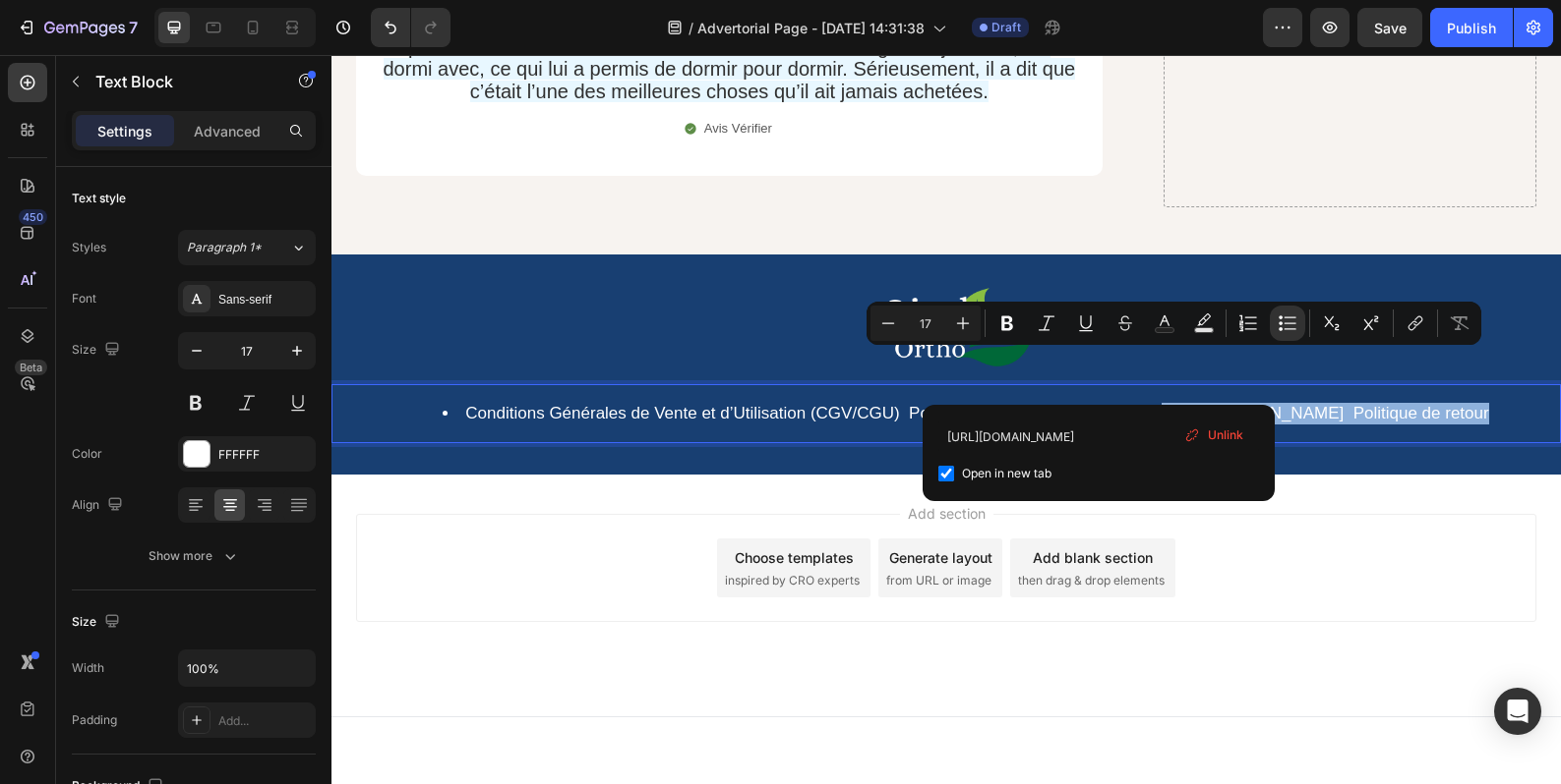
drag, startPoint x: 1114, startPoint y: 383, endPoint x: 1105, endPoint y: 360, distance: 24.7
type input "https://qixel.fr/pages/reglement-general-sur-la-protection-des-donnees-rgpd"
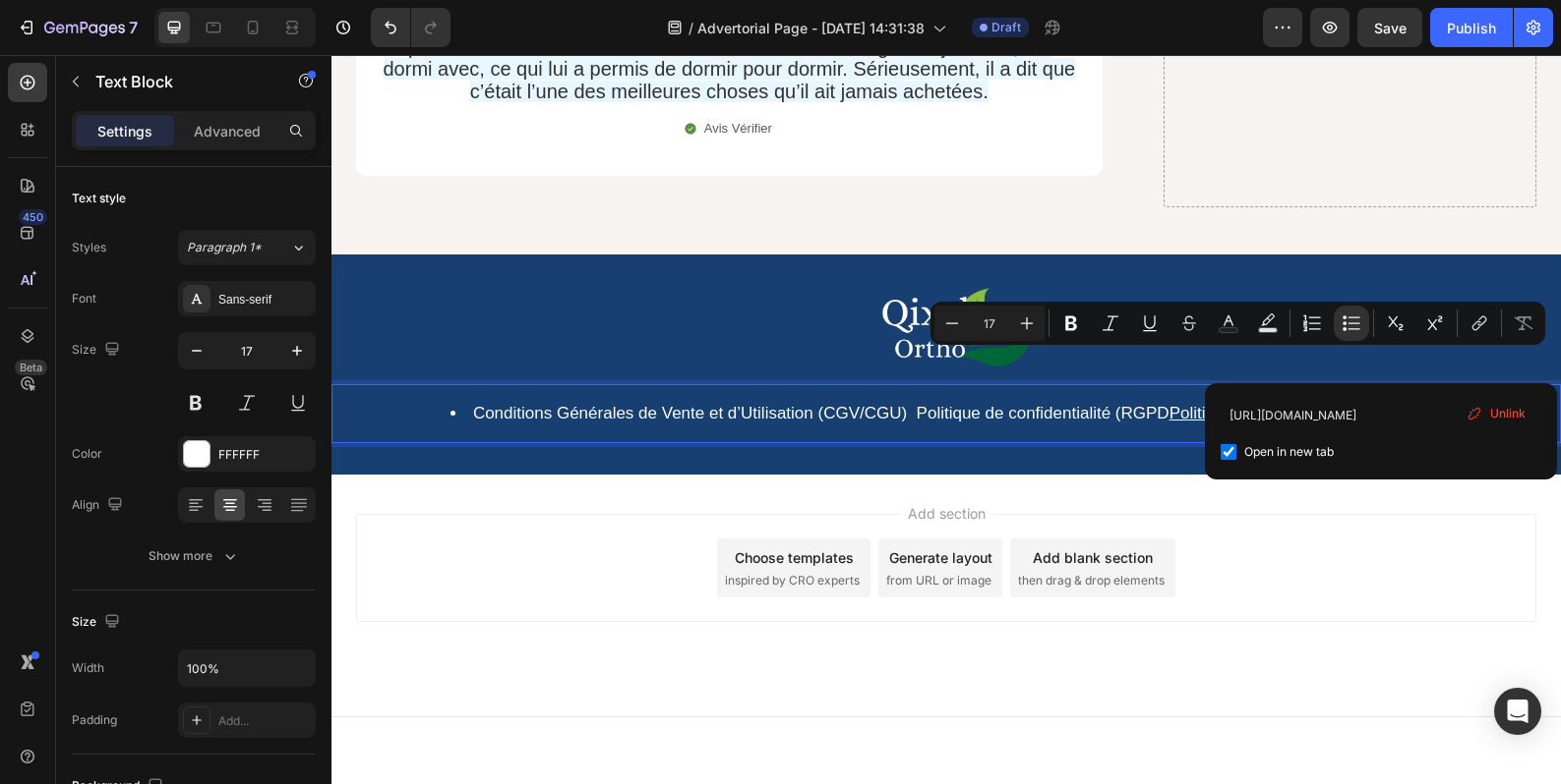
click at [1234, 458] on input "checkbox" at bounding box center [1228, 452] width 16 height 16
checkbox input "false"
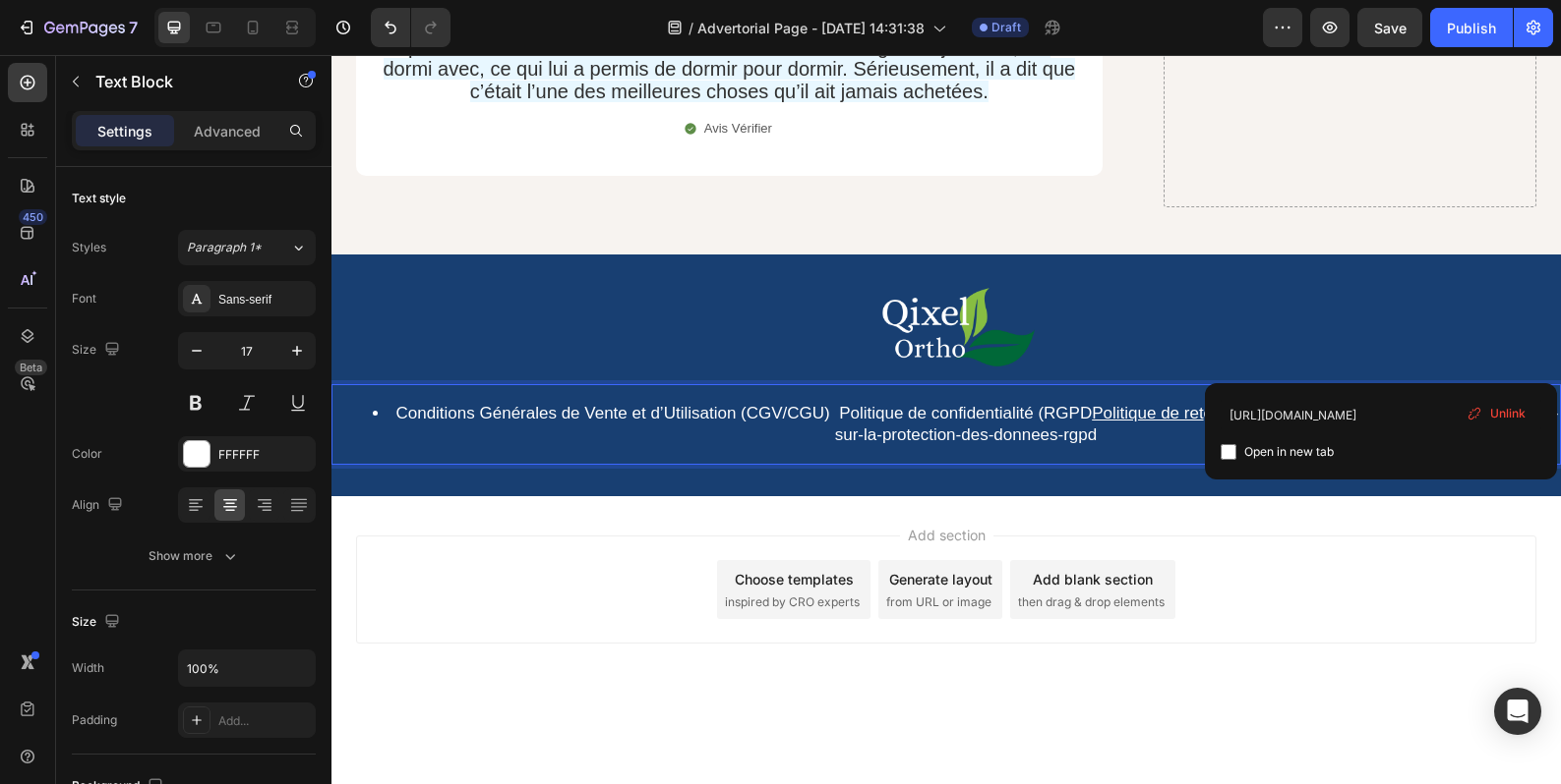
click at [1115, 397] on div "Conditions Générales de Vente et d’Utilisation (CGV/CGU) Politique de confident…" at bounding box center [946, 424] width 1229 height 80
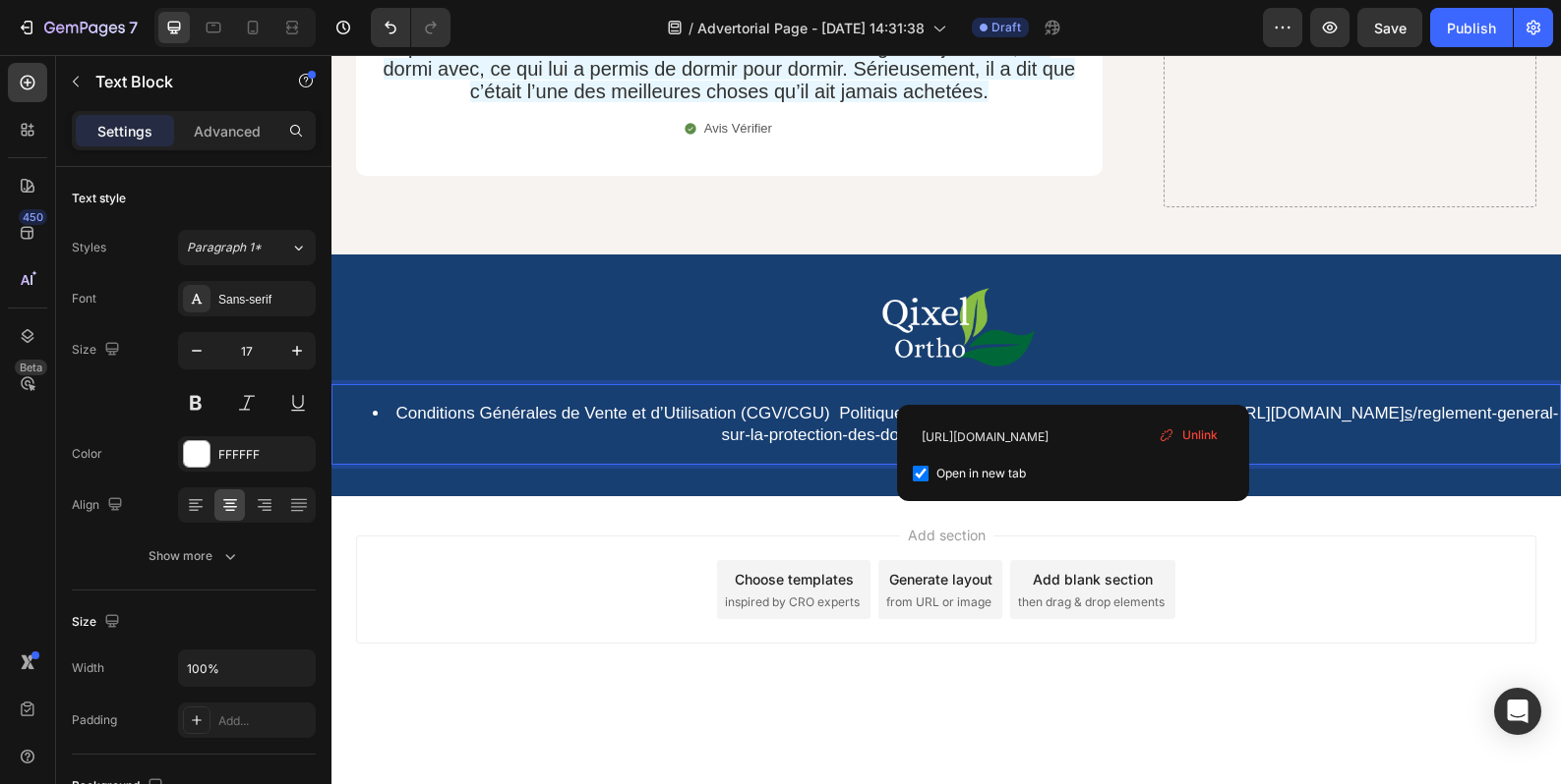
click at [1070, 404] on link "/reglement-general-sur-la-protection-des-donnees-rgpdhttps://qixel.fr/pages/reg…" at bounding box center [1140, 424] width 837 height 41
click at [1069, 404] on link "Politique de confidentialité (RGPD" at bounding box center [965, 413] width 253 height 19
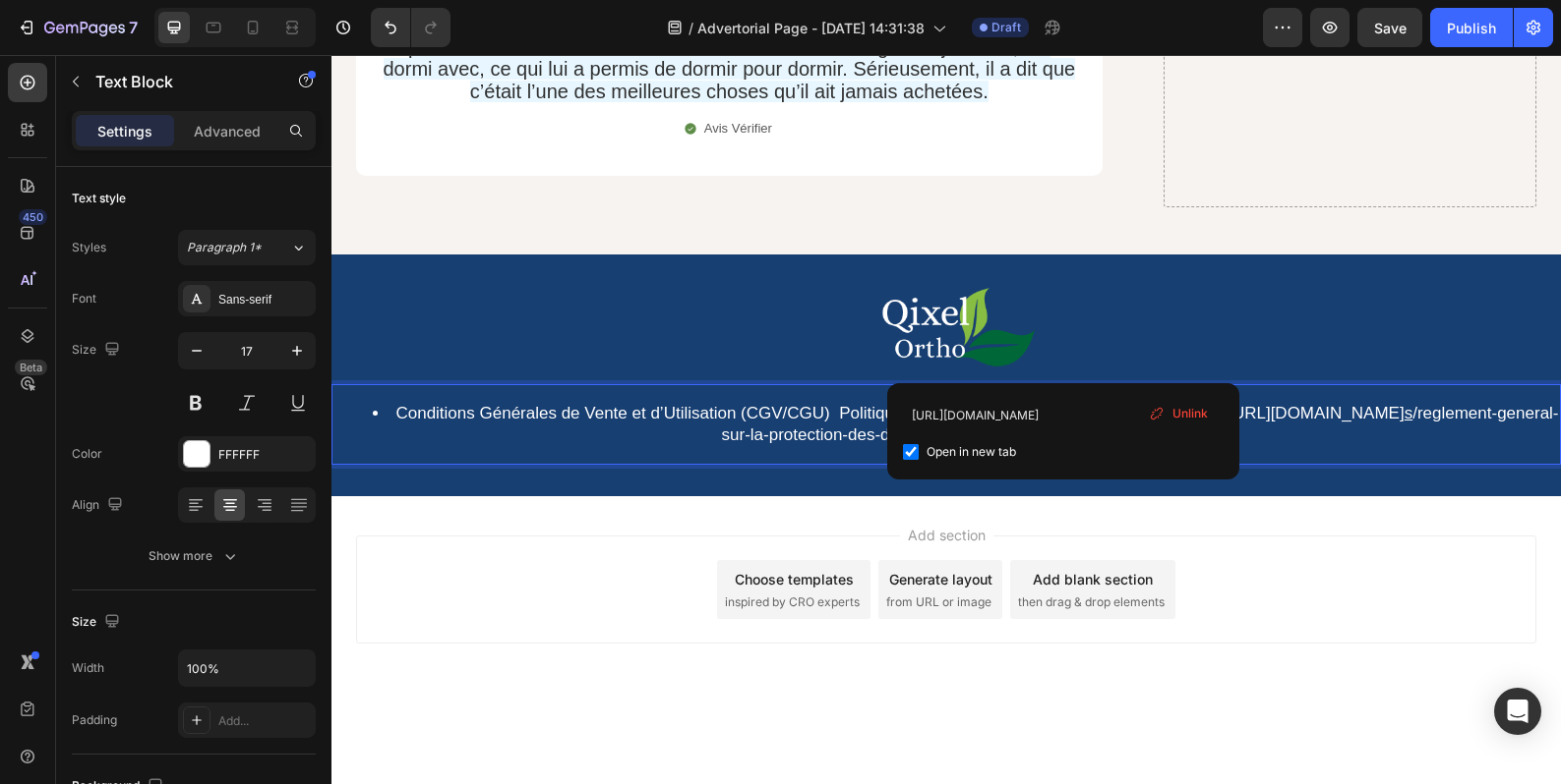
click at [1069, 404] on link "Politique de confidentialité (RGPD" at bounding box center [965, 413] width 253 height 19
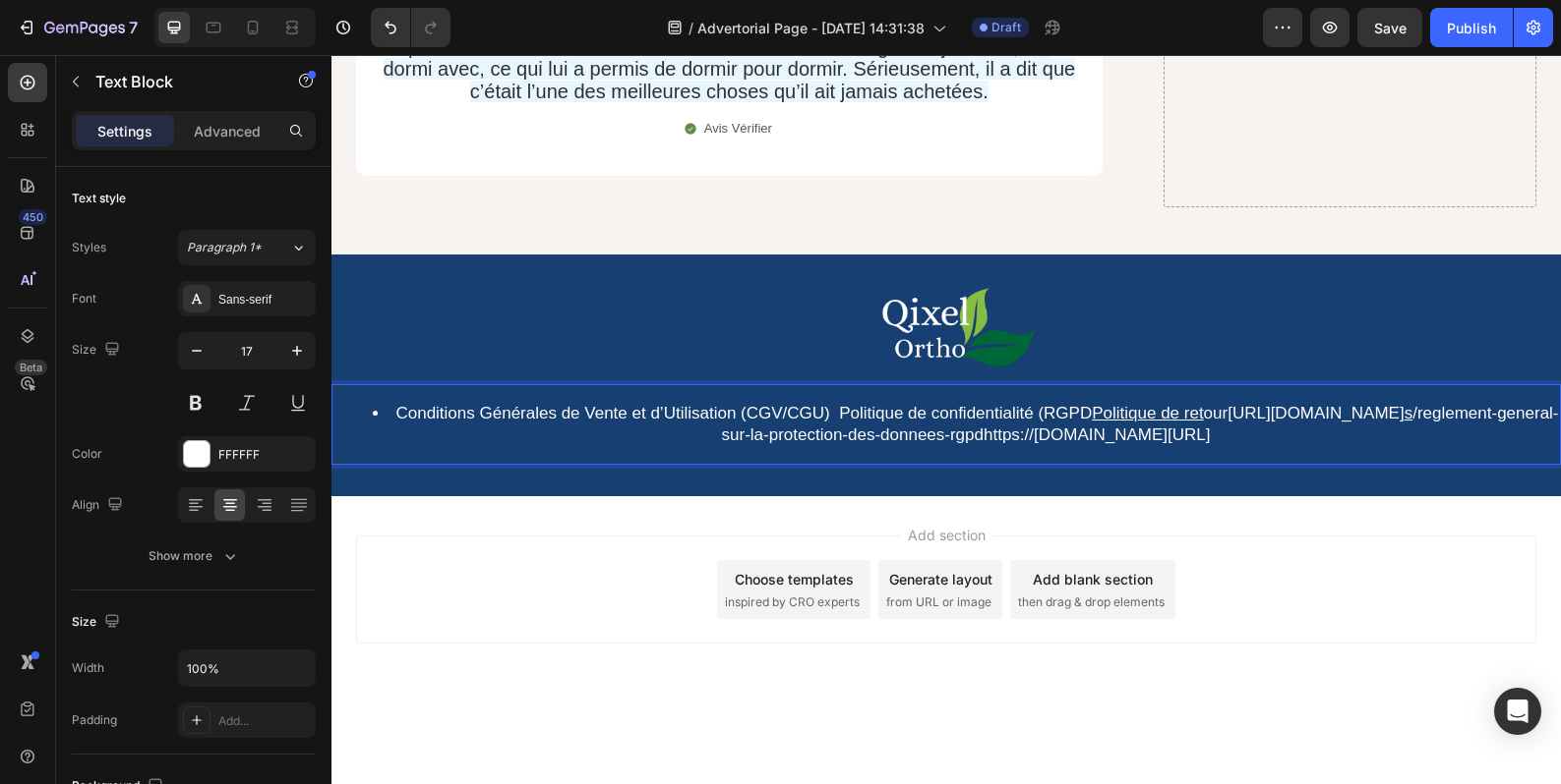
click at [1069, 404] on link "Politique de confidentialité (RGPD" at bounding box center [965, 413] width 253 height 19
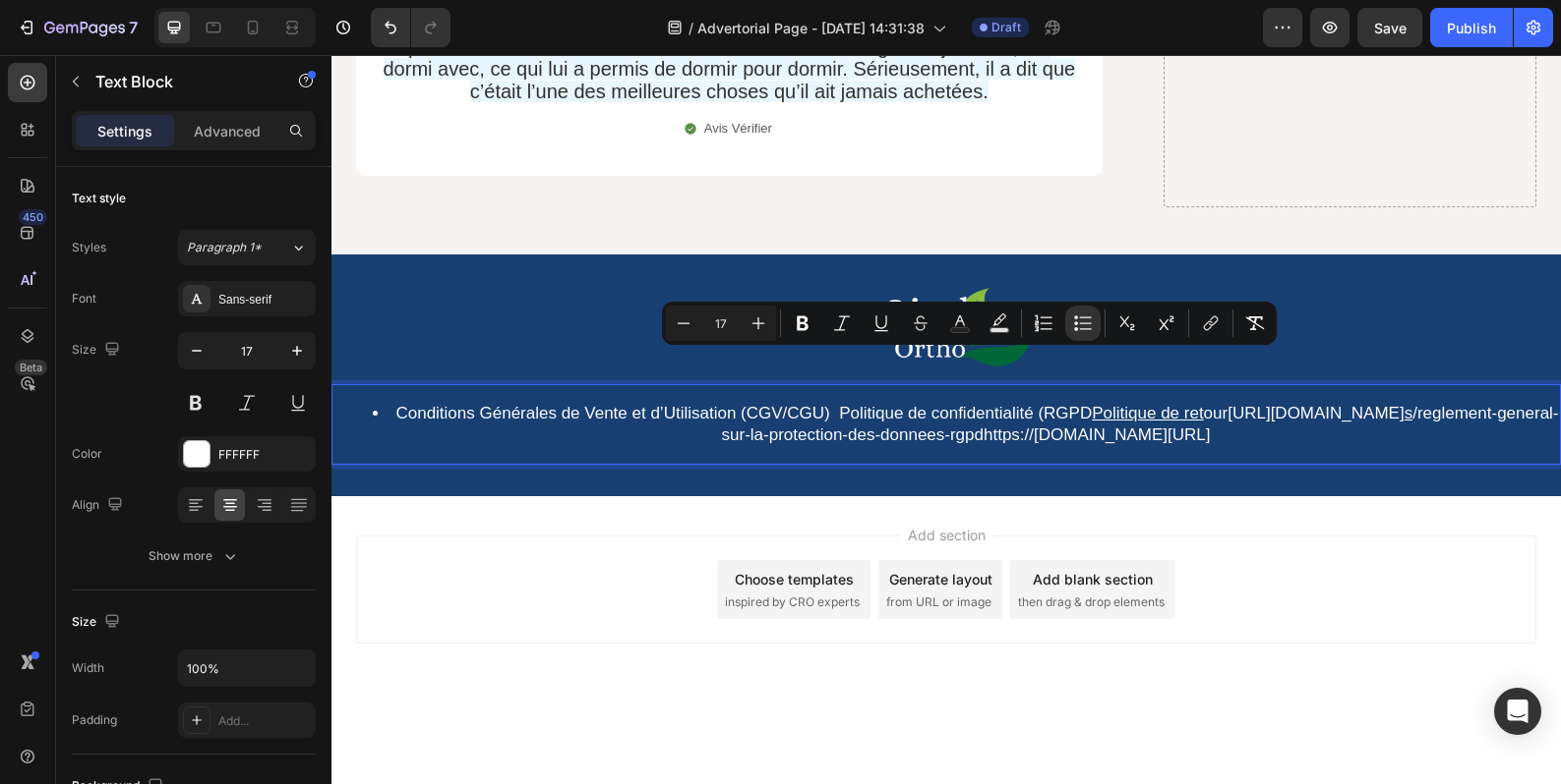
click at [1071, 404] on link "https://qixel.fr/page s /reglement-general-sur-la-protection-des-donnees-rgpdht…" at bounding box center [1140, 424] width 837 height 41
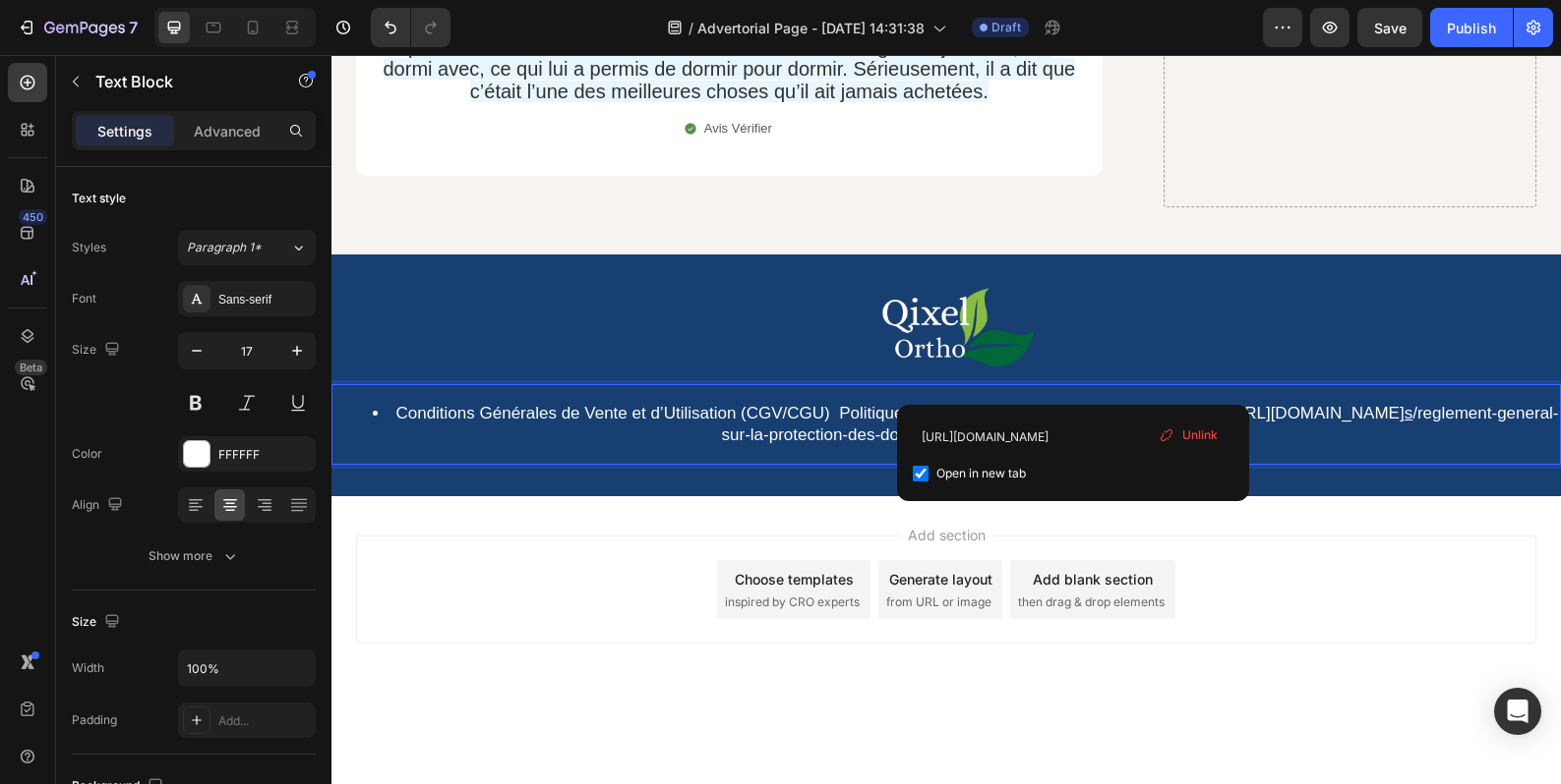
click at [1071, 404] on link "https://qixel.fr/page s /reglement-general-sur-la-protection-des-donnees-rgpdht…" at bounding box center [1140, 424] width 837 height 41
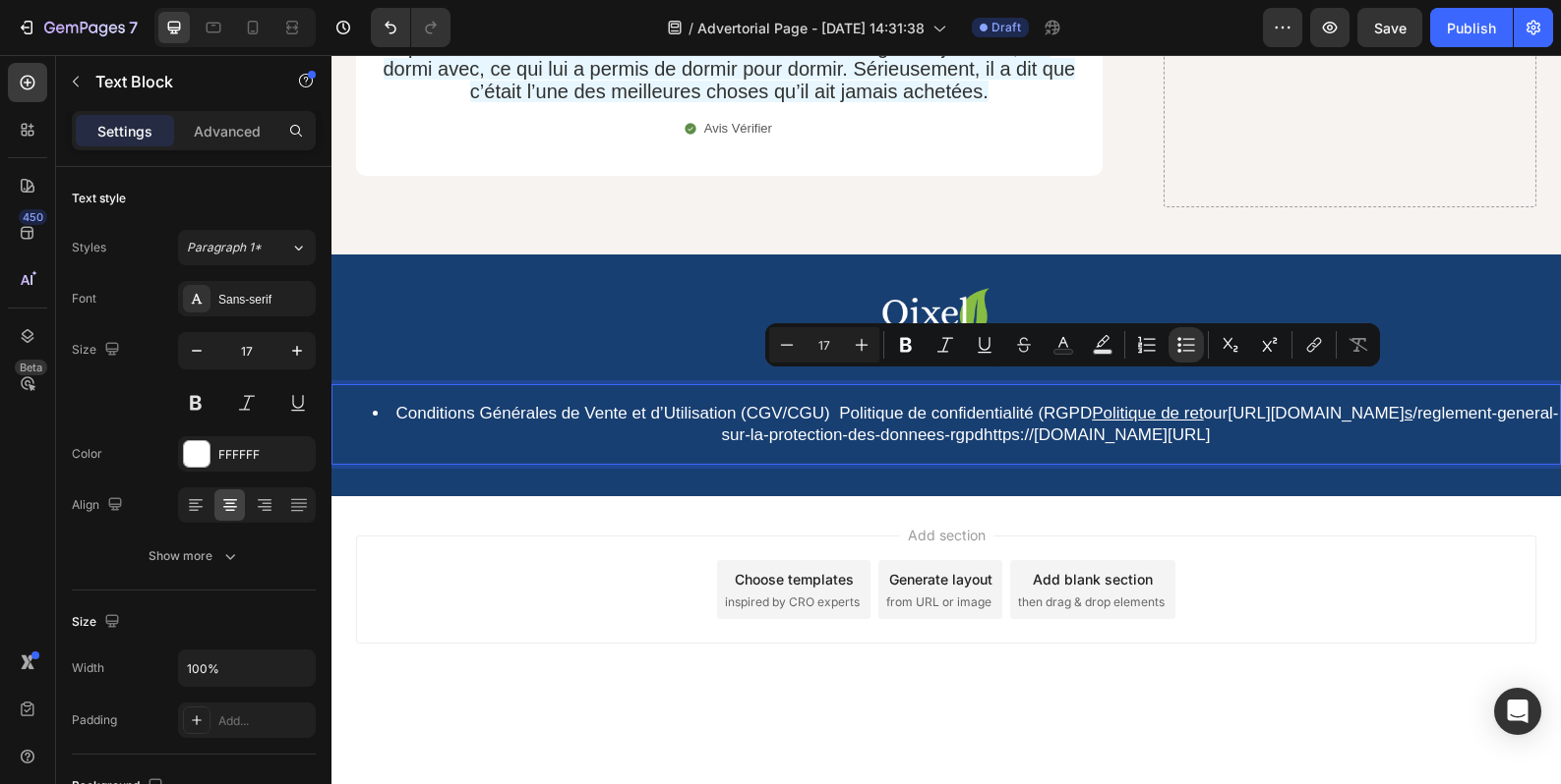
click at [1066, 364] on div "Minus 17 Plus Bold Italic Underline Strikethrough Text Color Text Background Co…" at bounding box center [1072, 345] width 615 height 44
drag, startPoint x: 1172, startPoint y: 383, endPoint x: 1234, endPoint y: 386, distance: 62.1
click at [1173, 404] on link "https://qixel.fr/page s /reglement-general-sur-la-protection-des-donnees-rgpdht…" at bounding box center [1140, 424] width 837 height 41
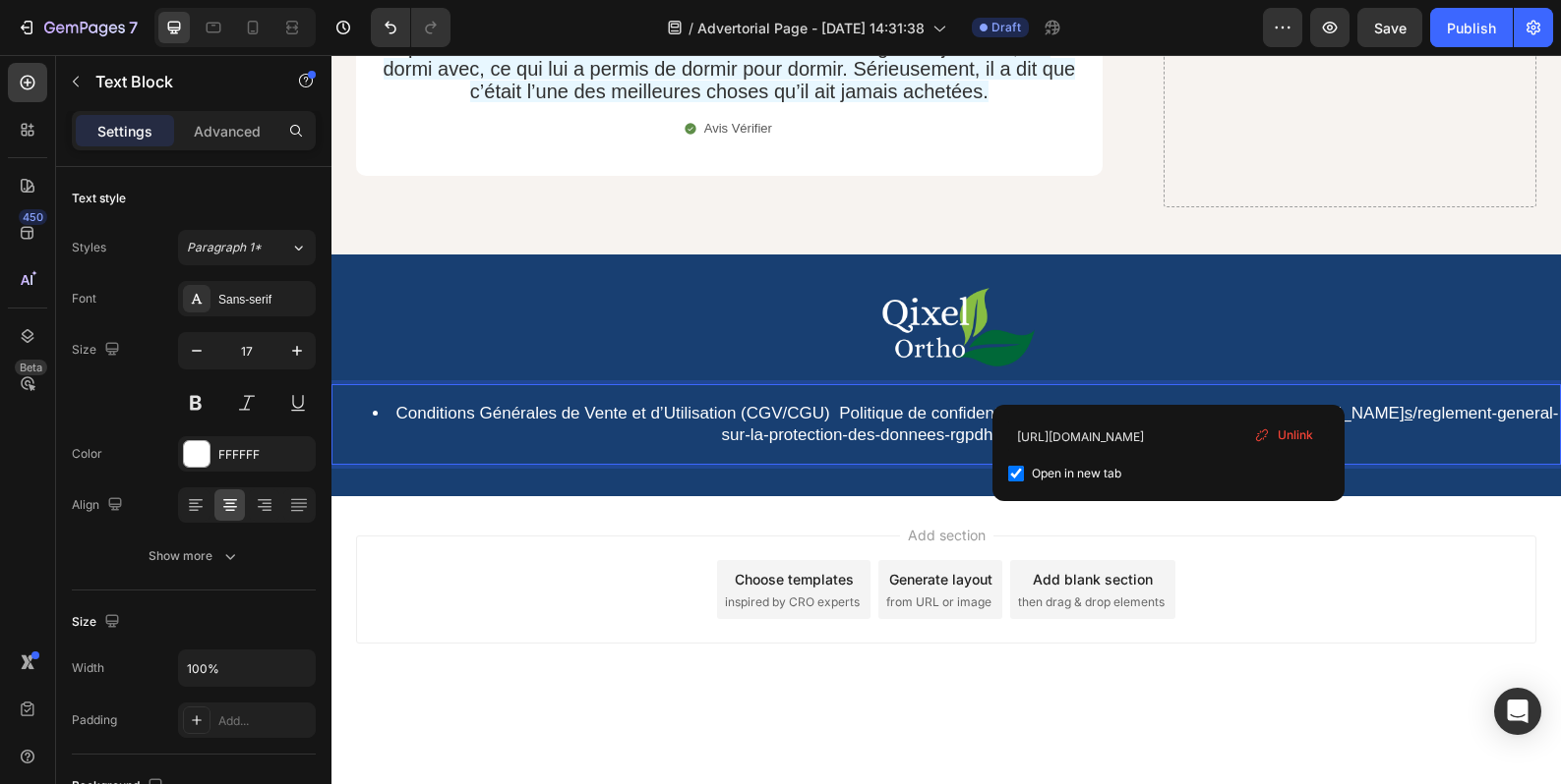
click at [1377, 404] on link "https://qixel.fr/page s /reglement-general-sur-la-protection-des-donnees-rgpdht…" at bounding box center [1140, 424] width 837 height 41
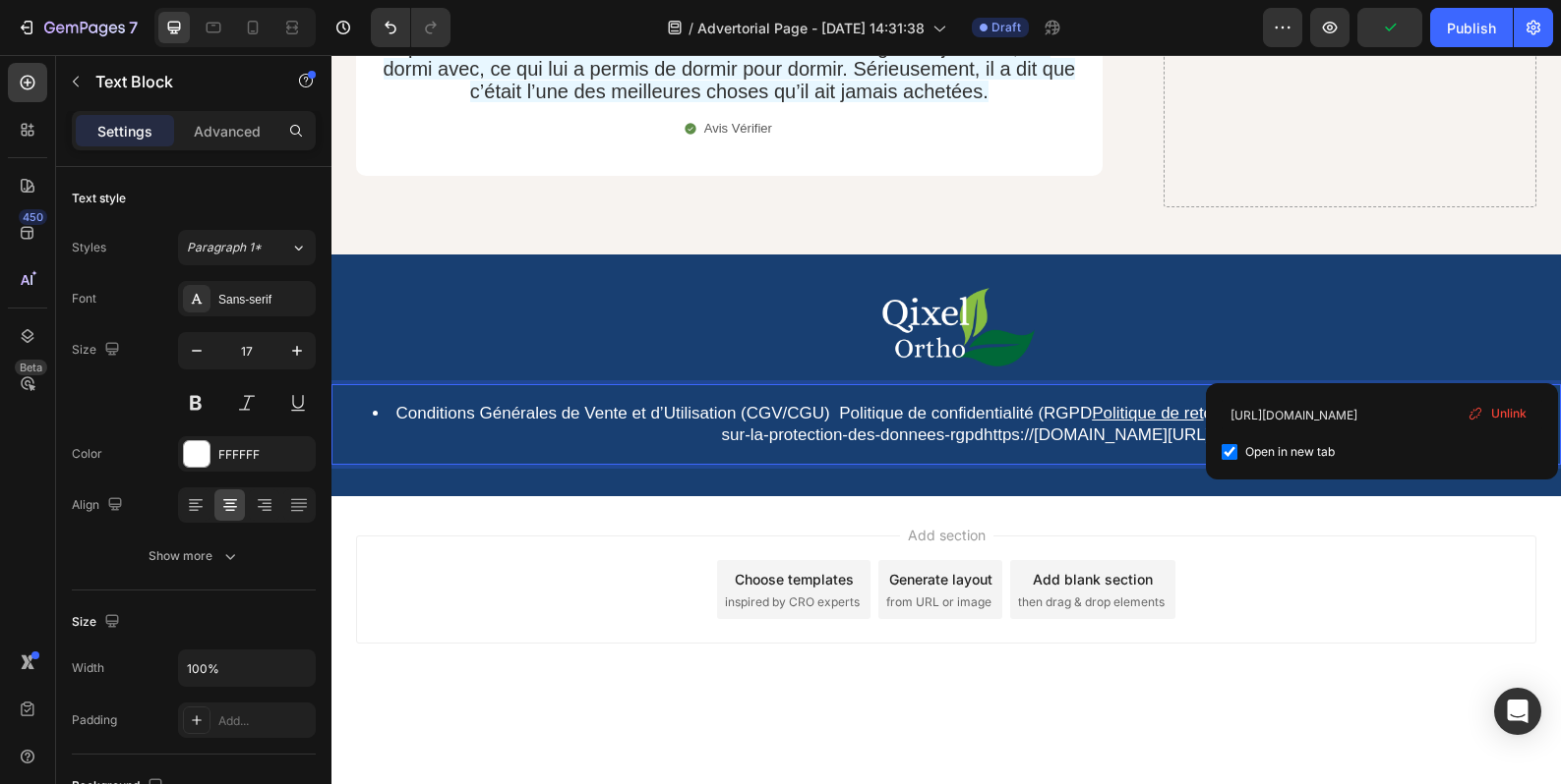
click at [1263, 404] on link "https://qixel.fr/page s /reglement-general-sur-la-protection-des-donnees-rgpdht…" at bounding box center [1140, 424] width 837 height 41
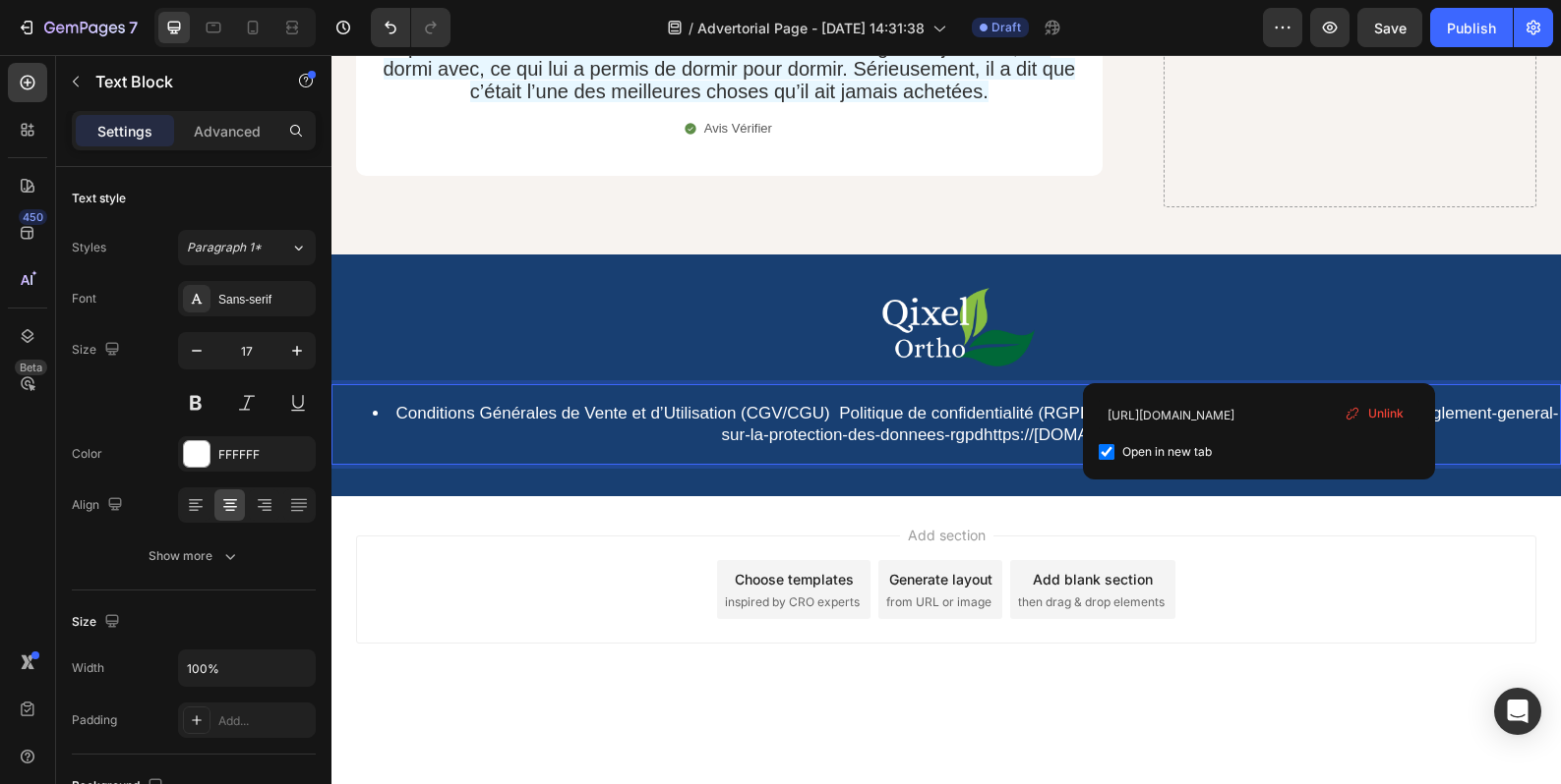
click at [1184, 404] on u "Politique de ret" at bounding box center [1147, 413] width 111 height 19
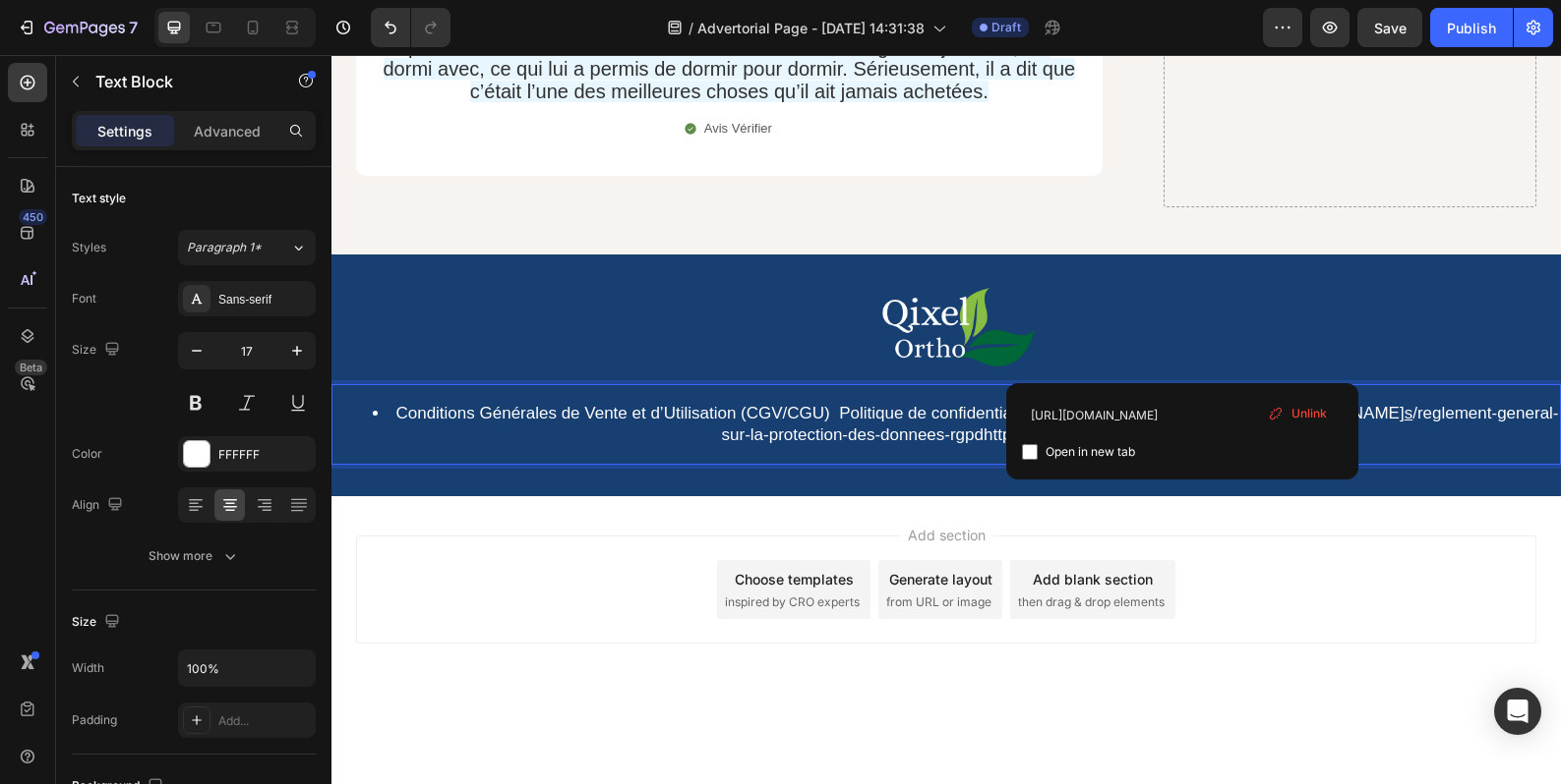
click at [1034, 453] on input "checkbox" at bounding box center [1030, 452] width 16 height 16
checkbox input "true"
click at [1273, 404] on link "https://qixel.fr/page s /reglement-general-sur-la-protection-des-donnees-rgpdht…" at bounding box center [1140, 424] width 837 height 41
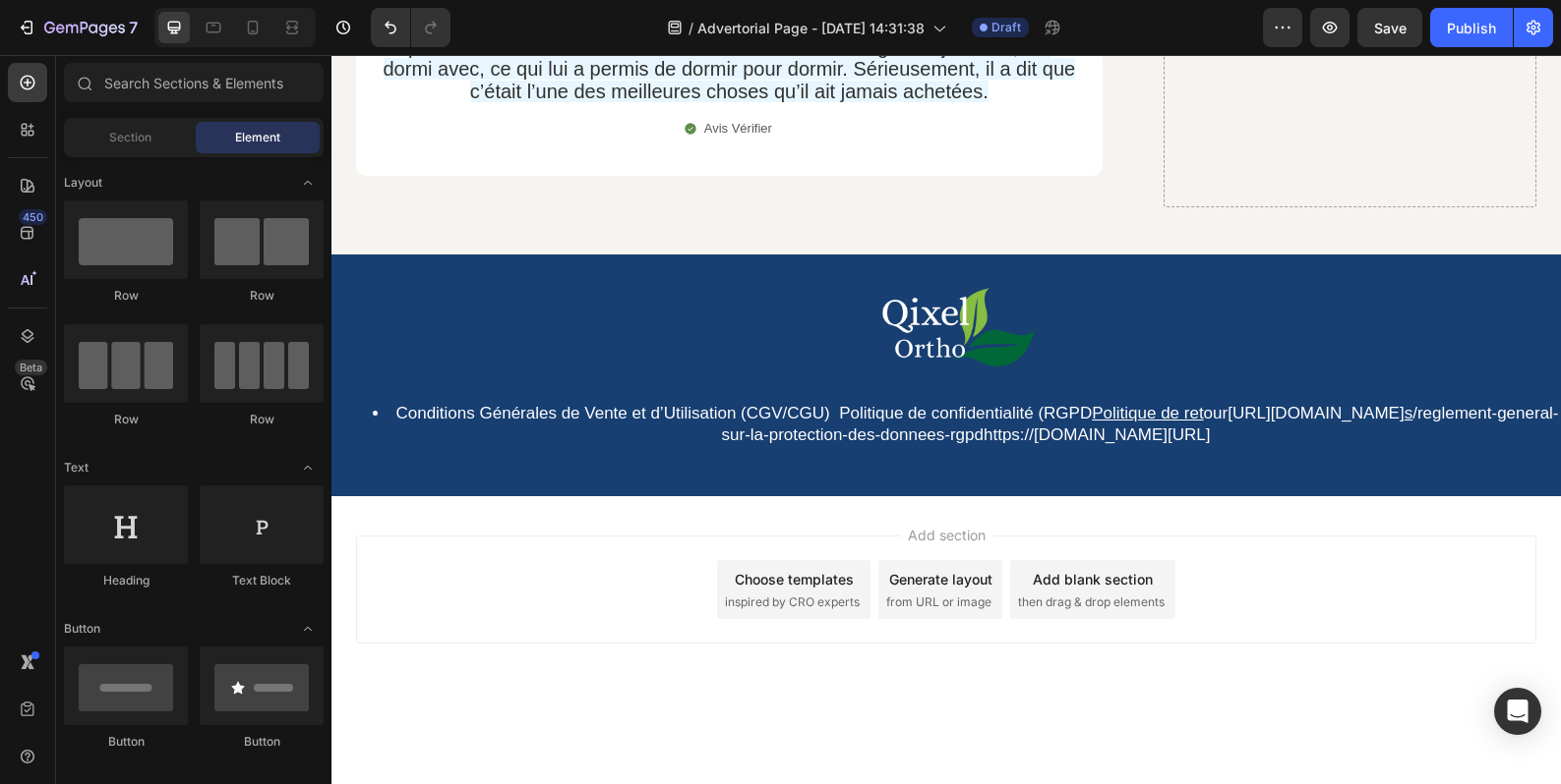
drag, startPoint x: 1397, startPoint y: 541, endPoint x: 1777, endPoint y: 532, distance: 380.1
click at [1397, 541] on div "Add section Choose templates inspired by CRO experts Generate layout from URL o…" at bounding box center [945, 589] width 1180 height 108
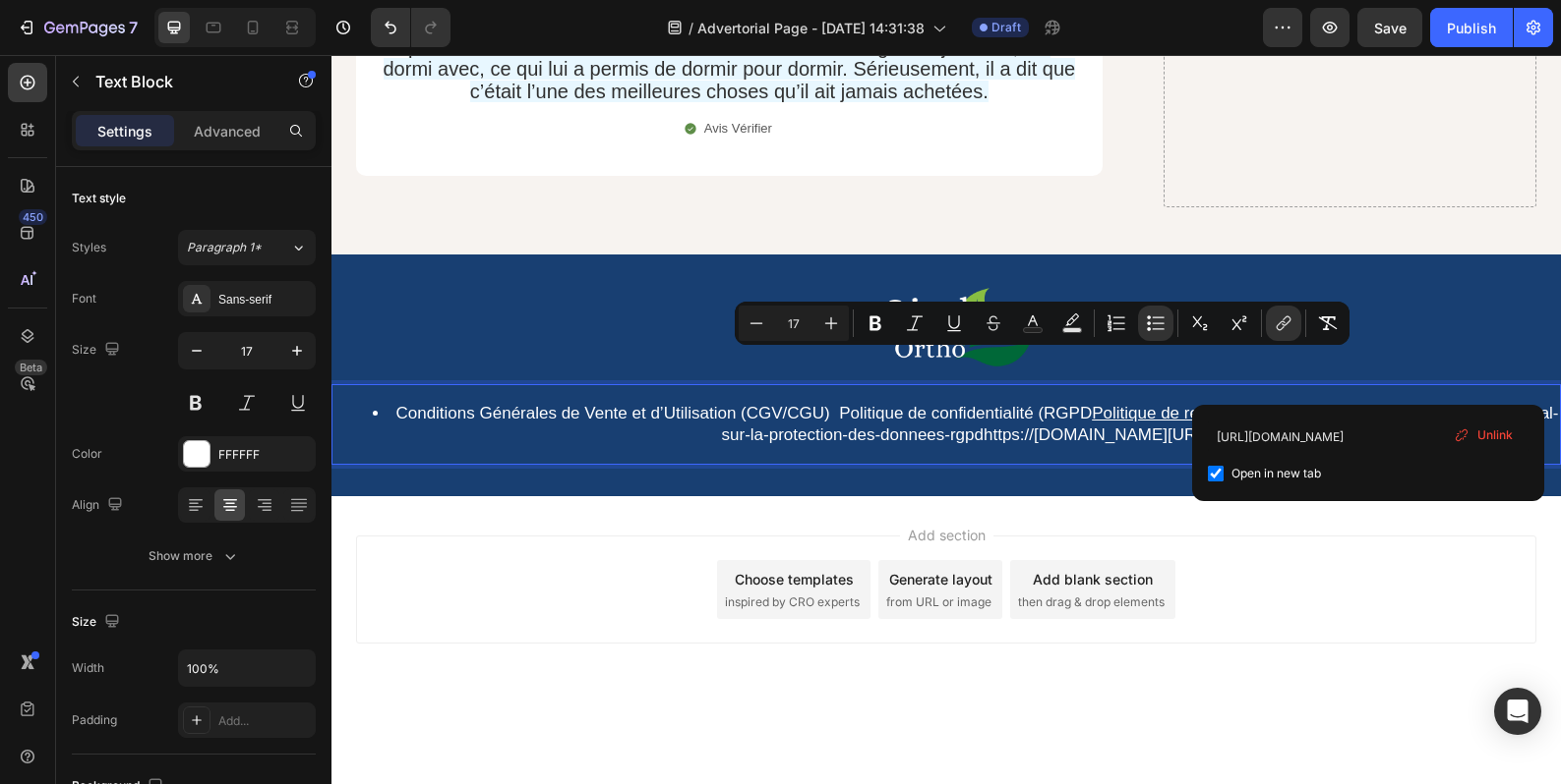
drag, startPoint x: 1369, startPoint y: 382, endPoint x: 1241, endPoint y: 361, distance: 129.7
click at [1241, 403] on li "Conditions Générales de Vente et d’Utilisation (CGV/CGU) Politique de confident…" at bounding box center [965, 425] width 1186 height 44
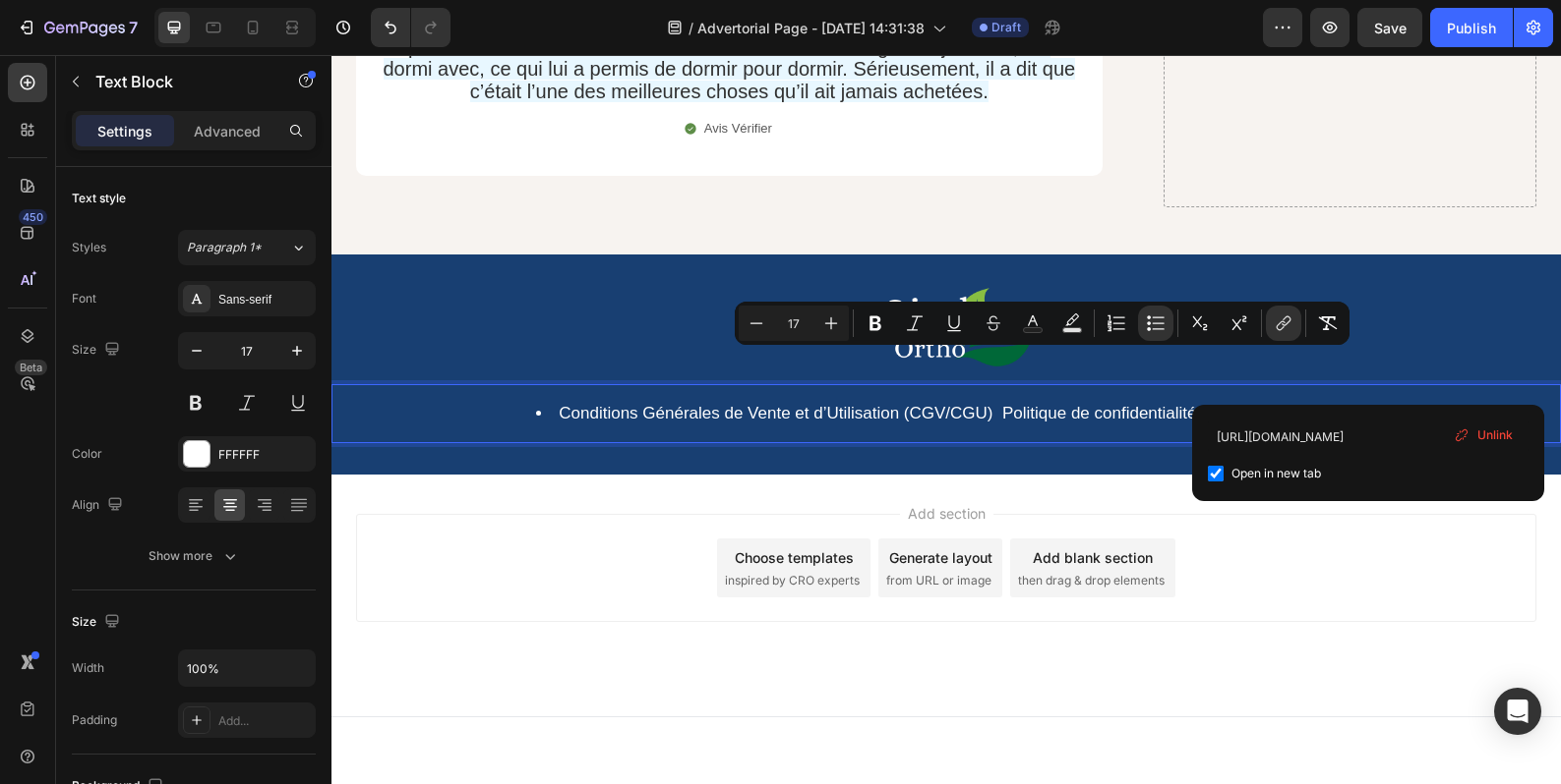
scroll to position [17675, 0]
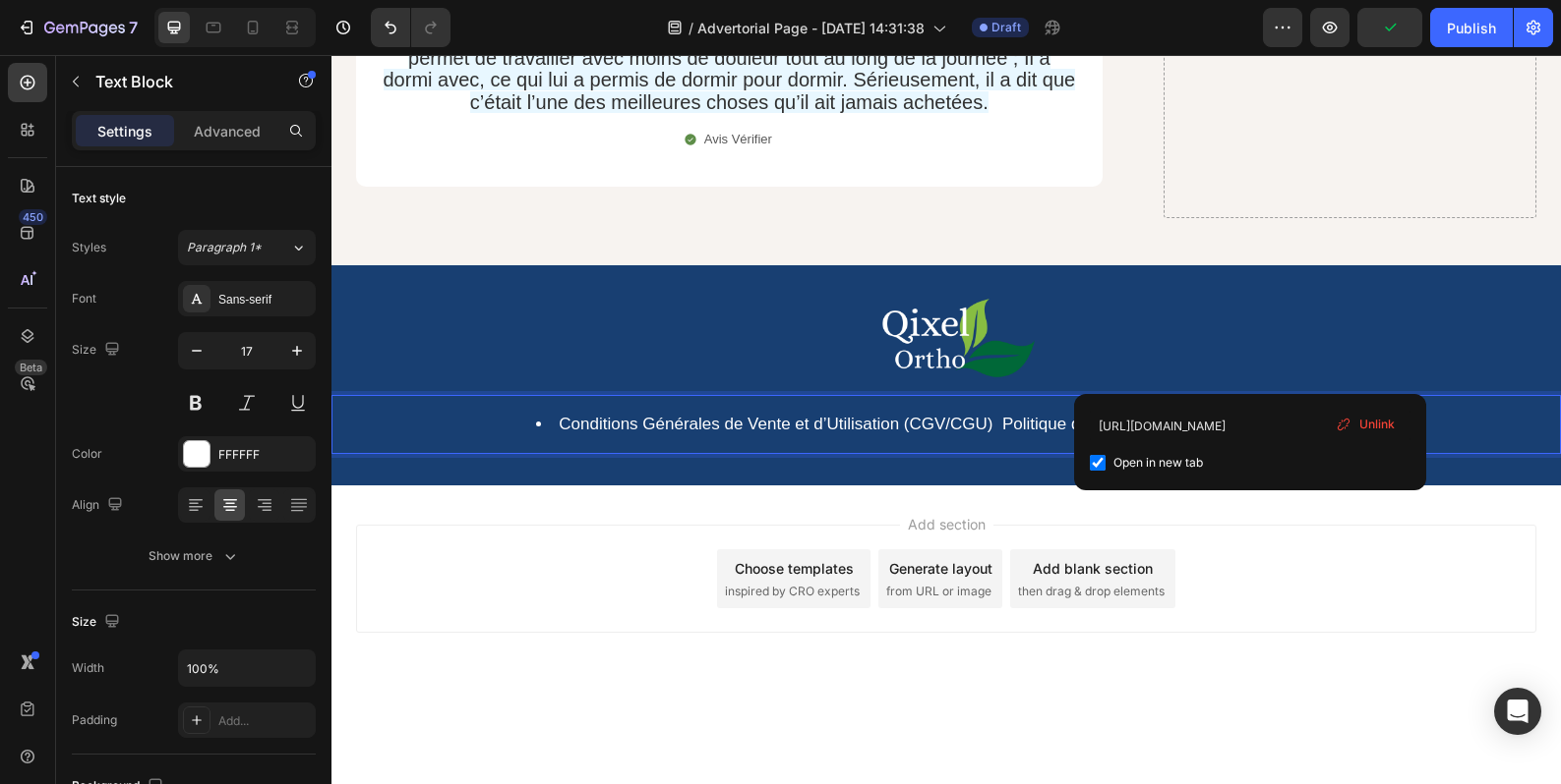
drag, startPoint x: 1250, startPoint y: 369, endPoint x: 1388, endPoint y: 373, distance: 138.1
click at [1388, 414] on li "Conditions Générales de Vente et d’Utilisation (CGV/CGU) Politique de confident…" at bounding box center [965, 425] width 1186 height 22
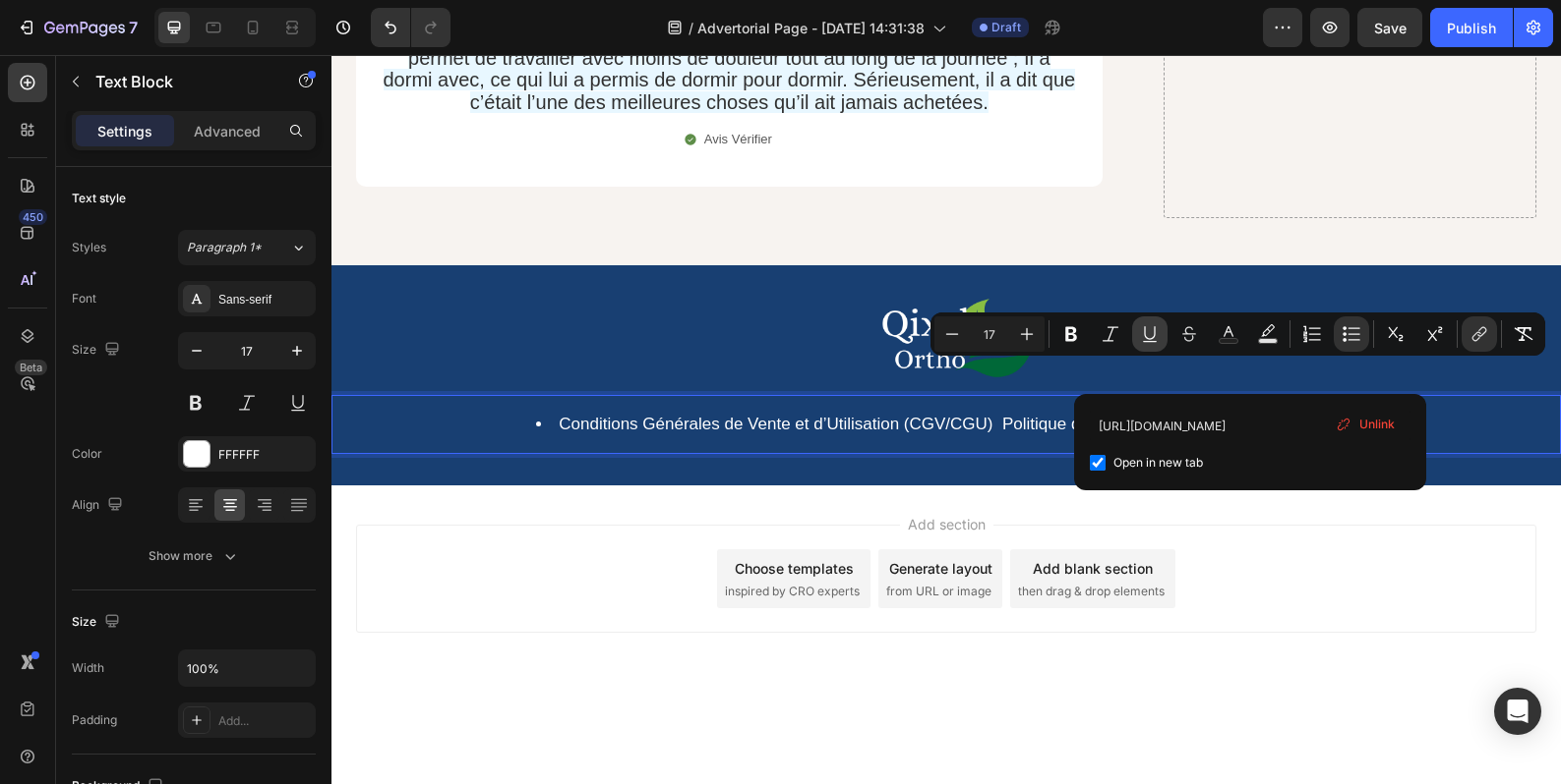
click at [1151, 337] on icon "Editor contextual toolbar" at bounding box center [1150, 335] width 20 height 20
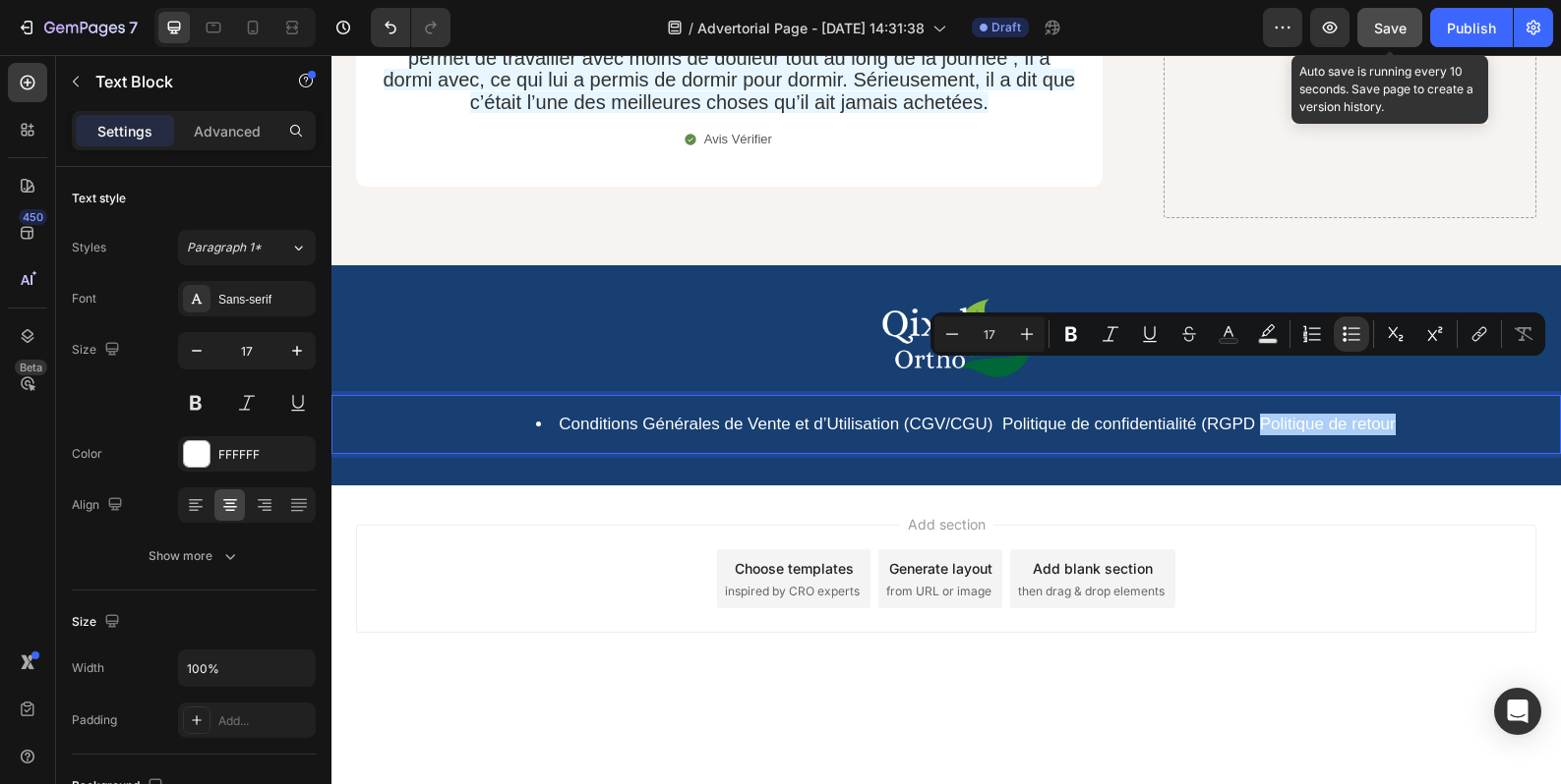
click at [1374, 25] on span "Save" at bounding box center [1390, 28] width 33 height 17
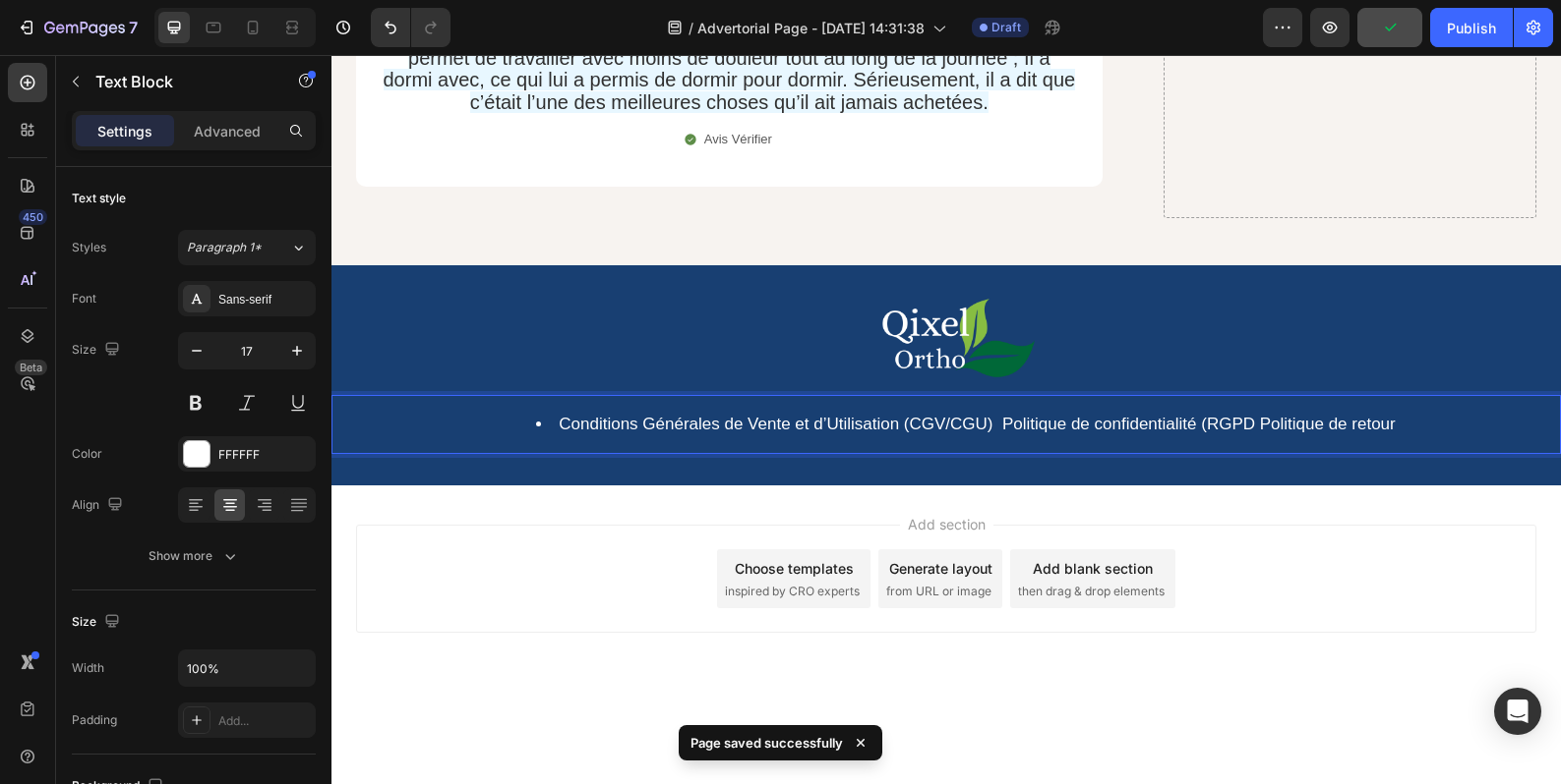
click at [890, 415] on link "Conditions Générales de Vente et d’Utilisation (CGV/CGU)" at bounding box center [776, 424] width 434 height 19
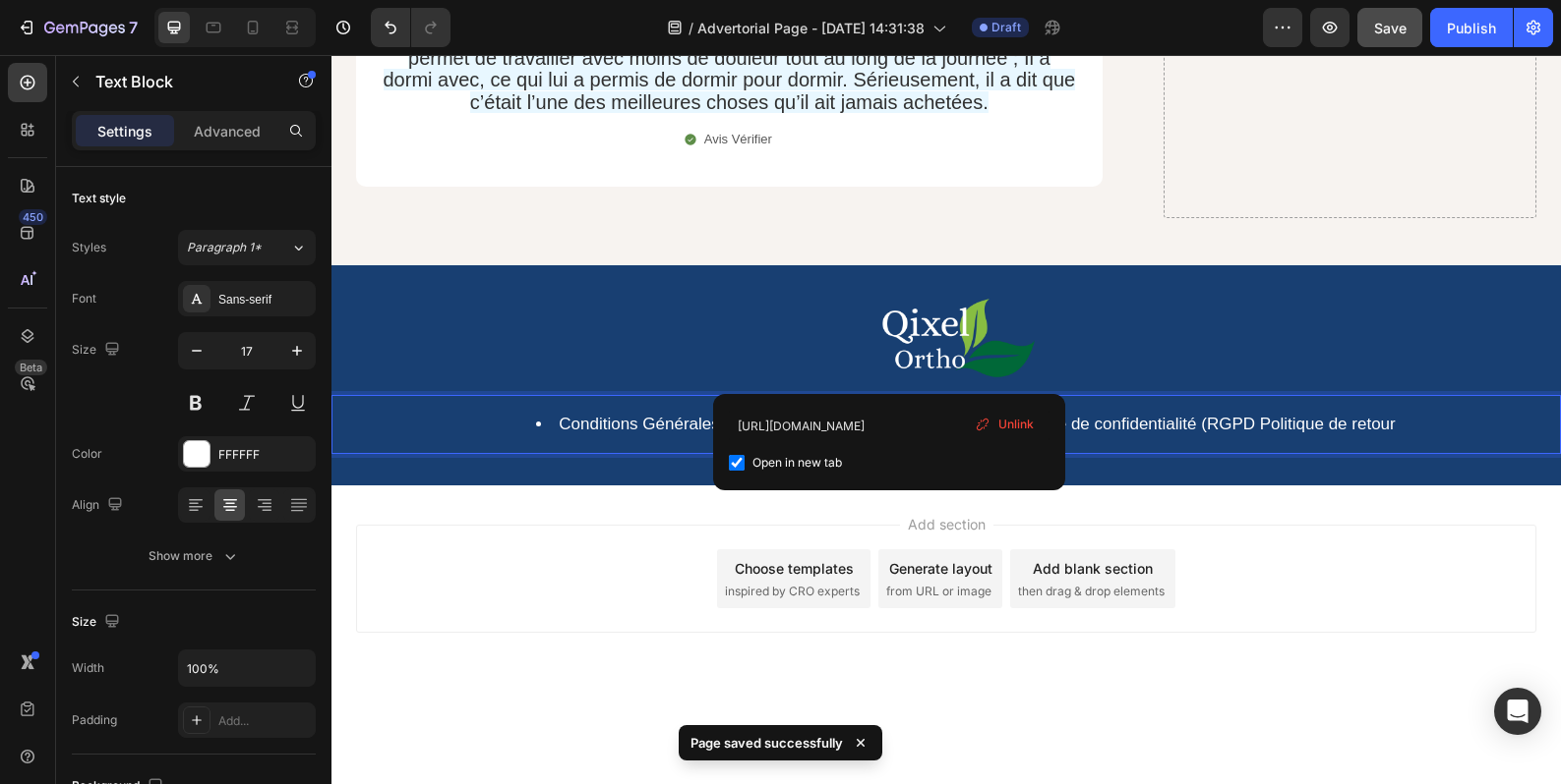
click at [893, 415] on link "Conditions Générales de Vente et d’Utilisation (CGV/CGU)" at bounding box center [776, 424] width 434 height 19
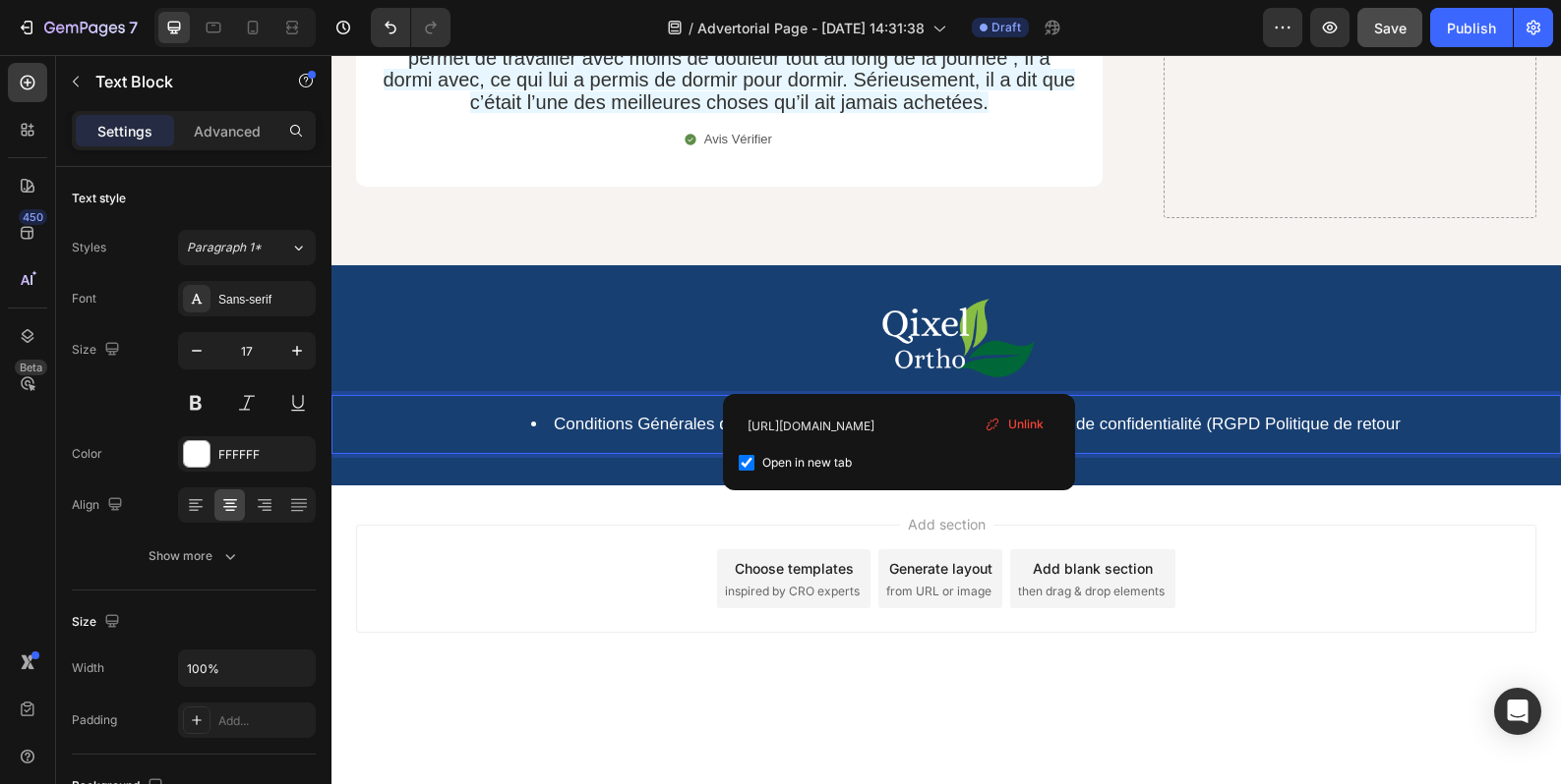
click at [1254, 415] on link "Politique de confidentialité (RGPD Politique de retour" at bounding box center [1203, 424] width 393 height 19
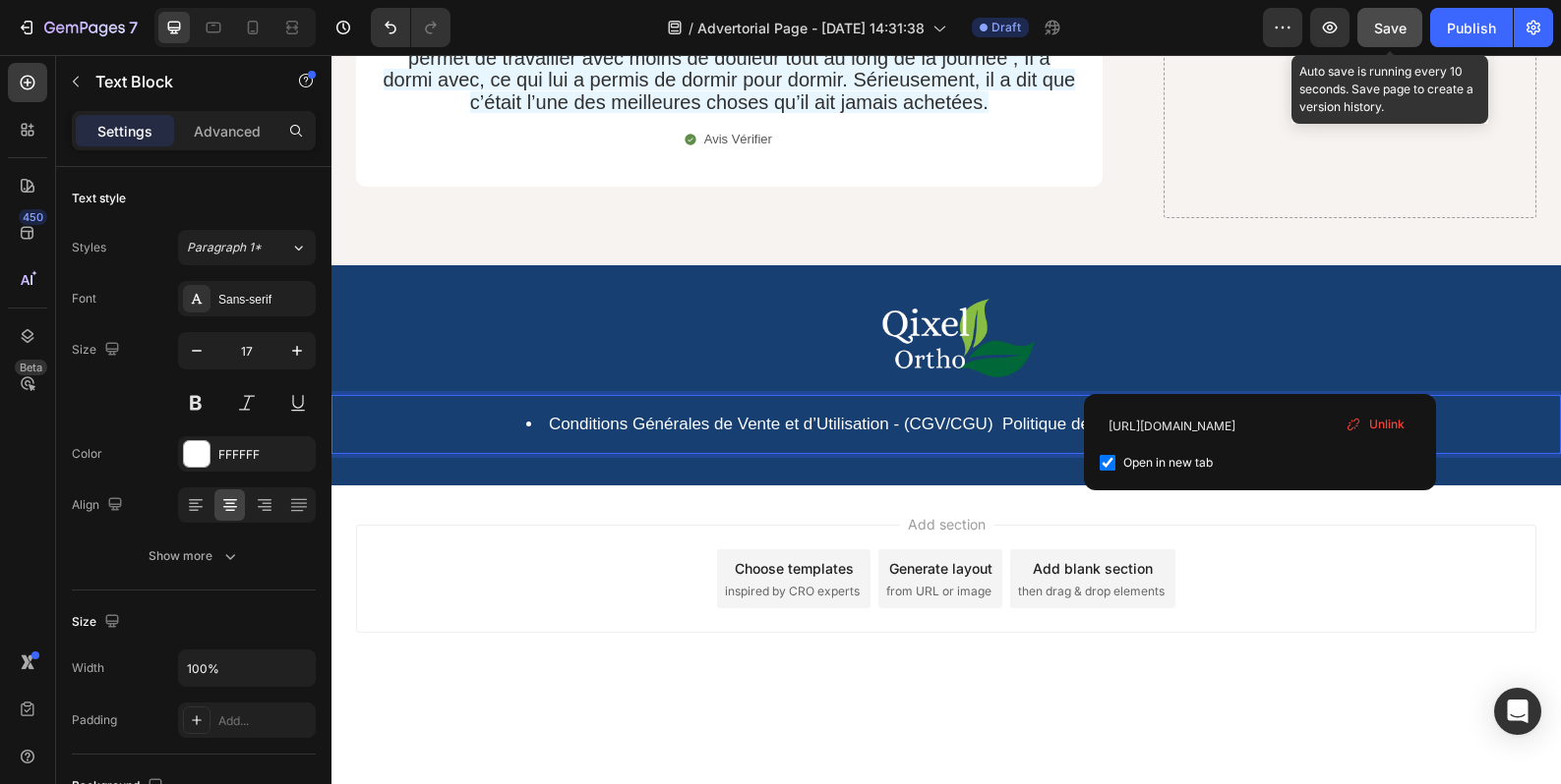
click at [1379, 33] on span "Save" at bounding box center [1390, 28] width 33 height 17
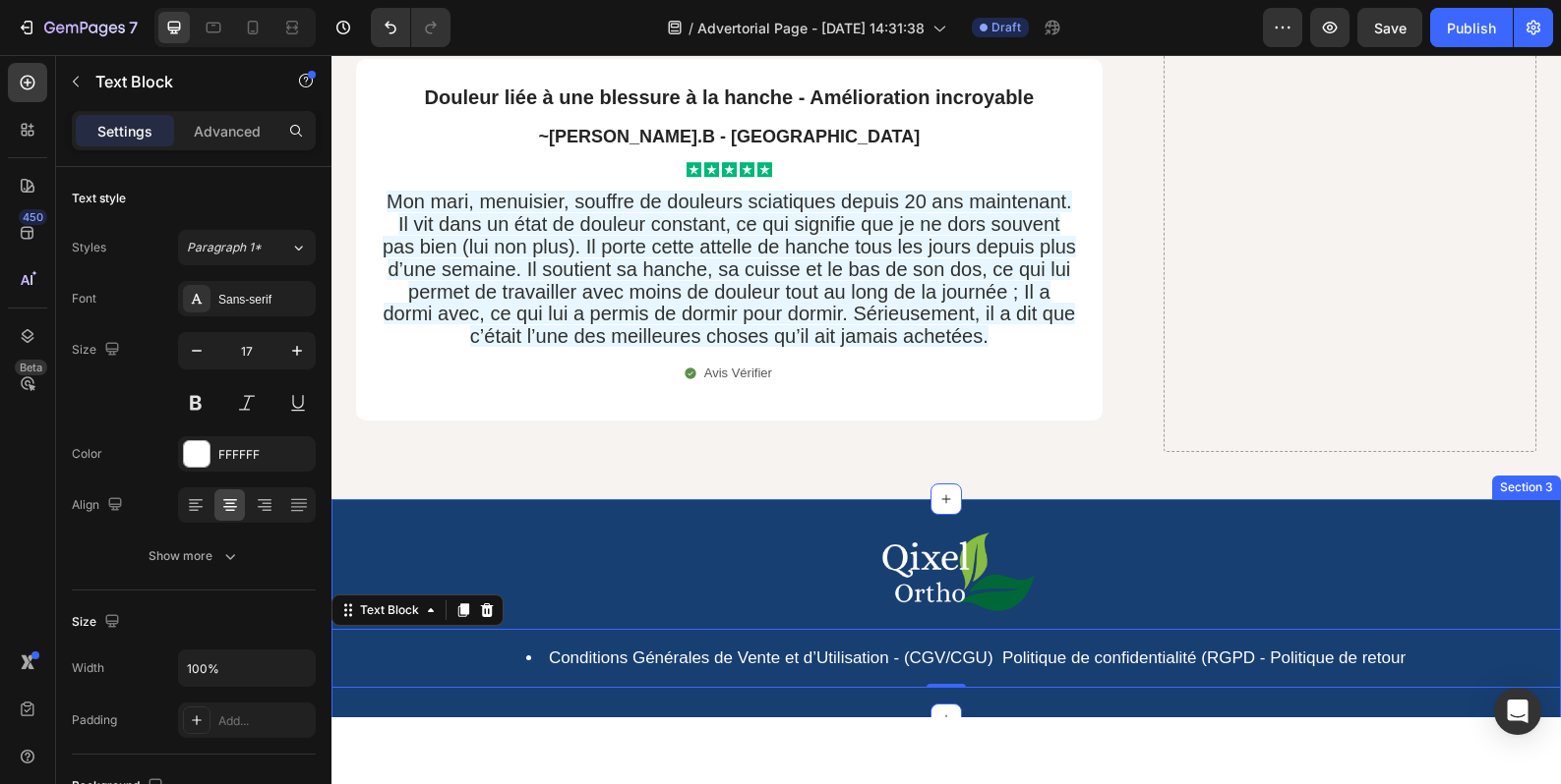
scroll to position [17510, 0]
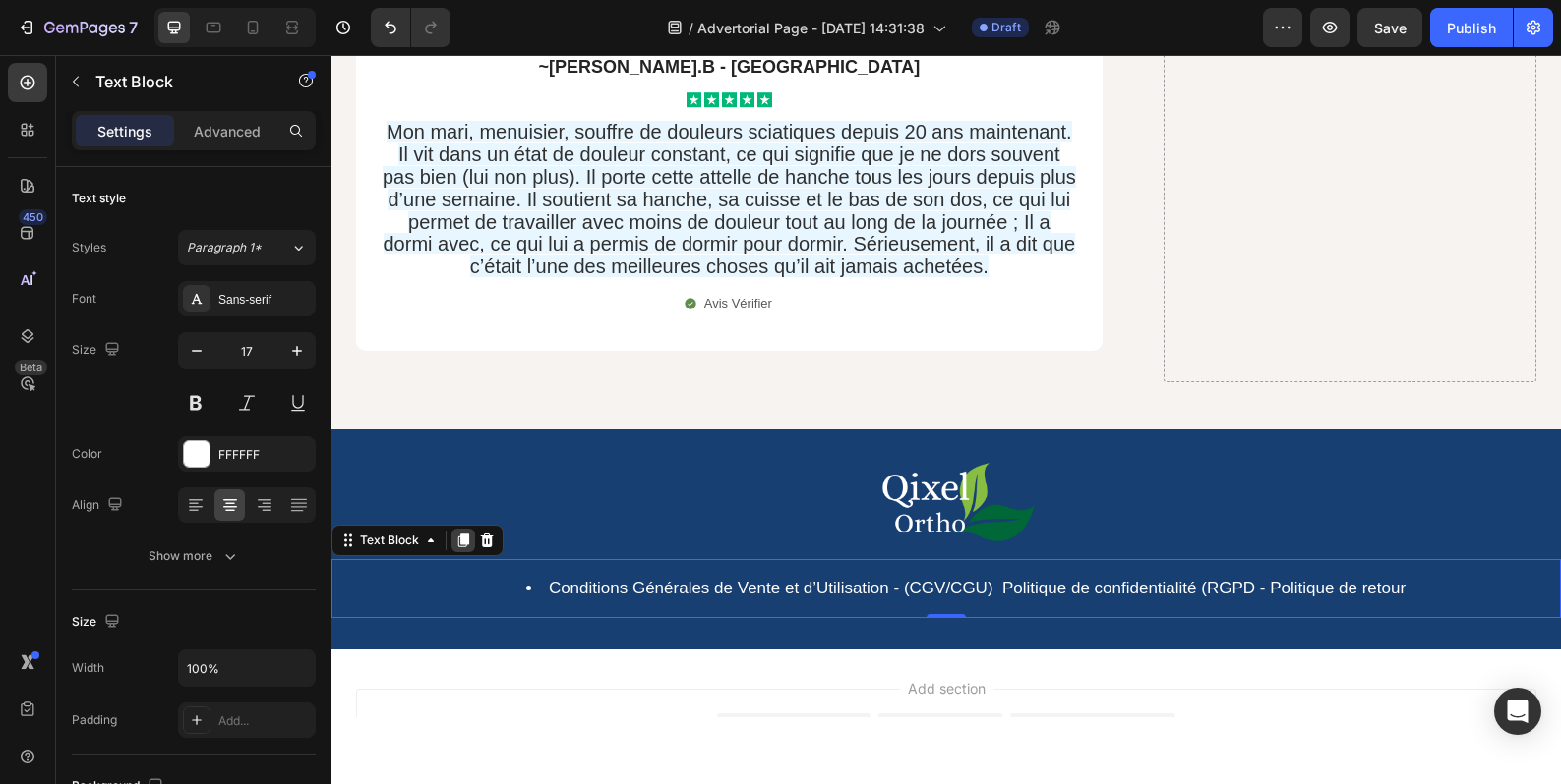
click at [469, 533] on icon at bounding box center [464, 540] width 16 height 16
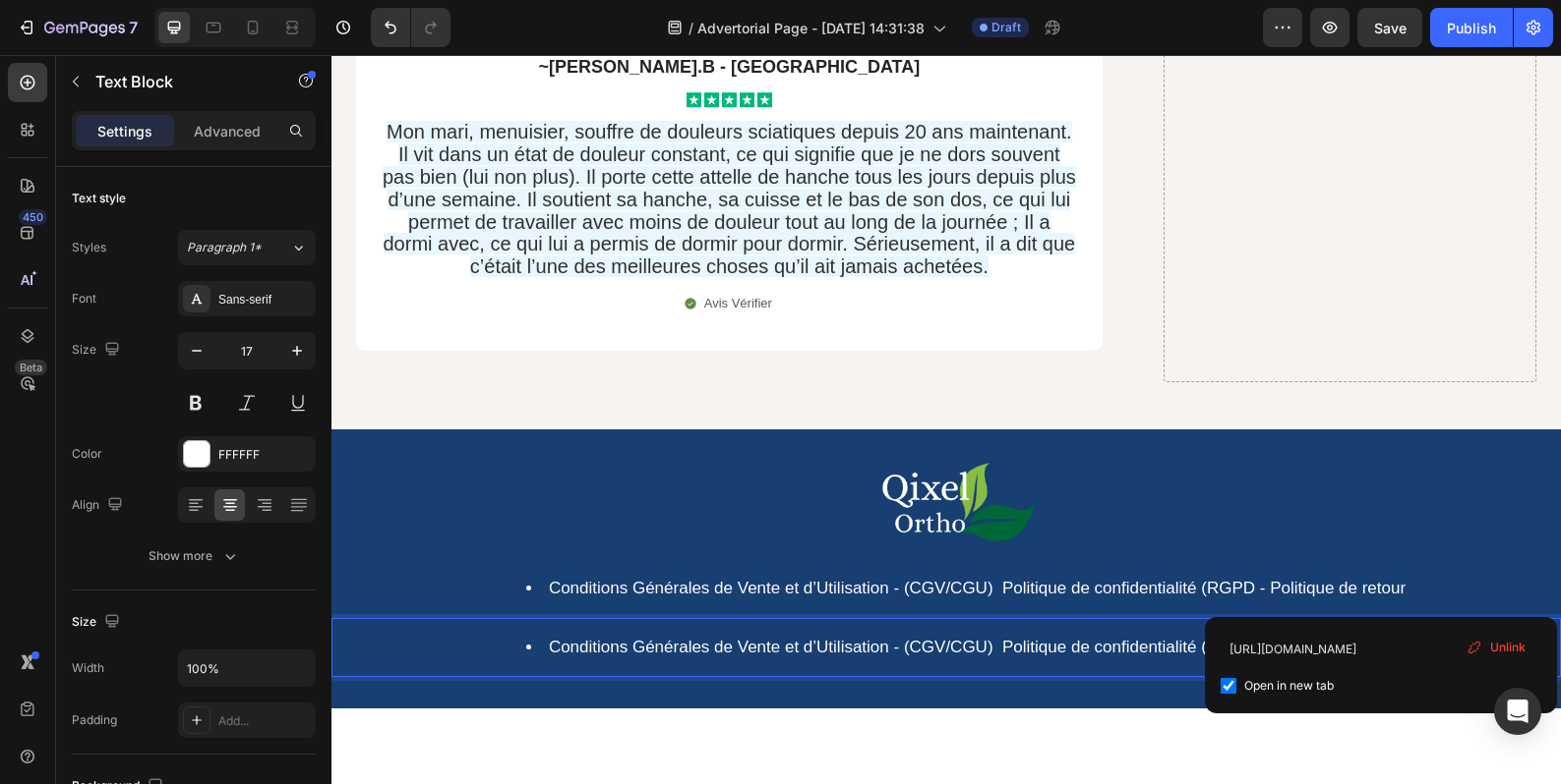
drag, startPoint x: 1399, startPoint y: 597, endPoint x: 492, endPoint y: 590, distance: 907.0
click at [492, 637] on li "Conditions Générales de Vente et d’Utilisation - (CGV/CGU) Politique de confide…" at bounding box center [965, 647] width 1186 height 22
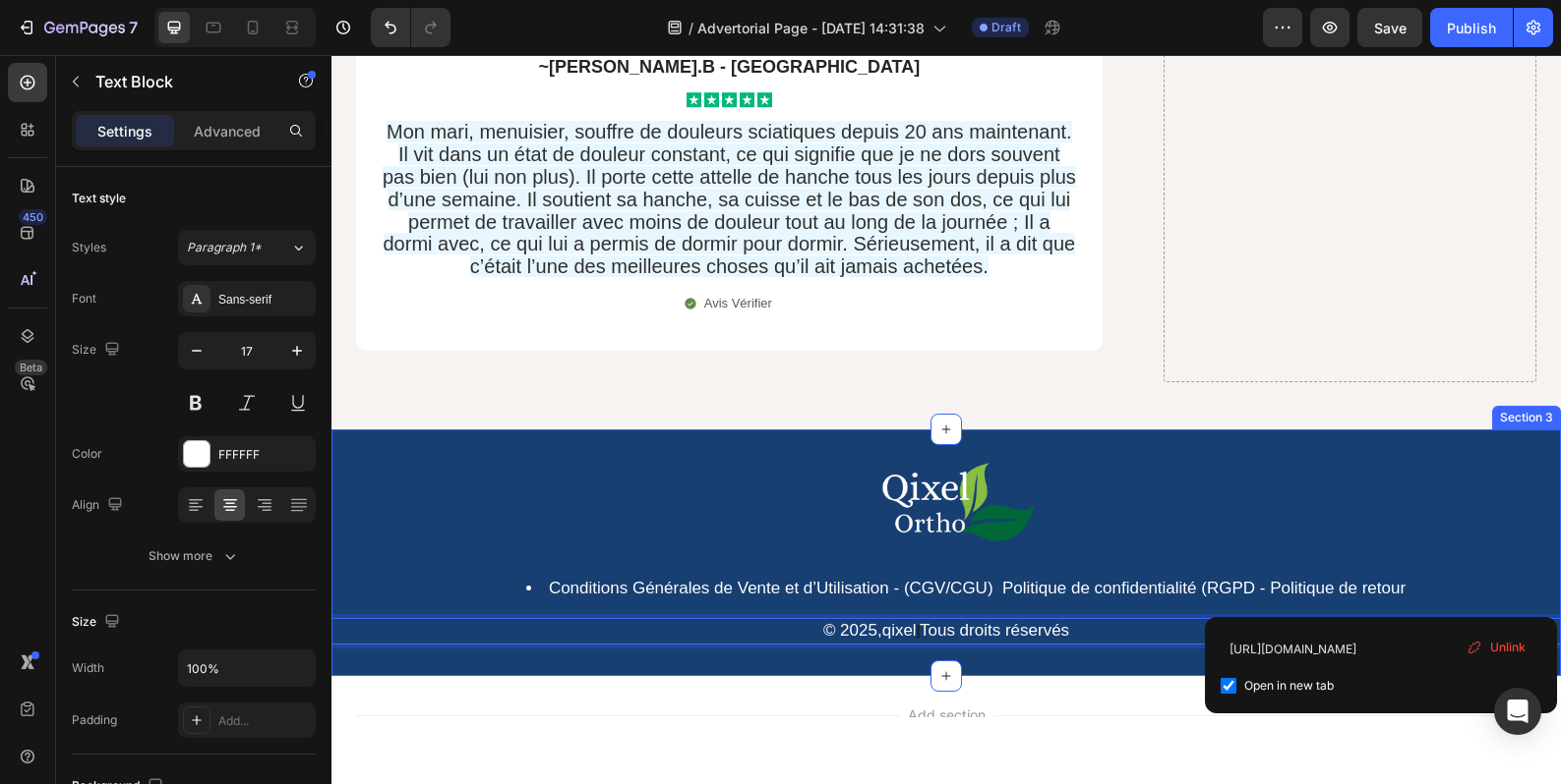
click at [465, 716] on div "Add section Choose templates inspired by CRO experts Generate layout from URL o…" at bounding box center [945, 769] width 1180 height 108
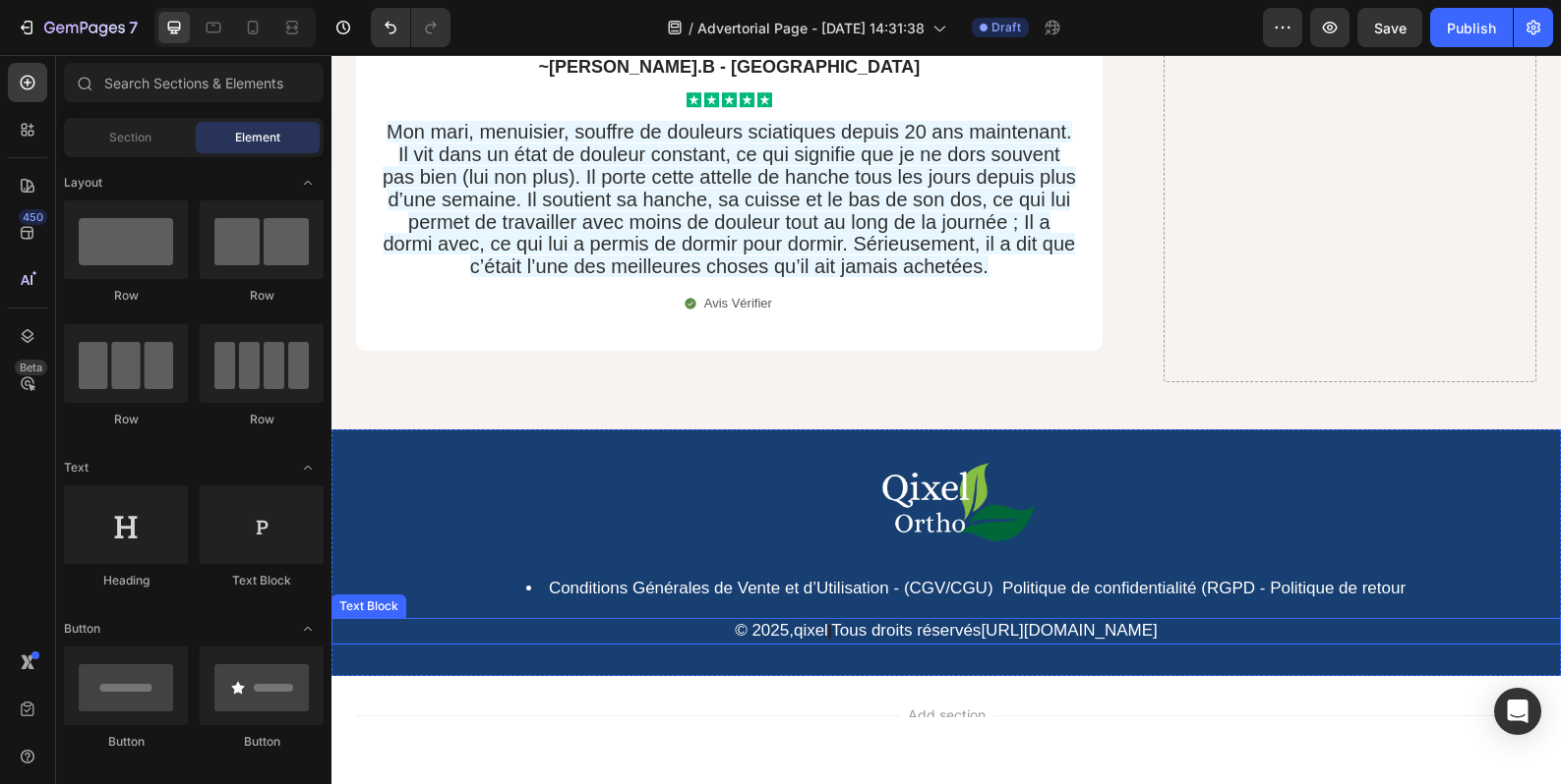
click at [1112, 621] on link "https://qixel.fr/pages/reglement-general-sur-la-protection-des-donnees-rgpd" at bounding box center [1069, 630] width 176 height 19
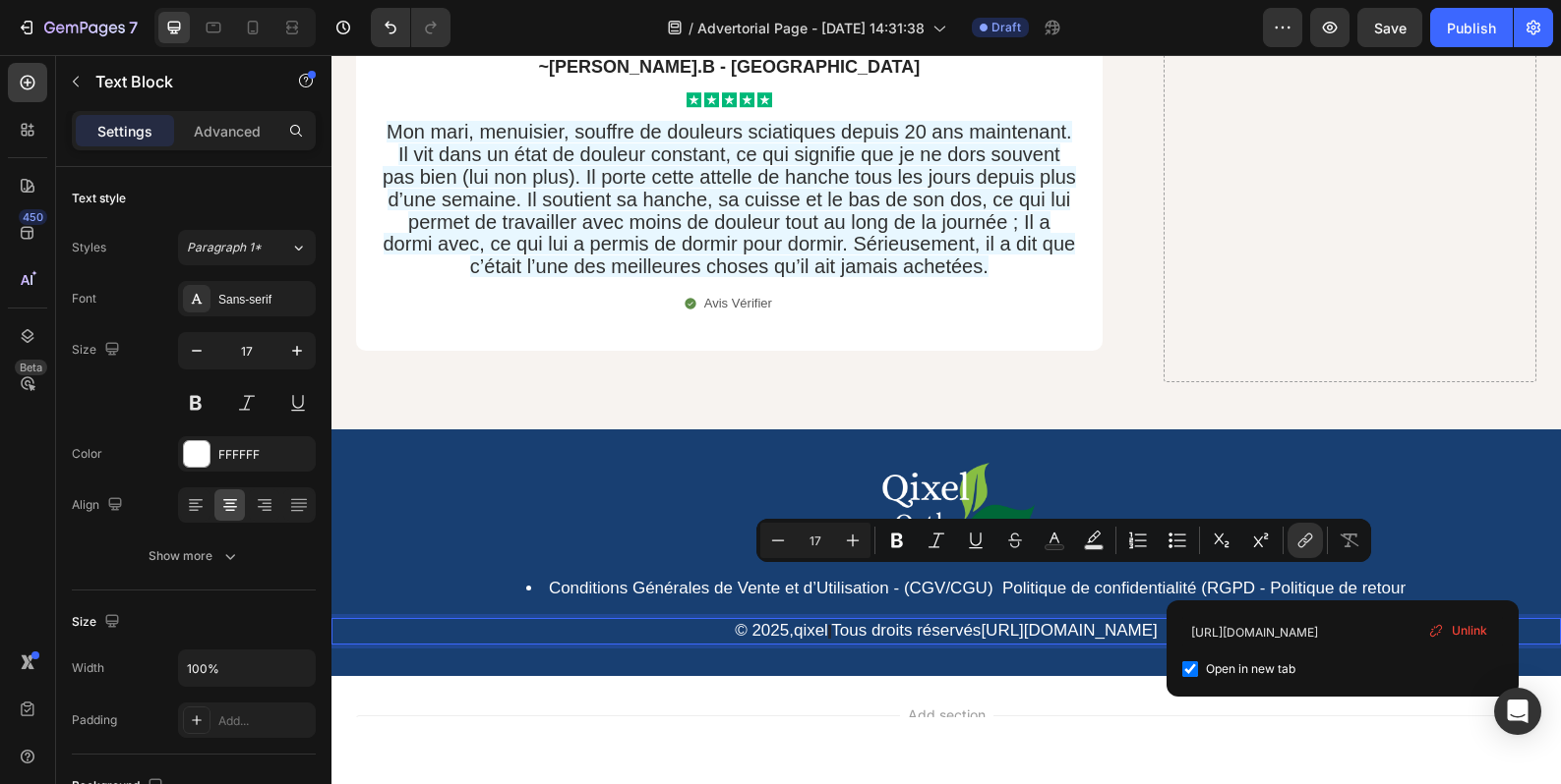
drag, startPoint x: 1347, startPoint y: 579, endPoint x: 786, endPoint y: 588, distance: 561.1
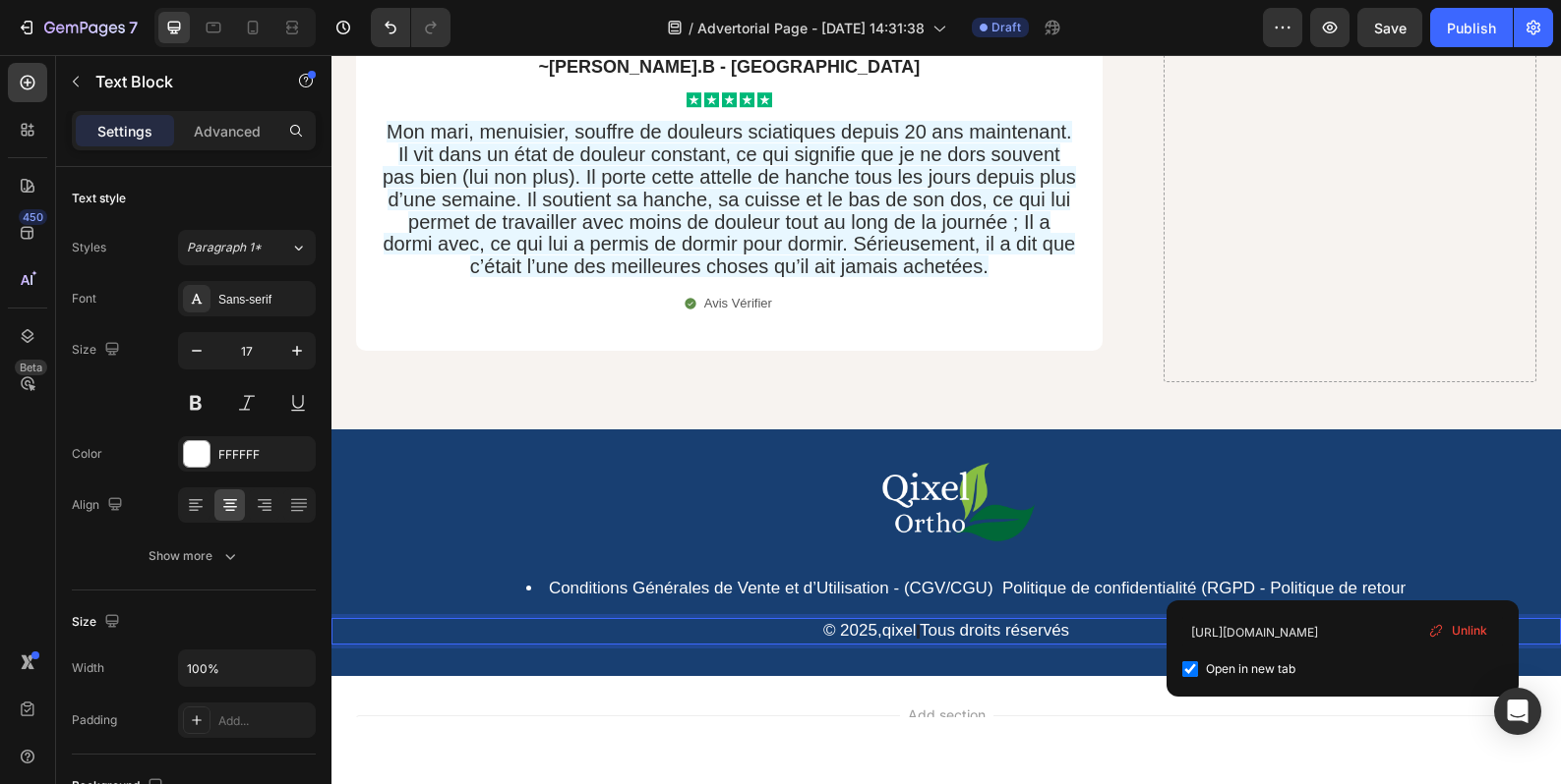
click at [685, 716] on div "Add section Choose templates inspired by CRO experts Generate layout from URL o…" at bounding box center [945, 769] width 1180 height 108
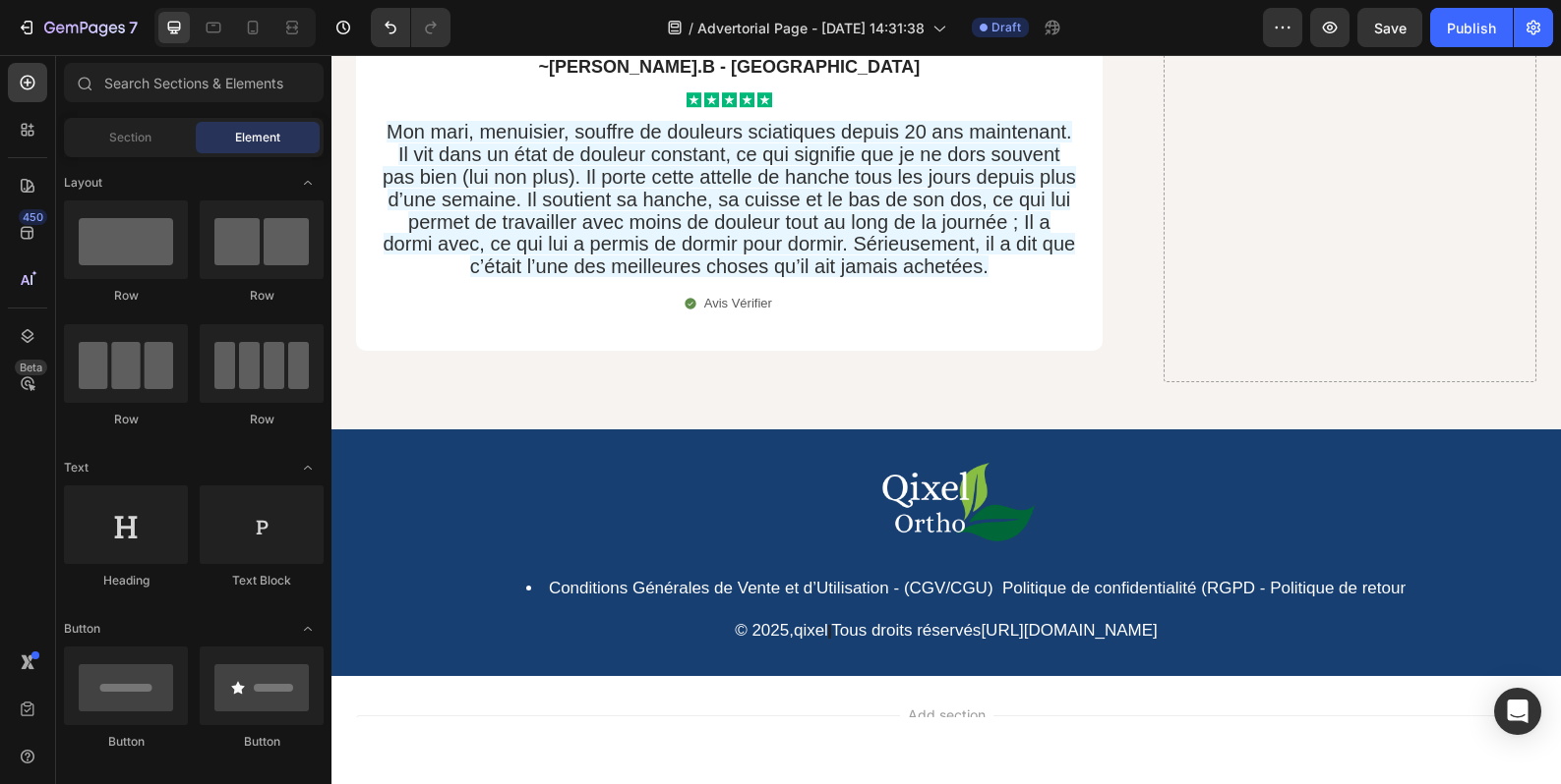
click at [805, 676] on div "Add section Choose templates inspired by CRO experts Generate layout from URL o…" at bounding box center [946, 797] width 1229 height 242
click at [1347, 621] on p "© 2025, qixel Tous droits réservés https://qixel.fr/pages/reglement-general-sur…" at bounding box center [946, 632] width 1225 height 23
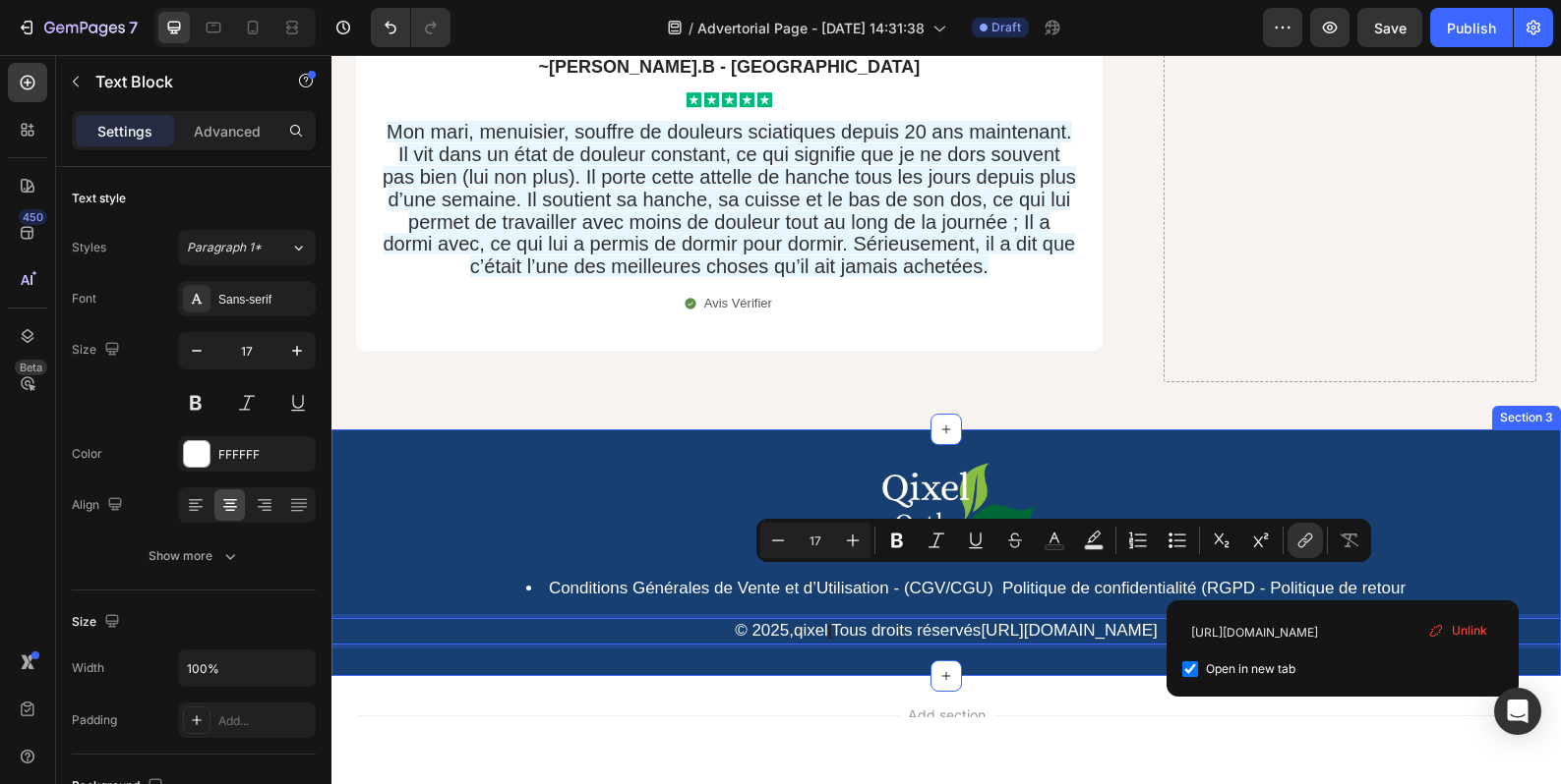
drag, startPoint x: 1348, startPoint y: 582, endPoint x: 781, endPoint y: 598, distance: 567.2
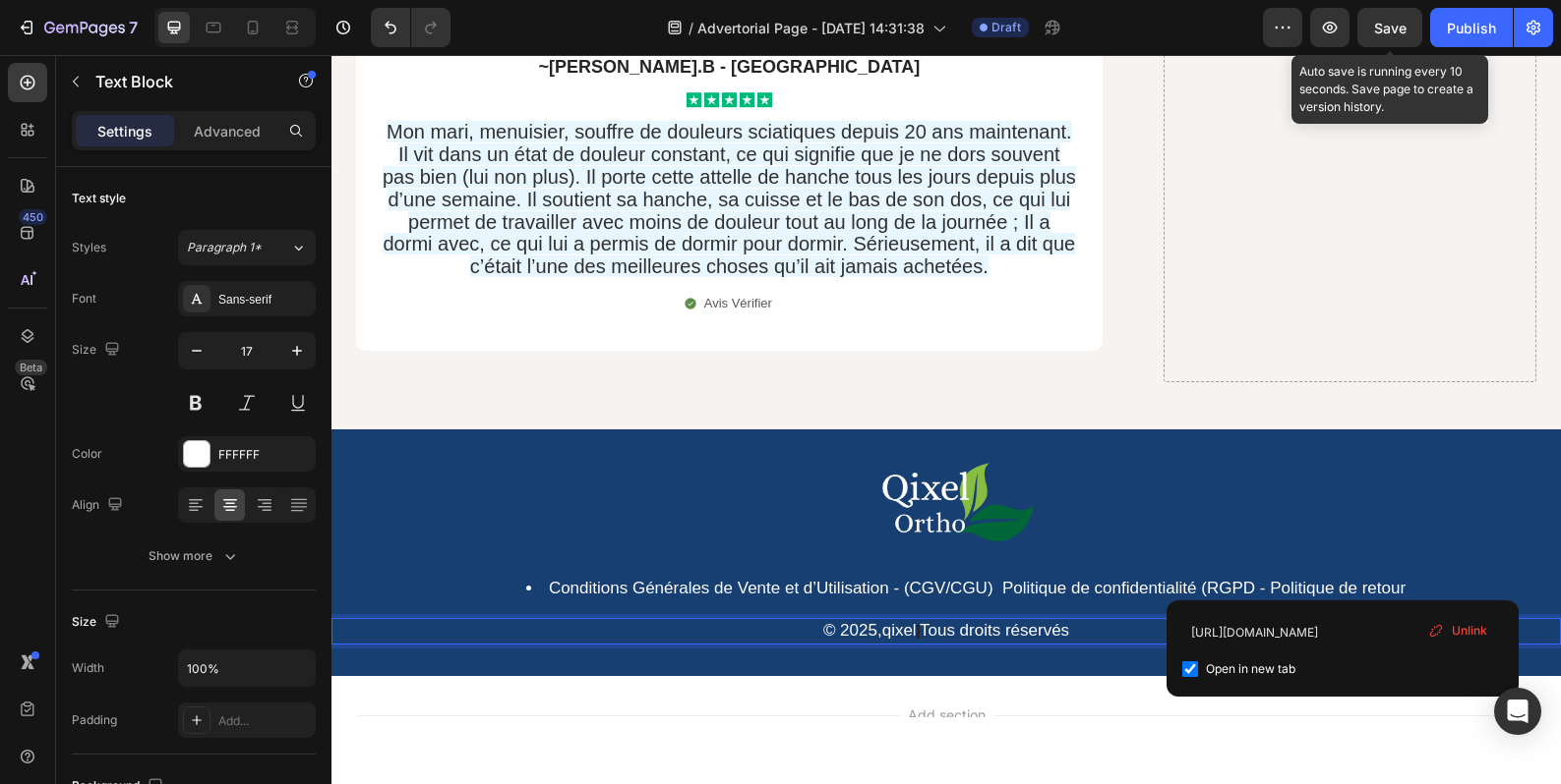
click at [1378, 35] on span "Save" at bounding box center [1390, 28] width 33 height 17
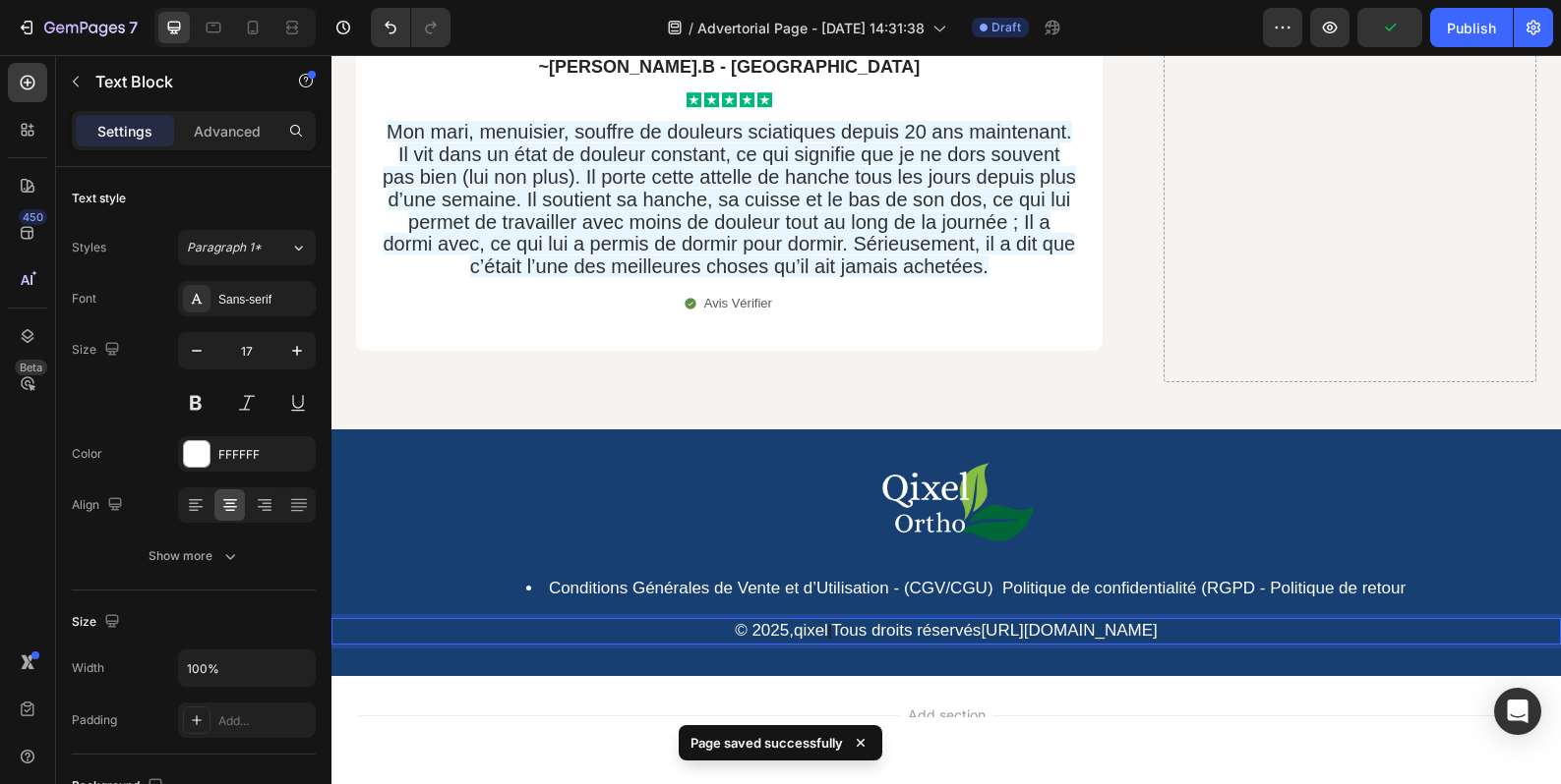
click at [1359, 621] on p "© 2025, qixel Tous droits réservés https://qixel.fr/pages/reglement-general-sur…" at bounding box center [946, 632] width 1225 height 23
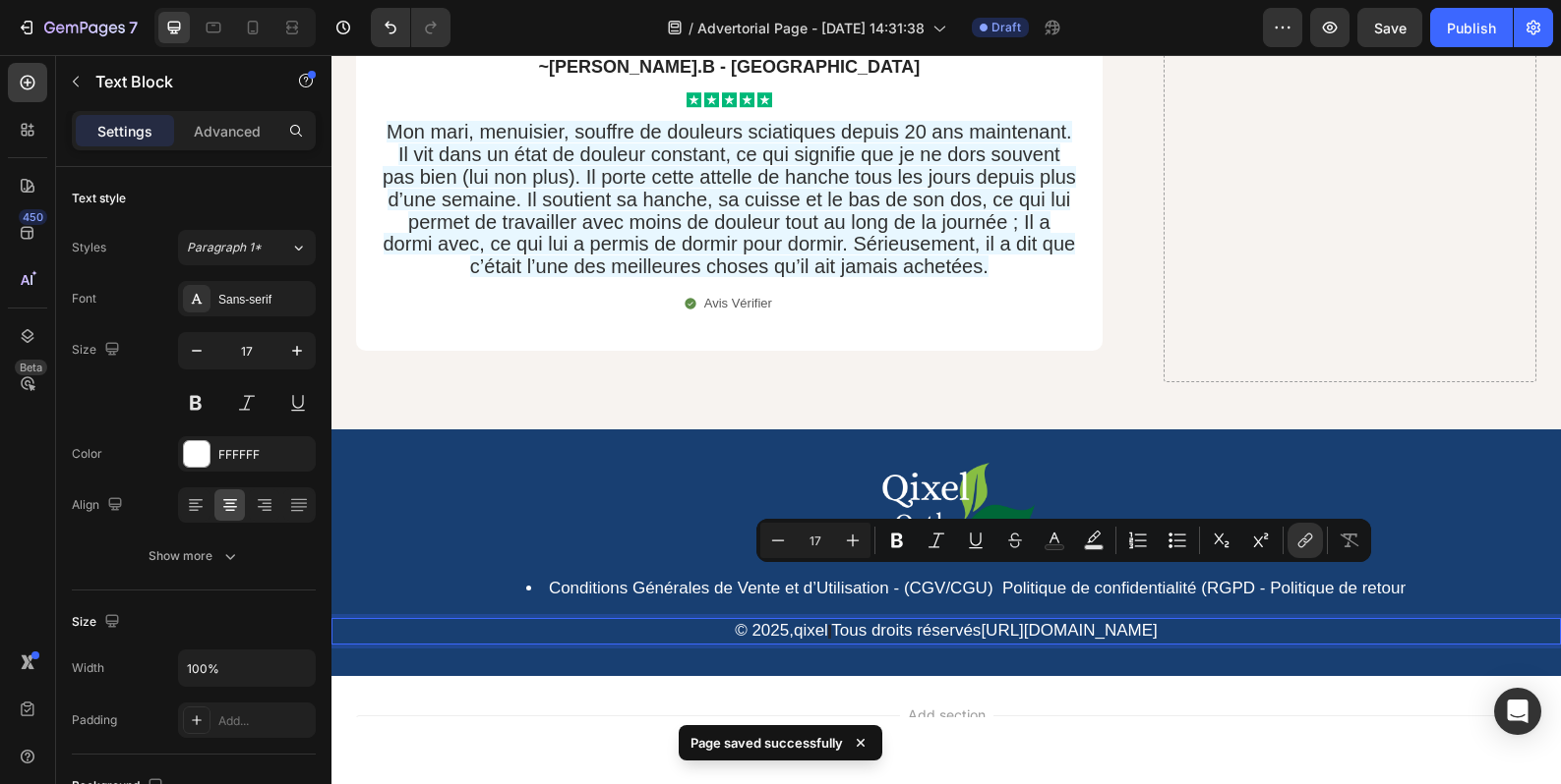
drag, startPoint x: 1353, startPoint y: 582, endPoint x: 784, endPoint y: 594, distance: 569.1
click at [784, 619] on div "© 2025, qixel Tous droits réservés https://qixel.fr/pages/reglement-general-sur…" at bounding box center [946, 632] width 1229 height 27
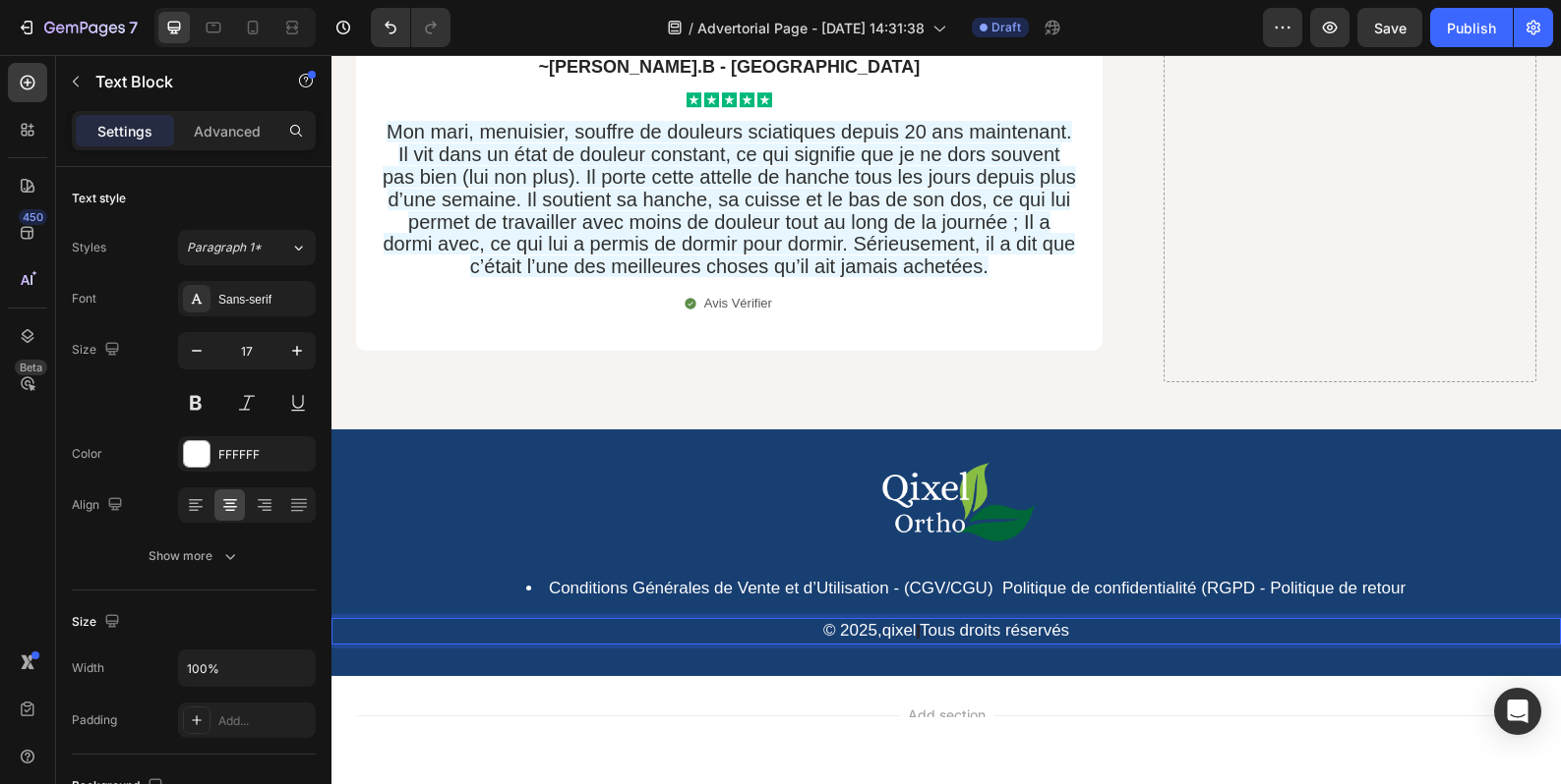
click at [920, 621] on link "Tous droits réservés" at bounding box center [993, 630] width 150 height 19
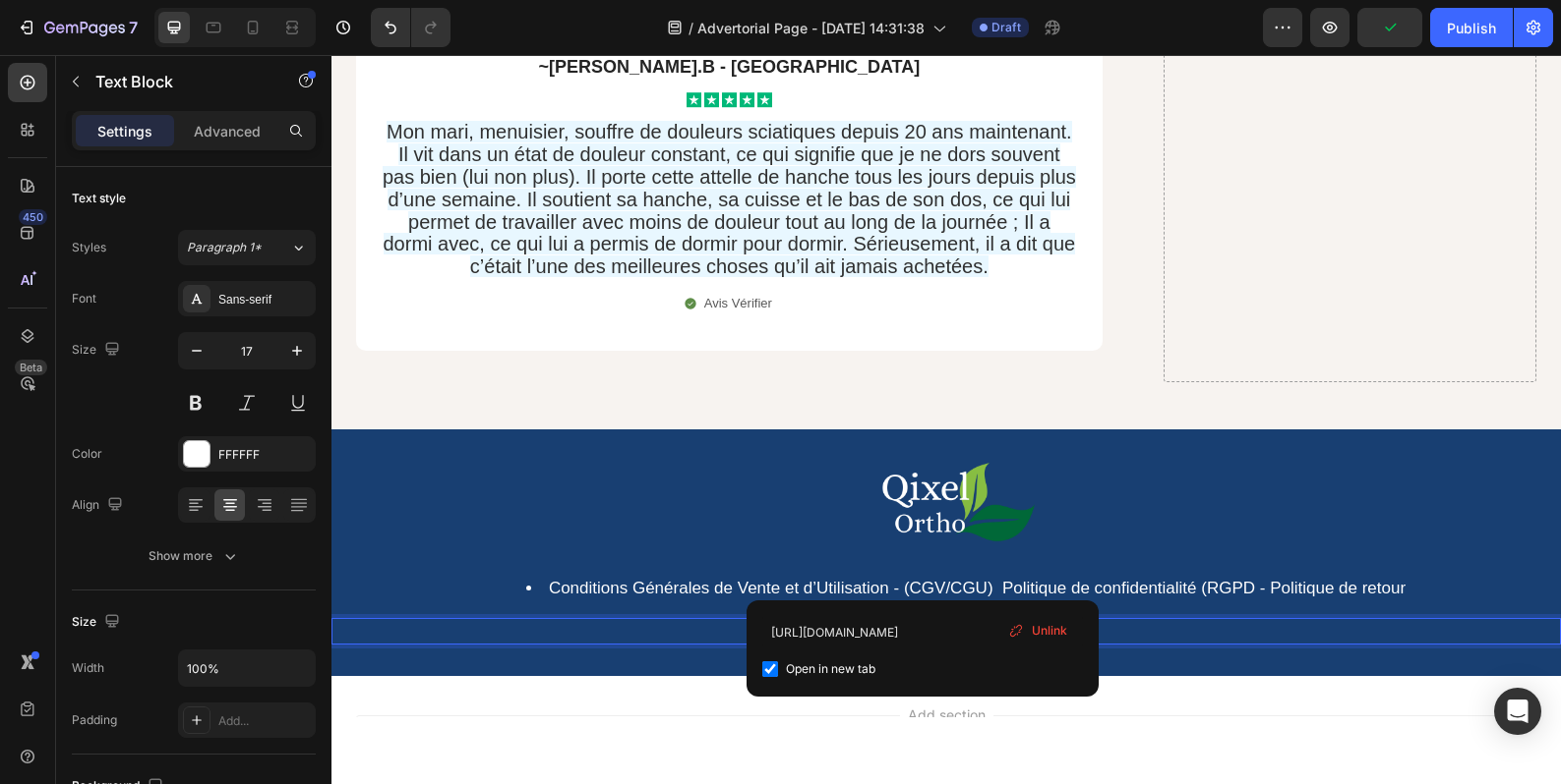
click at [776, 674] on input "checkbox" at bounding box center [770, 669] width 16 height 16
checkbox input "false"
click at [636, 676] on div "Add section Choose templates inspired by CRO experts Generate layout from URL o…" at bounding box center [946, 797] width 1229 height 242
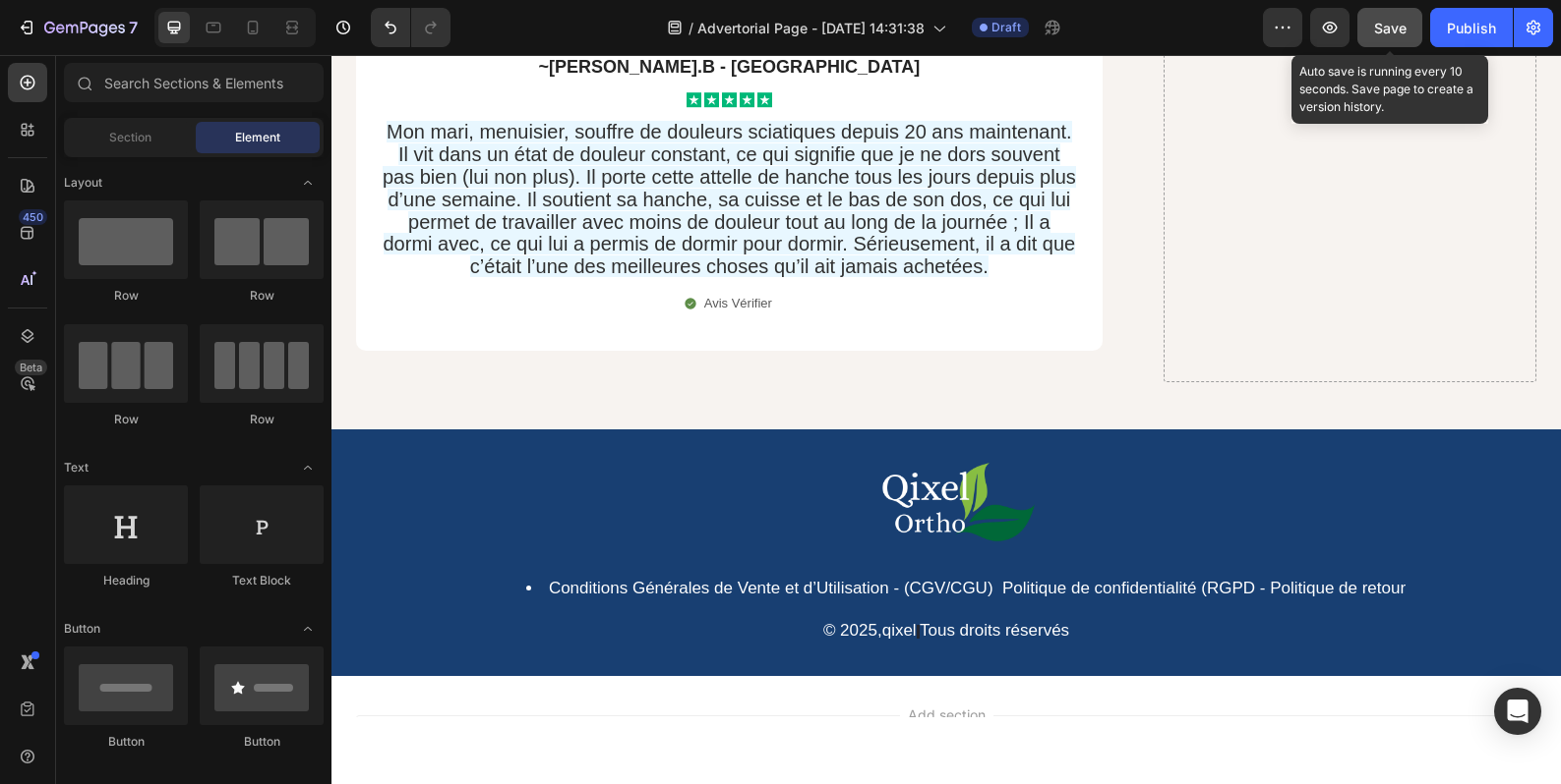
click at [1370, 30] on button "Save" at bounding box center [1390, 28] width 65 height 40
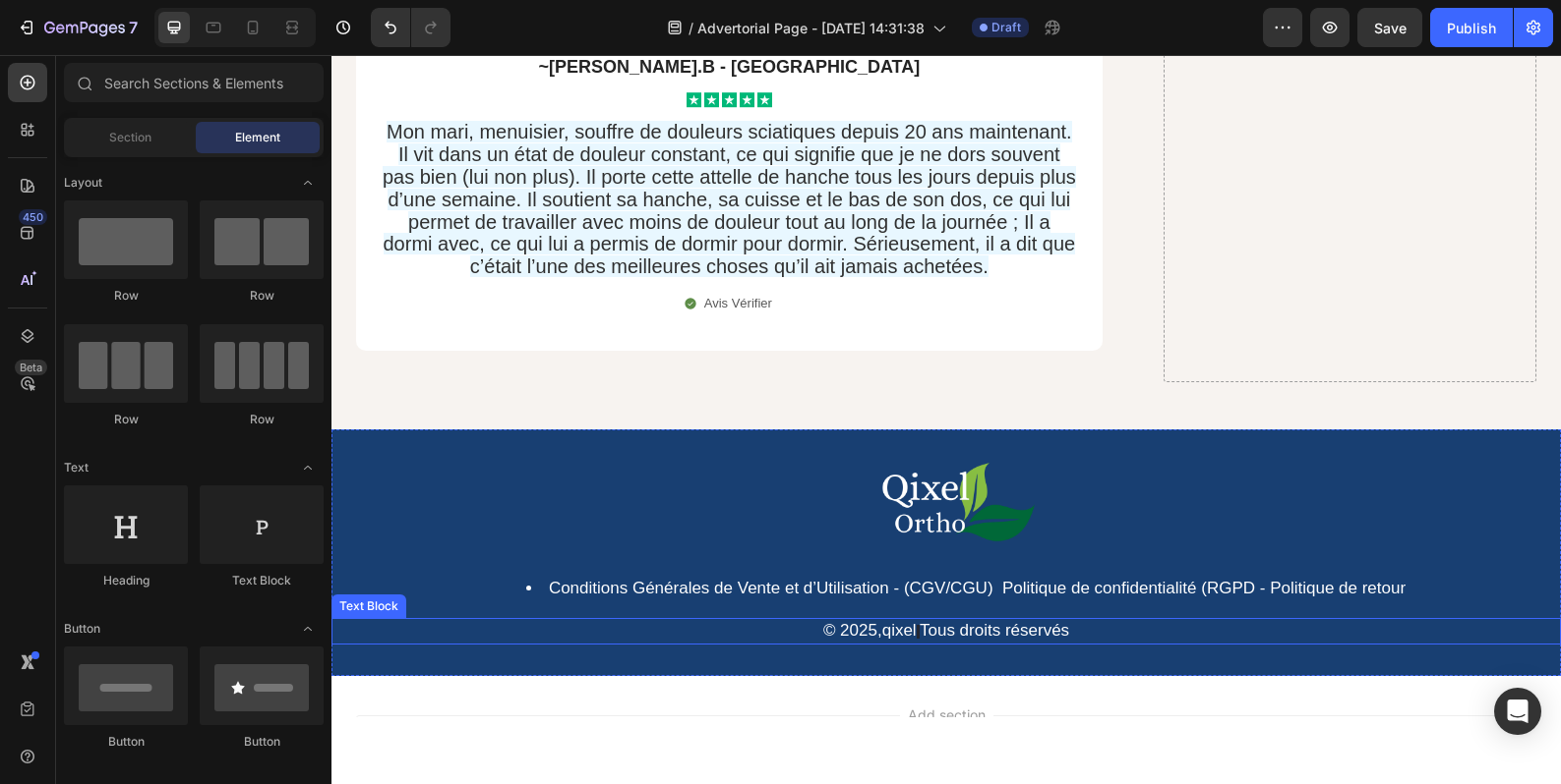
click at [910, 621] on link "qixel" at bounding box center [899, 630] width 35 height 19
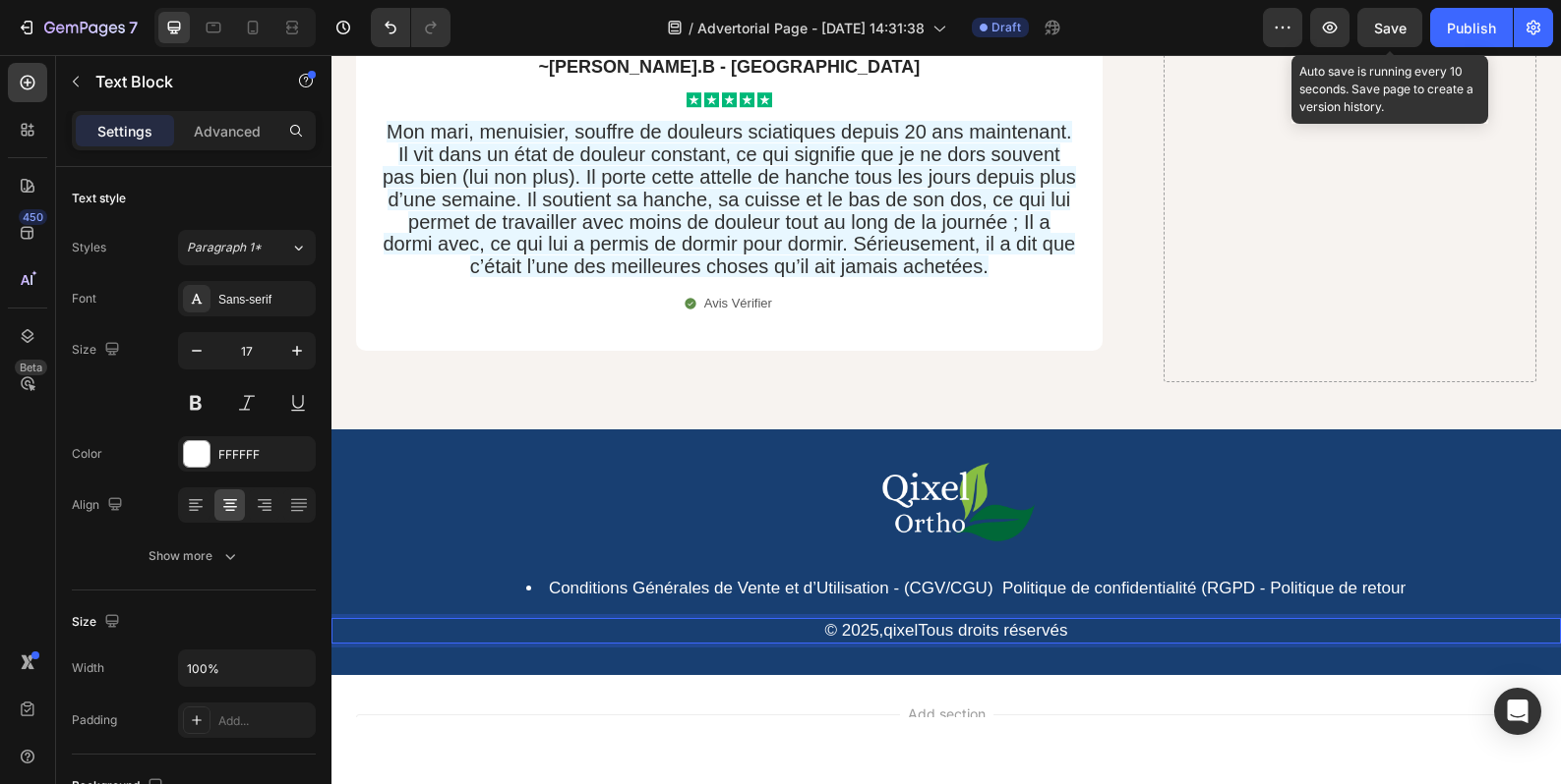
click at [1394, 28] on span "Save" at bounding box center [1390, 28] width 33 height 17
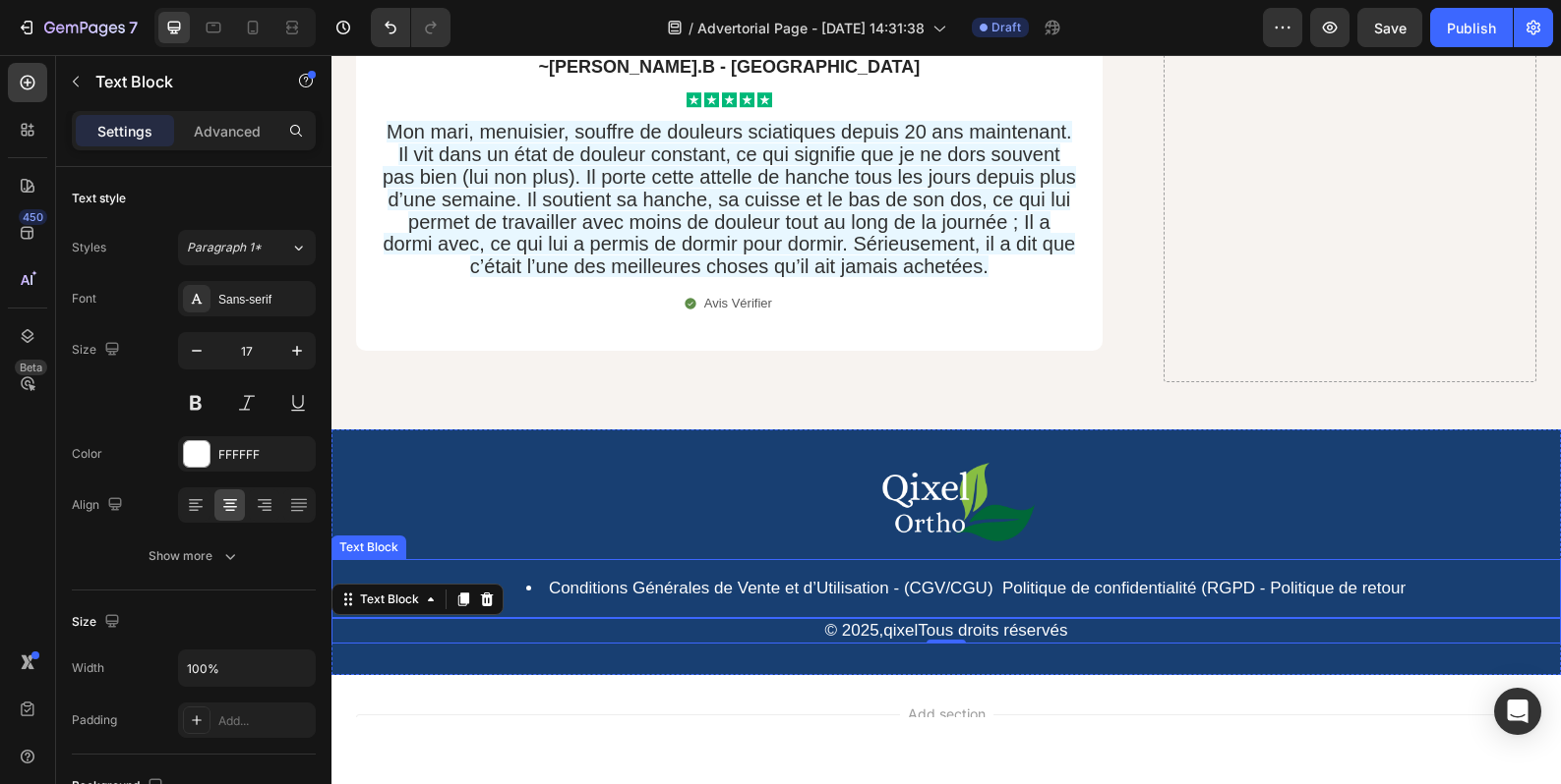
click at [525, 578] on li "Conditions Générales de Vente et d’Utilisation - (CGV/CGU) Politique de confide…" at bounding box center [965, 589] width 1186 height 22
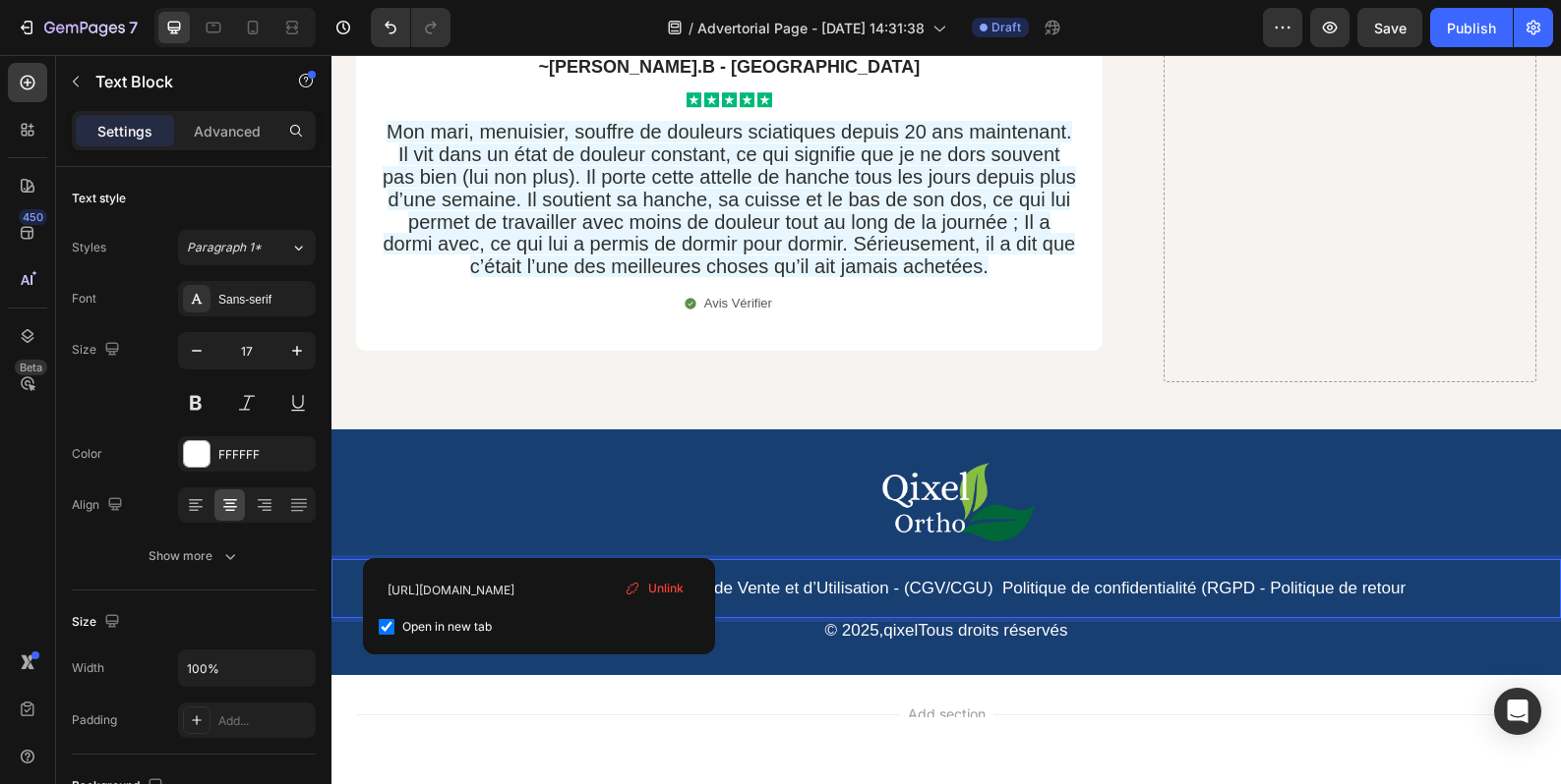
click at [521, 578] on li "Conditions Générales de Vente et d’Utilisation - (CGV/CGU) Politique de confide…" at bounding box center [965, 589] width 1186 height 22
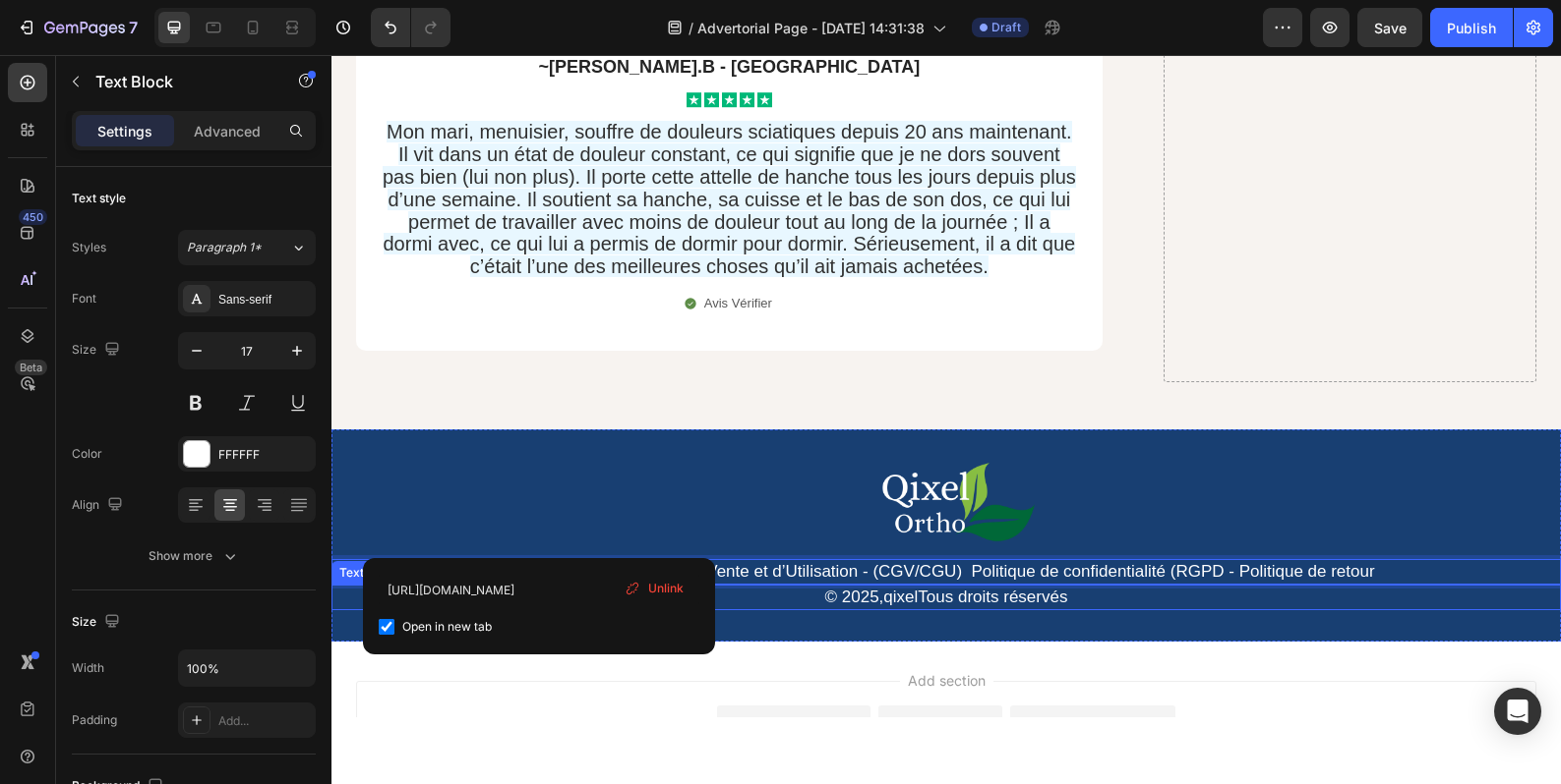
click at [1077, 587] on p "© 2025, qixel ⁠⁠⁠⁠⁠⁠⁠ Tous droits réservés" at bounding box center [946, 598] width 1225 height 22
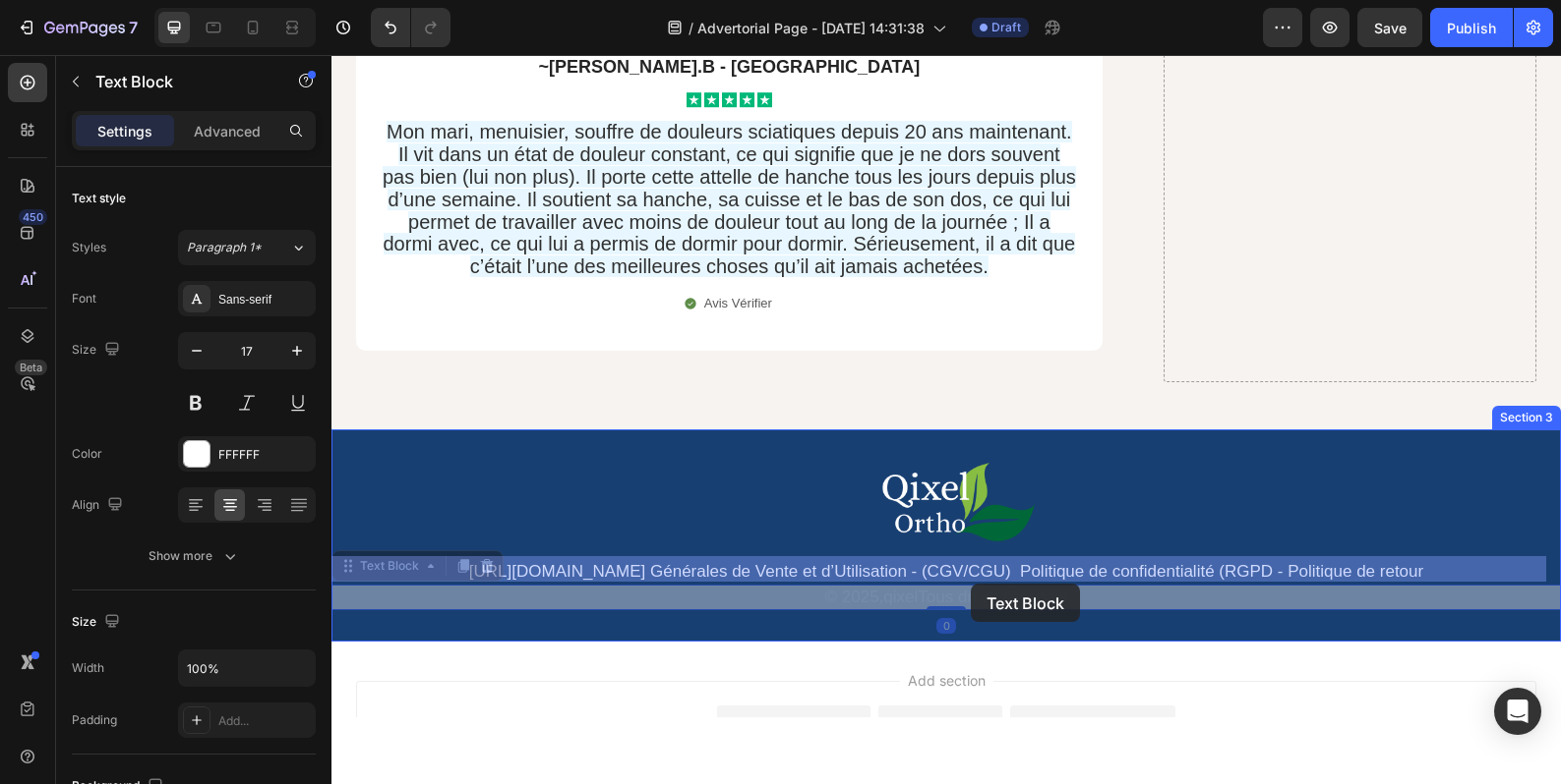
drag, startPoint x: 1072, startPoint y: 566, endPoint x: 971, endPoint y: 584, distance: 102.6
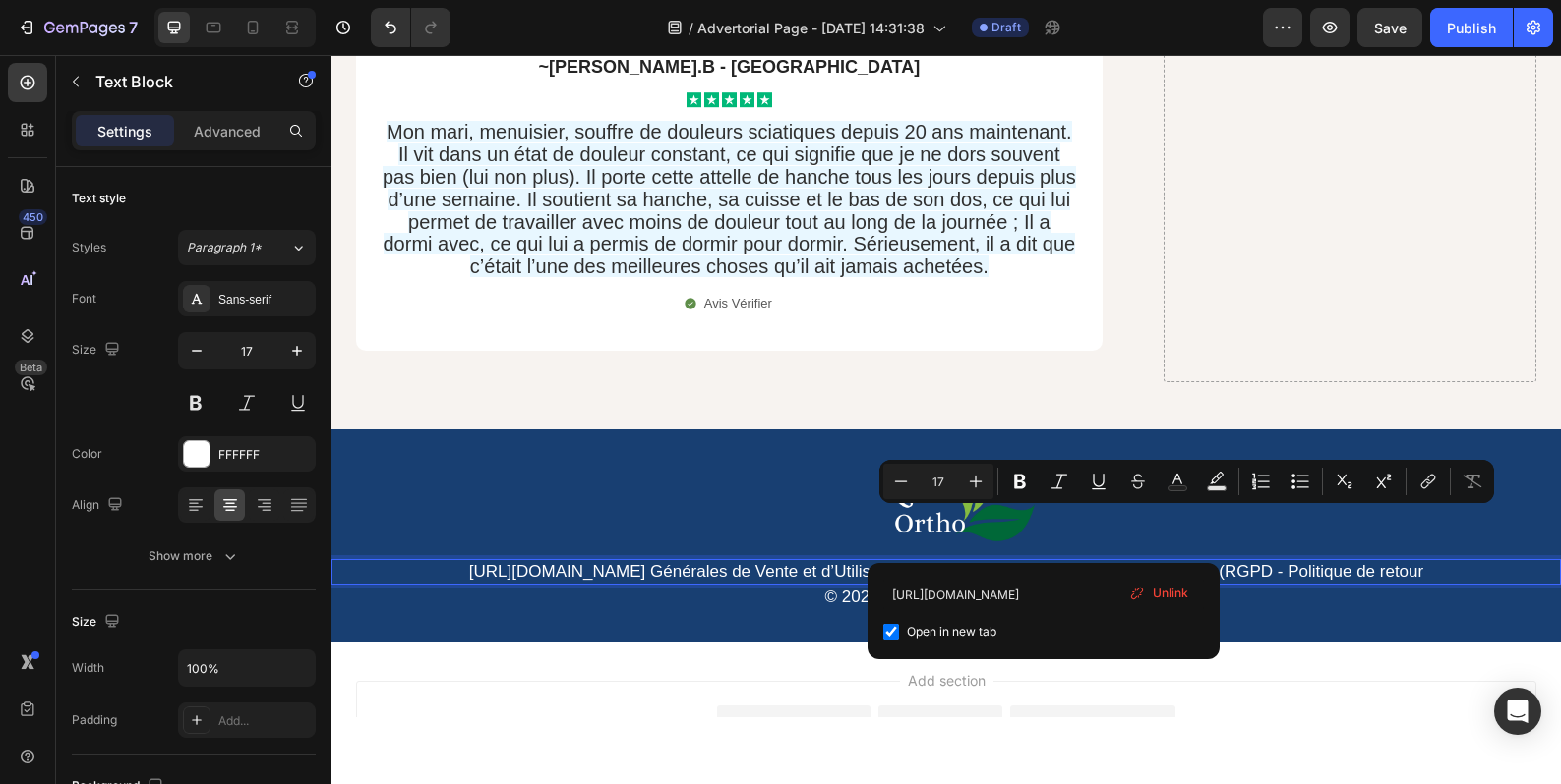
drag, startPoint x: 1047, startPoint y: 543, endPoint x: 1367, endPoint y: 530, distance: 320.3
click at [1367, 561] on p "https://qixel.fr/pages/conditions-generales-de-vente-et-d-utilisation-cgv-cguCo…" at bounding box center [946, 572] width 1225 height 22
click at [383, 22] on icon "Undo/Redo" at bounding box center [390, 28] width 20 height 20
type input "16"
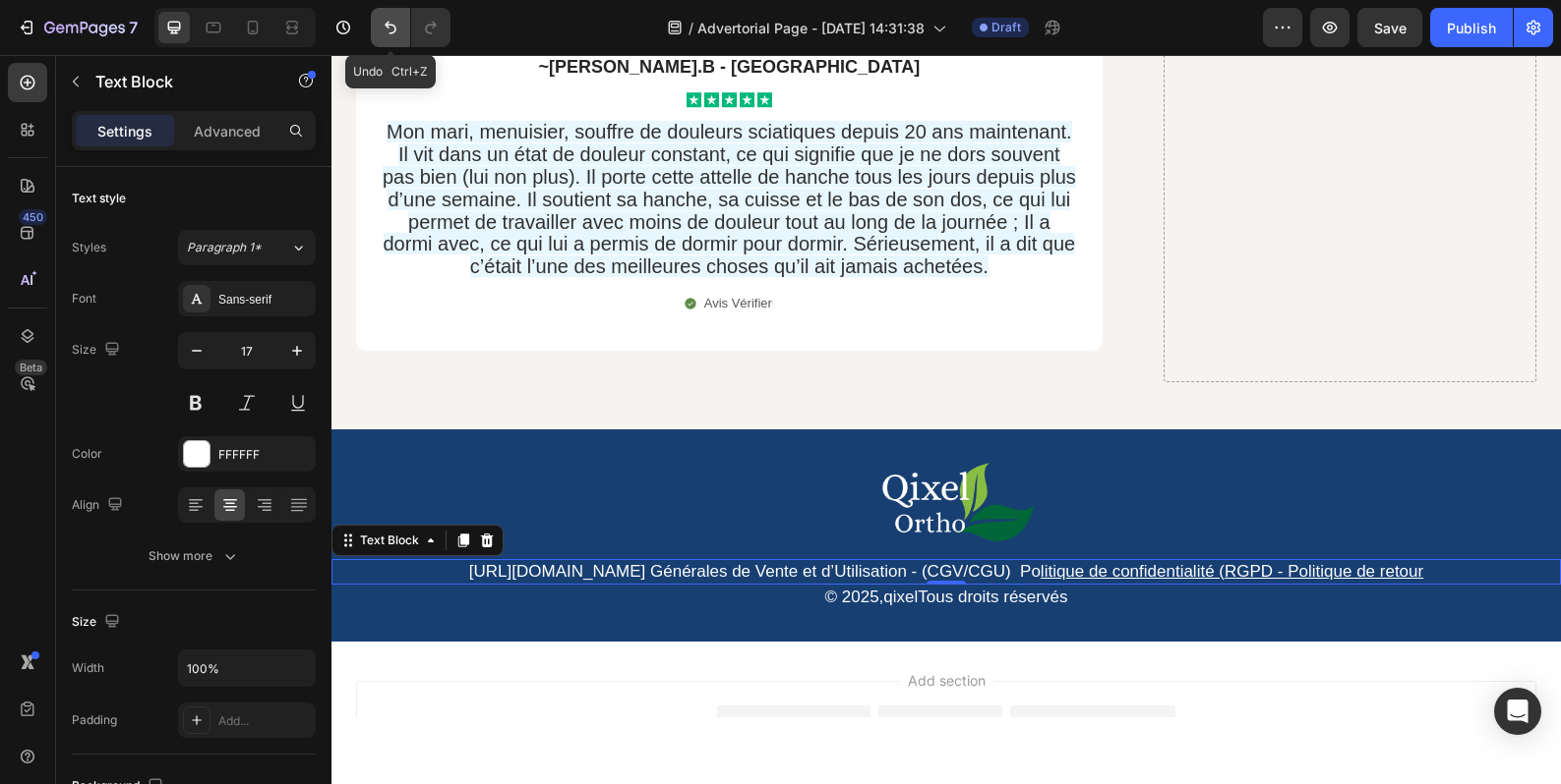
click at [383, 22] on icon "Undo/Redo" at bounding box center [390, 28] width 20 height 20
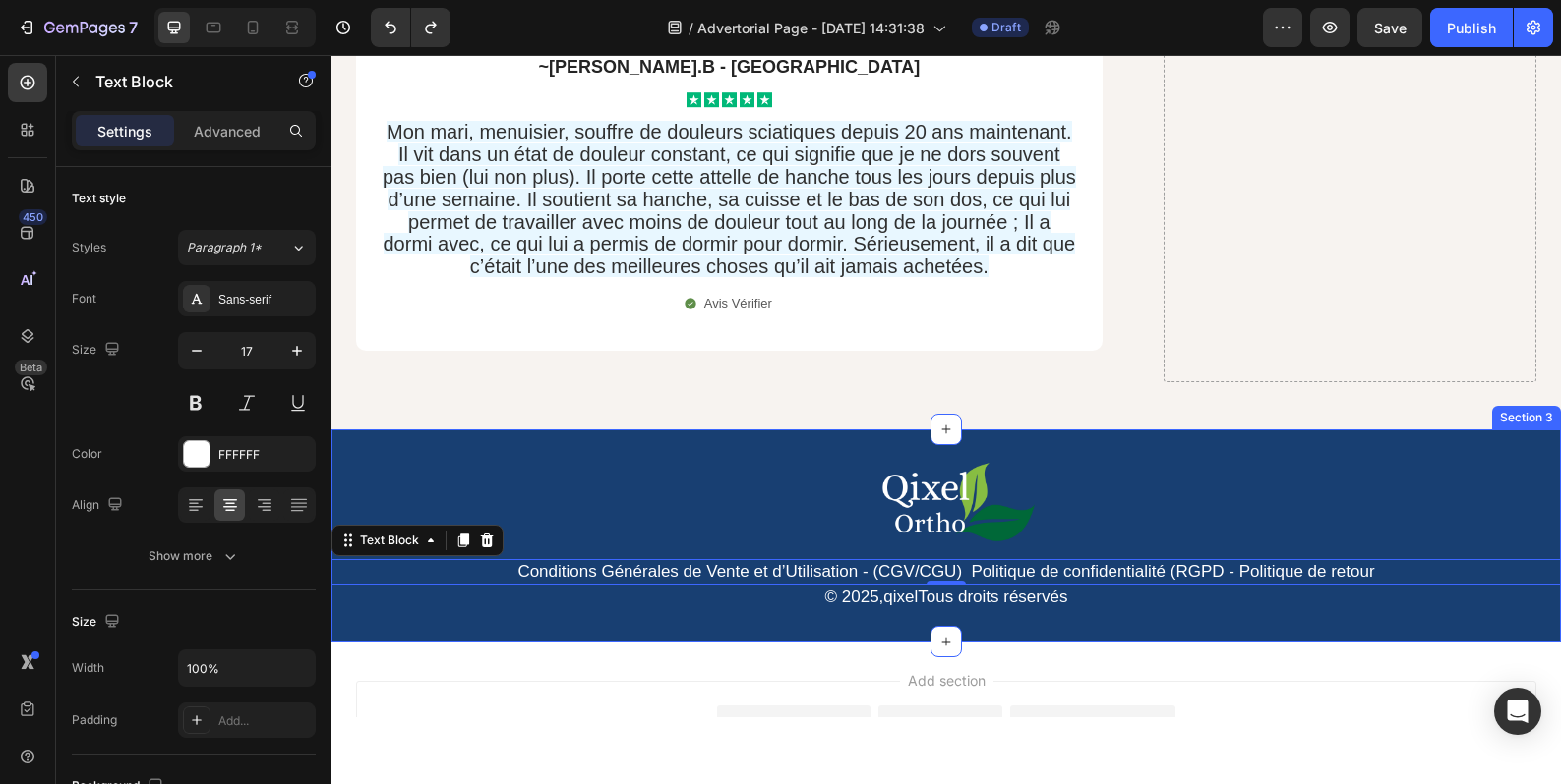
click at [657, 586] on div "Image Conditions Générales de Vente et d’Utilisation - (CGV/CGU) Politique de c…" at bounding box center [946, 536] width 1229 height 212
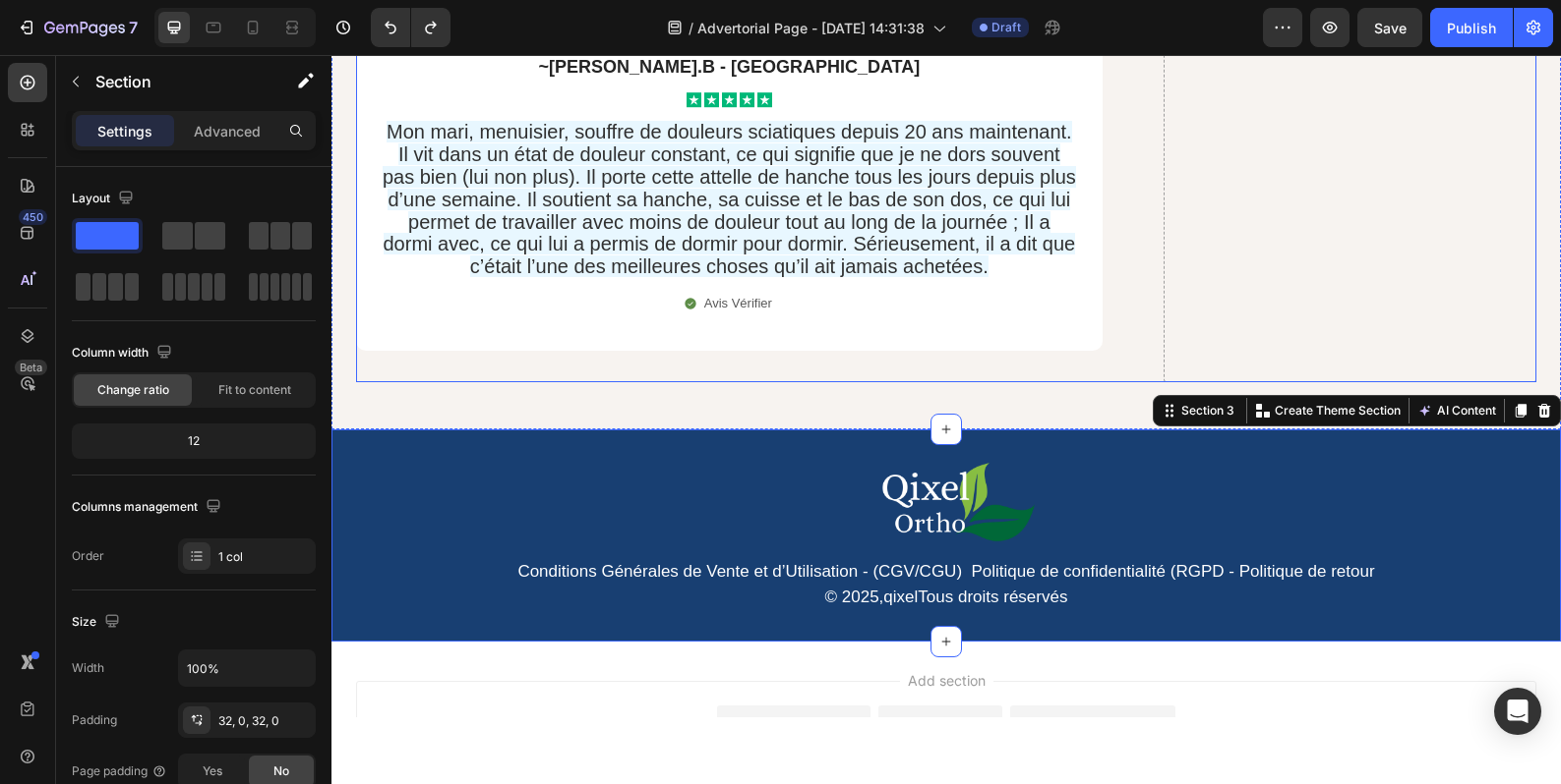
click at [1380, 28] on span "Save" at bounding box center [1390, 28] width 33 height 17
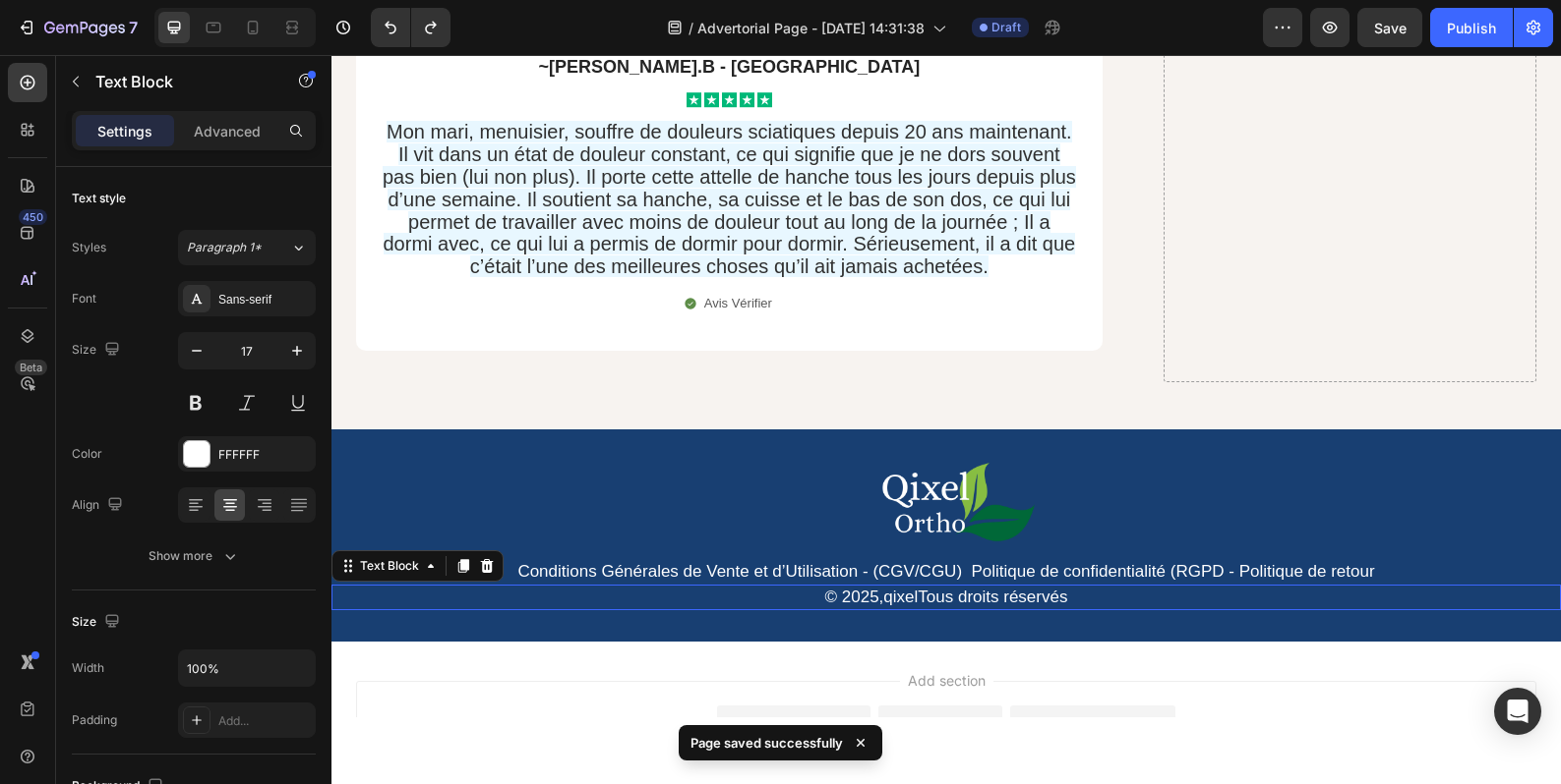
click at [785, 587] on p "© 2025, qixel ⁠⁠⁠⁠⁠⁠⁠ Tous droits réservés" at bounding box center [946, 598] width 1225 height 22
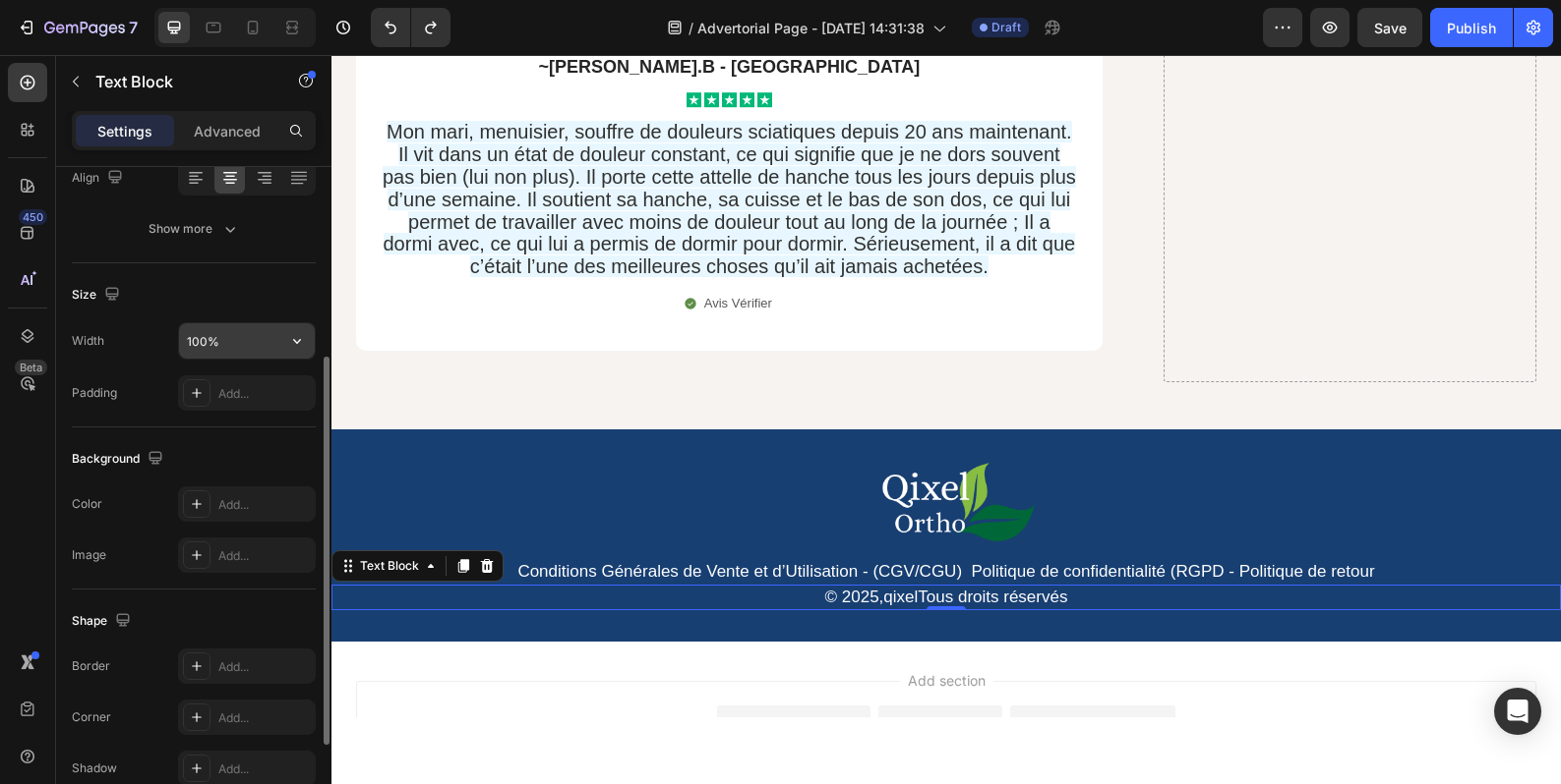
scroll to position [163, 0]
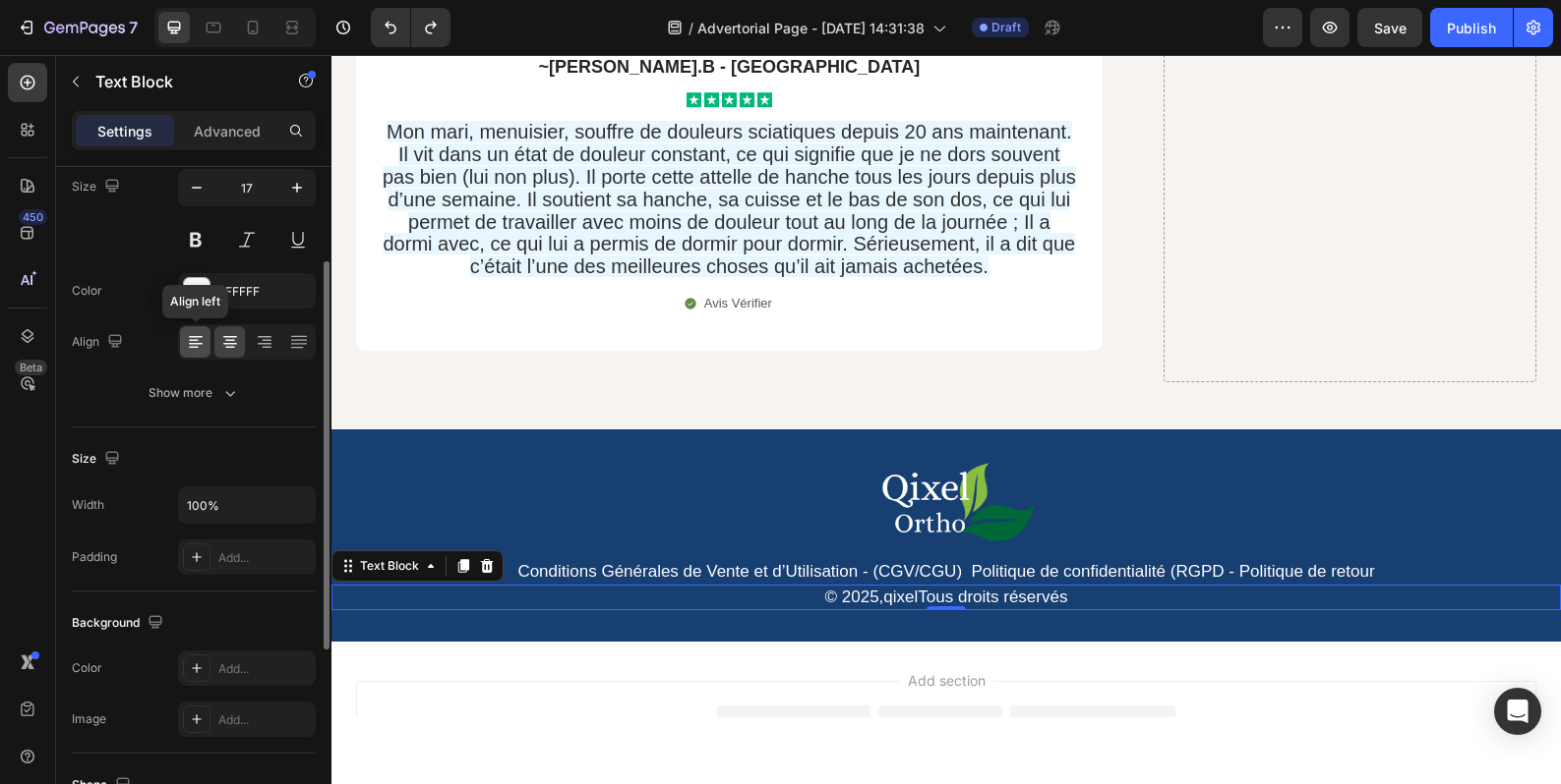
click at [195, 338] on icon at bounding box center [196, 338] width 14 height 2
click at [225, 341] on icon at bounding box center [230, 342] width 10 height 2
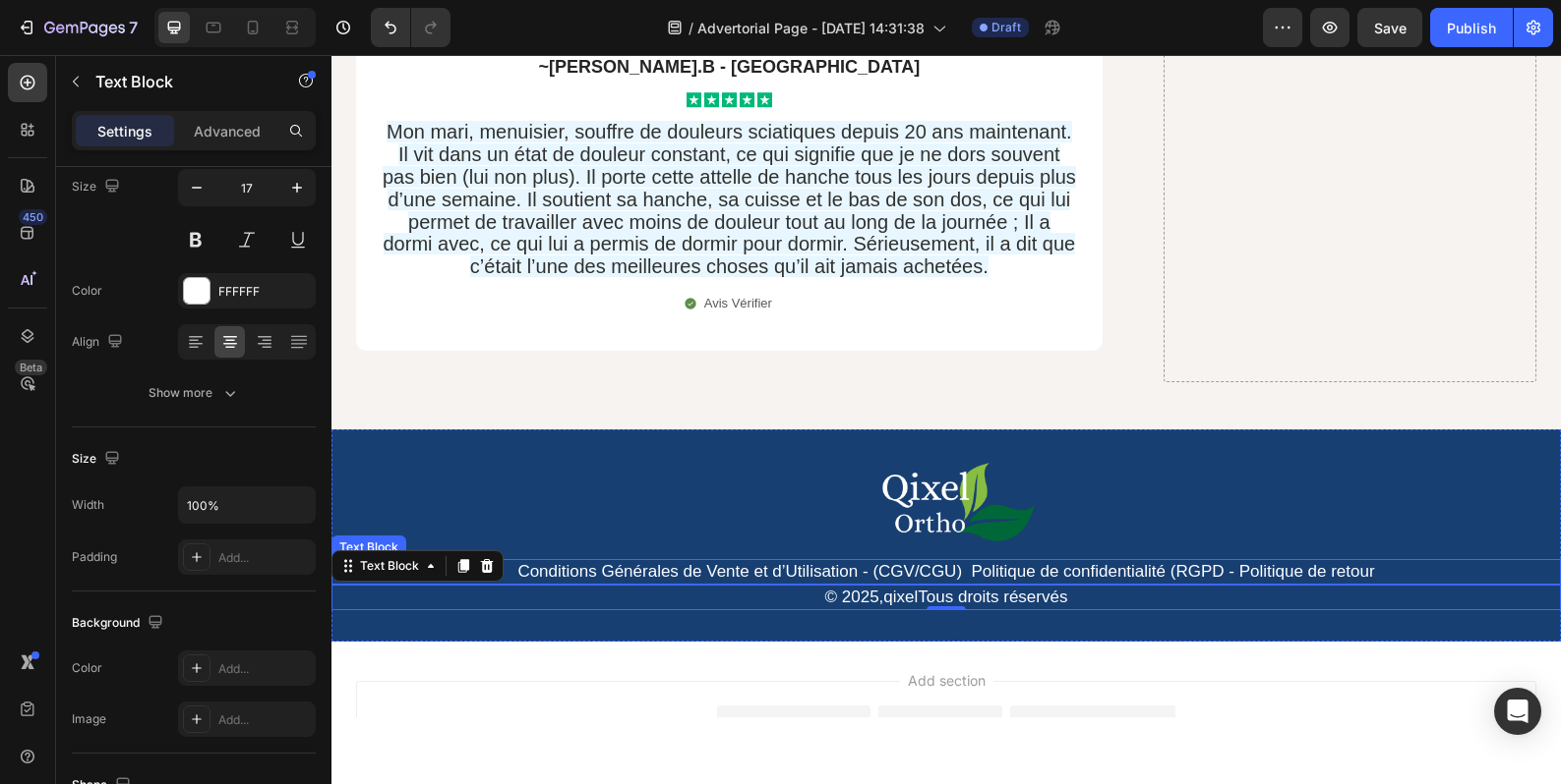
click at [940, 562] on link "Conditions Générales de Vente et d’Utilisation - (CGV/CGU)" at bounding box center [739, 571] width 445 height 19
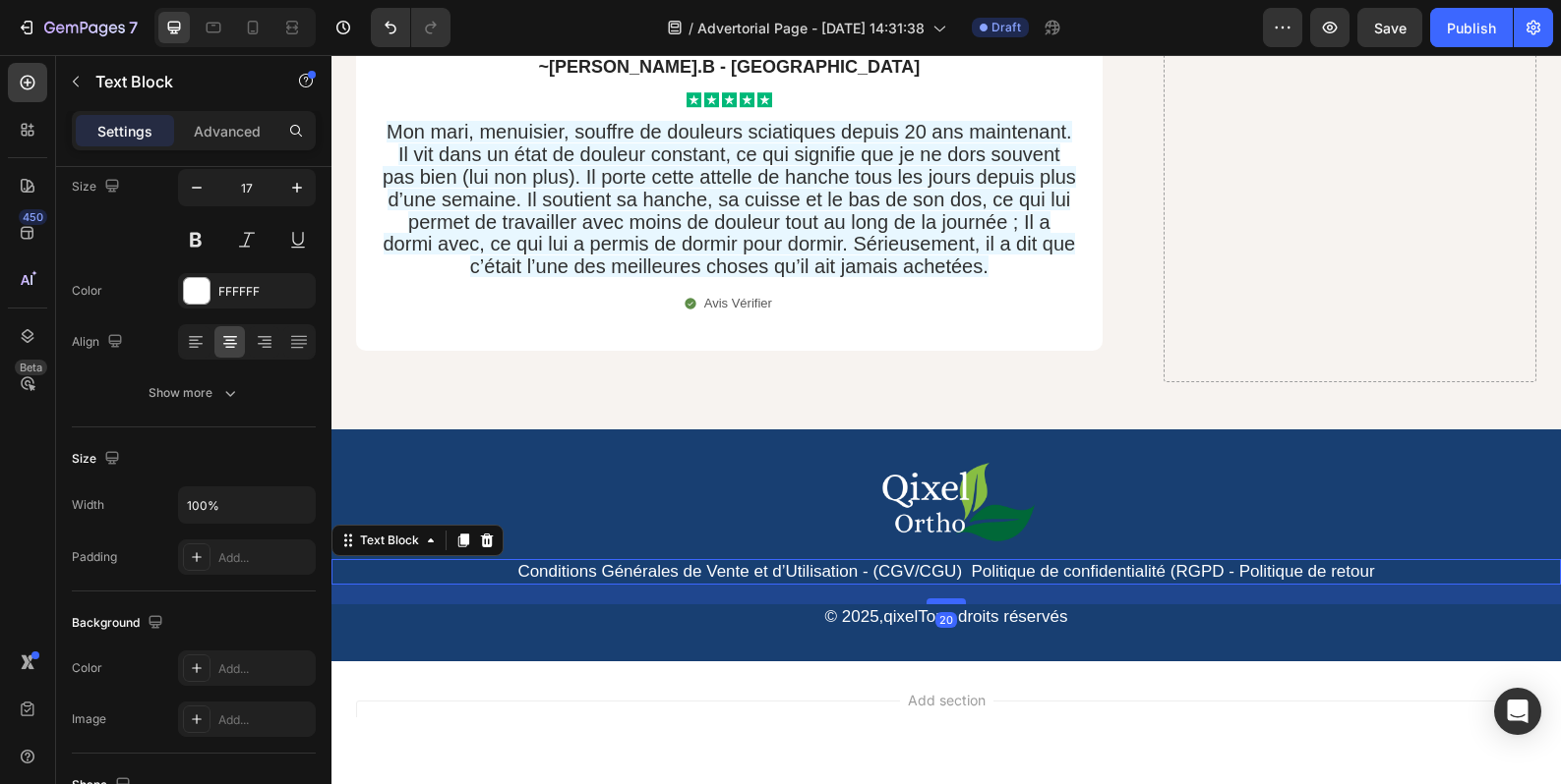
drag, startPoint x: 945, startPoint y: 532, endPoint x: 945, endPoint y: 551, distance: 19.0
click at [945, 599] on div at bounding box center [946, 602] width 40 height 6
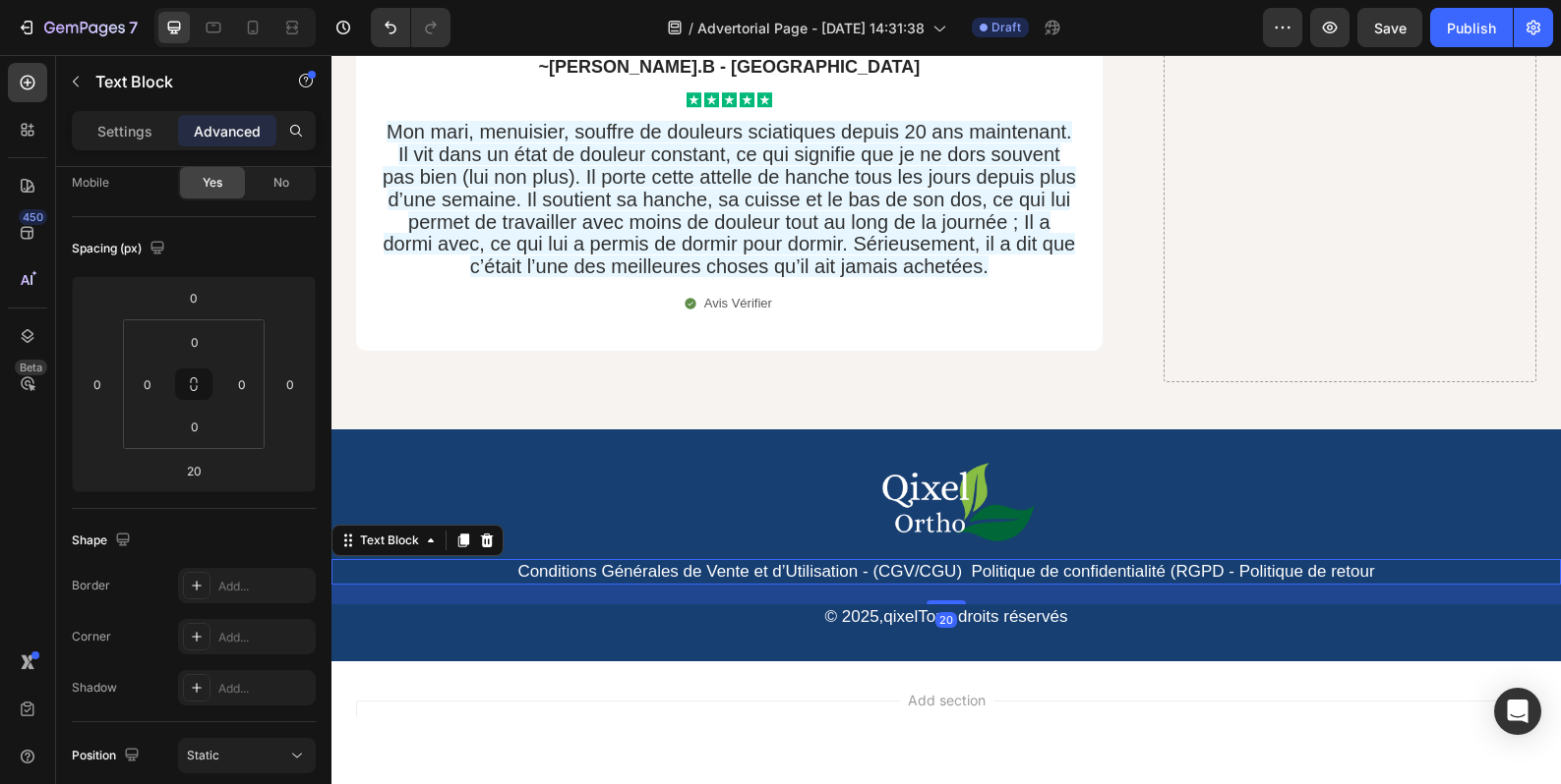
click at [1165, 661] on div "Add section Choose templates inspired by CRO experts Generate layout from URL o…" at bounding box center [946, 782] width 1229 height 242
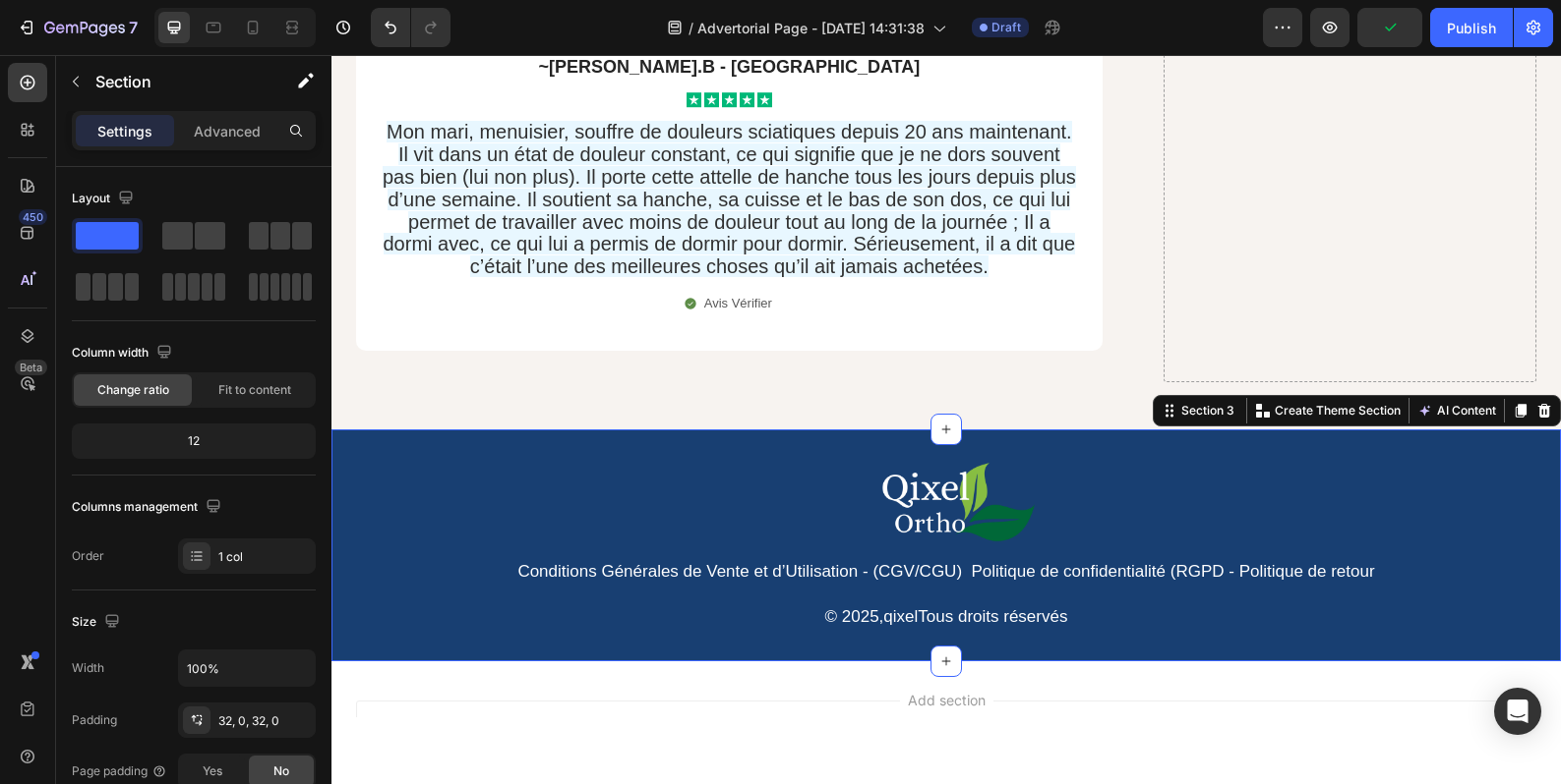
click at [988, 603] on div "Image Conditions Générales de Vente et d’Utilisation - (CGV/CGU) Politique de c…" at bounding box center [946, 545] width 1229 height 232
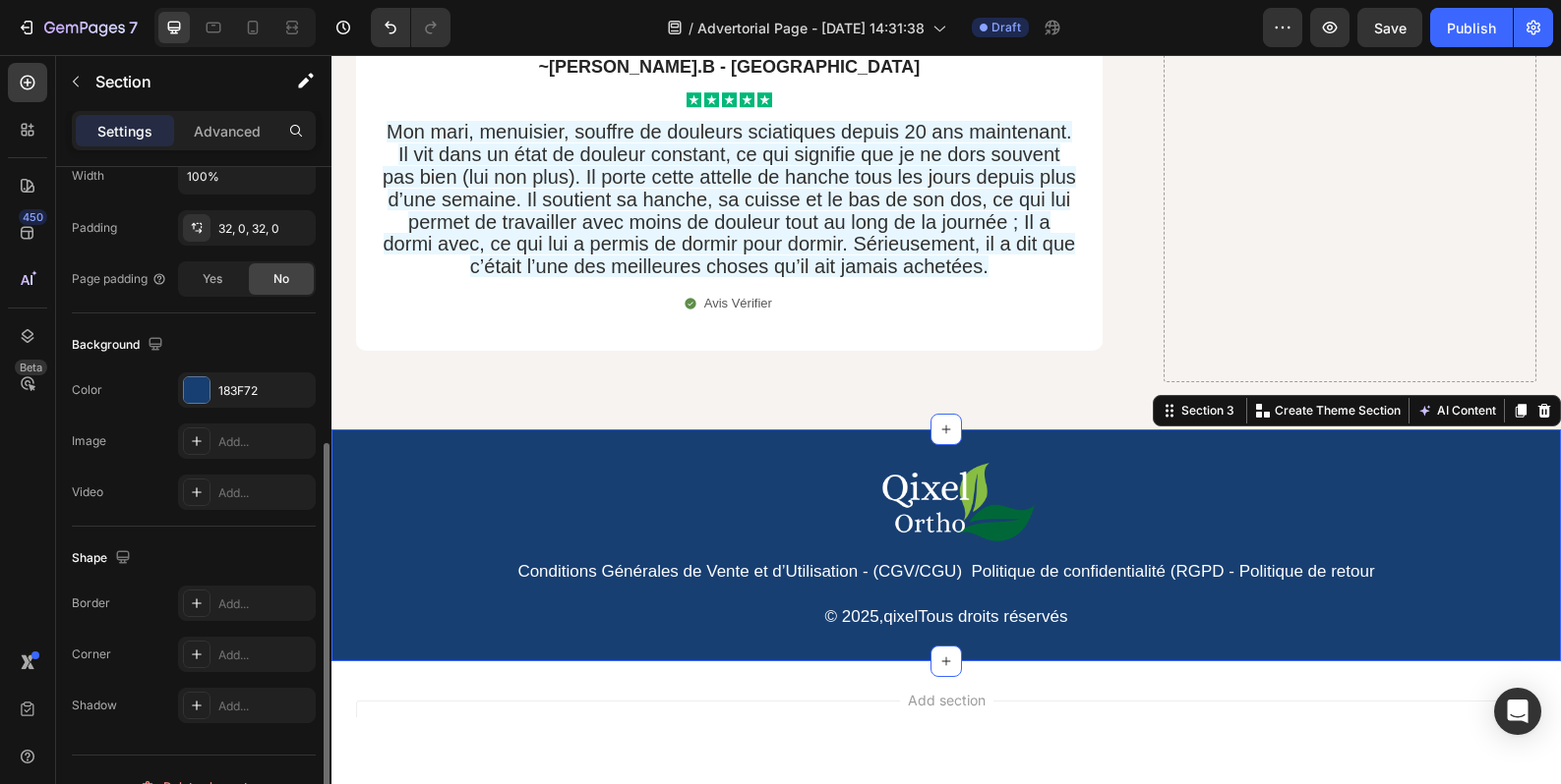
scroll to position [329, 0]
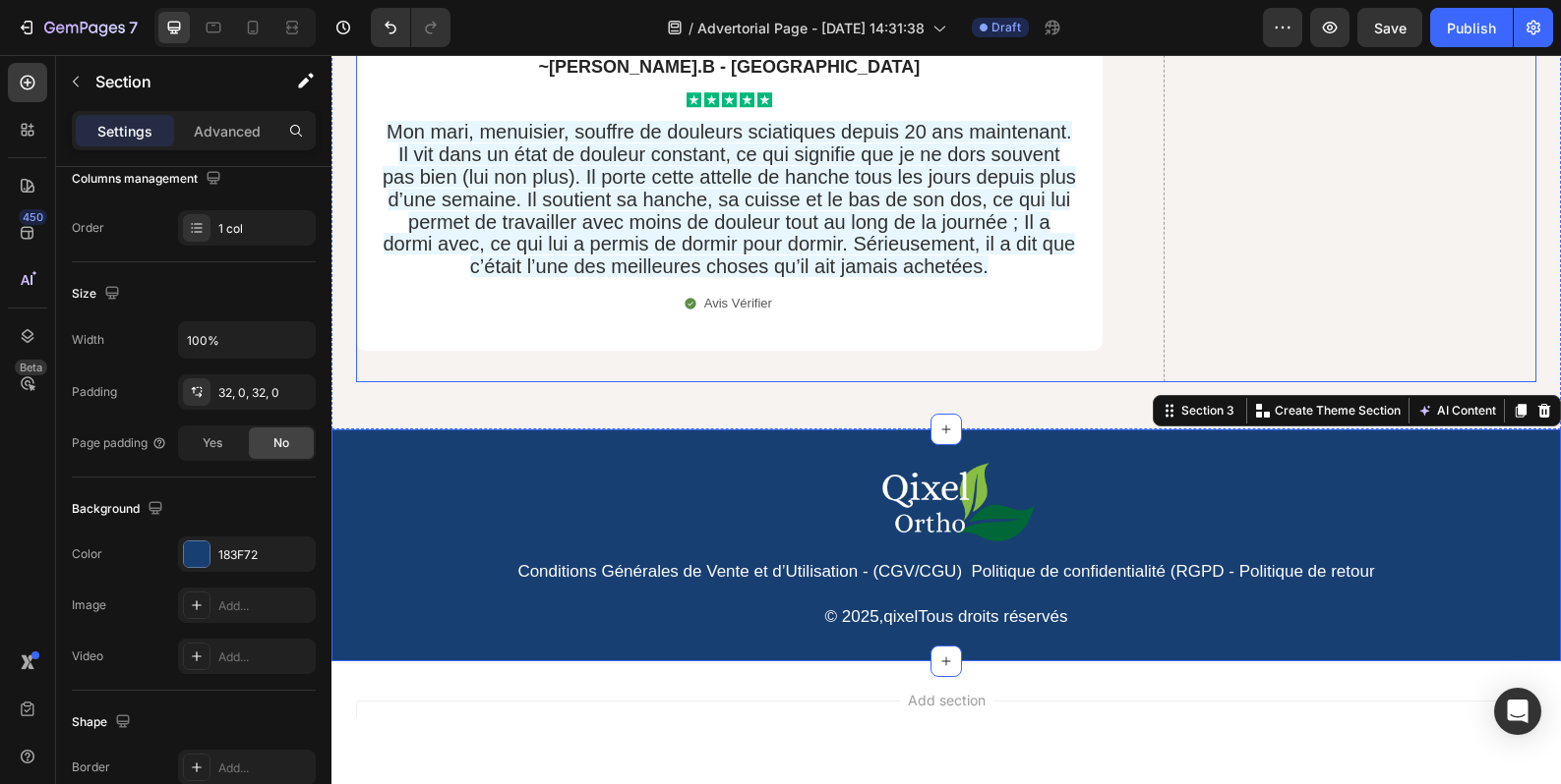
click at [1378, 35] on span "Save" at bounding box center [1390, 28] width 33 height 17
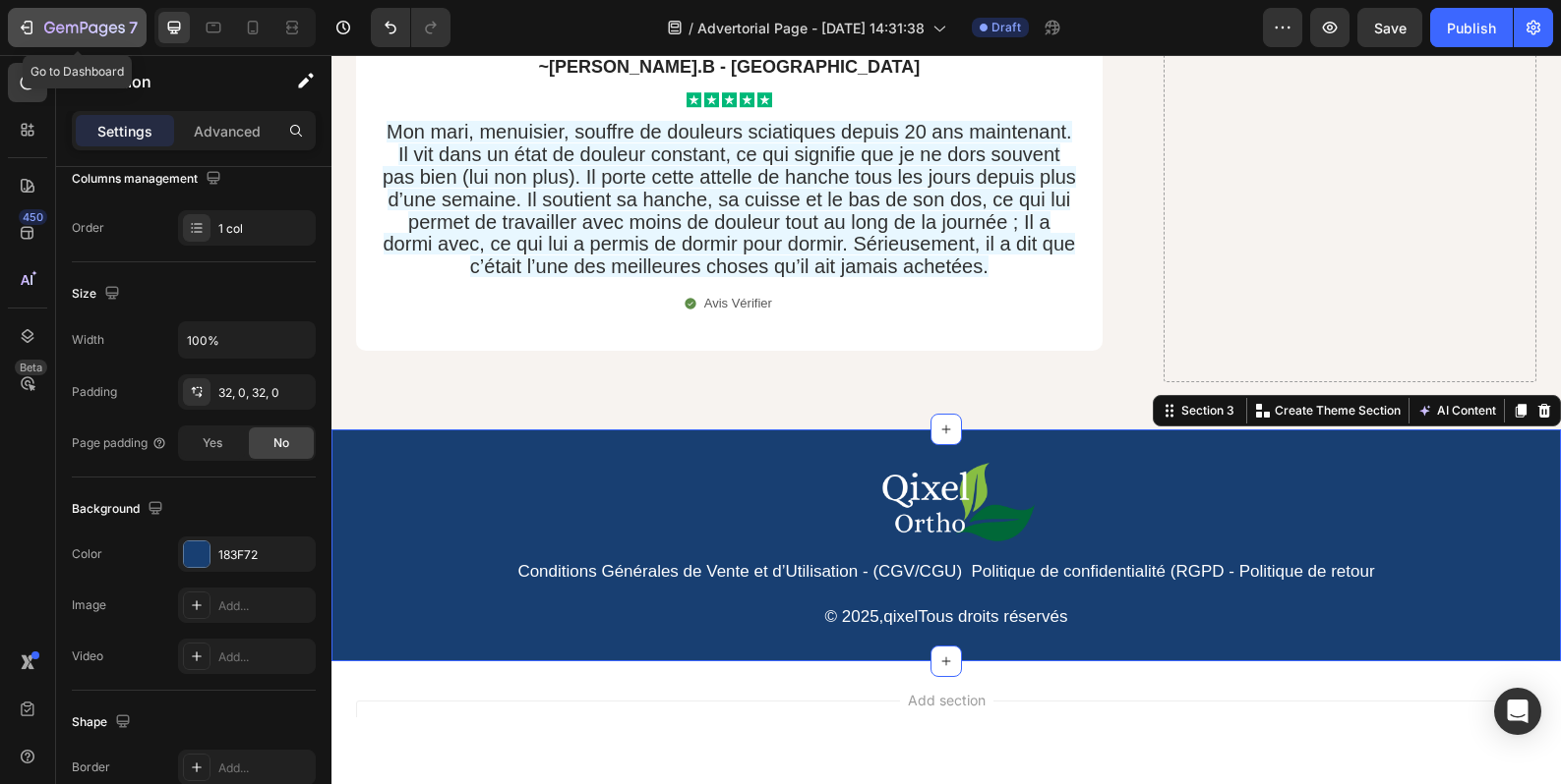
click at [44, 43] on button "7" at bounding box center [77, 28] width 139 height 40
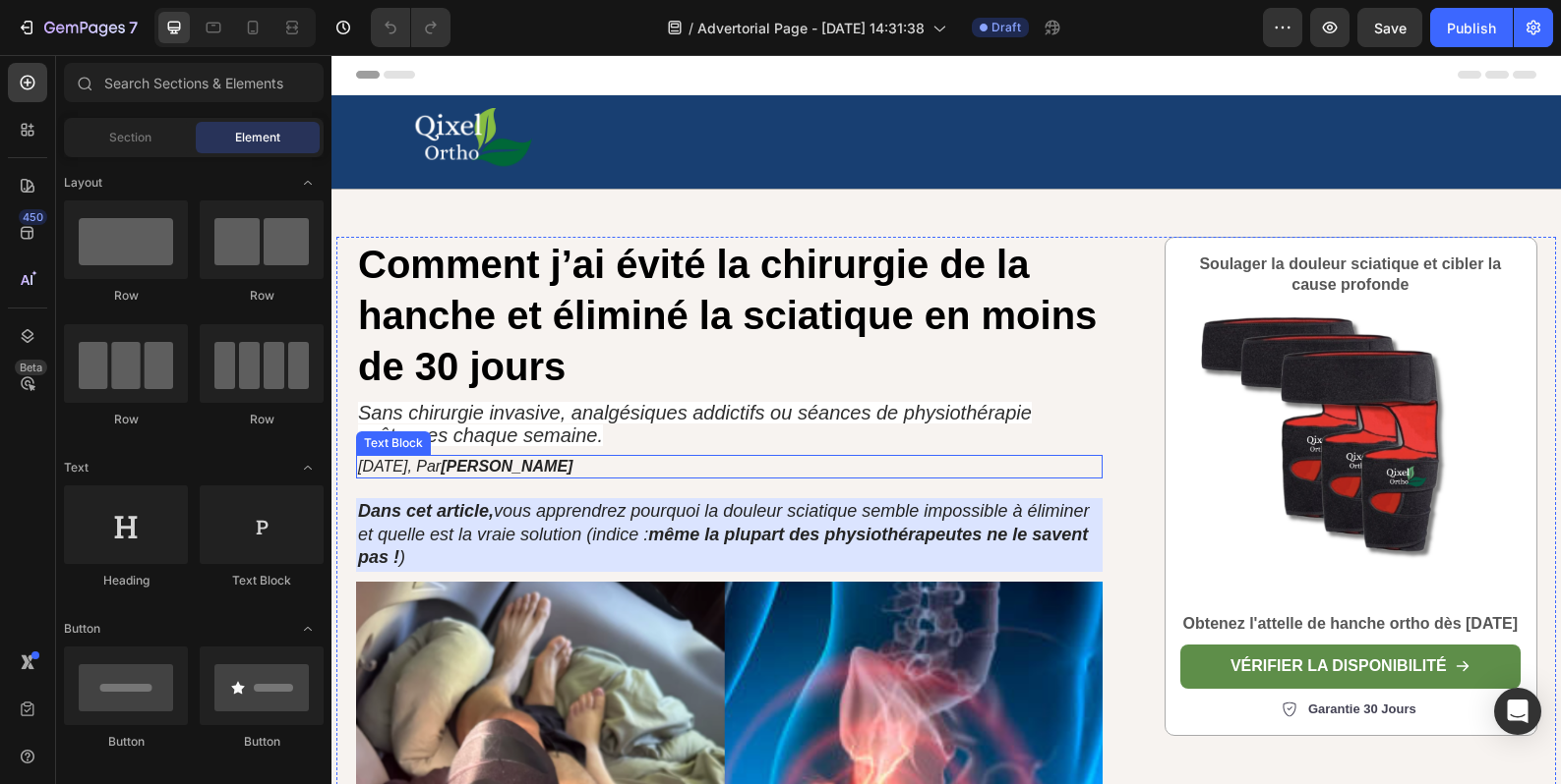
click at [586, 464] on p "01/02/2024, Par Thomas Ford" at bounding box center [729, 467] width 743 height 21
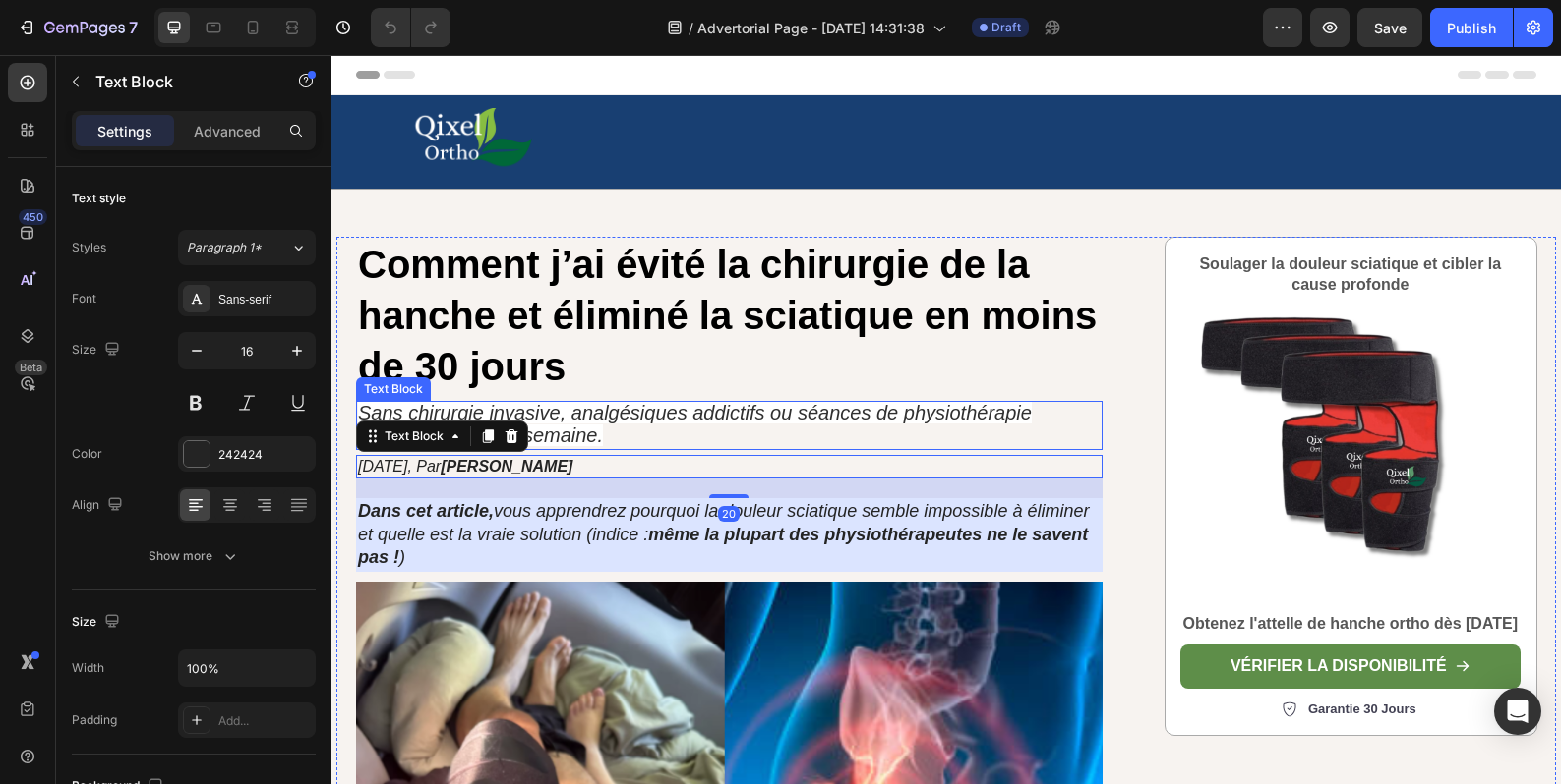
click at [593, 441] on icon "Sans chirurgie invasive, analgésiques addictifs ou séances de physiothérapie co…" at bounding box center [694, 424] width 674 height 45
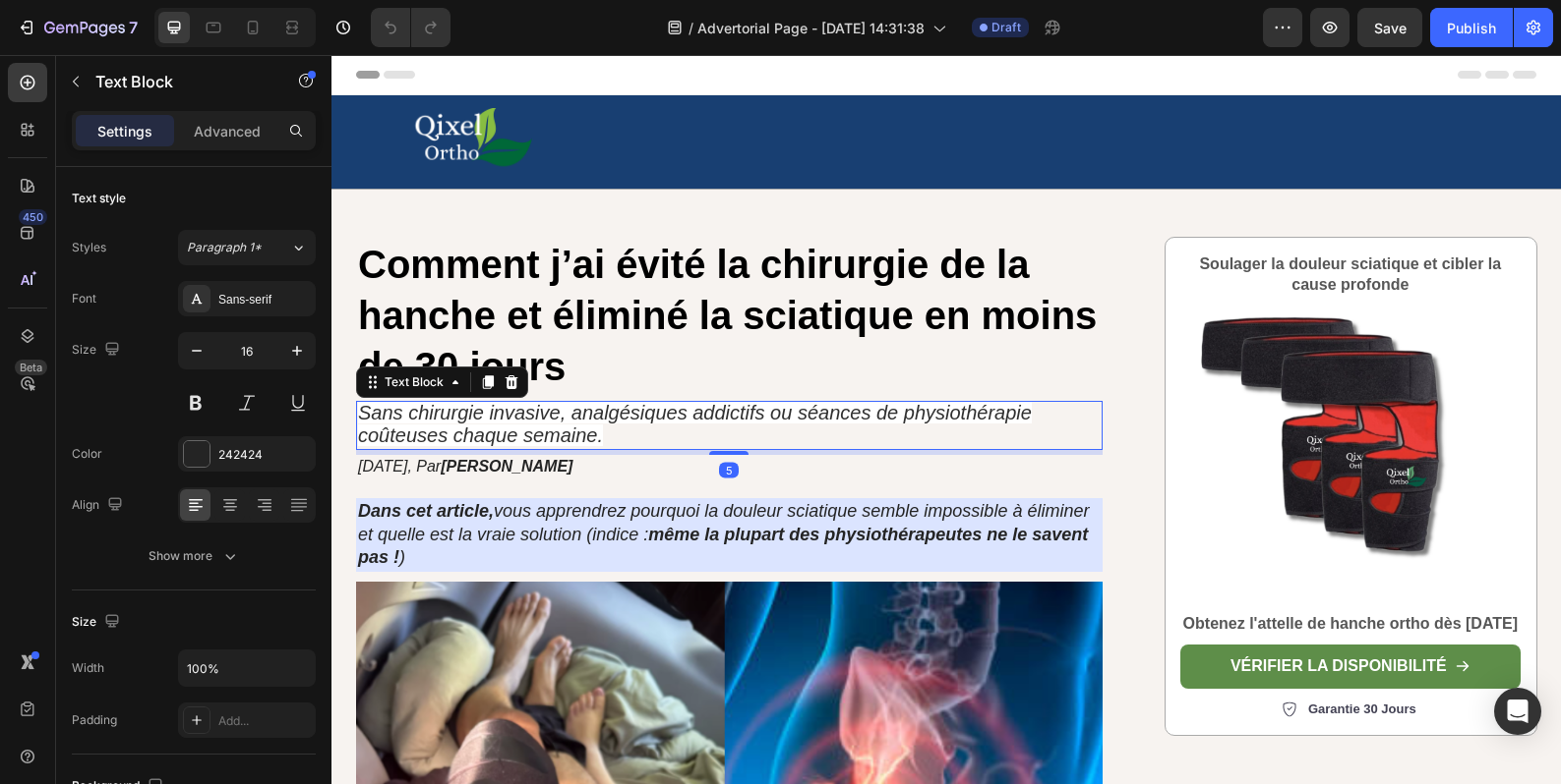
click at [719, 447] on p "Sans chirurgie invasive, analgésiques addictifs ou séances de physiothérapie co…" at bounding box center [729, 426] width 743 height 46
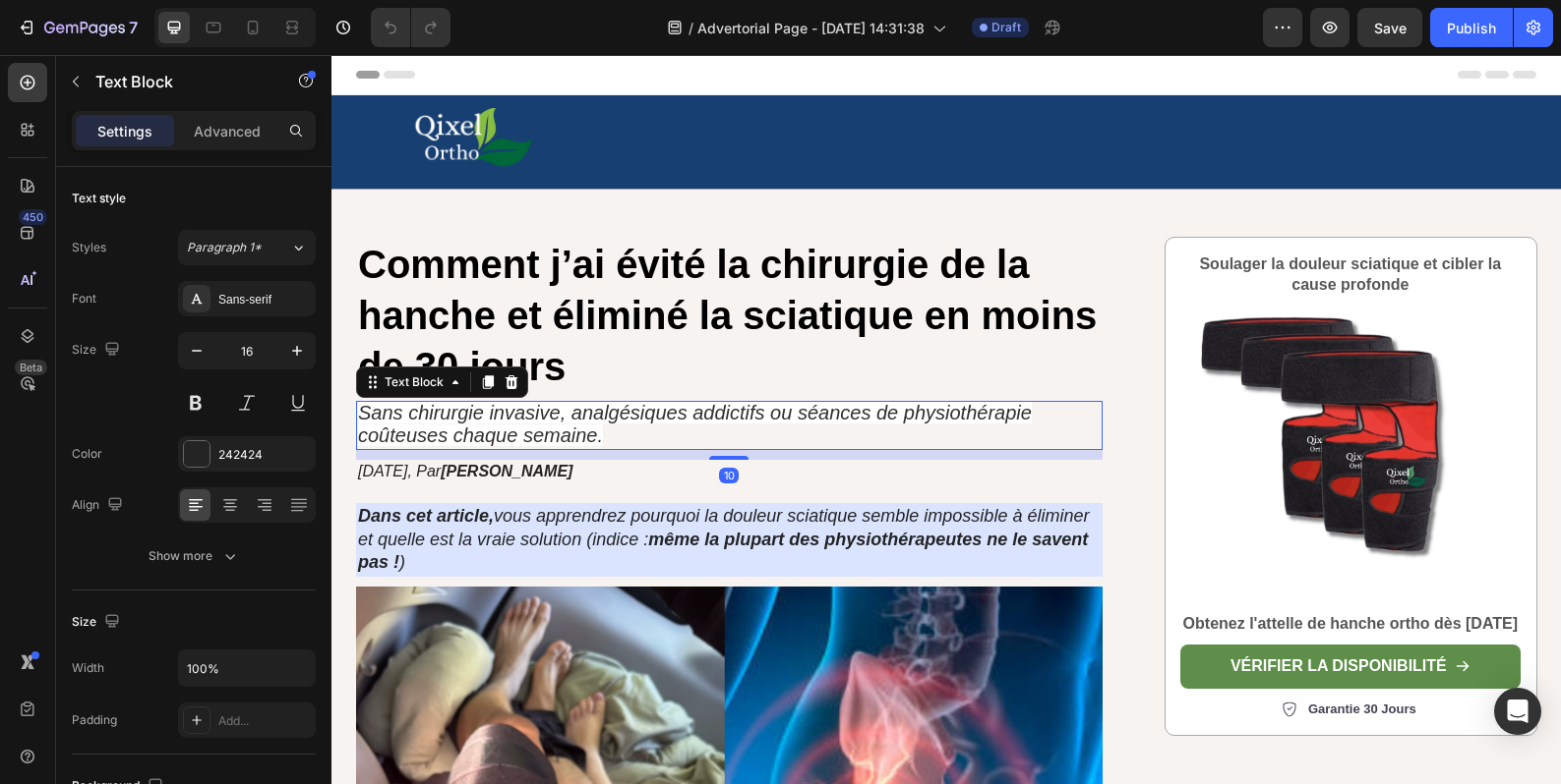
click at [720, 459] on div at bounding box center [729, 458] width 40 height 4
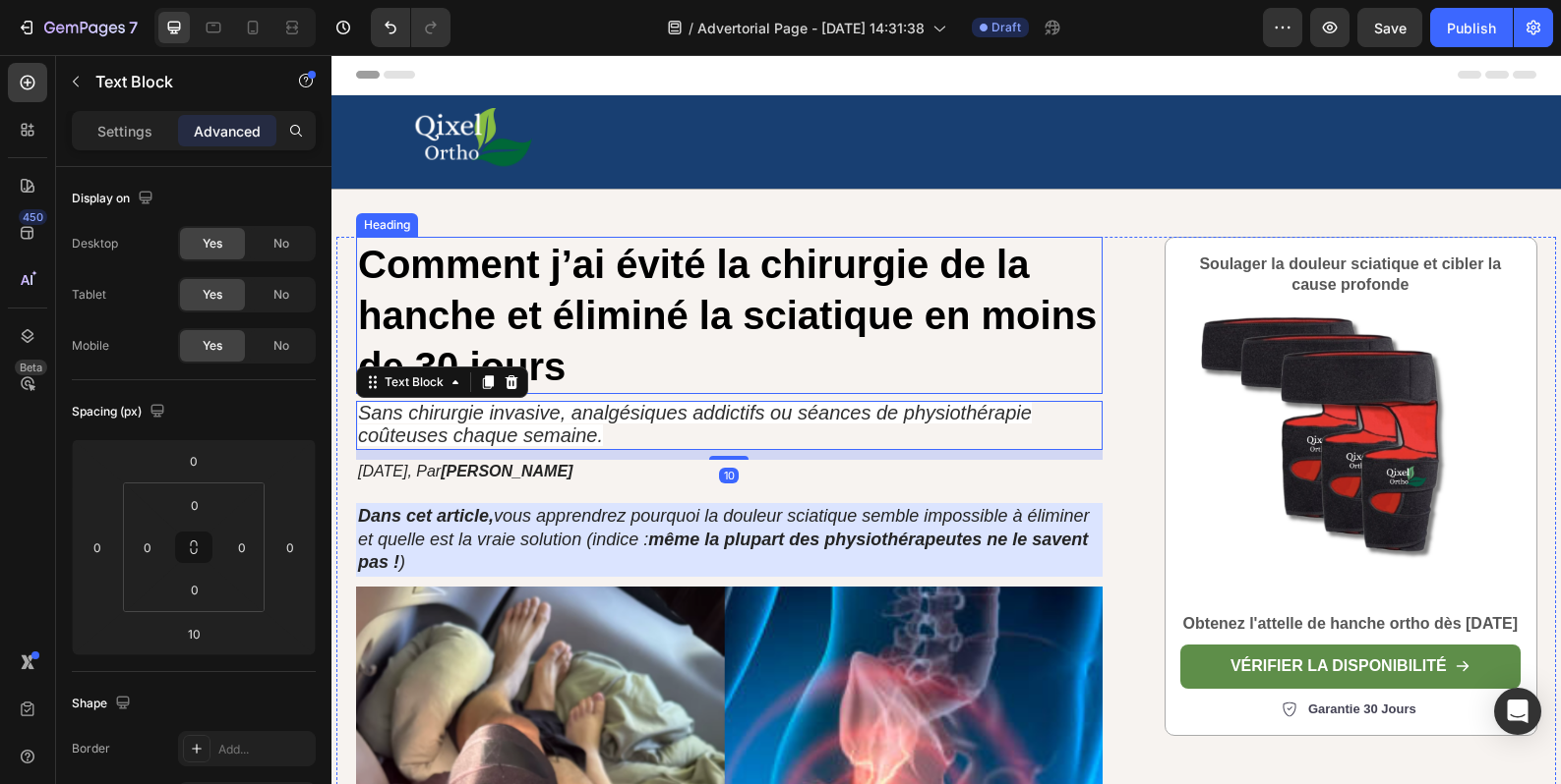
click at [659, 388] on h1 "Comment j’ai évité la chirurgie de la hanche et éliminé la sciatique en moins d…" at bounding box center [729, 315] width 747 height 157
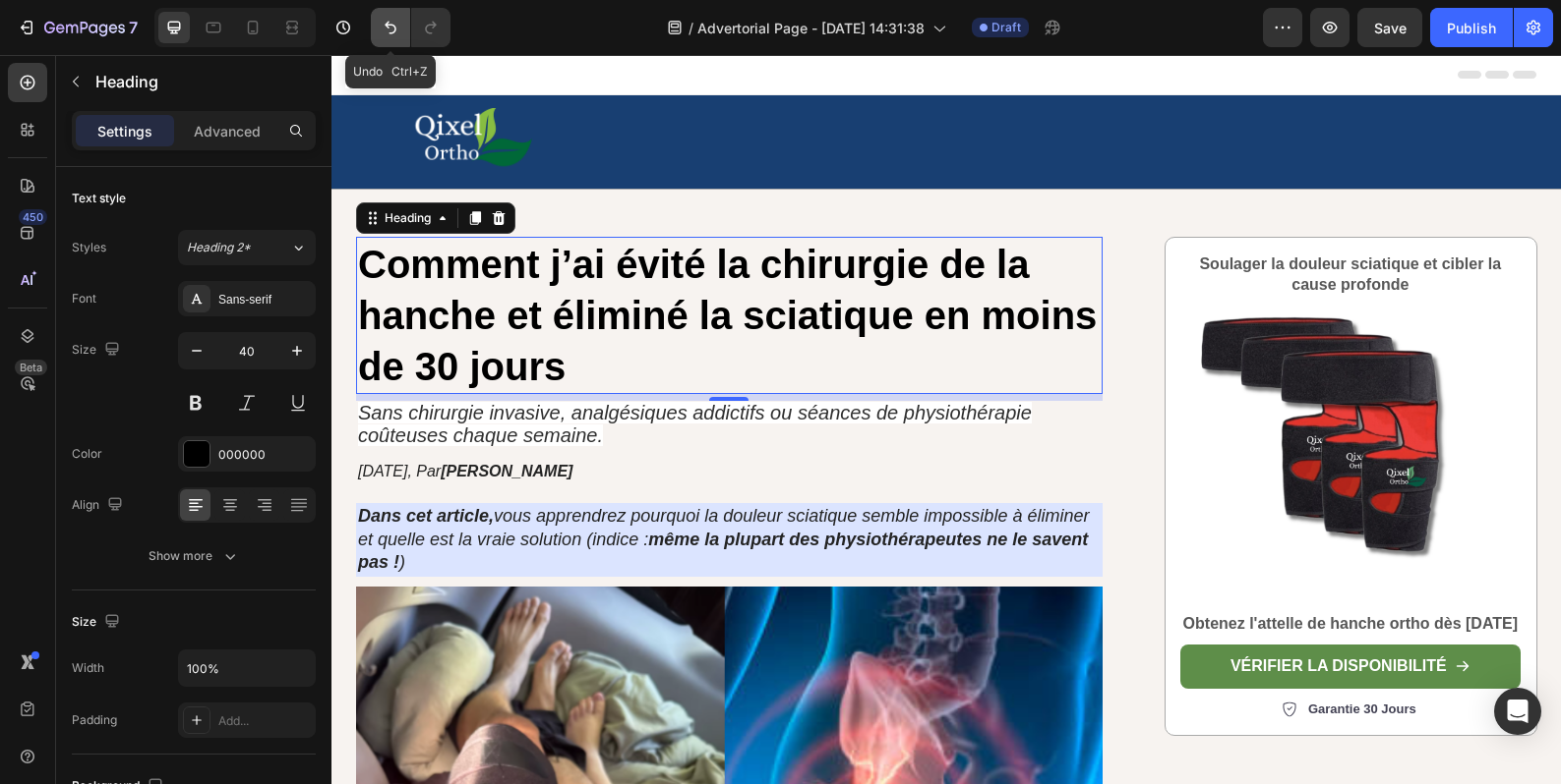
click at [389, 33] on icon "Undo/Redo" at bounding box center [390, 28] width 20 height 20
click at [400, 34] on icon "Undo/Redo" at bounding box center [390, 28] width 20 height 20
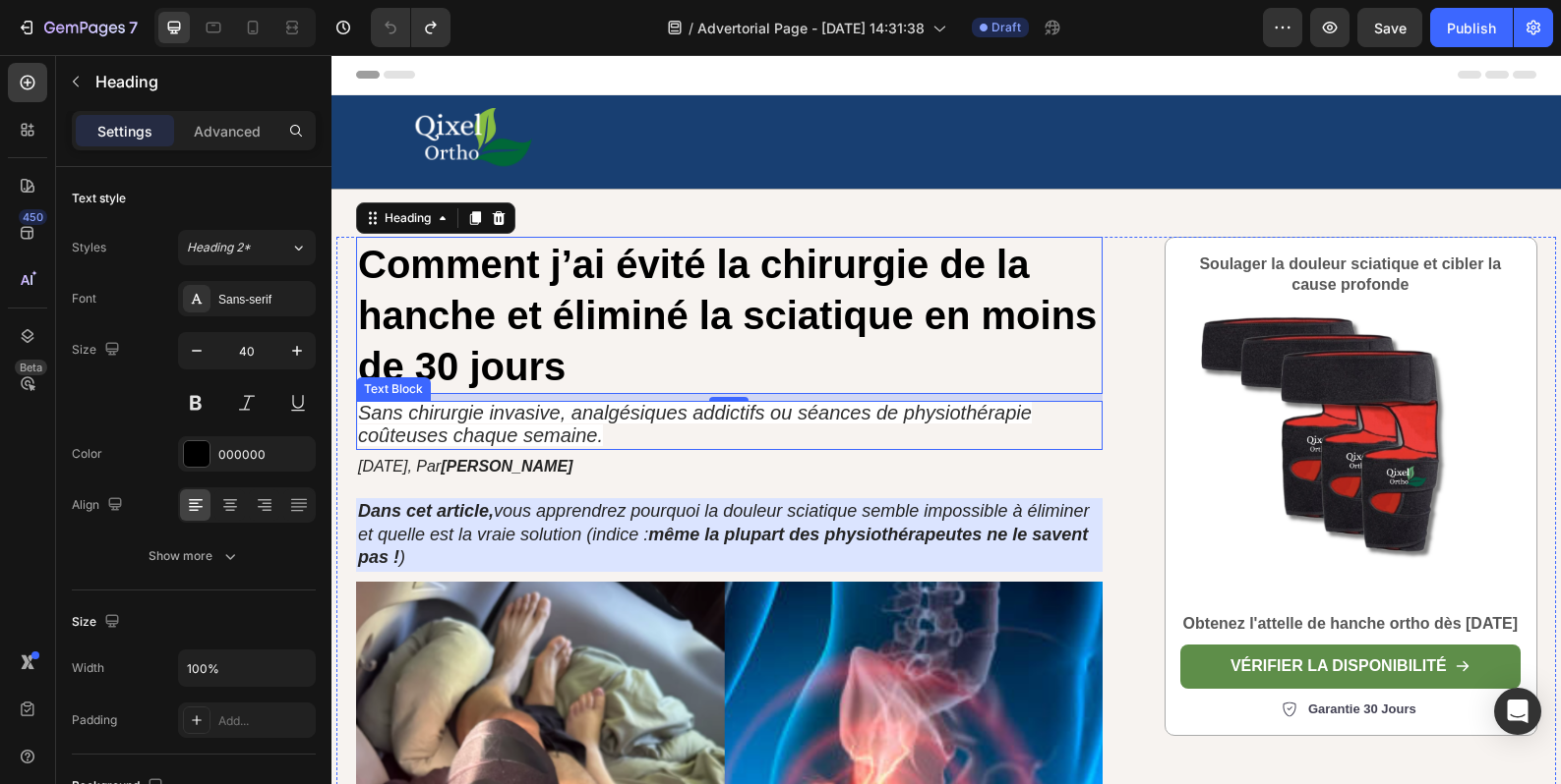
click at [753, 413] on icon "Sans chirurgie invasive, analgésiques addictifs ou séances de physiothérapie co…" at bounding box center [694, 424] width 674 height 45
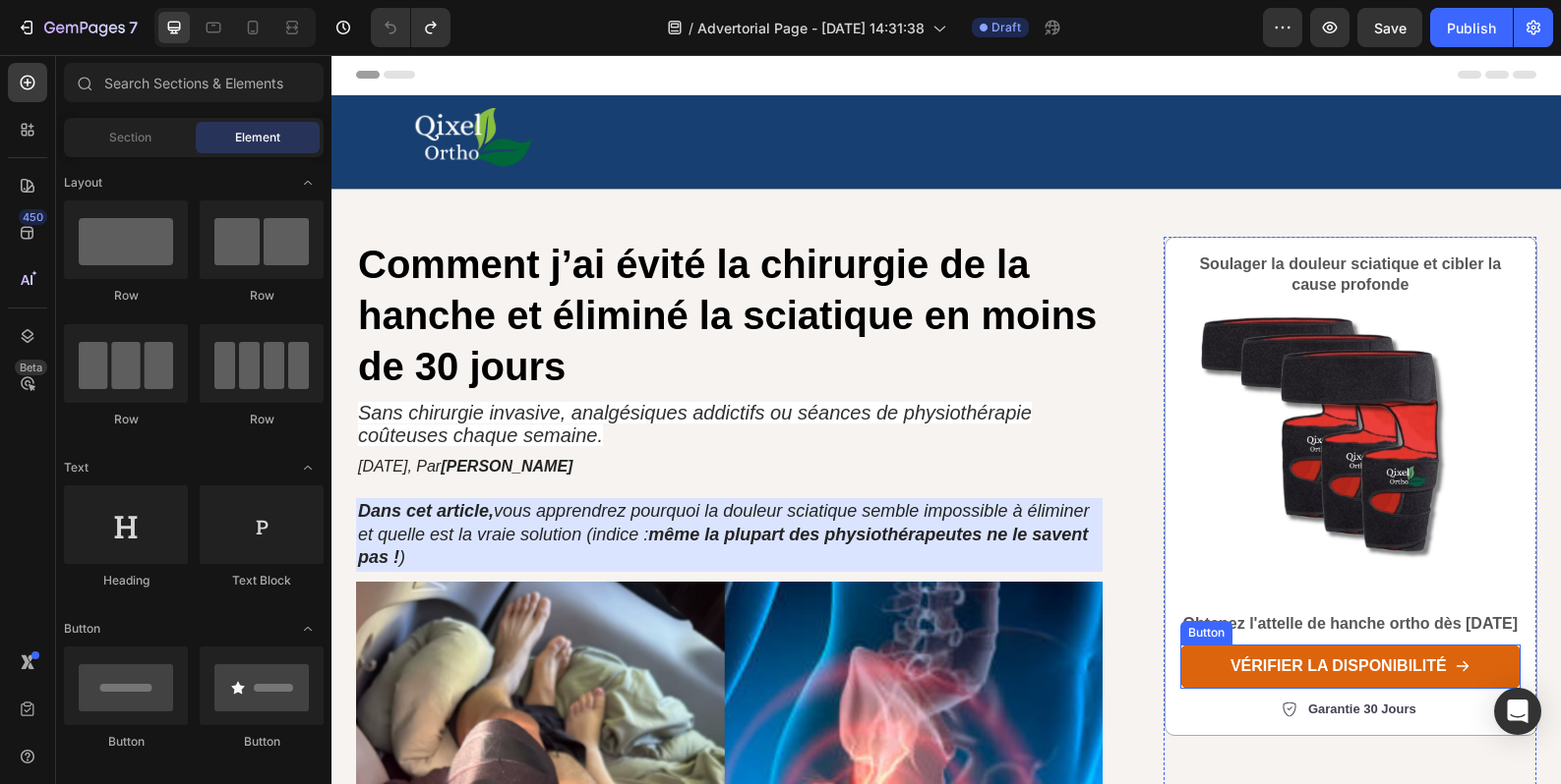
click at [1208, 676] on button "vérifier la disponibilité" at bounding box center [1350, 666] width 341 height 45
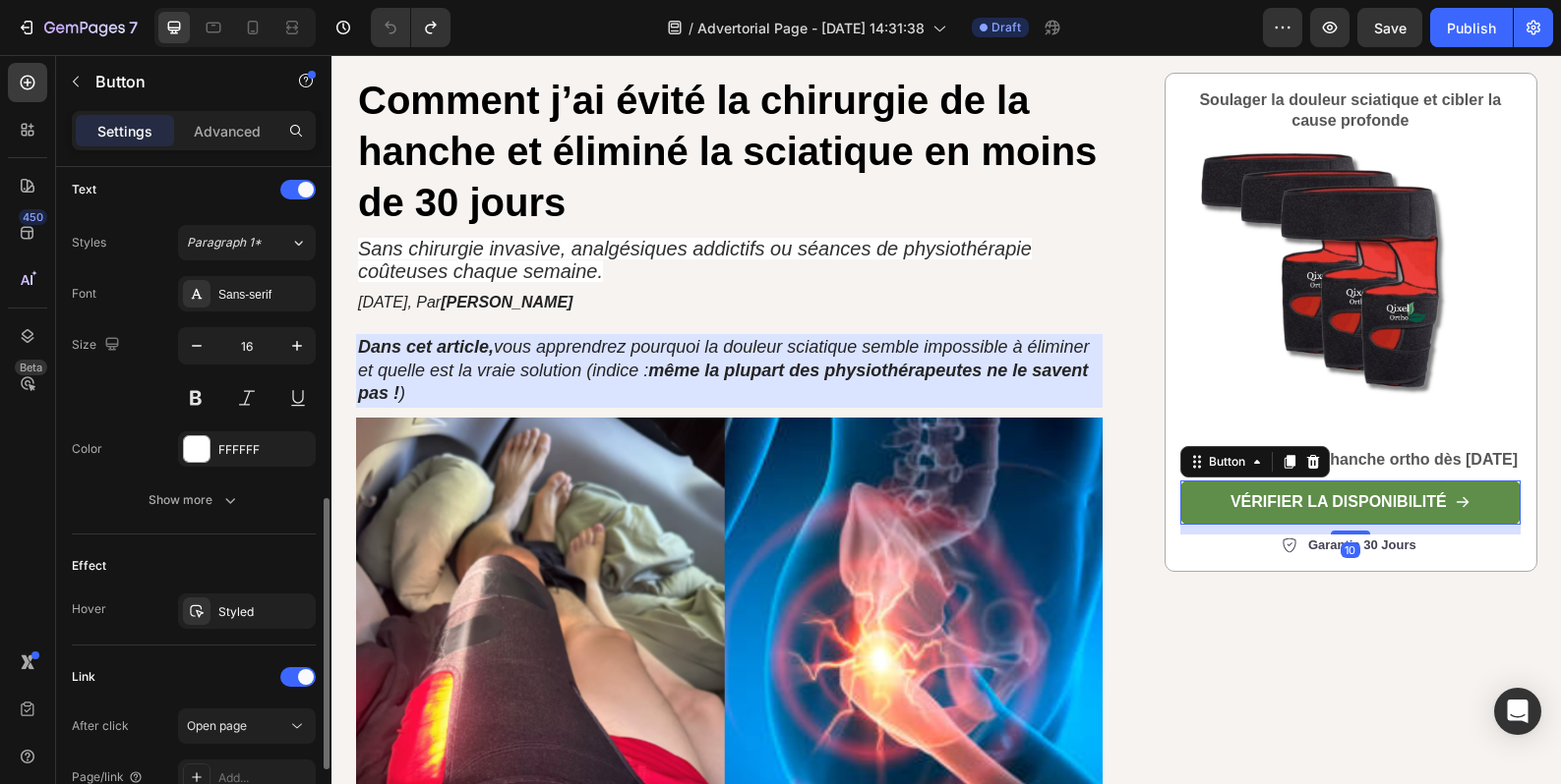
scroll to position [994, 0]
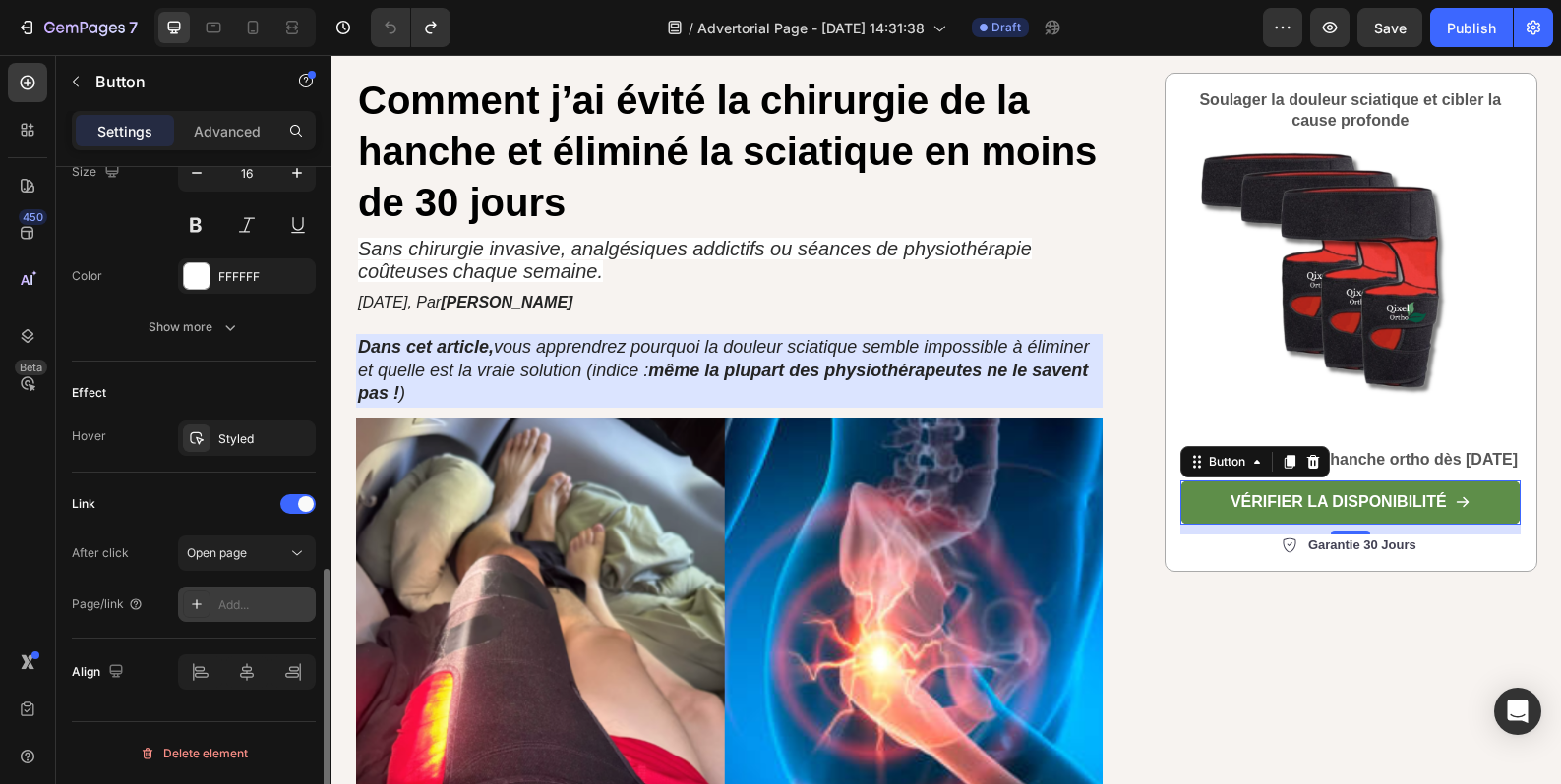
click at [275, 595] on div "Add..." at bounding box center [247, 605] width 138 height 36
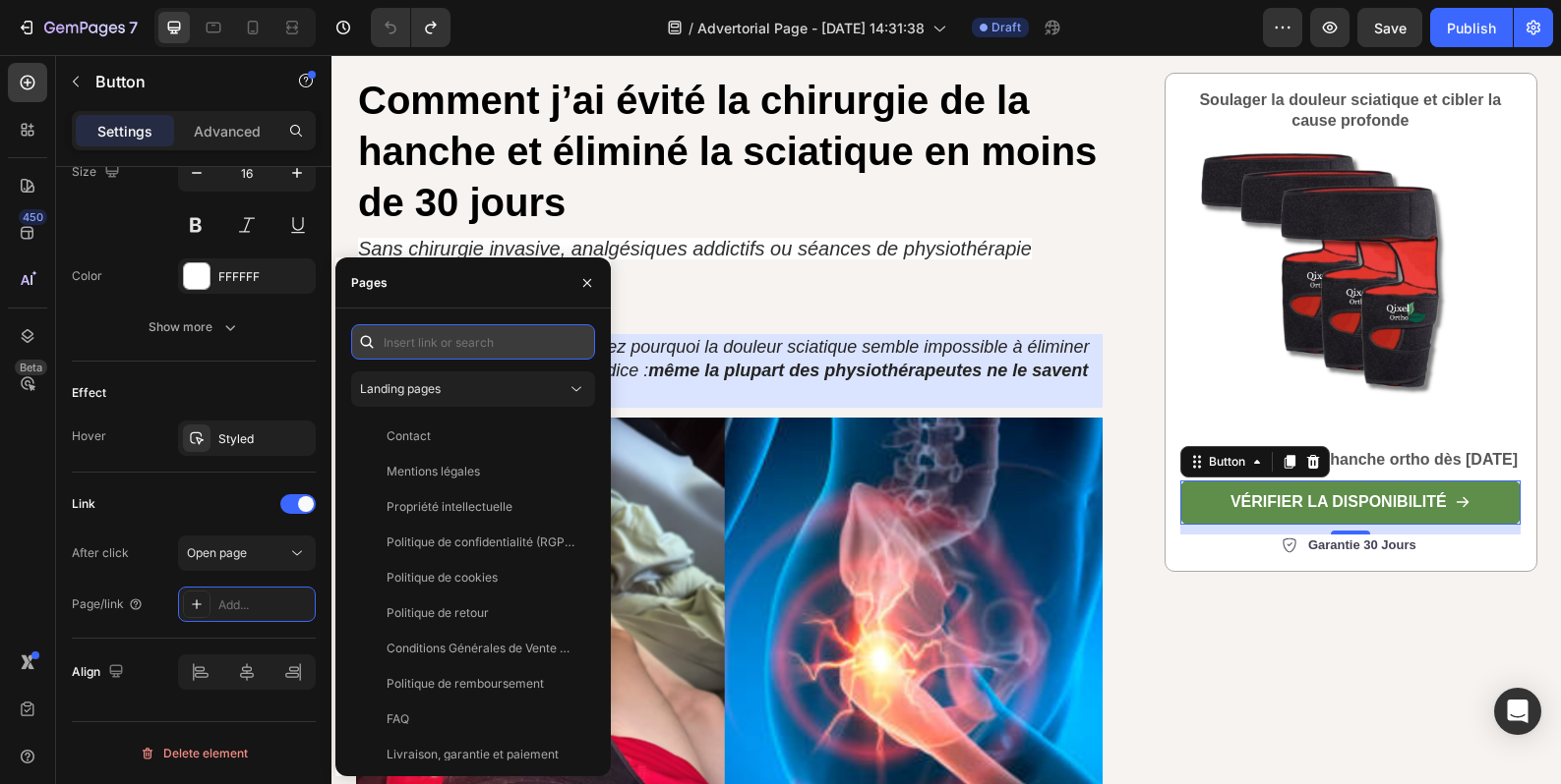
click at [456, 342] on input "text" at bounding box center [472, 343] width 244 height 36
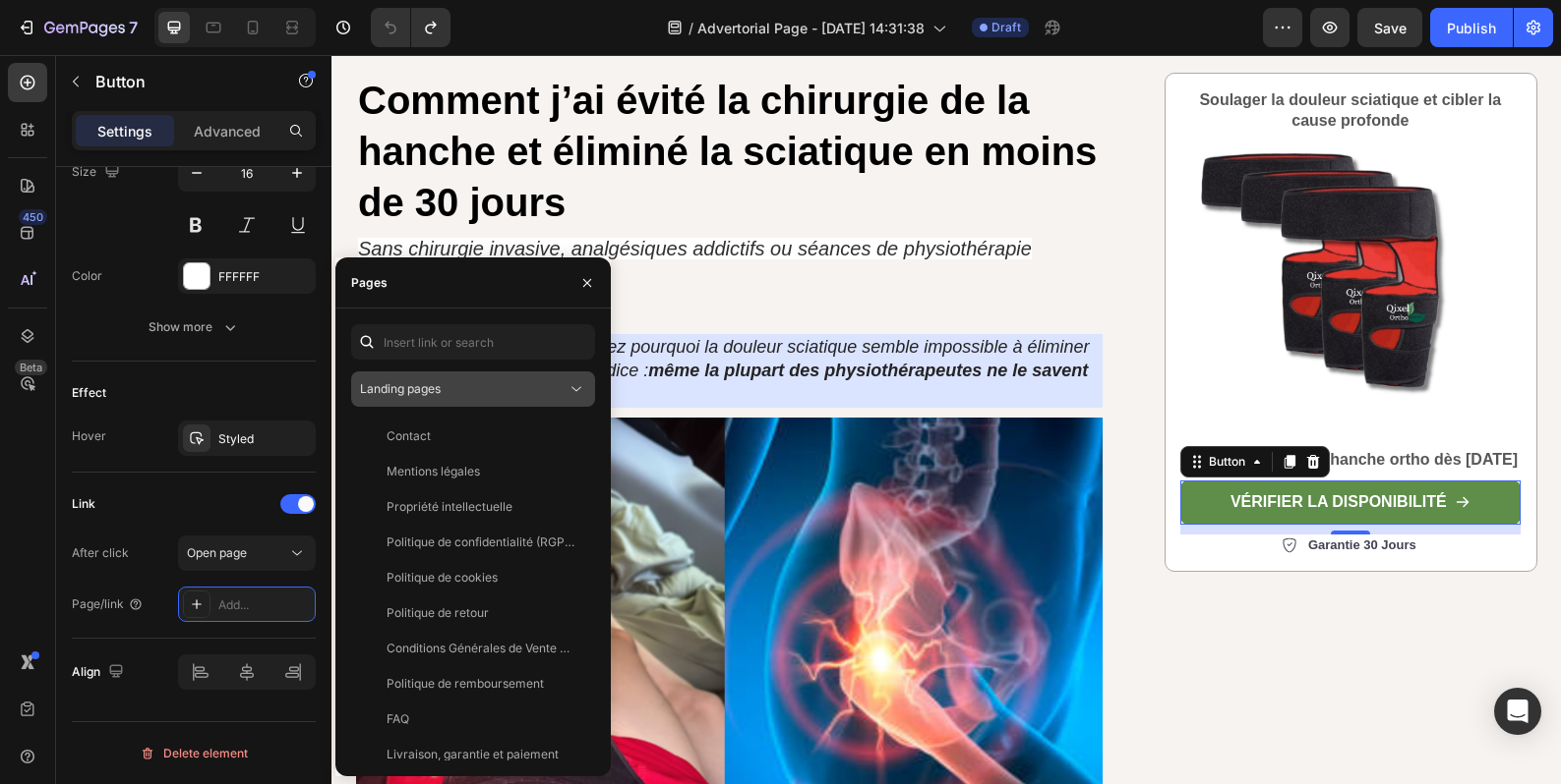
click at [510, 382] on div "Landing pages" at bounding box center [463, 389] width 207 height 18
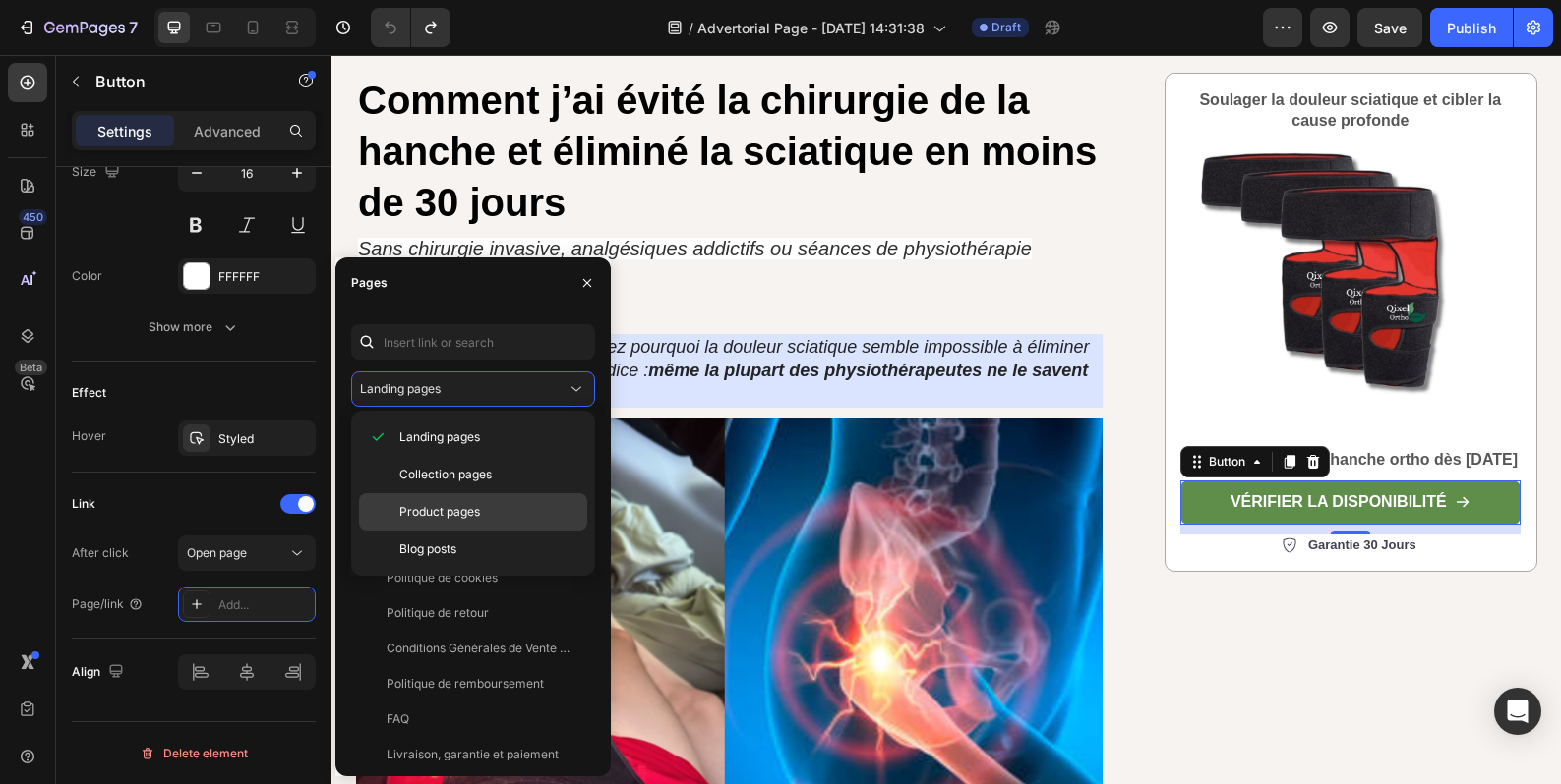
click at [480, 508] on span "Product pages" at bounding box center [439, 512] width 80 height 18
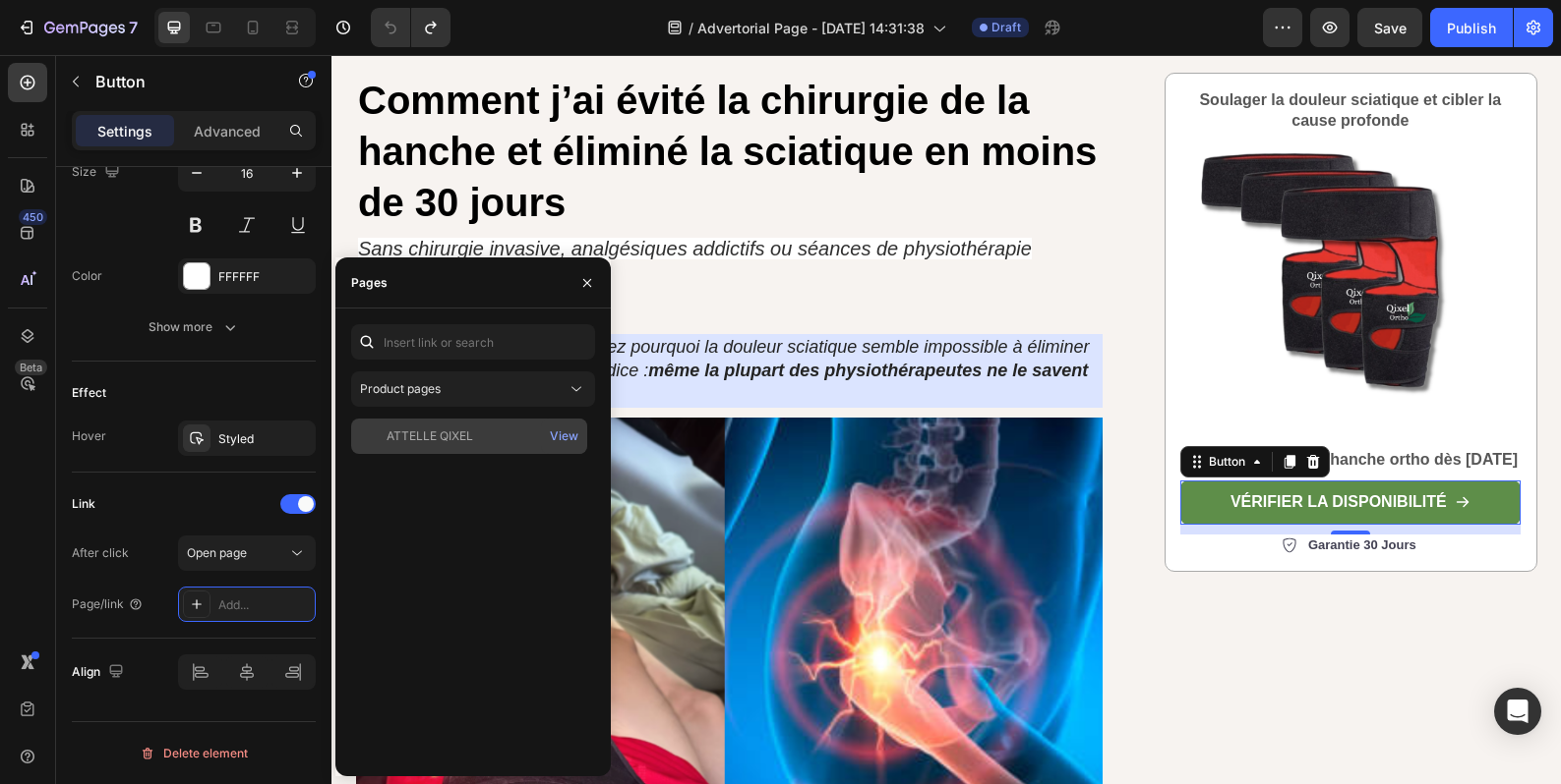
click at [472, 441] on div "ATTELLE QIXEL" at bounding box center [429, 437] width 86 height 18
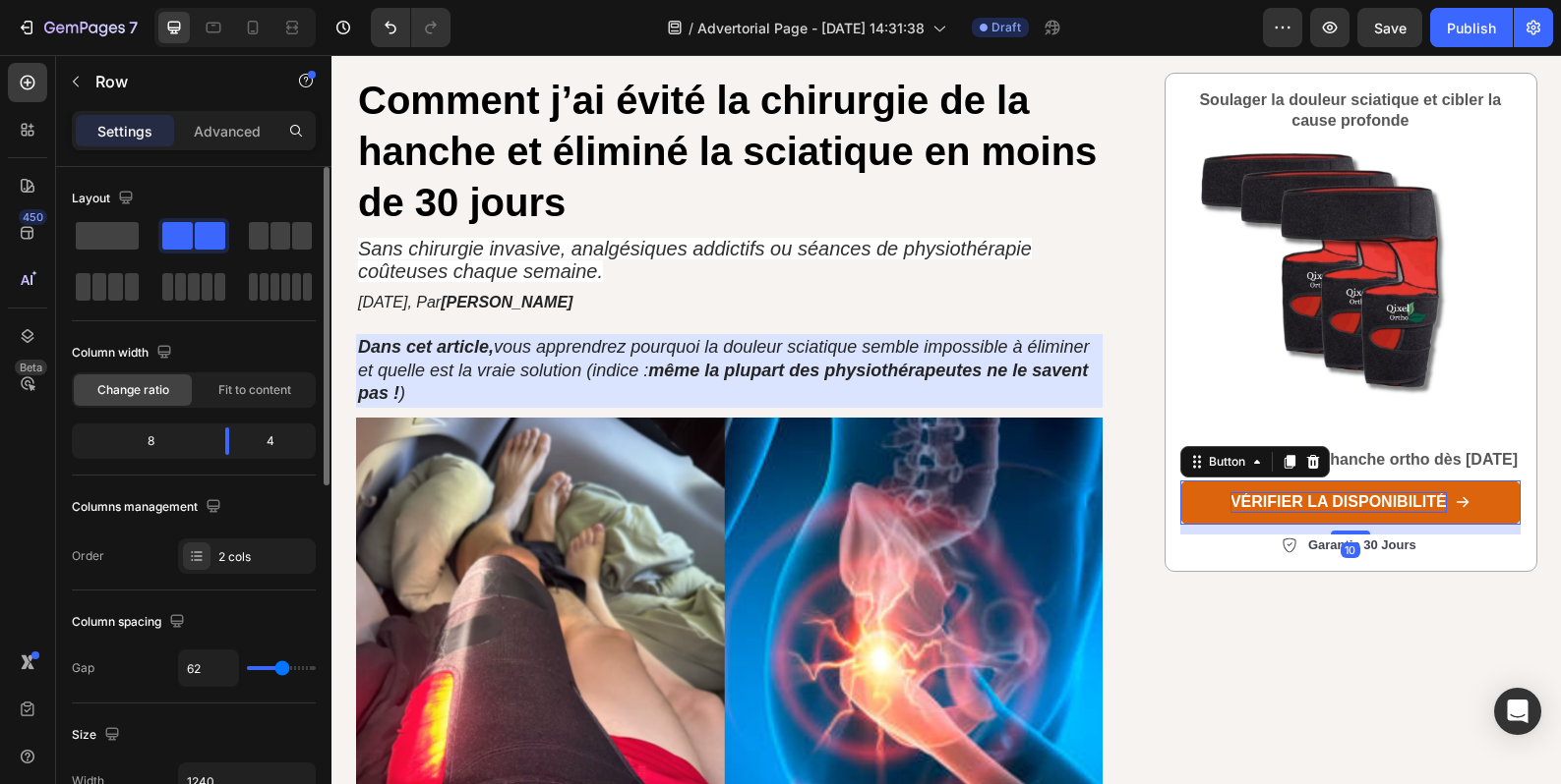
click at [1342, 513] on p "vérifier la disponibilité" at bounding box center [1338, 502] width 216 height 21
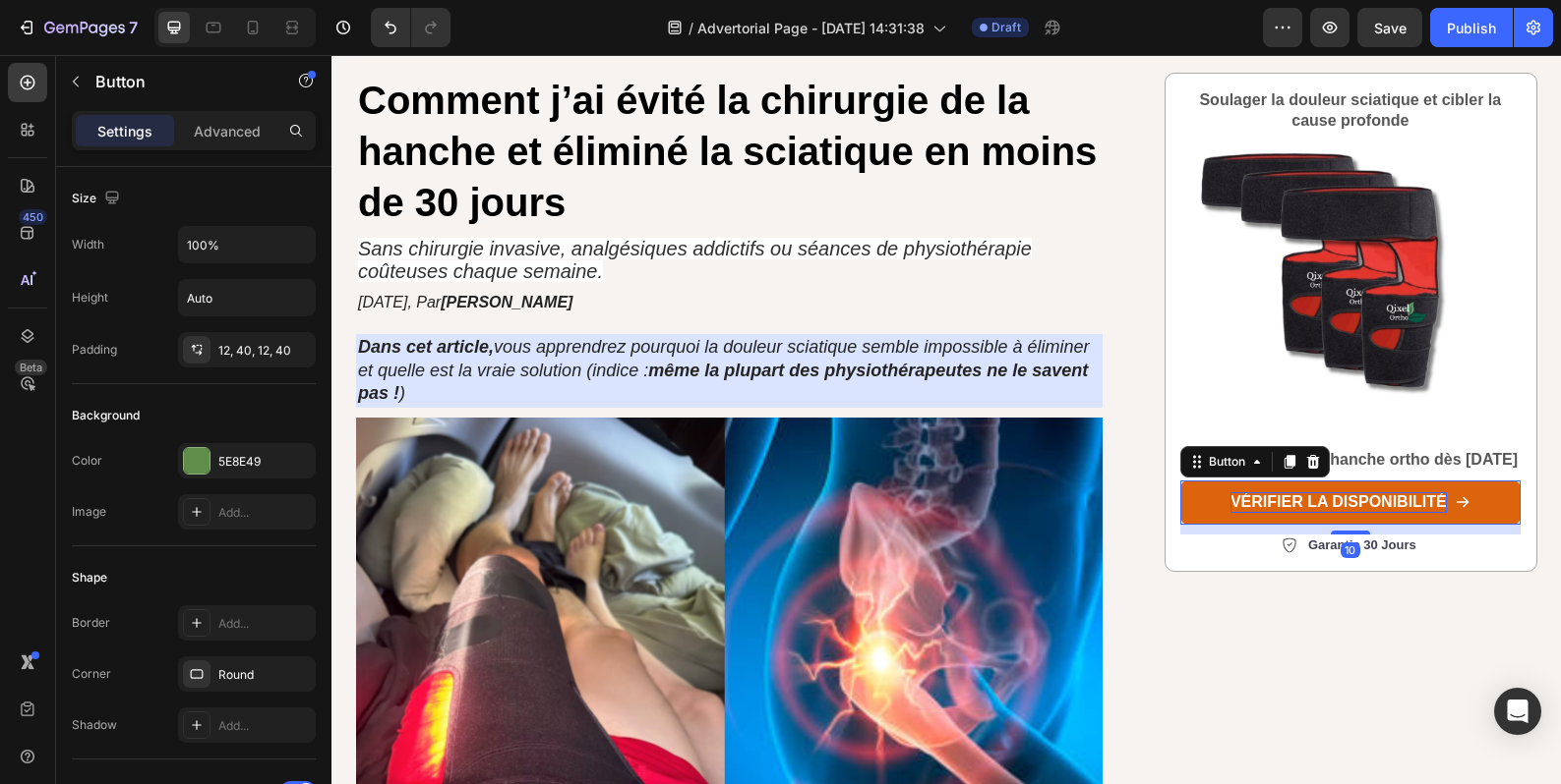
click at [1318, 513] on p "vérifier la disponibilité" at bounding box center [1338, 502] width 216 height 21
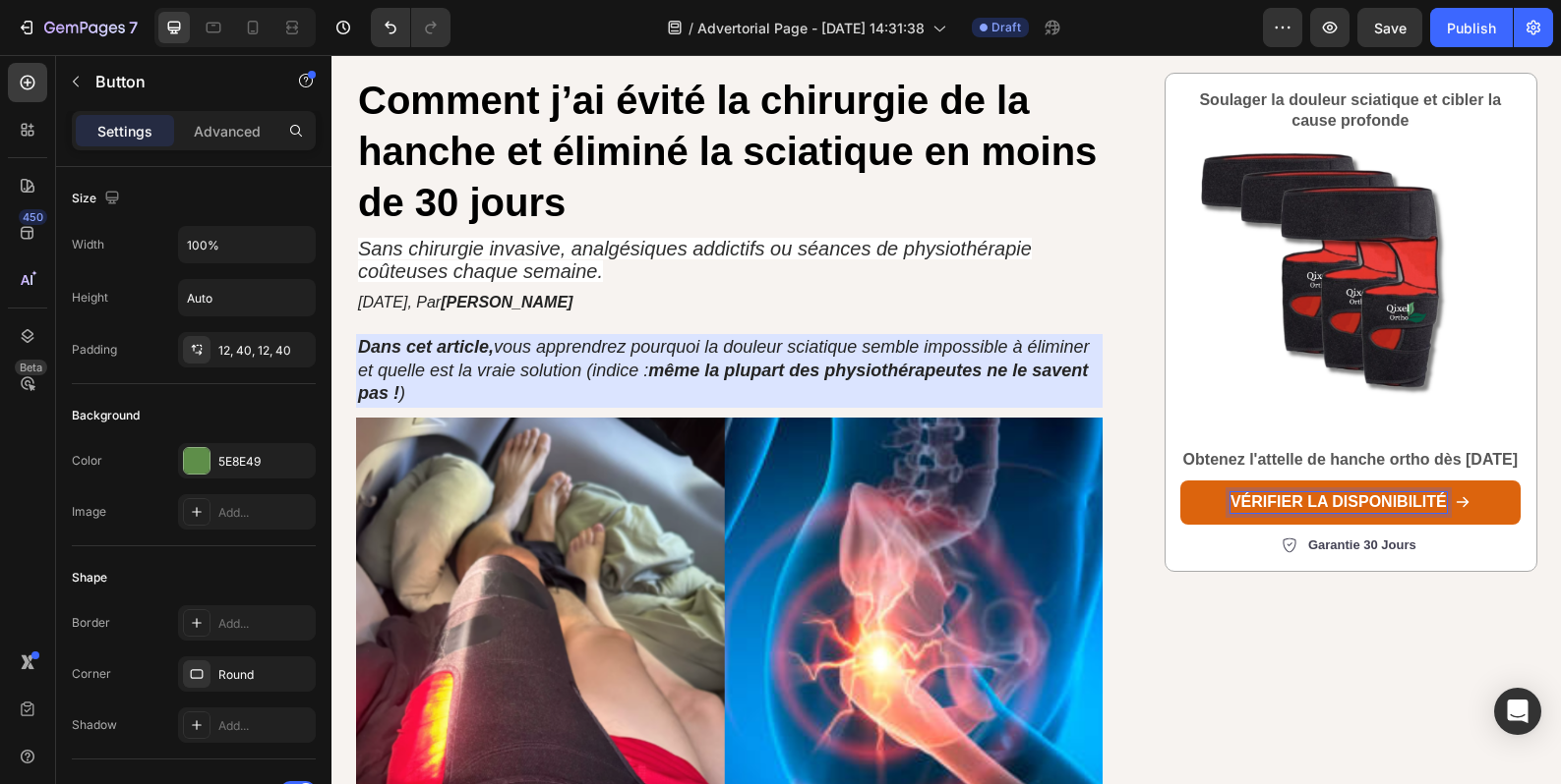
click at [1180, 523] on link "vérifier la disponibilité" at bounding box center [1350, 503] width 341 height 45
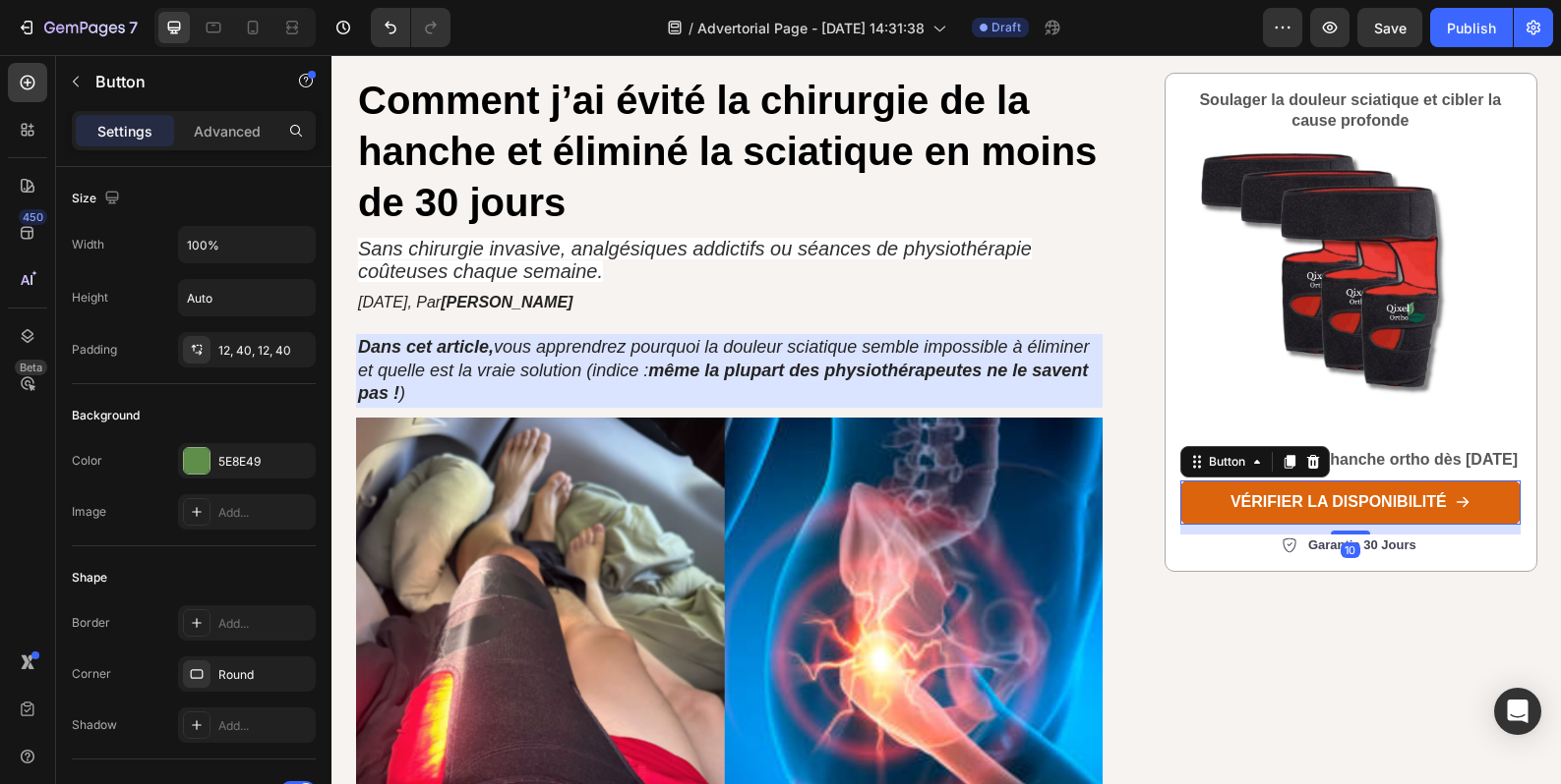
click at [1187, 523] on link "vérifier la disponibilité" at bounding box center [1350, 503] width 341 height 45
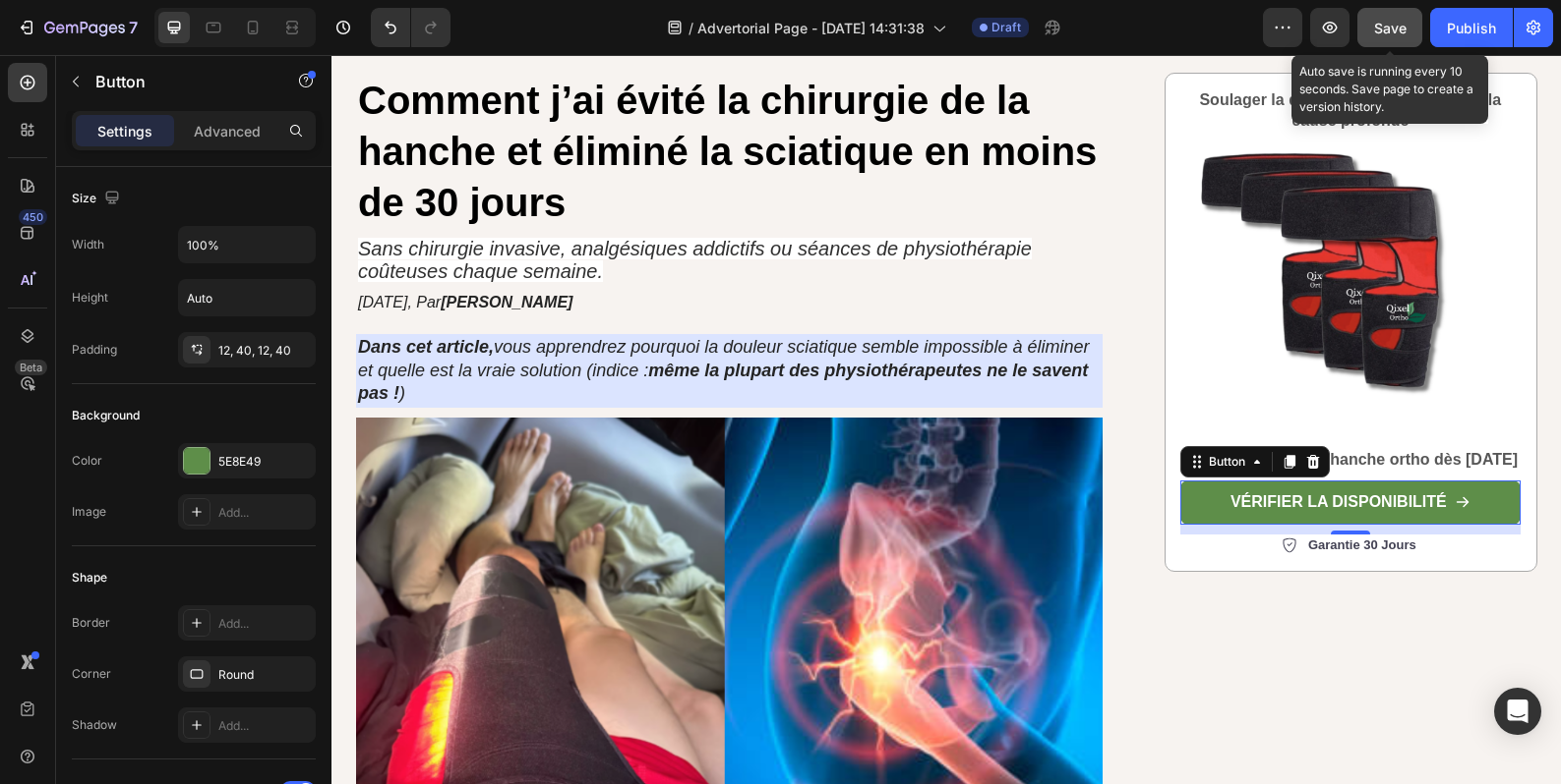
drag, startPoint x: 1392, startPoint y: 32, endPoint x: 1052, endPoint y: 1, distance: 341.4
click at [1392, 32] on span "Save" at bounding box center [1390, 28] width 33 height 17
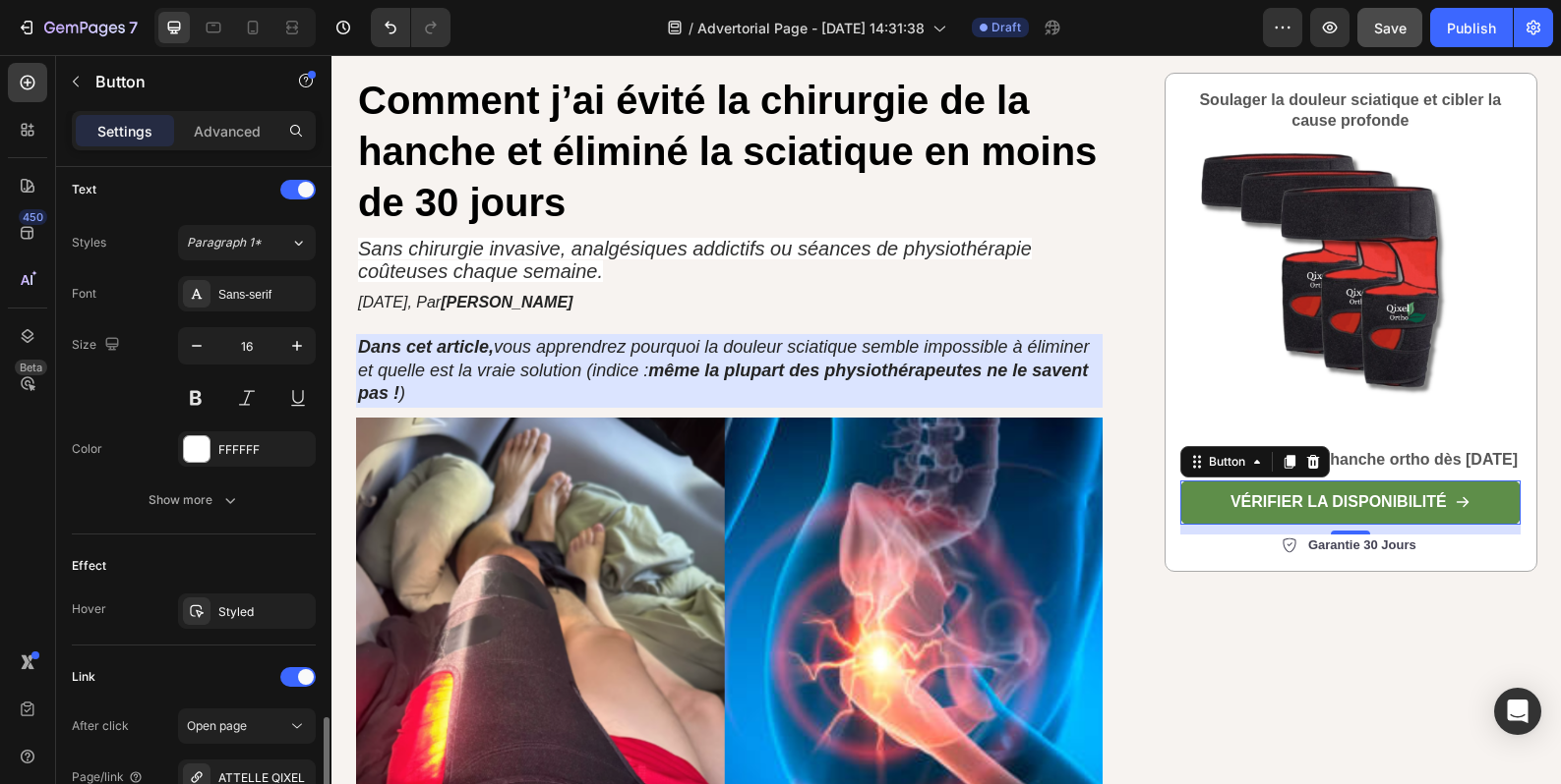
scroll to position [985, 0]
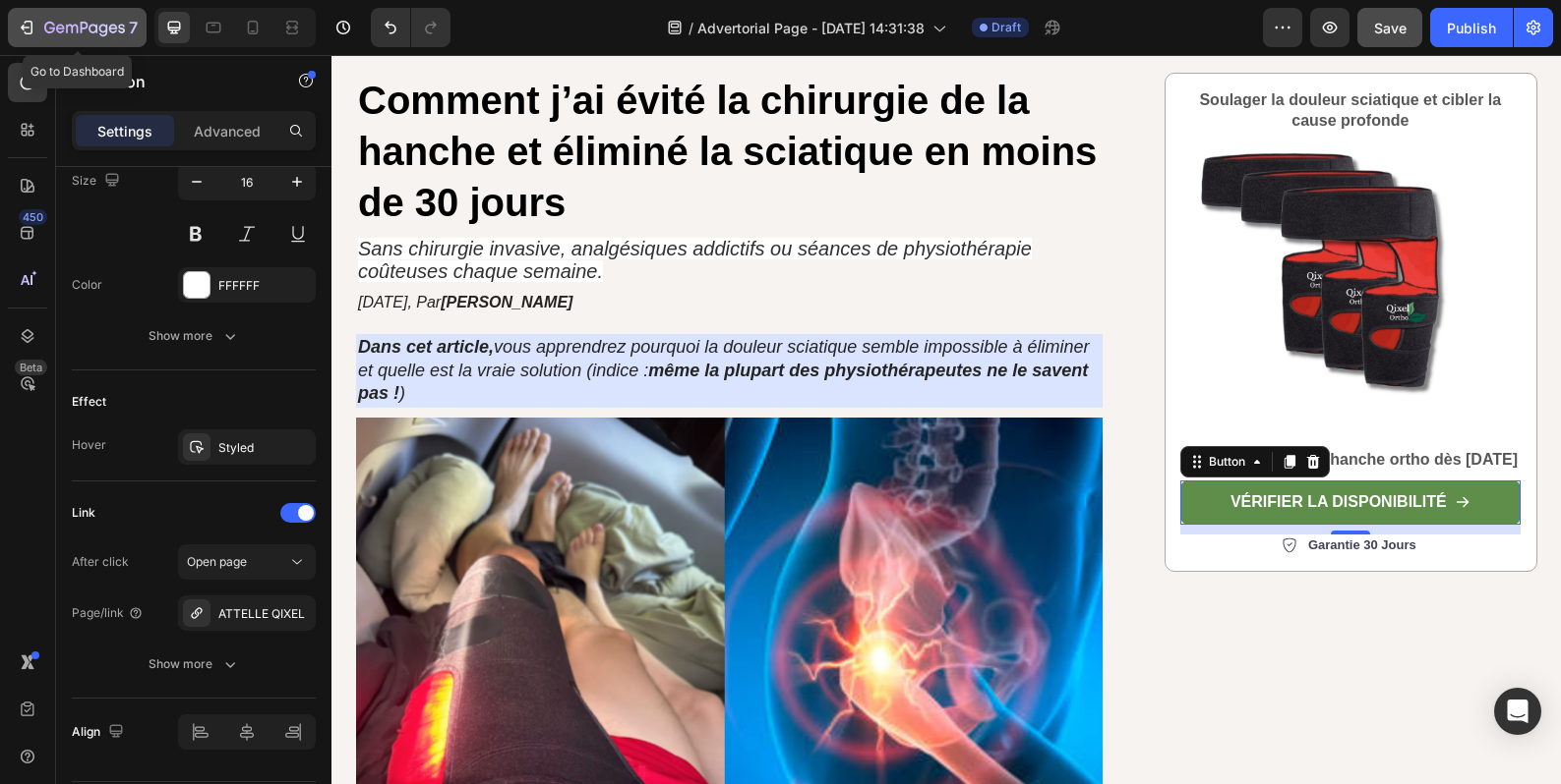
click at [36, 26] on icon "button" at bounding box center [27, 28] width 20 height 20
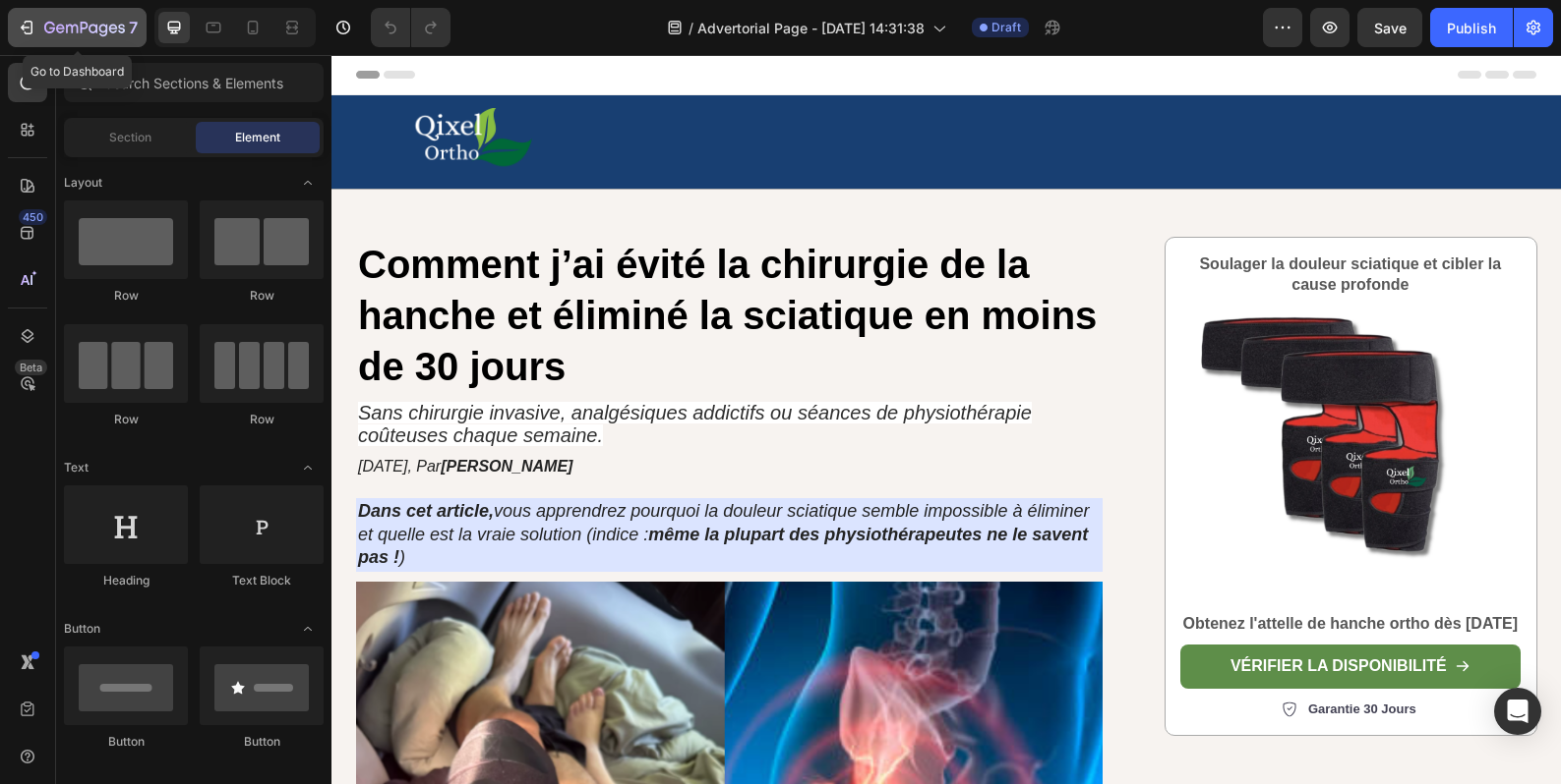
click at [31, 40] on button "7" at bounding box center [77, 28] width 139 height 40
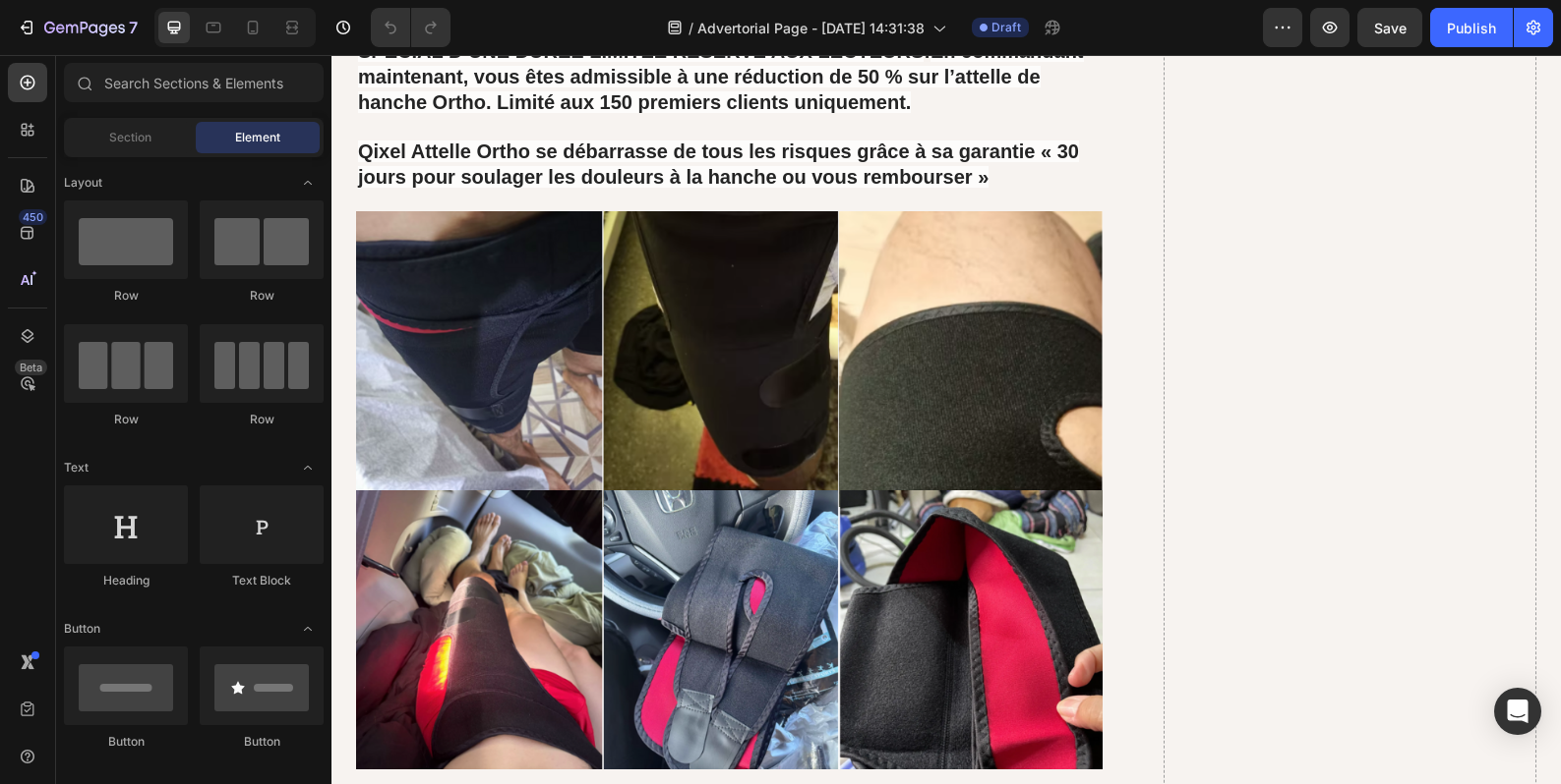
scroll to position [14935, 0]
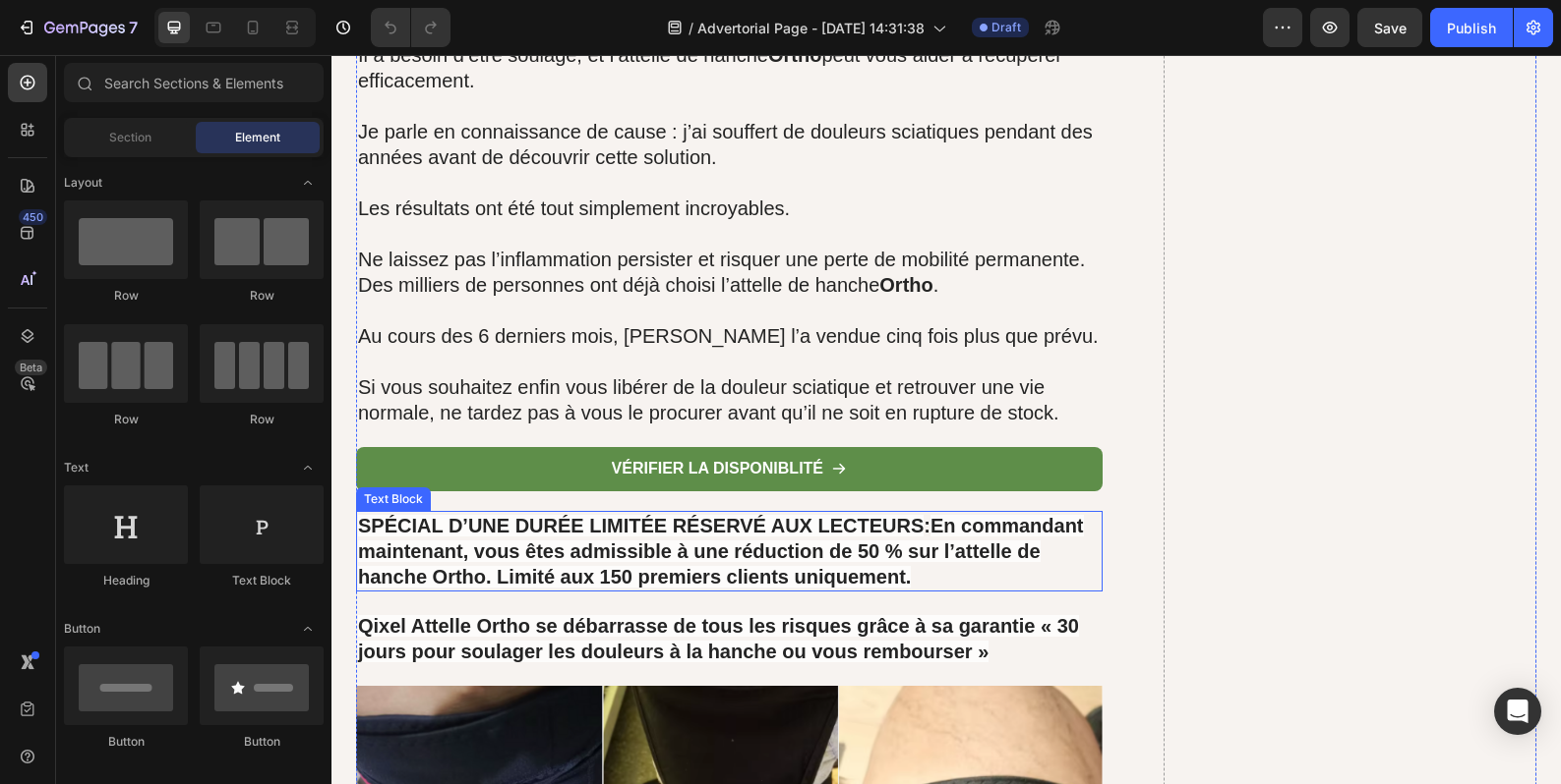
click at [486, 530] on strong "En commandant maintenant, vous êtes admissible à une réduction de 50 % sur l’at…" at bounding box center [720, 550] width 726 height 72
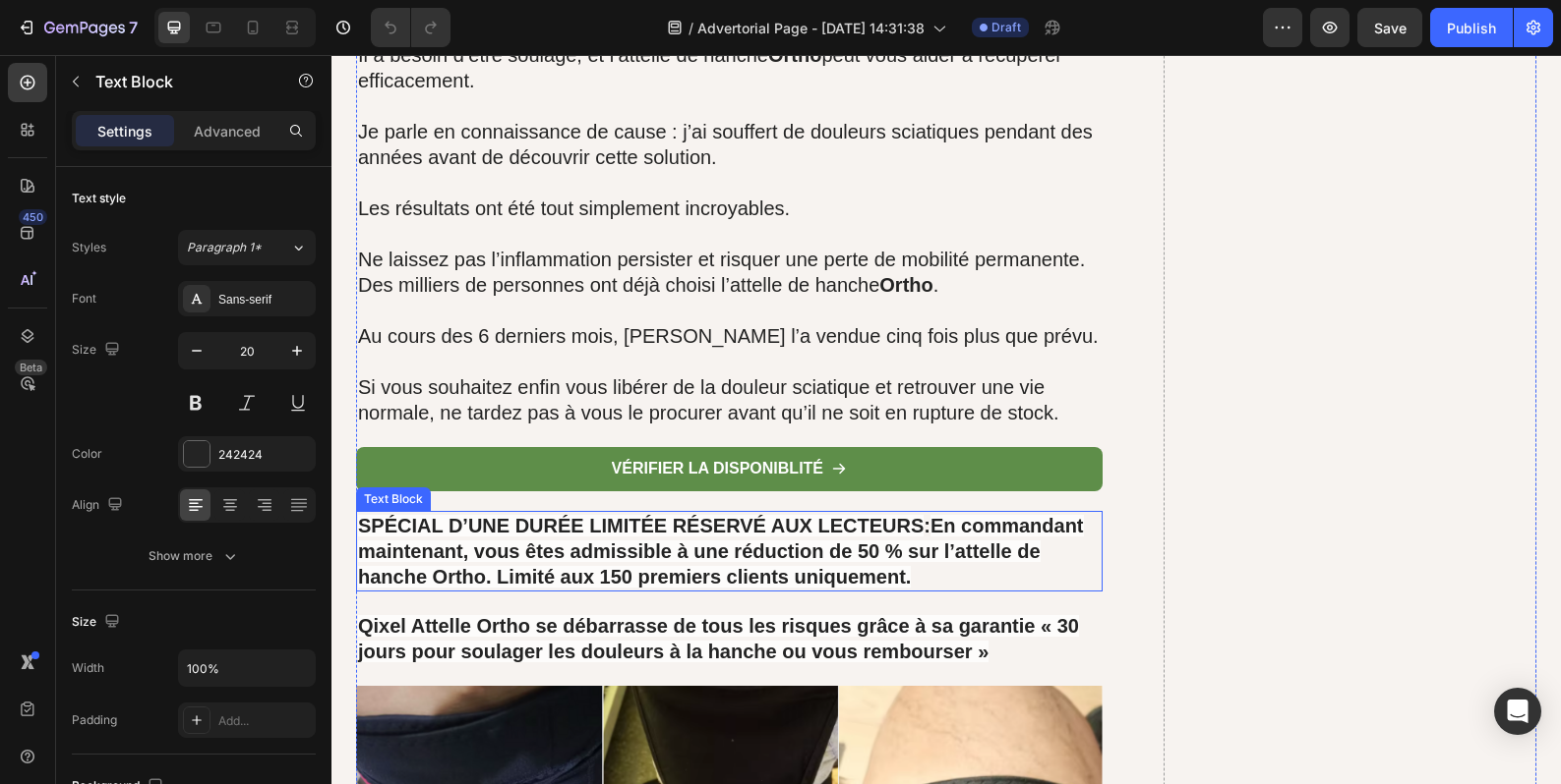
click at [486, 530] on strong "En commandant maintenant, vous êtes admissible à une réduction de 50 % sur l’at…" at bounding box center [720, 550] width 726 height 72
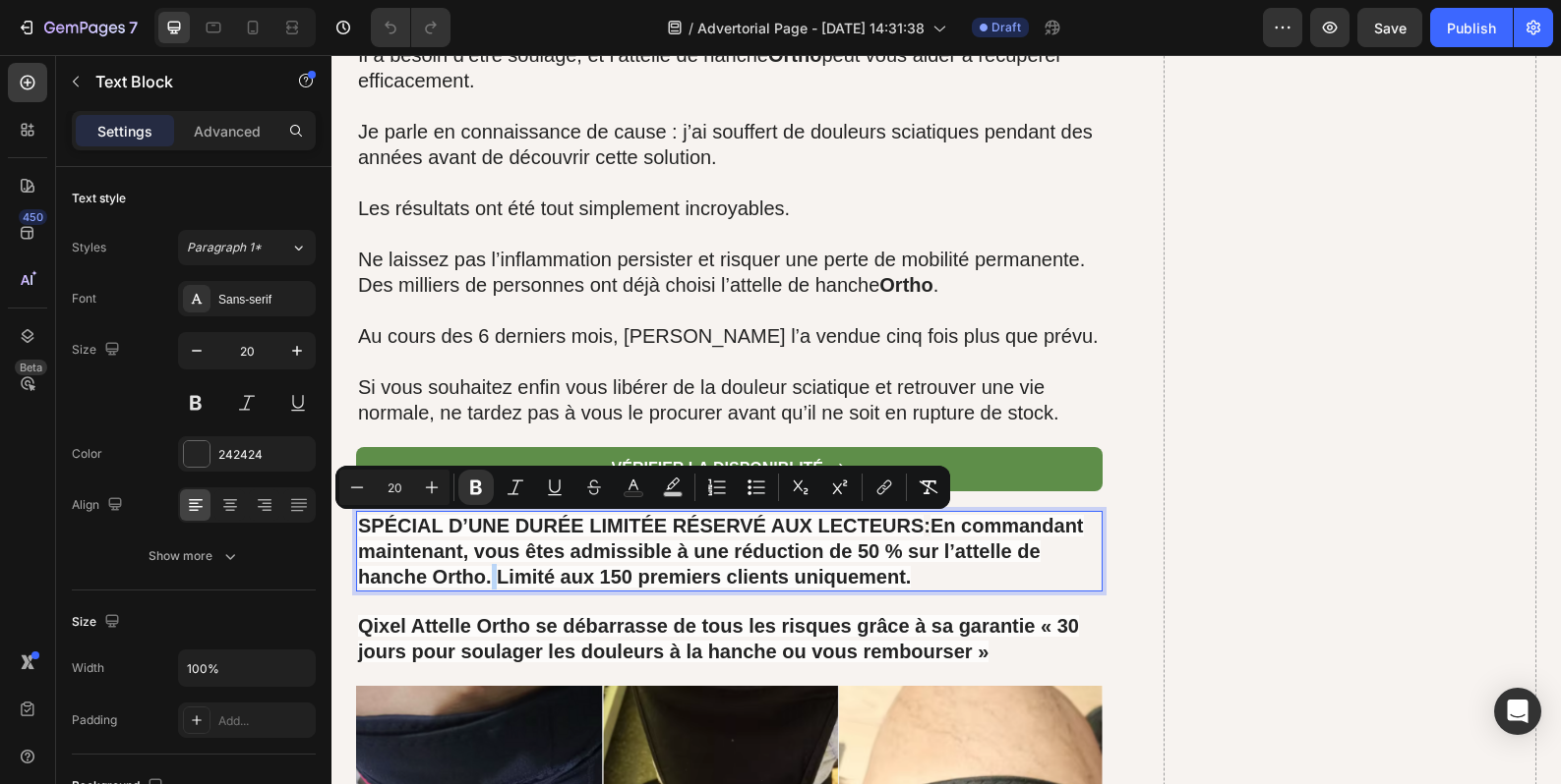
click at [486, 530] on strong "En commandant maintenant, vous êtes admissible à une réduction de 50 % sur l’at…" at bounding box center [720, 550] width 726 height 72
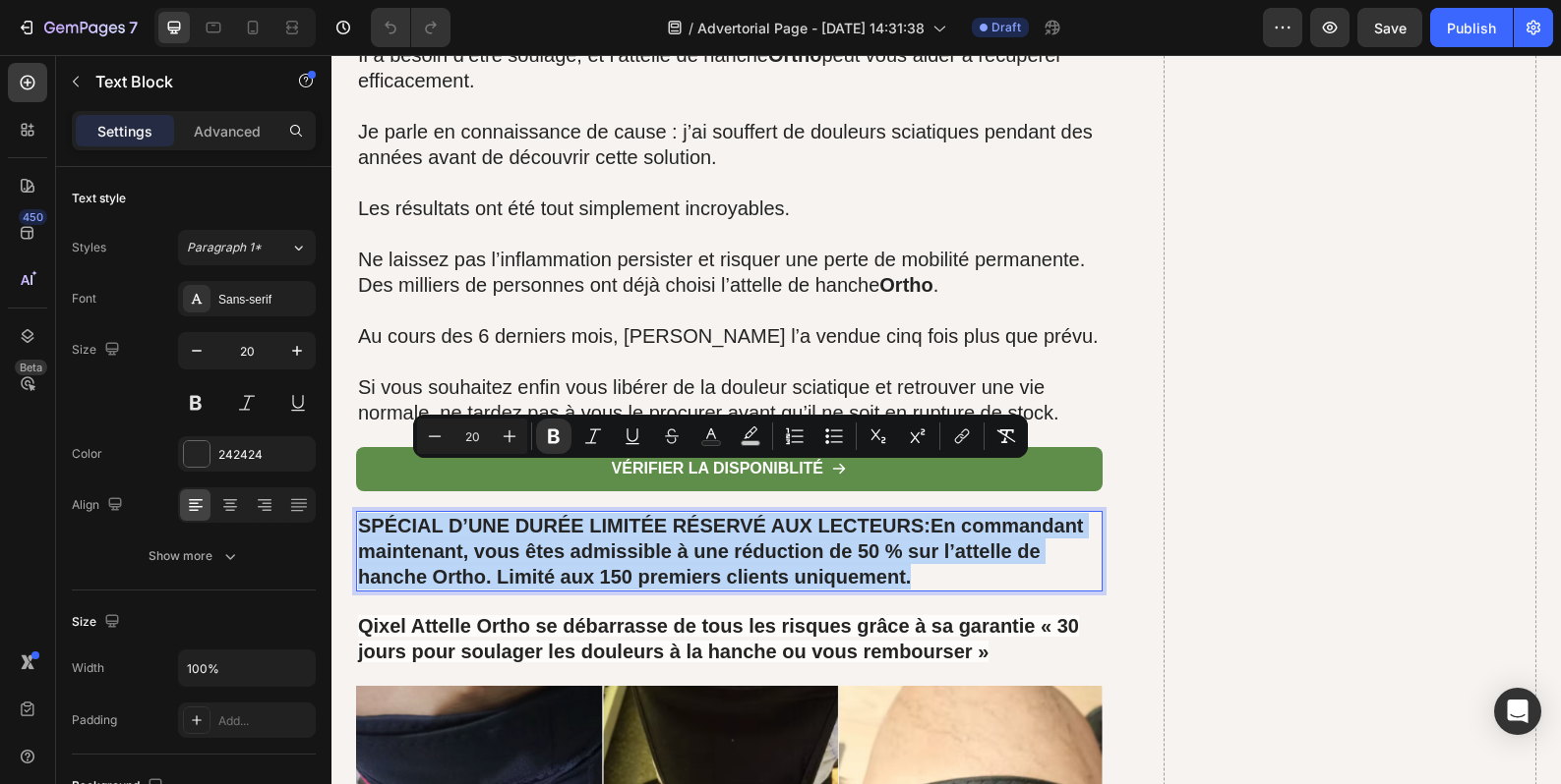
drag, startPoint x: 905, startPoint y: 529, endPoint x: 356, endPoint y: 482, distance: 551.0
click at [358, 513] on p "SPÉCIAL D’UNE DURÉE LIMITÉE RÉSERVÉ AUX LECTEURS : En commandant maintenant, vo…" at bounding box center [729, 550] width 743 height 76
copy p "SPÉCIAL D’UNE DURÉE LIMITÉE RÉSERVÉ AUX LECTEURS : En commandant maintenant, vo…"
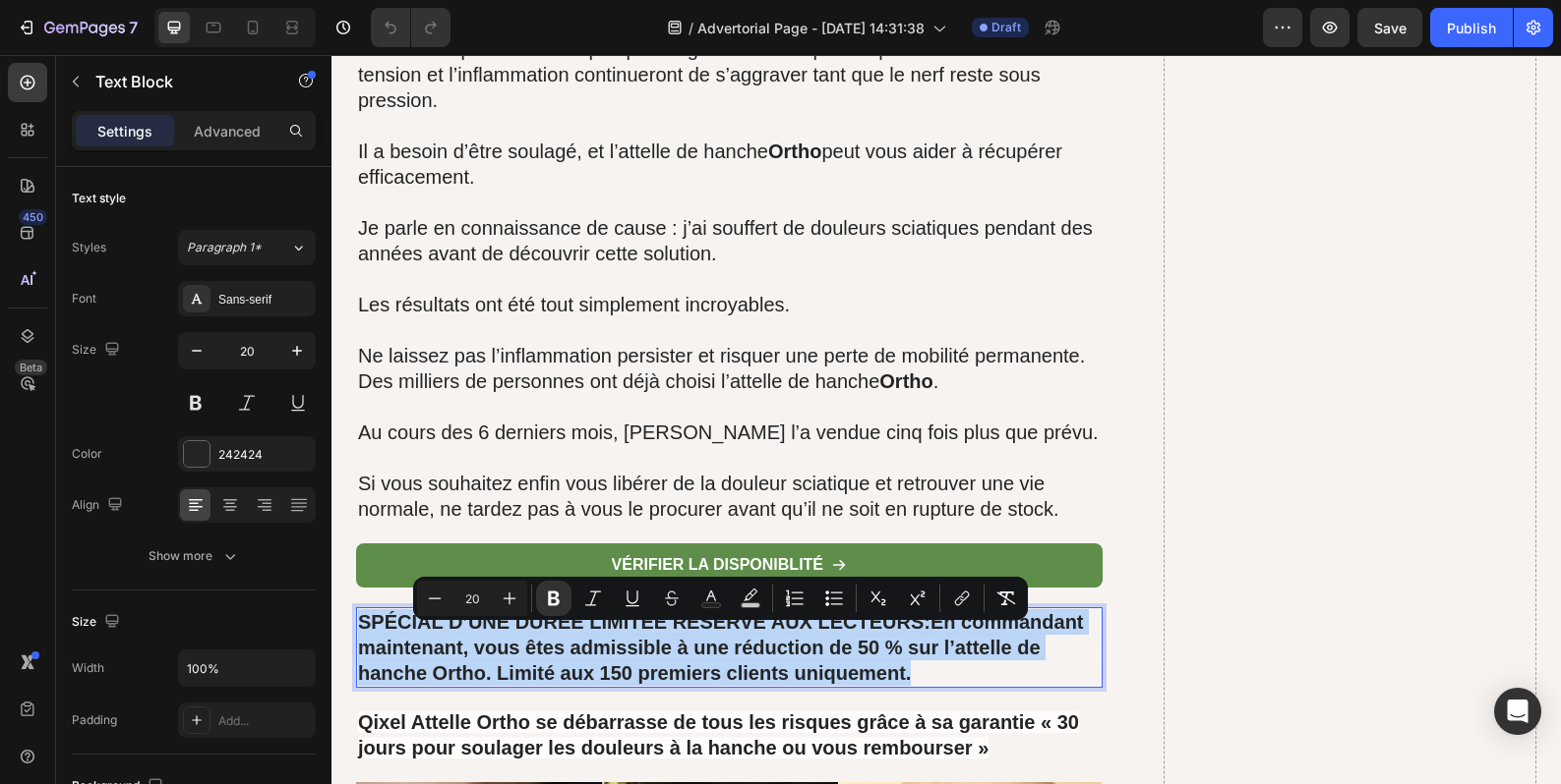
scroll to position [14771, 0]
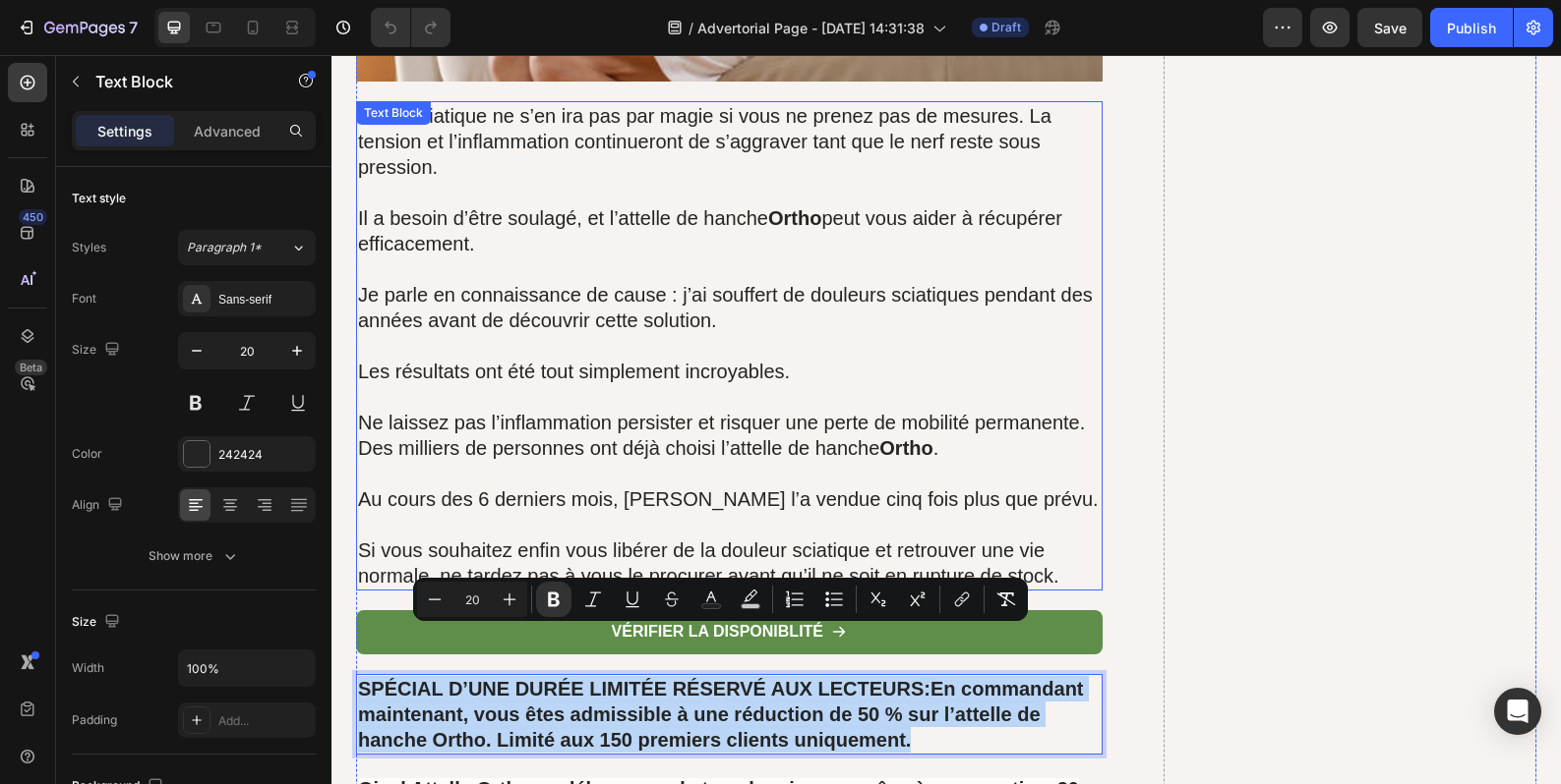
click at [730, 512] on p at bounding box center [729, 525] width 743 height 26
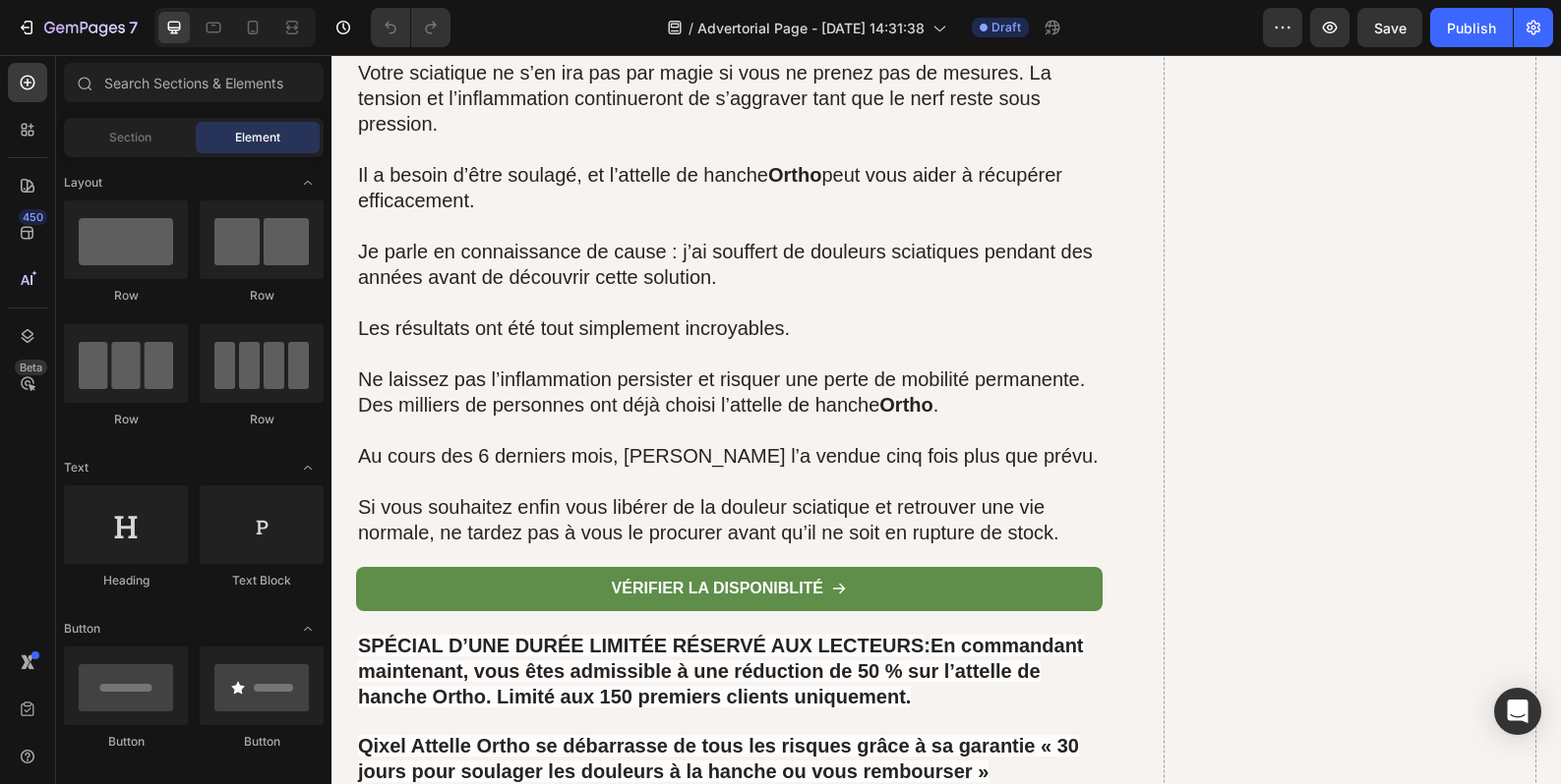
scroll to position [14946, 0]
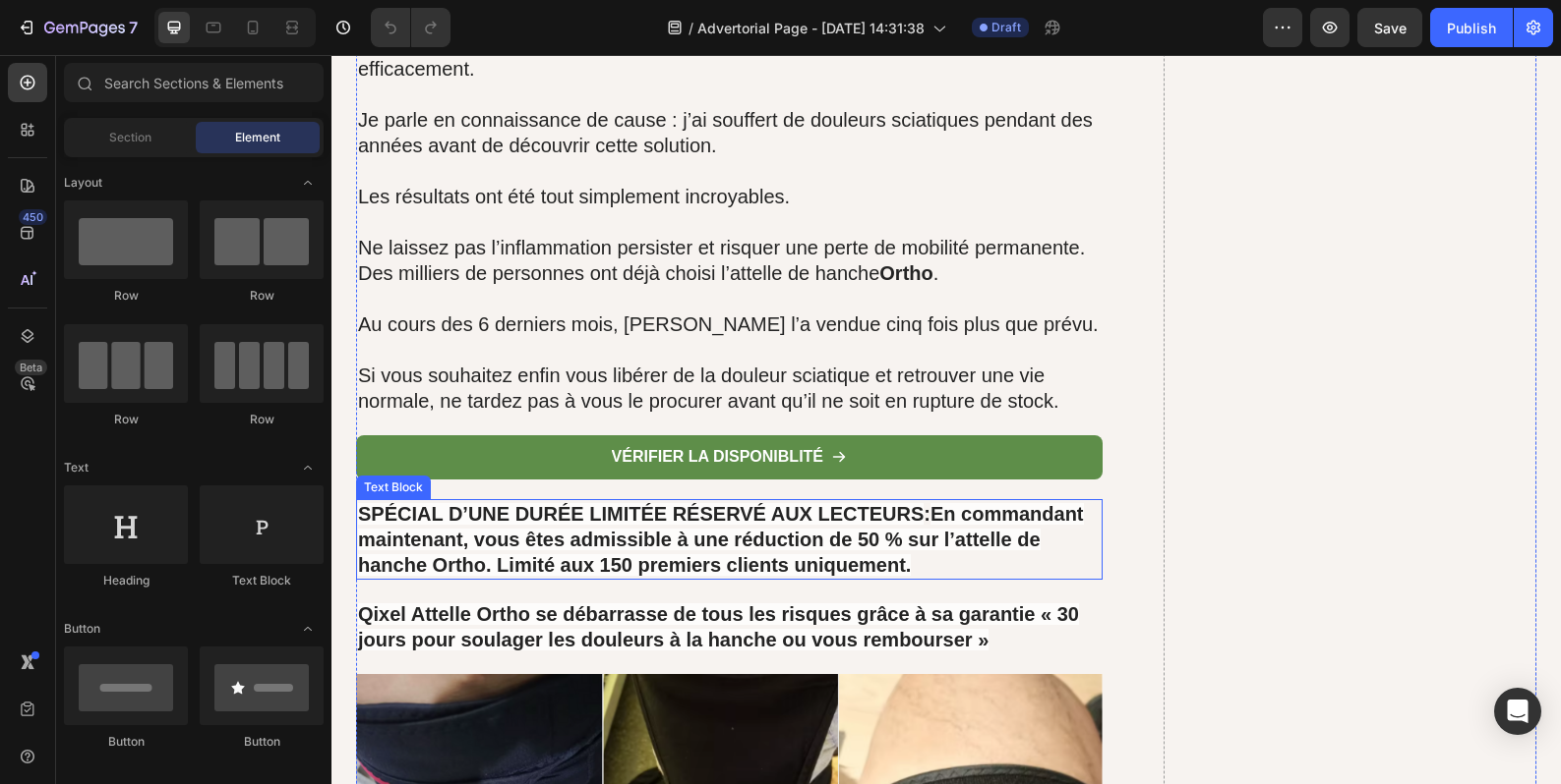
click at [489, 515] on strong "En commandant maintenant, vous êtes admissible à une réduction de 50 % sur l’at…" at bounding box center [720, 539] width 726 height 72
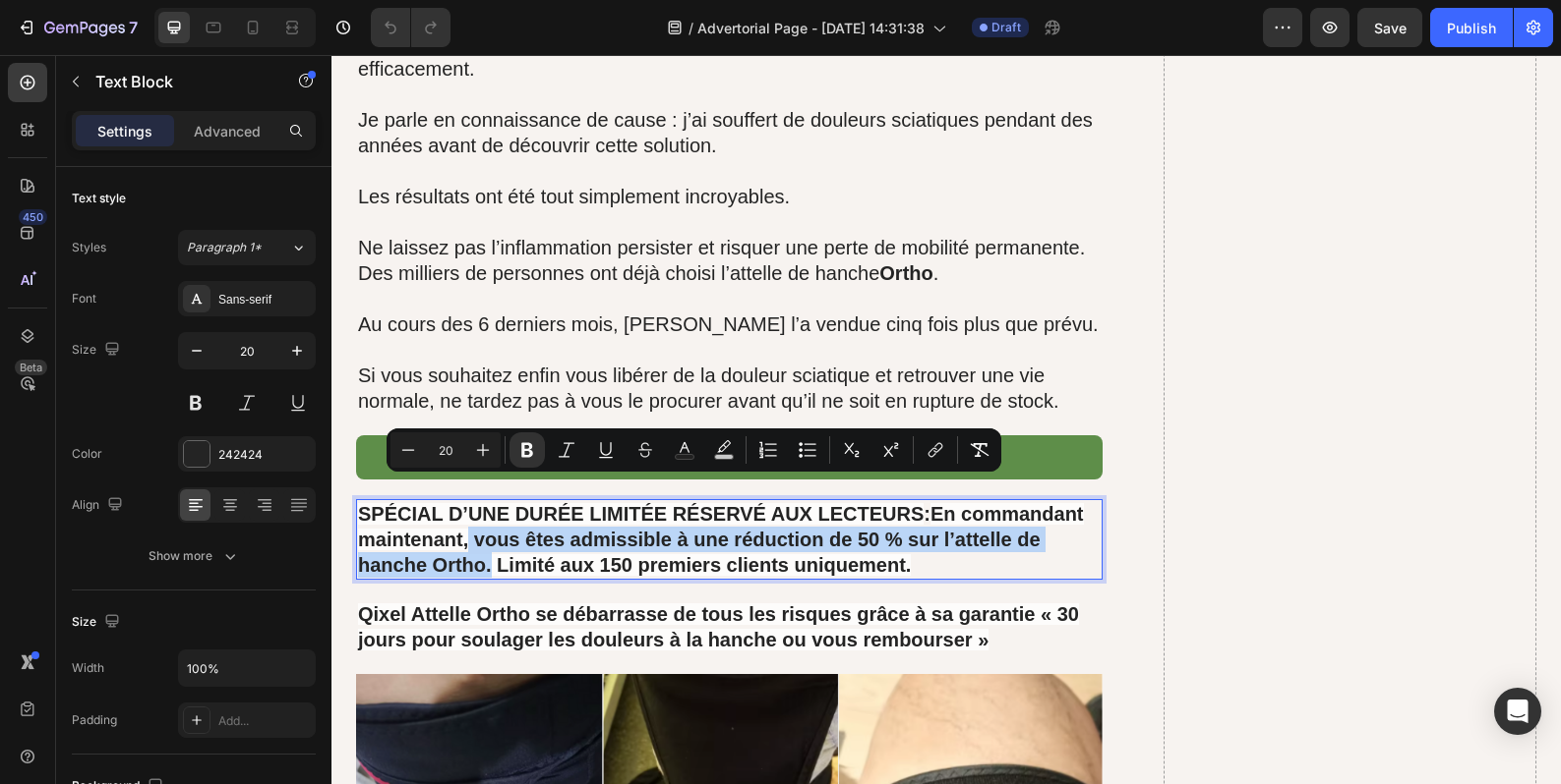
drag, startPoint x: 487, startPoint y: 516, endPoint x: 467, endPoint y: 491, distance: 32.0
click at [467, 503] on strong "En commandant maintenant, vous êtes admissible à une réduction de 50 % sur l’at…" at bounding box center [720, 539] width 726 height 72
drag, startPoint x: 682, startPoint y: 490, endPoint x: 701, endPoint y: 493, distance: 19.2
click at [684, 503] on strong "En commandant maintenant, vous êtes admissible à une réduction de 50 % sur l’at…" at bounding box center [720, 539] width 726 height 72
click at [716, 503] on strong "En commandant maintenant, vous êtes admissible à une réduction de 50 % sur l’at…" at bounding box center [720, 539] width 726 height 72
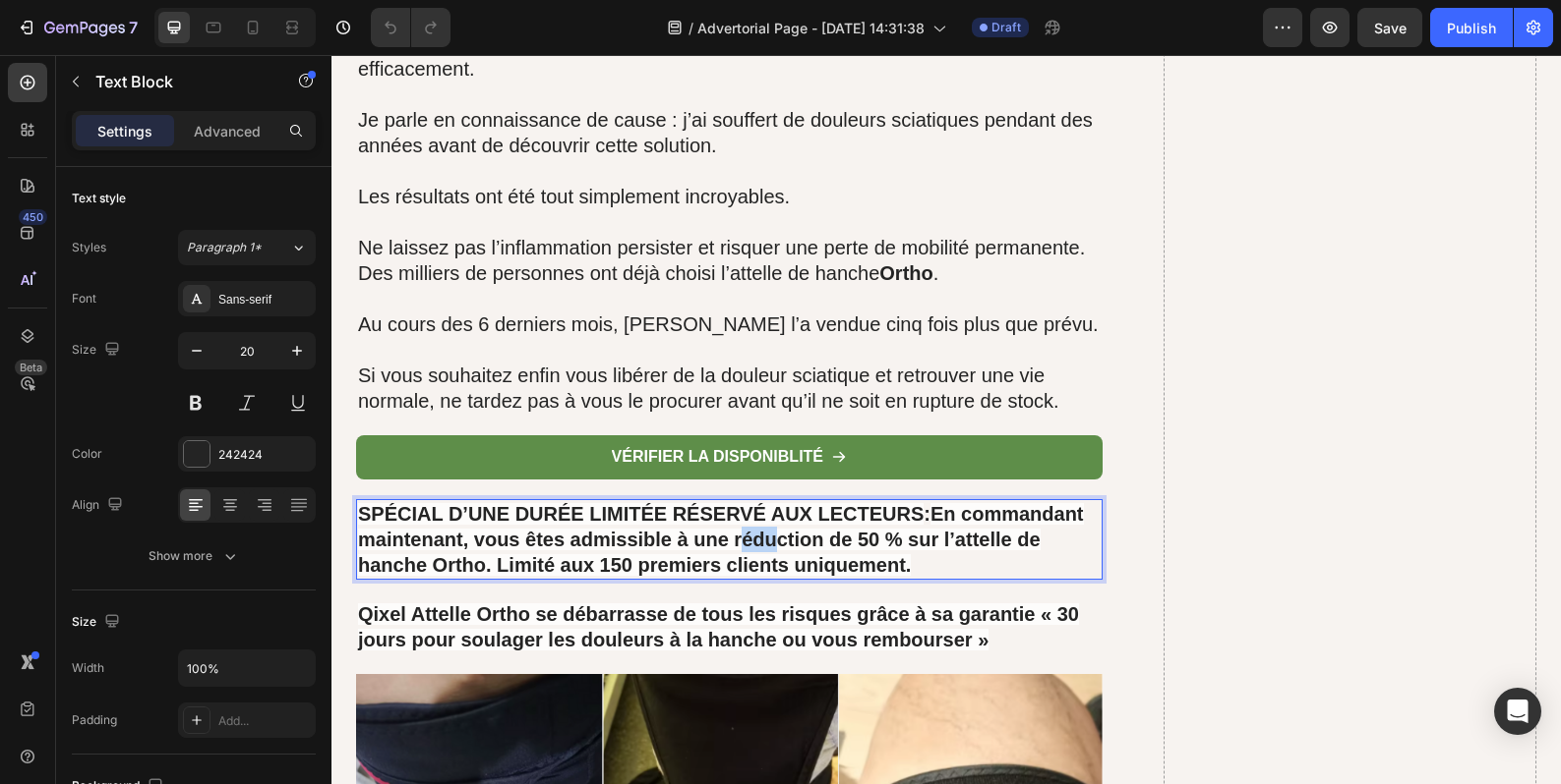
drag, startPoint x: 736, startPoint y: 493, endPoint x: 766, endPoint y: 493, distance: 30.0
click at [766, 503] on strong "En commandant maintenant, vous êtes admissible à une réduction de 50 % sur l’at…" at bounding box center [720, 539] width 726 height 72
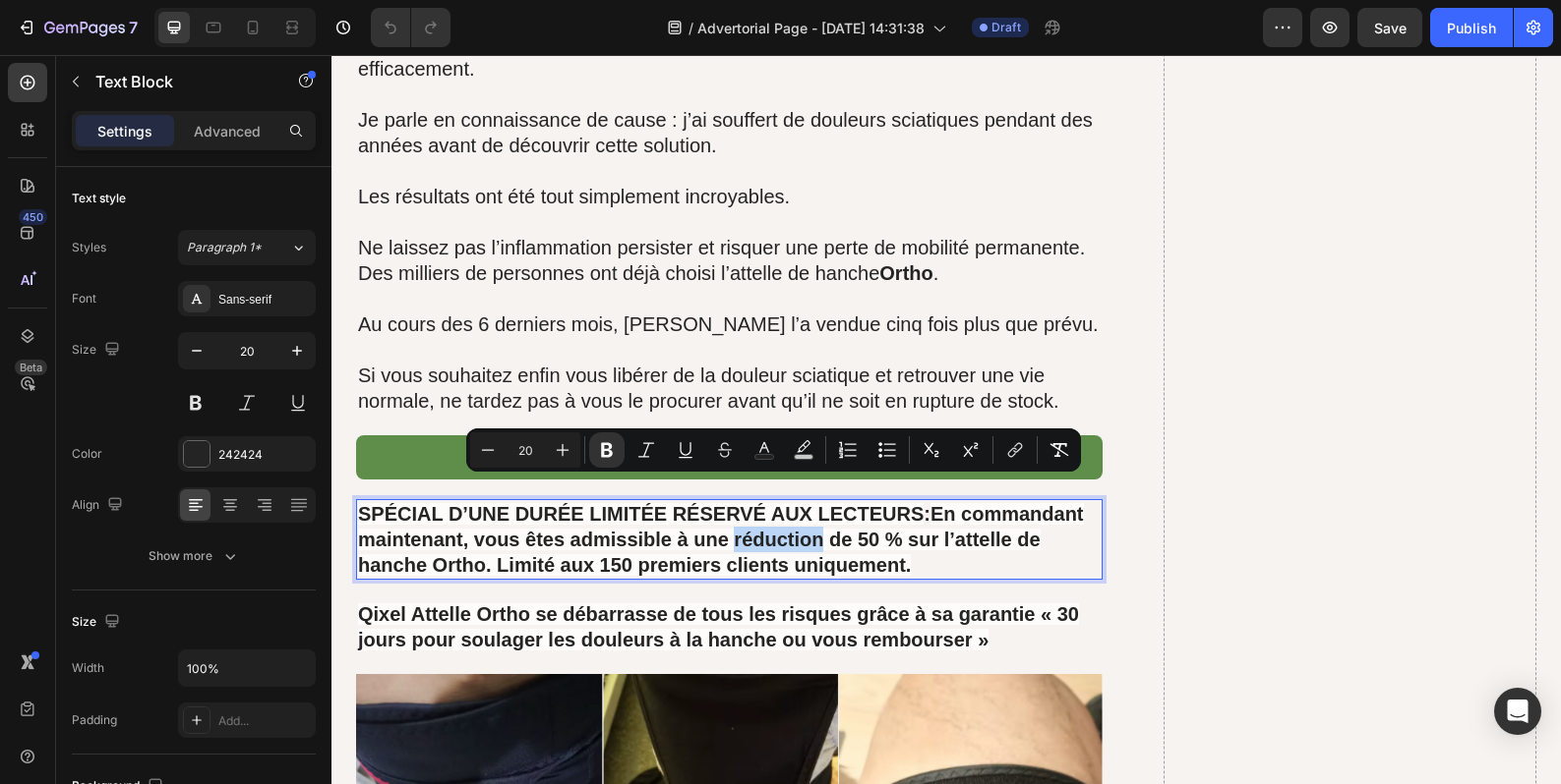
drag, startPoint x: 732, startPoint y: 492, endPoint x: 815, endPoint y: 492, distance: 83.0
click at [815, 503] on strong "En commandant maintenant, vous êtes admissible à une réduction de 50 % sur l’at…" at bounding box center [720, 539] width 726 height 72
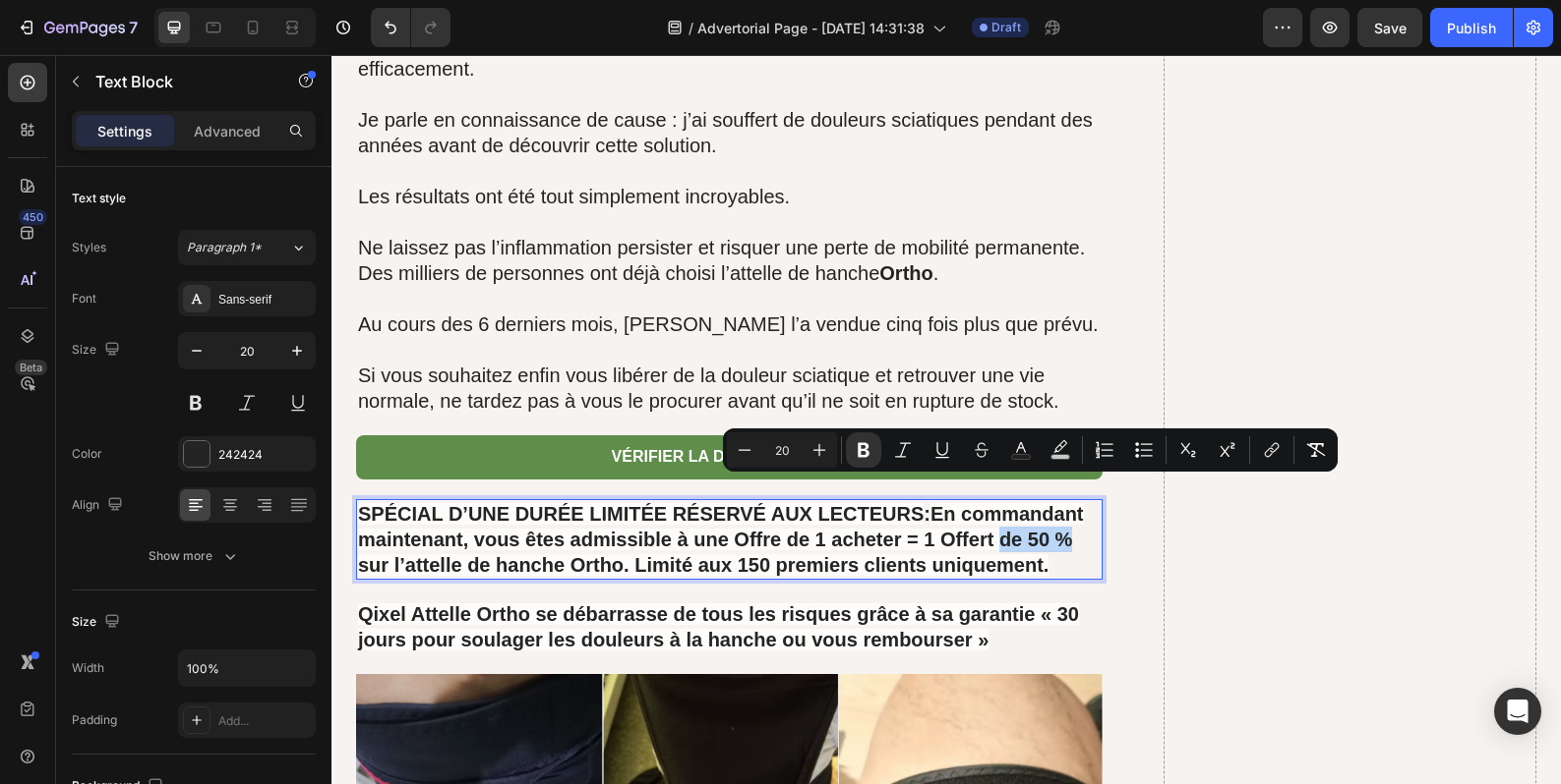
drag, startPoint x: 996, startPoint y: 495, endPoint x: 1082, endPoint y: 496, distance: 86.0
click at [1082, 501] on p "SPÉCIAL D’UNE DURÉE LIMITÉE RÉSERVÉ AUX LECTEURS : En commandant maintenant, vo…" at bounding box center [729, 539] width 743 height 76
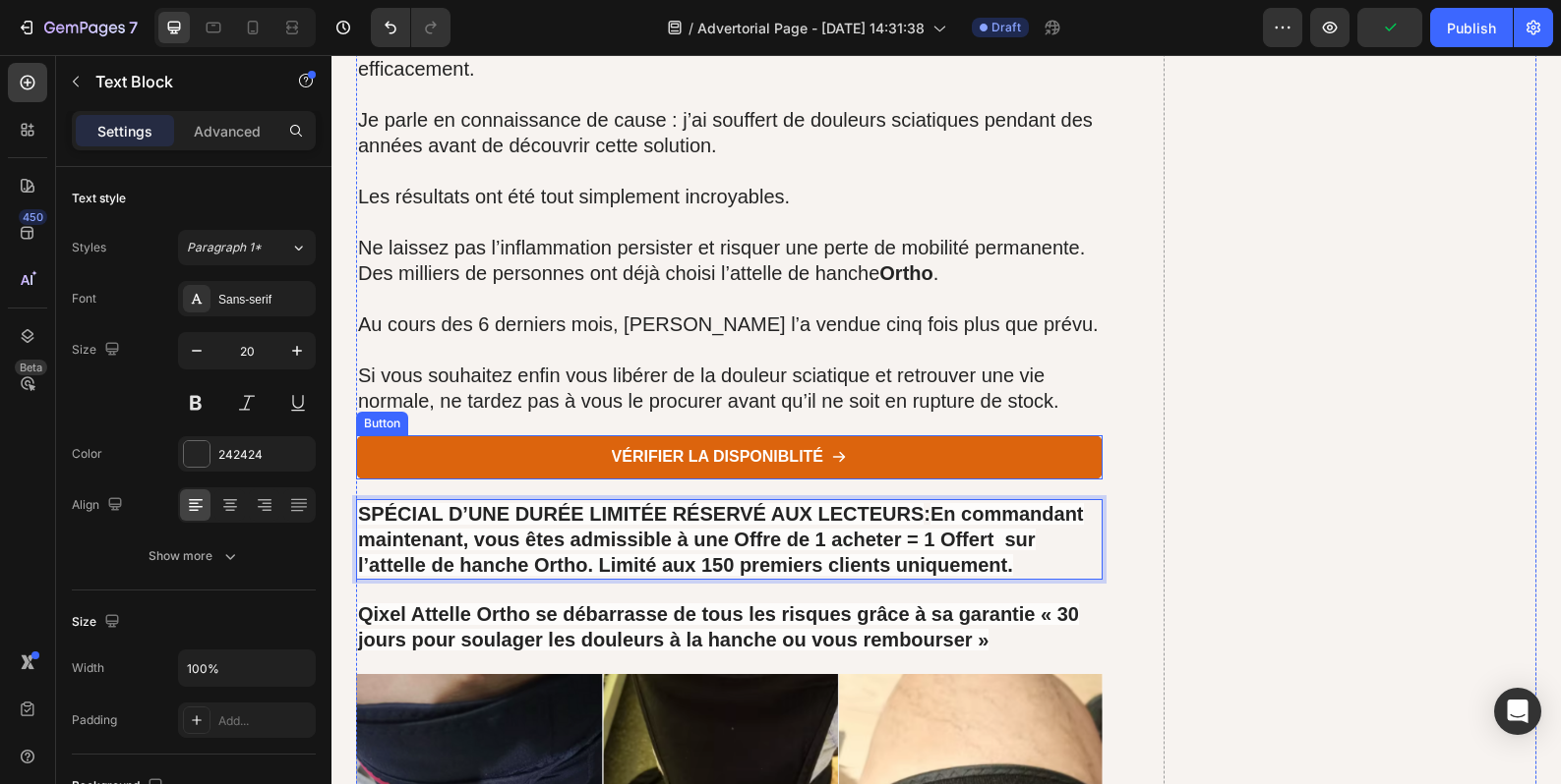
click at [457, 436] on link "vérifier la disponiblité" at bounding box center [729, 457] width 747 height 45
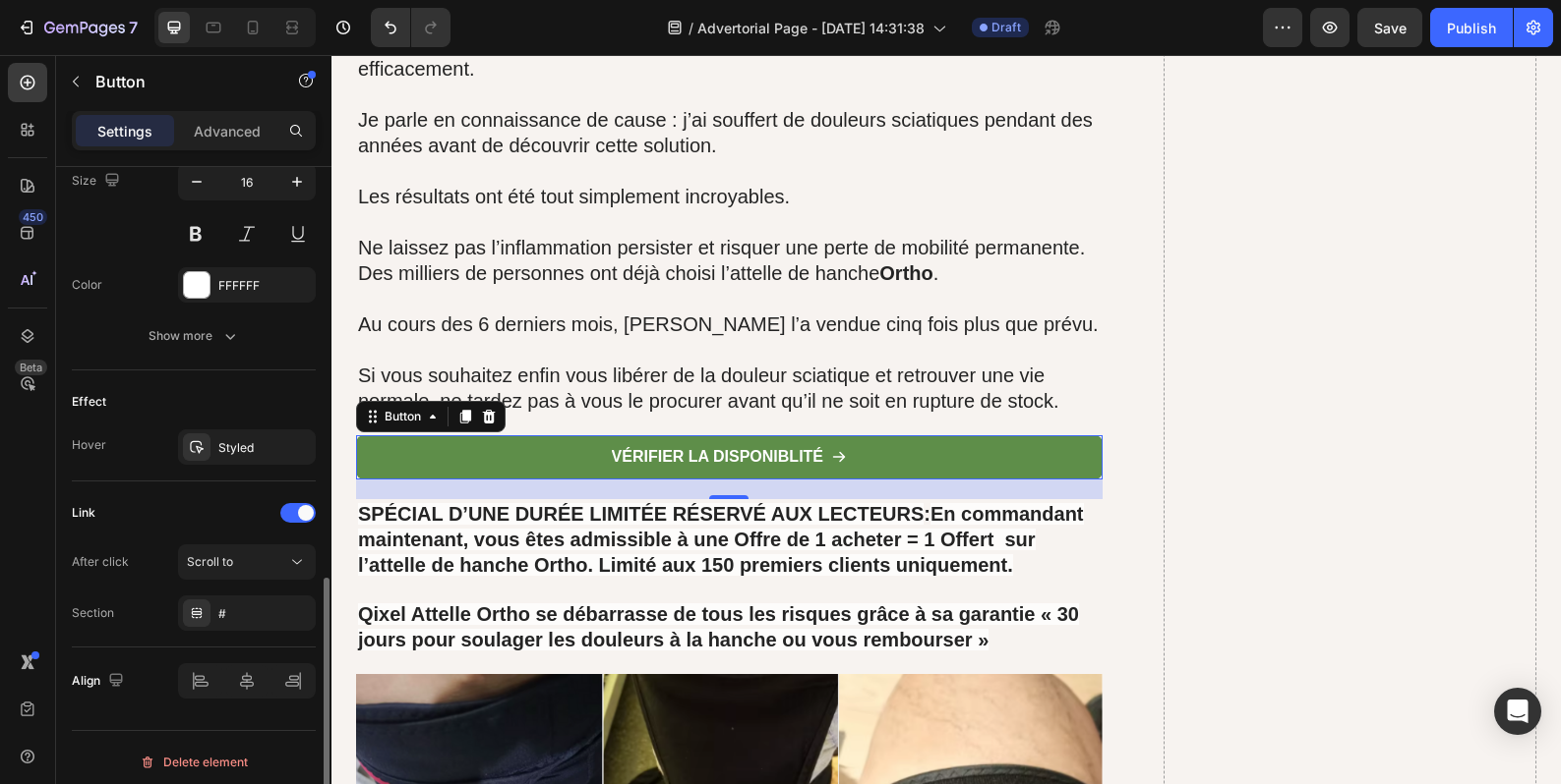
scroll to position [994, 0]
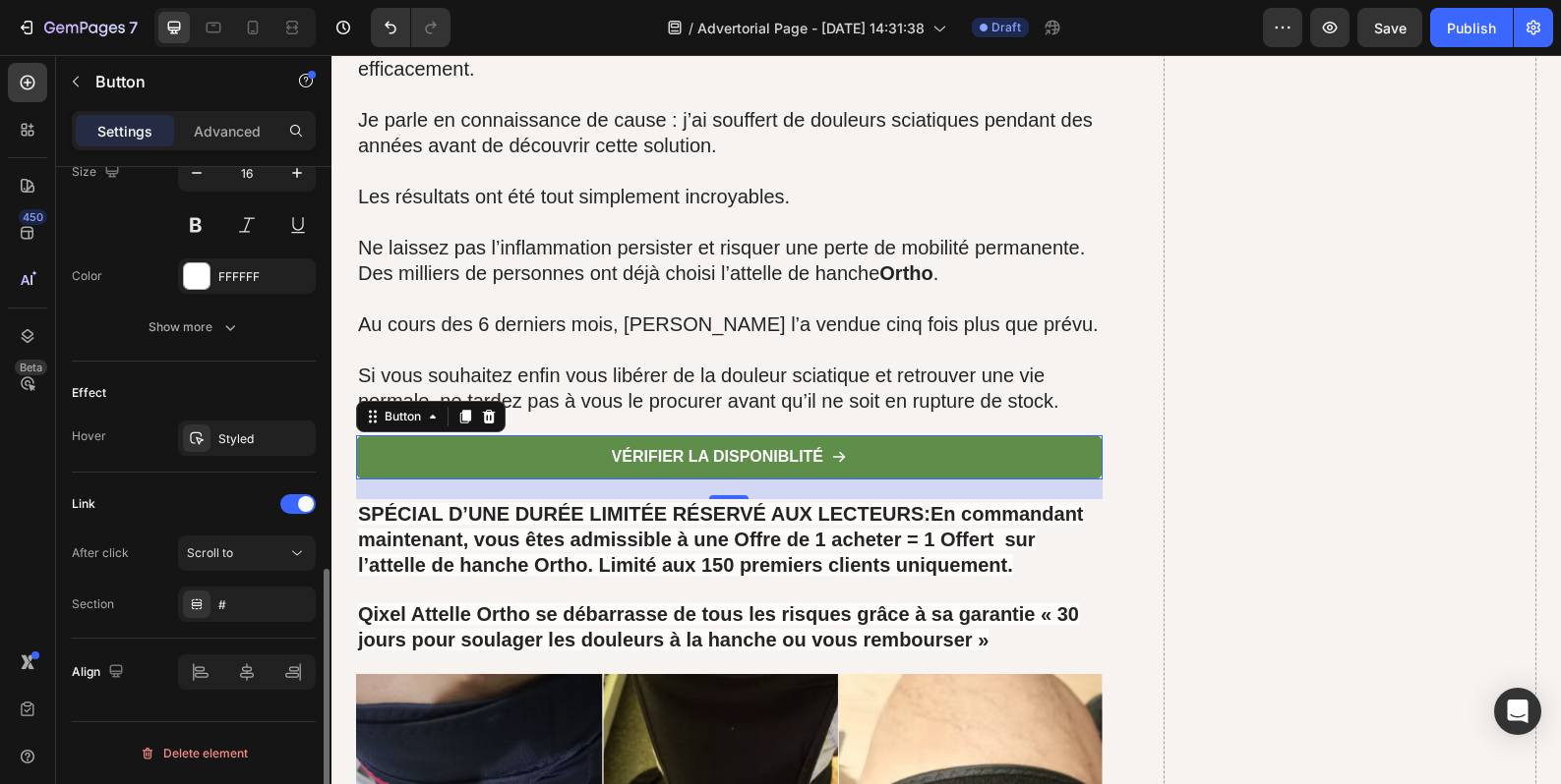
click at [280, 572] on div "After click Scroll to Section #" at bounding box center [193, 578] width 244 height 86
click at [284, 566] on button "Scroll to" at bounding box center [247, 553] width 138 height 36
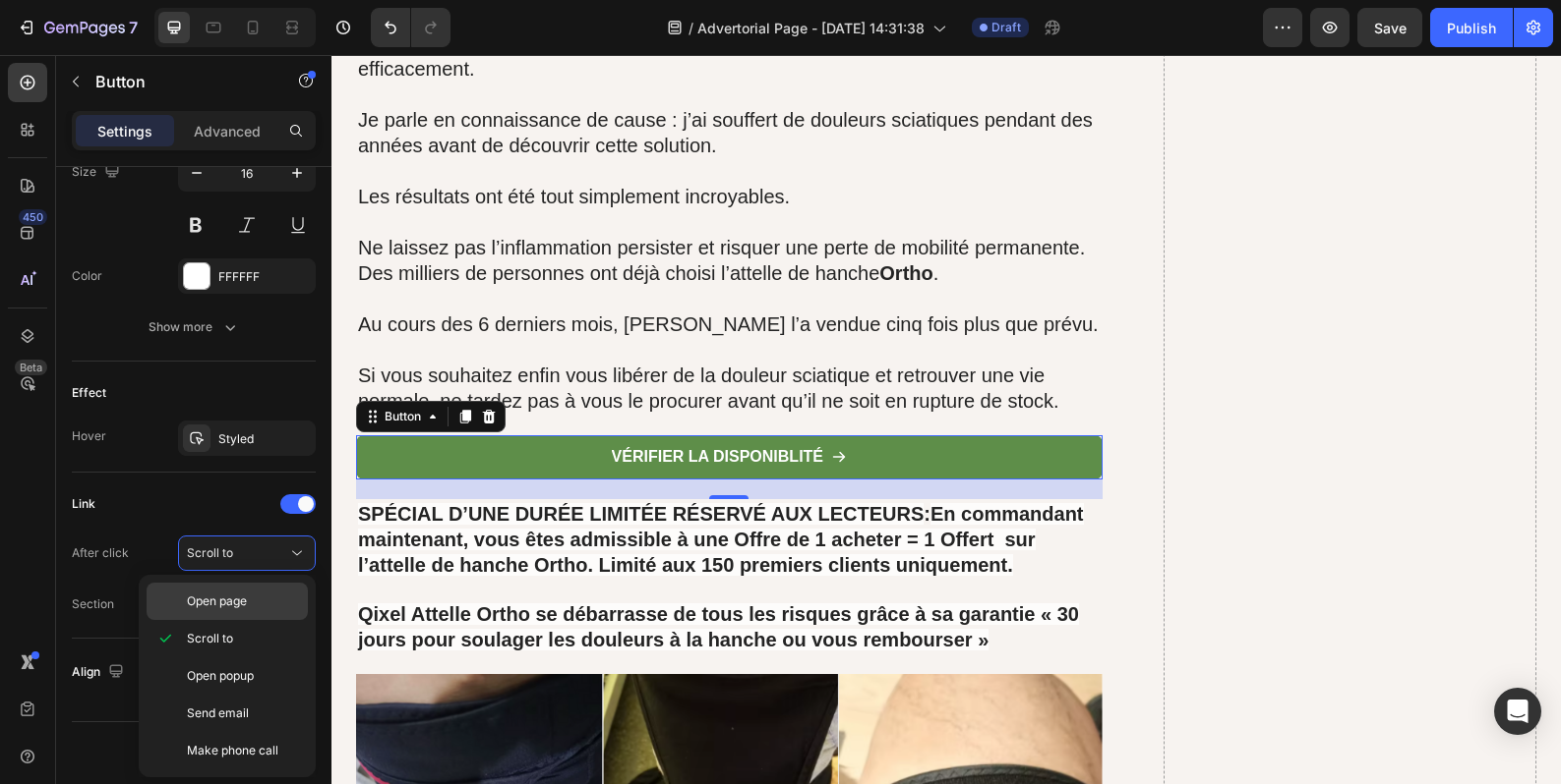
click at [265, 606] on p "Open page" at bounding box center [243, 602] width 112 height 18
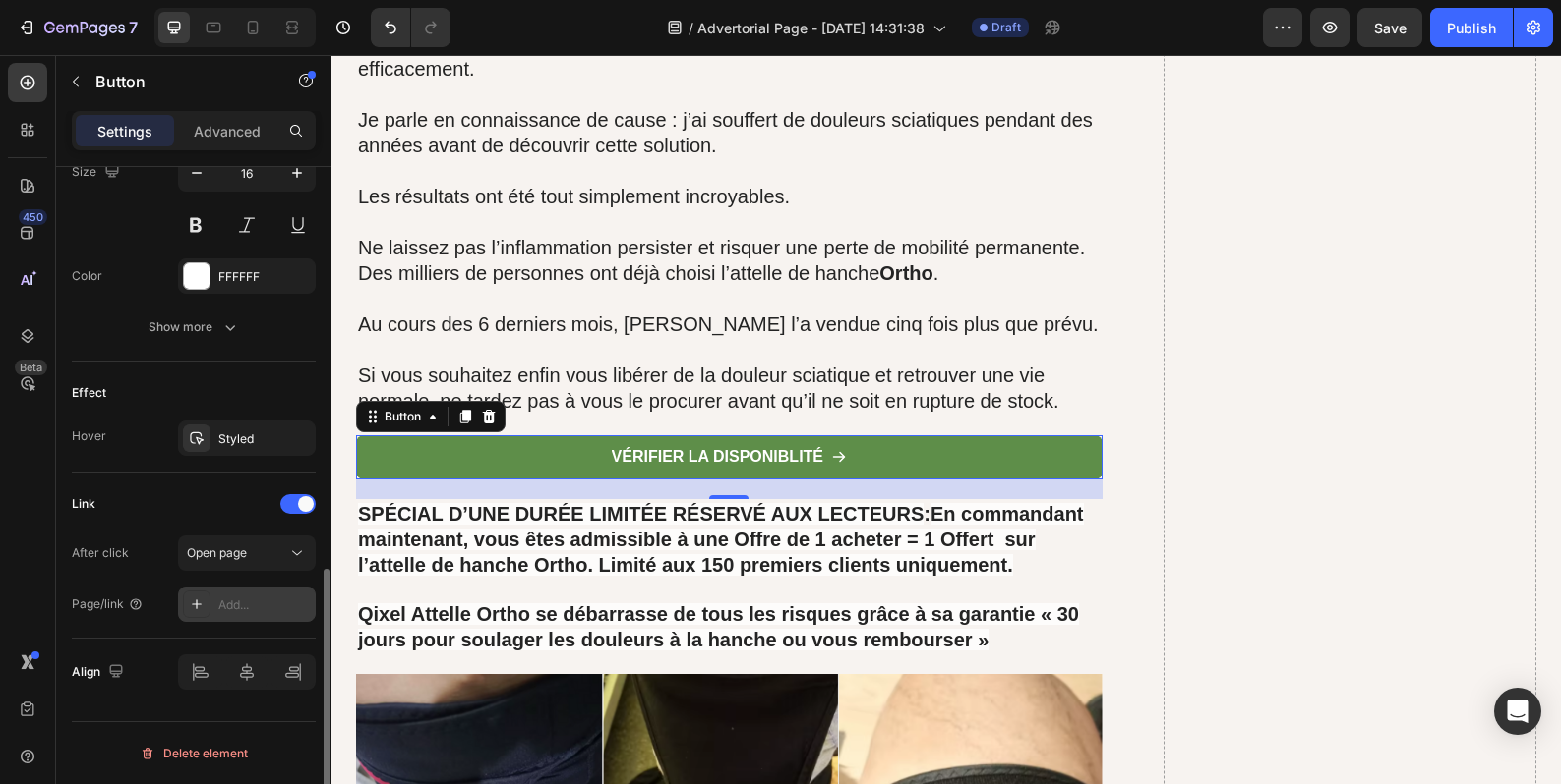
click at [262, 608] on div "Add..." at bounding box center [263, 606] width 92 height 18
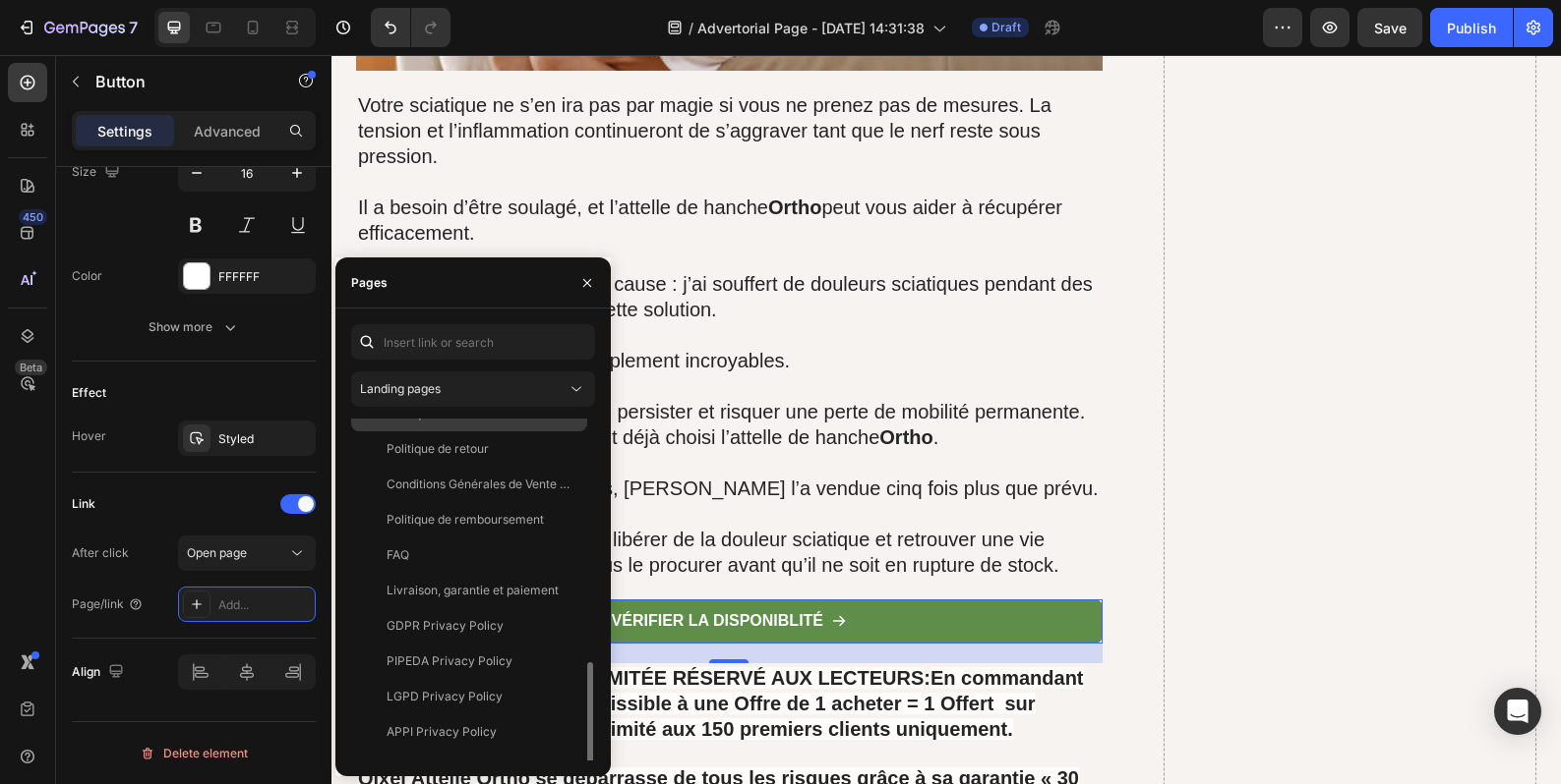
scroll to position [259, 0]
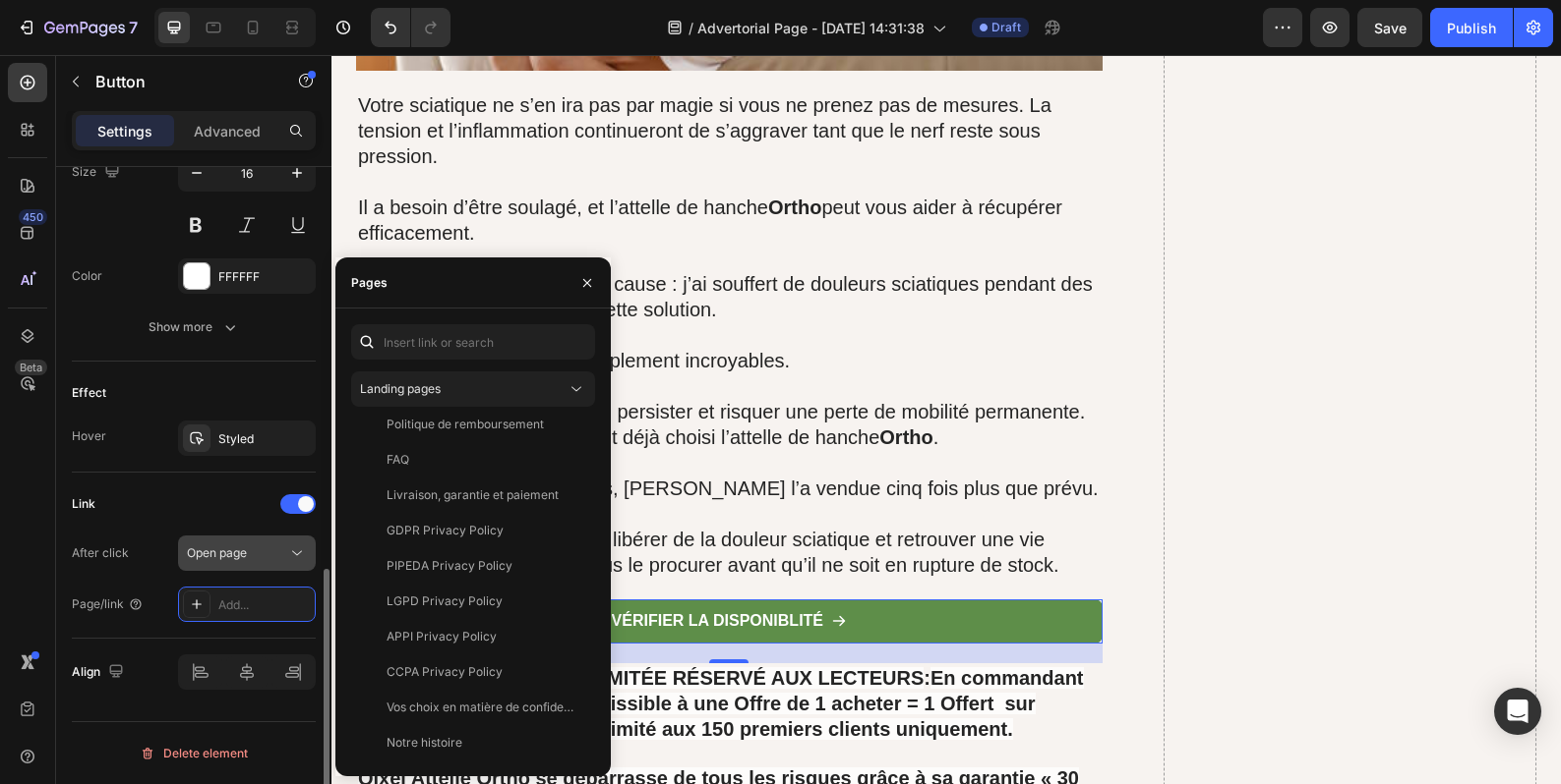
click at [292, 565] on button "Open page" at bounding box center [247, 553] width 138 height 36
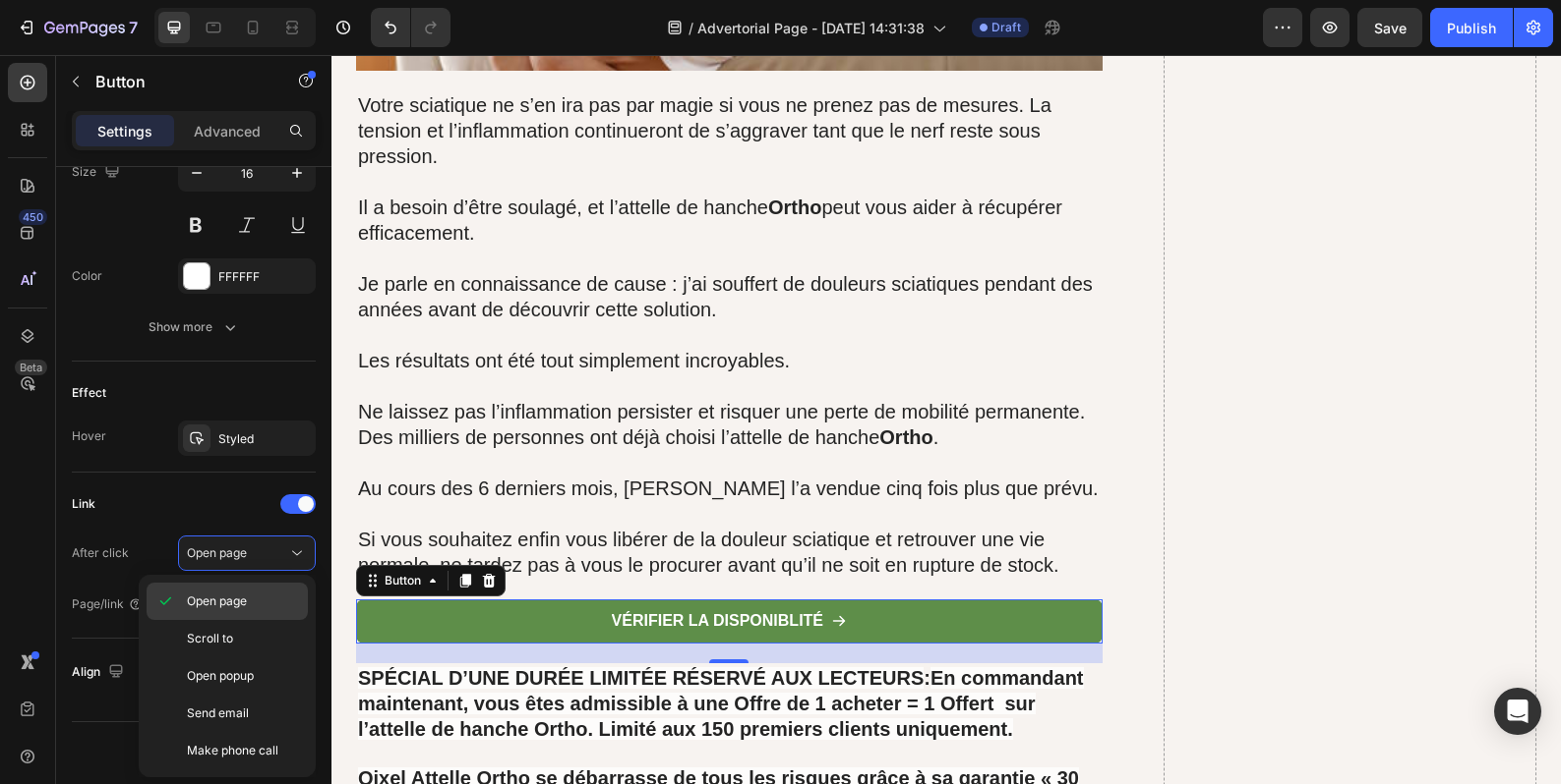
drag, startPoint x: 275, startPoint y: 632, endPoint x: 276, endPoint y: 619, distance: 13.0
click at [275, 633] on p "Scroll to" at bounding box center [243, 638] width 112 height 18
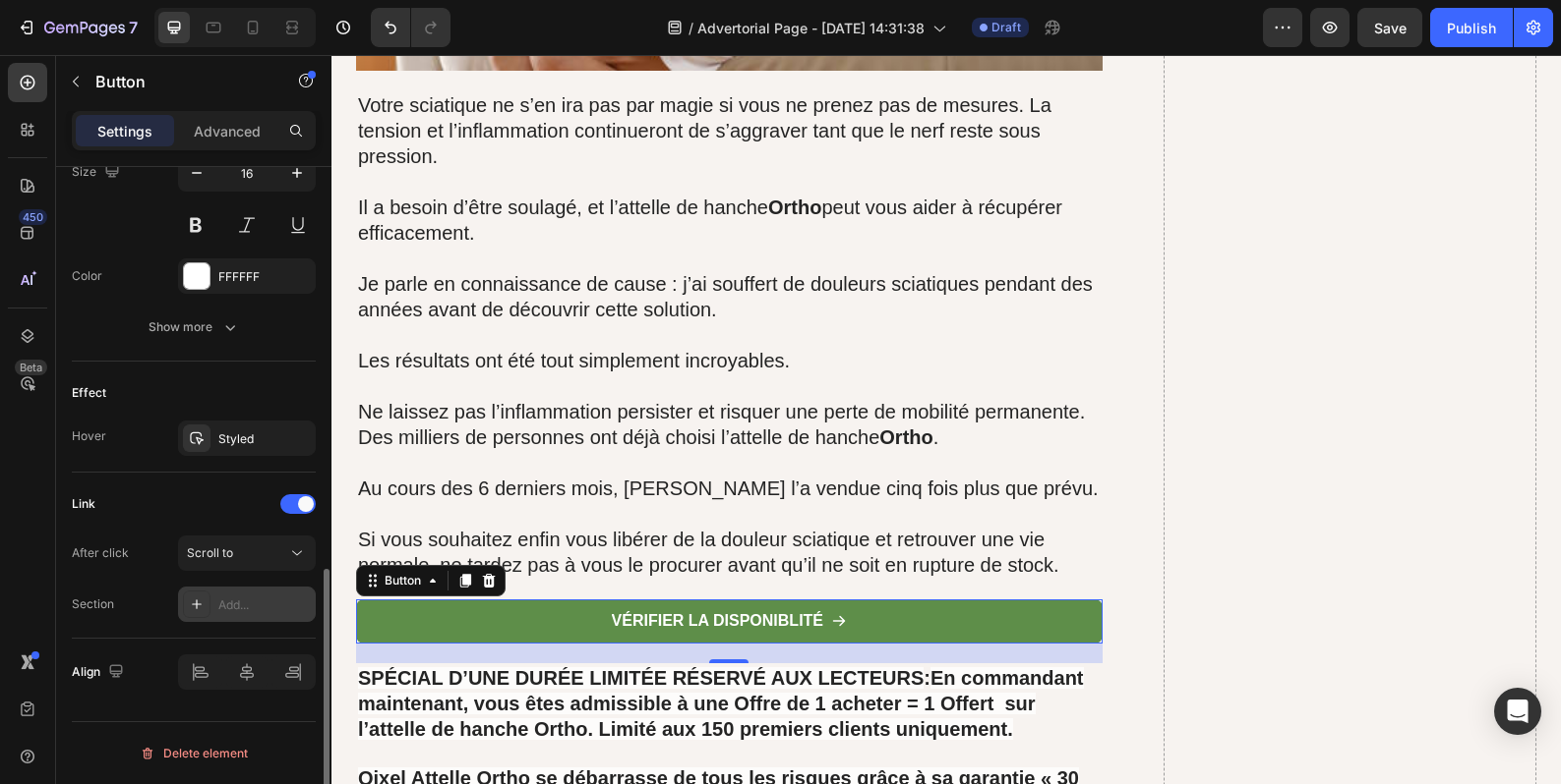
click at [269, 606] on div "Add..." at bounding box center [263, 606] width 92 height 18
click at [273, 563] on button "Scroll to" at bounding box center [247, 553] width 138 height 36
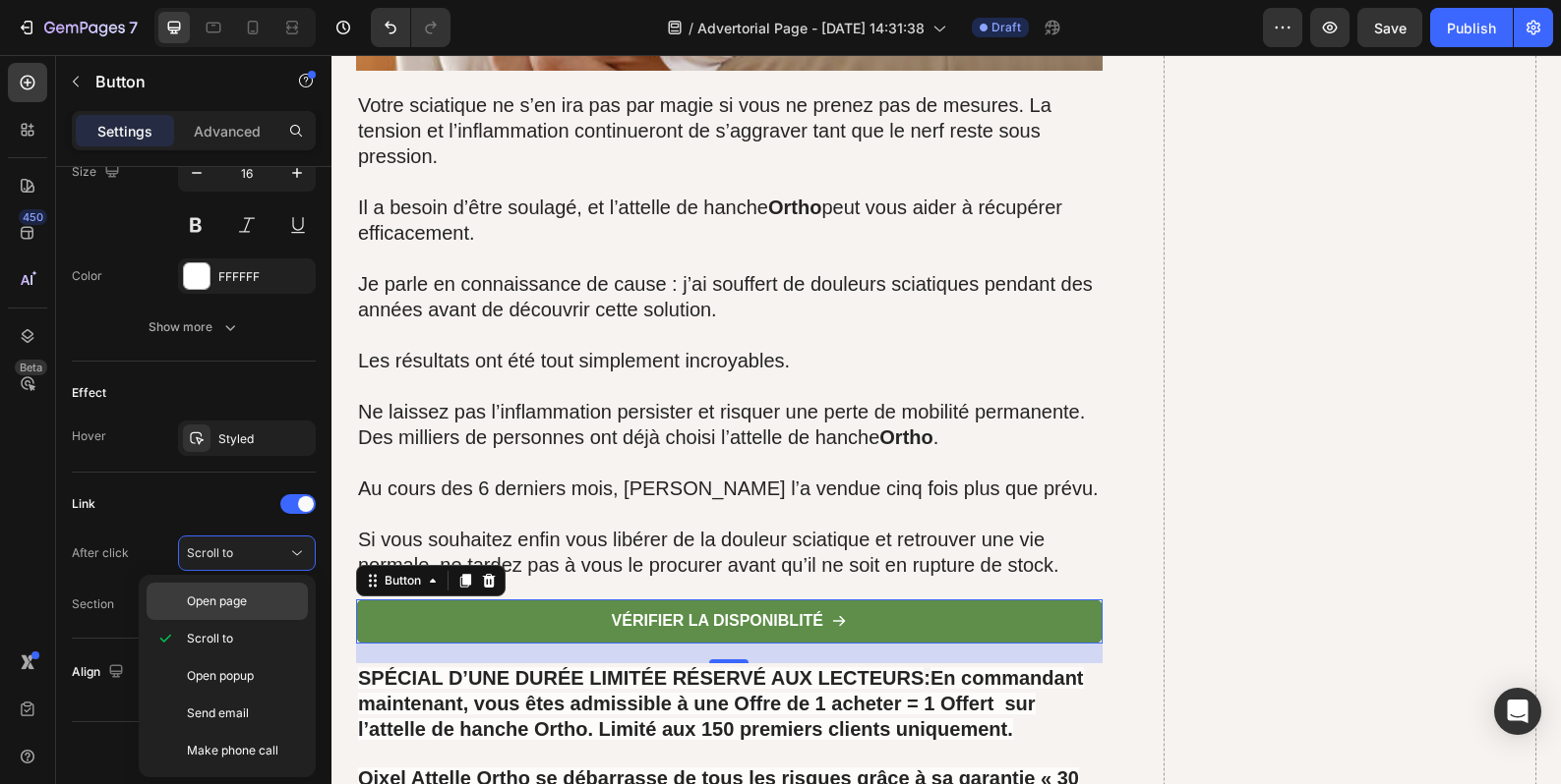
click at [257, 589] on div "Open page" at bounding box center [227, 602] width 161 height 38
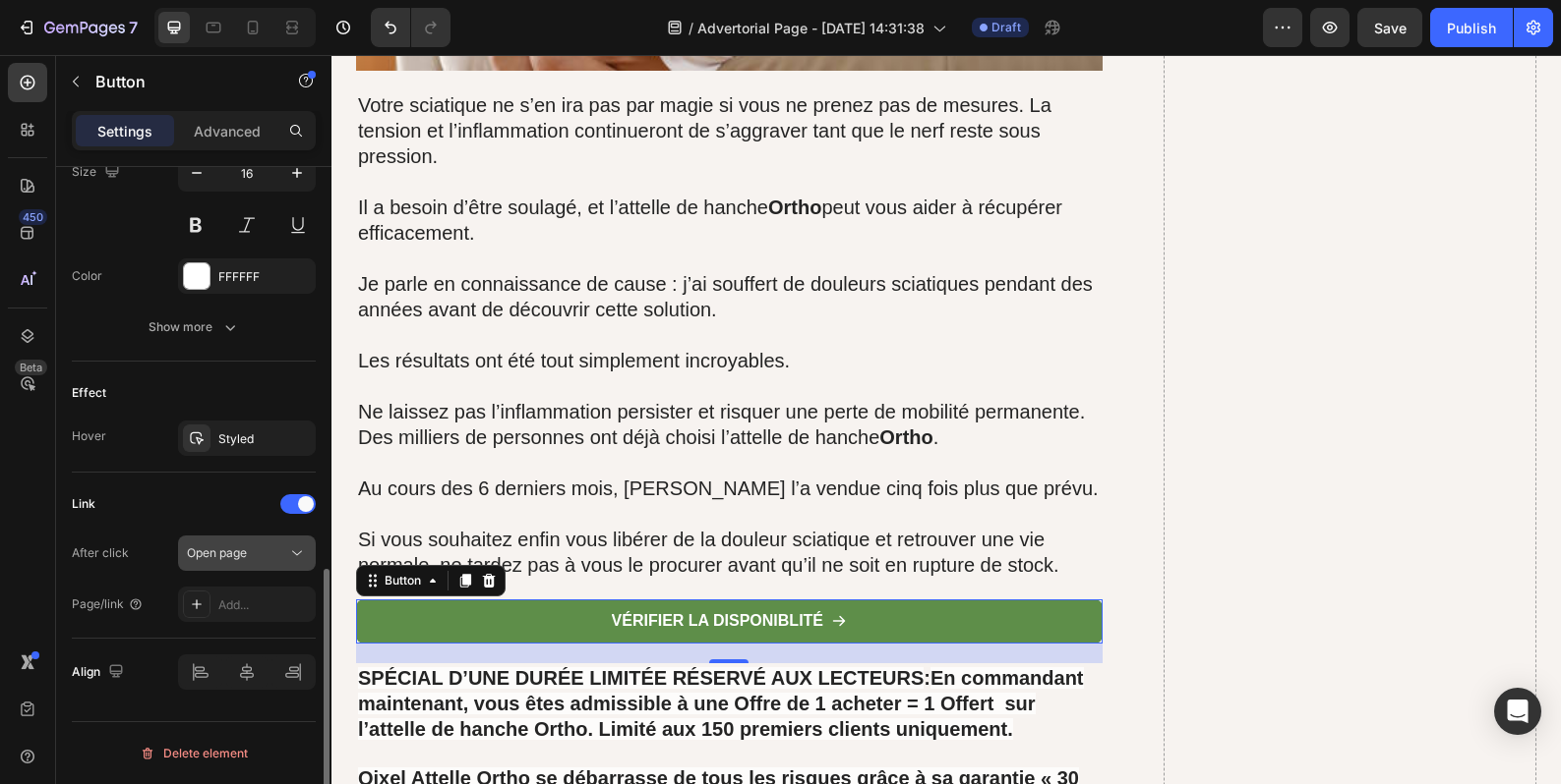
click at [266, 565] on button "Open page" at bounding box center [247, 553] width 138 height 36
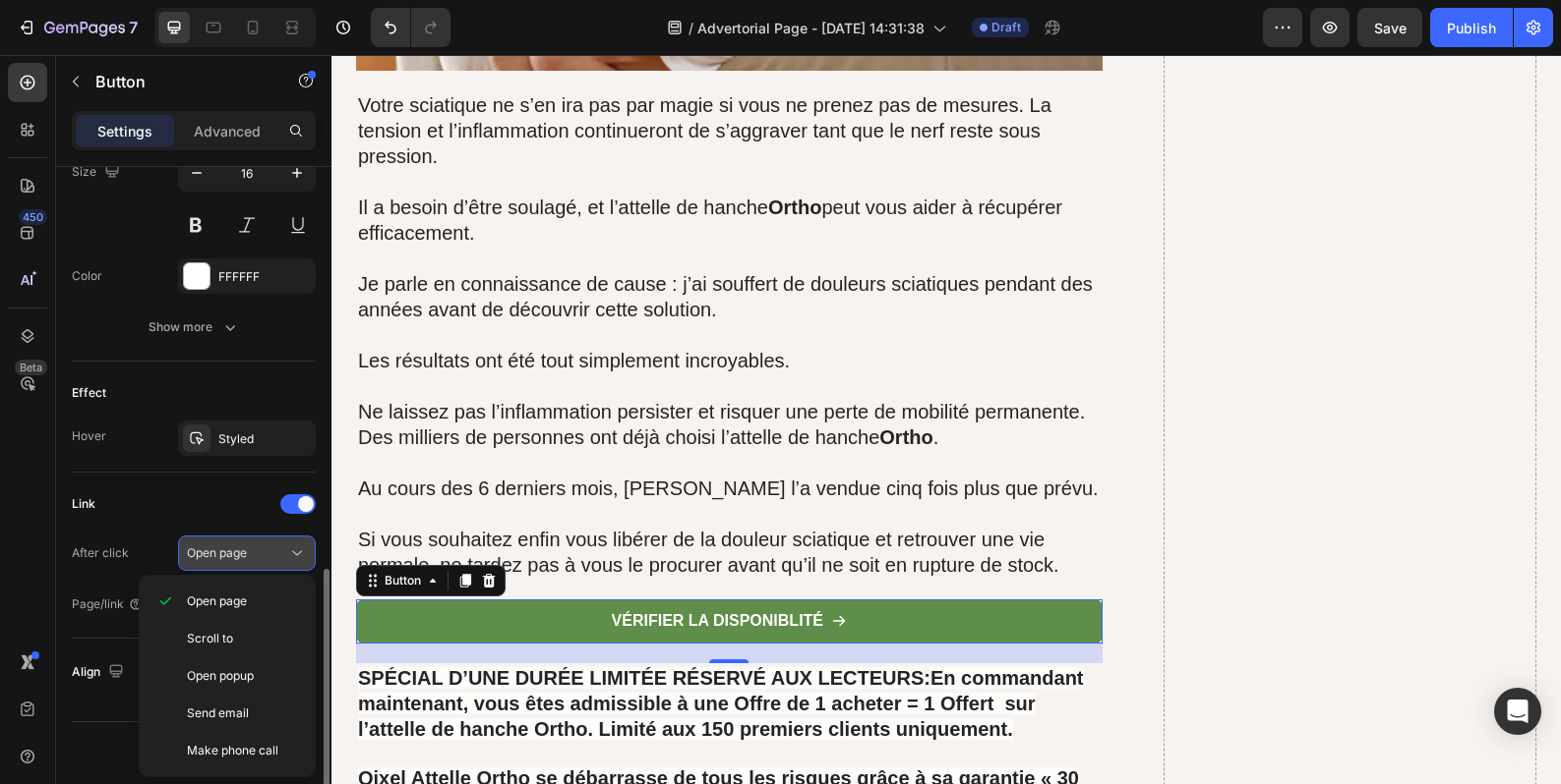
click at [272, 557] on div "Open page" at bounding box center [237, 553] width 100 height 18
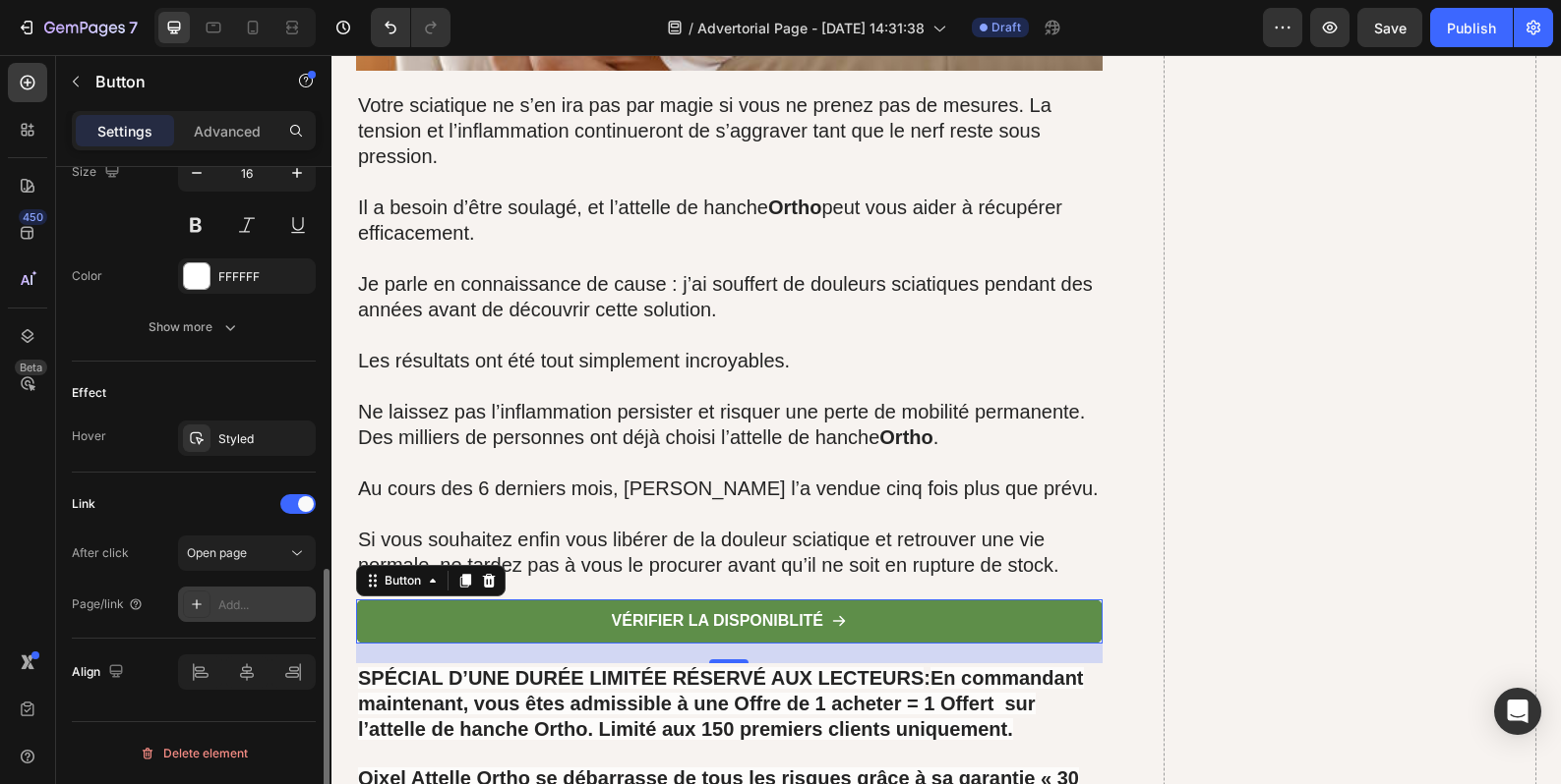
click at [264, 596] on div "Add..." at bounding box center [247, 605] width 138 height 36
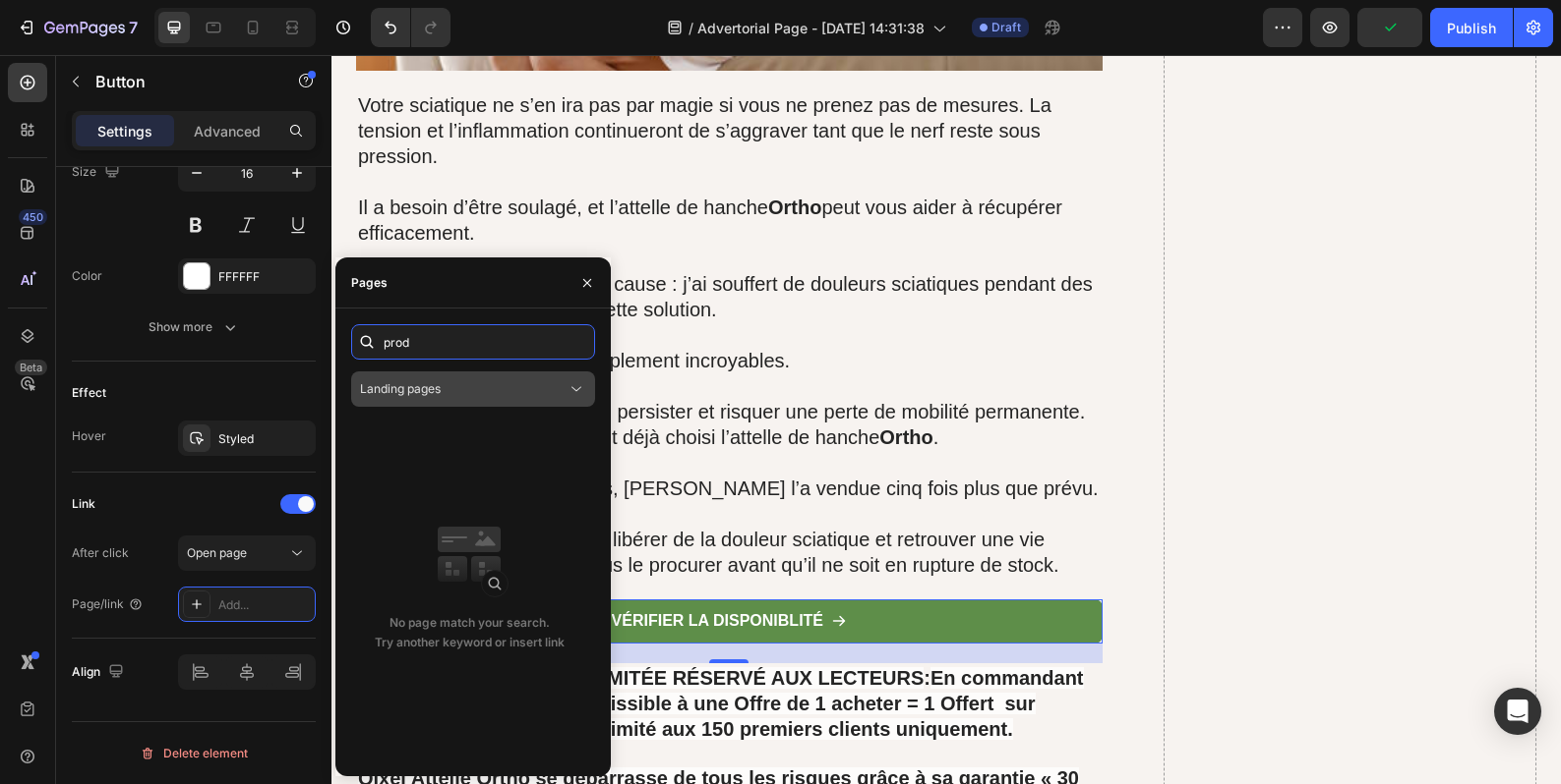
type input "prod"
click at [539, 391] on div "Landing pages" at bounding box center [463, 389] width 207 height 18
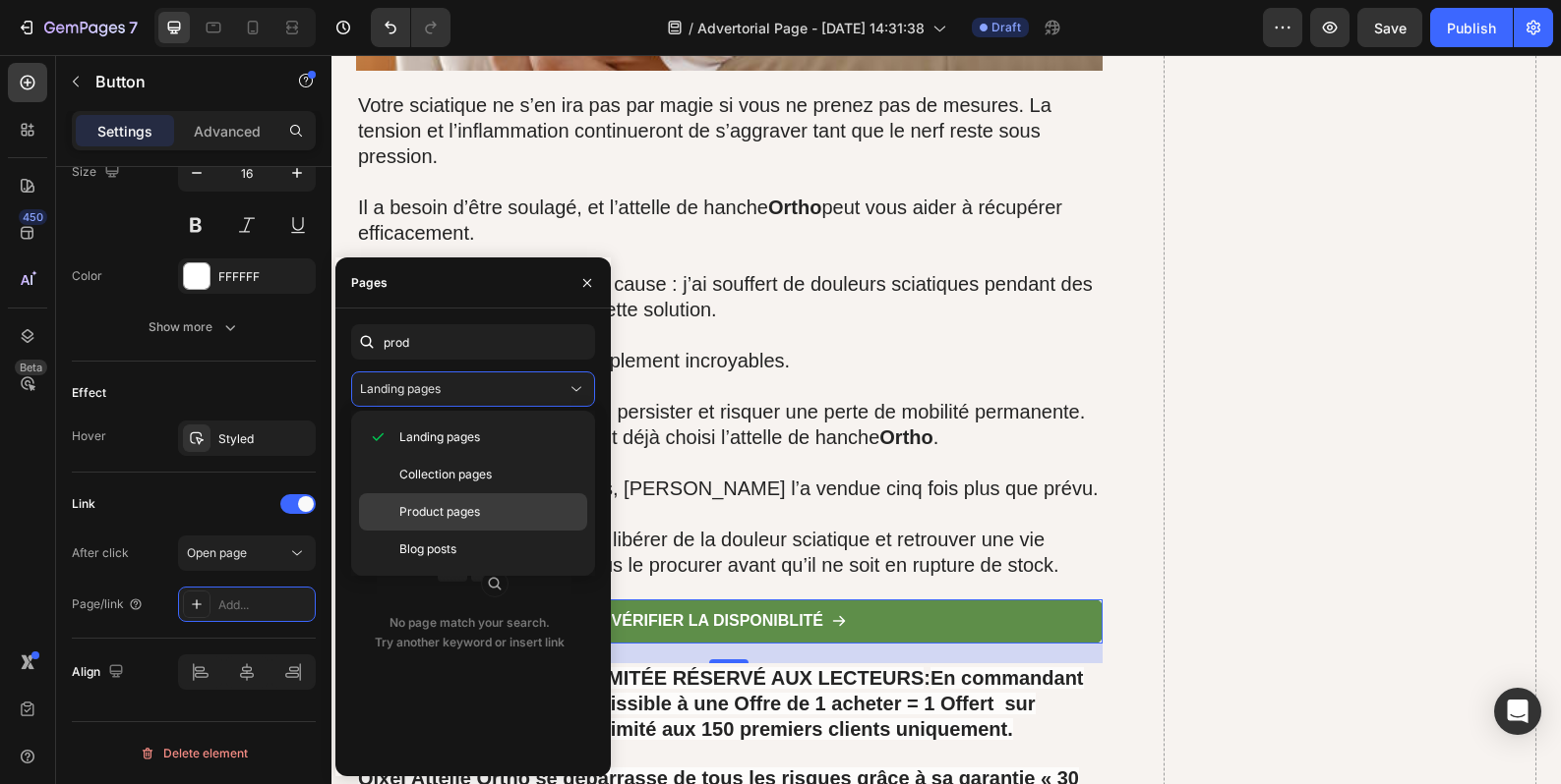
click at [478, 507] on span "Product pages" at bounding box center [439, 512] width 80 height 18
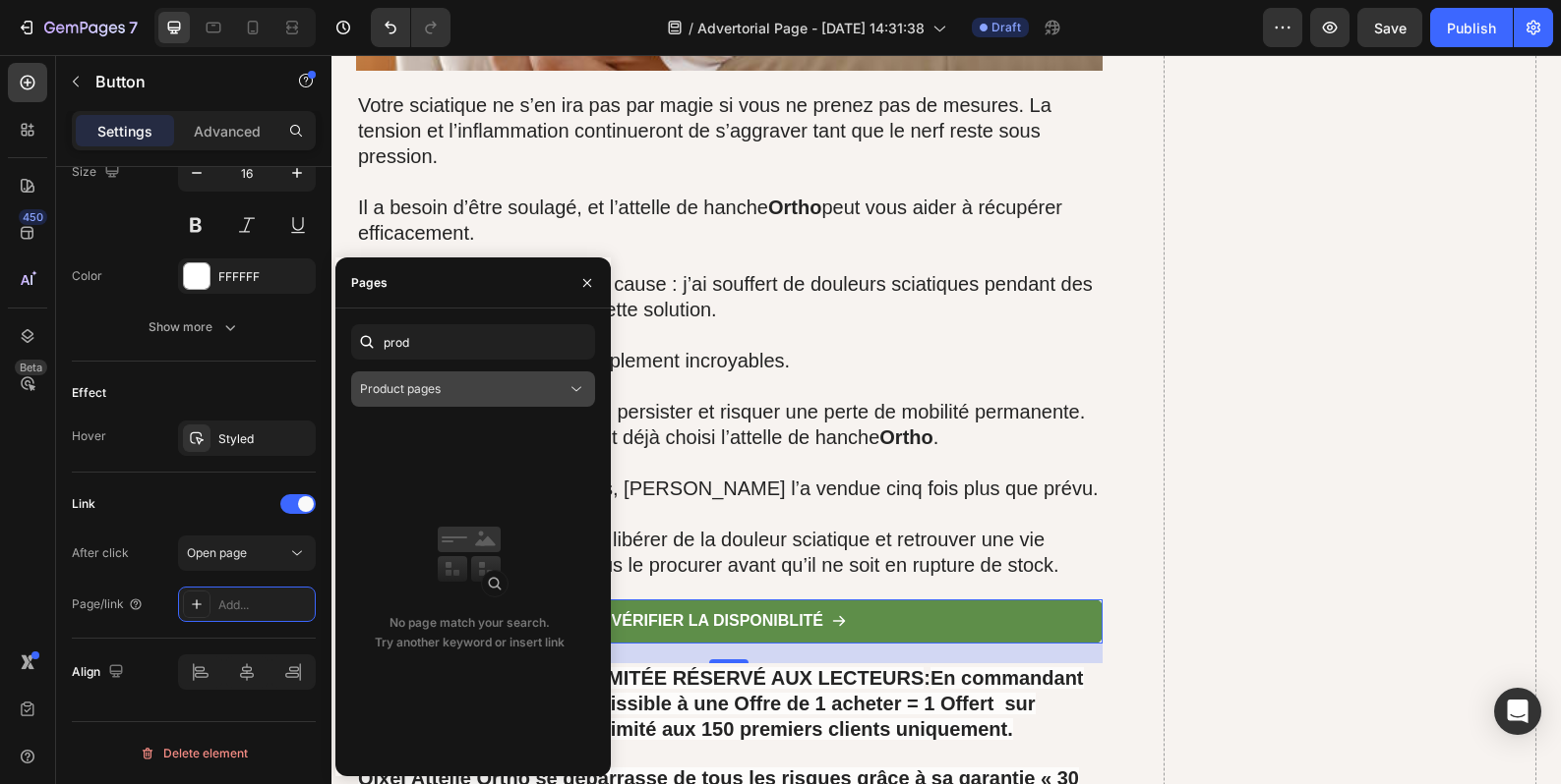
click at [457, 389] on div "Product pages" at bounding box center [463, 389] width 207 height 18
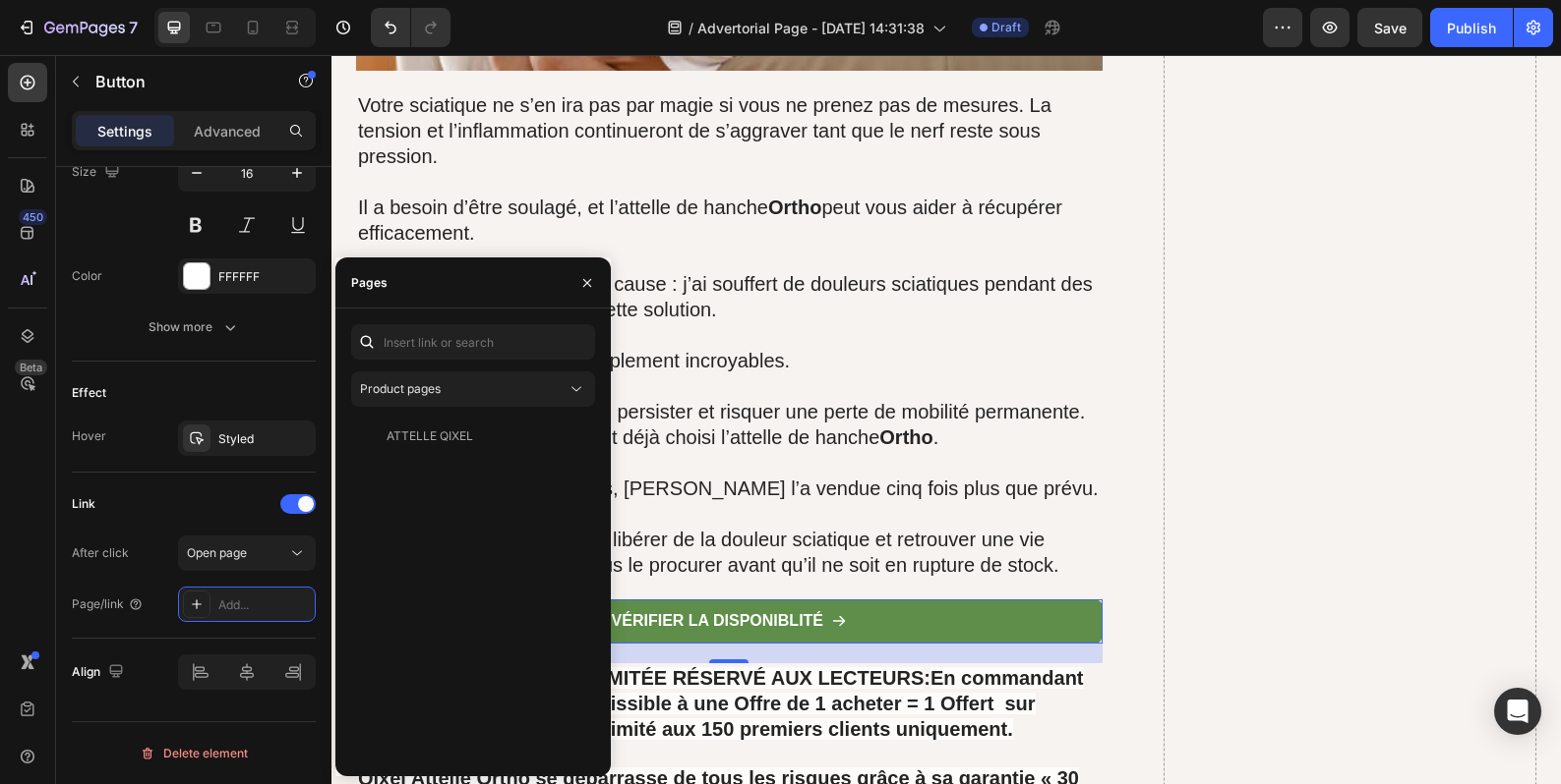
click at [510, 623] on div "ATTELLE QIXEL View" at bounding box center [472, 590] width 244 height 343
click at [480, 433] on div "ATTELLE QIXEL" at bounding box center [468, 437] width 220 height 18
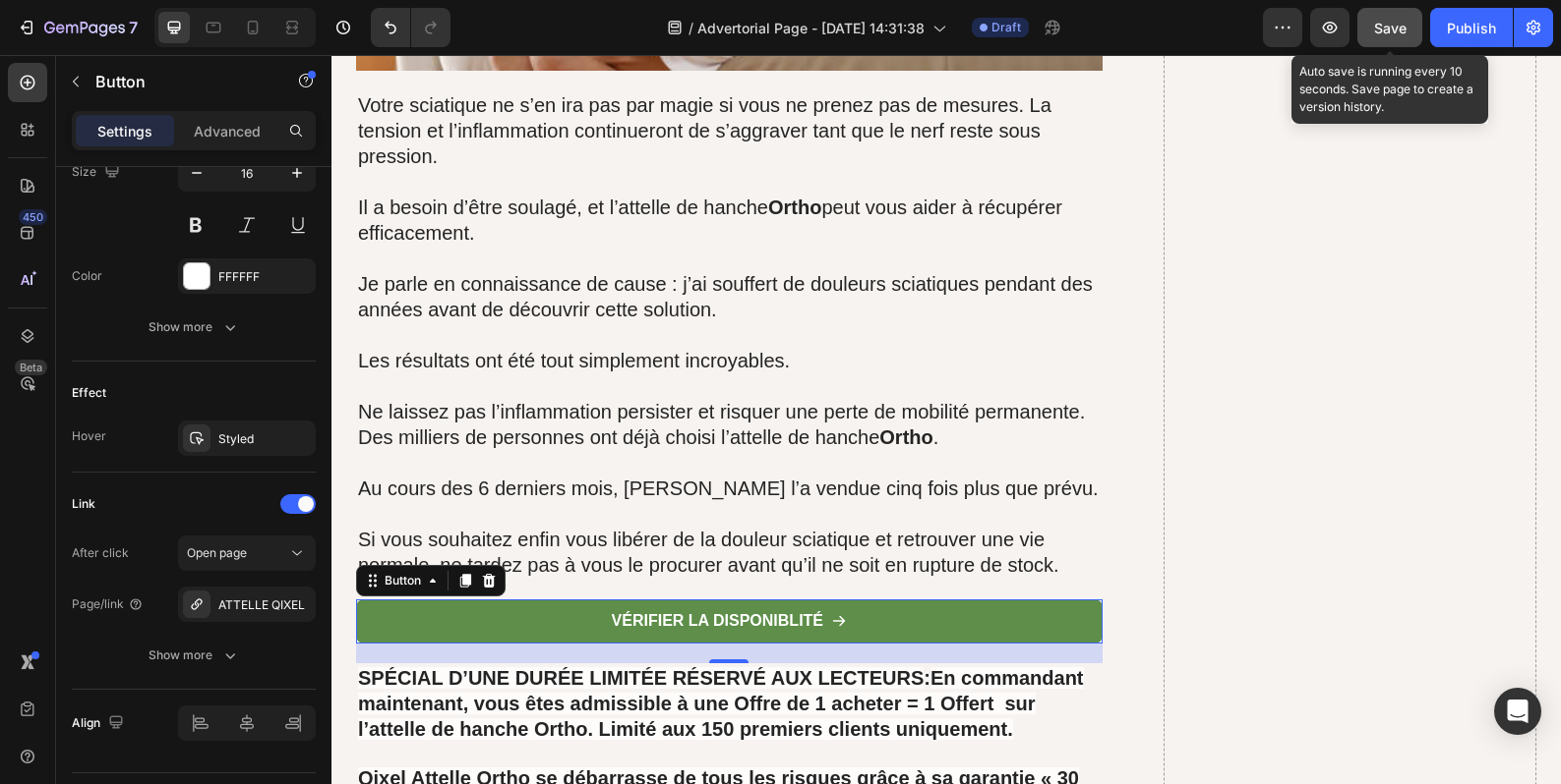
click at [1378, 37] on div "Save" at bounding box center [1390, 28] width 33 height 21
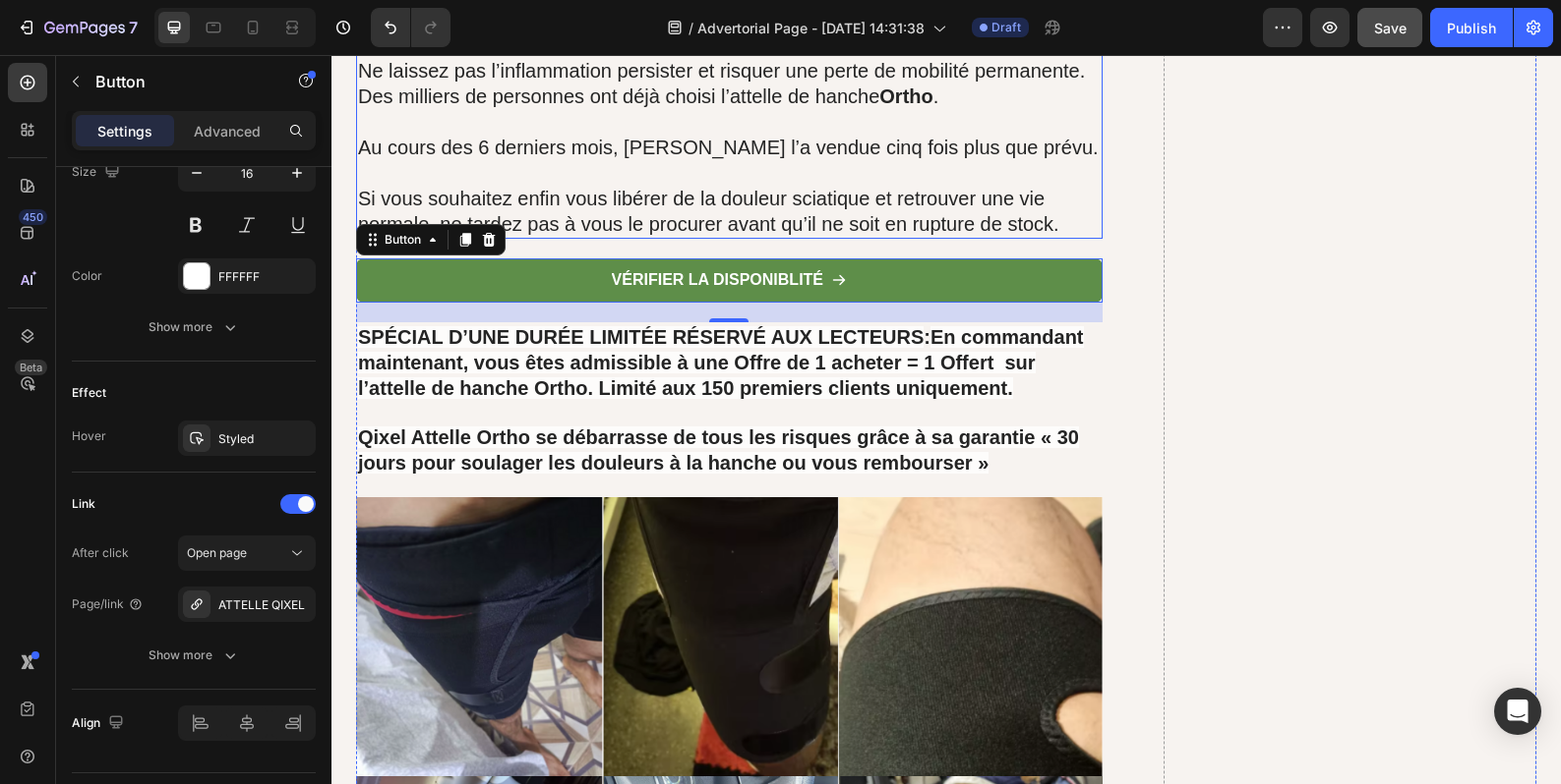
scroll to position [14946, 0]
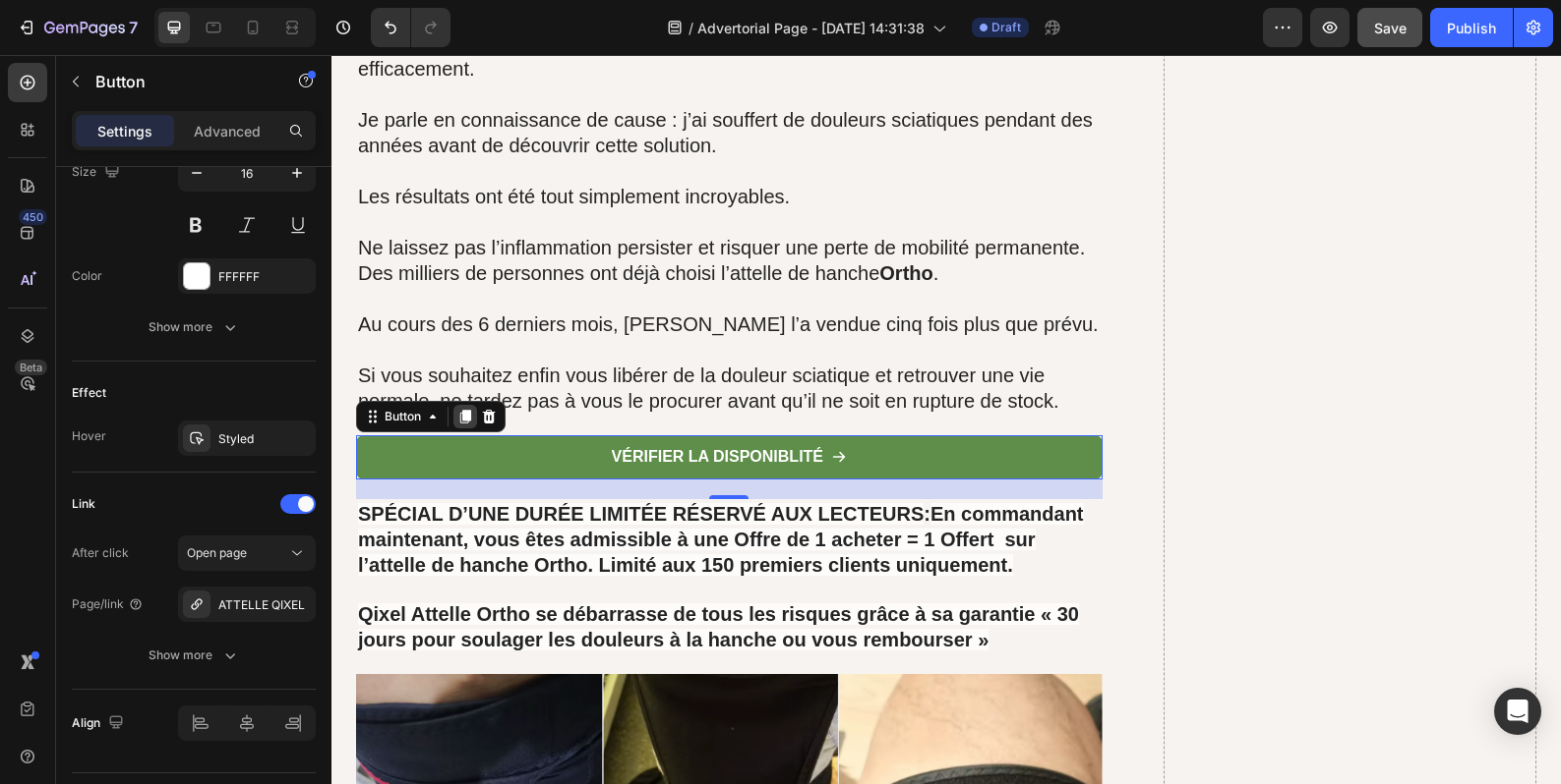
click at [461, 410] on icon at bounding box center [466, 417] width 11 height 14
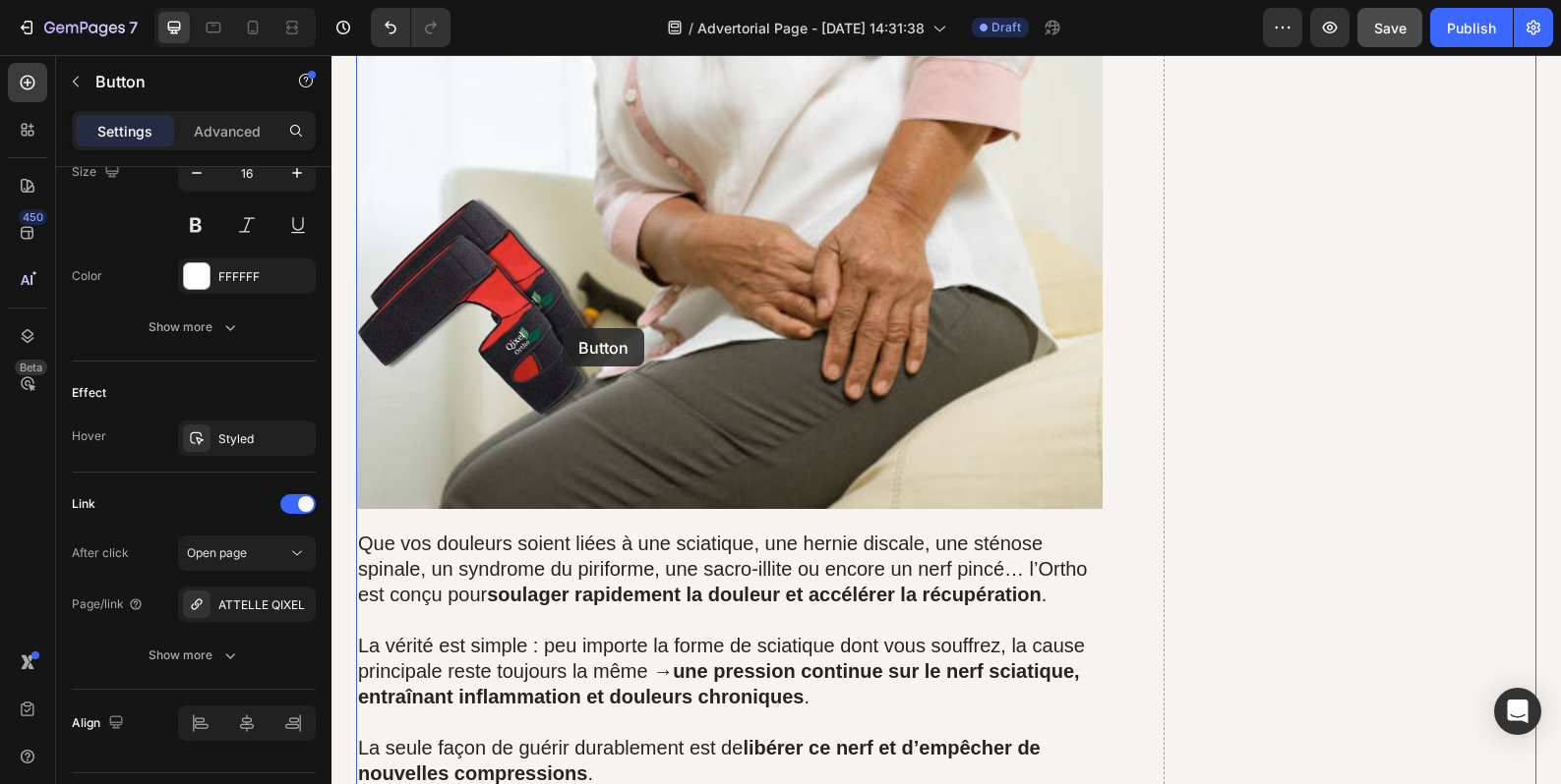
scroll to position [8558, 0]
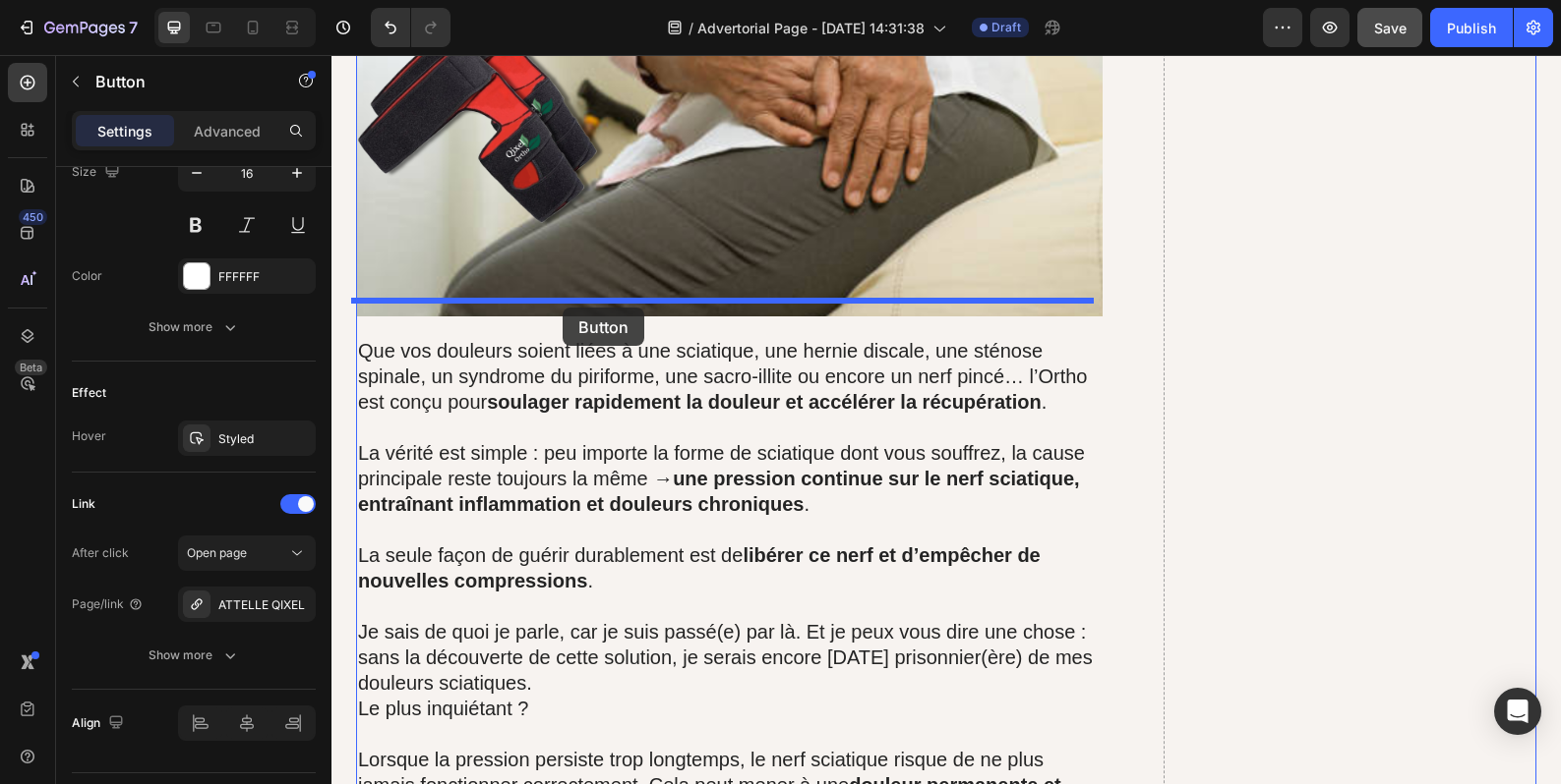
drag, startPoint x: 542, startPoint y: 477, endPoint x: 563, endPoint y: 308, distance: 170.3
click at [563, 308] on div "Header J’ai toujours été une personne dynamique : je jouais au tennis le week-e…" at bounding box center [946, 730] width 1229 height 18464
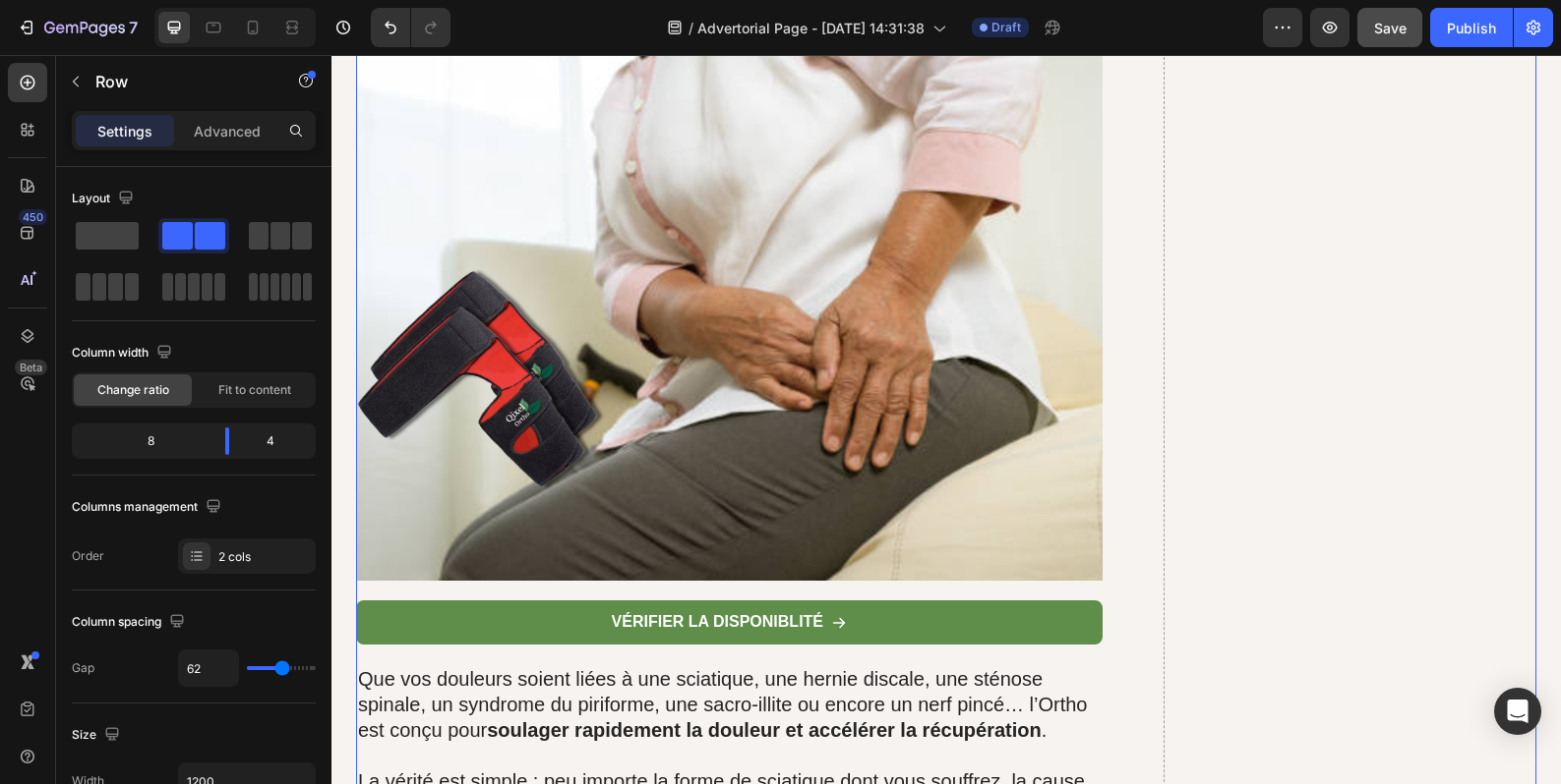
scroll to position [8393, 0]
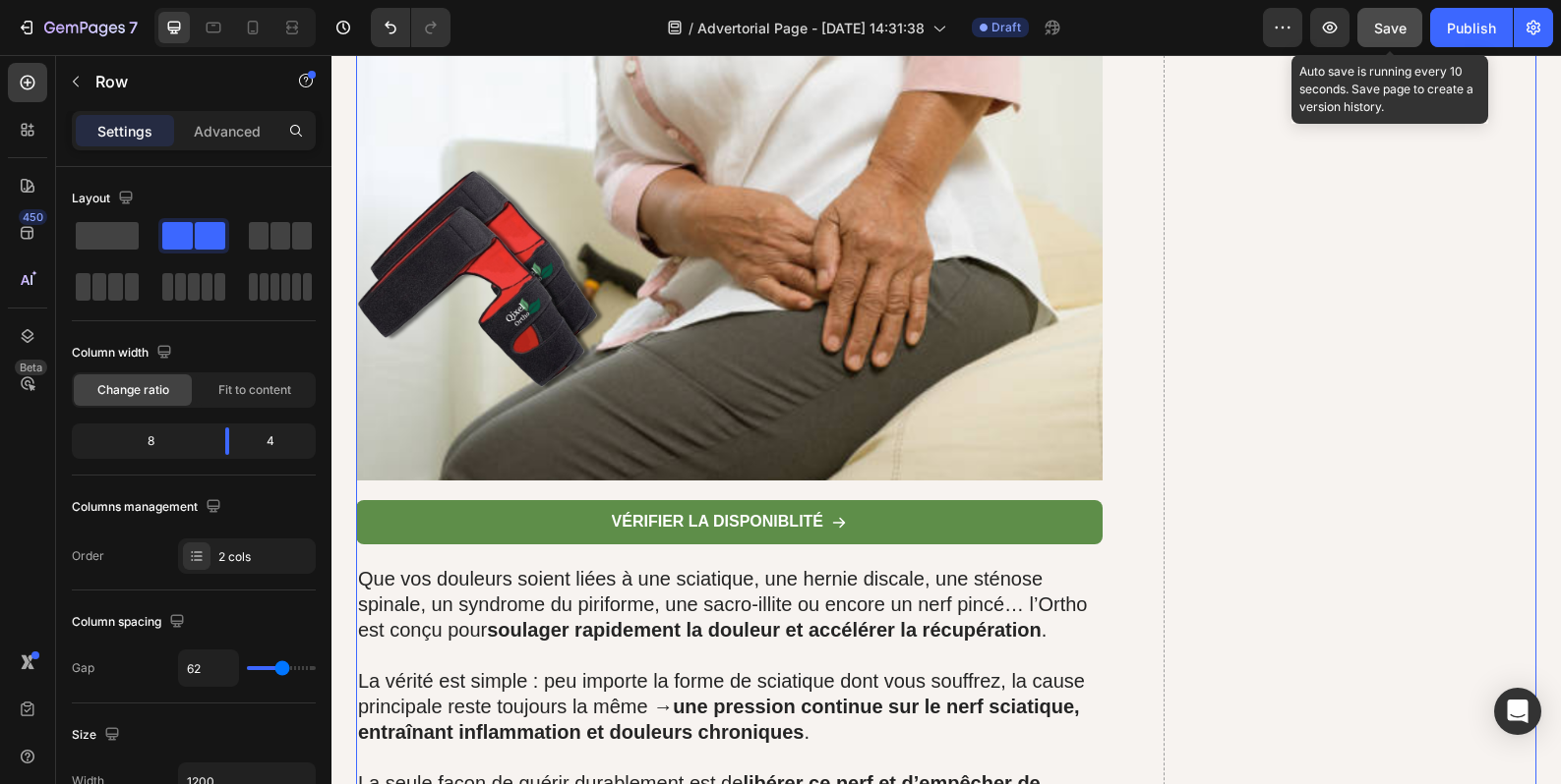
click at [1375, 39] on button "Save" at bounding box center [1390, 28] width 65 height 40
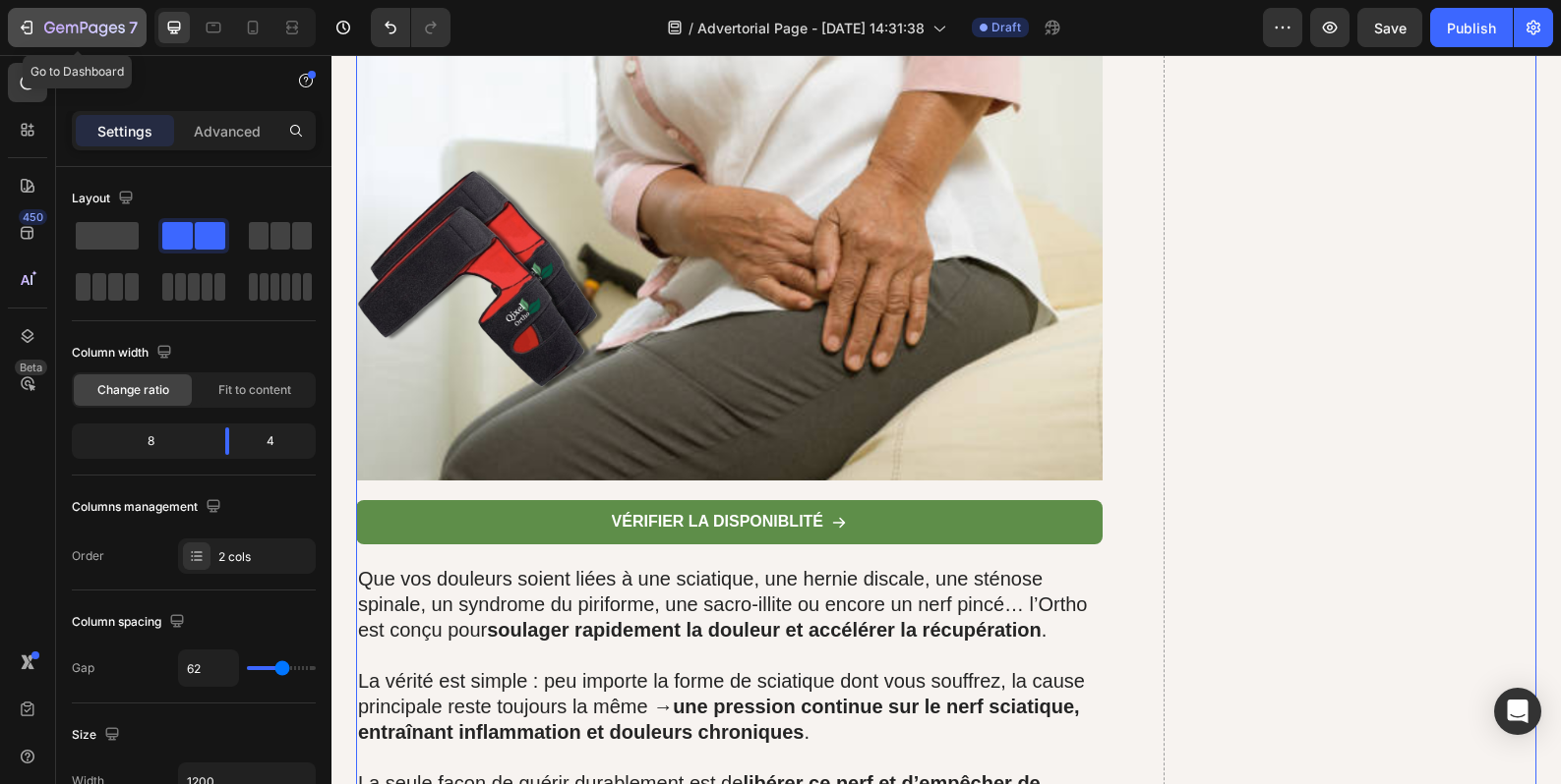
click at [29, 26] on icon "button" at bounding box center [27, 28] width 20 height 20
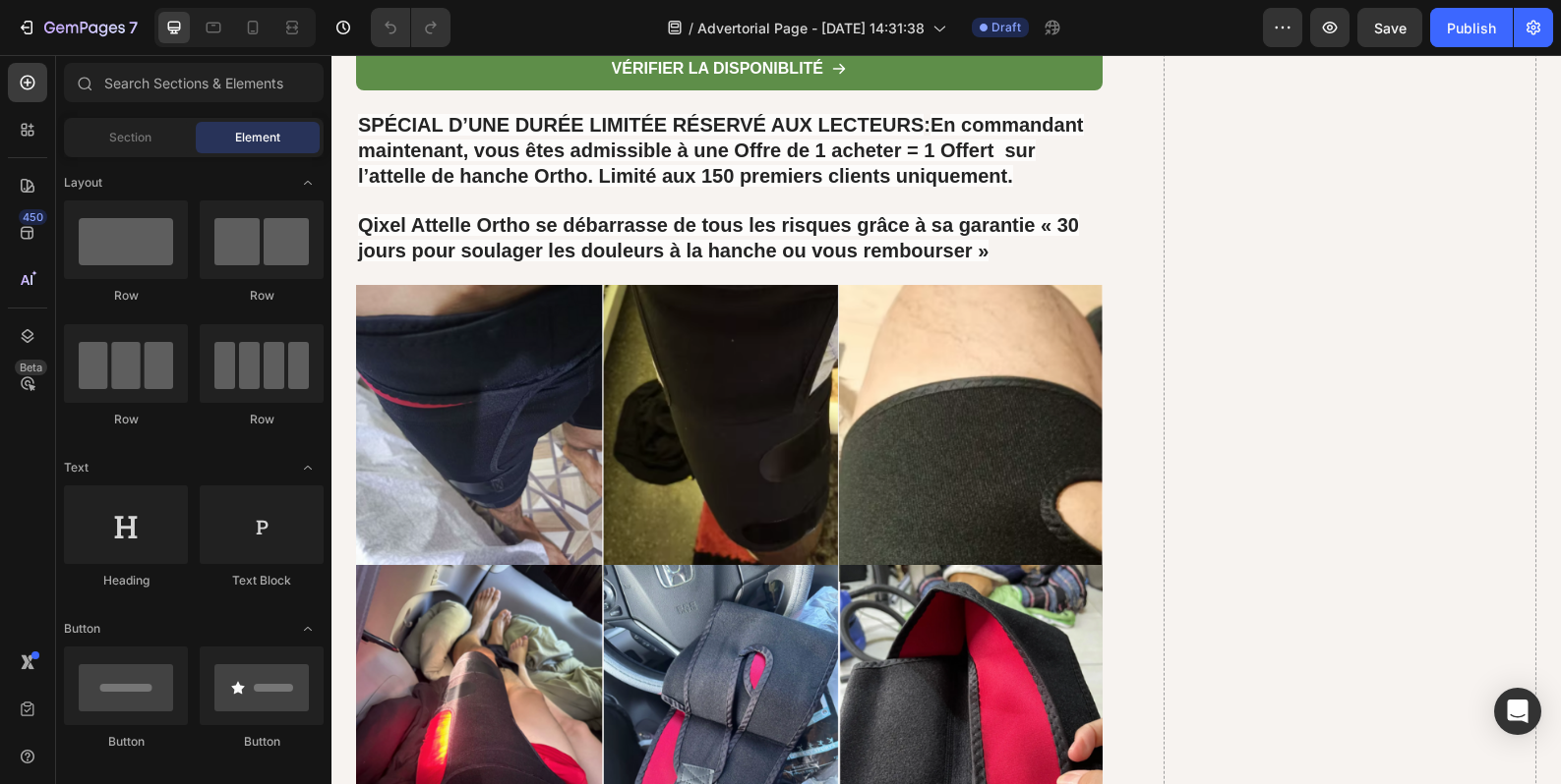
scroll to position [14907, 0]
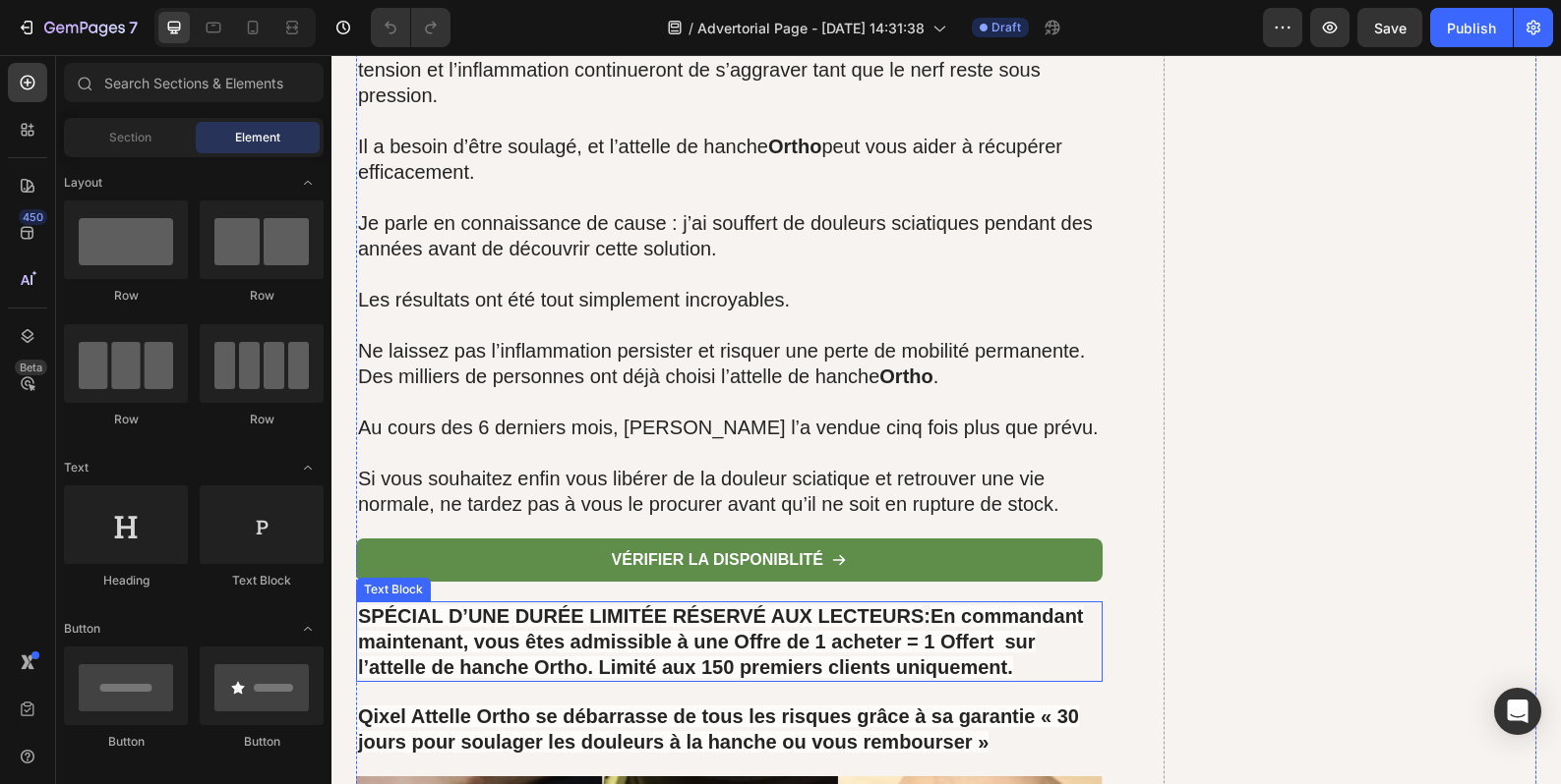
click at [654, 606] on strong "SPÉCIAL D’UNE DURÉE LIMITÉE RÉSERVÉ AUX LECTEURS" at bounding box center [640, 617] width 566 height 22
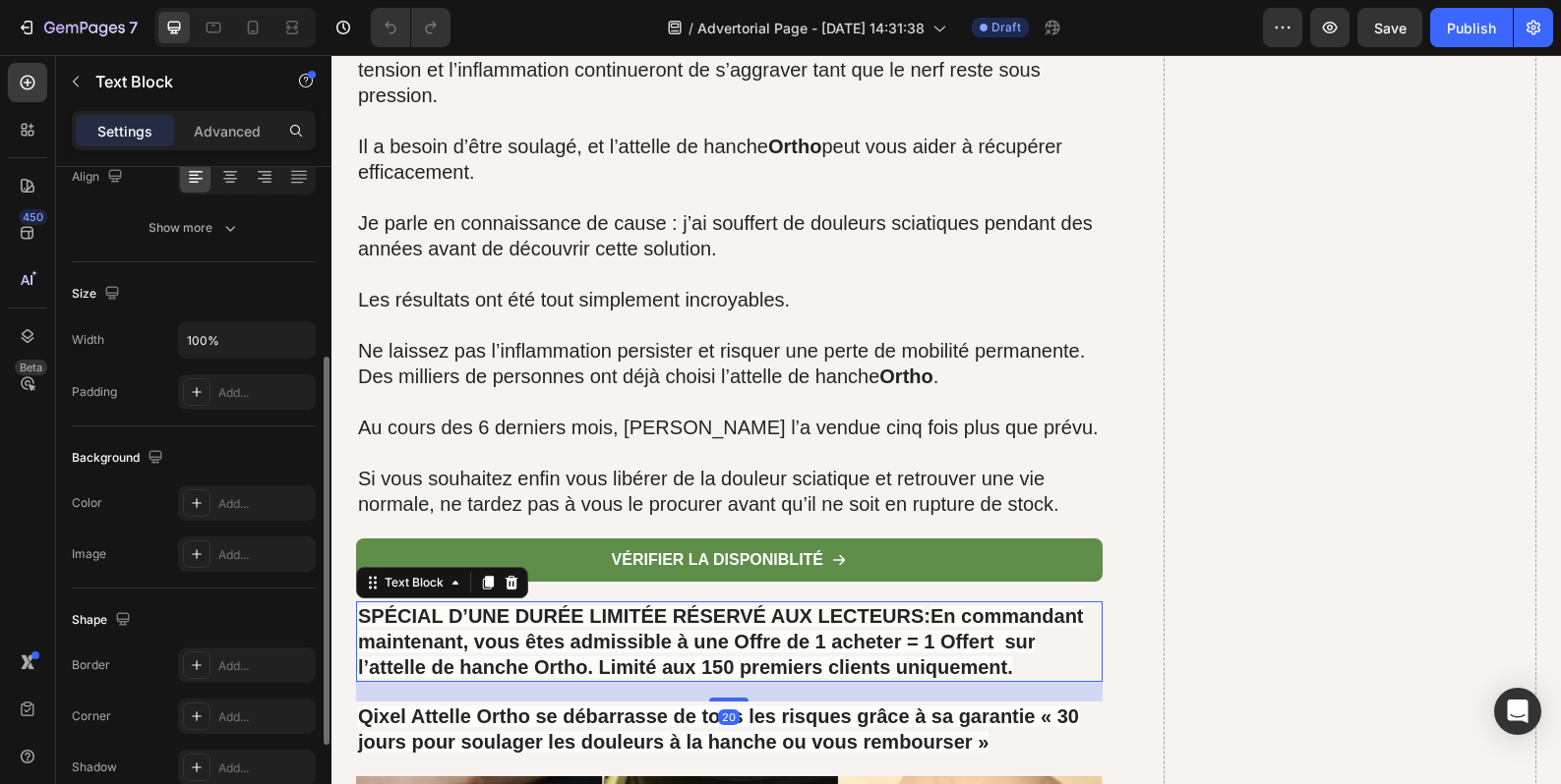
scroll to position [164, 0]
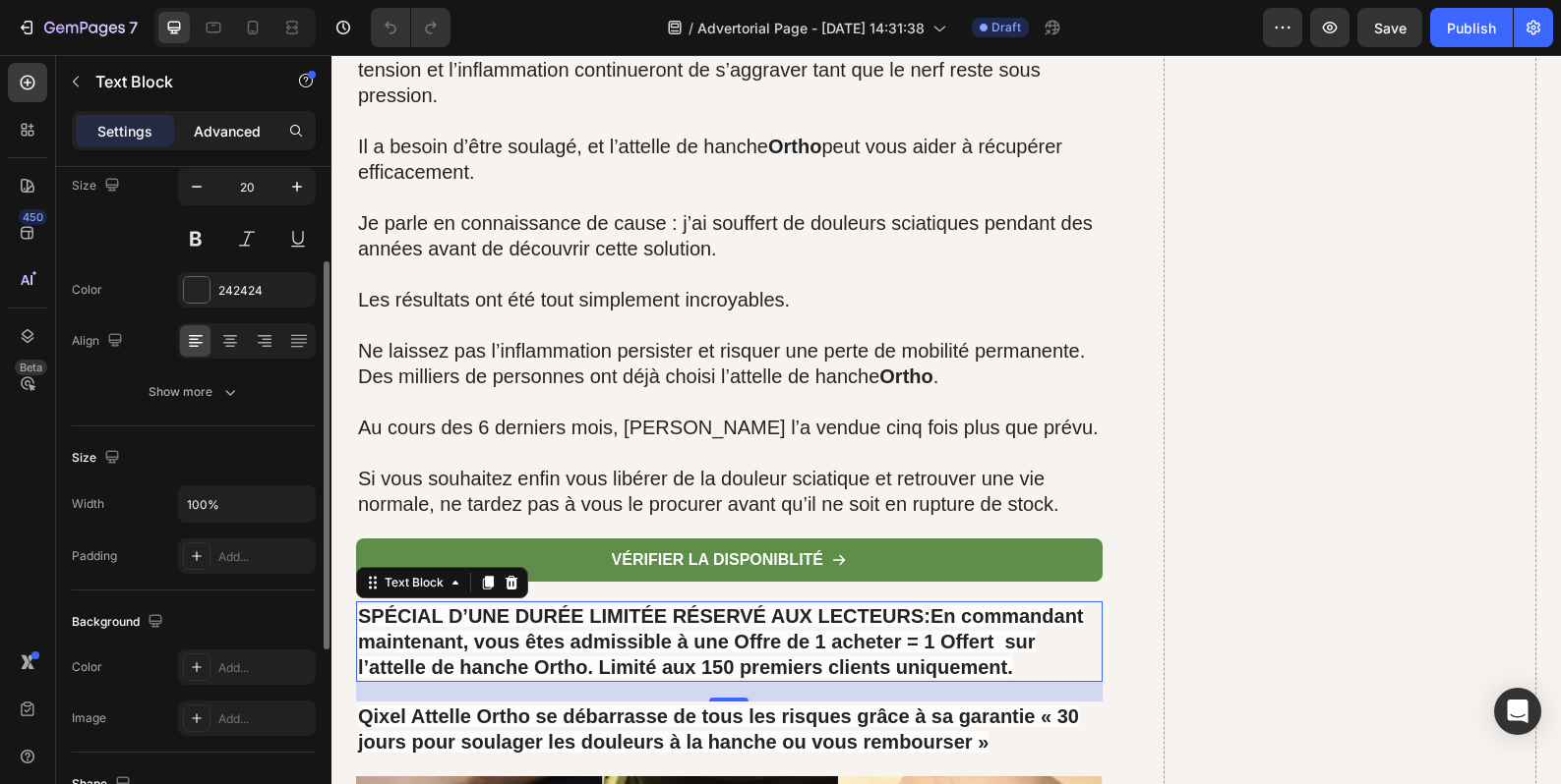
click at [200, 138] on p "Advanced" at bounding box center [228, 131] width 67 height 21
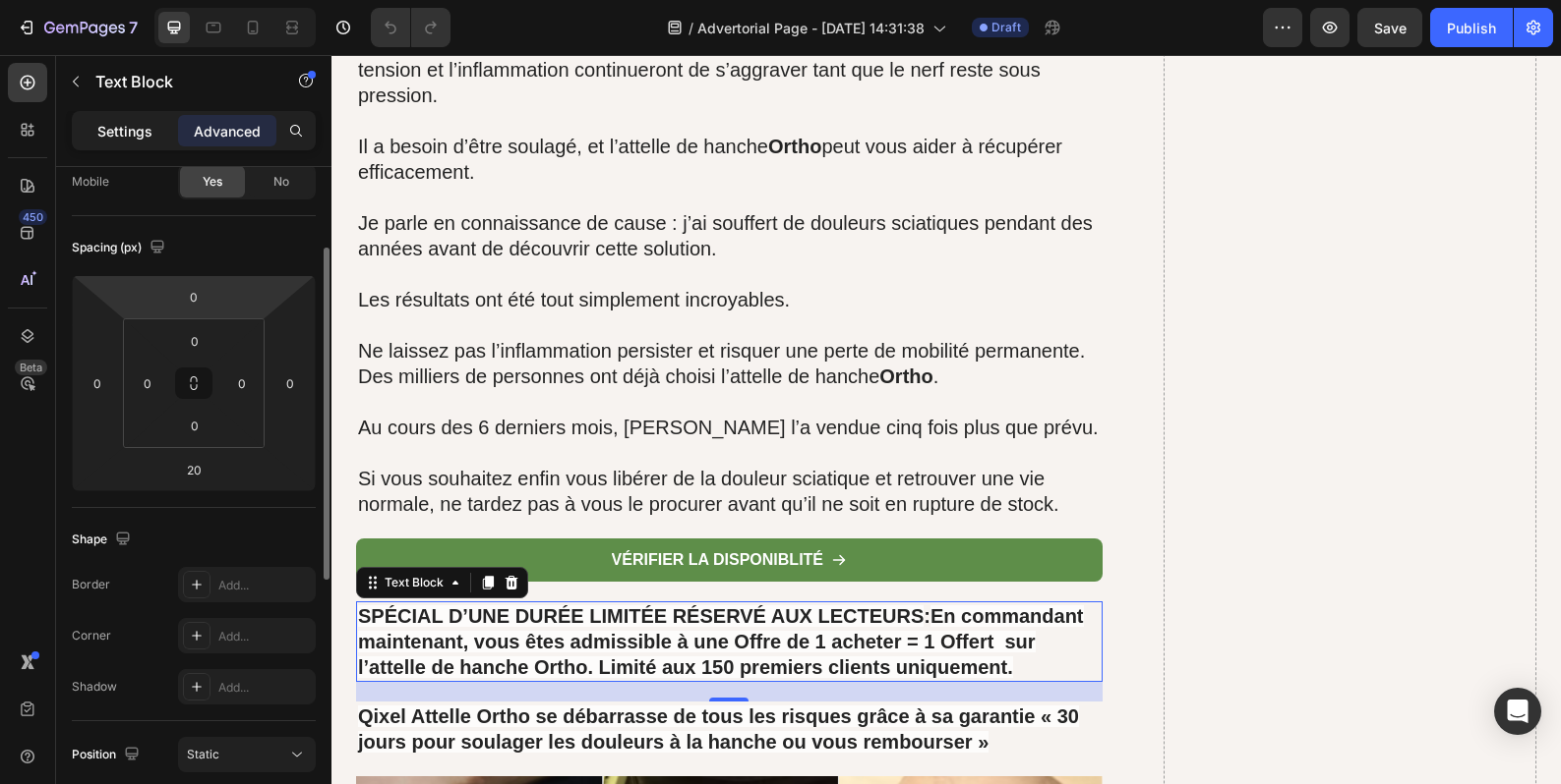
click at [141, 142] on div "Settings" at bounding box center [124, 131] width 98 height 32
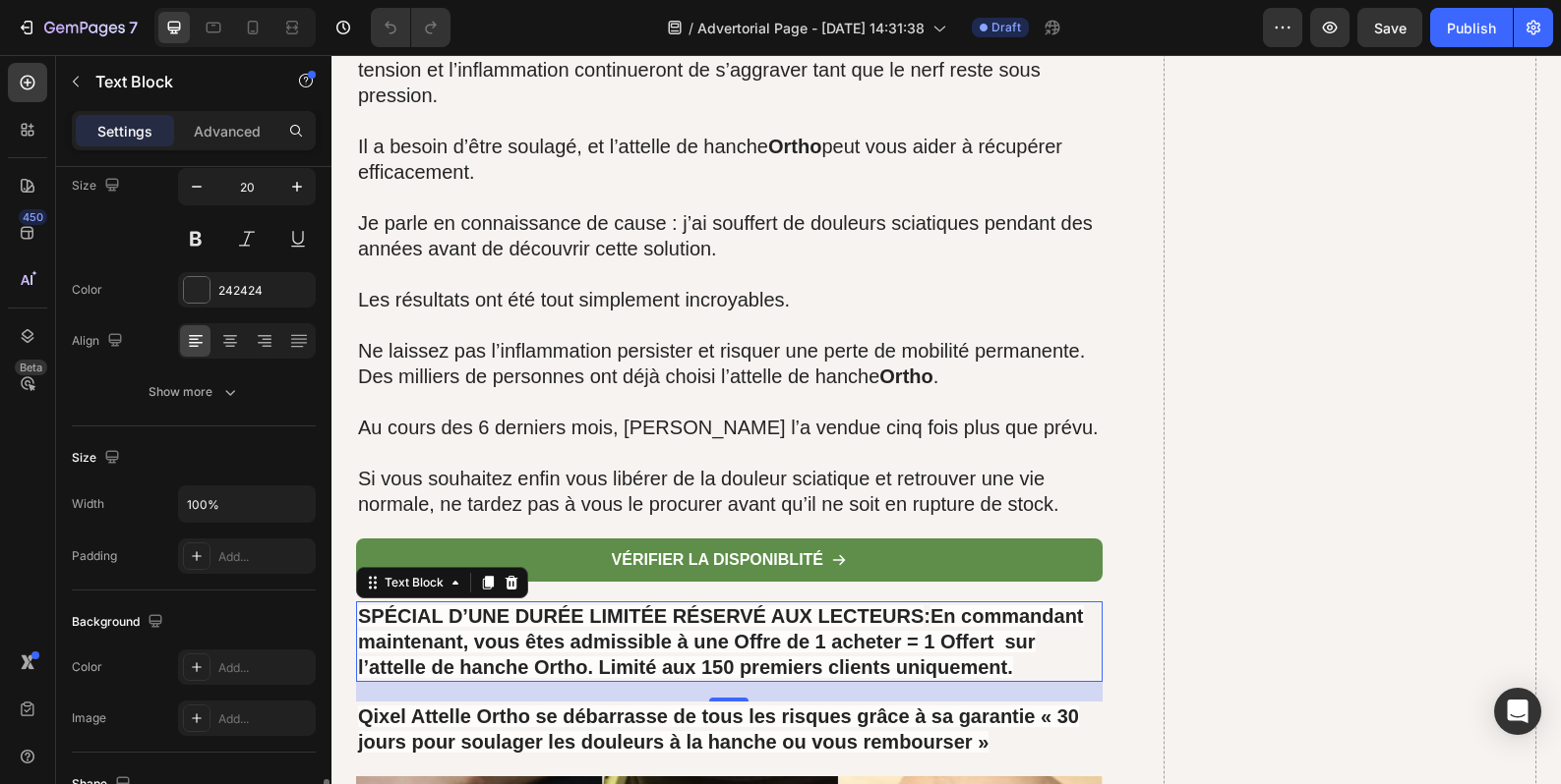
scroll to position [491, 0]
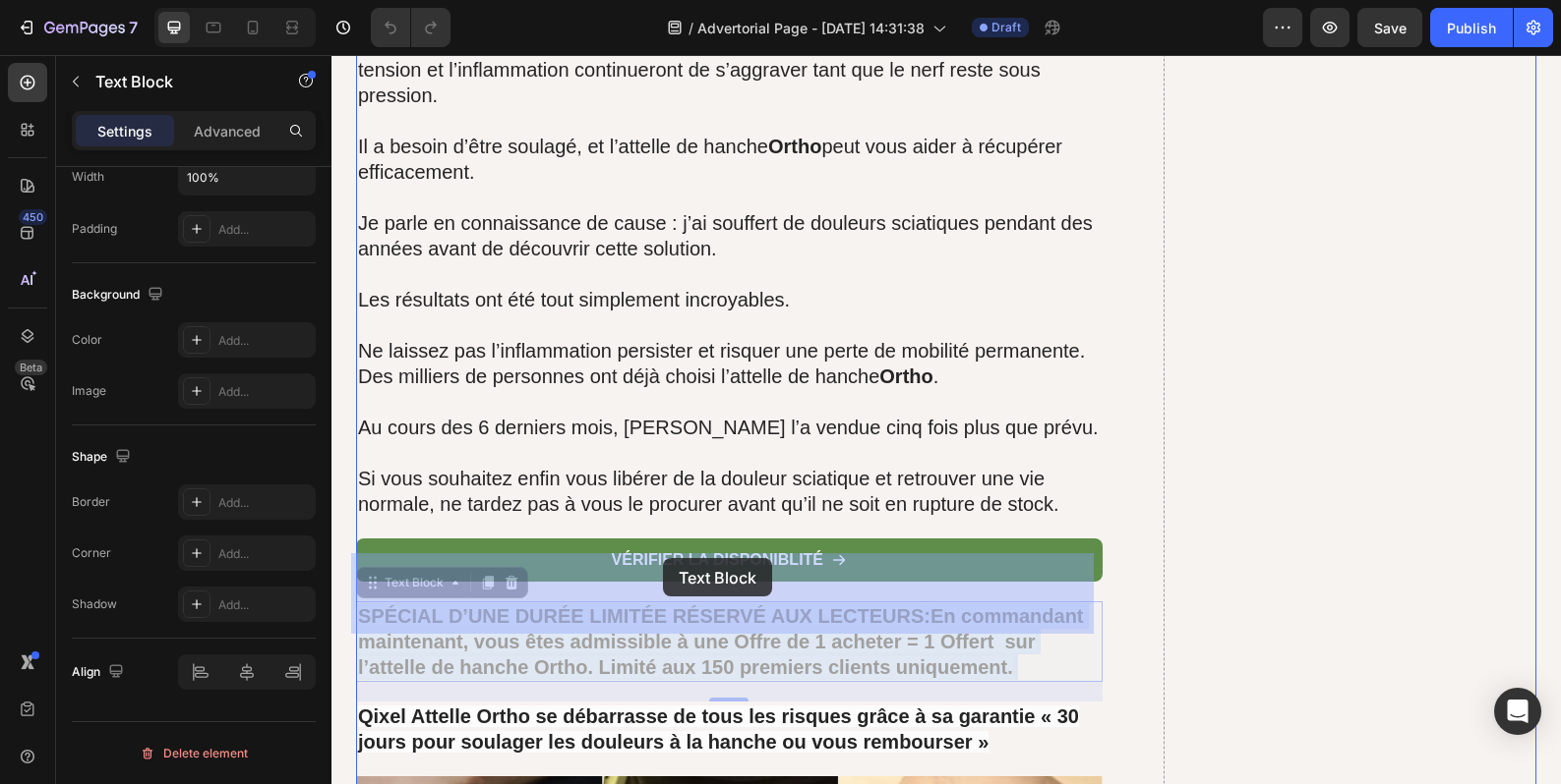
drag, startPoint x: 917, startPoint y: 563, endPoint x: 663, endPoint y: 558, distance: 254.0
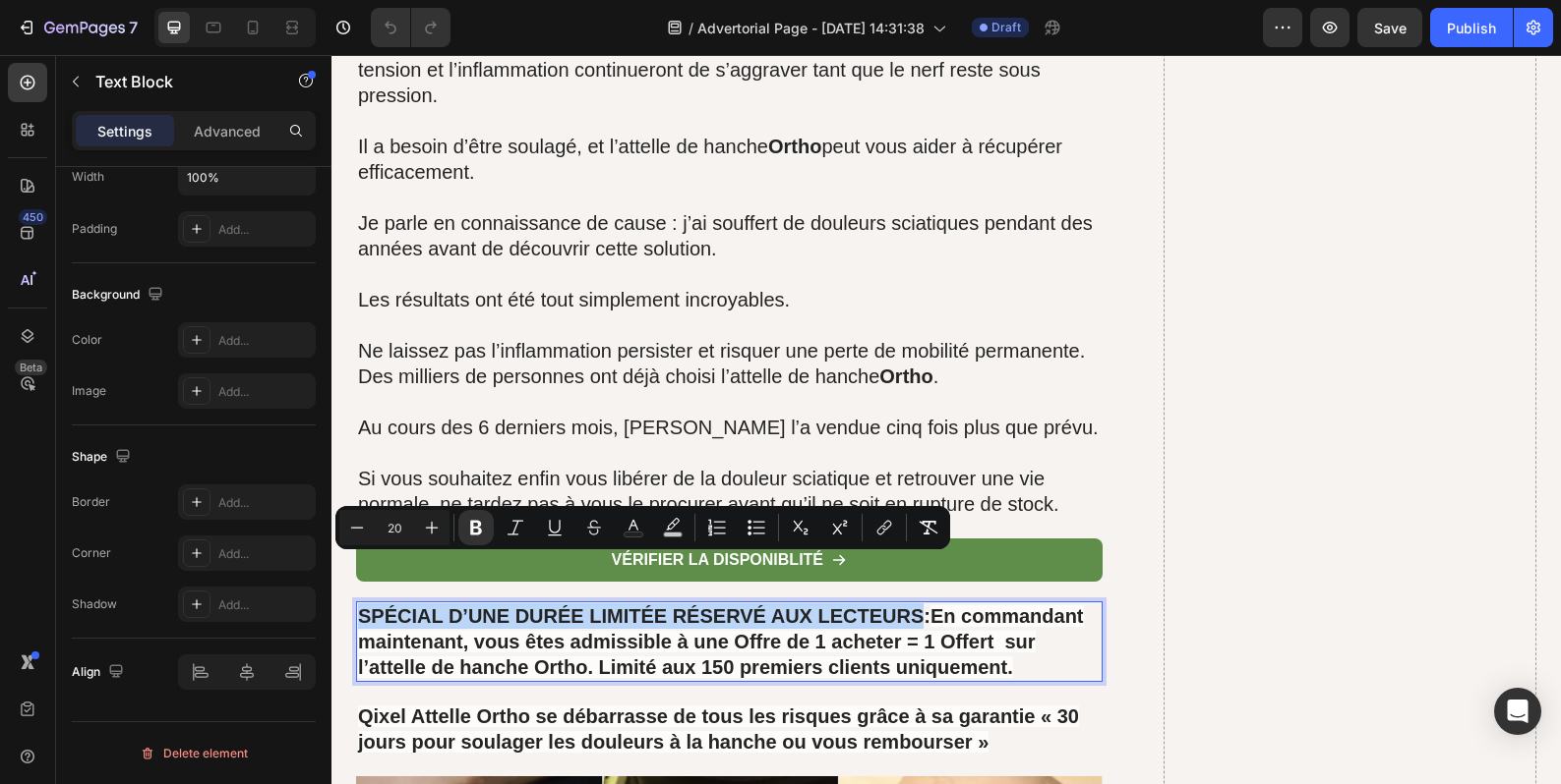
drag, startPoint x: 917, startPoint y: 566, endPoint x: 357, endPoint y: 553, distance: 560.2
click at [357, 602] on div "SPÉCIAL D’UNE DURÉE LIMITÉE RÉSERVÉ AUX LECTEURS : En commandant maintenant, vo…" at bounding box center [729, 641] width 747 height 80
click at [642, 534] on rect "Editor contextual toolbar" at bounding box center [633, 535] width 19 height 5
type input "242424"
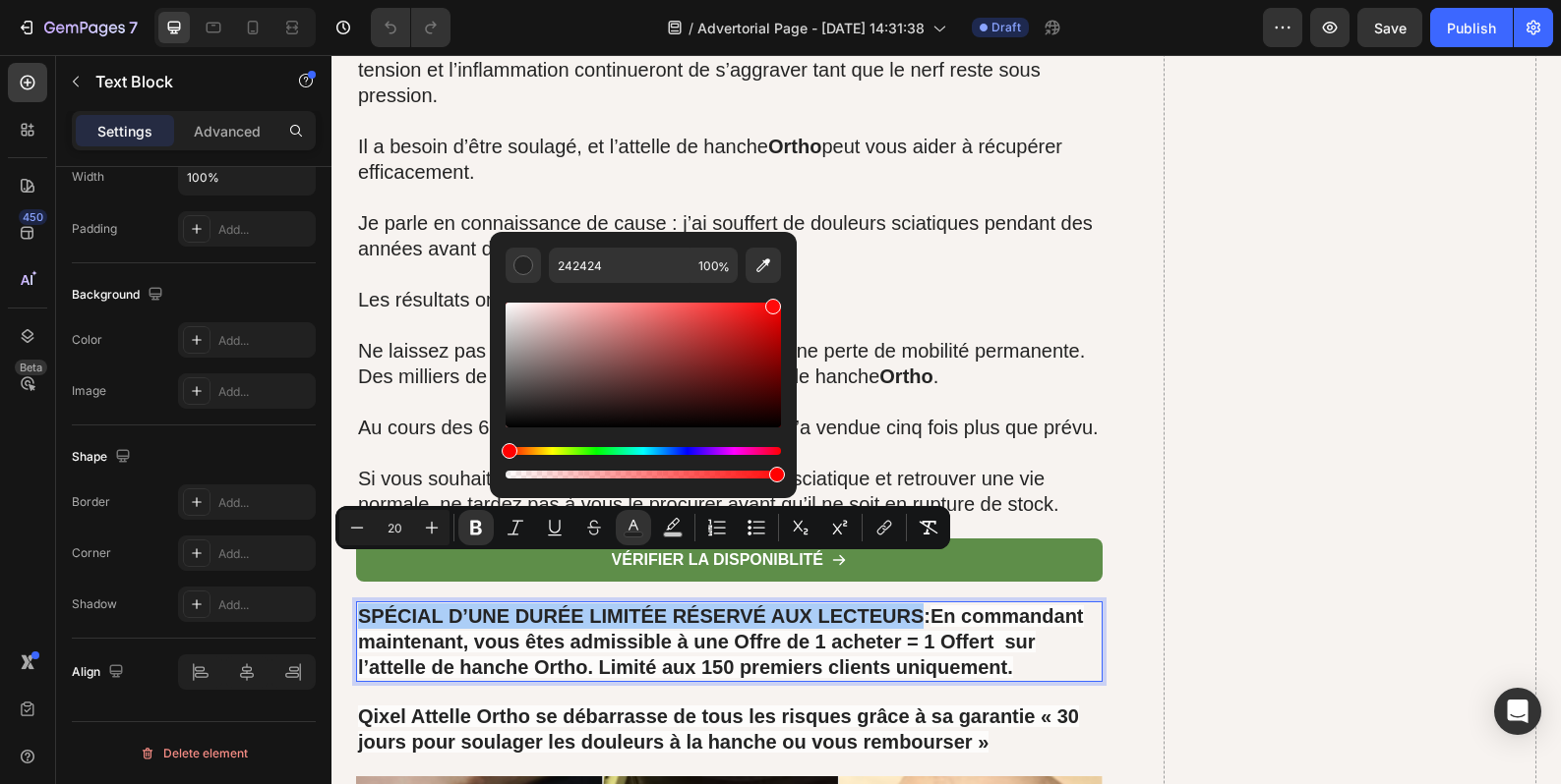
drag, startPoint x: 547, startPoint y: 396, endPoint x: 770, endPoint y: 301, distance: 242.4
click at [770, 303] on div "Editor contextual toolbar" at bounding box center [643, 365] width 275 height 125
type input "FF0A0A"
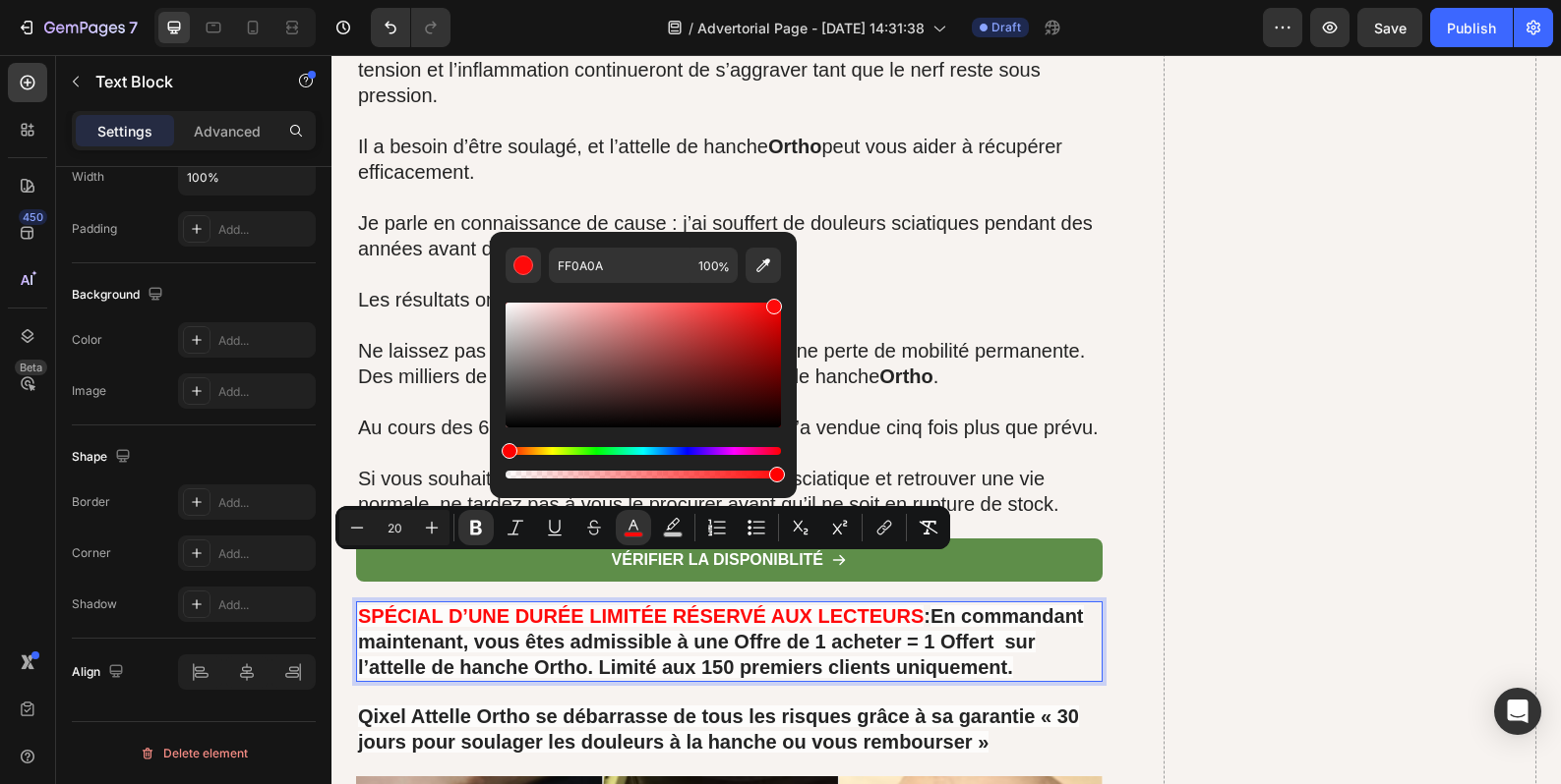
click at [966, 606] on strong "En commandant maintenant, vous êtes admissible à une Offre de 1 acheter = 1 Off…" at bounding box center [720, 641] width 726 height 72
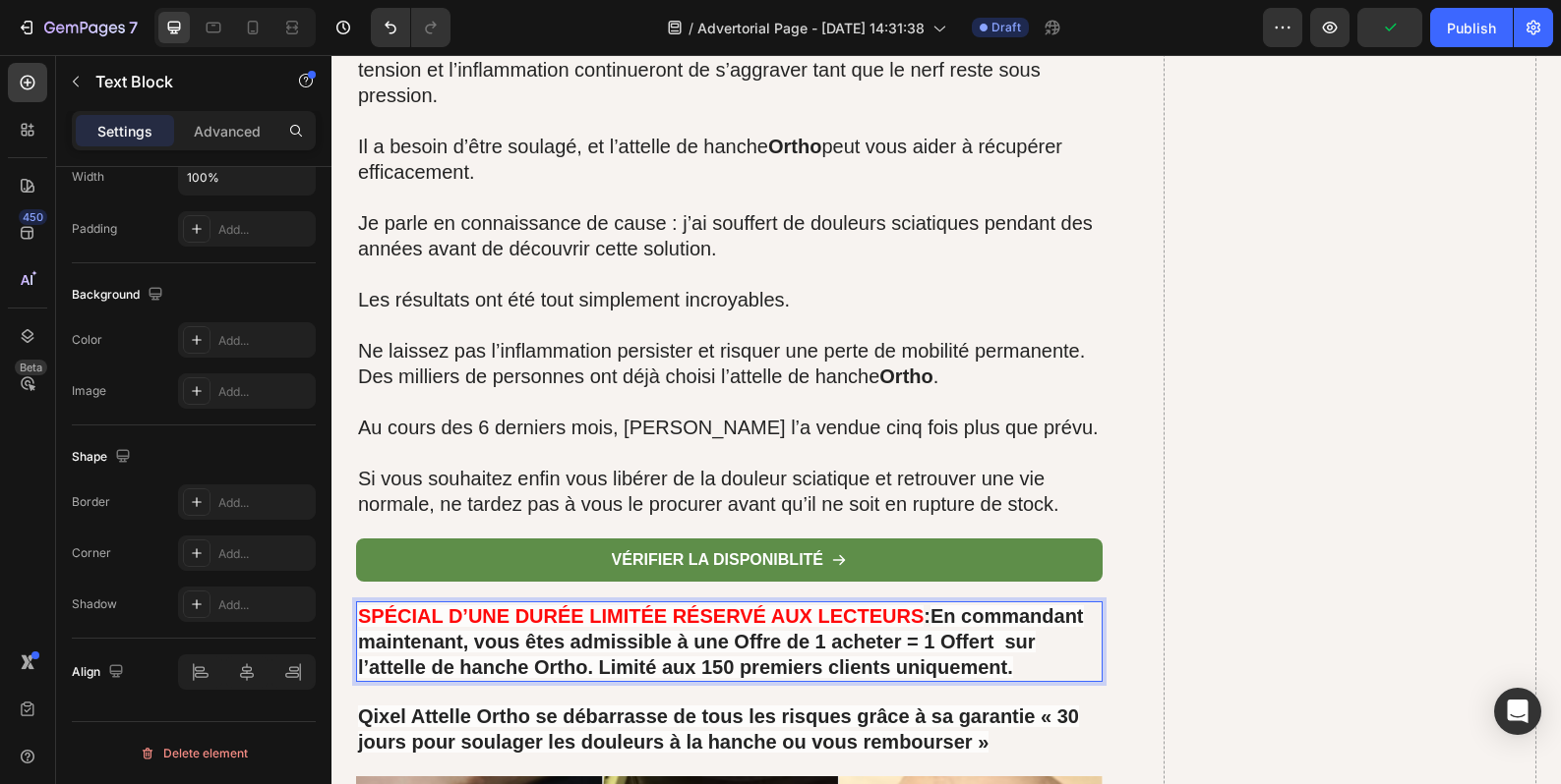
click at [1011, 620] on p "SPÉCIAL D’UNE DURÉE LIMITÉE RÉSERVÉ AUX LECTEURS : En commandant maintenant, vo…" at bounding box center [729, 641] width 743 height 76
drag, startPoint x: 1090, startPoint y: 624, endPoint x: 997, endPoint y: 624, distance: 93.0
click at [997, 624] on p "SPÉCIAL D’UNE DURÉE LIMITÉE RÉSERVÉ AUX LECTEURS : En commandant maintenant, vo…" at bounding box center [729, 641] width 743 height 76
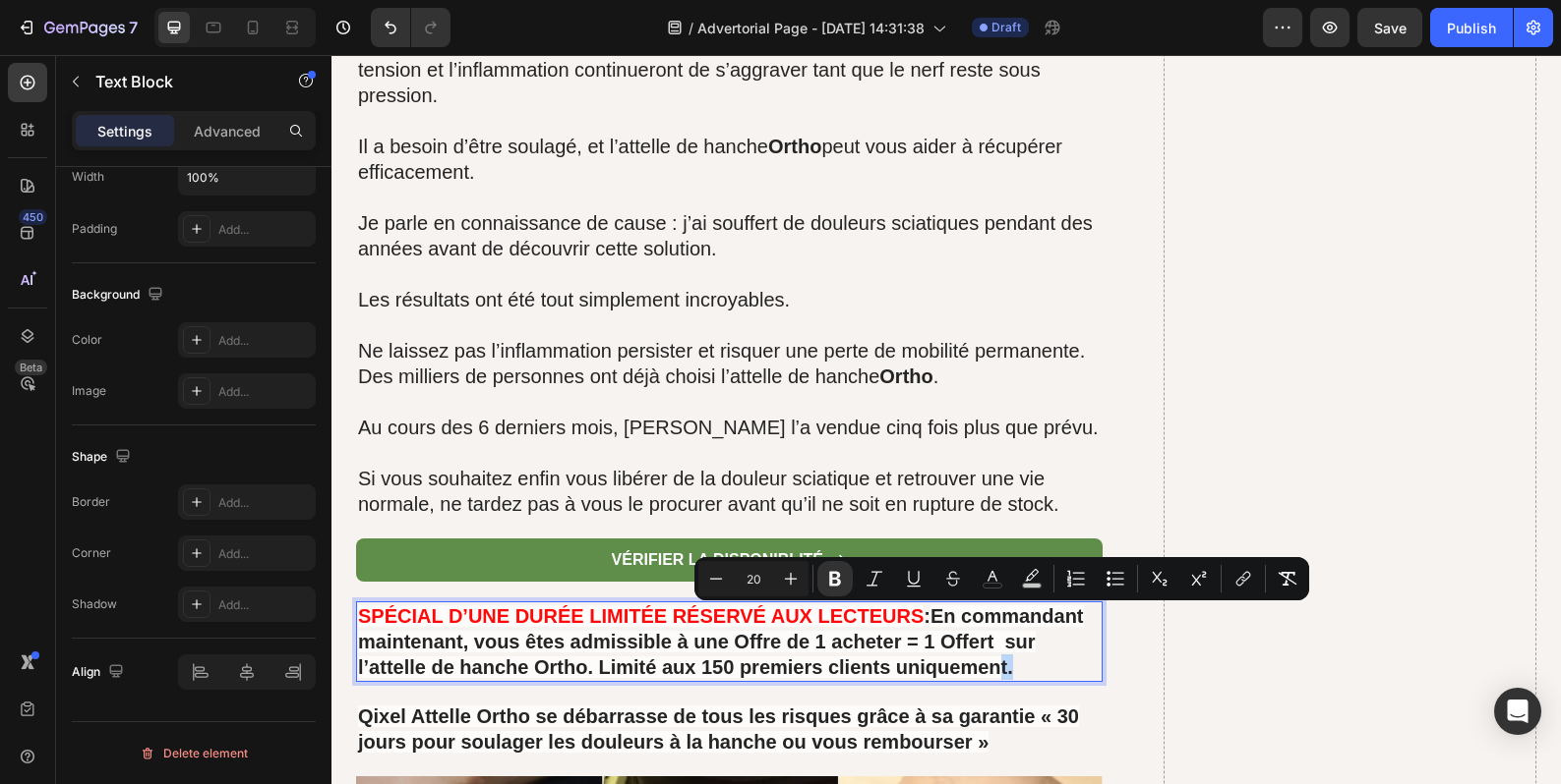
click at [1009, 623] on p "SPÉCIAL D’UNE DURÉE LIMITÉE RÉSERVÉ AUX LECTEURS : En commandant maintenant, vo…" at bounding box center [729, 641] width 743 height 76
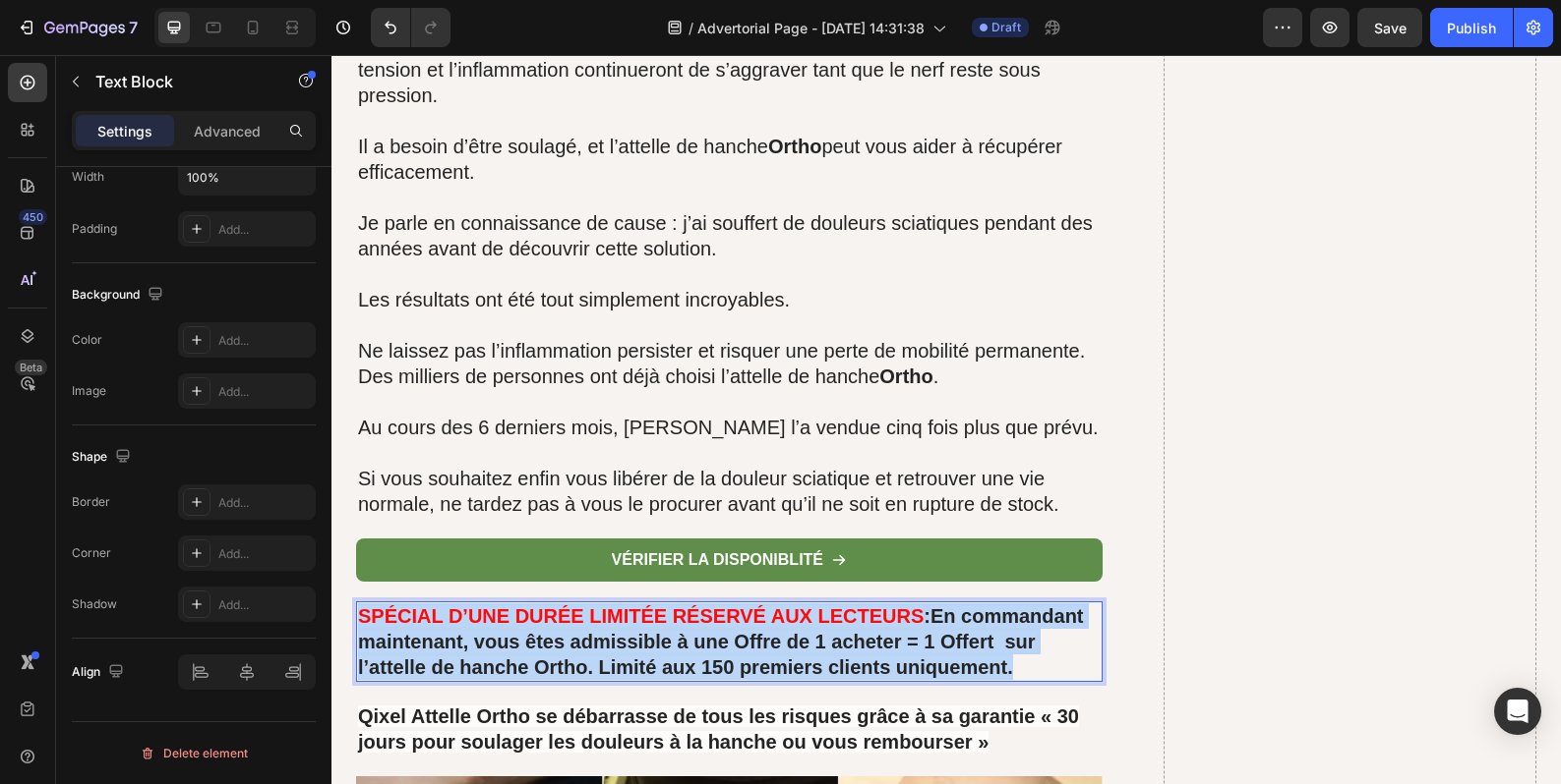
drag, startPoint x: 1012, startPoint y: 621, endPoint x: 352, endPoint y: 560, distance: 662.8
click at [356, 602] on div "SPÉCIAL D’UNE DURÉE LIMITÉE RÉSERVÉ AUX LECTEURS : En commandant maintenant, vo…" at bounding box center [729, 641] width 747 height 80
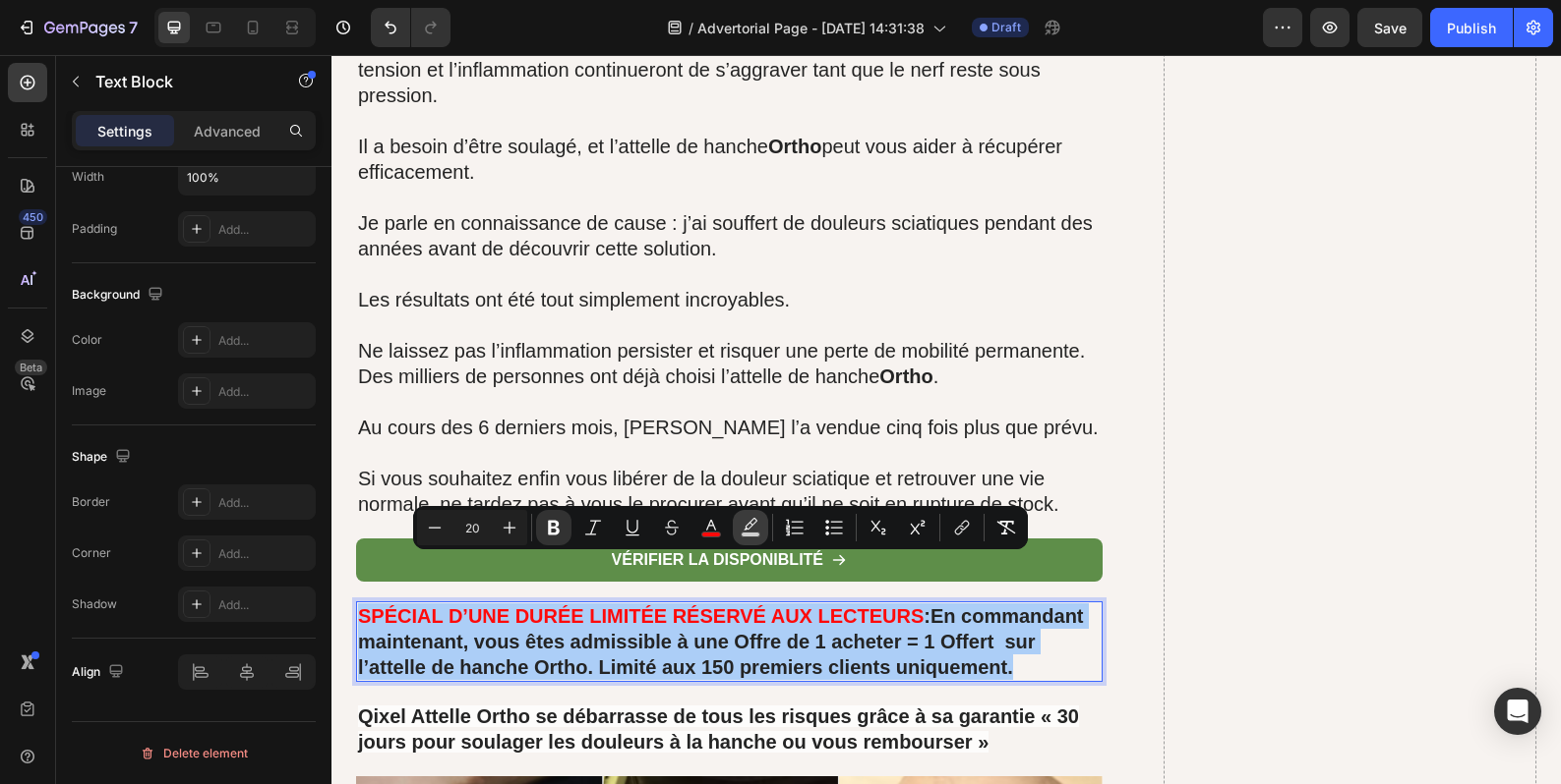
click at [762, 536] on button "color" at bounding box center [751, 528] width 36 height 36
type input "FFFFFF"
type input "77"
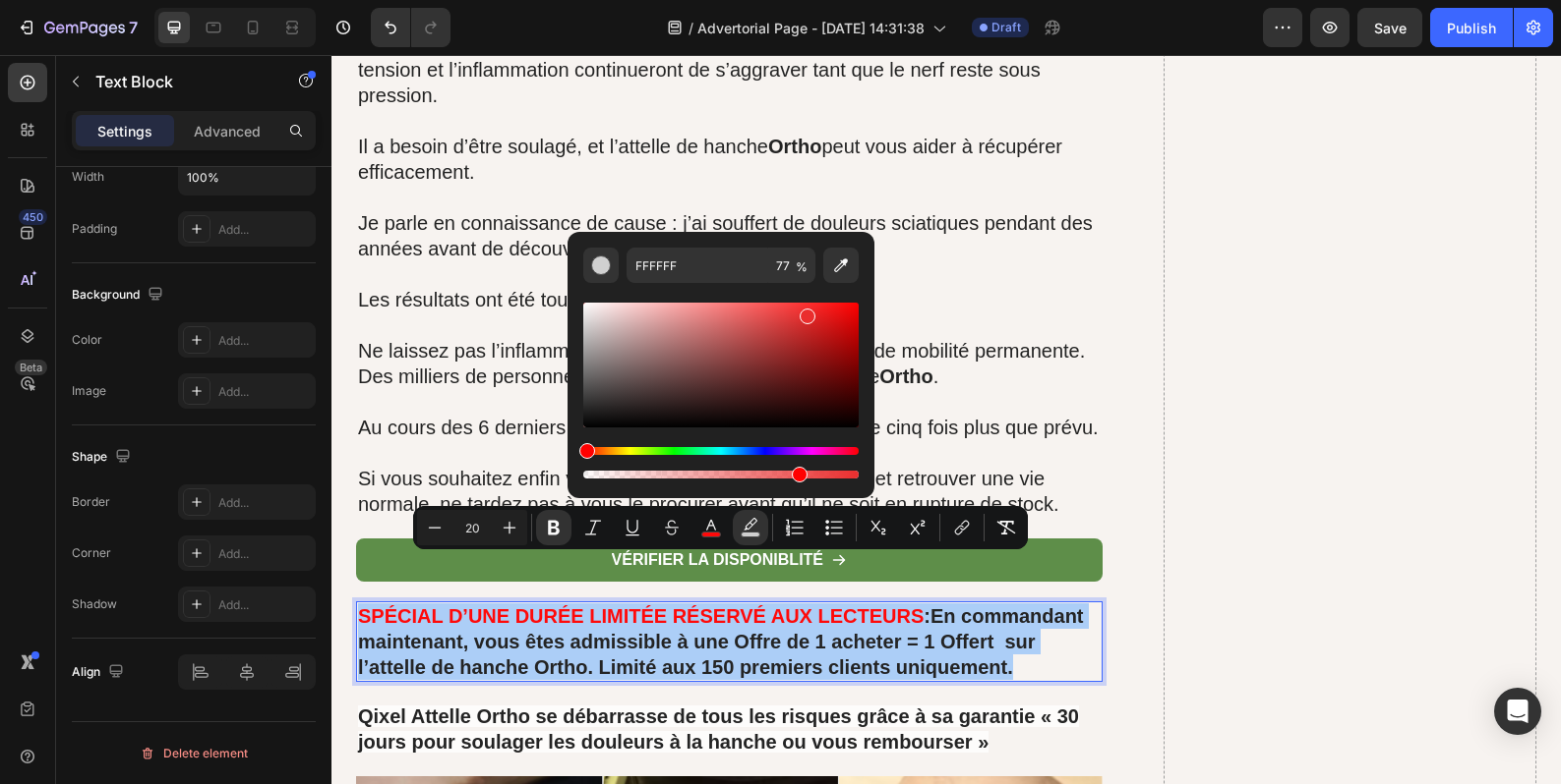
drag, startPoint x: 701, startPoint y: 355, endPoint x: 803, endPoint y: 312, distance: 110.7
click at [803, 312] on div "Editor contextual toolbar" at bounding box center [721, 365] width 275 height 125
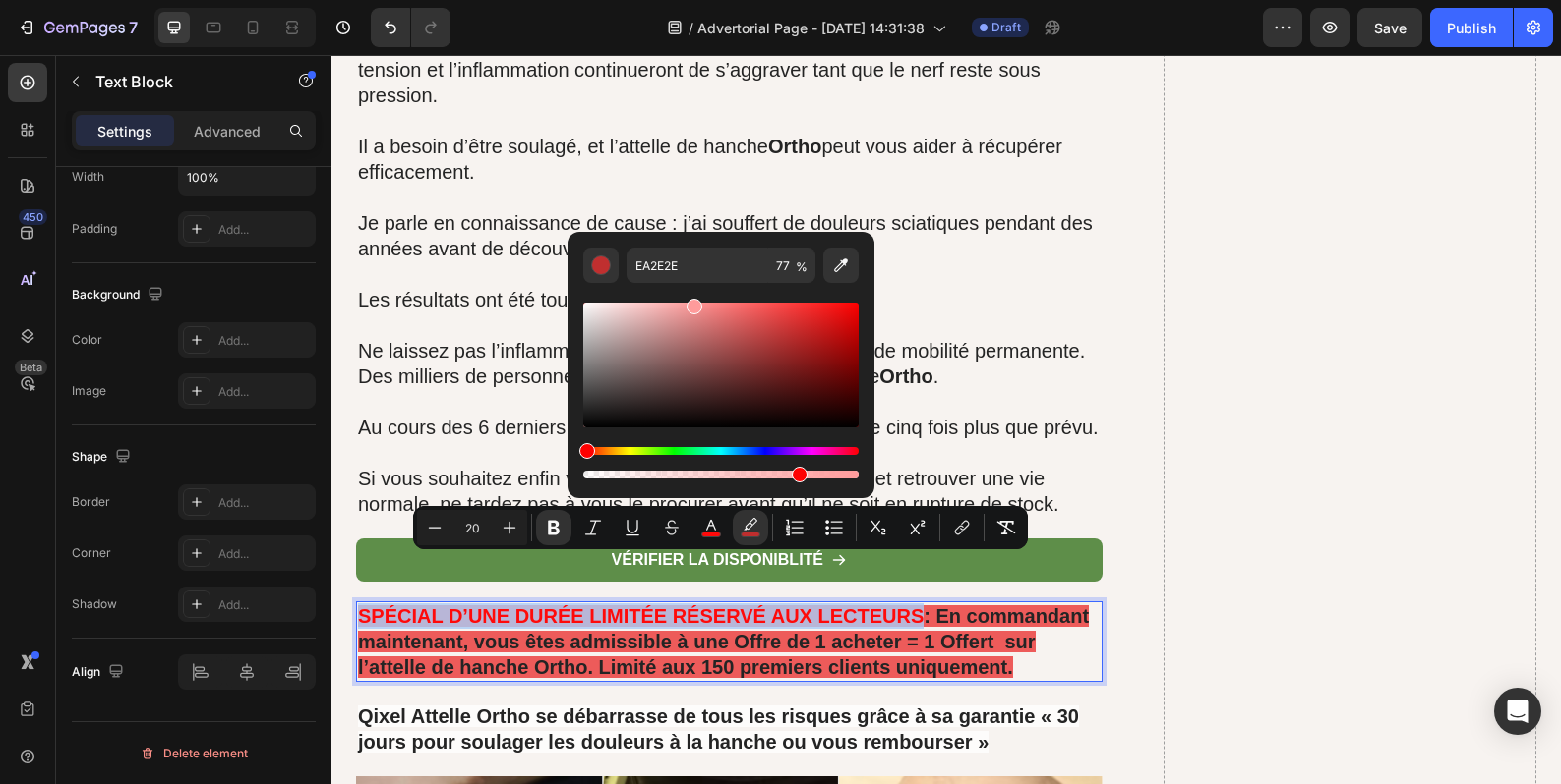
drag, startPoint x: 725, startPoint y: 305, endPoint x: 691, endPoint y: 298, distance: 34.7
click at [691, 298] on div "Editor contextual toolbar" at bounding box center [721, 383] width 275 height 200
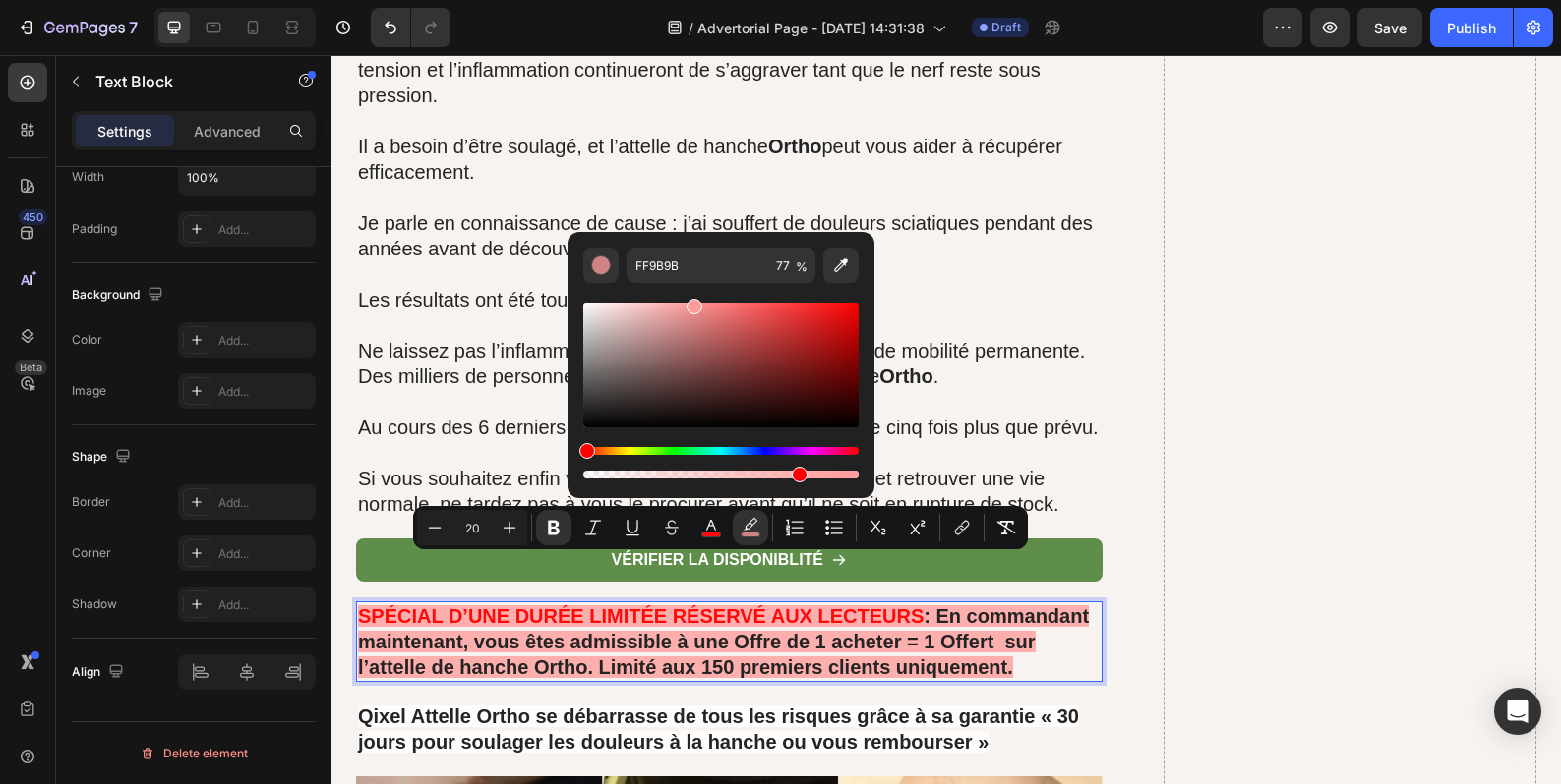
click at [738, 452] on div "Hue" at bounding box center [721, 451] width 275 height 8
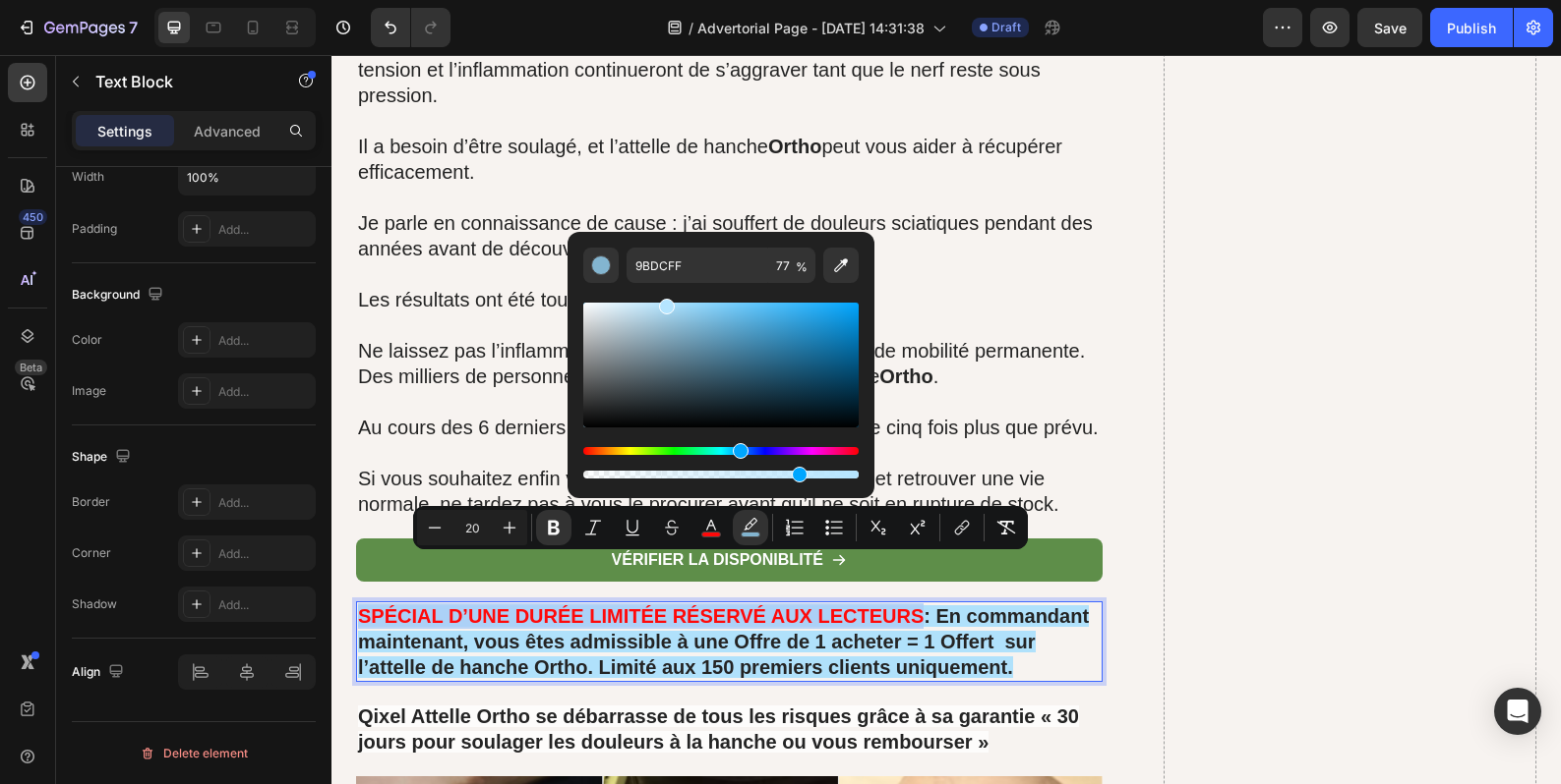
type input "B7E6FF"
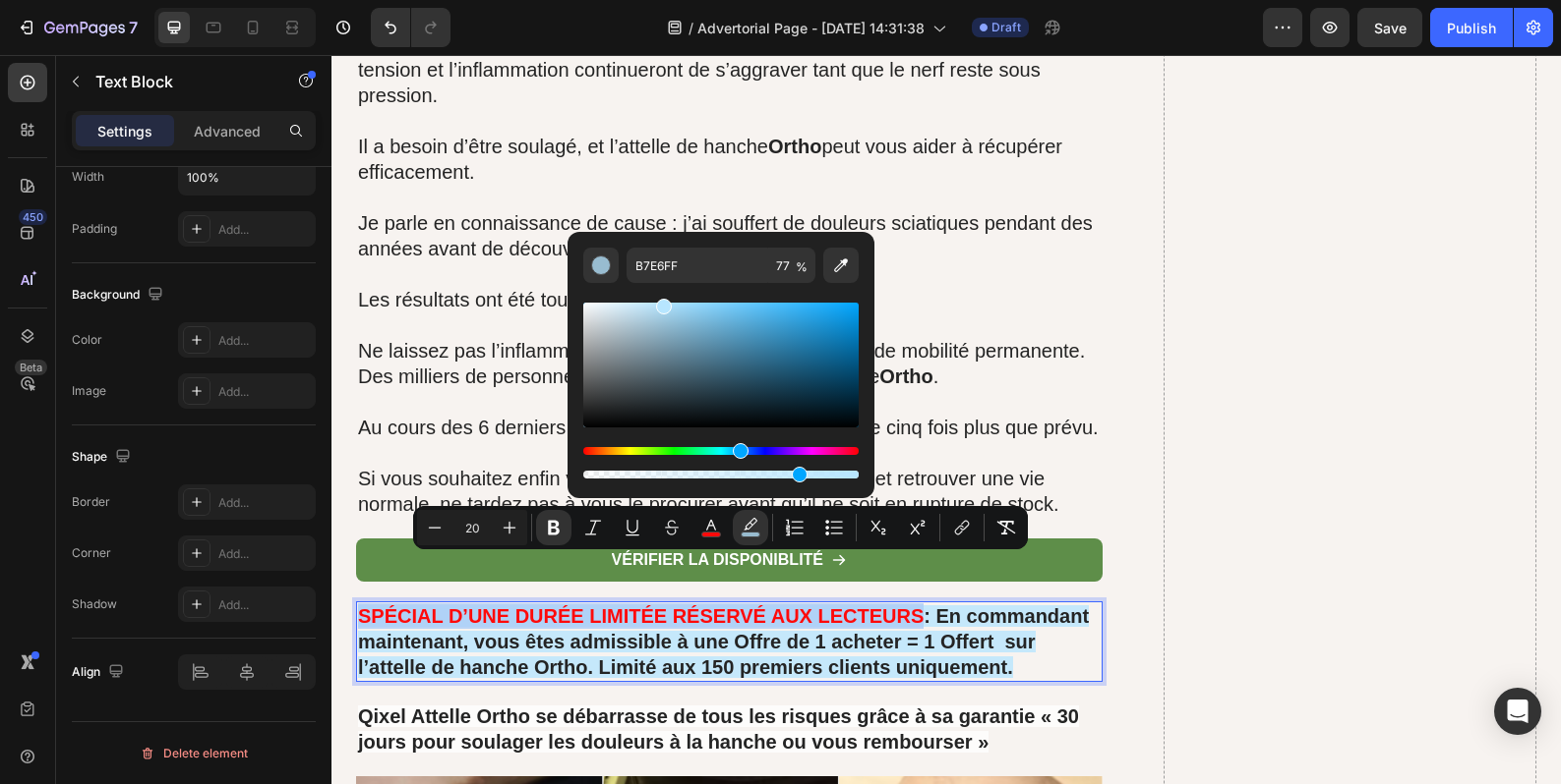
drag, startPoint x: 697, startPoint y: 307, endPoint x: 661, endPoint y: 298, distance: 37.1
click at [661, 298] on div "Editor contextual toolbar" at bounding box center [721, 383] width 275 height 200
drag, startPoint x: 1047, startPoint y: 613, endPoint x: 1109, endPoint y: 602, distance: 63.0
click at [1047, 612] on p "SPÉCIAL D’UNE DURÉE LIMITÉE RÉSERVÉ AUX LECTEURS : En commandant maintenant, vo…" at bounding box center [729, 641] width 743 height 76
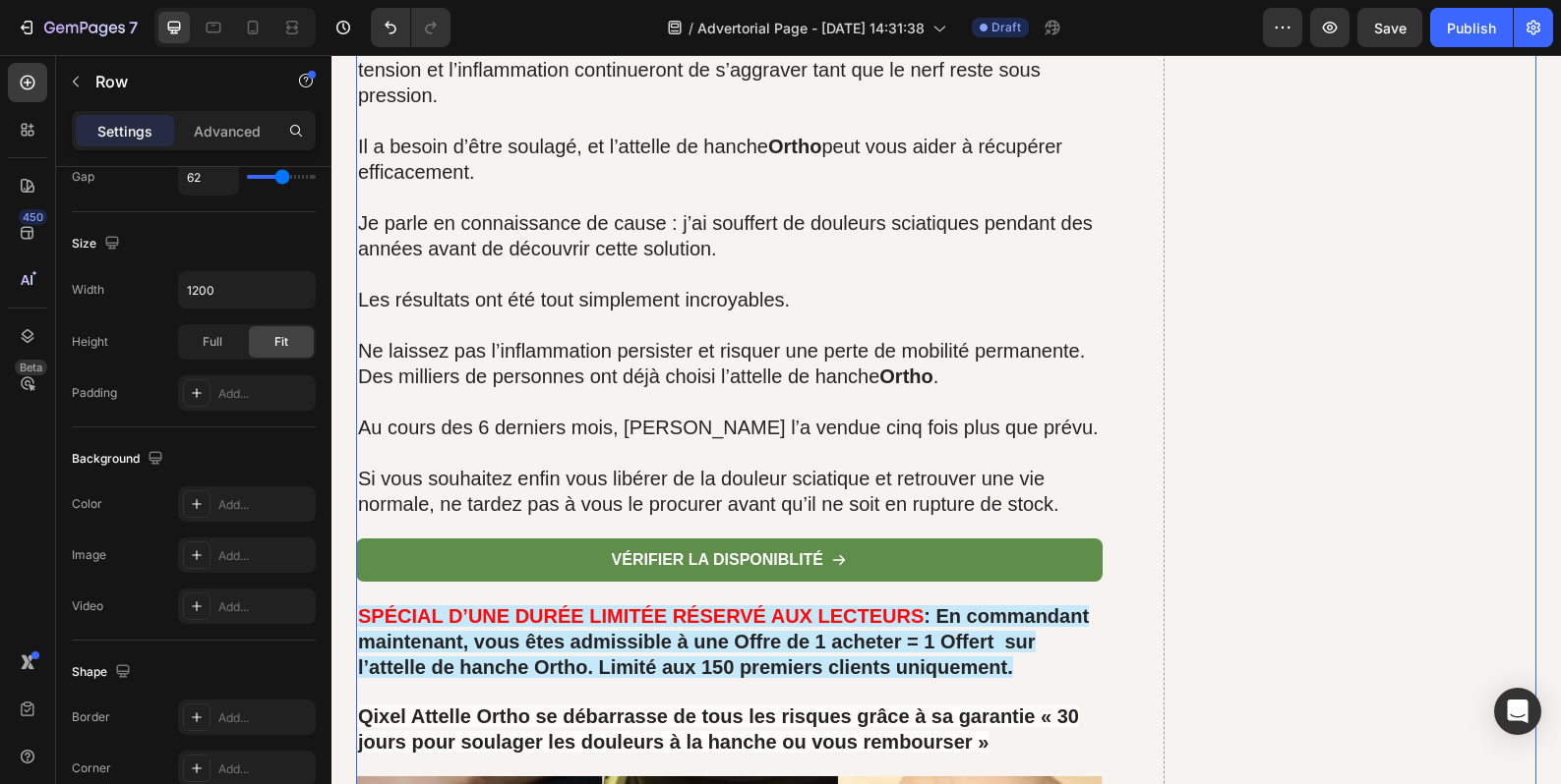
scroll to position [0, 0]
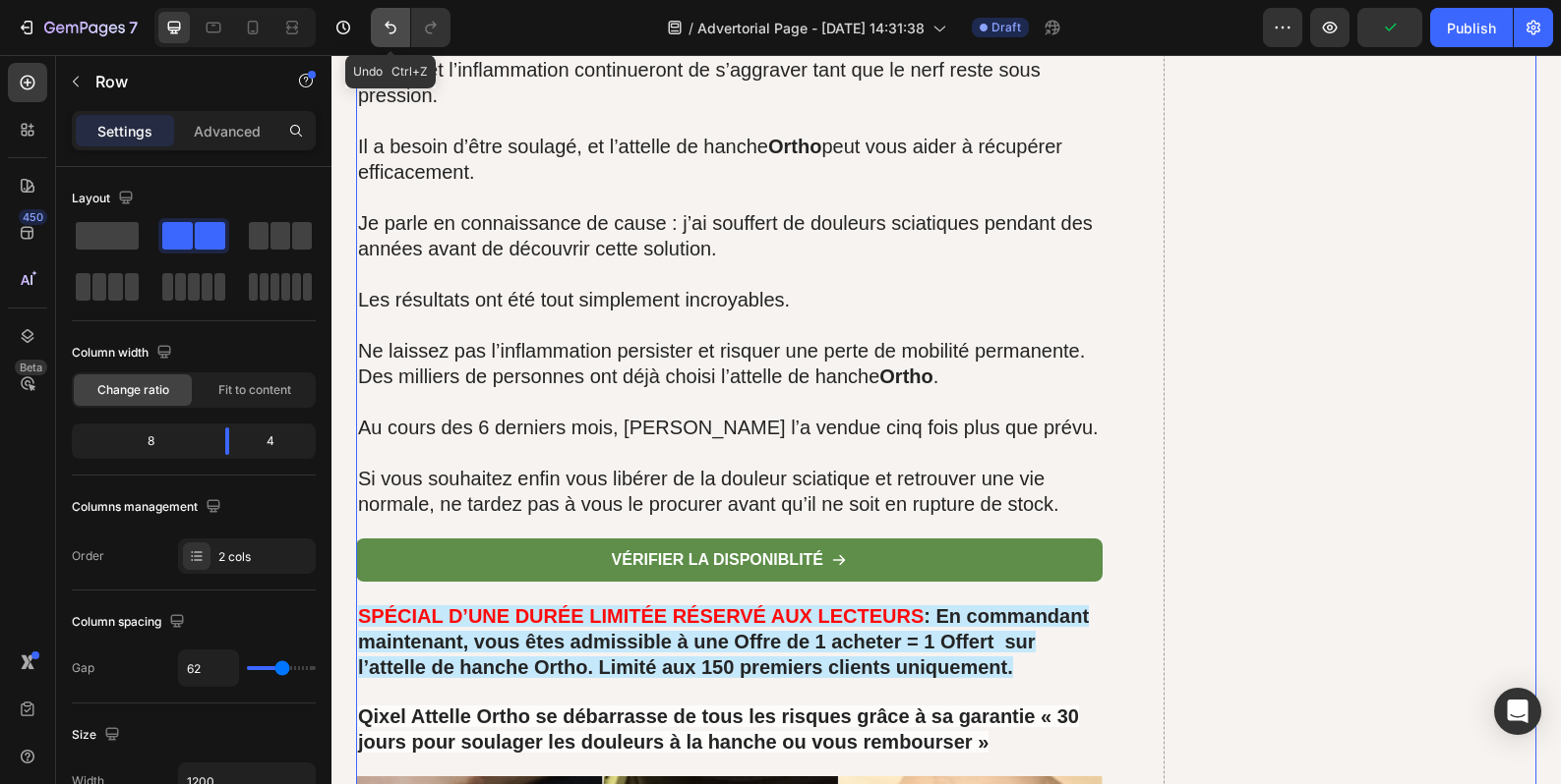
click at [379, 35] on button "Undo/Redo" at bounding box center [390, 28] width 40 height 40
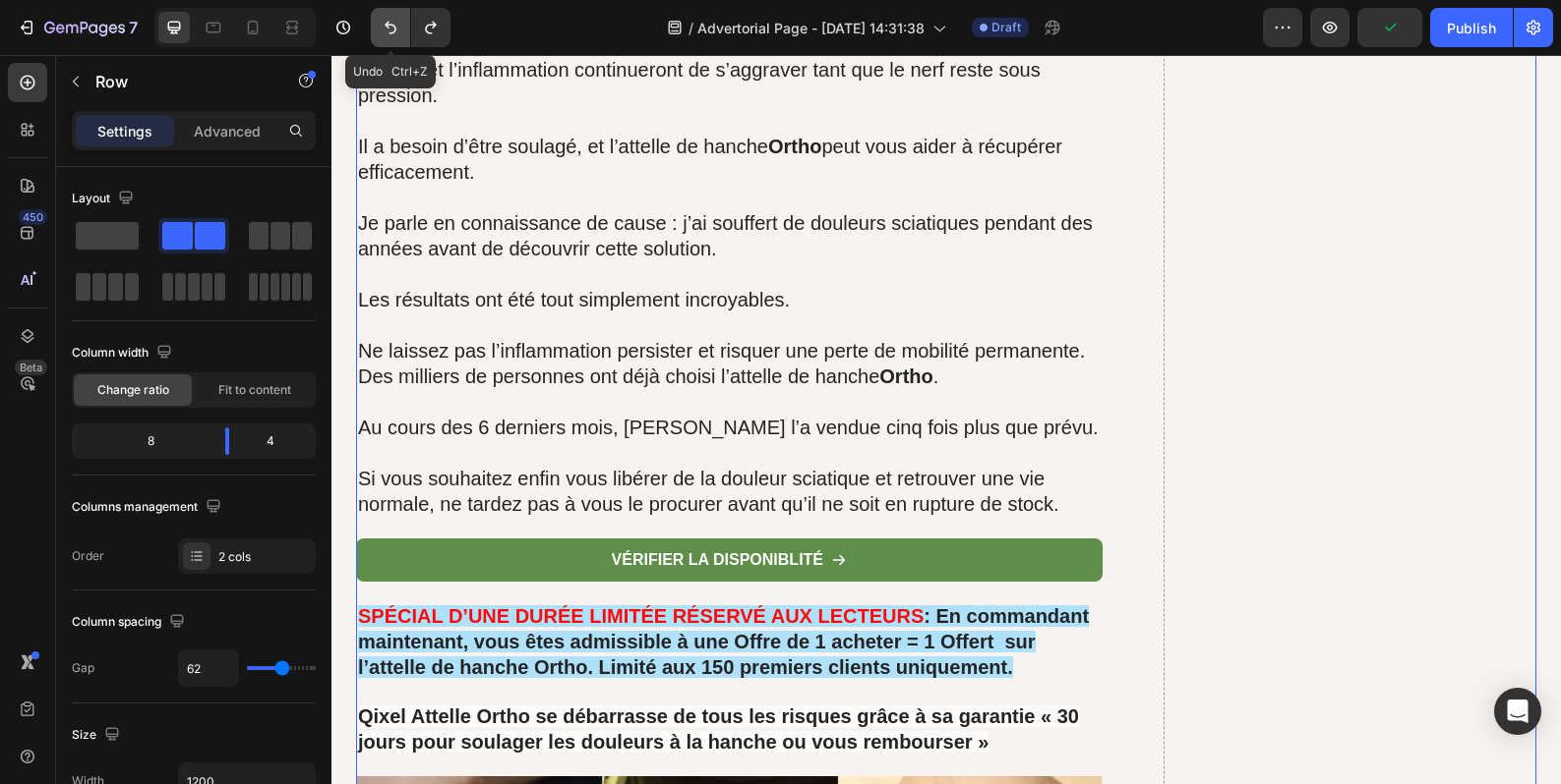
click at [377, 28] on button "Undo/Redo" at bounding box center [390, 28] width 40 height 40
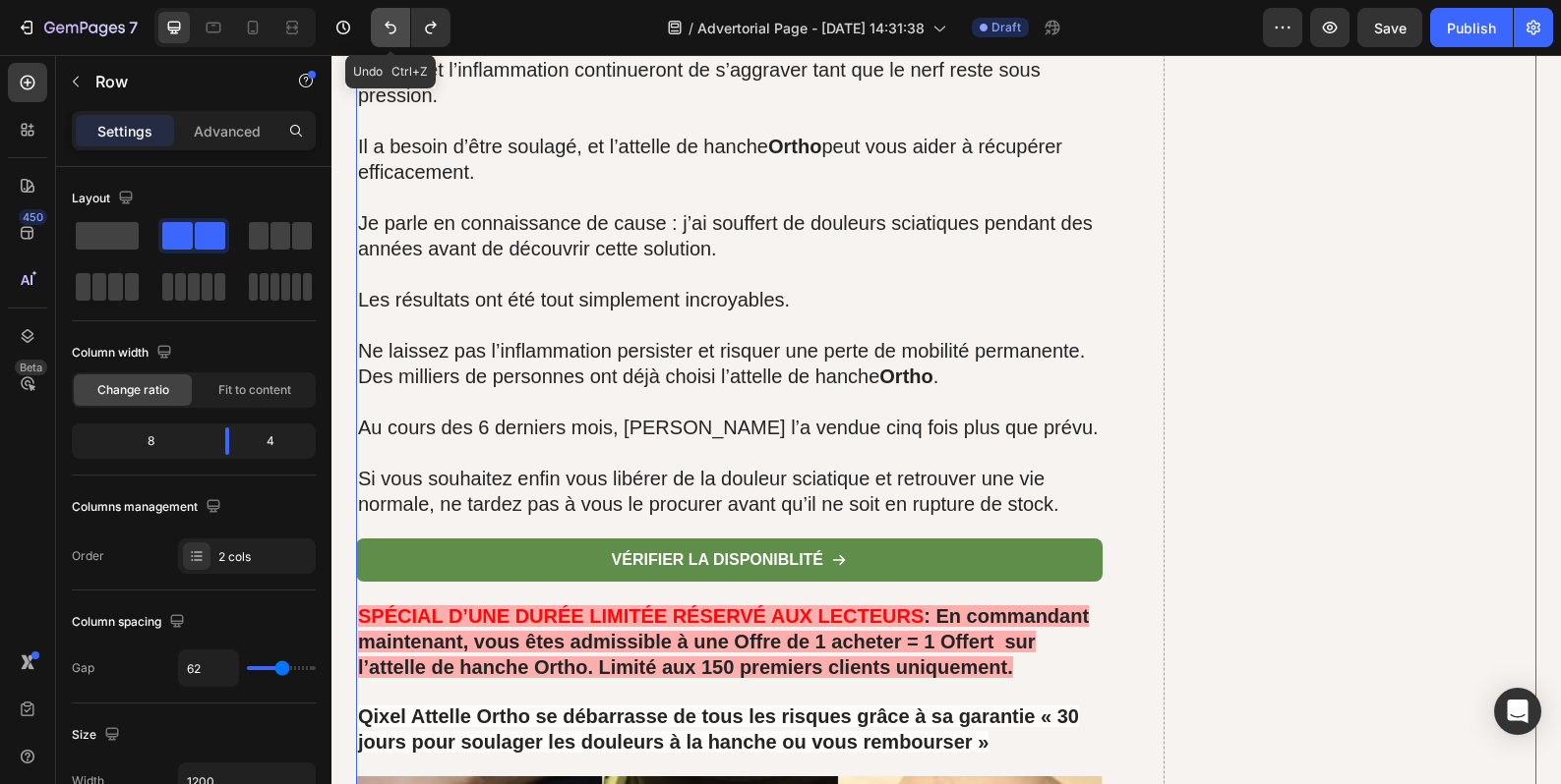
click at [378, 28] on button "Undo/Redo" at bounding box center [390, 28] width 40 height 40
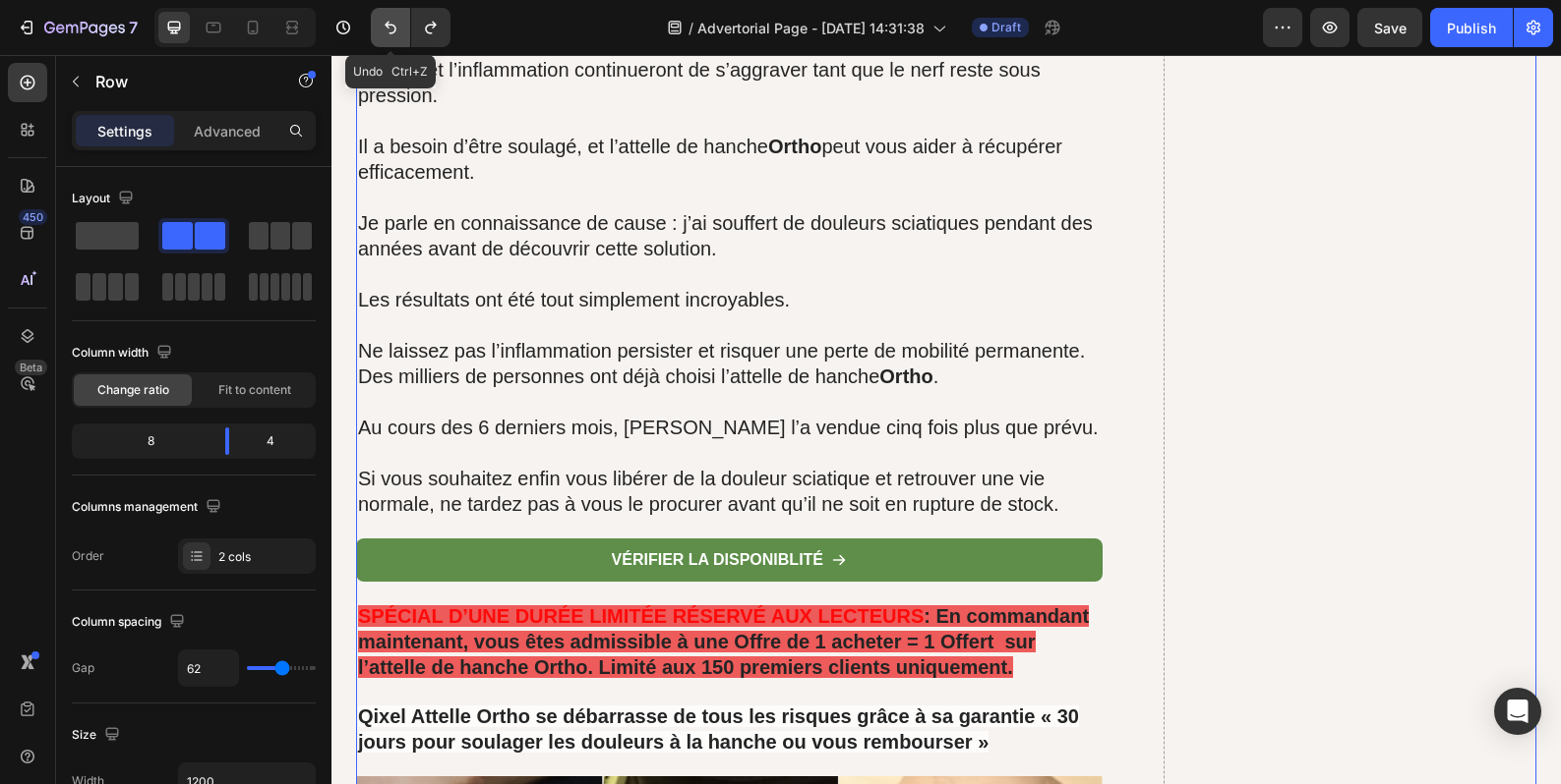
click at [378, 28] on button "Undo/Redo" at bounding box center [390, 28] width 40 height 40
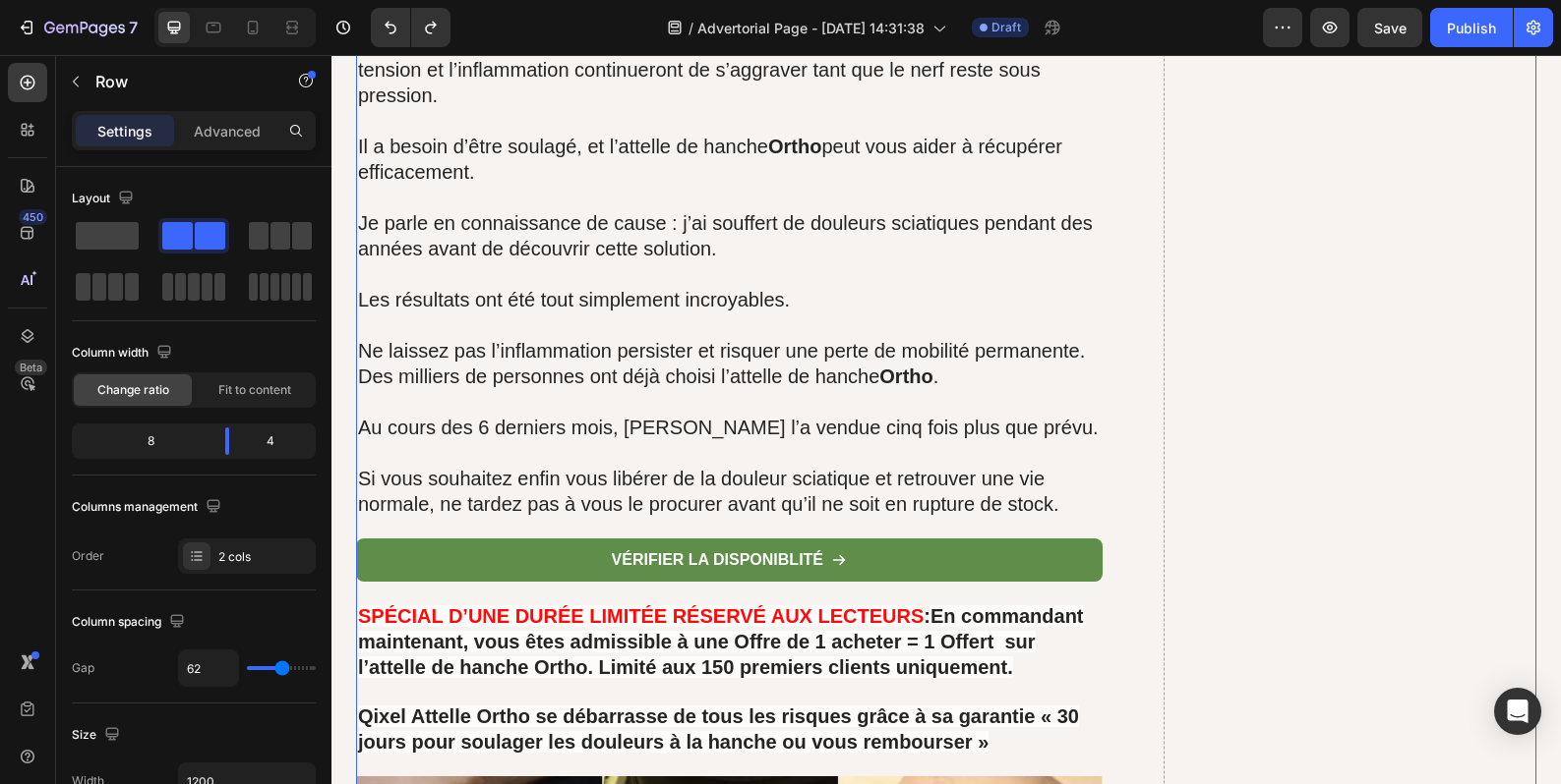
click at [994, 606] on strong "En commandant maintenant, vous êtes admissible à une Offre de 1 acheter = 1 Off…" at bounding box center [720, 641] width 726 height 72
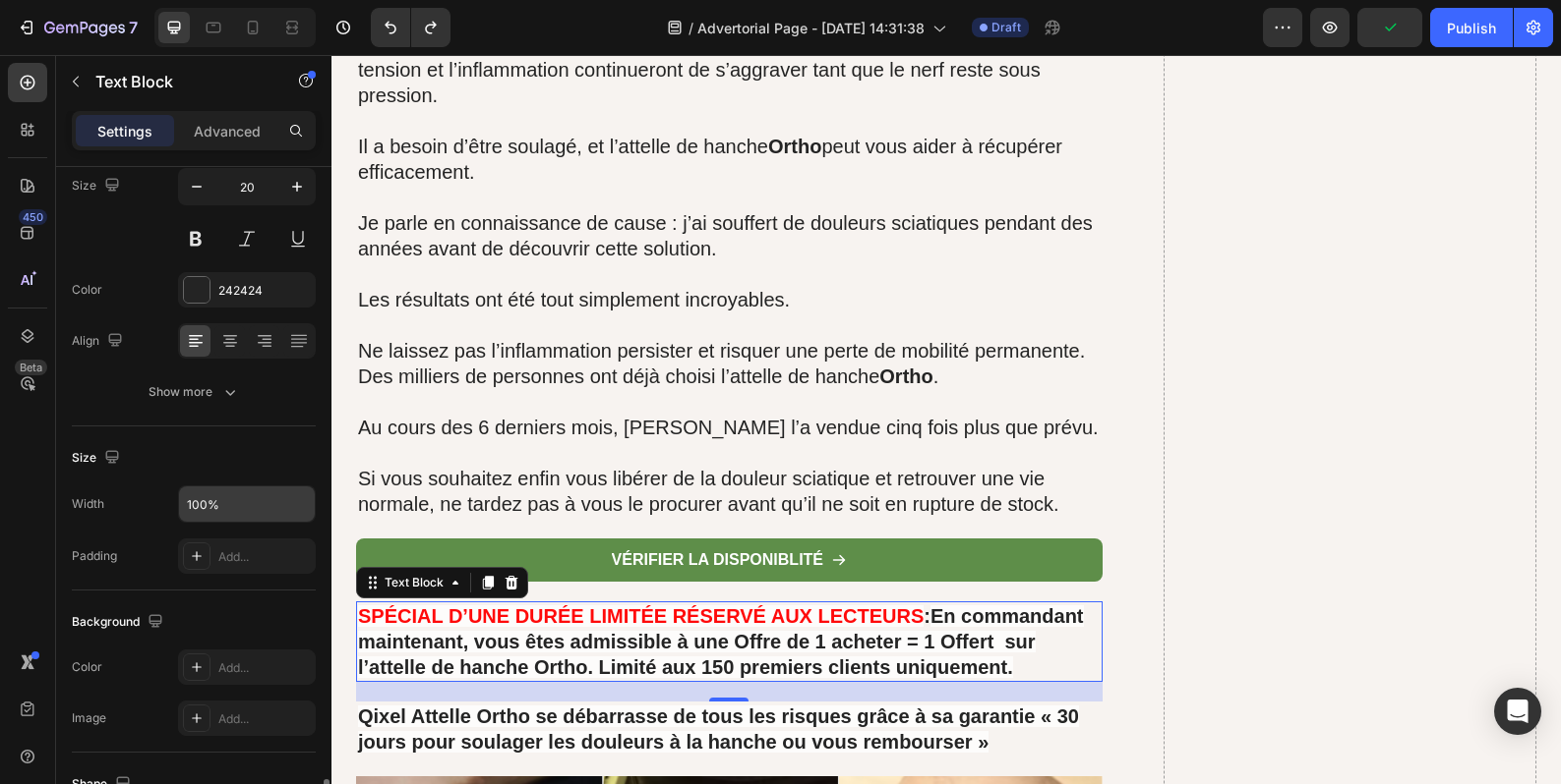
scroll to position [491, 0]
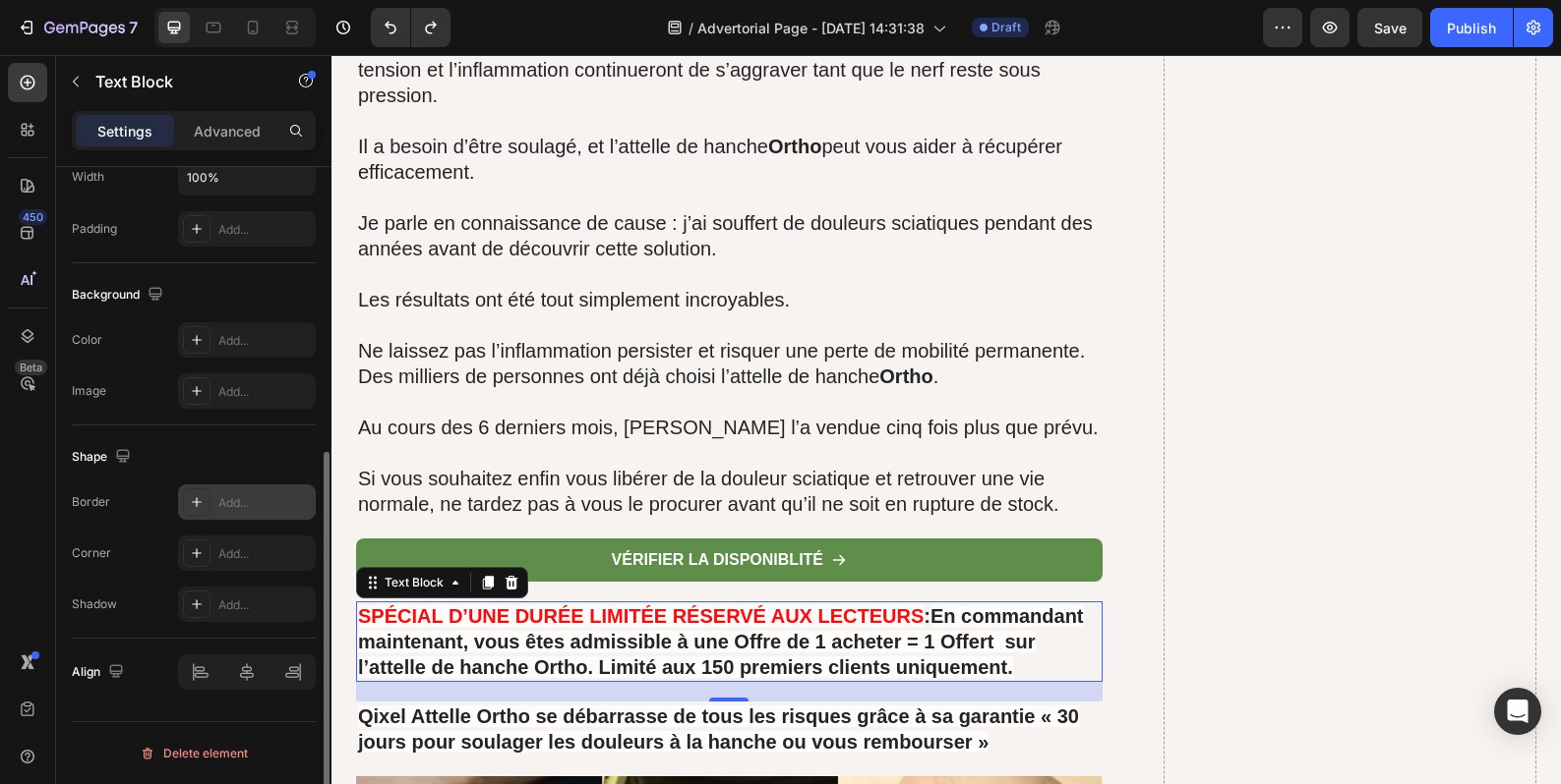
click at [225, 496] on div "Add..." at bounding box center [263, 503] width 92 height 18
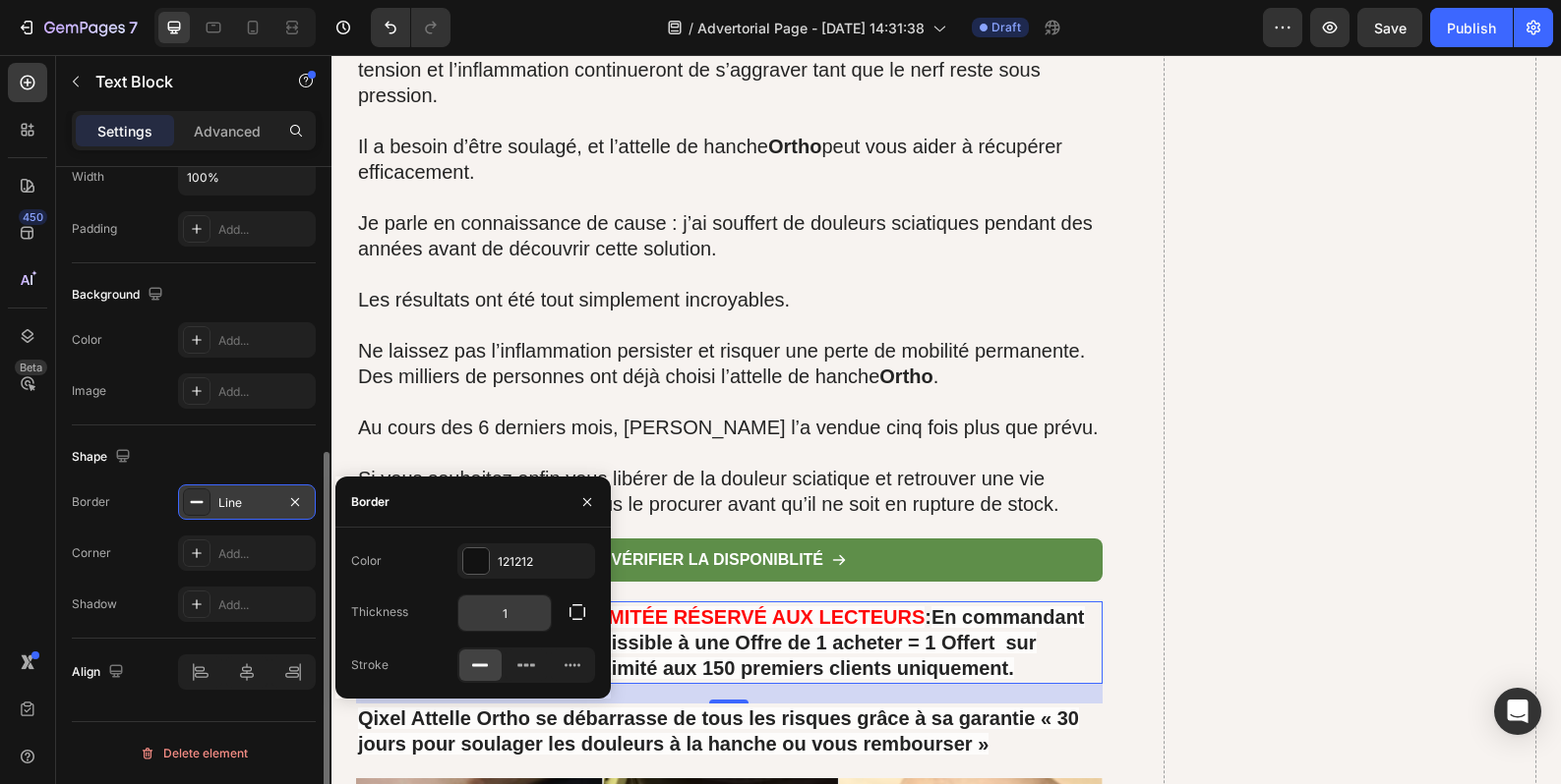
click at [508, 611] on input "1" at bounding box center [504, 614] width 92 height 36
type input "2"
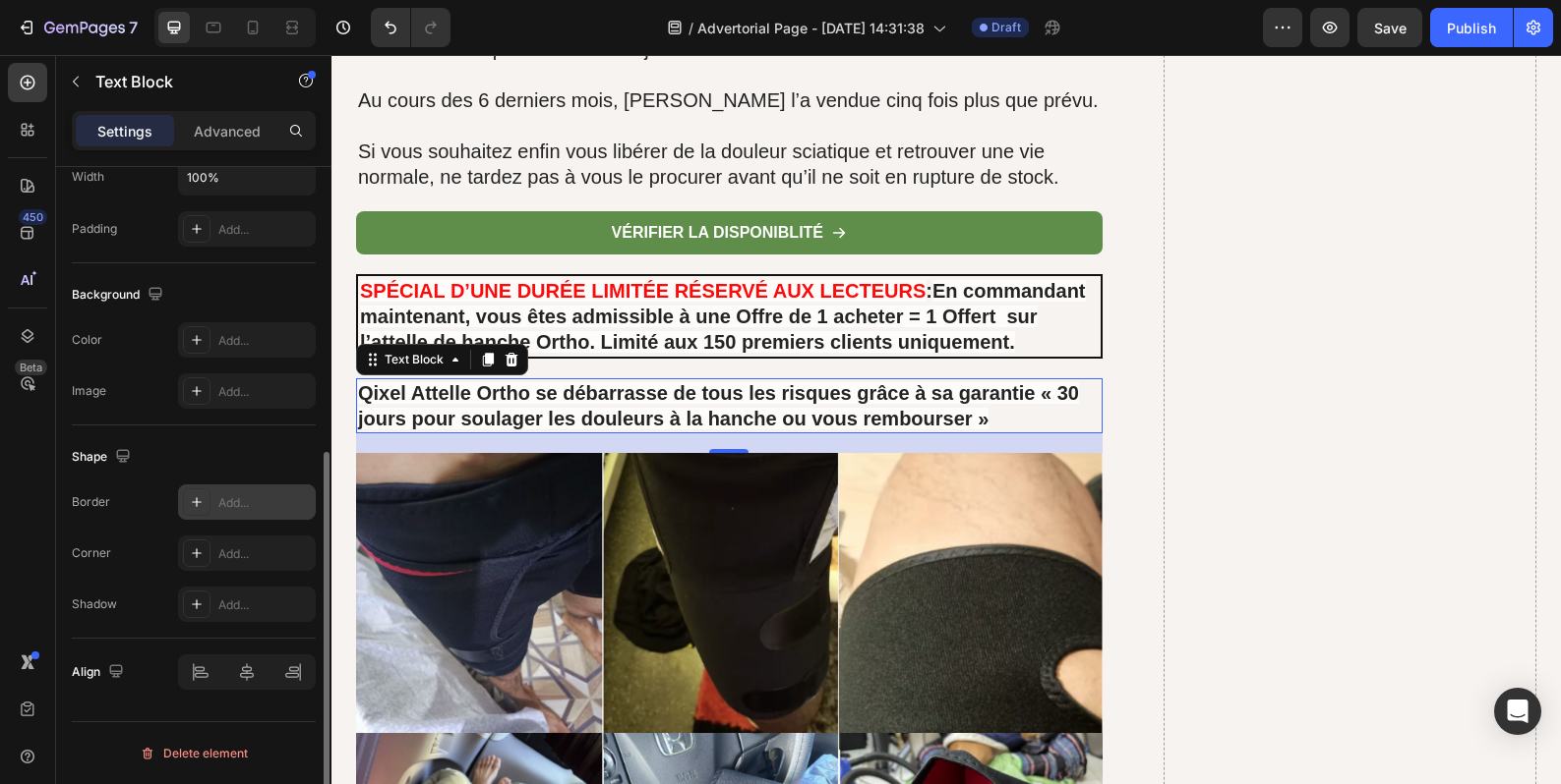
click at [228, 511] on div "Add..." at bounding box center [263, 503] width 92 height 18
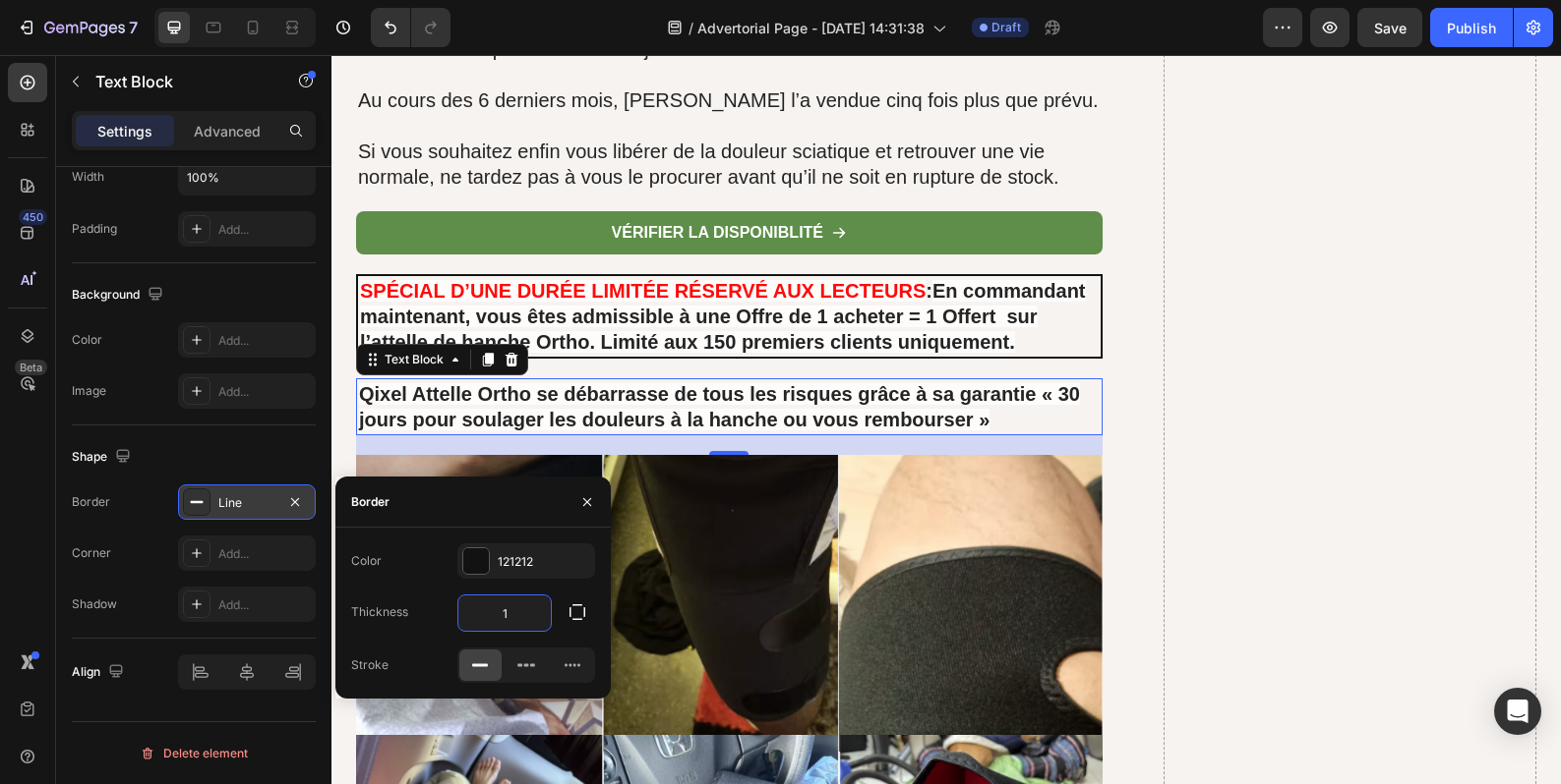
click at [510, 610] on input "1" at bounding box center [504, 614] width 92 height 36
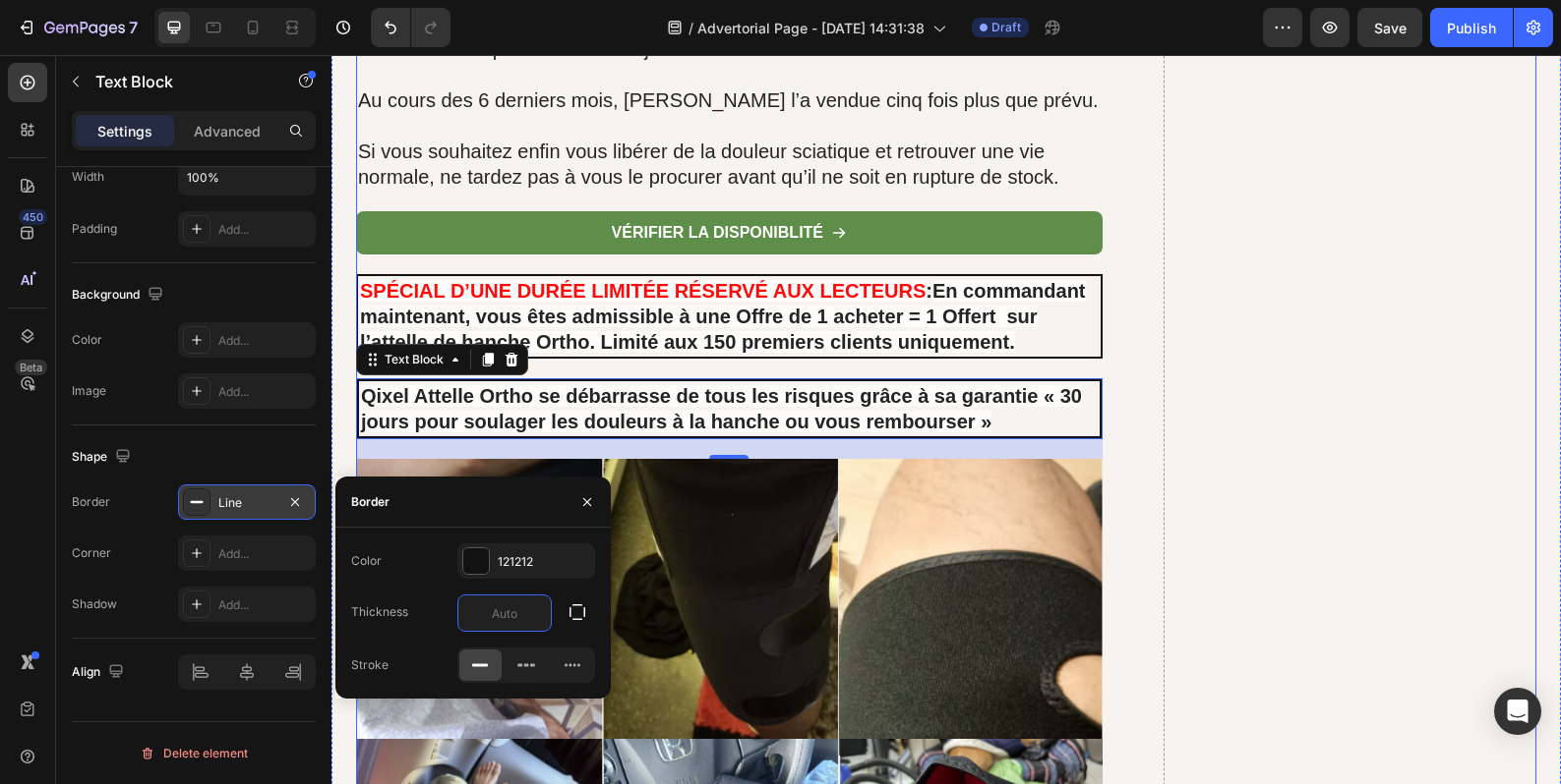
type input "é"
type input "2"
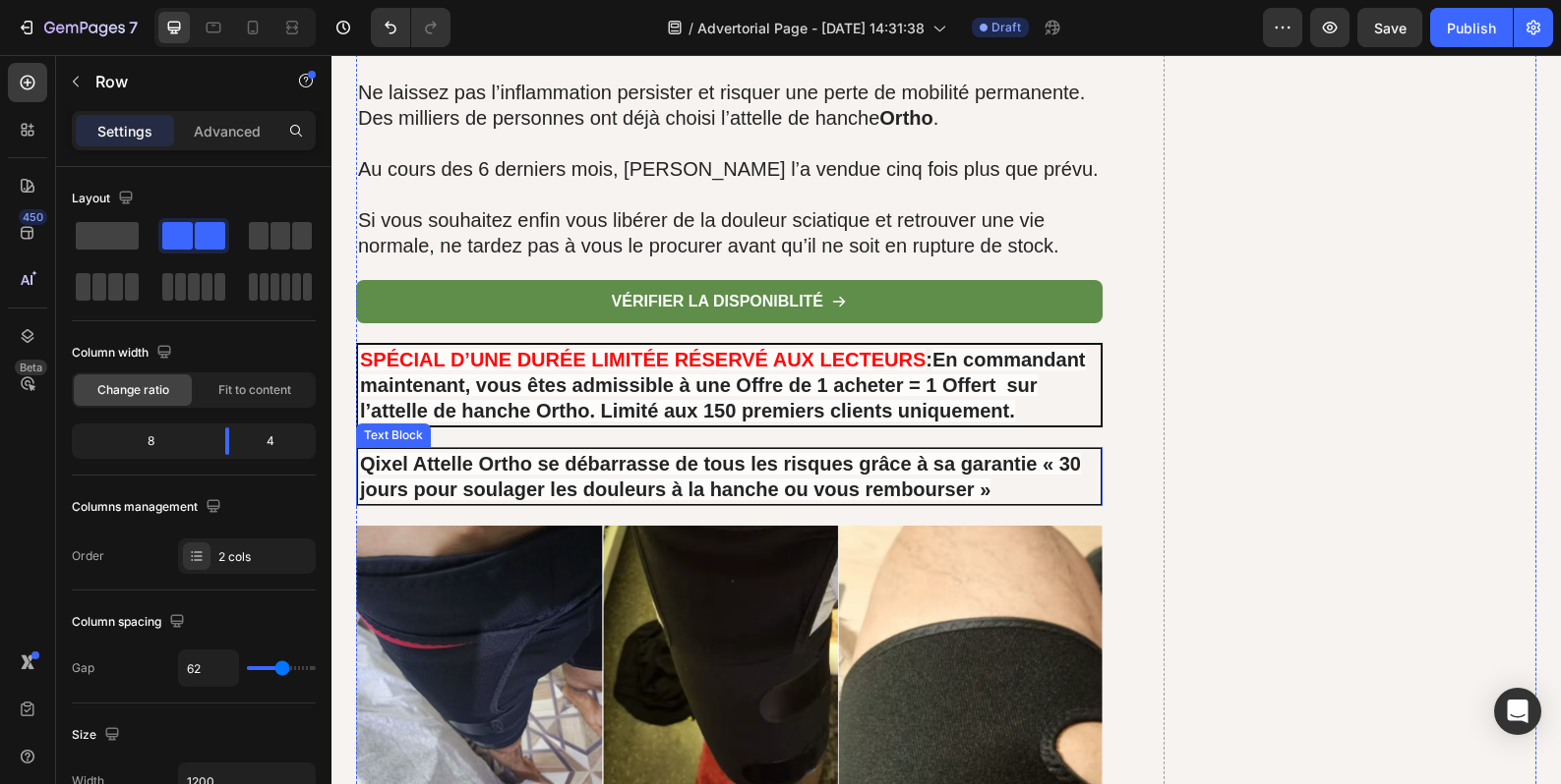
scroll to position [15070, 0]
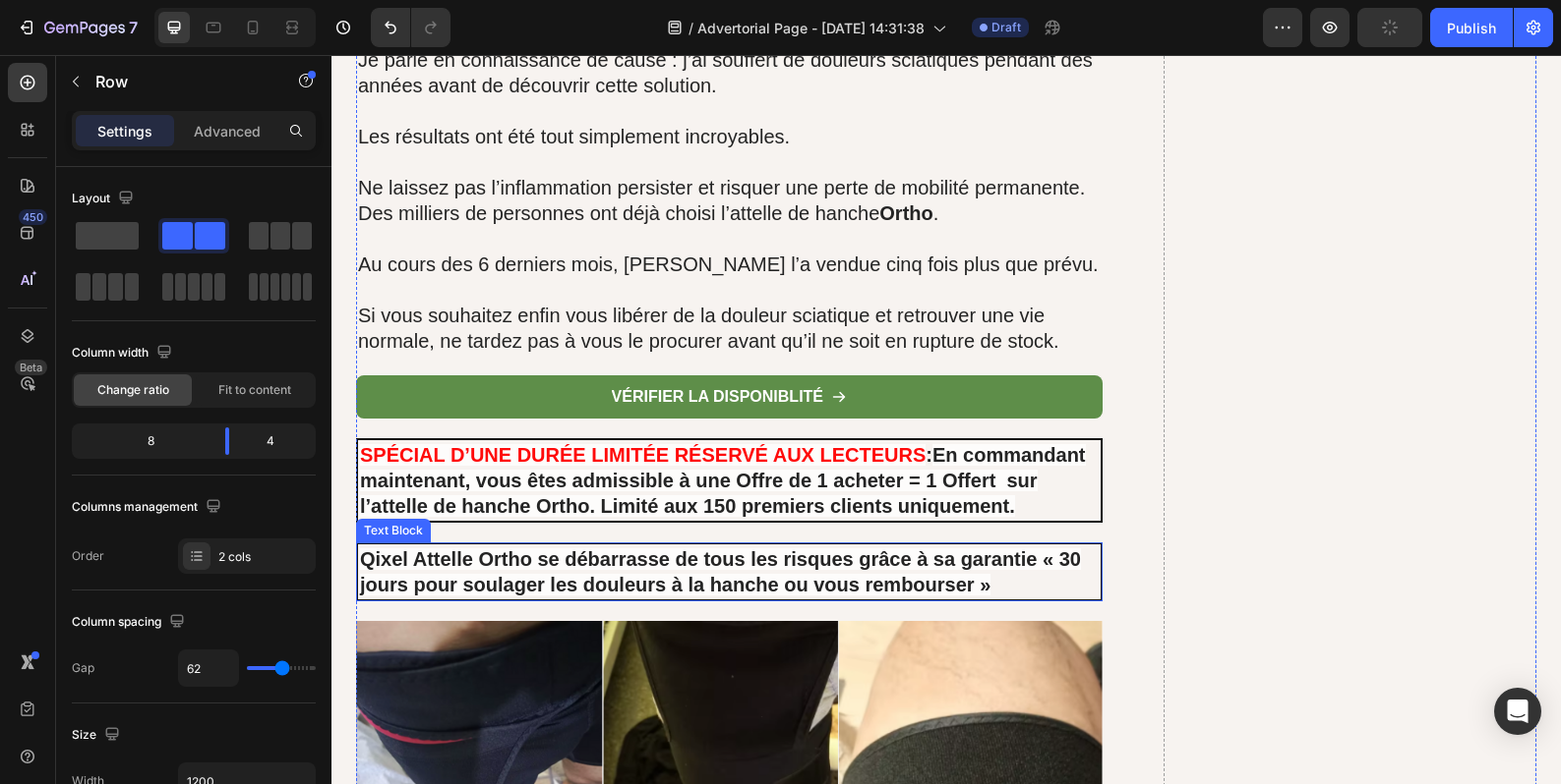
click at [987, 565] on p "Qixel Attelle Ortho se débarrasse de tous les risques grâce à sa garantie « 30 …" at bounding box center [729, 572] width 739 height 51
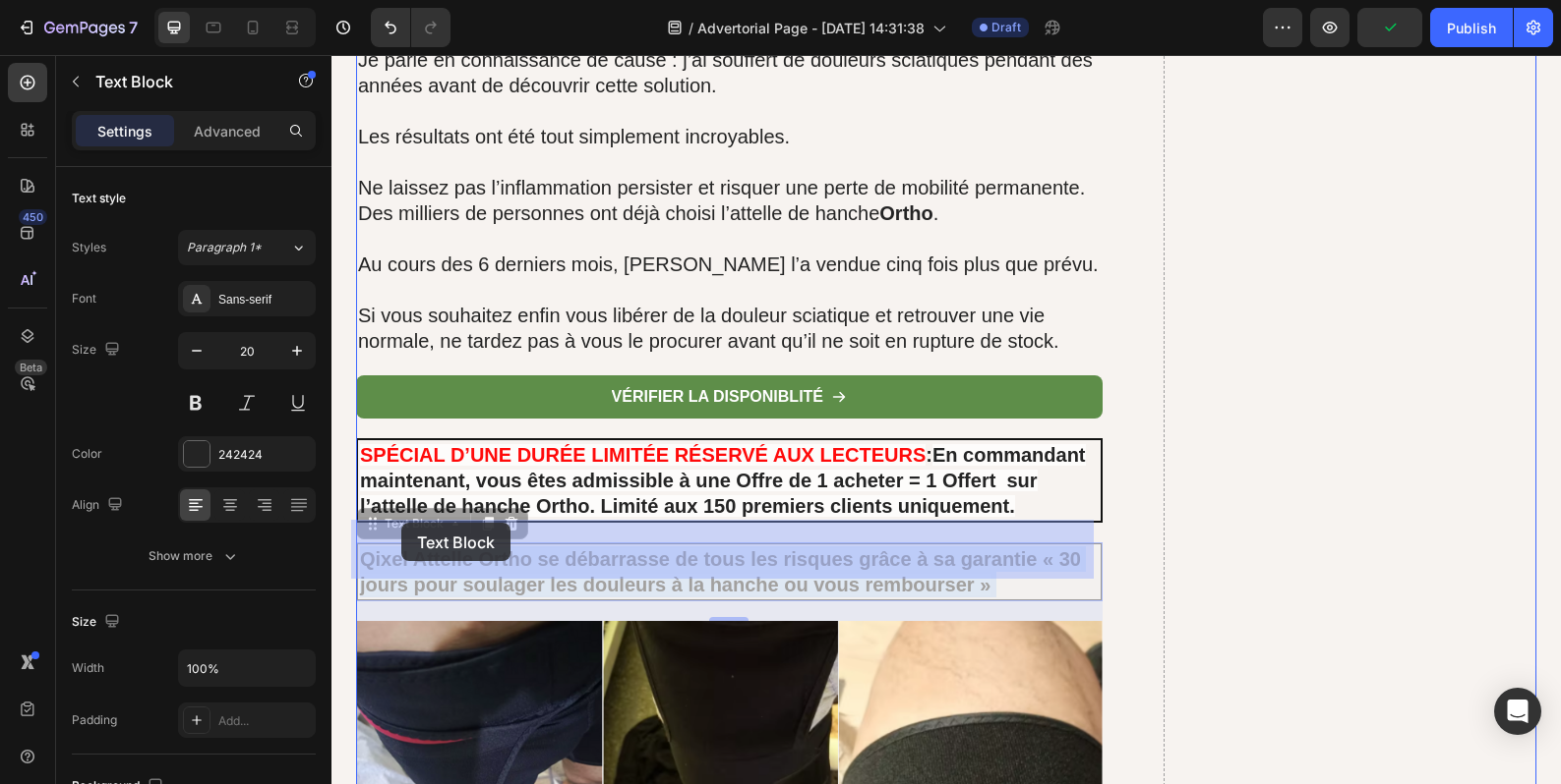
drag, startPoint x: 986, startPoint y: 562, endPoint x: 443, endPoint y: 531, distance: 543.9
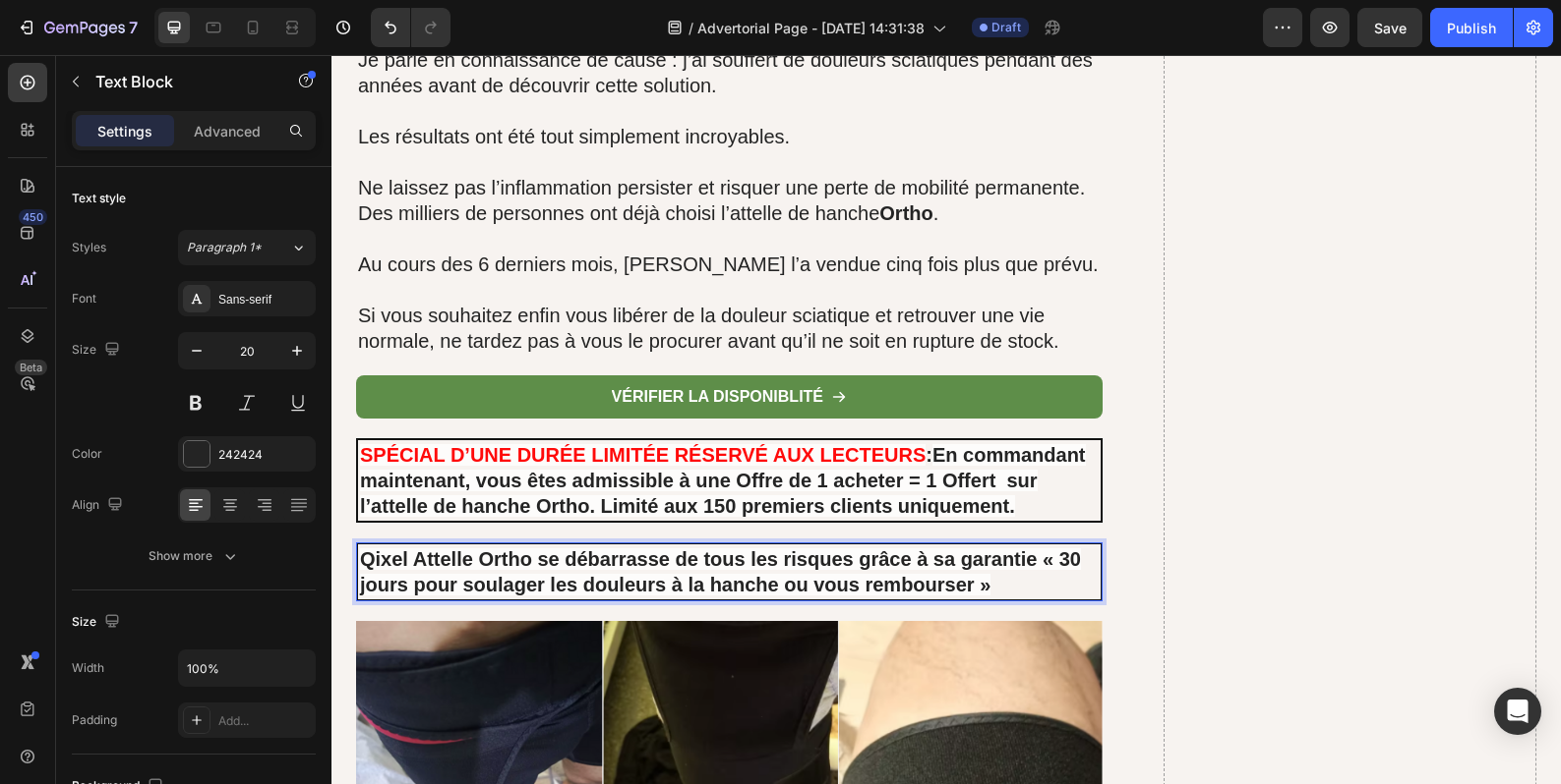
click at [407, 548] on strong "Qixel Attelle Ortho se débarrasse de tous les risques grâce à sa garantie « 30 …" at bounding box center [720, 572] width 721 height 48
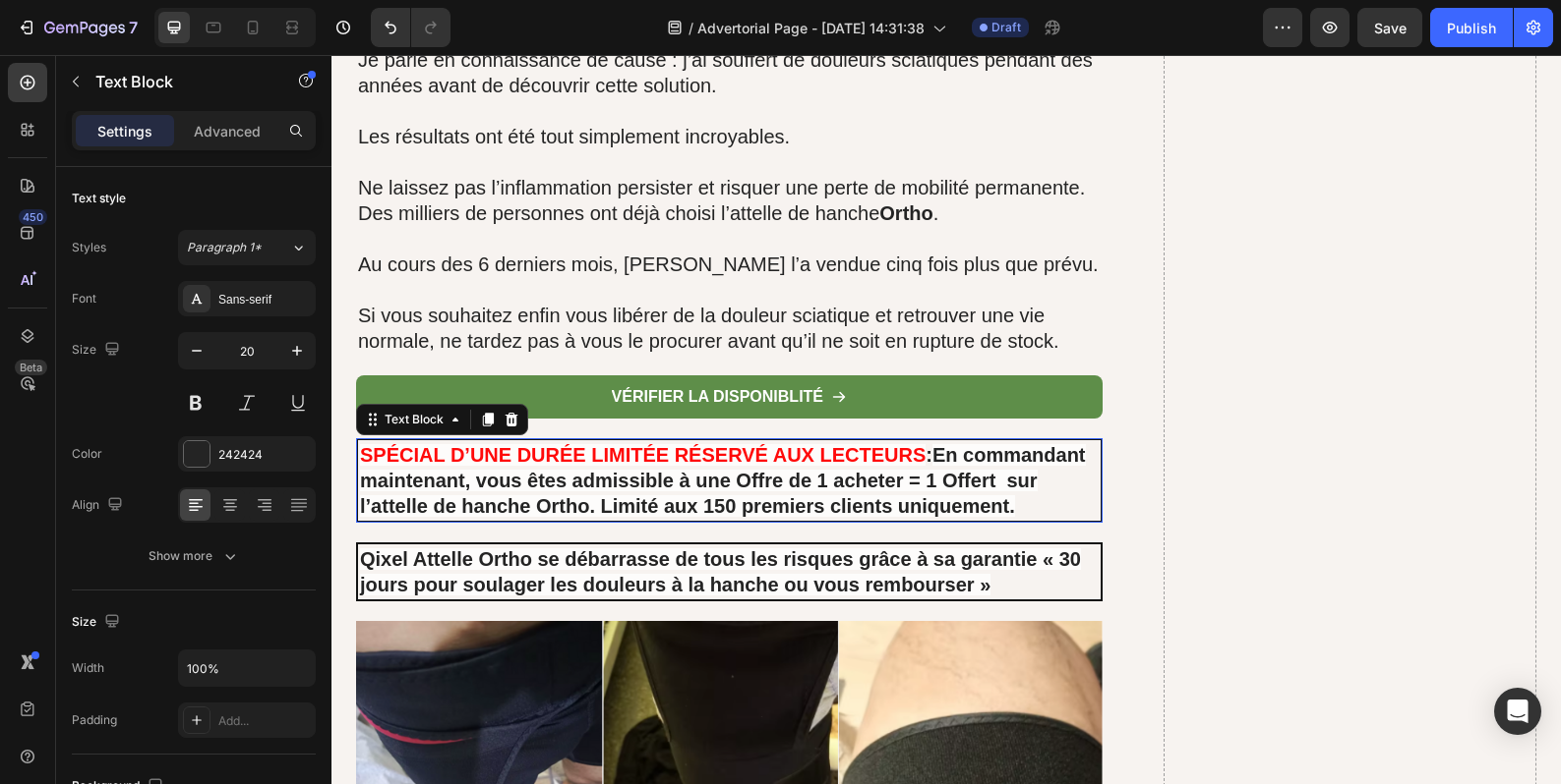
click at [915, 486] on p "SPÉCIAL D’UNE DURÉE LIMITÉE RÉSERVÉ AUX LECTEURS : En commandant maintenant, vo…" at bounding box center [729, 480] width 739 height 76
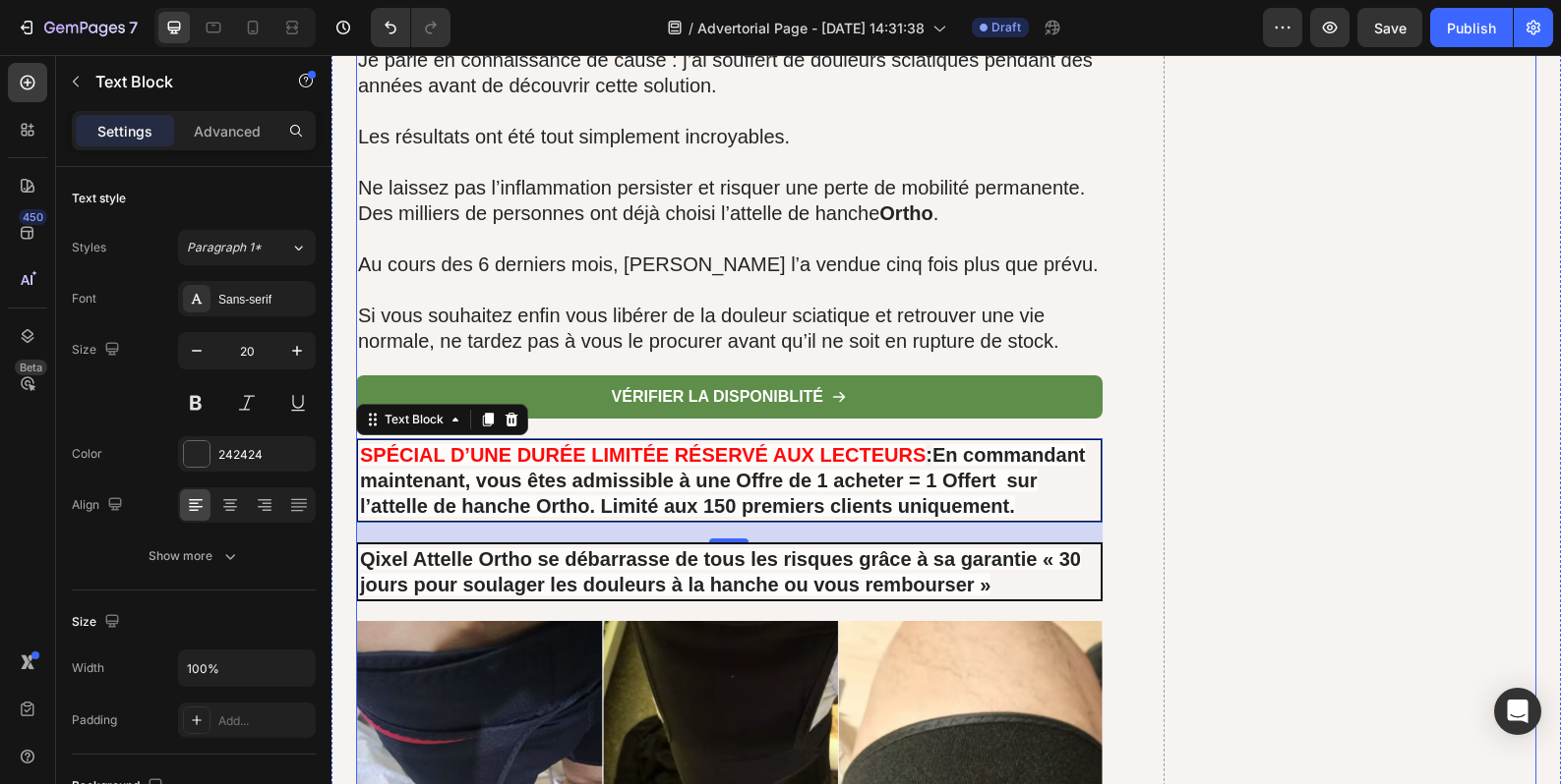
drag, startPoint x: 1142, startPoint y: 563, endPoint x: 1191, endPoint y: 571, distance: 49.6
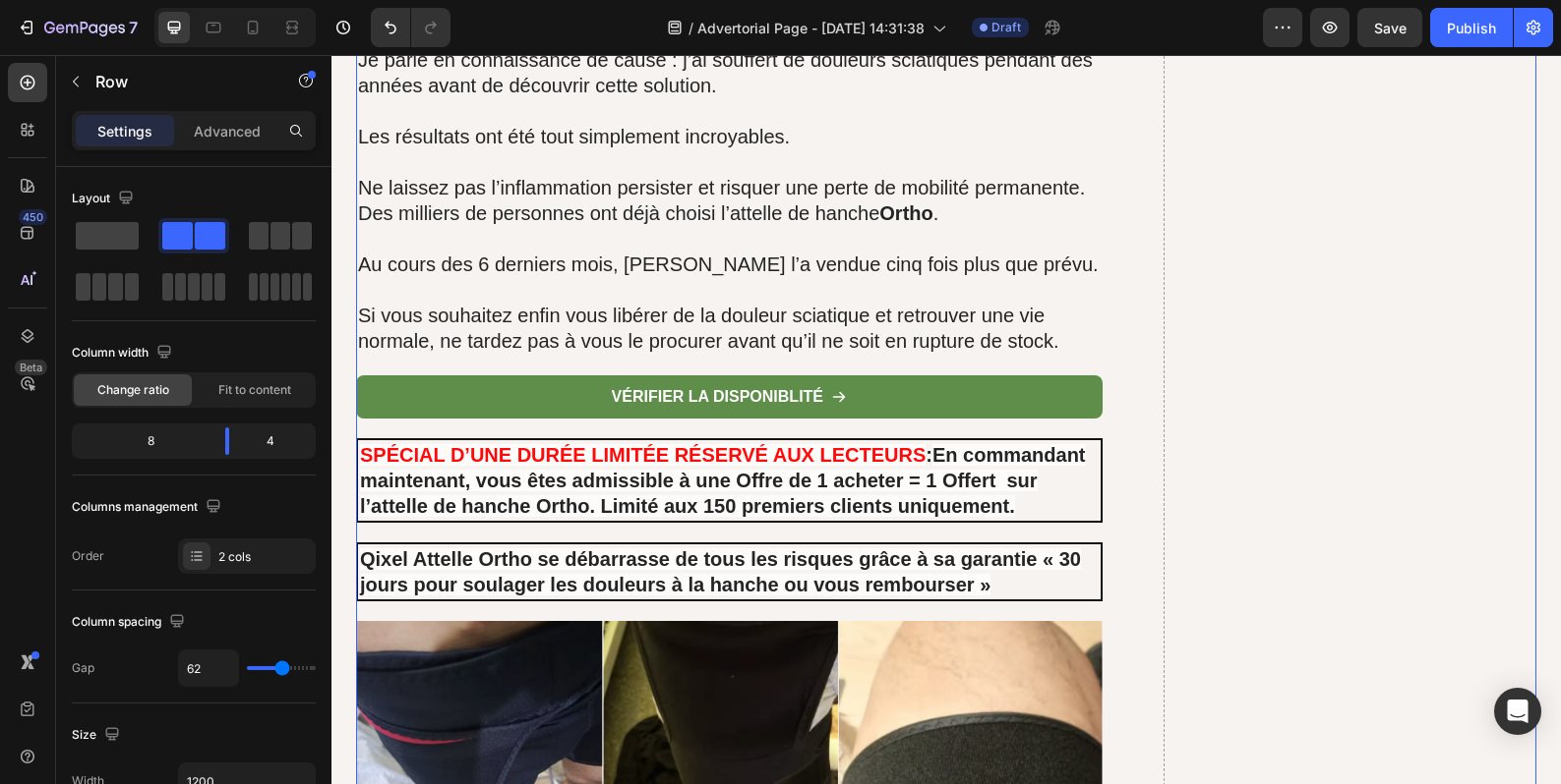
drag, startPoint x: 249, startPoint y: 37, endPoint x: 274, endPoint y: 33, distance: 25.3
click at [249, 37] on icon at bounding box center [253, 28] width 20 height 20
type input "0"
type input "100%"
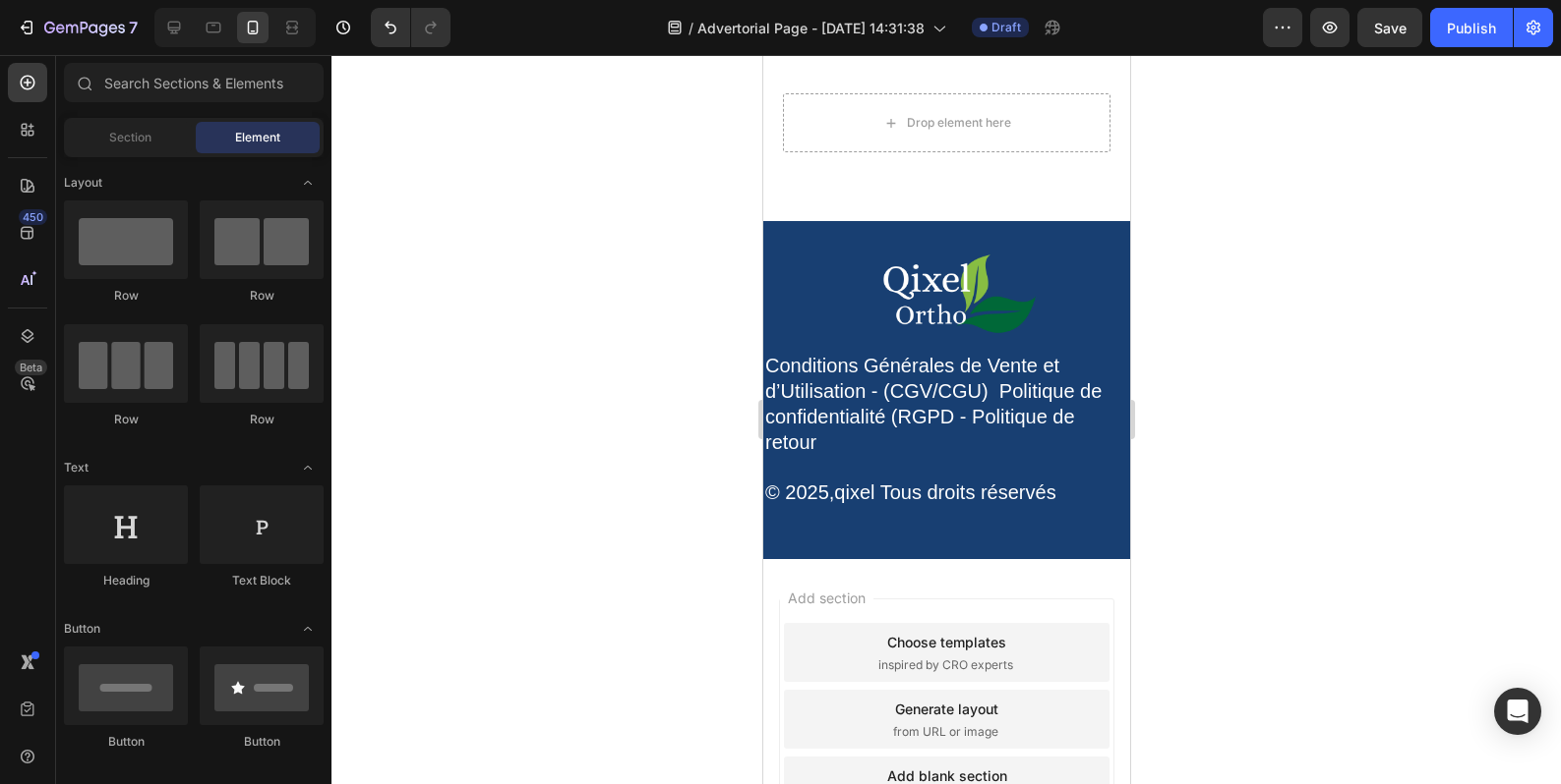
scroll to position [20292, 0]
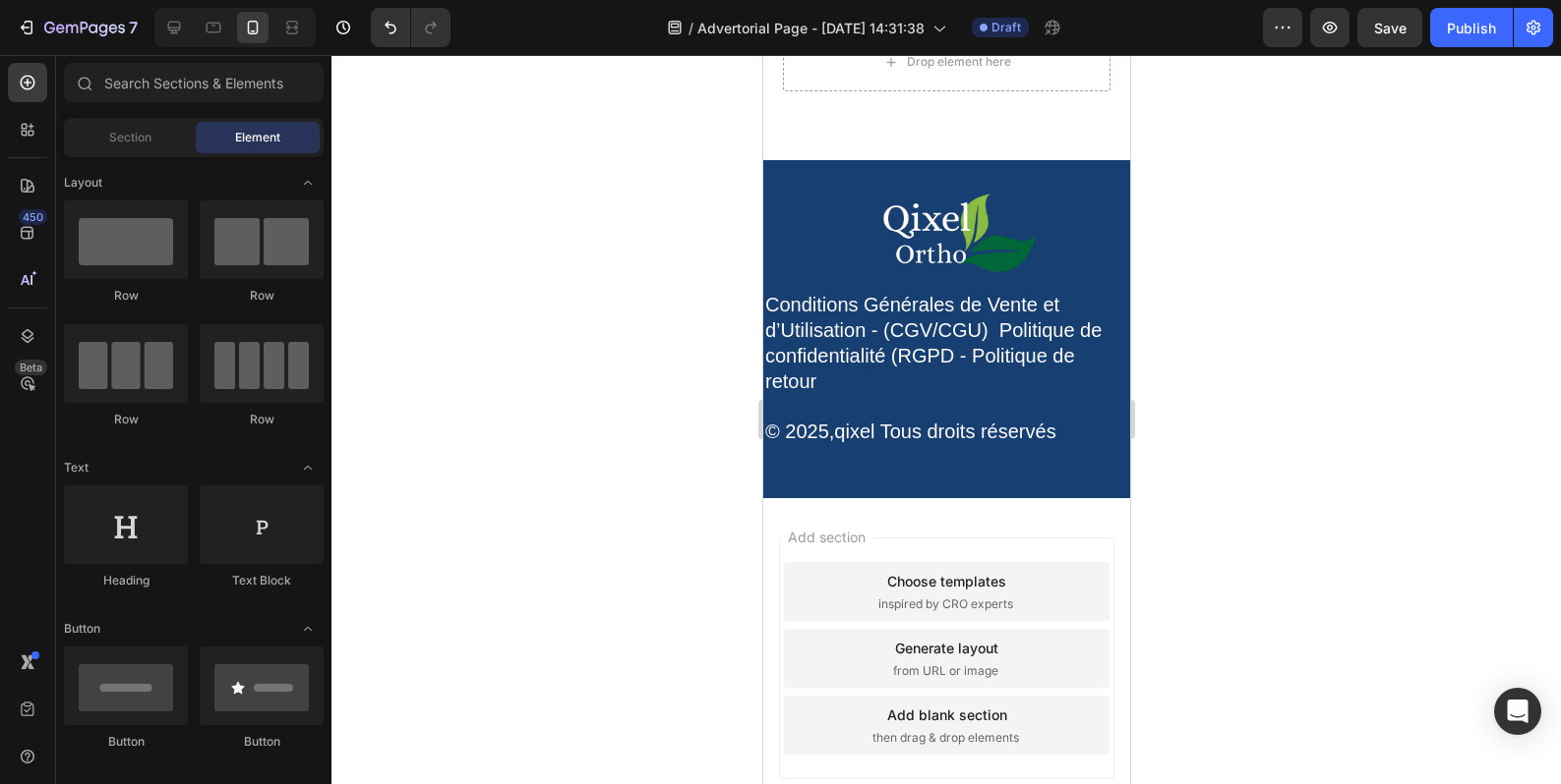
drag, startPoint x: 1117, startPoint y: 210, endPoint x: 1905, endPoint y: 809, distance: 989.8
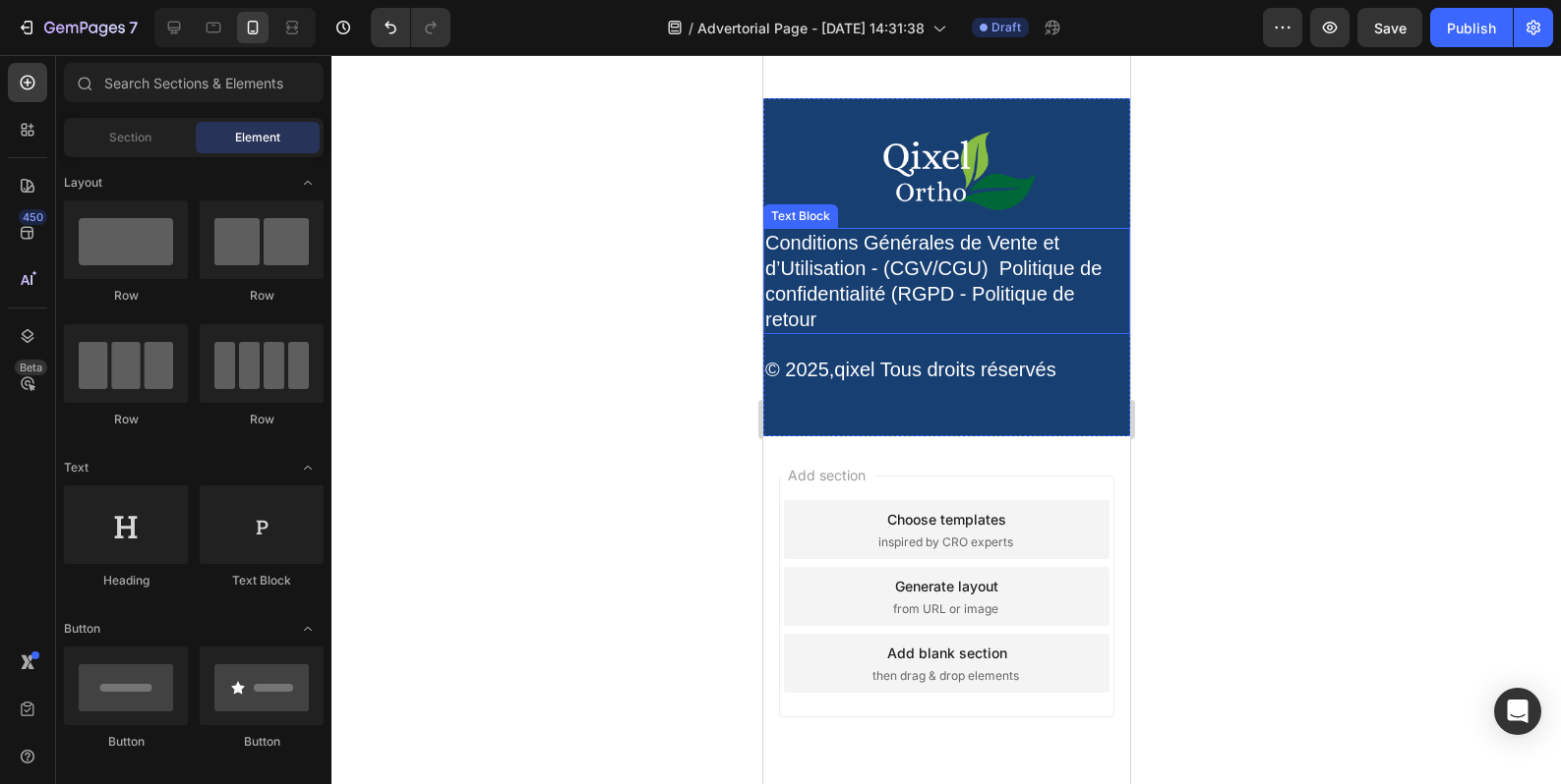
click at [882, 333] on p "Conditions Générales de Vente et d’Utilisation - (CGV/CGU) Politique de confide…" at bounding box center [945, 280] width 363 height 102
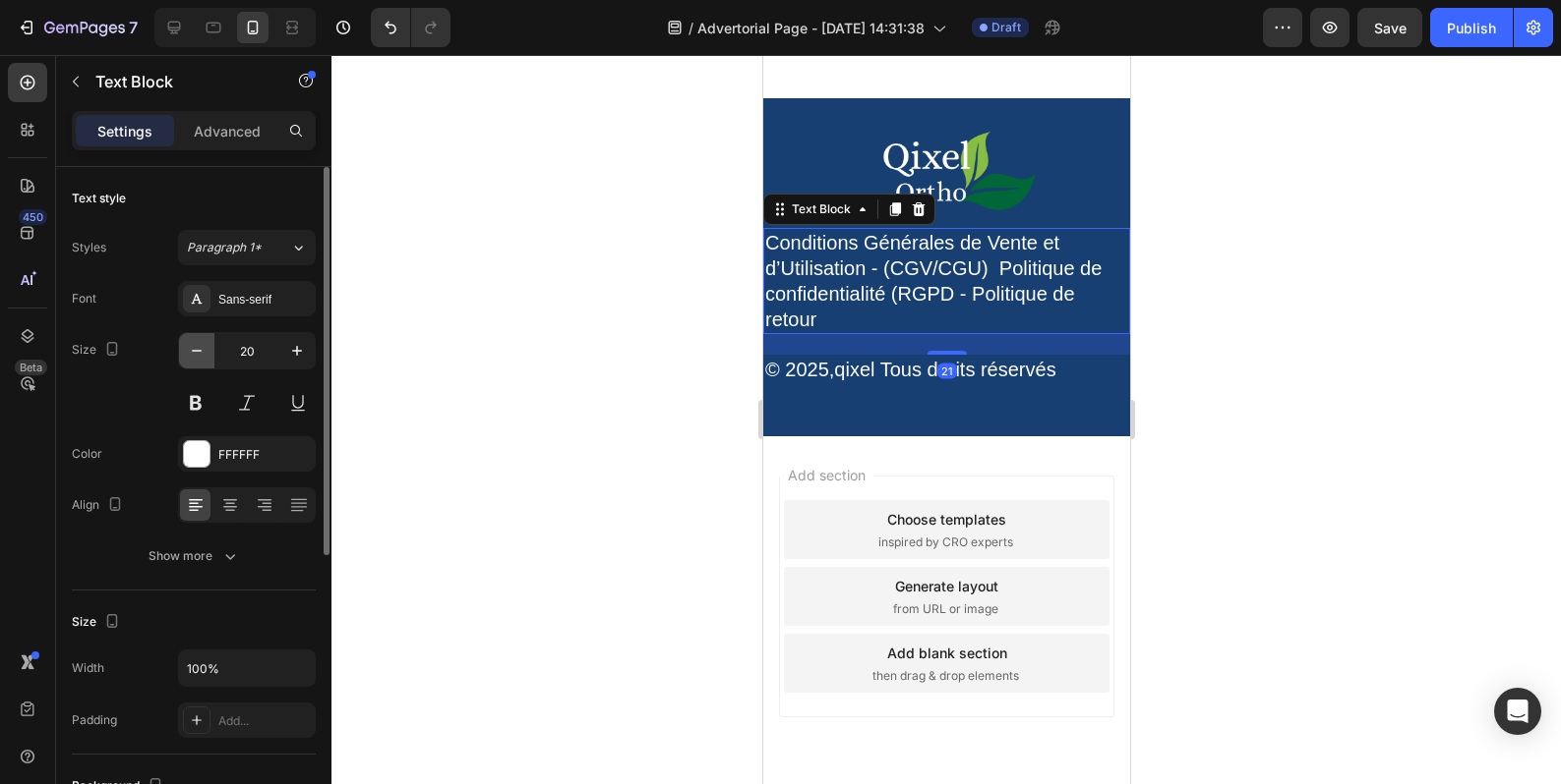
click at [197, 352] on icon "button" at bounding box center [197, 351] width 20 height 20
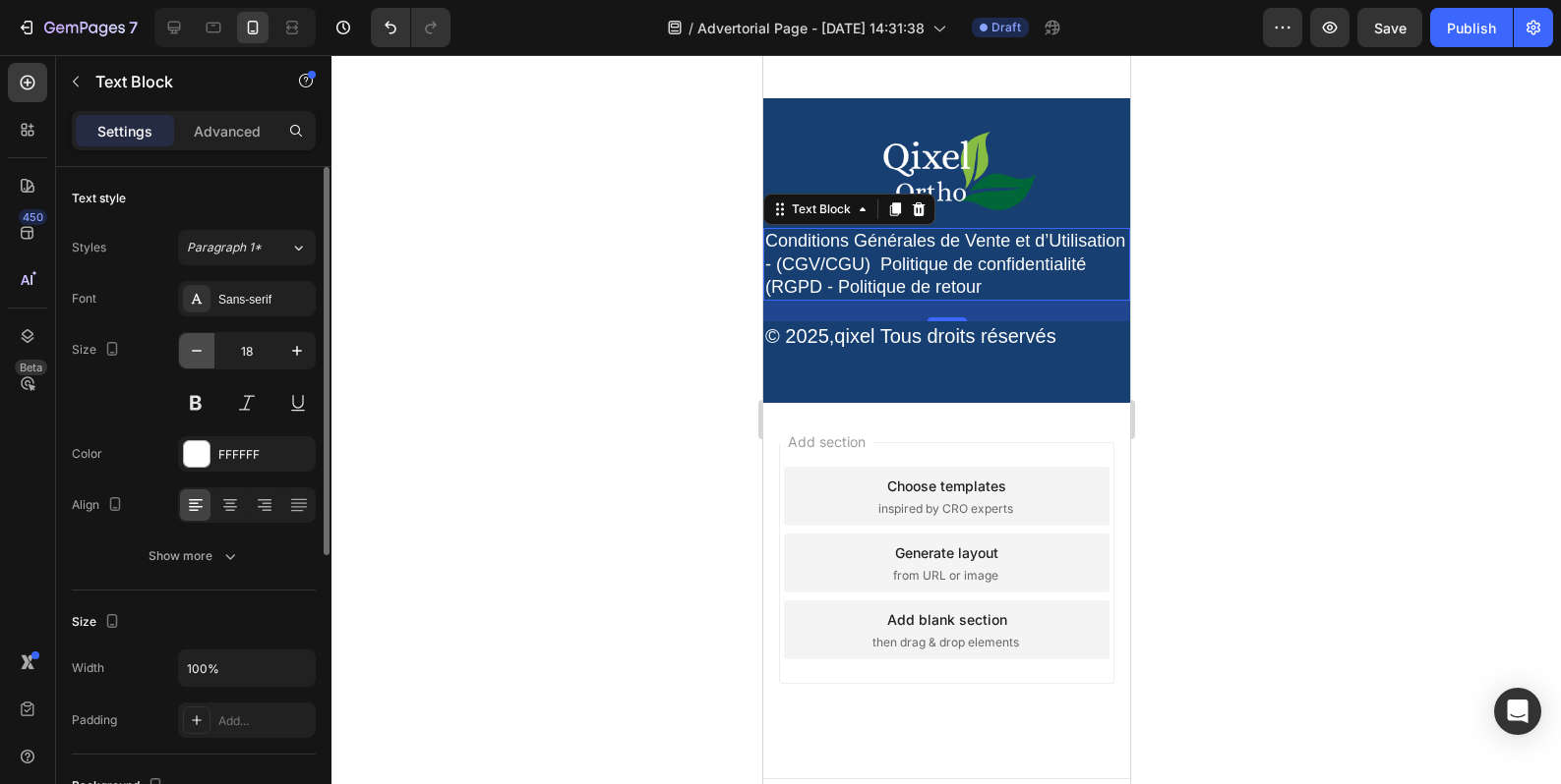
click at [197, 352] on icon "button" at bounding box center [197, 351] width 20 height 20
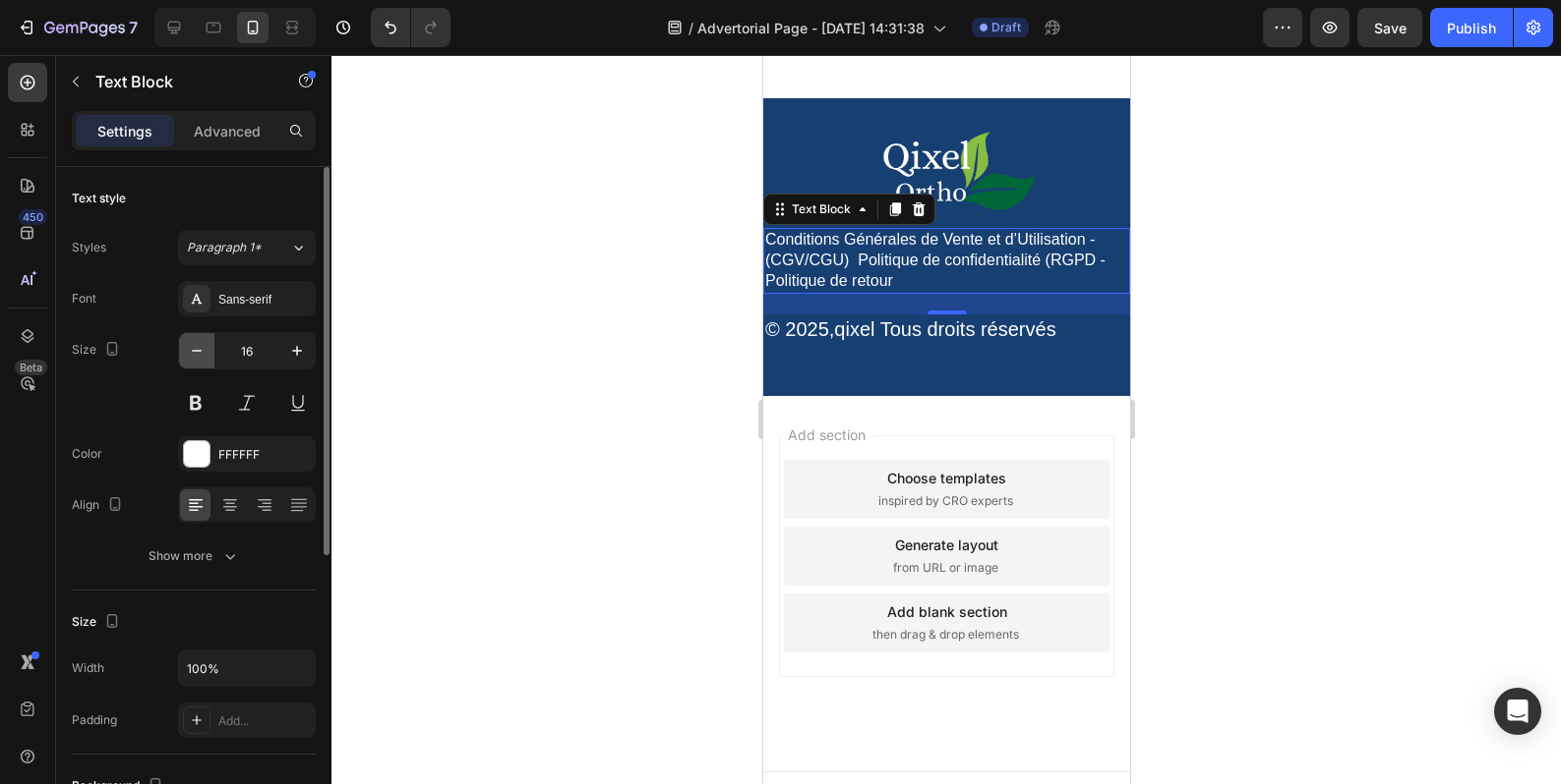
click at [197, 352] on icon "button" at bounding box center [197, 351] width 20 height 20
type input "15"
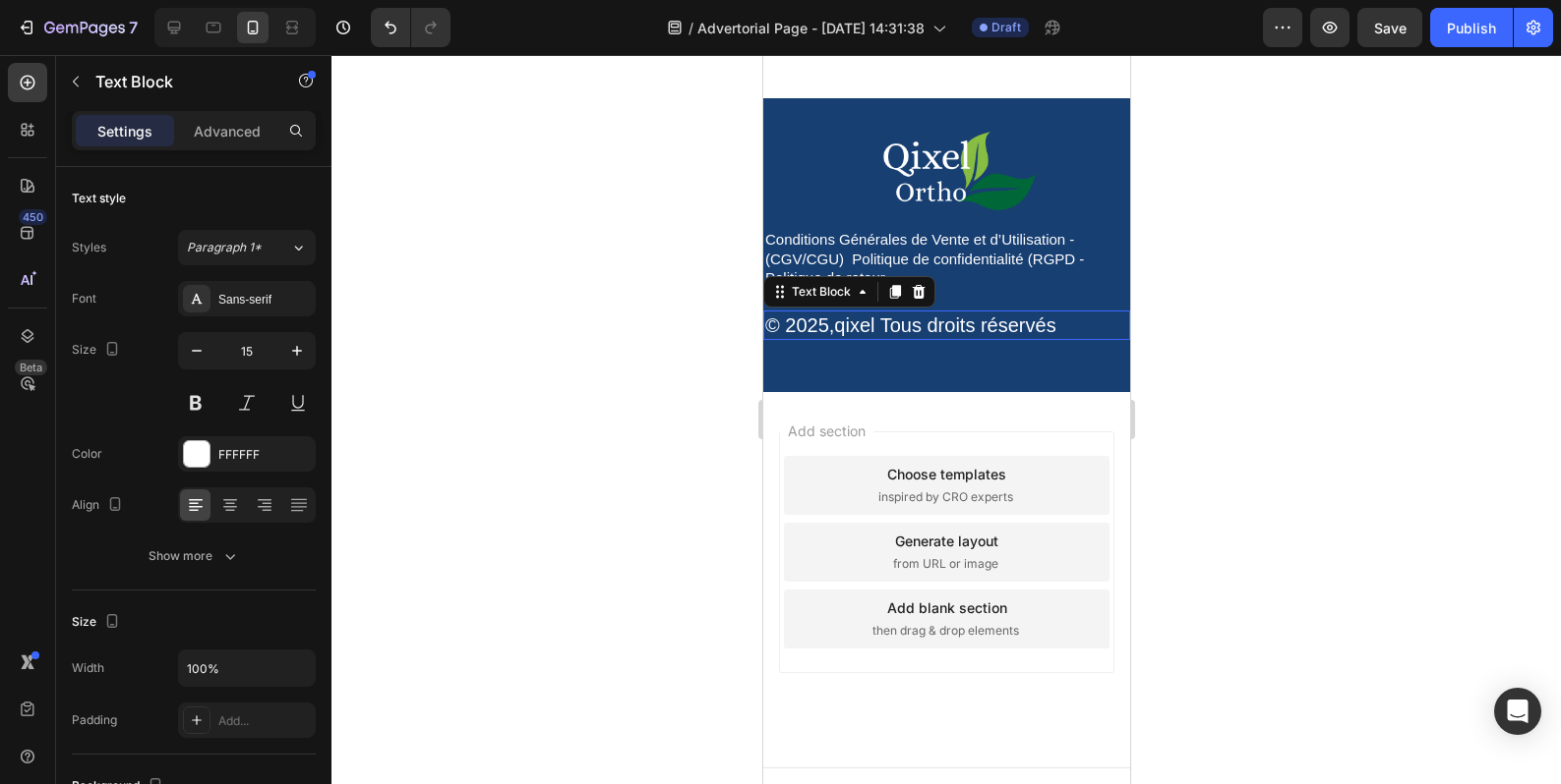
click at [847, 337] on link "qixel" at bounding box center [853, 326] width 41 height 22
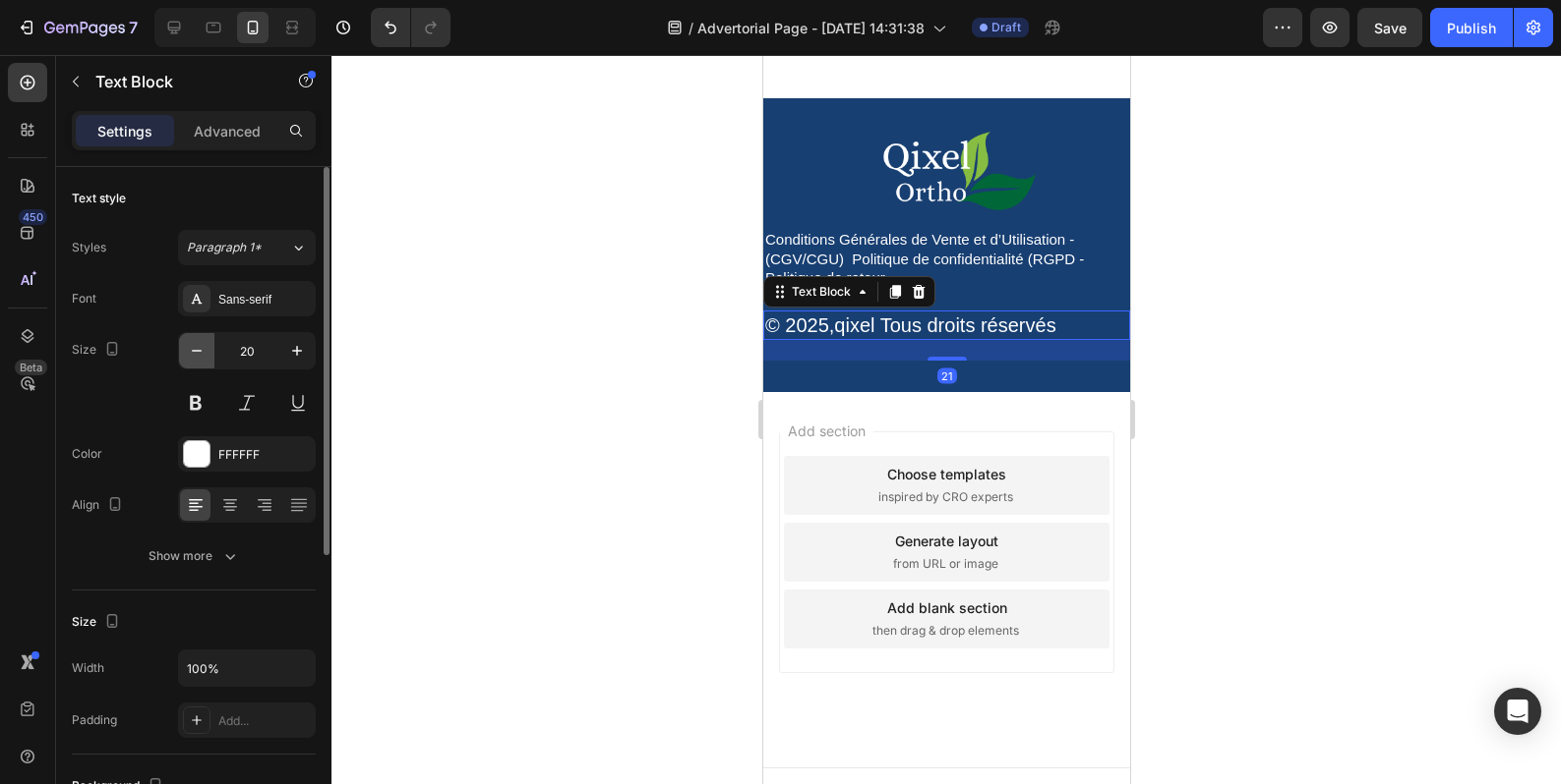
click at [206, 361] on button "button" at bounding box center [197, 351] width 36 height 36
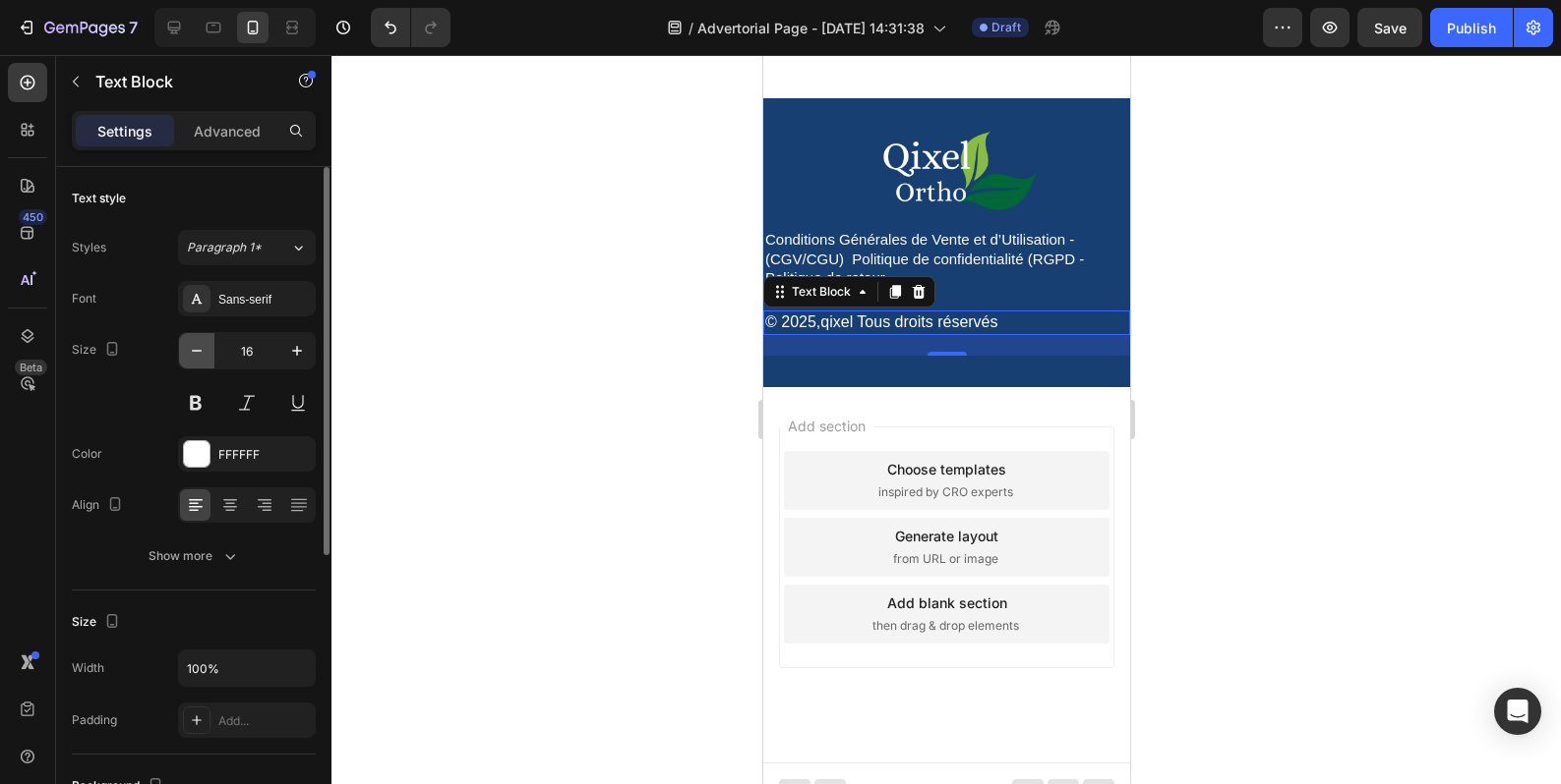
click at [206, 361] on button "button" at bounding box center [197, 351] width 36 height 36
click at [291, 356] on icon "button" at bounding box center [297, 351] width 20 height 20
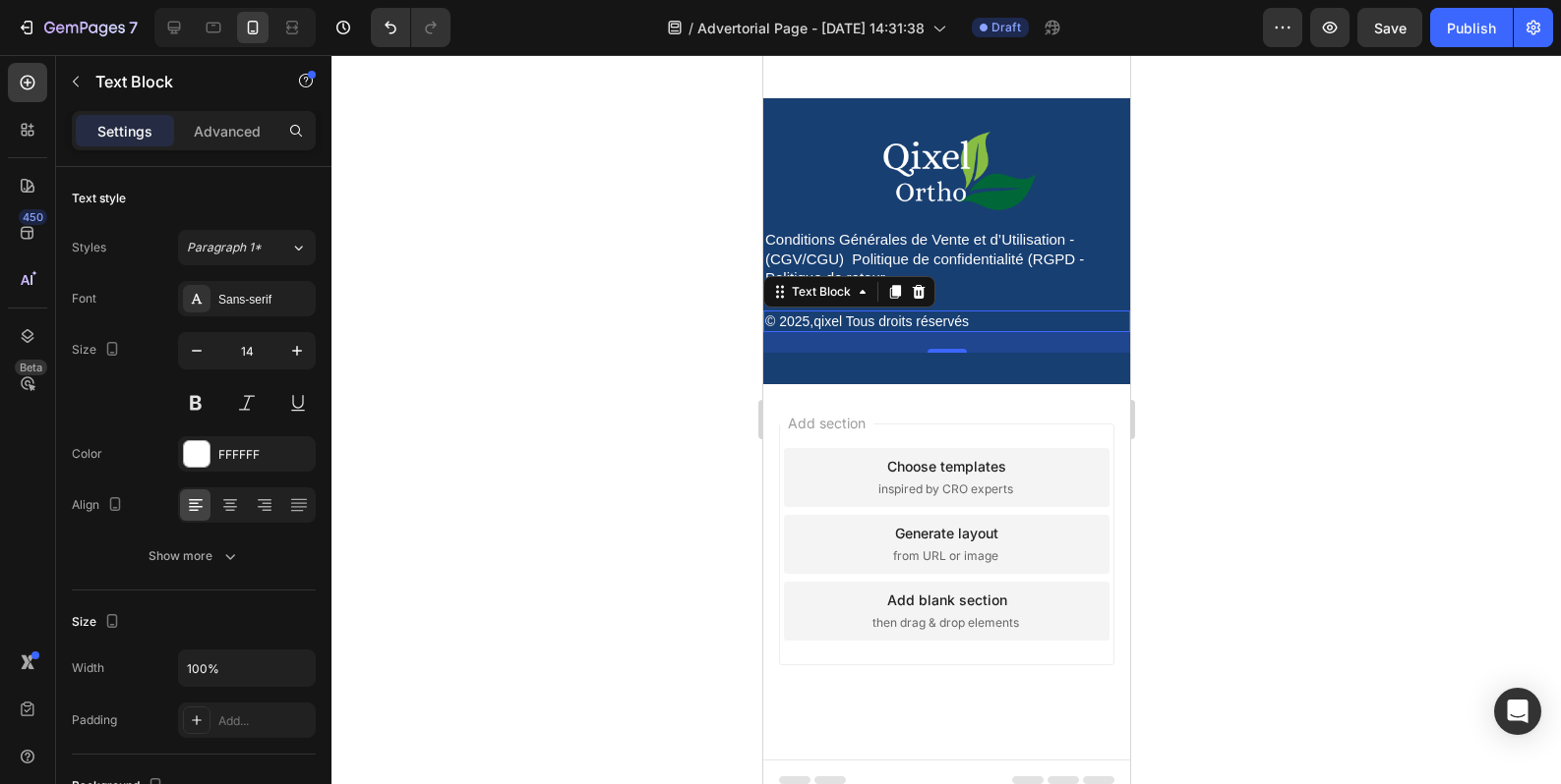
type input "15"
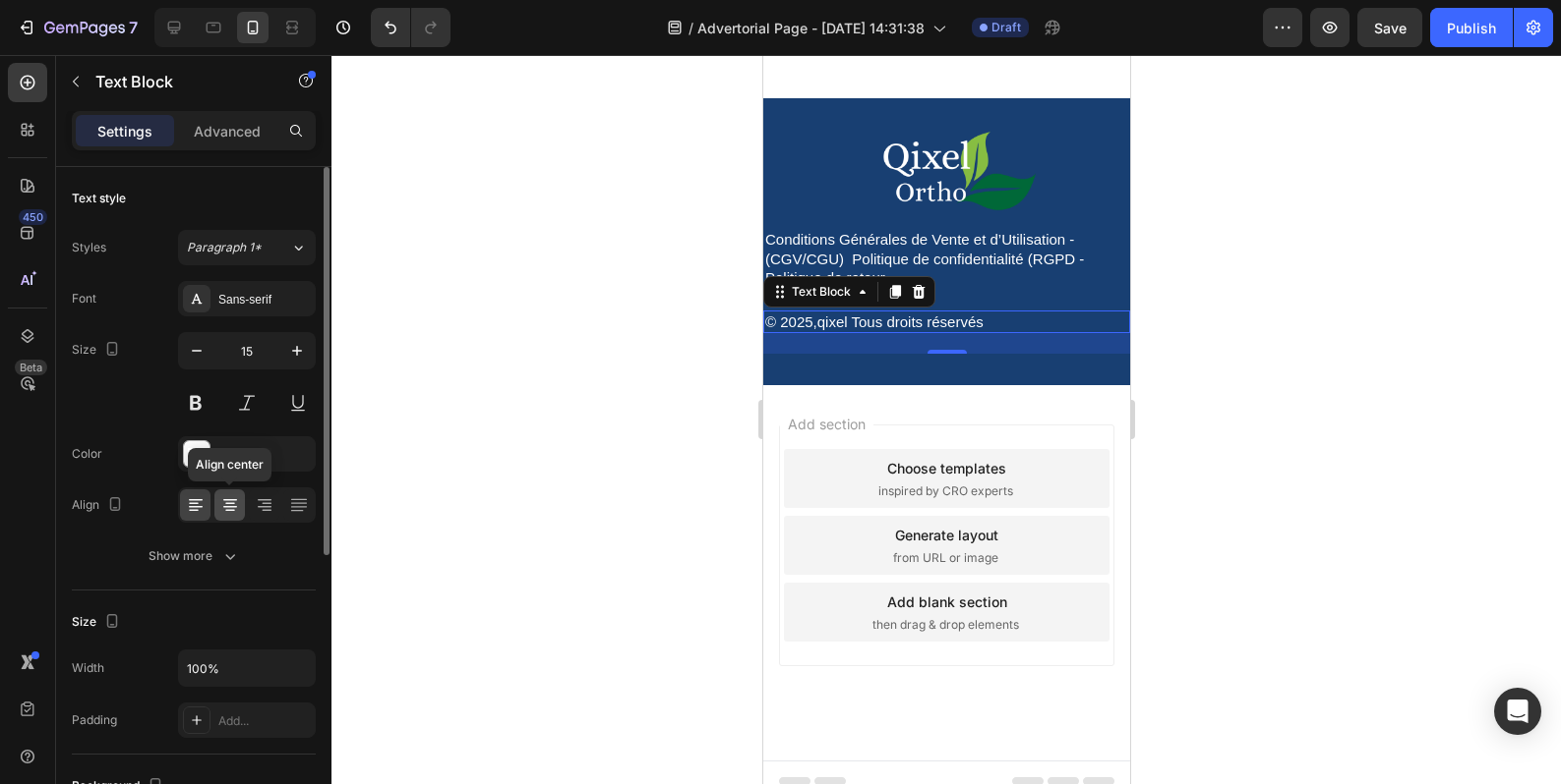
click at [242, 511] on div at bounding box center [229, 505] width 31 height 32
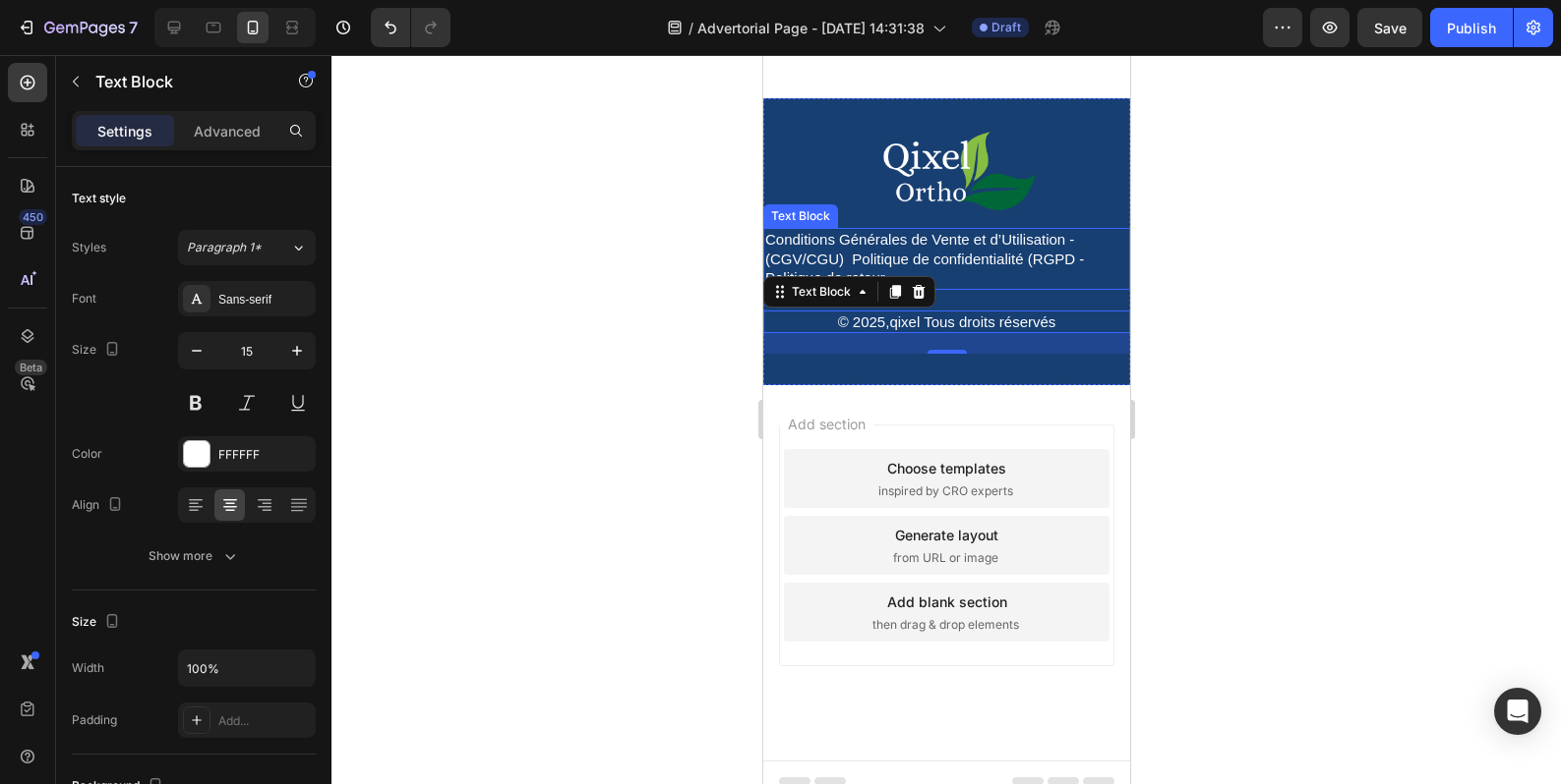
click at [977, 288] on p "Conditions Générales de Vente et d’Utilisation - (CGV/CGU) Politique de confide…" at bounding box center [945, 258] width 363 height 58
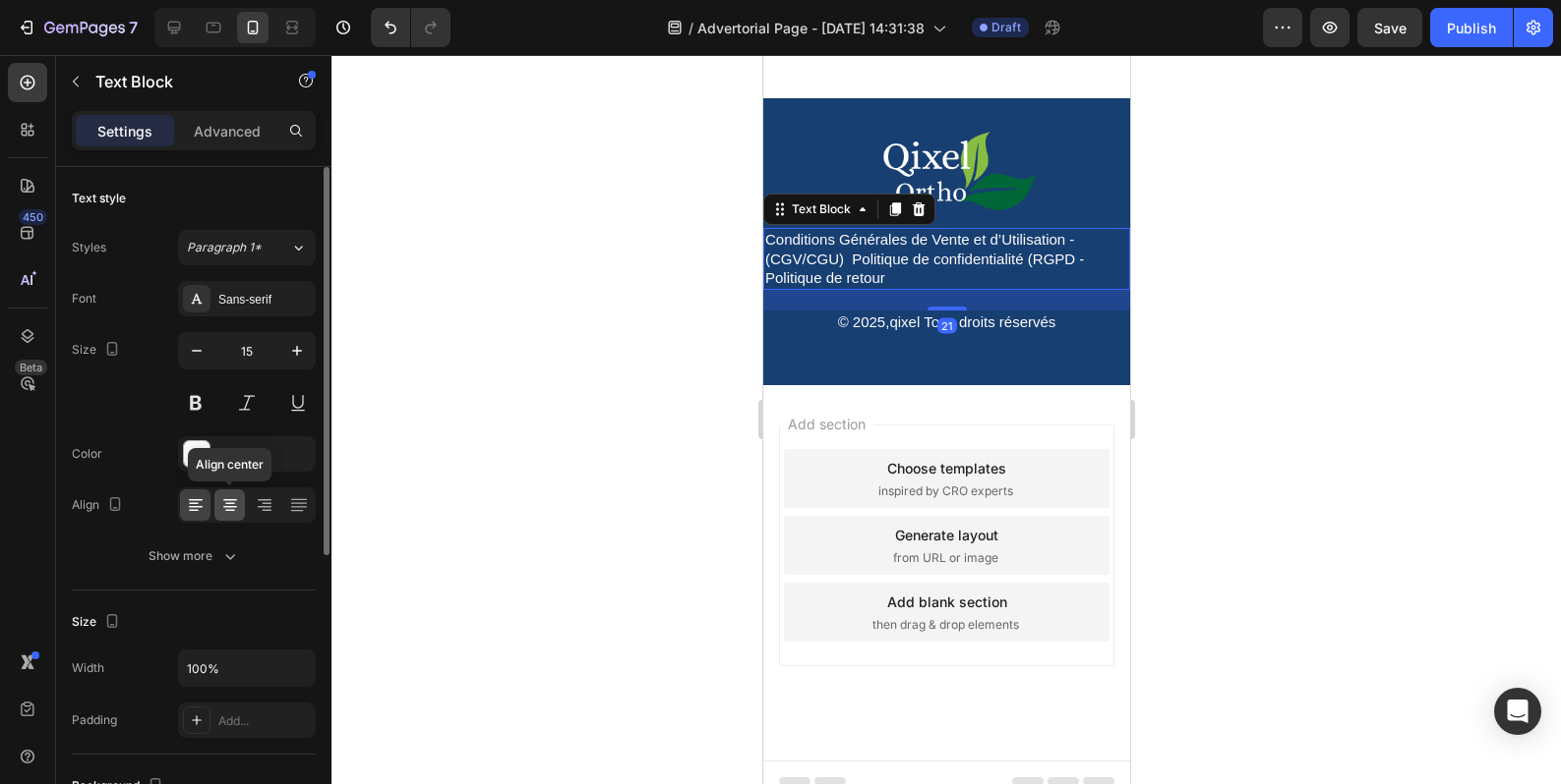
click at [238, 504] on icon at bounding box center [230, 505] width 20 height 20
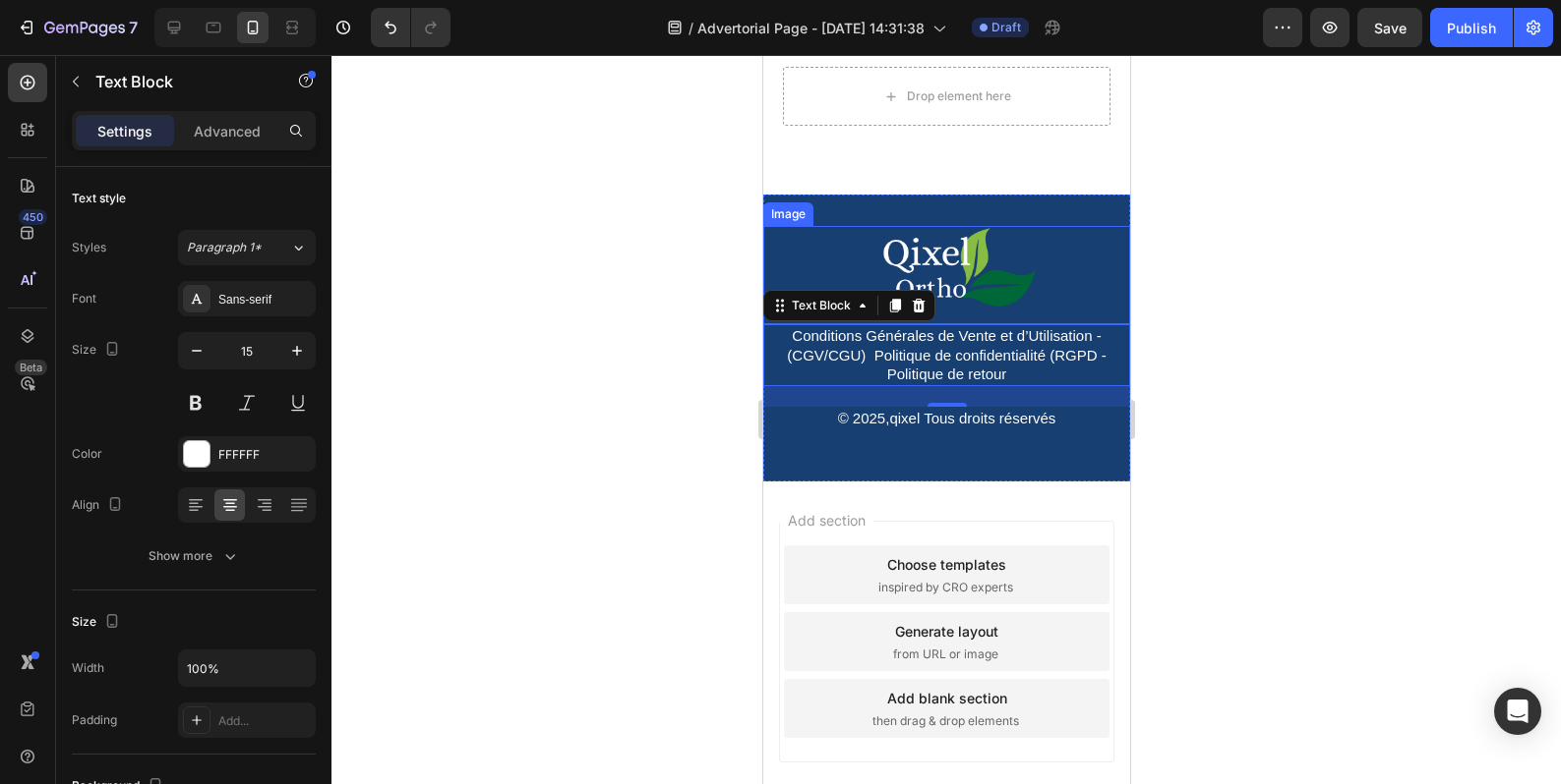
scroll to position [20190, 0]
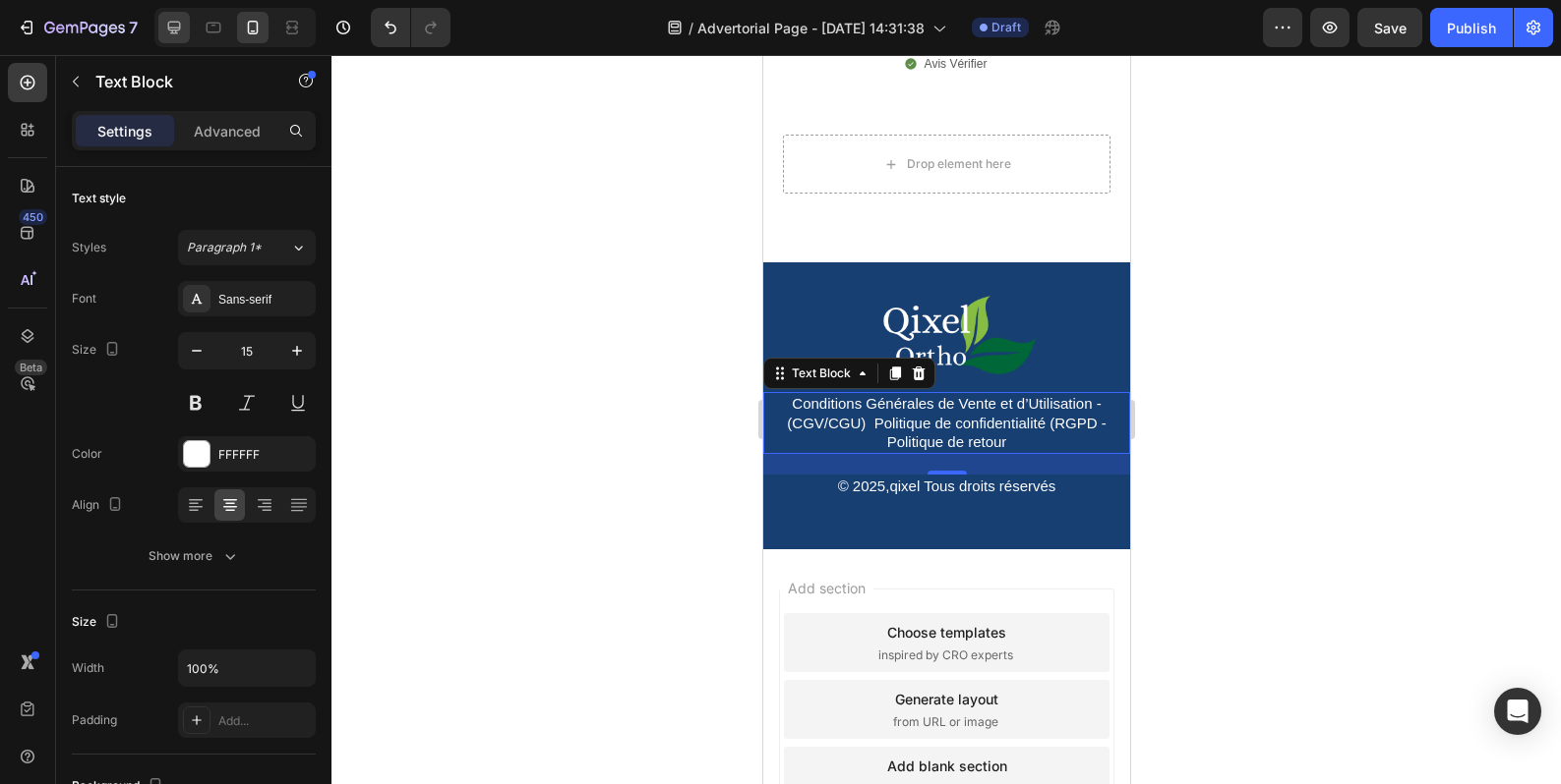
click at [184, 38] on div at bounding box center [174, 28] width 32 height 32
type input "17"
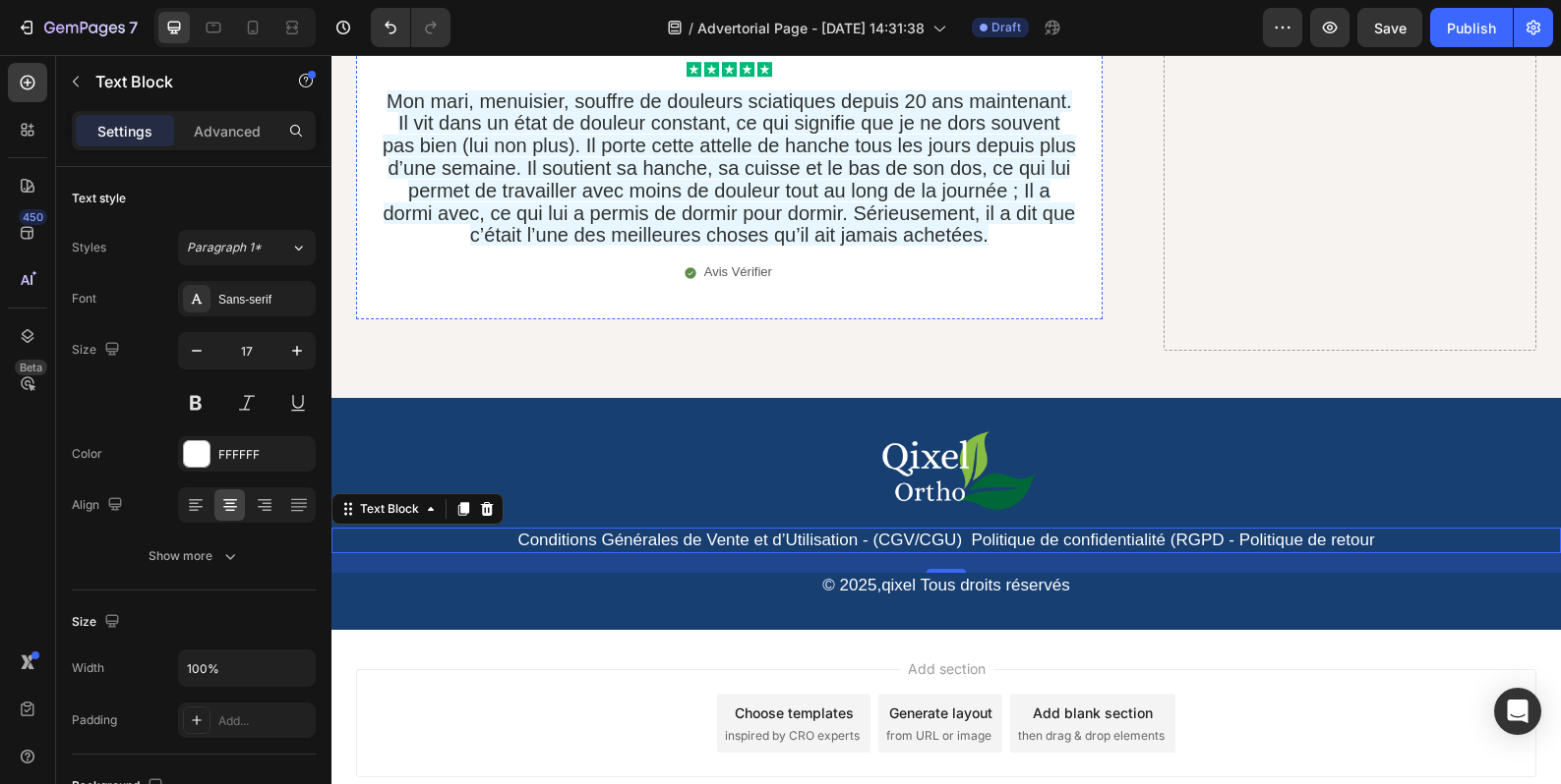
scroll to position [17838, 0]
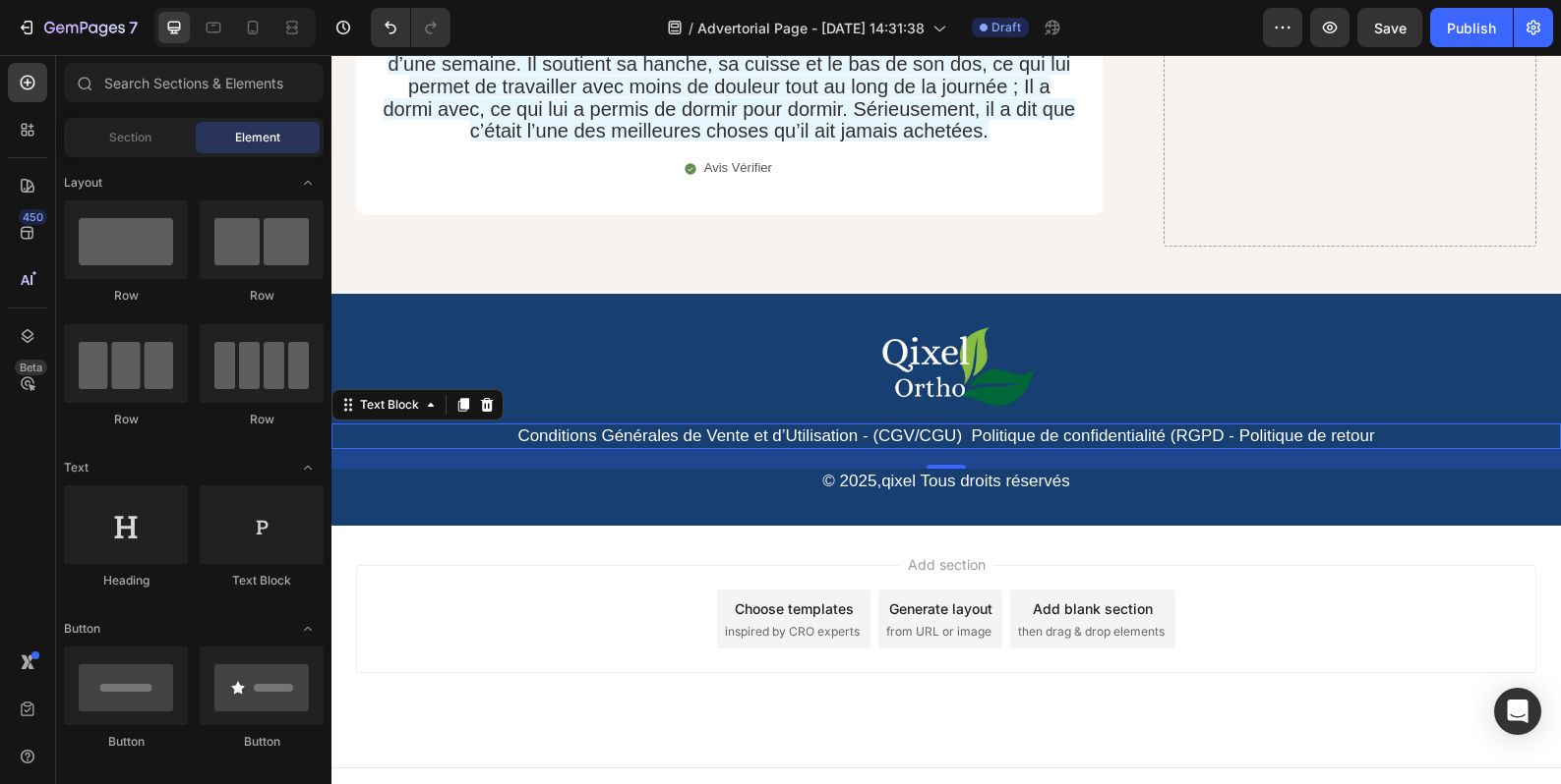
click at [1283, 526] on div "Add section Choose templates inspired by CRO experts Generate layout from URL o…" at bounding box center [946, 646] width 1229 height 242
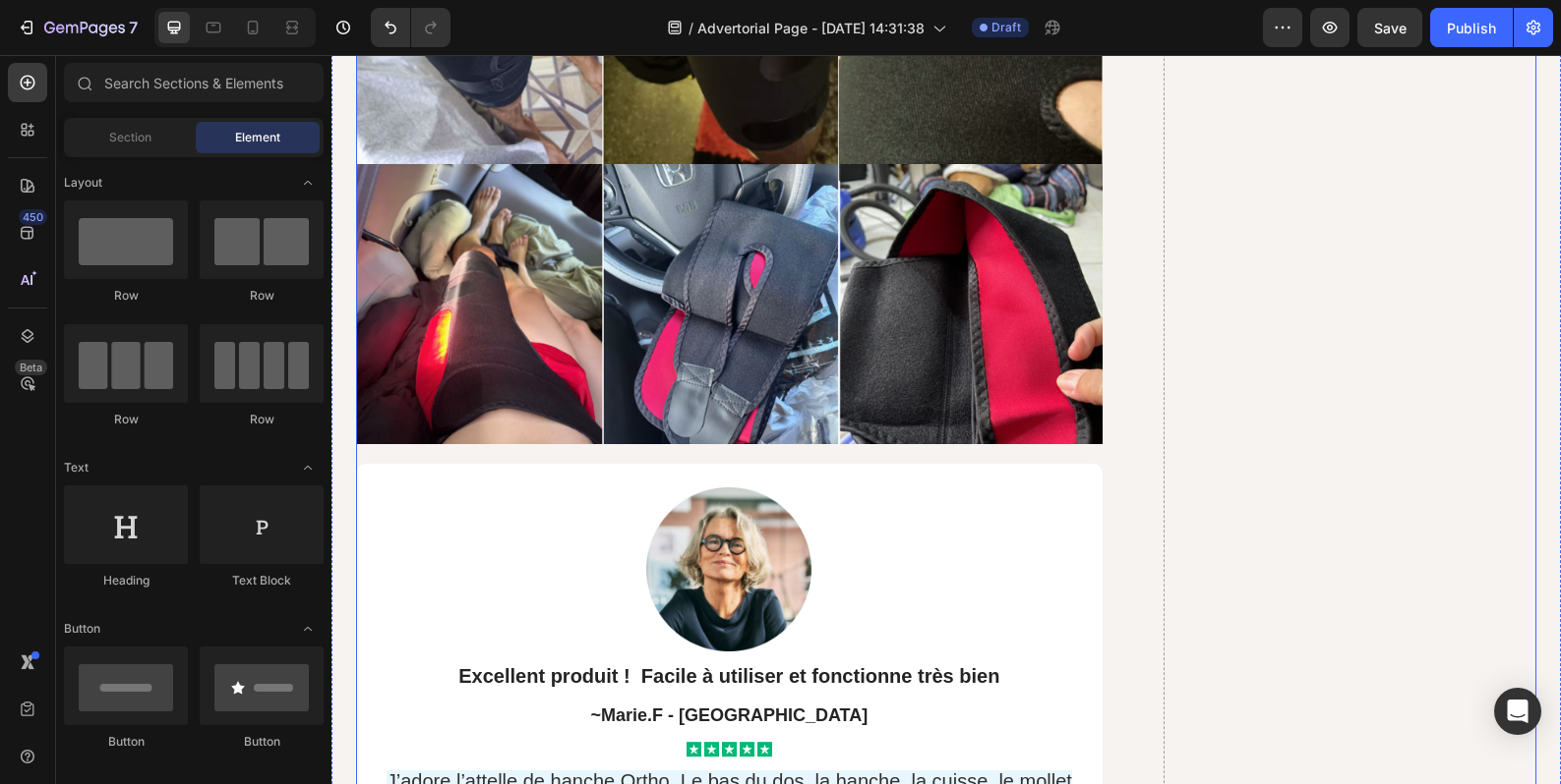
scroll to position [15872, 0]
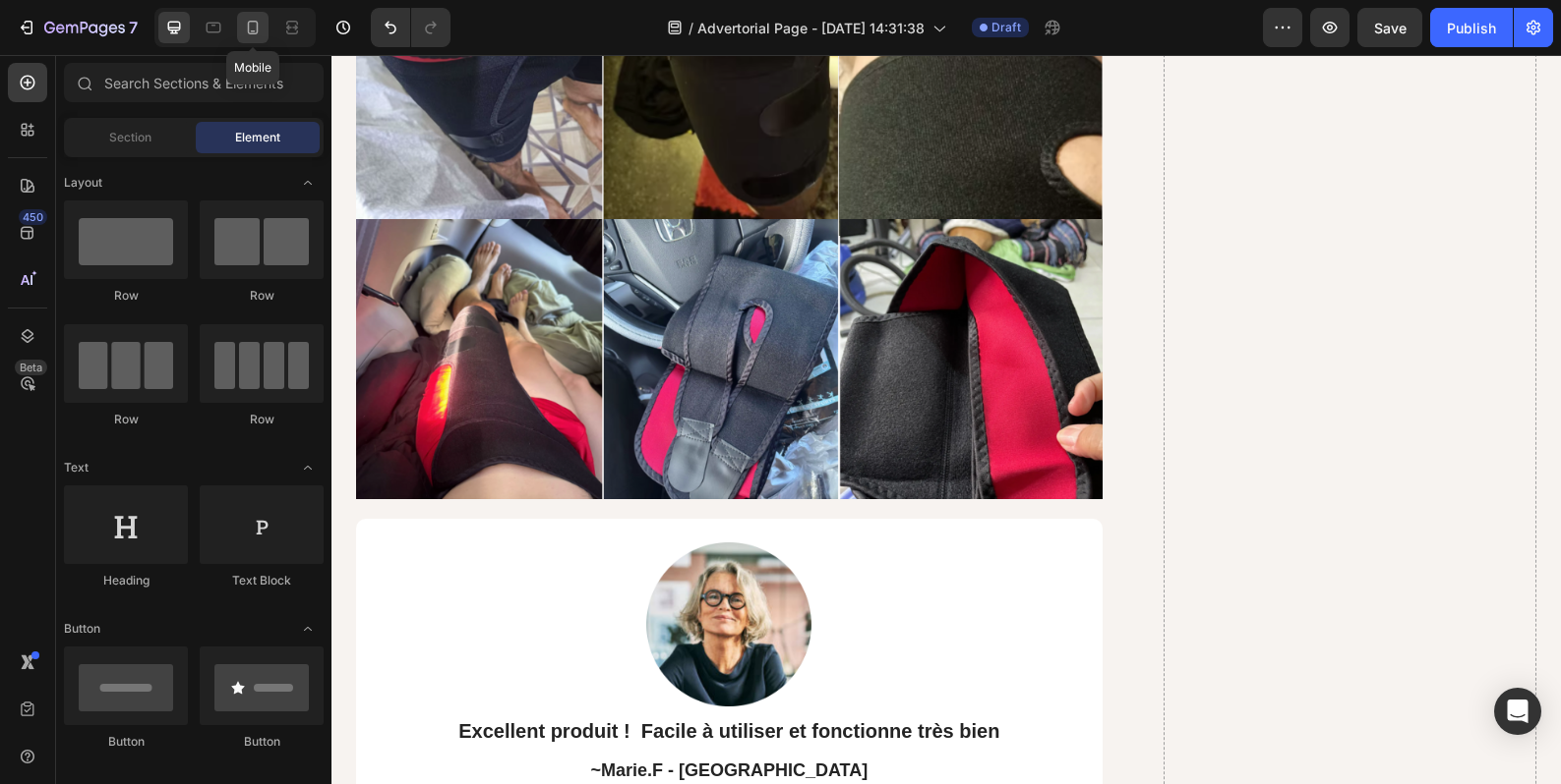
click at [249, 31] on icon at bounding box center [253, 28] width 11 height 14
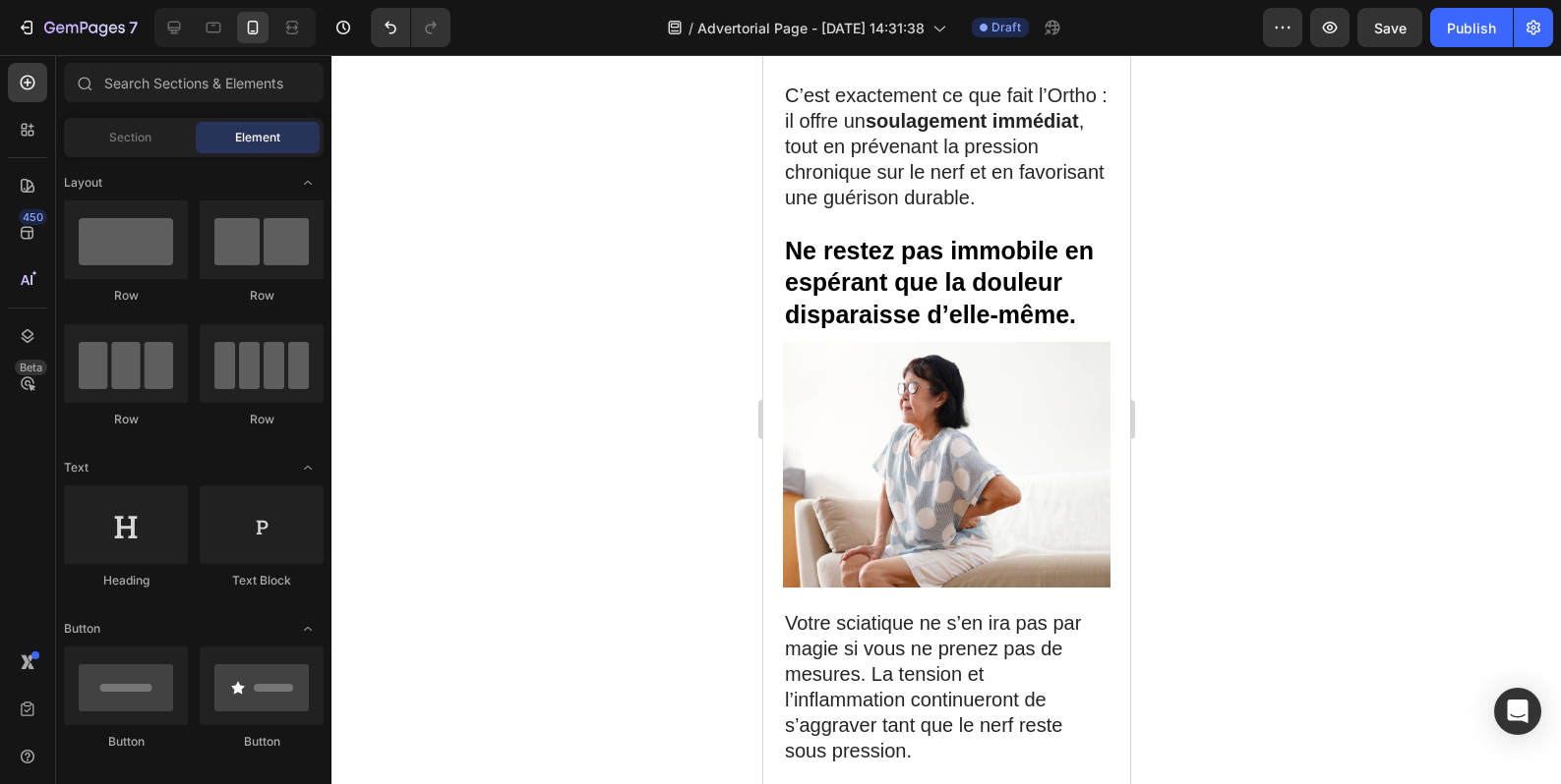
scroll to position [18205, 0]
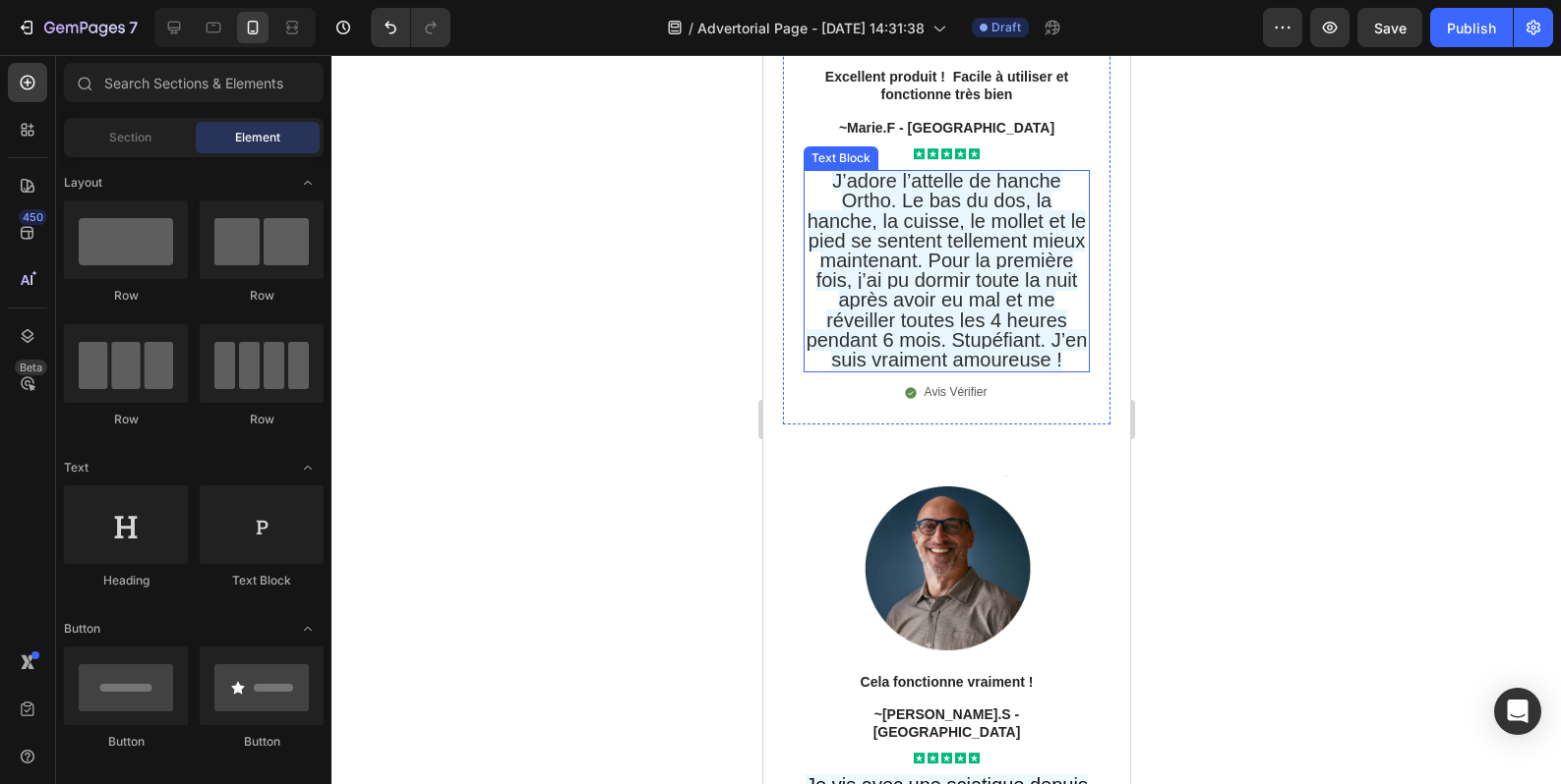
click at [953, 370] on span "J’adore l’attelle de hanche Ortho. Le bas du dos, la hanche, la cuisse, le moll…" at bounding box center [946, 270] width 281 height 201
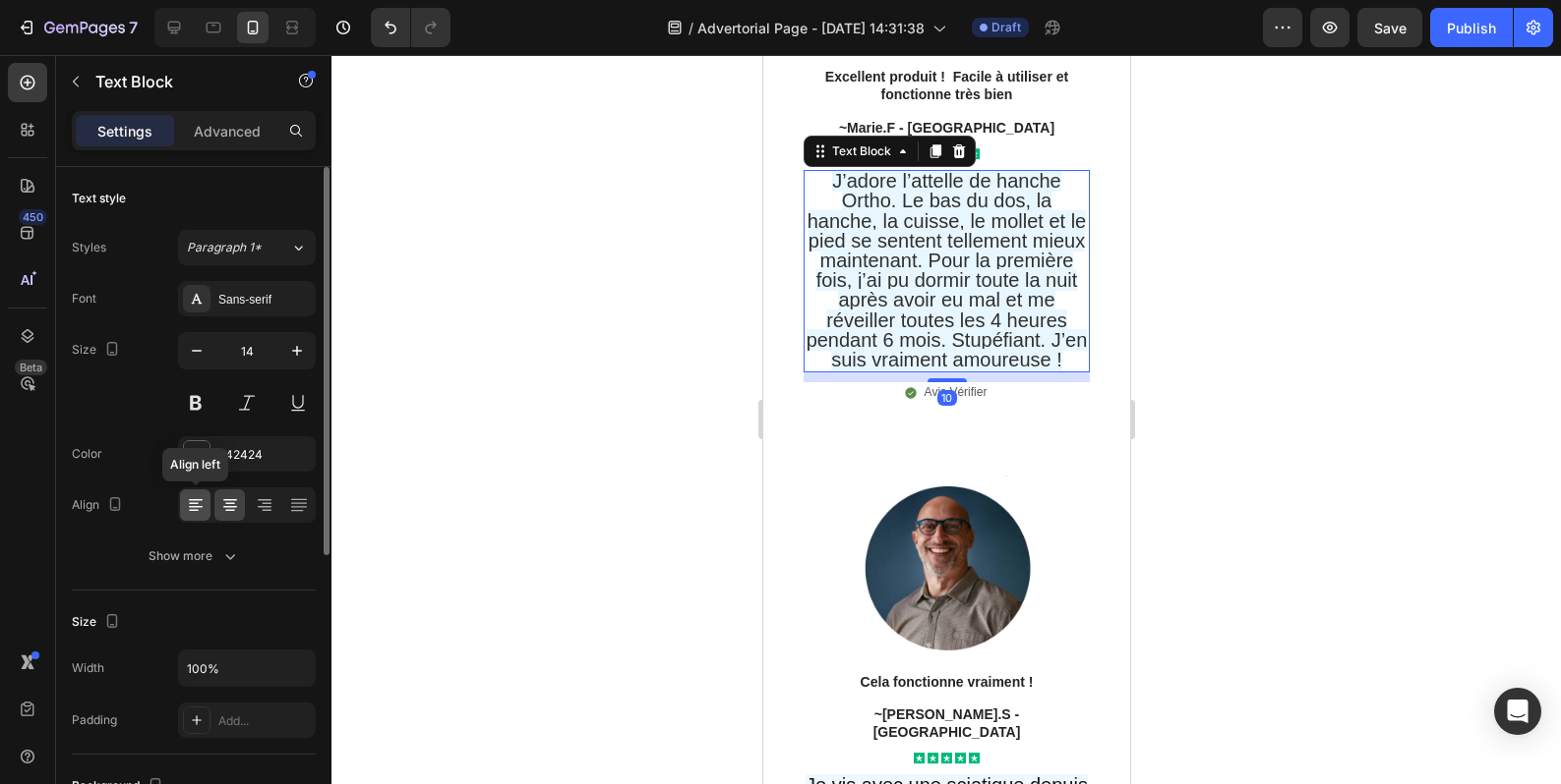
click at [195, 515] on div at bounding box center [195, 505] width 31 height 32
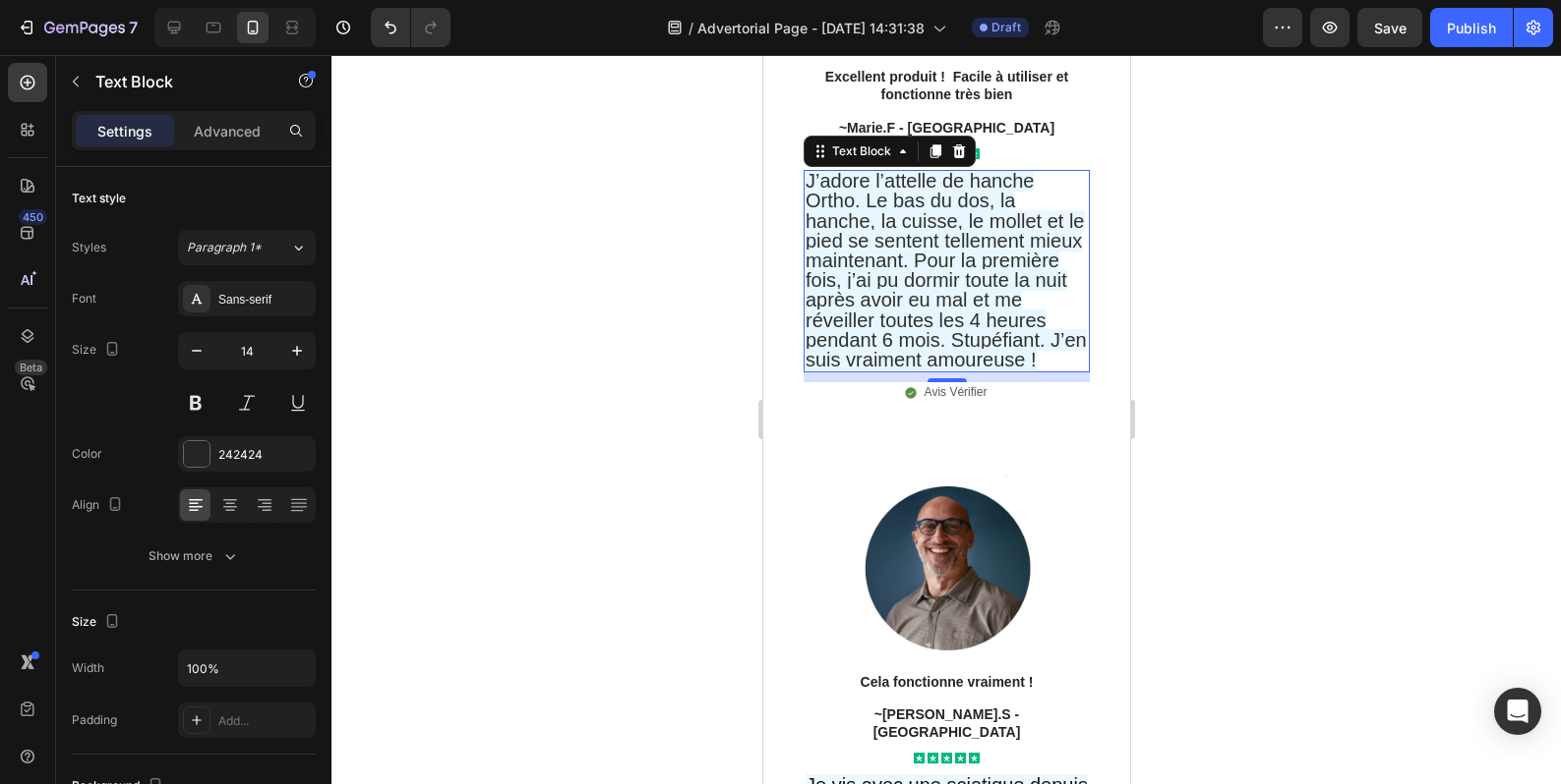
click at [1205, 602] on div at bounding box center [946, 420] width 1229 height 730
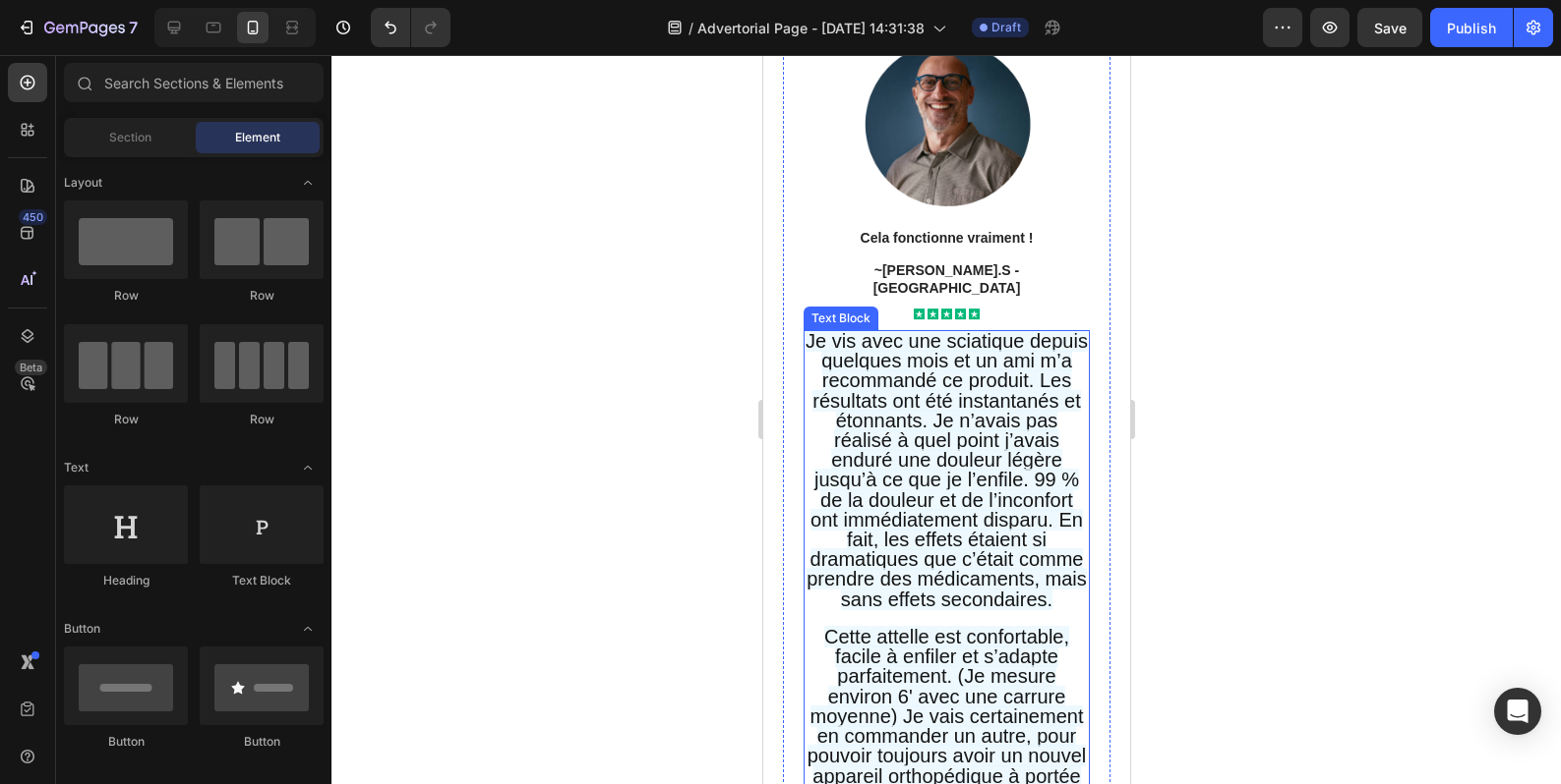
scroll to position [18697, 0]
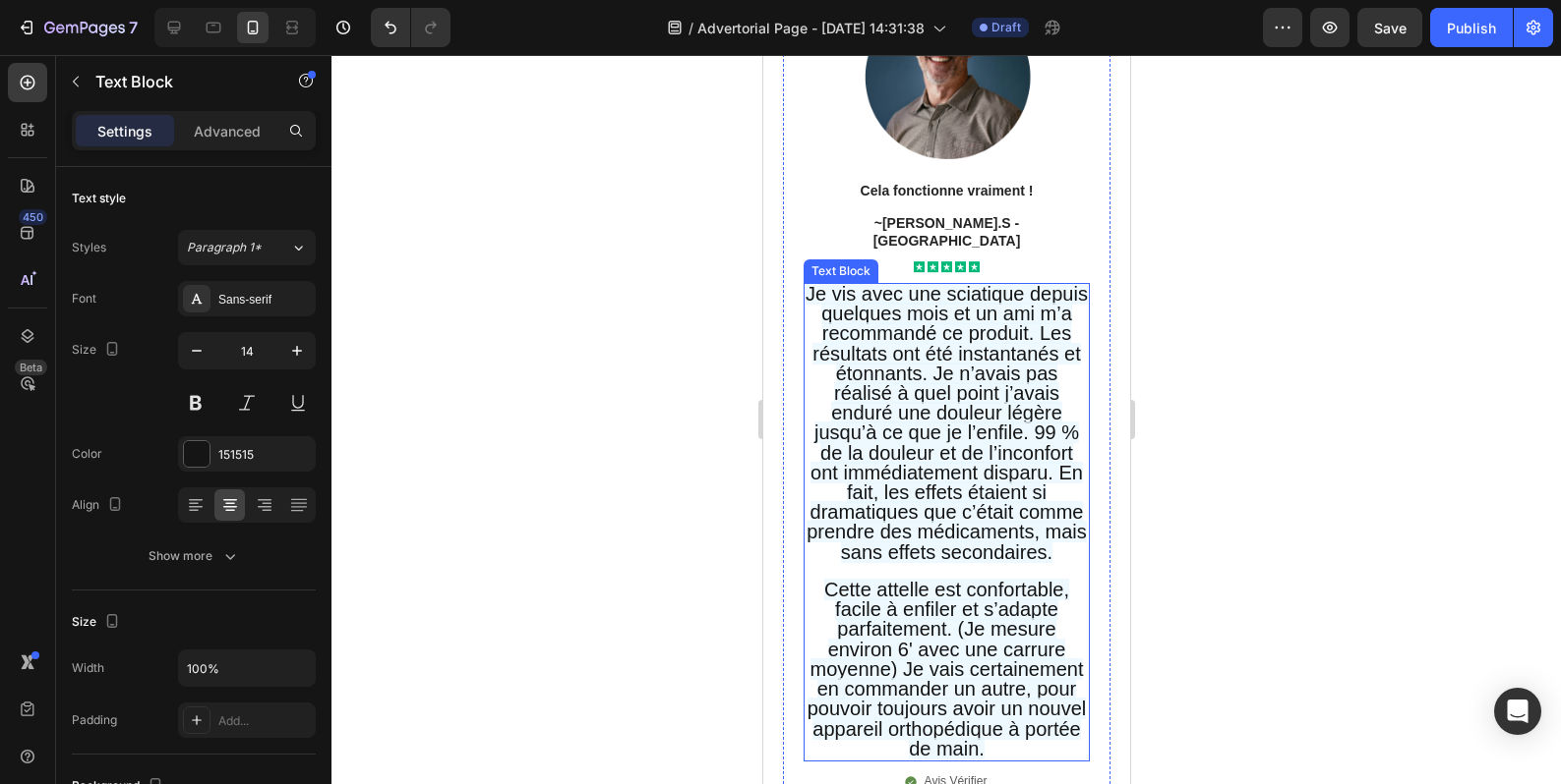
click at [1039, 563] on p "Je vis avec une sciatique depuis quelques mois et un ami m’a recommandé ce prod…" at bounding box center [945, 424] width 282 height 278
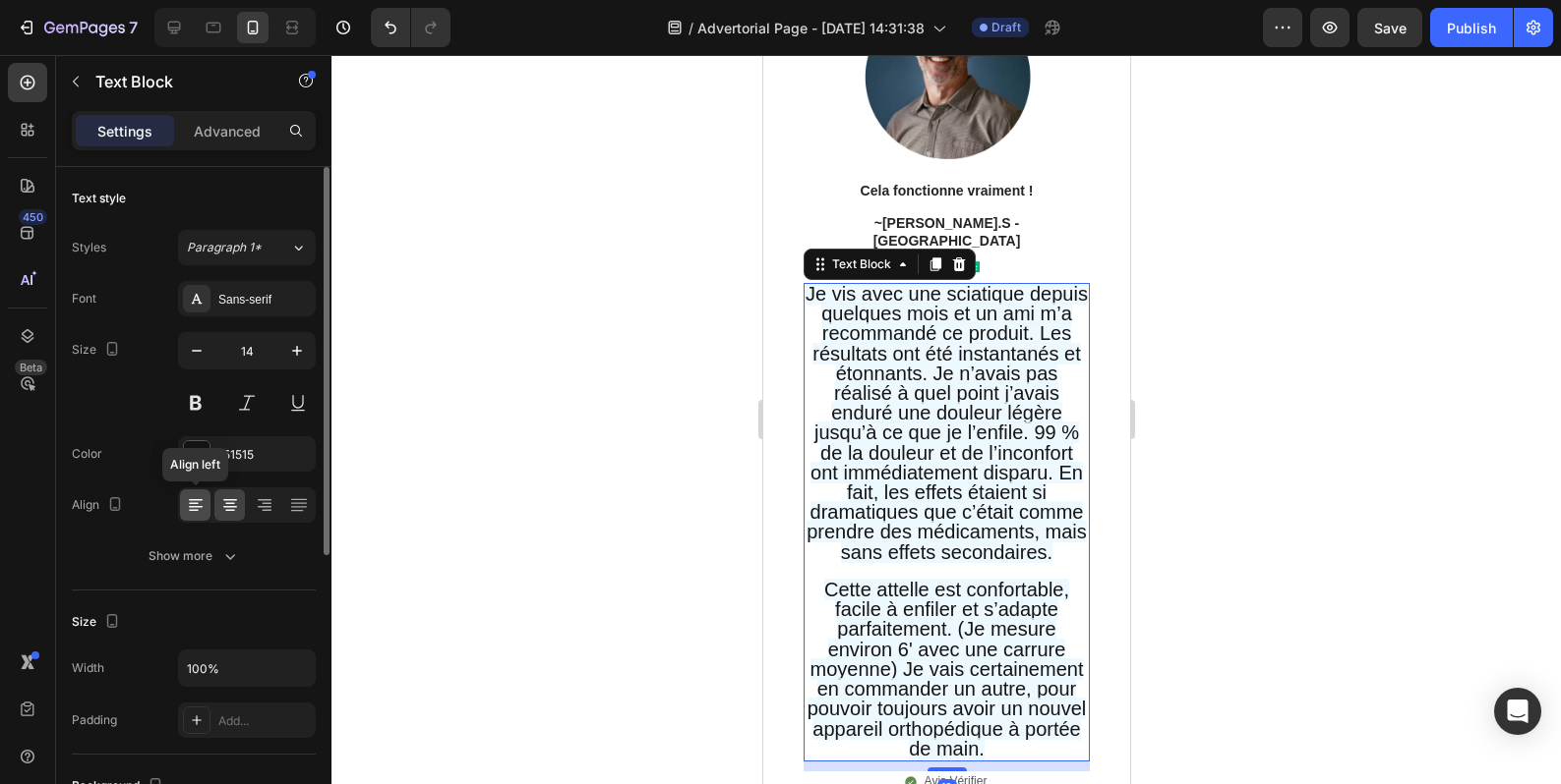
click at [193, 511] on icon at bounding box center [194, 511] width 10 height 2
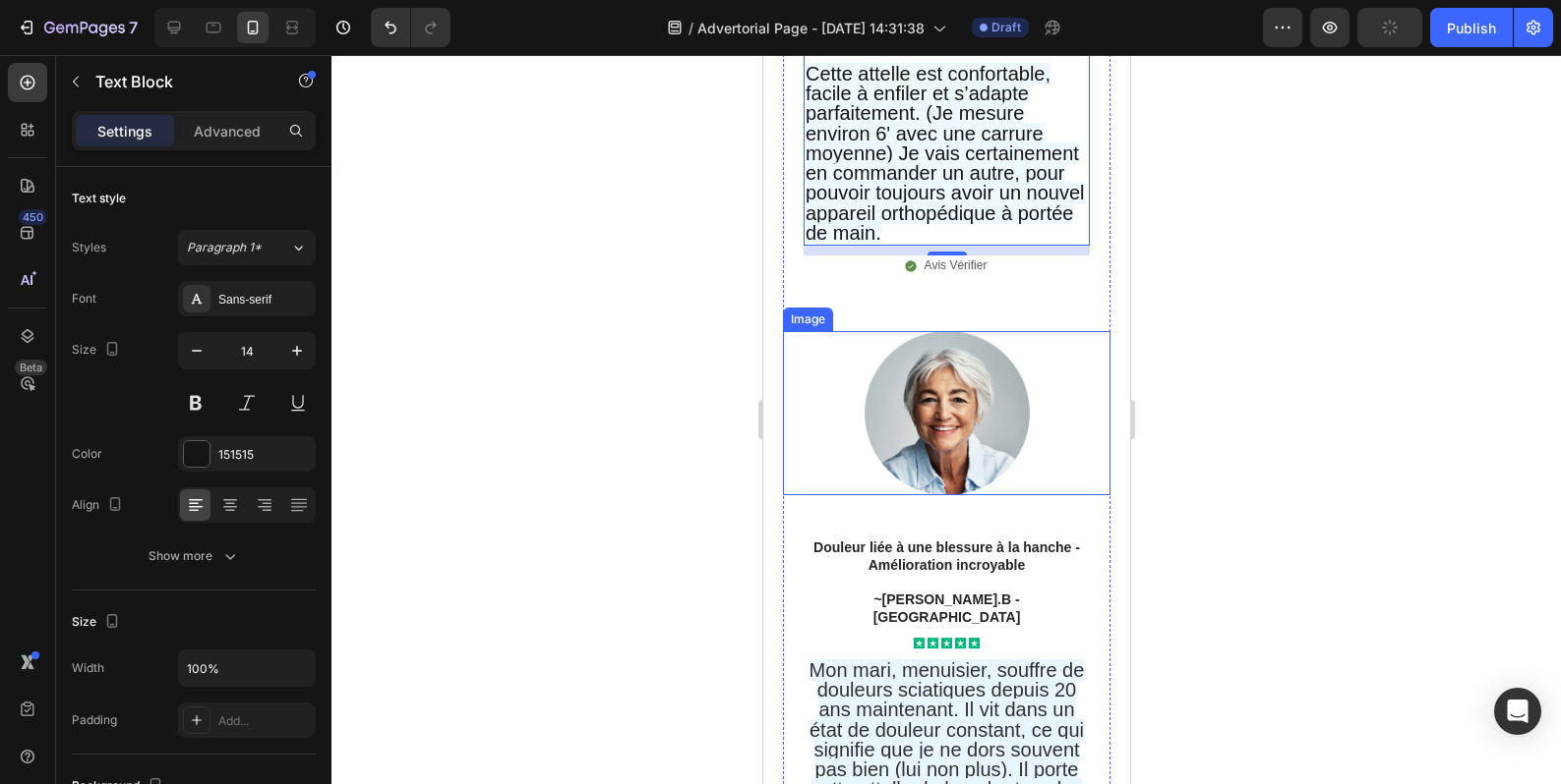
scroll to position [19516, 0]
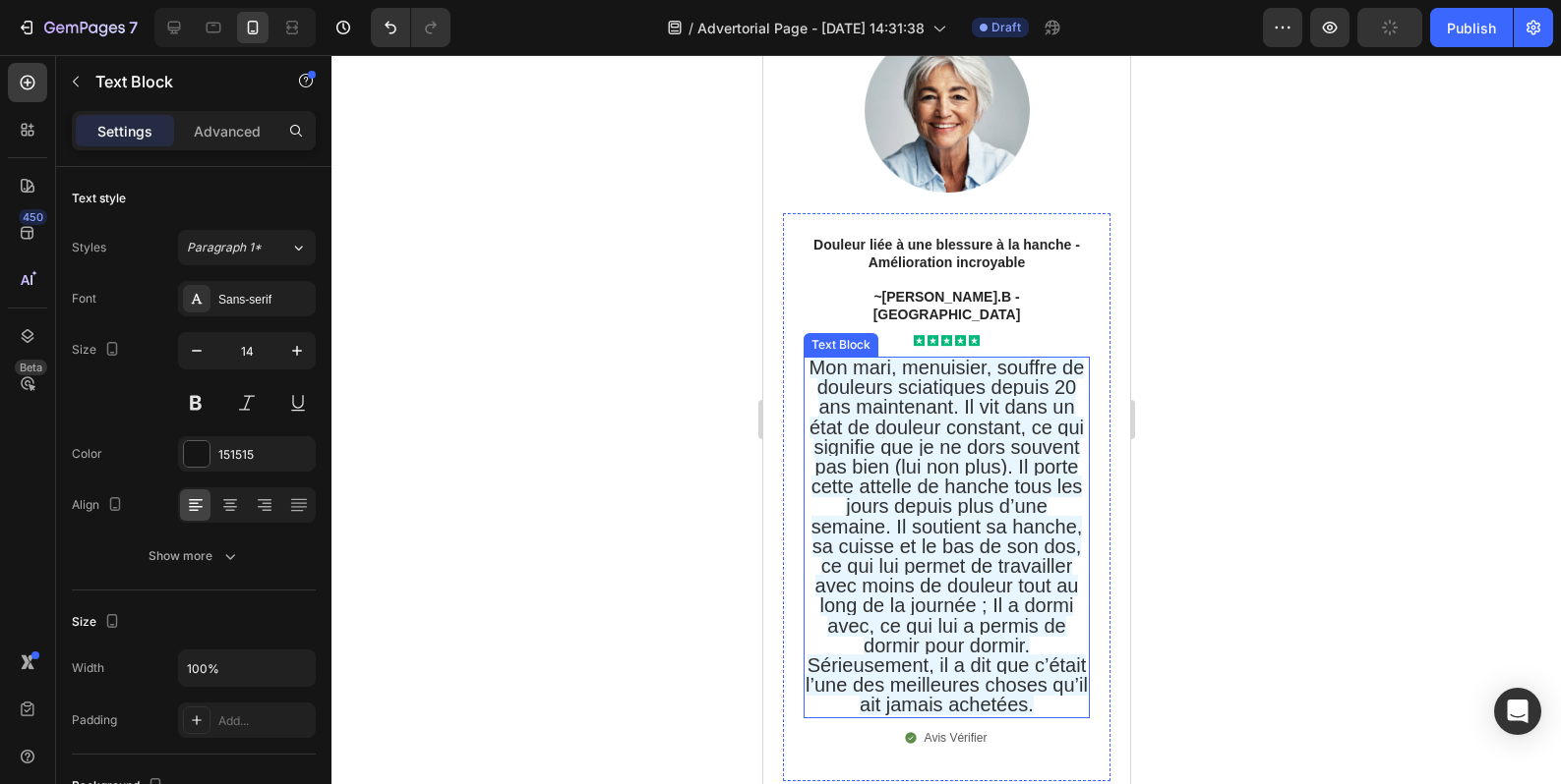
click at [959, 584] on span "Mon mari, menuisier, souffre de douleurs sciatiques depuis 20 ans maintenant. I…" at bounding box center [945, 536] width 282 height 358
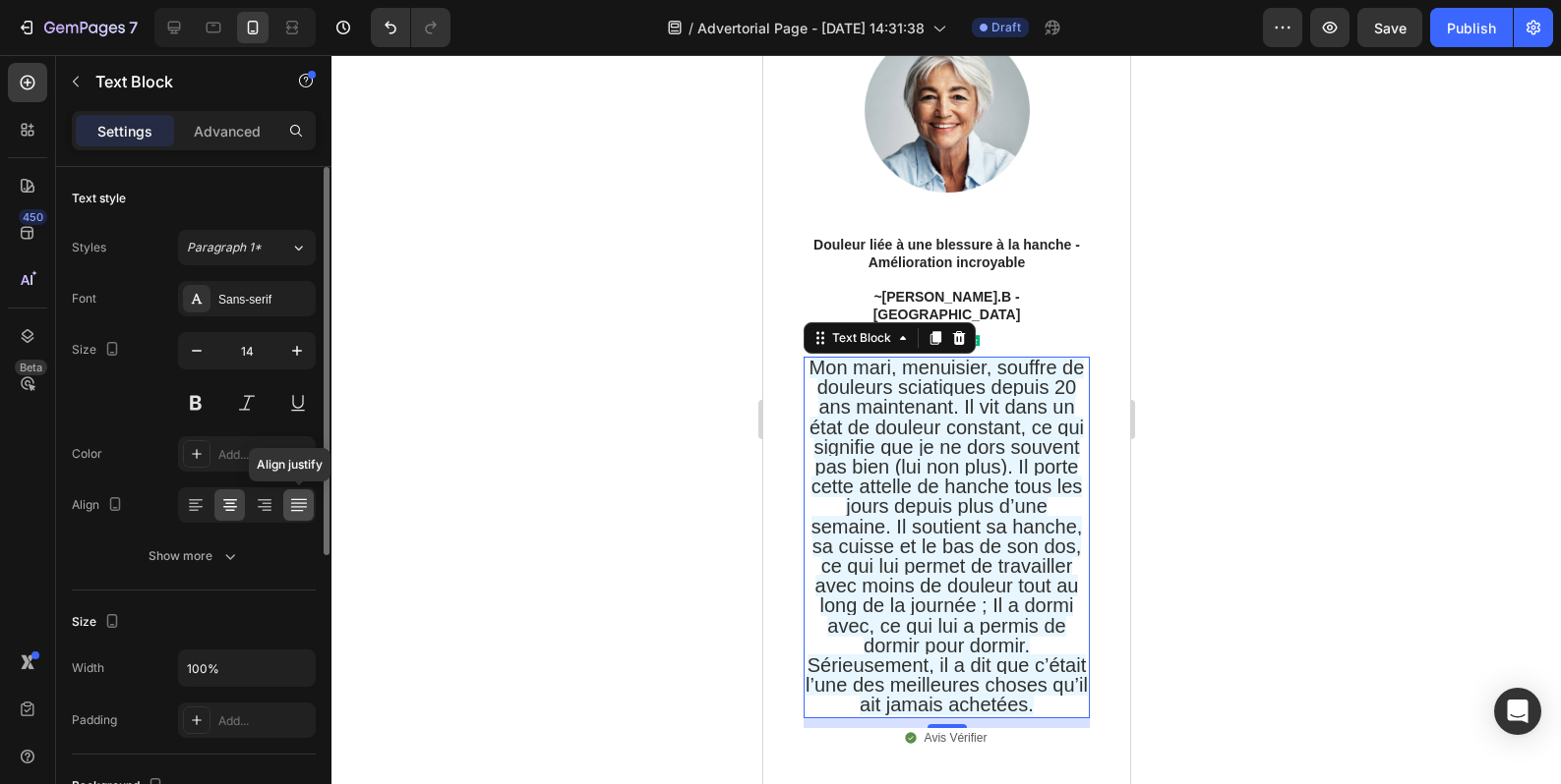
click at [303, 498] on icon at bounding box center [299, 505] width 20 height 20
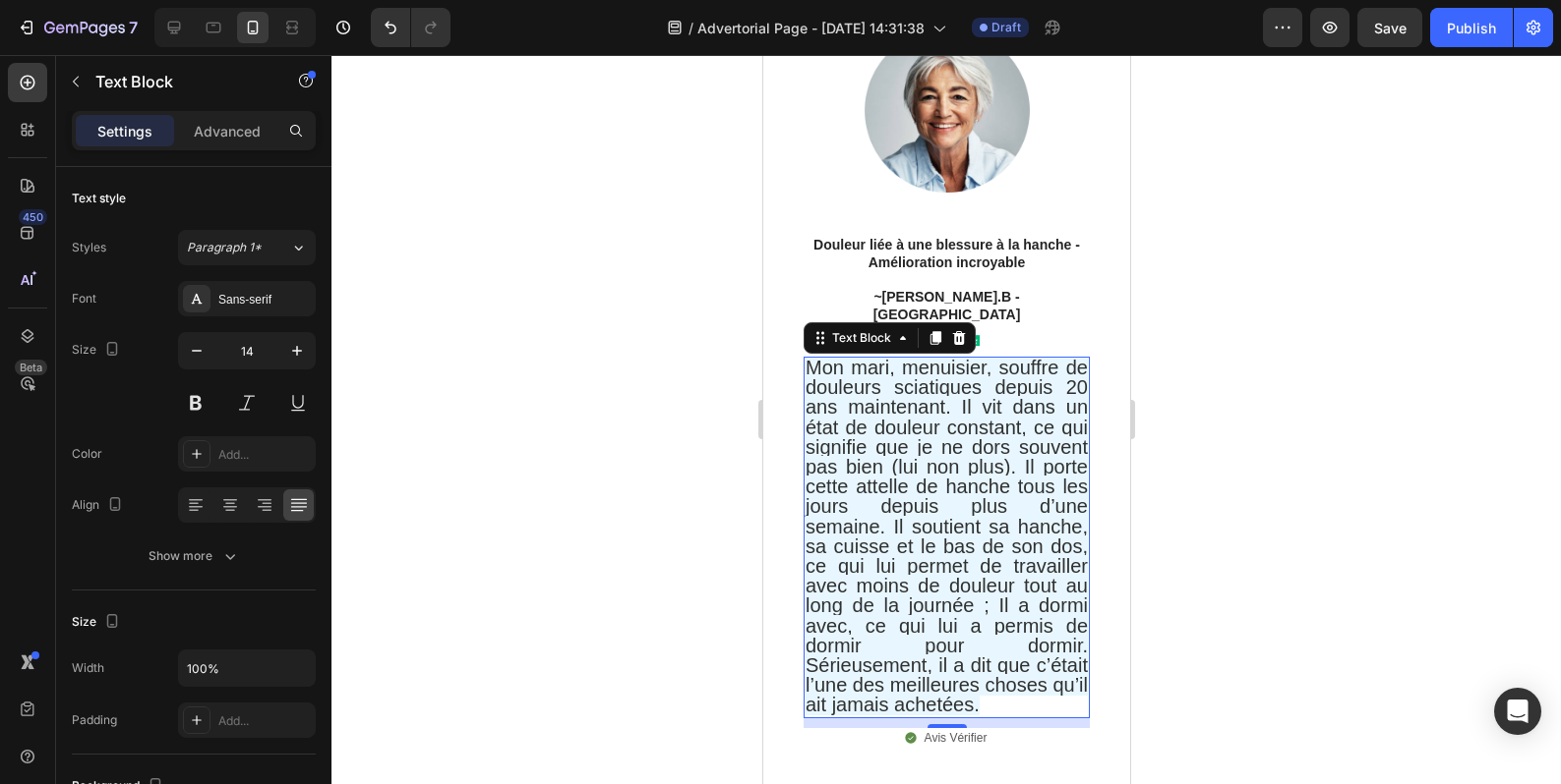
click at [1188, 559] on div at bounding box center [946, 420] width 1229 height 730
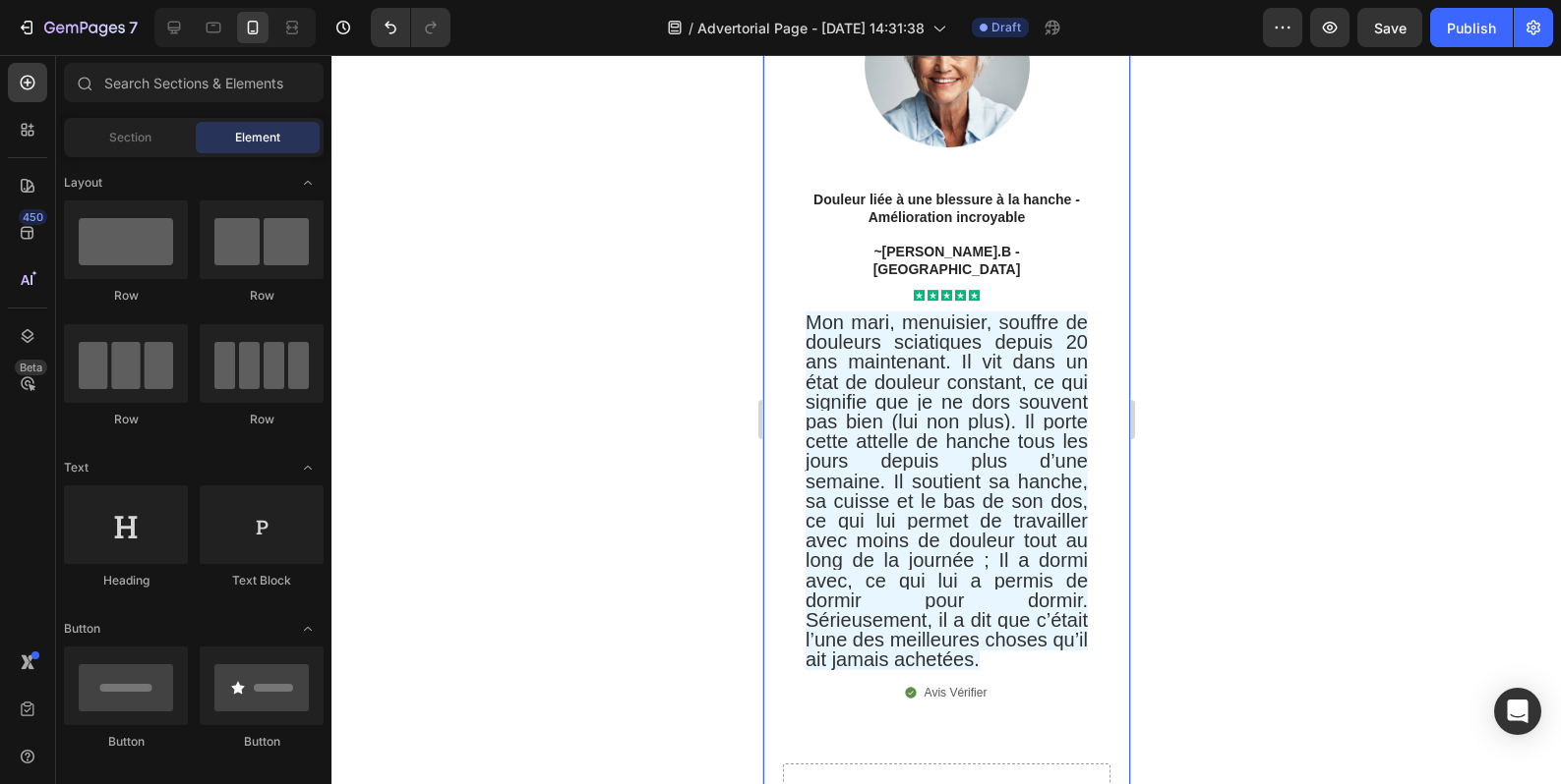
scroll to position [19679, 0]
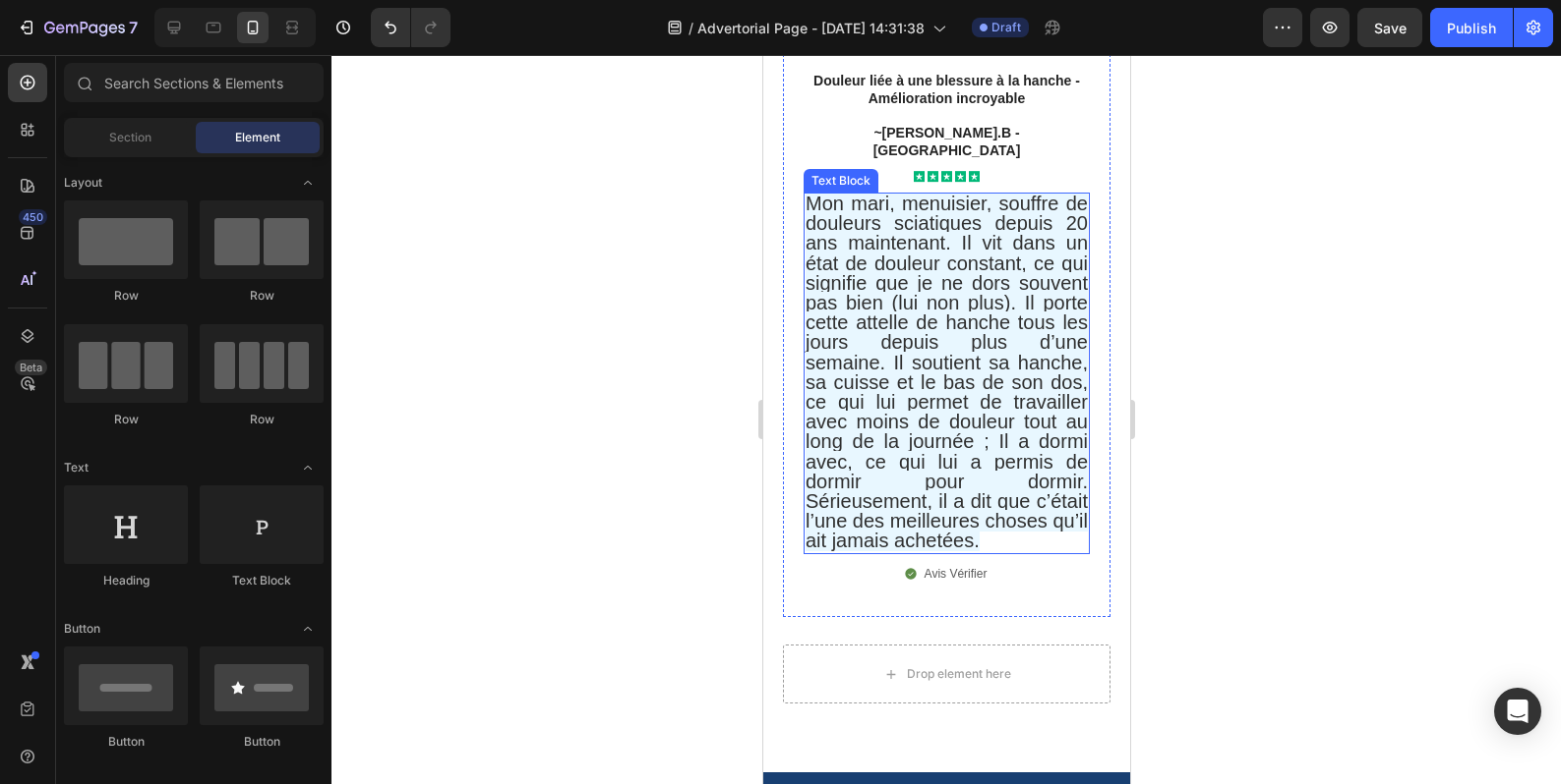
click at [1036, 547] on span "Mon mari, menuisier, souffre de douleurs sciatiques depuis 20 ans maintenant. I…" at bounding box center [945, 372] width 282 height 358
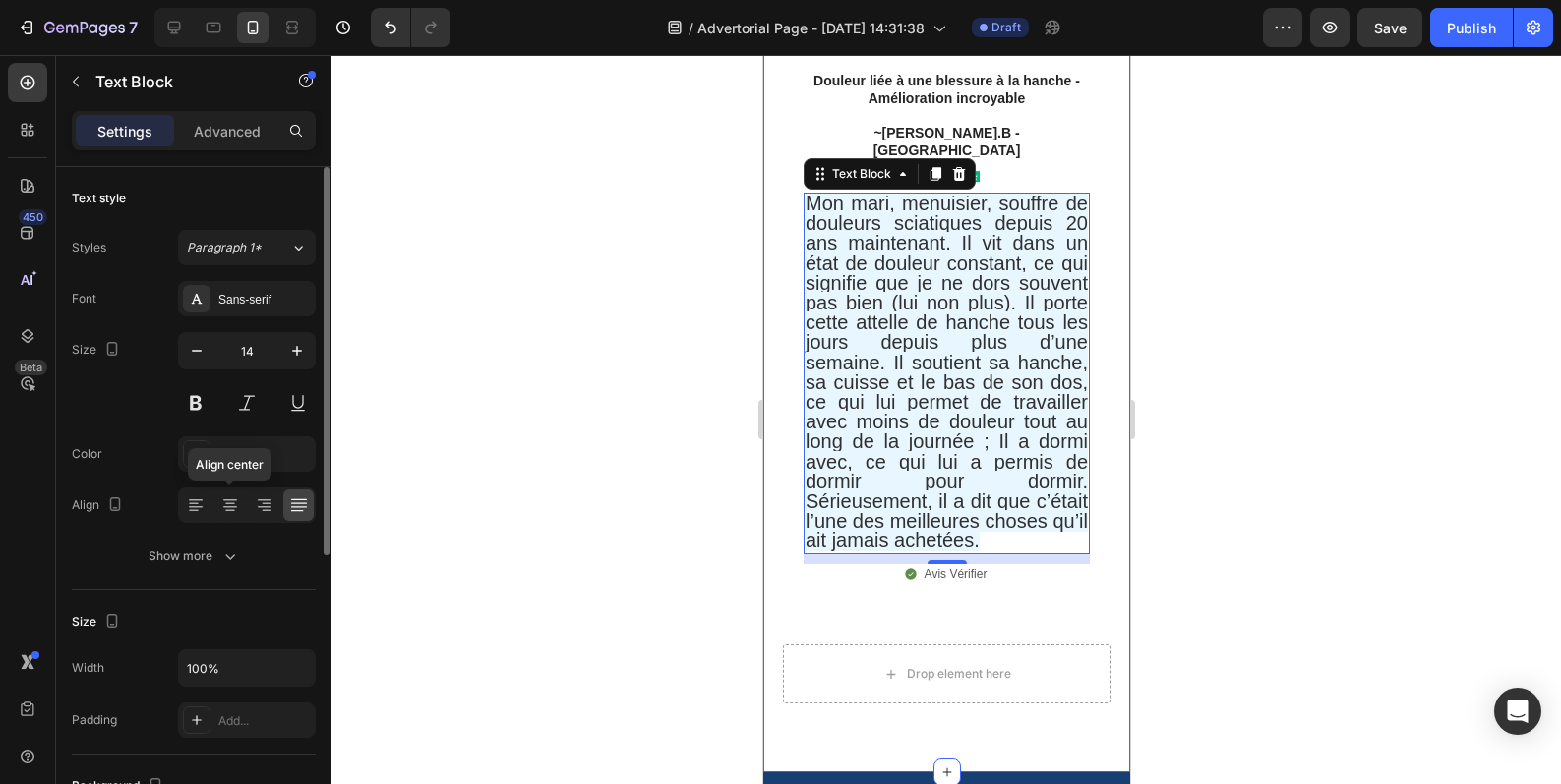
click at [205, 497] on icon at bounding box center [196, 505] width 20 height 20
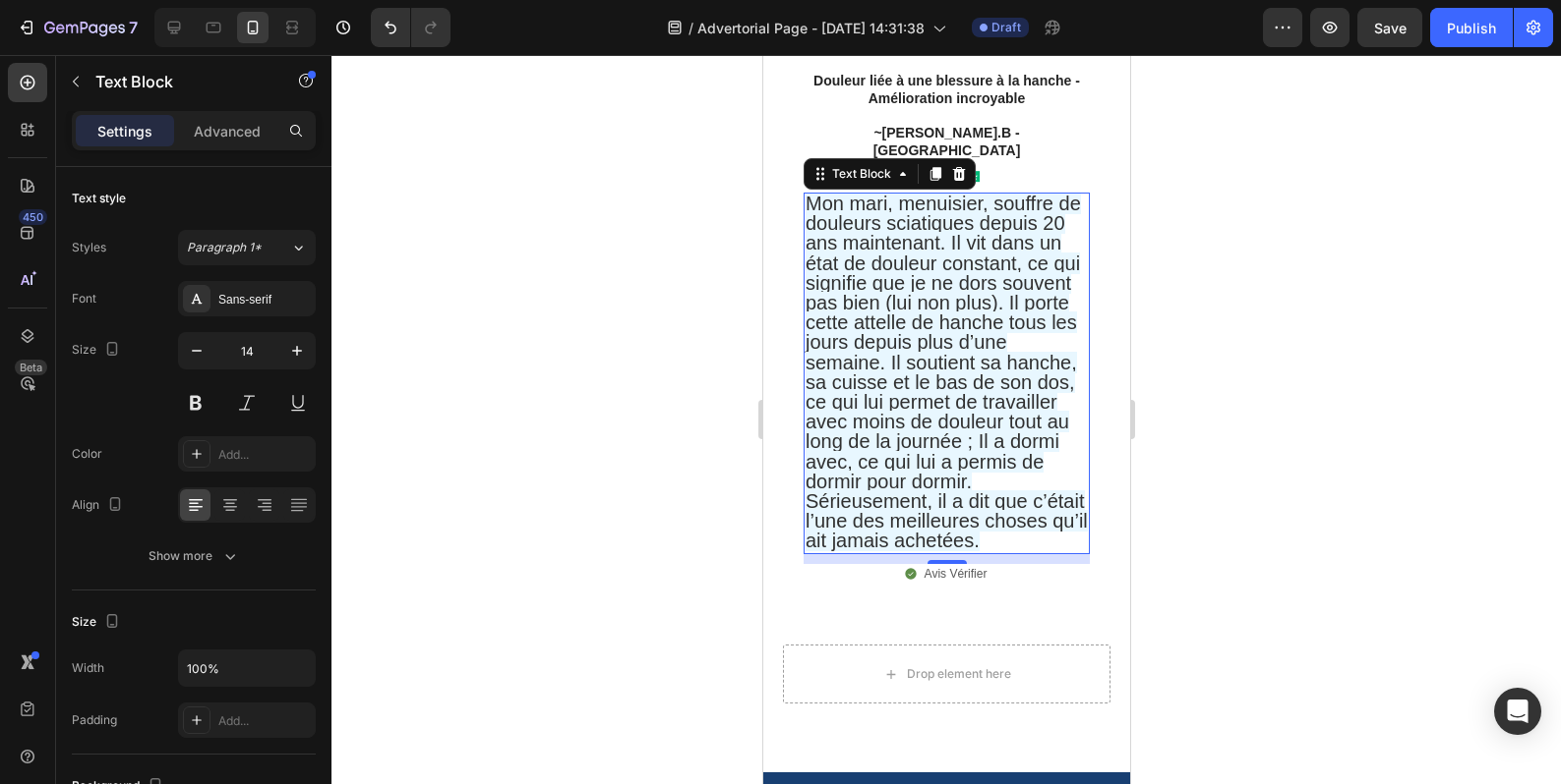
click at [1313, 527] on div at bounding box center [946, 420] width 1229 height 730
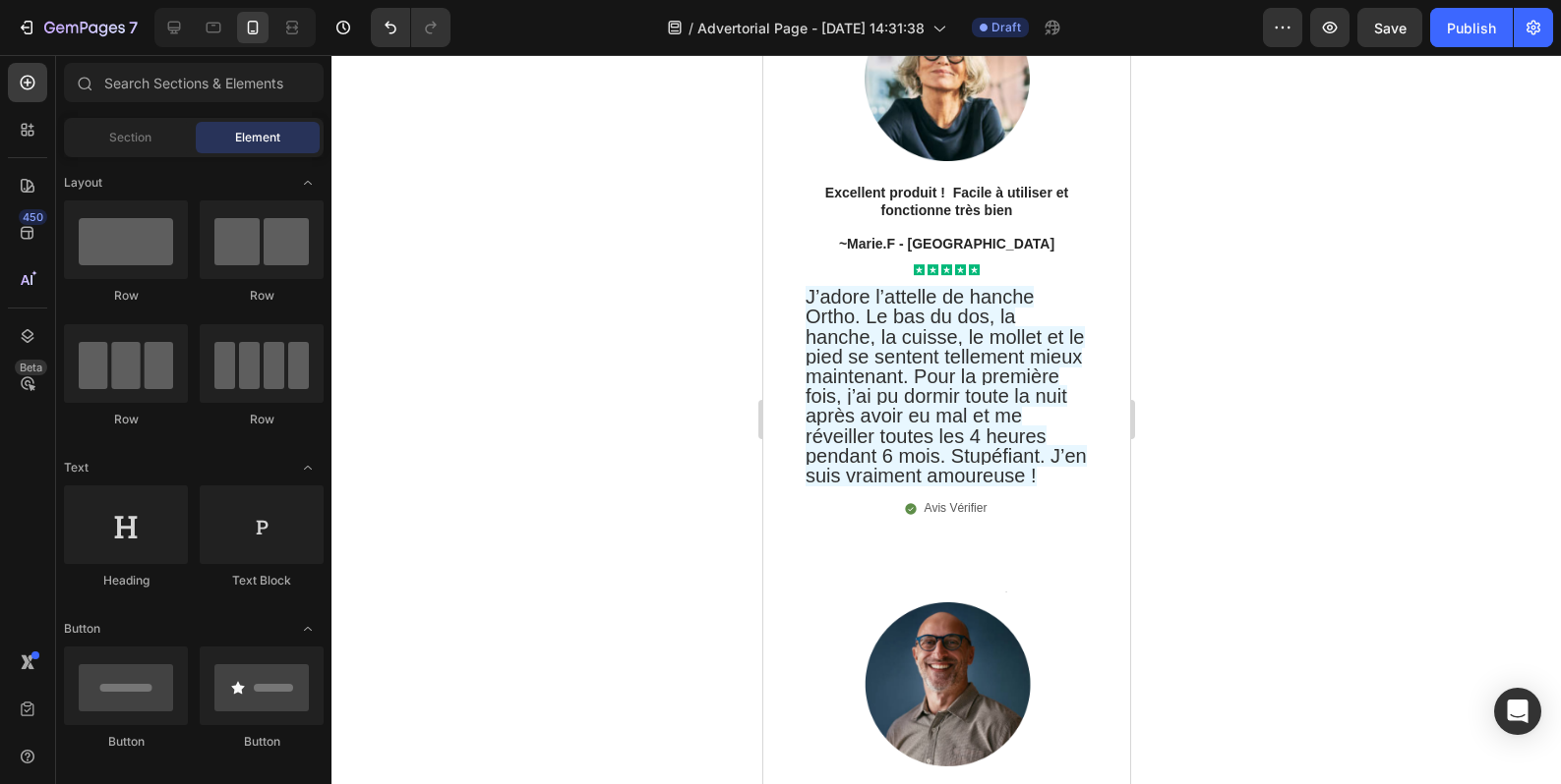
scroll to position [18041, 0]
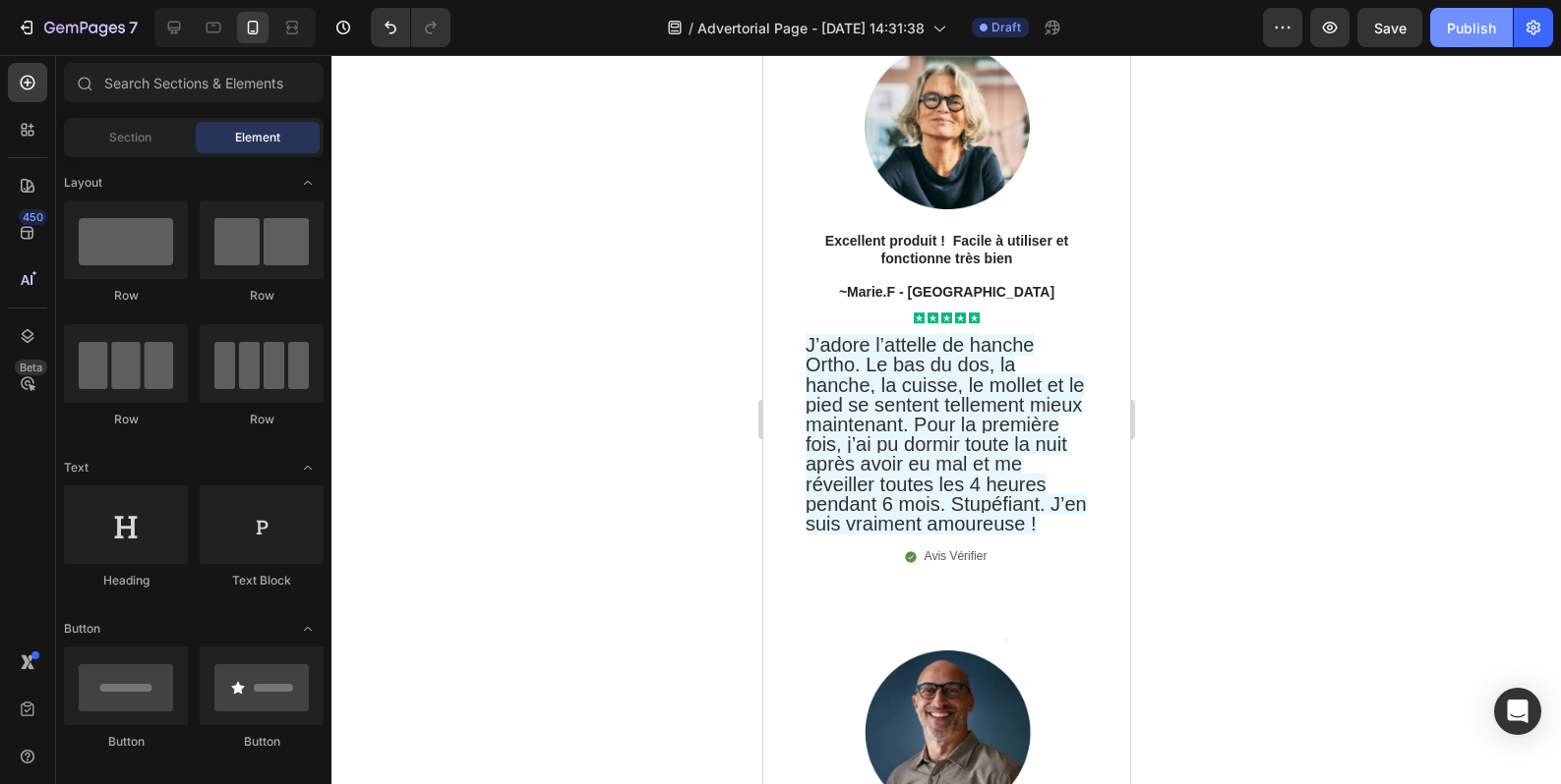
click at [1499, 23] on button "Publish" at bounding box center [1471, 28] width 82 height 40
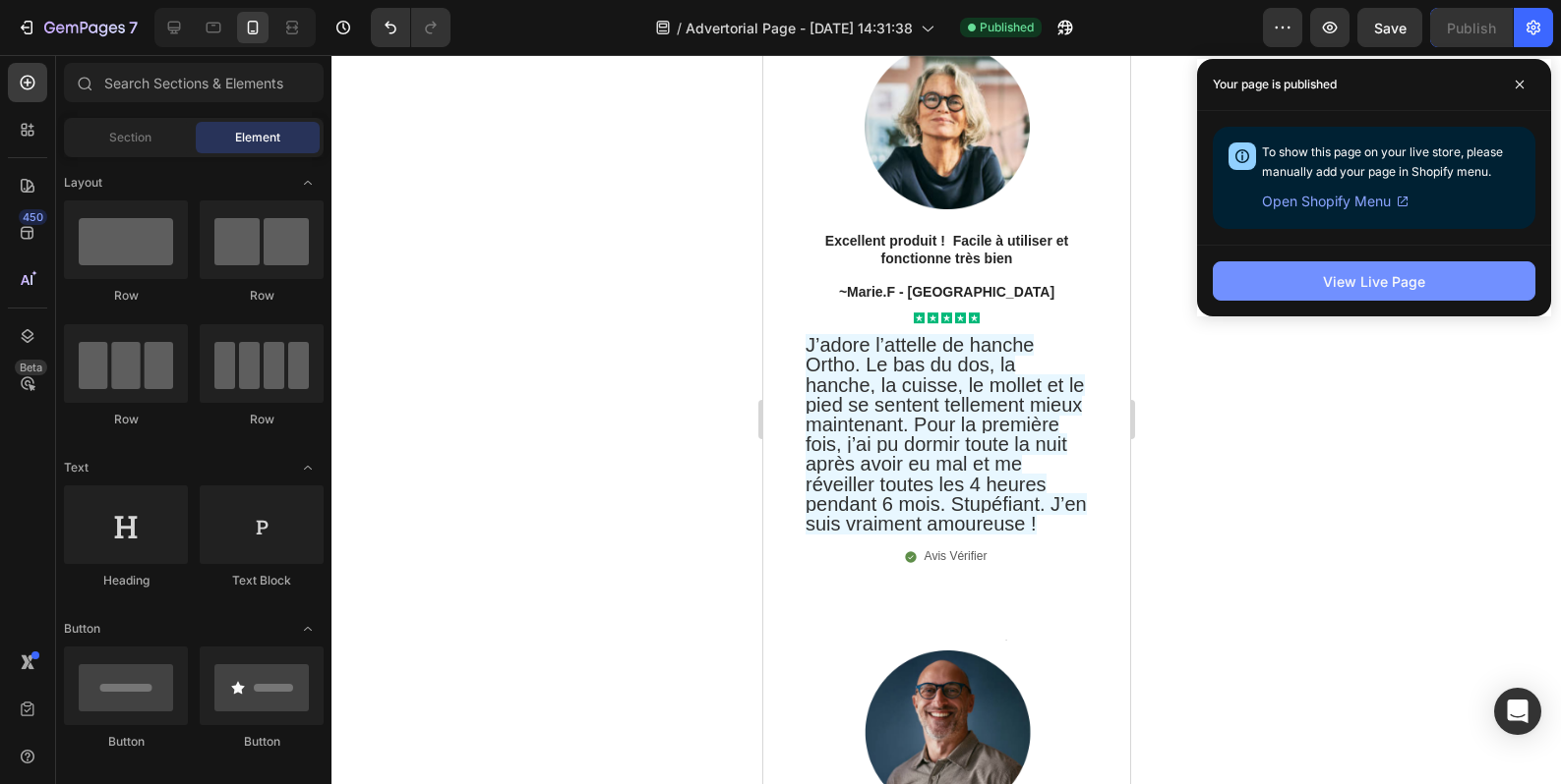
click at [1301, 292] on button "View Live Page" at bounding box center [1374, 281] width 323 height 40
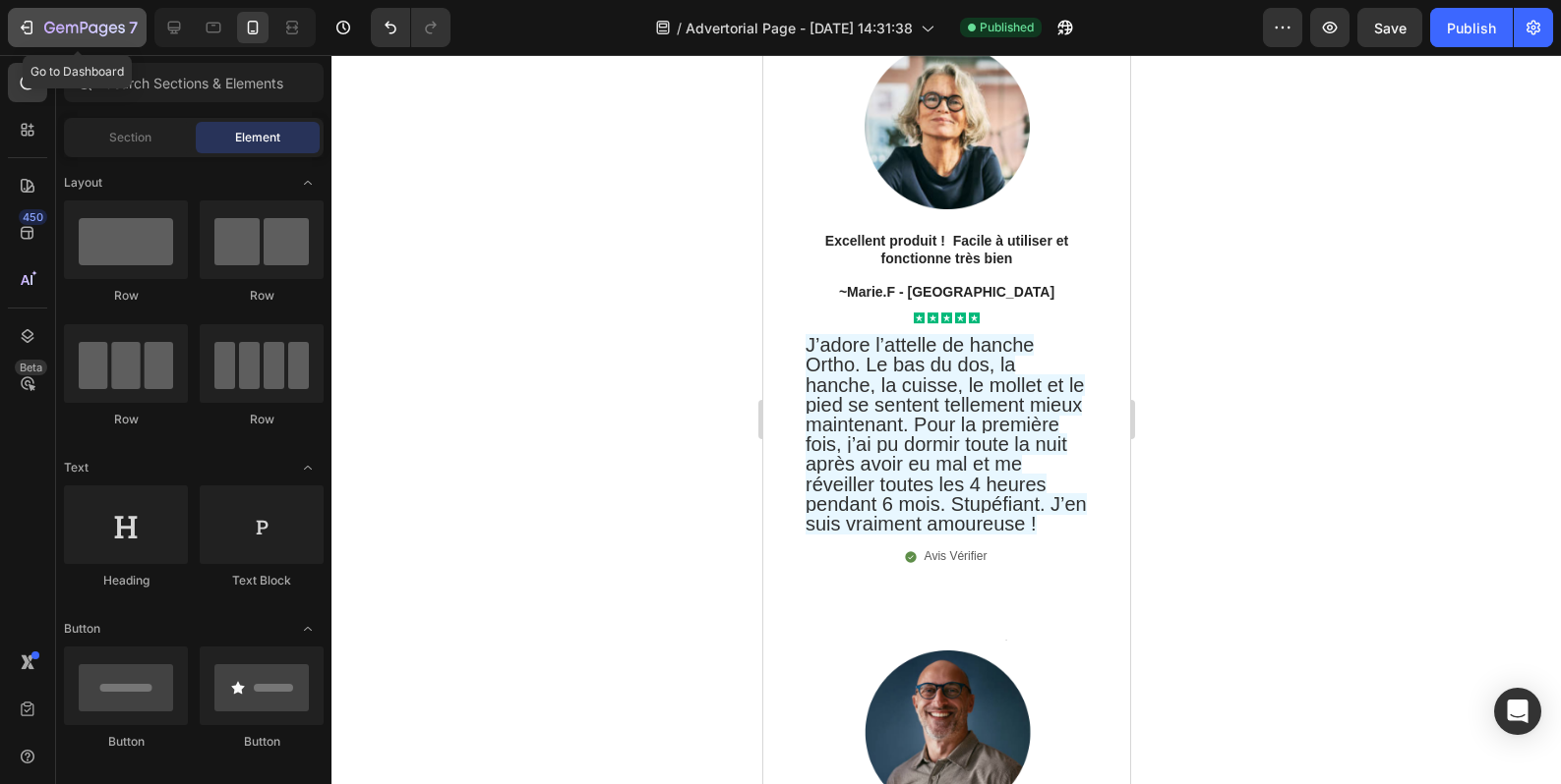
click at [38, 22] on div "7" at bounding box center [77, 28] width 121 height 24
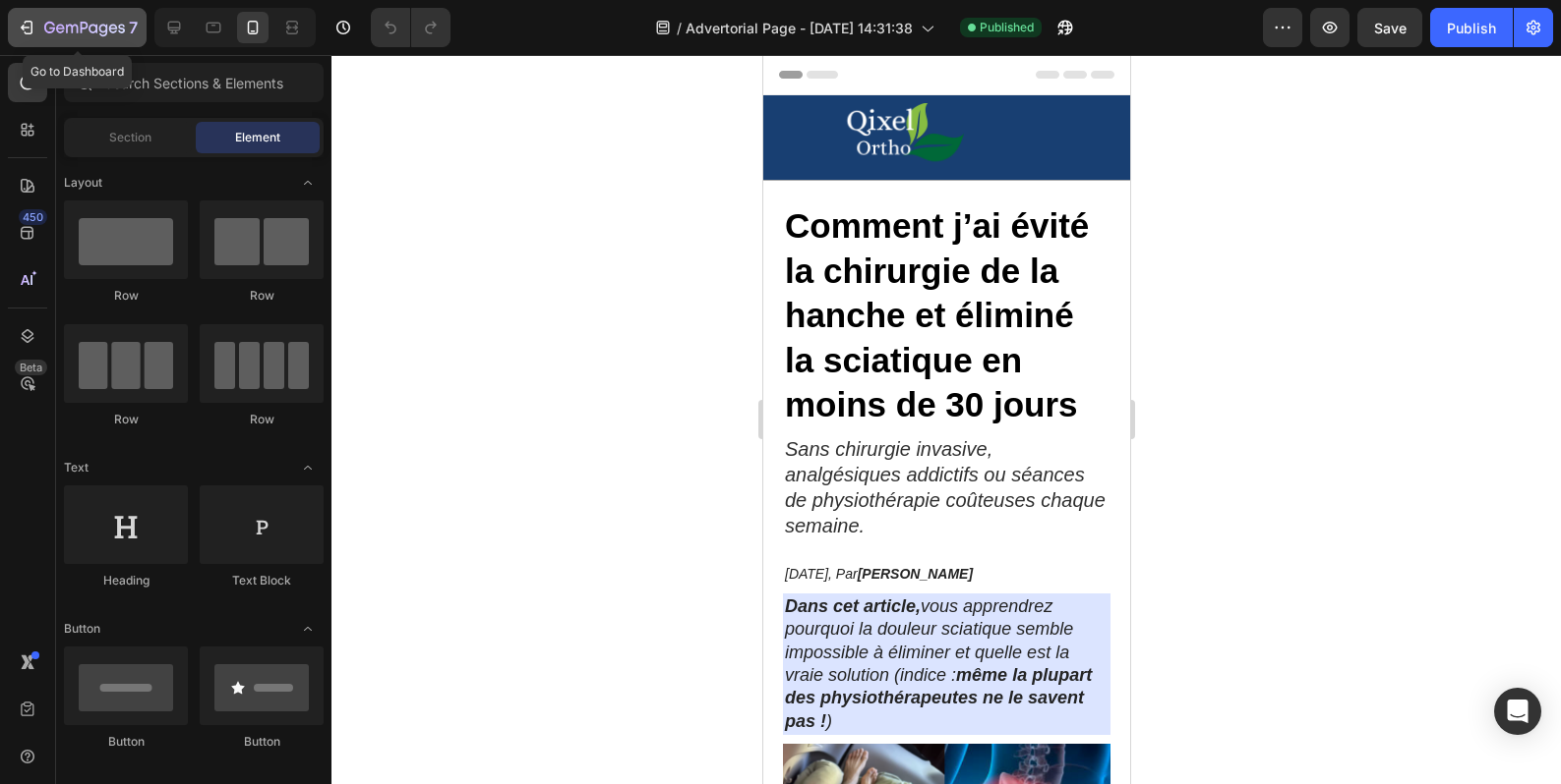
click at [31, 36] on icon "button" at bounding box center [27, 28] width 20 height 20
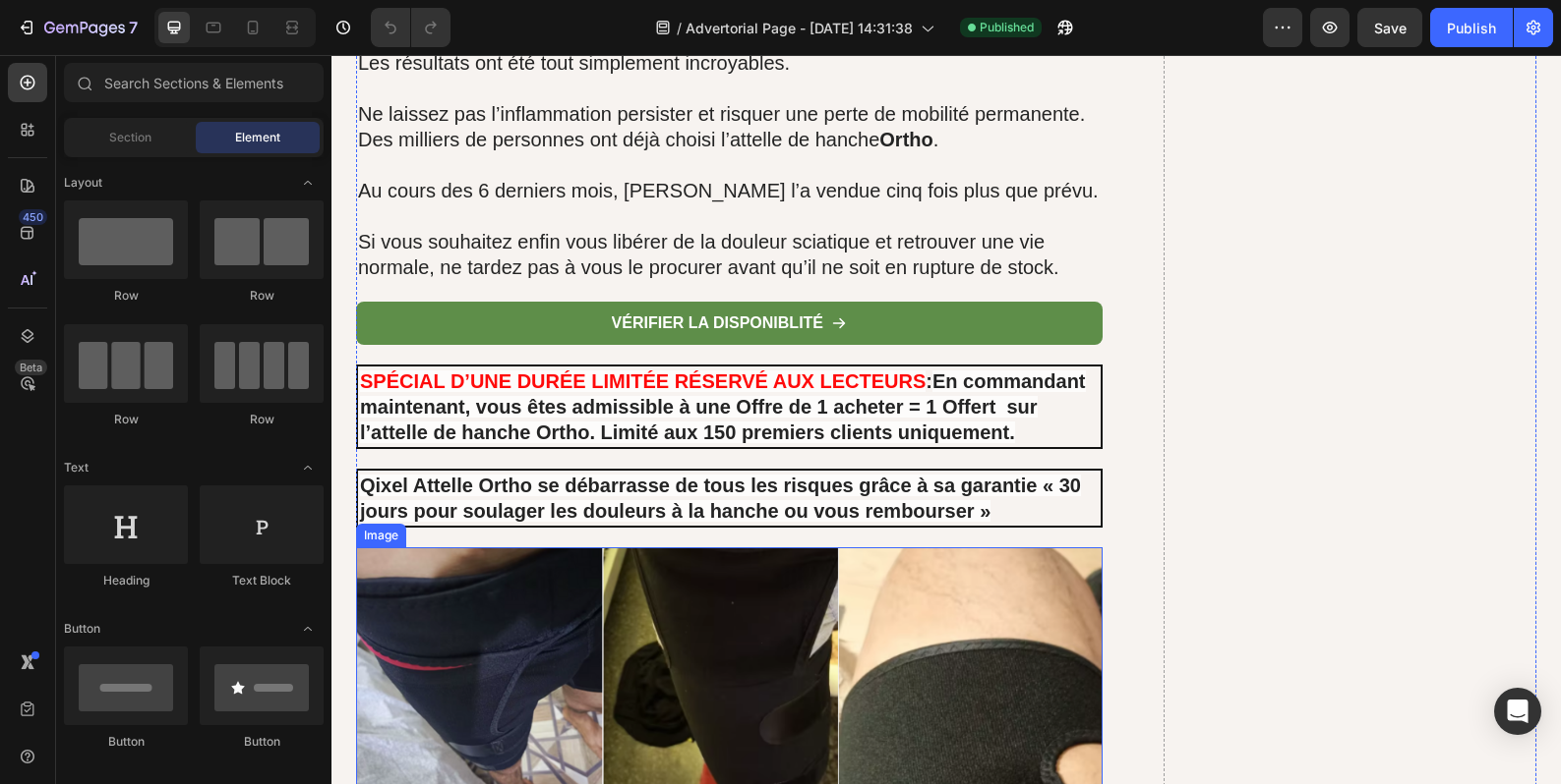
scroll to position [15096, 0]
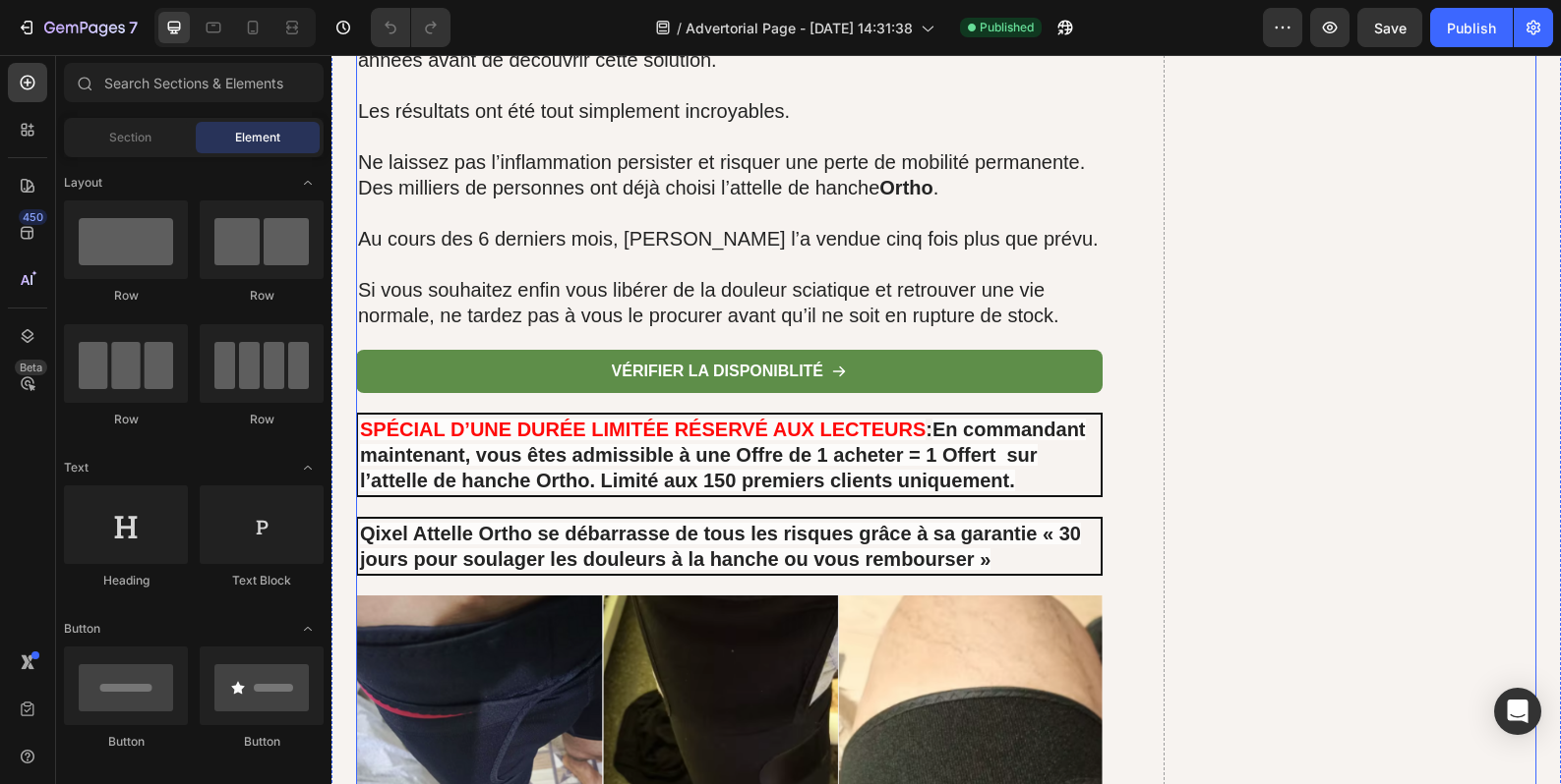
click at [774, 525] on p "Qixel Attelle Ortho se débarrasse de tous les risques grâce à sa garantie « 30 …" at bounding box center [729, 546] width 739 height 51
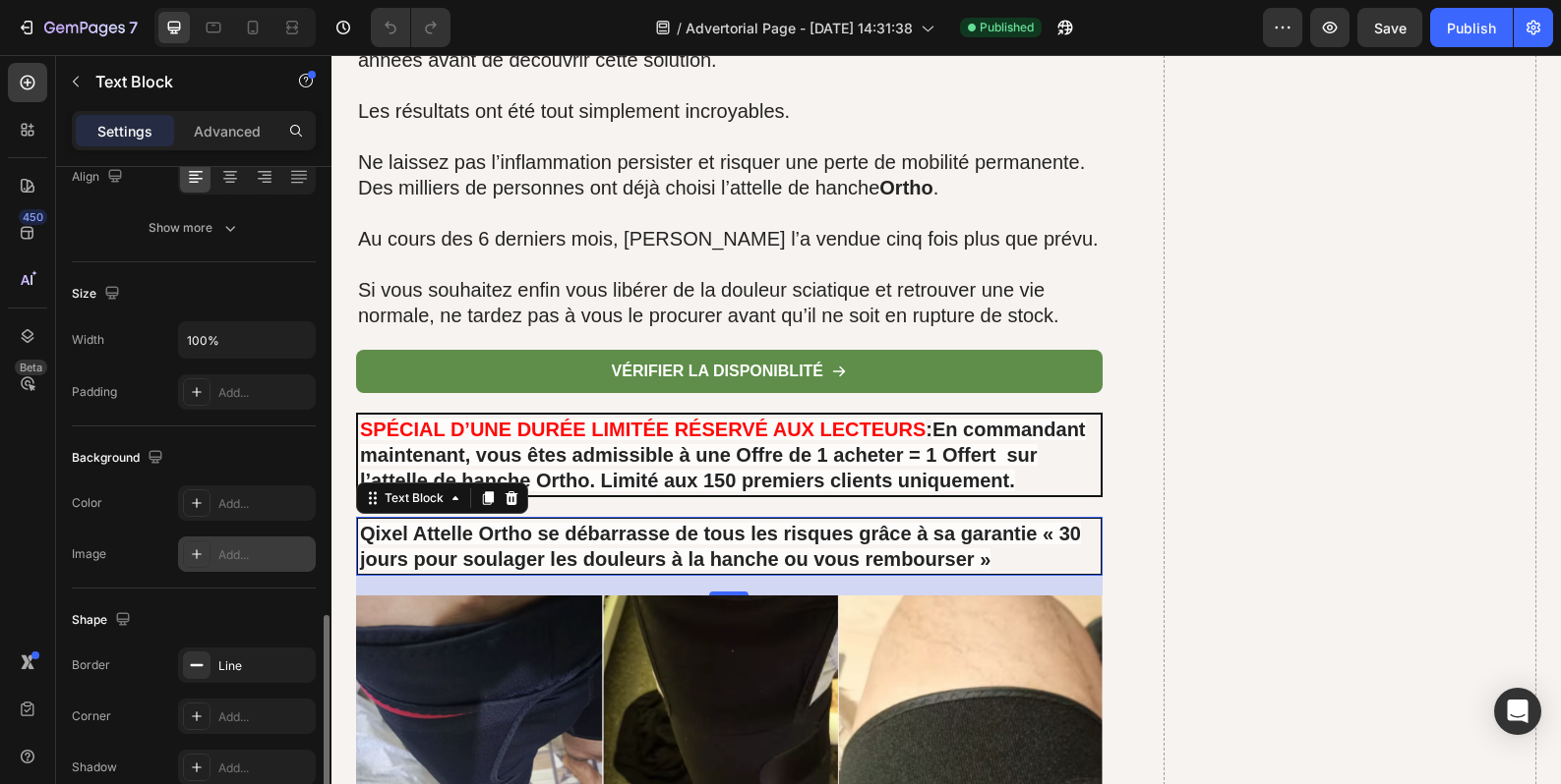
scroll to position [491, 0]
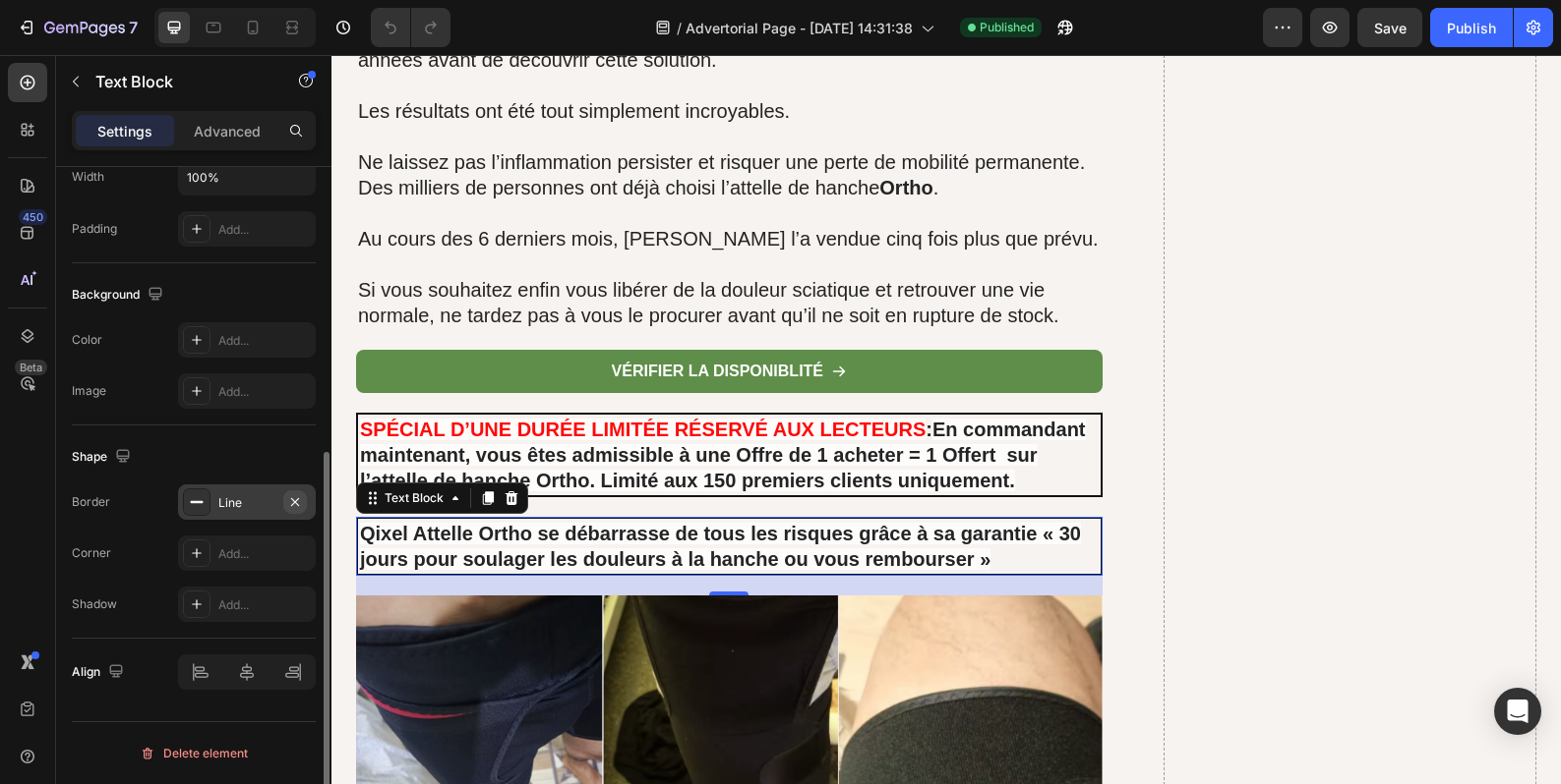
click at [289, 505] on icon "button" at bounding box center [295, 502] width 16 height 16
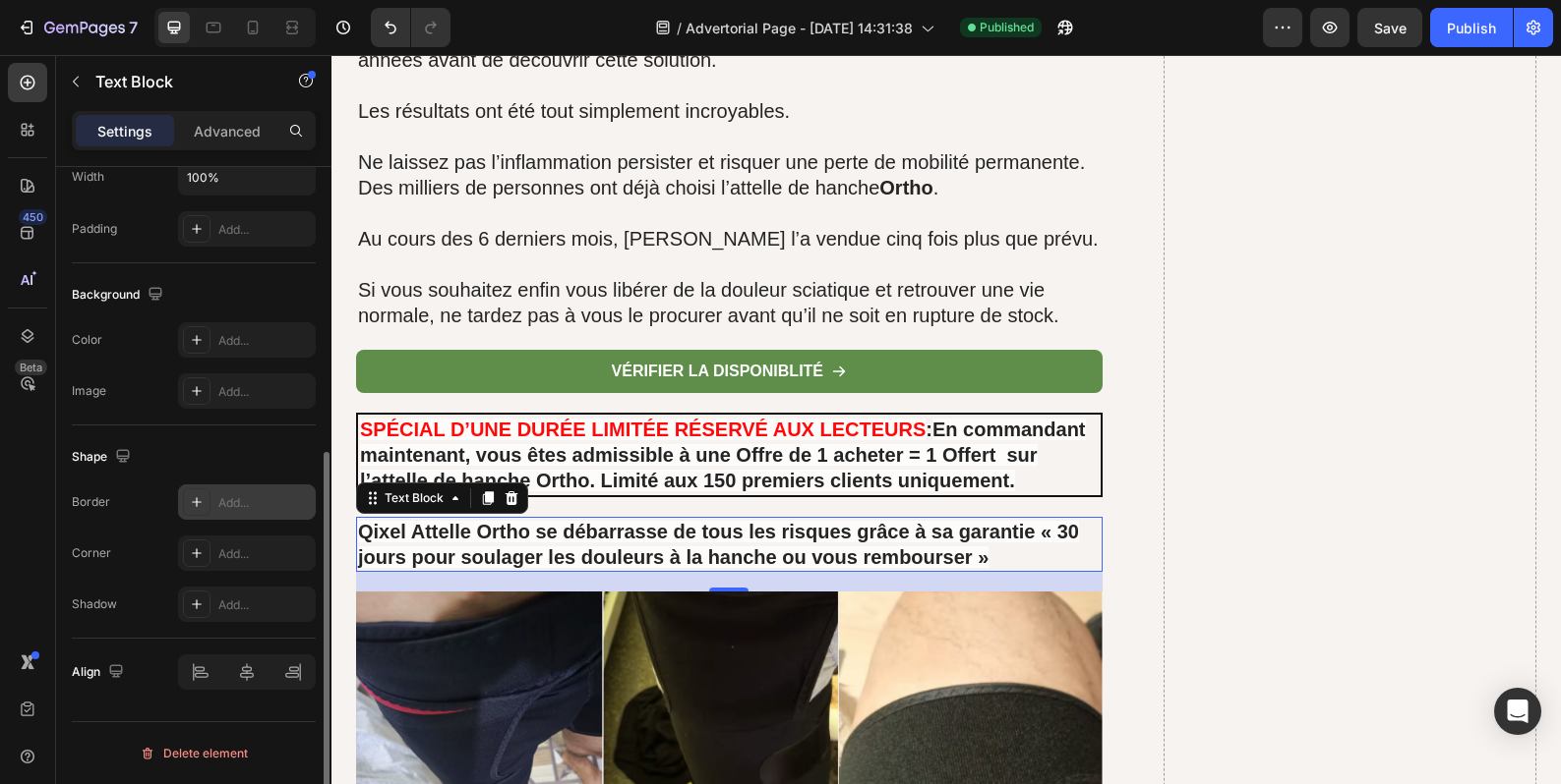
click at [434, 525] on strong "Qixel Attelle Ortho se débarrasse de tous les risques grâce à sa garantie « 30 …" at bounding box center [718, 544] width 721 height 48
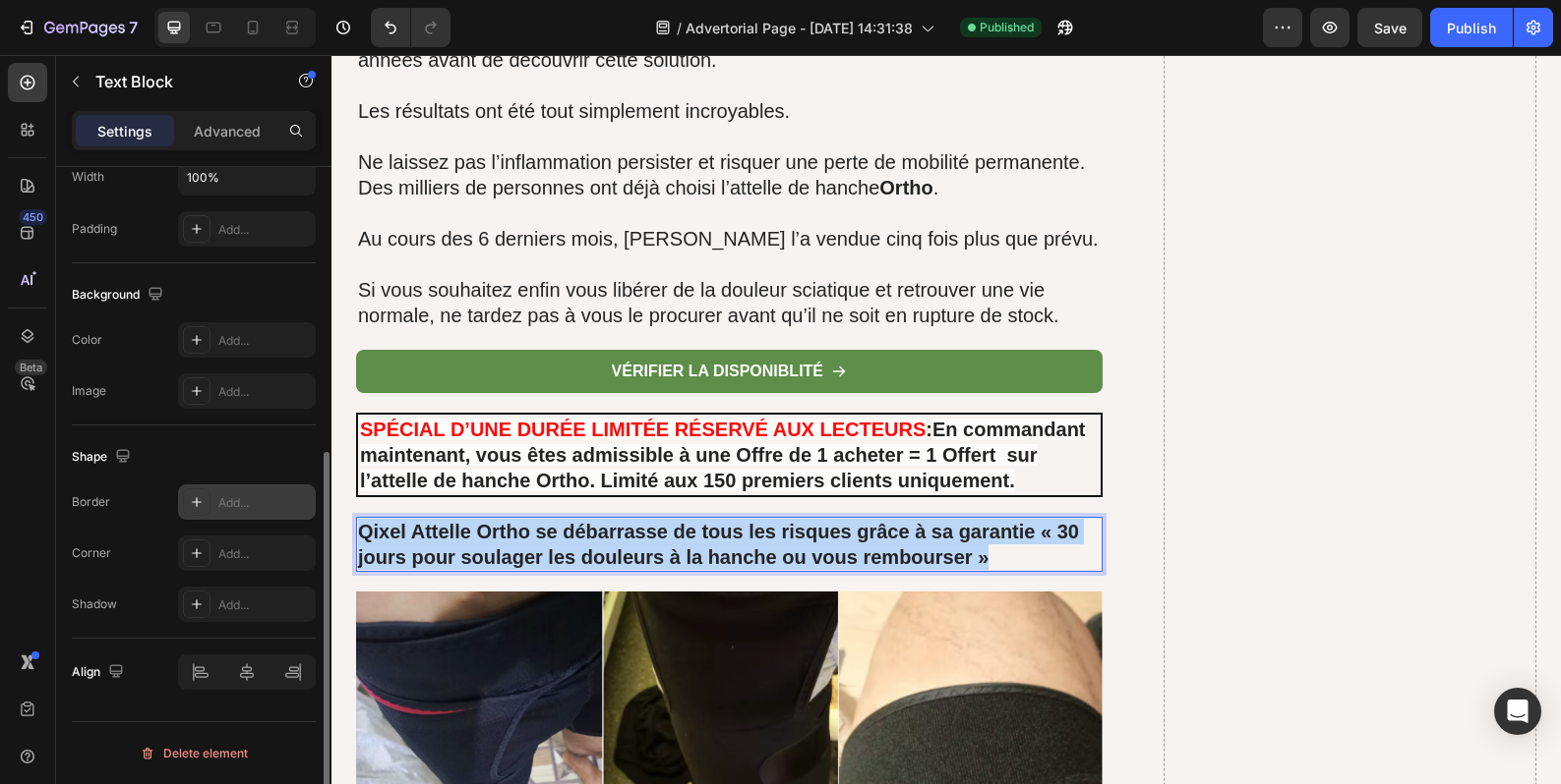
drag, startPoint x: 983, startPoint y: 538, endPoint x: 357, endPoint y: 509, distance: 626.7
click at [358, 521] on strong "Qixel Attelle Ortho se débarrasse de tous les risques grâce à sa garantie « 30 …" at bounding box center [718, 544] width 721 height 48
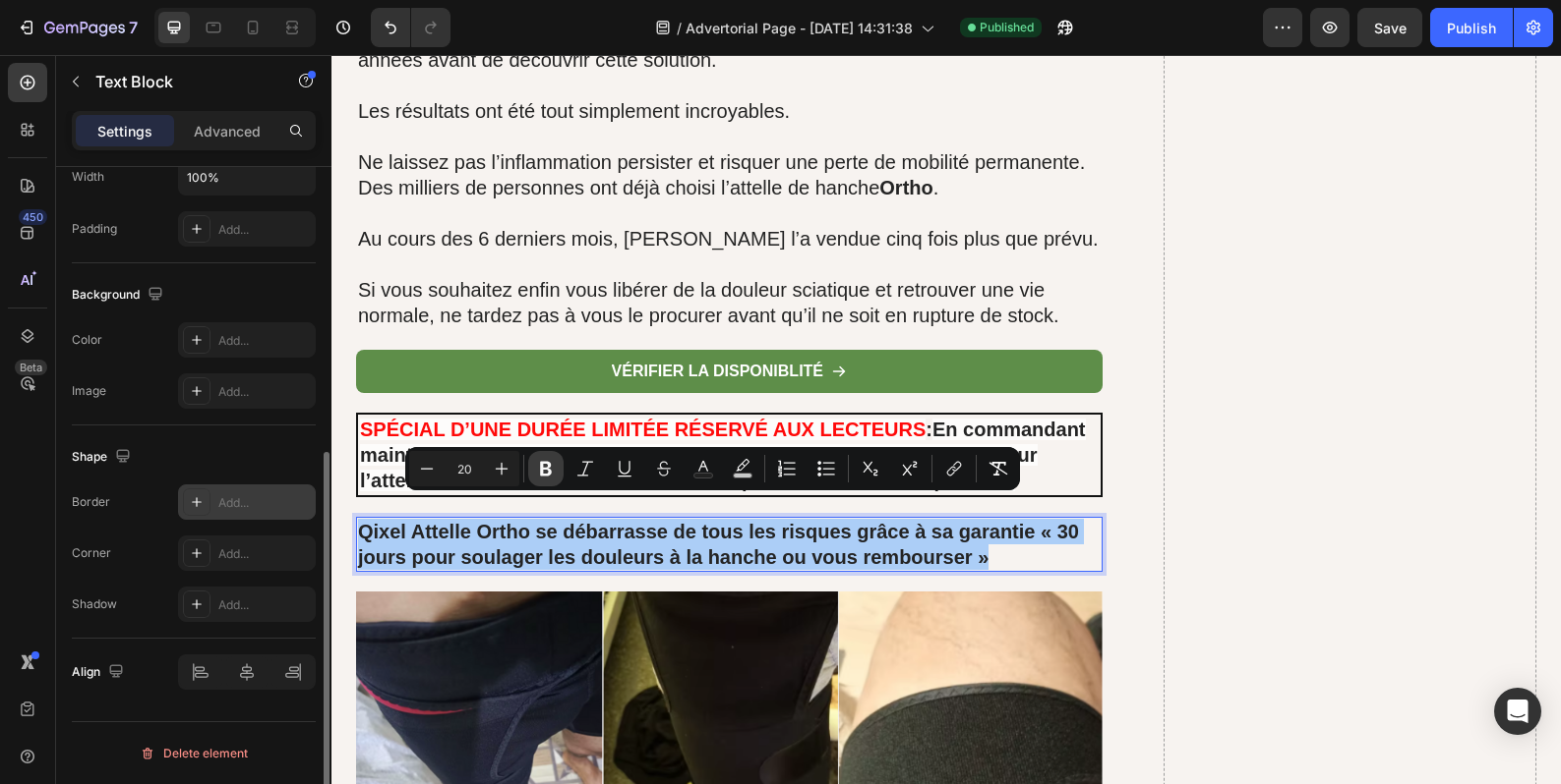
click at [539, 468] on icon "Editor contextual toolbar" at bounding box center [546, 469] width 20 height 20
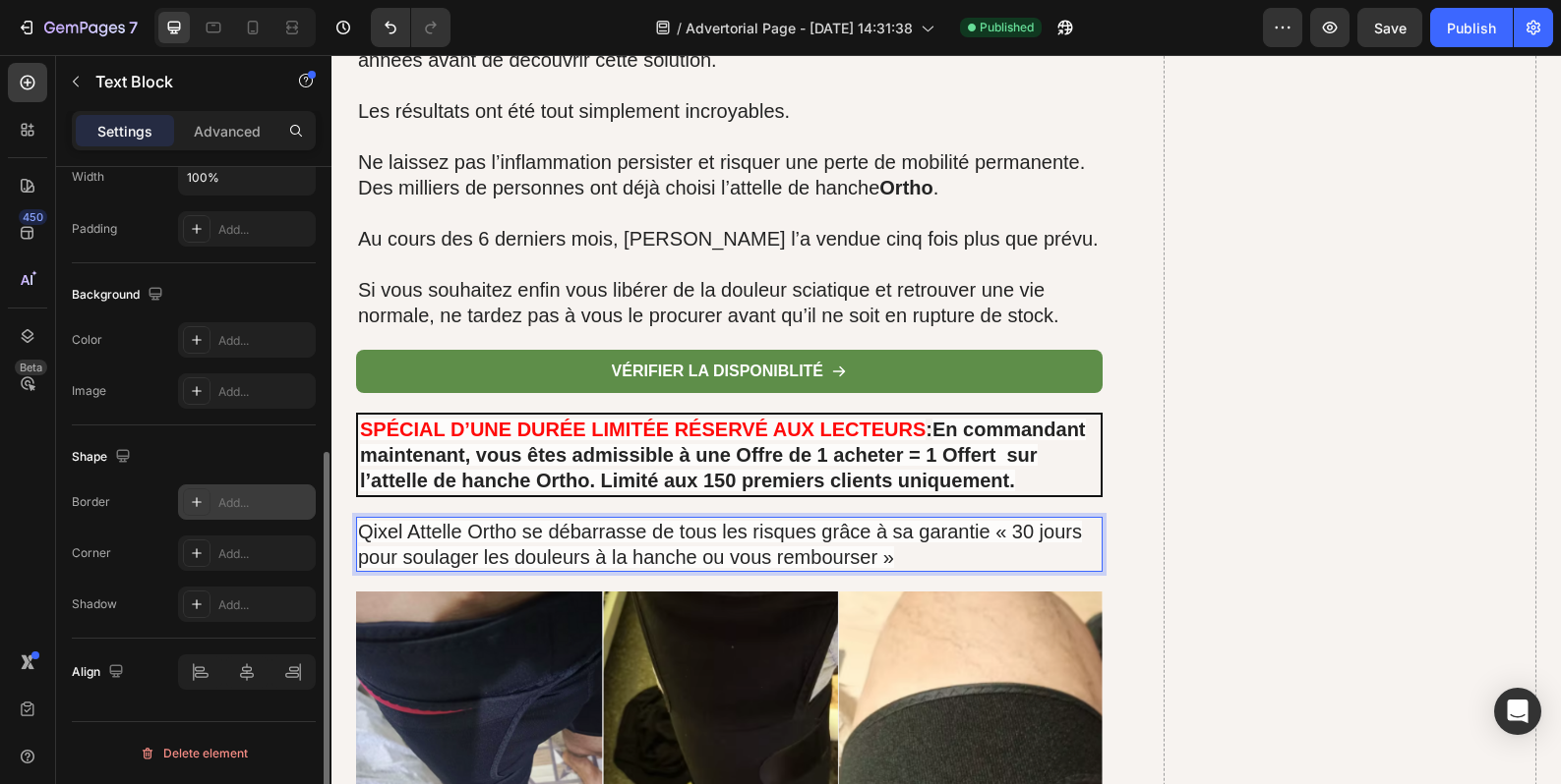
click at [609, 522] on p "Qixel Attelle Ortho se débarrasse de tous les risques grâce à sa garantie « 30 …" at bounding box center [729, 544] width 743 height 51
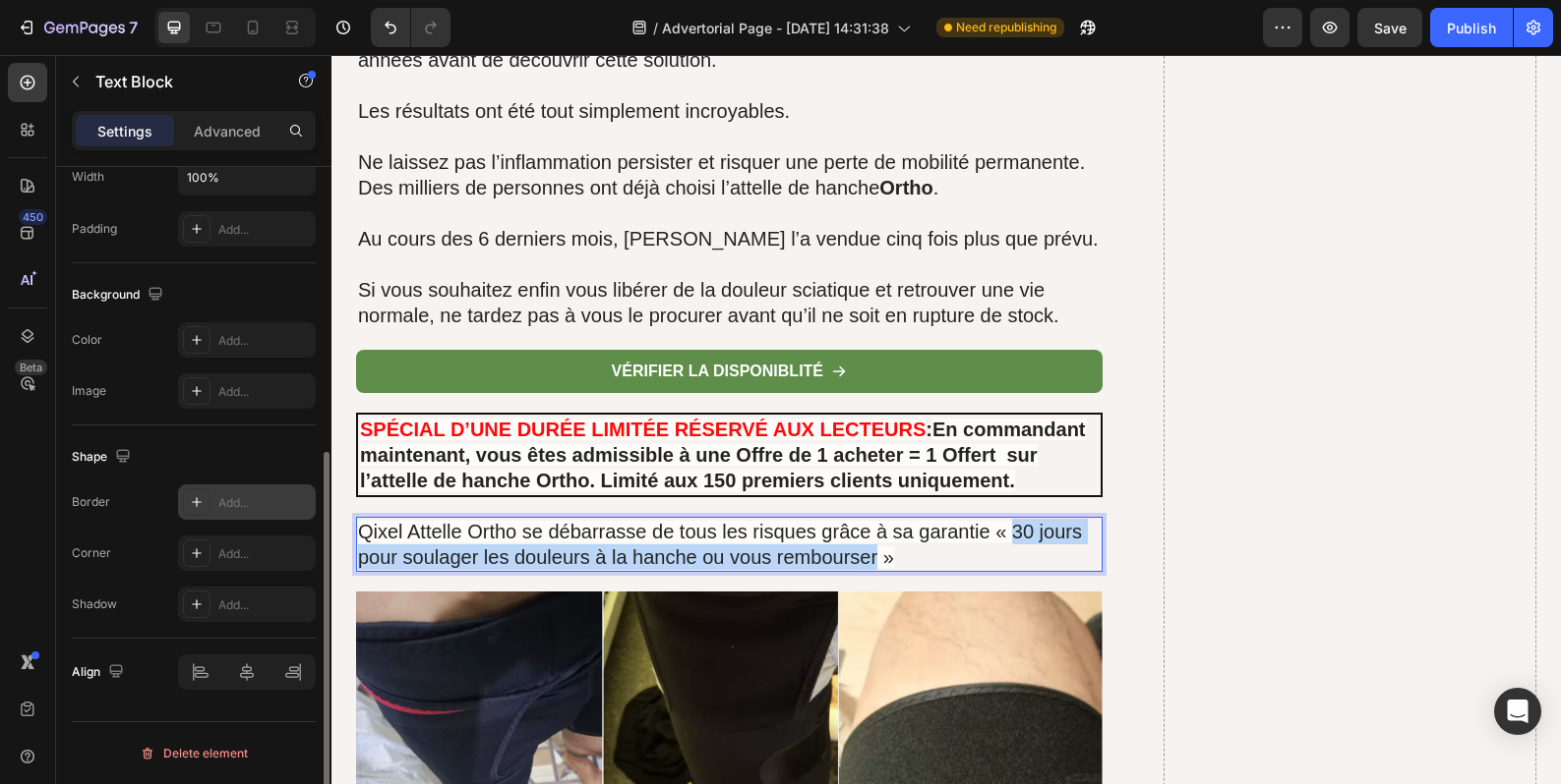
drag, startPoint x: 875, startPoint y: 538, endPoint x: 1010, endPoint y: 517, distance: 136.6
click at [1010, 521] on span "Qixel Attelle Ortho se débarrasse de tous les risques grâce à sa garantie « 30 …" at bounding box center [719, 544] width 724 height 48
click at [712, 533] on span "Qixel Attelle Ortho se débarrasse de tous les risques grâce à sa garantie « 30 …" at bounding box center [719, 544] width 724 height 48
drag, startPoint x: 874, startPoint y: 535, endPoint x: 1012, endPoint y: 482, distance: 147.8
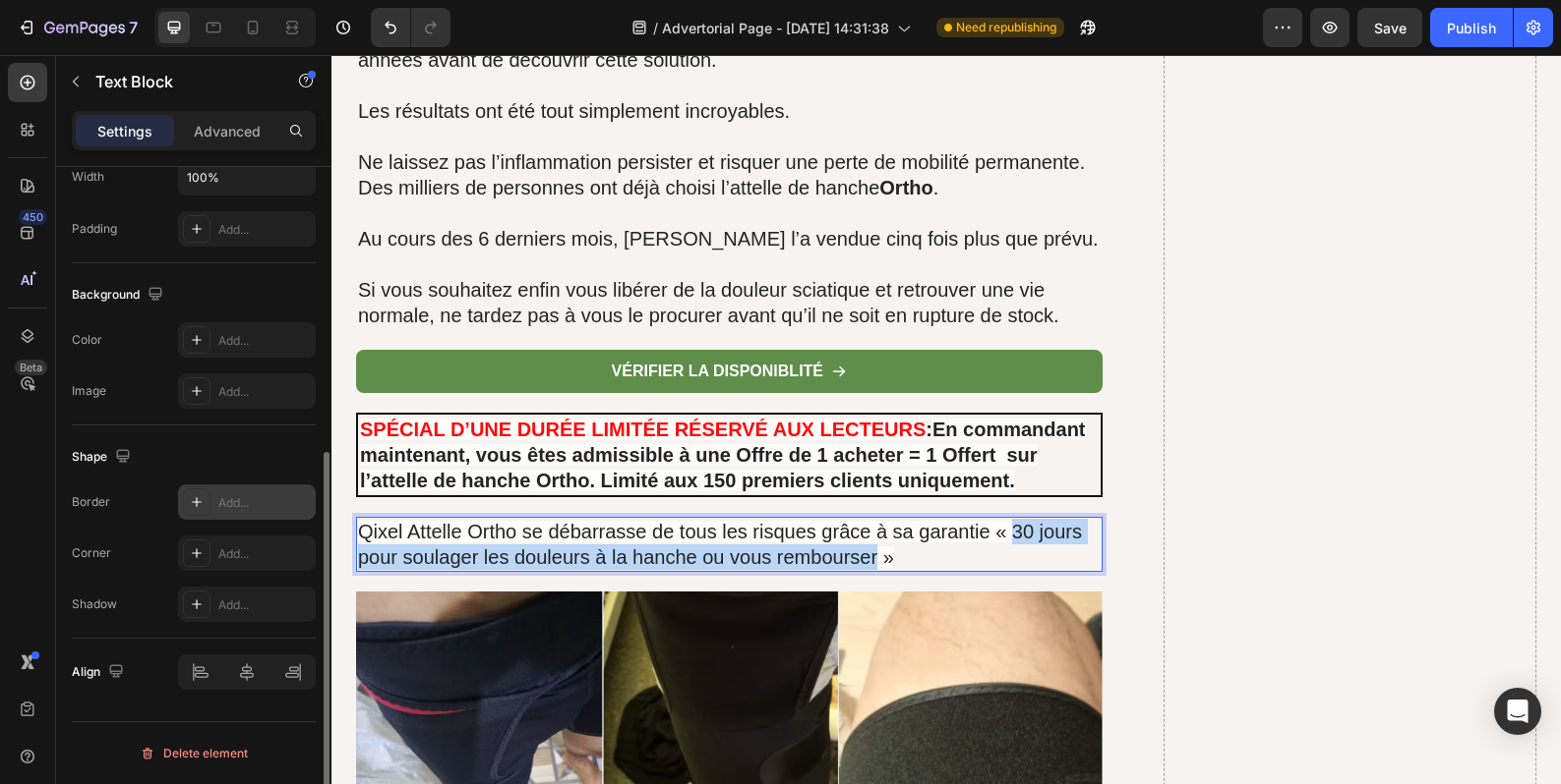
click at [1019, 521] on span "Qixel Attelle Ortho se débarrasse de tous les risques grâce à sa garantie « 30 …" at bounding box center [719, 544] width 724 height 48
click at [1021, 521] on span "Qixel Attelle Ortho se débarrasse de tous les risques grâce à sa garantie « 30 …" at bounding box center [719, 544] width 724 height 48
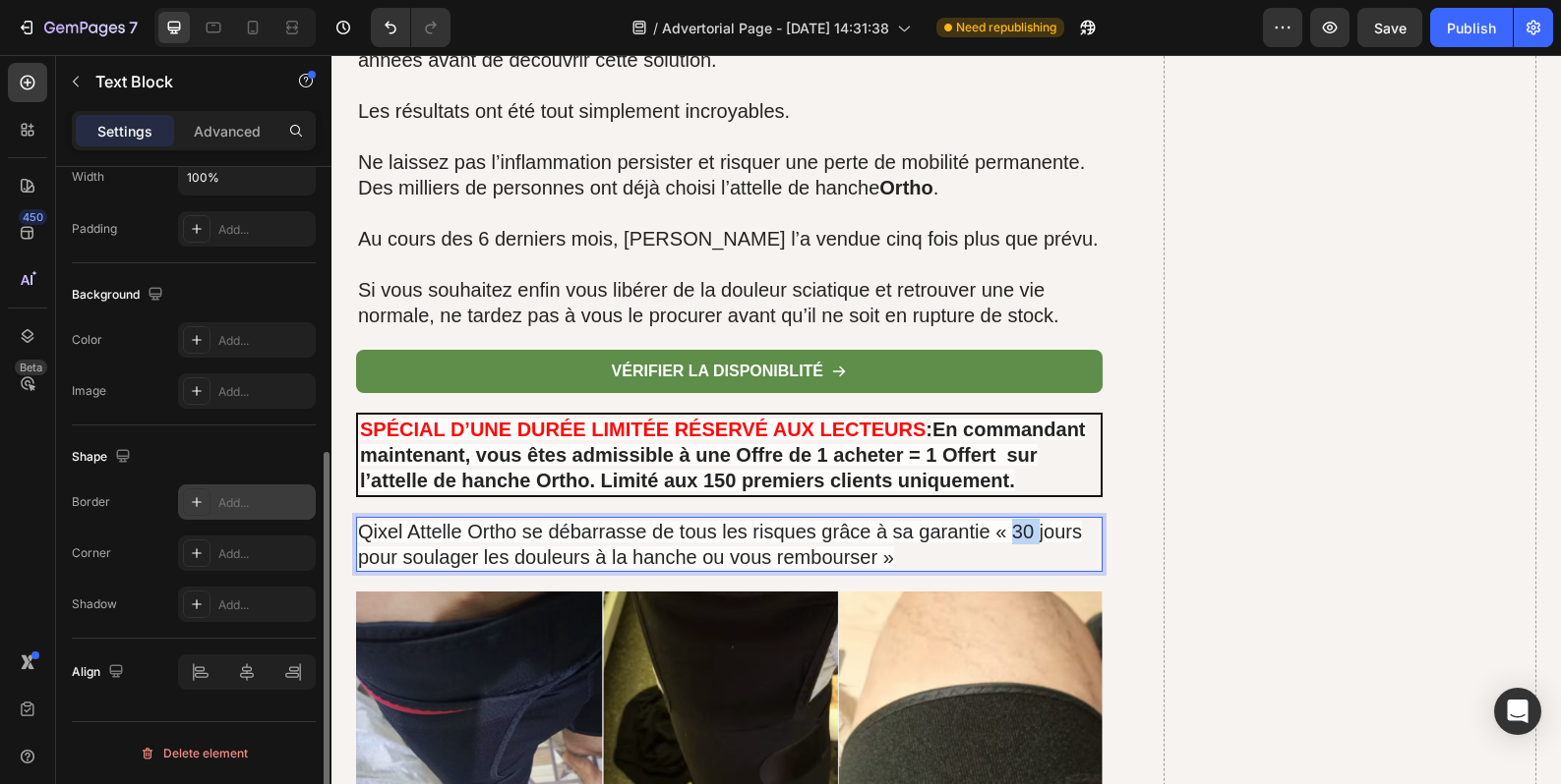
click at [1021, 521] on span "Qixel Attelle Ortho se débarrasse de tous les risques grâce à sa garantie « 30 …" at bounding box center [719, 544] width 724 height 48
click at [971, 525] on p "Qixel Attelle Ortho se débarrasse de tous les risques grâce à sa garantie « 30 …" at bounding box center [729, 544] width 743 height 51
click at [872, 537] on span "Qixel Attelle Ortho se débarrasse de tous les risques grâce à sa garantie « 30 …" at bounding box center [719, 544] width 724 height 48
click at [946, 474] on div "SPÉCIAL D’UNE DURÉE LIMITÉE RÉSERVÉ AUX LECTEURS : En commandant maintenant, vo…" at bounding box center [729, 454] width 747 height 84
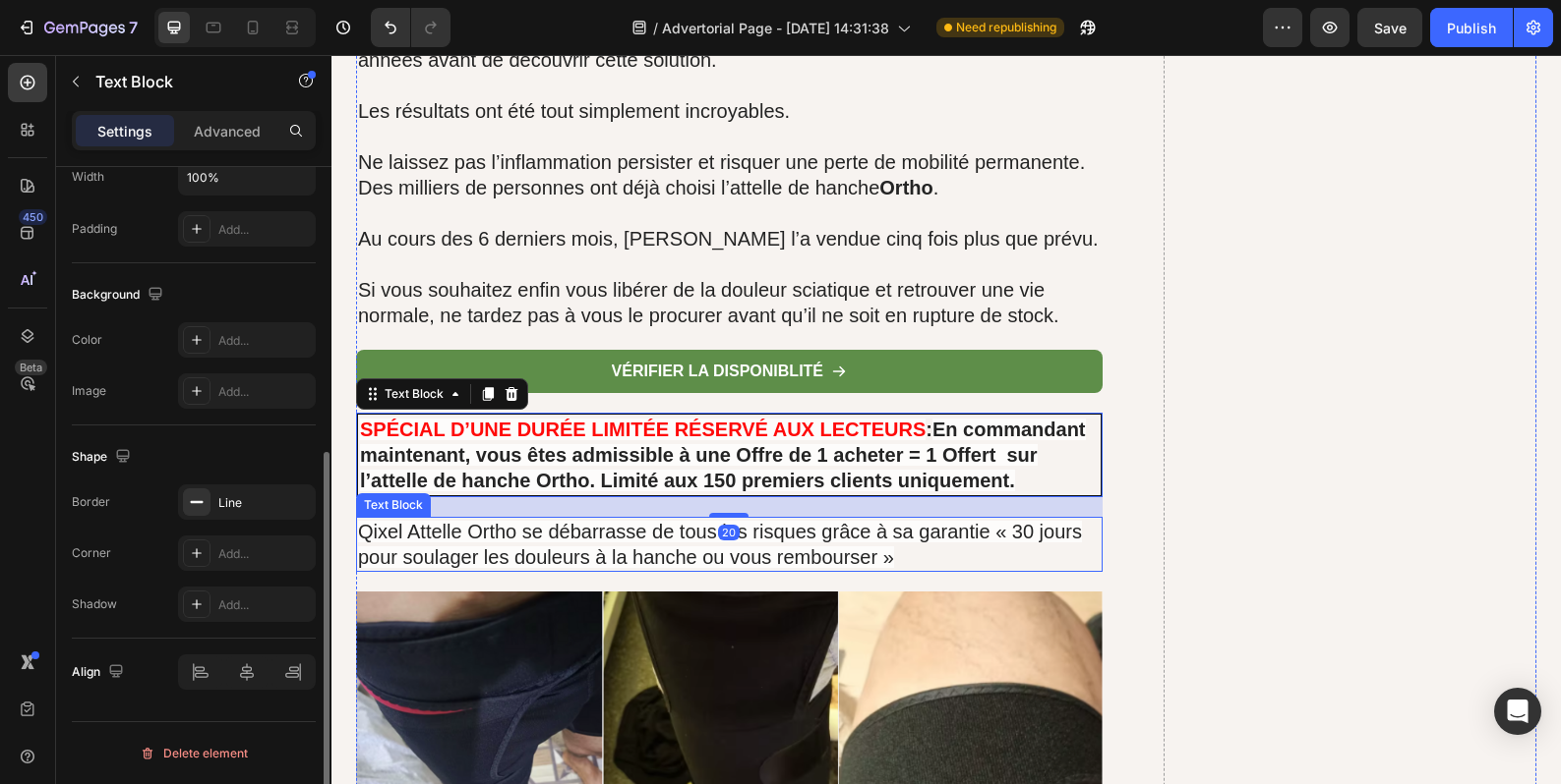
click at [872, 537] on span "Qixel Attelle Ortho se débarrasse de tous les risques grâce à sa garantie « 30 …" at bounding box center [719, 544] width 724 height 48
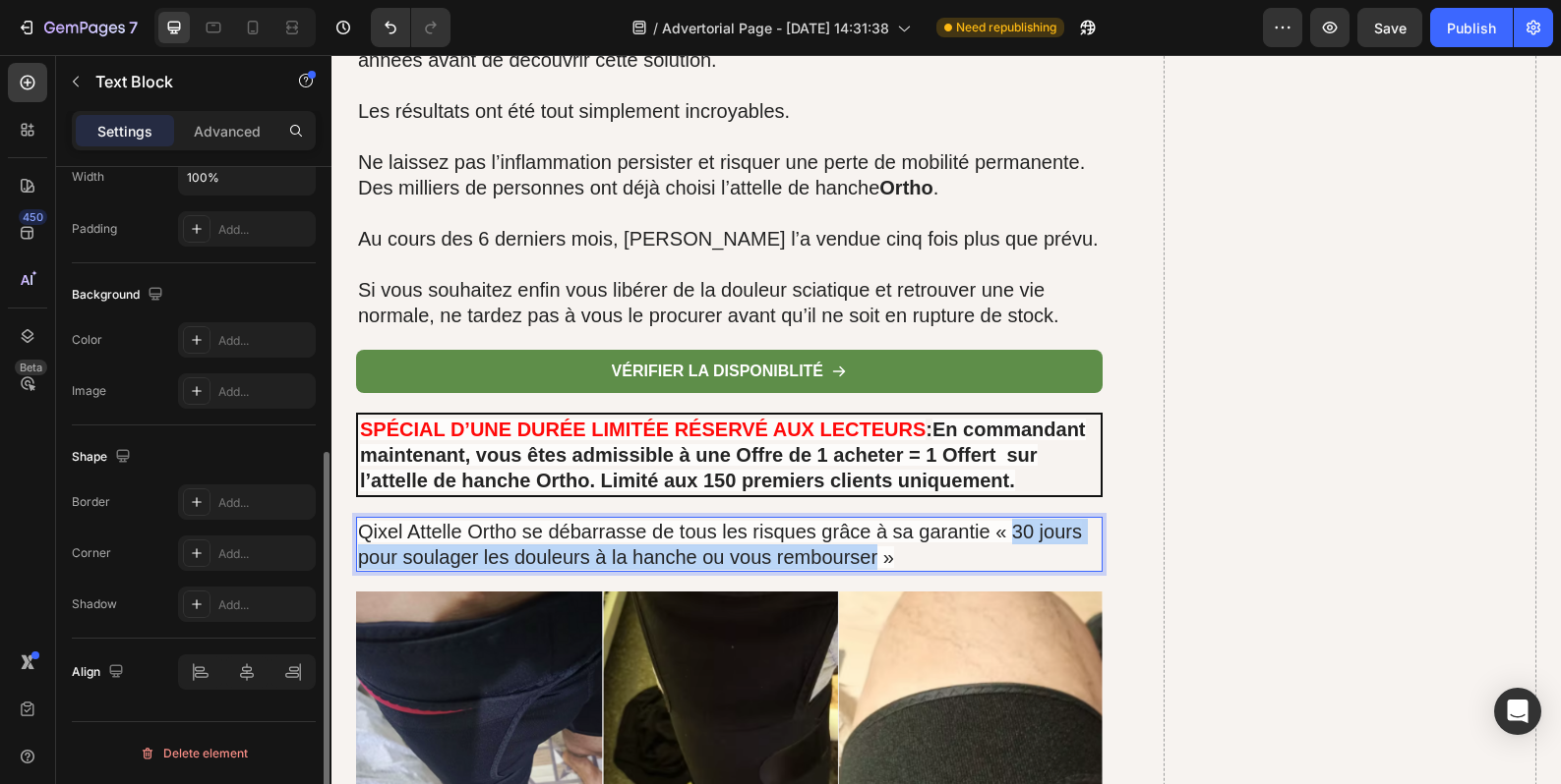
drag, startPoint x: 873, startPoint y: 537, endPoint x: 1008, endPoint y: 509, distance: 137.9
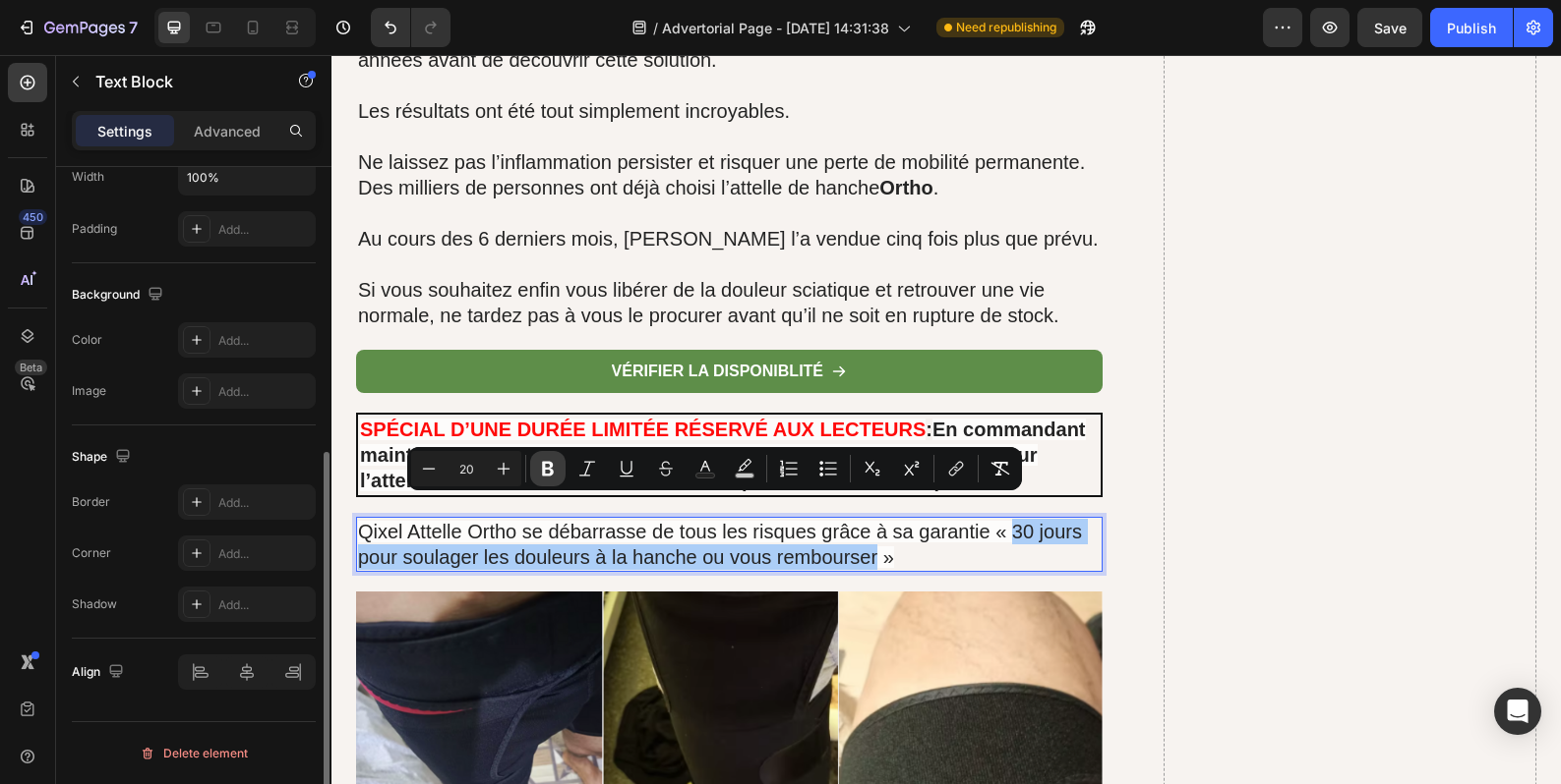
click at [556, 465] on icon "Editor contextual toolbar" at bounding box center [548, 469] width 20 height 20
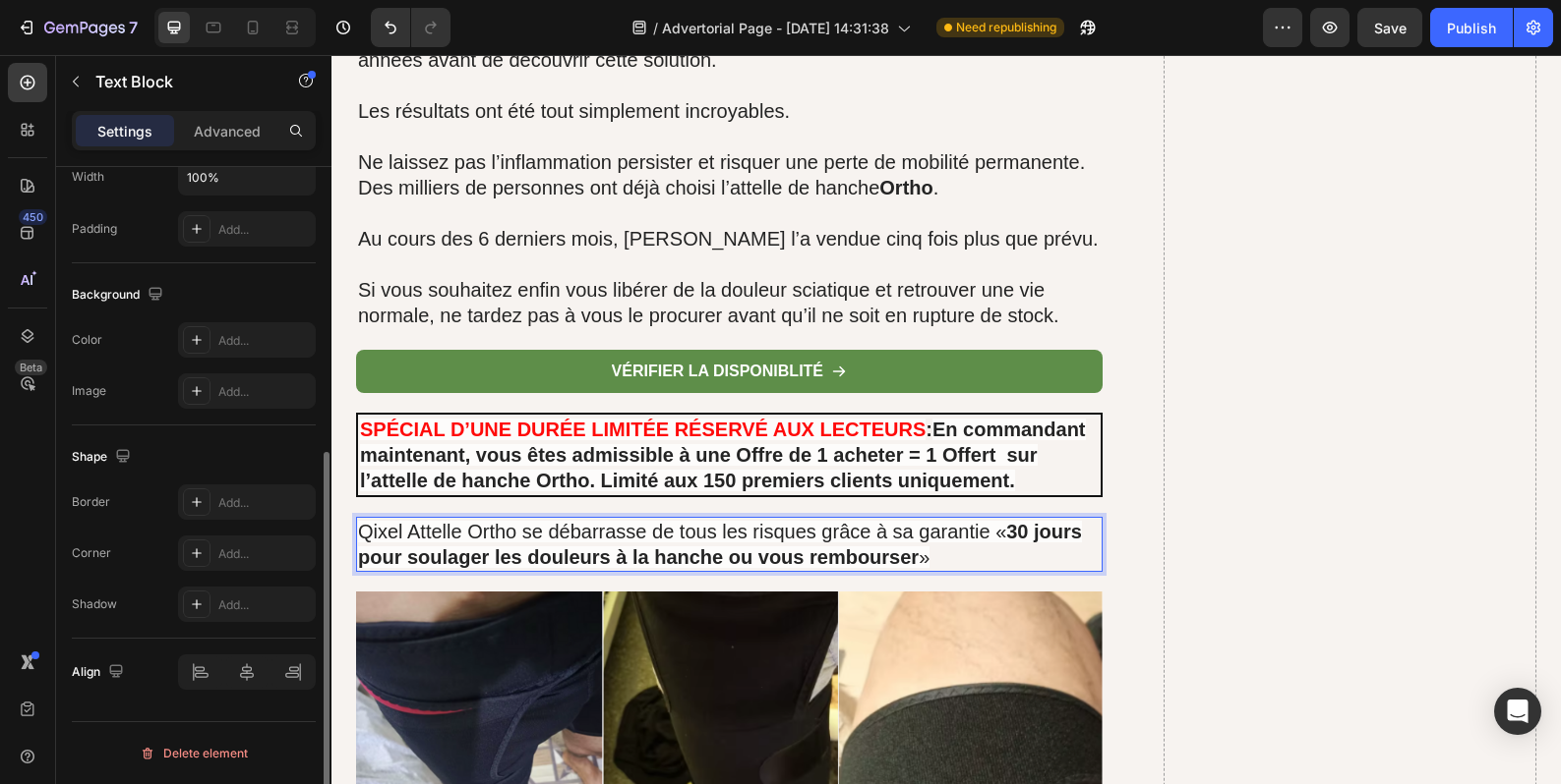
click at [870, 527] on strong "30 jours pour soulager les douleurs à la hanche ou vous rembourser" at bounding box center [719, 544] width 724 height 48
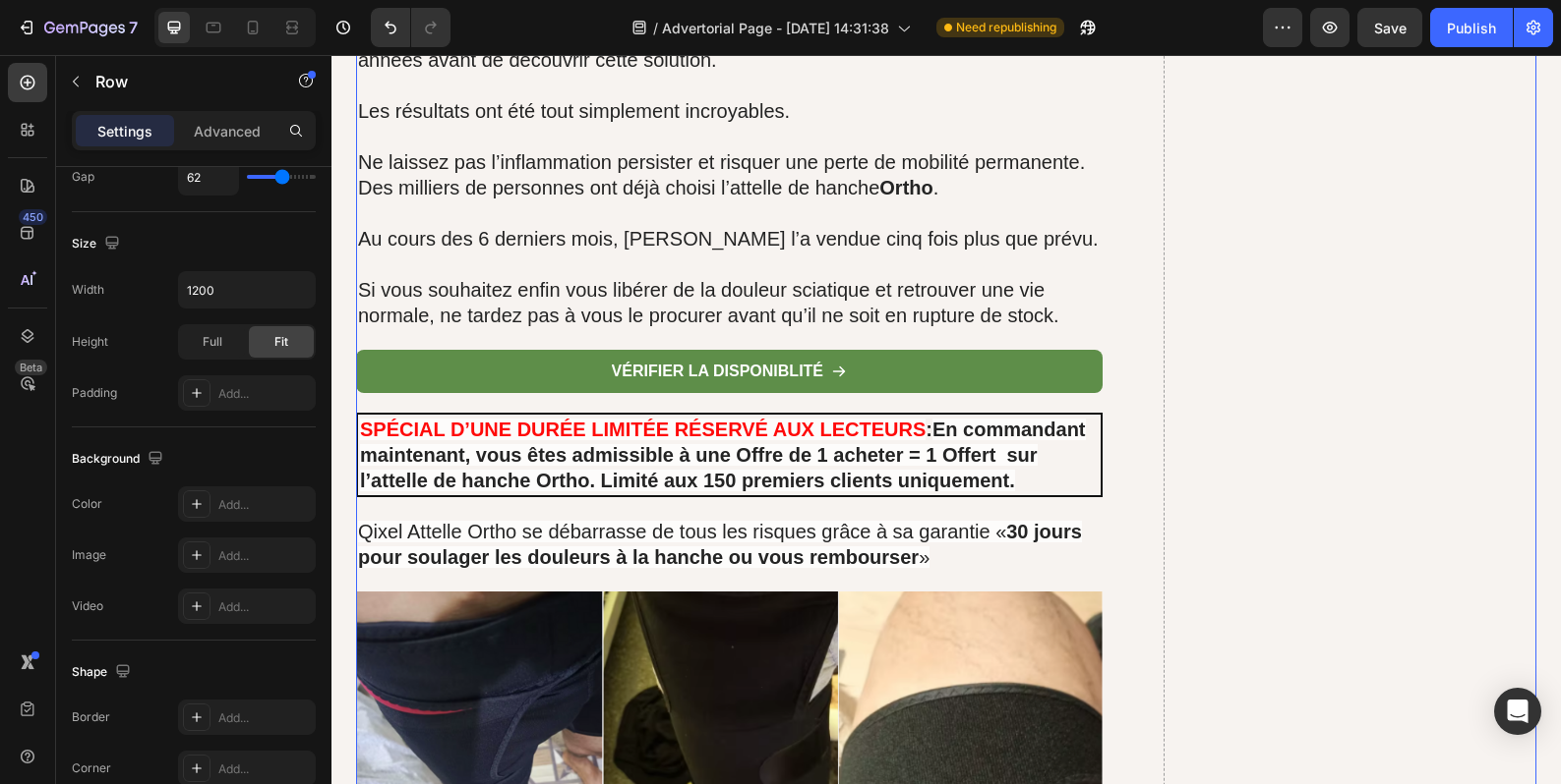
scroll to position [0, 0]
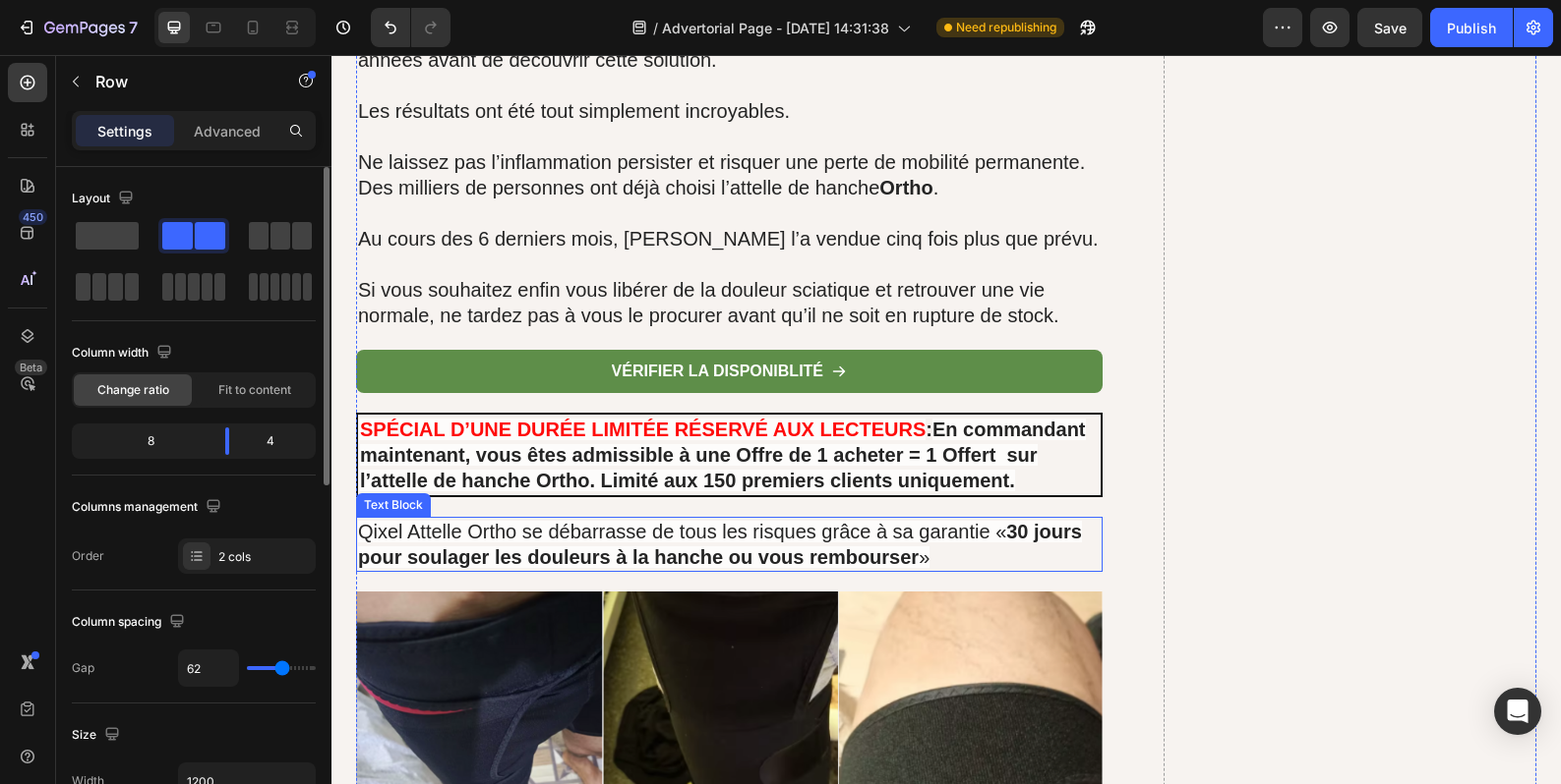
click at [530, 521] on span "Qixel Attelle Ortho se débarrasse de tous les risques grâce à sa garantie « 30 …" at bounding box center [719, 544] width 724 height 48
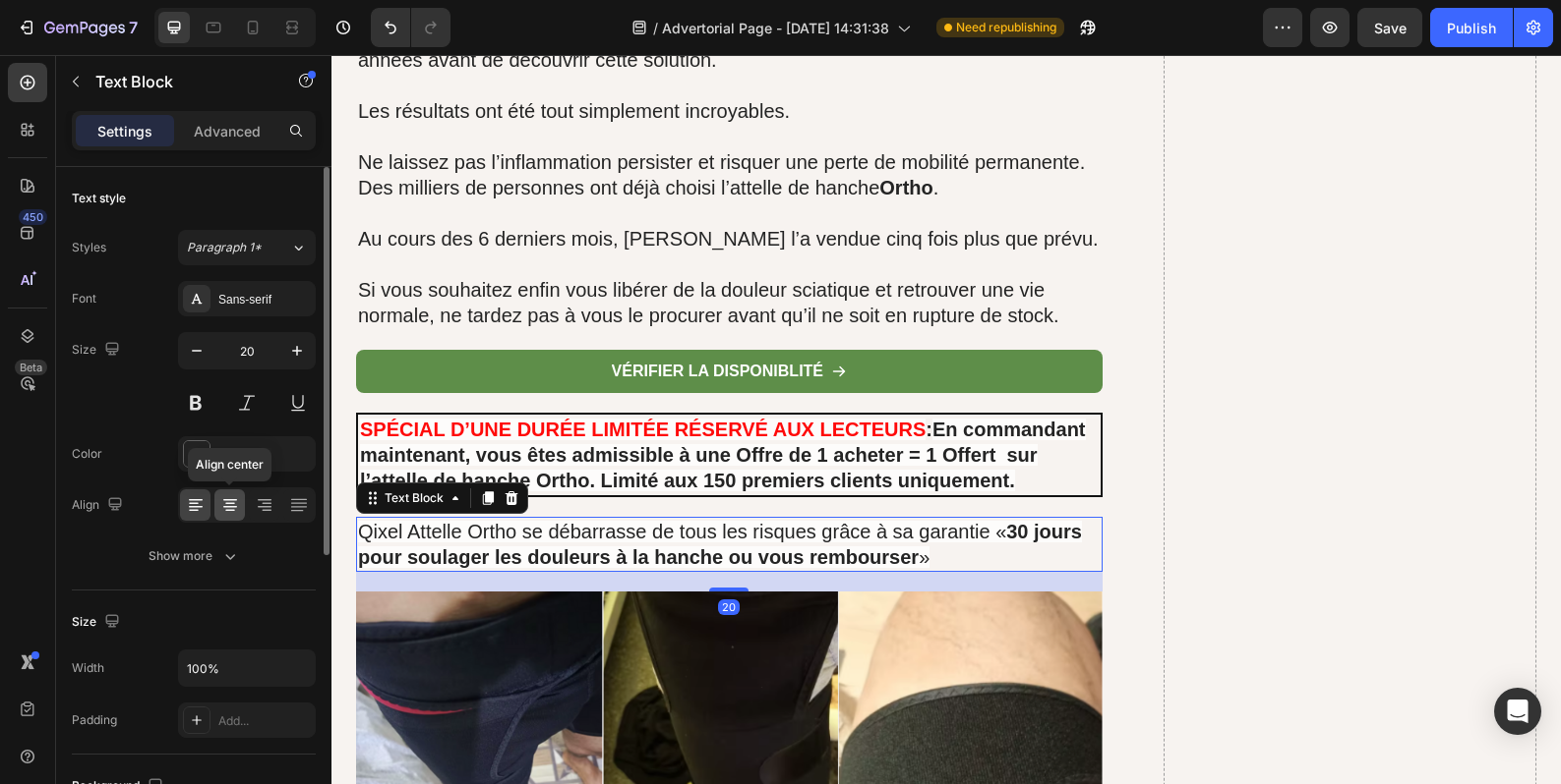
drag, startPoint x: 238, startPoint y: 510, endPoint x: 4, endPoint y: 459, distance: 239.5
click at [238, 510] on icon at bounding box center [230, 505] width 20 height 20
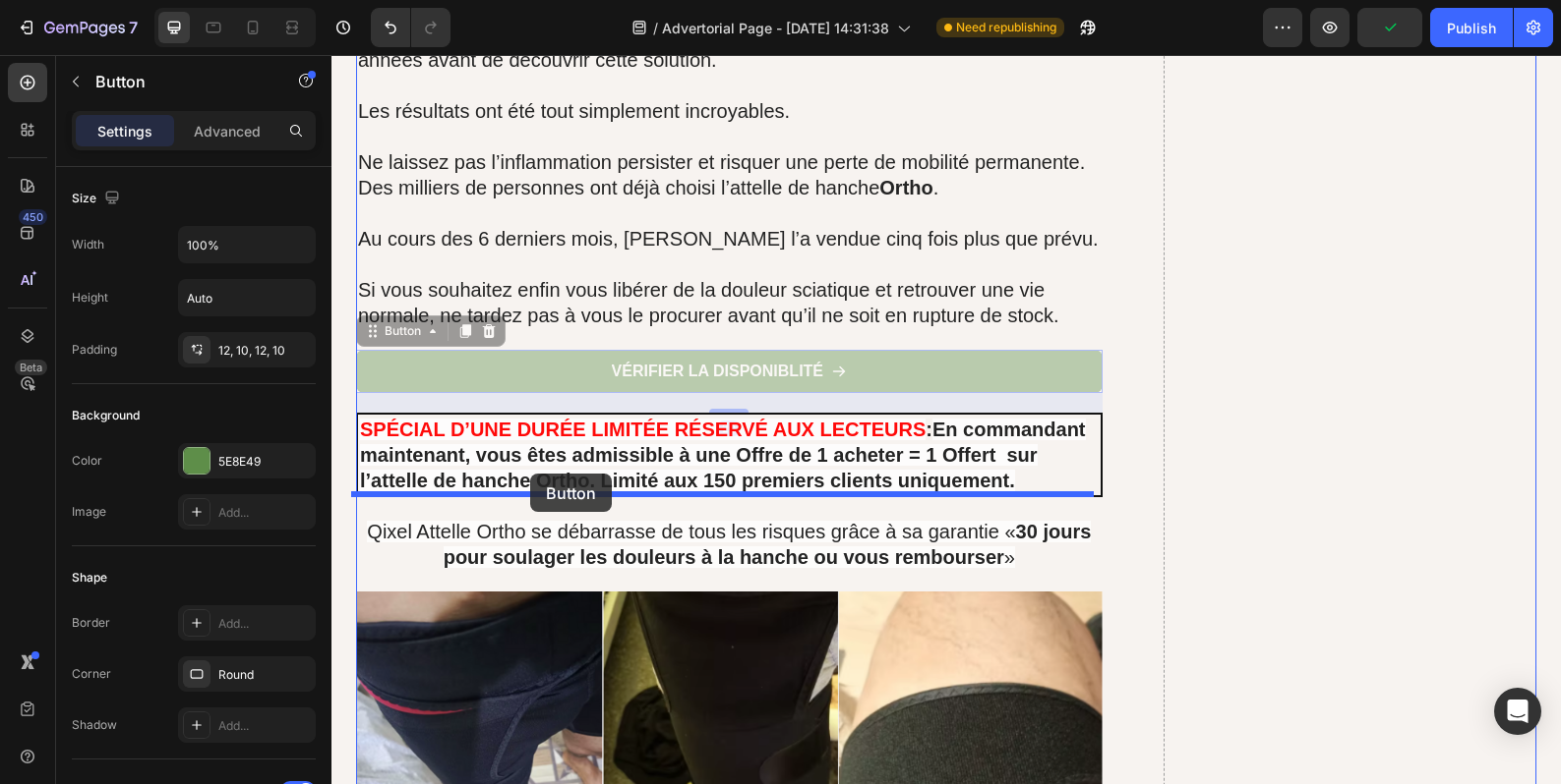
drag, startPoint x: 508, startPoint y: 326, endPoint x: 530, endPoint y: 476, distance: 151.6
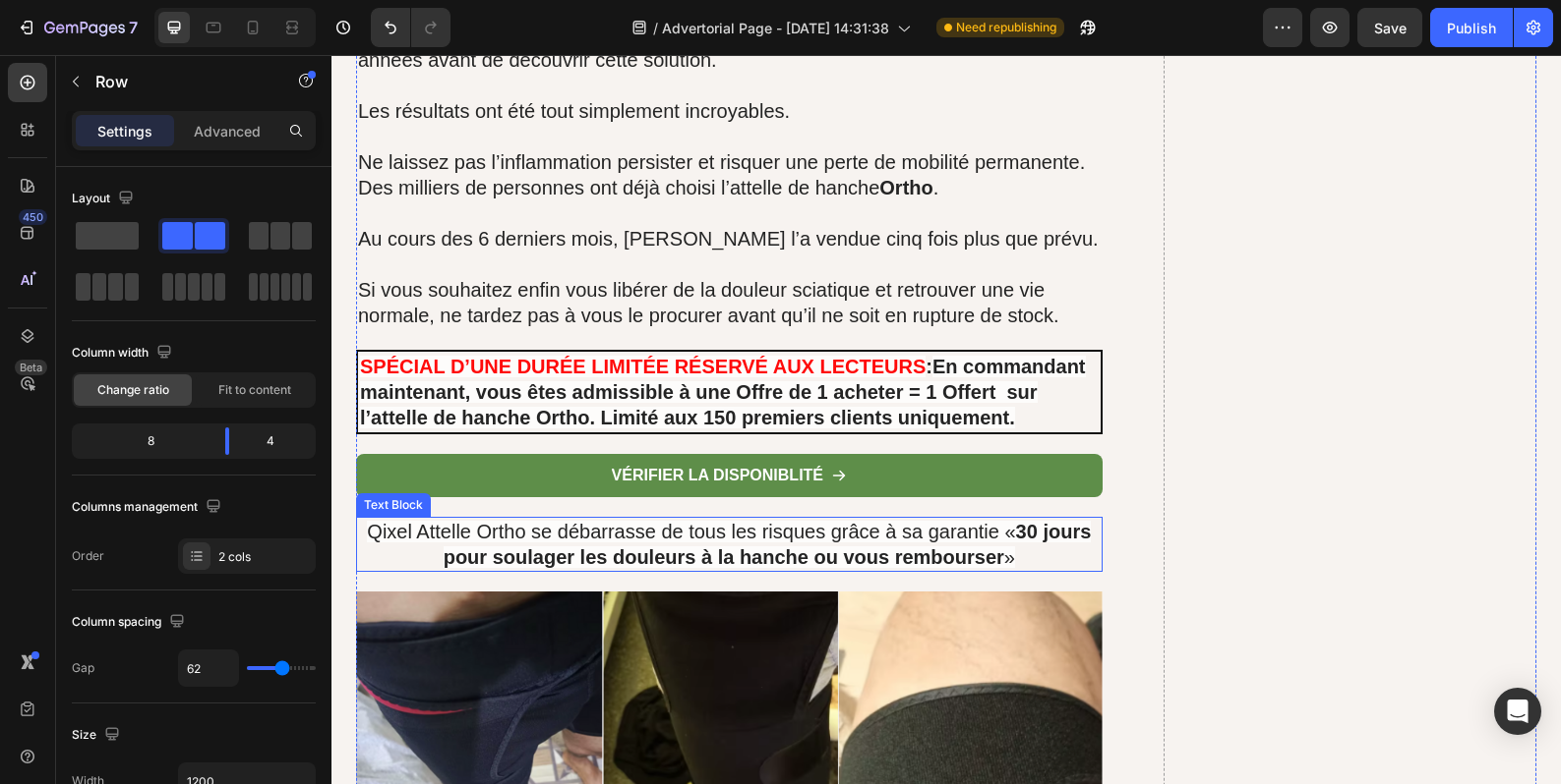
click at [775, 521] on span "Qixel Attelle Ortho se débarrasse de tous les risques grâce à sa garantie « 30 …" at bounding box center [728, 544] width 724 height 48
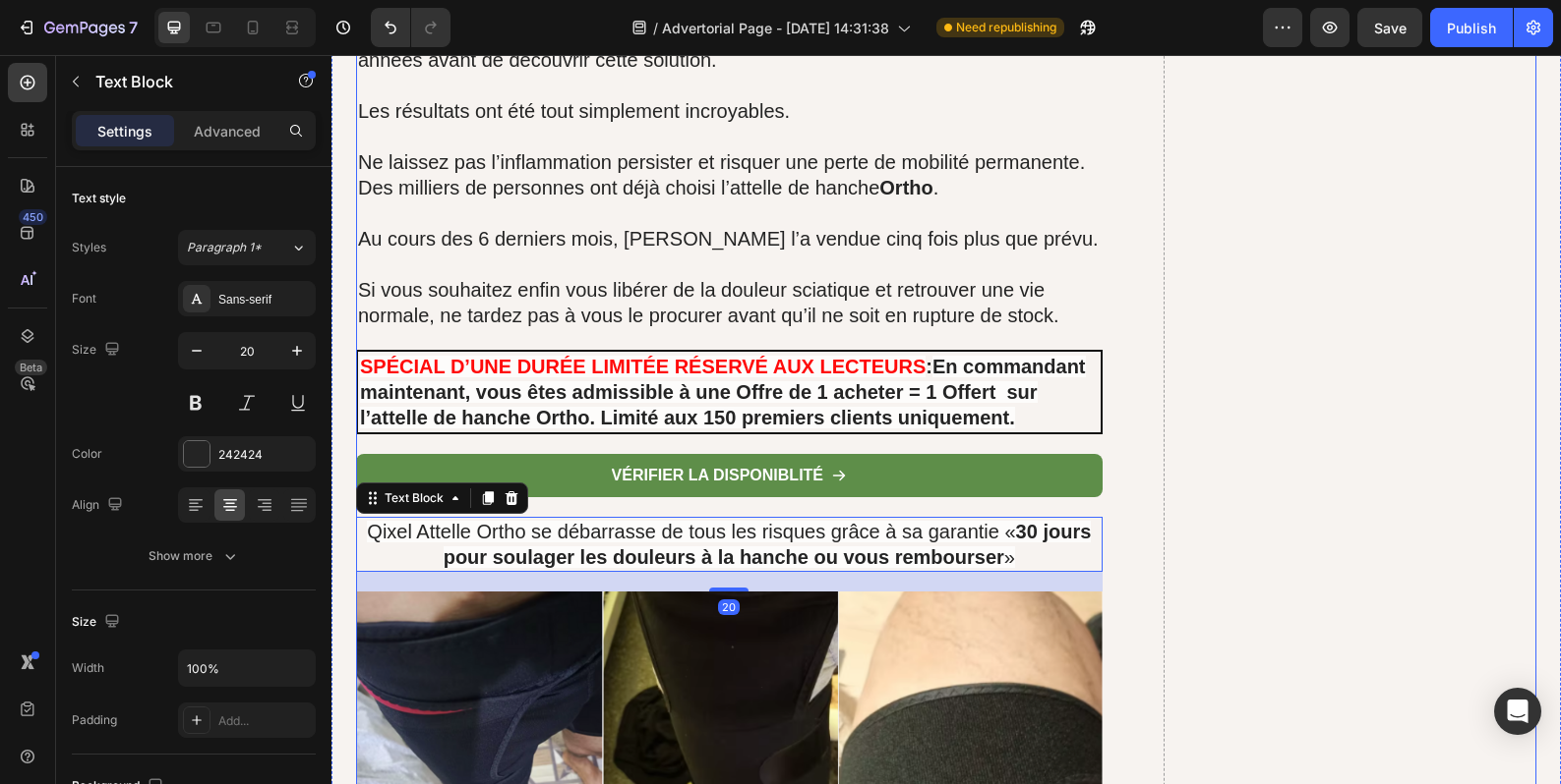
click at [747, 480] on div "vérifier la disponiblité Button" at bounding box center [729, 486] width 747 height 64
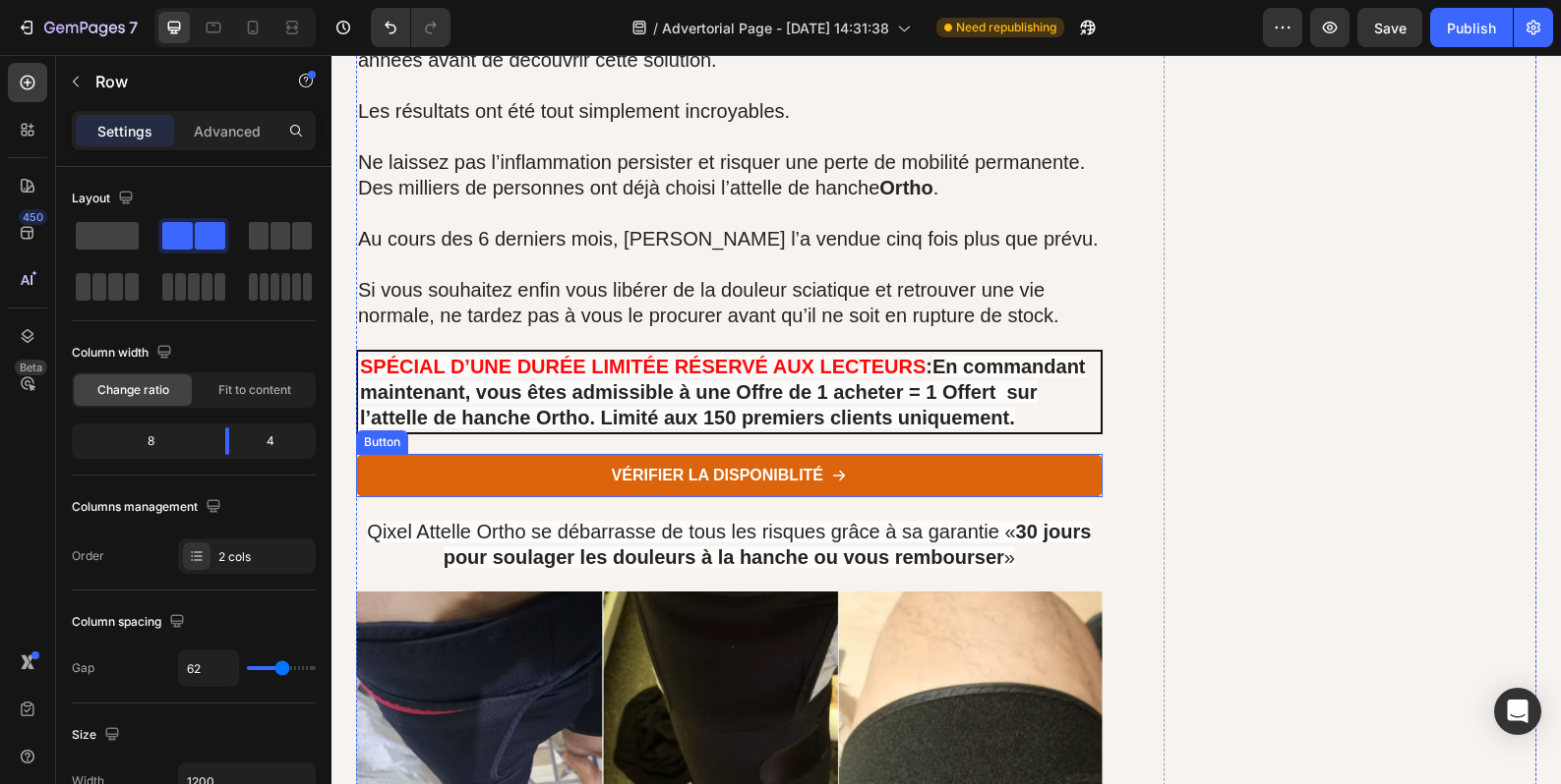
click at [856, 471] on link "vérifier la disponiblité" at bounding box center [729, 476] width 747 height 45
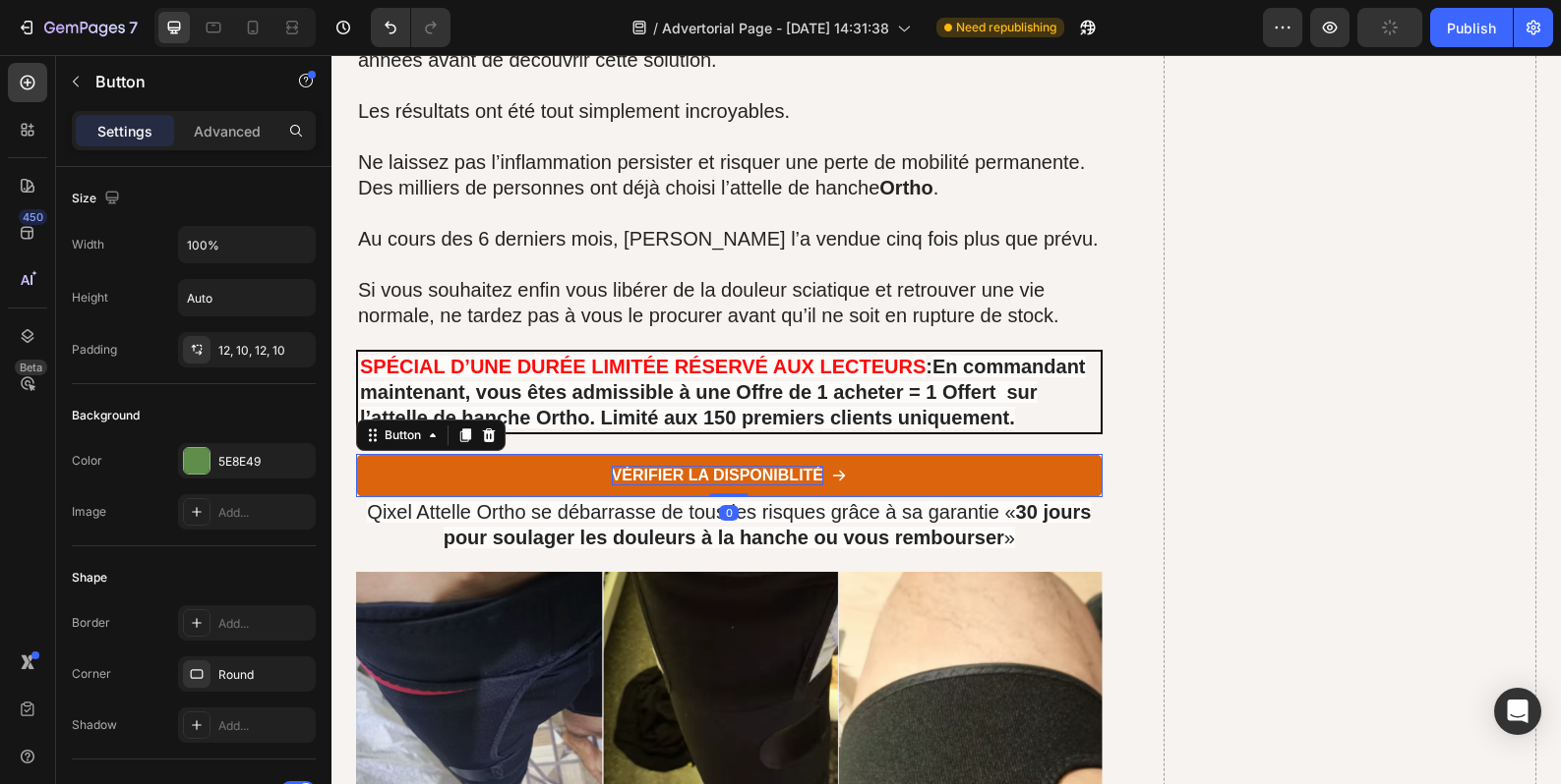
drag, startPoint x: 725, startPoint y: 493, endPoint x: 722, endPoint y: 462, distance: 31.1
click at [722, 462] on div "vérifier la disponiblité Button 0" at bounding box center [729, 476] width 747 height 45
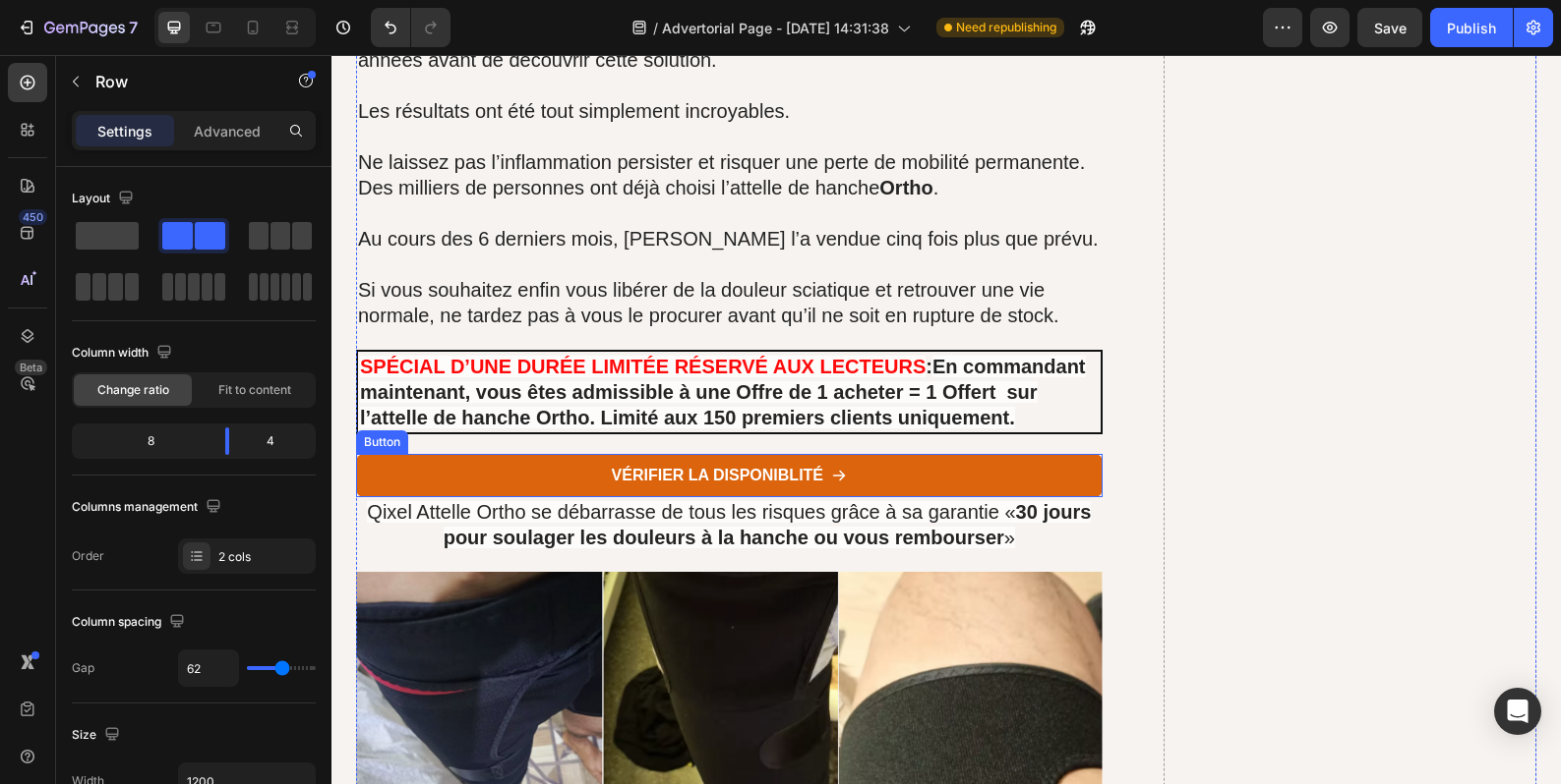
click at [860, 466] on link "vérifier la disponiblité" at bounding box center [729, 476] width 747 height 45
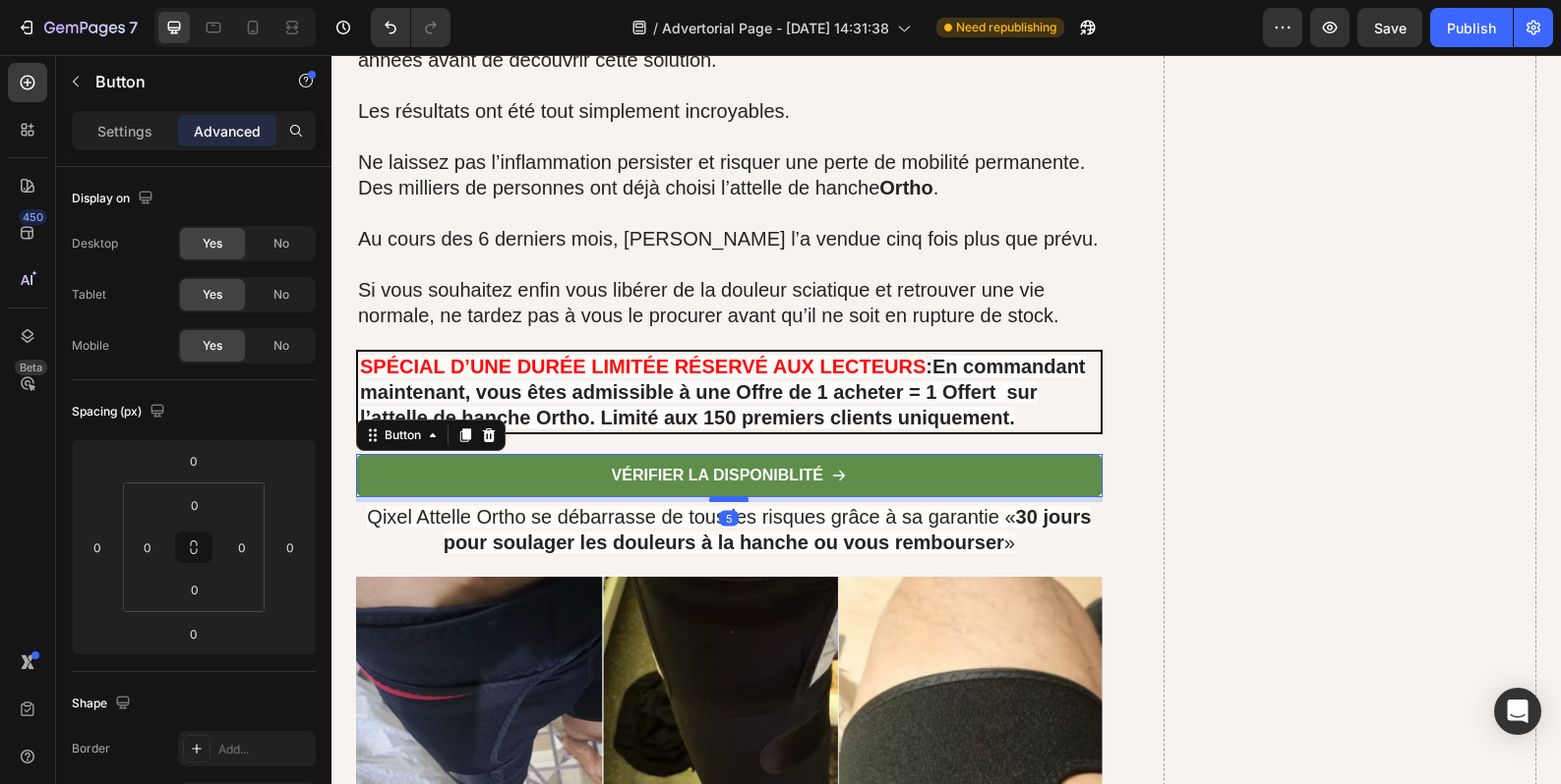
click at [719, 496] on div at bounding box center [729, 499] width 40 height 6
type input "5"
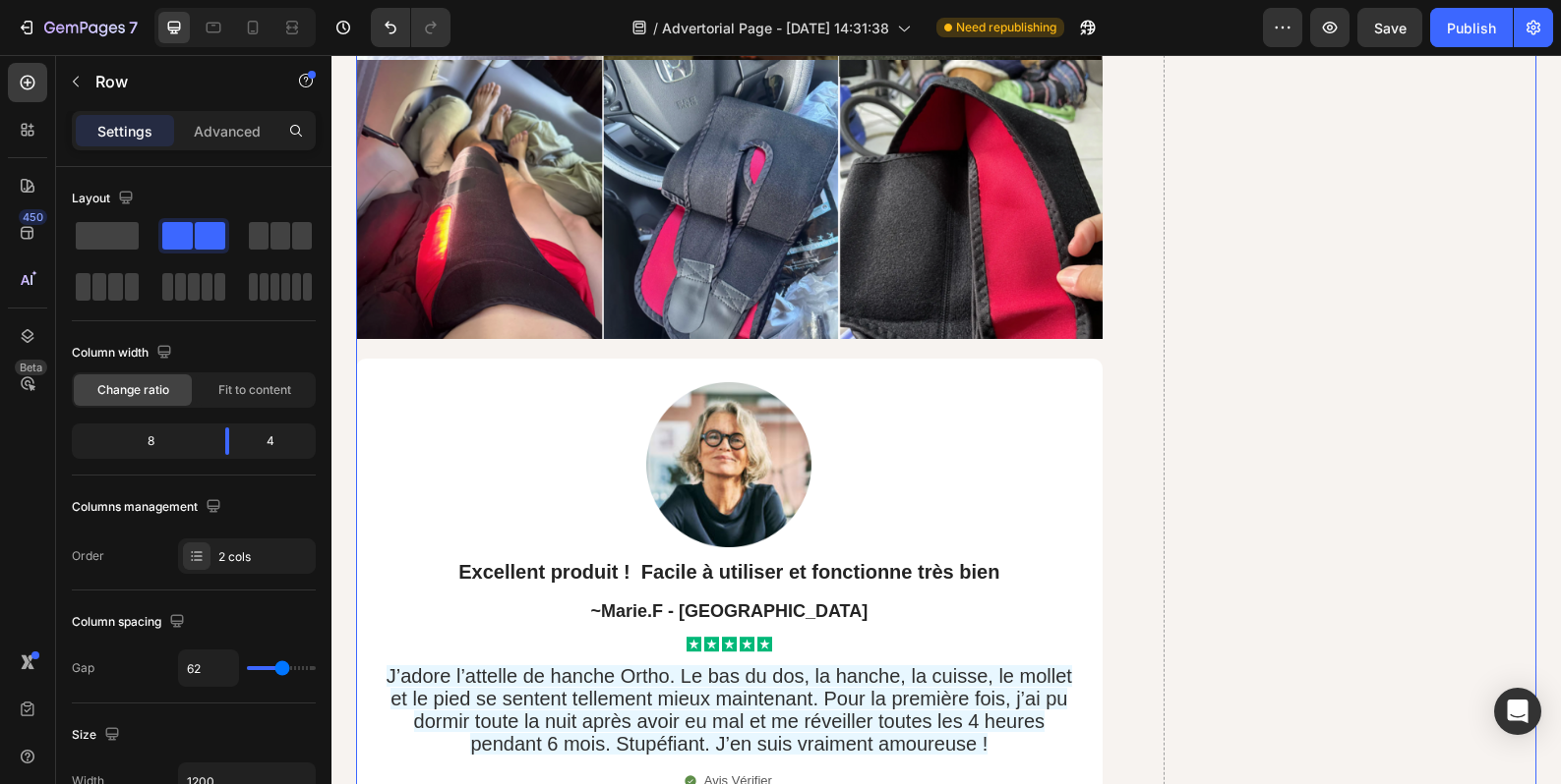
scroll to position [15916, 0]
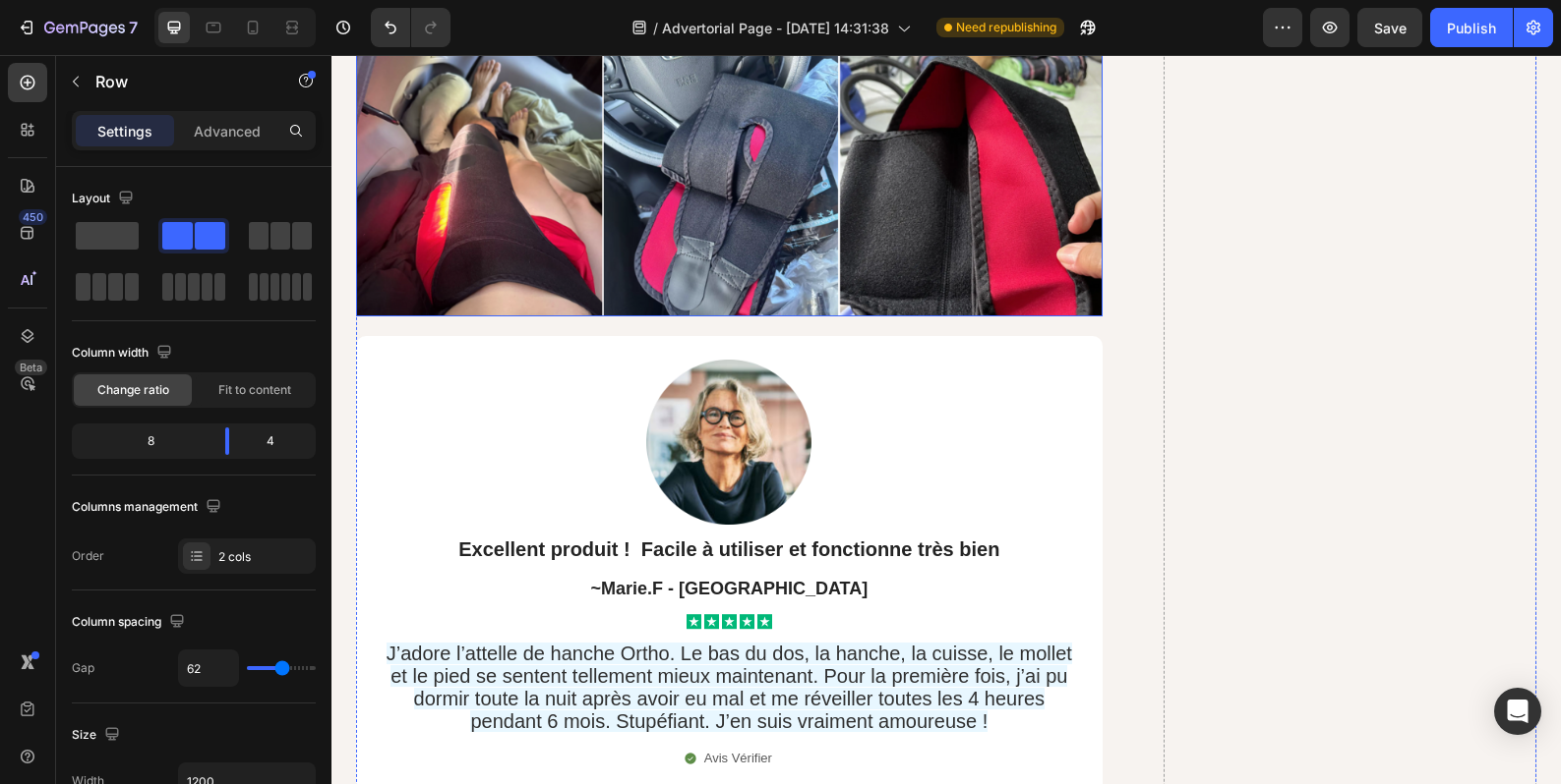
click at [904, 276] on img at bounding box center [729, 37] width 747 height 559
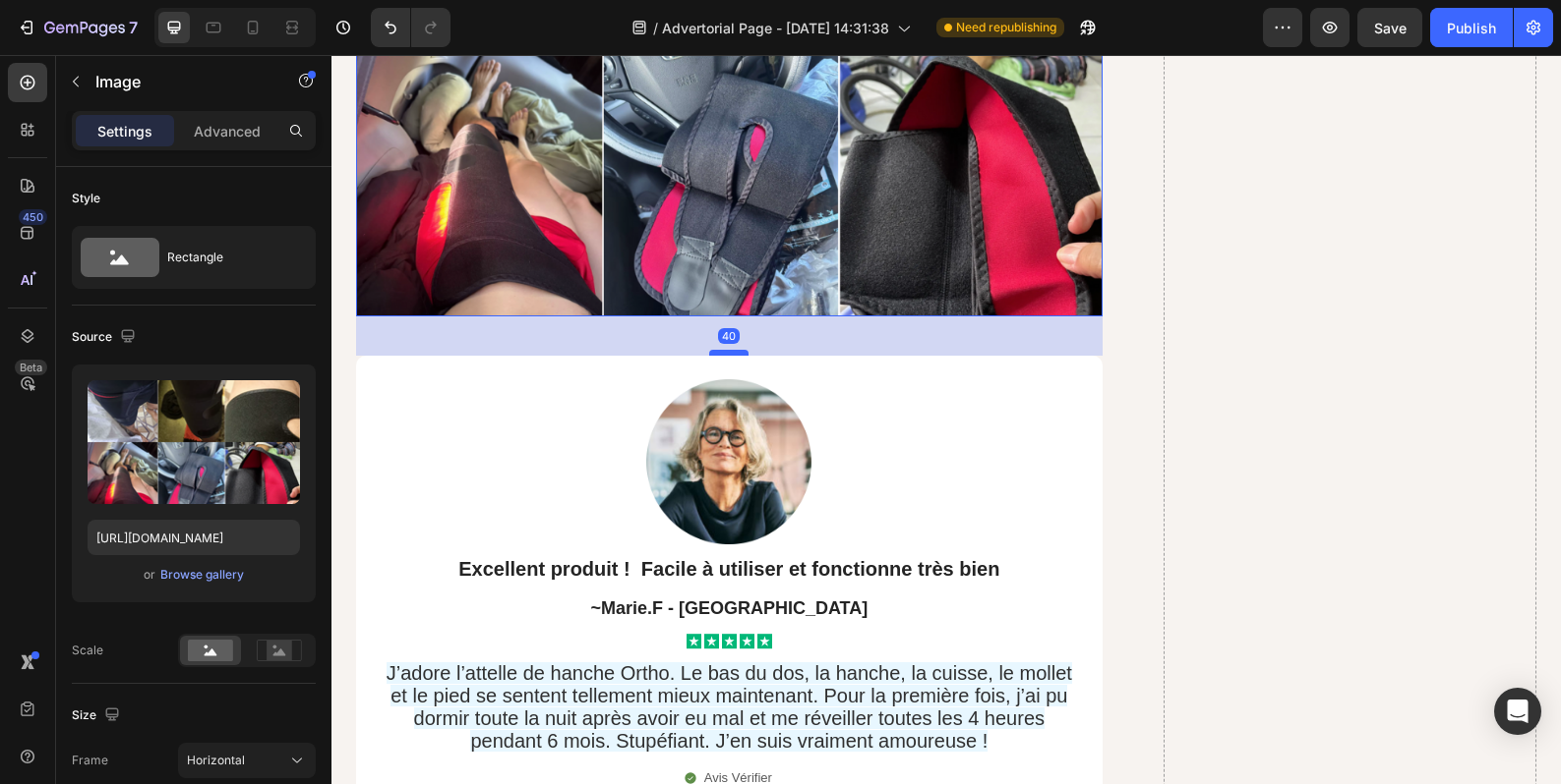
drag, startPoint x: 732, startPoint y: 309, endPoint x: 730, endPoint y: 329, distance: 20.1
click at [730, 349] on div at bounding box center [729, 352] width 40 height 6
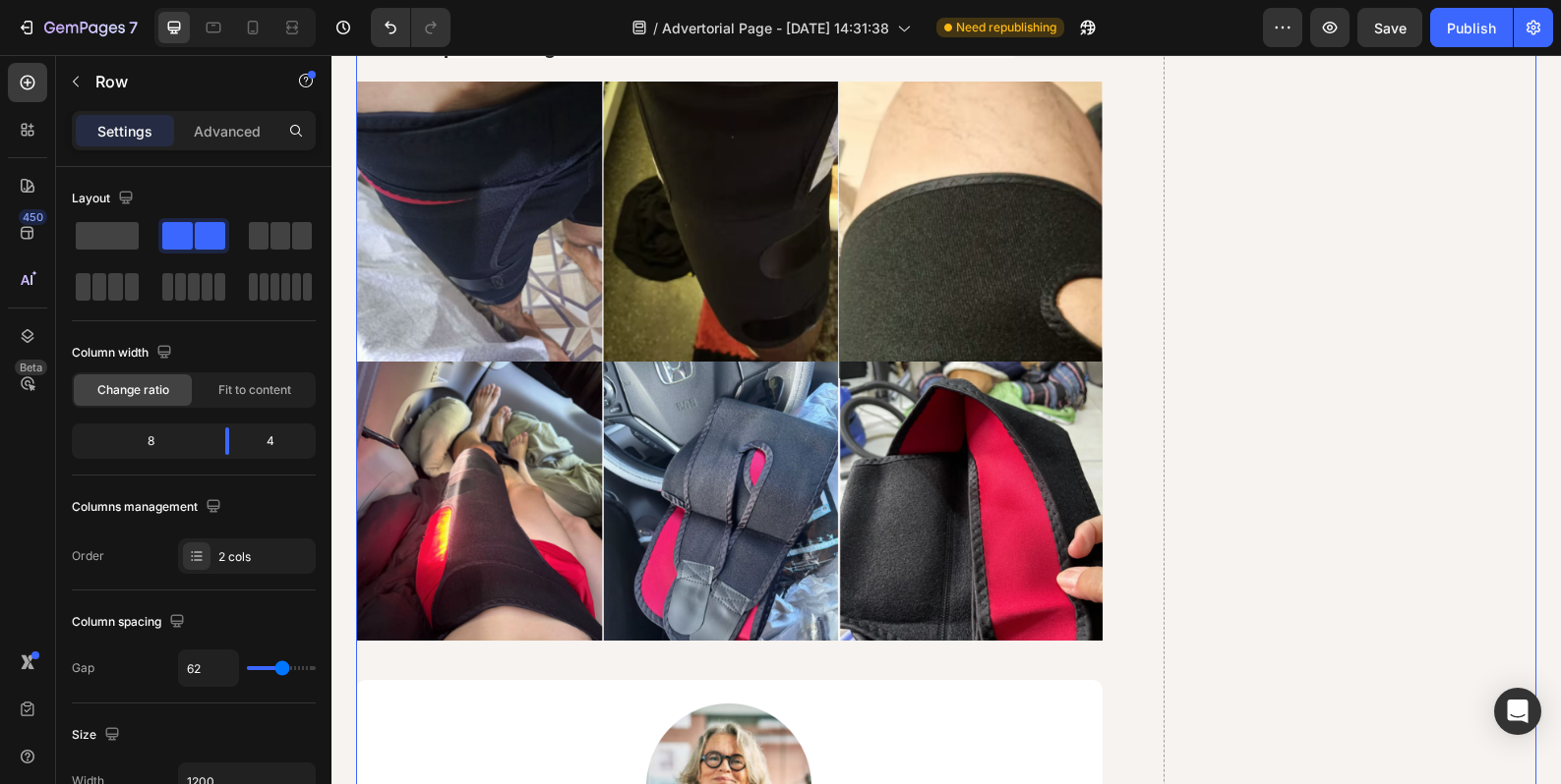
scroll to position [15587, 0]
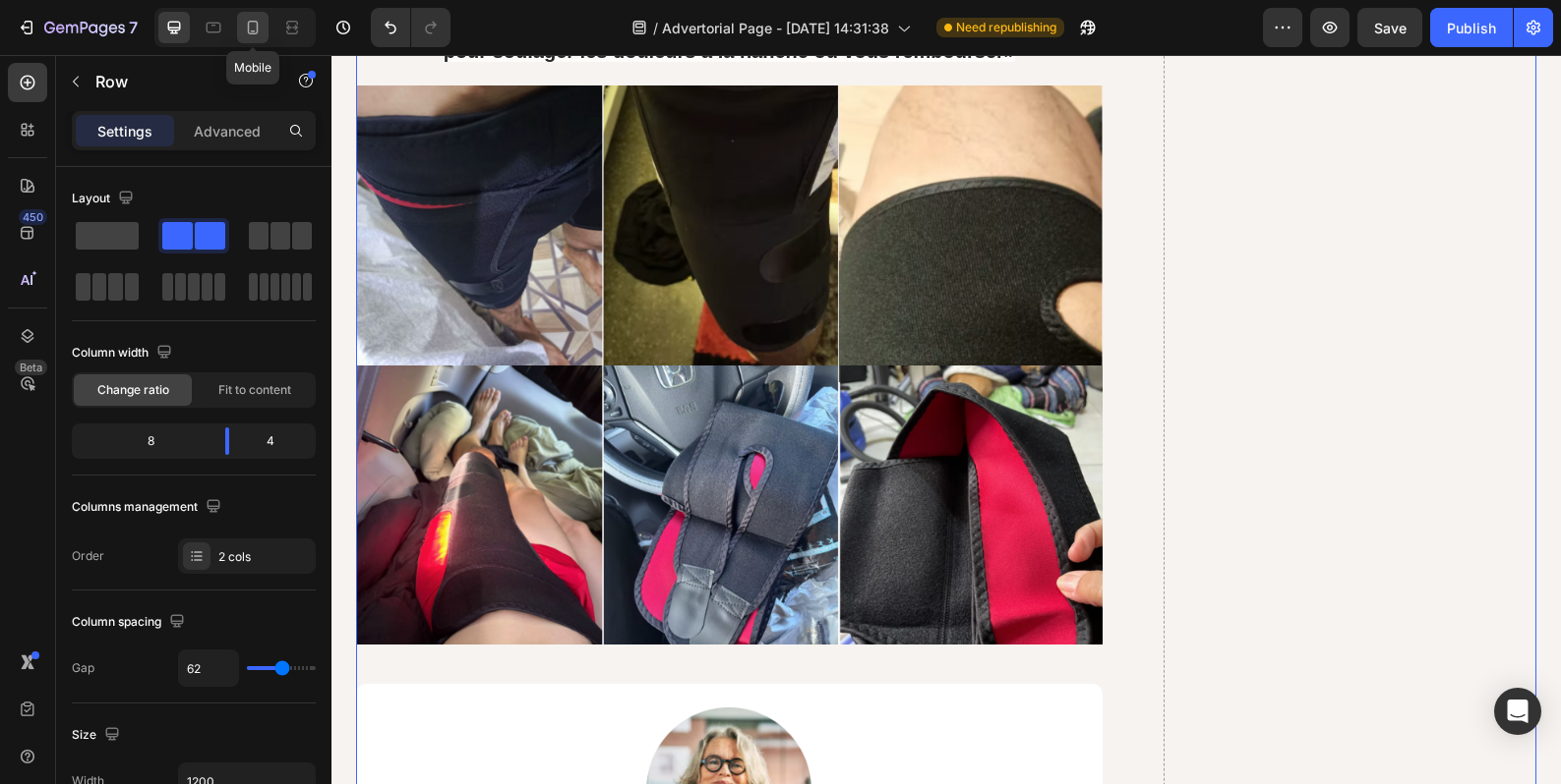
click at [262, 36] on icon at bounding box center [253, 28] width 20 height 20
type input "0"
type input "100%"
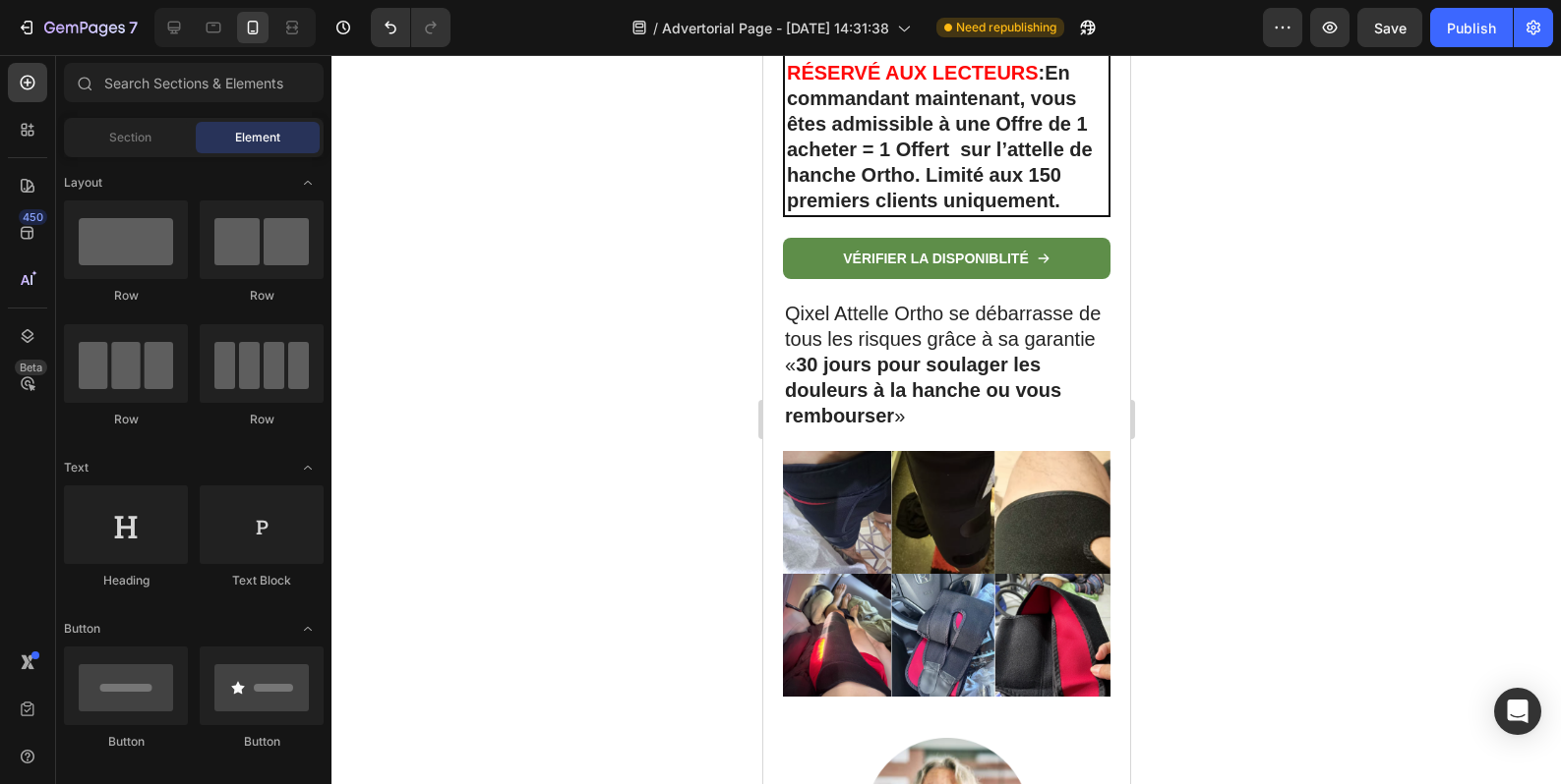
scroll to position [17338, 0]
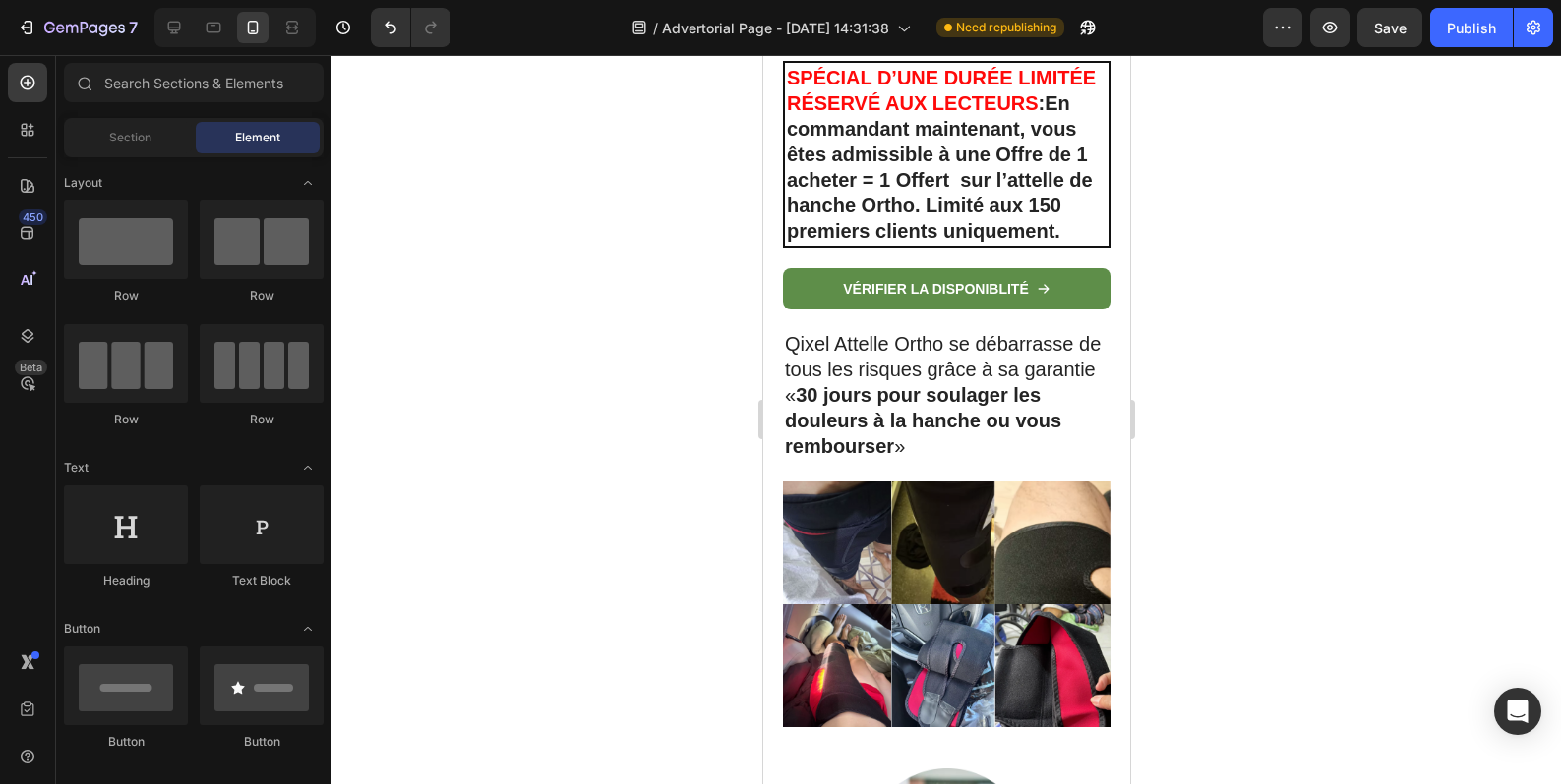
drag, startPoint x: 1119, startPoint y: 191, endPoint x: 1900, endPoint y: 699, distance: 931.7
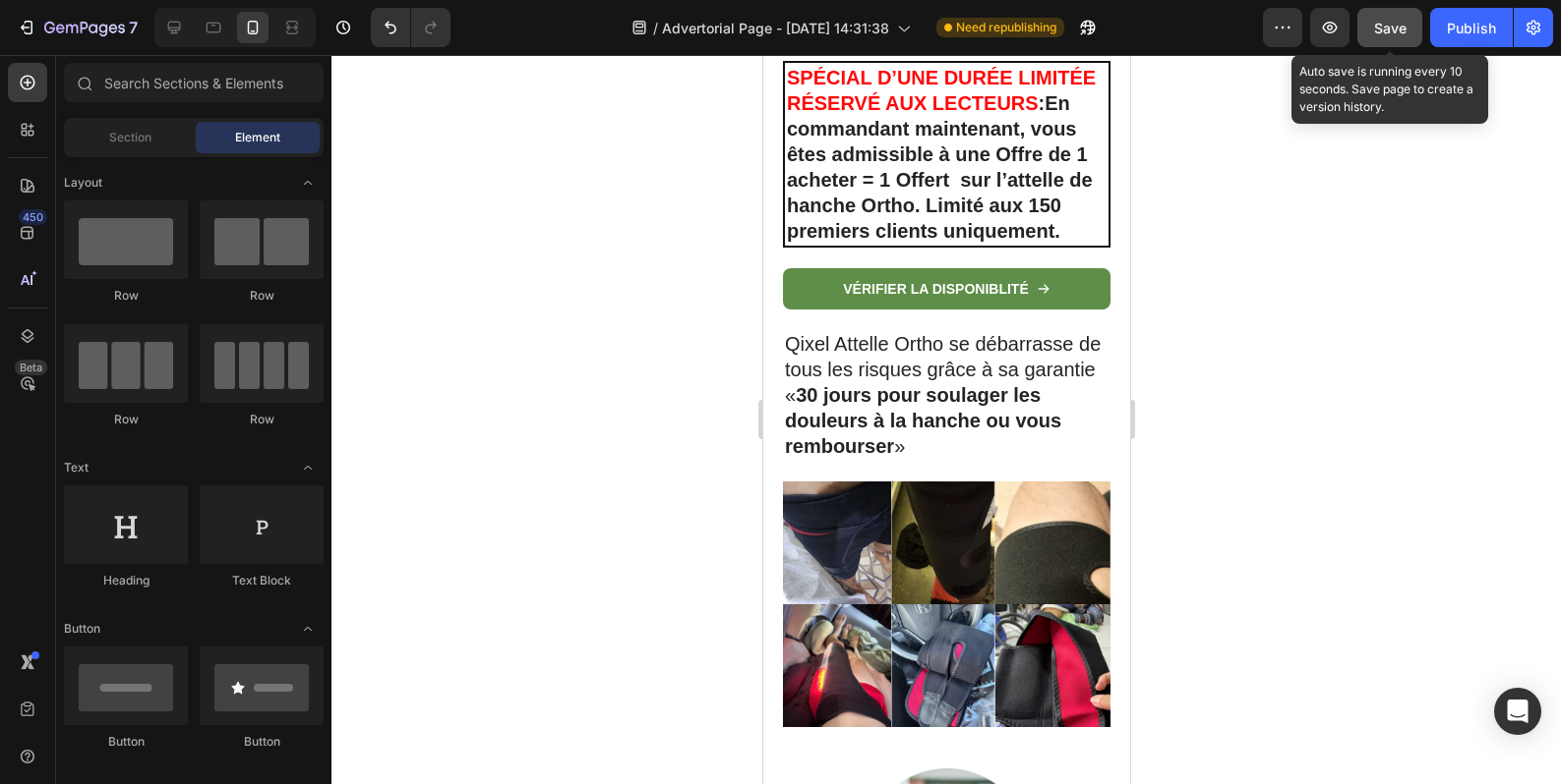
click at [1400, 35] on span "Save" at bounding box center [1390, 28] width 33 height 17
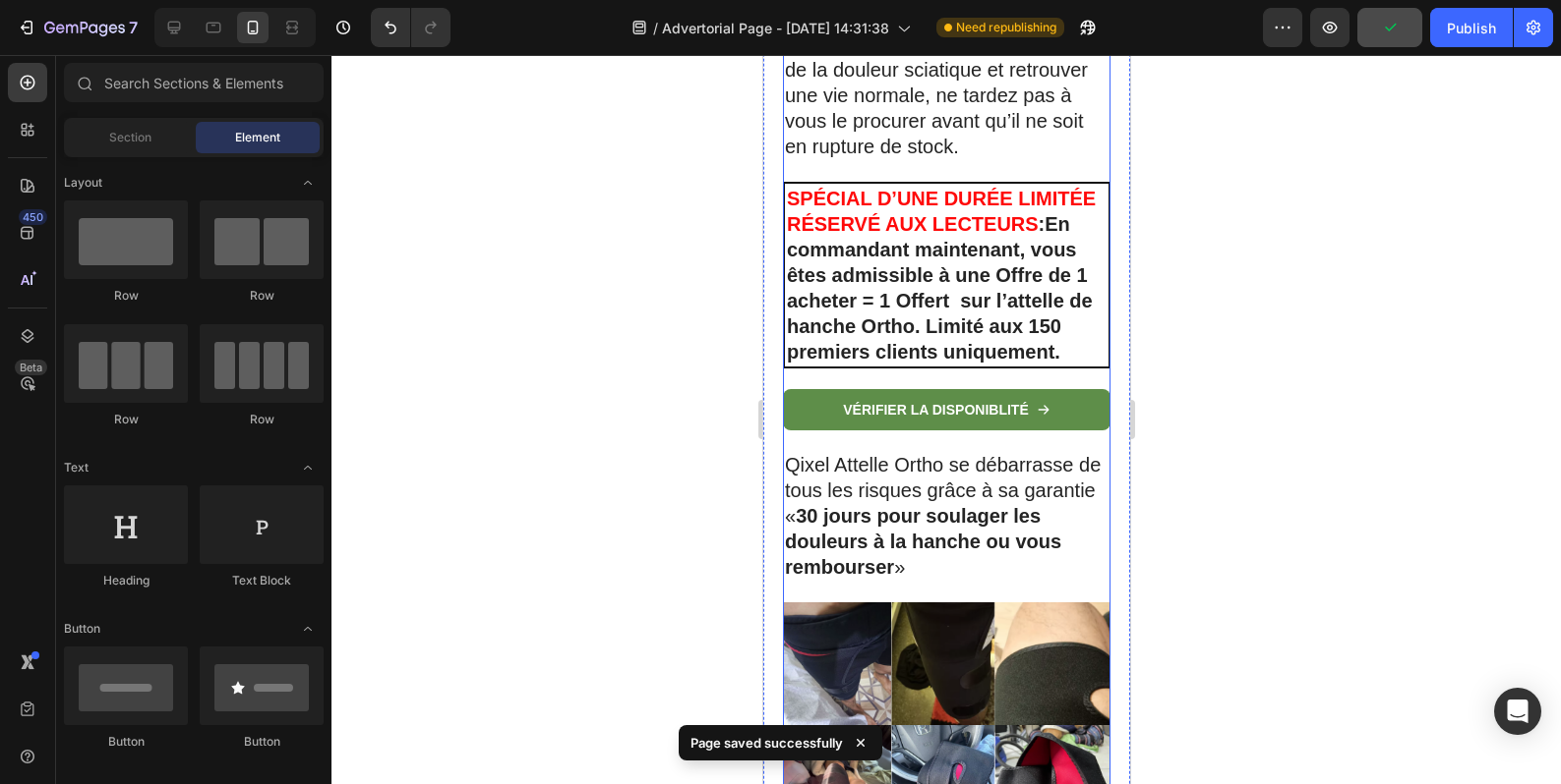
scroll to position [17175, 0]
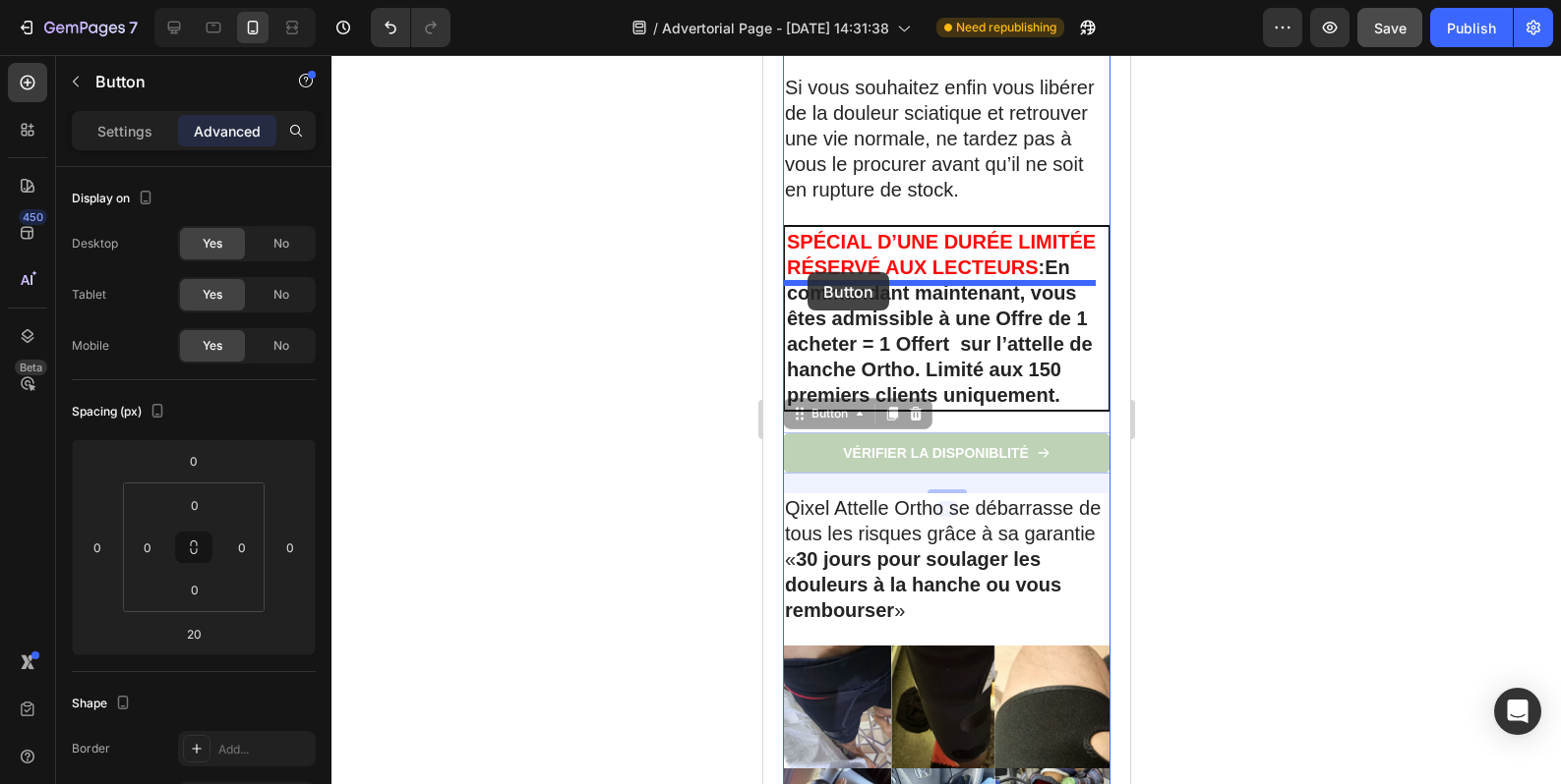
drag, startPoint x: 795, startPoint y: 537, endPoint x: 806, endPoint y: 274, distance: 263.2
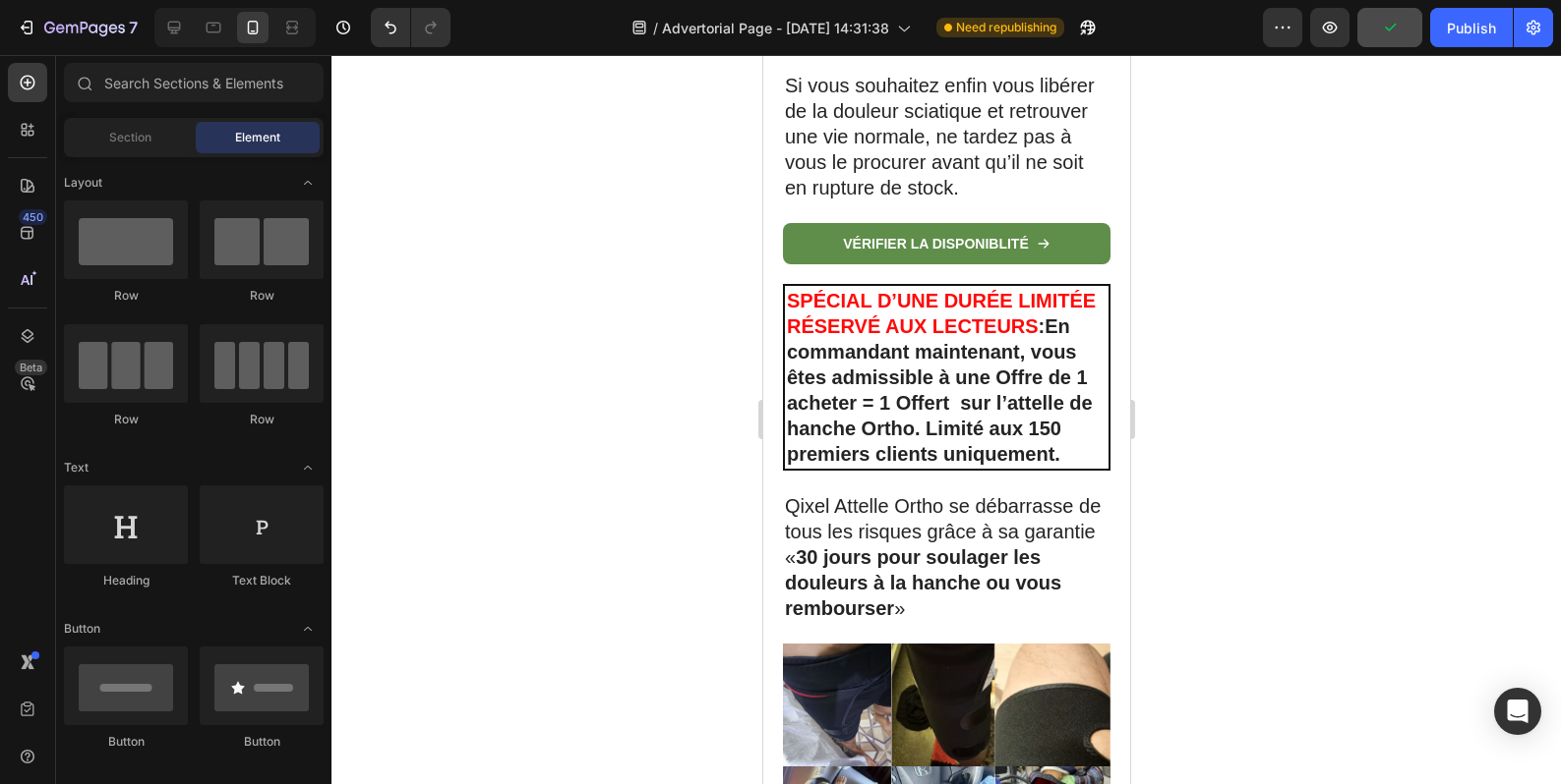
scroll to position [17206, 0]
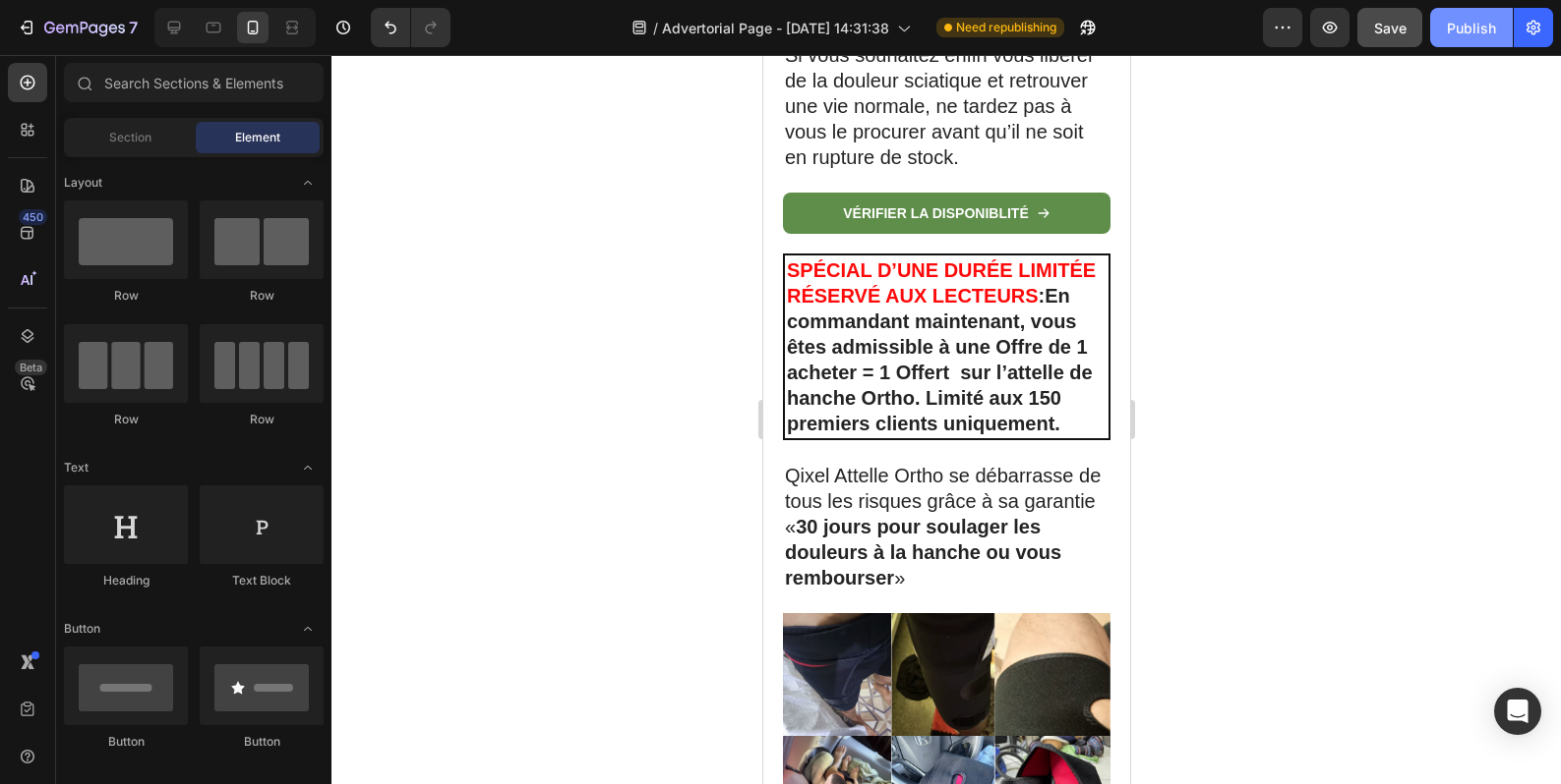
click at [1461, 36] on div "Publish" at bounding box center [1472, 28] width 50 height 21
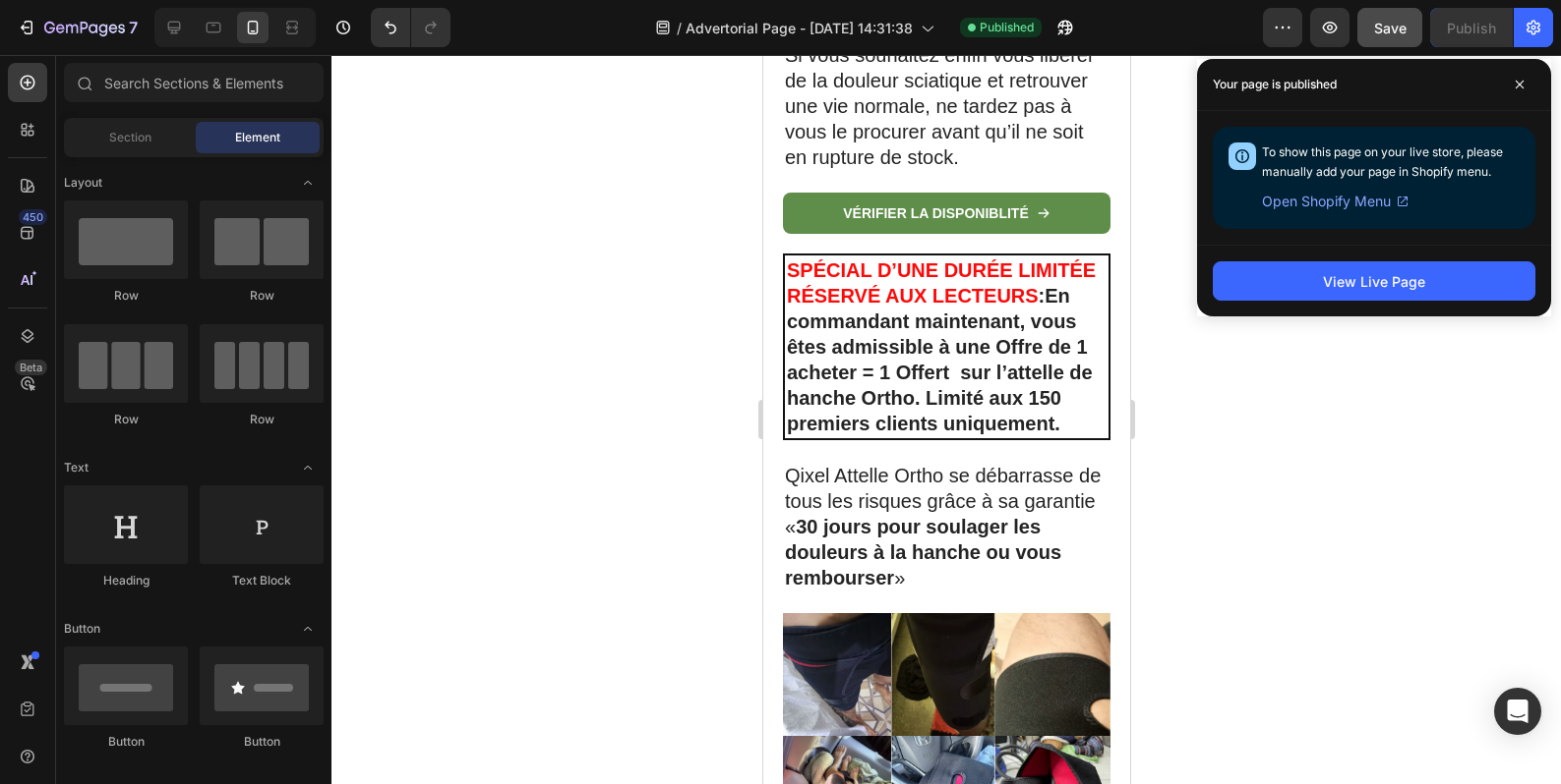
click at [1338, 200] on span "Open Shopify Menu" at bounding box center [1326, 202] width 129 height 24
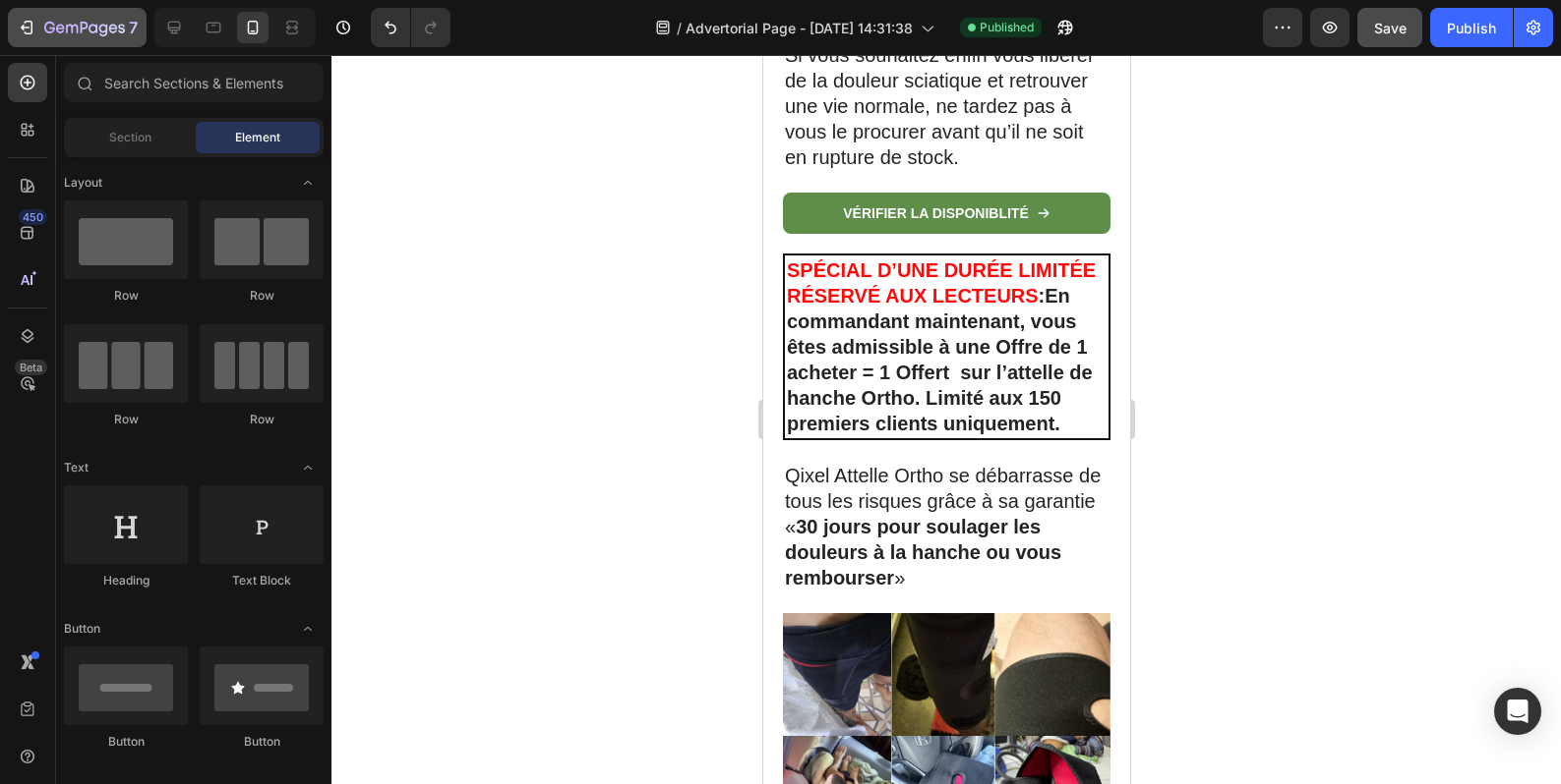
click at [25, 42] on button "7" at bounding box center [77, 28] width 139 height 40
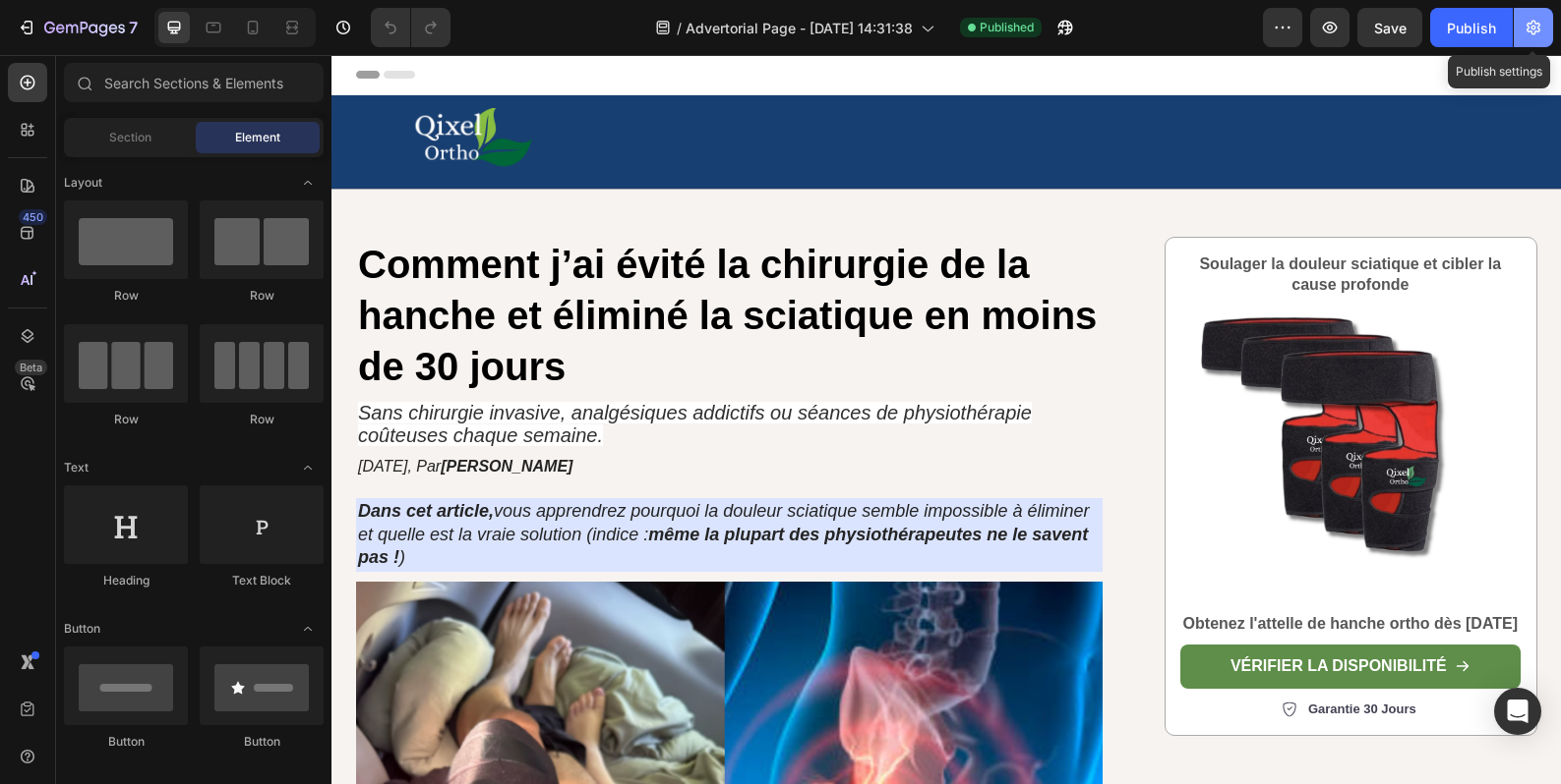
click at [1542, 32] on icon "button" at bounding box center [1533, 28] width 20 height 20
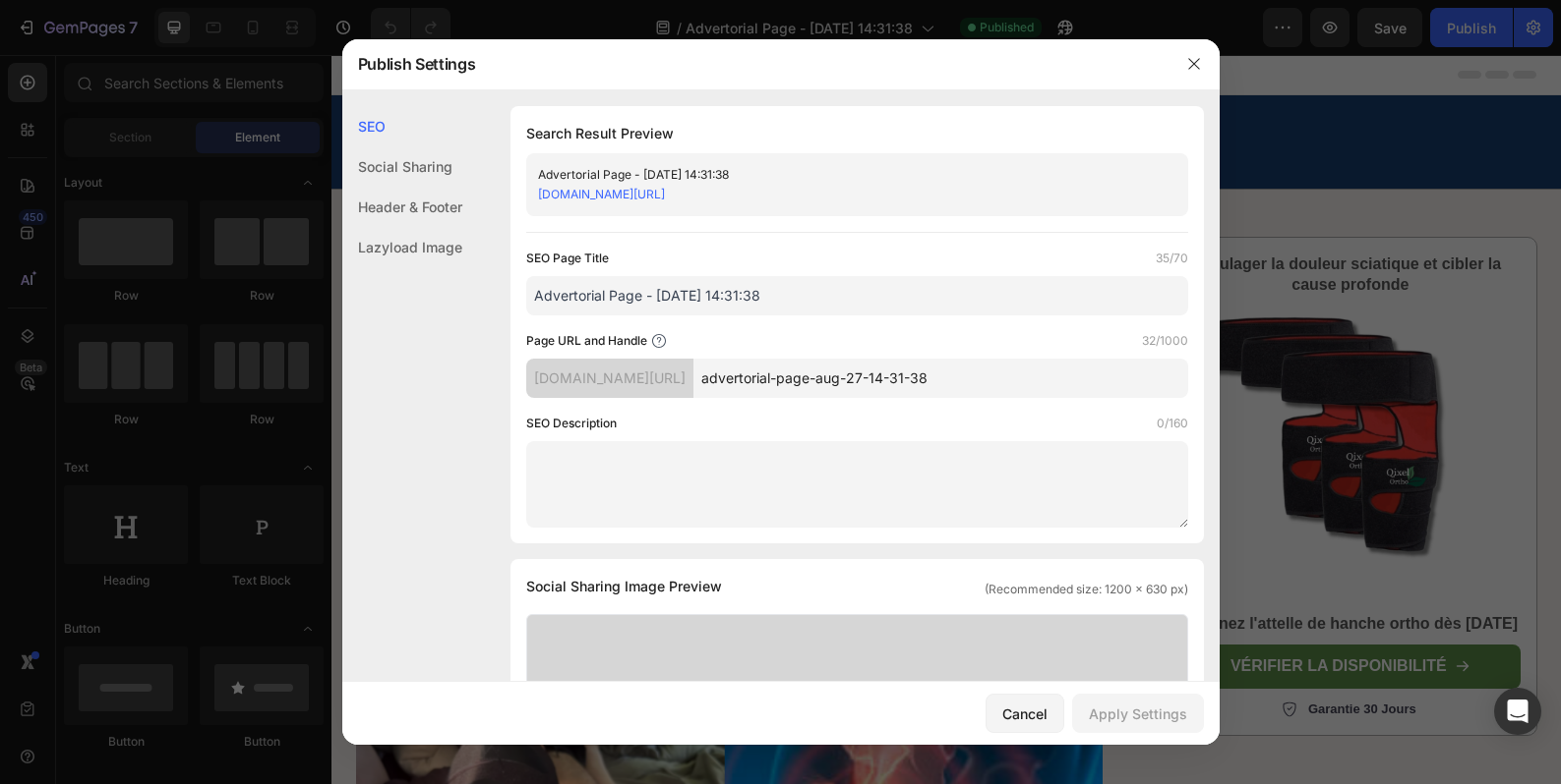
click at [665, 199] on link "[DOMAIN_NAME][URL]" at bounding box center [601, 194] width 127 height 15
click at [1198, 66] on icon "button" at bounding box center [1194, 64] width 16 height 16
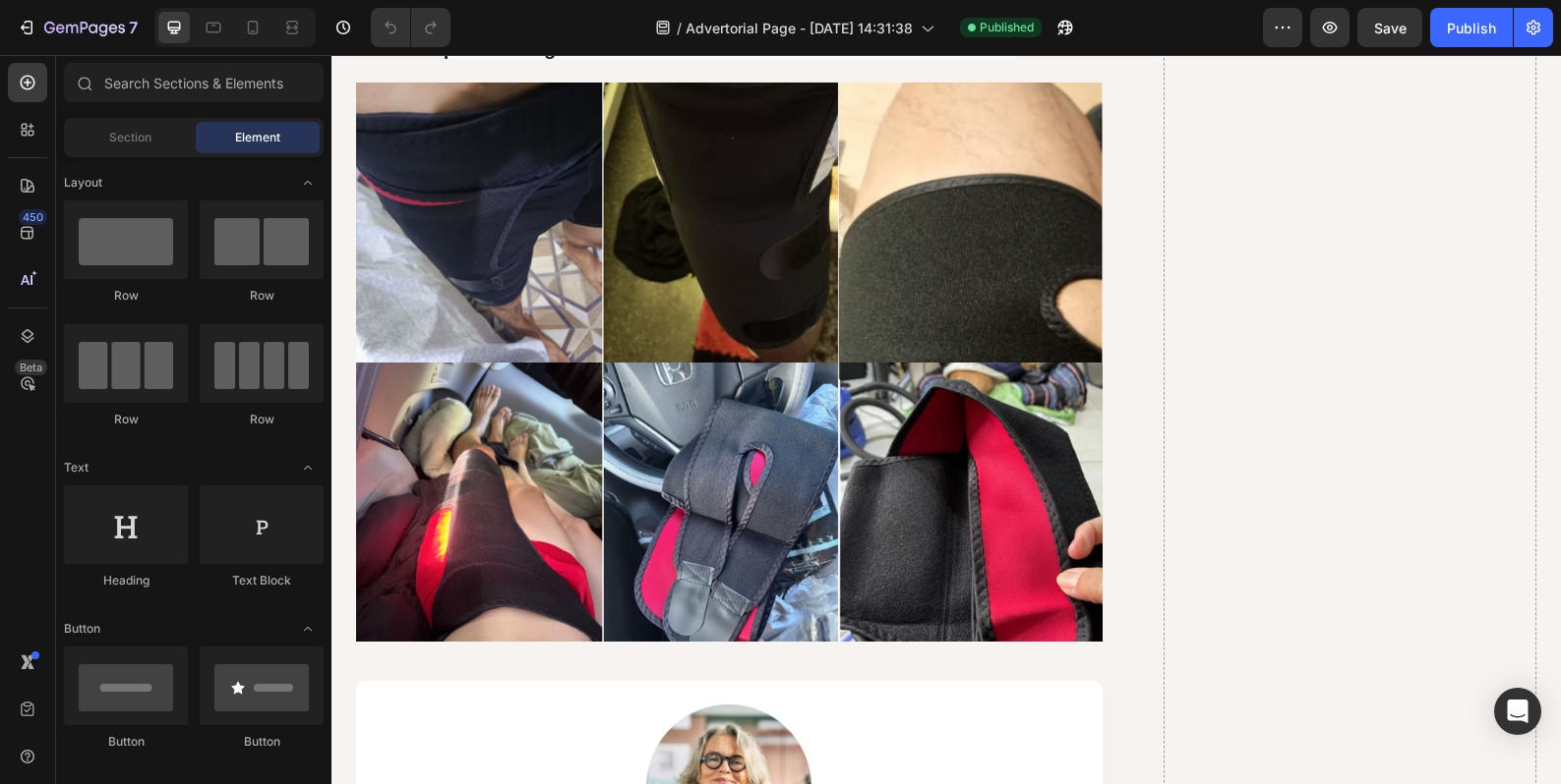
scroll to position [15006, 0]
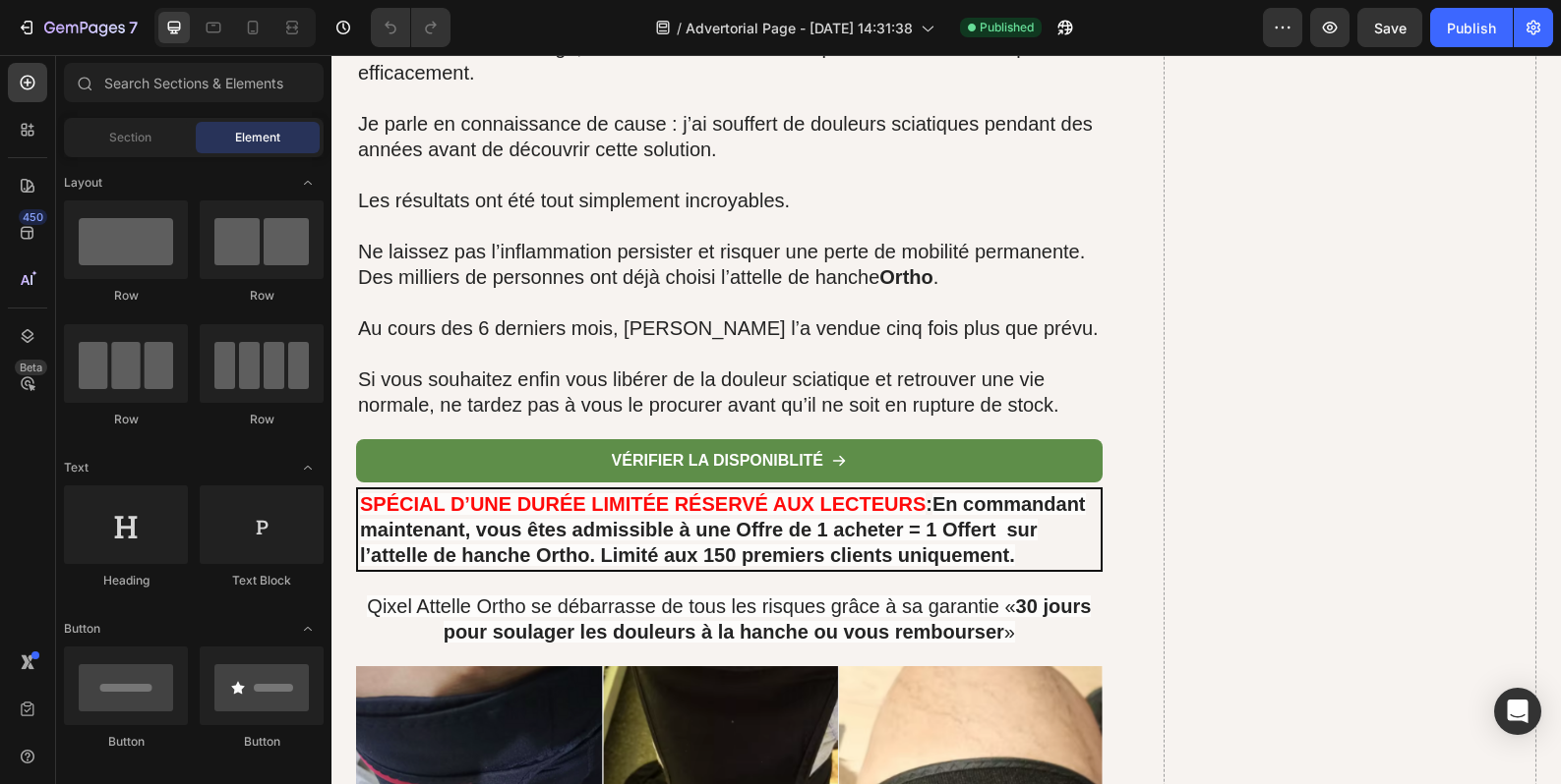
drag, startPoint x: 1554, startPoint y: 147, endPoint x: 1861, endPoint y: 744, distance: 671.3
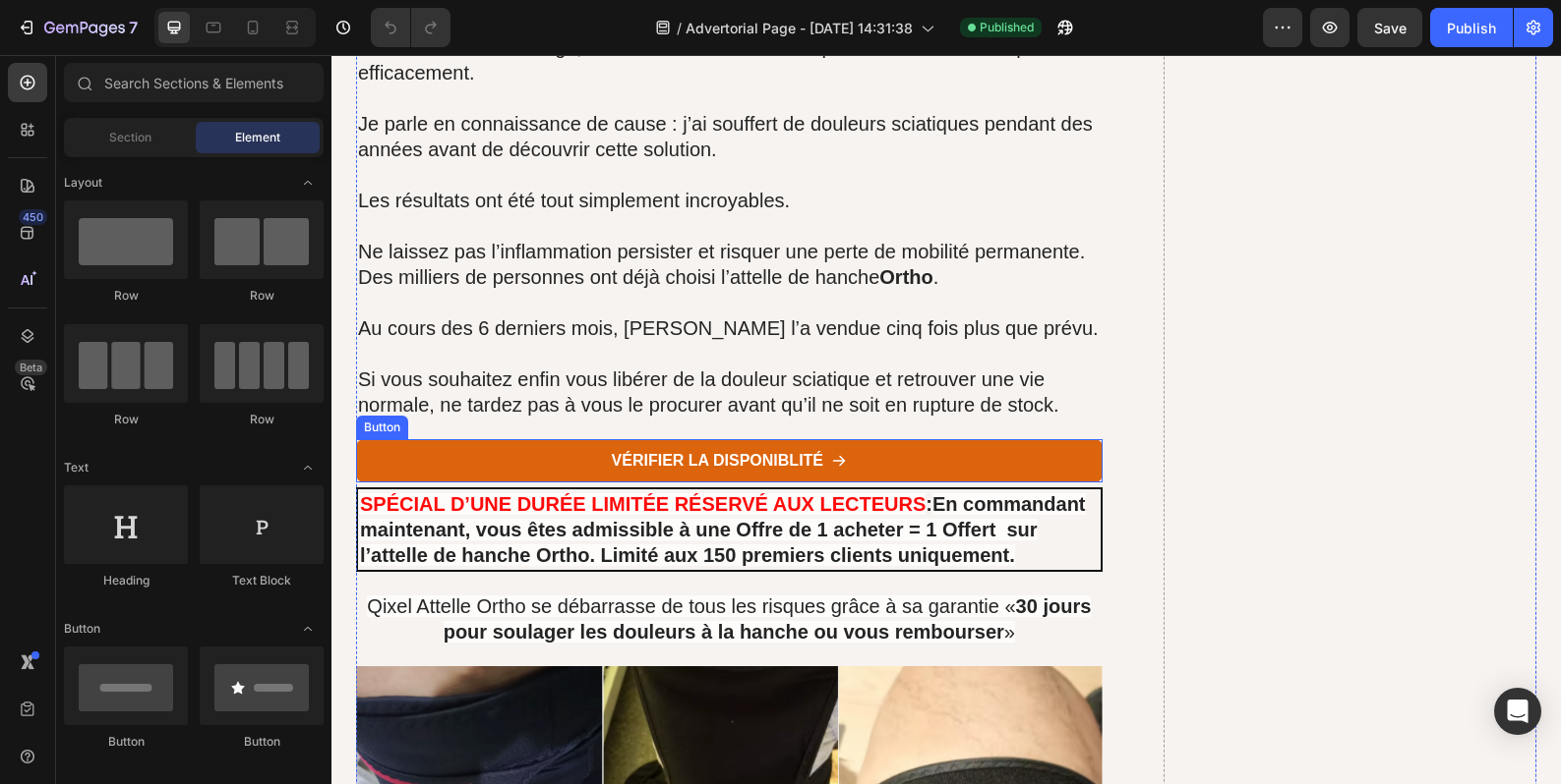
click at [887, 440] on link "vérifier la disponiblité" at bounding box center [729, 461] width 747 height 45
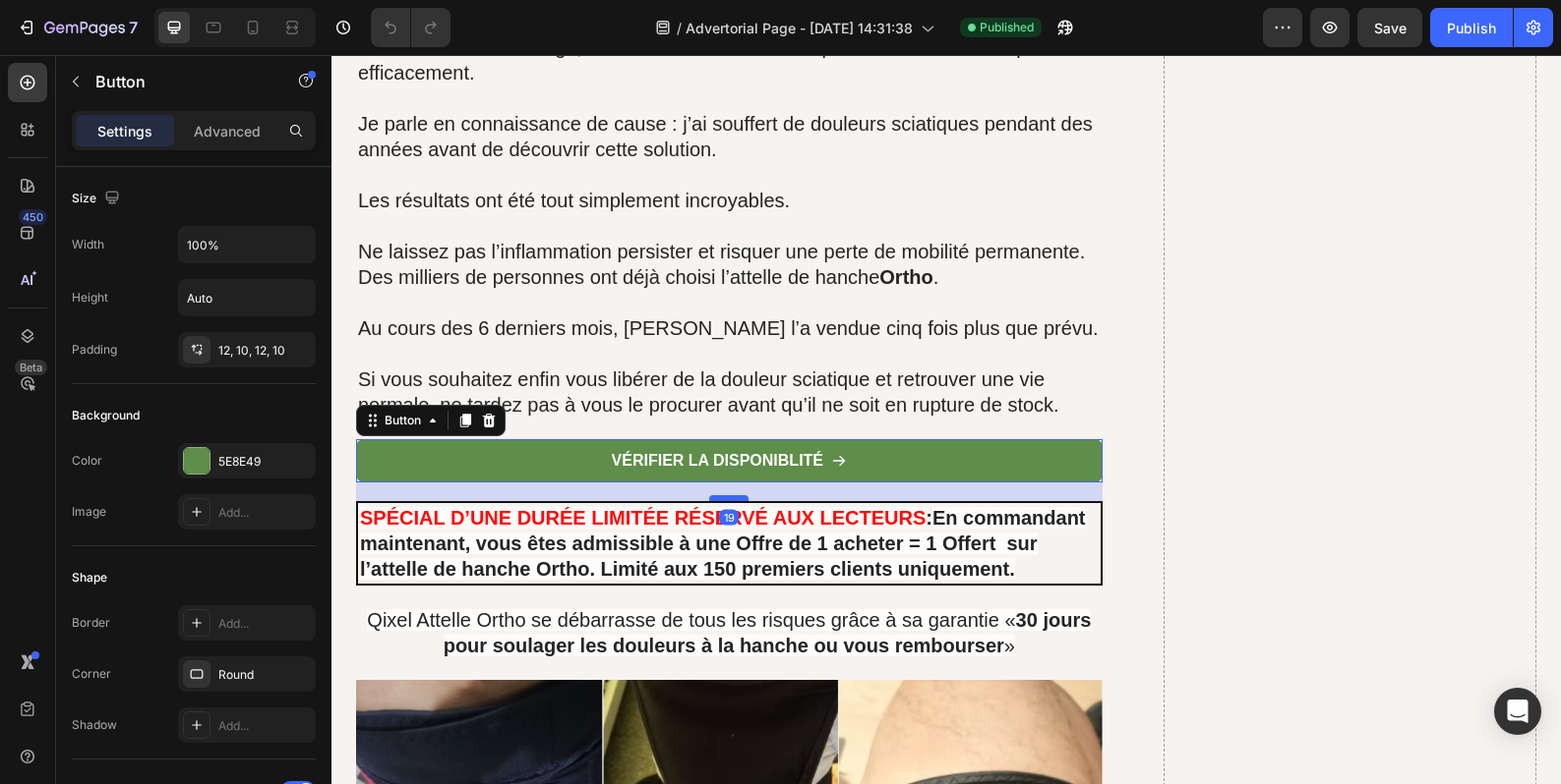
drag, startPoint x: 725, startPoint y: 439, endPoint x: 725, endPoint y: 452, distance: 13.0
click at [725, 495] on div at bounding box center [729, 498] width 40 height 6
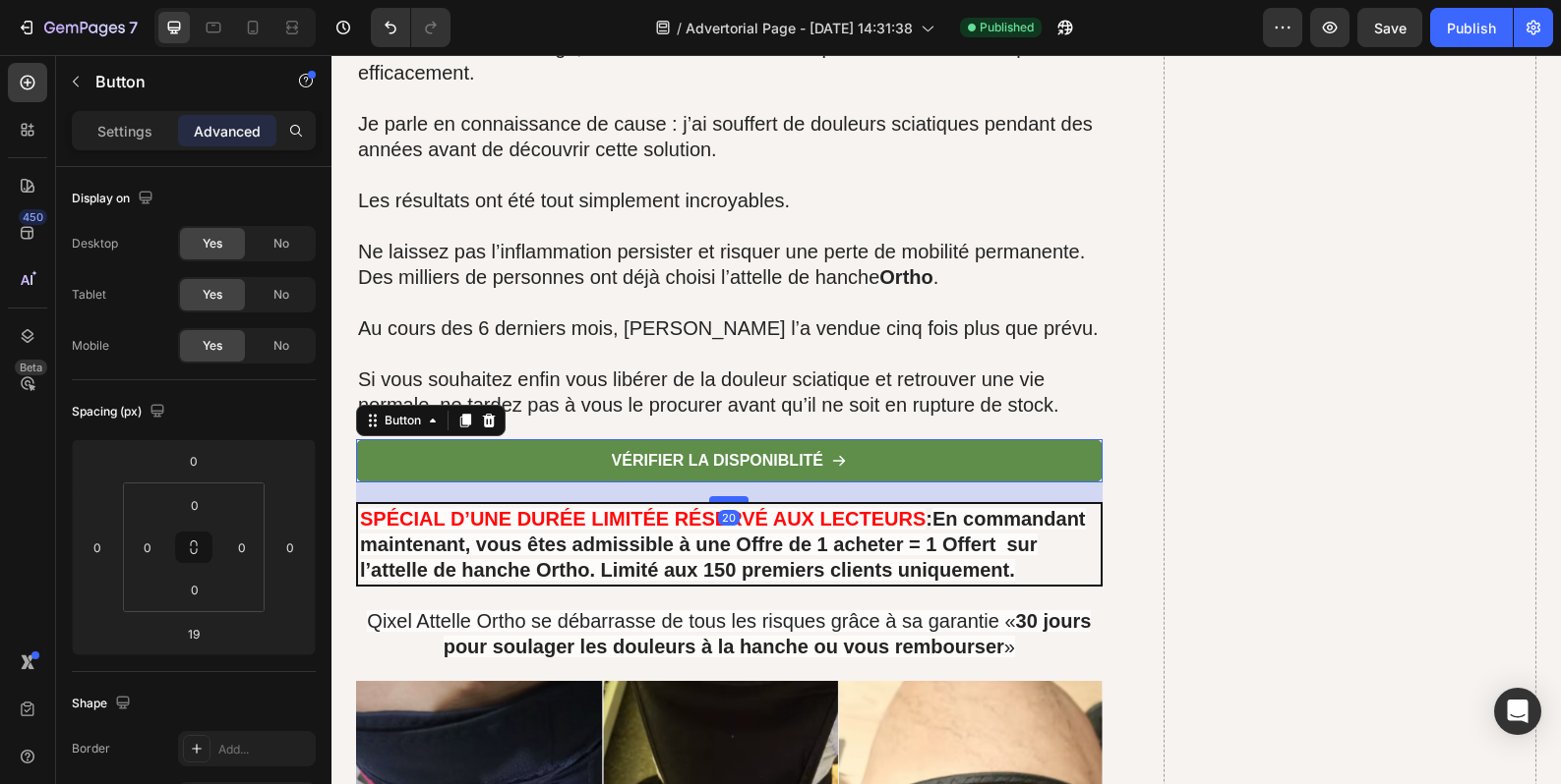
click at [731, 496] on div at bounding box center [729, 499] width 40 height 6
type input "20"
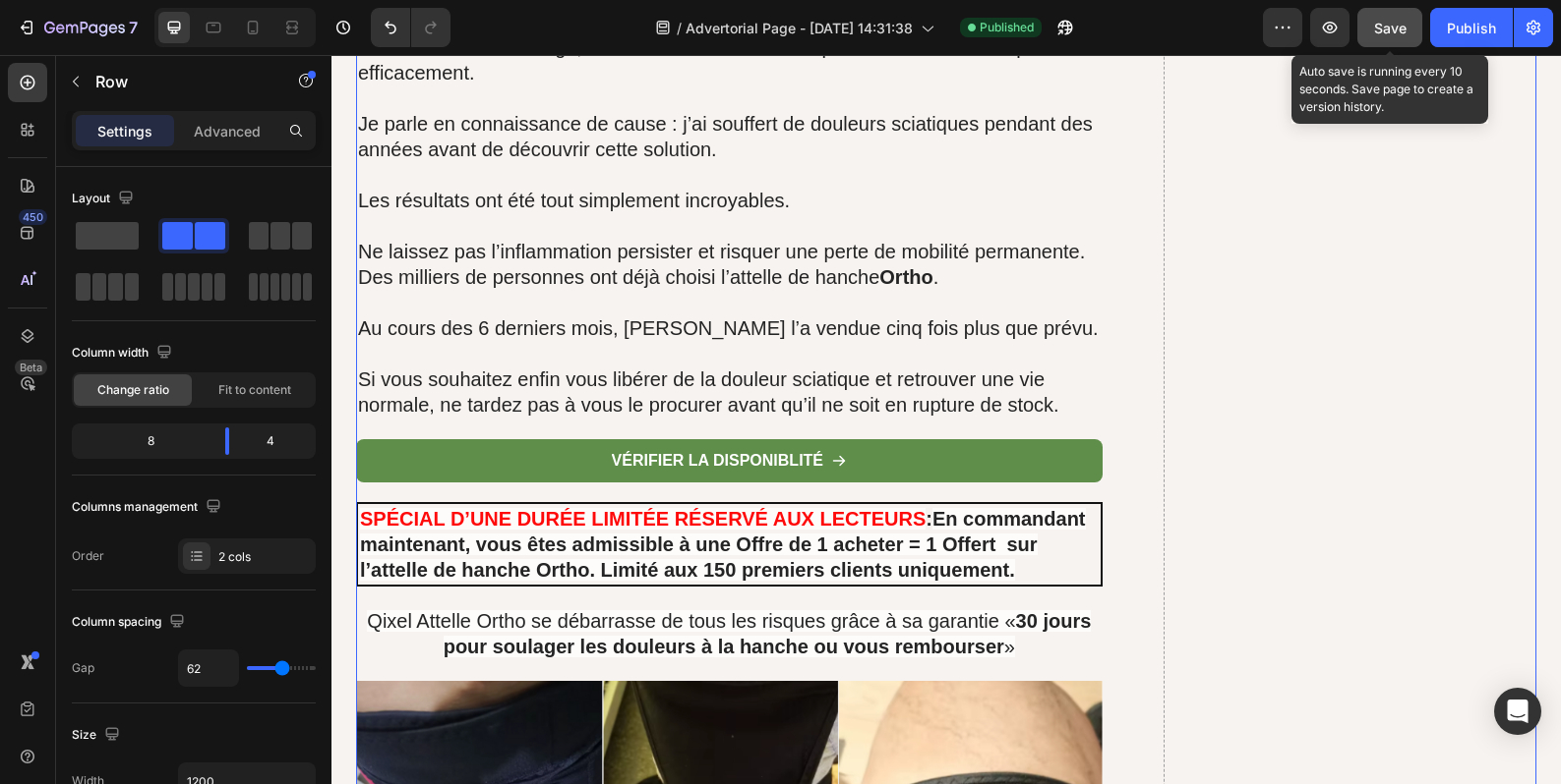
click at [1385, 34] on span "Save" at bounding box center [1390, 28] width 33 height 17
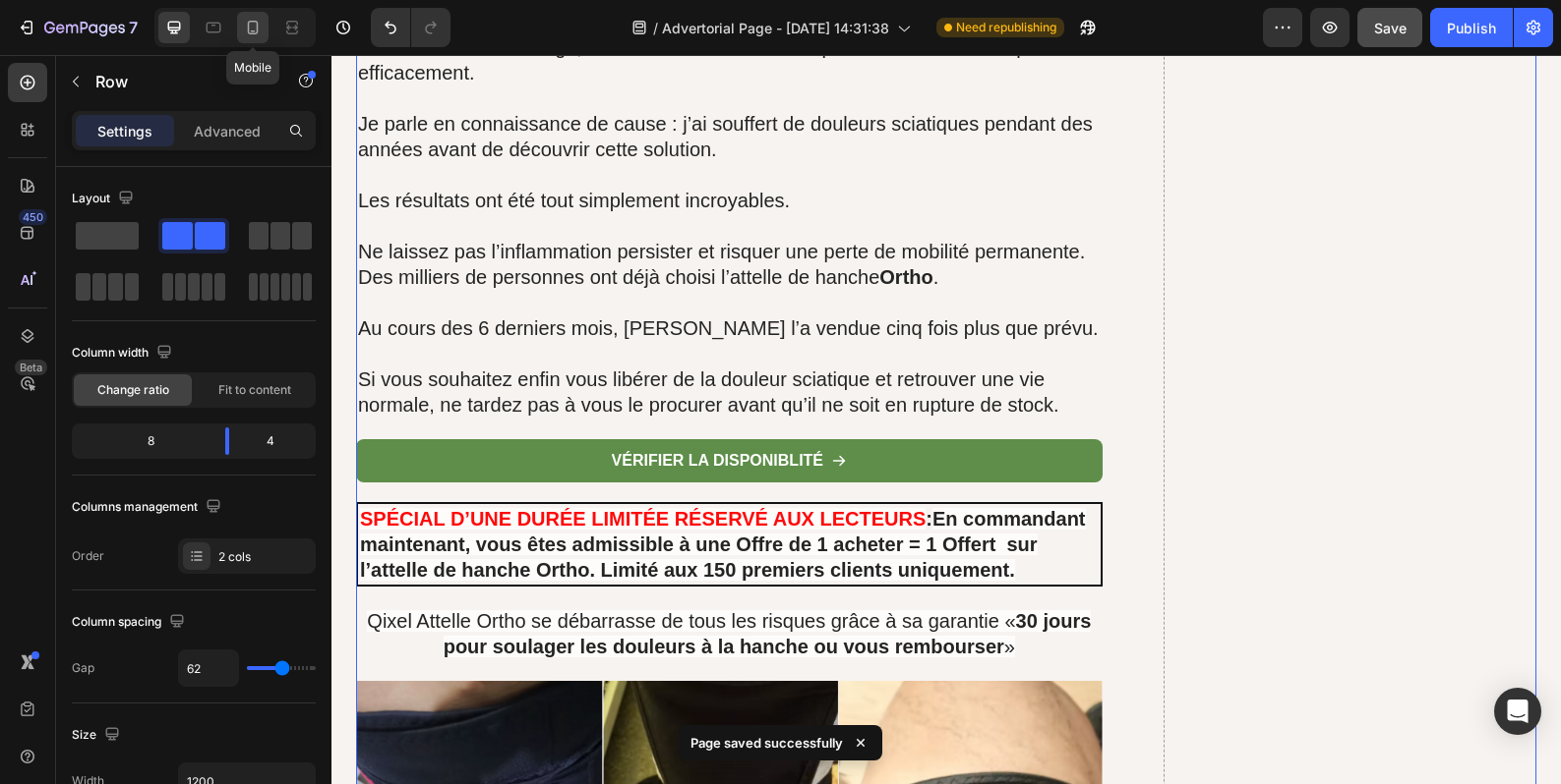
drag, startPoint x: 251, startPoint y: 35, endPoint x: 122, endPoint y: 331, distance: 322.9
click at [251, 35] on icon at bounding box center [253, 28] width 11 height 14
type input "0"
type input "100%"
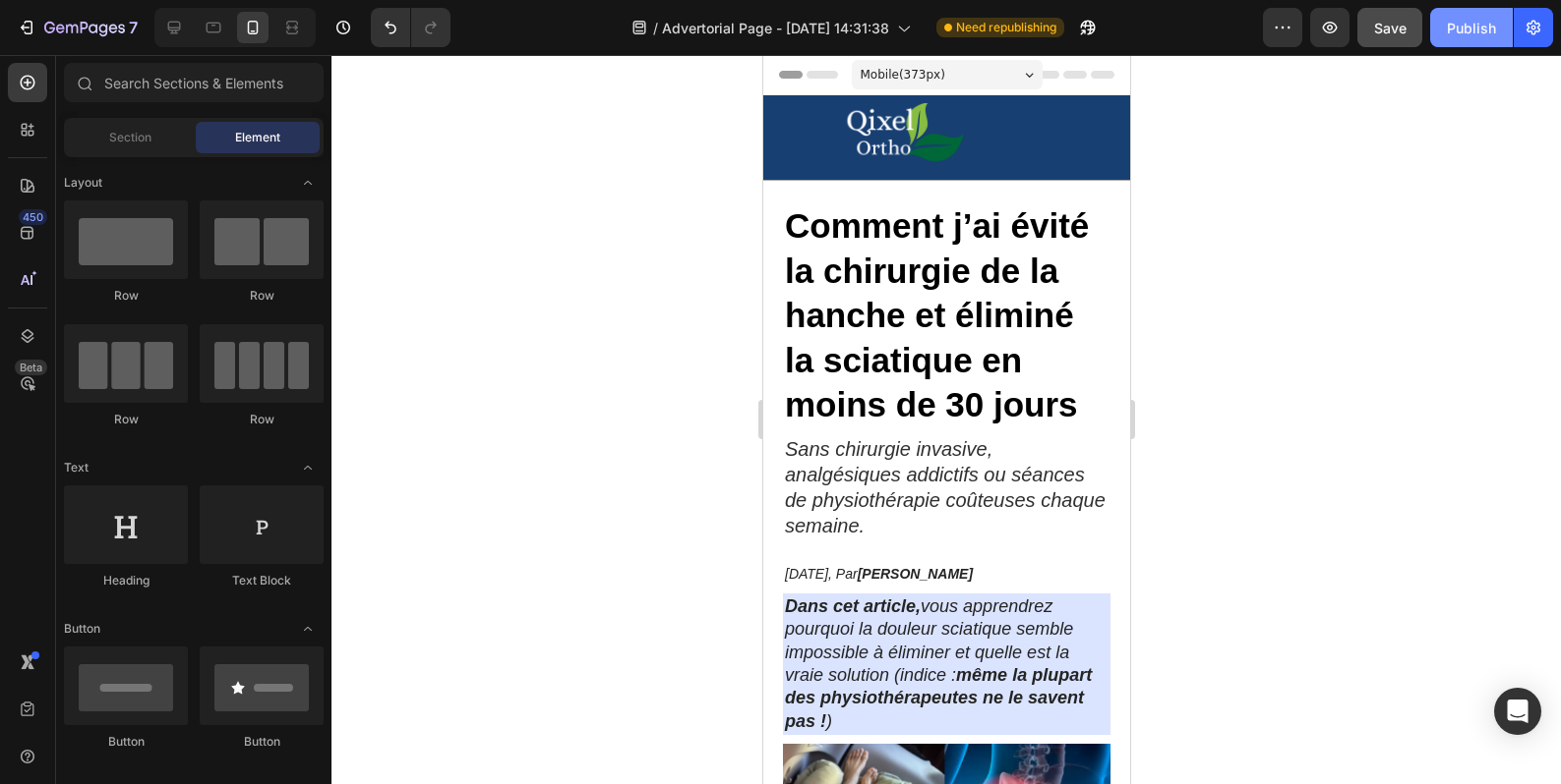
click at [1457, 23] on div "Publish" at bounding box center [1472, 28] width 50 height 21
click at [169, 33] on icon at bounding box center [174, 28] width 20 height 20
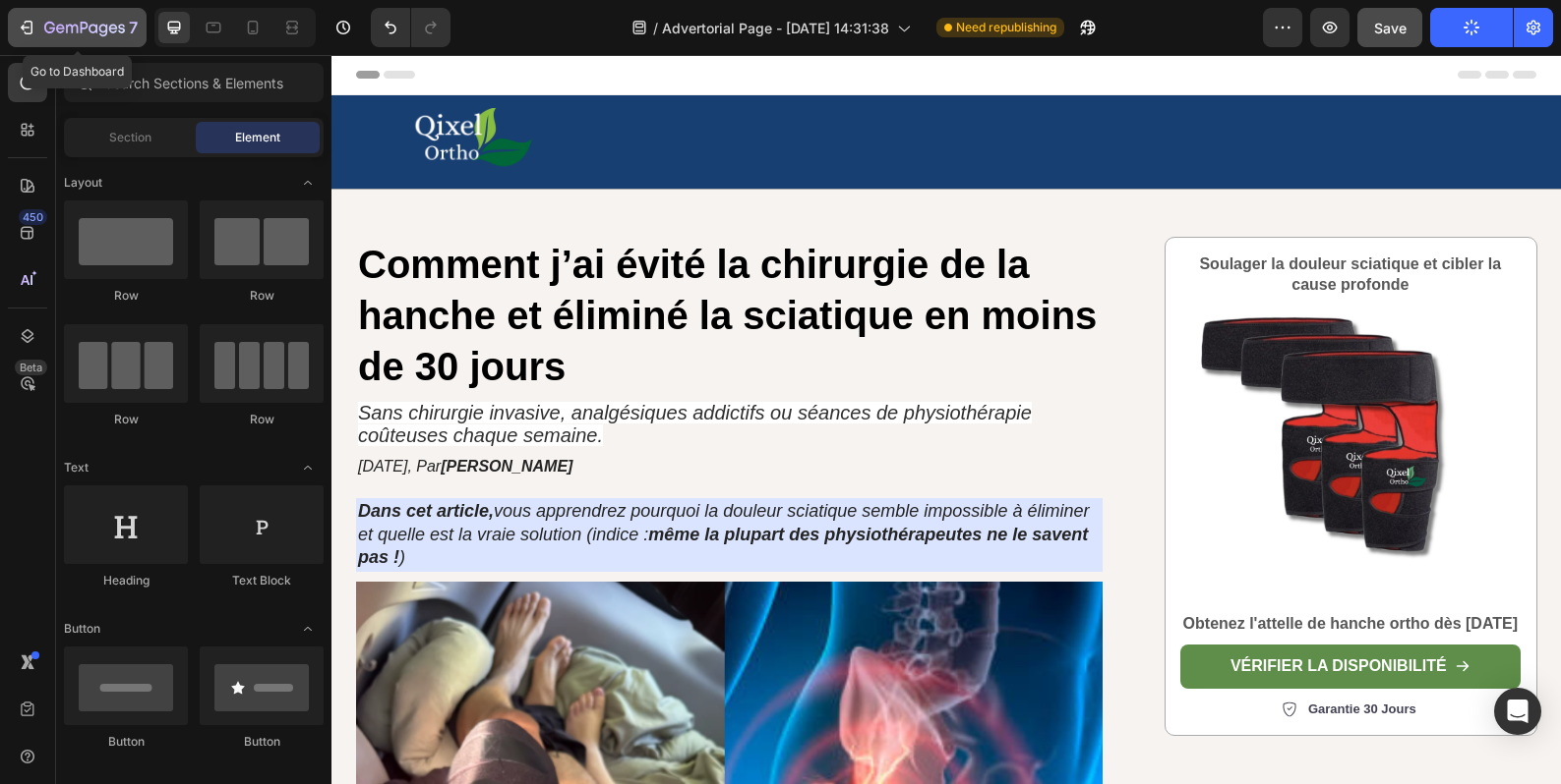
click at [32, 21] on icon "button" at bounding box center [27, 28] width 20 height 20
